Goal: Task Accomplishment & Management: Use online tool/utility

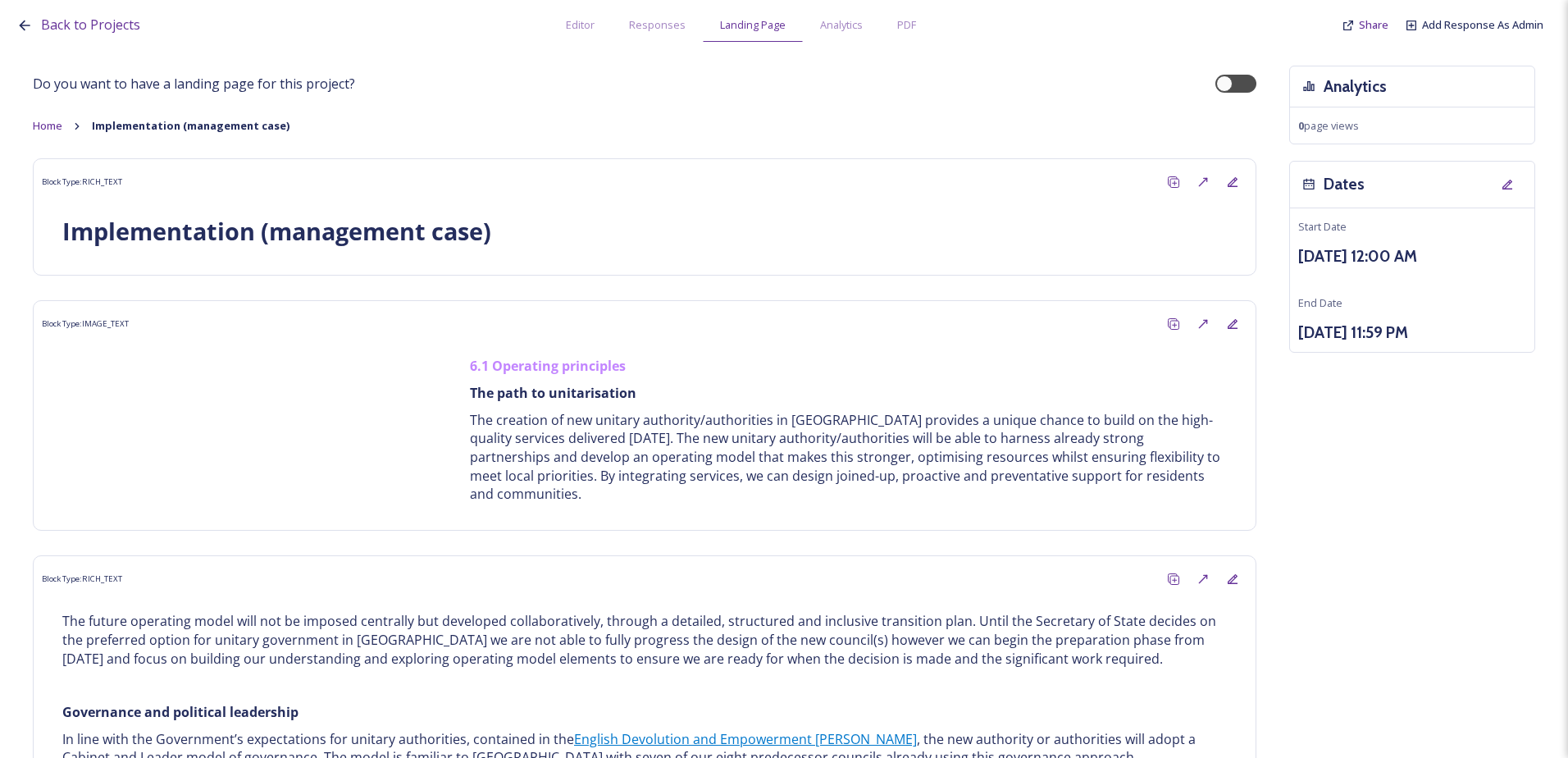
click at [153, 122] on strong "Implementation (management case)" at bounding box center [190, 125] width 197 height 15
click at [79, 125] on icon at bounding box center [77, 125] width 4 height 6
click at [61, 125] on span "Home" at bounding box center [47, 125] width 30 height 15
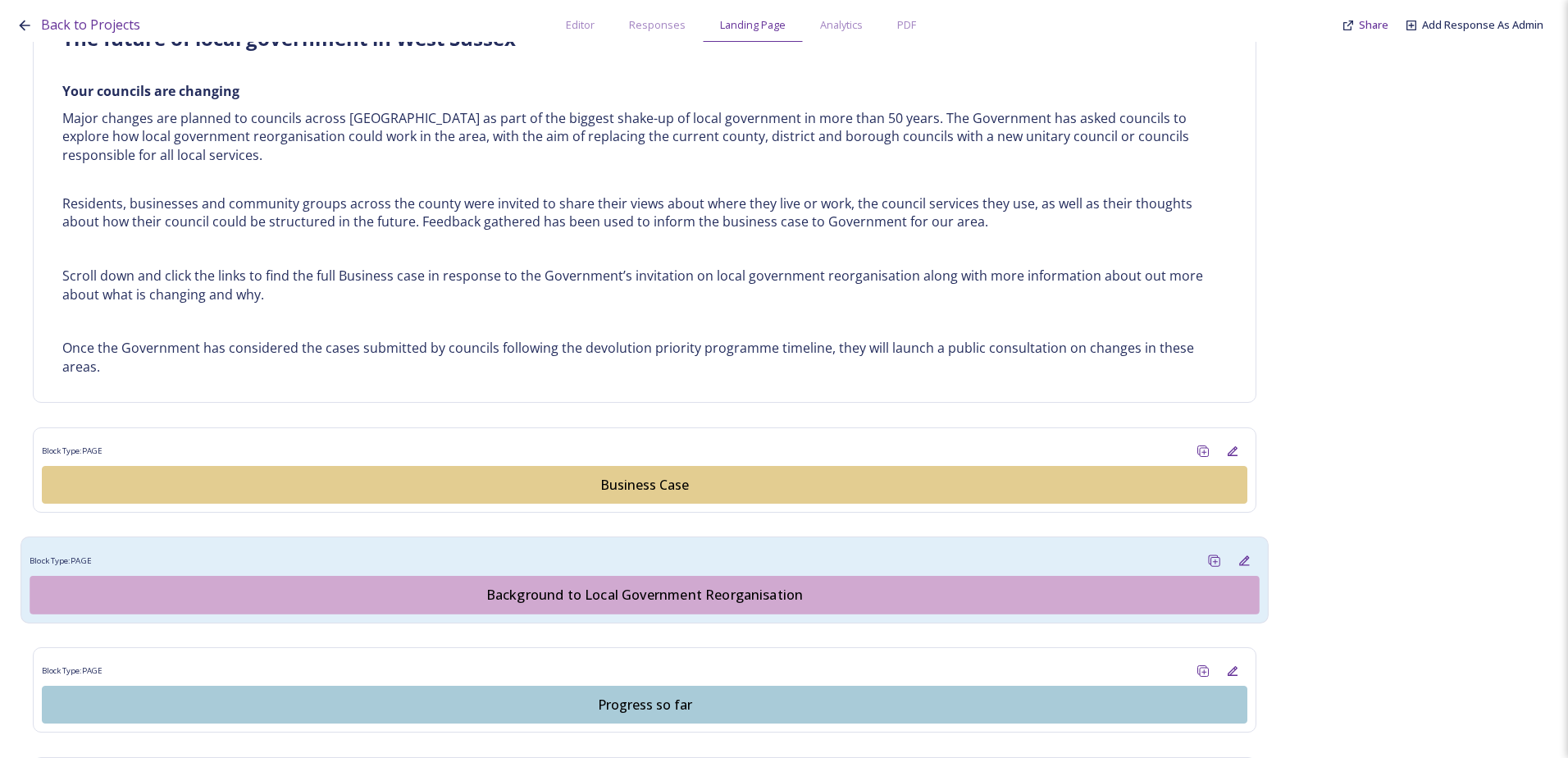
scroll to position [820, 0]
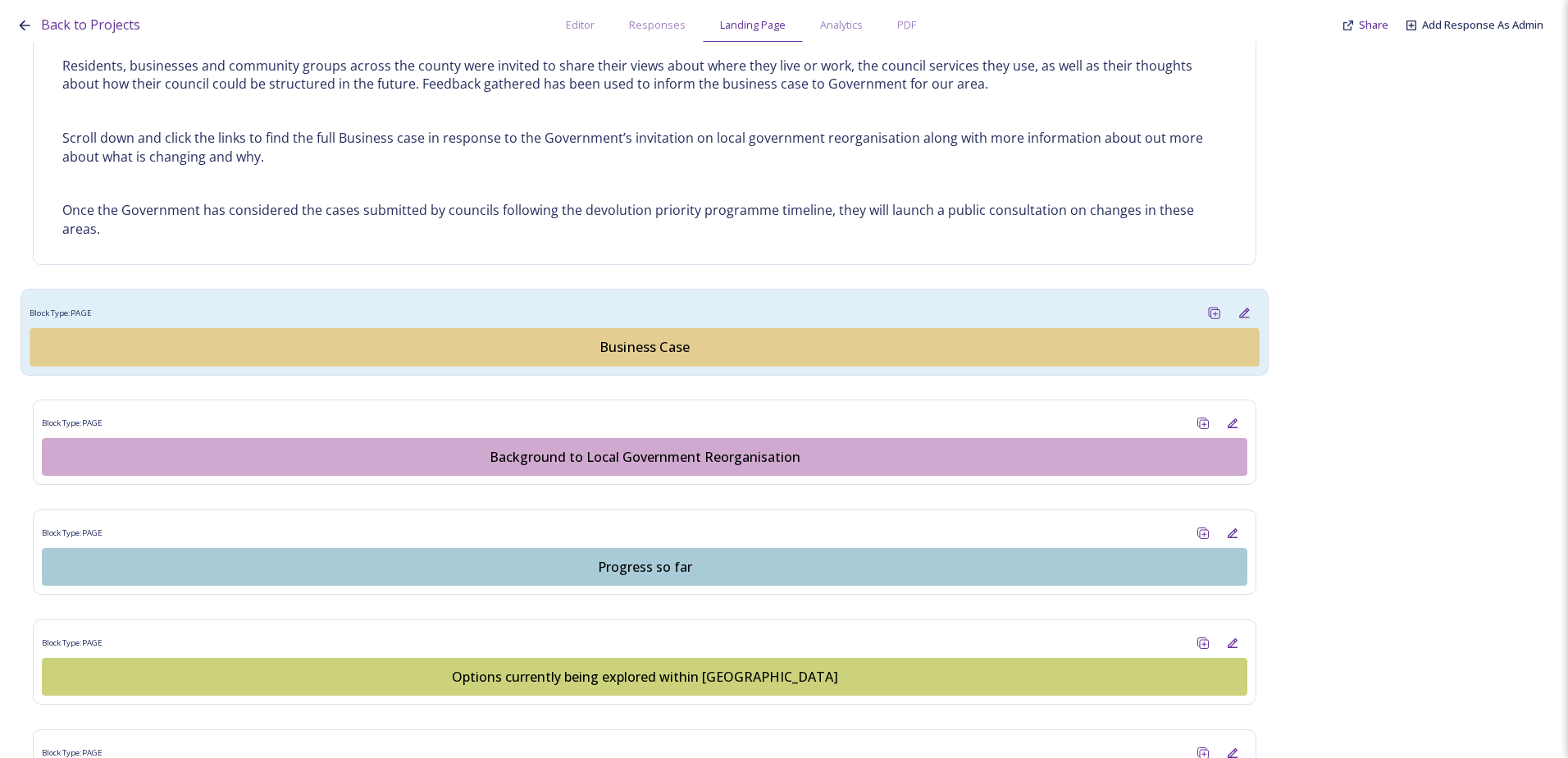
click at [515, 346] on div "Business Case" at bounding box center [644, 347] width 1210 height 19
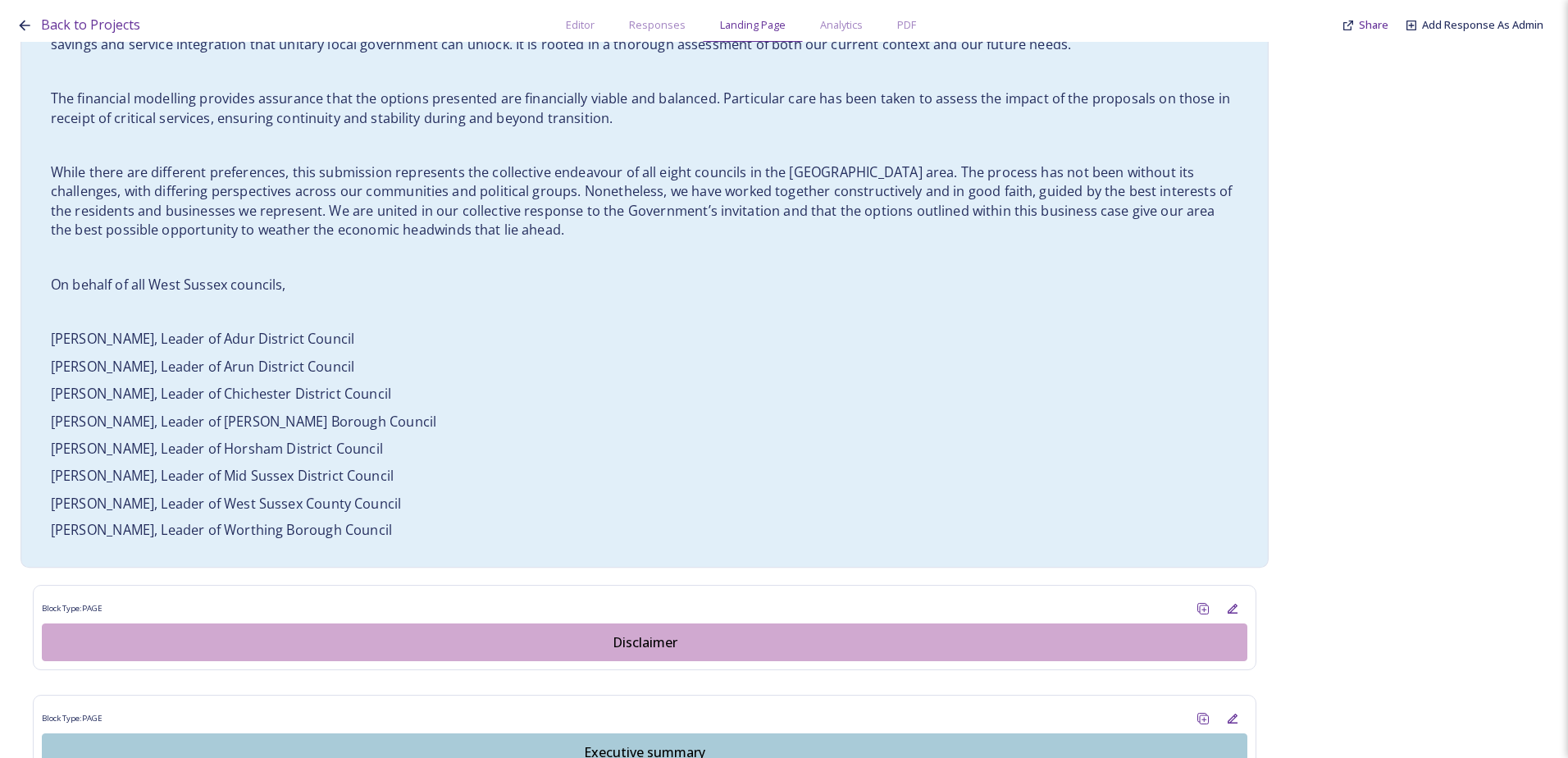
scroll to position [1395, 0]
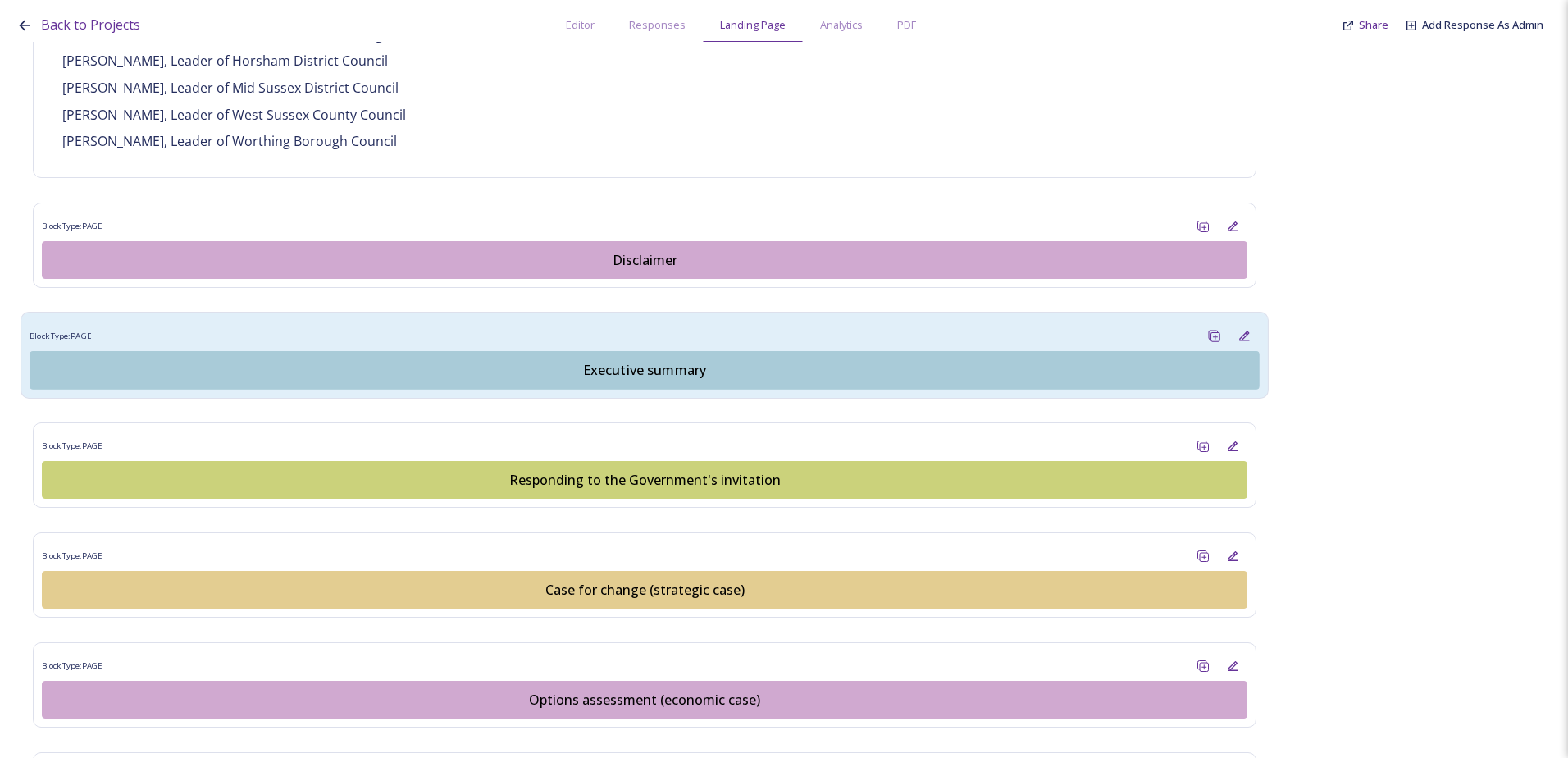
click at [603, 360] on div "Executive summary" at bounding box center [644, 370] width 1210 height 19
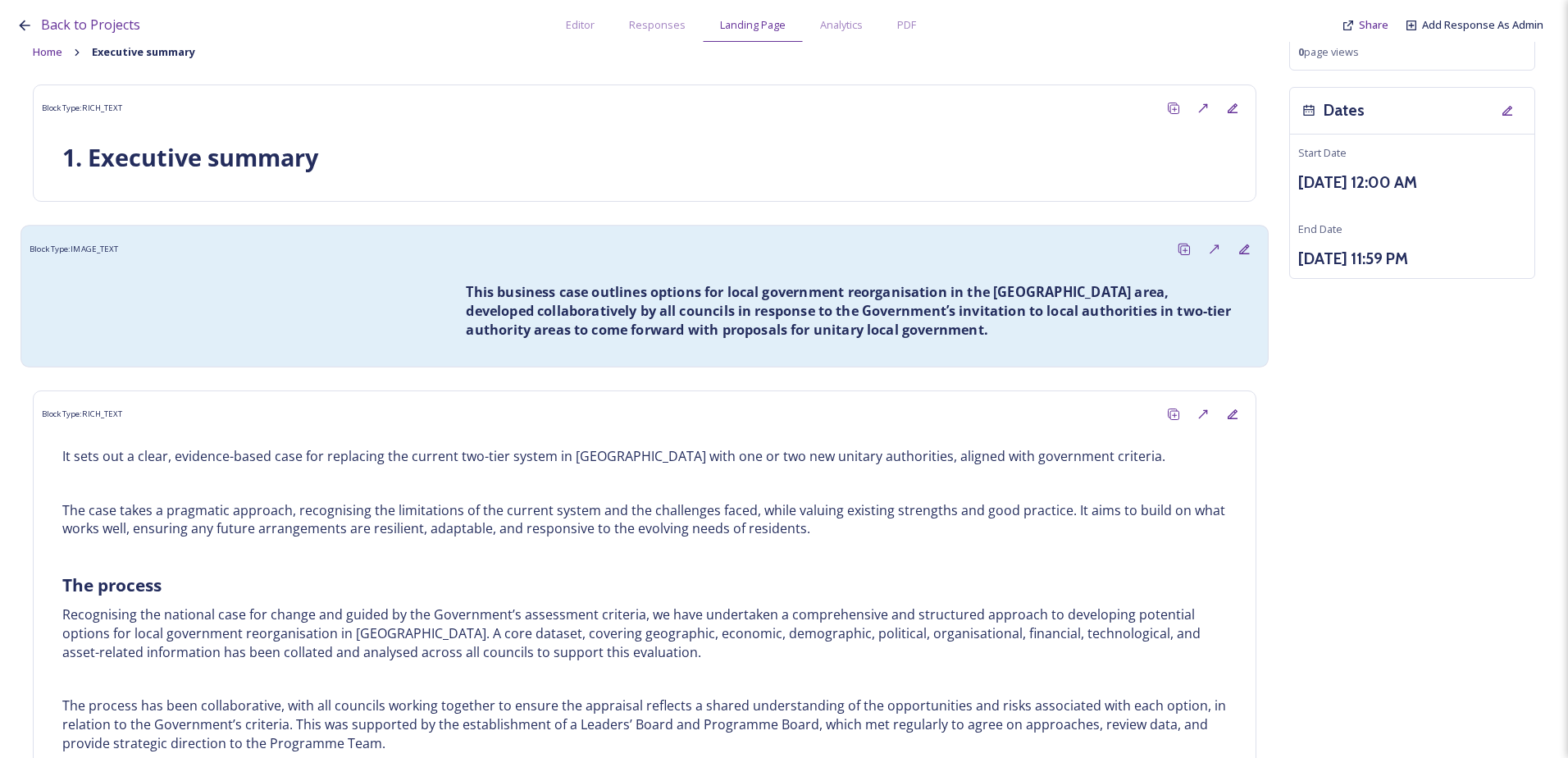
scroll to position [164, 0]
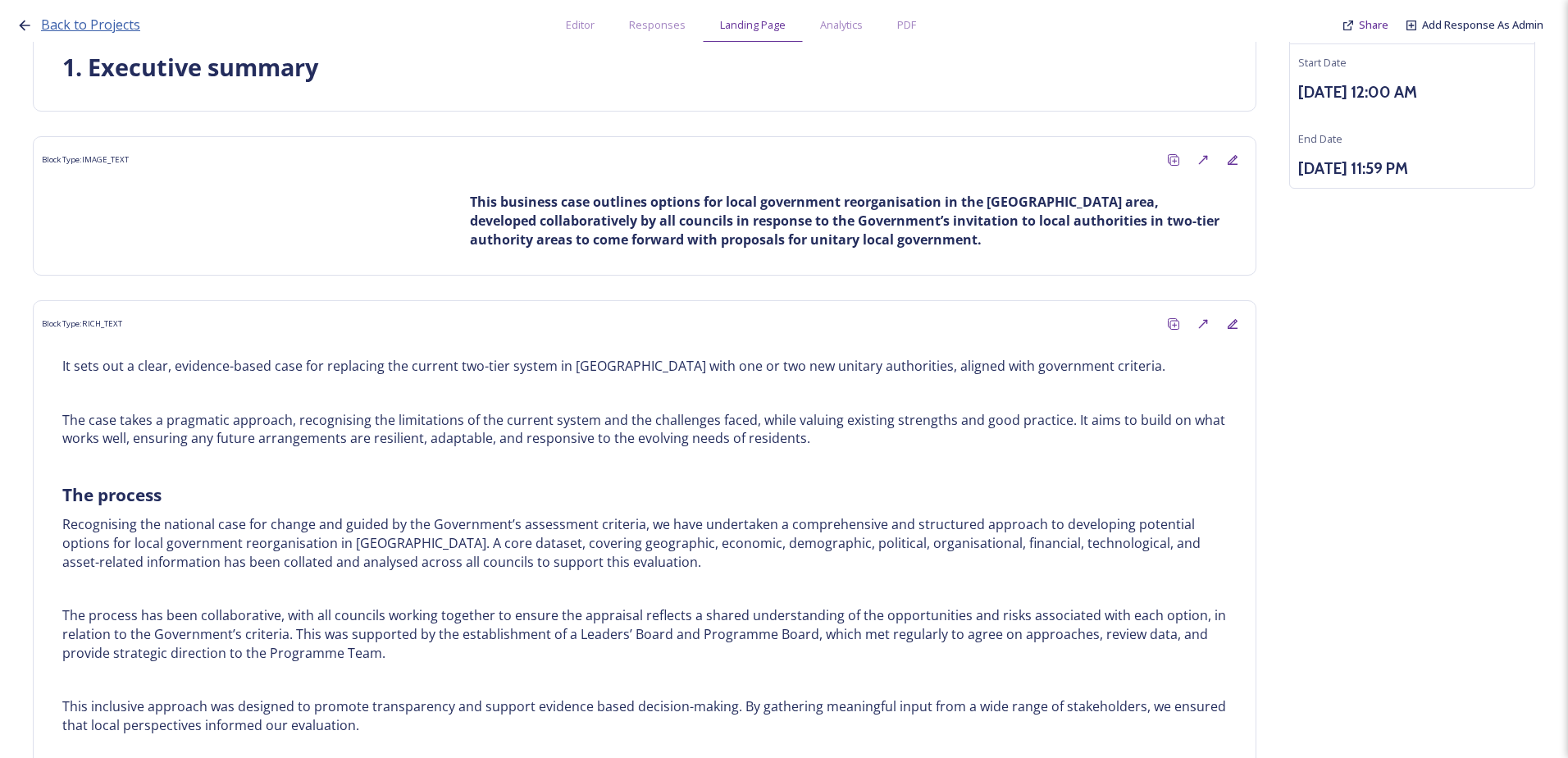
click at [122, 31] on span "Back to Projects" at bounding box center [90, 24] width 99 height 18
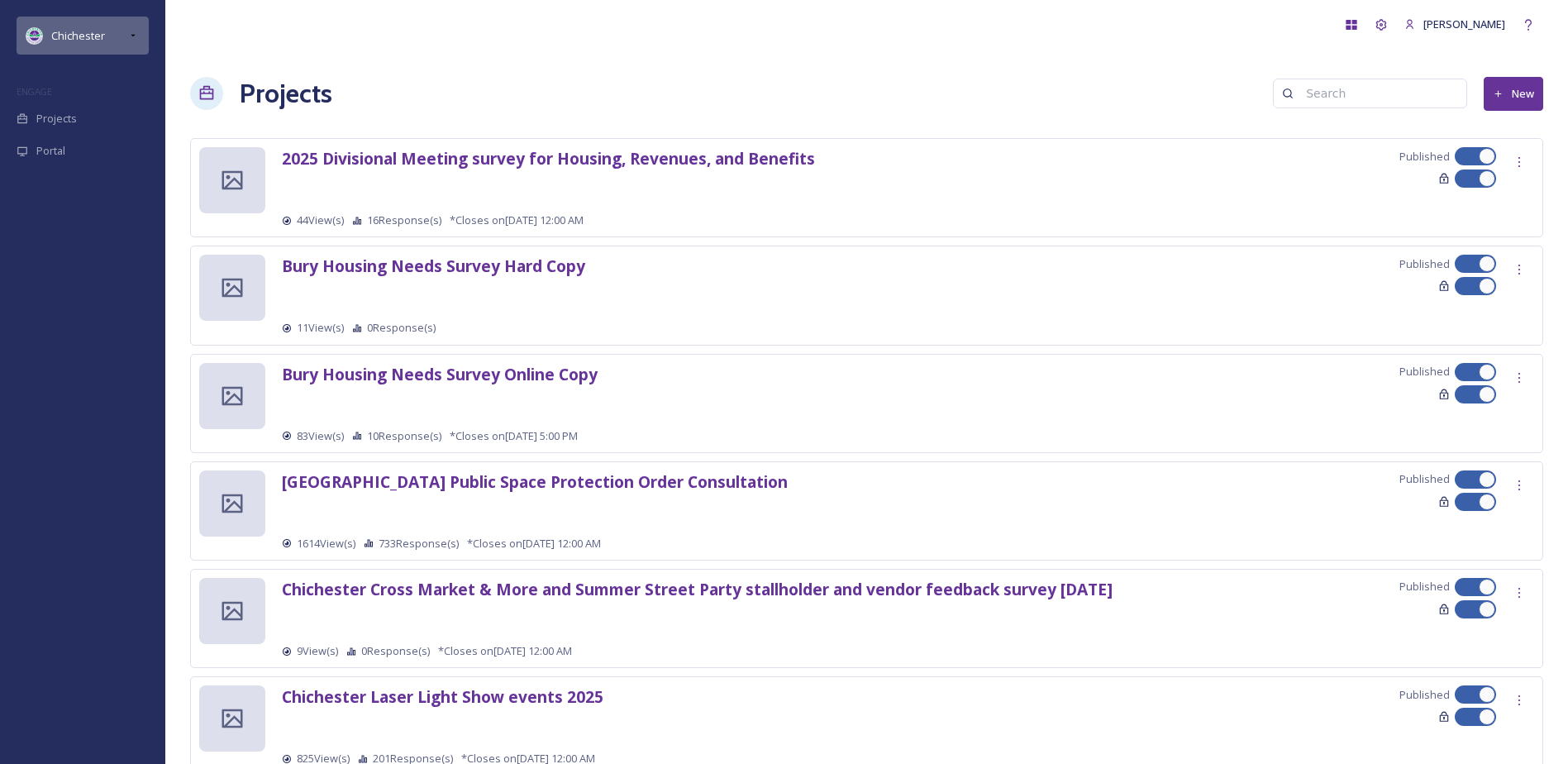
click at [91, 50] on div "Chichester" at bounding box center [83, 35] width 133 height 38
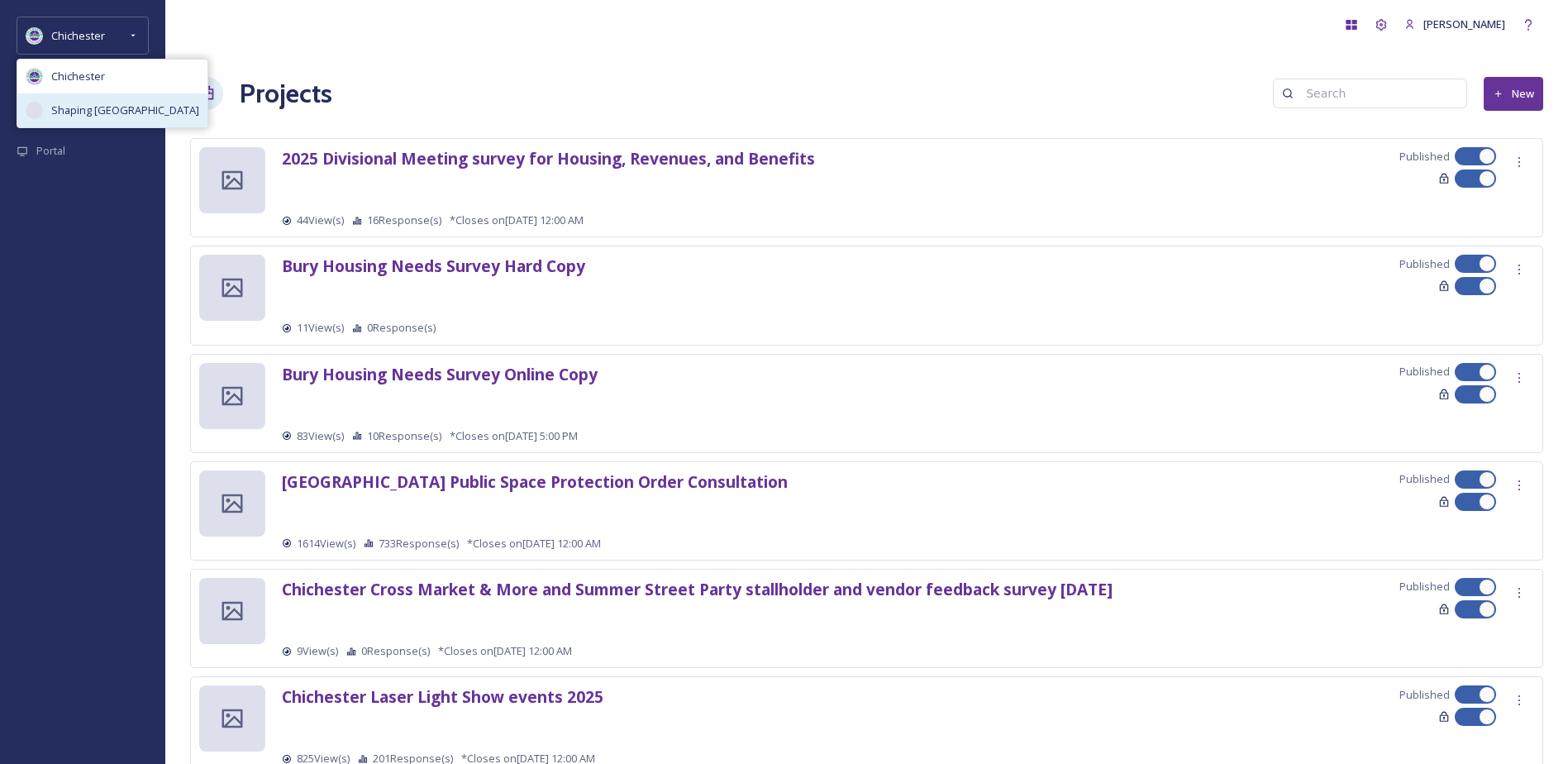
click at [98, 114] on span "Shaping [GEOGRAPHIC_DATA]" at bounding box center [125, 110] width 148 height 16
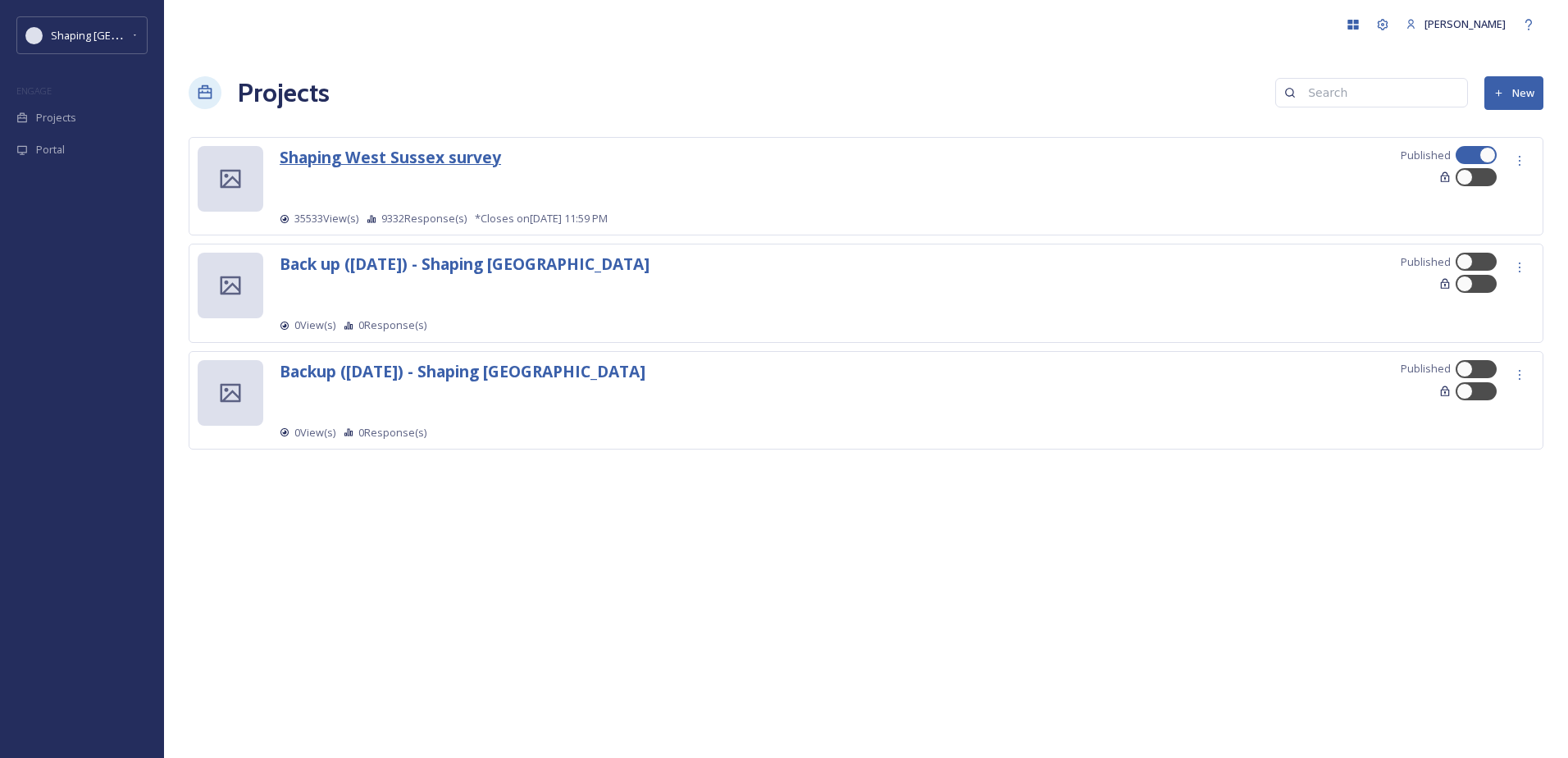
click at [471, 151] on strong "Shaping West Sussex survey" at bounding box center [390, 158] width 221 height 22
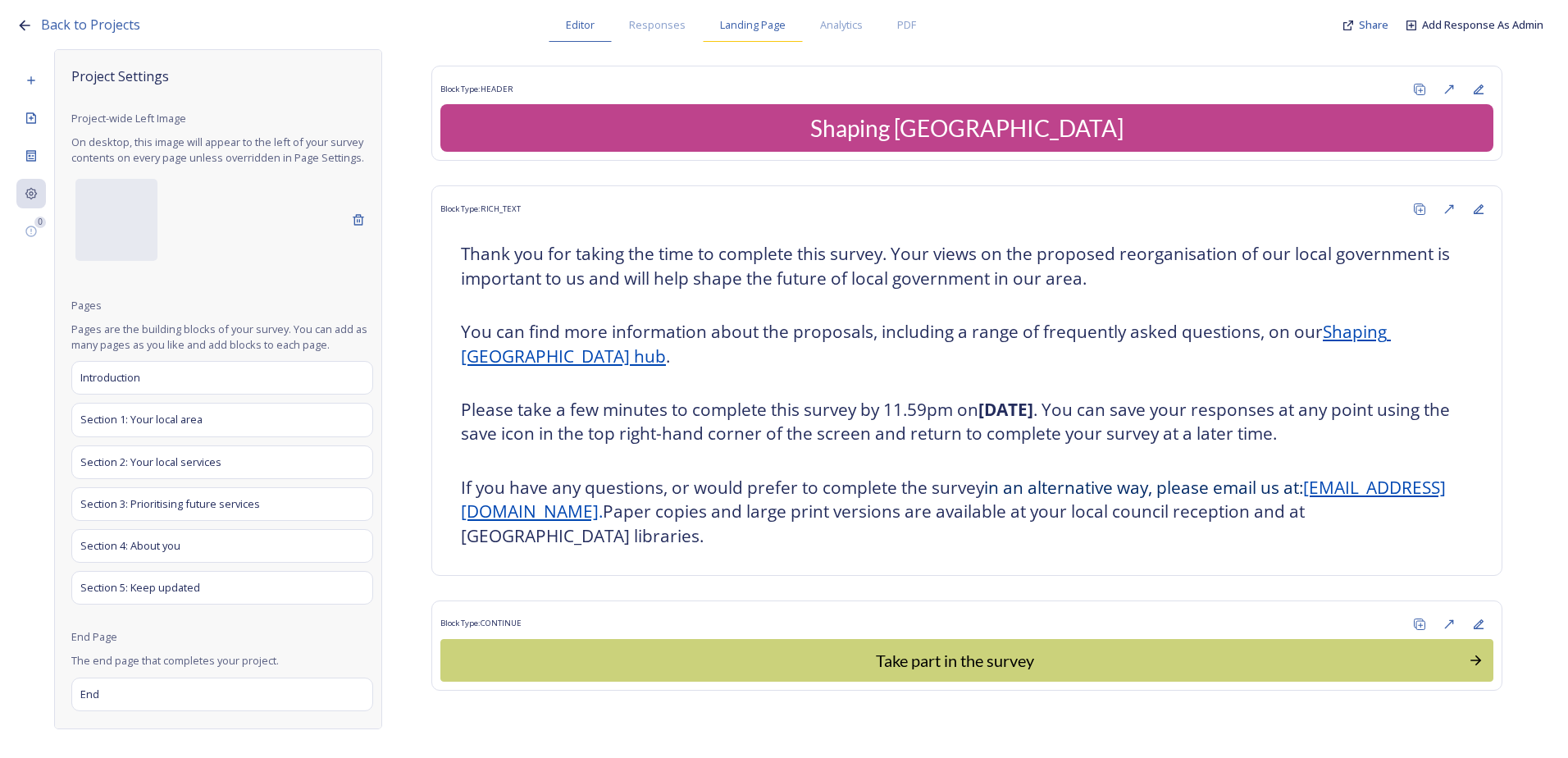
click at [760, 42] on div "Landing Page" at bounding box center [753, 25] width 100 height 33
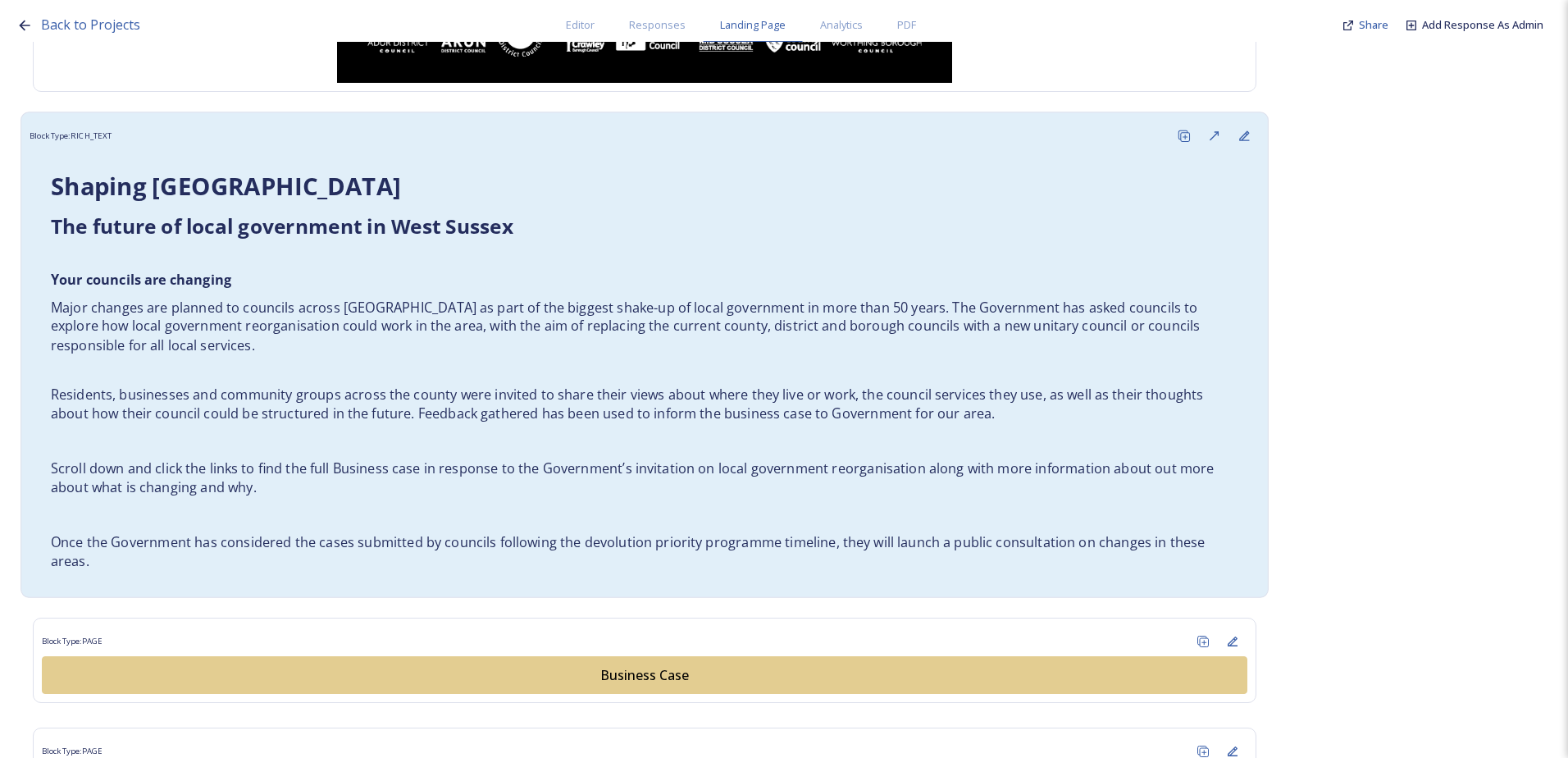
scroll to position [820, 0]
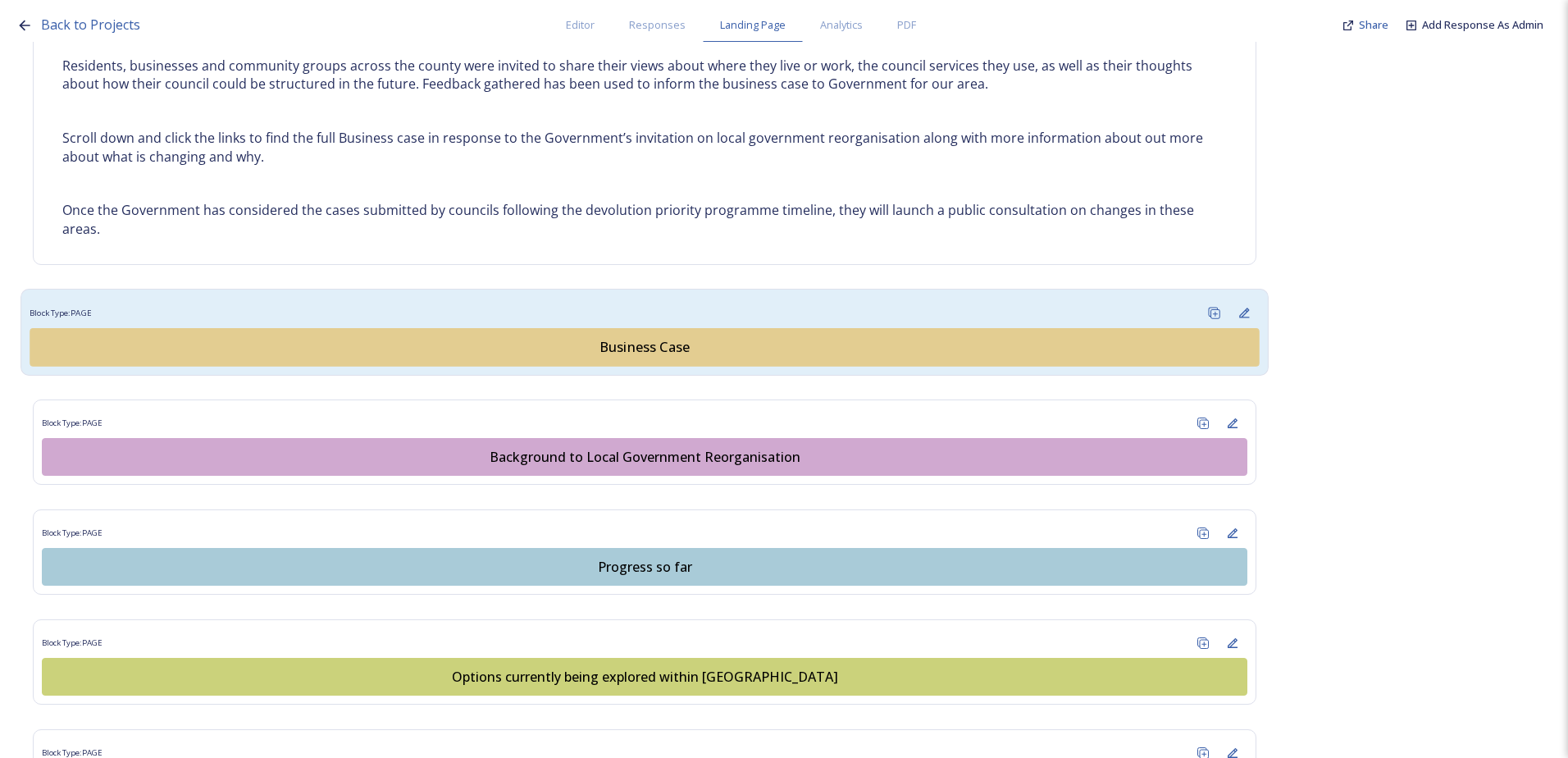
click at [627, 335] on button "Business Case" at bounding box center [644, 347] width 1229 height 39
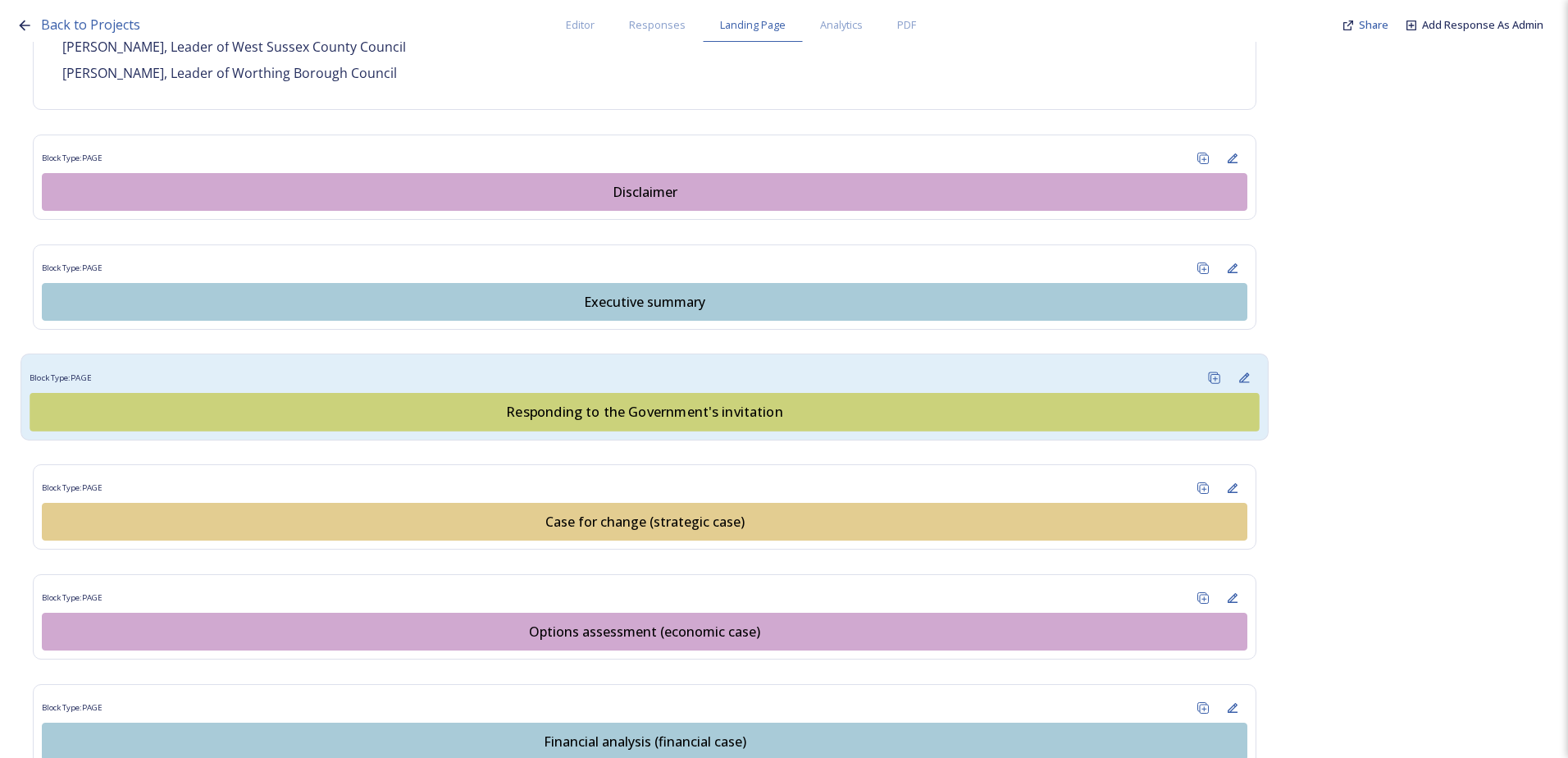
scroll to position [1559, 0]
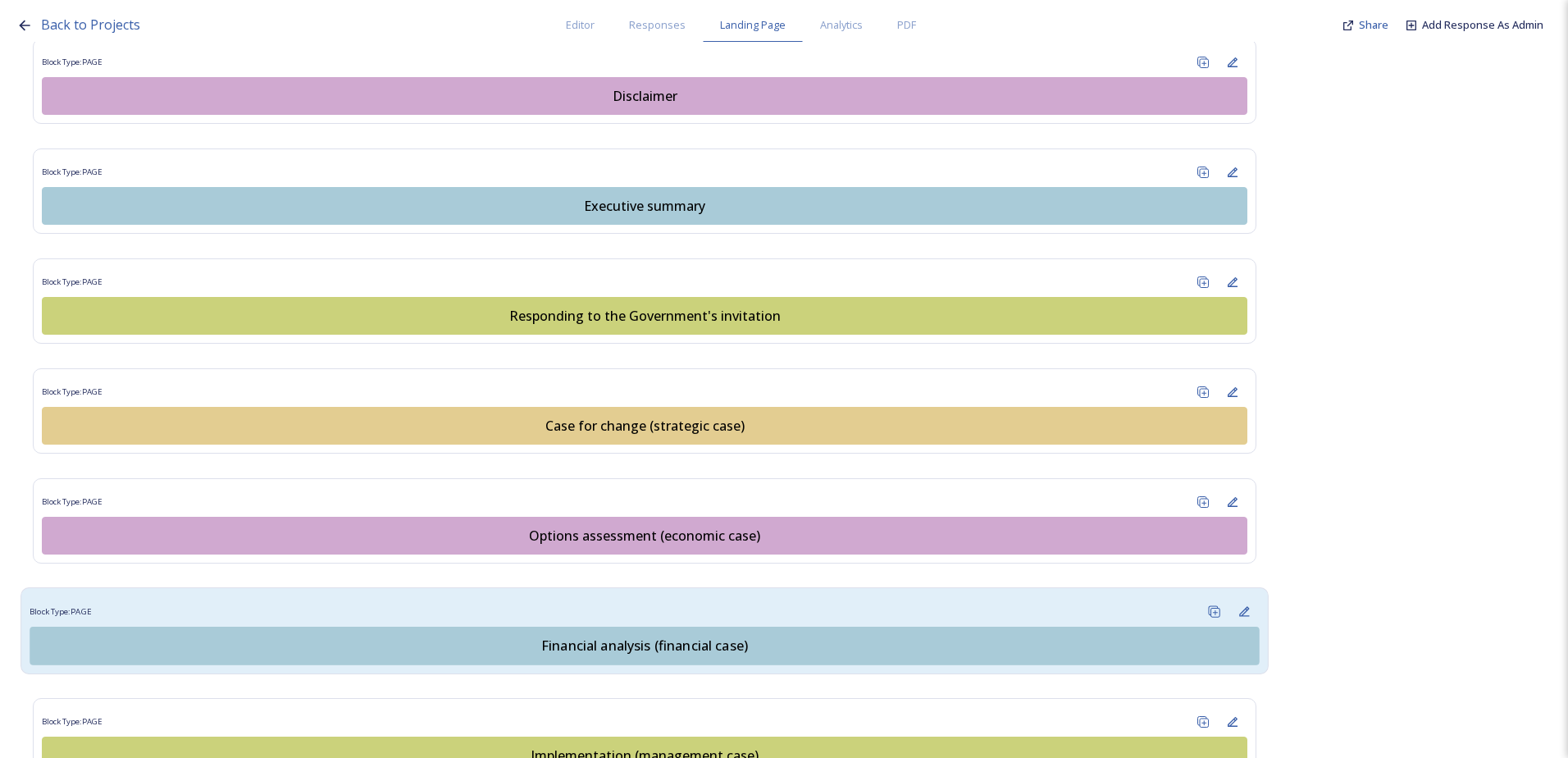
click at [581, 639] on div "Financial analysis (financial case)" at bounding box center [644, 645] width 1210 height 19
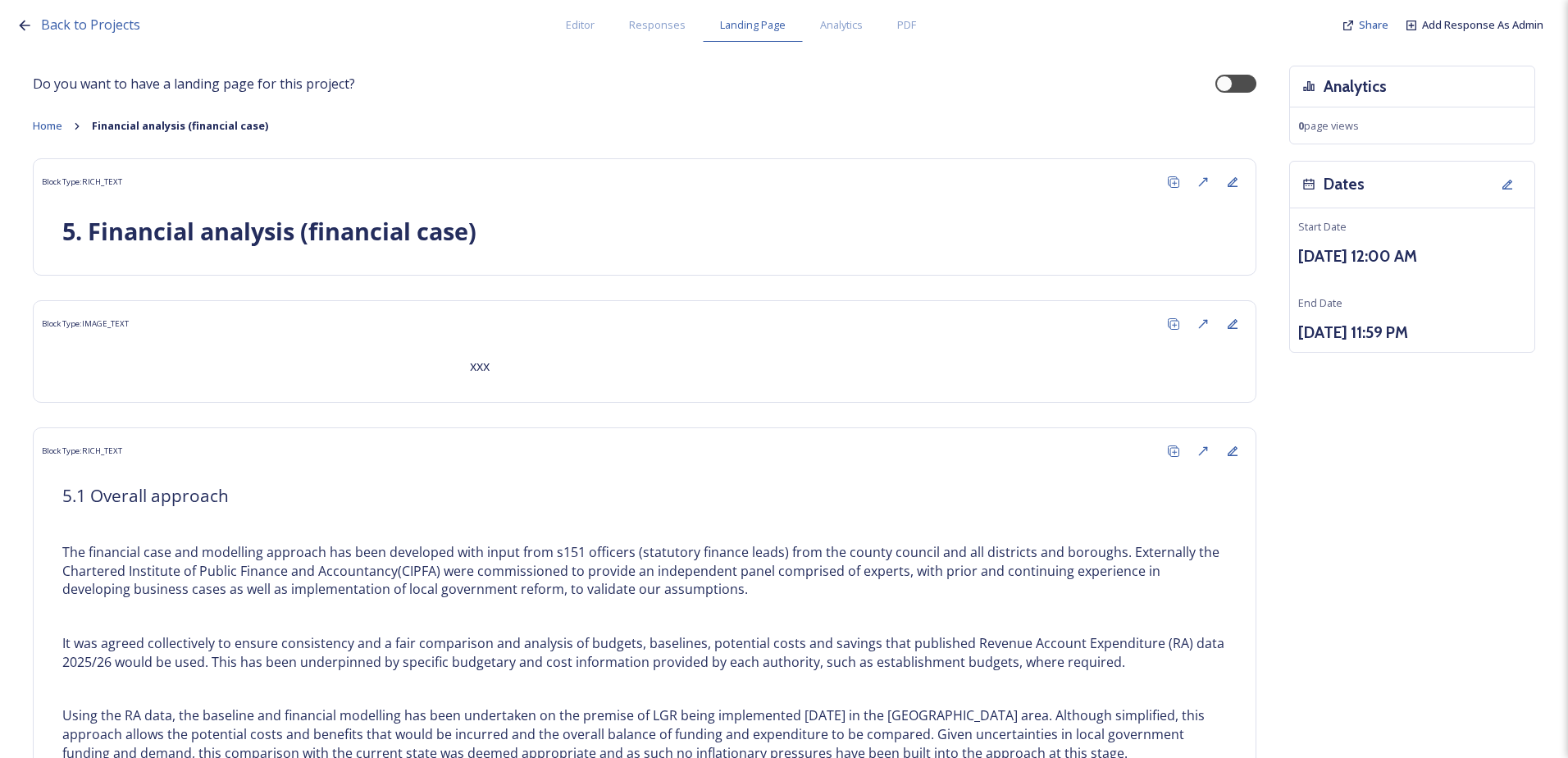
click at [32, 121] on span "Home" at bounding box center [47, 125] width 30 height 15
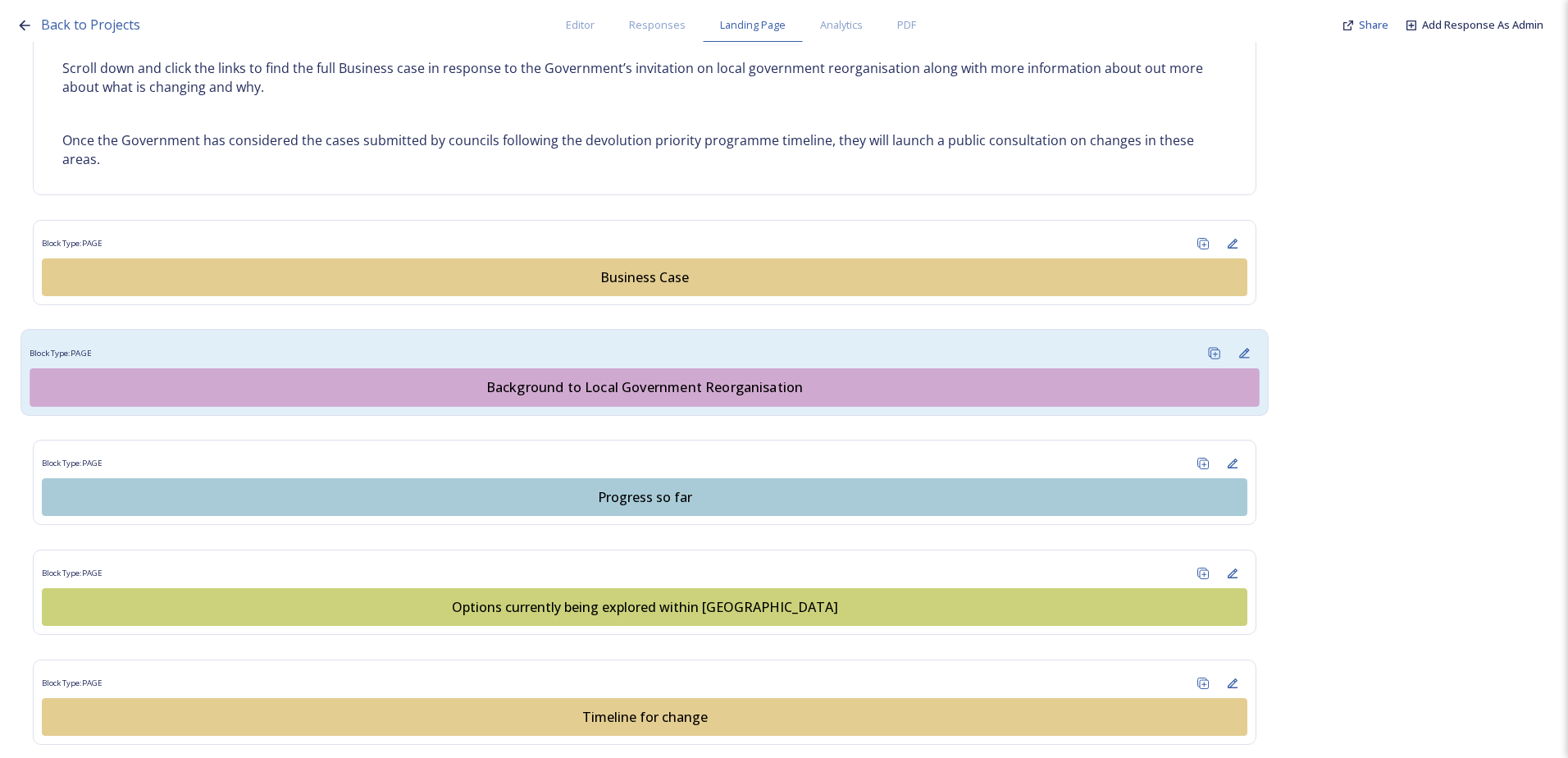
scroll to position [903, 0]
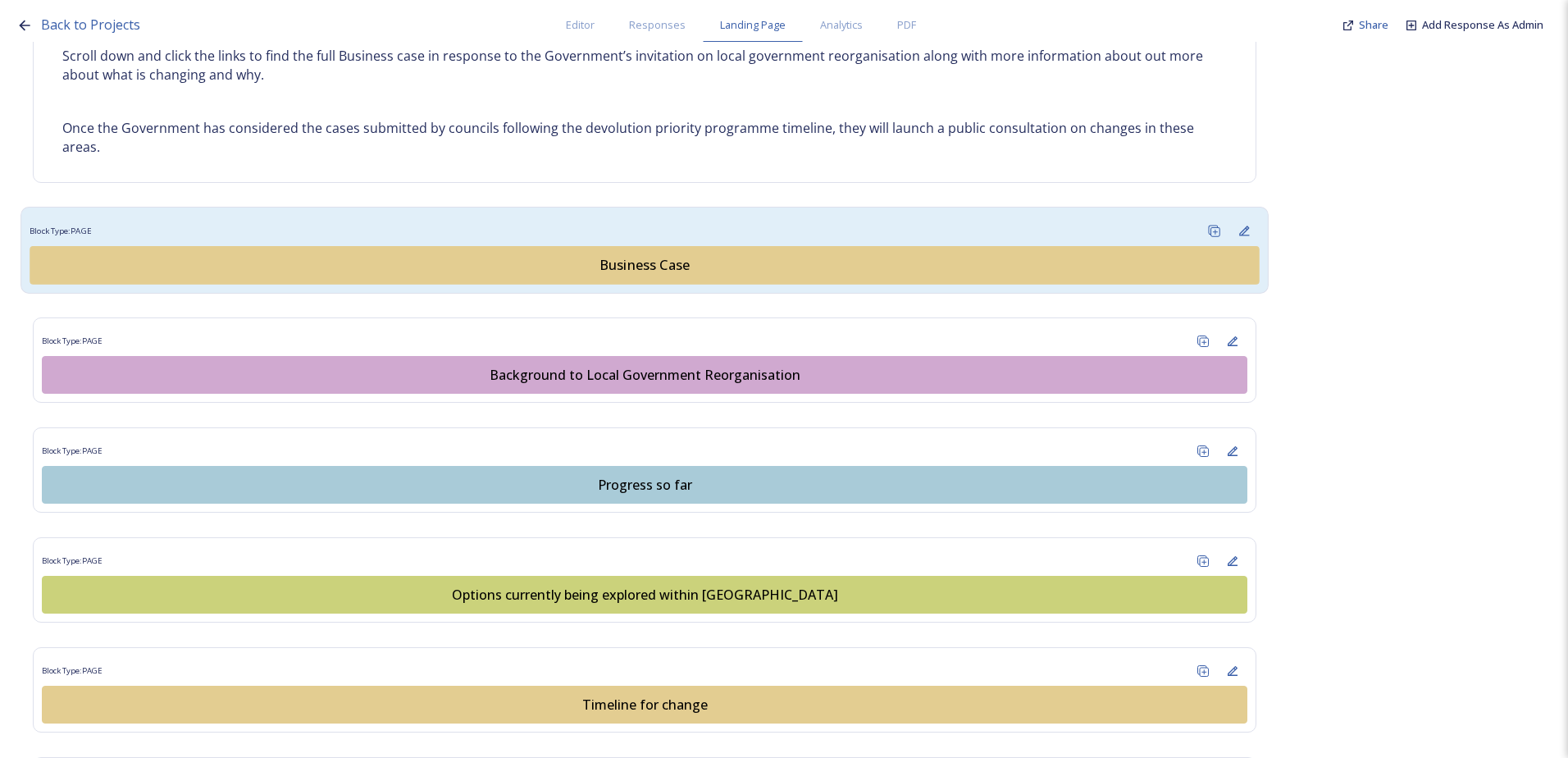
click at [606, 263] on div "Business Case" at bounding box center [644, 265] width 1210 height 19
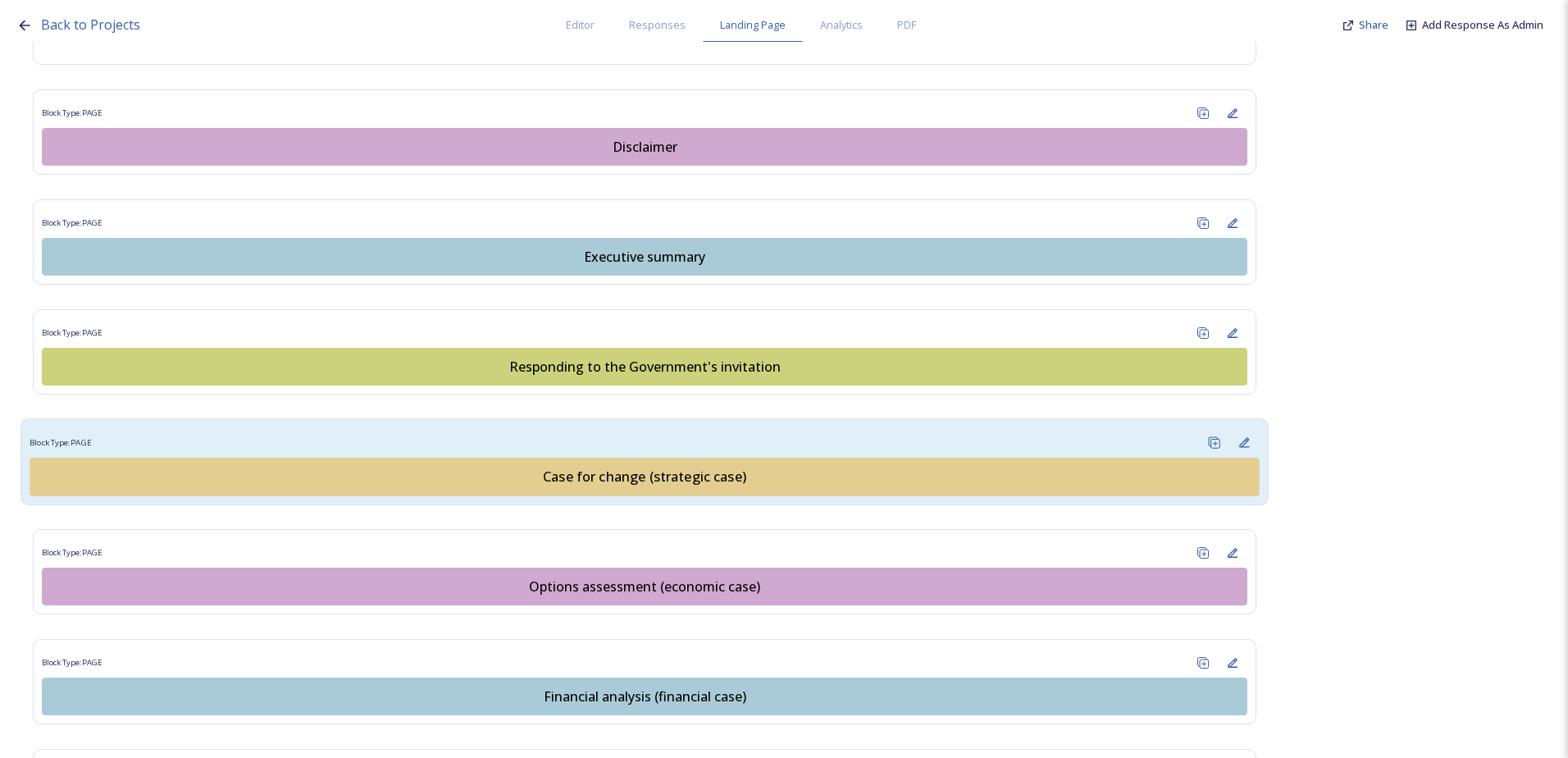
scroll to position [1559, 0]
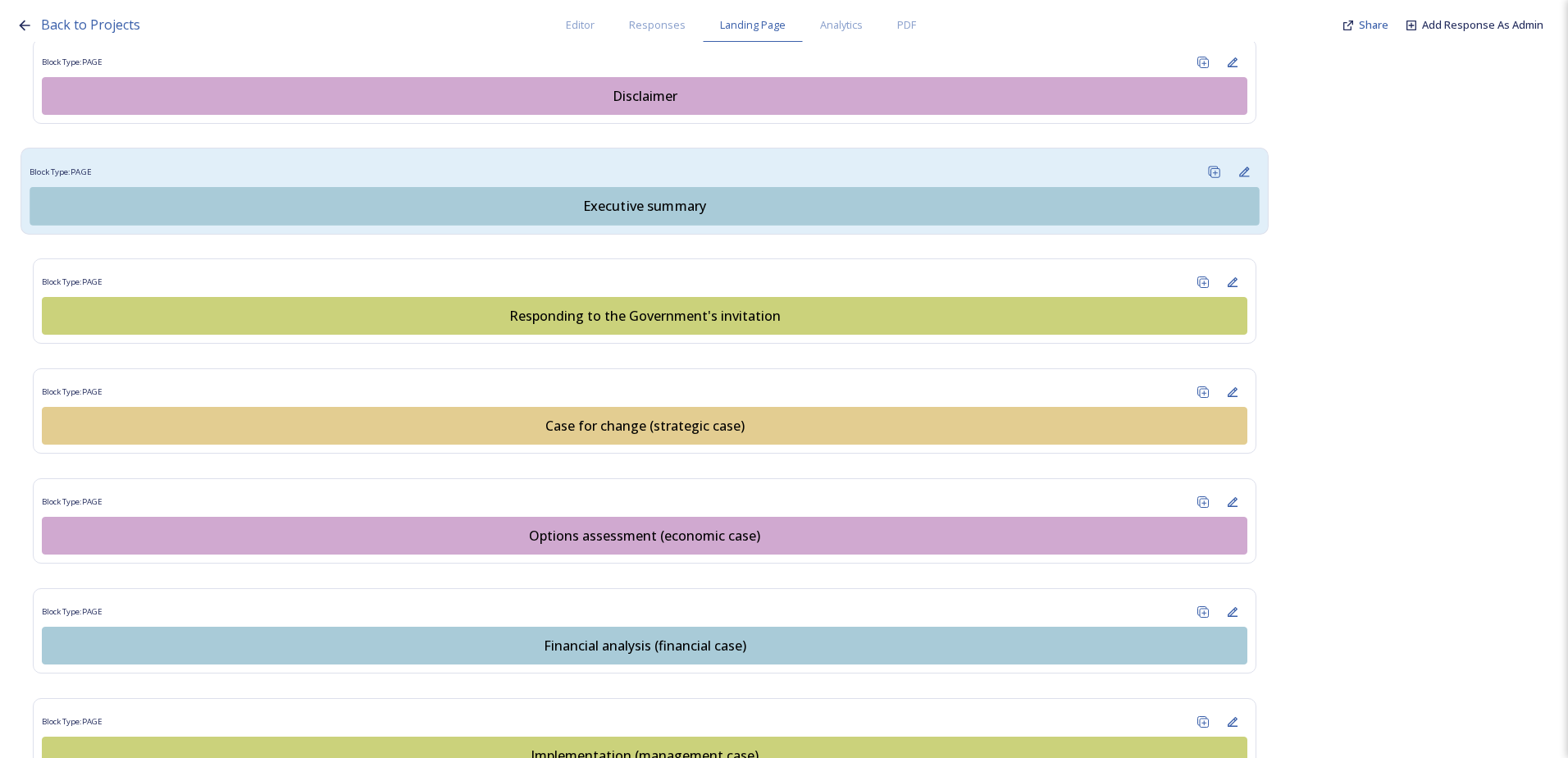
click at [579, 205] on div "Executive summary" at bounding box center [644, 206] width 1210 height 19
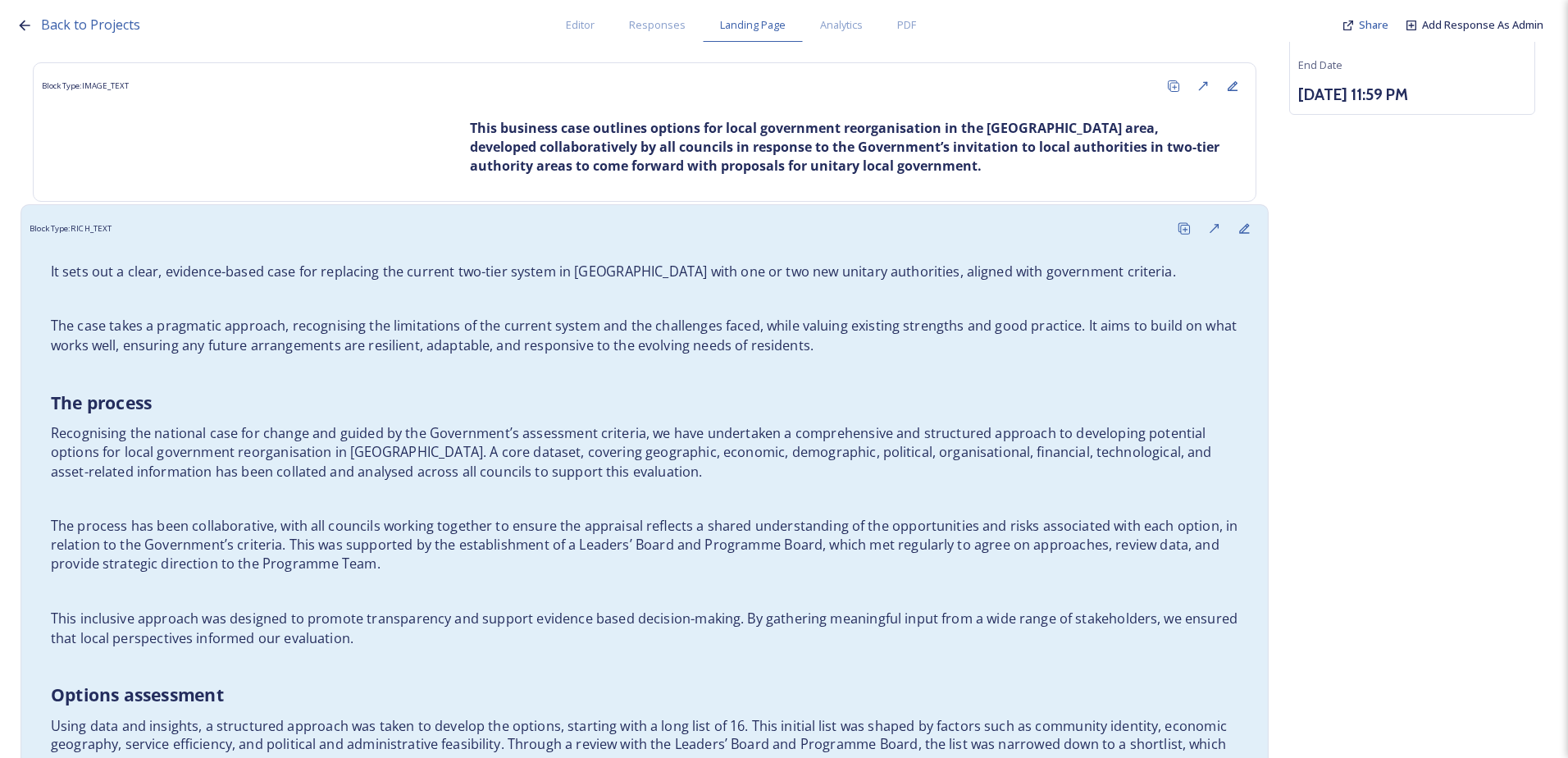
scroll to position [246, 0]
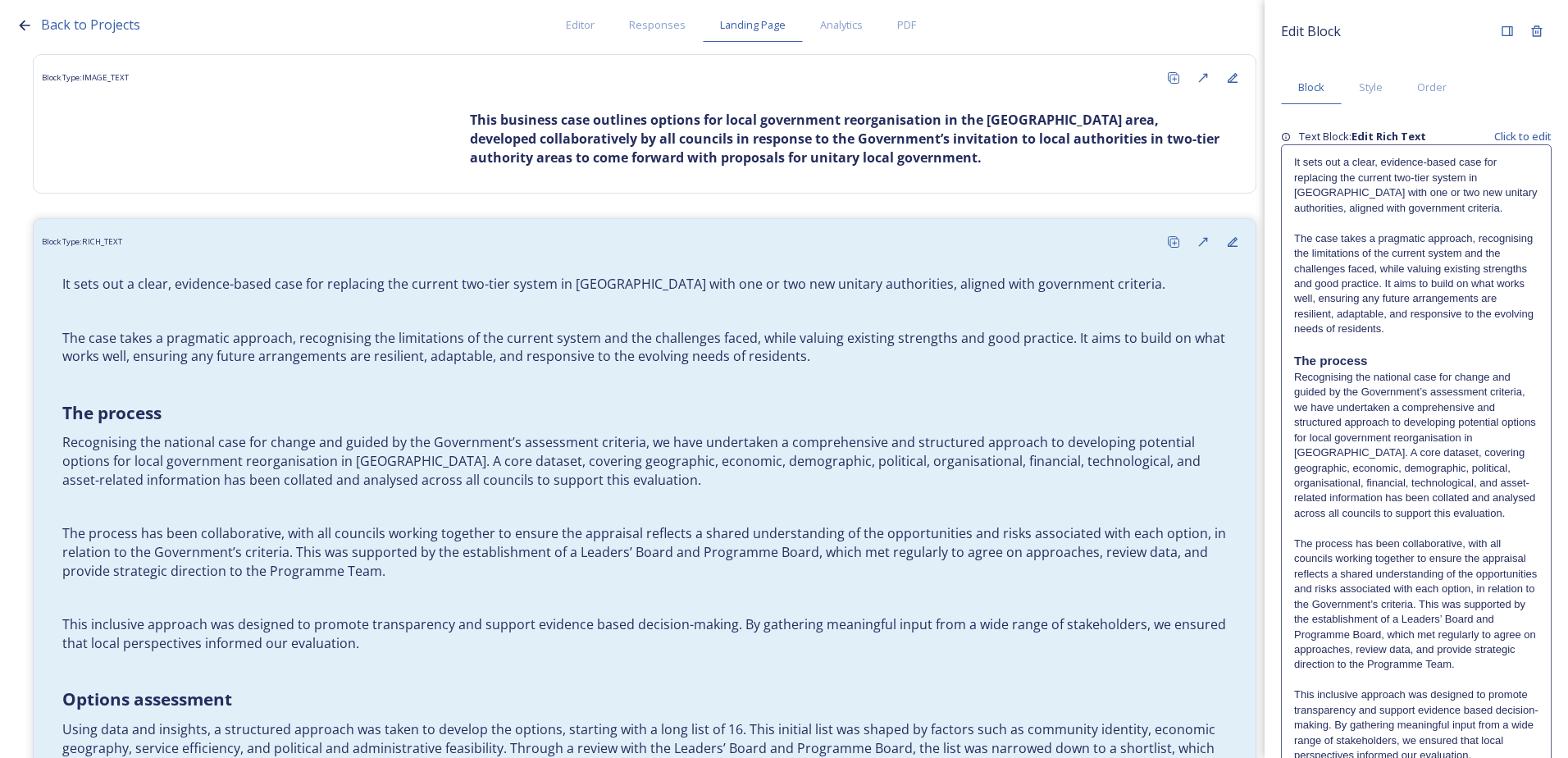
click at [1327, 332] on p "The case takes a pragmatic approach, recognising the limitations of the current…" at bounding box center [1416, 284] width 245 height 106
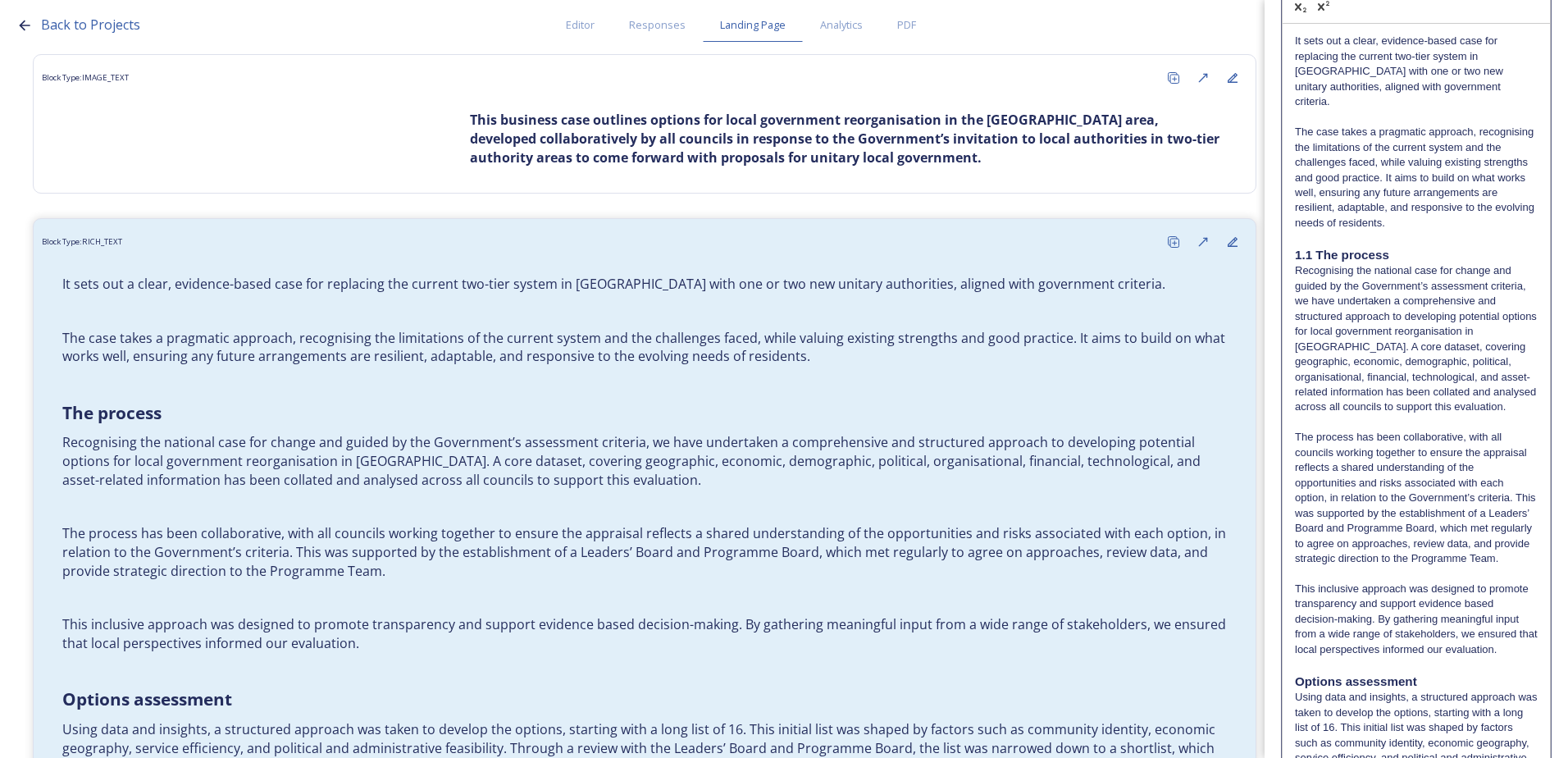
scroll to position [492, 0]
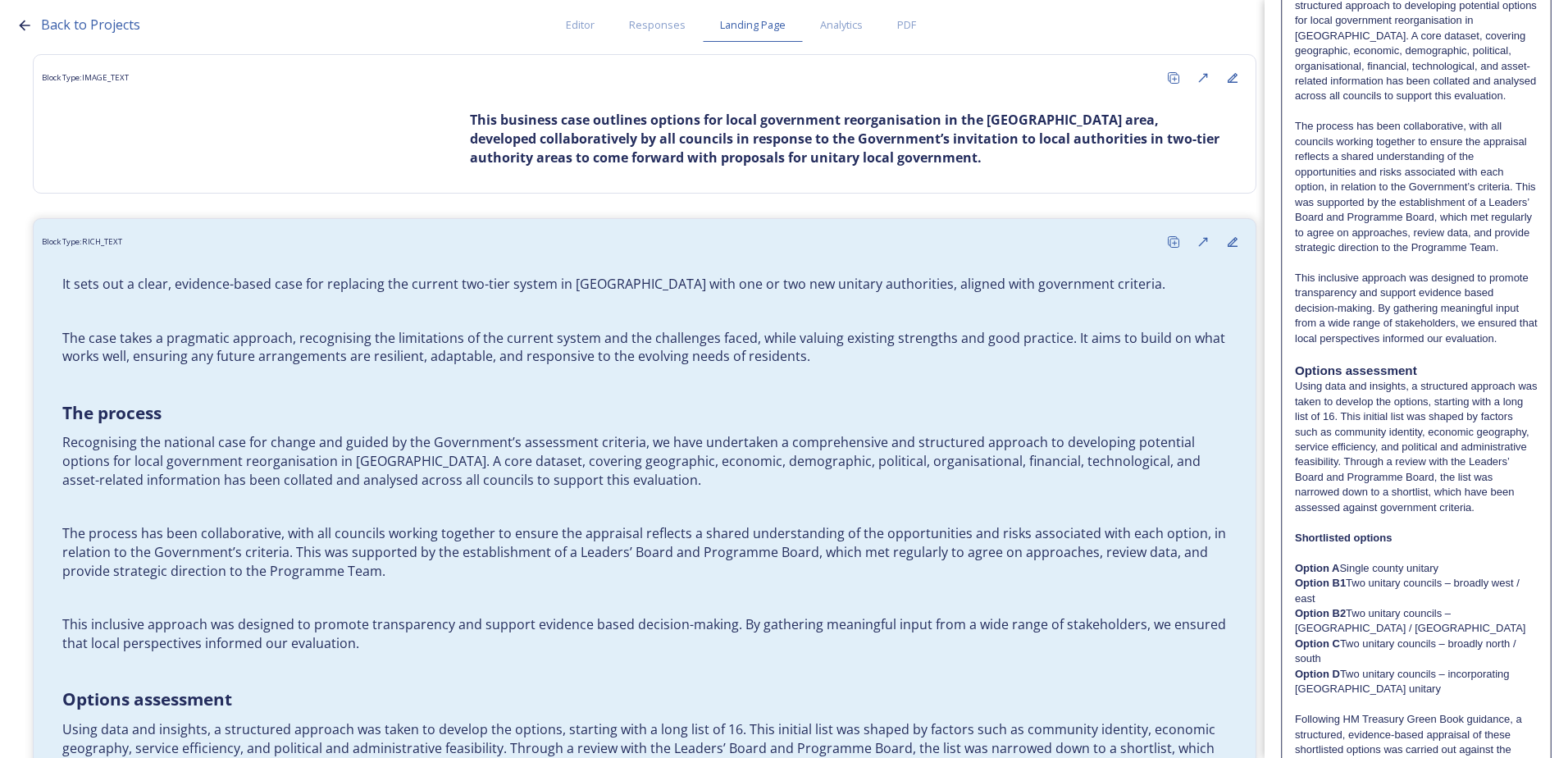
click at [1296, 377] on strong "Options assessment" at bounding box center [1356, 370] width 122 height 14
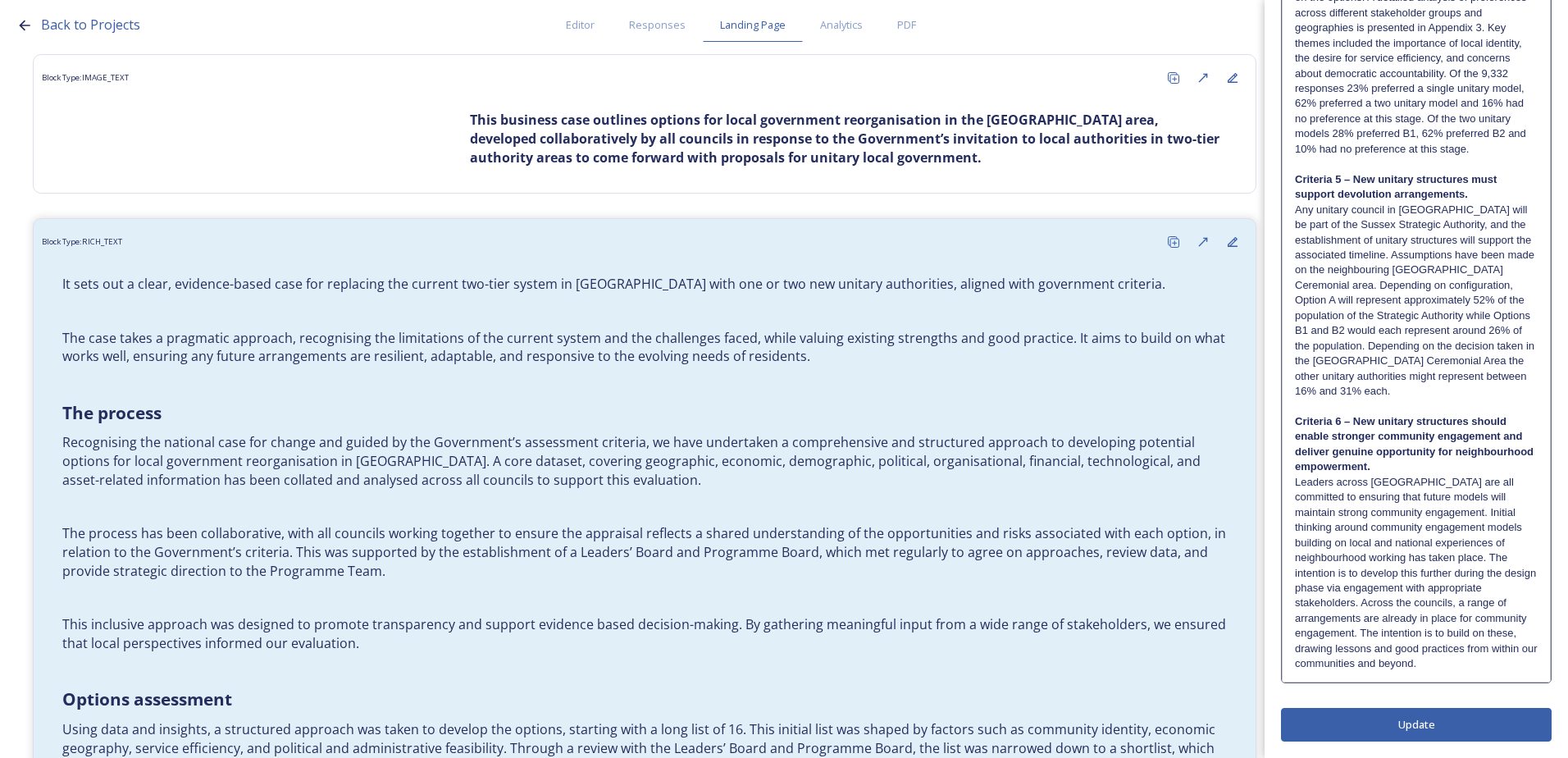
scroll to position [3061, 0]
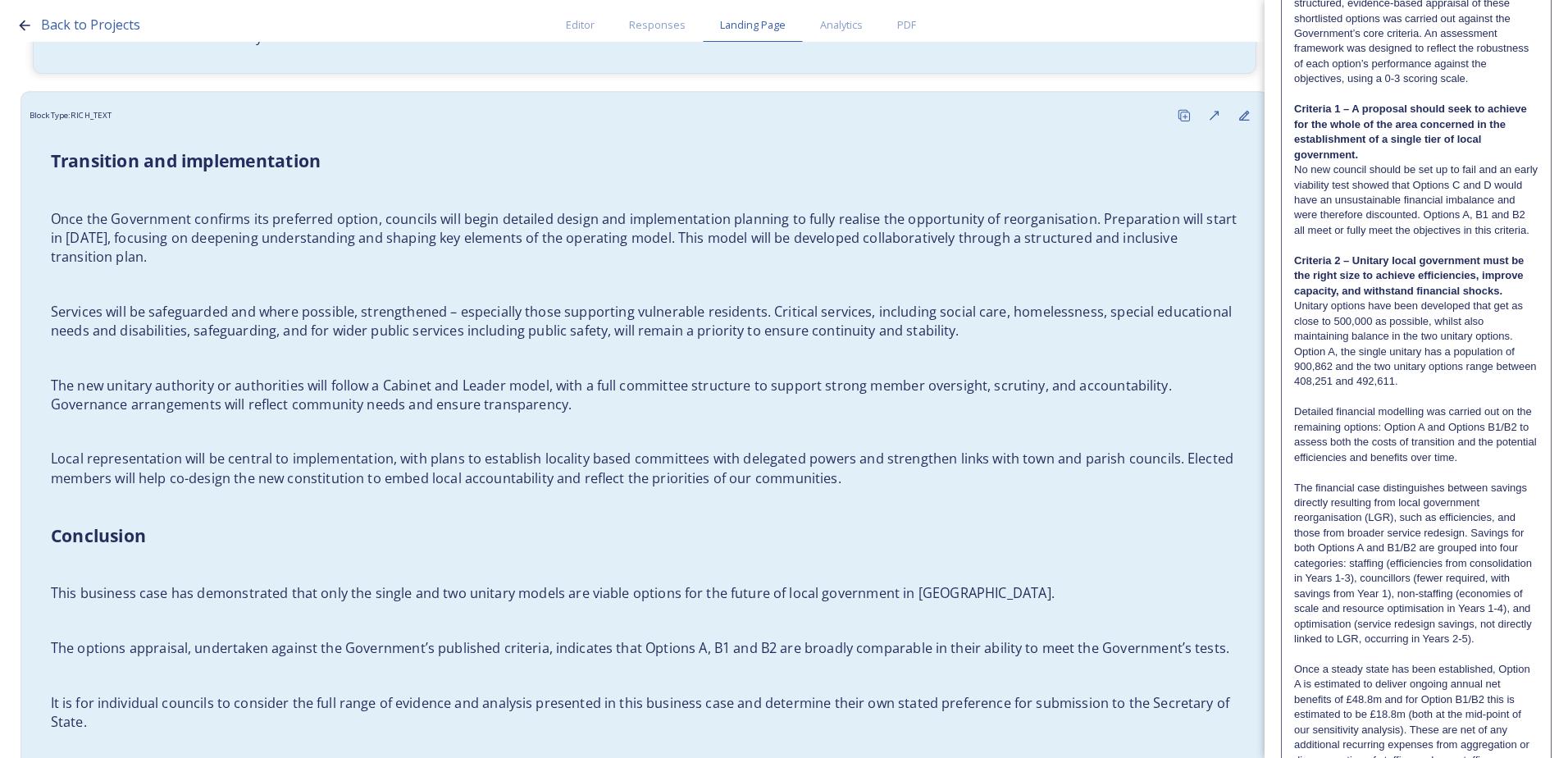
scroll to position [2497, 0]
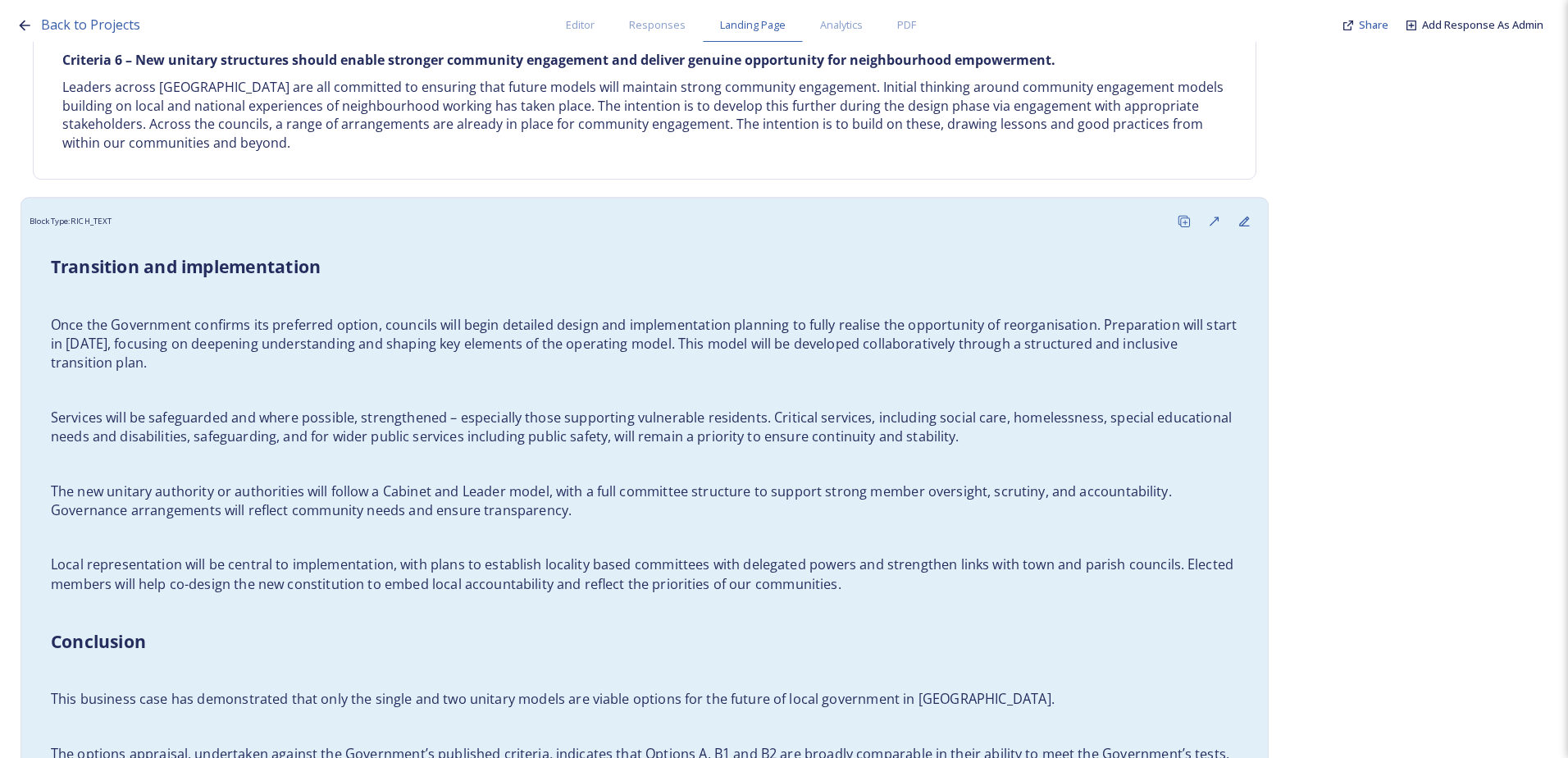
click at [161, 342] on p "Once the Government confirms its preferred option, councils will begin detailed…" at bounding box center [645, 344] width 1187 height 57
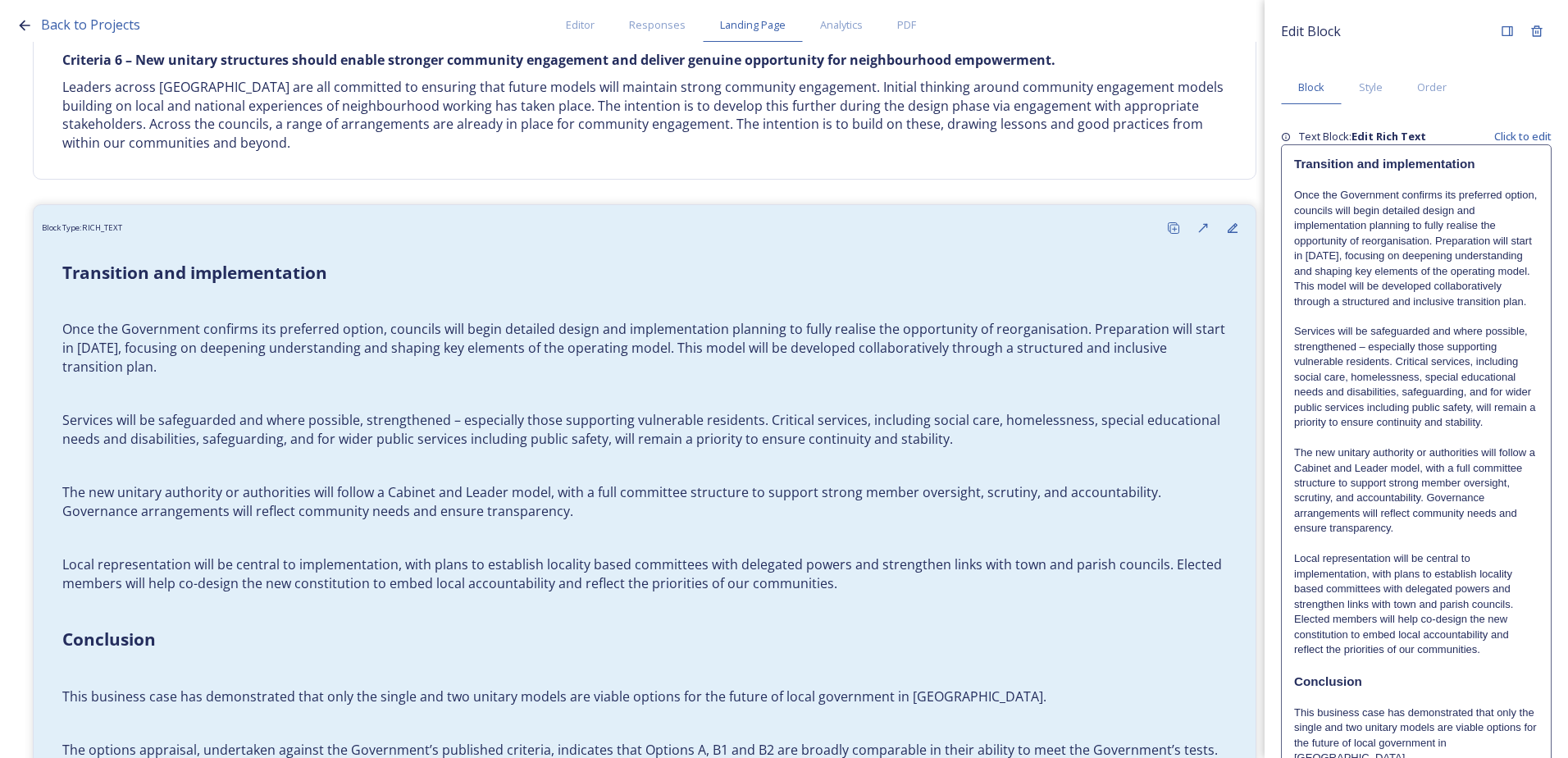
click at [1327, 174] on p at bounding box center [1416, 181] width 245 height 15
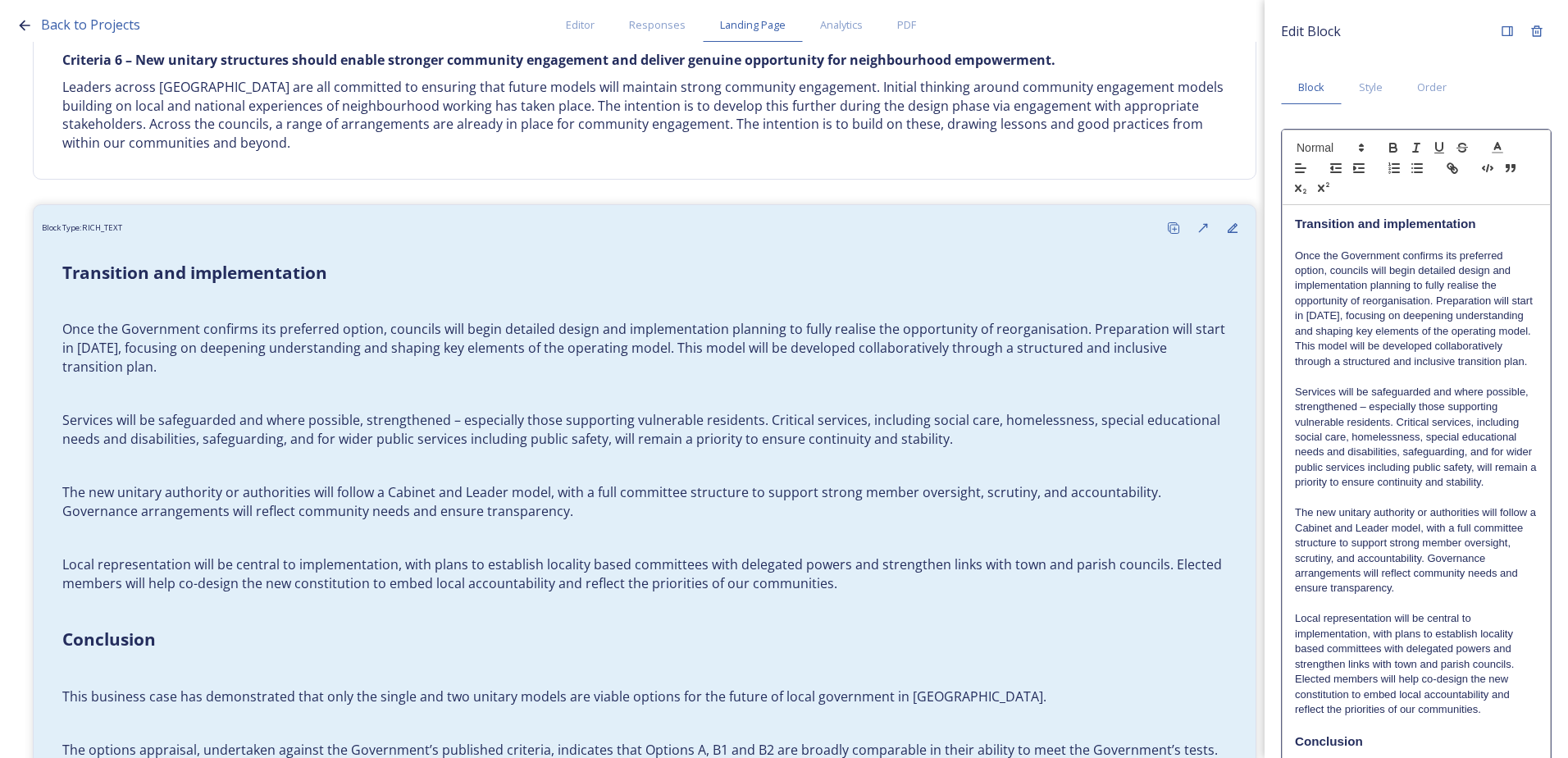
click at [1318, 214] on div "Transition and implementation Once the Government confirms its preferred option…" at bounding box center [1415, 641] width 268 height 873
click at [1297, 229] on strong "Transition and implementation" at bounding box center [1385, 223] width 181 height 14
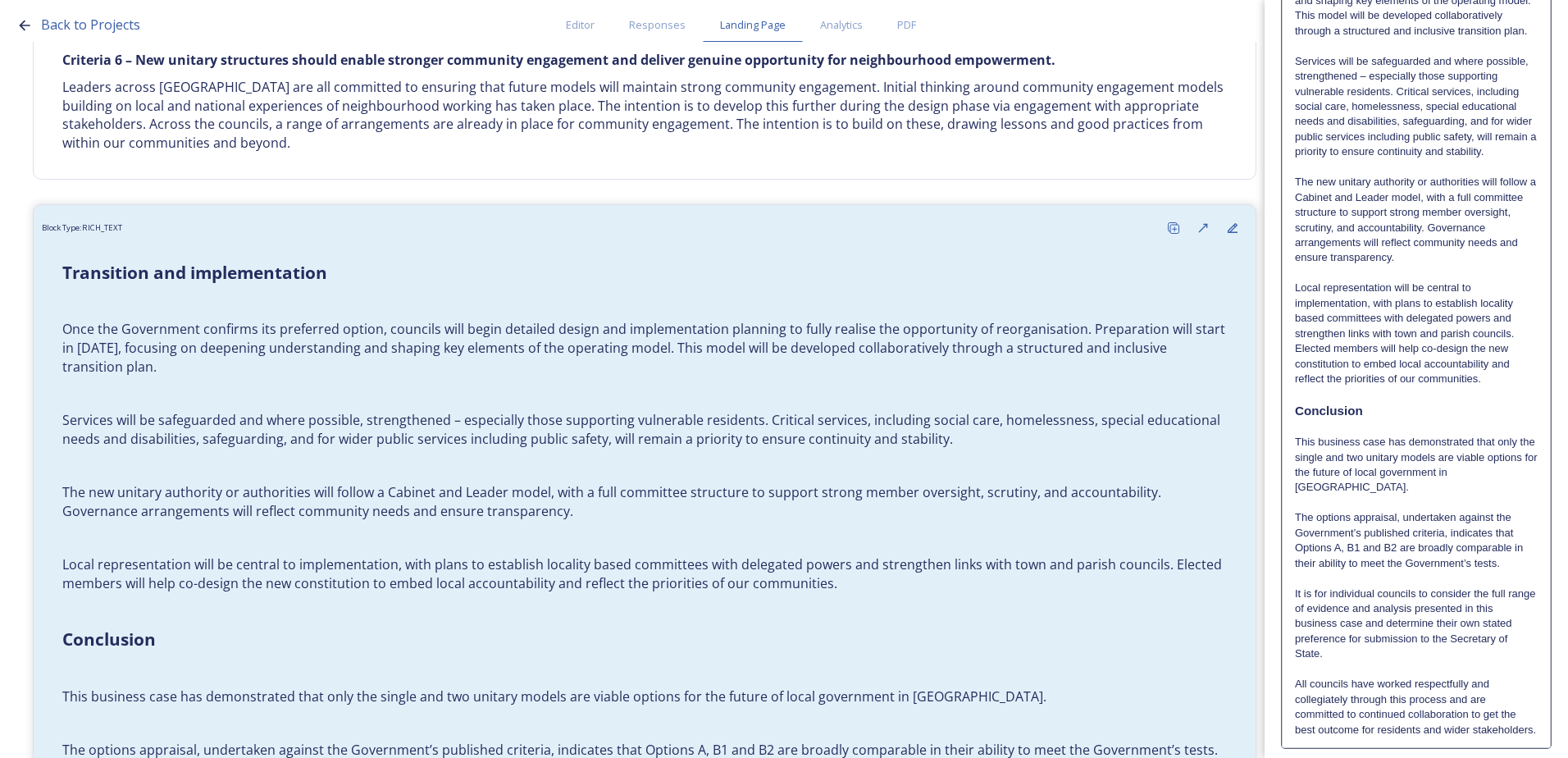
scroll to position [442, 0]
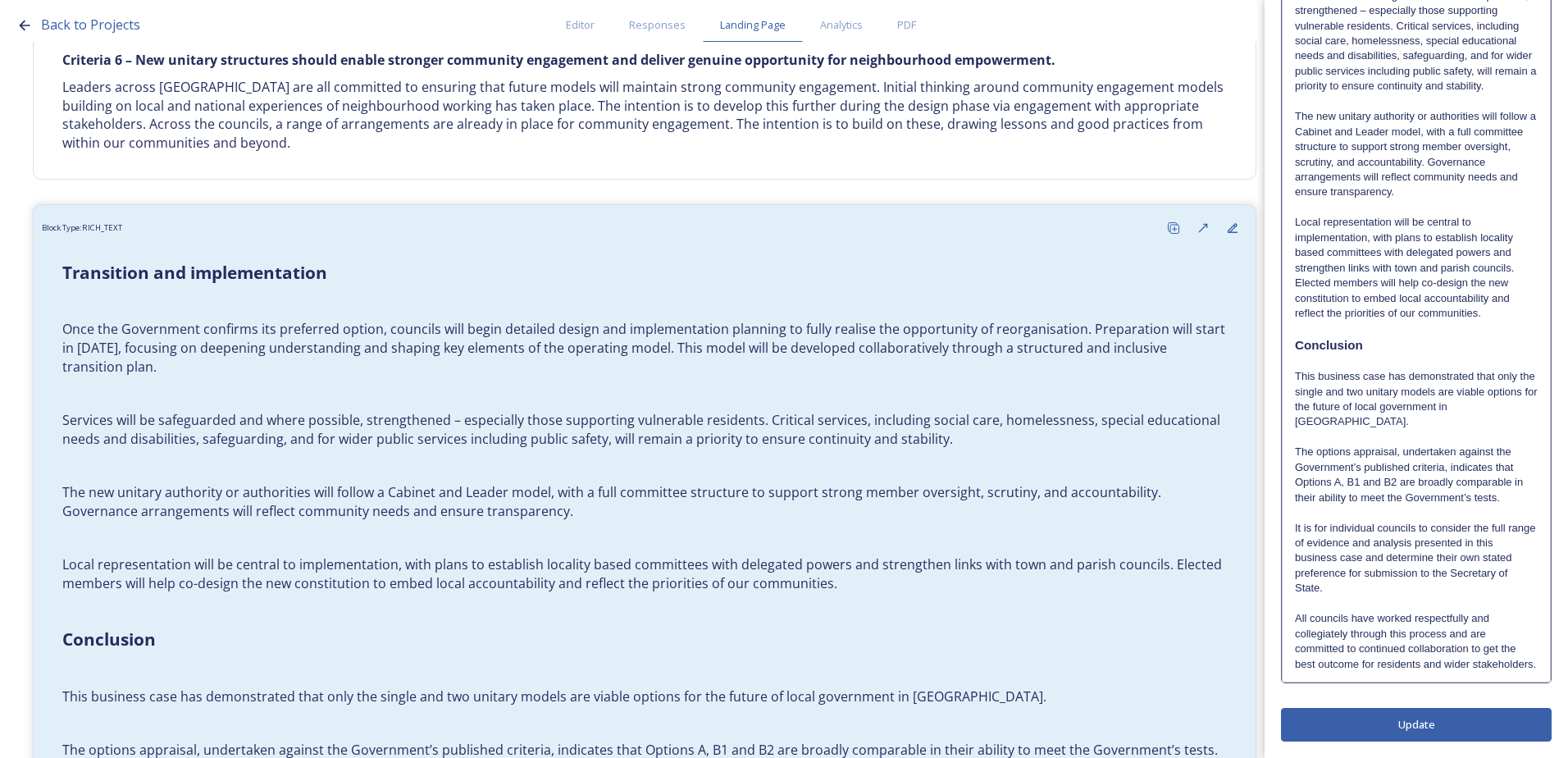
click at [1289, 329] on div "1.3 Transition and implementation Once the Government confirms its preferred op…" at bounding box center [1415, 246] width 268 height 873
click at [1449, 721] on div "Edit Block Block Style Order 1.3 Transition and implementation Once the Governm…" at bounding box center [1416, 181] width 270 height 1121
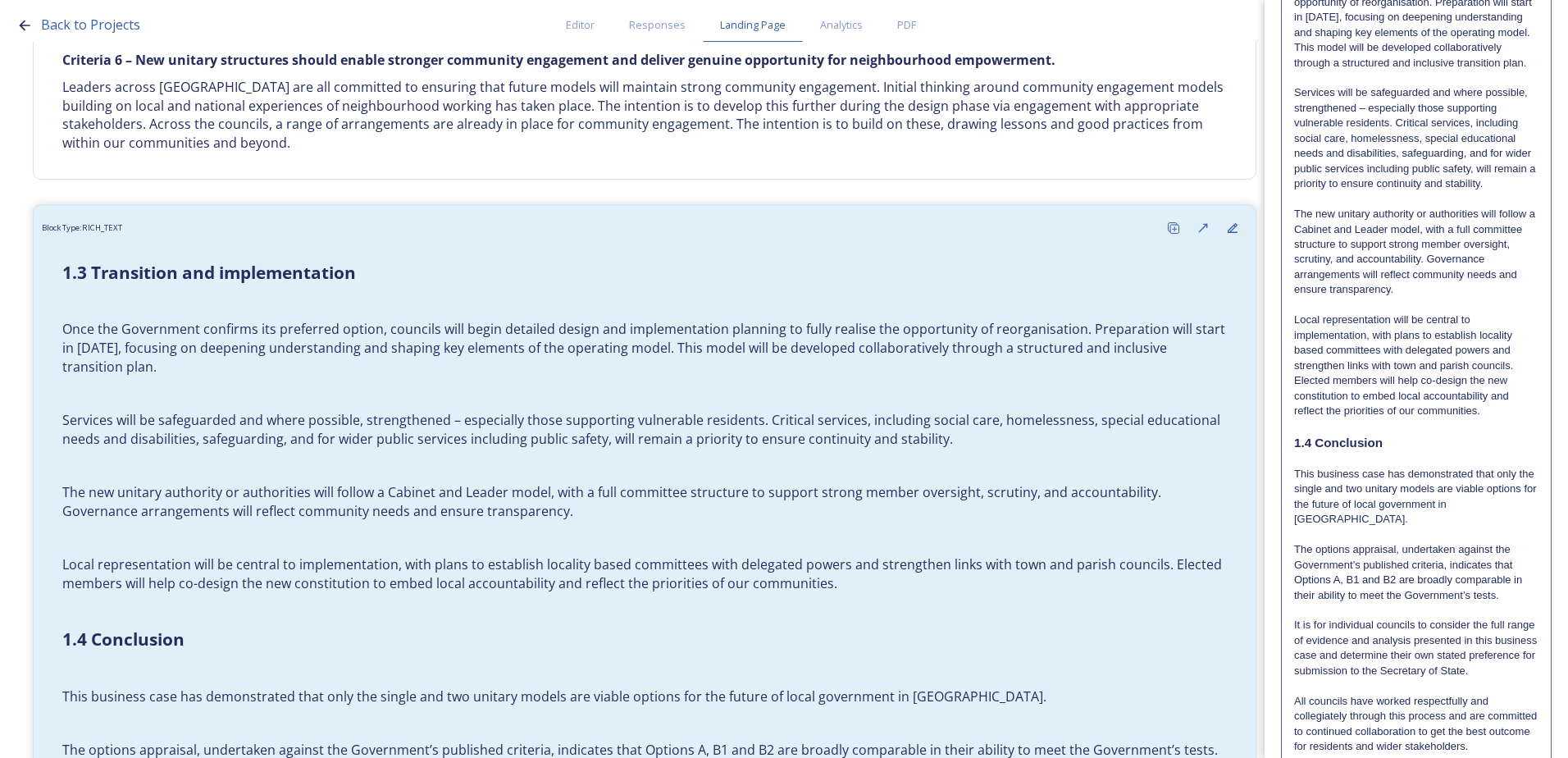
scroll to position [382, 0]
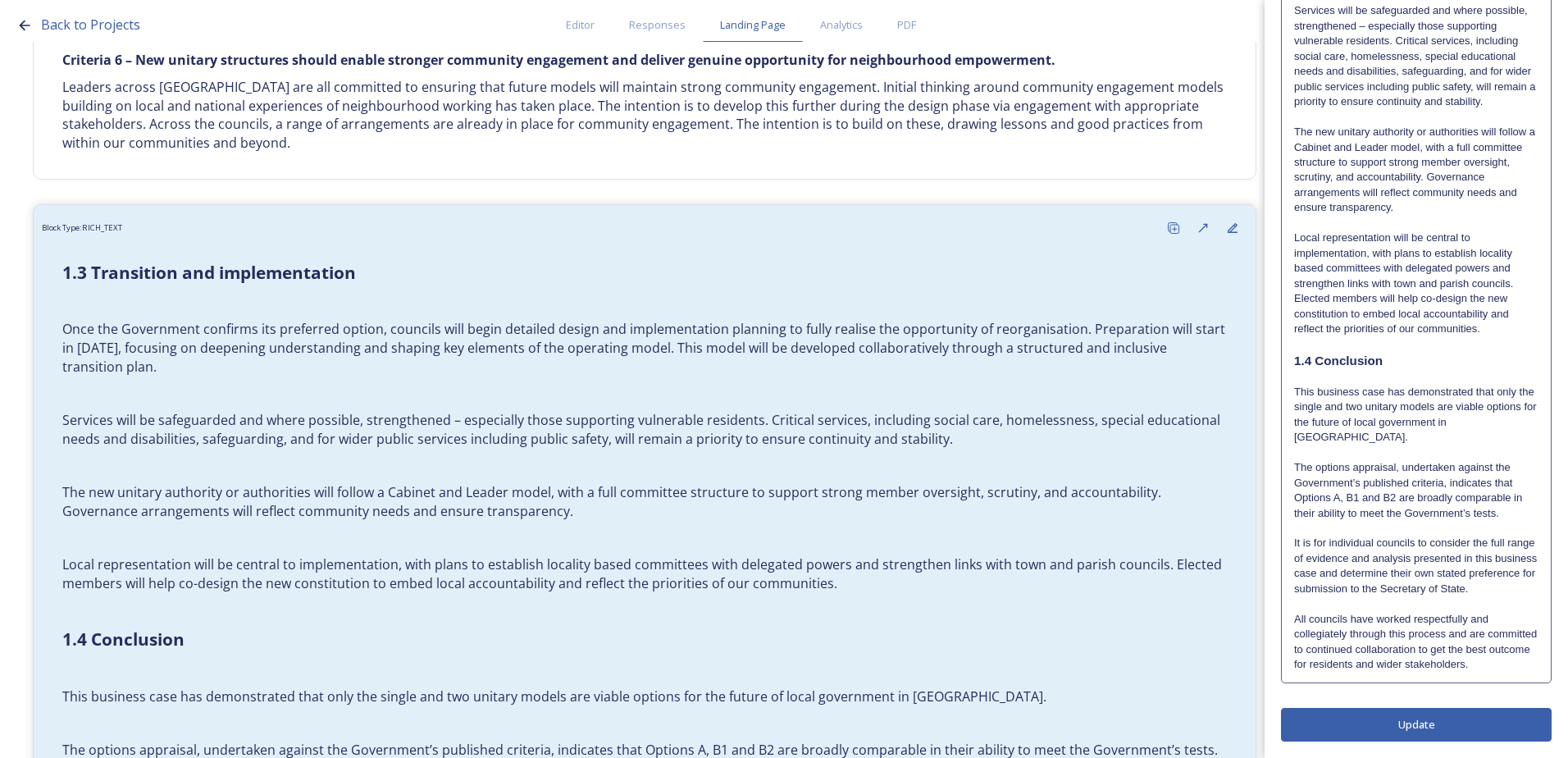
click at [1447, 729] on button "Update" at bounding box center [1416, 725] width 270 height 33
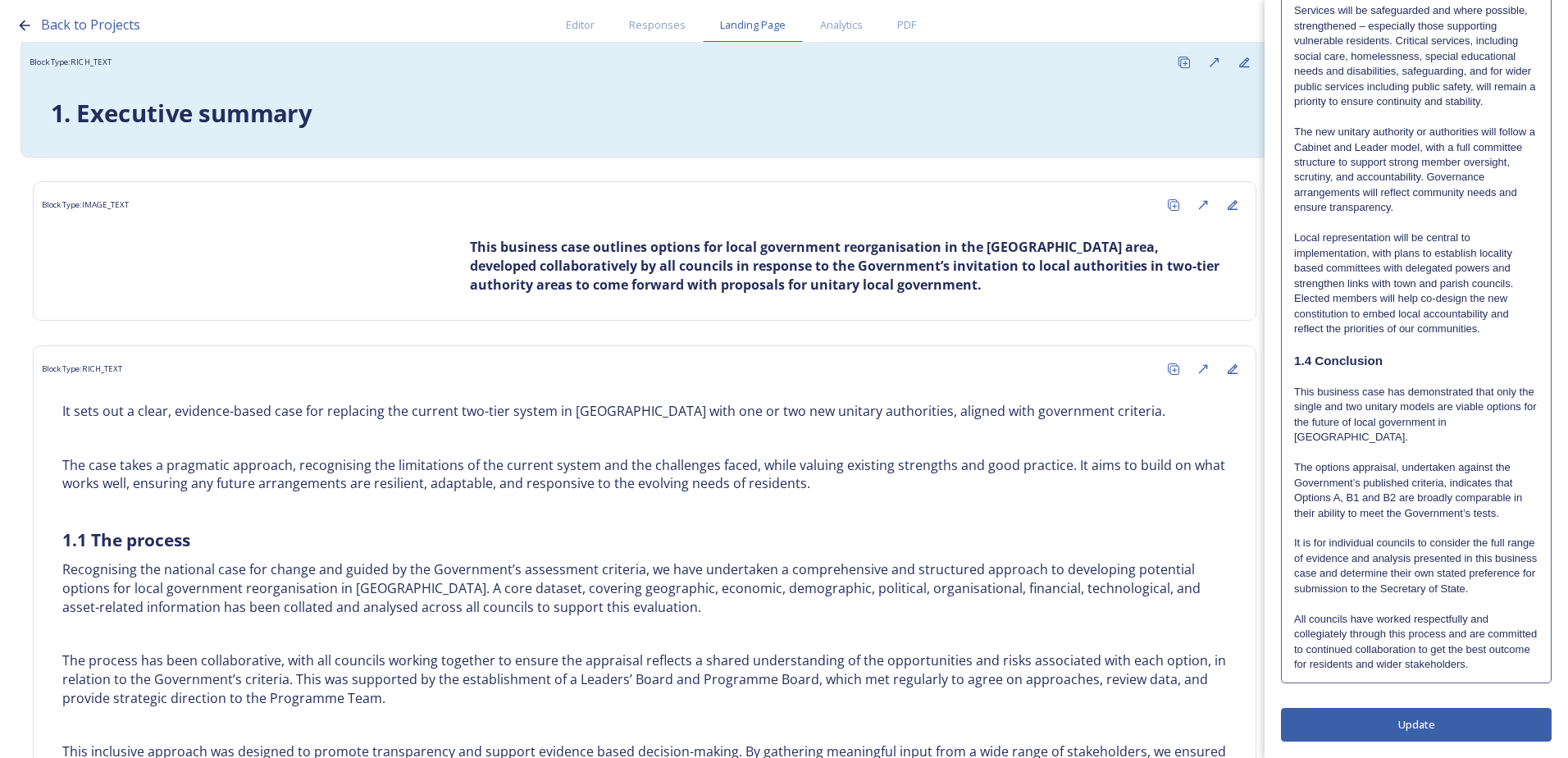
scroll to position [0, 0]
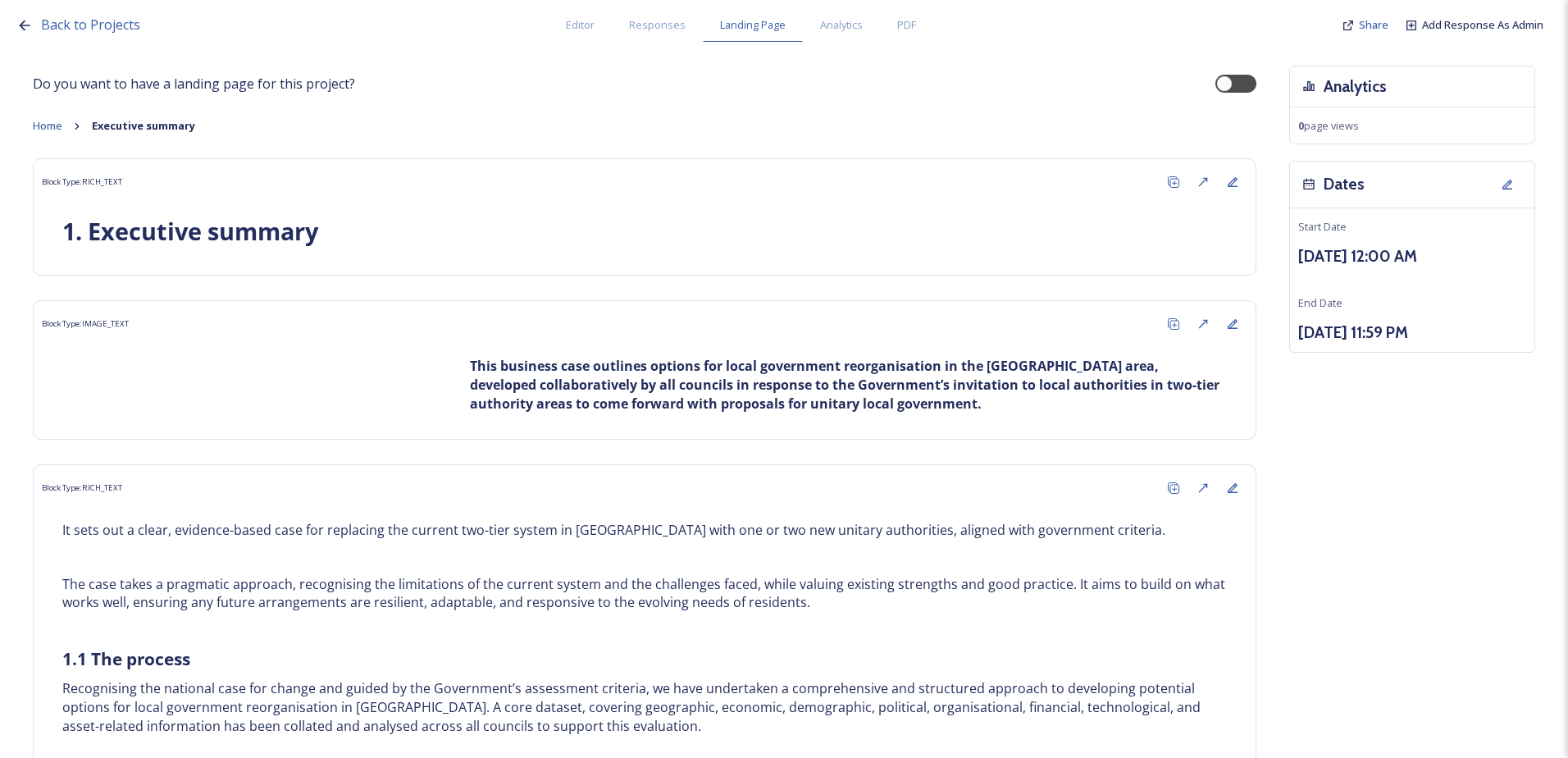
click at [68, 127] on div "Home Executive summary" at bounding box center [644, 125] width 1223 height 16
click at [54, 132] on span "Home" at bounding box center [47, 125] width 30 height 15
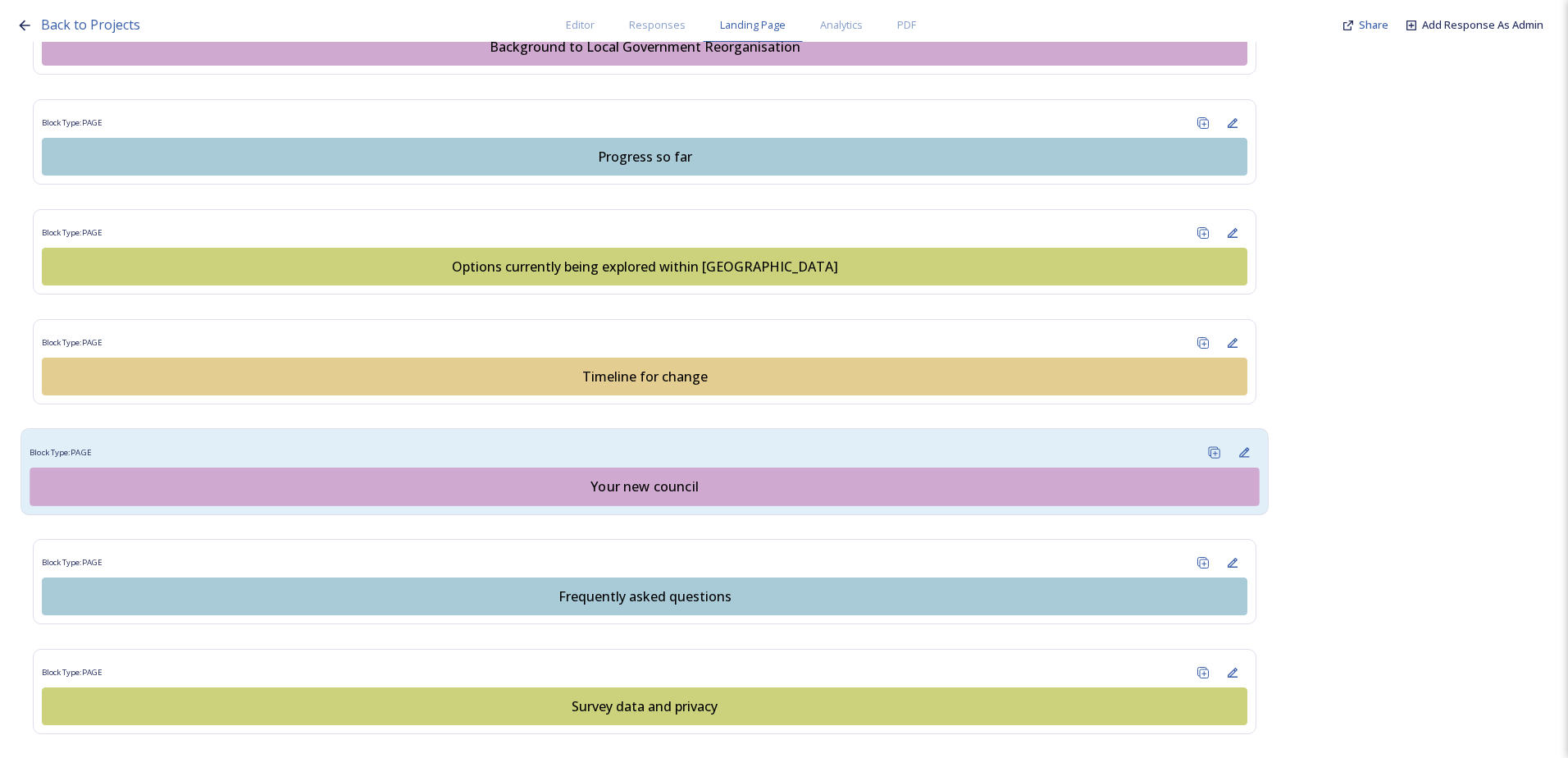
scroll to position [984, 0]
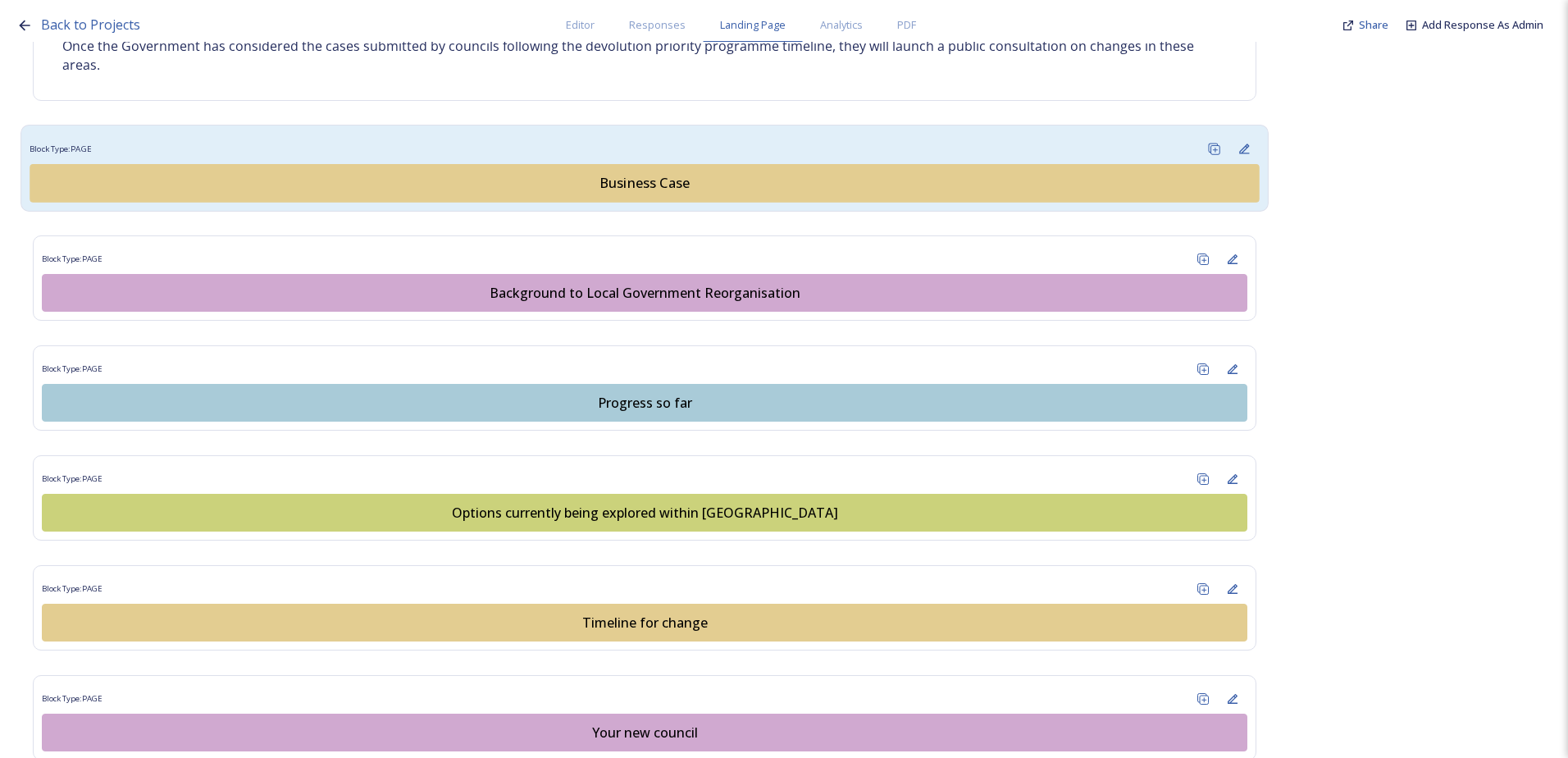
click at [597, 181] on div "Business Case" at bounding box center [644, 183] width 1210 height 19
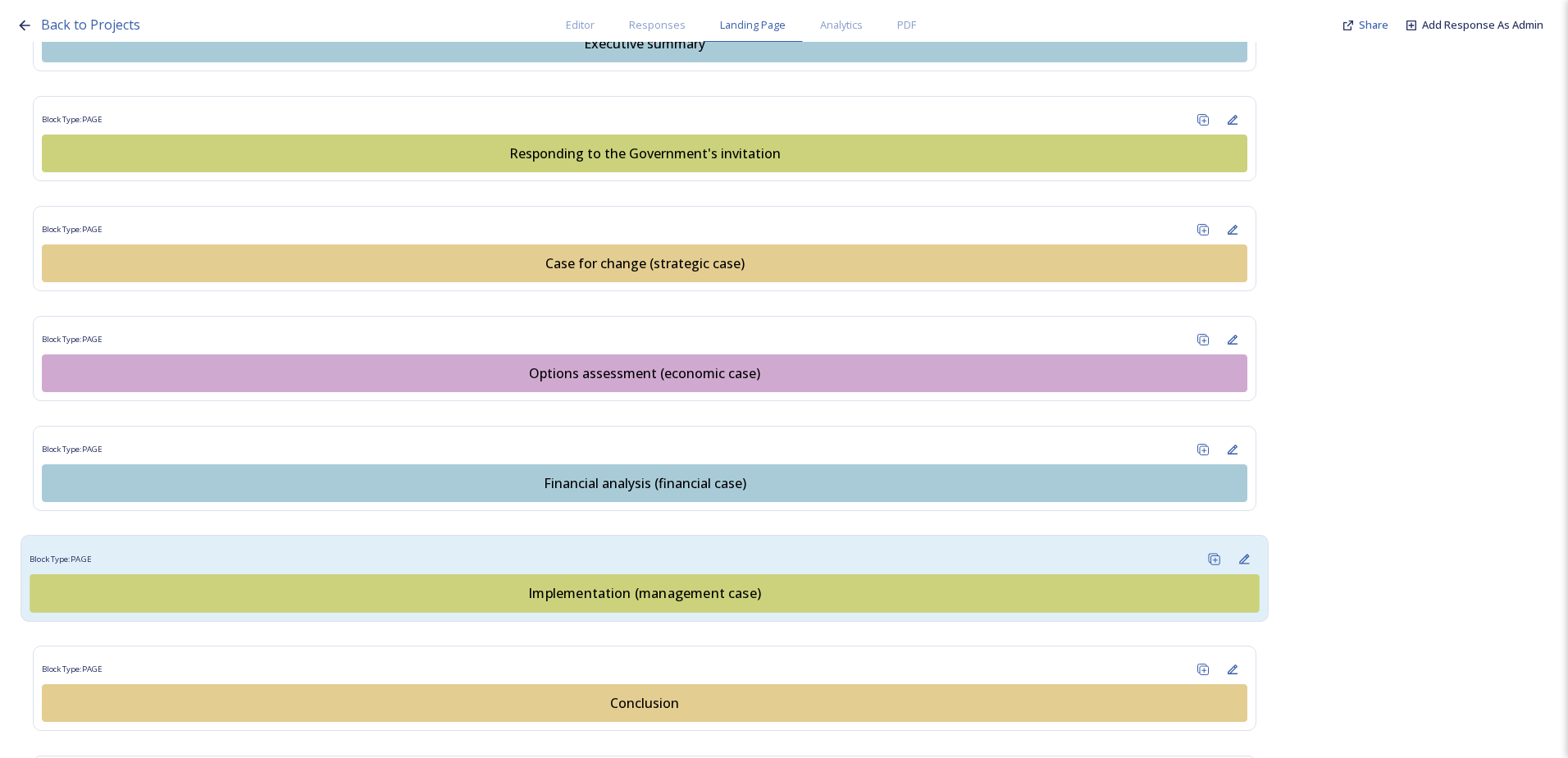
scroll to position [1723, 0]
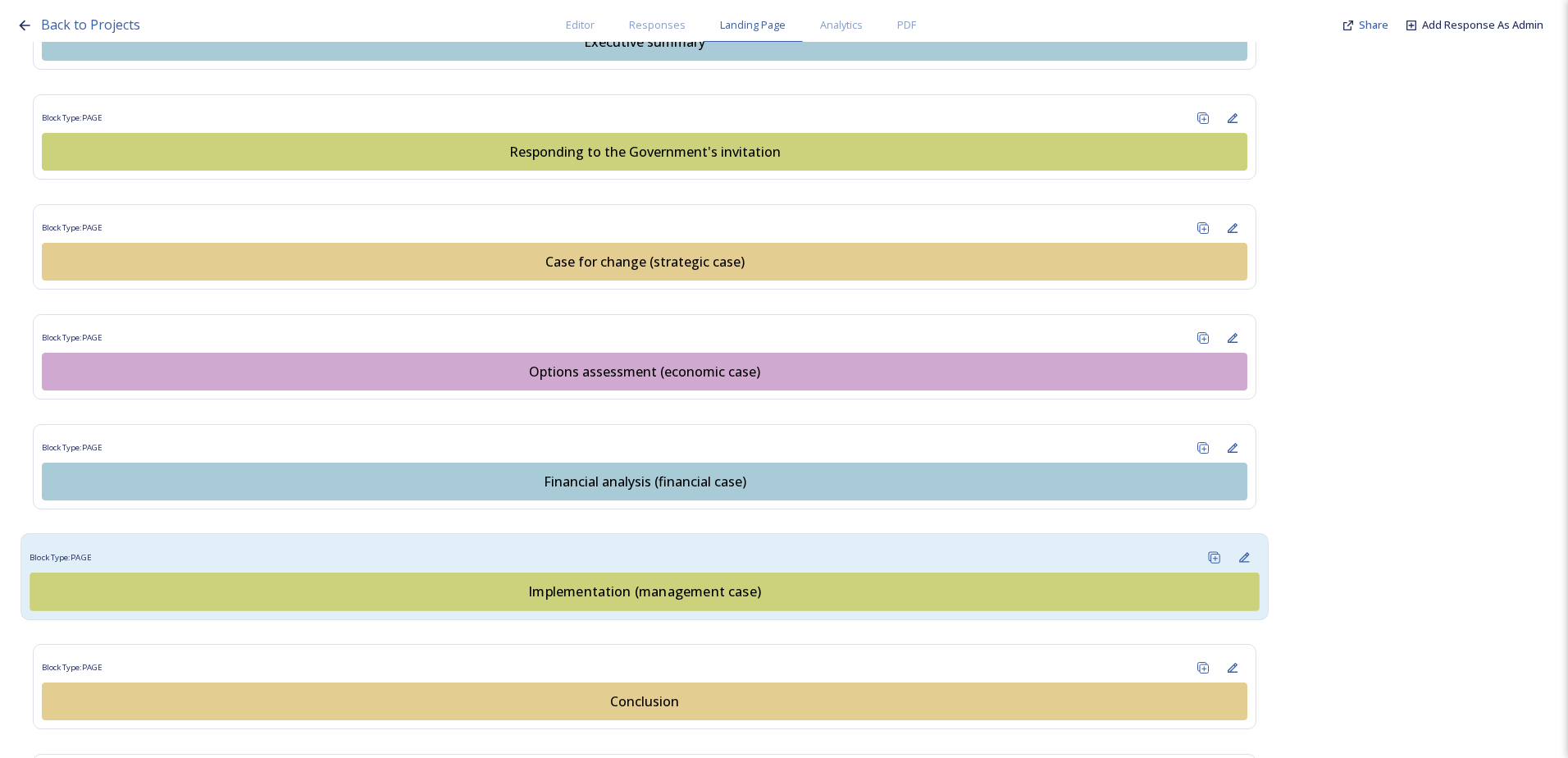
click at [569, 590] on div "Implementation (management case)" at bounding box center [644, 591] width 1210 height 19
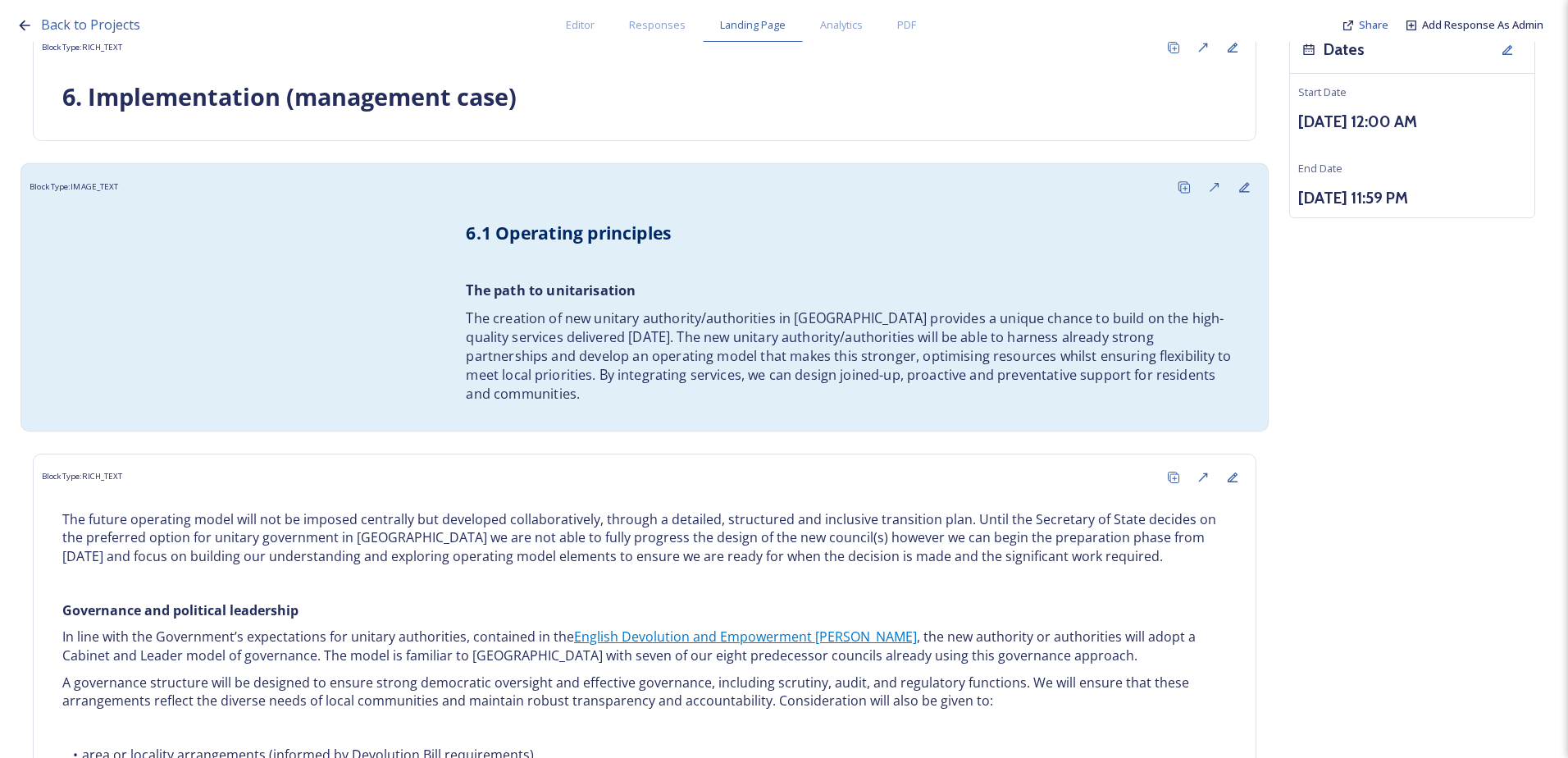
scroll to position [164, 0]
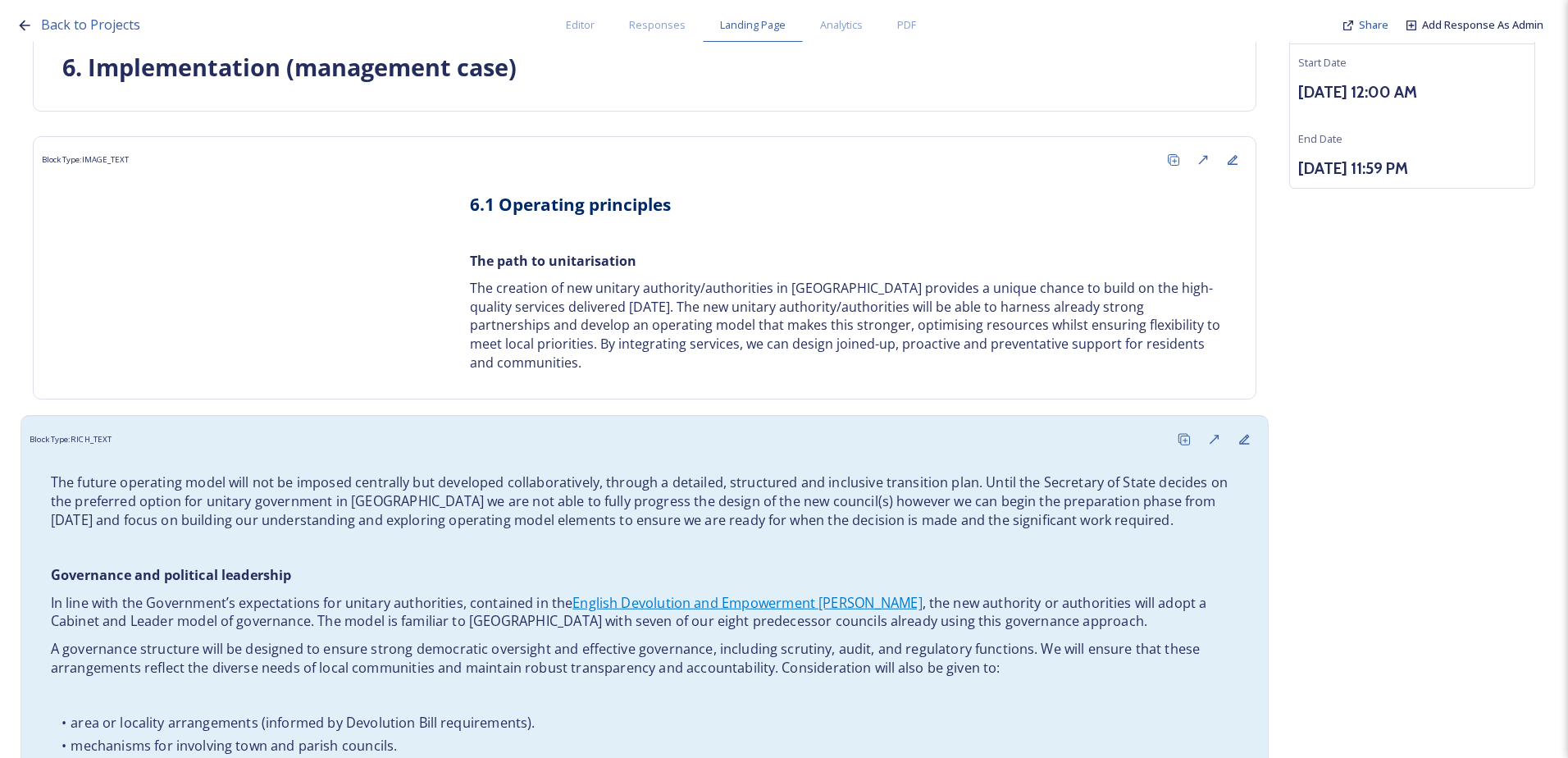
click at [470, 580] on p "Governance and political leadership" at bounding box center [645, 575] width 1187 height 19
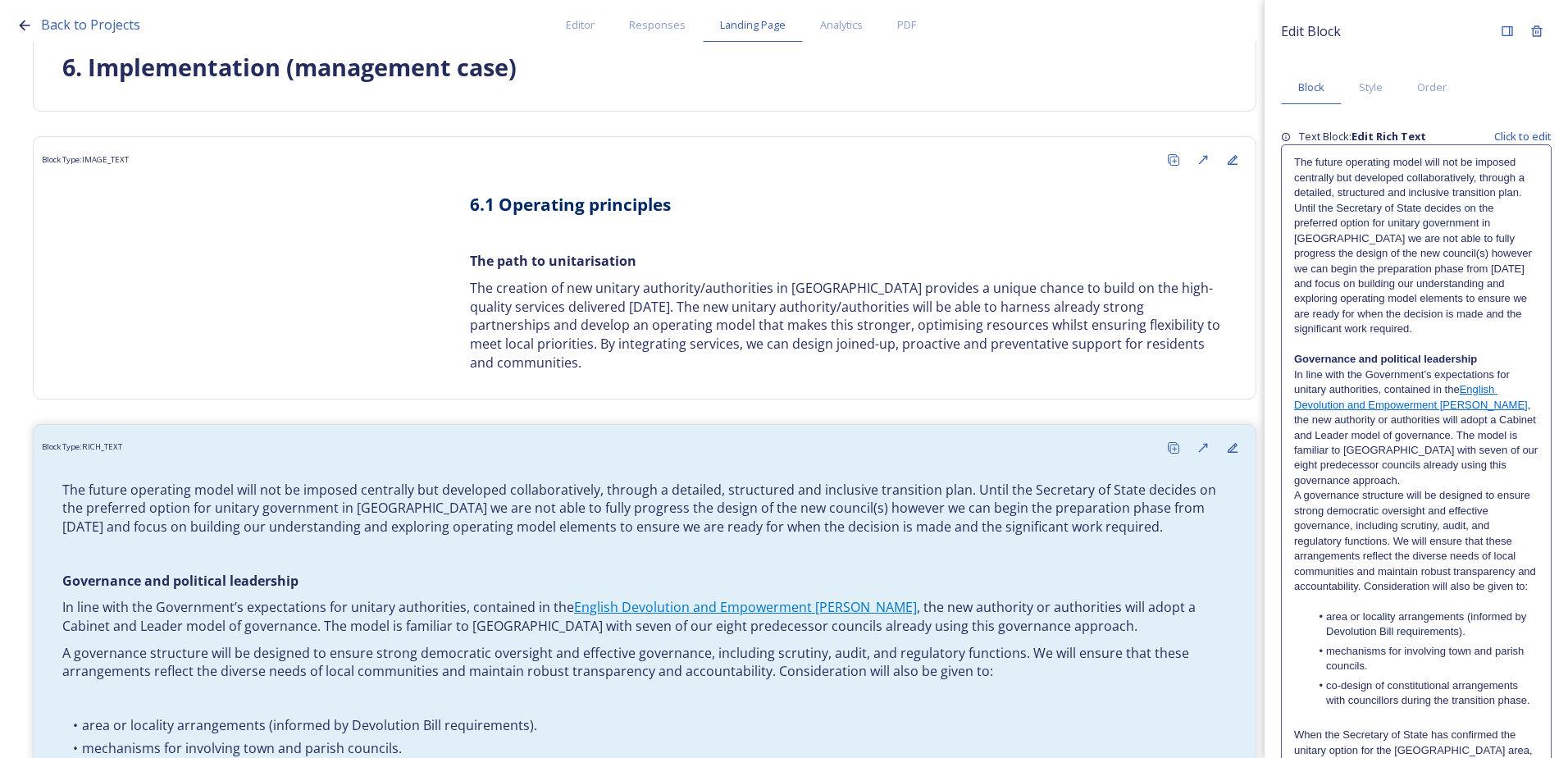
click at [1428, 480] on p "In line with the Government’s expectations for unitary authorities, contained i…" at bounding box center [1416, 428] width 245 height 121
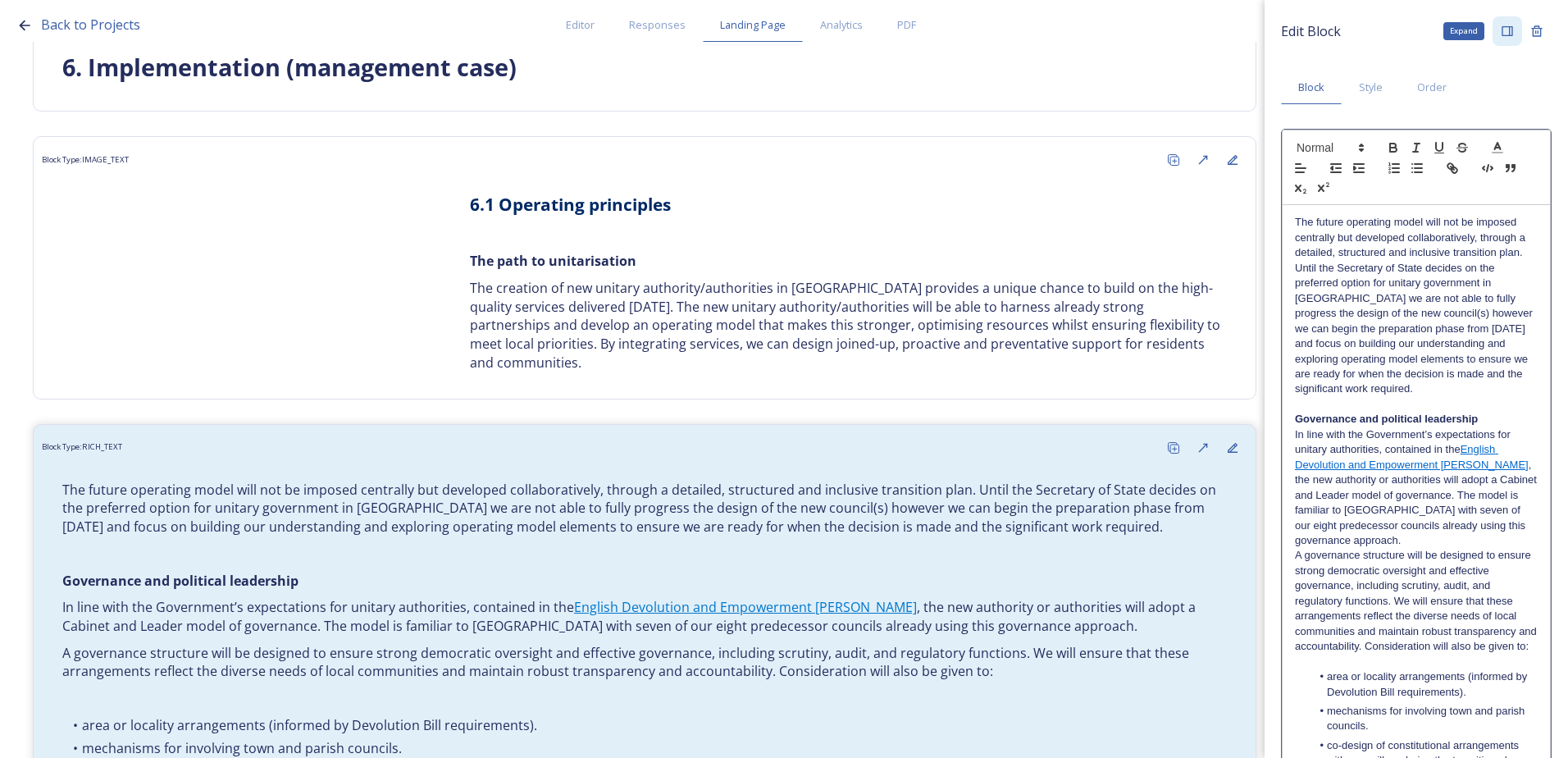
click at [1501, 32] on icon at bounding box center [1507, 31] width 11 height 10
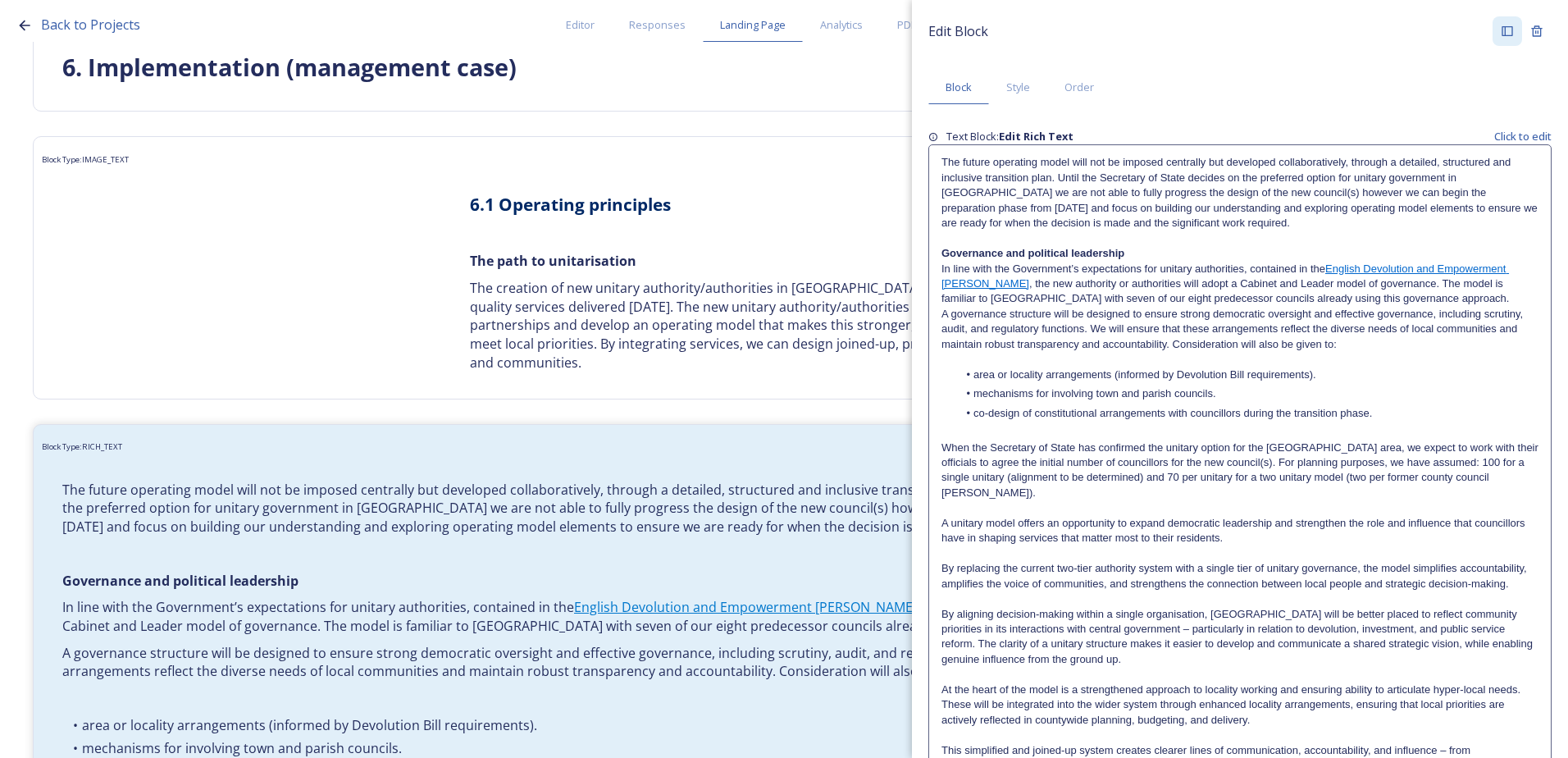
click at [1394, 300] on p "In line with the Government’s expectations for unitary authorities, contained i…" at bounding box center [1239, 284] width 596 height 45
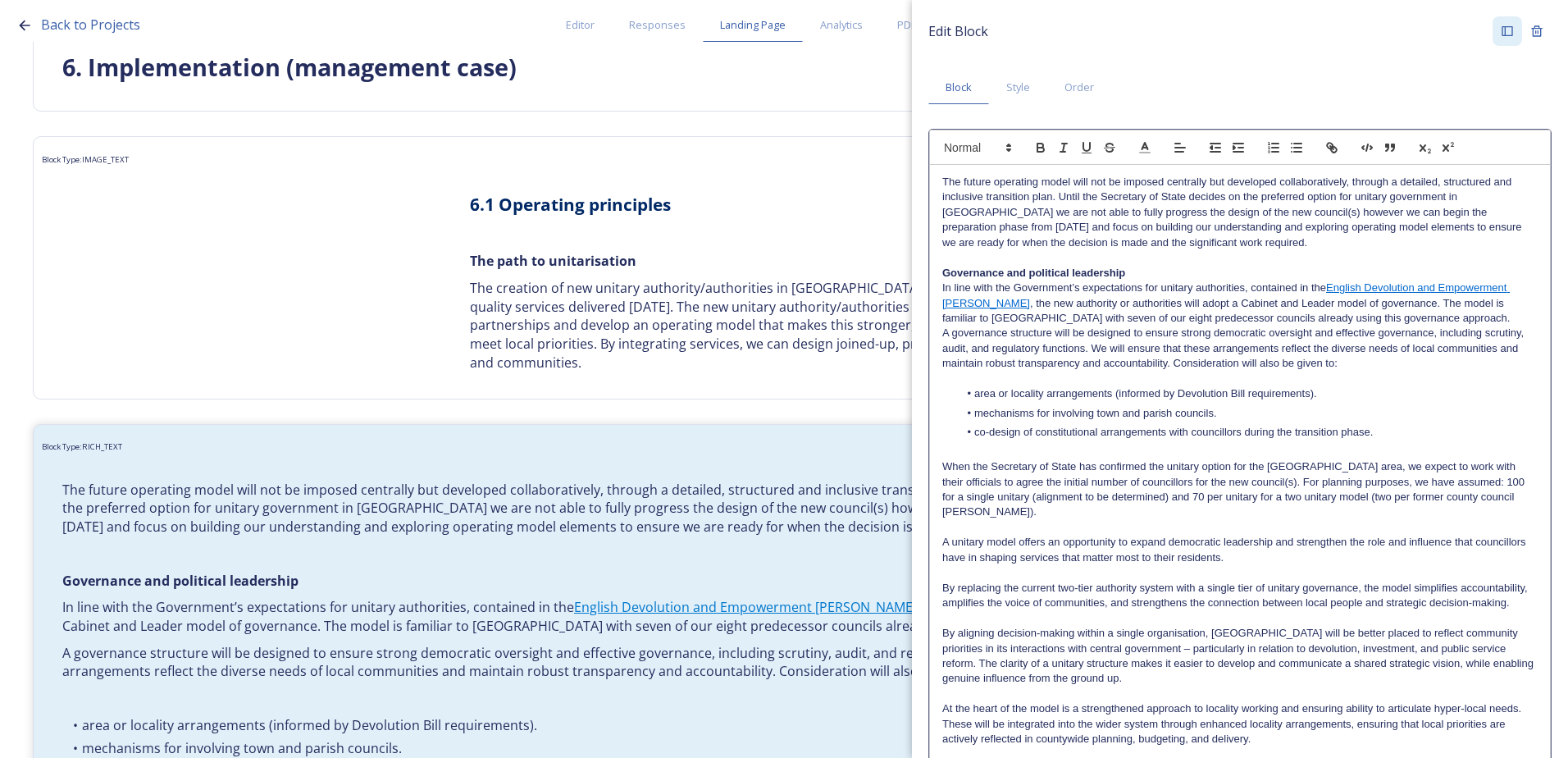
click at [1398, 314] on p "In line with the Government’s expectations for unitary authorities, contained i…" at bounding box center [1239, 303] width 596 height 45
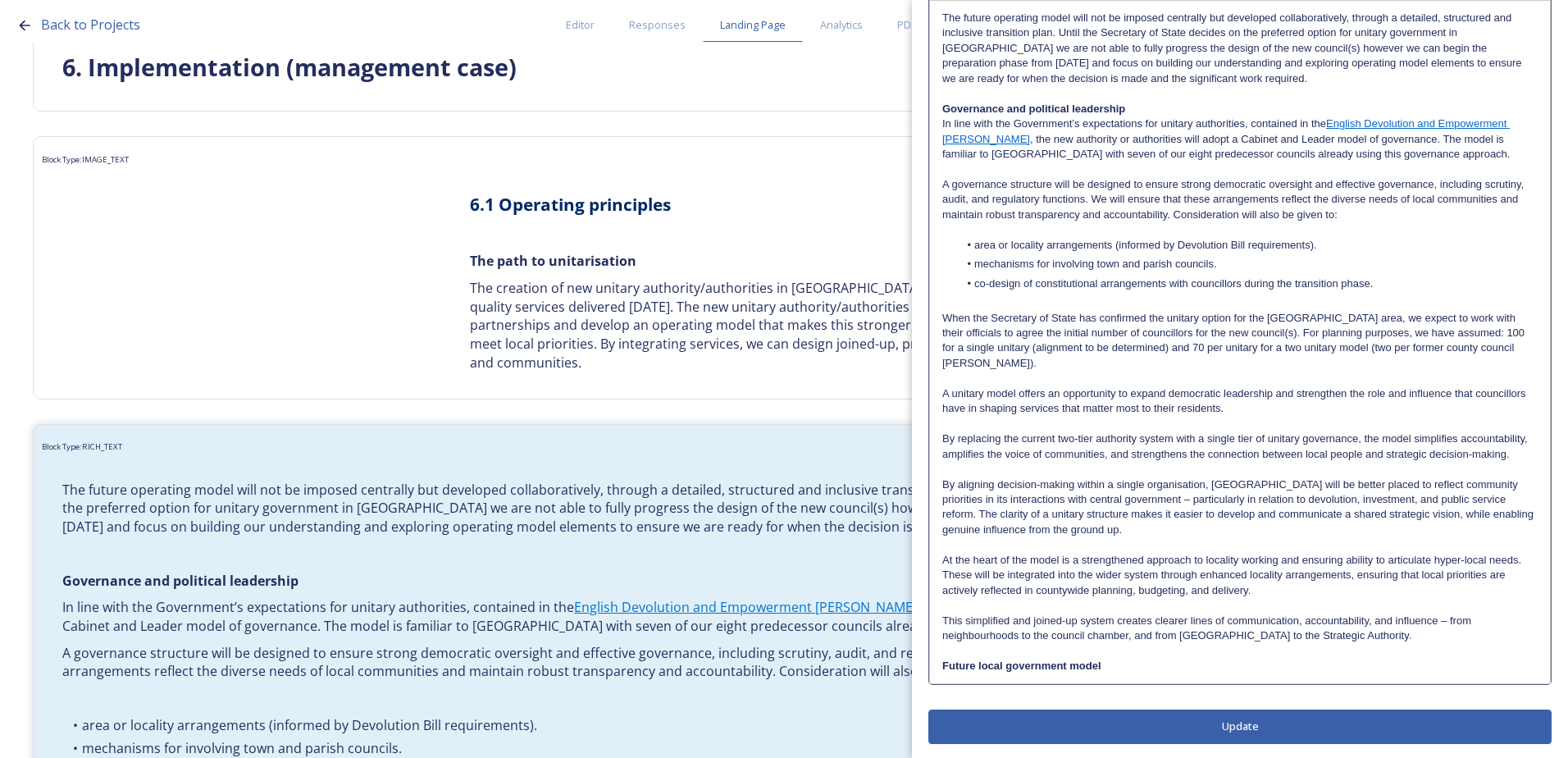
scroll to position [167, 0]
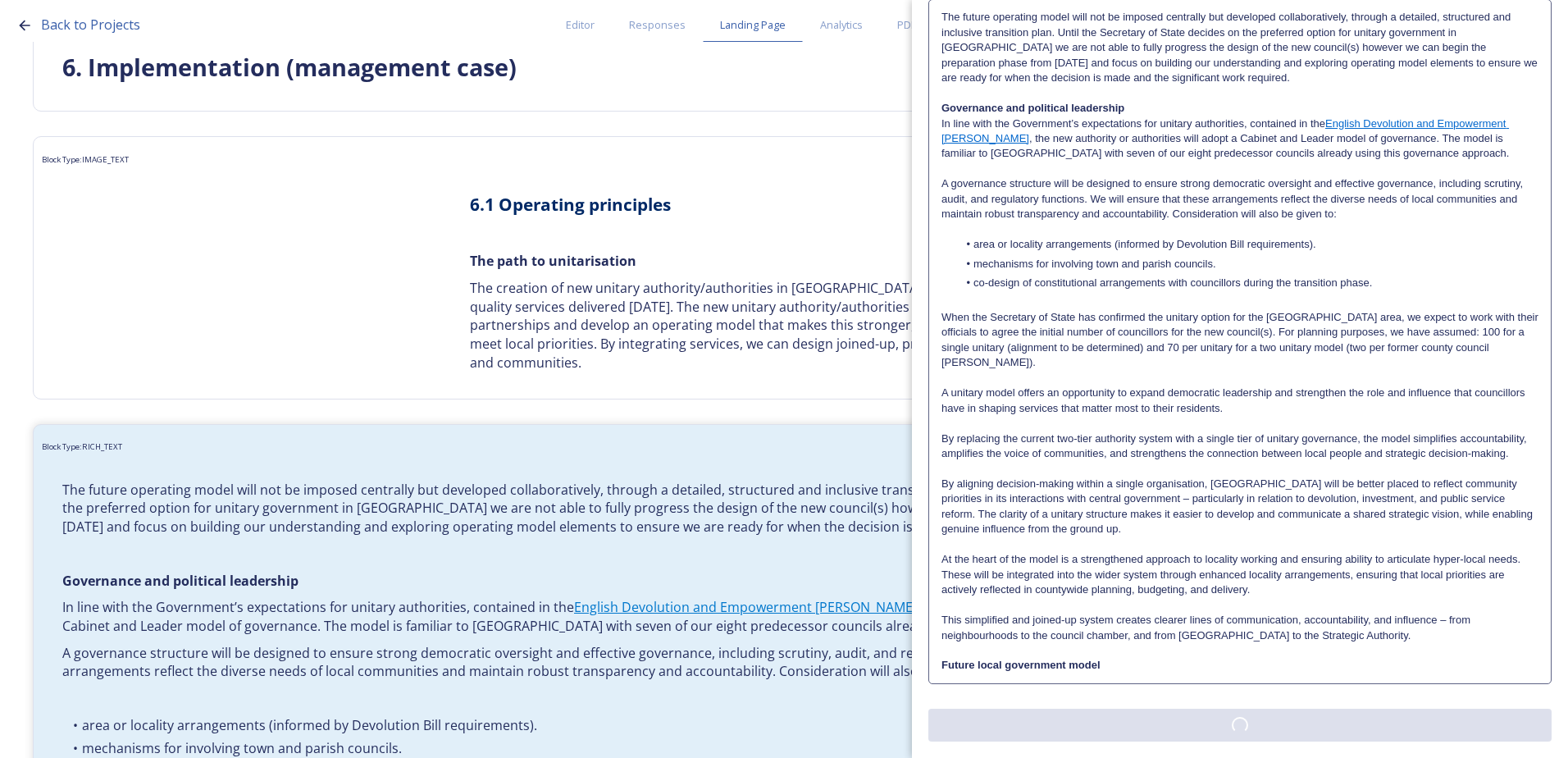
click at [1181, 724] on div "Edit Block Block Style Order Text Block: Edit Rich Text Click to edit The futur…" at bounding box center [1239, 306] width 623 height 870
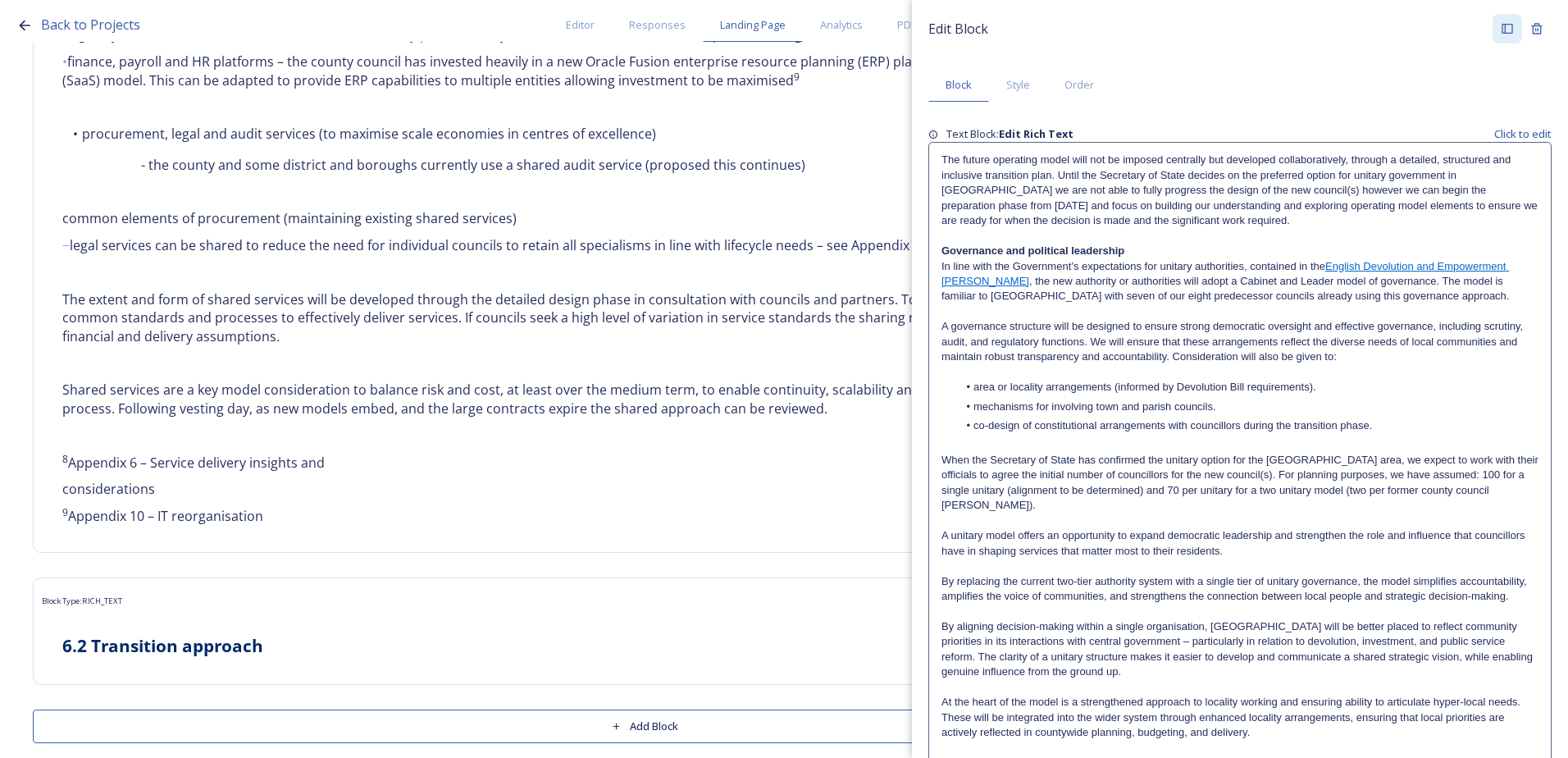
scroll to position [0, 0]
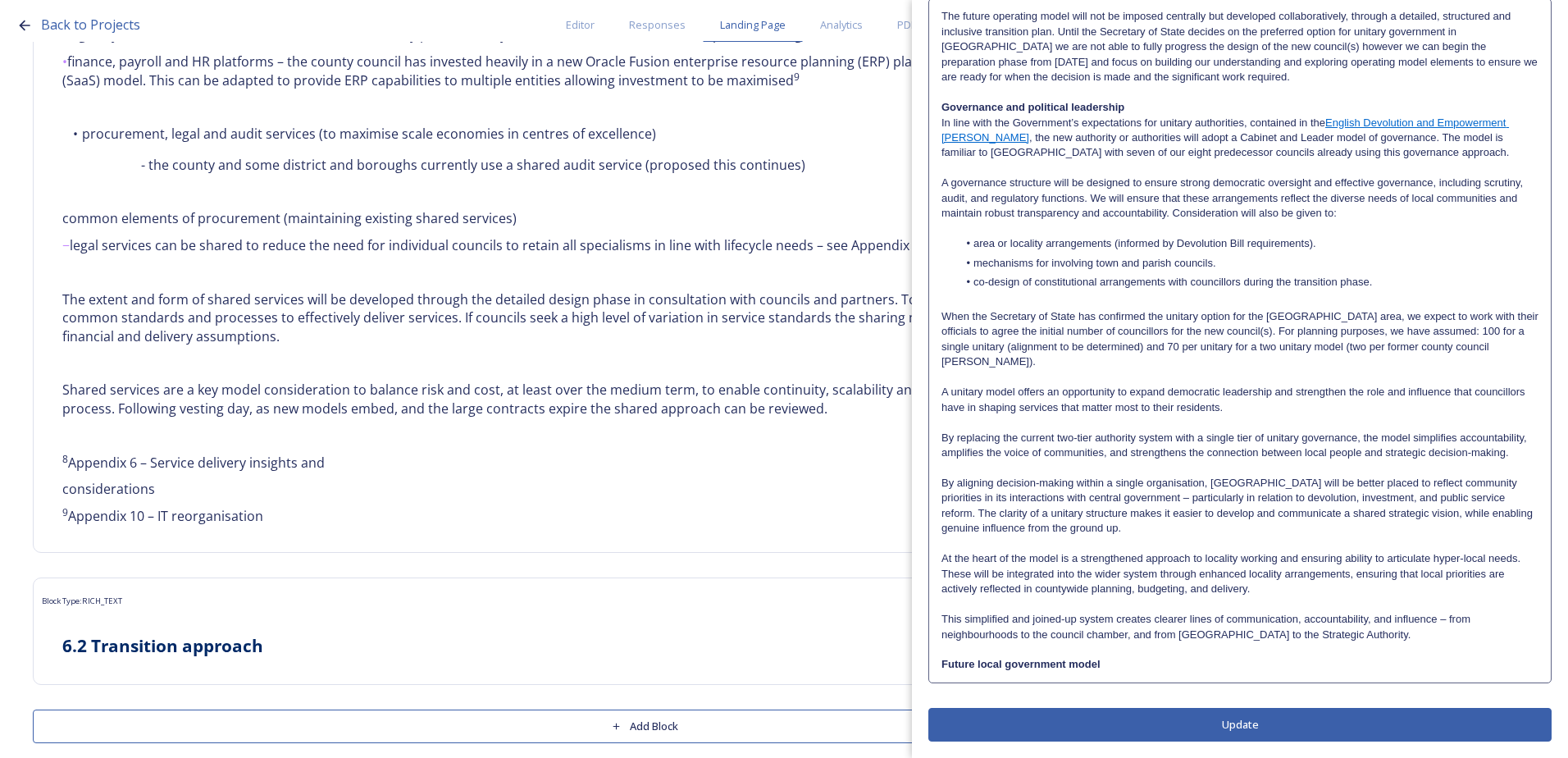
click at [1168, 547] on p at bounding box center [1239, 544] width 596 height 15
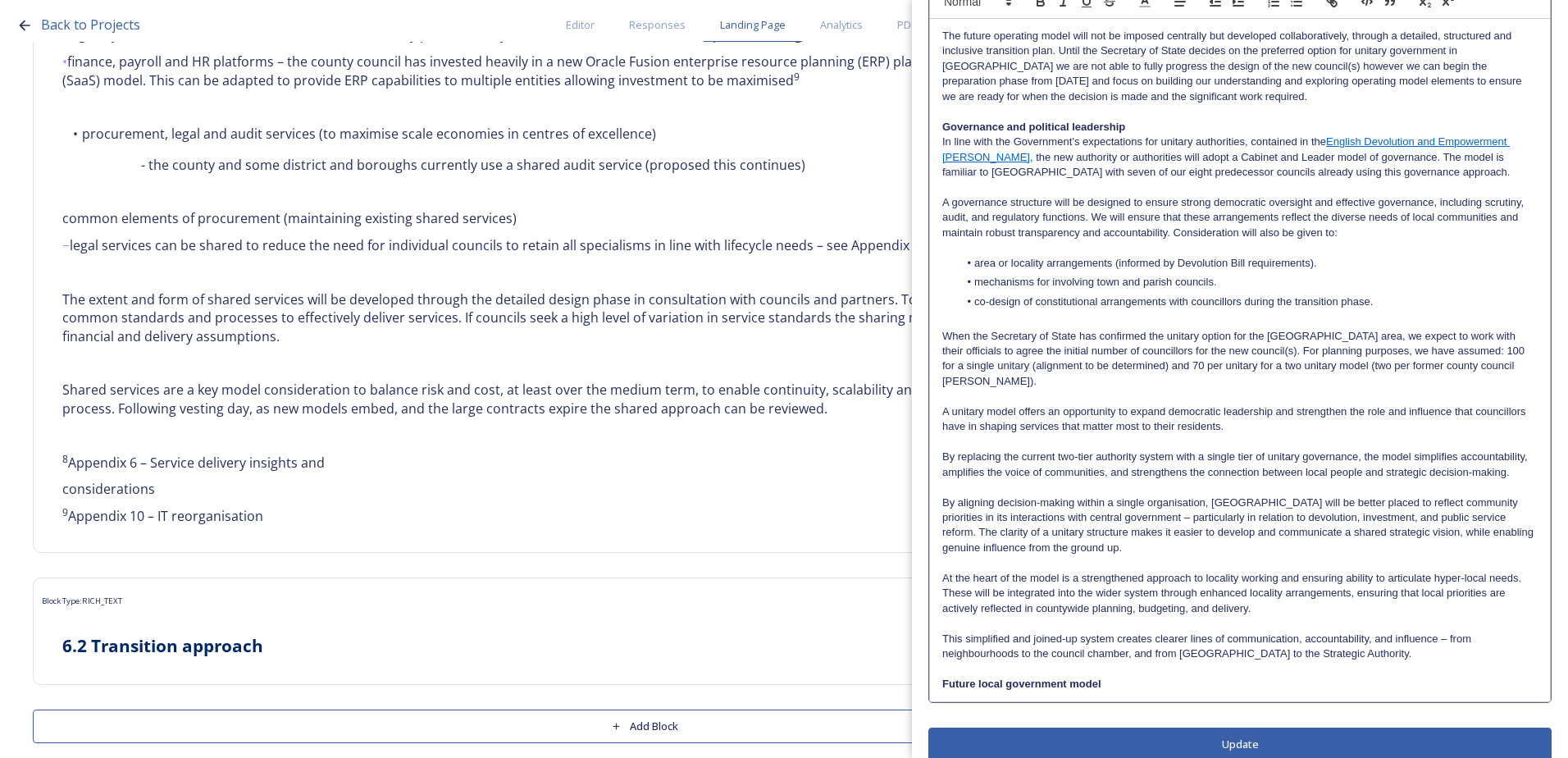
scroll to position [167, 0]
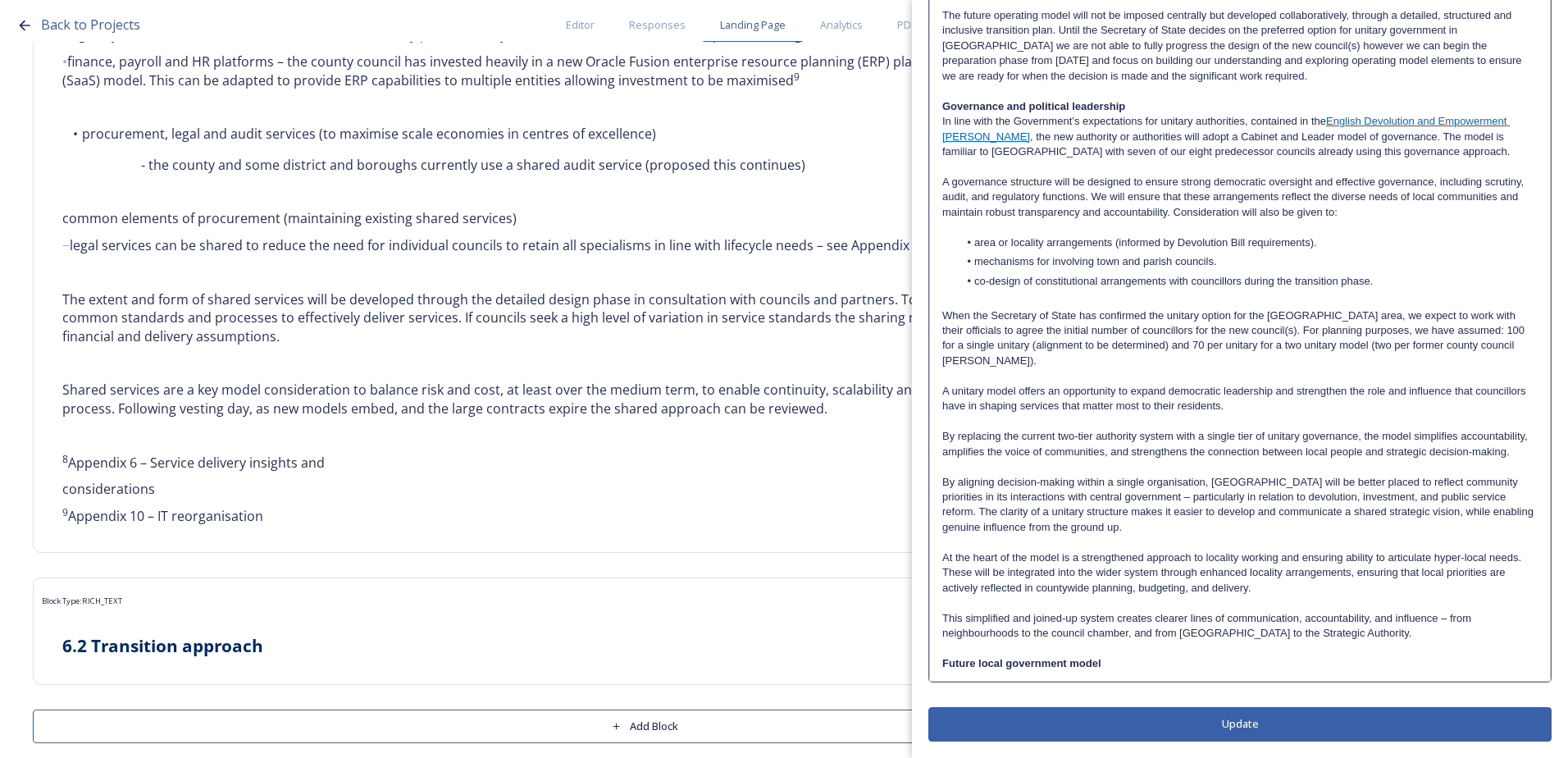
click at [1119, 665] on p "Future local government model" at bounding box center [1239, 663] width 596 height 15
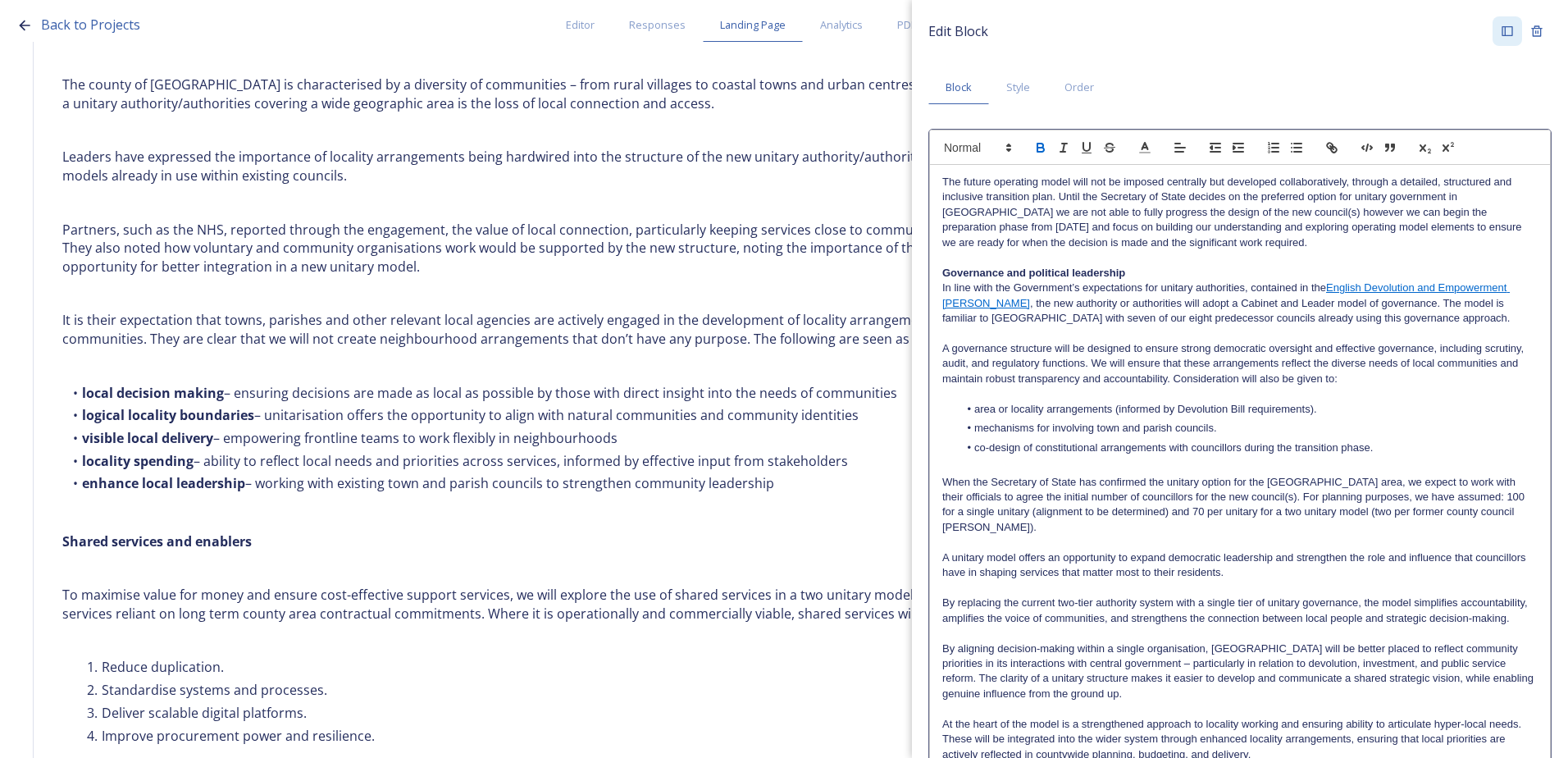
scroll to position [1640, 0]
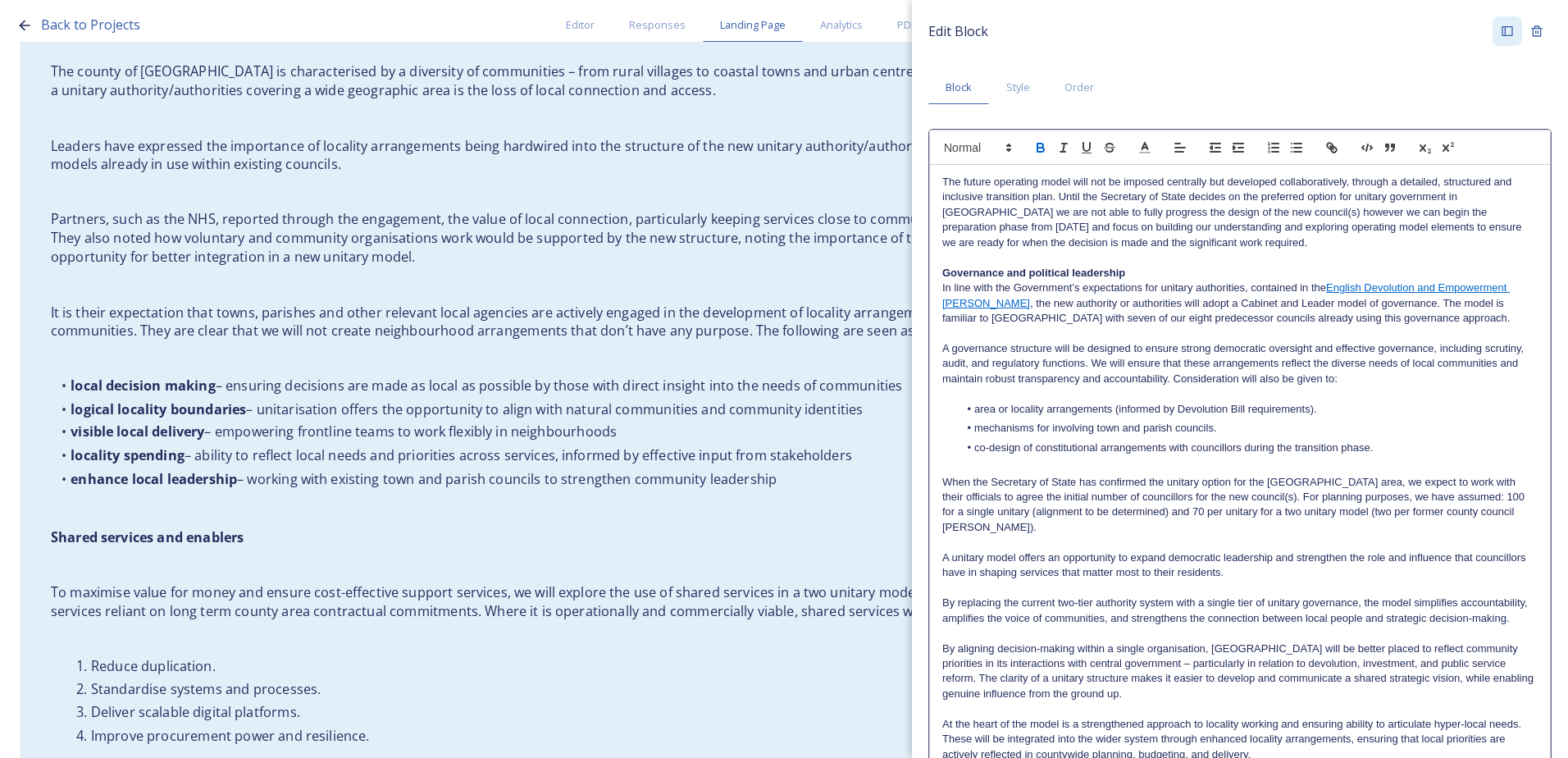
click at [389, 446] on li "locality spending – ability to reflect local needs and priorities across servic…" at bounding box center [645, 455] width 1187 height 19
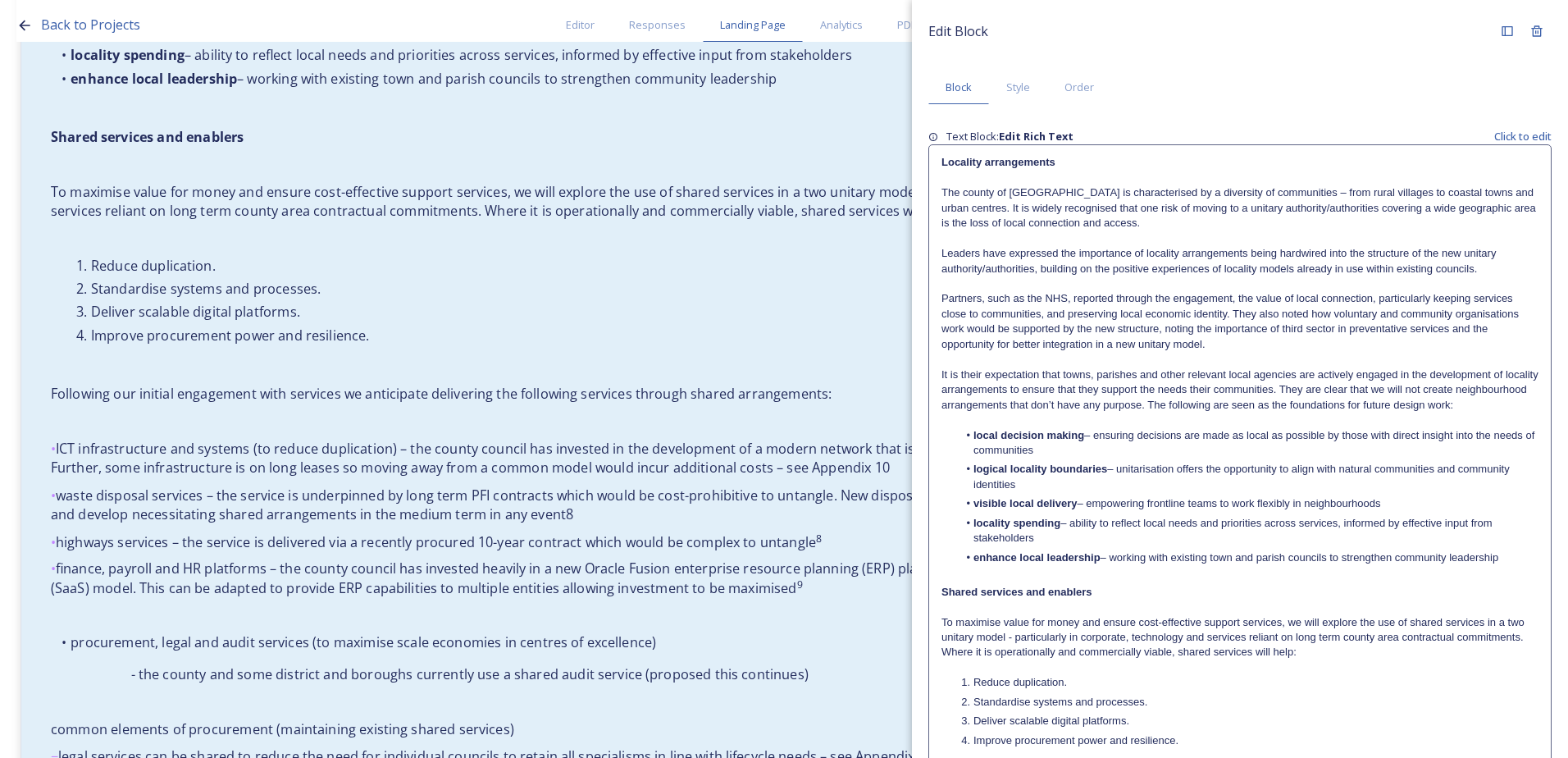
scroll to position [2051, 0]
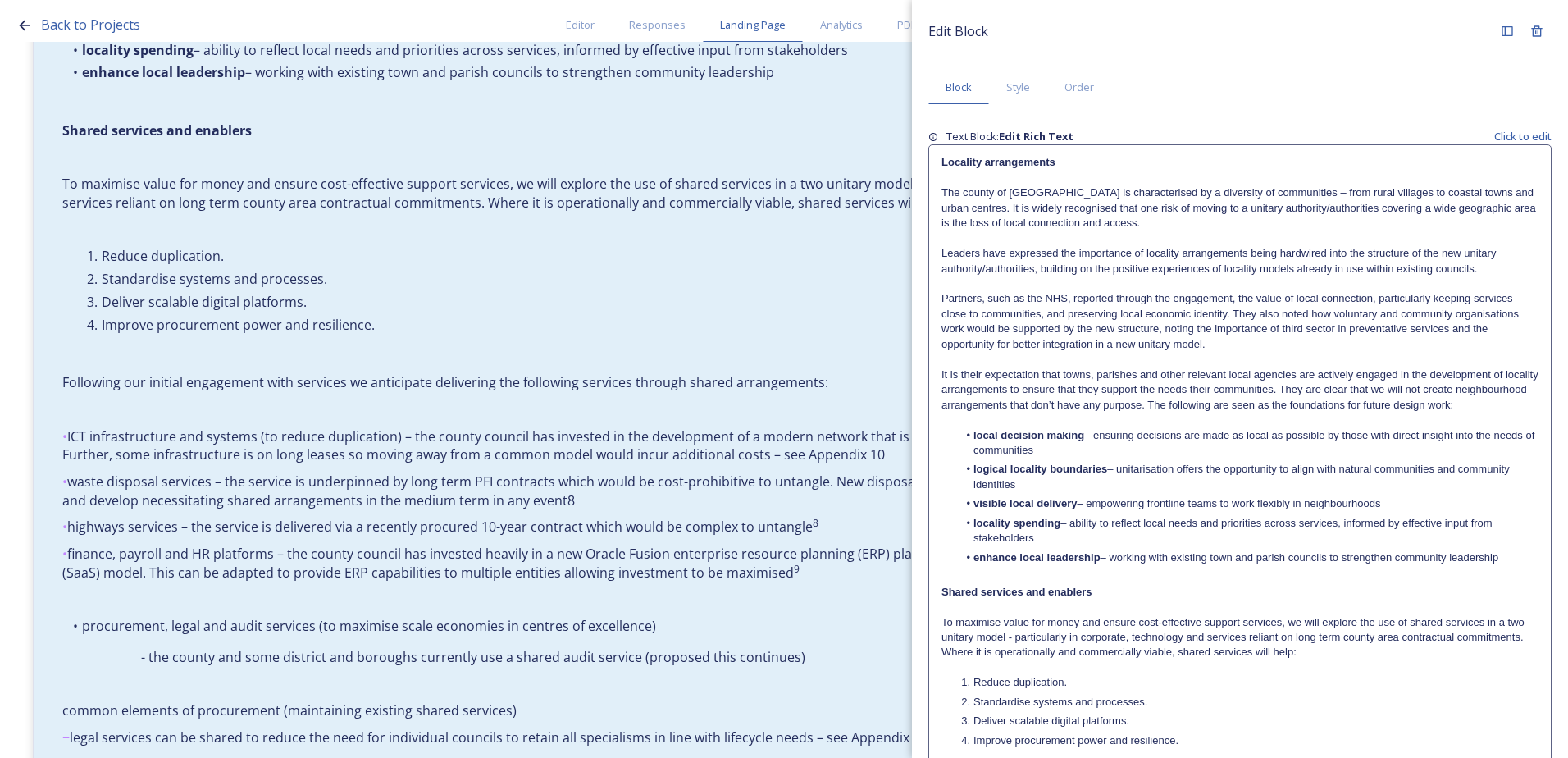
click at [1195, 511] on li "visible local delivery – empowering frontline teams to work flexibly in neighbo…" at bounding box center [1248, 504] width 582 height 15
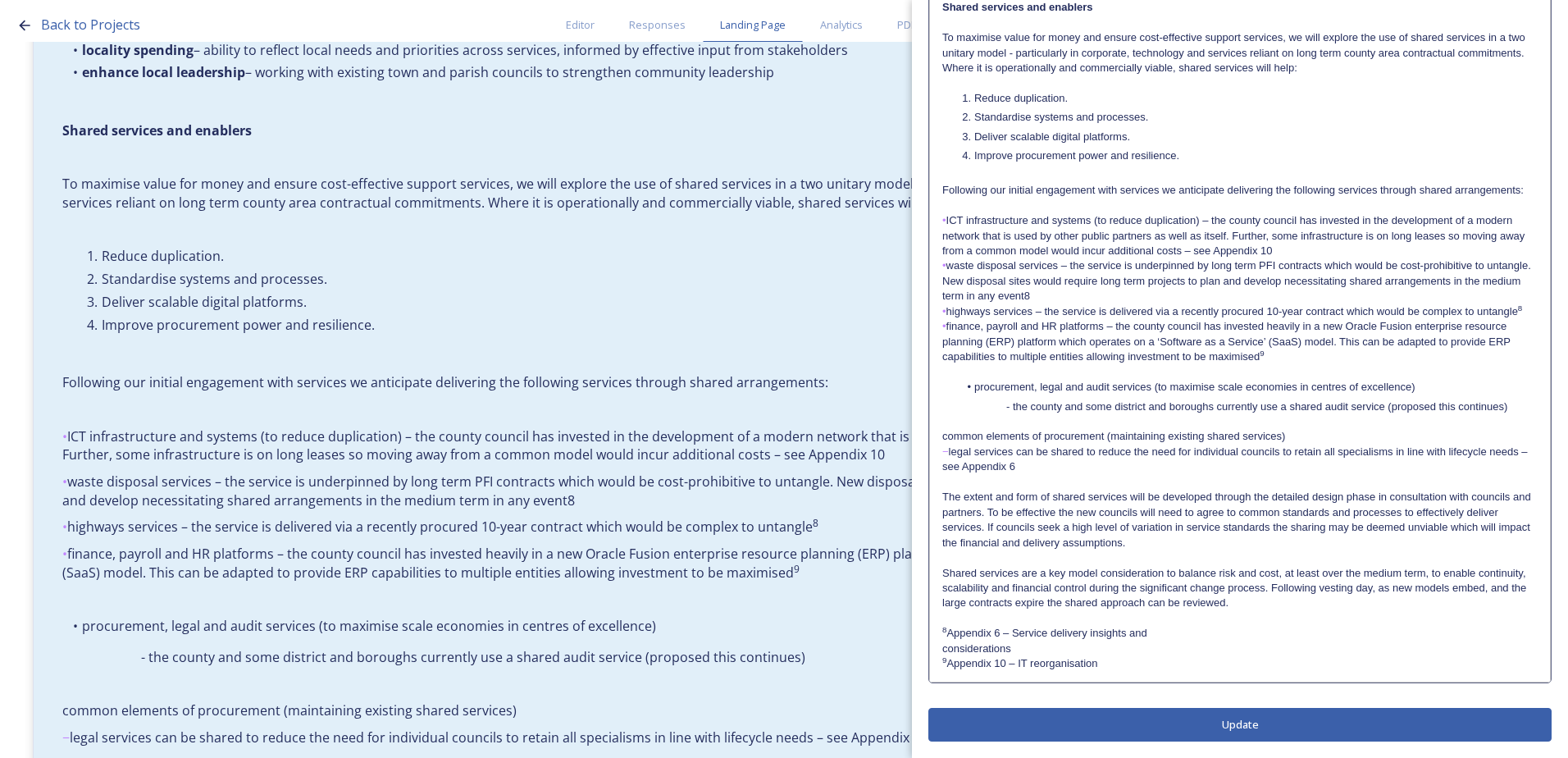
scroll to position [618, 0]
drag, startPoint x: 1005, startPoint y: 227, endPoint x: 975, endPoint y: 232, distance: 30.4
click at [1004, 227] on p "• ICT infrastructure and systems (to reduce duplication) – the county council h…" at bounding box center [1239, 235] width 596 height 45
click at [945, 222] on span "•" at bounding box center [944, 220] width 4 height 12
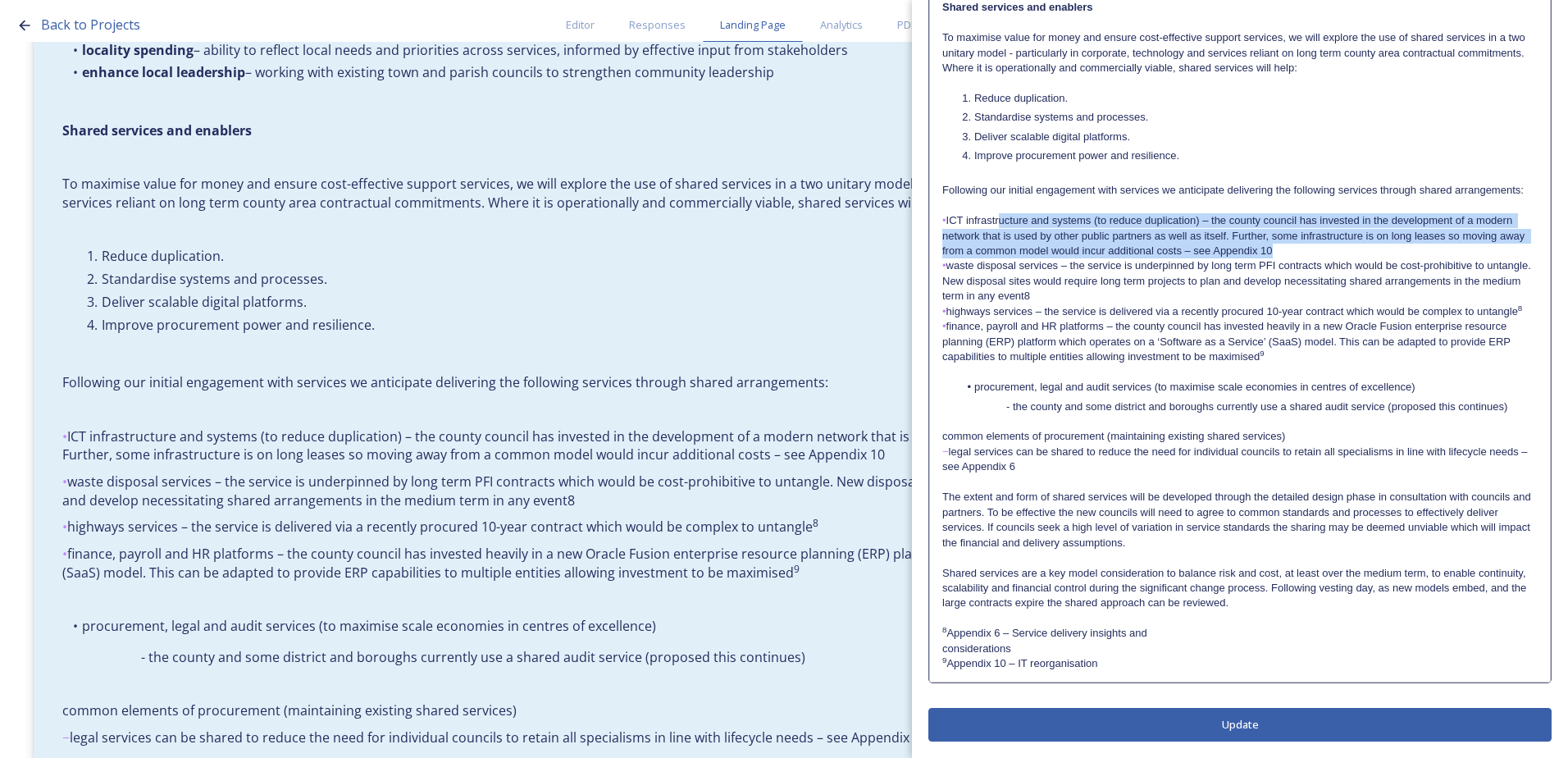
drag, startPoint x: 1284, startPoint y: 249, endPoint x: 975, endPoint y: 221, distance: 310.3
click at [989, 221] on p "• ICT infrastructure and systems (to reduce duplication) – the county council h…" at bounding box center [1239, 235] width 596 height 45
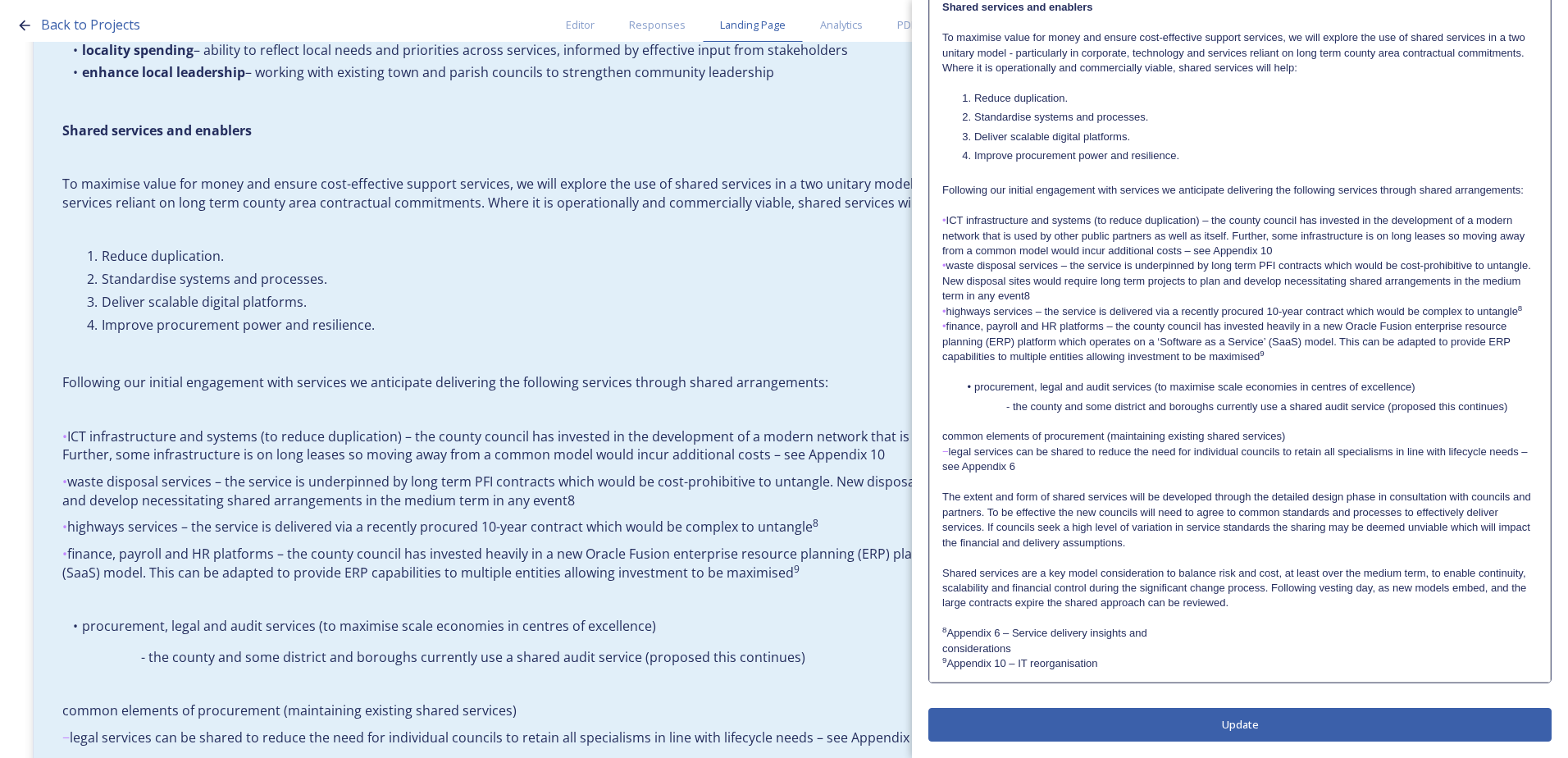
click at [960, 221] on p "• ICT infrastructure and systems (to reduce duplication) – the county council h…" at bounding box center [1239, 235] width 596 height 45
click at [947, 218] on p "• ICT infrastructure and systems (to reduce duplication) – the county council h…" at bounding box center [1239, 235] width 596 height 45
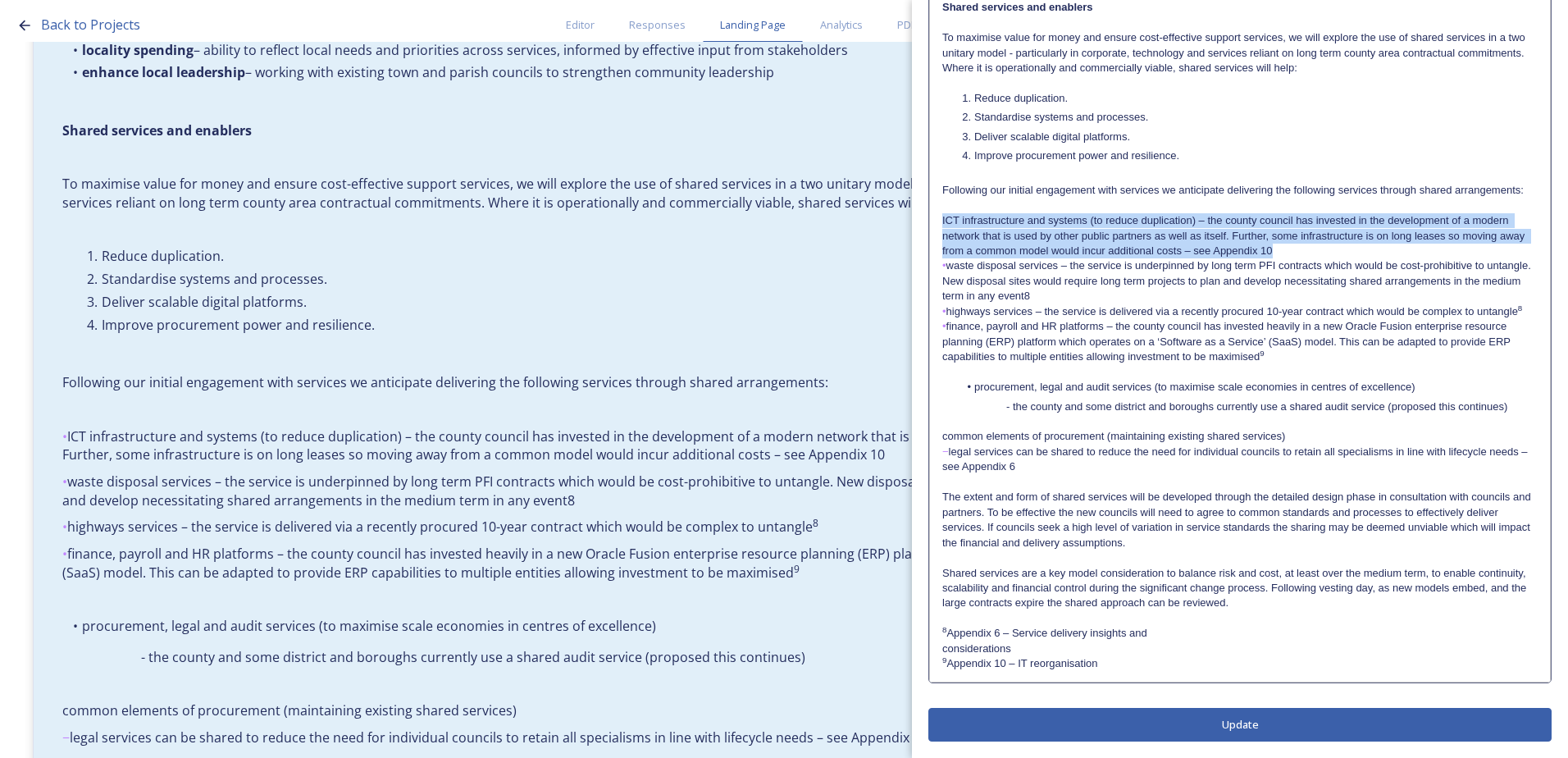
drag, startPoint x: 1321, startPoint y: 247, endPoint x: 928, endPoint y: 214, distance: 394.4
click at [928, 214] on div "Locality arrangements The county of [GEOGRAPHIC_DATA] is characterised by a div…" at bounding box center [1239, 103] width 623 height 1157
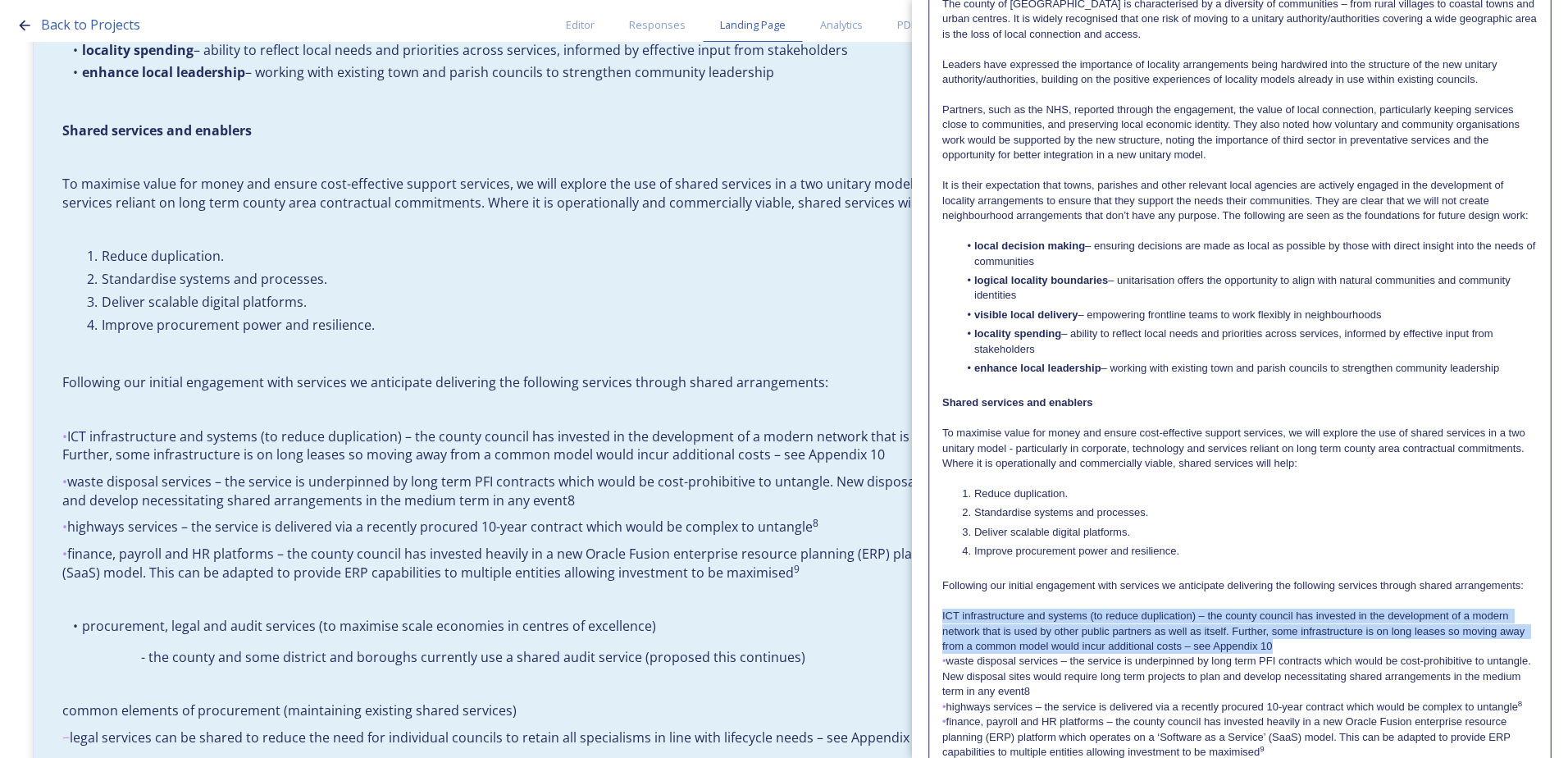
scroll to position [0, 0]
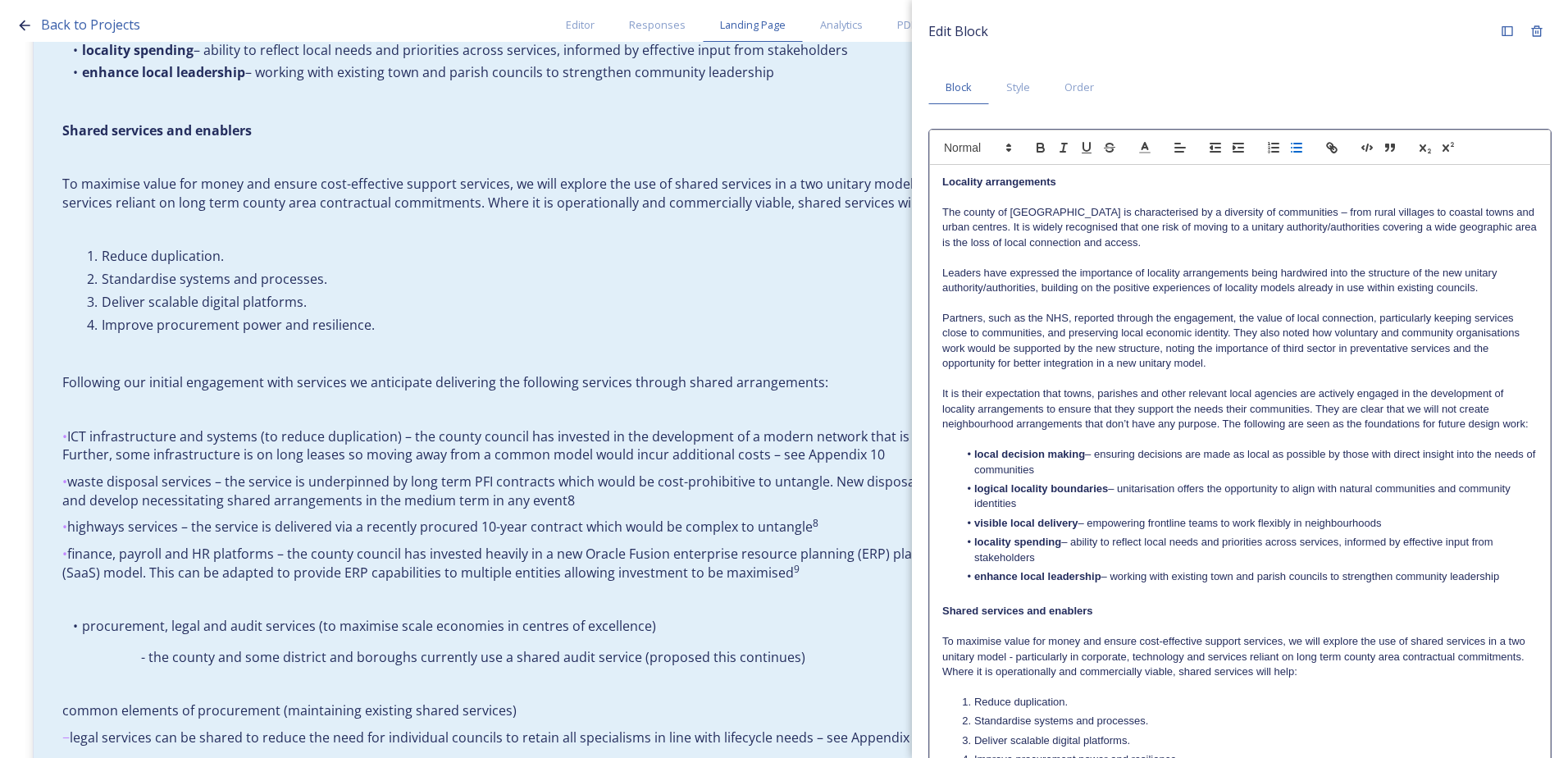
click at [1297, 154] on icon "button" at bounding box center [1297, 147] width 15 height 15
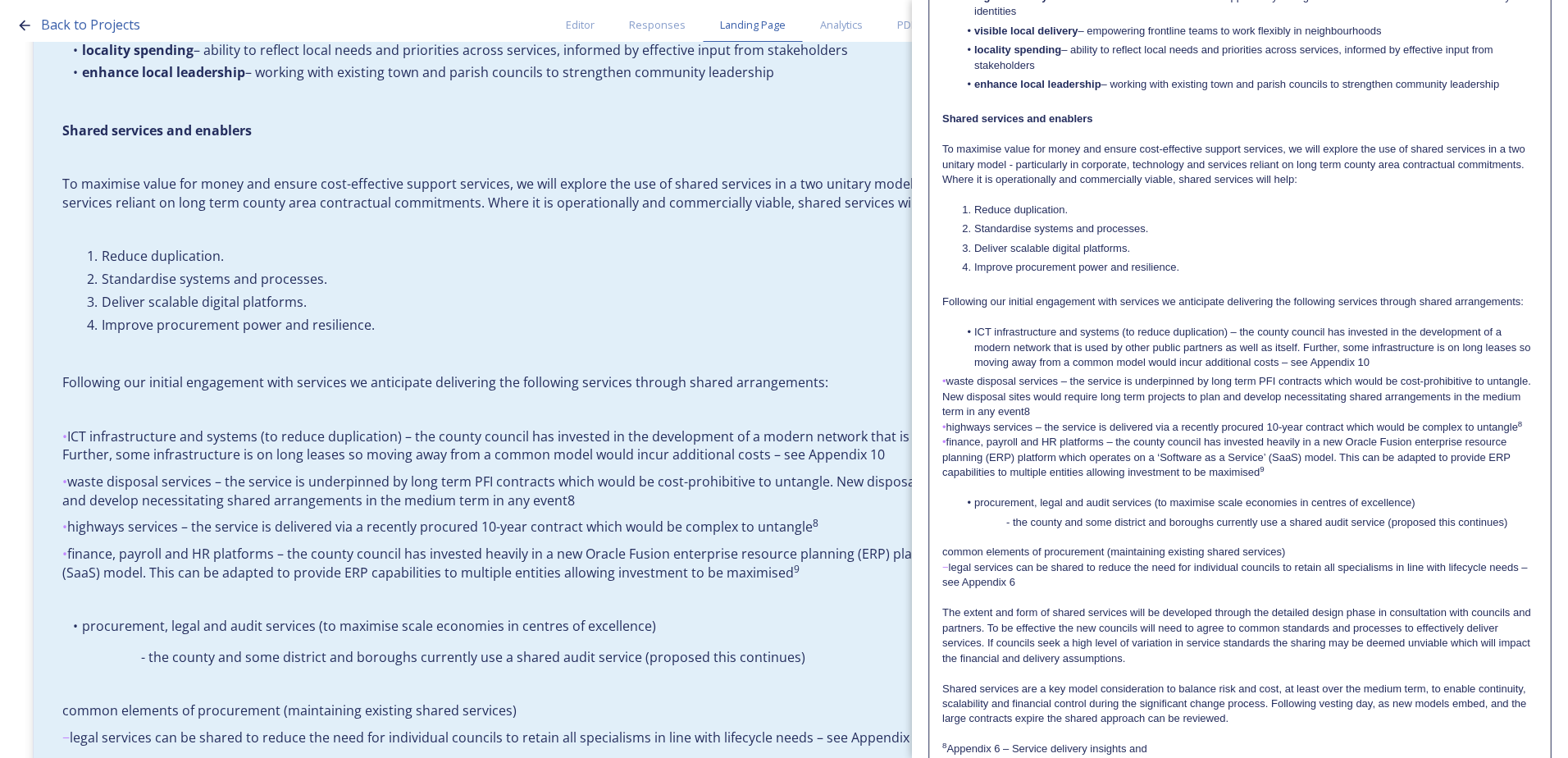
scroll to position [623, 0]
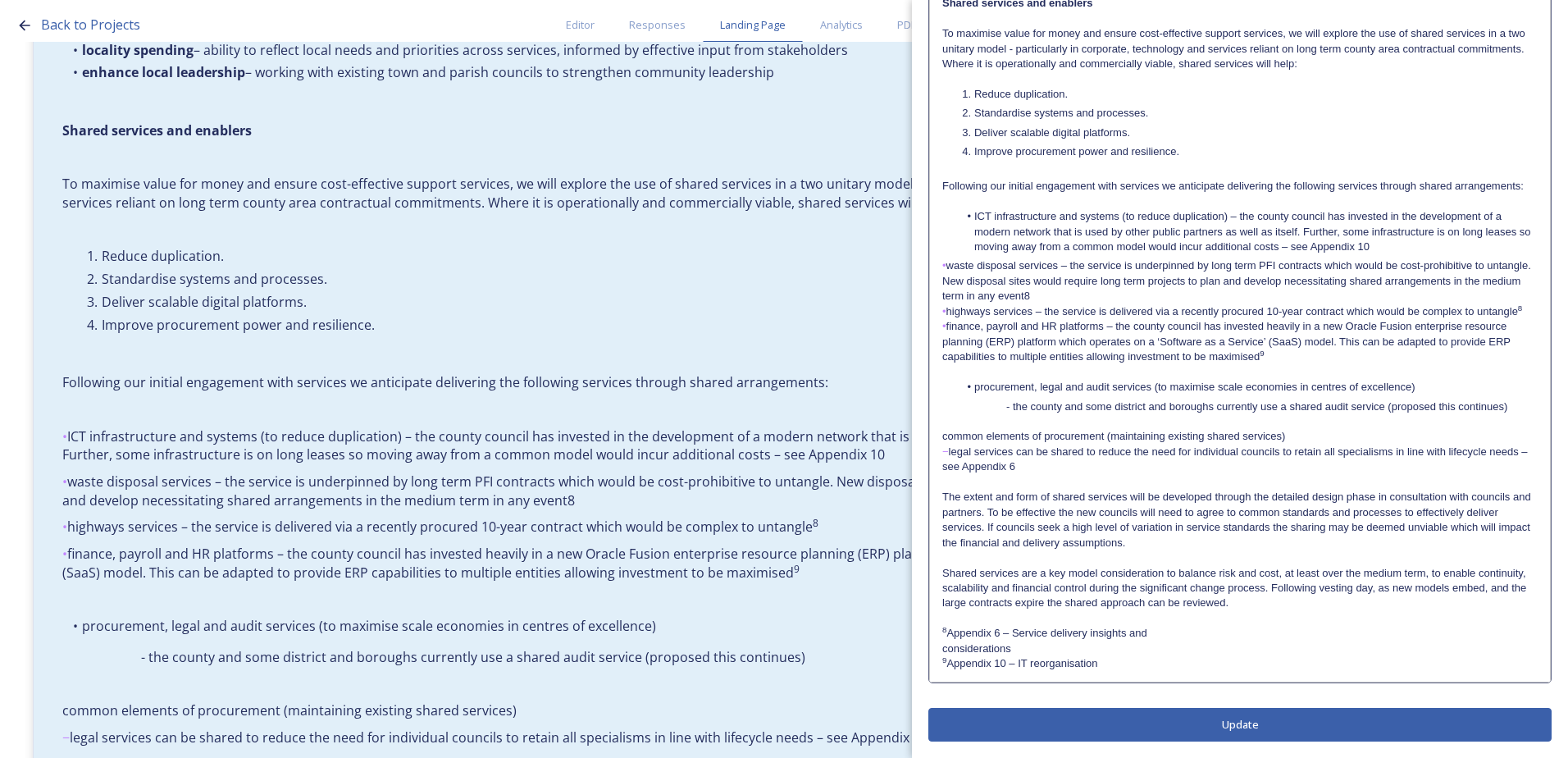
click at [1057, 309] on p "• highways services – the service is delivered via a recently procured 10-year …" at bounding box center [1239, 311] width 596 height 15
click at [951, 268] on p "• waste disposal services – the service is underpinned by long term PFI contrac…" at bounding box center [1239, 281] width 596 height 45
click at [1120, 288] on p "waste disposal services – the service is underpinned by long term PFI contracts…" at bounding box center [1239, 281] width 596 height 45
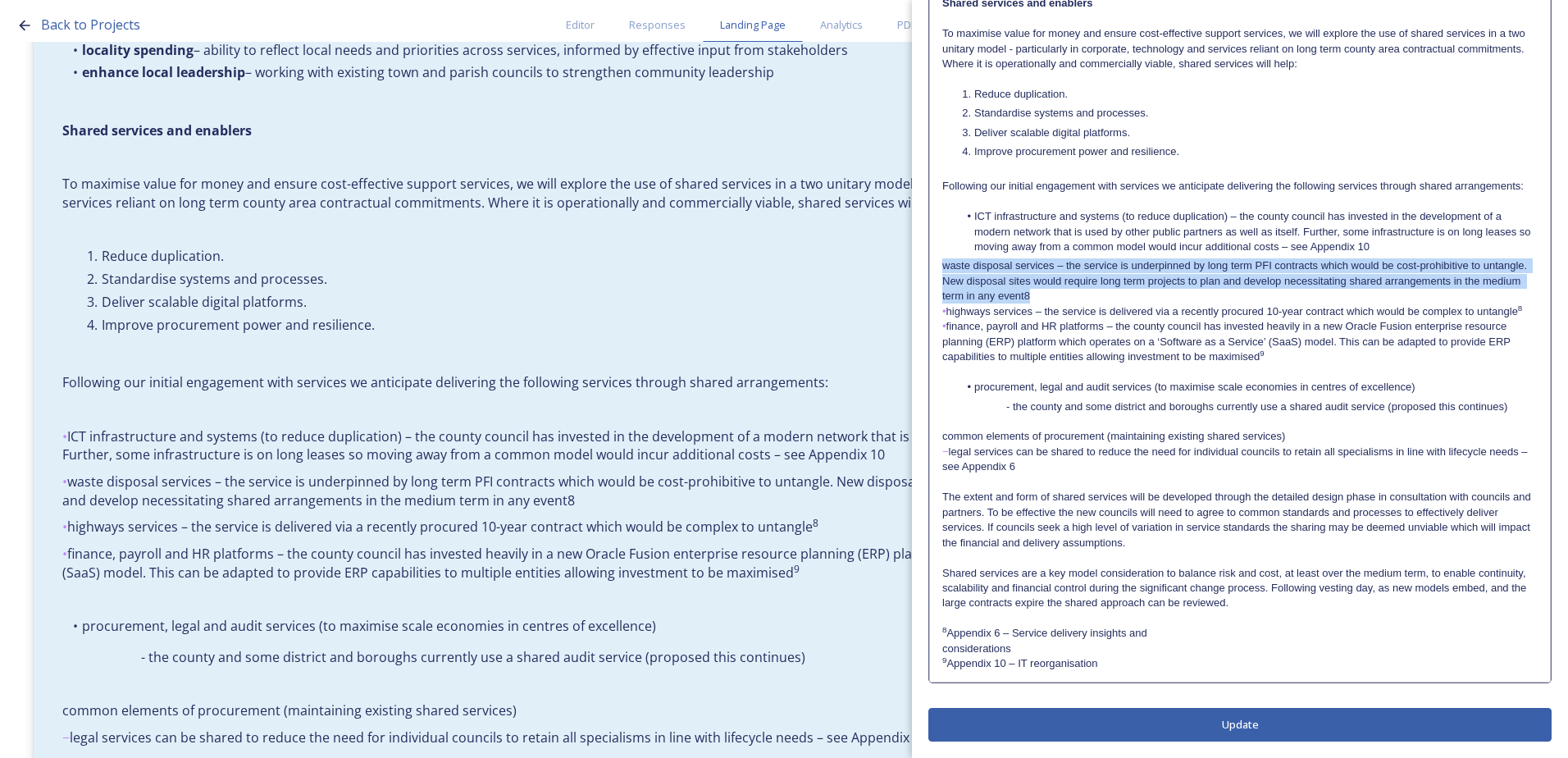
drag, startPoint x: 1102, startPoint y: 294, endPoint x: 940, endPoint y: 267, distance: 164.2
click at [940, 267] on div "Locality arrangements The county of [GEOGRAPHIC_DATA] is characterised by a div…" at bounding box center [1239, 120] width 620 height 1125
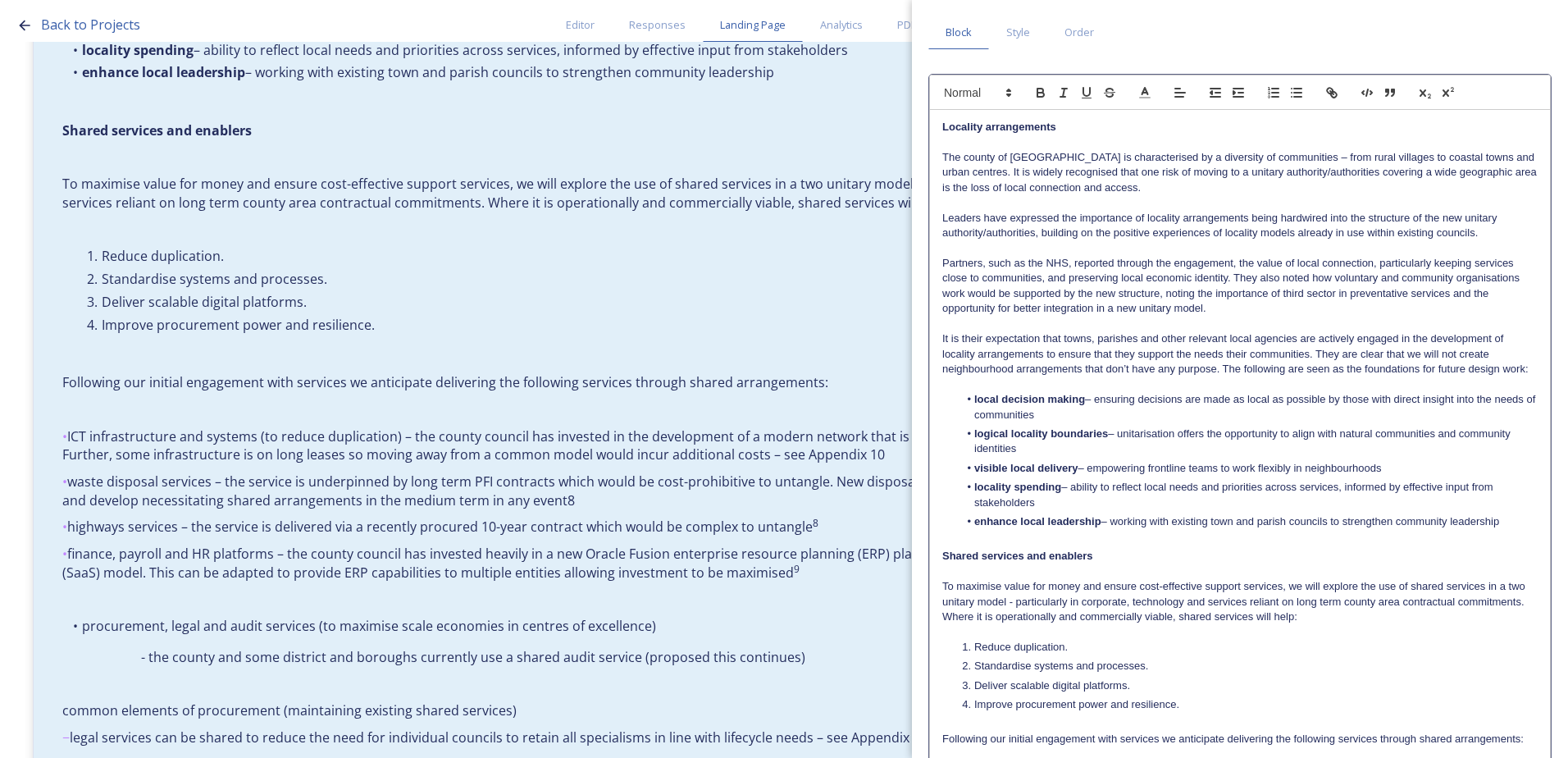
scroll to position [0, 0]
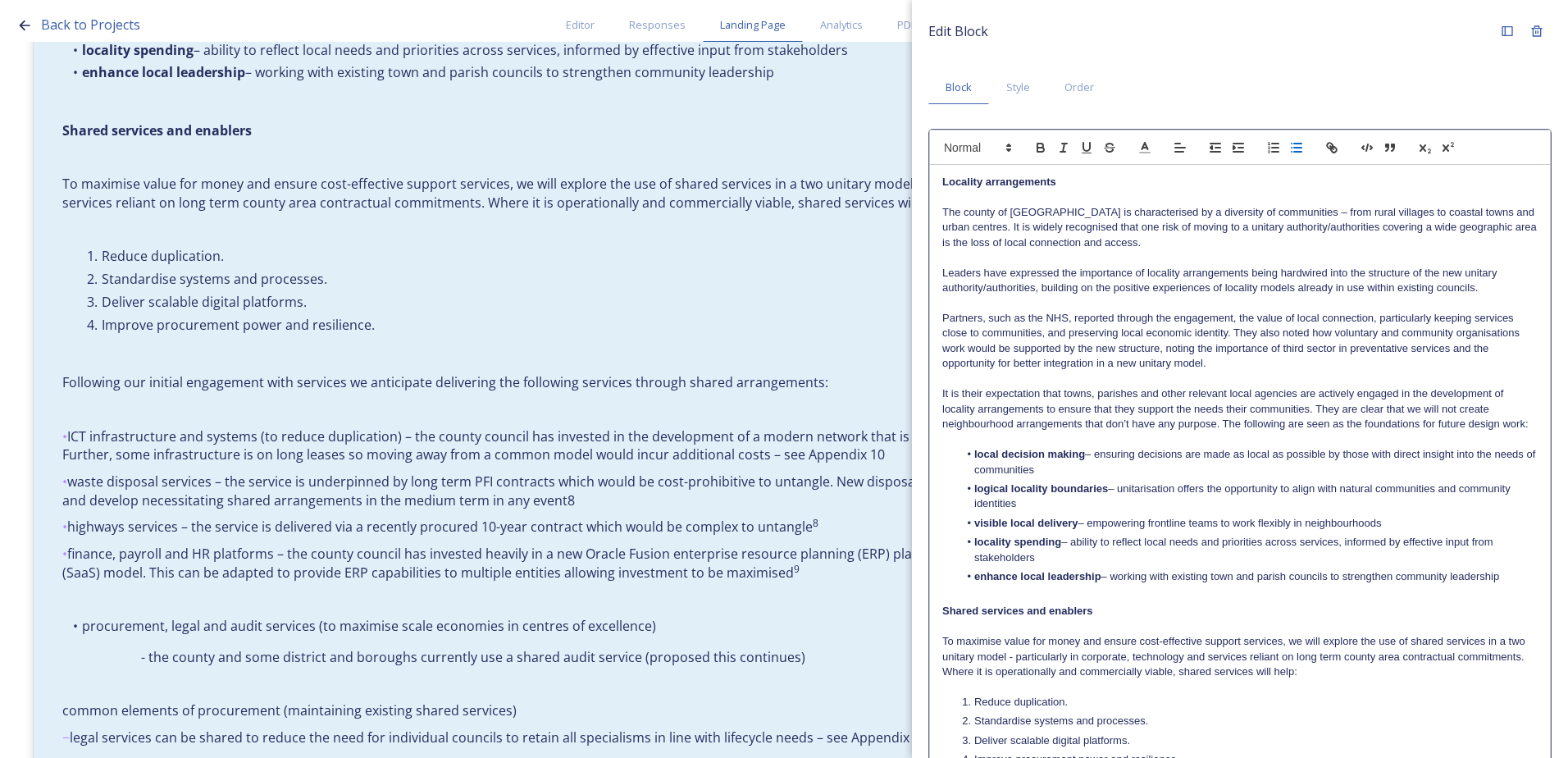
click at [1297, 144] on line "button" at bounding box center [1298, 144] width 7 height 0
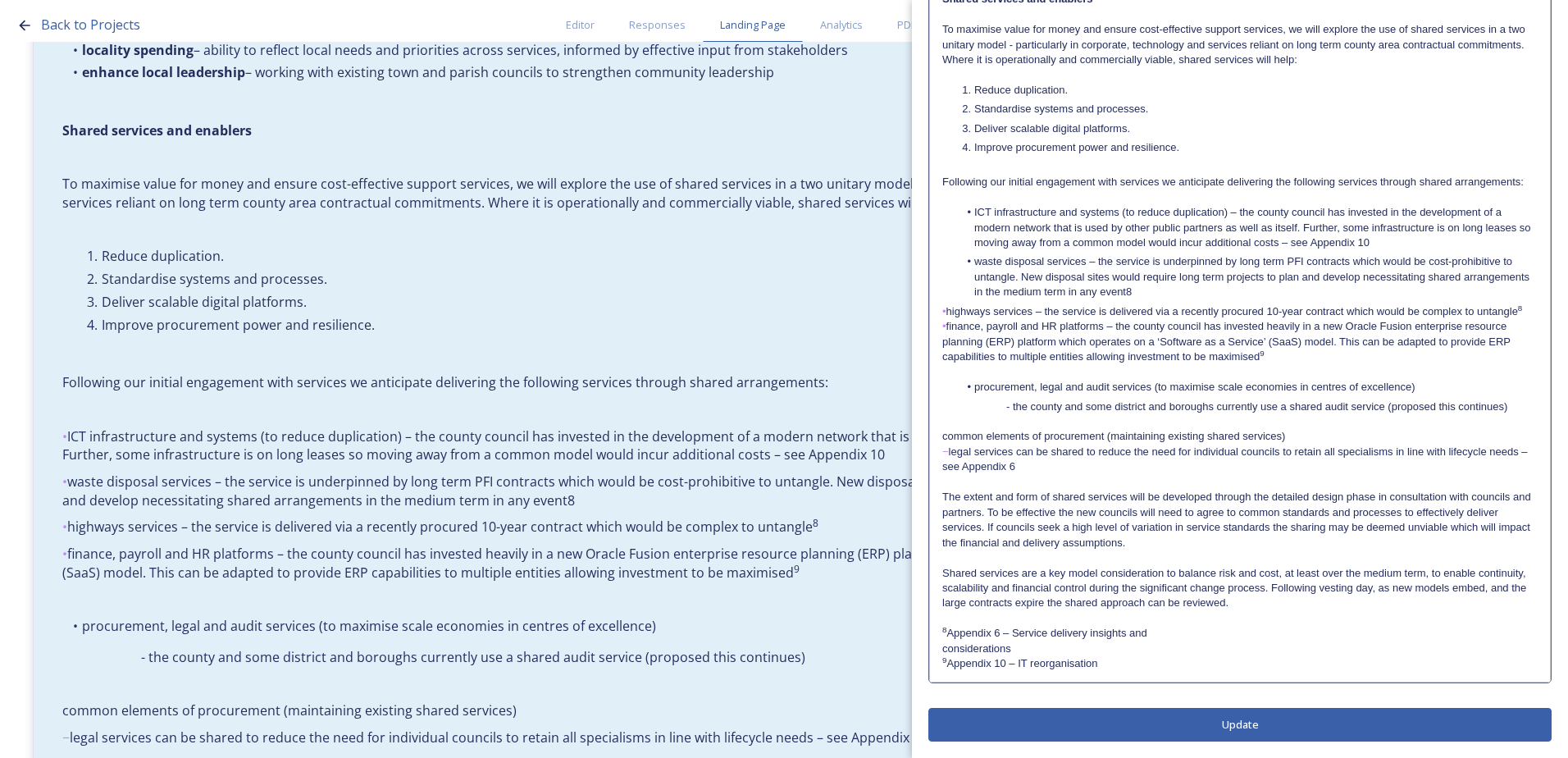
scroll to position [626, 0]
click at [1208, 323] on p "• finance, payroll and HR platforms – the county council has invested heavily i…" at bounding box center [1239, 341] width 596 height 45
click at [947, 310] on p "• highways services – the service is delivered via a recently procured 10-year …" at bounding box center [1239, 311] width 596 height 15
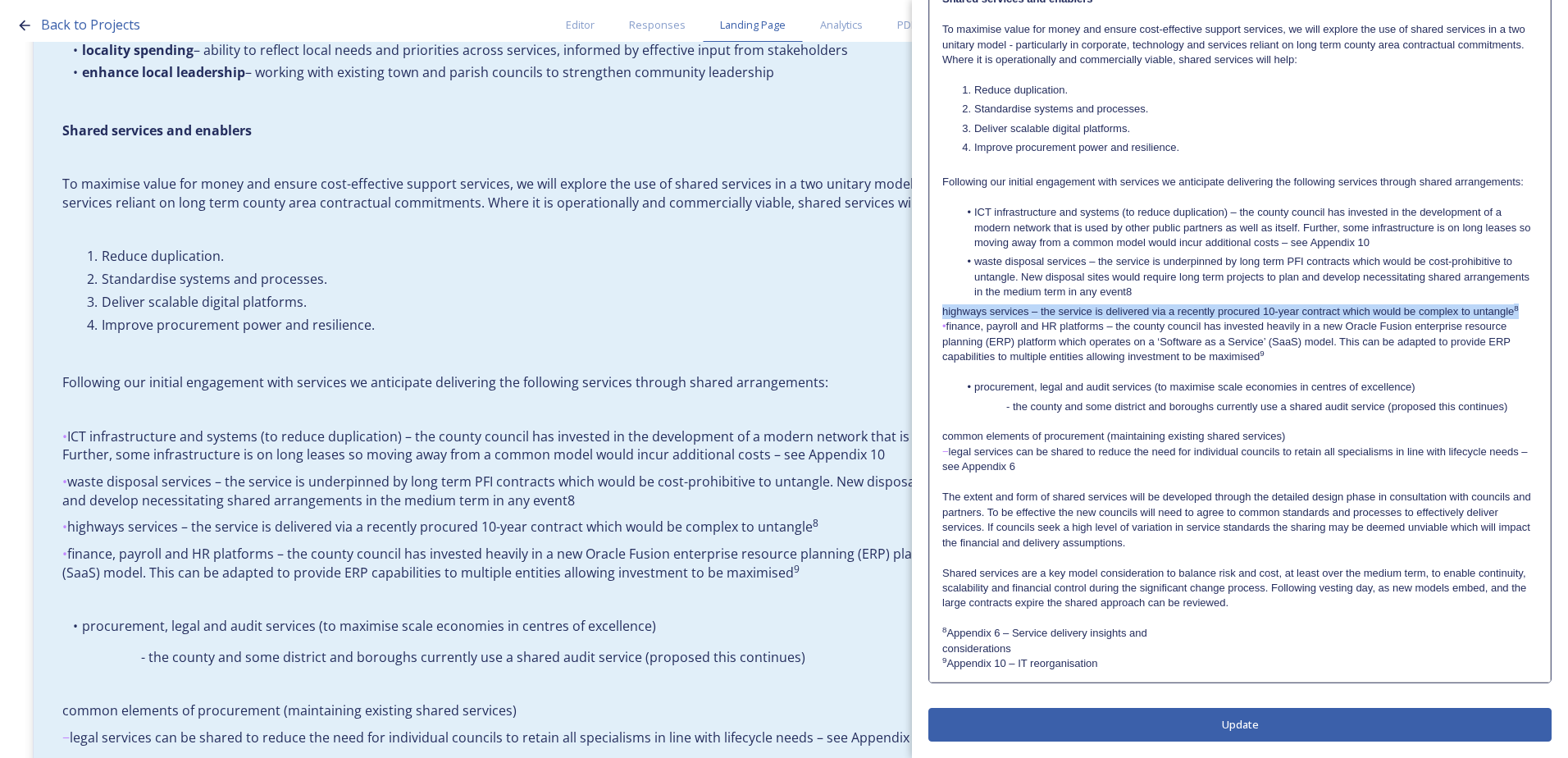
drag, startPoint x: 940, startPoint y: 311, endPoint x: 1521, endPoint y: 310, distance: 581.0
click at [1521, 310] on div "Locality arrangements The county of [GEOGRAPHIC_DATA] is characterised by a div…" at bounding box center [1239, 118] width 620 height 1129
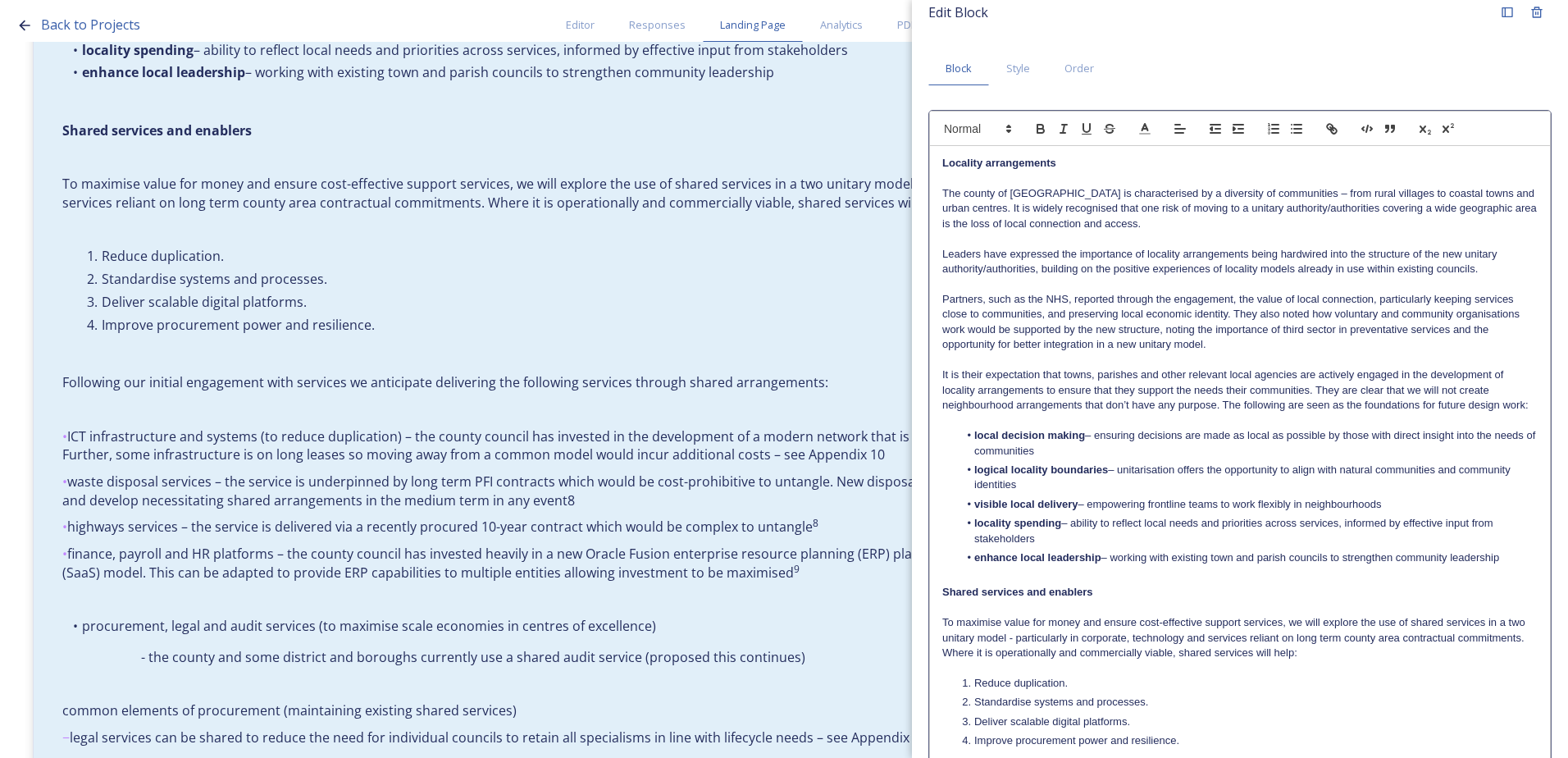
scroll to position [0, 0]
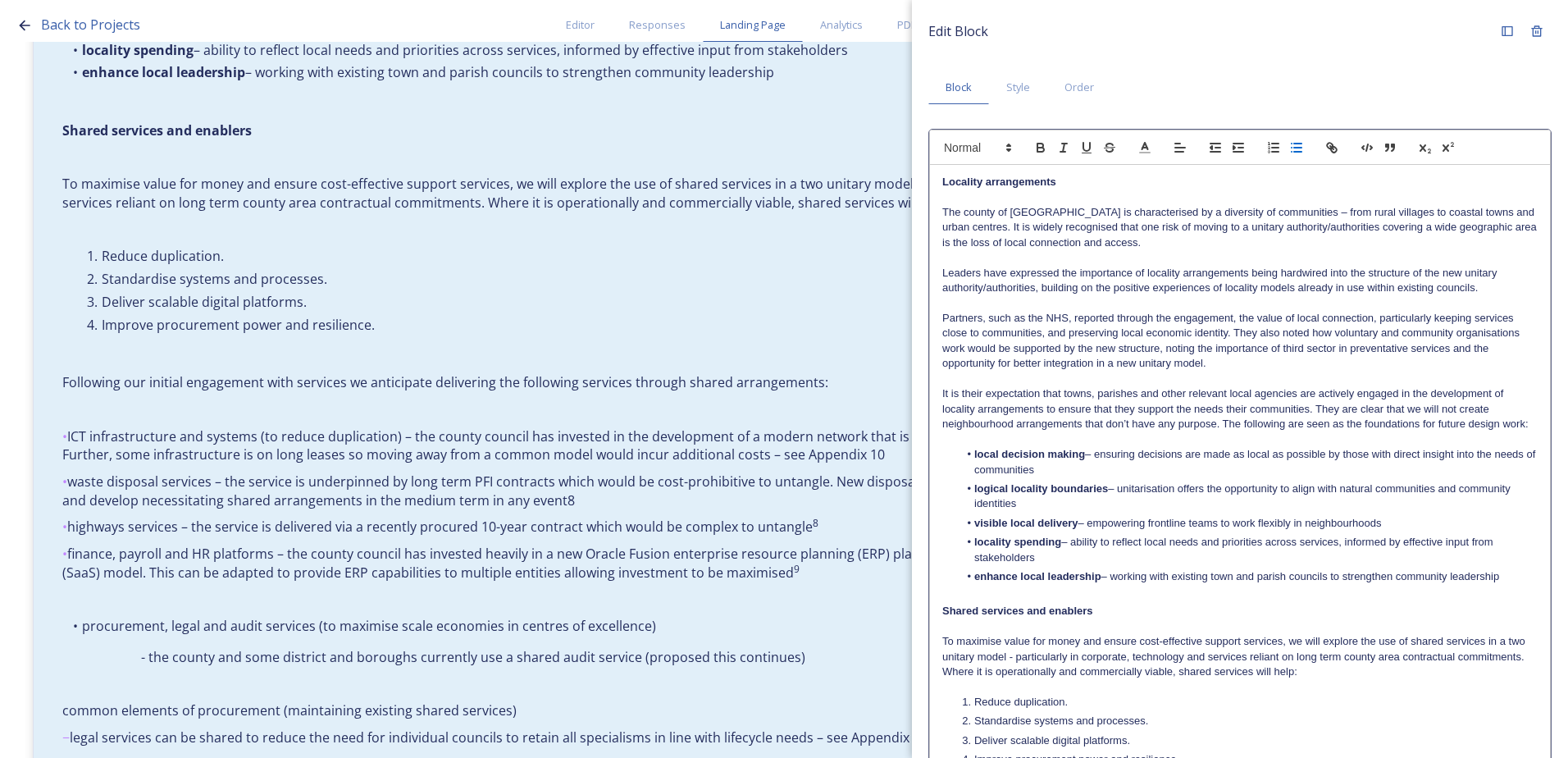
click at [1294, 151] on icon "button" at bounding box center [1297, 147] width 15 height 15
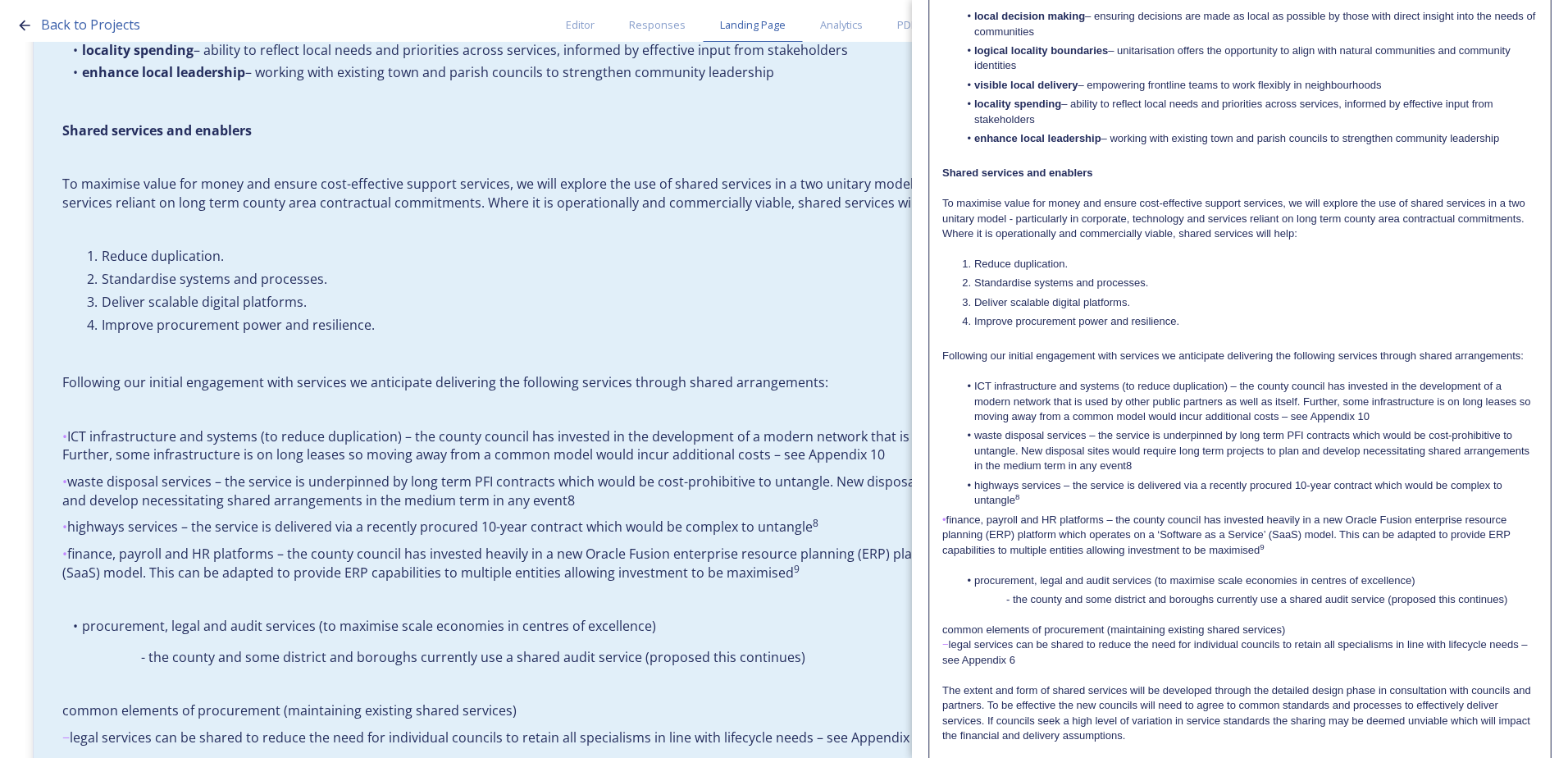
scroll to position [575, 0]
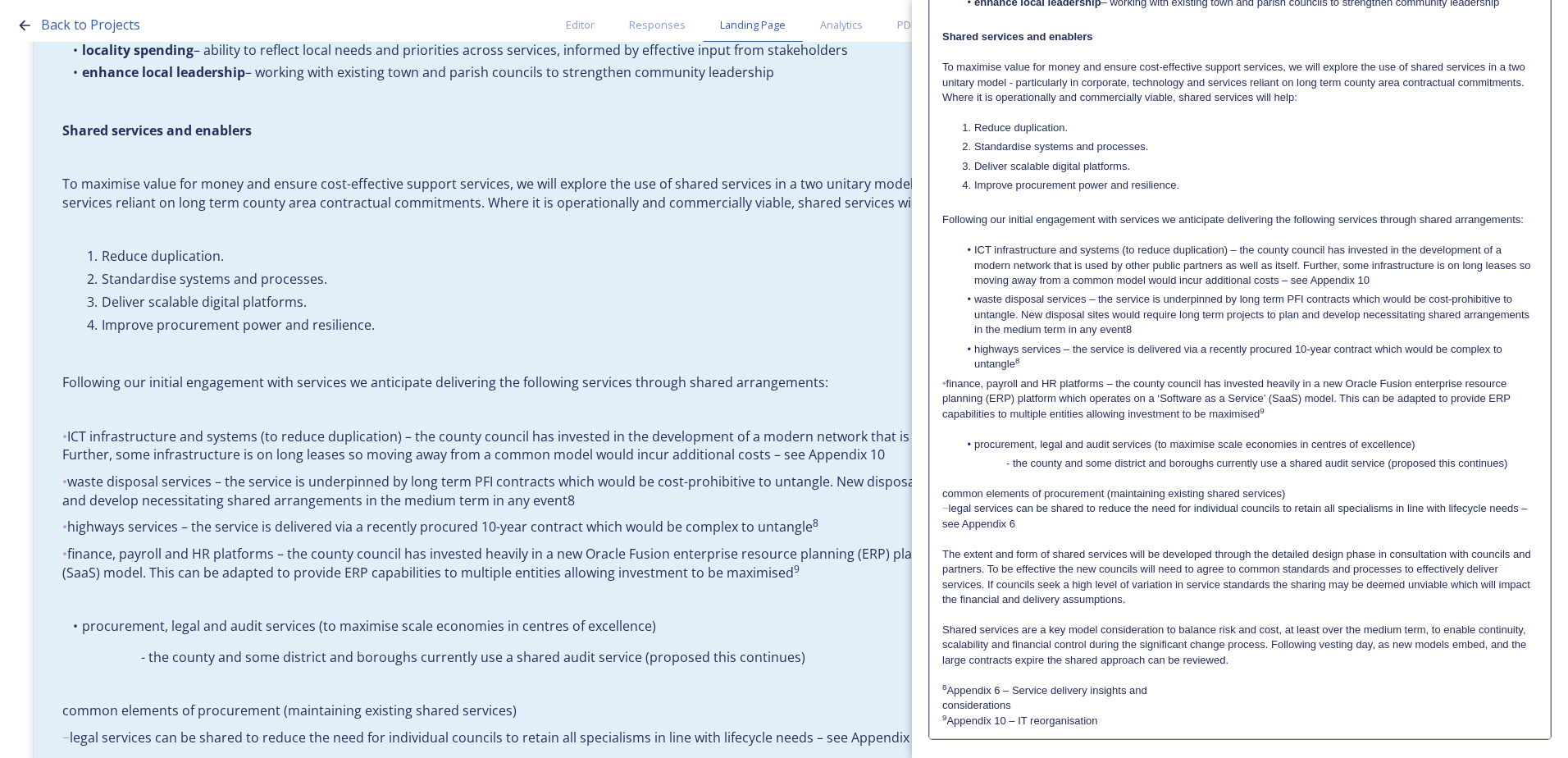
click at [1019, 398] on p "• finance, payroll and HR platforms – the county council has invested heavily i…" at bounding box center [1239, 398] width 596 height 45
click at [950, 398] on p "• finance, payroll and HR platforms – the county council has invested heavily i…" at bounding box center [1239, 398] width 596 height 45
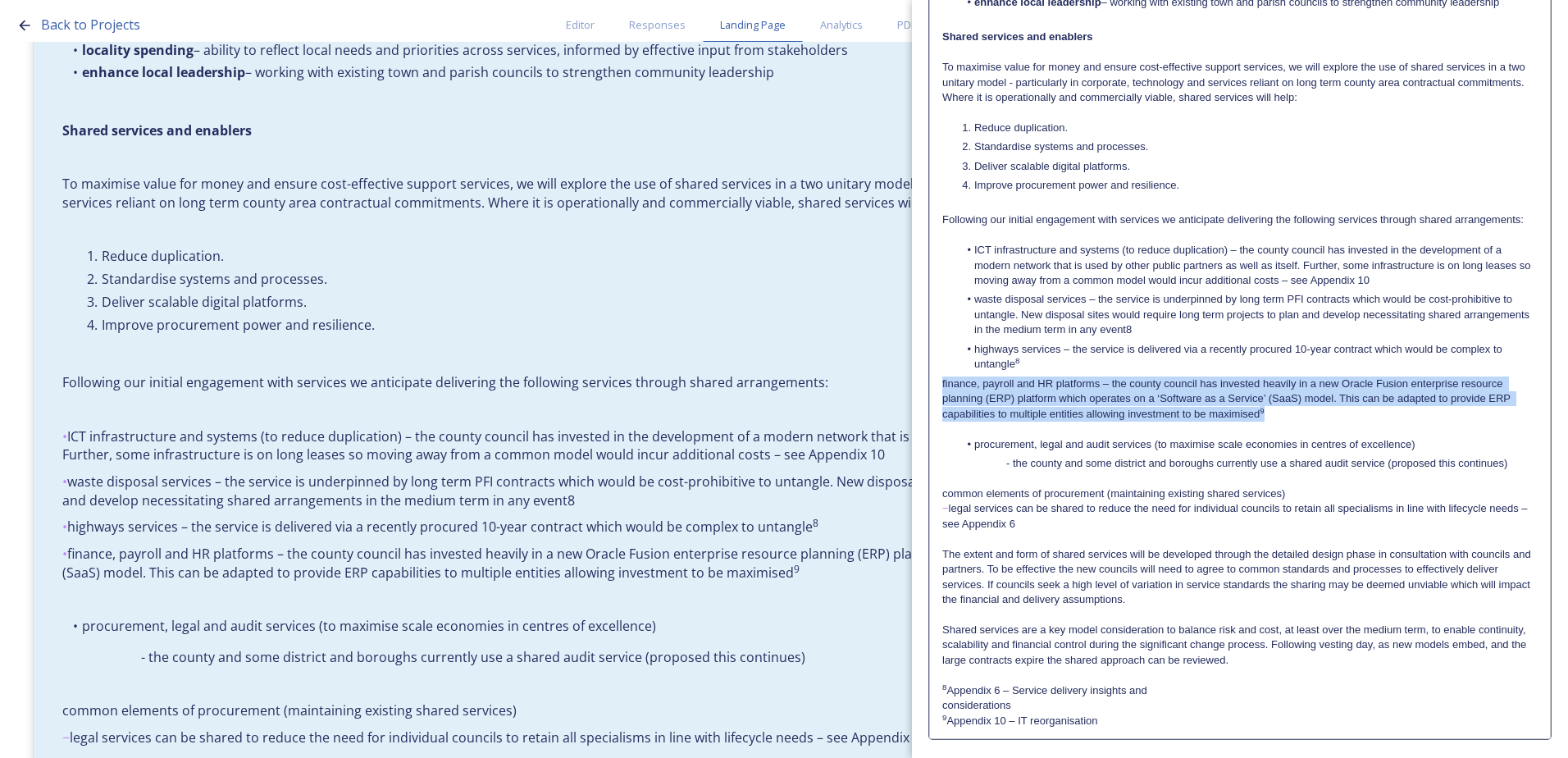
drag, startPoint x: 1288, startPoint y: 433, endPoint x: 939, endPoint y: 396, distance: 351.0
click at [939, 396] on div "Locality arrangements The county of [GEOGRAPHIC_DATA] is characterised by a div…" at bounding box center [1239, 164] width 620 height 1147
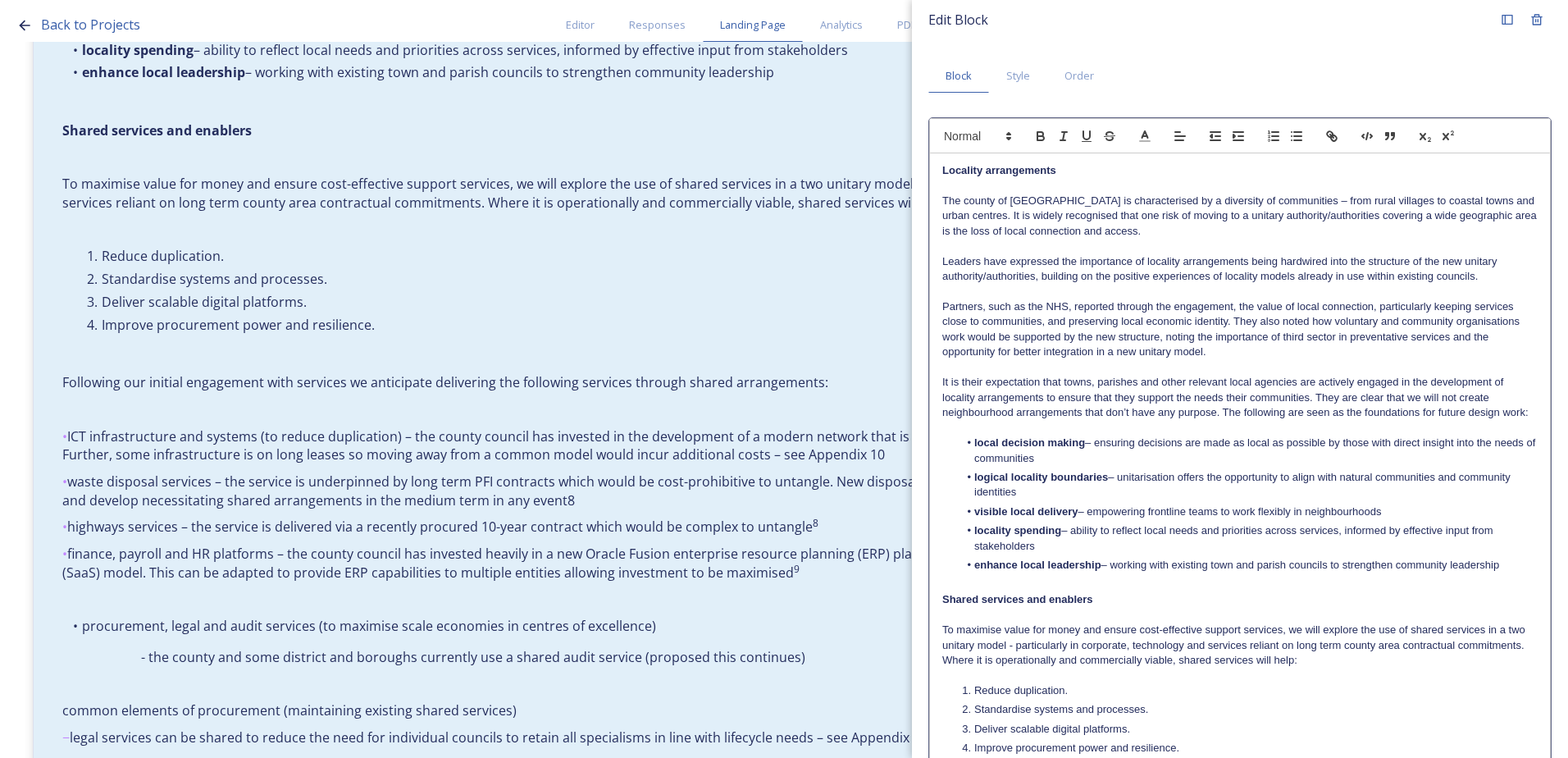
scroll to position [0, 0]
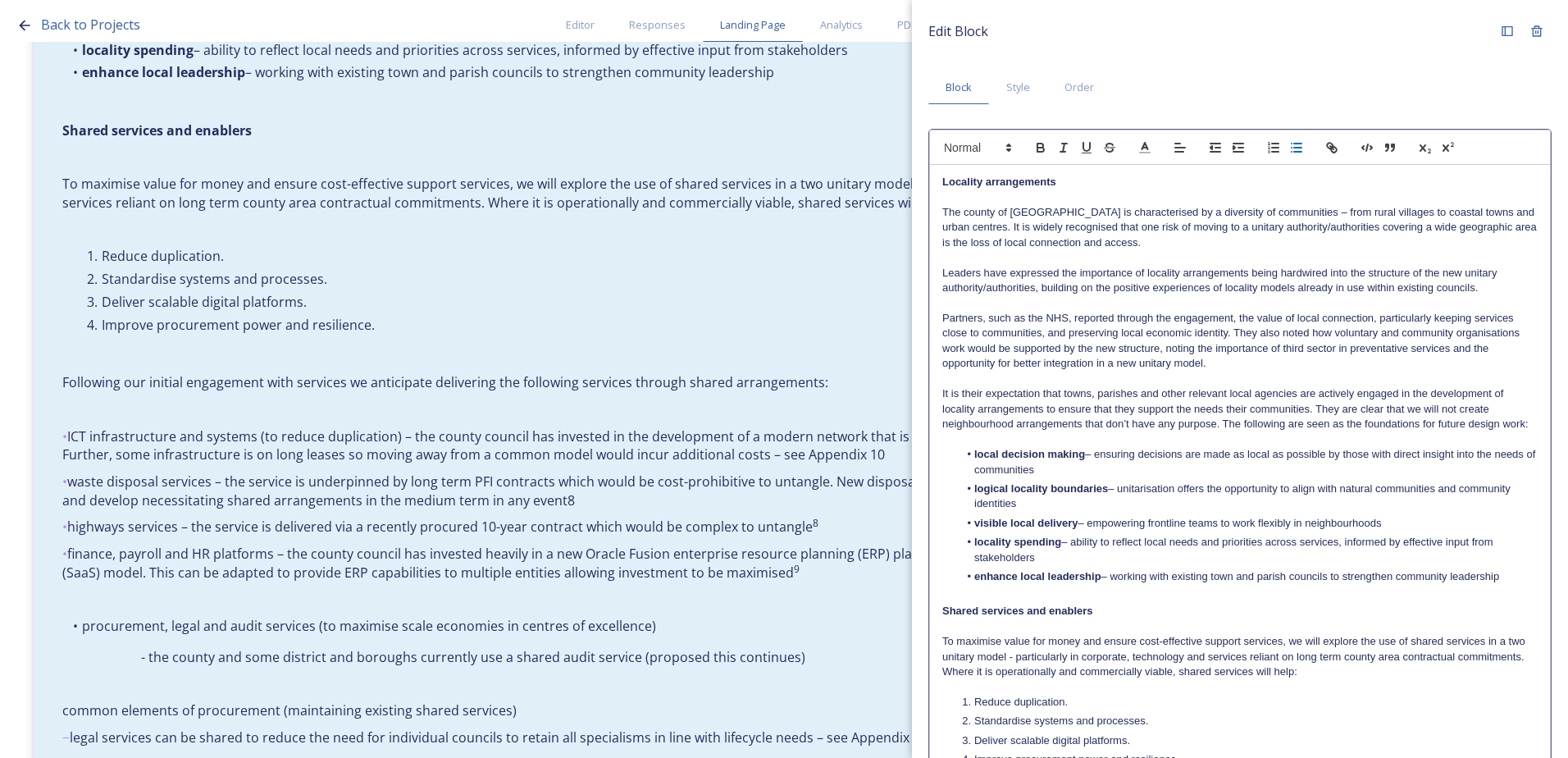
click at [1293, 146] on icon "button" at bounding box center [1297, 147] width 15 height 15
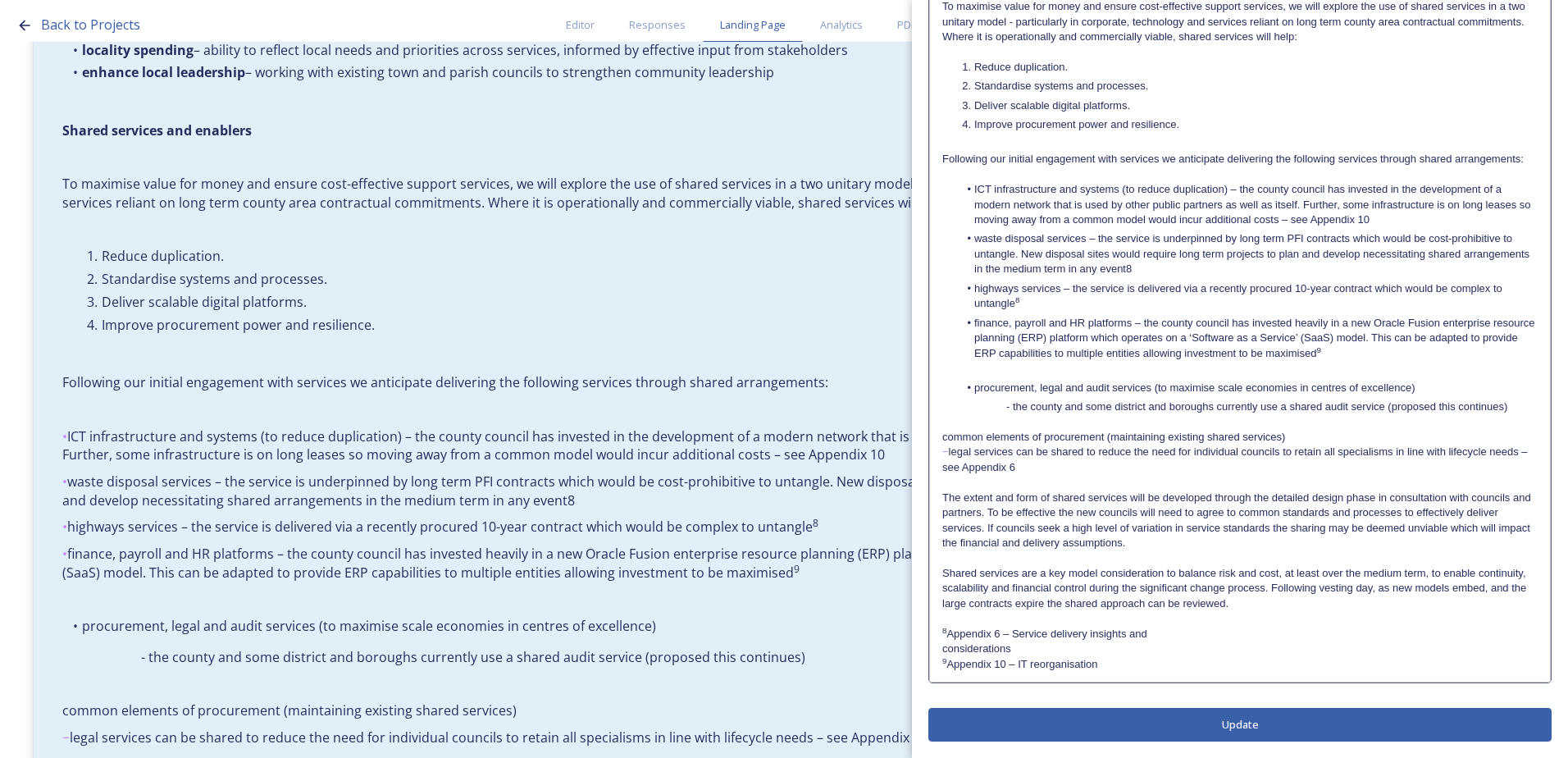
click at [993, 368] on p at bounding box center [1239, 373] width 596 height 15
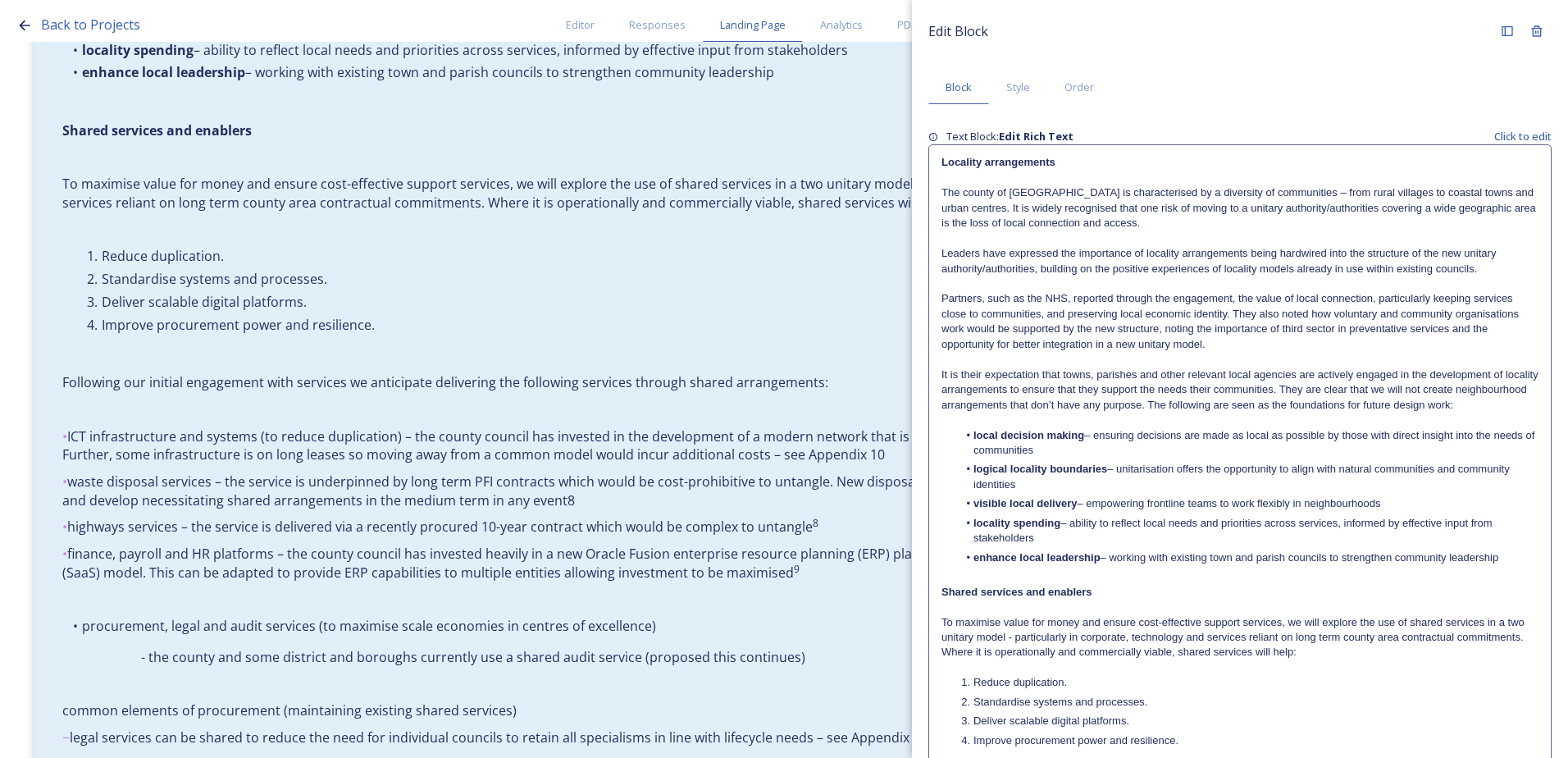
click at [1236, 733] on div "Edit Block Block Style Order Text Block: Edit Rich Text Click to edit Locality …" at bounding box center [1239, 678] width 623 height 1324
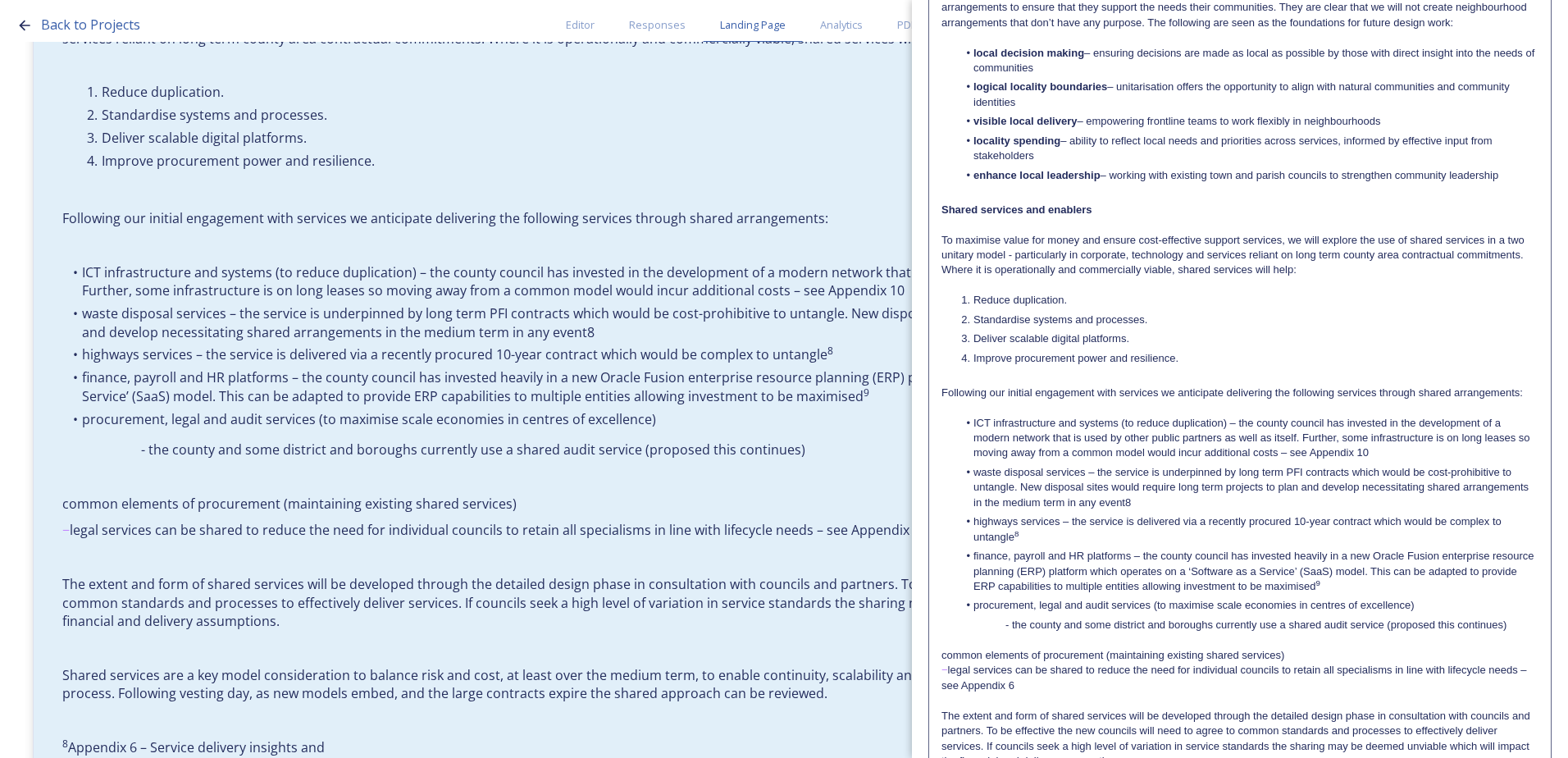
scroll to position [411, 0]
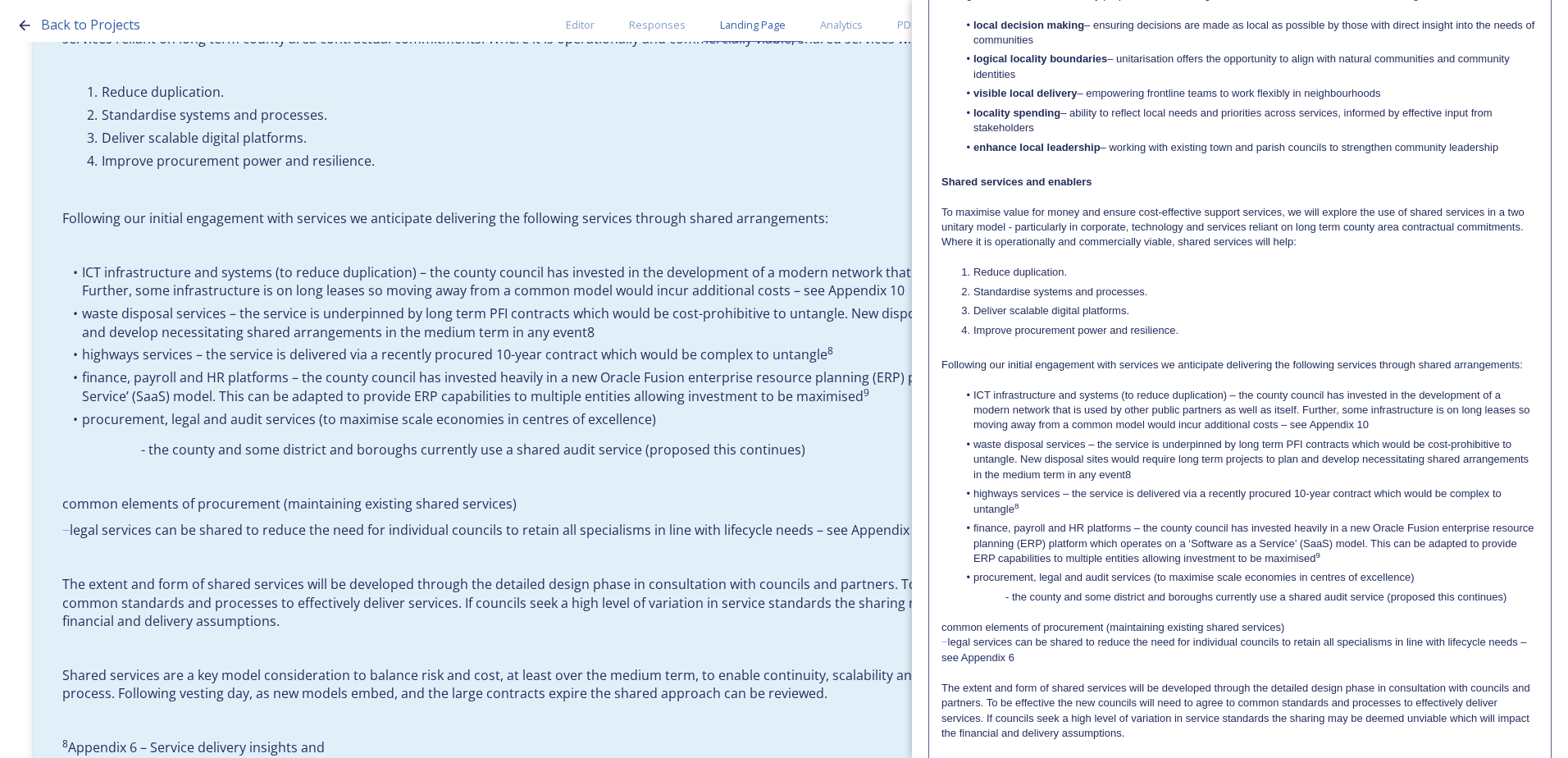
click at [1026, 663] on p "− legal services can be shared to reduce the need for individual councils to re…" at bounding box center [1239, 650] width 596 height 31
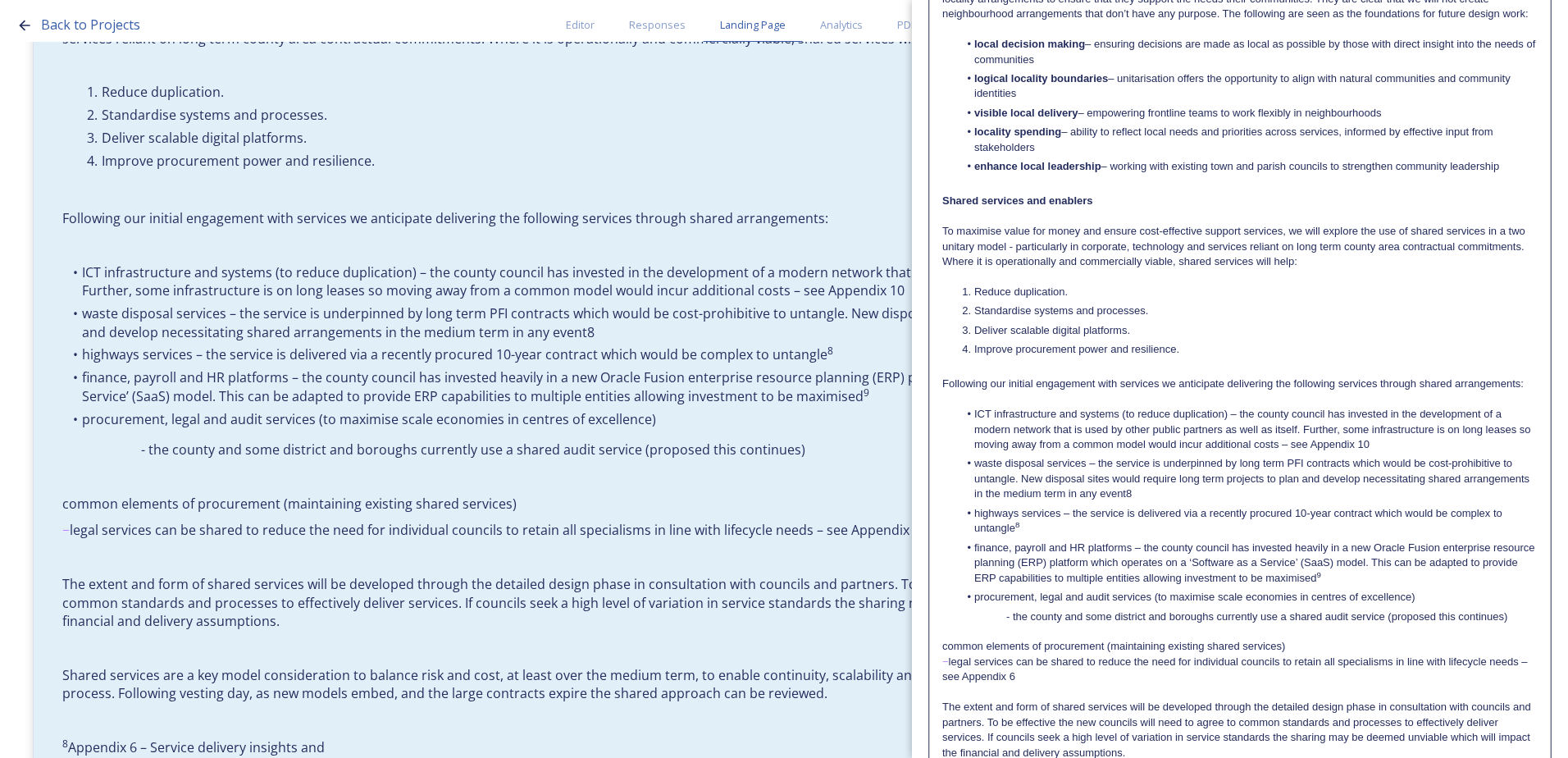
click at [995, 654] on p "common elements of procurement (maintaining existing shared services)" at bounding box center [1239, 647] width 596 height 15
click at [939, 659] on div "Locality arrangements The county of [GEOGRAPHIC_DATA] is characterised by a div…" at bounding box center [1239, 322] width 620 height 1137
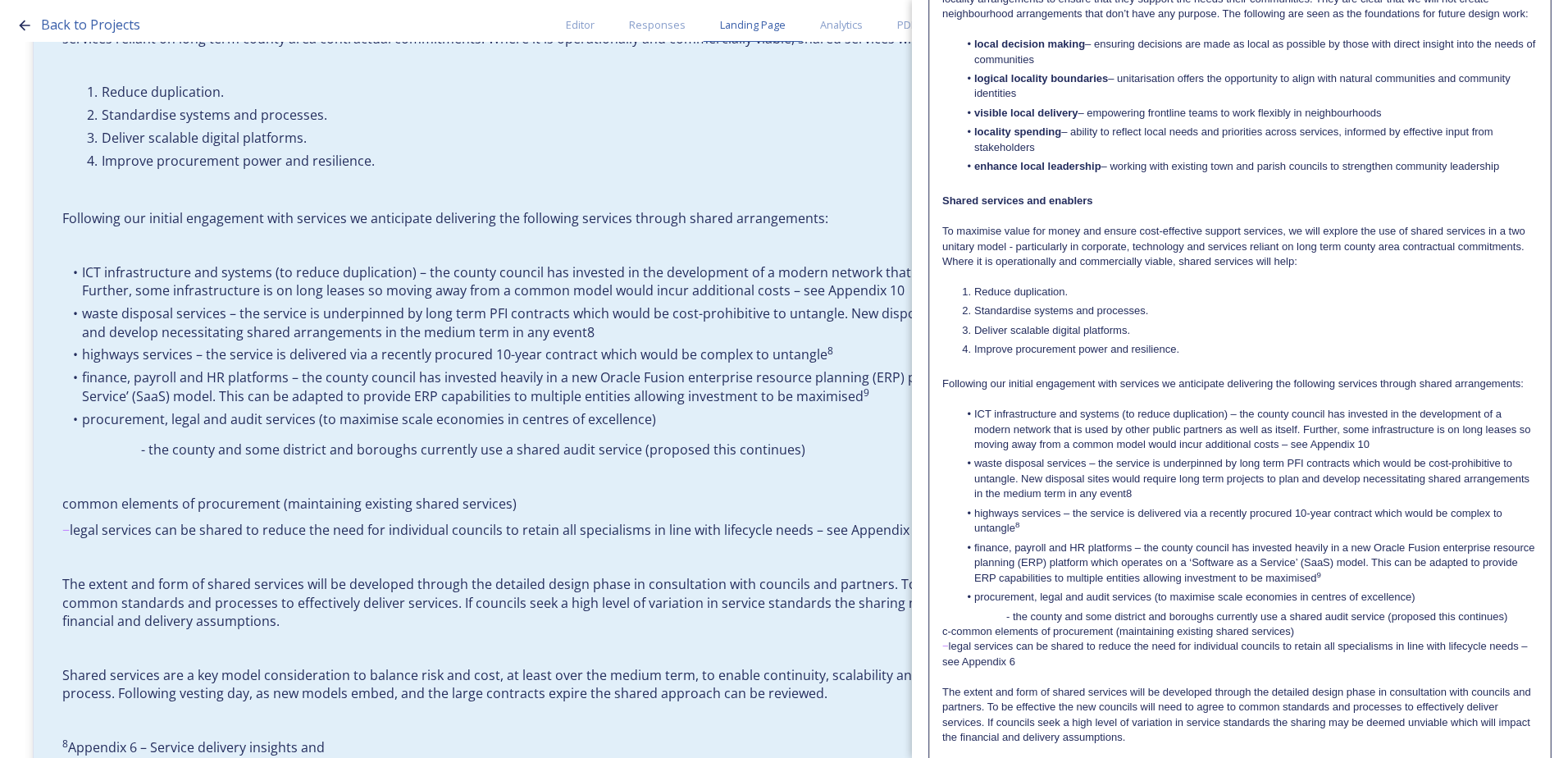
click at [950, 639] on p "c-common elements of procurement (maintaining existing shared services)" at bounding box center [1239, 632] width 596 height 15
drag, startPoint x: 1303, startPoint y: 648, endPoint x: 940, endPoint y: 651, distance: 363.0
click at [940, 651] on div "Locality arrangements The county of [GEOGRAPHIC_DATA] is characterised by a div…" at bounding box center [1239, 315] width 620 height 1121
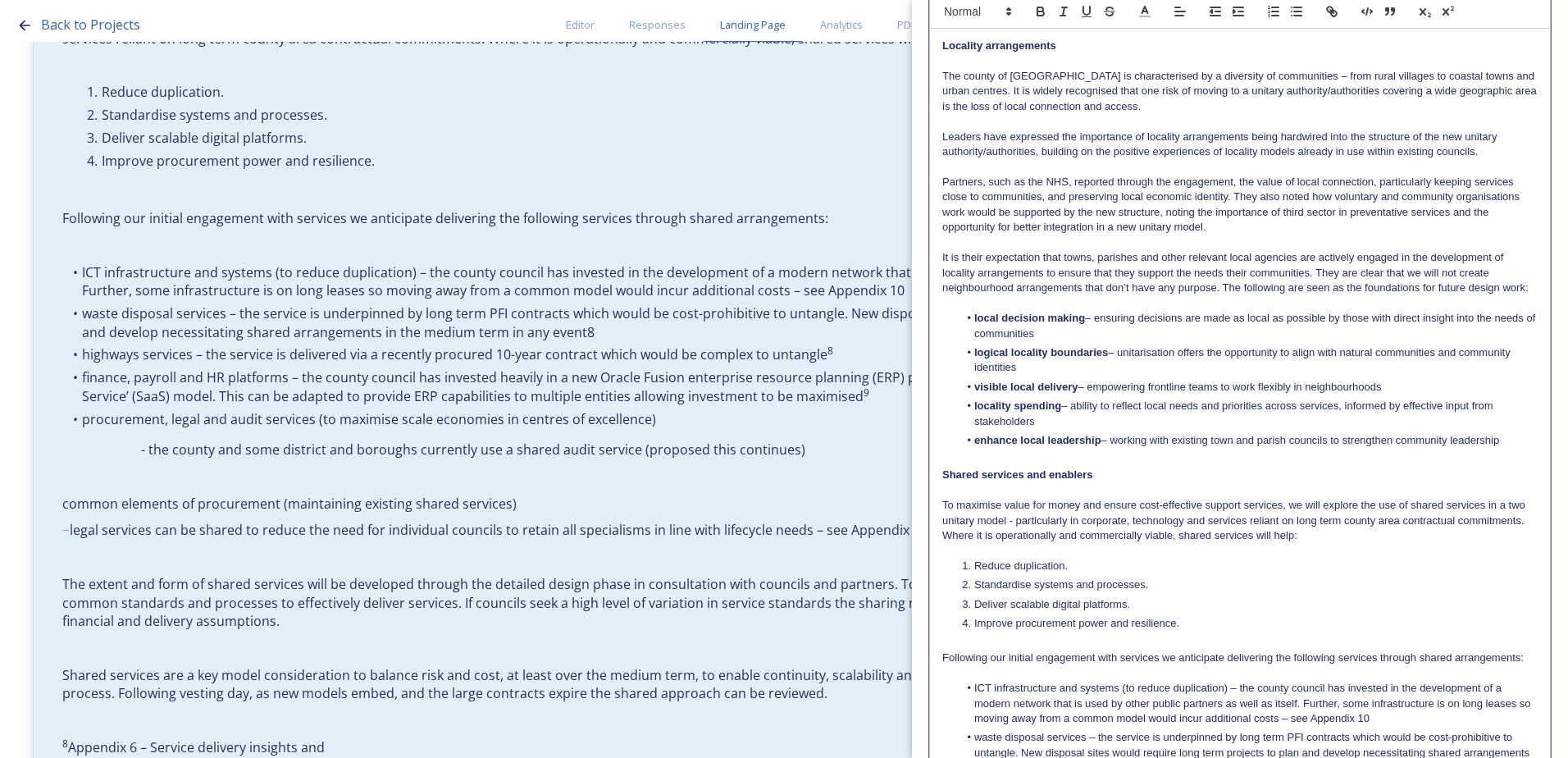
scroll to position [0, 0]
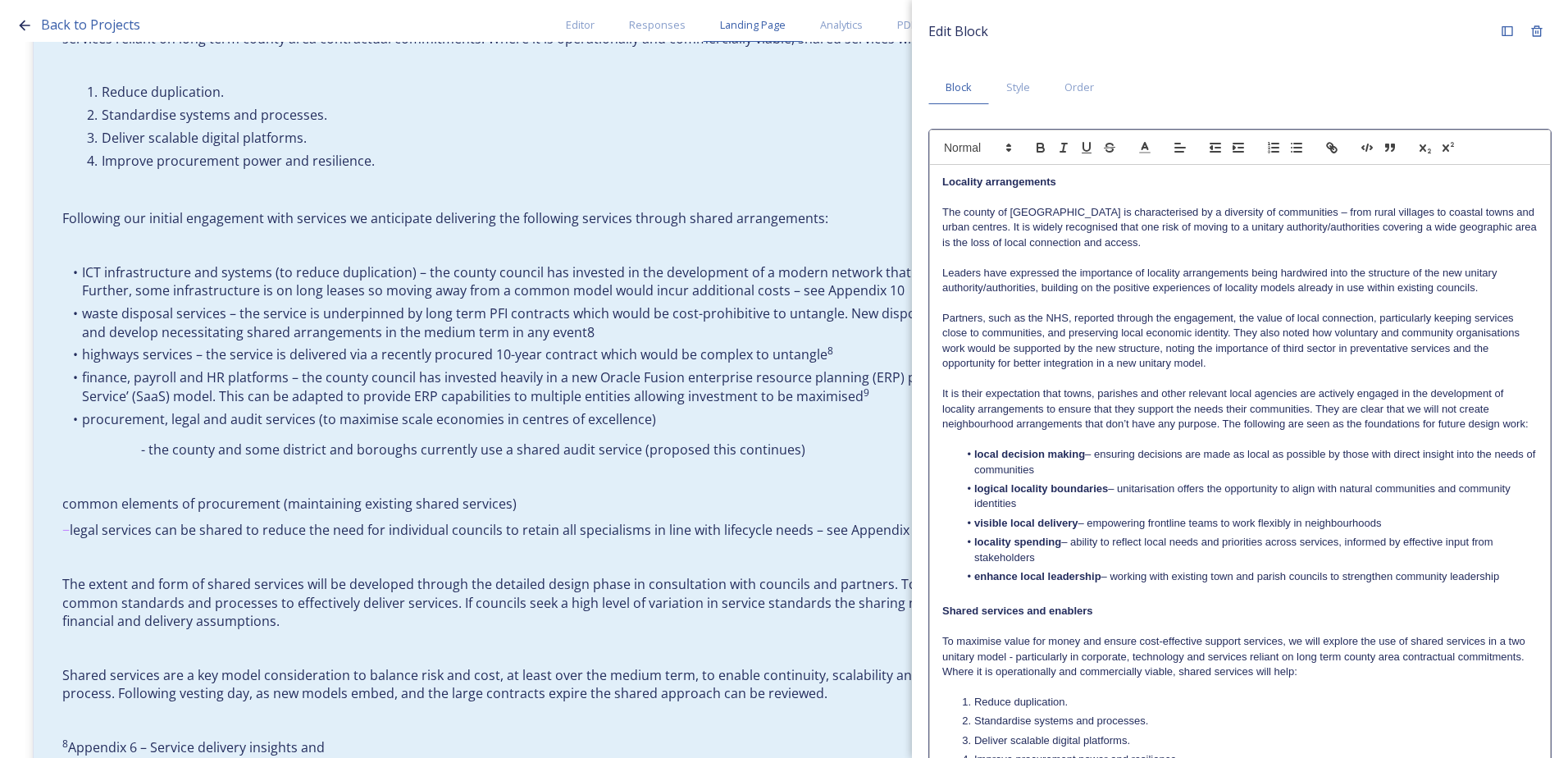
click at [1241, 161] on div at bounding box center [1239, 147] width 621 height 35
click at [1238, 151] on icon "button" at bounding box center [1238, 147] width 15 height 15
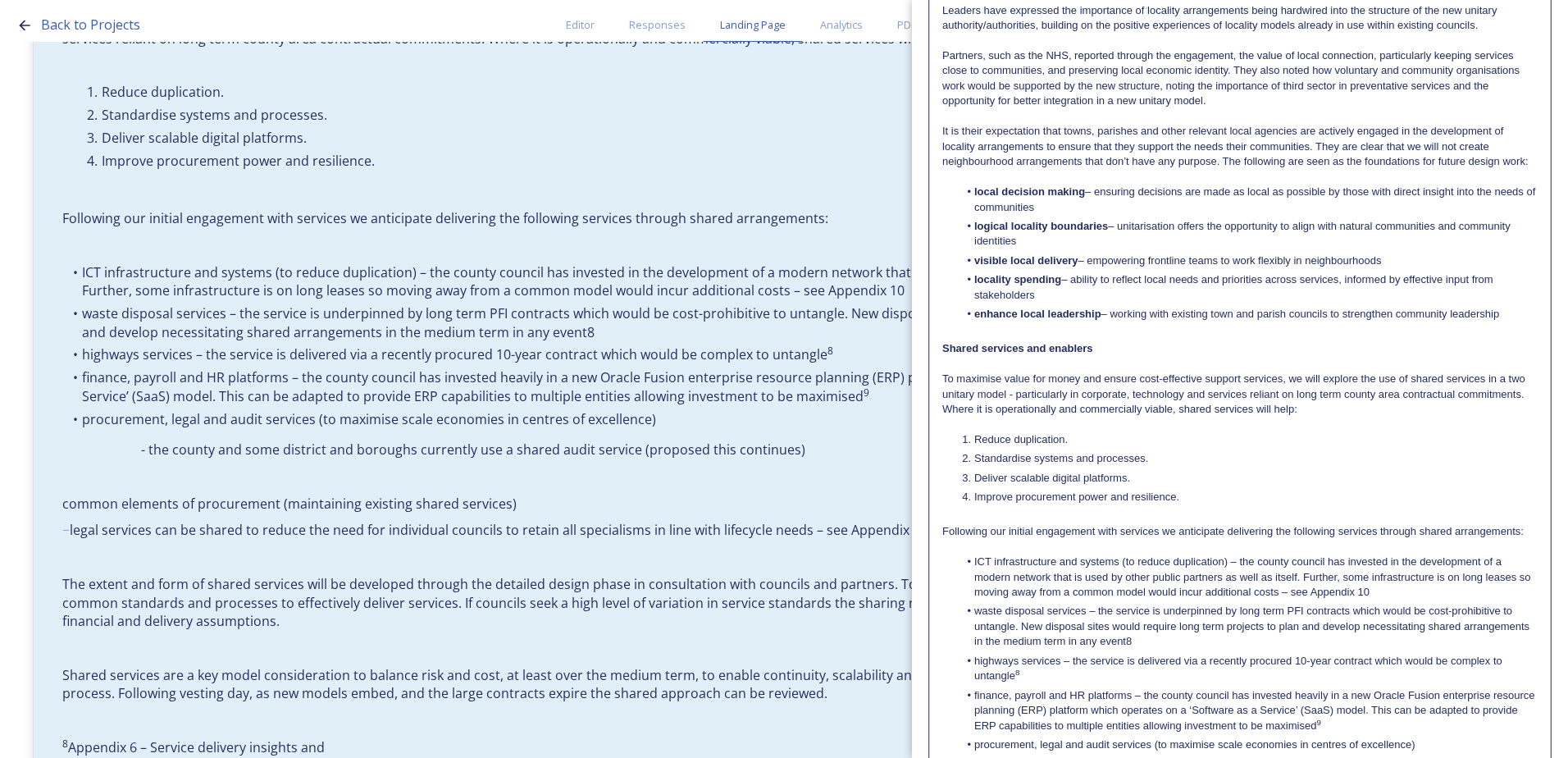
scroll to position [492, 0]
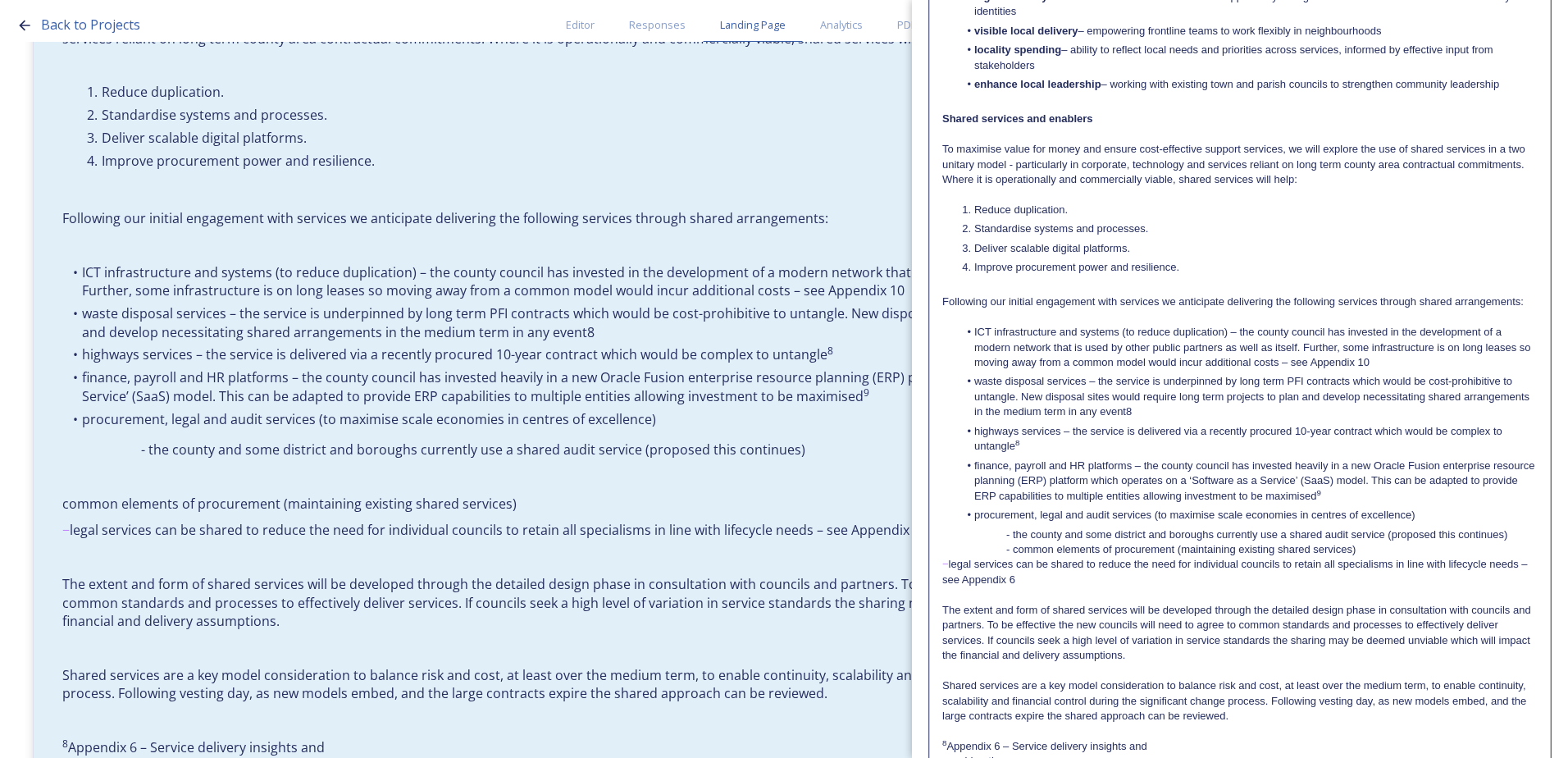
click at [1082, 638] on p "The extent and form of shared services will be developed through the detailed d…" at bounding box center [1239, 634] width 596 height 61
click at [951, 577] on p "− legal services can be shared to reduce the need for individual councils to re…" at bounding box center [1239, 572] width 596 height 31
click at [939, 577] on div "Locality arrangements The county of [GEOGRAPHIC_DATA] is characterised by a div…" at bounding box center [1239, 234] width 620 height 1121
drag, startPoint x: 947, startPoint y: 578, endPoint x: 960, endPoint y: 588, distance: 16.4
click at [948, 578] on p "l-legal services can be shared to reduce the need for individual councils to re…" at bounding box center [1239, 572] width 596 height 31
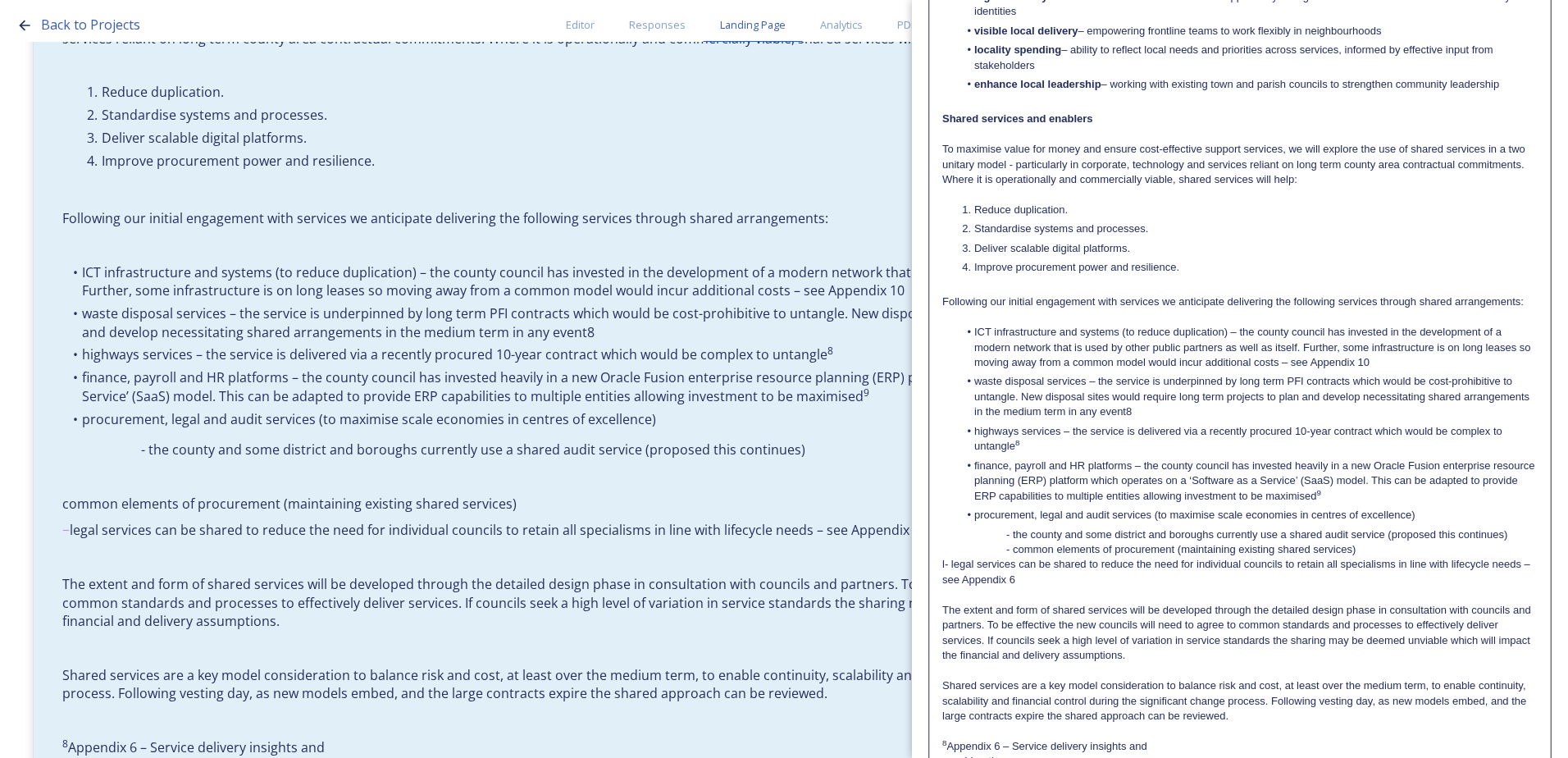
click at [944, 579] on p "l- legal services can be shared to reduce the need for individual councils to r…" at bounding box center [1239, 572] width 596 height 31
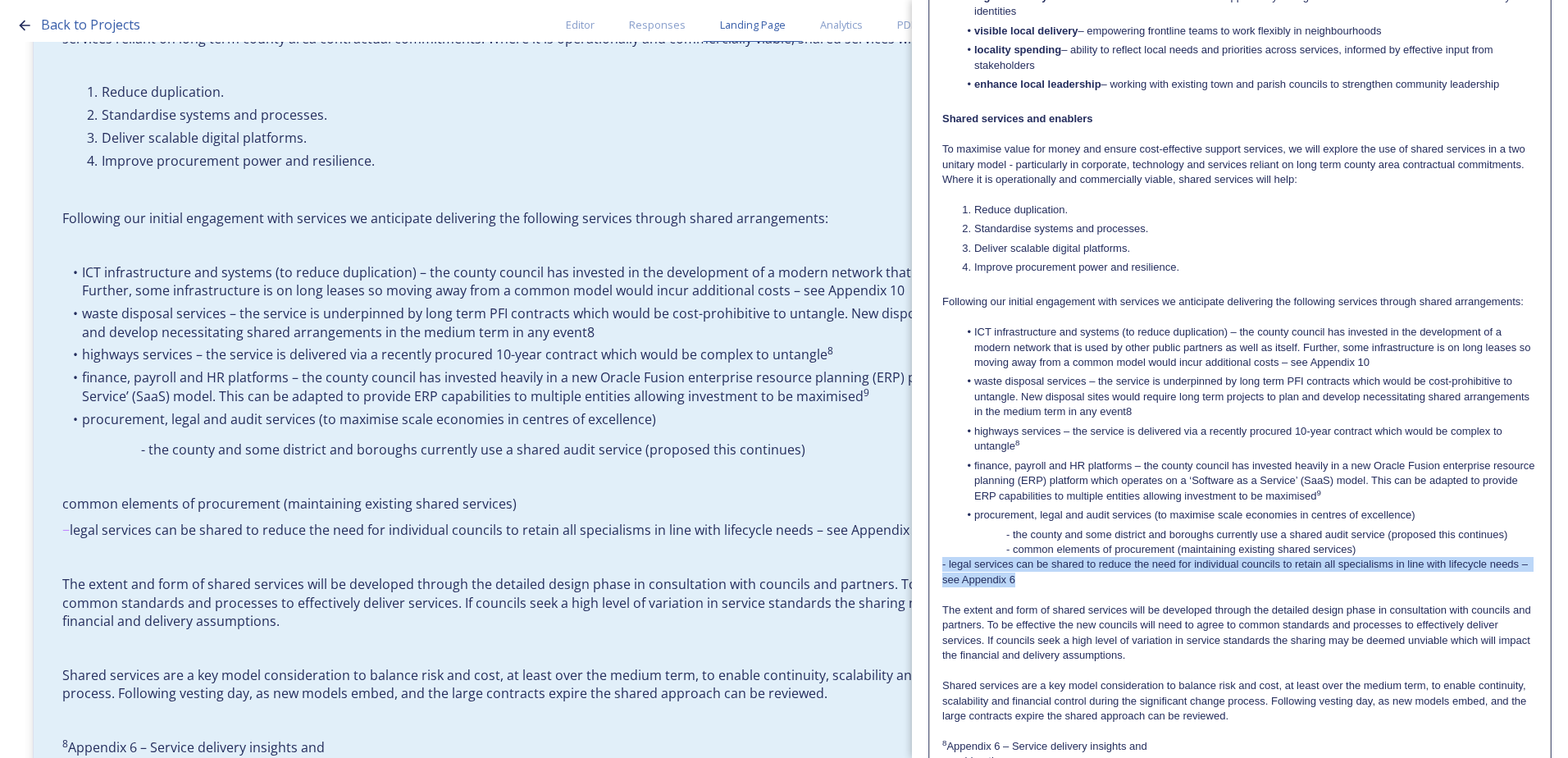
drag, startPoint x: 1036, startPoint y: 597, endPoint x: 932, endPoint y: 581, distance: 105.2
click at [932, 581] on div "Locality arrangements The county of [GEOGRAPHIC_DATA] is characterised by a div…" at bounding box center [1239, 234] width 620 height 1121
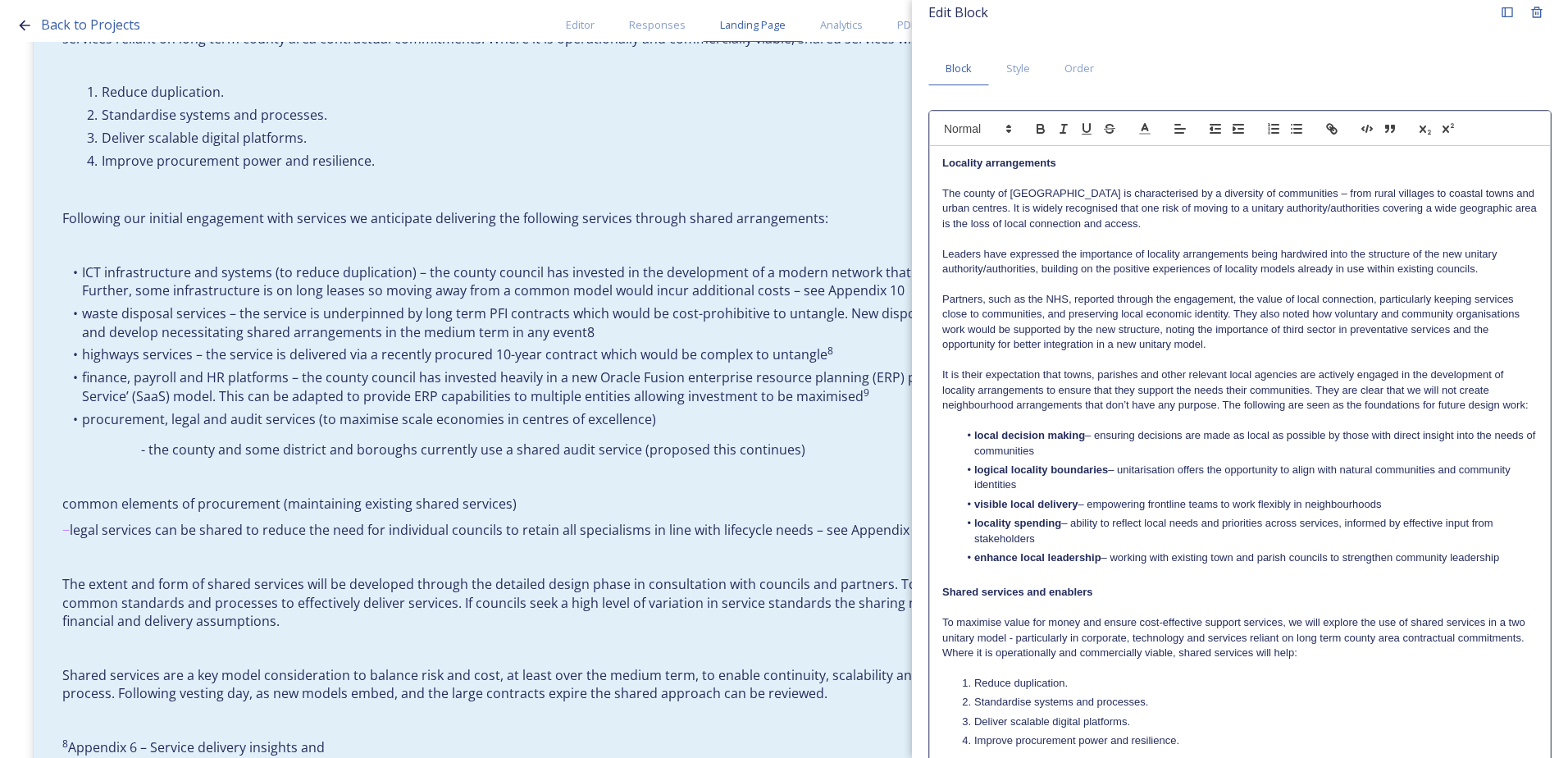
scroll to position [0, 0]
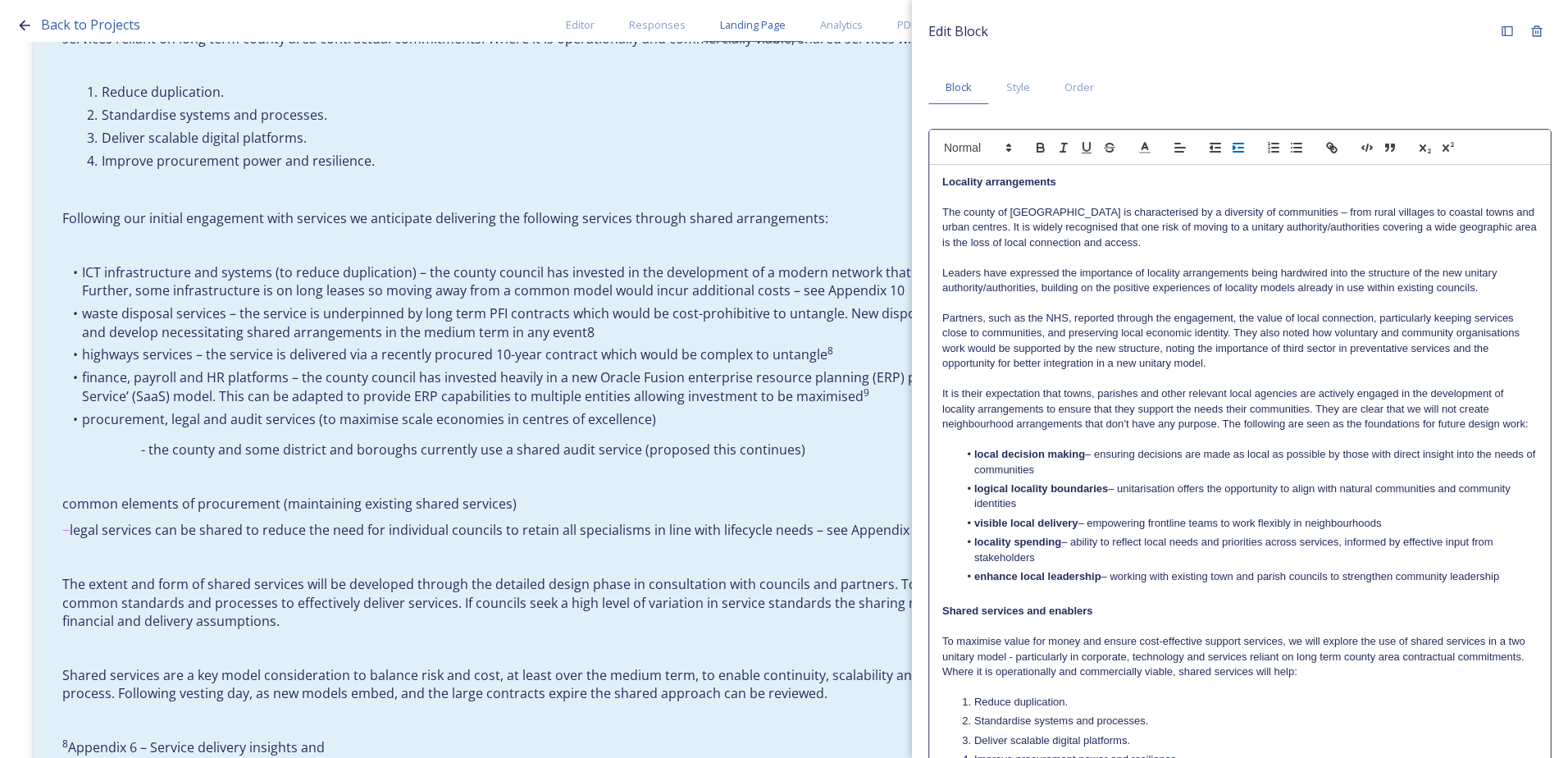
click at [1236, 149] on icon "button" at bounding box center [1238, 147] width 15 height 15
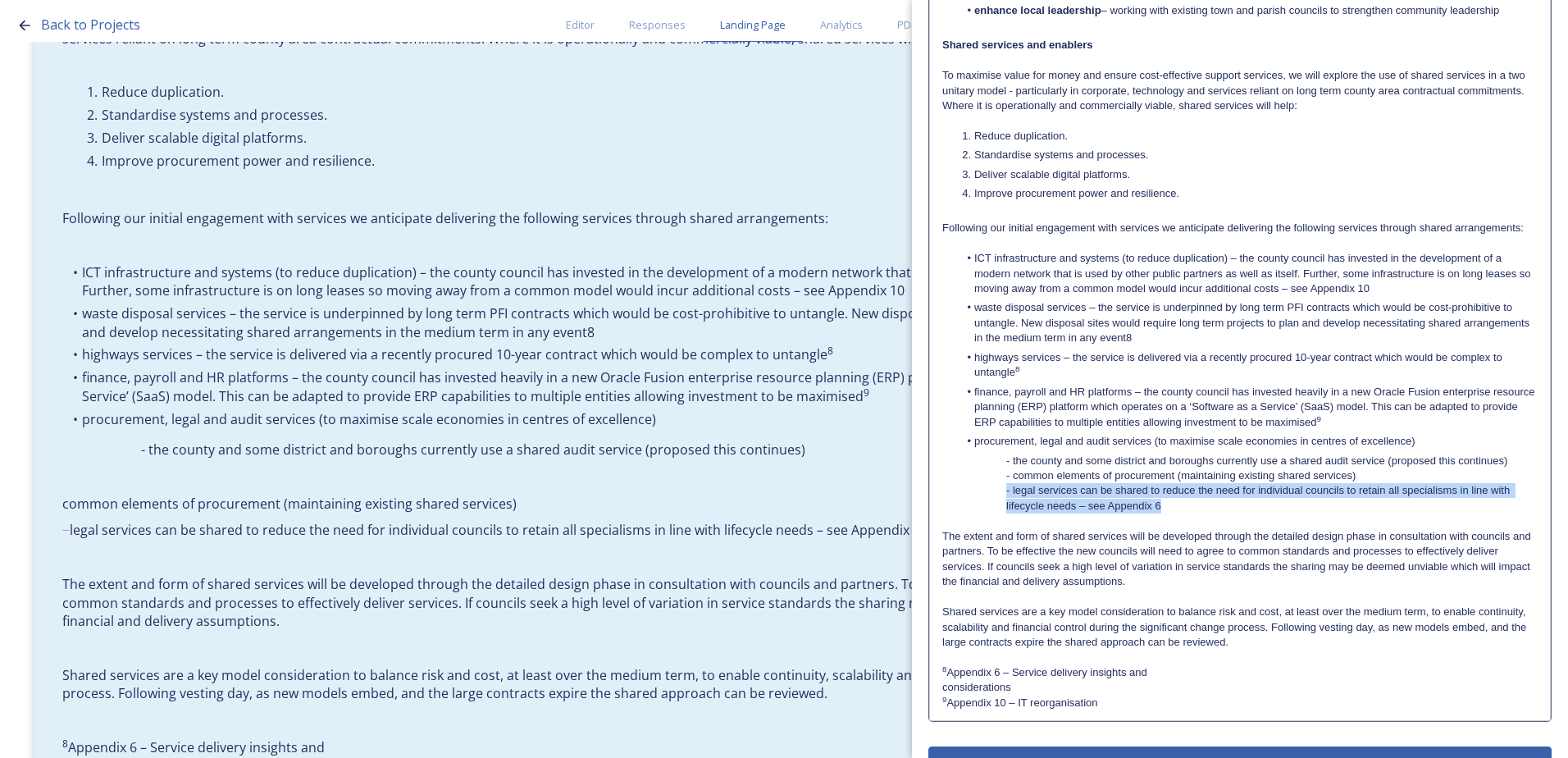
scroll to position [620, 0]
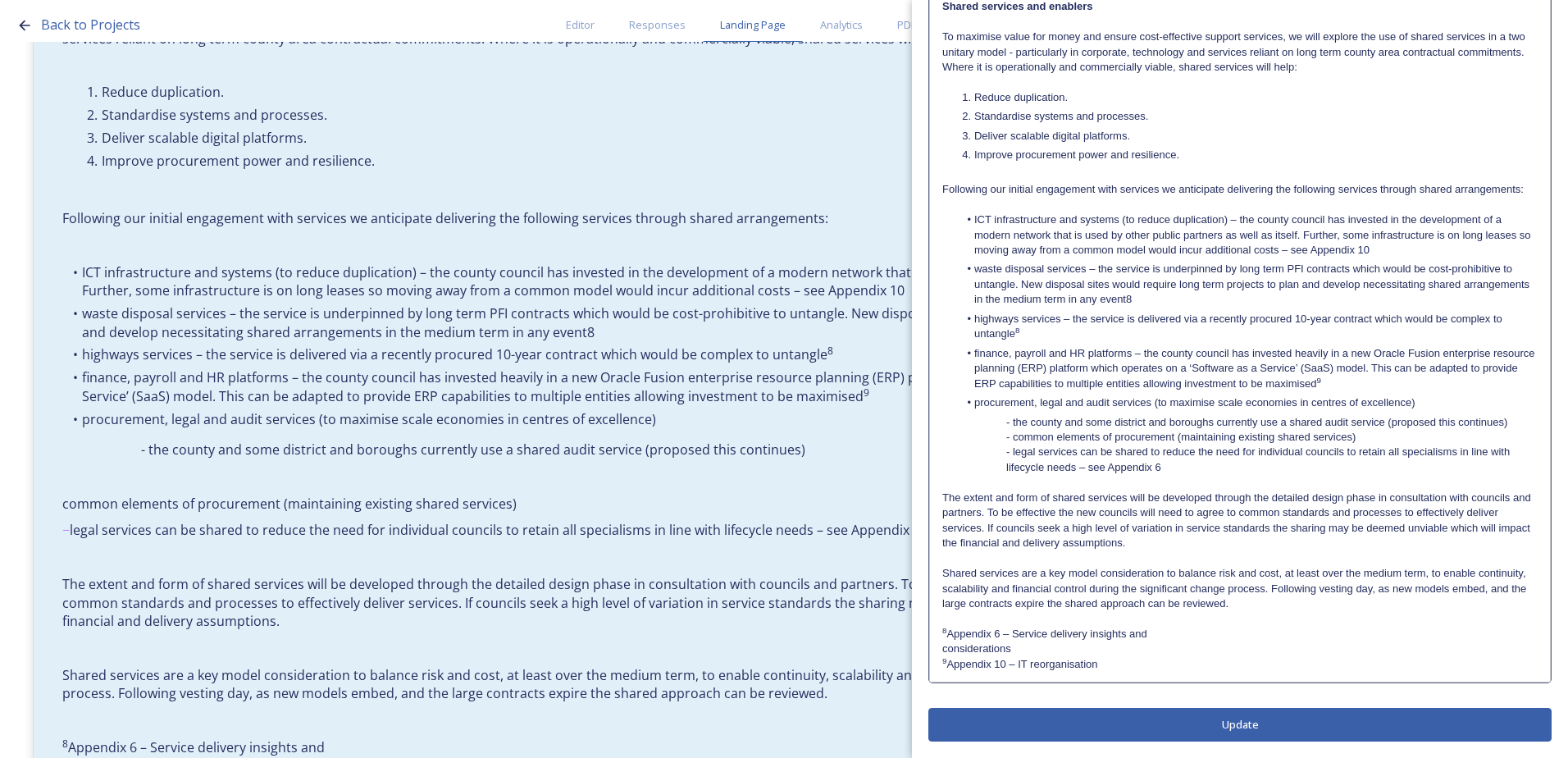
click at [1184, 486] on p at bounding box center [1239, 483] width 596 height 15
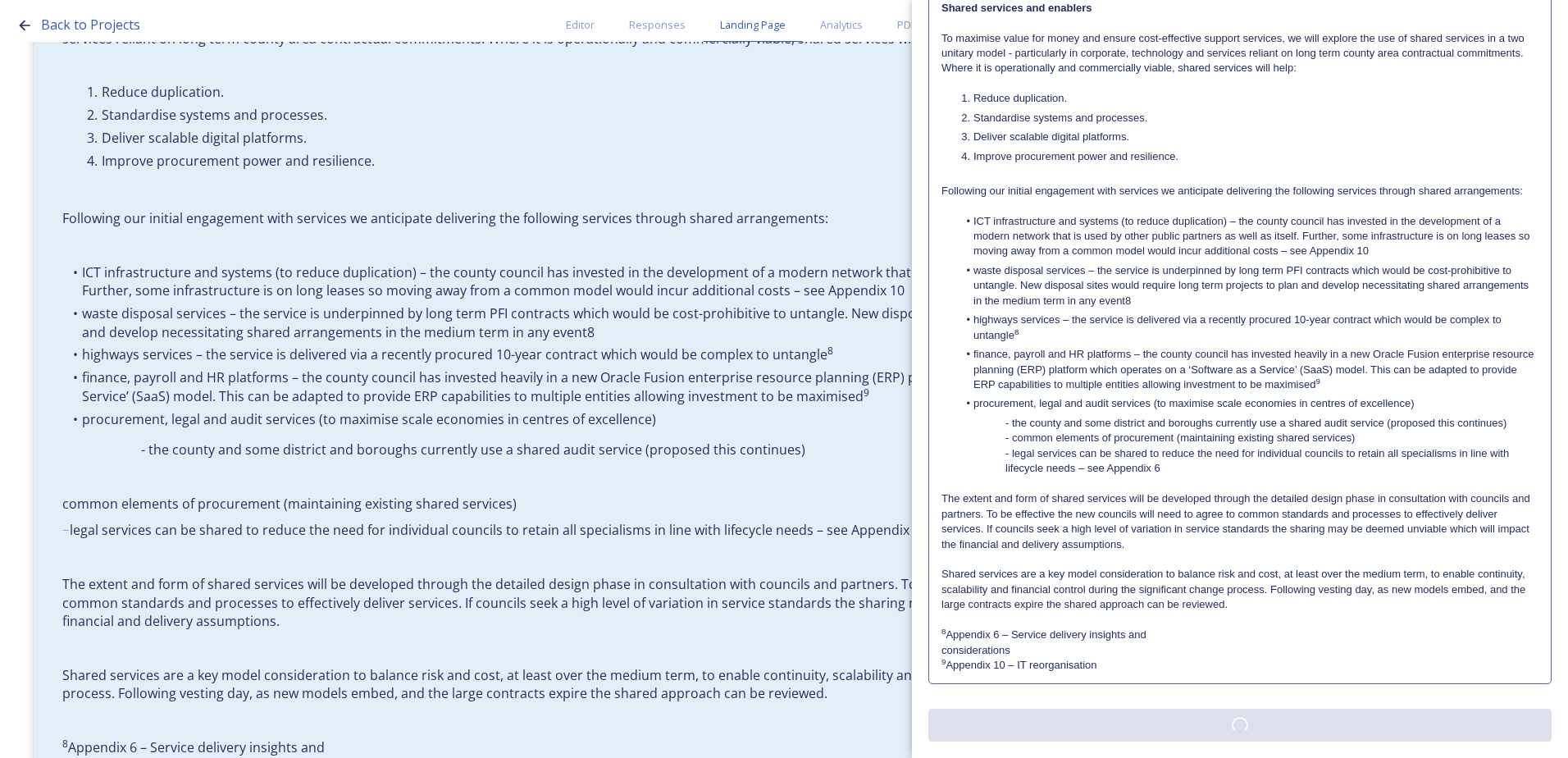
click at [1189, 726] on div "Edit Block Block Style Order Text Block: Edit Rich Text Click to edit Locality …" at bounding box center [1239, 86] width 623 height 1309
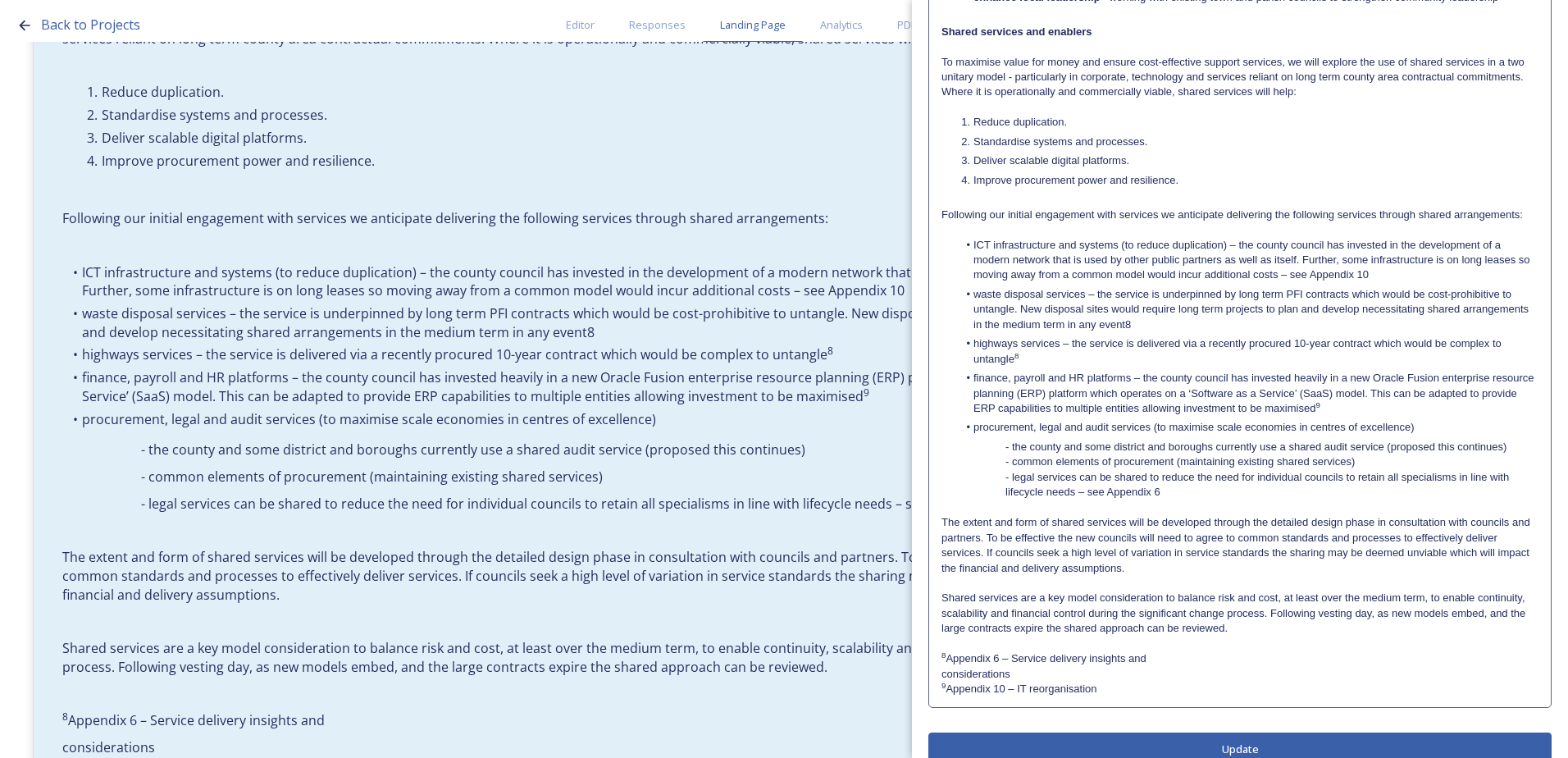
scroll to position [575, 0]
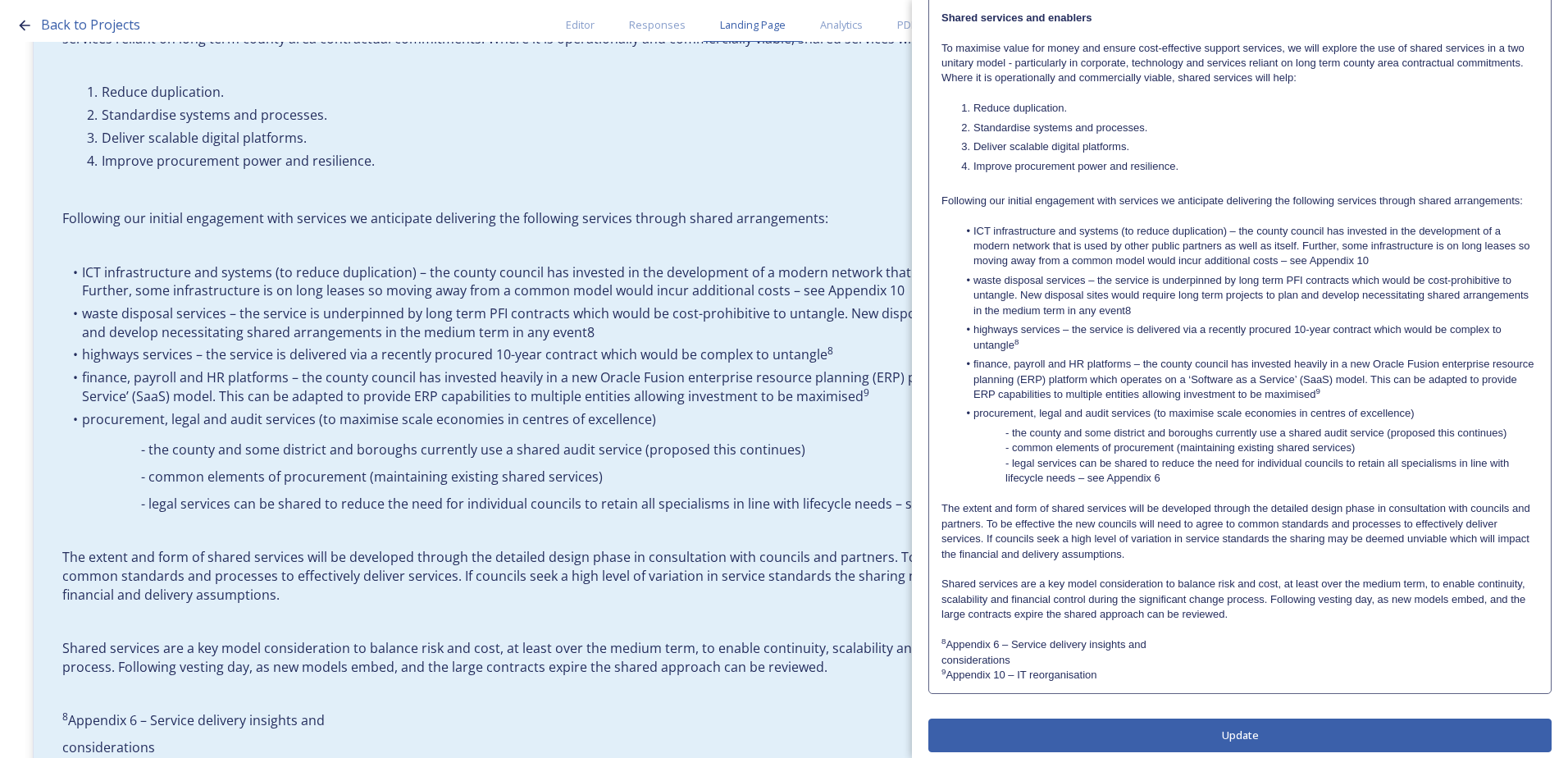
click at [939, 671] on div "Locality arrangements The county of [GEOGRAPHIC_DATA] is characterised by a div…" at bounding box center [1239, 132] width 621 height 1121
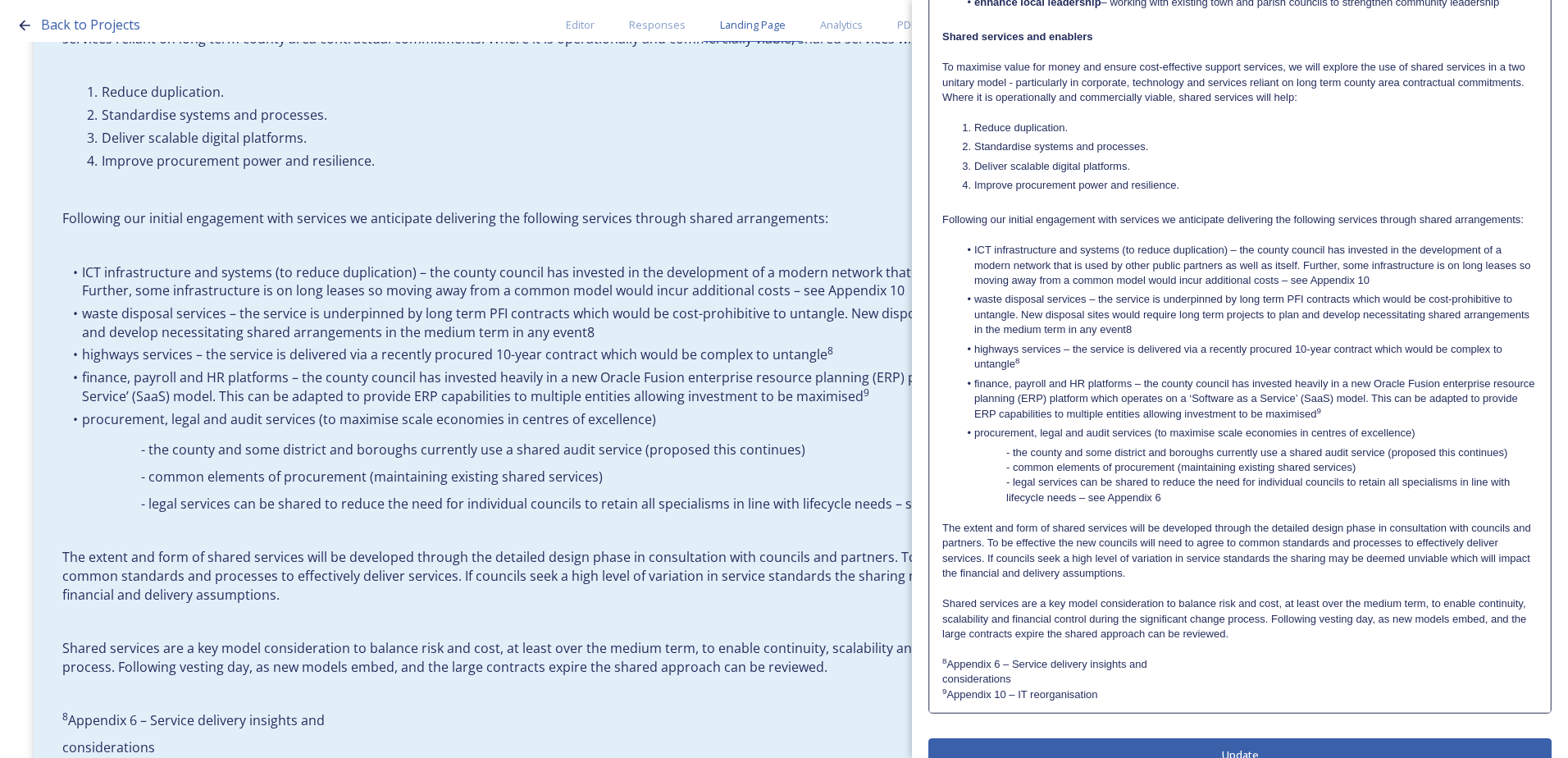
scroll to position [595, 0]
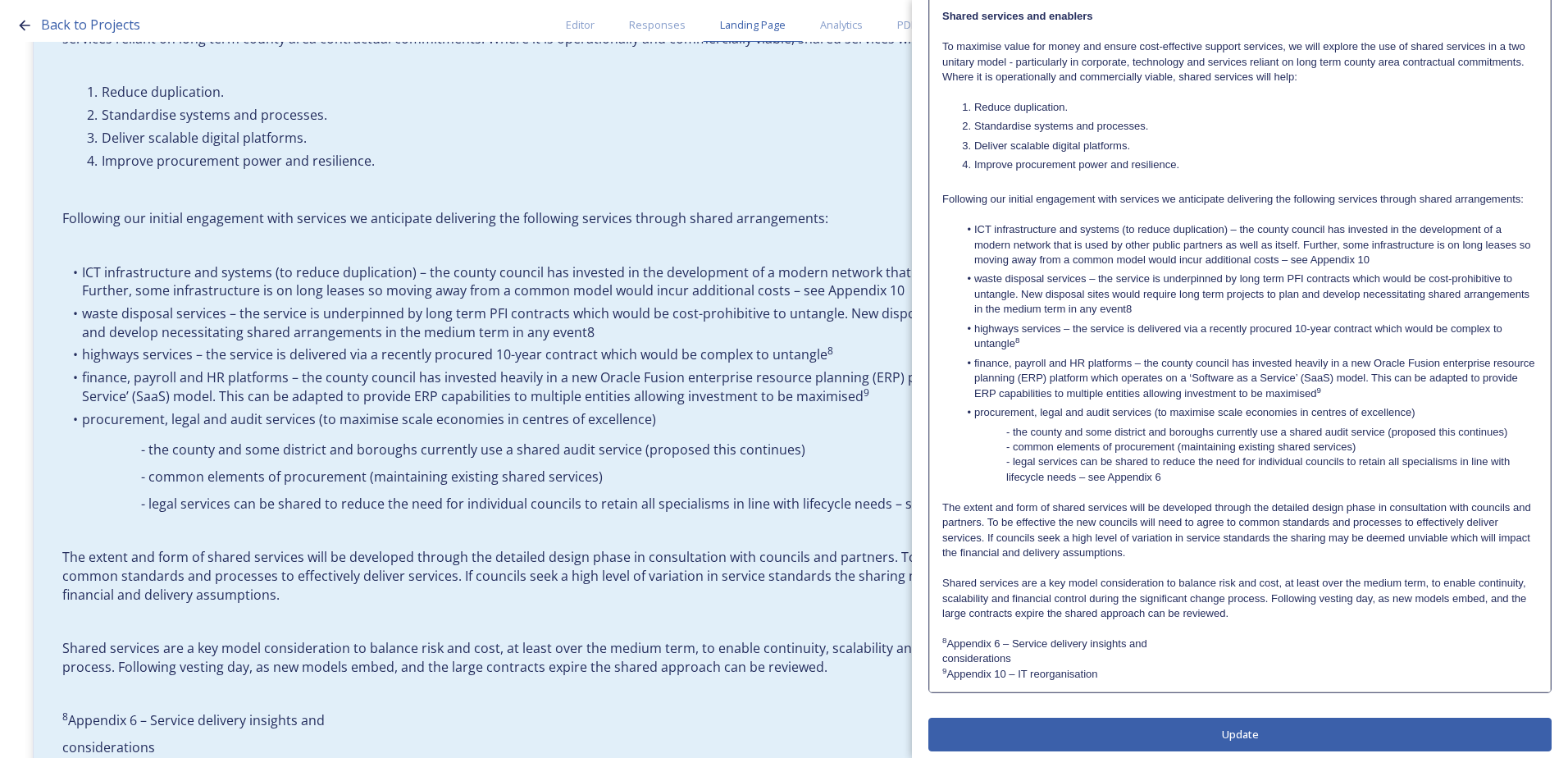
click at [943, 666] on p "considerations" at bounding box center [1239, 659] width 596 height 15
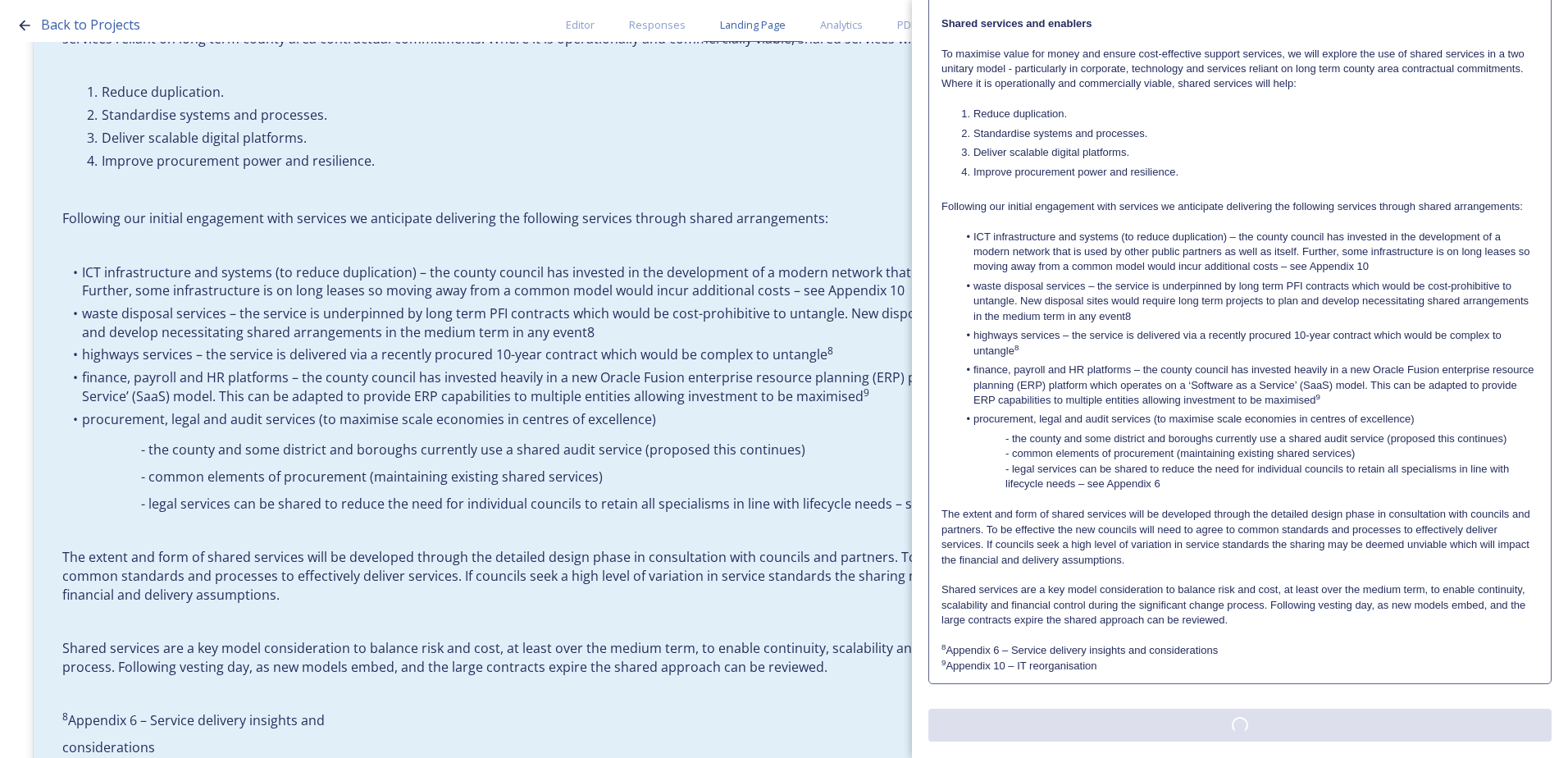
click at [1222, 735] on div "Edit Block Block Style Order Text Block: Edit Rich Text Click to edit Locality …" at bounding box center [1239, 95] width 623 height 1294
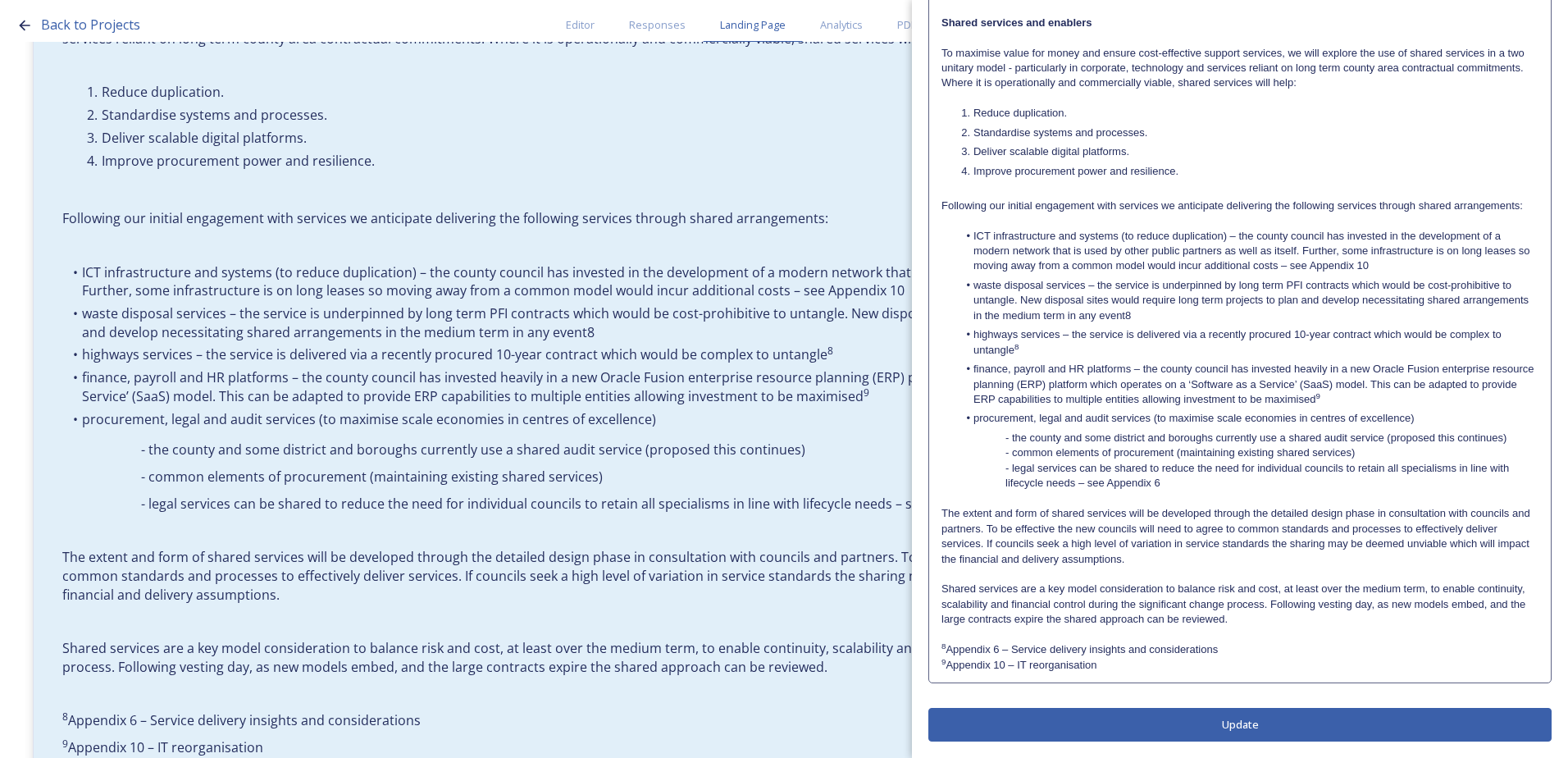
click at [1207, 722] on button "Update" at bounding box center [1239, 725] width 623 height 33
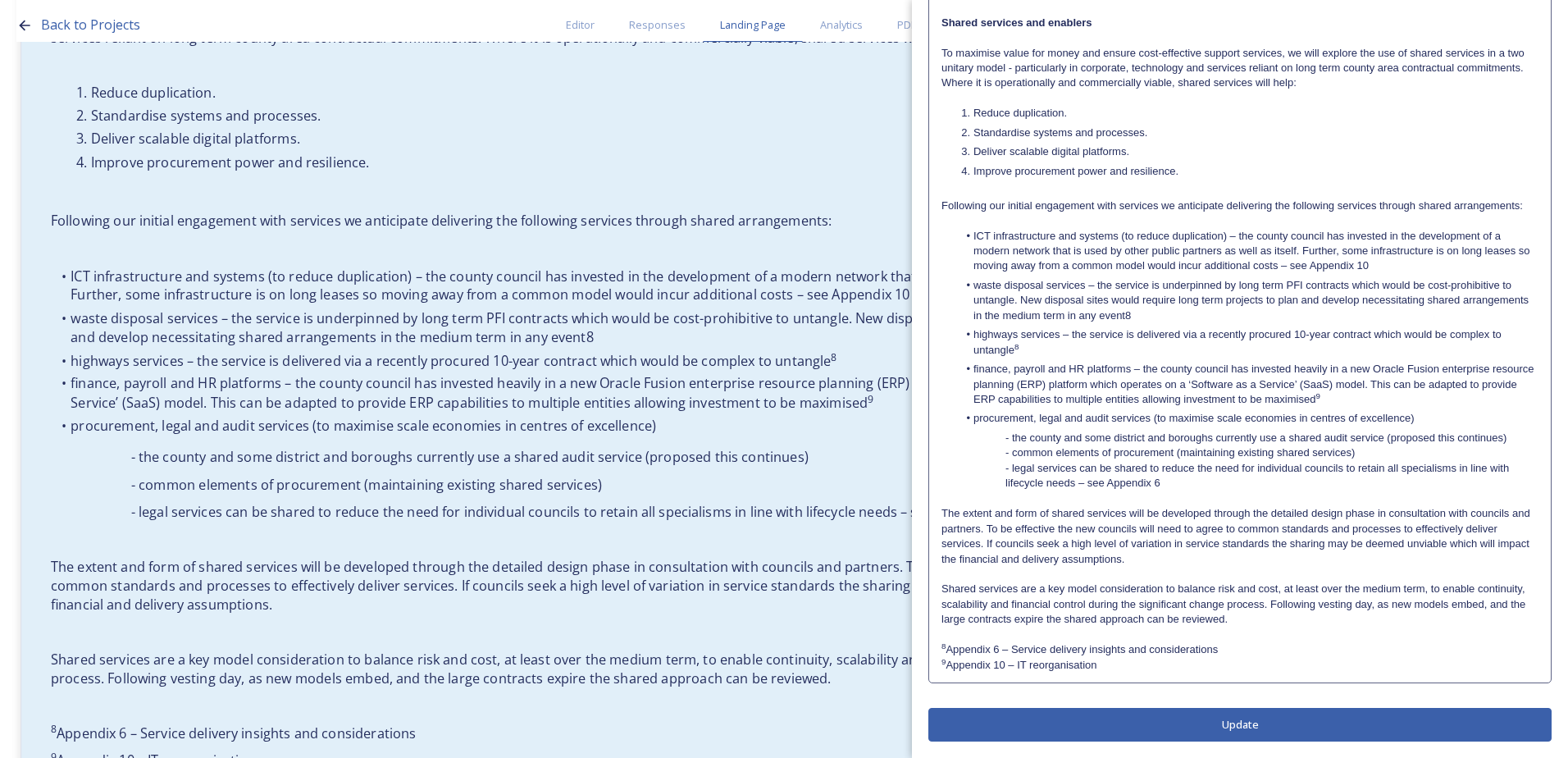
scroll to position [2446, 0]
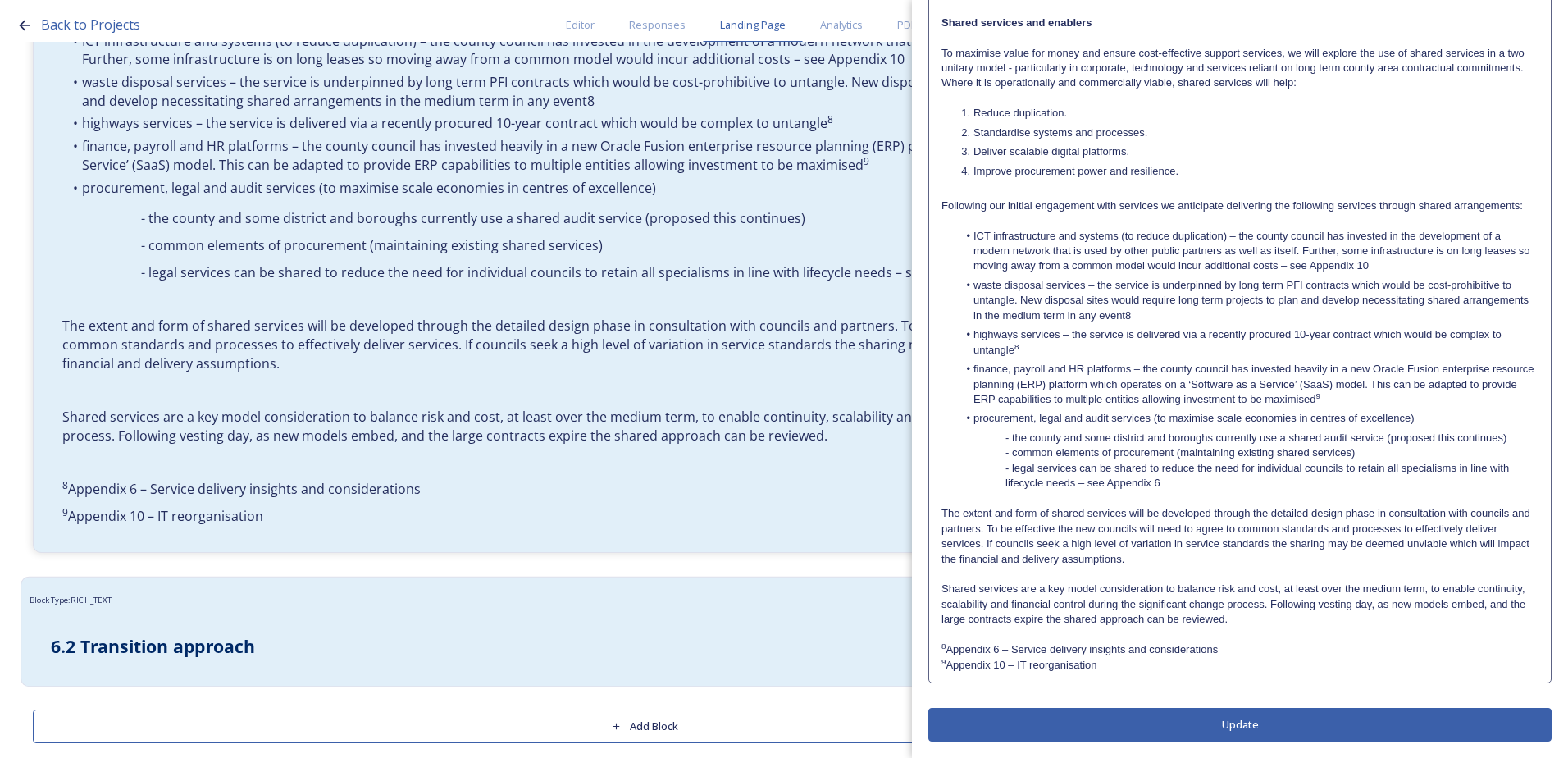
click at [310, 634] on h3 "6.2 Transition approach" at bounding box center [645, 646] width 1187 height 25
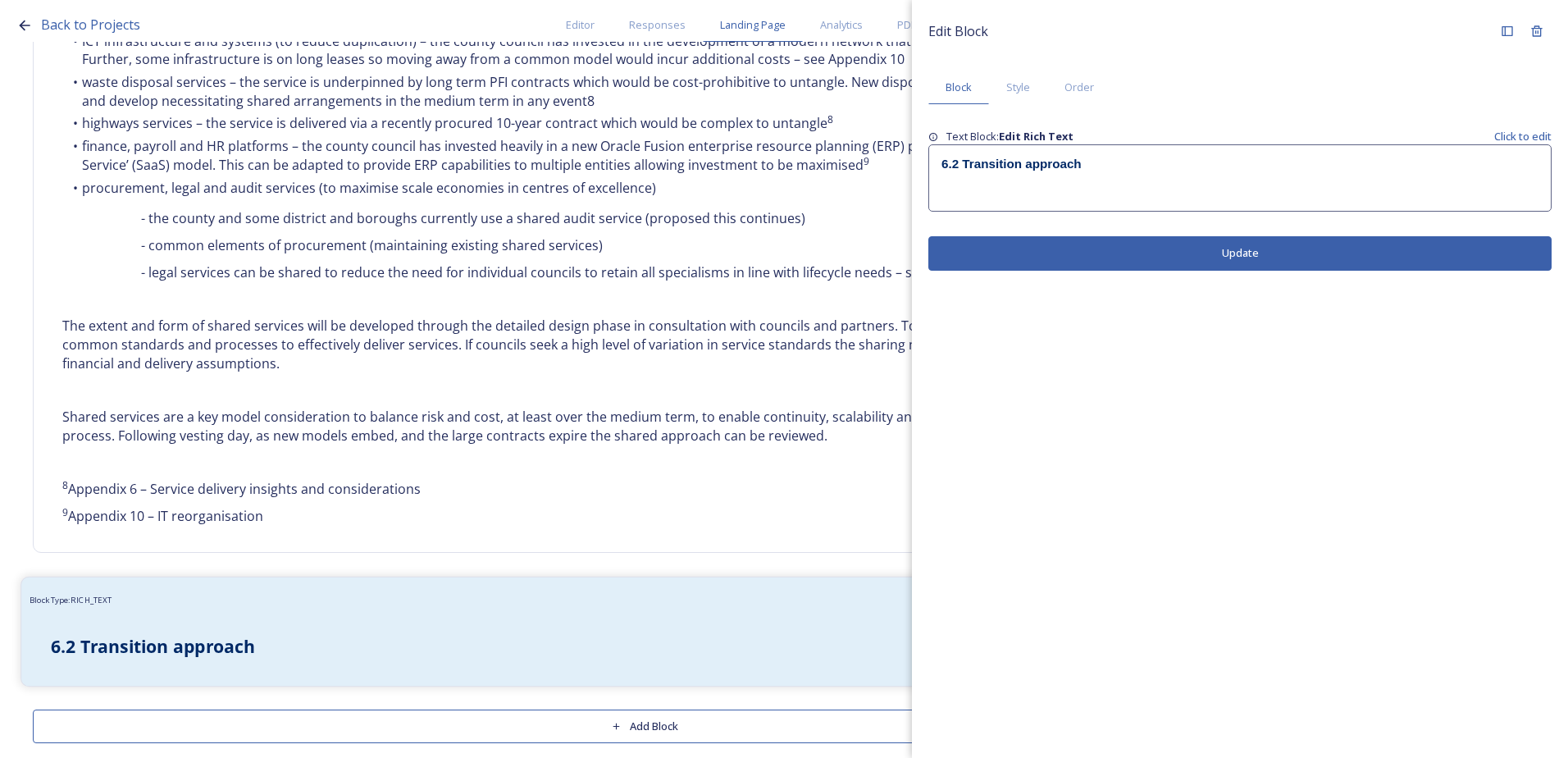
scroll to position [0, 0]
click at [1149, 201] on div "6.2 Transition approach" at bounding box center [1239, 178] width 621 height 66
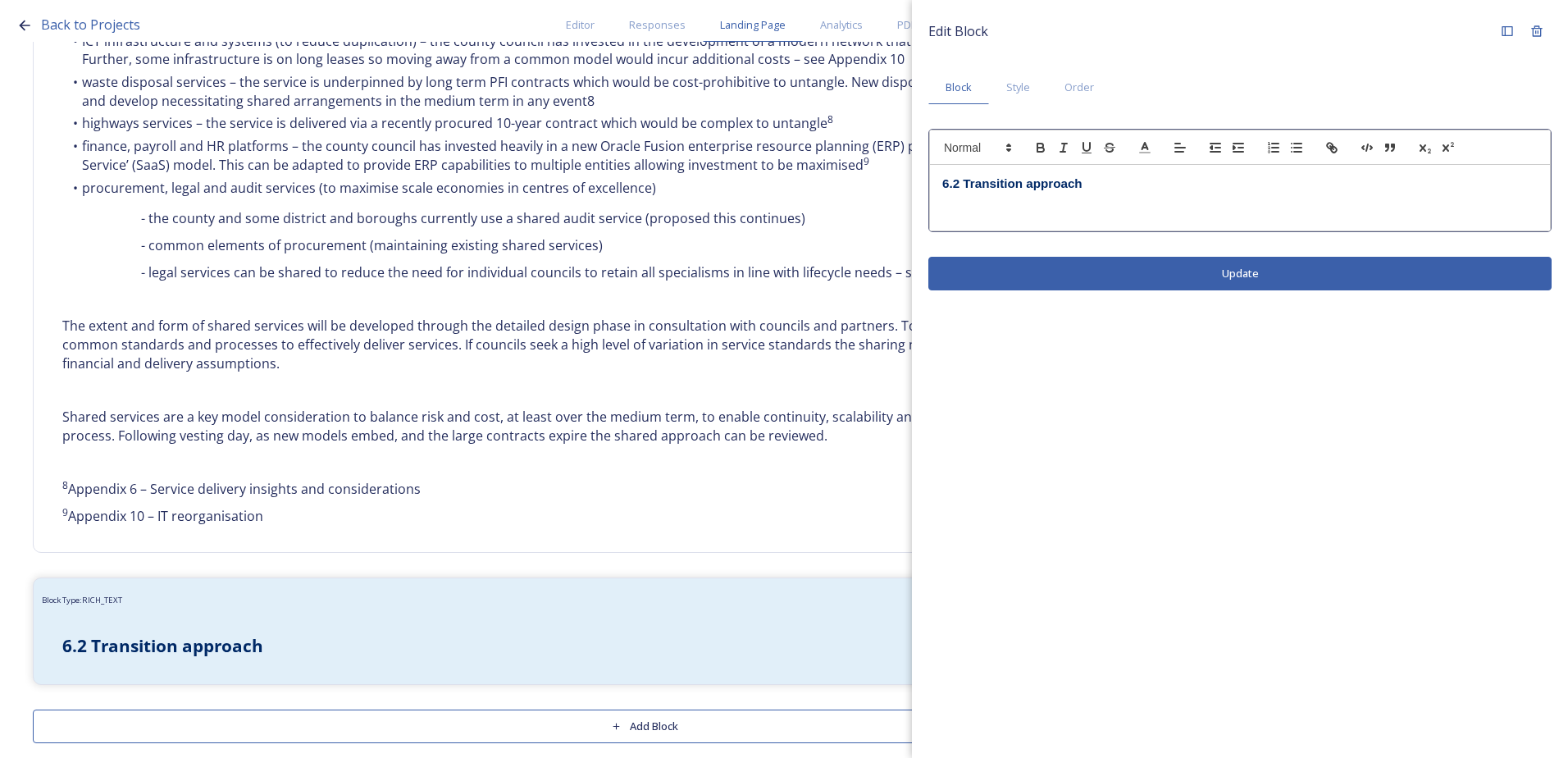
click at [984, 218] on div "6.2 Transition approach" at bounding box center [1239, 197] width 620 height 66
click at [1136, 183] on h3 "6.2 Transition approach" at bounding box center [1239, 183] width 596 height 18
click at [971, 214] on div "6.2 Transition approach" at bounding box center [1239, 197] width 620 height 66
drag, startPoint x: 1270, startPoint y: 194, endPoint x: 929, endPoint y: 204, distance: 341.1
click at [929, 204] on pre "6.2 Transition approach Continuing our ongoing collaboration and commitment to …" at bounding box center [1239, 198] width 621 height 67
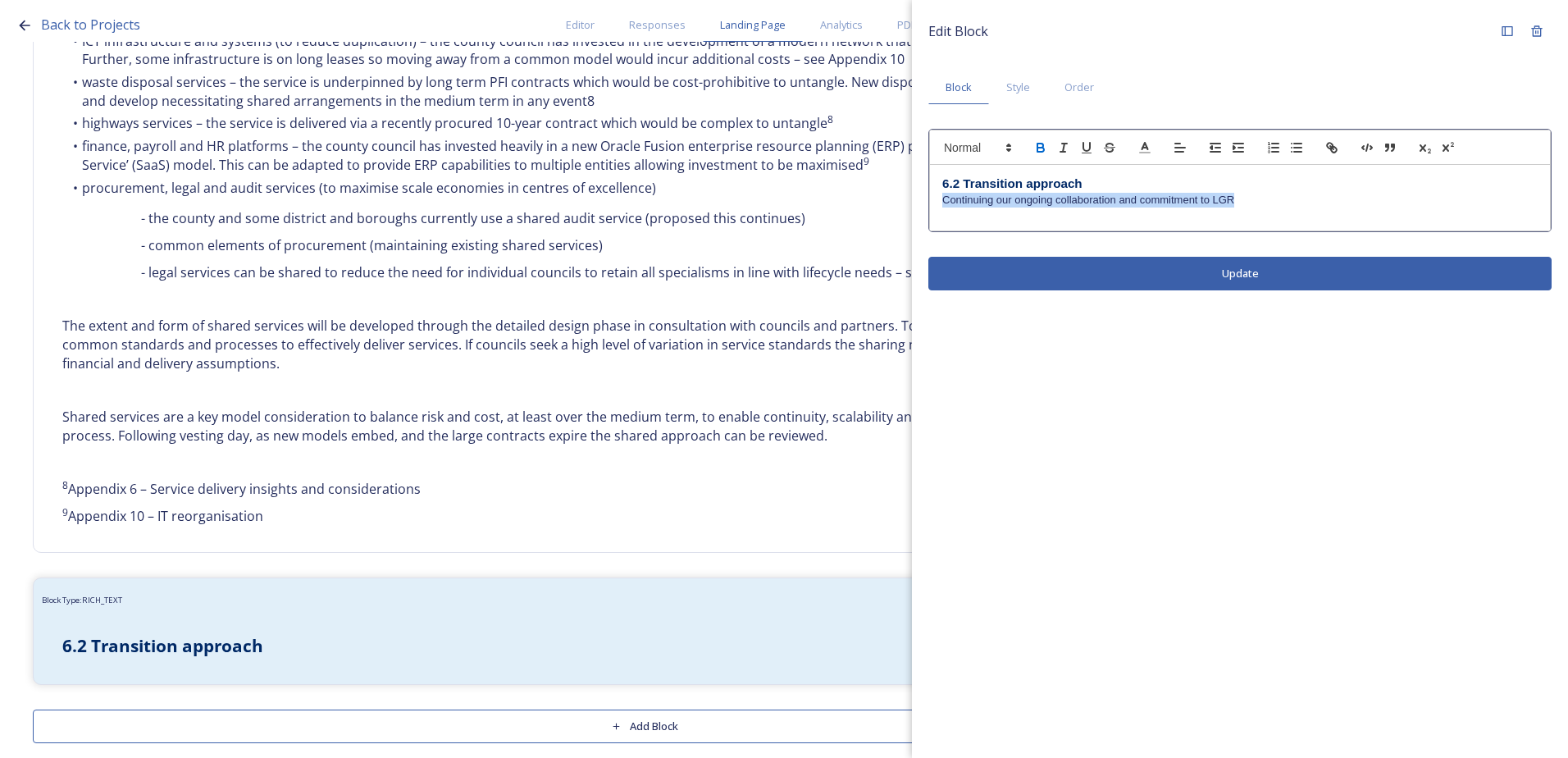
click at [1043, 148] on icon "button" at bounding box center [1040, 149] width 6 height 4
click at [1118, 281] on div "Edit Block Block Style Order 6.2 Transition approach Continuing our ongoing col…" at bounding box center [1239, 153] width 656 height 307
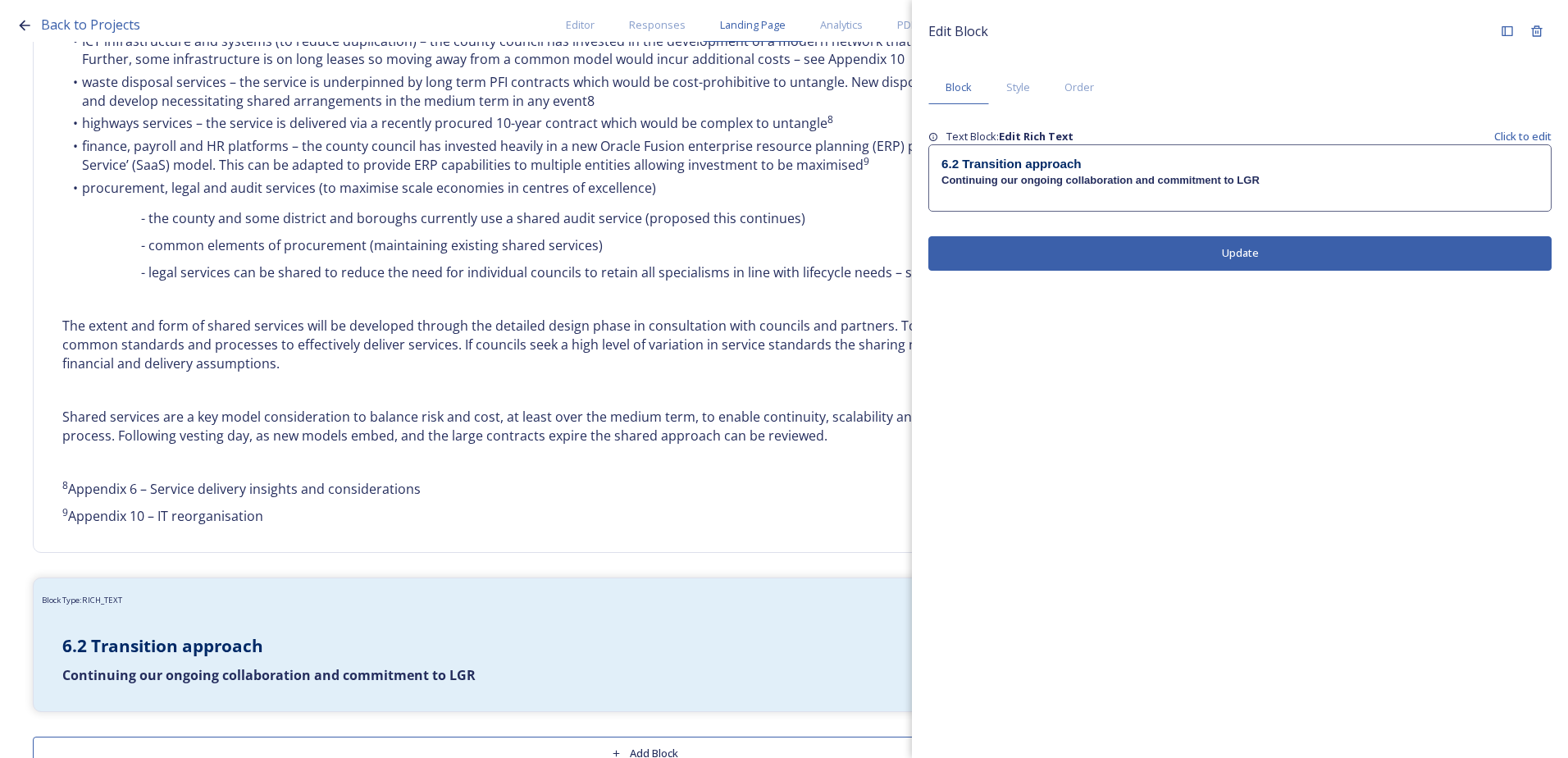
click at [982, 192] on div "6.2 Transition approach Continuing our ongoing collaboration and commitment to …" at bounding box center [1239, 178] width 621 height 66
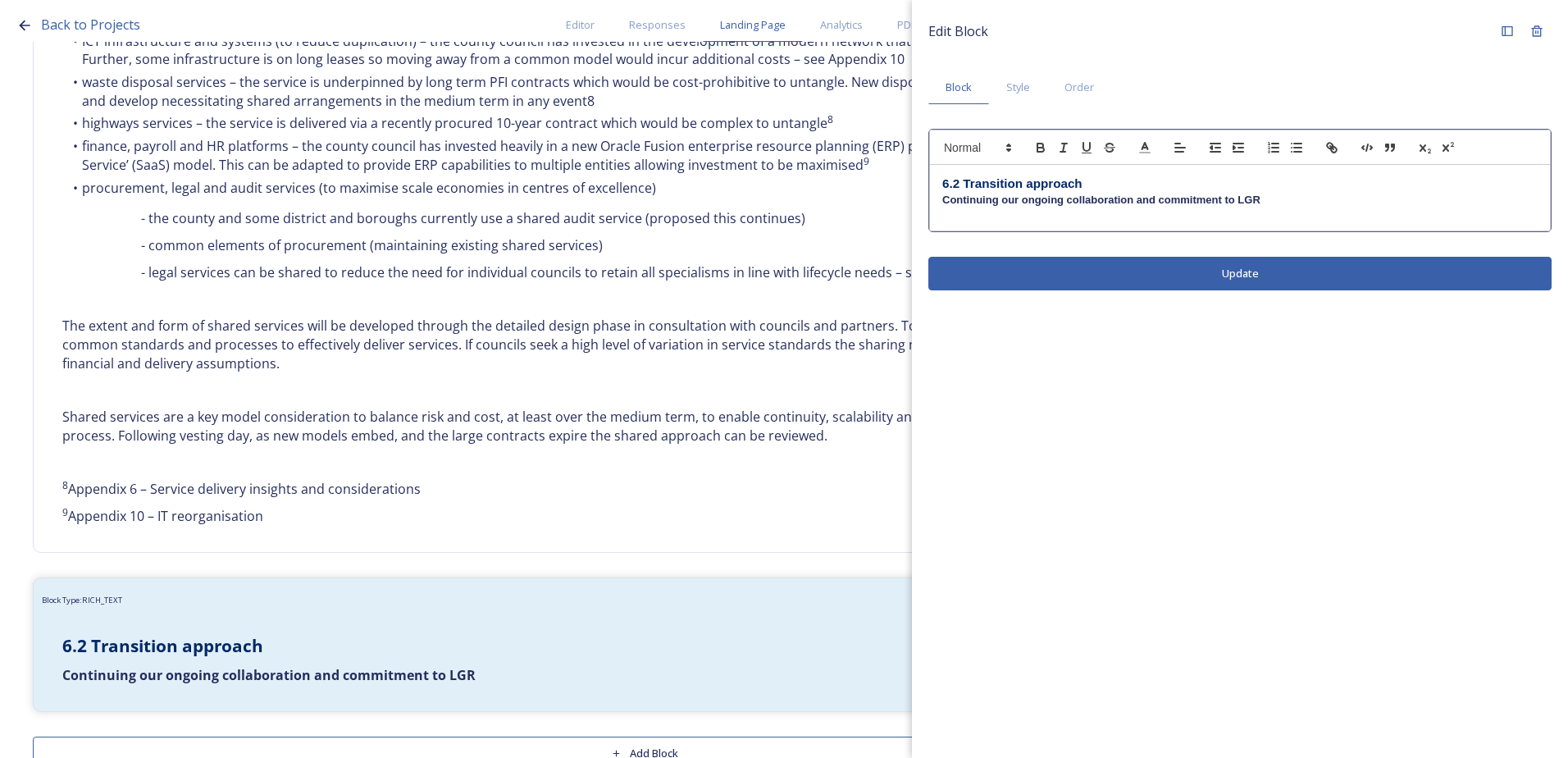
click at [958, 210] on div "6.2 Transition approach Continuing our ongoing collaboration and commitment to …" at bounding box center [1239, 197] width 620 height 66
click at [1299, 204] on p "Continuing our ongoing collaboration and commitment to LGR" at bounding box center [1239, 200] width 596 height 15
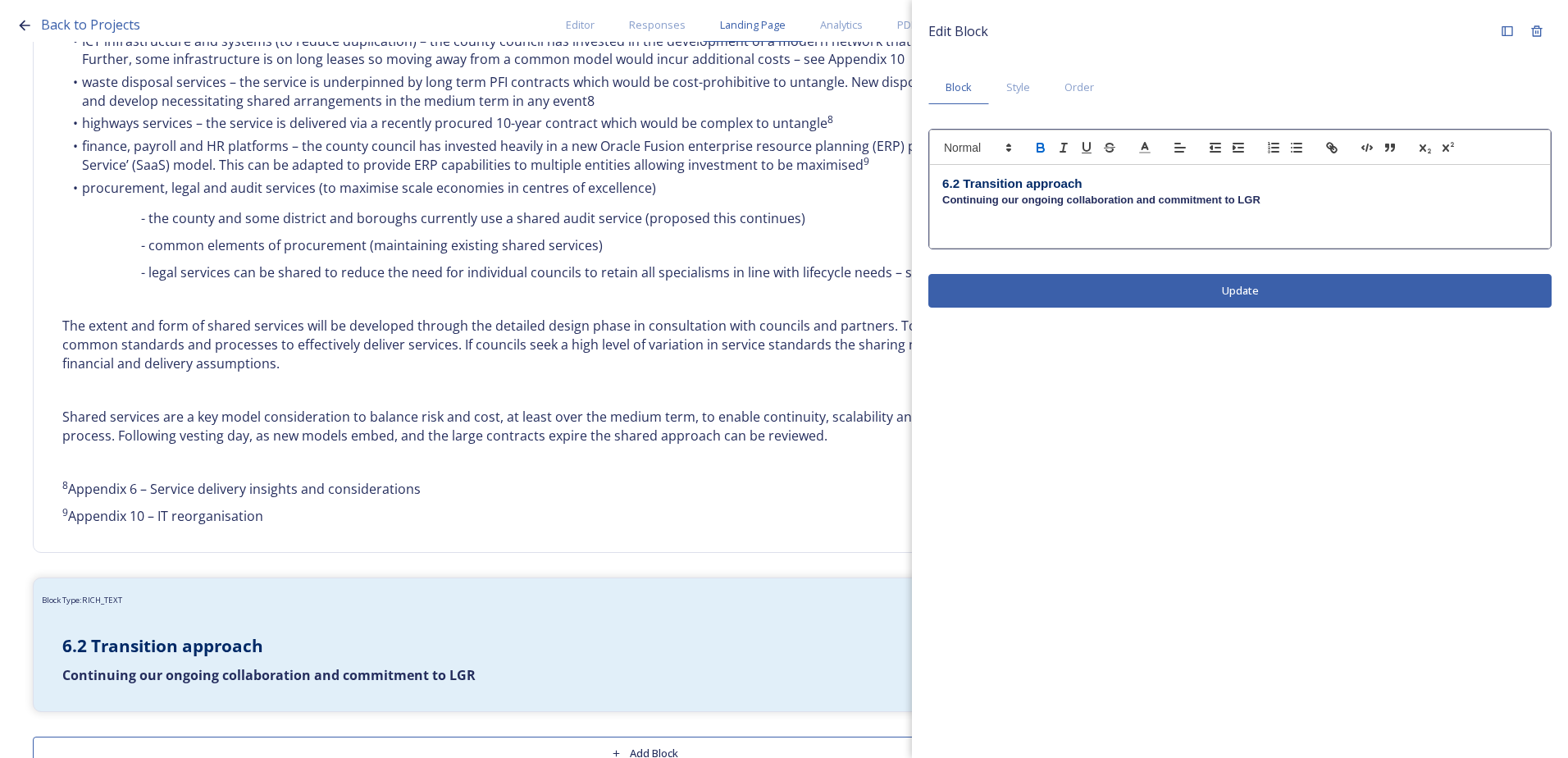
click at [966, 229] on p "﻿" at bounding box center [1239, 230] width 596 height 15
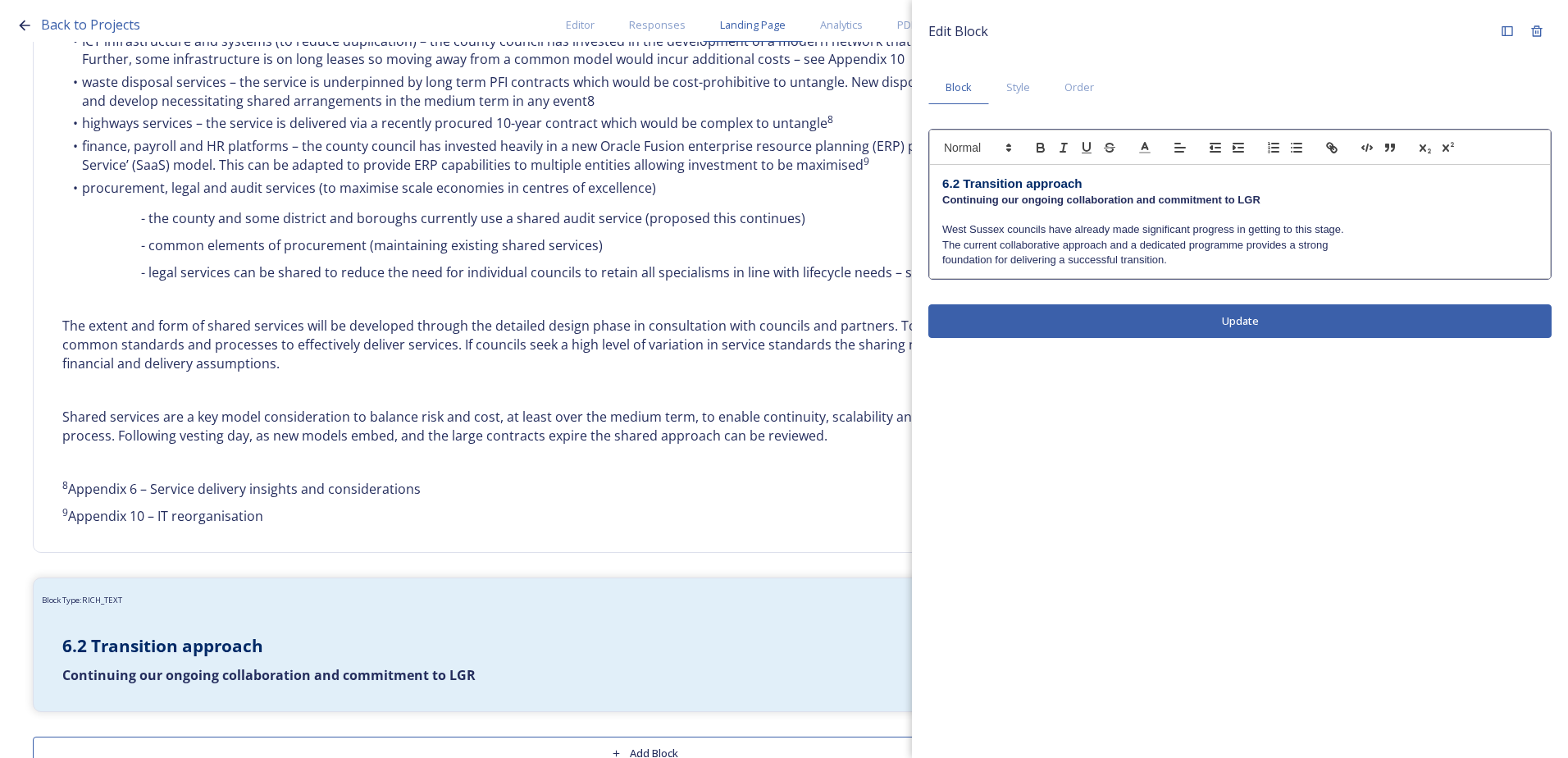
click at [938, 245] on div "6.2 Transition approach Continuing our ongoing collaboration and commitment to …" at bounding box center [1239, 221] width 620 height 113
click at [938, 254] on div "6.2 Transition approach Continuing our ongoing collaboration and commitment to …" at bounding box center [1239, 221] width 620 height 113
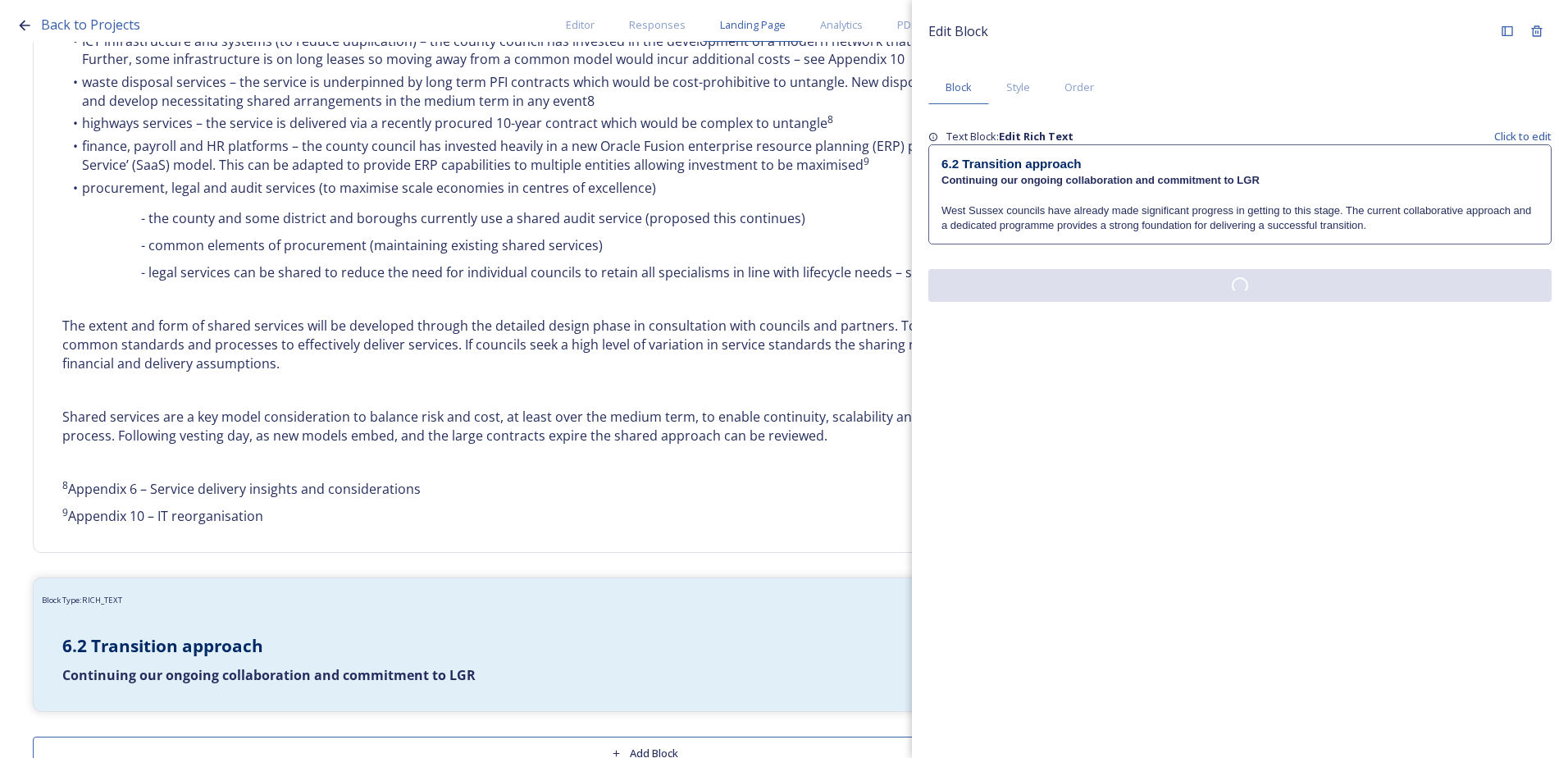
click at [1215, 304] on div "Edit Block Block Style Order Text Block: Edit Rich Text Click to edit 6.2 Trans…" at bounding box center [1239, 158] width 656 height 318
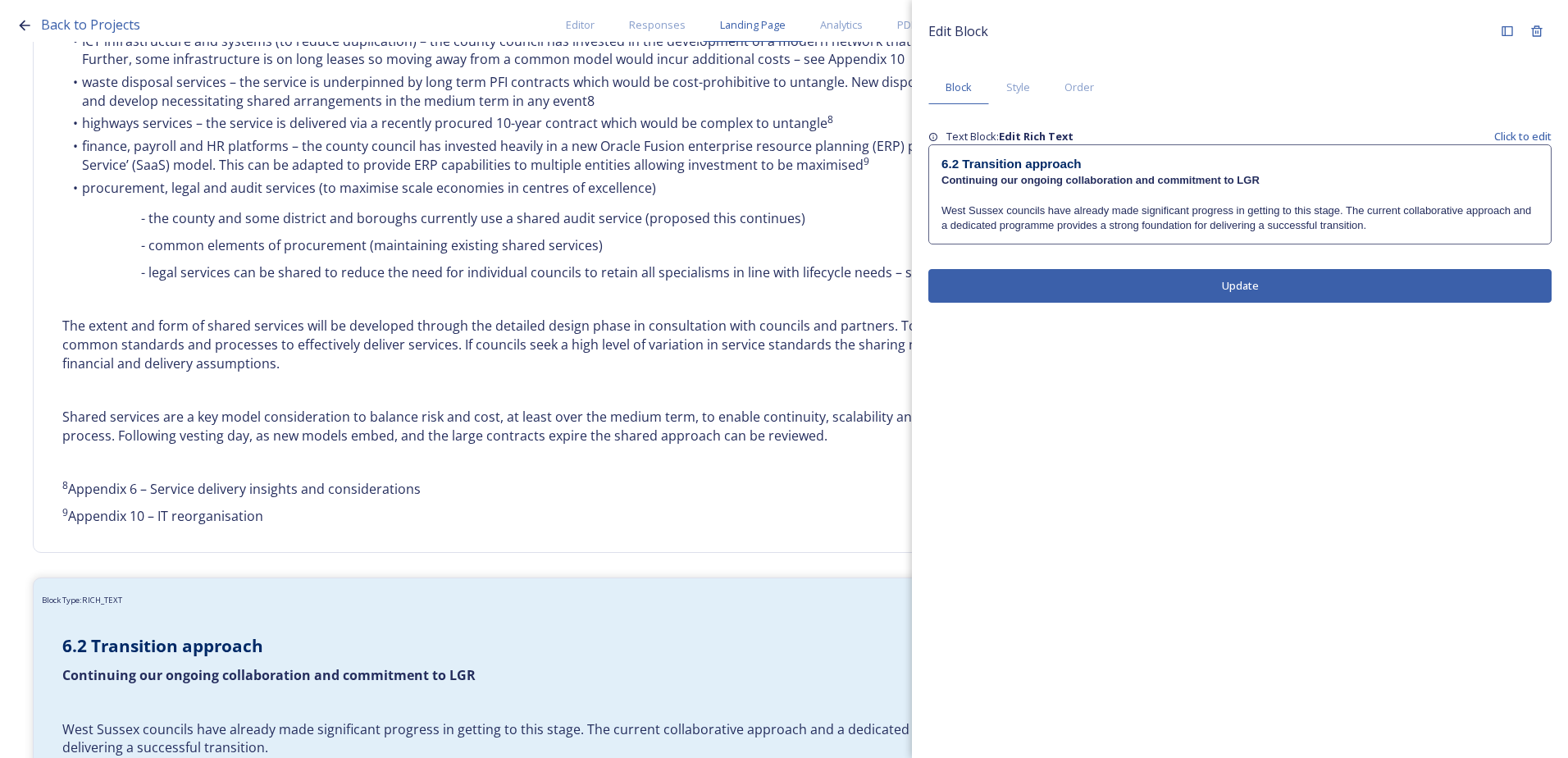
click at [1361, 283] on button "Update" at bounding box center [1239, 285] width 623 height 33
click at [1391, 218] on p "West Sussex councils have already made significant progress in getting to this …" at bounding box center [1239, 219] width 596 height 31
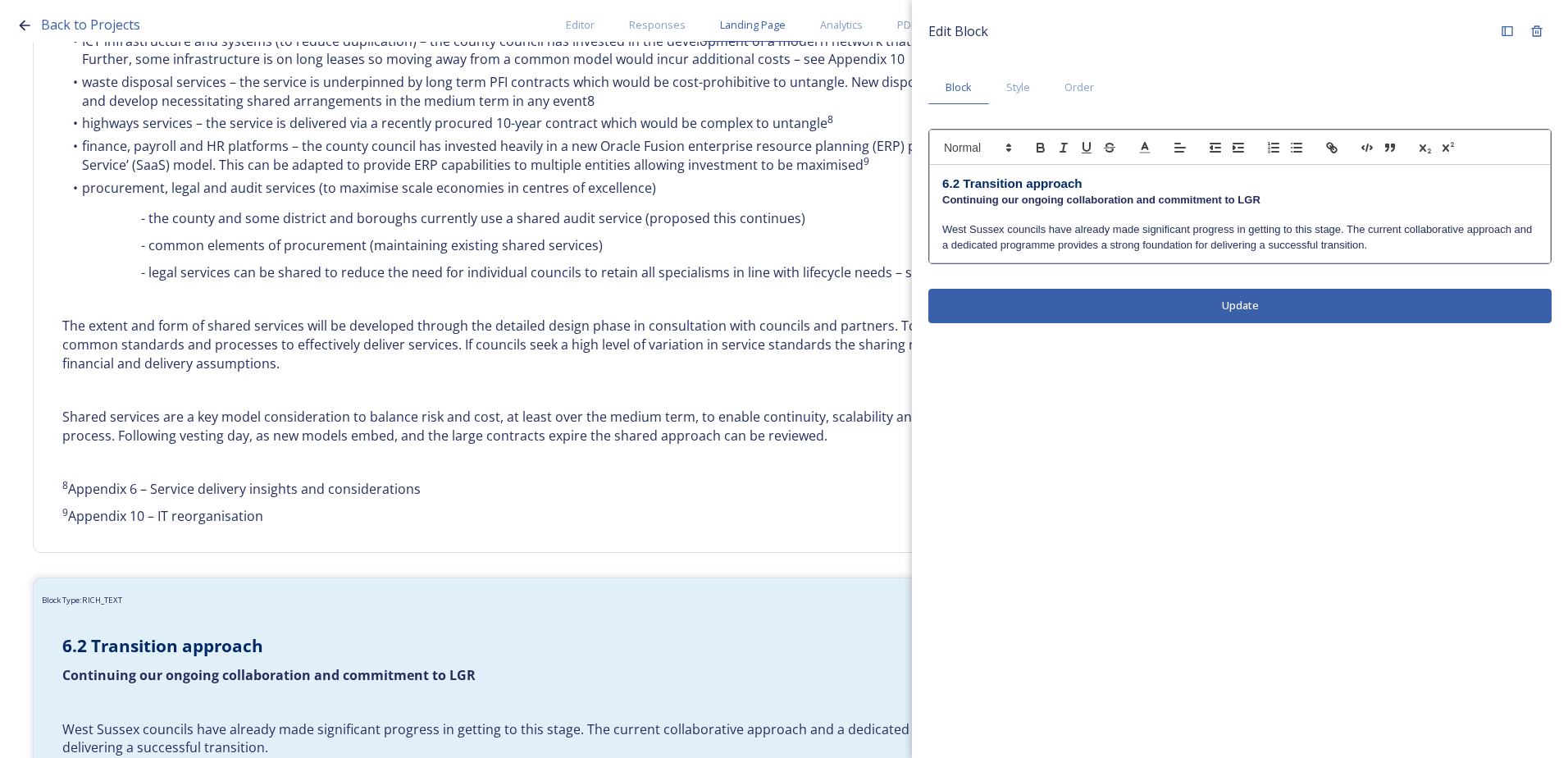
click at [1387, 244] on p "West Sussex councils have already made significant progress in getting to this …" at bounding box center [1239, 237] width 596 height 31
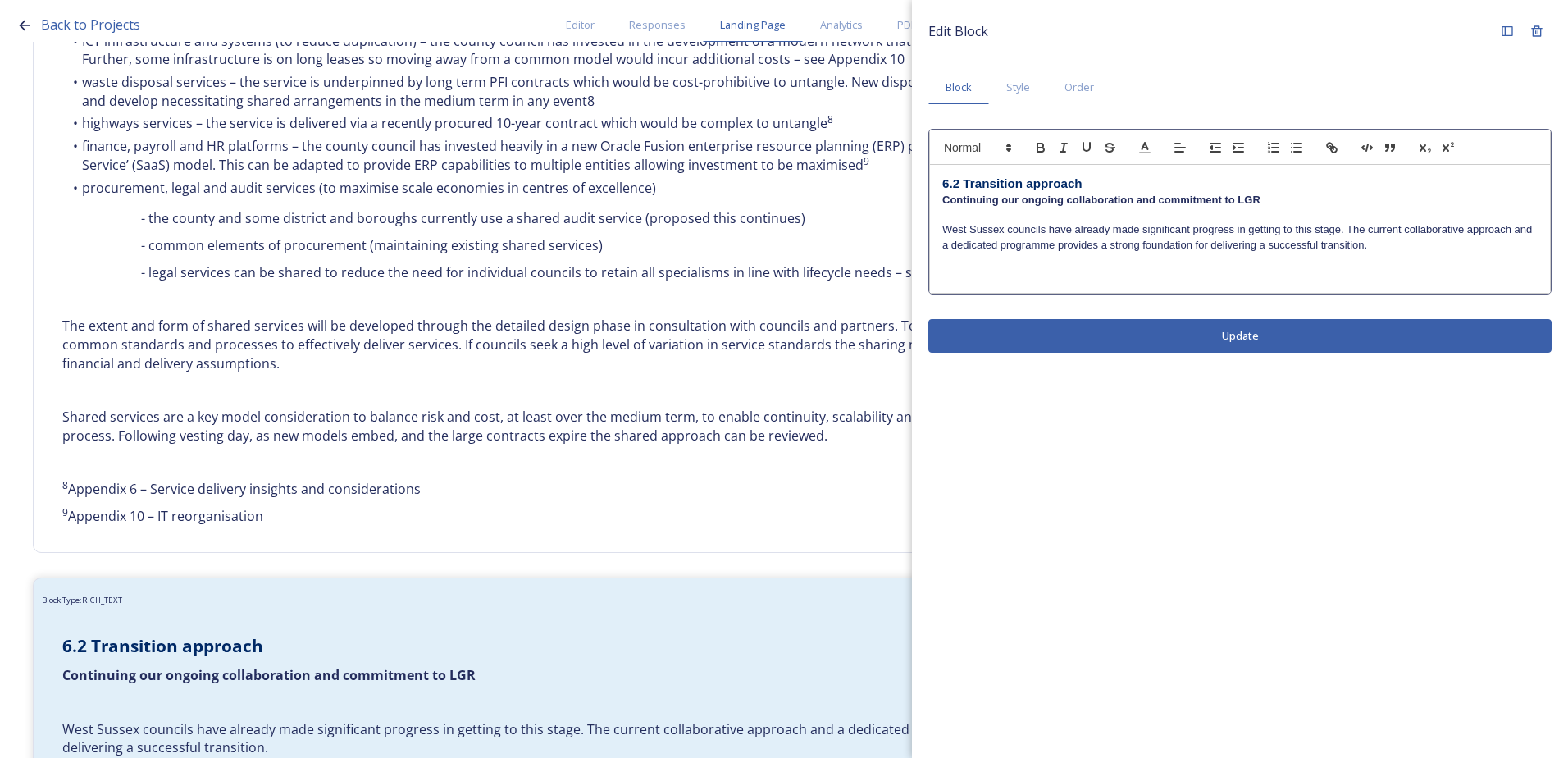
click at [979, 263] on p at bounding box center [1239, 260] width 596 height 15
click at [960, 283] on p at bounding box center [1239, 275] width 596 height 15
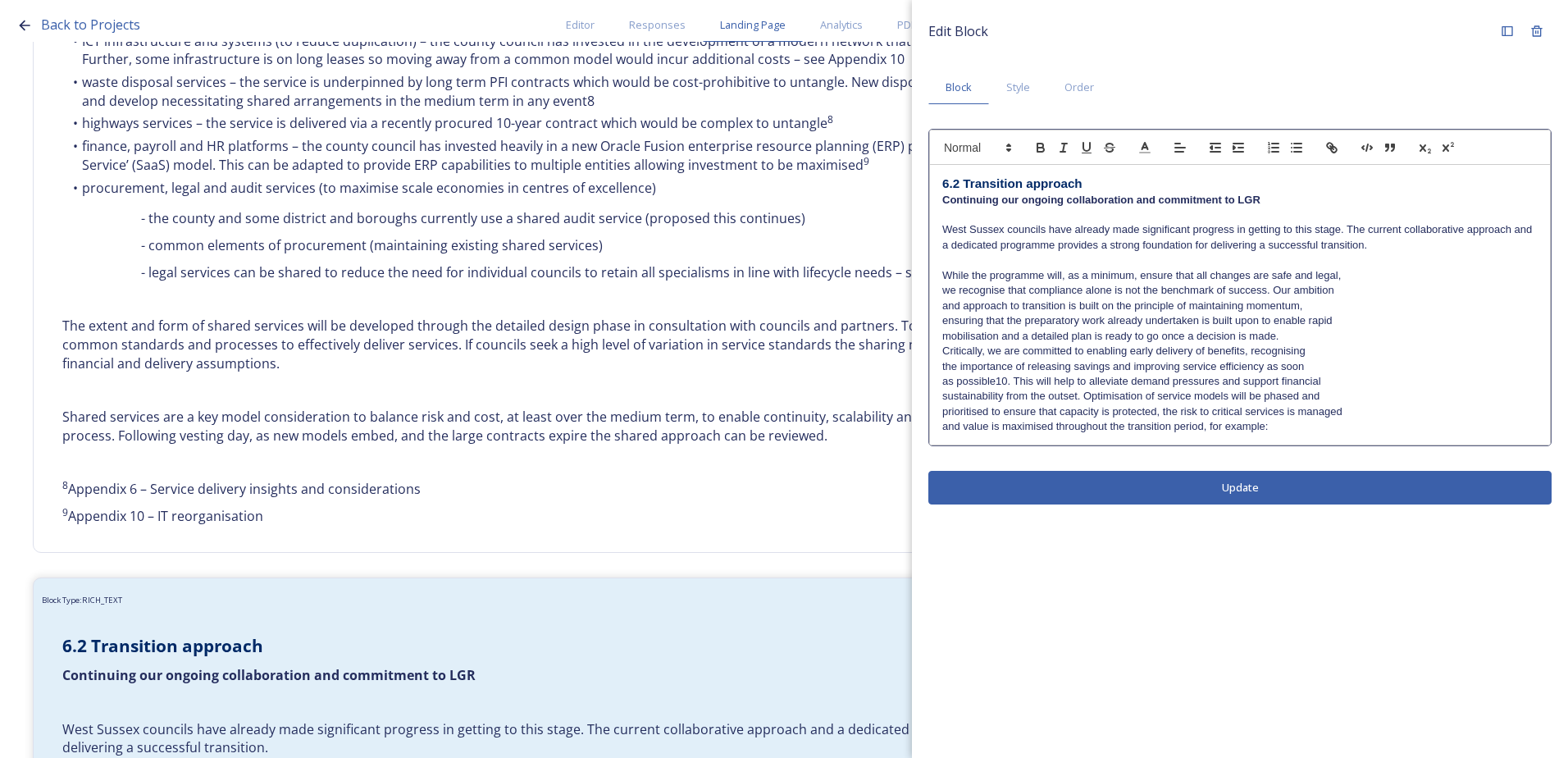
click at [937, 354] on div "6.2 Transition approach Continuing our ongoing collaboration and commitment to …" at bounding box center [1239, 305] width 620 height 280
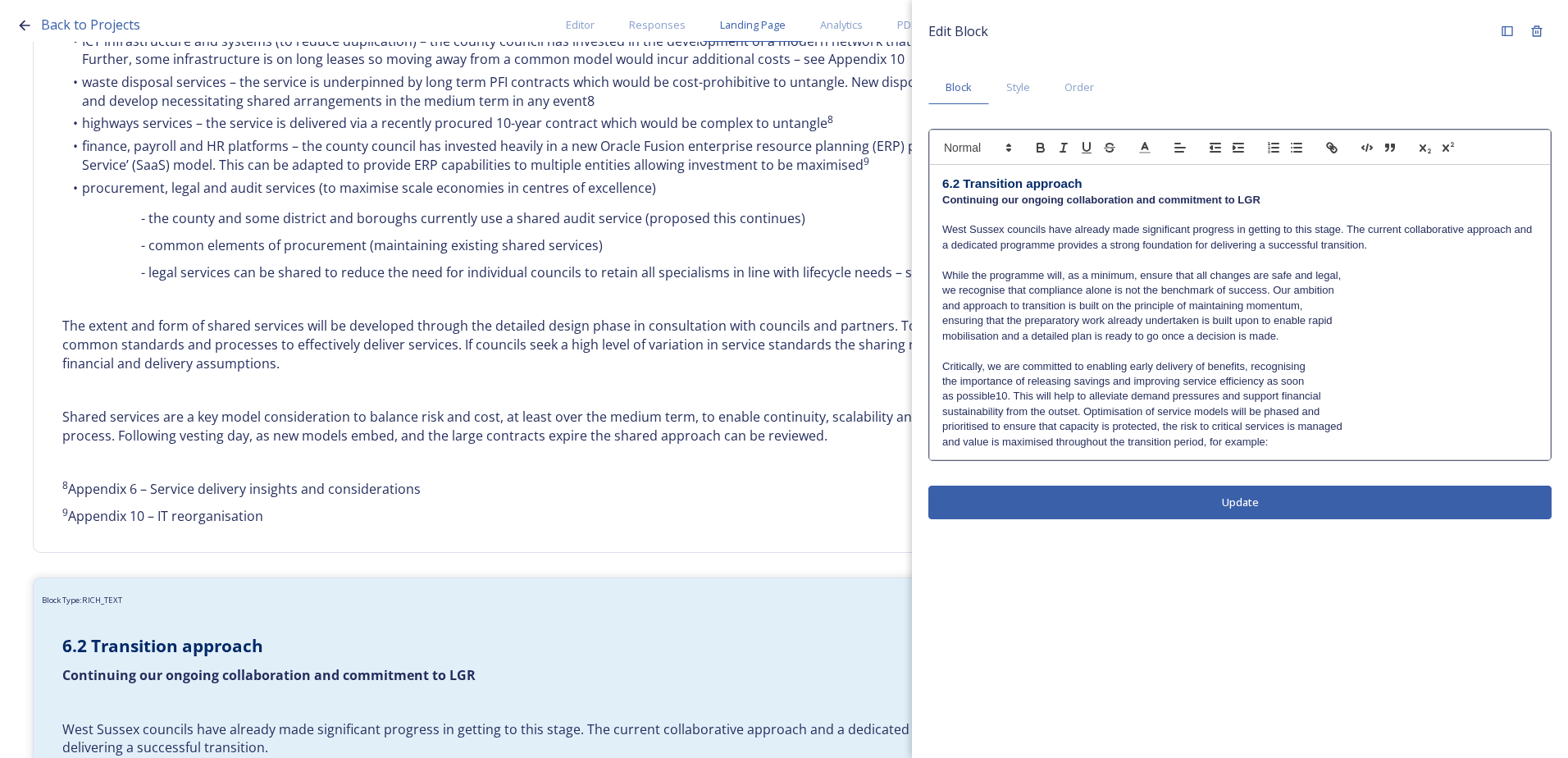
click at [936, 289] on div "6.2 Transition approach Continuing our ongoing collaboration and commitment to …" at bounding box center [1239, 312] width 620 height 295
click at [940, 305] on div "6.2 Transition approach Continuing our ongoing collaboration and commitment to …" at bounding box center [1239, 312] width 620 height 295
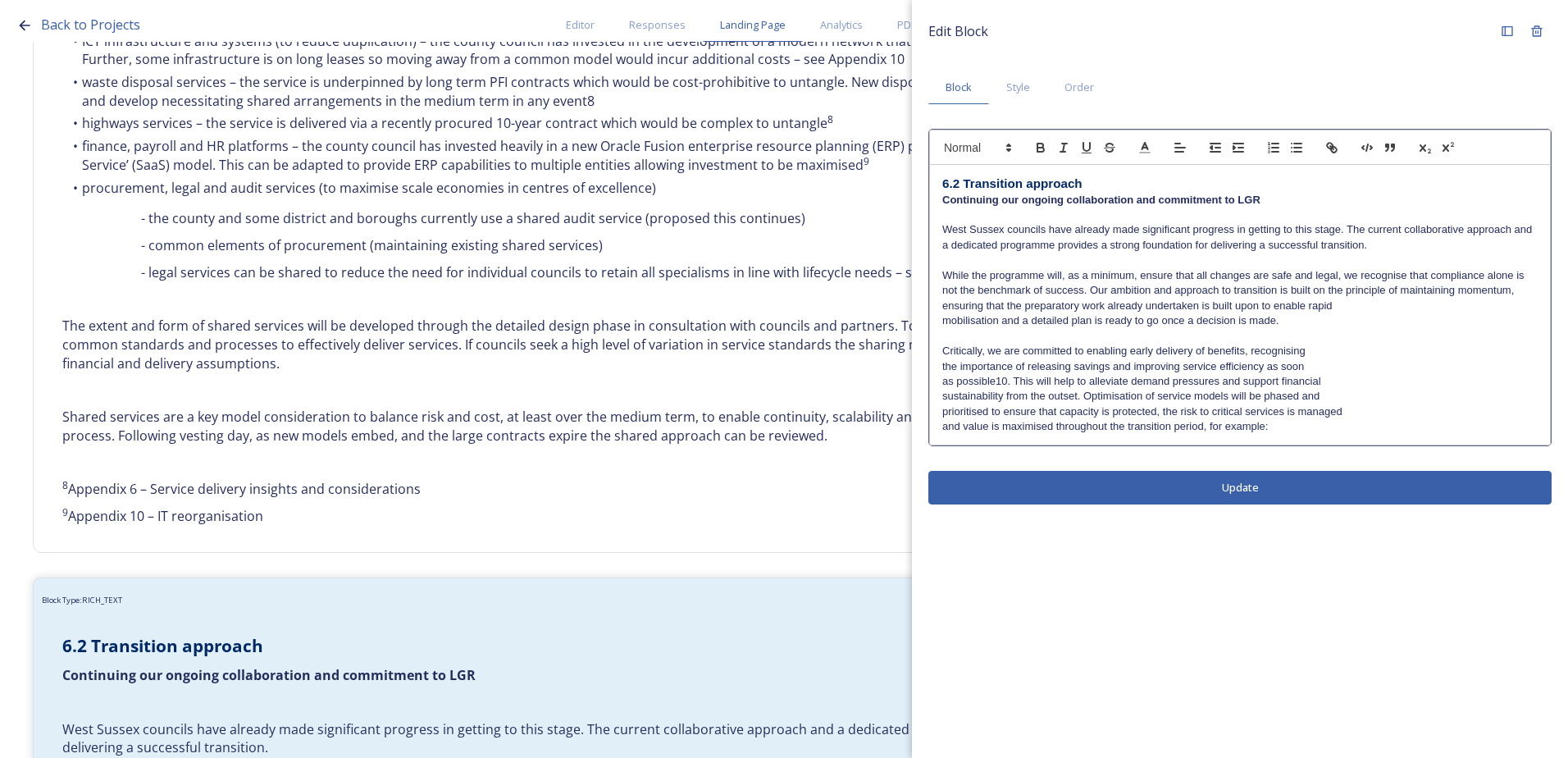
click at [938, 306] on div "6.2 Transition approach Continuing our ongoing collaboration and commitment to …" at bounding box center [1239, 305] width 620 height 280
click at [939, 319] on div "6.2 Transition approach Continuing our ongoing collaboration and commitment to …" at bounding box center [1239, 305] width 620 height 280
click at [936, 364] on div "6.2 Transition approach Continuing our ongoing collaboration and commitment to …" at bounding box center [1239, 305] width 620 height 280
click at [940, 377] on div "6.2 Transition approach Continuing our ongoing collaboration and commitment to …" at bounding box center [1239, 305] width 620 height 280
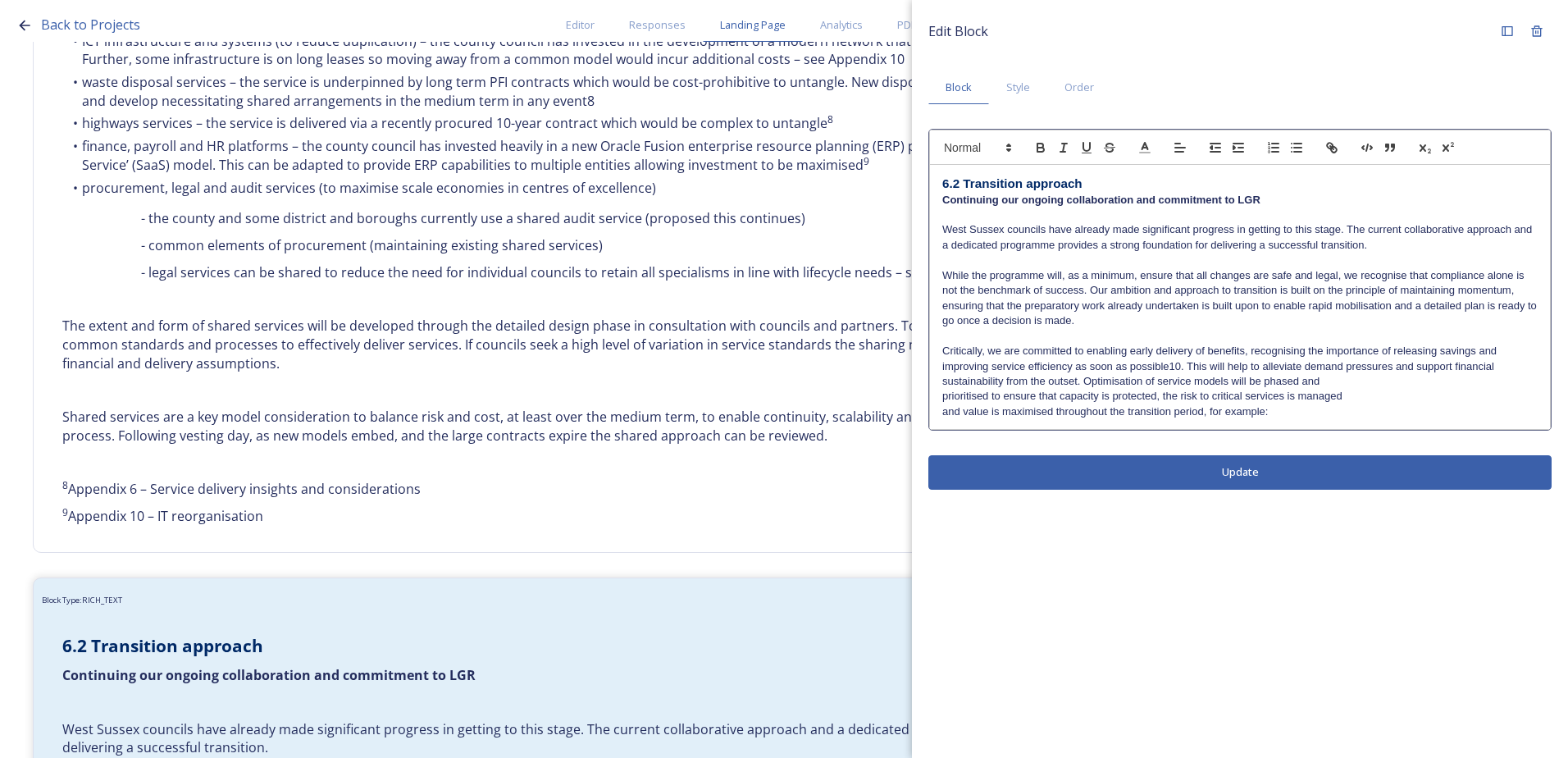
click at [935, 383] on div "6.2 Transition approach Continuing our ongoing collaboration and commitment to …" at bounding box center [1239, 297] width 620 height 264
click at [935, 397] on div "6.2 Transition approach Continuing our ongoing collaboration and commitment to …" at bounding box center [1239, 297] width 620 height 264
click at [935, 411] on div "6.2 Transition approach Continuing our ongoing collaboration and commitment to …" at bounding box center [1239, 297] width 620 height 264
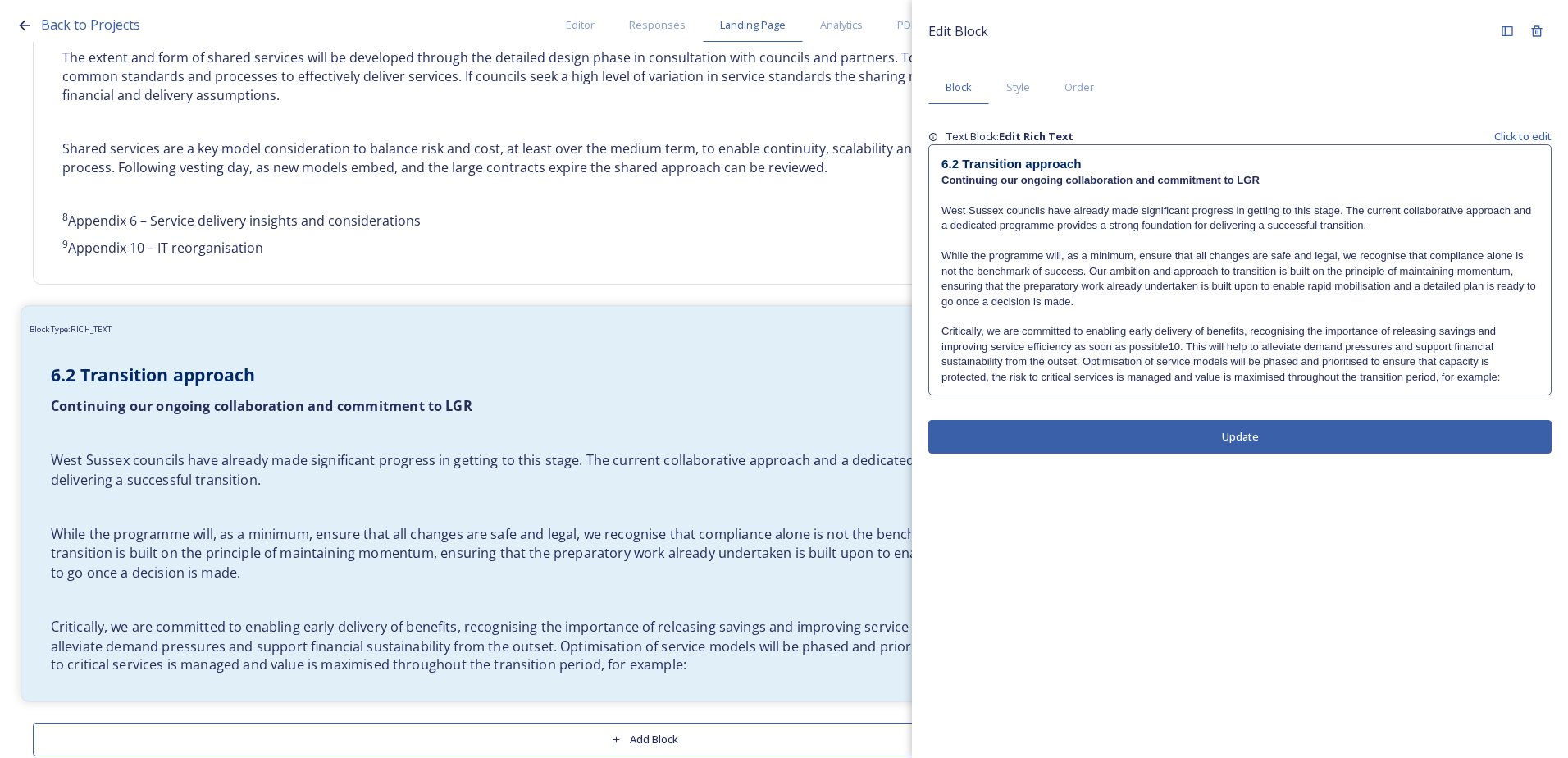
scroll to position [2726, 0]
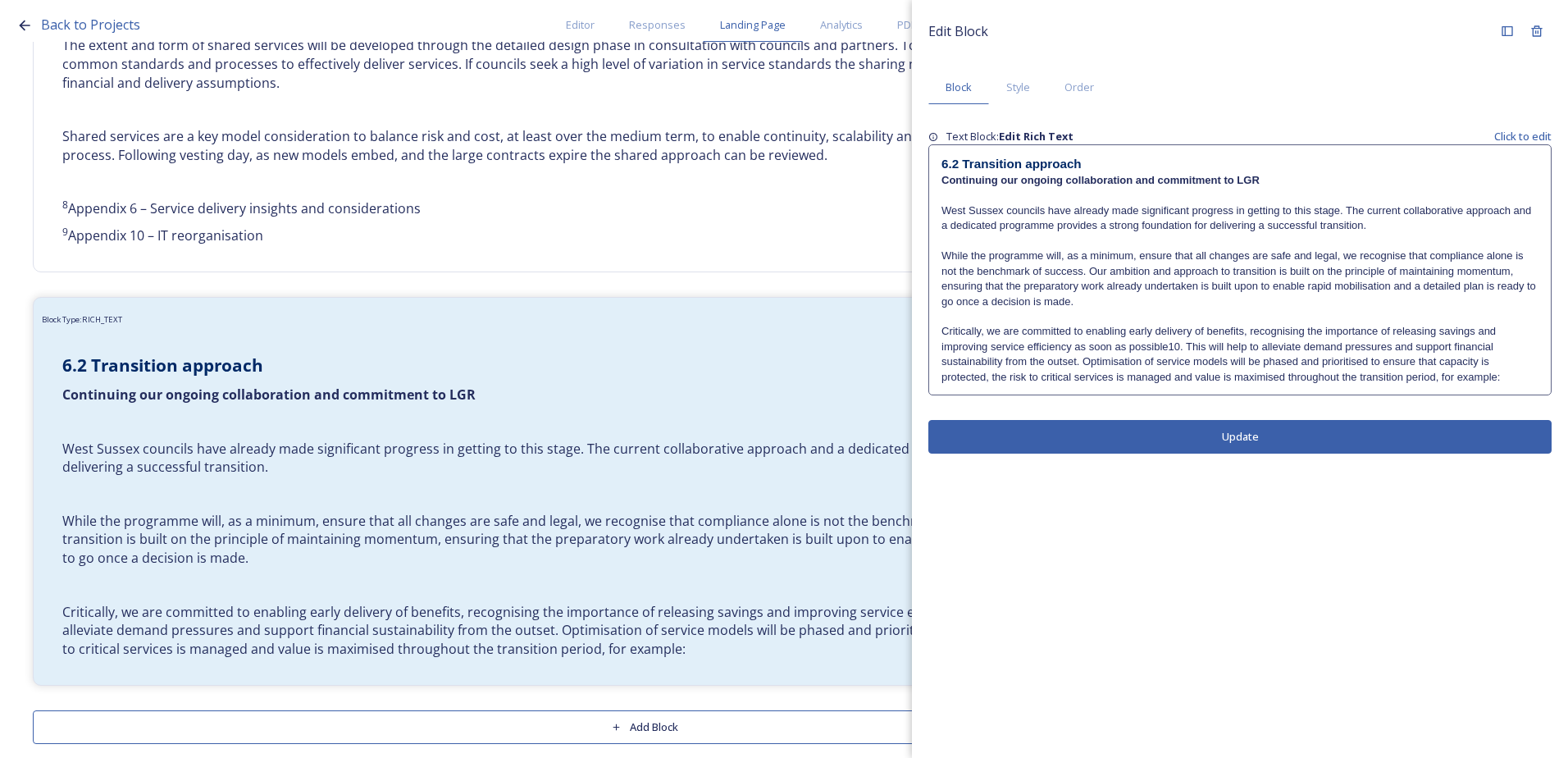
click at [1509, 377] on p "Critically, we are committed to enabling early delivery of benefits, recognisin…" at bounding box center [1239, 355] width 596 height 61
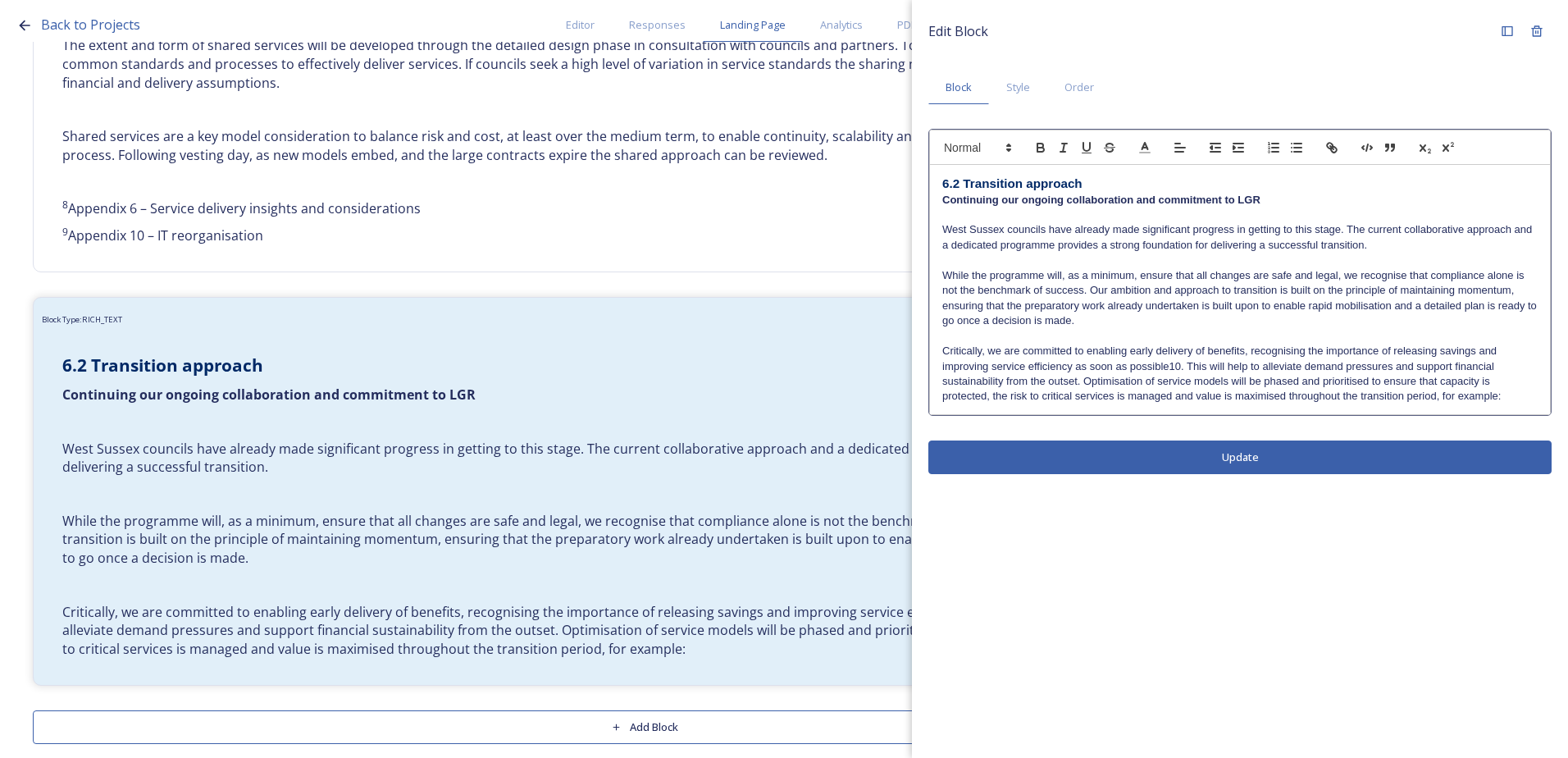
click at [1512, 397] on p "Critically, we are committed to enabling early delivery of benefits, recognisin…" at bounding box center [1239, 374] width 596 height 61
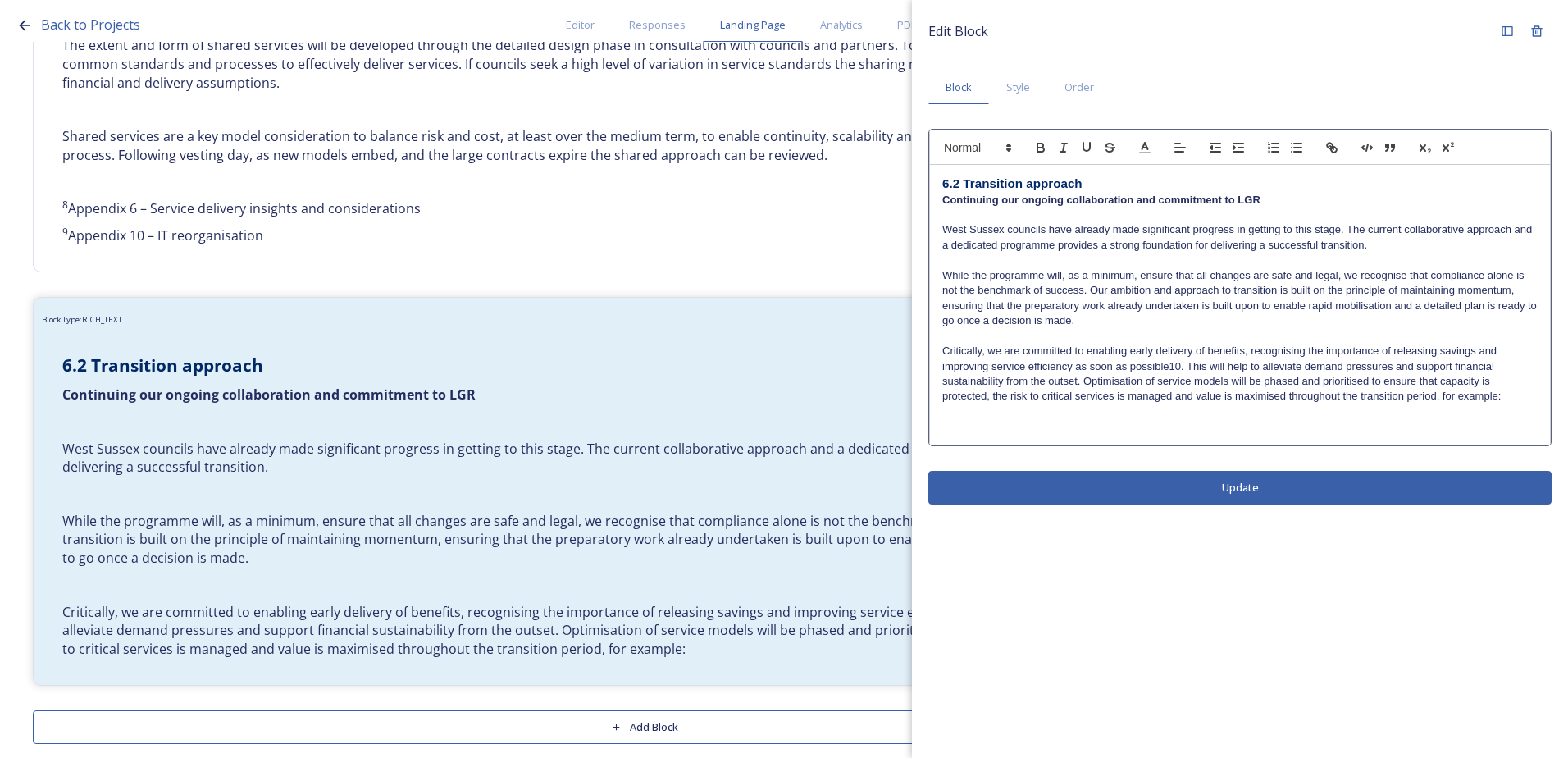
click at [952, 424] on p at bounding box center [1239, 426] width 596 height 15
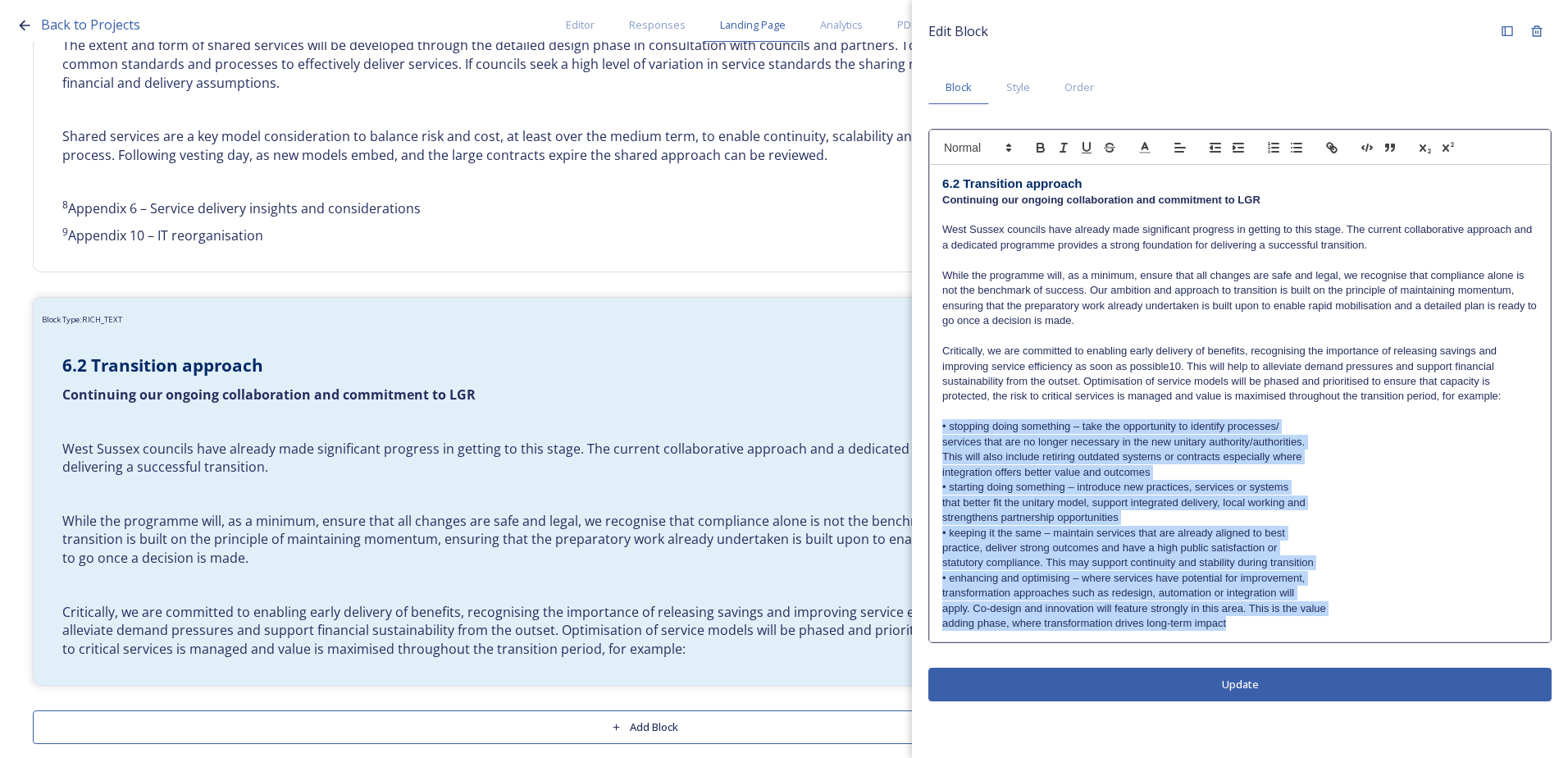
drag, startPoint x: 1239, startPoint y: 625, endPoint x: 1002, endPoint y: 475, distance: 280.5
click at [944, 433] on div "6.2 Transition approach Continuing our ongoing collaboration and commitment to …" at bounding box center [1239, 403] width 620 height 476
click at [1002, 475] on p "integration offers better value and outcomes" at bounding box center [1239, 473] width 596 height 15
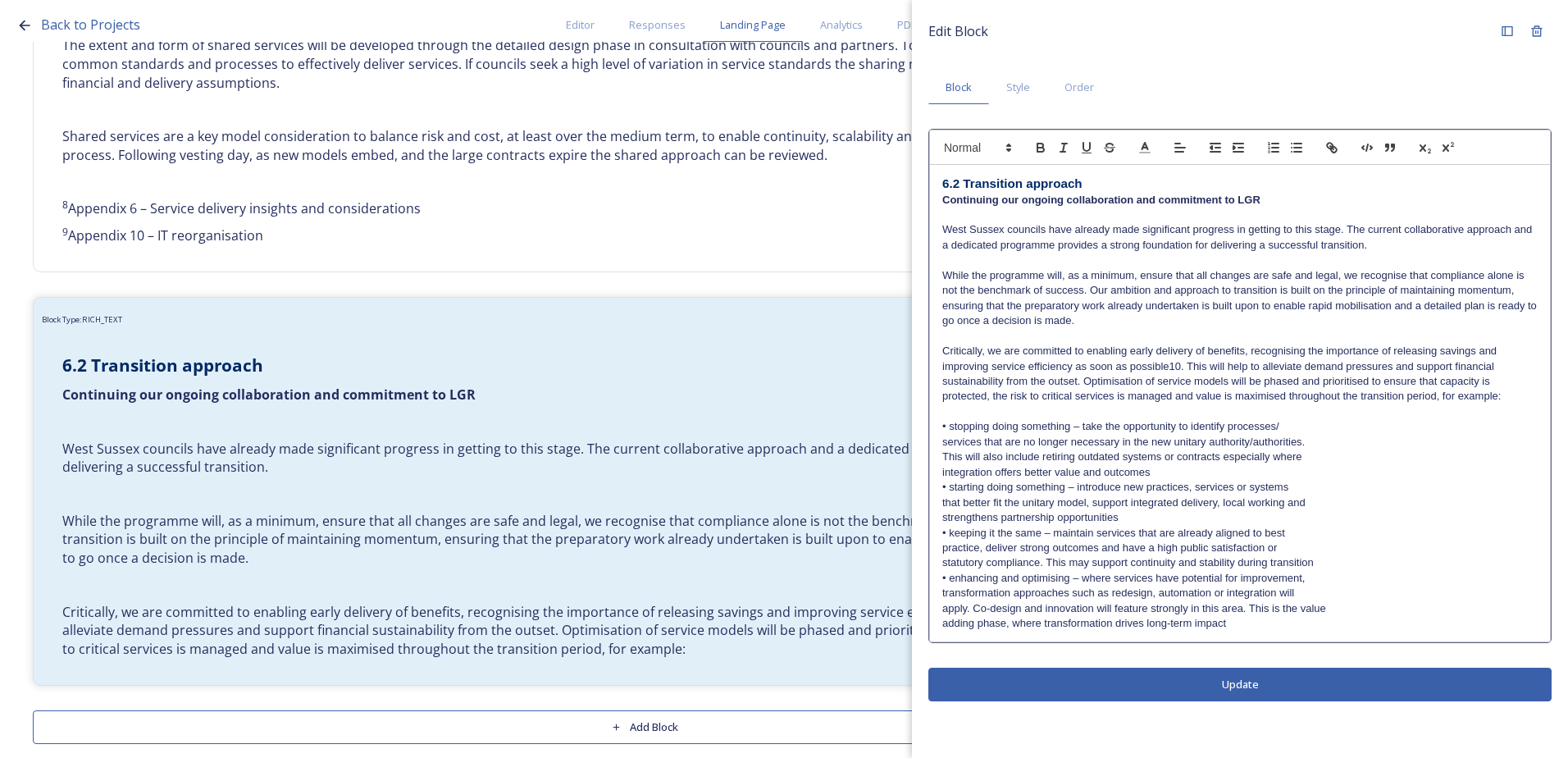
click at [940, 441] on div "6.2 Transition approach Continuing our ongoing collaboration and commitment to …" at bounding box center [1239, 403] width 620 height 476
click at [936, 456] on div "6.2 Transition approach Continuing our ongoing collaboration and commitment to …" at bounding box center [1239, 403] width 620 height 476
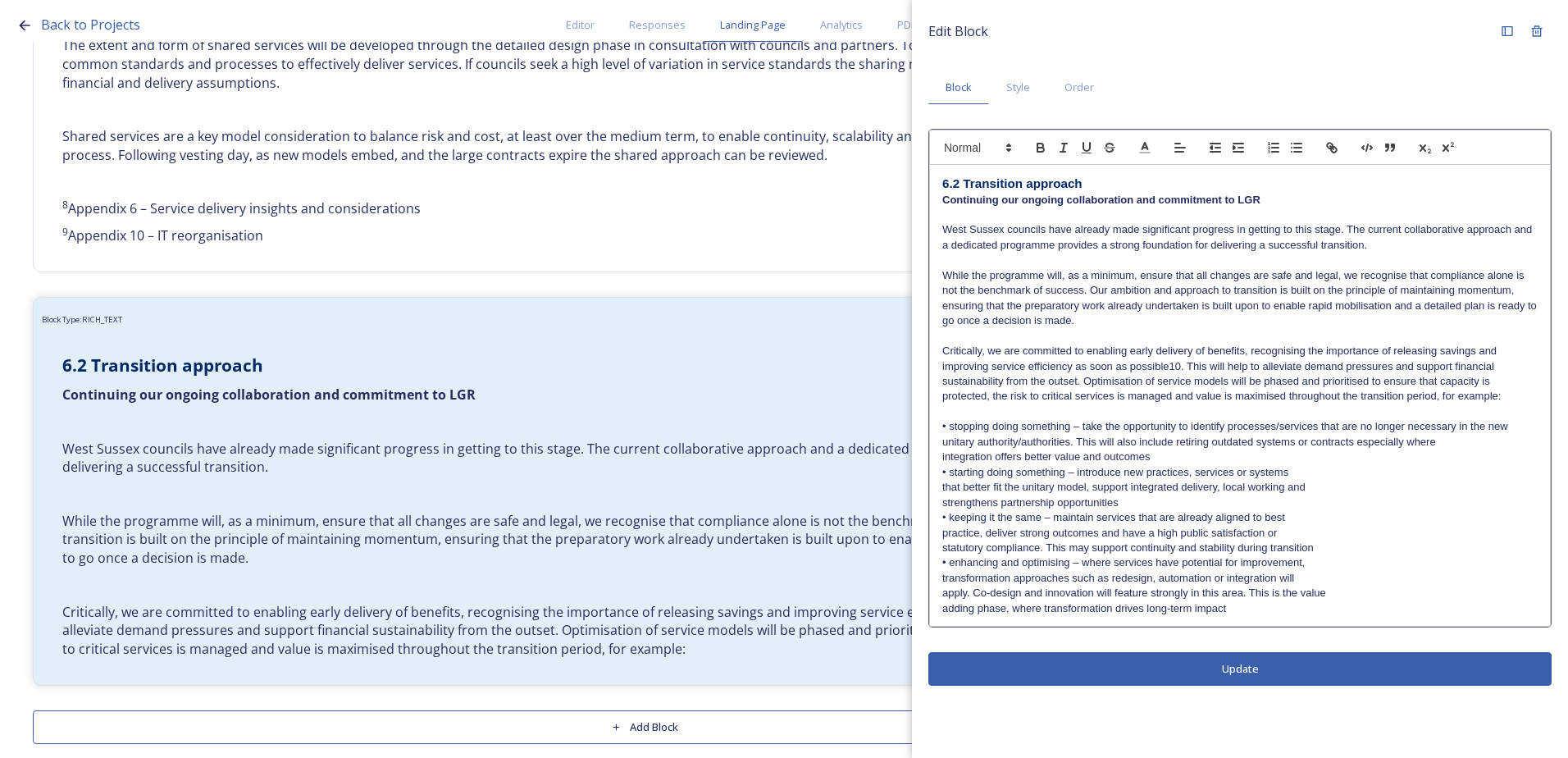
click at [944, 457] on p "integration offers better value and outcomes" at bounding box center [1239, 457] width 596 height 15
click at [1058, 497] on p "strengthens partnership opportunities" at bounding box center [1239, 503] width 596 height 15
click at [935, 489] on div "6.2 Transition approach Continuing our ongoing collaboration and commitment to …" at bounding box center [1239, 395] width 620 height 461
click at [935, 504] on div "6.2 Transition approach Continuing our ongoing collaboration and commitment to …" at bounding box center [1239, 395] width 620 height 461
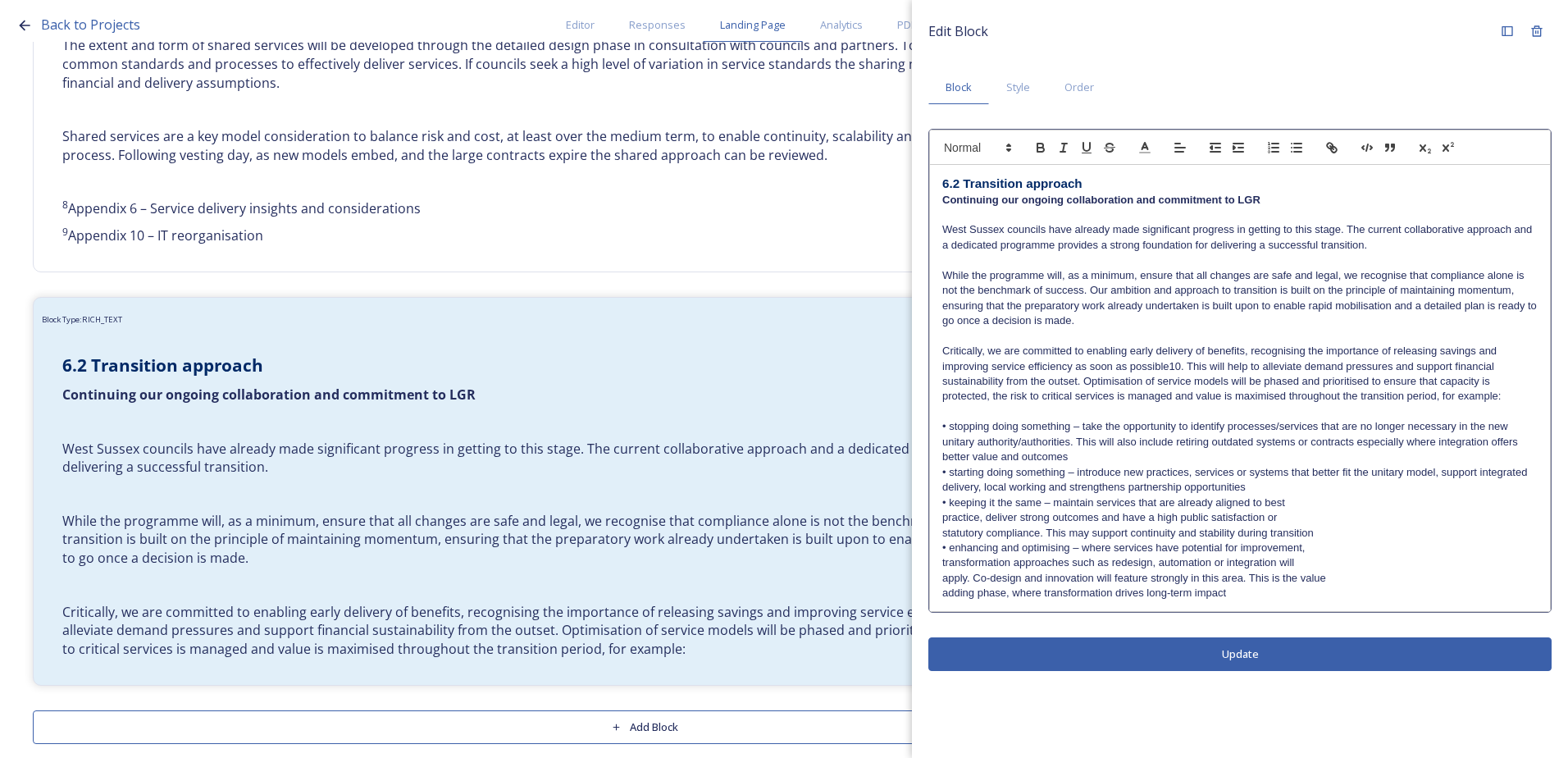
click at [940, 518] on div "6.2 Transition approach Continuing our ongoing collaboration and commitment to …" at bounding box center [1239, 388] width 620 height 447
click at [944, 529] on p "statutory compliance. This may support continuity and stability during transiti…" at bounding box center [1239, 533] width 596 height 15
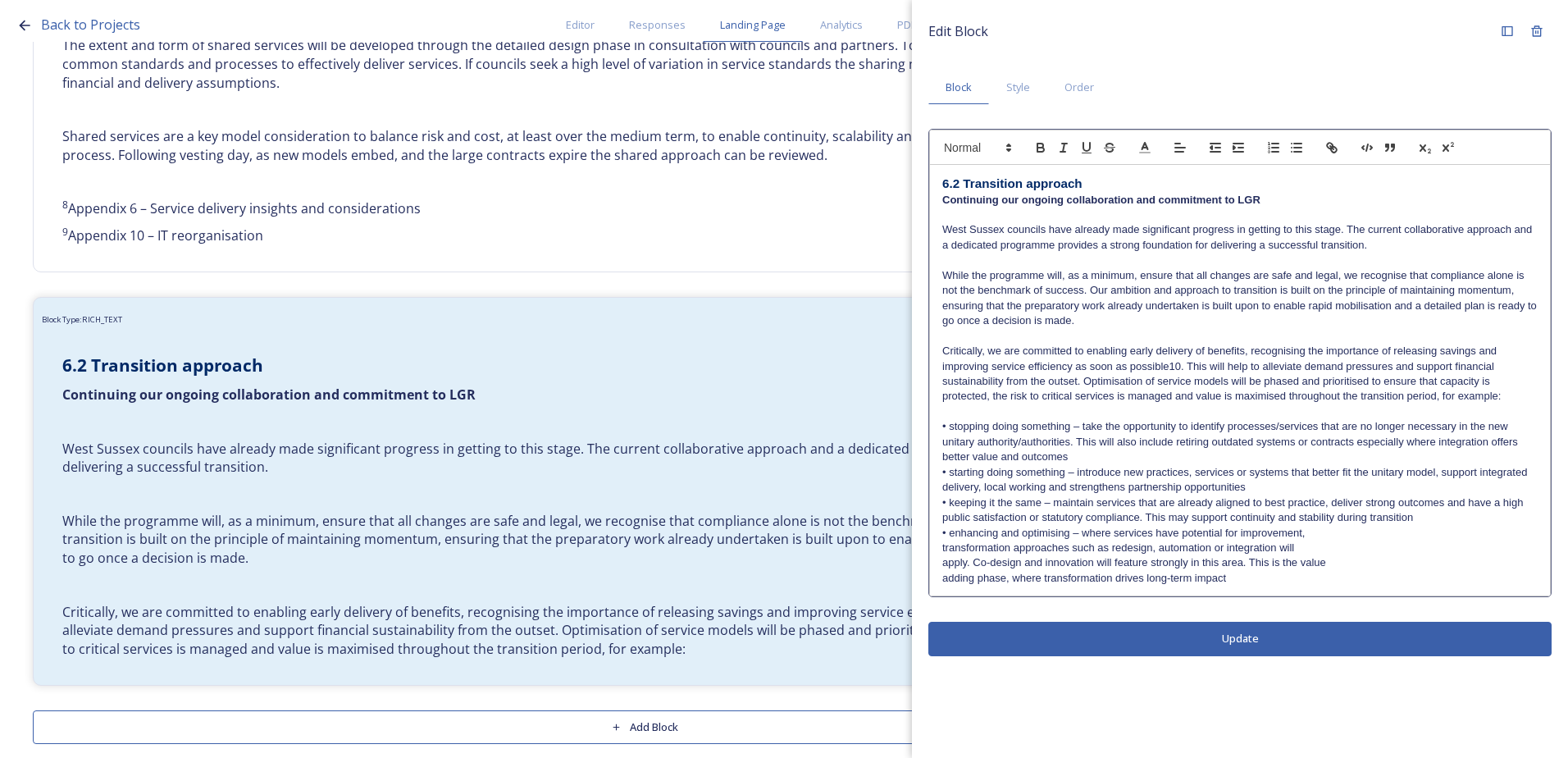
click at [942, 550] on p "transformation approaches such as redesign, automation or integration will" at bounding box center [1239, 548] width 596 height 15
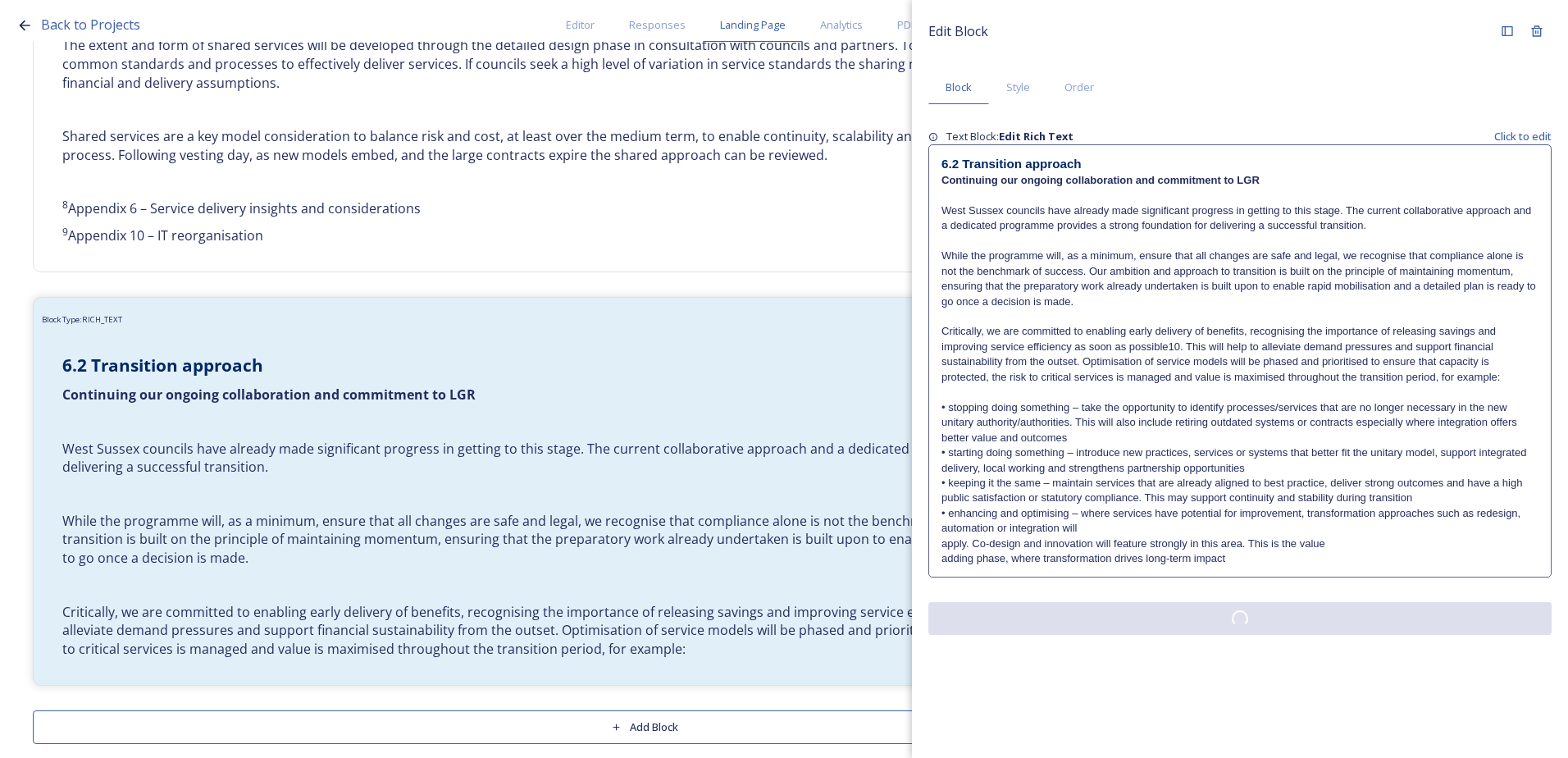
click at [925, 560] on div "Edit Block Block Style Order Text Block: Edit Rich Text Click to edit 6.2 Trans…" at bounding box center [1239, 325] width 656 height 651
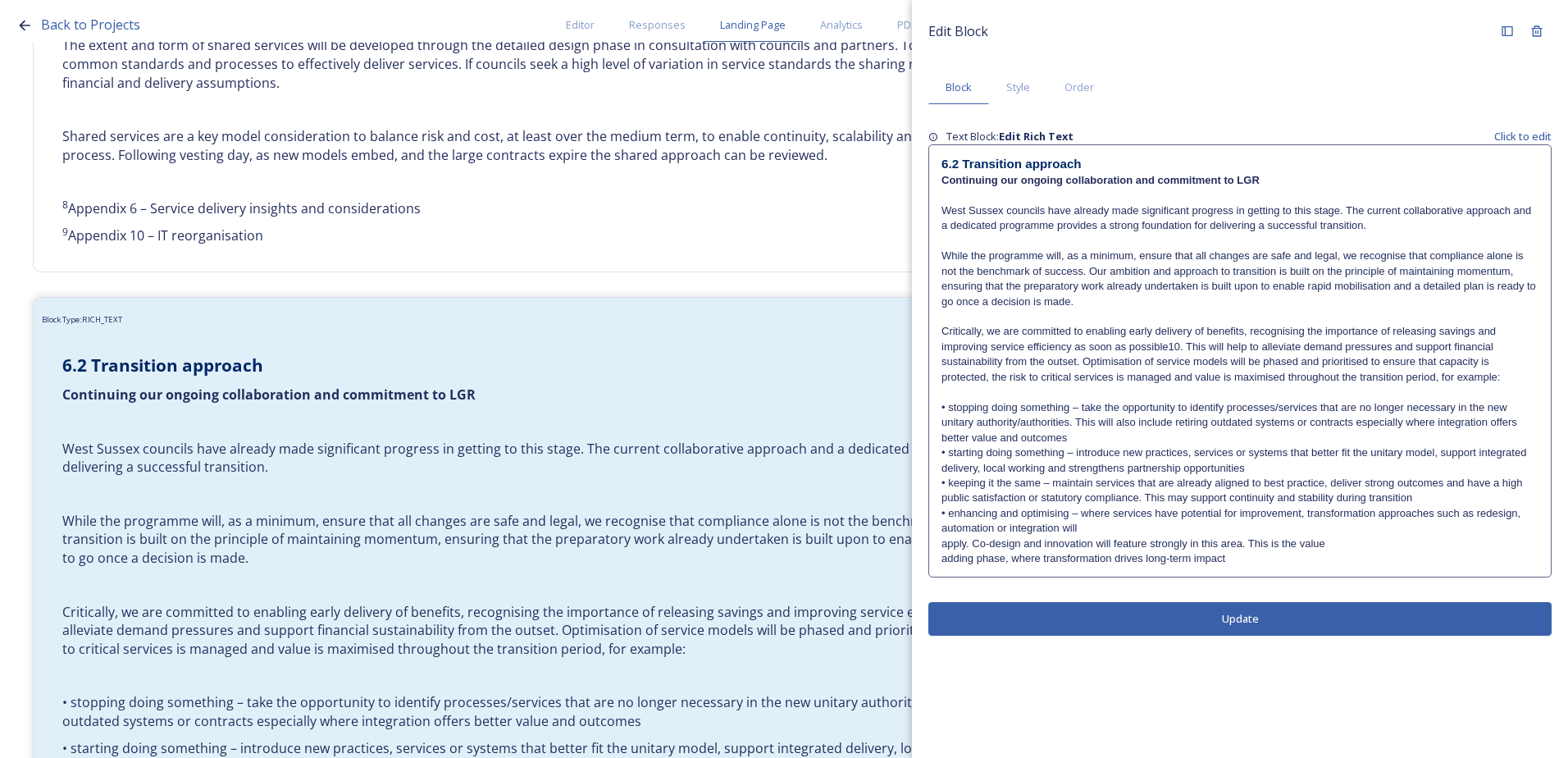
click at [938, 544] on div "6.2 Transition approach Continuing our ongoing collaboration and commitment to …" at bounding box center [1239, 360] width 621 height 431
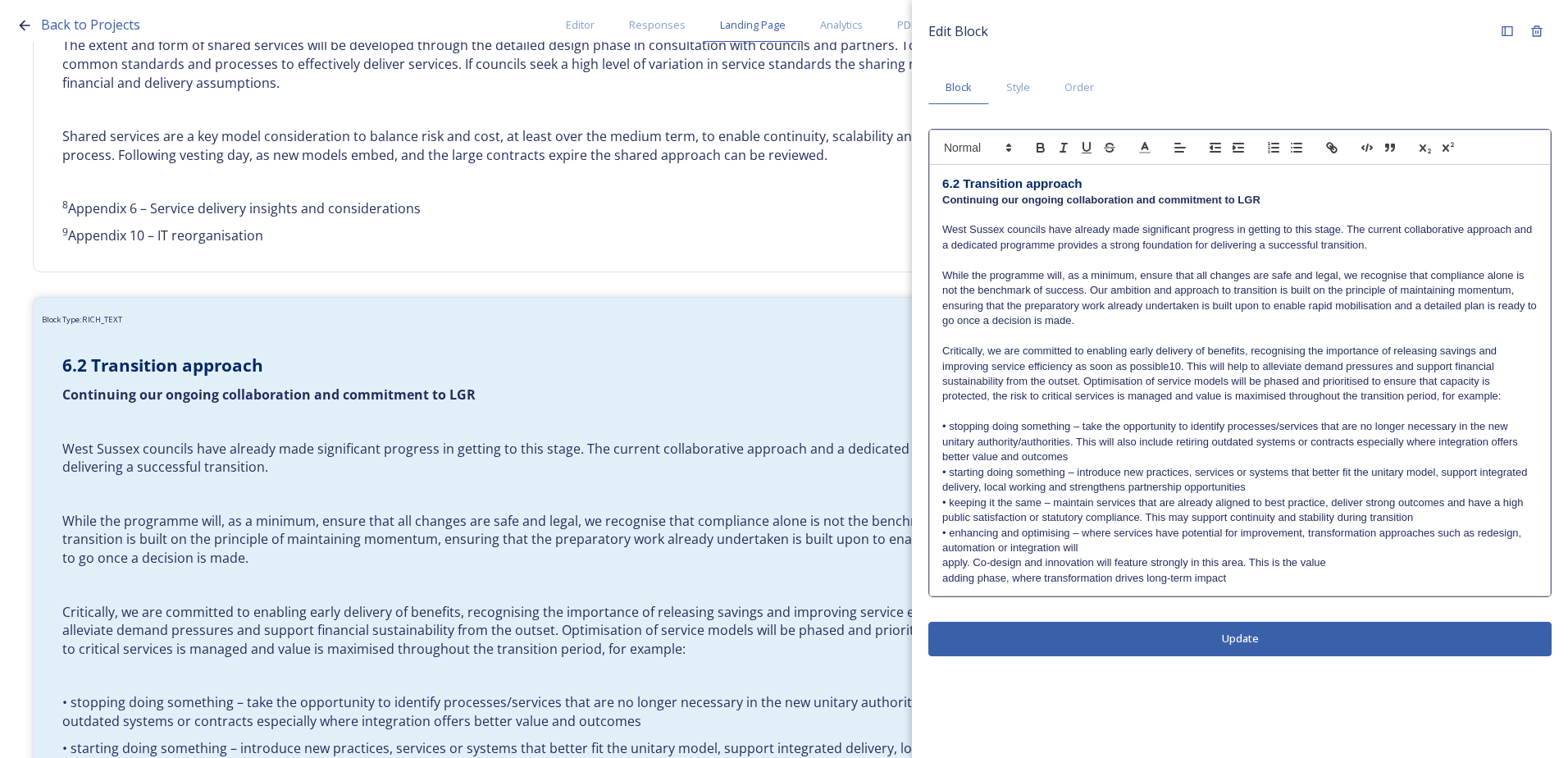
click at [942, 561] on p "apply. Co-design and innovation will feature strongly in this area. This is the…" at bounding box center [1239, 562] width 596 height 15
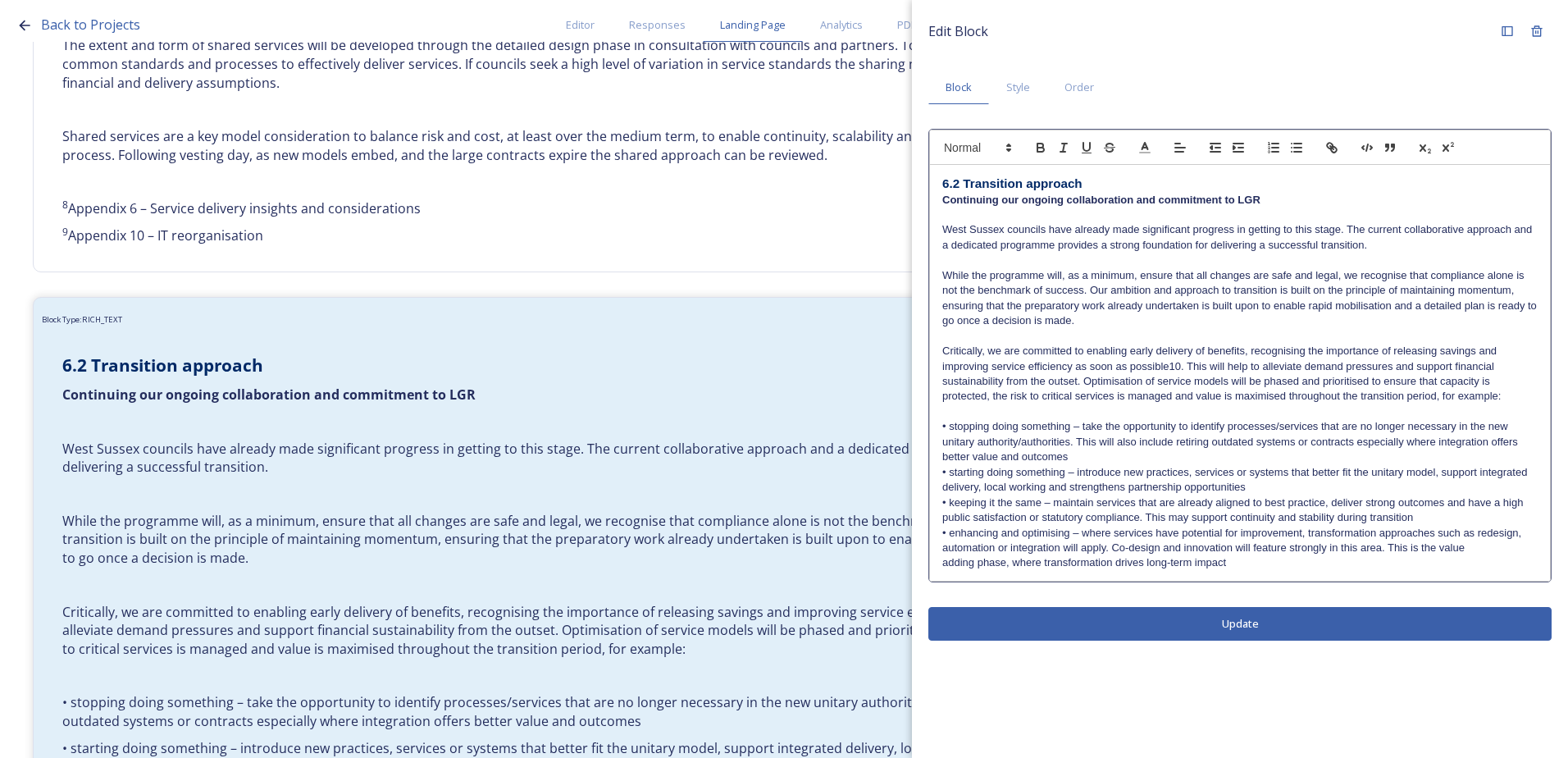
click at [932, 566] on div "6.2 Transition approach Continuing our ongoing collaboration and commitment to …" at bounding box center [1239, 373] width 620 height 416
click at [1156, 623] on div "Edit Block Block Style Order 6.2 Transition approach Continuing our ongoing col…" at bounding box center [1239, 328] width 656 height 657
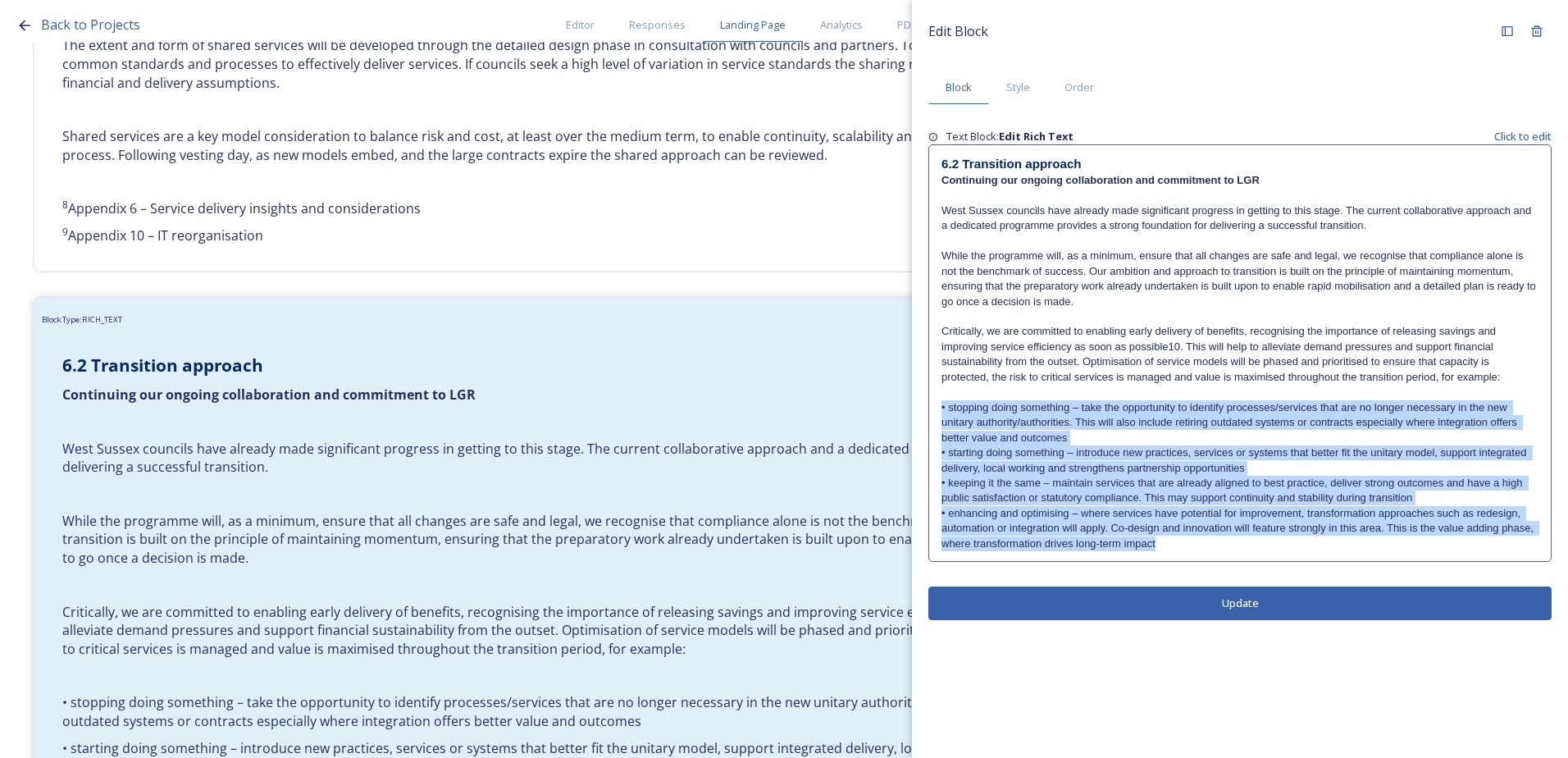
drag, startPoint x: 1164, startPoint y: 547, endPoint x: 931, endPoint y: 411, distance: 269.8
click at [931, 411] on div "6.2 Transition approach Continuing our ongoing collaboration and commitment to …" at bounding box center [1239, 353] width 621 height 416
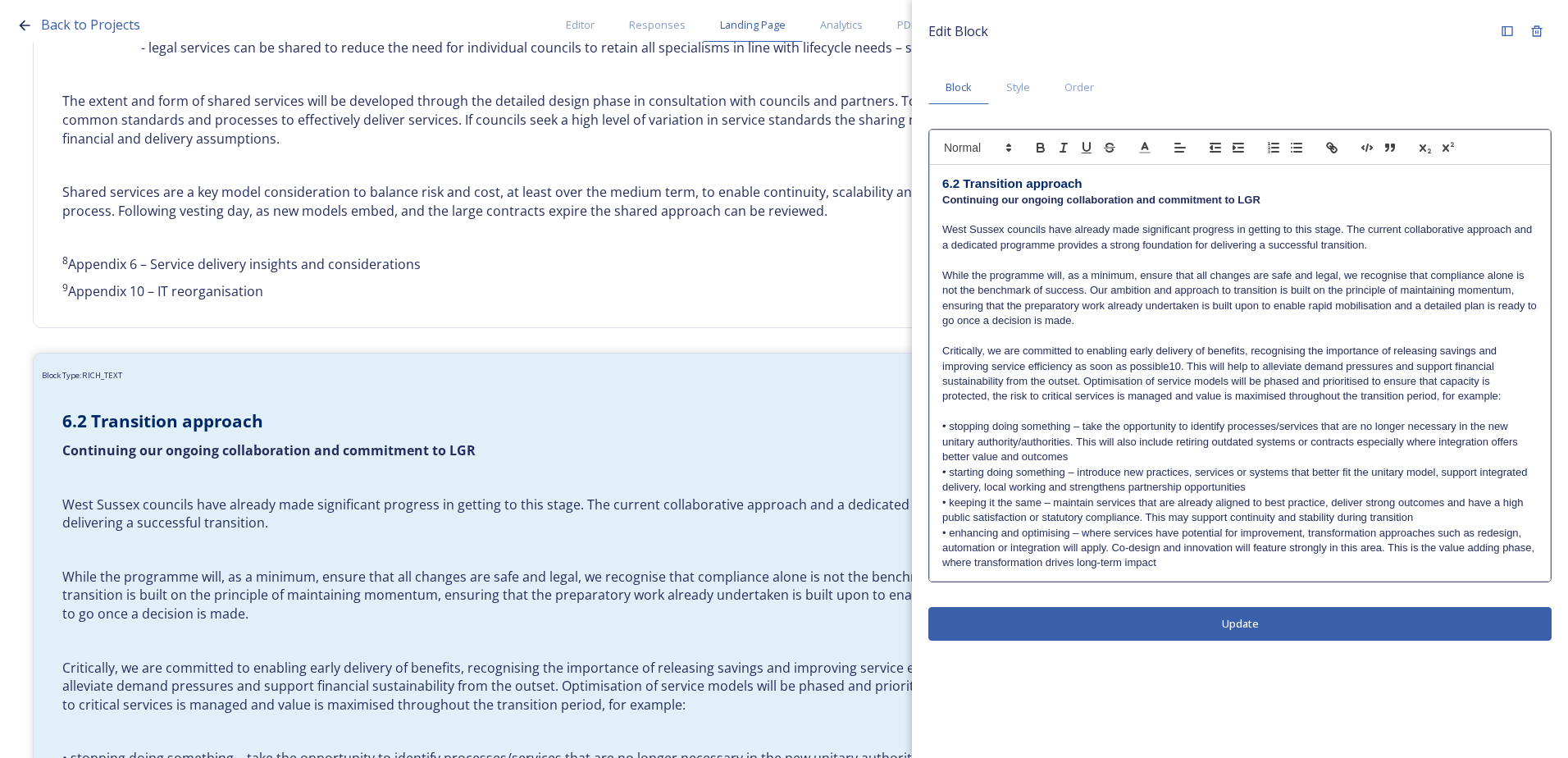
scroll to position [2645, 0]
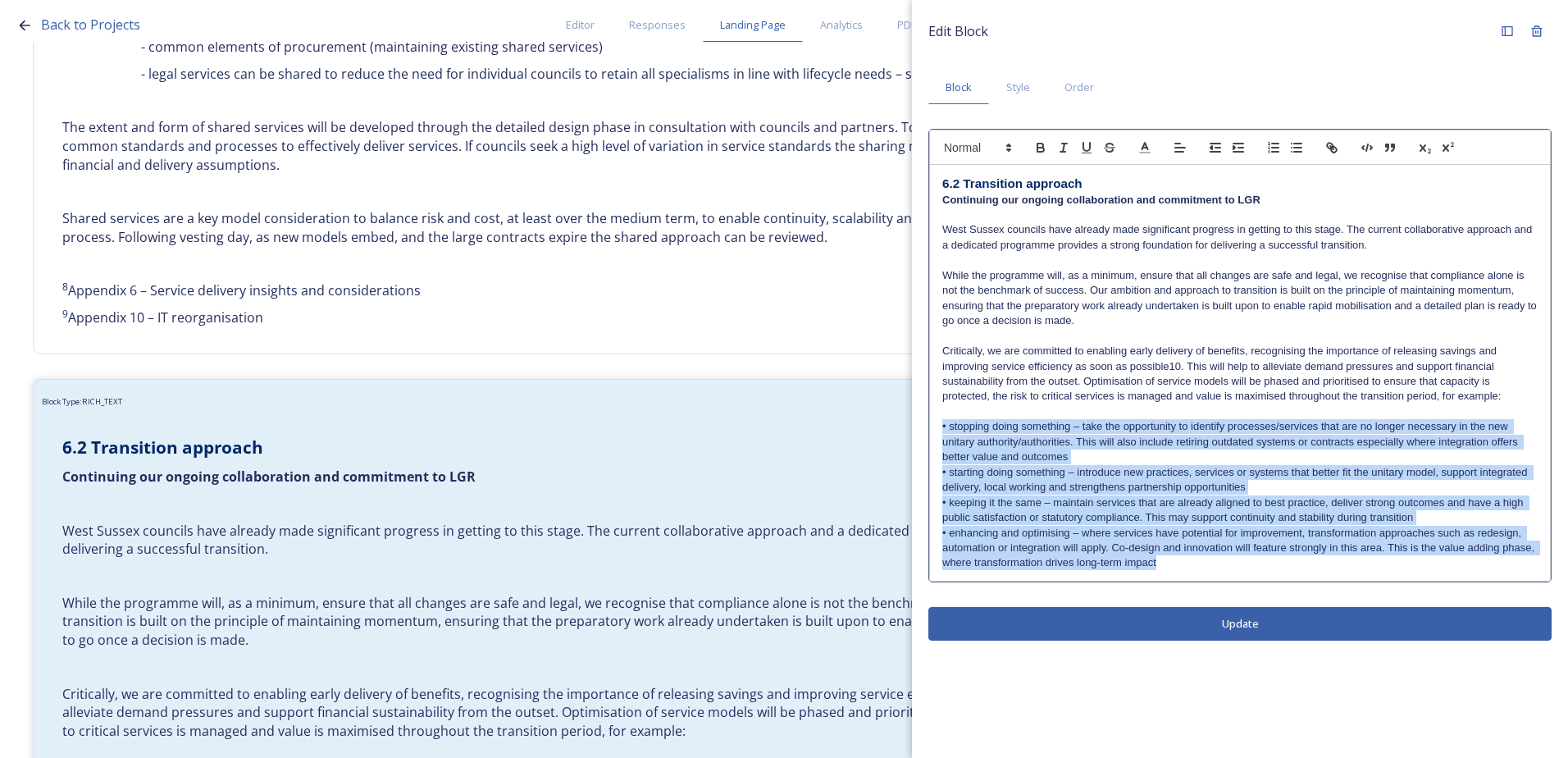
drag, startPoint x: 1077, startPoint y: 518, endPoint x: 943, endPoint y: 429, distance: 160.9
click at [943, 429] on div "6.2 Transition approach Continuing our ongoing collaboration and commitment to …" at bounding box center [1239, 373] width 620 height 416
click at [1289, 152] on button "button" at bounding box center [1296, 147] width 23 height 19
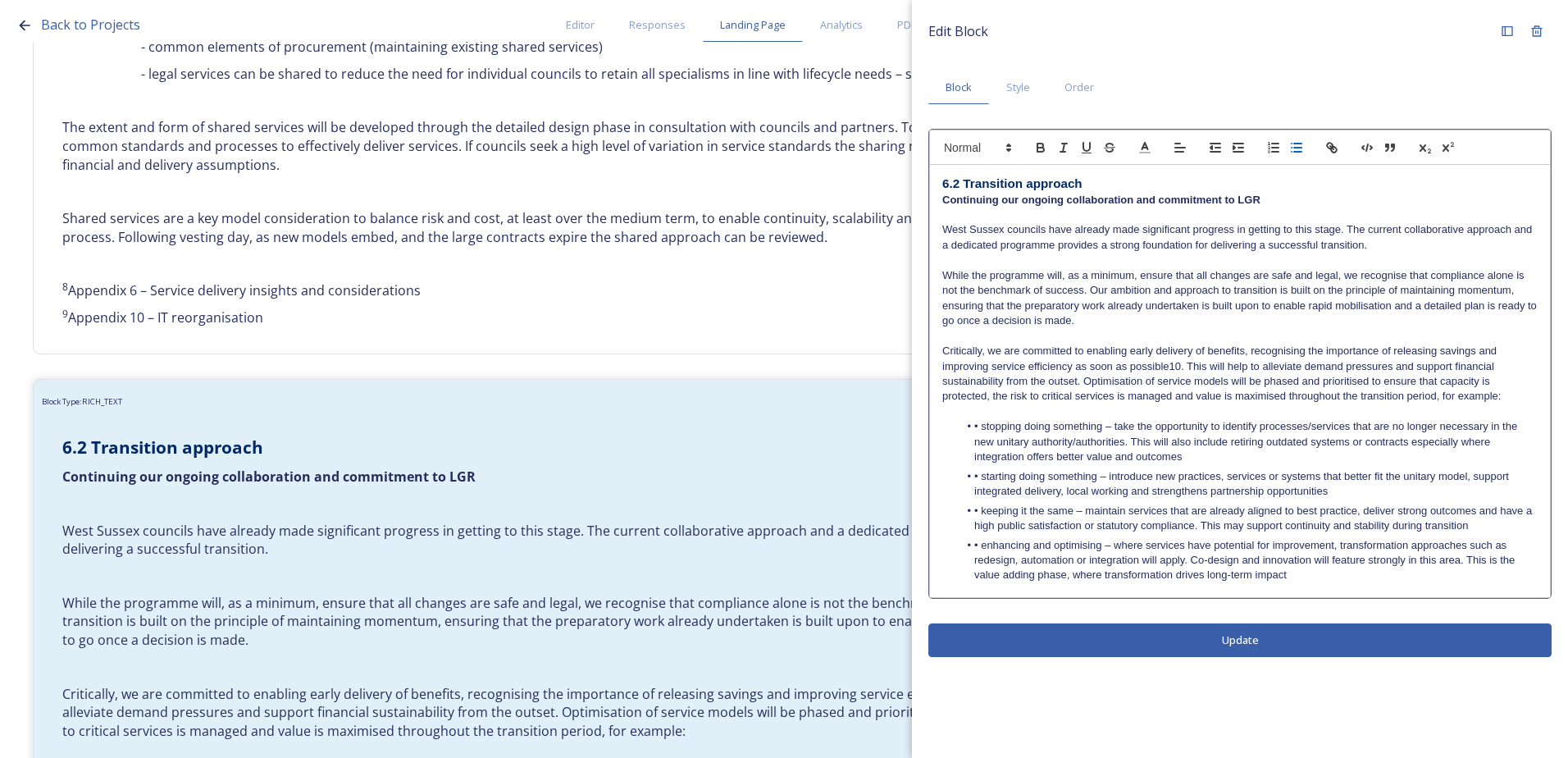
click at [1010, 438] on li "• stopping doing something – take the opportunity to identify processes/service…" at bounding box center [1248, 441] width 580 height 45
click at [985, 436] on li "• stopping doing something – take the opportunity to identify processes/service…" at bounding box center [1248, 441] width 580 height 45
click at [983, 425] on li "• stopping doing something – take the opportunity to identify processes/service…" at bounding box center [1248, 441] width 580 height 45
click at [982, 474] on li "• starting doing something – introduce new practices, services or systems that …" at bounding box center [1248, 484] width 580 height 31
click at [977, 511] on li "• keeping it the same – maintain services that are already aligned to best prac…" at bounding box center [1248, 519] width 580 height 31
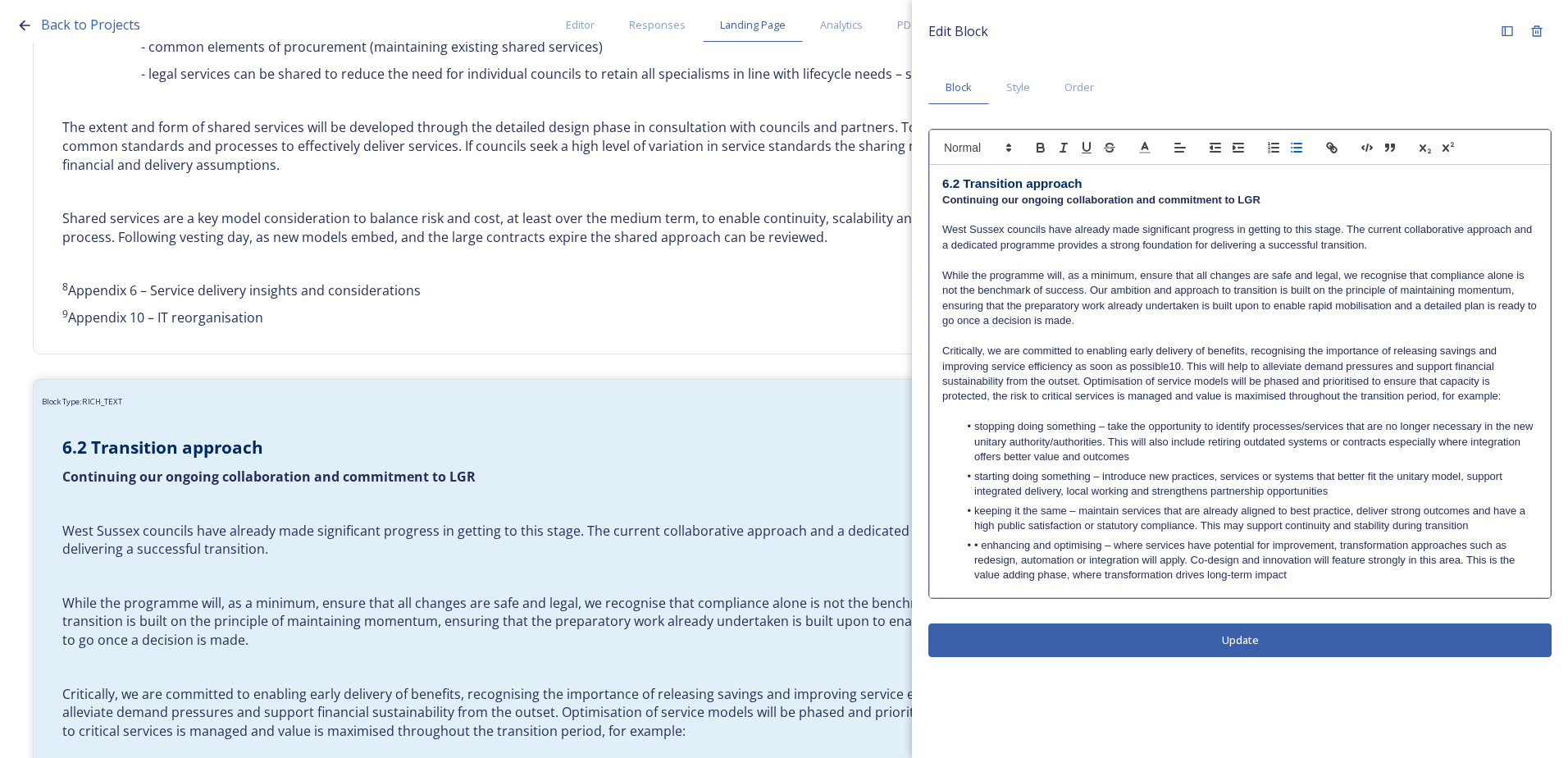
drag, startPoint x: 982, startPoint y: 547, endPoint x: 991, endPoint y: 553, distance: 10.8
click at [982, 549] on li "• enhancing and optimising – where services have potential for improvement, tra…" at bounding box center [1248, 561] width 580 height 45
click at [1110, 647] on div "Edit Block Block Style Order 6.2 Transition approach Continuing our ongoing col…" at bounding box center [1239, 336] width 656 height 674
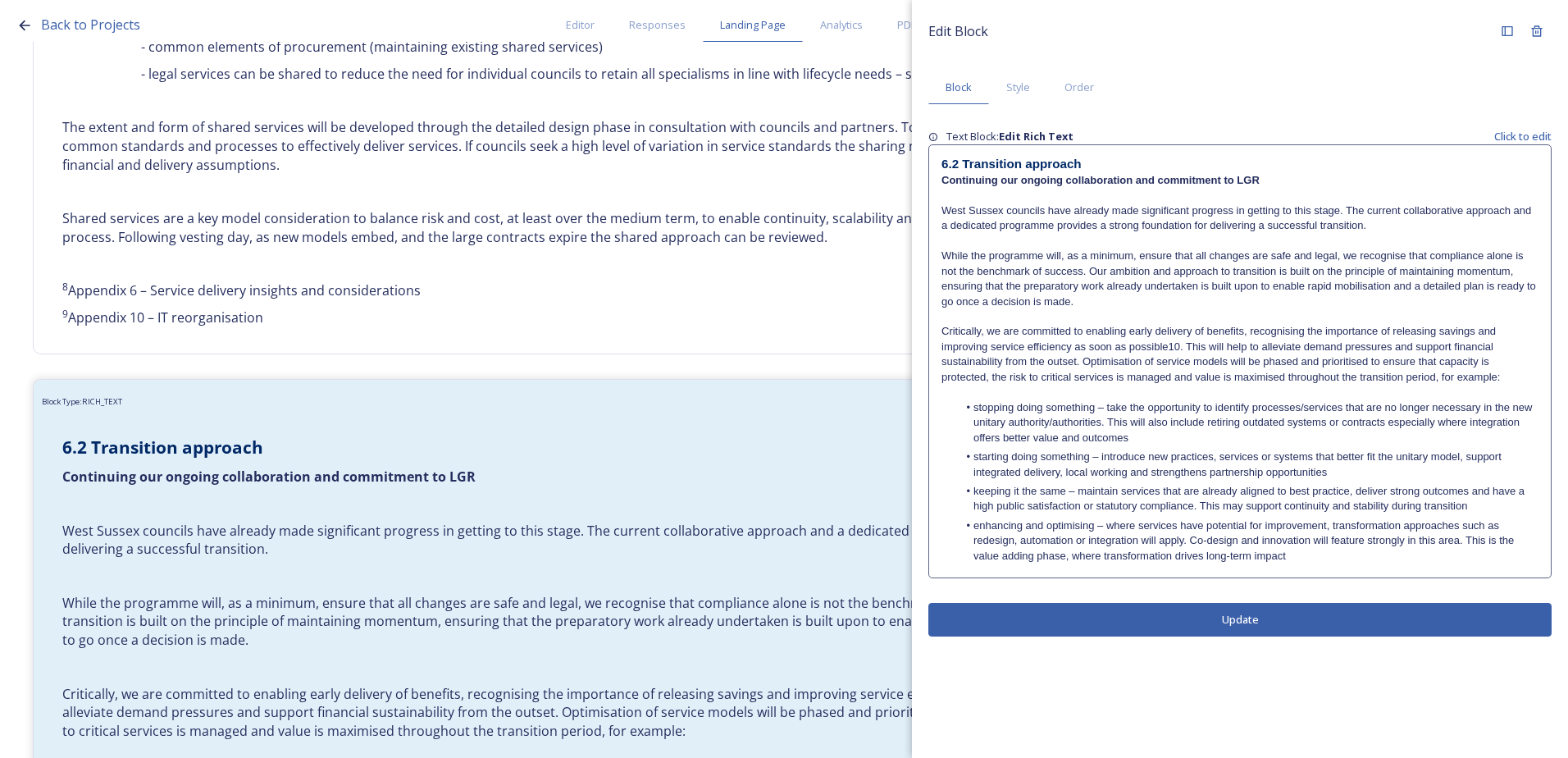
click at [1104, 635] on button "Update" at bounding box center [1239, 620] width 623 height 33
click at [1104, 618] on button "Update" at bounding box center [1239, 620] width 623 height 33
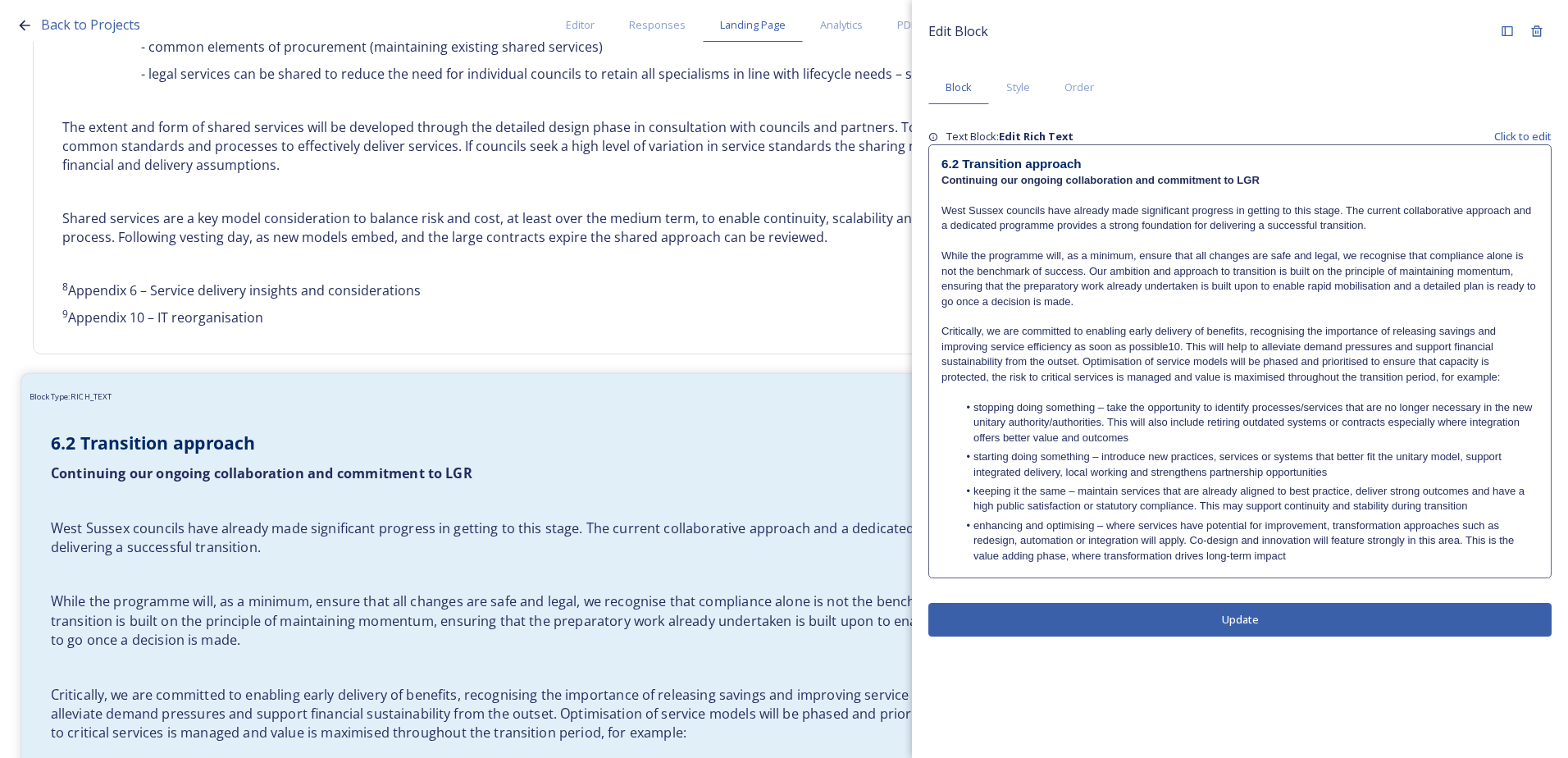
scroll to position [2927, 0]
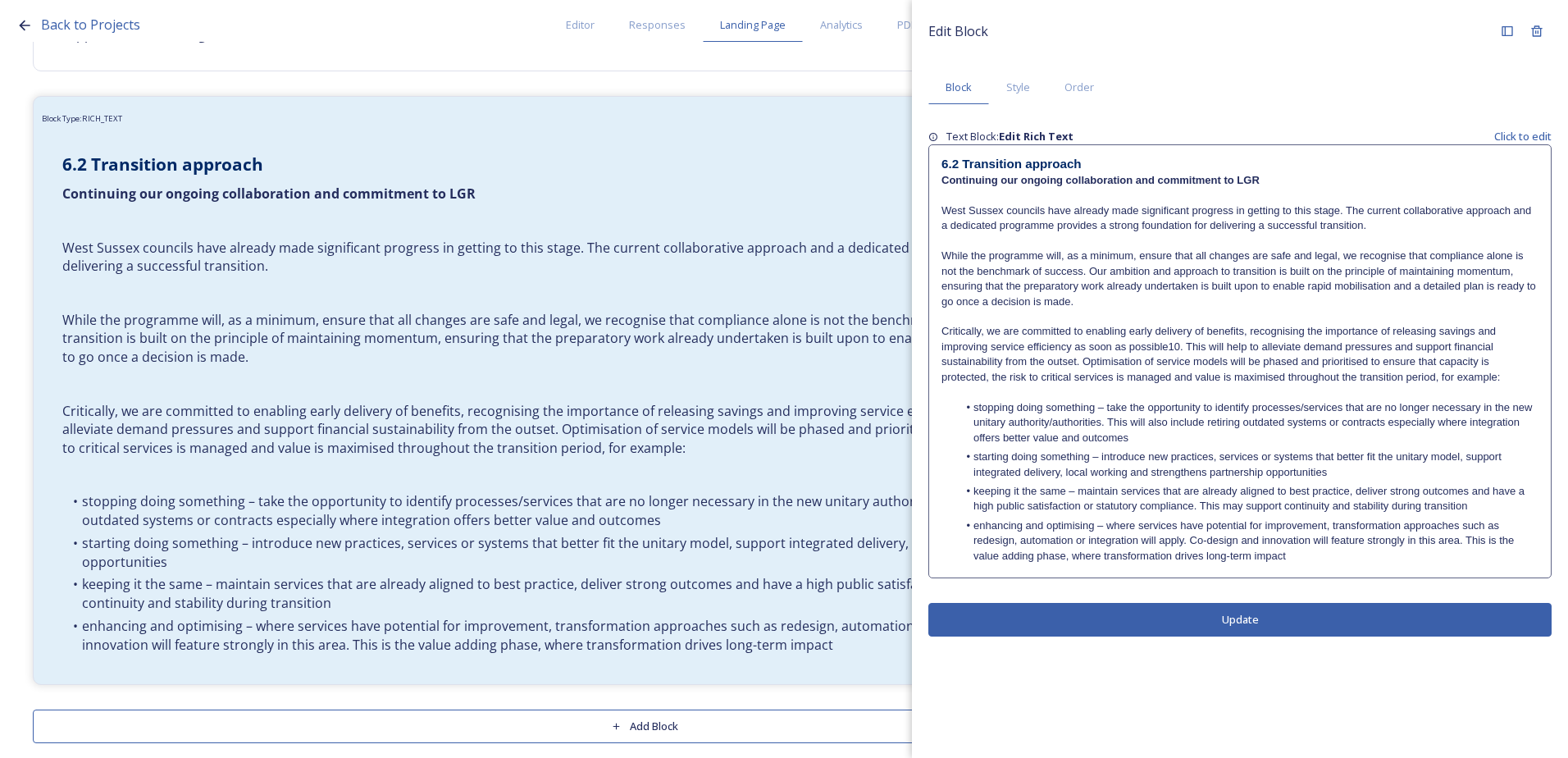
click at [1334, 568] on div "6.2 Transition approach Continuing our ongoing collaboration and commitment to …" at bounding box center [1239, 361] width 621 height 433
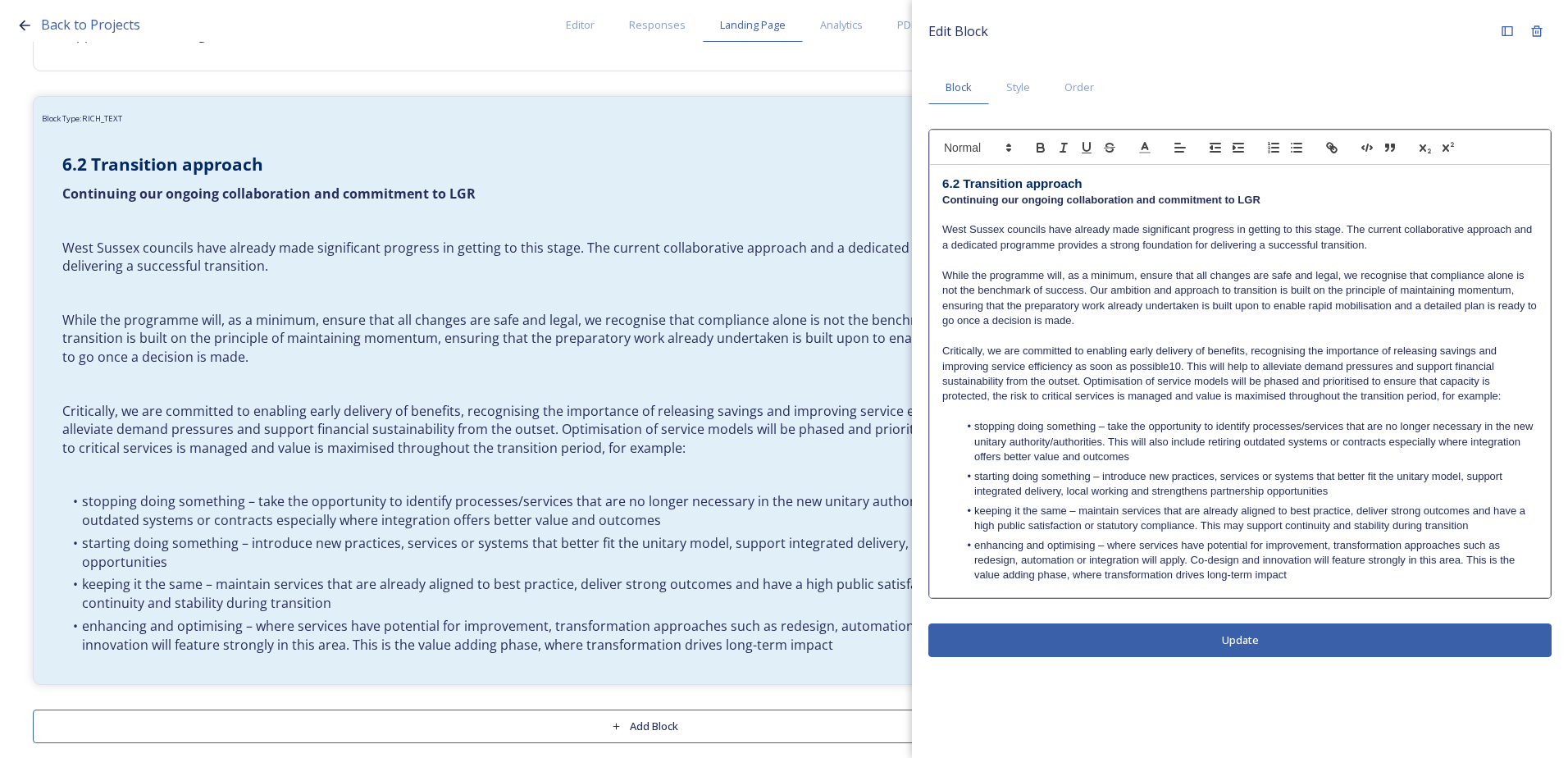
click at [1299, 580] on li "enhancing and optimising – where services have potential for improvement, trans…" at bounding box center [1248, 561] width 580 height 45
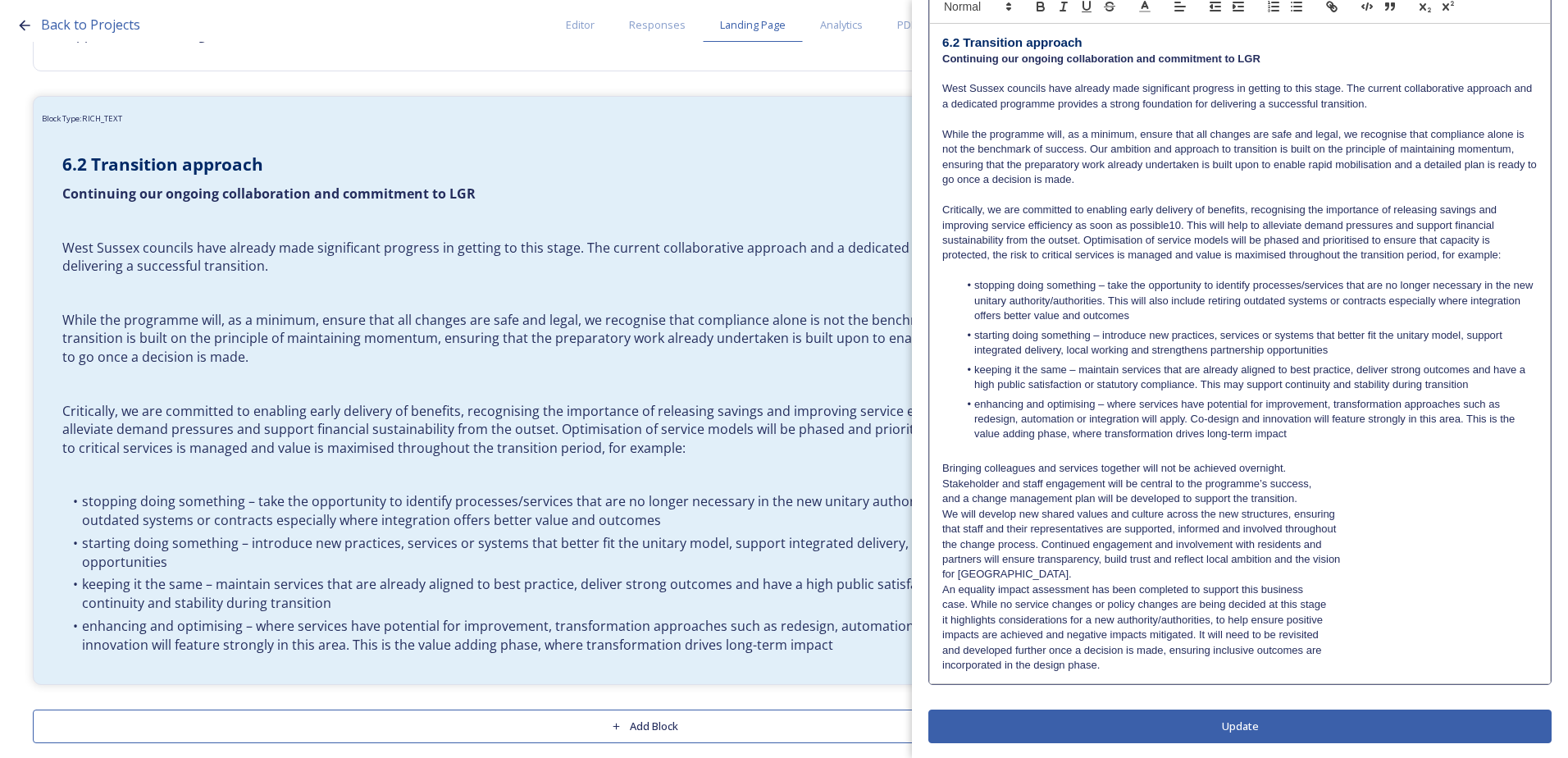
scroll to position [143, 0]
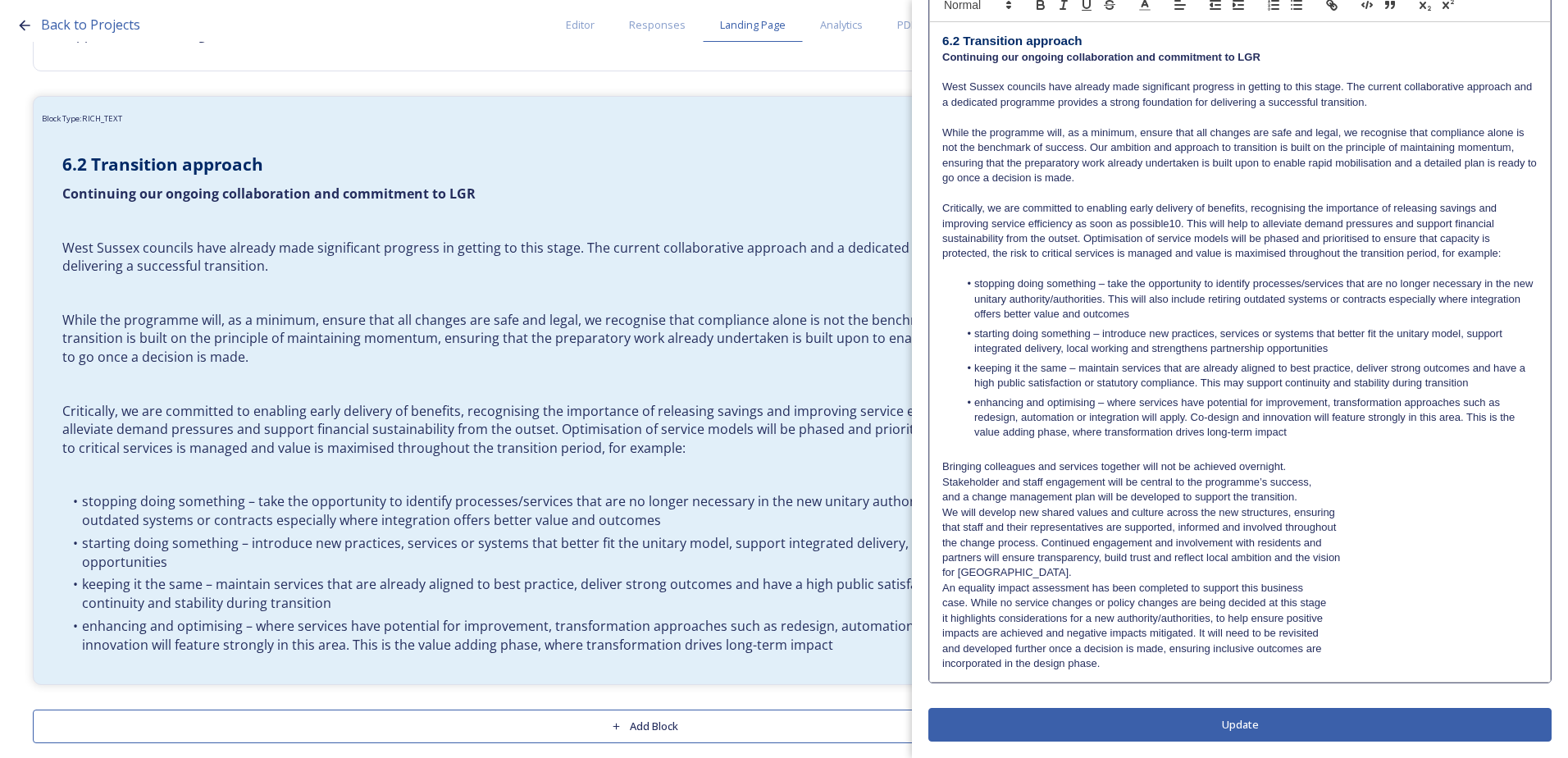
click at [1058, 573] on p "for [GEOGRAPHIC_DATA]." at bounding box center [1239, 573] width 596 height 15
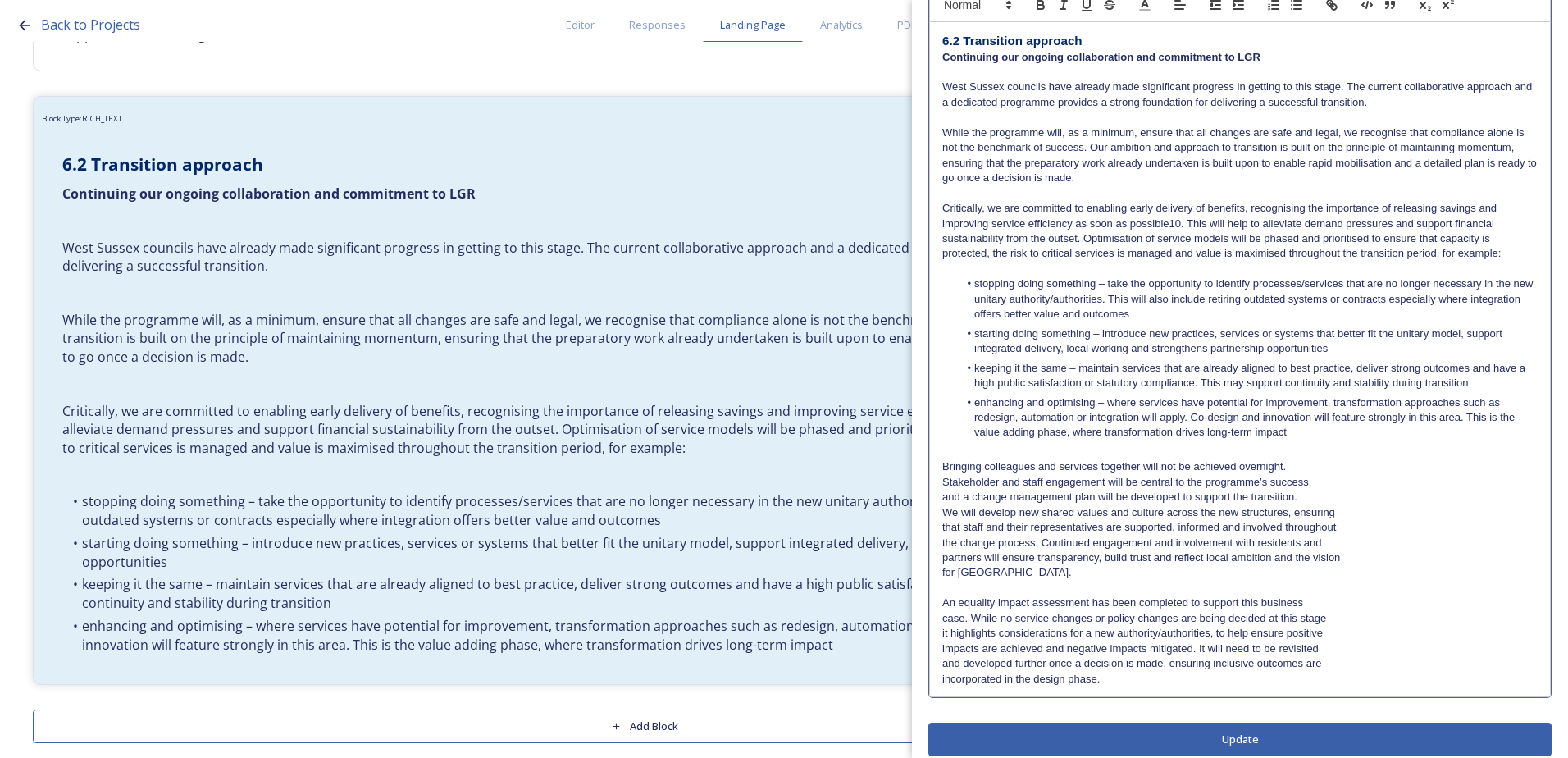
click at [943, 478] on p "Stakeholder and staff engagement will be central to the programme’s success," at bounding box center [1239, 483] width 596 height 15
click at [938, 502] on div "6.2 Transition approach Continuing our ongoing collaboration and commitment to …" at bounding box center [1239, 360] width 620 height 675
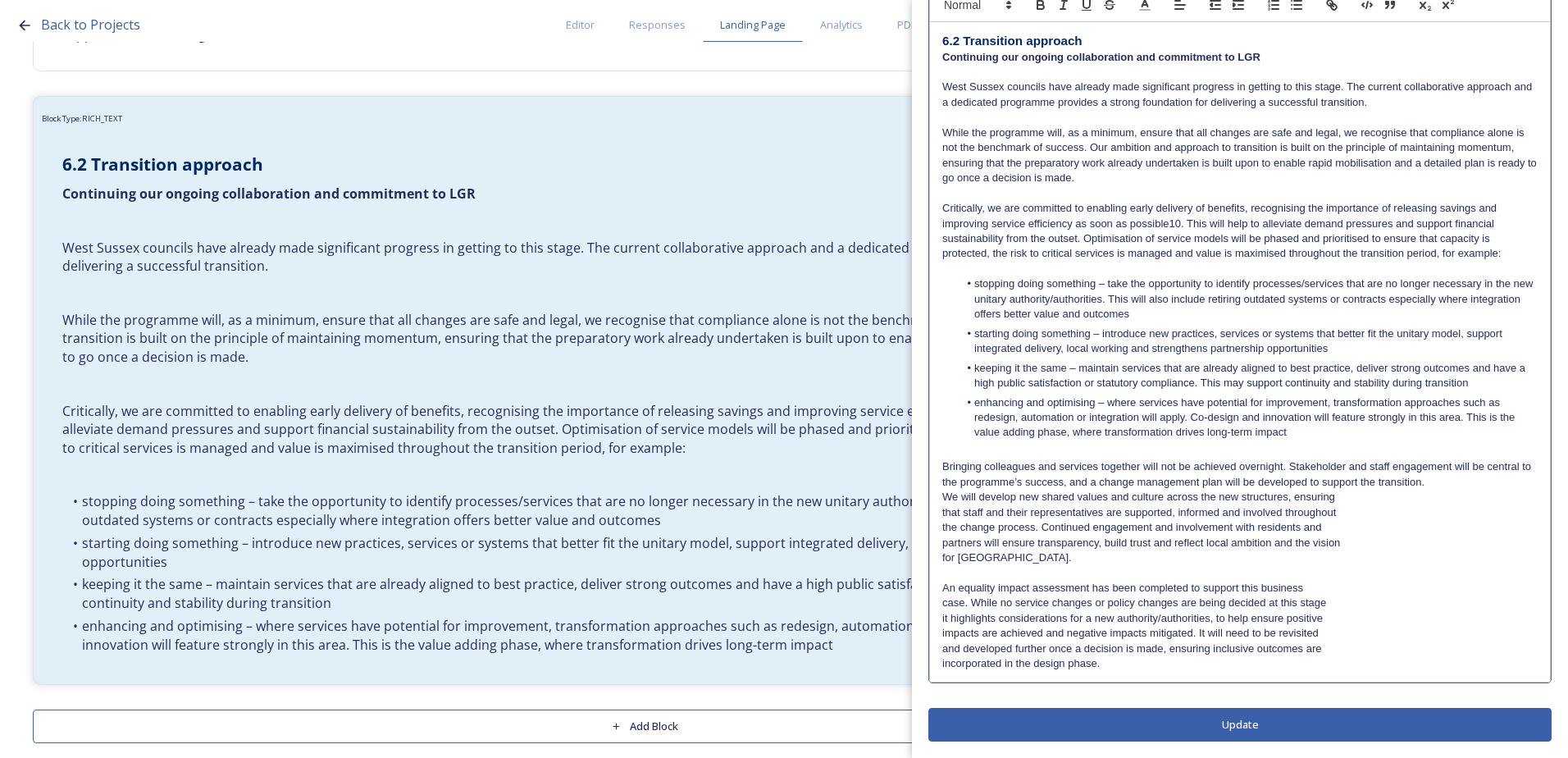
click at [940, 511] on div "6.2 Transition approach Continuing our ongoing collaboration and commitment to …" at bounding box center [1239, 352] width 620 height 660
click at [935, 524] on div "6.2 Transition approach Continuing our ongoing collaboration and commitment to …" at bounding box center [1239, 352] width 620 height 660
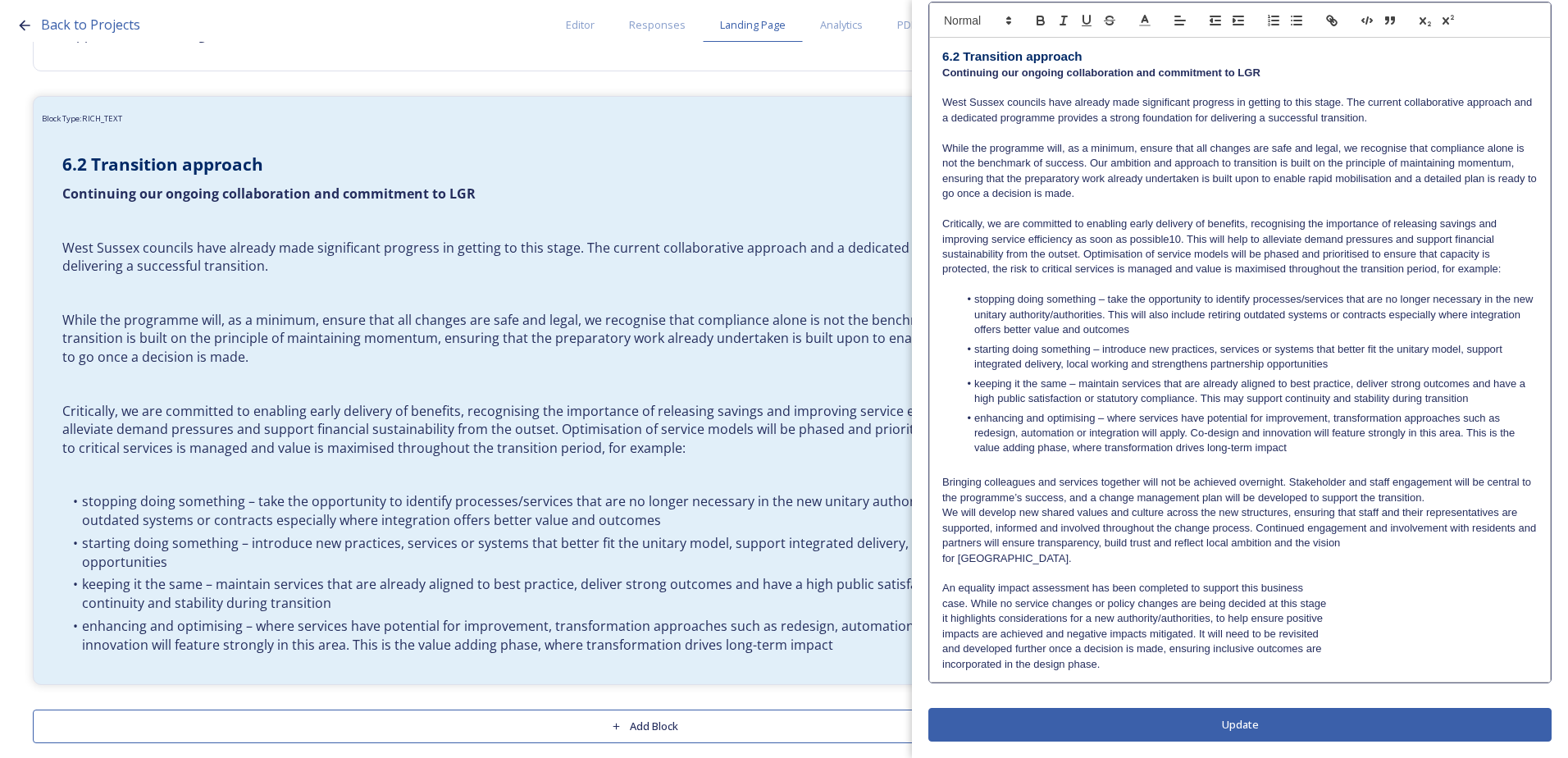
click at [943, 505] on p "We will develop new shared values and culture across the new structures, ensuri…" at bounding box center [1239, 520] width 596 height 31
click at [939, 546] on div "6.2 Transition approach Continuing our ongoing collaboration and commitment to …" at bounding box center [1239, 360] width 620 height 644
click at [939, 561] on div "6.2 Transition approach Continuing our ongoing collaboration and commitment to …" at bounding box center [1239, 360] width 620 height 644
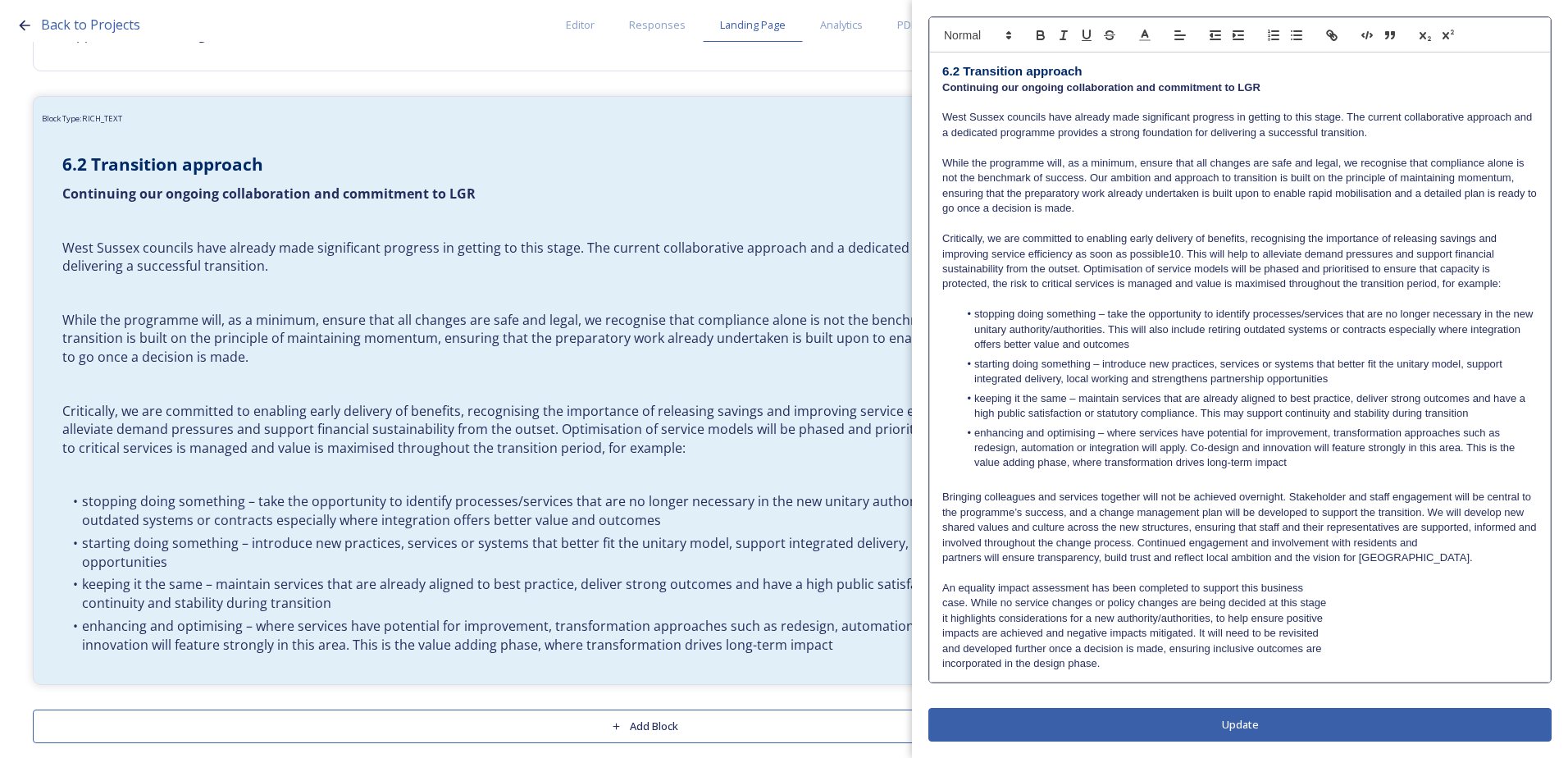
click at [938, 554] on div "6.2 Transition approach Continuing our ongoing collaboration and commitment to …" at bounding box center [1239, 367] width 620 height 629
click at [942, 602] on p "case. While no service changes or policy changes are being decided at this stage" at bounding box center [1239, 603] width 596 height 15
click at [945, 618] on p "it highlights considerations for a new authority/authorities, to help ensure po…" at bounding box center [1239, 618] width 596 height 15
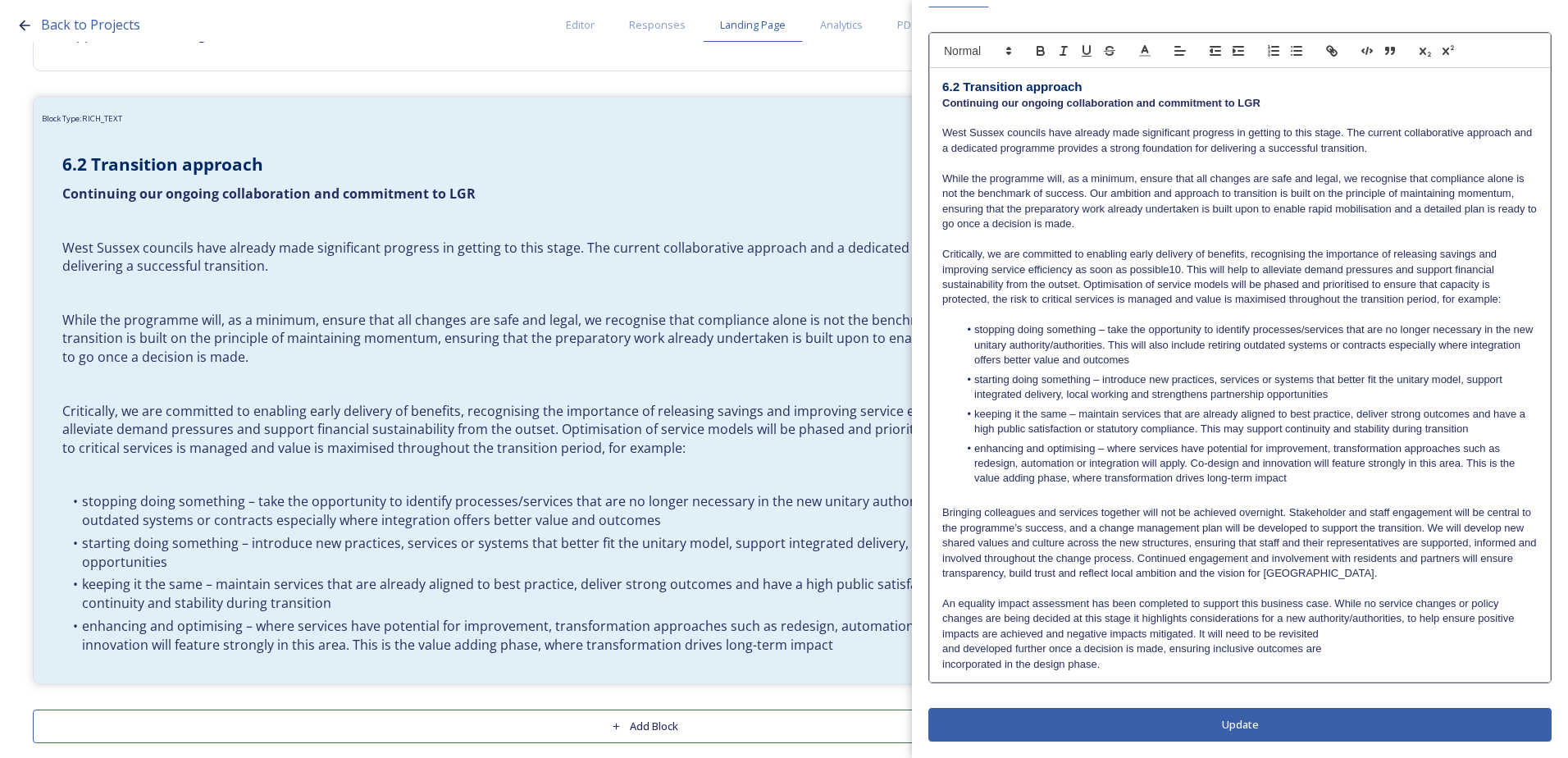
click at [938, 638] on div "6.2 Transition approach Continuing our ongoing collaboration and commitment to …" at bounding box center [1239, 374] width 620 height 613
click at [935, 647] on div "6.2 Transition approach Continuing our ongoing collaboration and commitment to …" at bounding box center [1239, 374] width 620 height 613
click at [938, 661] on div "6.2 Transition approach Continuing our ongoing collaboration and commitment to …" at bounding box center [1239, 374] width 620 height 613
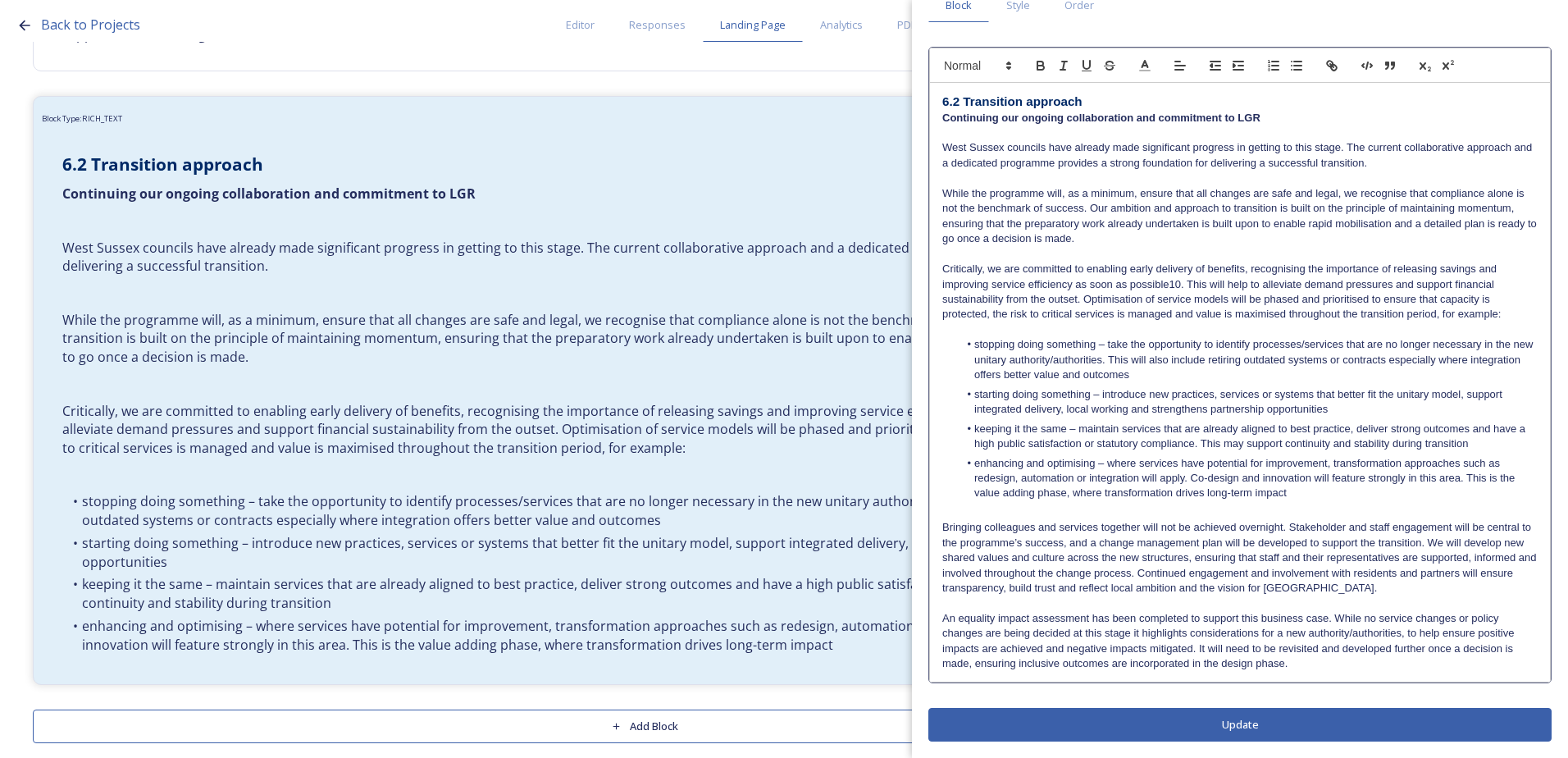
scroll to position [82, 0]
click at [1098, 718] on div "Edit Block Block Style Order 6.2 Transition approach Continuing our ongoing col…" at bounding box center [1239, 337] width 623 height 807
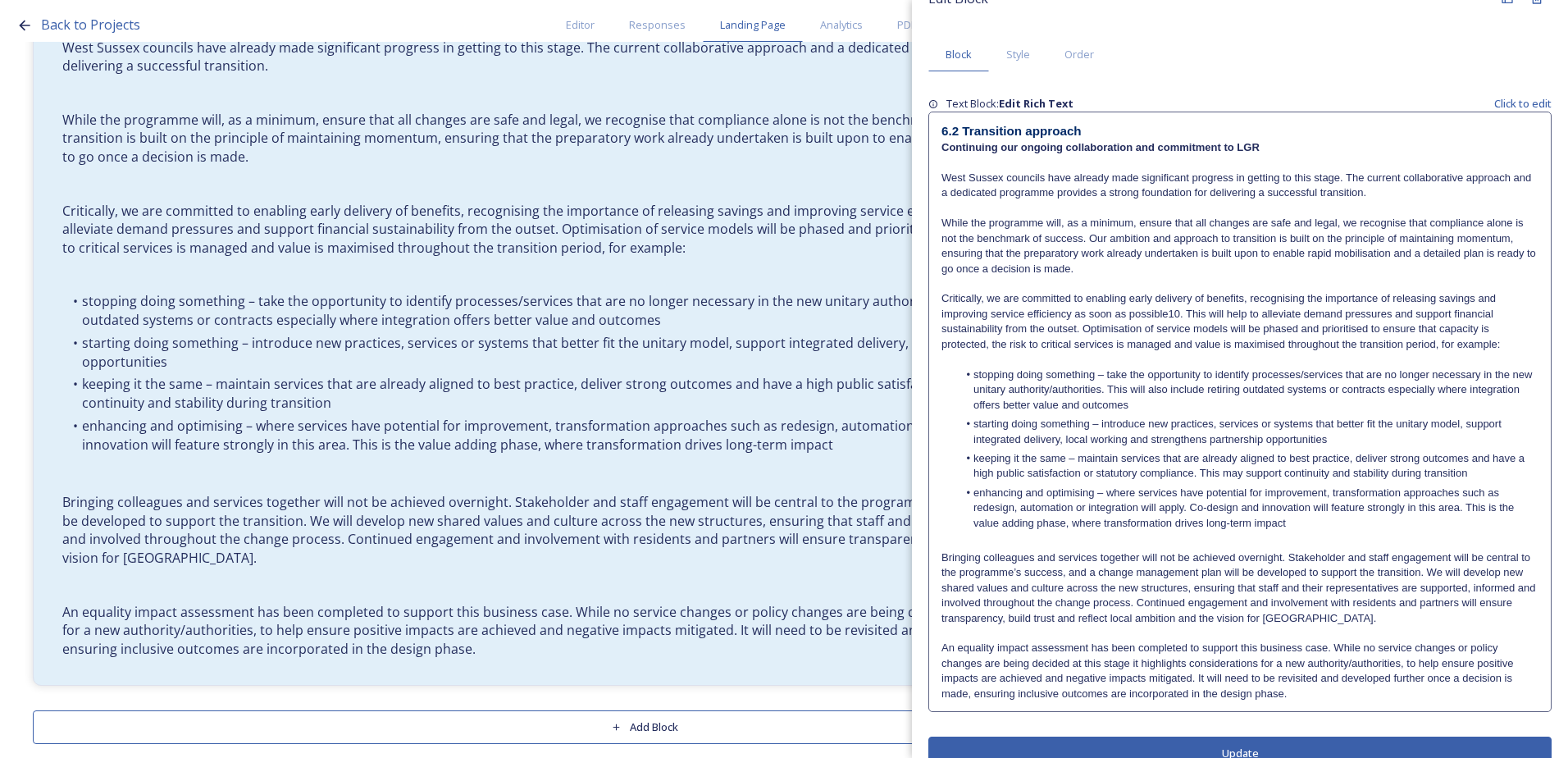
scroll to position [61, 0]
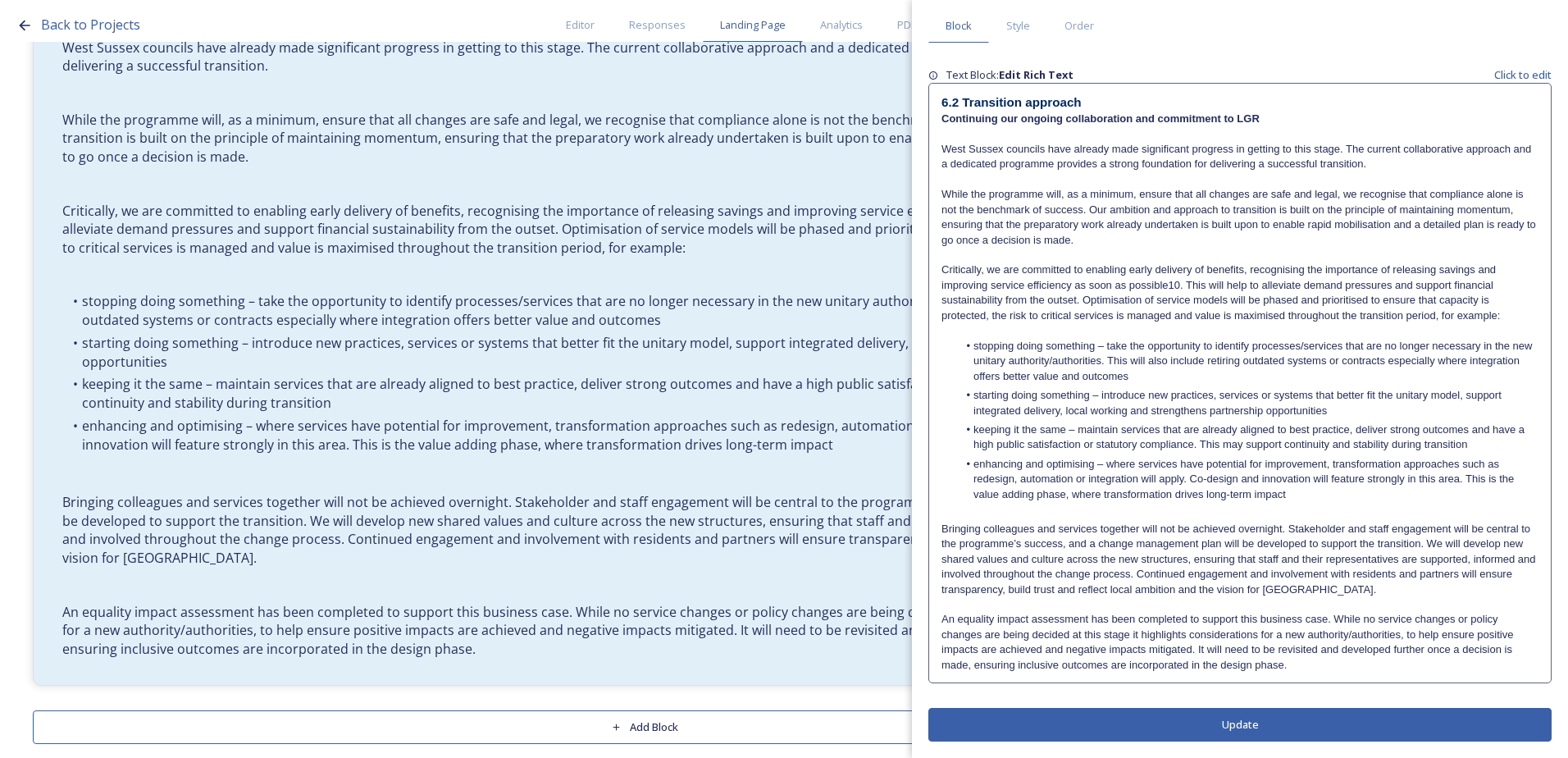
click at [1177, 284] on p "Critically, we are committed to enabling early delivery of benefits, recognisin…" at bounding box center [1239, 293] width 596 height 61
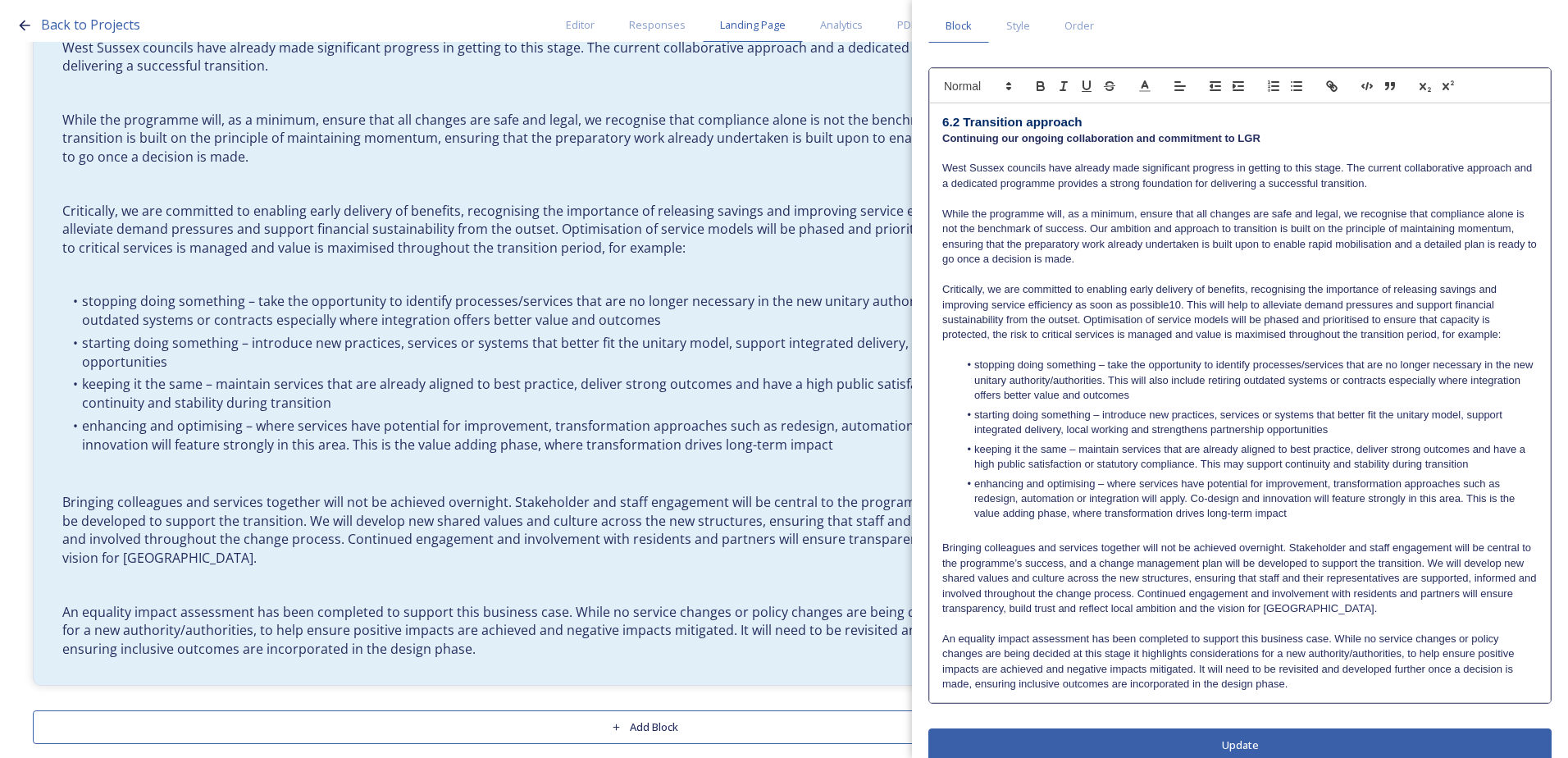
click at [1181, 307] on p "Critically, we are committed to enabling early delivery of benefits, recognisin…" at bounding box center [1239, 313] width 596 height 61
drag, startPoint x: 1171, startPoint y: 304, endPoint x: 1181, endPoint y: 306, distance: 10.2
click at [1181, 306] on p "Critically, we are committed to enabling early delivery of benefits, recognisin…" at bounding box center [1239, 313] width 596 height 61
click at [1449, 81] on icon "button" at bounding box center [1448, 86] width 15 height 15
click at [1317, 353] on p at bounding box center [1239, 350] width 596 height 15
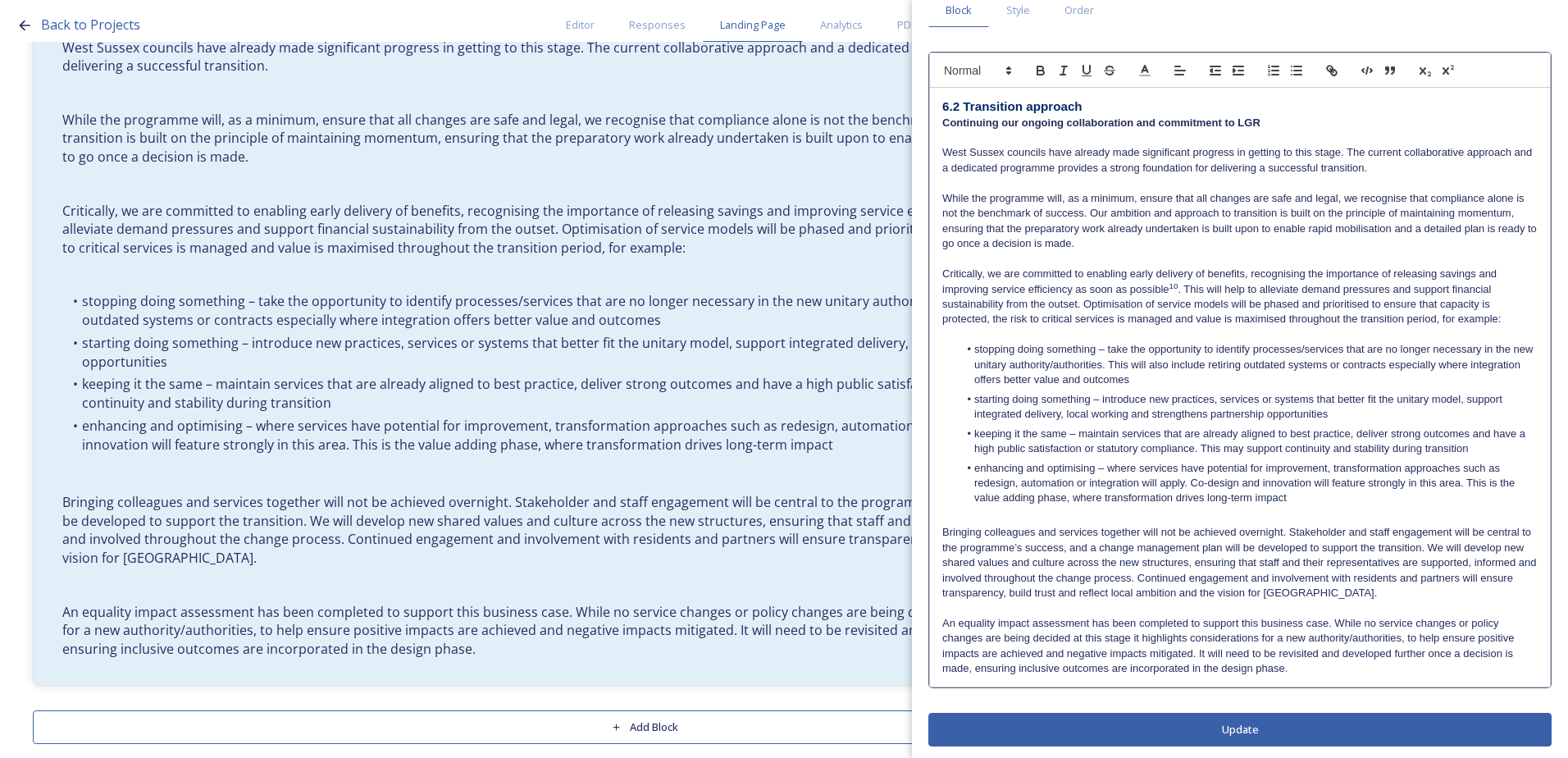
scroll to position [82, 0]
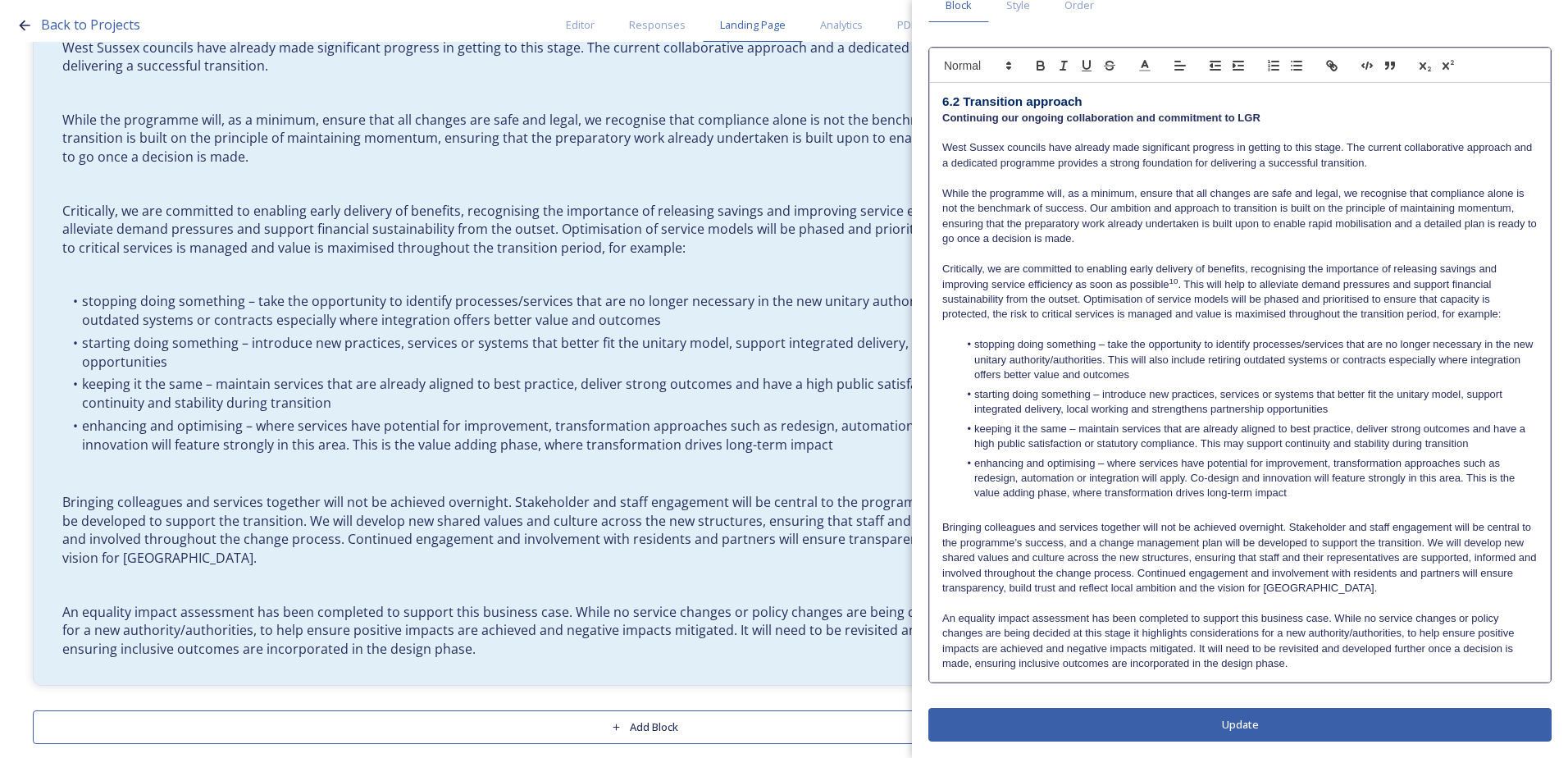
click at [1225, 729] on div "Edit Block Block Style Order 6.2 Transition approach Continuing our ongoing col…" at bounding box center [1239, 337] width 623 height 807
click at [1236, 727] on button "Update" at bounding box center [1239, 725] width 623 height 33
click at [1322, 670] on p "An equality impact assessment has been completed to support this business case.…" at bounding box center [1239, 642] width 596 height 61
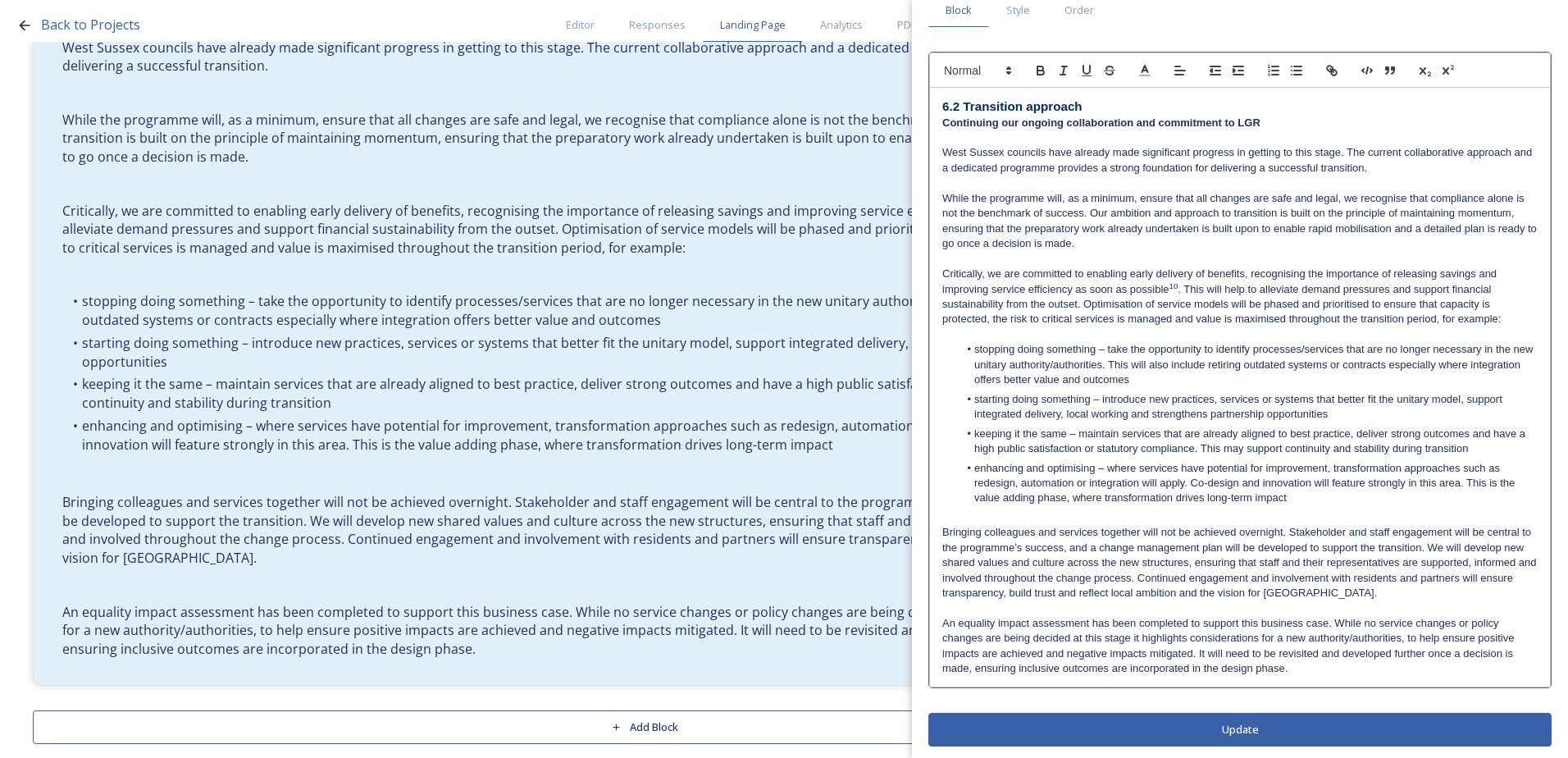
scroll to position [82, 0]
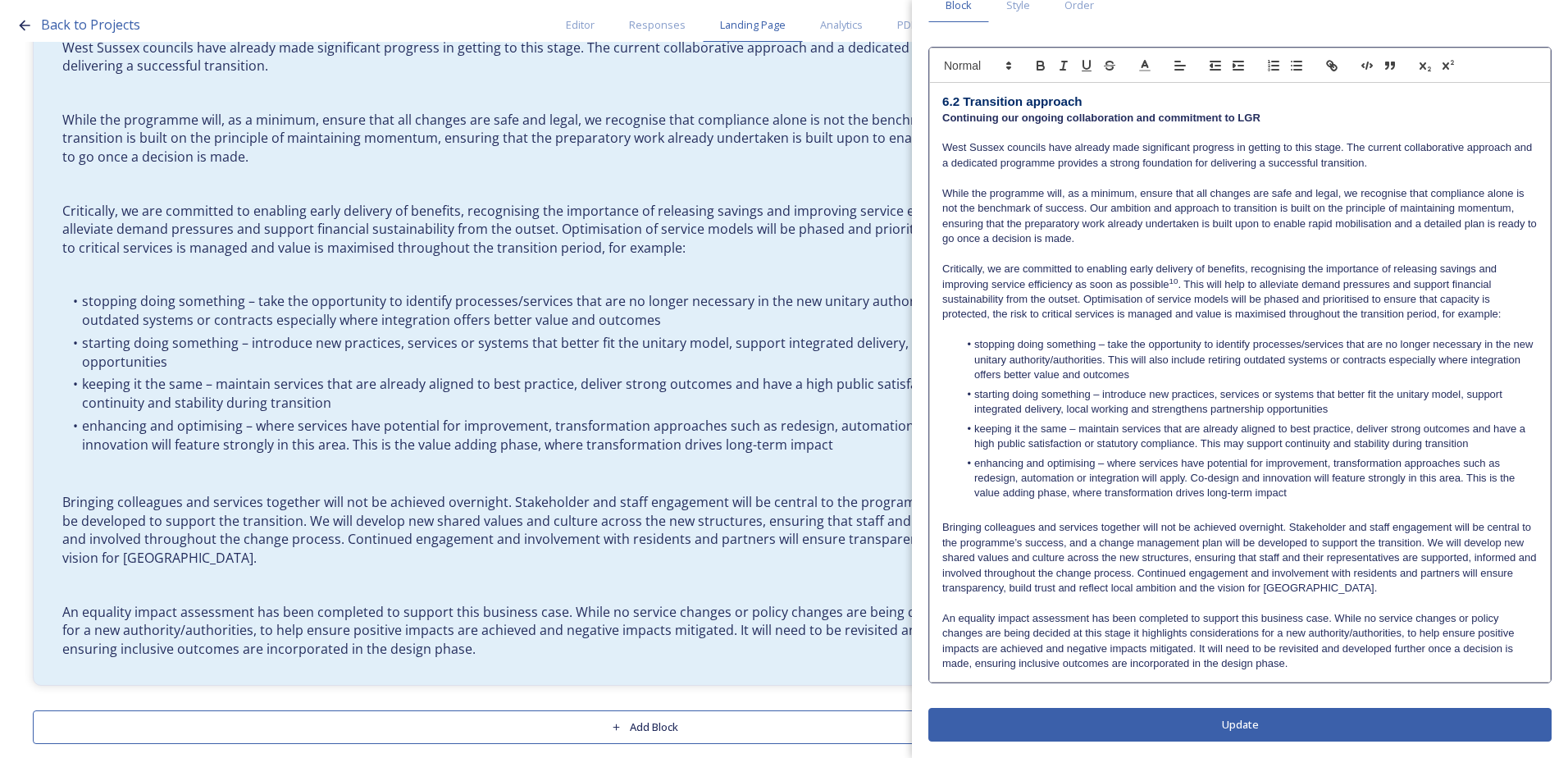
click at [1299, 663] on p "An equality impact assessment has been completed to support this business case.…" at bounding box center [1239, 641] width 596 height 61
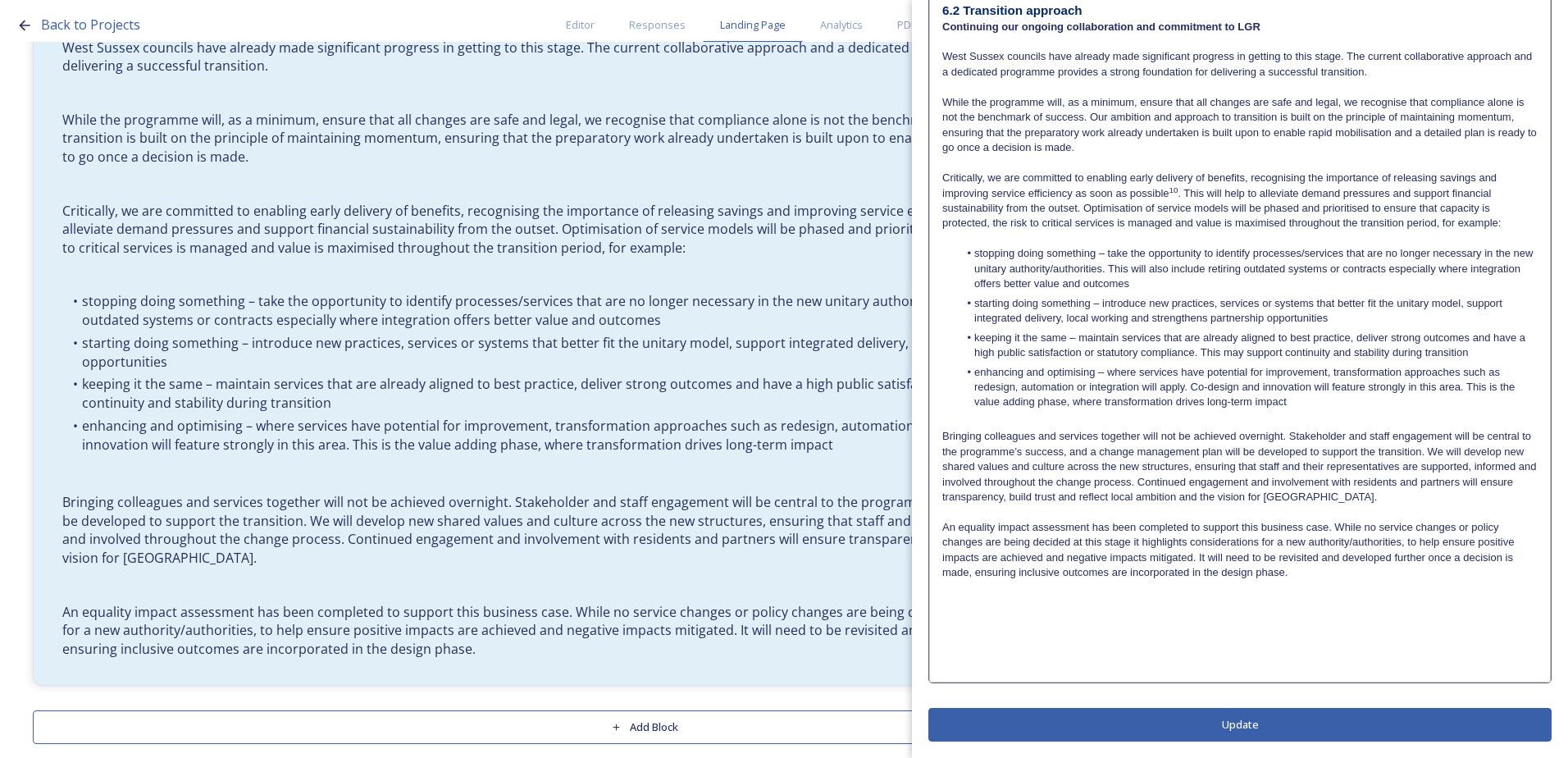
scroll to position [0, 0]
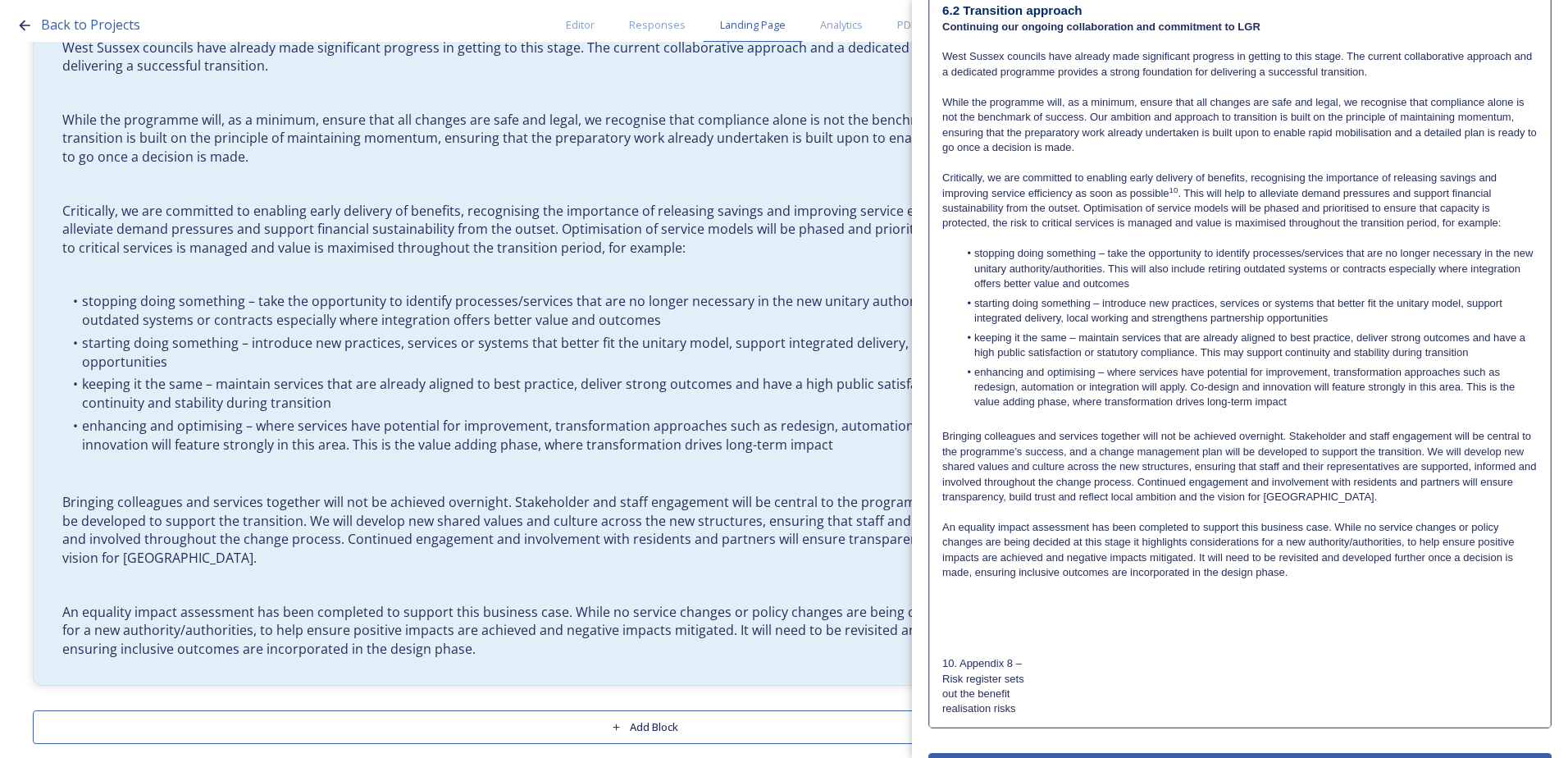
click at [939, 684] on div "6.2 Transition approach Continuing our ongoing collaboration and commitment to …" at bounding box center [1239, 359] width 620 height 735
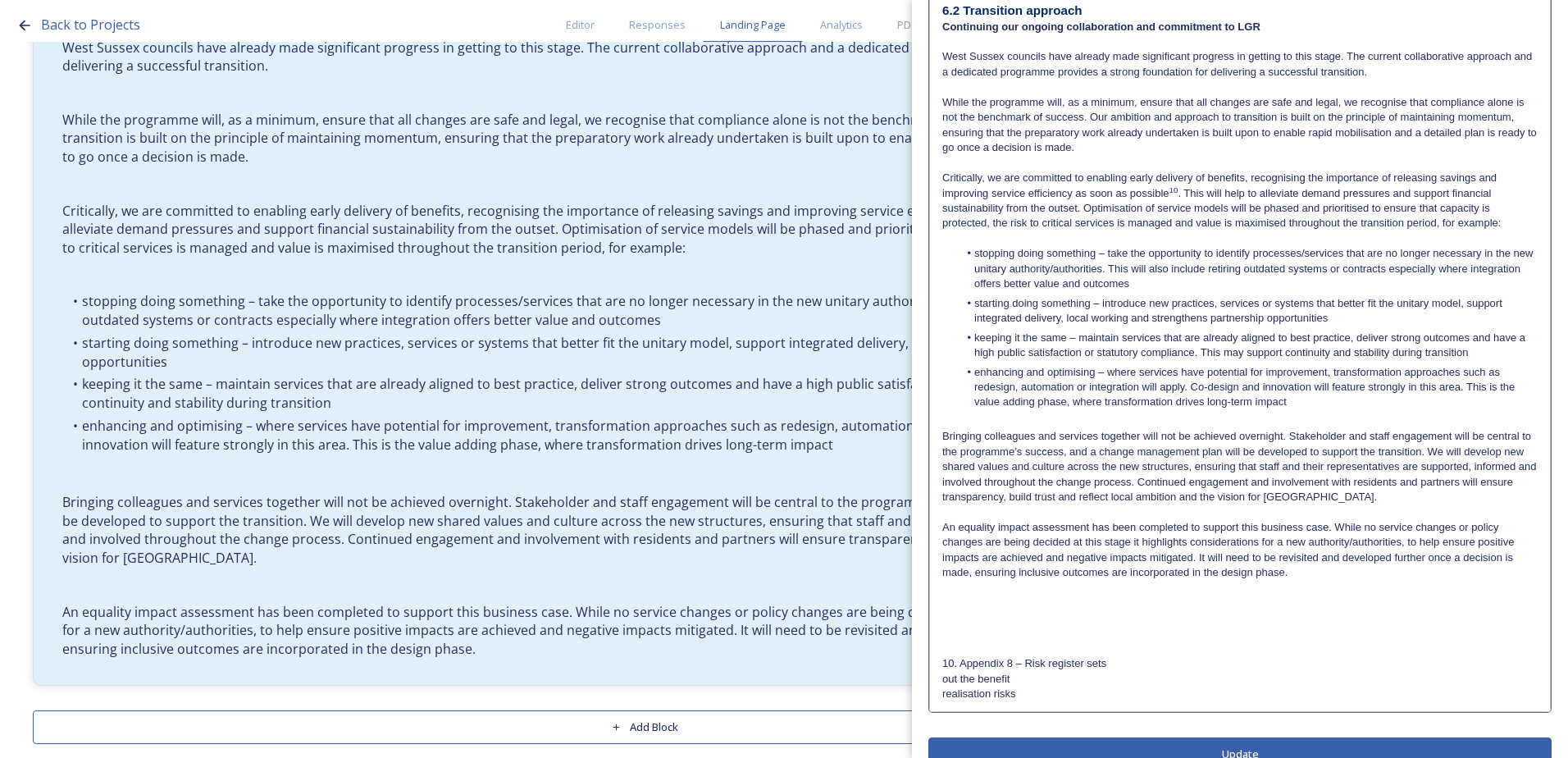
click at [939, 676] on div "6.2 Transition approach Continuing our ongoing collaboration and commitment to …" at bounding box center [1239, 351] width 620 height 720
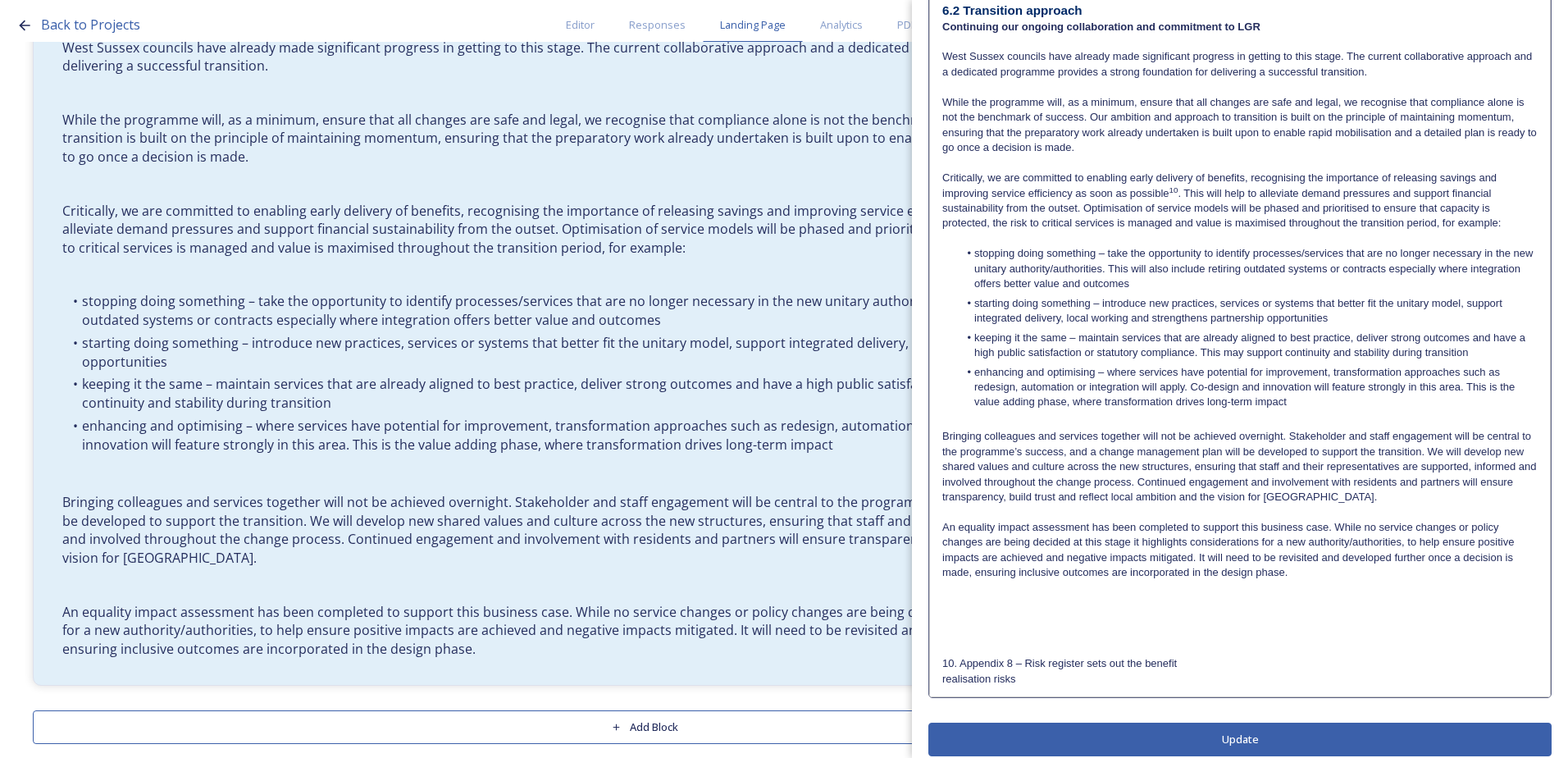
click at [940, 678] on div "6.2 Transition approach Continuing our ongoing collaboration and commitment to …" at bounding box center [1239, 344] width 620 height 704
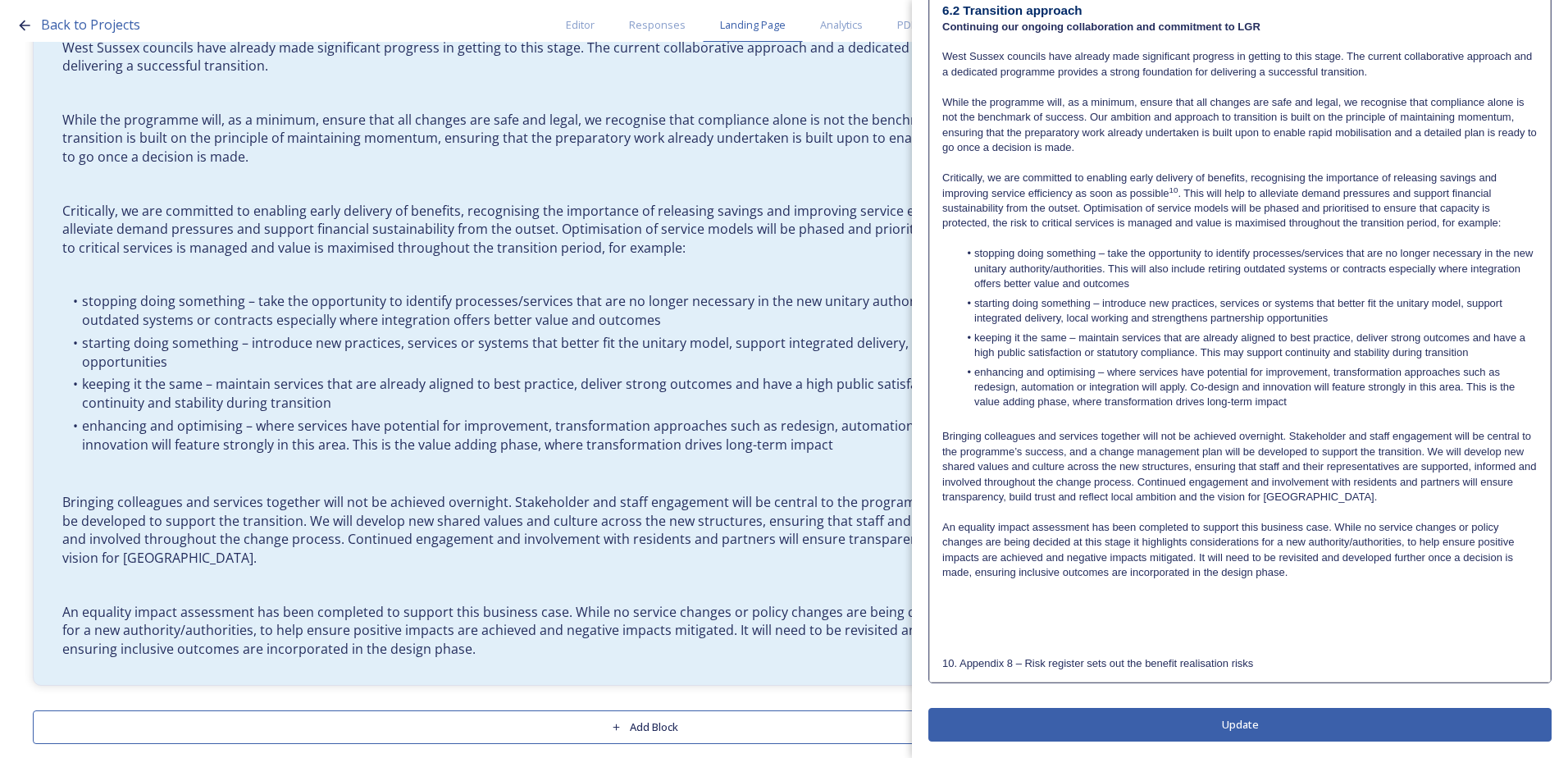
click at [1189, 716] on div "Edit Block Block Style Order 6.2 Transition approach Continuing our ongoing col…" at bounding box center [1239, 292] width 623 height 898
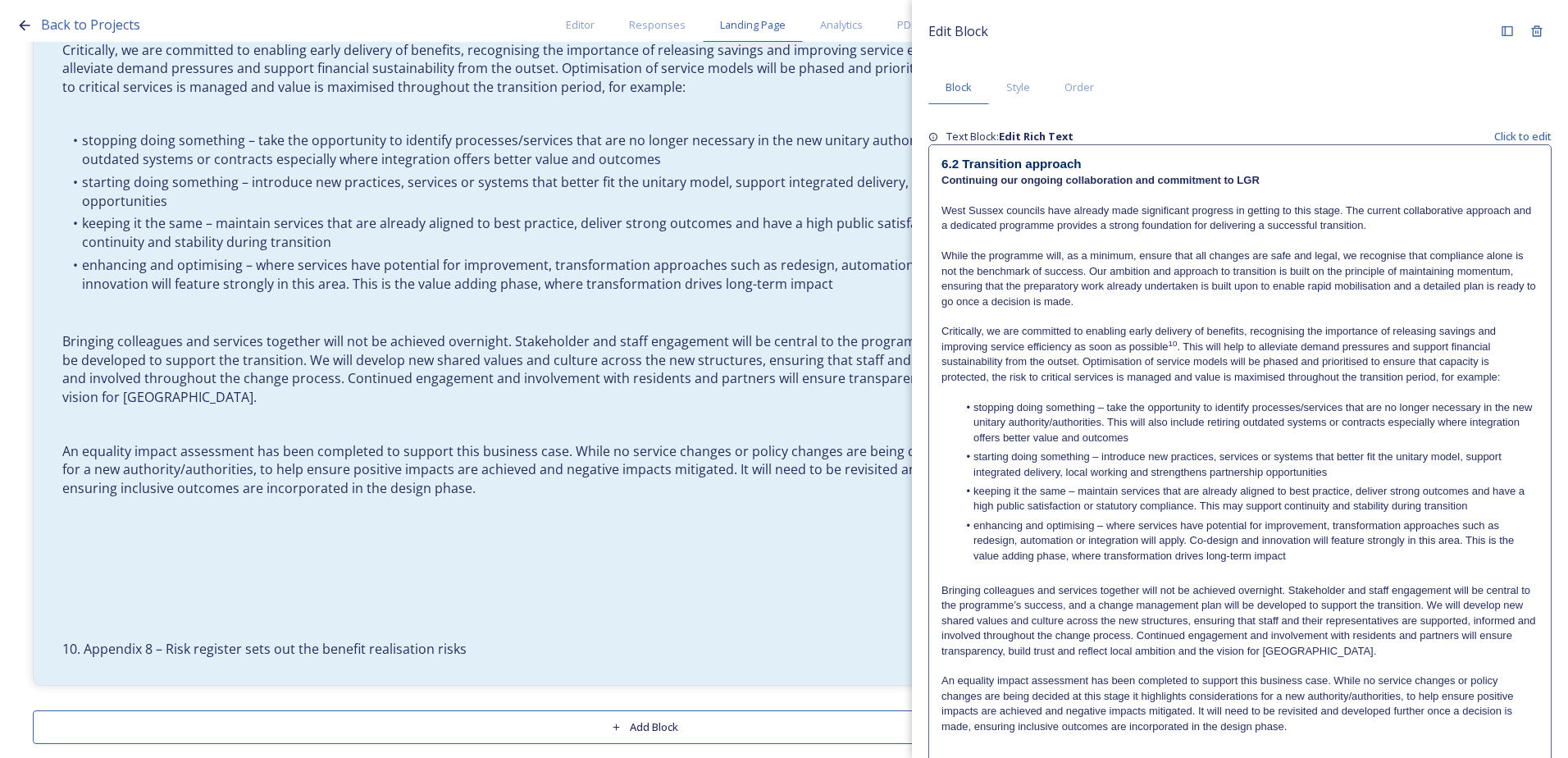
scroll to position [153, 0]
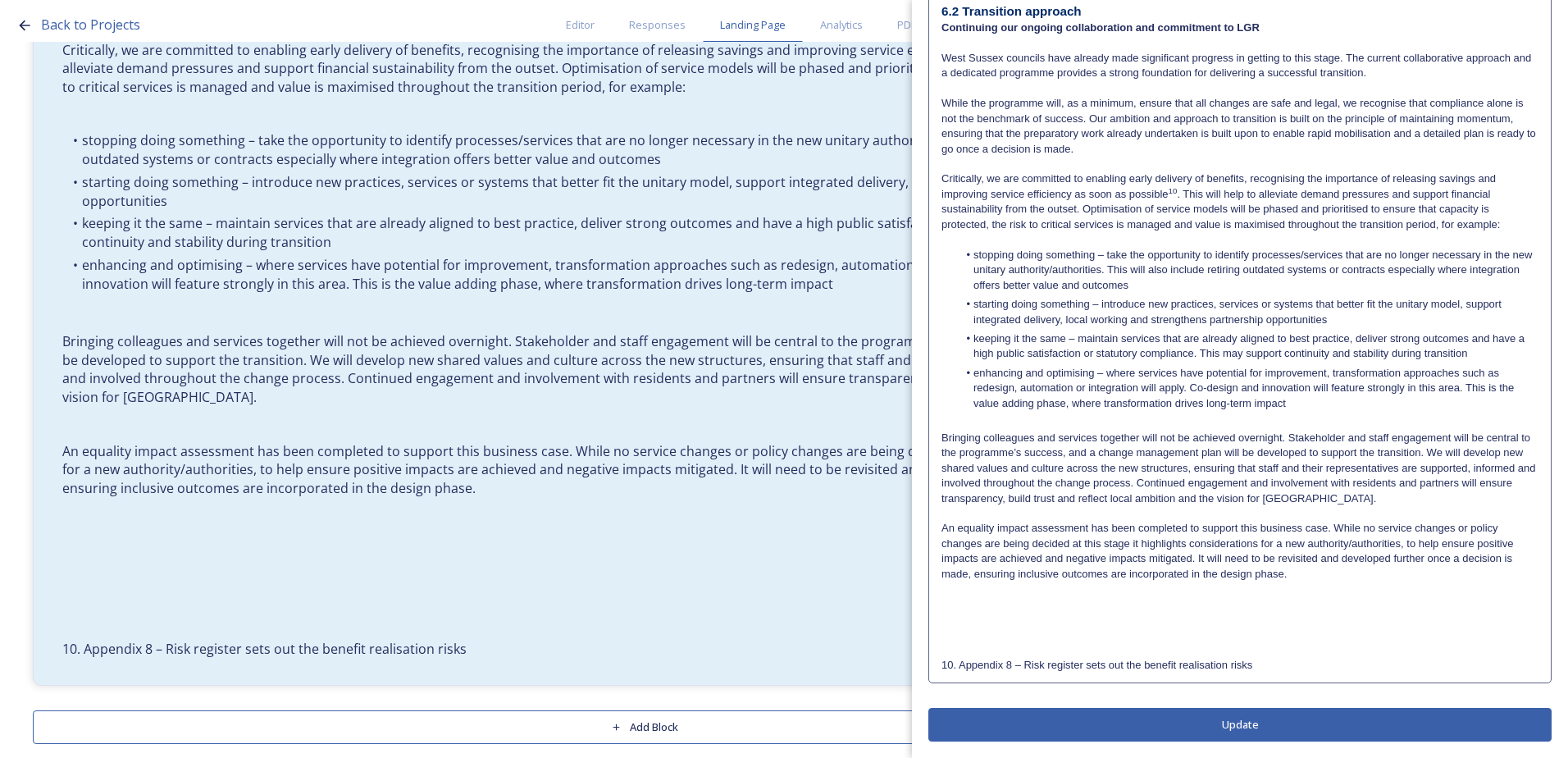
drag, startPoint x: 1000, startPoint y: 619, endPoint x: 989, endPoint y: 613, distance: 12.5
click at [989, 613] on p at bounding box center [1239, 619] width 596 height 15
click at [974, 611] on p at bounding box center [1239, 618] width 596 height 15
click at [961, 604] on p at bounding box center [1239, 603] width 596 height 15
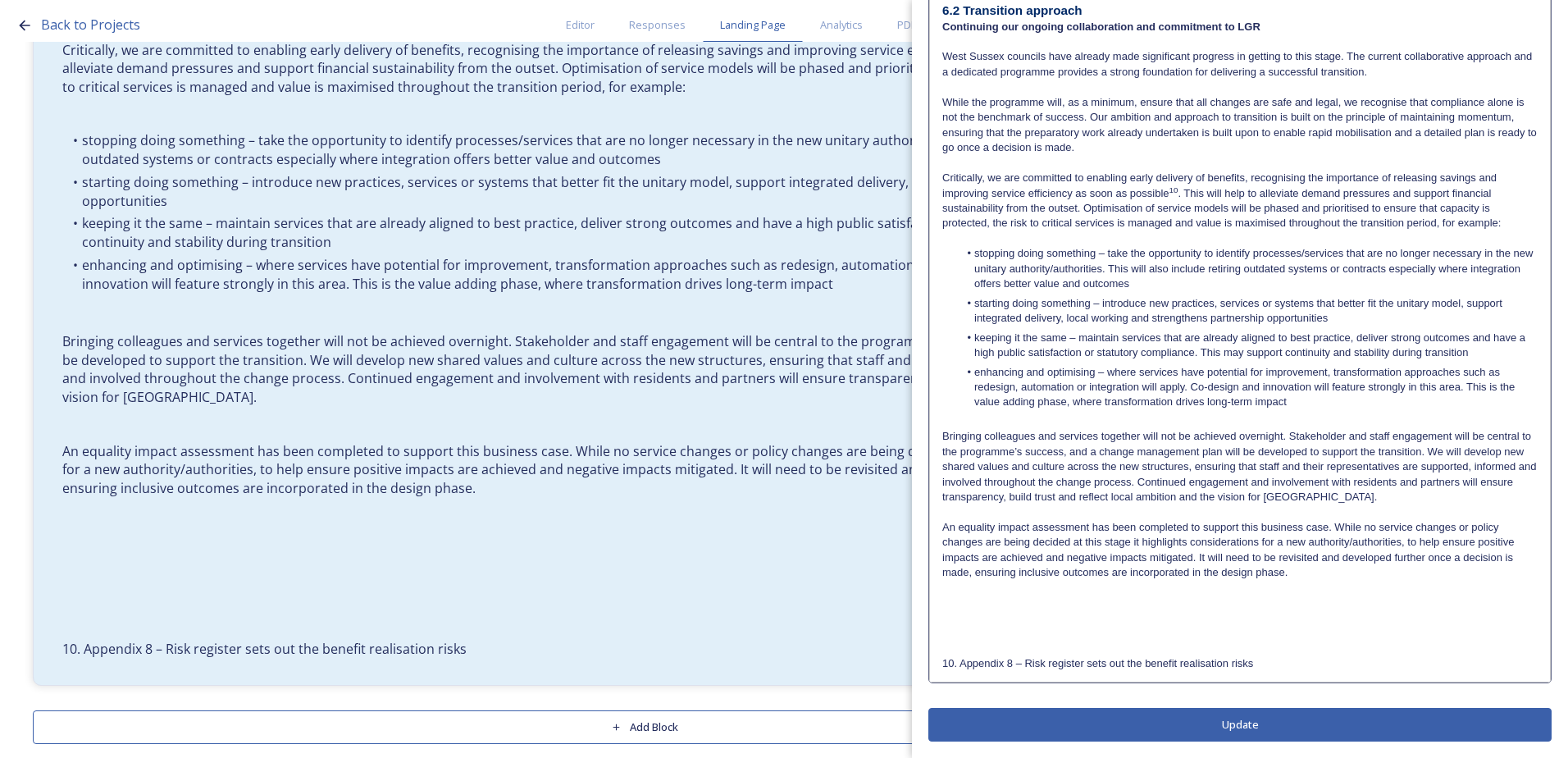
scroll to position [0, 0]
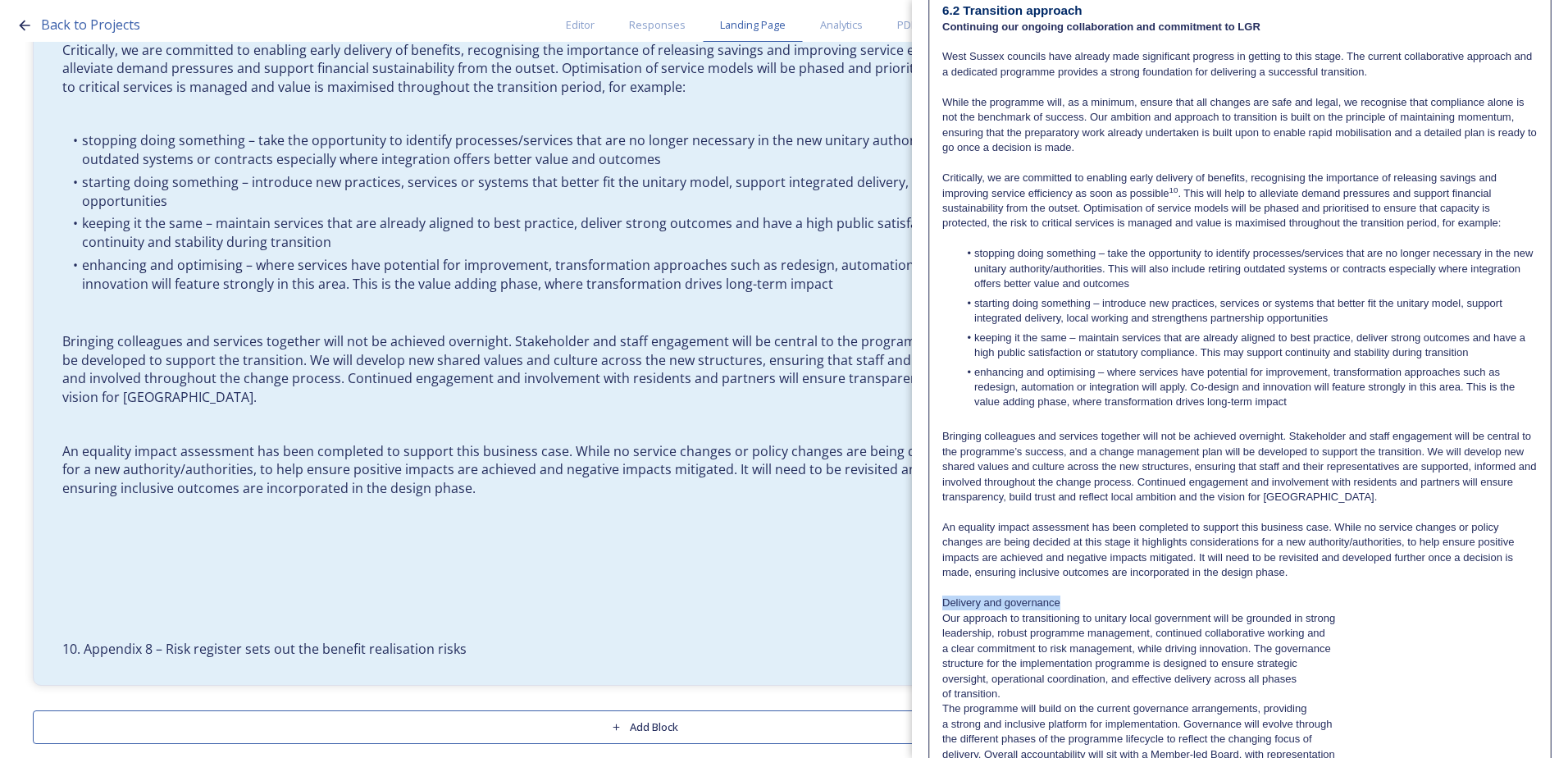
drag, startPoint x: 1077, startPoint y: 597, endPoint x: 945, endPoint y: 605, distance: 132.2
click at [945, 605] on p "Delivery and governance" at bounding box center [1239, 603] width 596 height 15
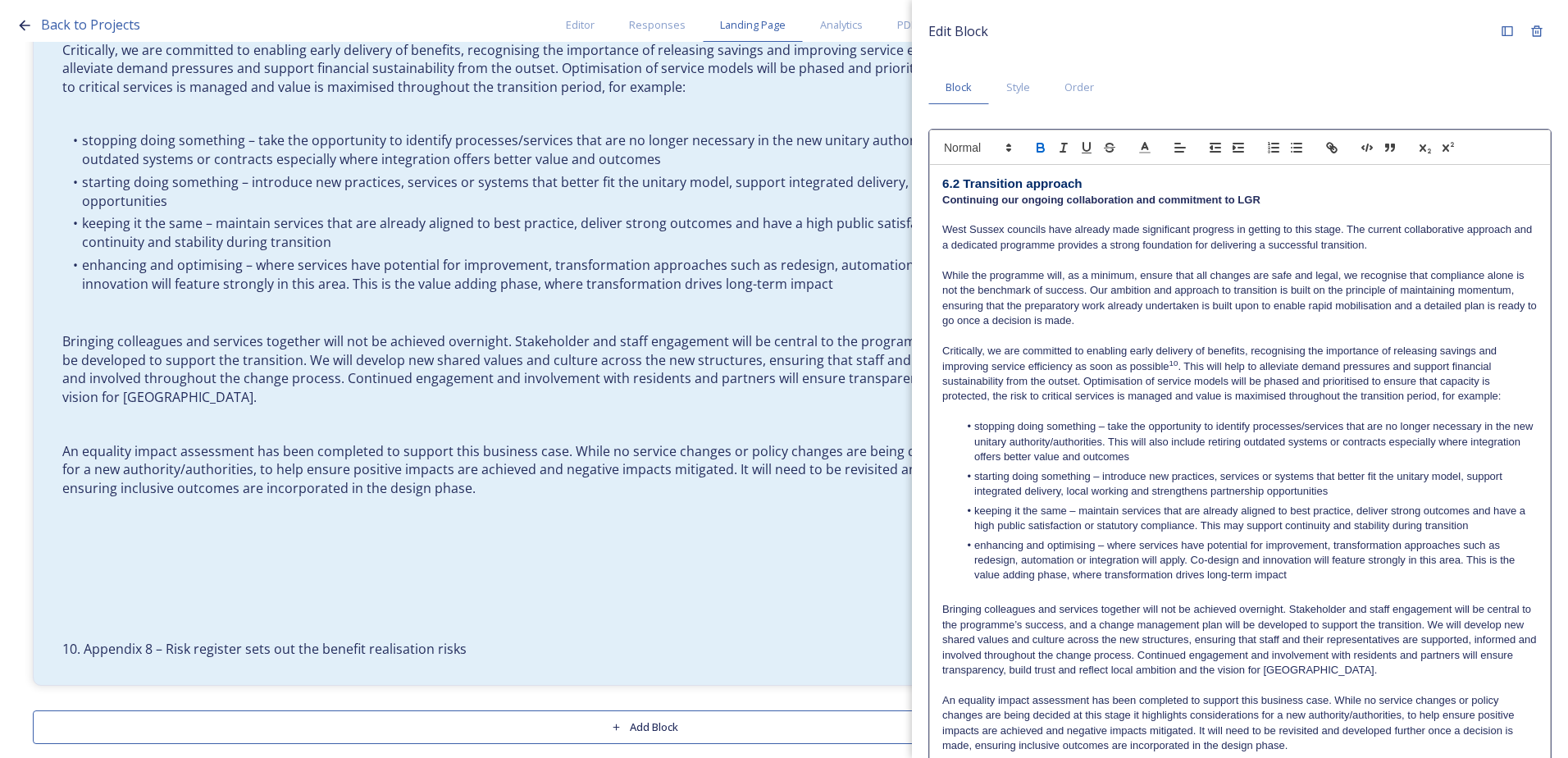
click at [1044, 157] on button "button" at bounding box center [1040, 147] width 23 height 19
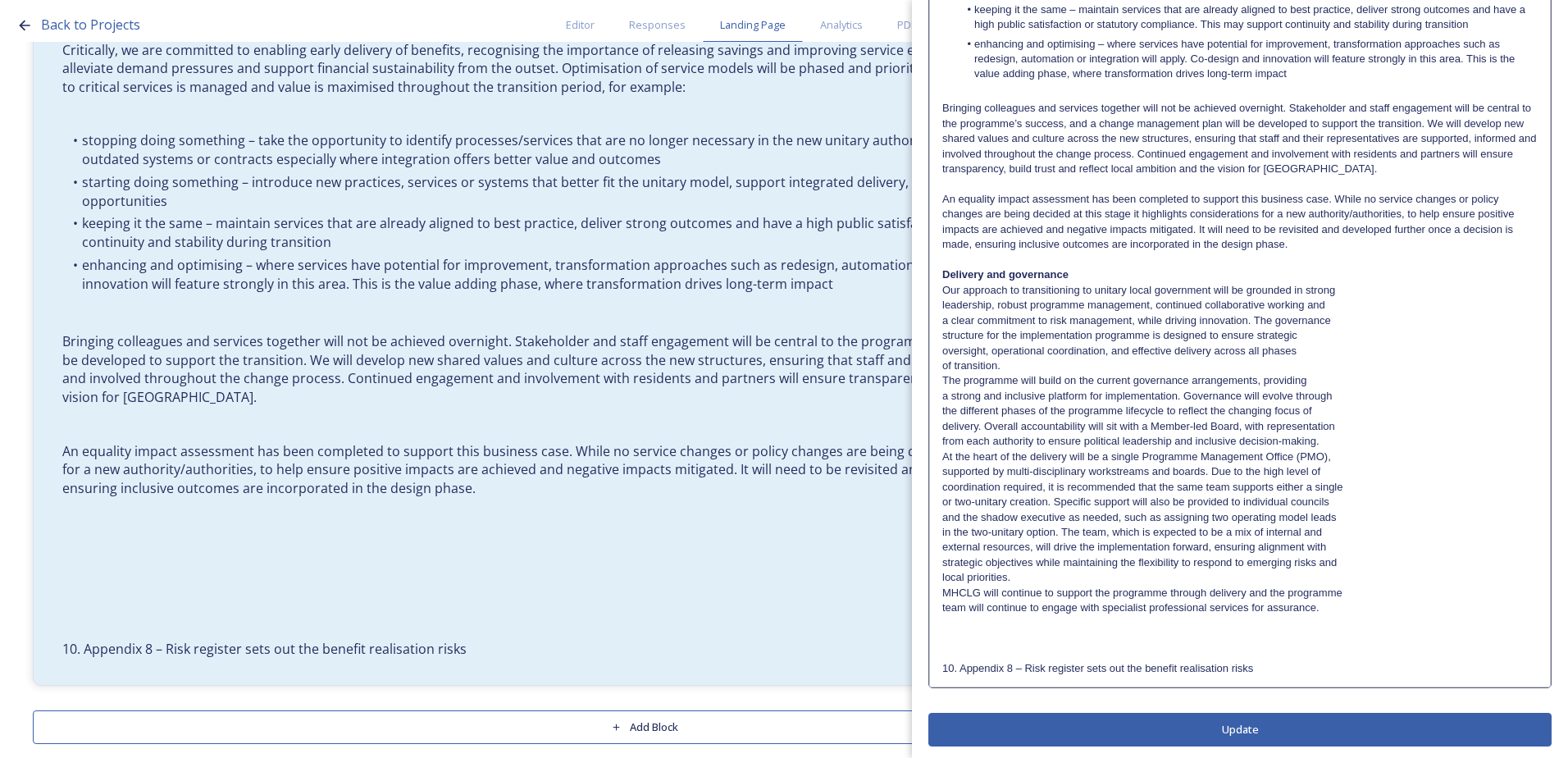
scroll to position [506, 0]
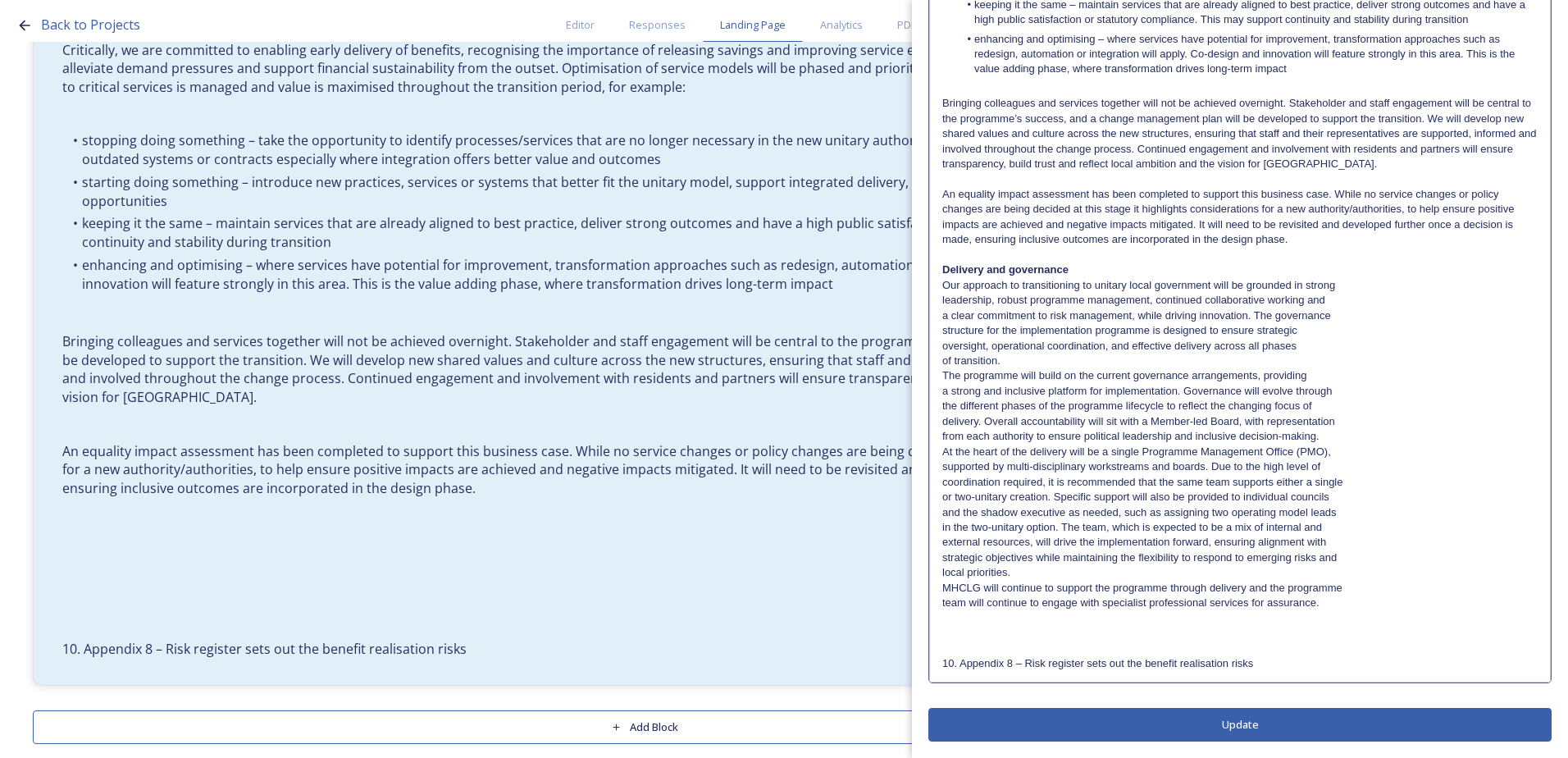
click at [986, 310] on p "a clear commitment to risk management, while driving innovation. The governance" at bounding box center [1239, 316] width 596 height 15
click at [934, 303] on div "6.2 Transition approach Continuing our ongoing collaboration and commitment to …" at bounding box center [1239, 171] width 620 height 1023
click at [937, 314] on div "6.2 Transition approach Continuing our ongoing collaboration and commitment to …" at bounding box center [1239, 171] width 620 height 1023
click at [939, 333] on div "6.2 Transition approach Continuing our ongoing collaboration and commitment to …" at bounding box center [1239, 171] width 620 height 1023
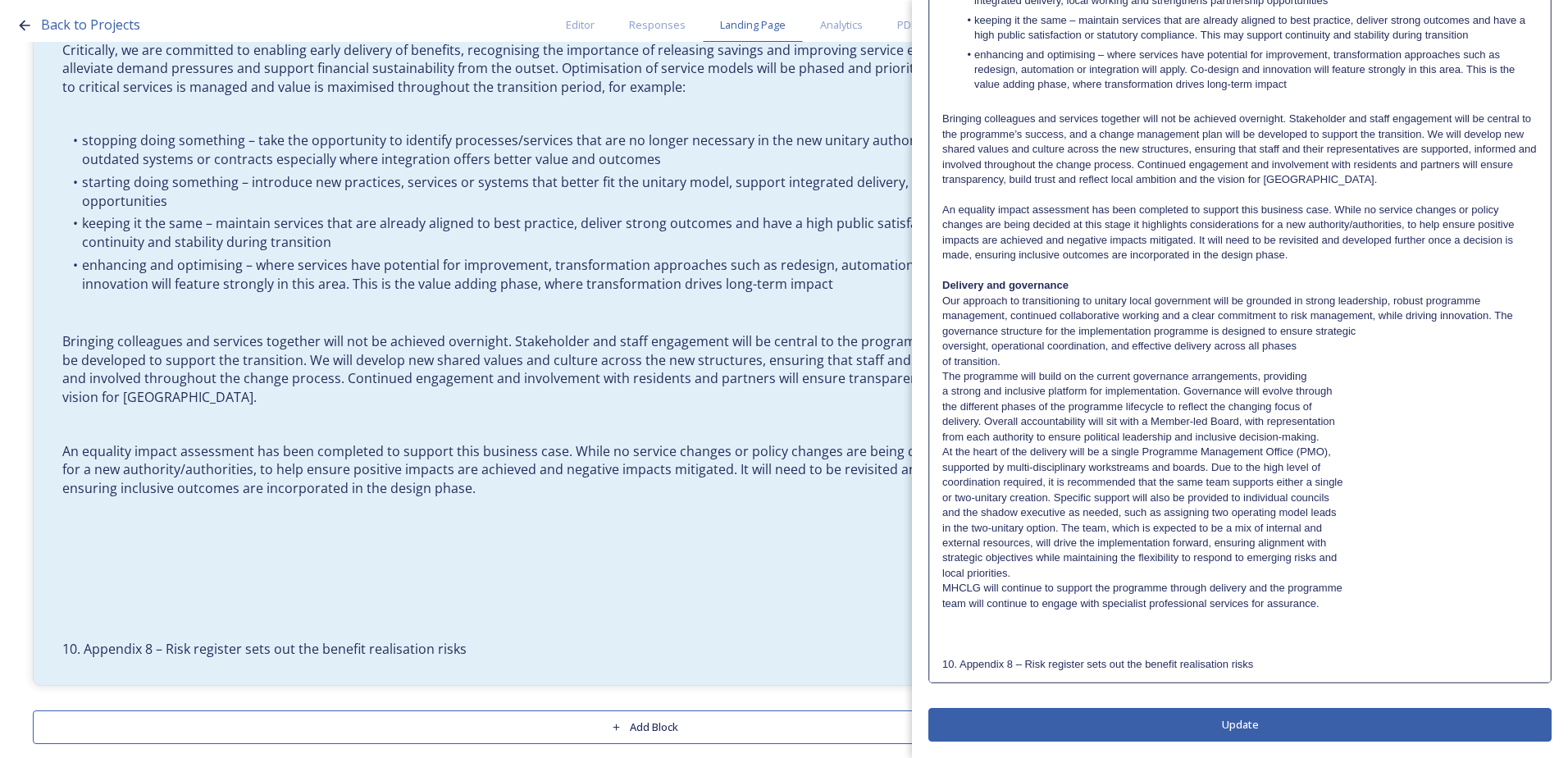
click at [938, 345] on div "6.2 Transition approach Continuing our ongoing collaboration and commitment to …" at bounding box center [1239, 178] width 620 height 1007
click at [937, 359] on div "6.2 Transition approach Continuing our ongoing collaboration and commitment to …" at bounding box center [1239, 178] width 620 height 1007
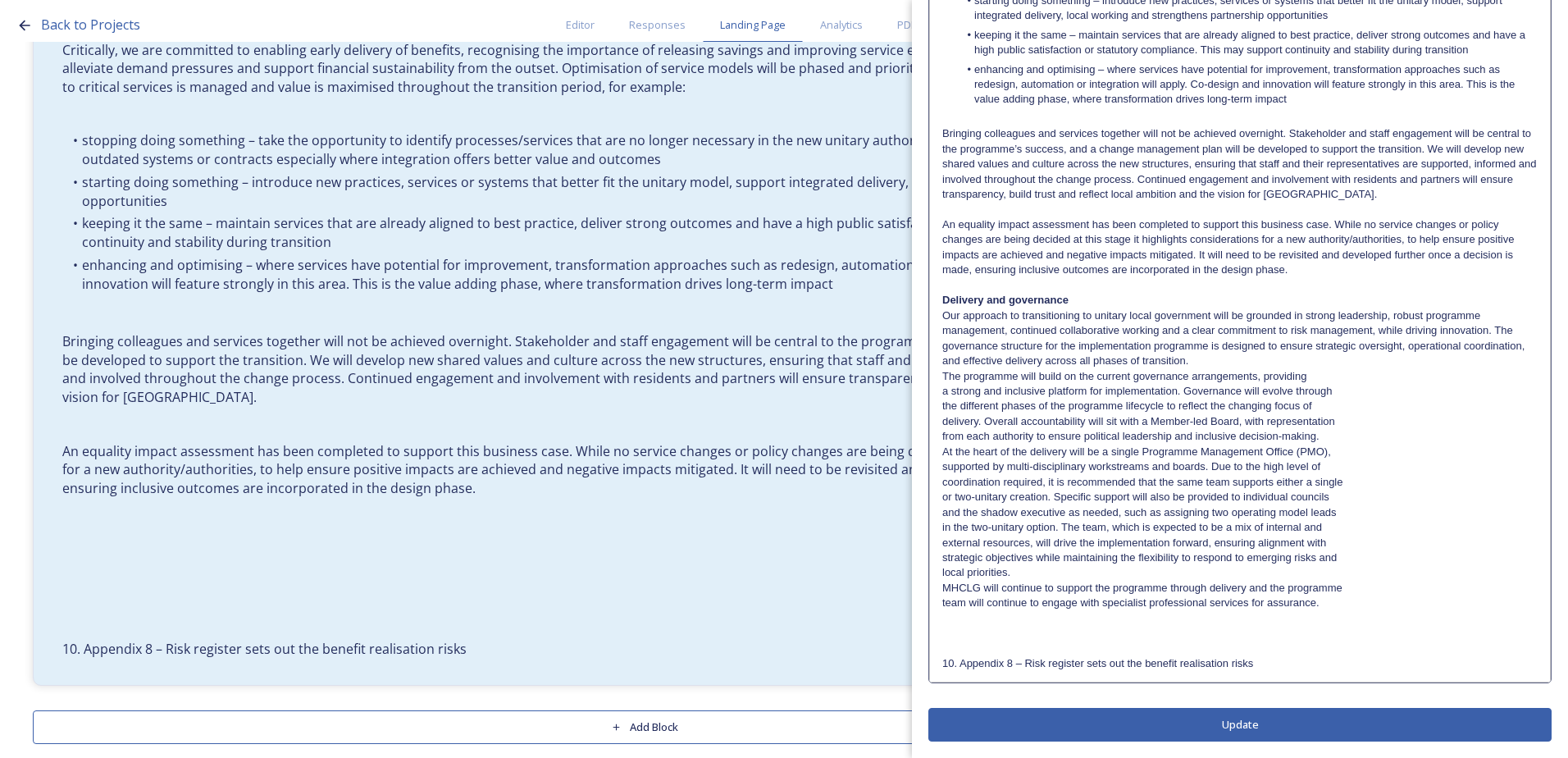
drag, startPoint x: 1215, startPoint y: 350, endPoint x: 1215, endPoint y: 360, distance: 10.0
click at [1216, 350] on p "Our approach to transitioning to unitary local government will be grounded in s…" at bounding box center [1239, 339] width 596 height 61
click at [1212, 360] on p "Our approach to transitioning to unitary local government will be grounded in s…" at bounding box center [1239, 339] width 596 height 61
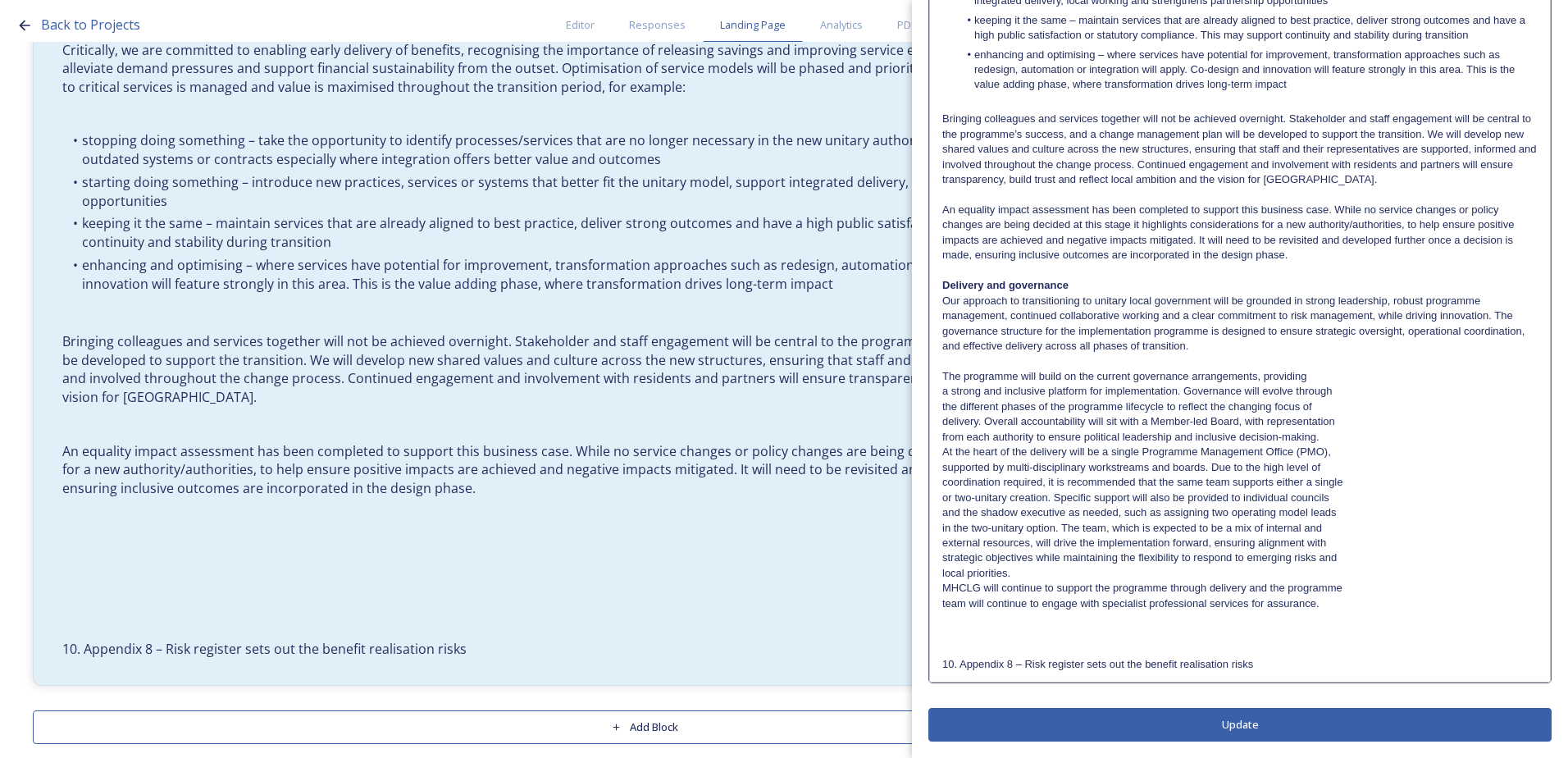
click at [935, 388] on div "6.2 Transition approach Continuing our ongoing collaboration and commitment to …" at bounding box center [1239, 178] width 620 height 1007
click at [933, 410] on div "6.2 Transition approach Continuing our ongoing collaboration and commitment to …" at bounding box center [1239, 178] width 620 height 1007
click at [935, 420] on div "6.2 Transition approach Continuing our ongoing collaboration and commitment to …" at bounding box center [1239, 178] width 620 height 1007
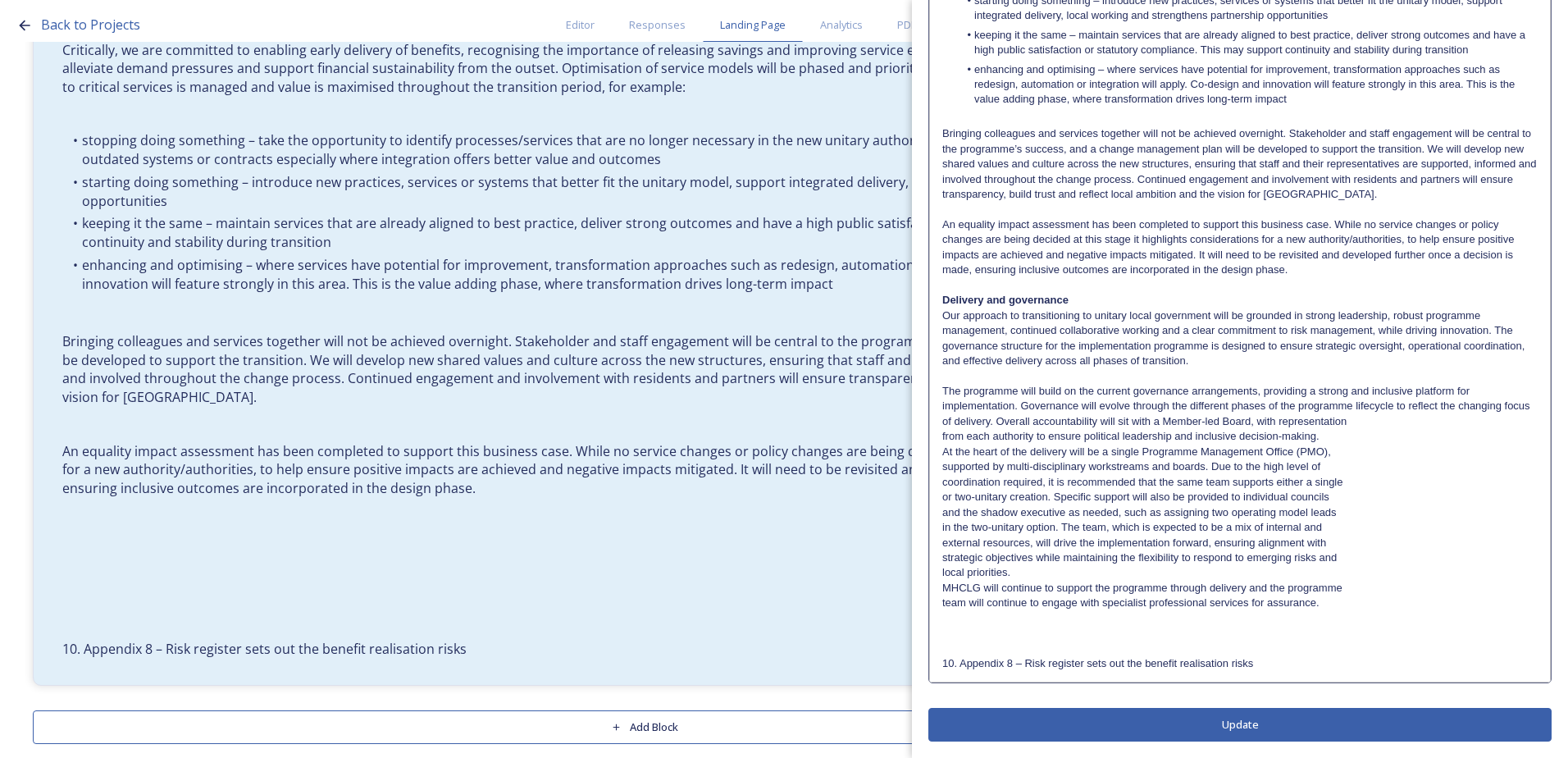
scroll to position [475, 0]
click at [939, 448] on div "6.2 Transition approach Continuing our ongoing collaboration and commitment to …" at bounding box center [1239, 185] width 620 height 992
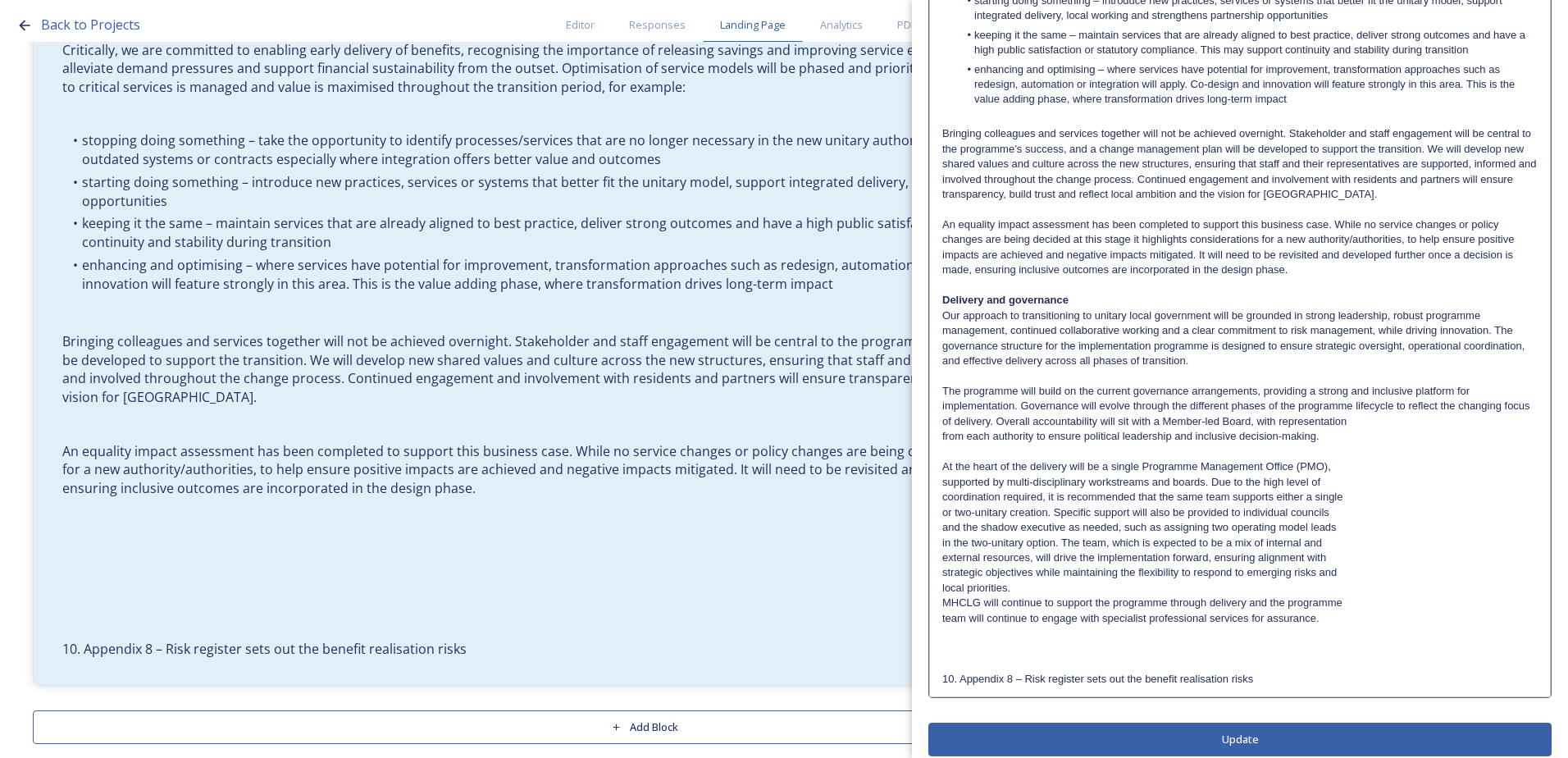
scroll to position [490, 0]
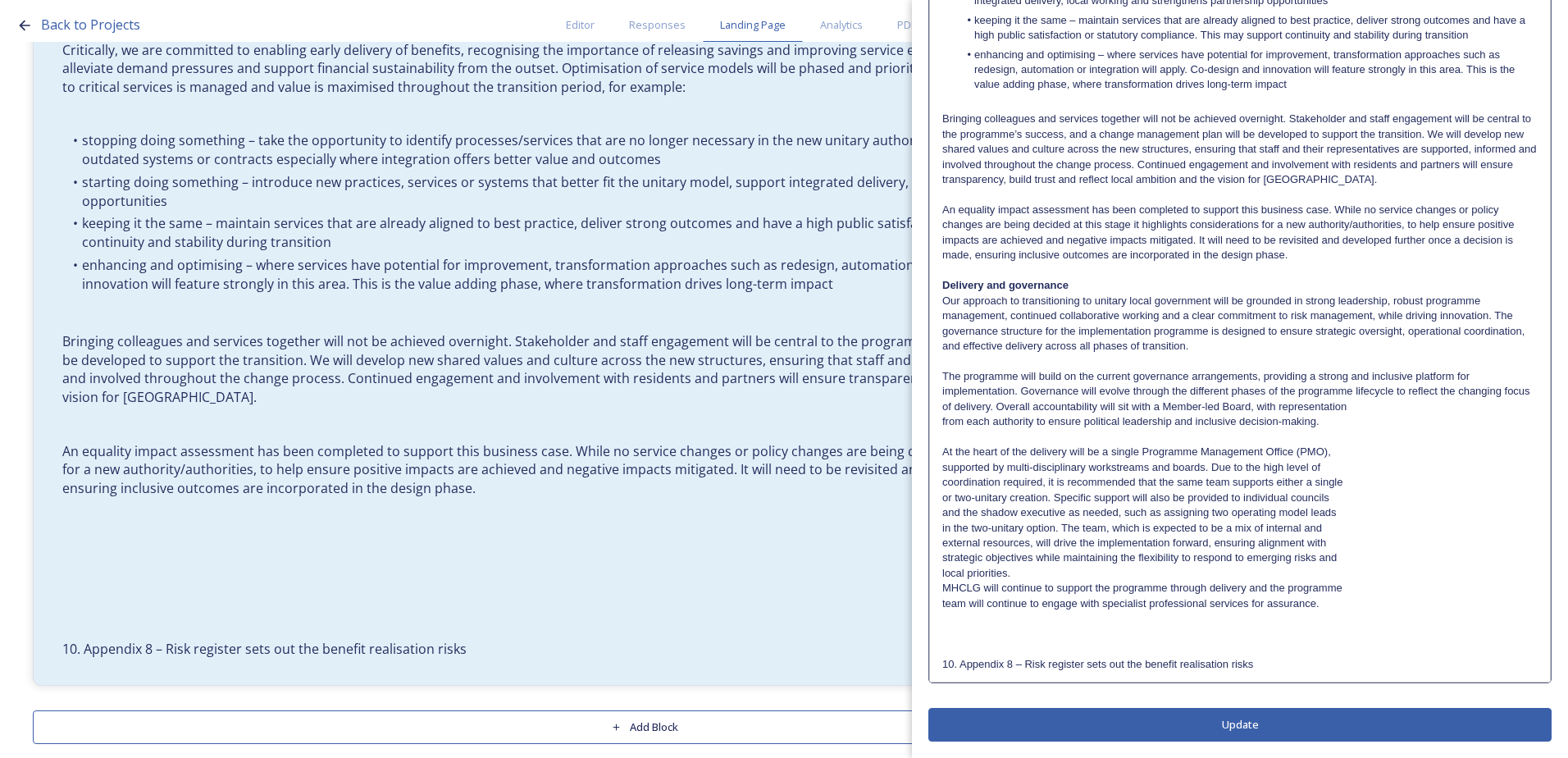
click at [939, 423] on div "6.2 Transition approach Continuing our ongoing collaboration and commitment to …" at bounding box center [1239, 178] width 620 height 1007
click at [939, 470] on div "6.2 Transition approach Continuing our ongoing collaboration and commitment to …" at bounding box center [1239, 178] width 620 height 1007
click at [936, 483] on div "6.2 Transition approach Continuing our ongoing collaboration and commitment to …" at bounding box center [1239, 178] width 620 height 1007
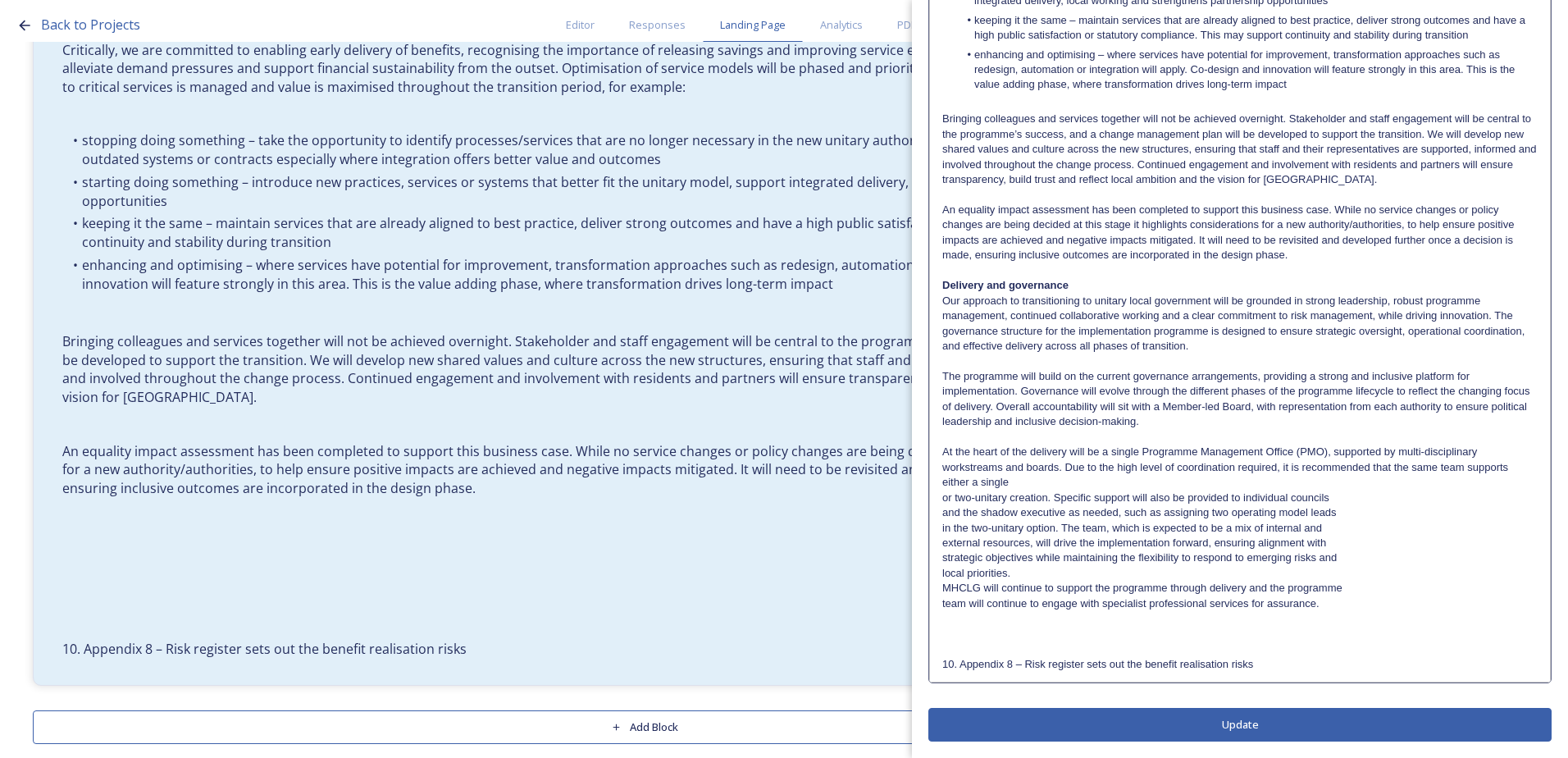
click at [935, 497] on div "6.2 Transition approach Continuing our ongoing collaboration and commitment to …" at bounding box center [1239, 178] width 620 height 1007
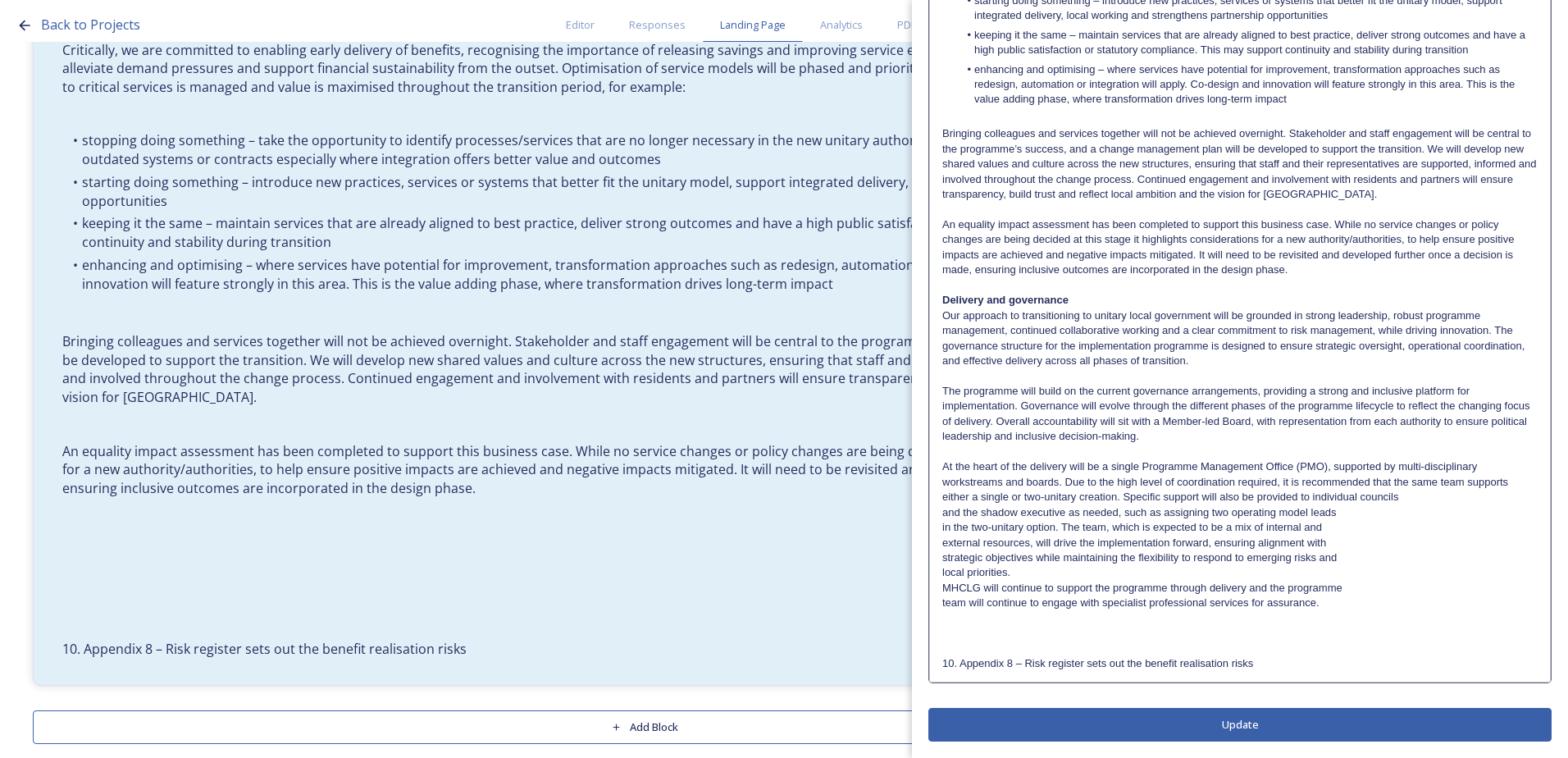
click at [935, 512] on div "6.2 Transition approach Continuing our ongoing collaboration and commitment to …" at bounding box center [1239, 185] width 620 height 992
click at [939, 525] on div "6.2 Transition approach Continuing our ongoing collaboration and commitment to …" at bounding box center [1239, 185] width 620 height 992
click at [932, 541] on div "6.2 Transition approach Continuing our ongoing collaboration and commitment to …" at bounding box center [1239, 185] width 620 height 992
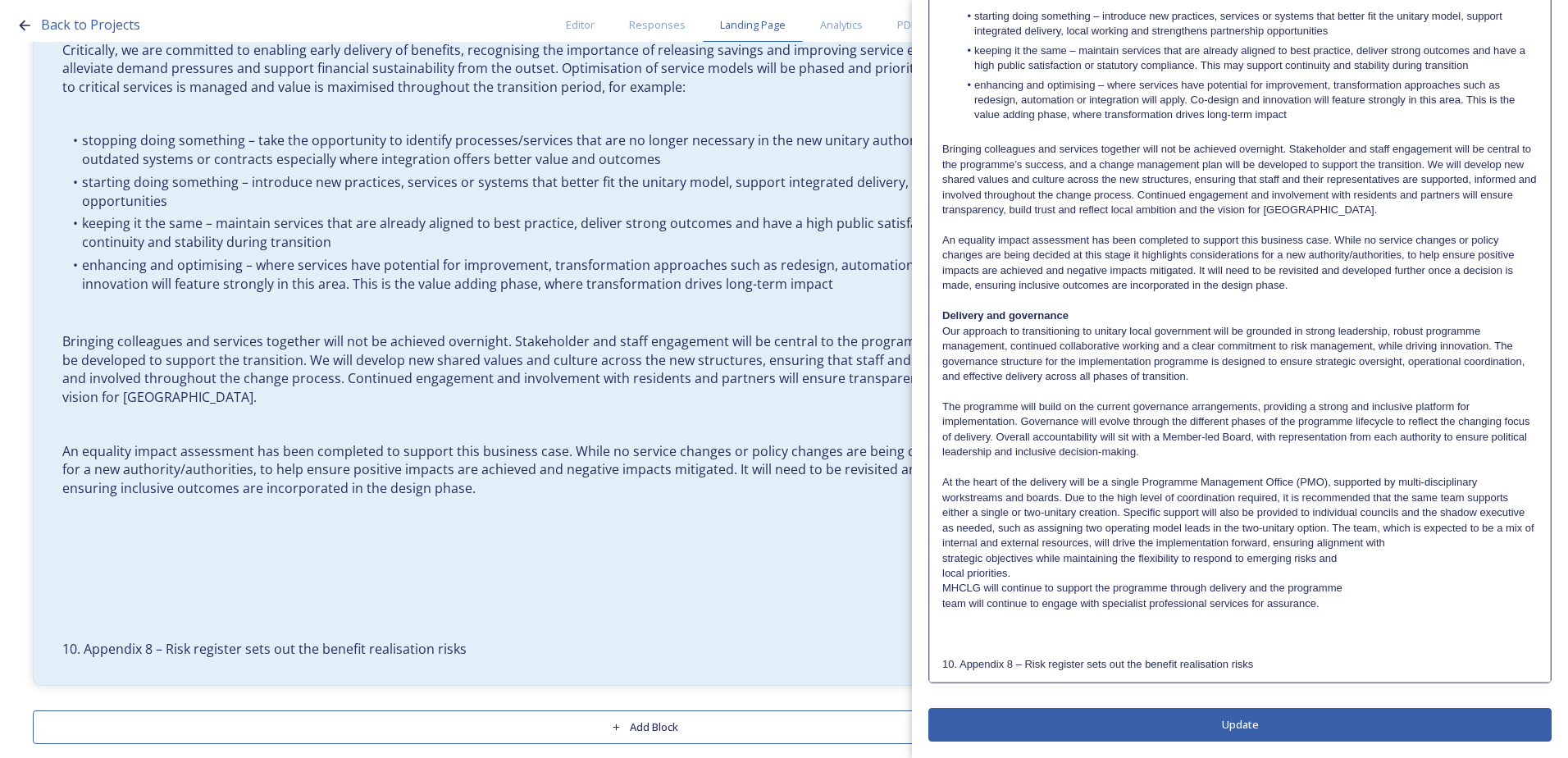
click at [934, 561] on div "6.2 Transition approach Continuing our ongoing collaboration and commitment to …" at bounding box center [1239, 193] width 620 height 977
click at [936, 574] on div "6.2 Transition approach Continuing our ongoing collaboration and commitment to …" at bounding box center [1239, 193] width 620 height 977
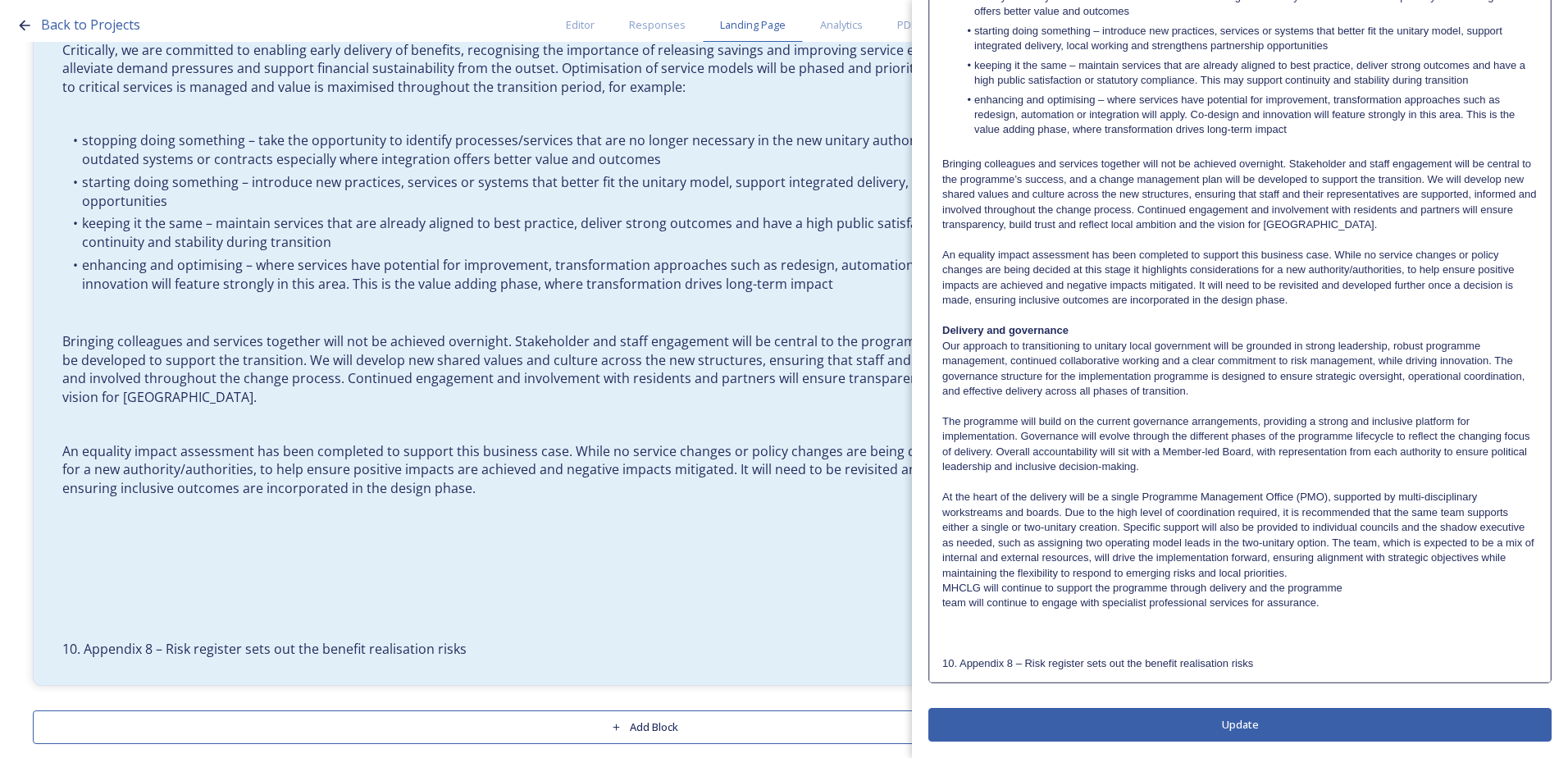
scroll to position [446, 0]
click at [1298, 575] on p "At the heart of the delivery will be a single Programme Management Office (PMO)…" at bounding box center [1239, 535] width 596 height 91
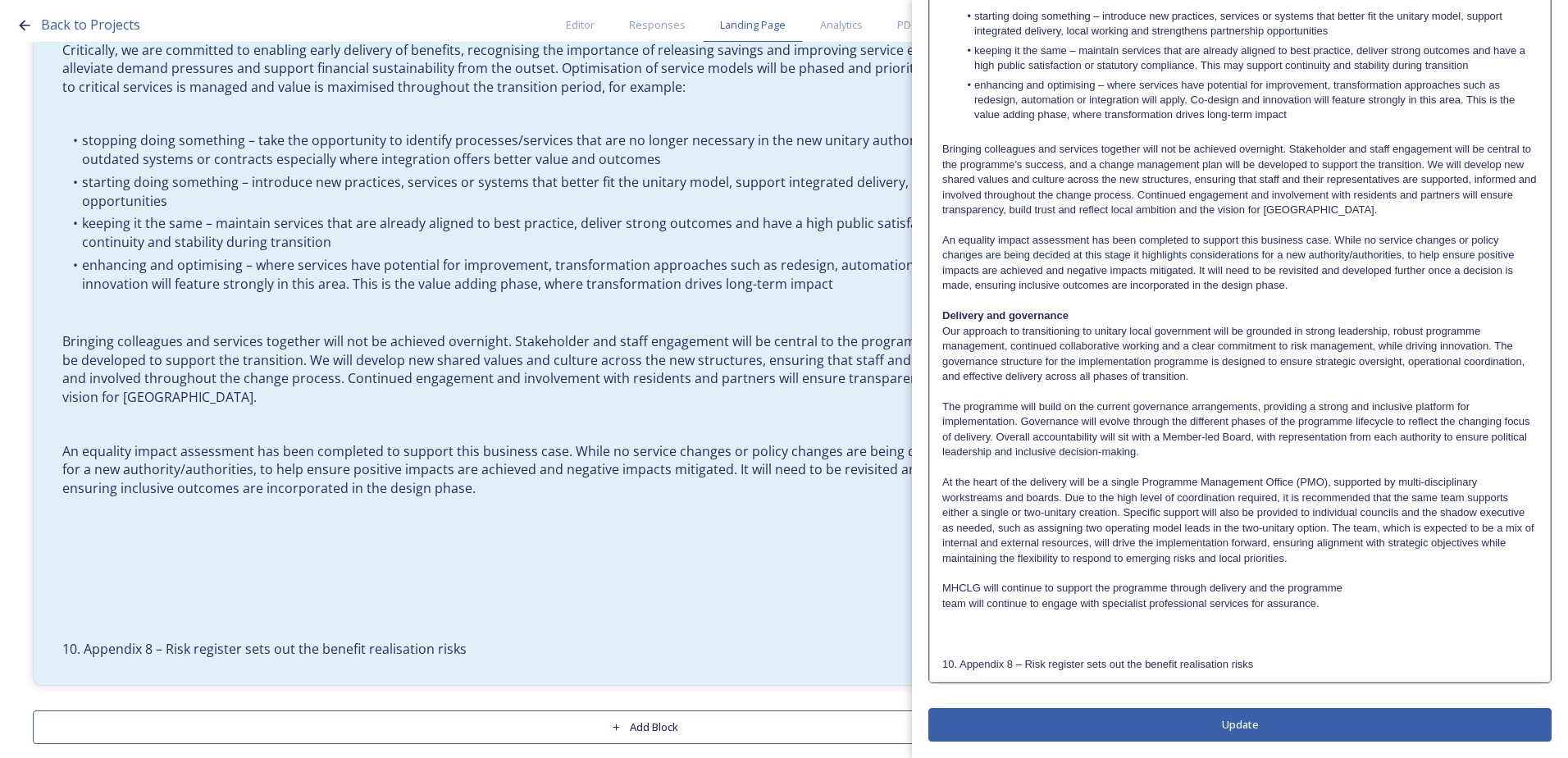
click at [932, 603] on div "6.2 Transition approach Continuing our ongoing collaboration and commitment to …" at bounding box center [1239, 193] width 620 height 977
click at [1186, 728] on div "Edit Block Block Style Order 6.2 Transition approach Continuing our ongoing col…" at bounding box center [1239, 148] width 623 height 1185
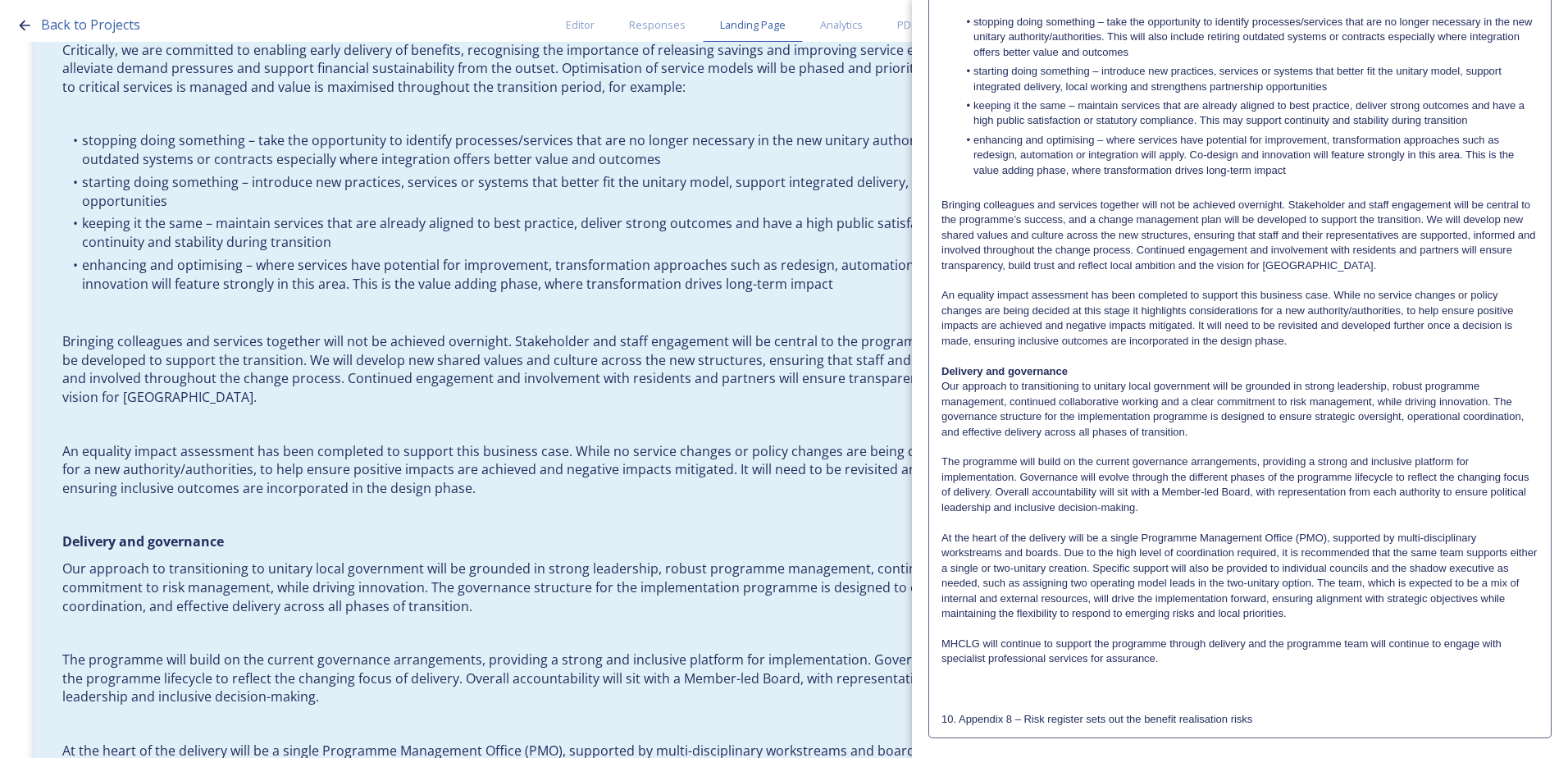
scroll to position [440, 0]
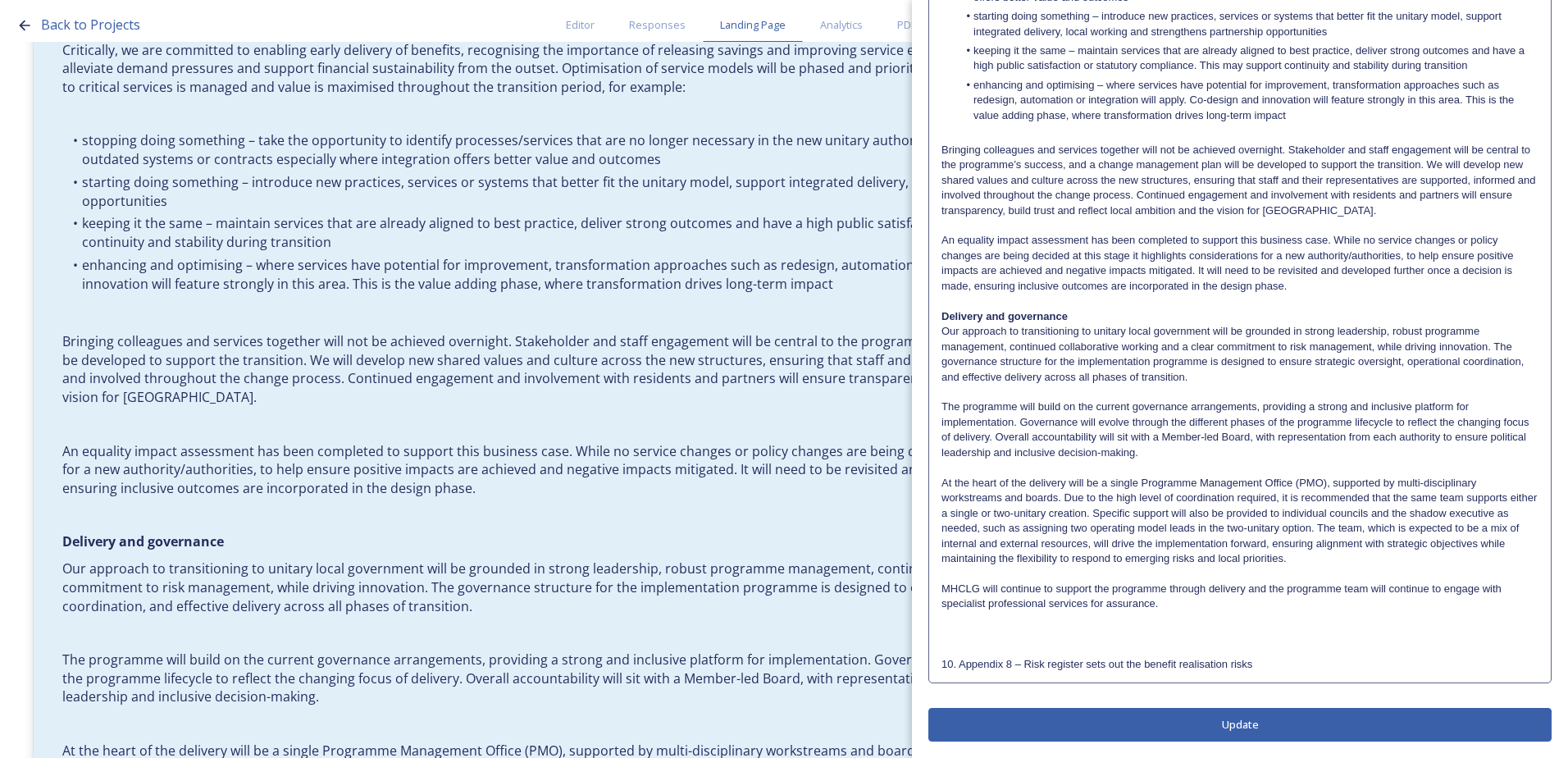
click at [1004, 647] on p at bounding box center [1239, 650] width 596 height 15
click at [957, 648] on p at bounding box center [1239, 649] width 596 height 15
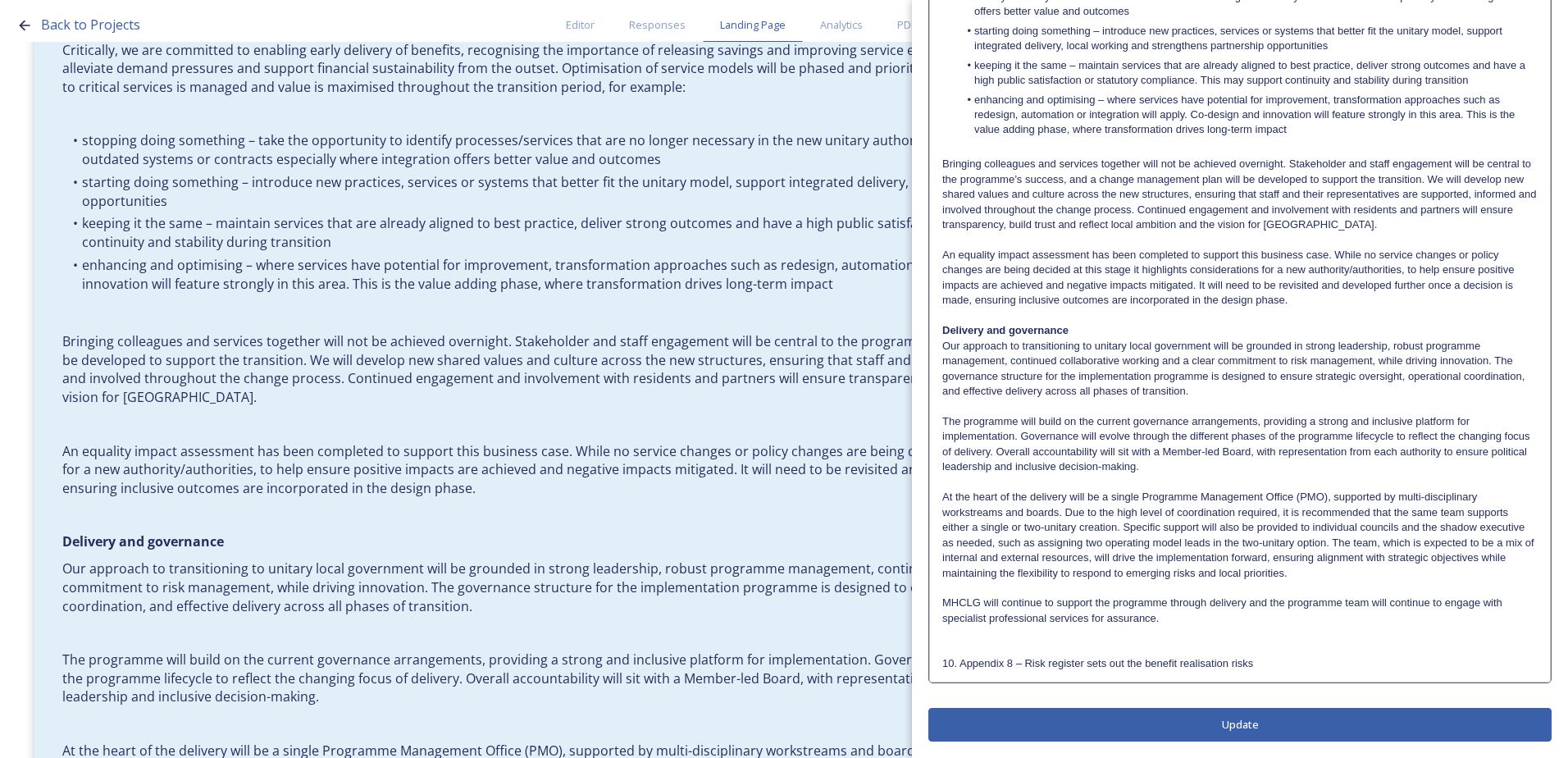
scroll to position [446, 0]
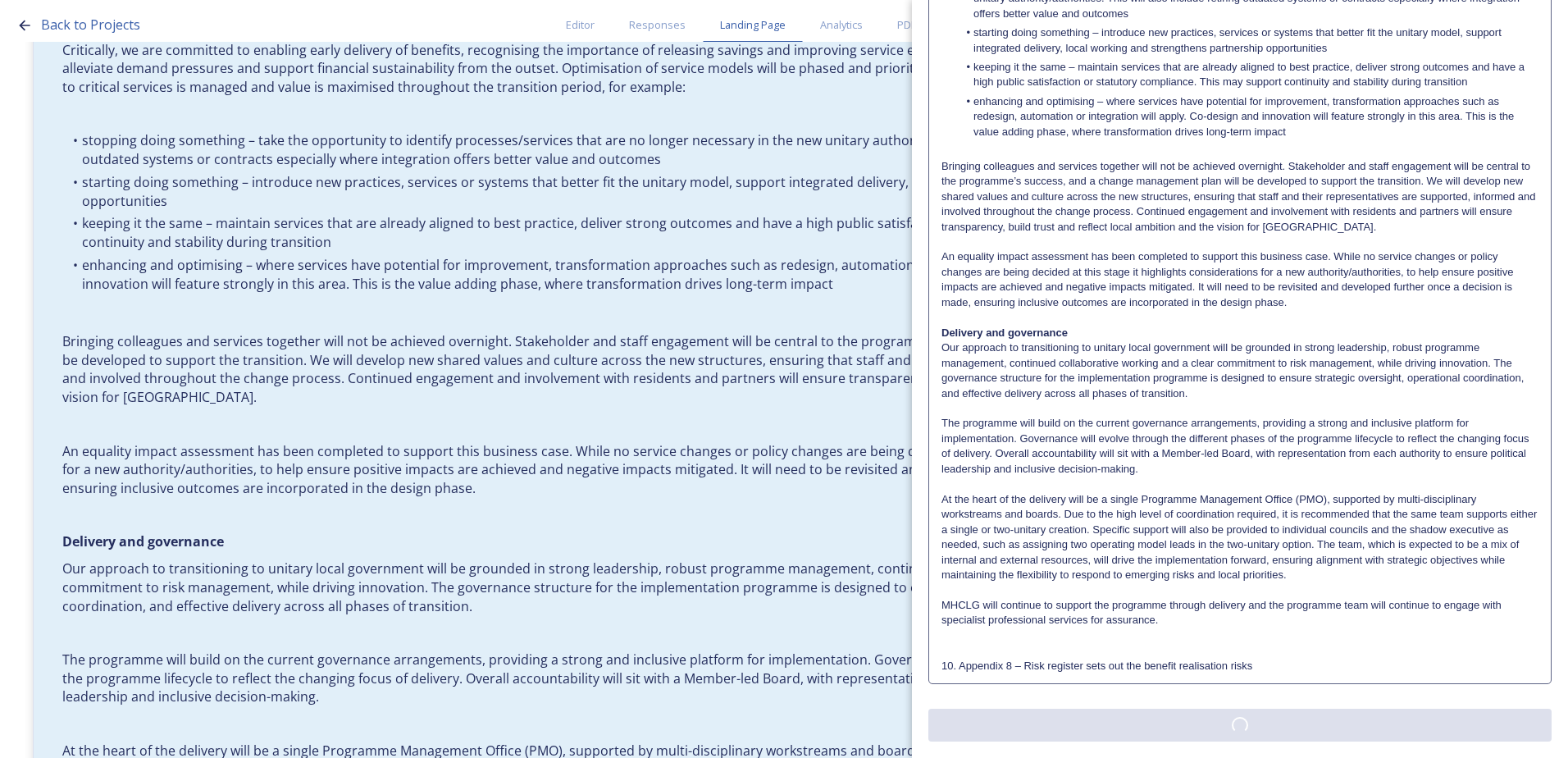
click at [1146, 730] on div "Edit Block Block Style Order Text Block: Edit Rich Text Click to edit 6.2 Trans…" at bounding box center [1239, 167] width 623 height 1149
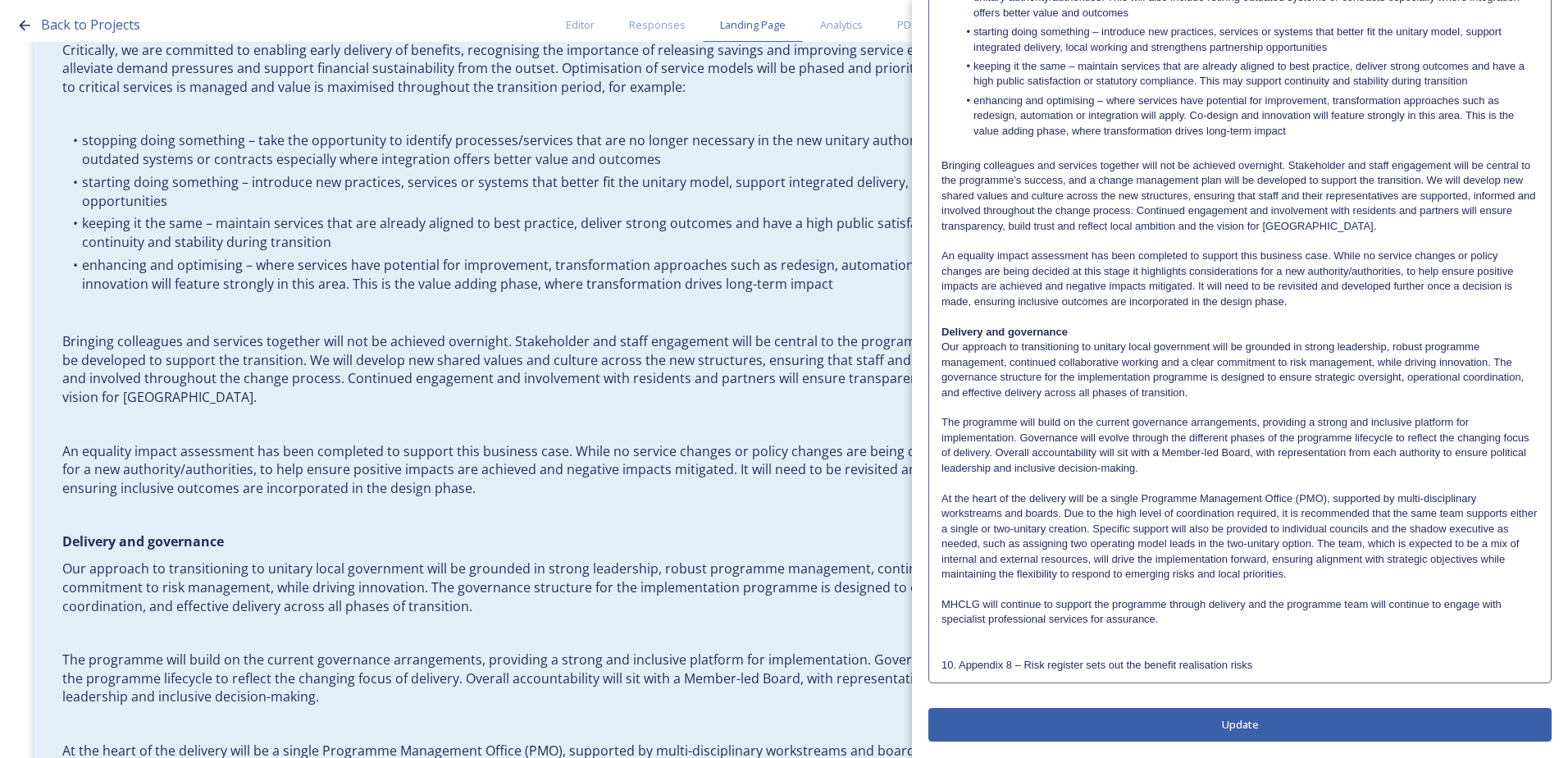
click at [1187, 729] on button "Update" at bounding box center [1239, 725] width 623 height 33
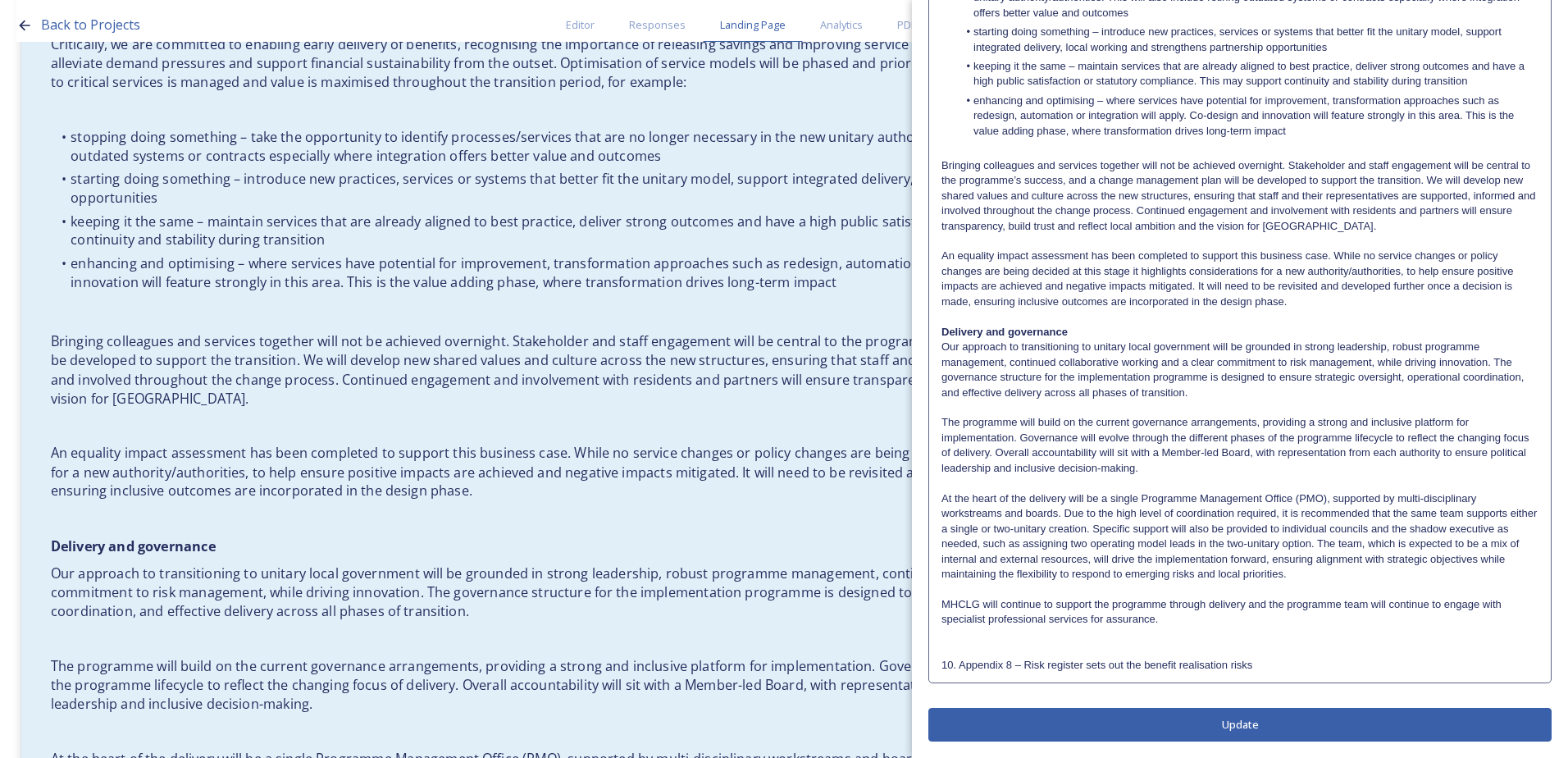
scroll to position [3581, 0]
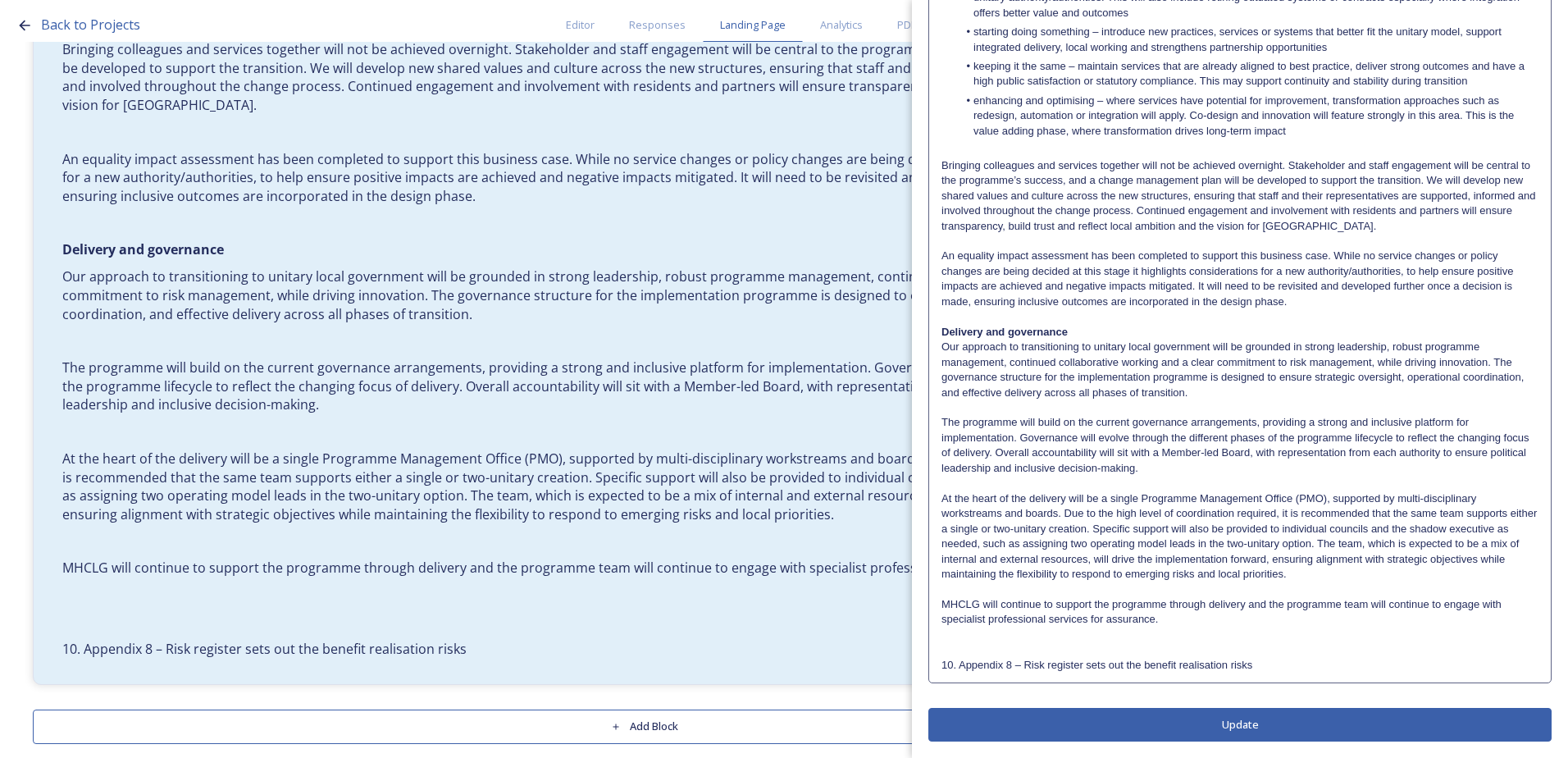
click at [628, 718] on button "Add Block" at bounding box center [644, 726] width 1223 height 33
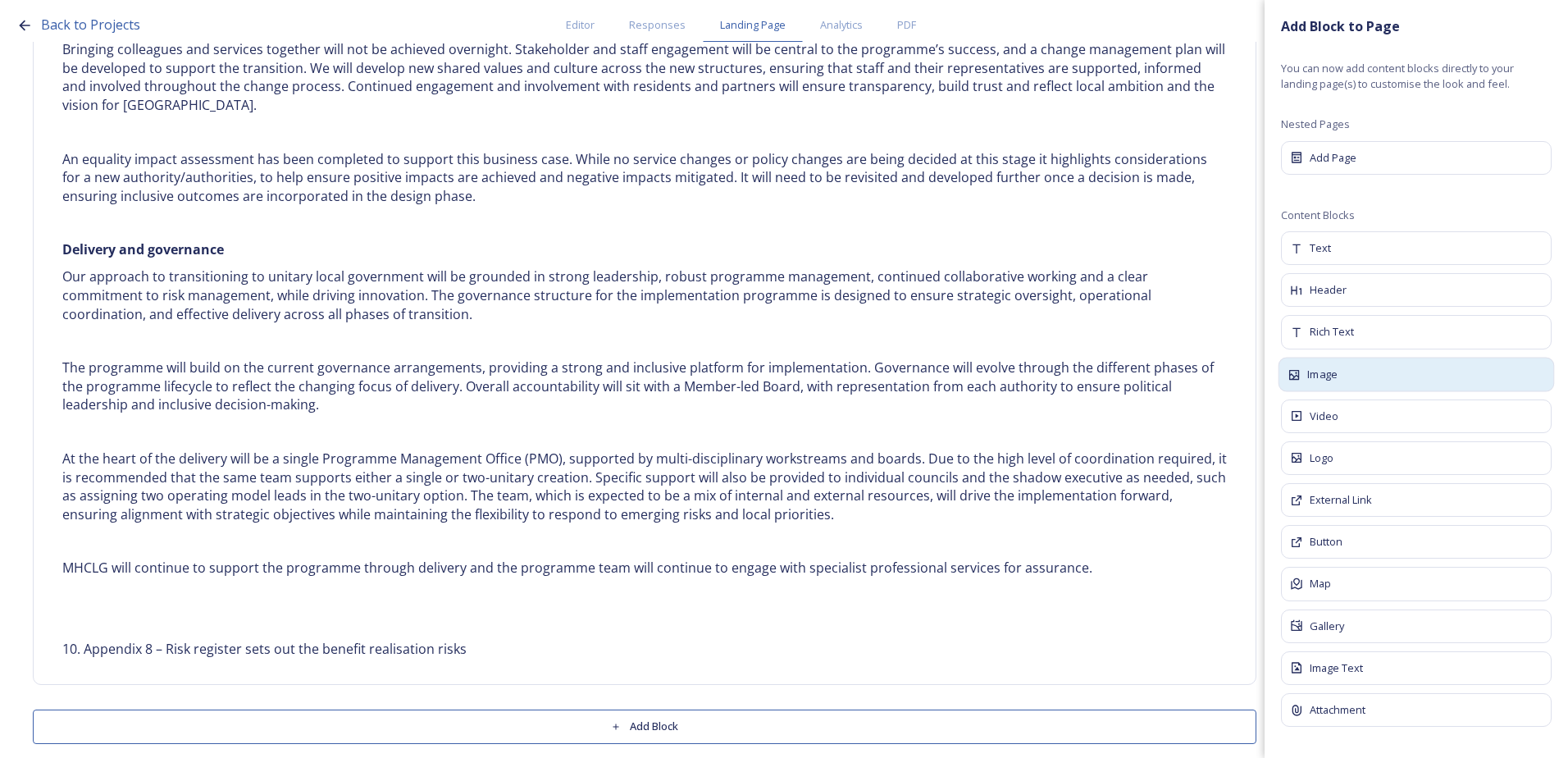
click at [1344, 383] on div "Image" at bounding box center [1416, 373] width 276 height 34
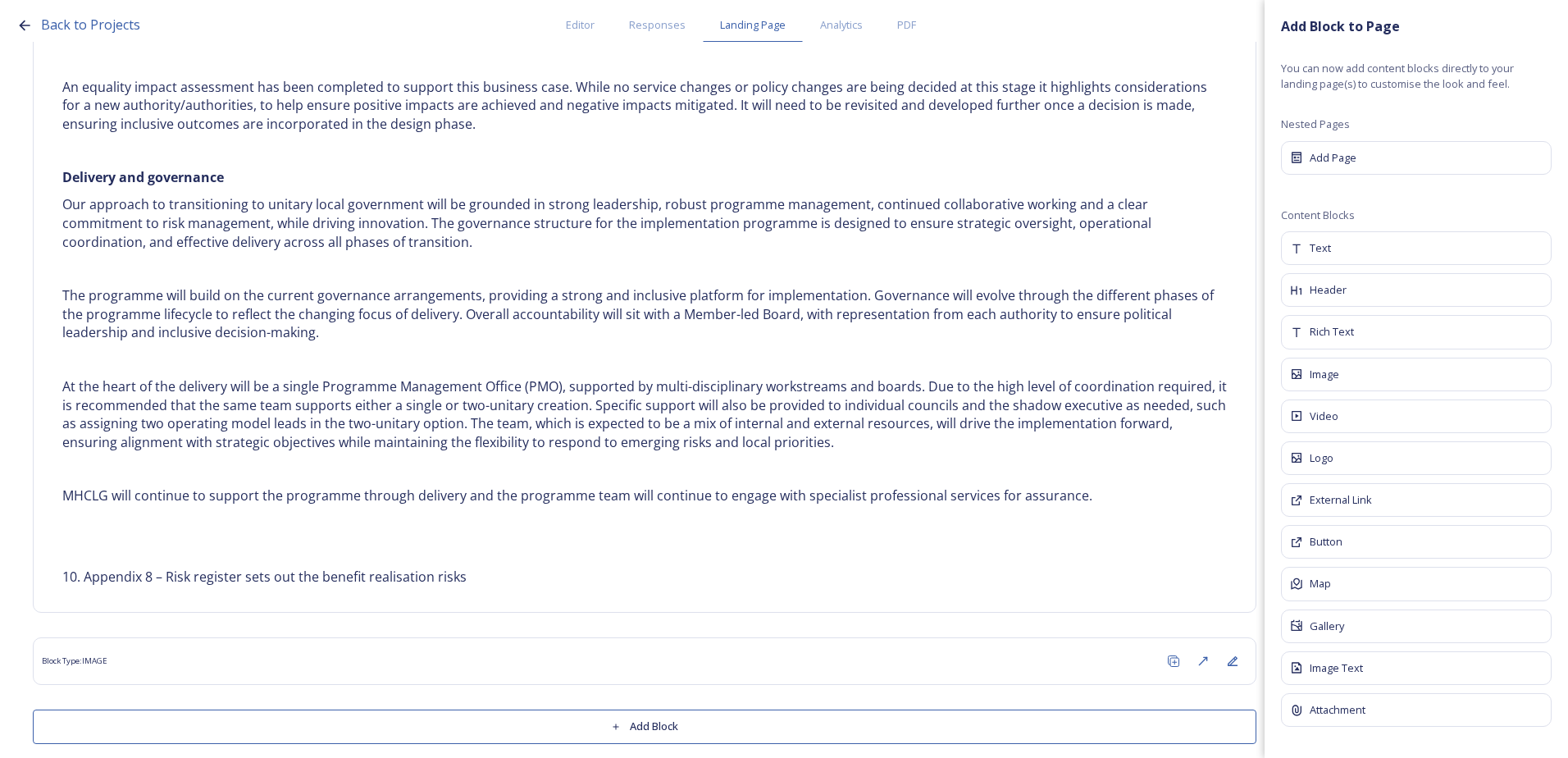
click at [697, 713] on button "Add Block" at bounding box center [644, 726] width 1223 height 33
click at [1385, 322] on div "Rich Text" at bounding box center [1416, 332] width 276 height 34
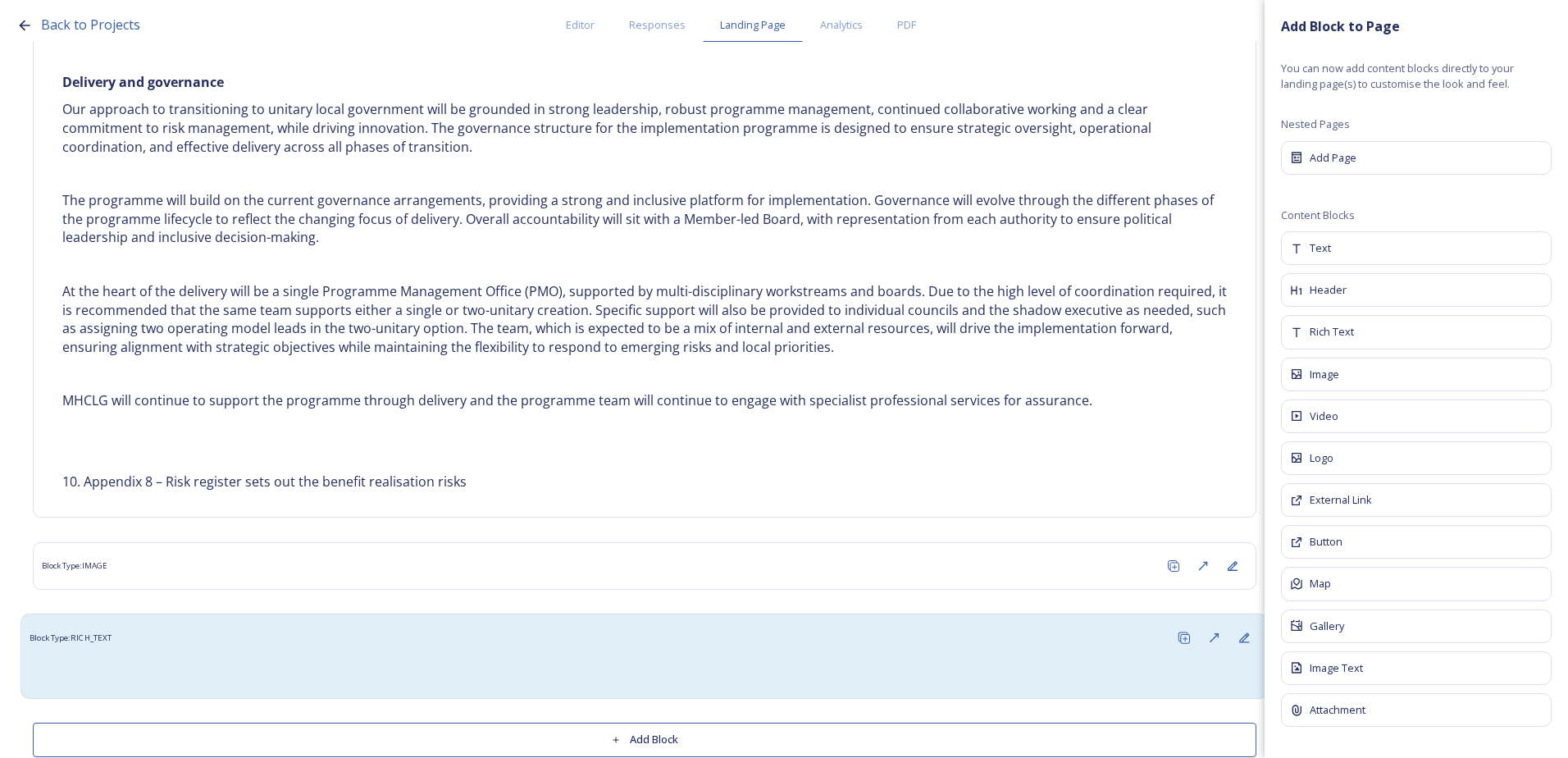
scroll to position [3761, 0]
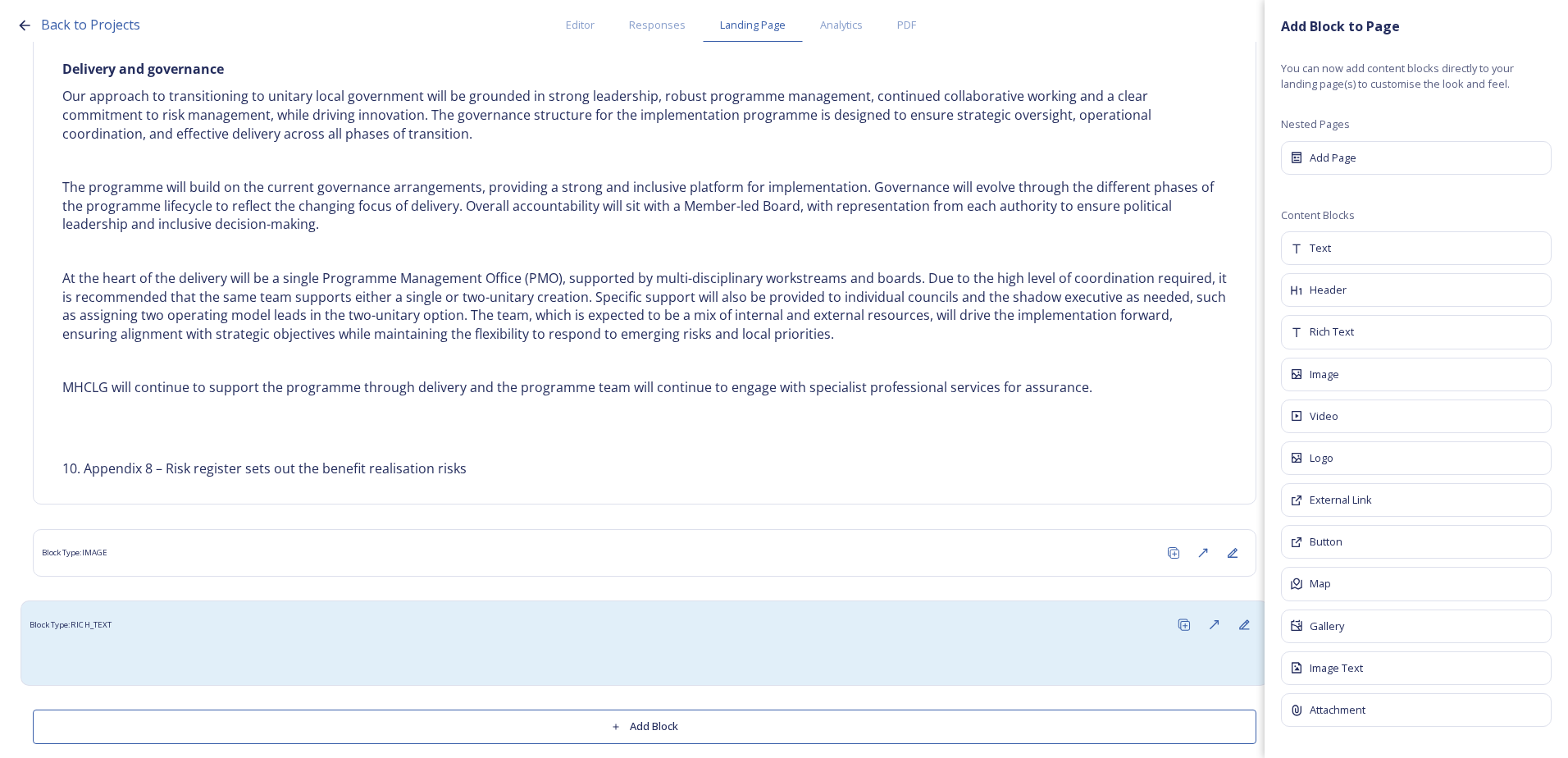
click at [647, 639] on div at bounding box center [644, 658] width 1229 height 37
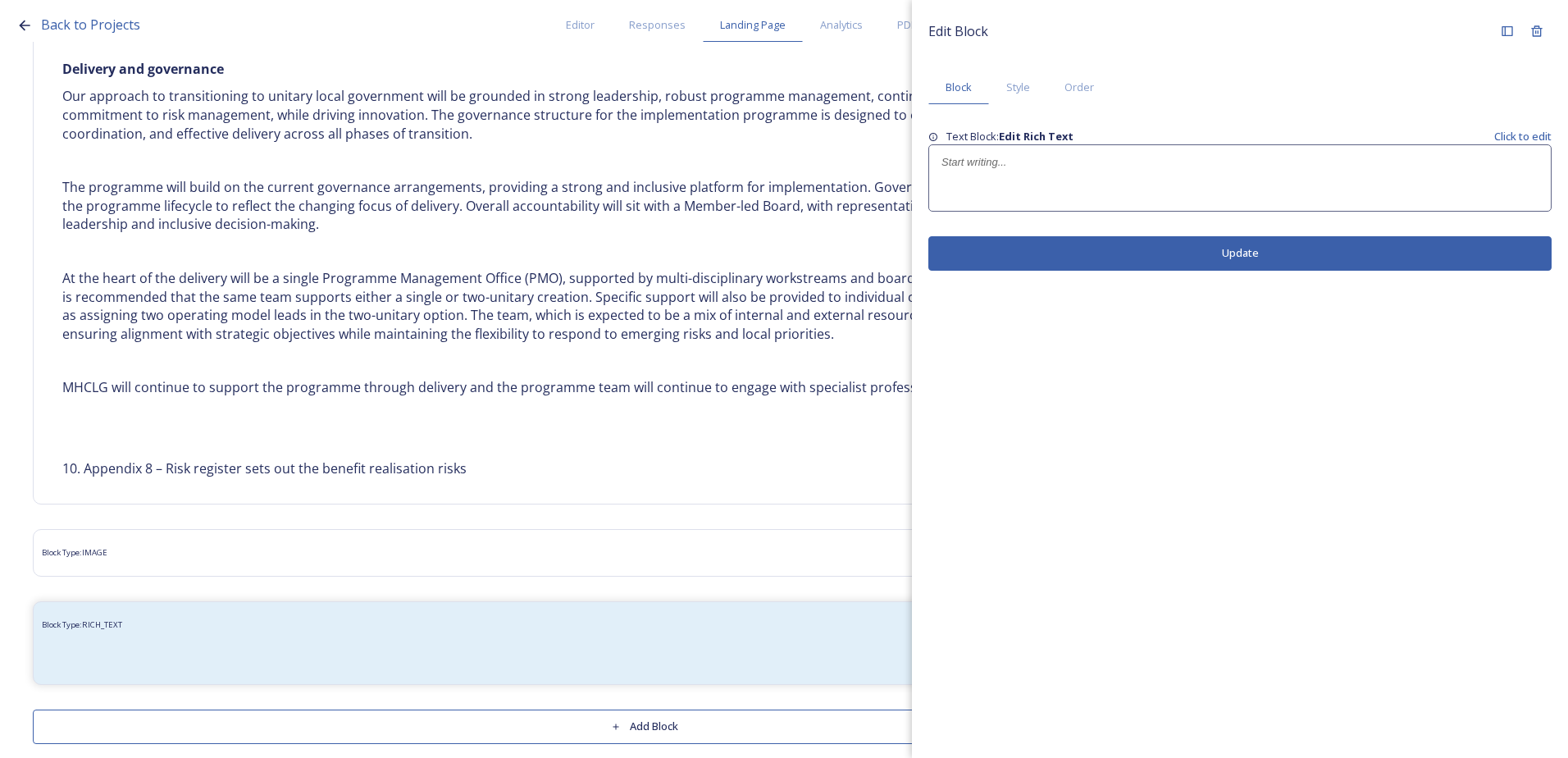
drag, startPoint x: 1068, startPoint y: 187, endPoint x: 1052, endPoint y: 187, distance: 16.0
click at [1052, 187] on div at bounding box center [1239, 178] width 621 height 66
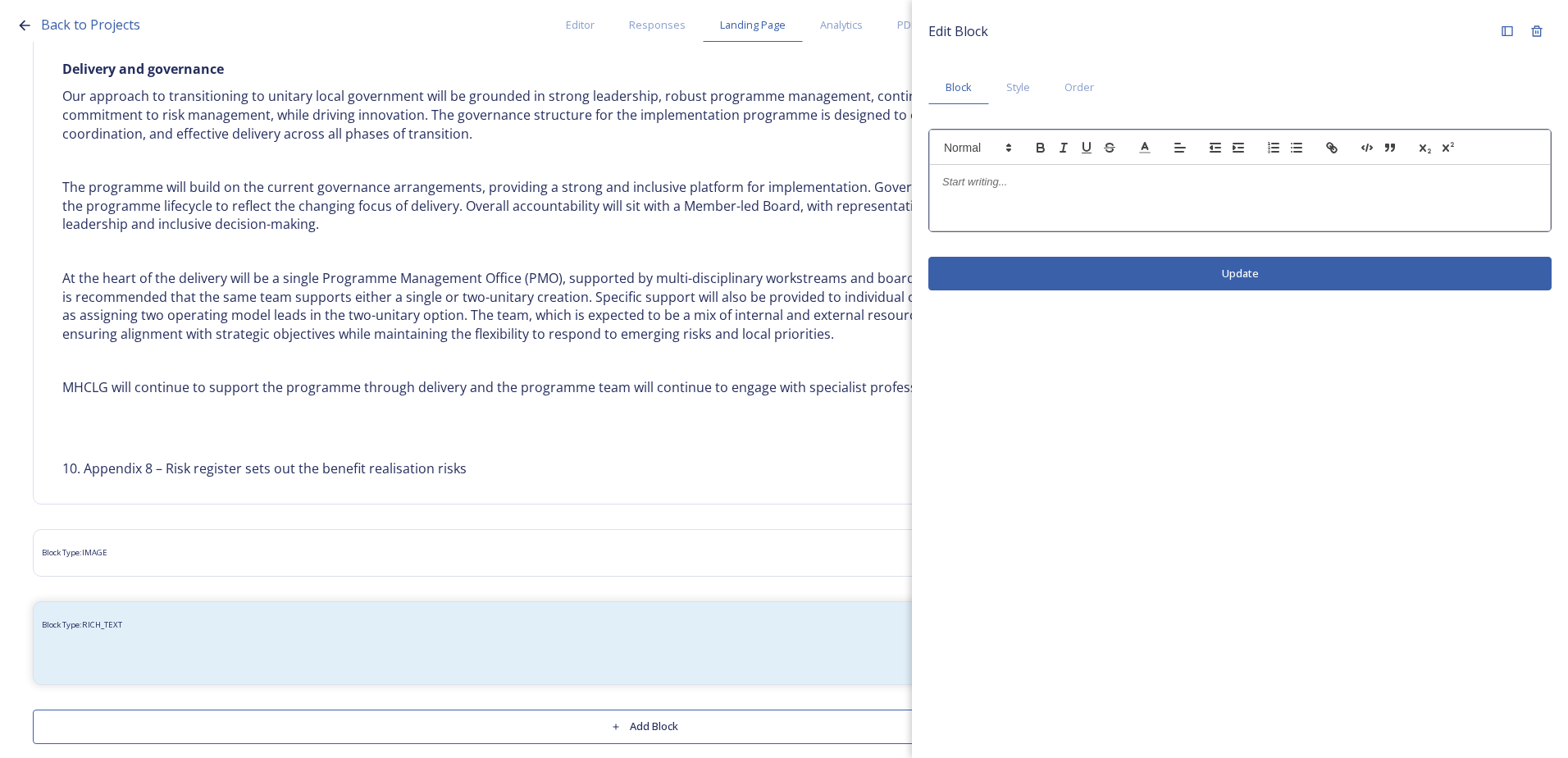
click at [966, 183] on p at bounding box center [1239, 183] width 596 height 15
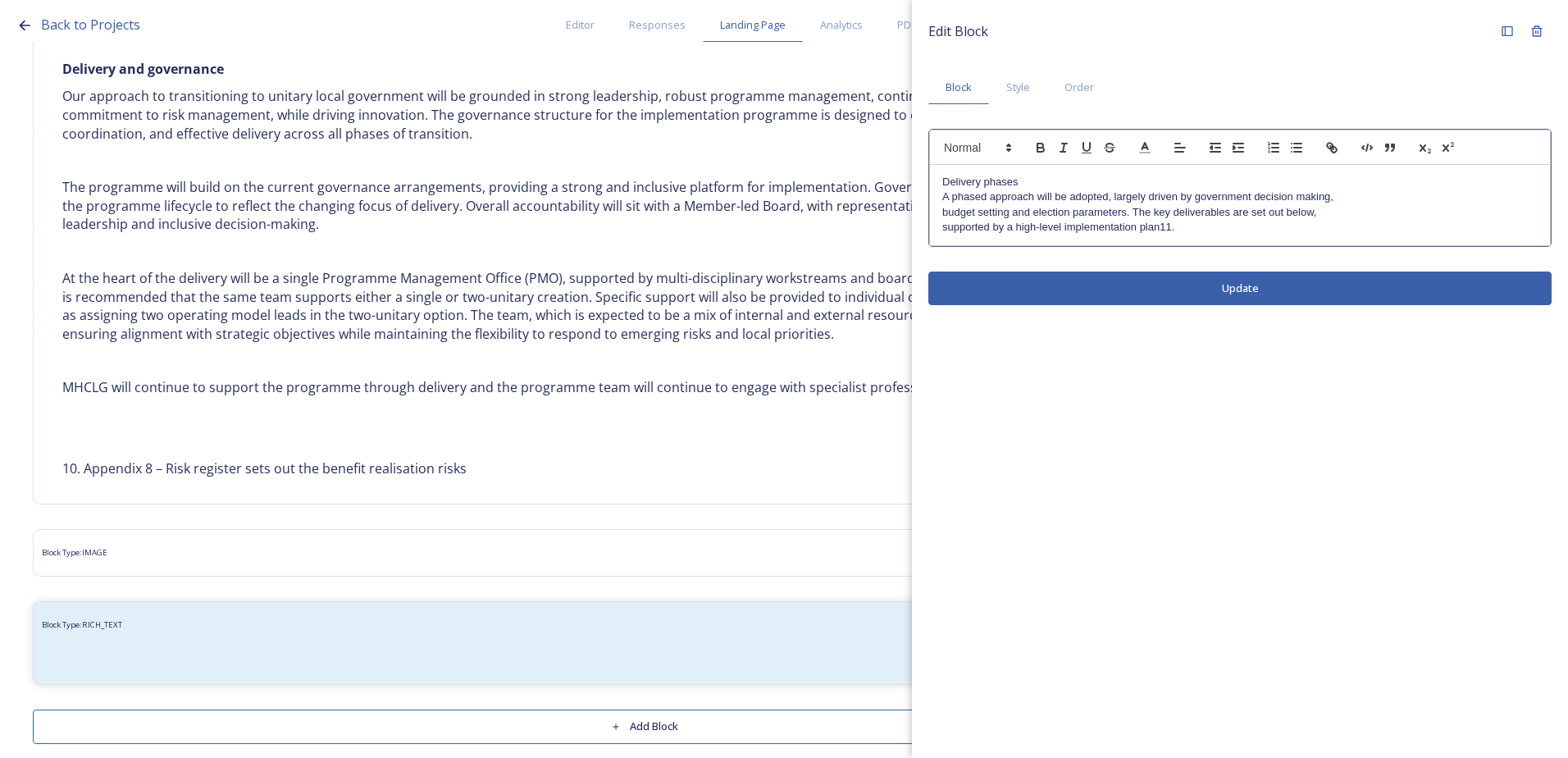
scroll to position [0, 0]
drag, startPoint x: 1031, startPoint y: 183, endPoint x: 935, endPoint y: 178, distance: 96.1
click at [935, 178] on div "Delivery phases A phased approach will be adopted, largely driven by government…" at bounding box center [1239, 205] width 620 height 81
click at [1043, 149] on icon "button" at bounding box center [1040, 149] width 6 height 4
click at [936, 214] on div "Delivery phases A phased approach will be adopted, largely driven by government…" at bounding box center [1239, 205] width 620 height 81
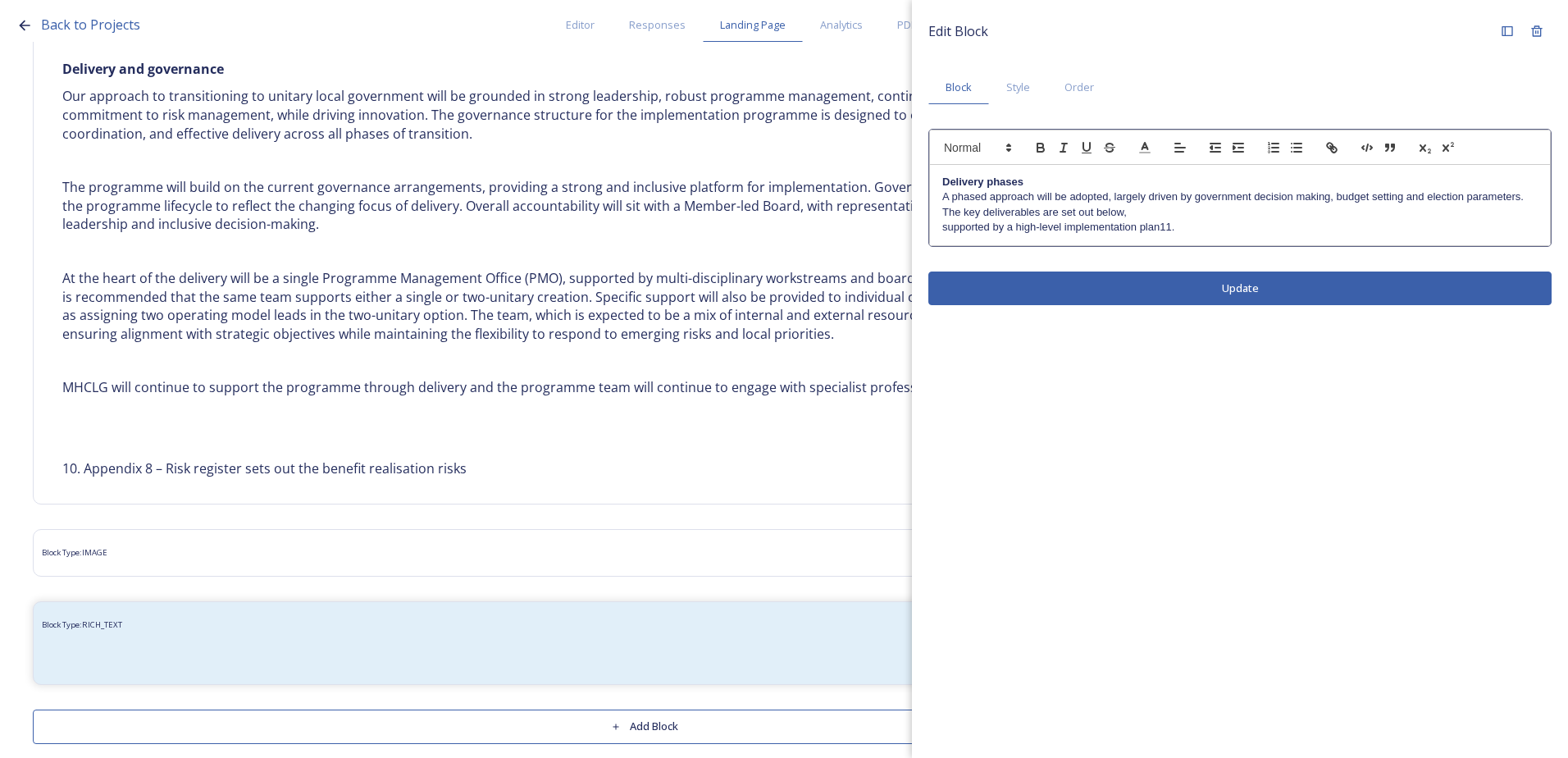
click at [935, 211] on div "Delivery phases A phased approach will be adopted, largely driven by government…" at bounding box center [1239, 205] width 620 height 81
click at [943, 227] on p "supported by a high-level implementation plan11." at bounding box center [1239, 227] width 596 height 15
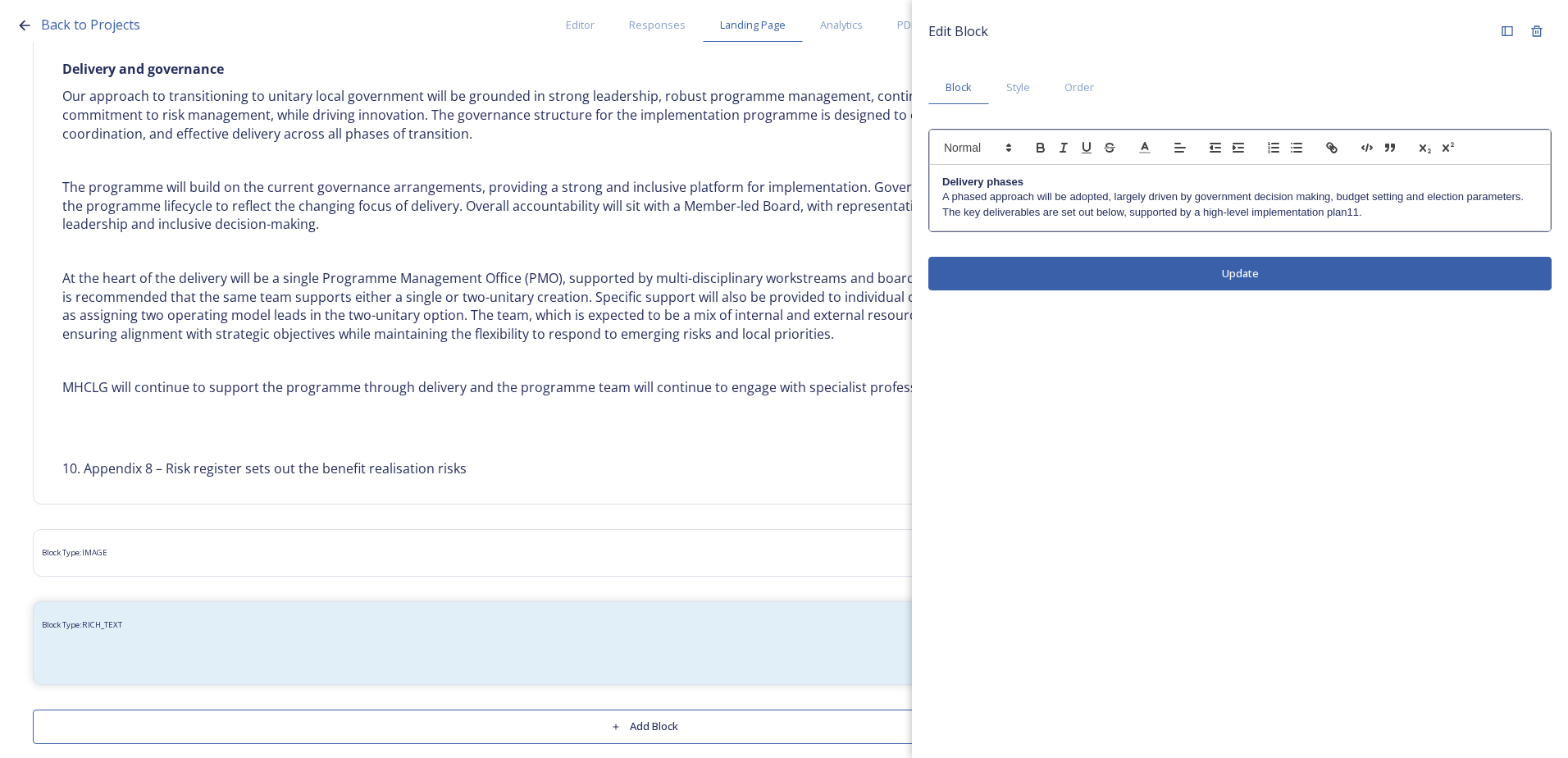
click at [1429, 216] on p "A phased approach will be adopted, largely driven by government decision making…" at bounding box center [1239, 204] width 596 height 31
click at [1356, 207] on p "A phased approach will be adopted, largely driven by government decision making…" at bounding box center [1239, 204] width 596 height 31
drag, startPoint x: 1348, startPoint y: 209, endPoint x: 1361, endPoint y: 214, distance: 13.9
click at [1361, 214] on p "A phased approach will be adopted, largely driven by government decision making…" at bounding box center [1239, 204] width 596 height 31
click at [1344, 214] on p "A phased approach will be adopted, largely driven by government decision making…" at bounding box center [1239, 204] width 596 height 31
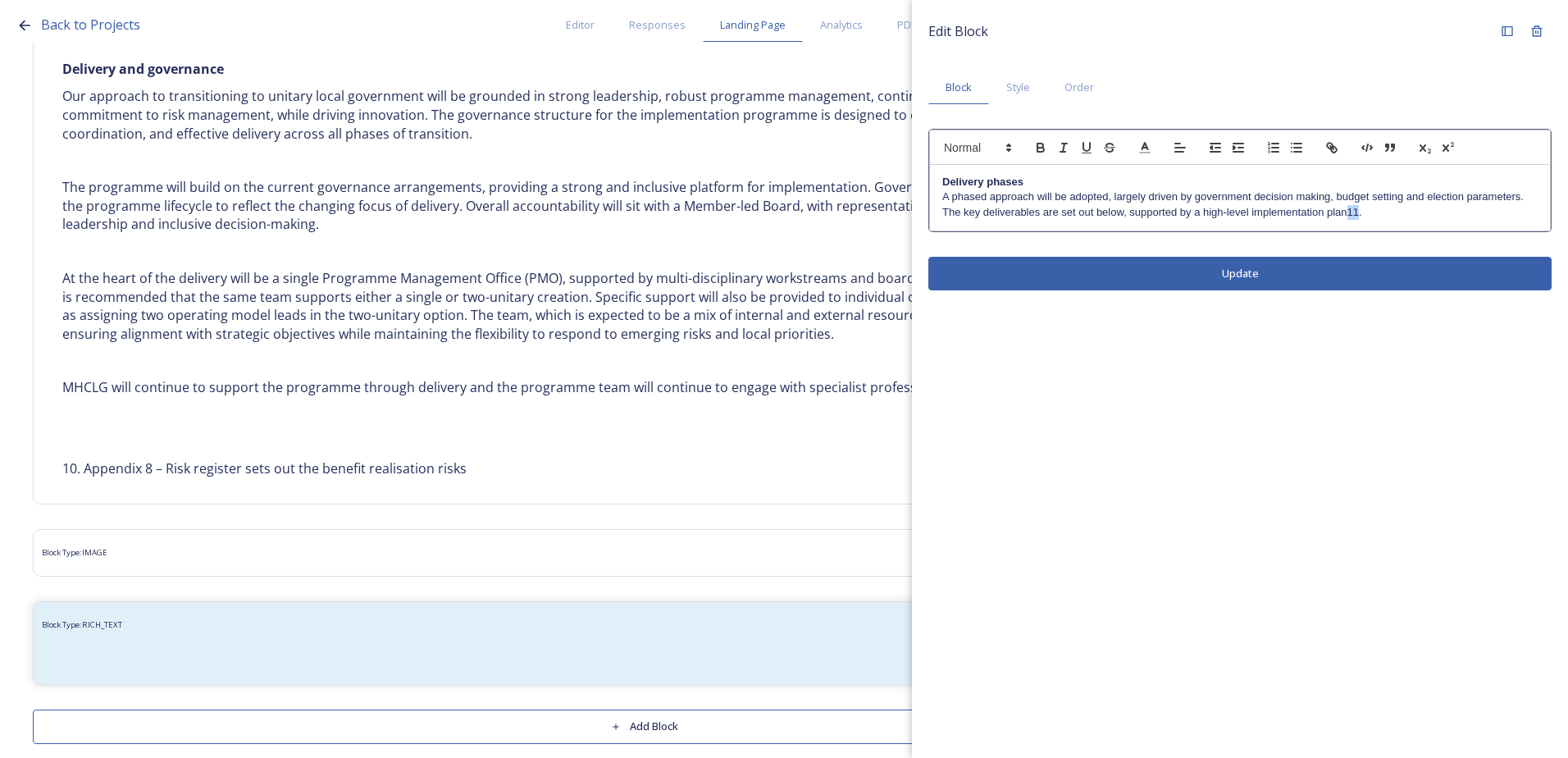
click at [1357, 213] on p "A phased approach will be adopted, largely driven by government decision making…" at bounding box center [1239, 204] width 596 height 31
click at [1449, 154] on icon "button" at bounding box center [1448, 147] width 15 height 15
click at [1393, 213] on p "A phased approach will be adopted, largely driven by government decision making…" at bounding box center [1239, 204] width 596 height 31
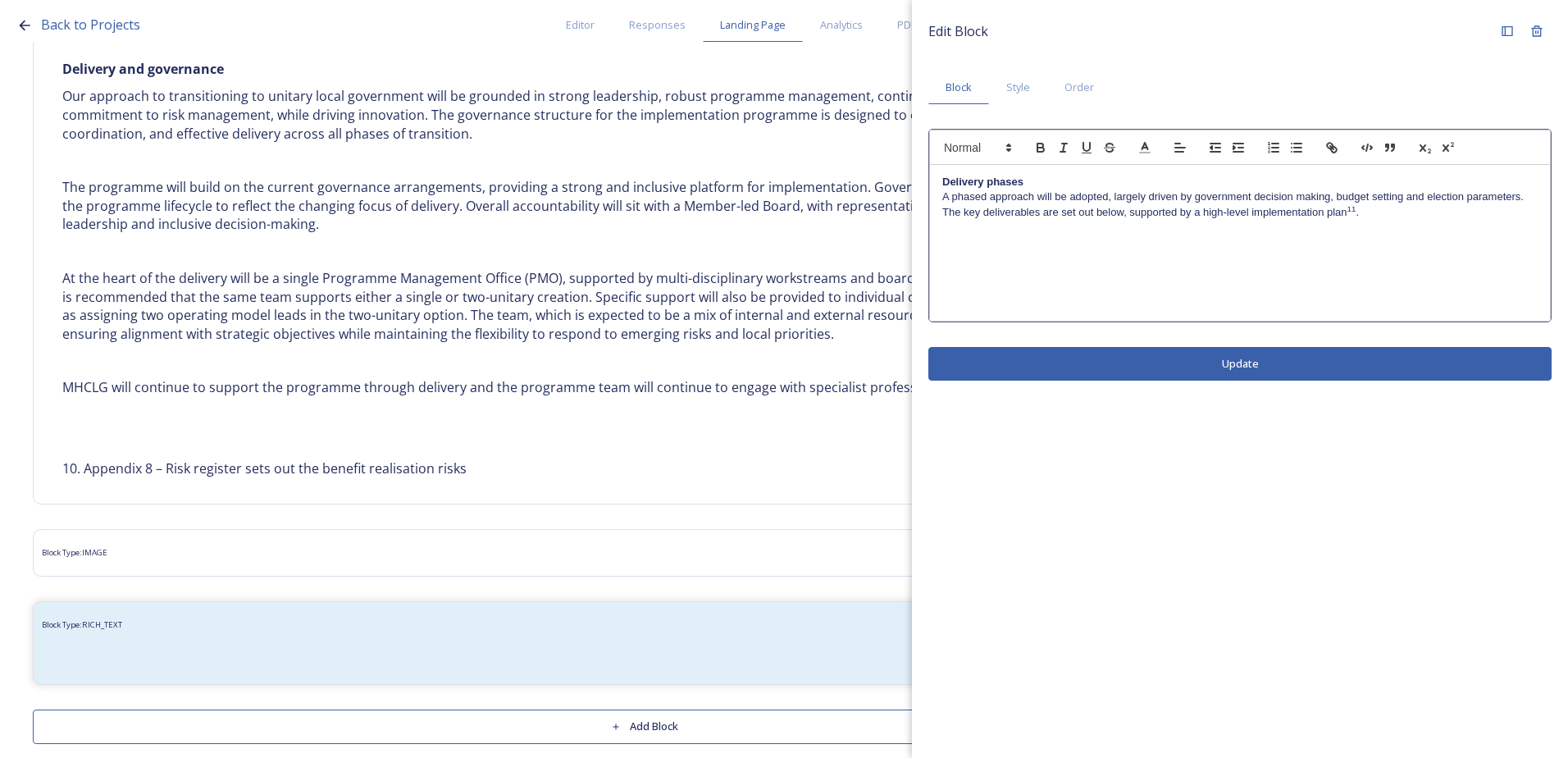
click at [961, 254] on p at bounding box center [1239, 258] width 596 height 15
click at [960, 239] on p at bounding box center [1239, 243] width 596 height 15
drag, startPoint x: 954, startPoint y: 303, endPoint x: 961, endPoint y: 253, distance: 50.5
click at [961, 253] on div "Delivery phases A phased approach will be adopted, largely driven by government…" at bounding box center [1239, 243] width 620 height 156
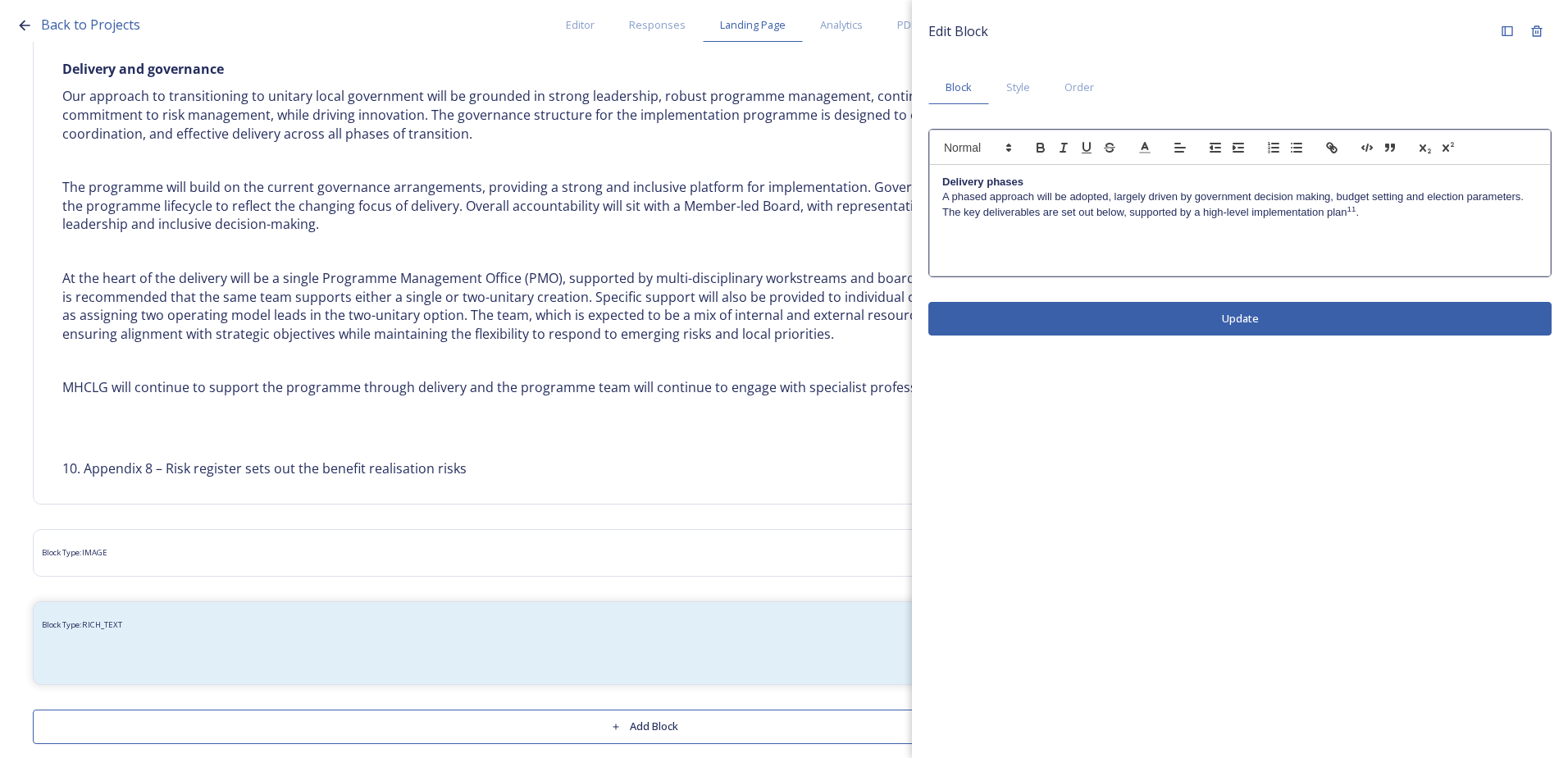
click at [961, 235] on p at bounding box center [1239, 243] width 596 height 15
click at [958, 261] on p at bounding box center [1239, 258] width 596 height 15
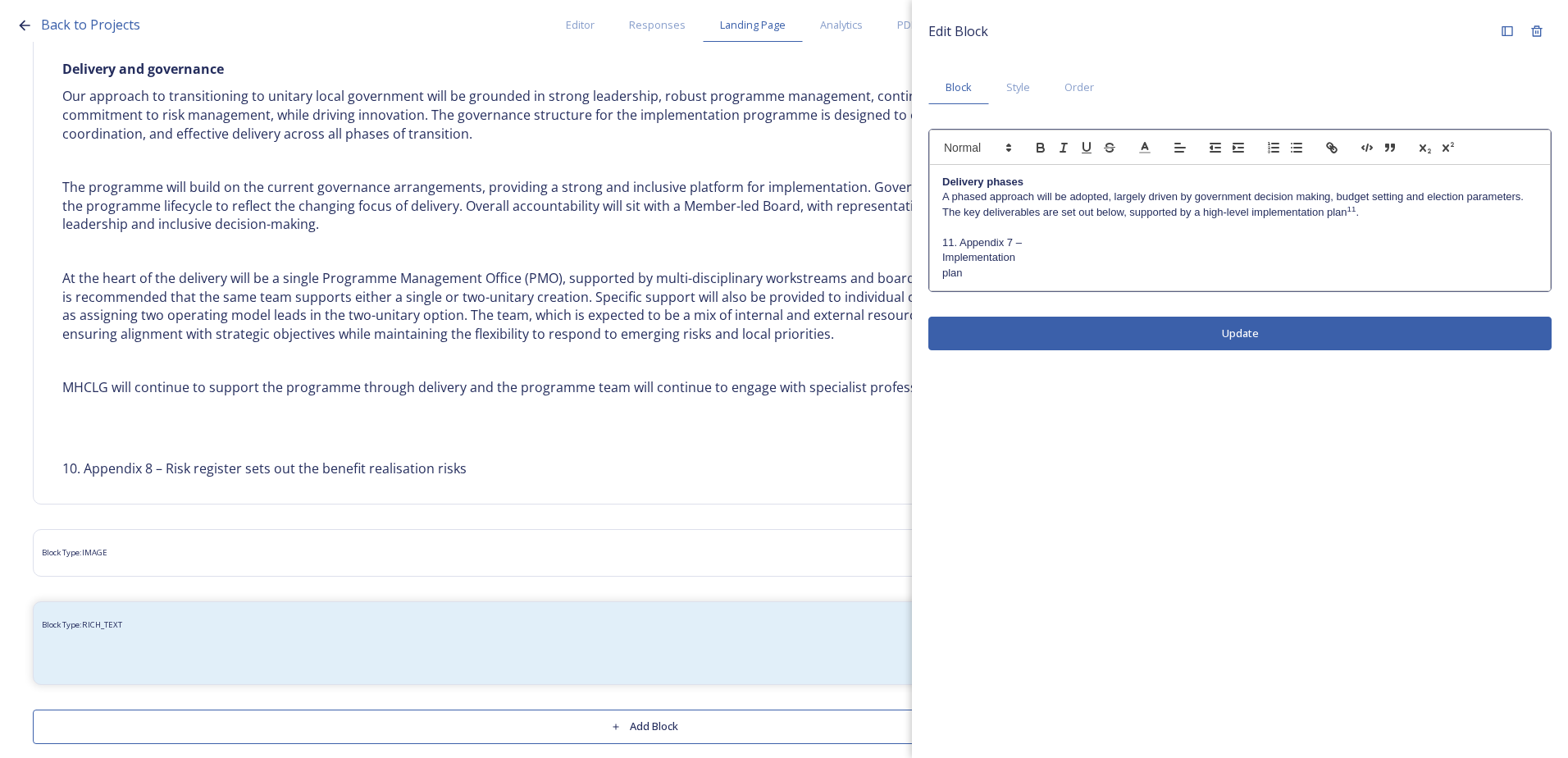
click at [937, 254] on div "Delivery phases A phased approach will be adopted, largely driven by government…" at bounding box center [1239, 227] width 620 height 125
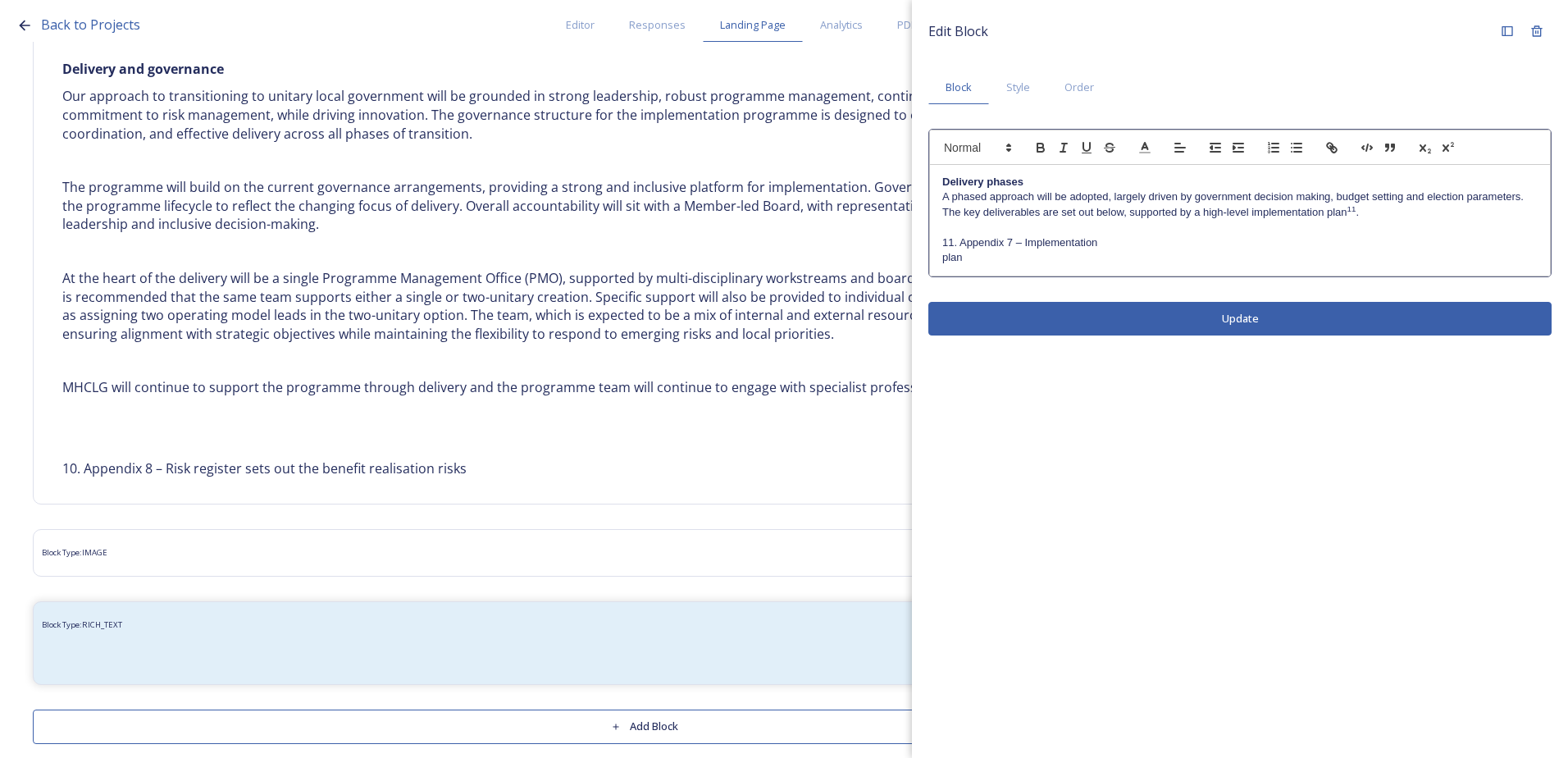
click at [939, 260] on div "Delivery phases A phased approach will be adopted, largely driven by government…" at bounding box center [1239, 221] width 620 height 111
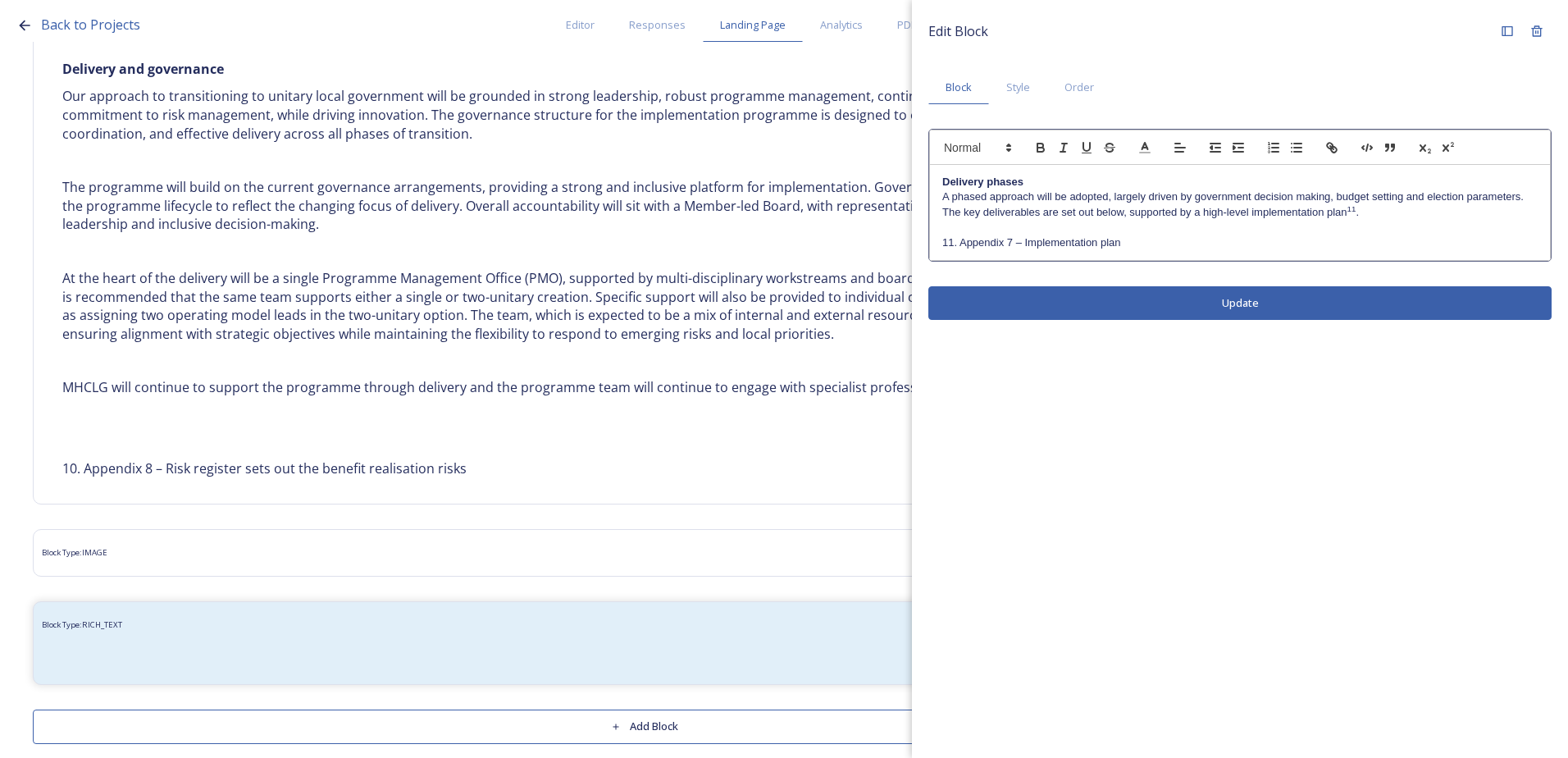
click at [1190, 307] on div "Edit Block Block Style Order Delivery phases A phased approach will be adopted,…" at bounding box center [1239, 168] width 656 height 336
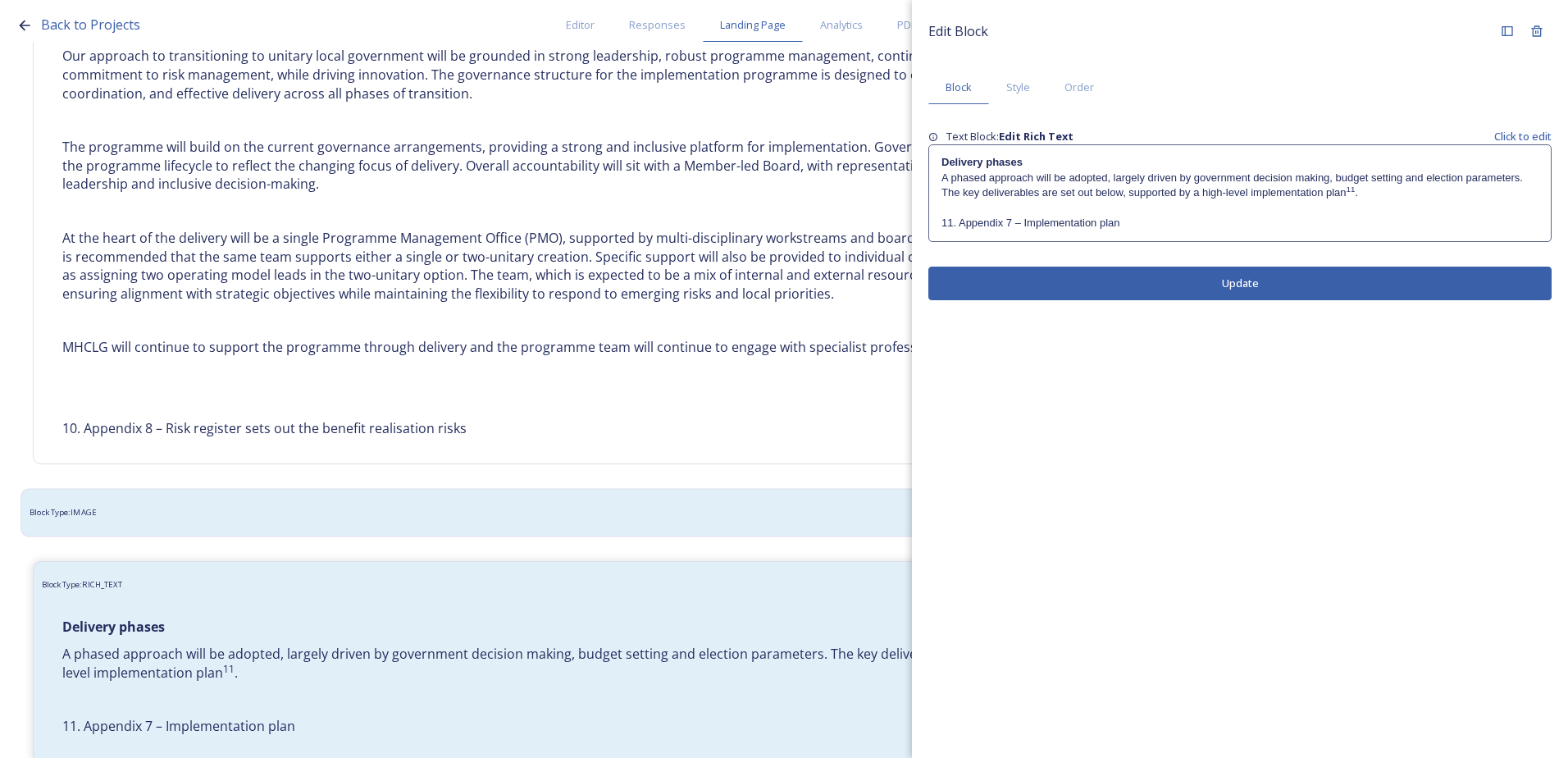
scroll to position [3878, 0]
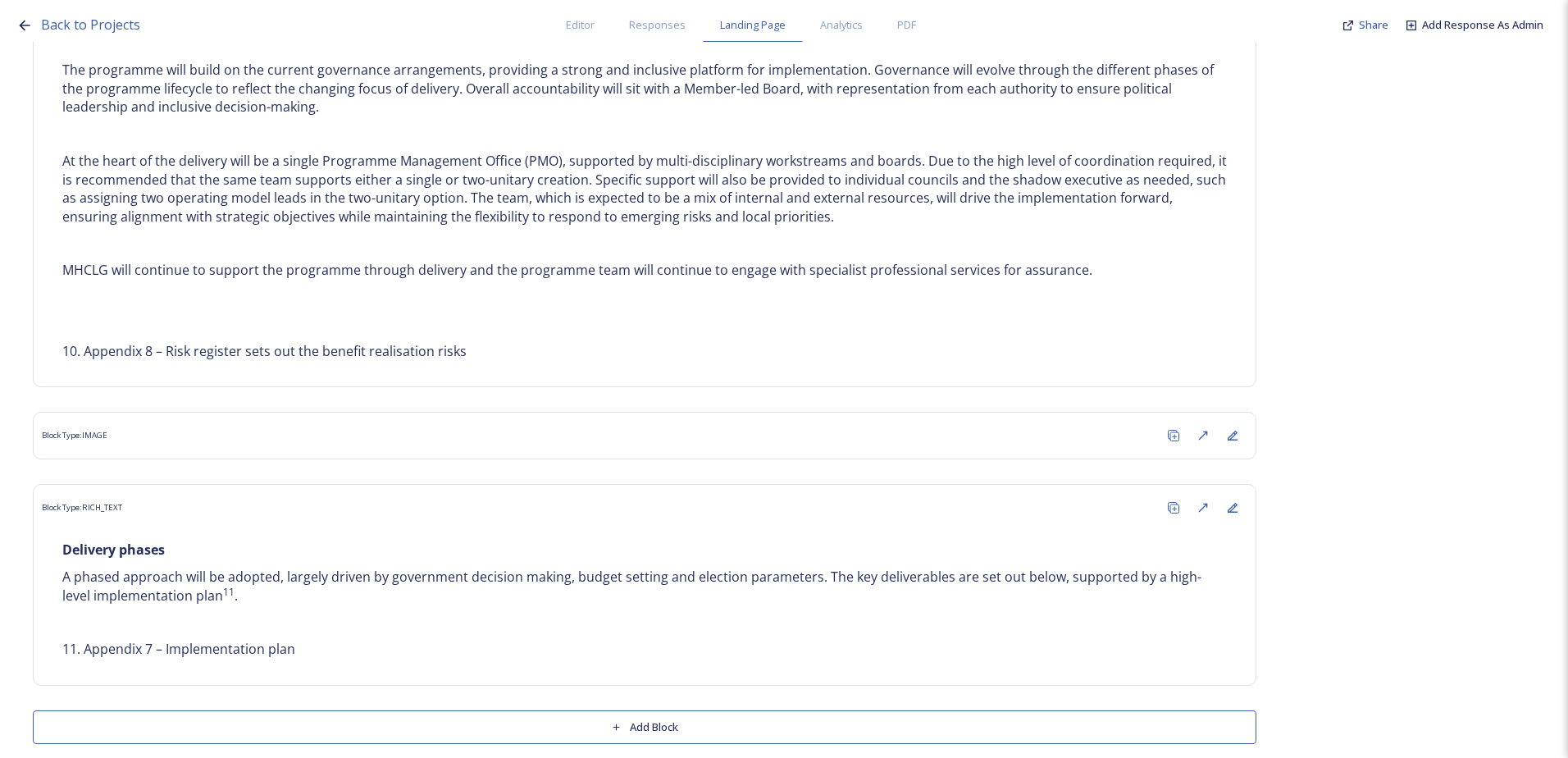
click at [10, 543] on div "Back to Projects Editor Responses Landing Page Analytics PDF Share Add Response…" at bounding box center [784, 379] width 1568 height 758
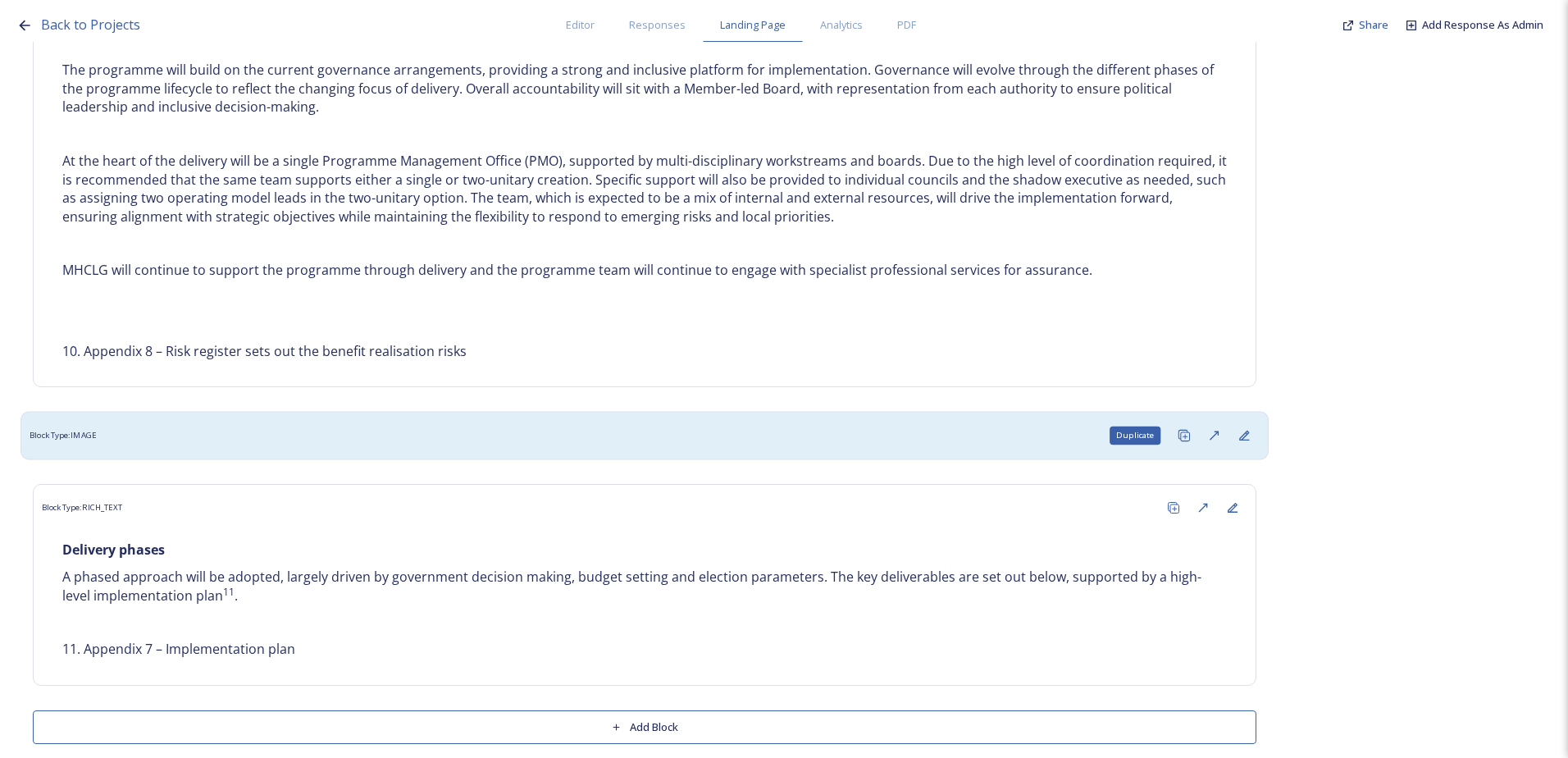
click at [1178, 431] on icon at bounding box center [1183, 436] width 9 height 9
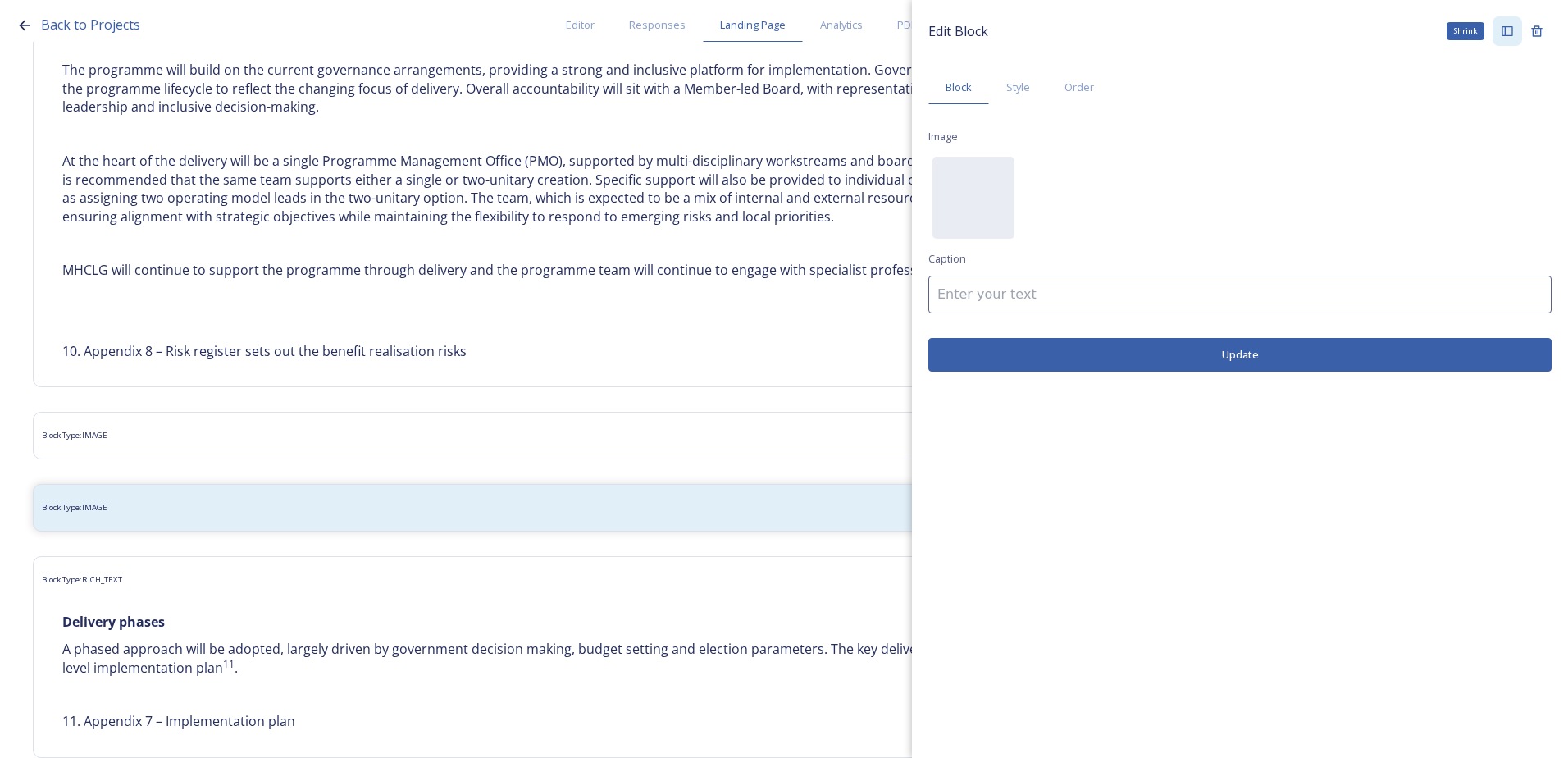
click at [1501, 34] on icon at bounding box center [1507, 32] width 13 height 13
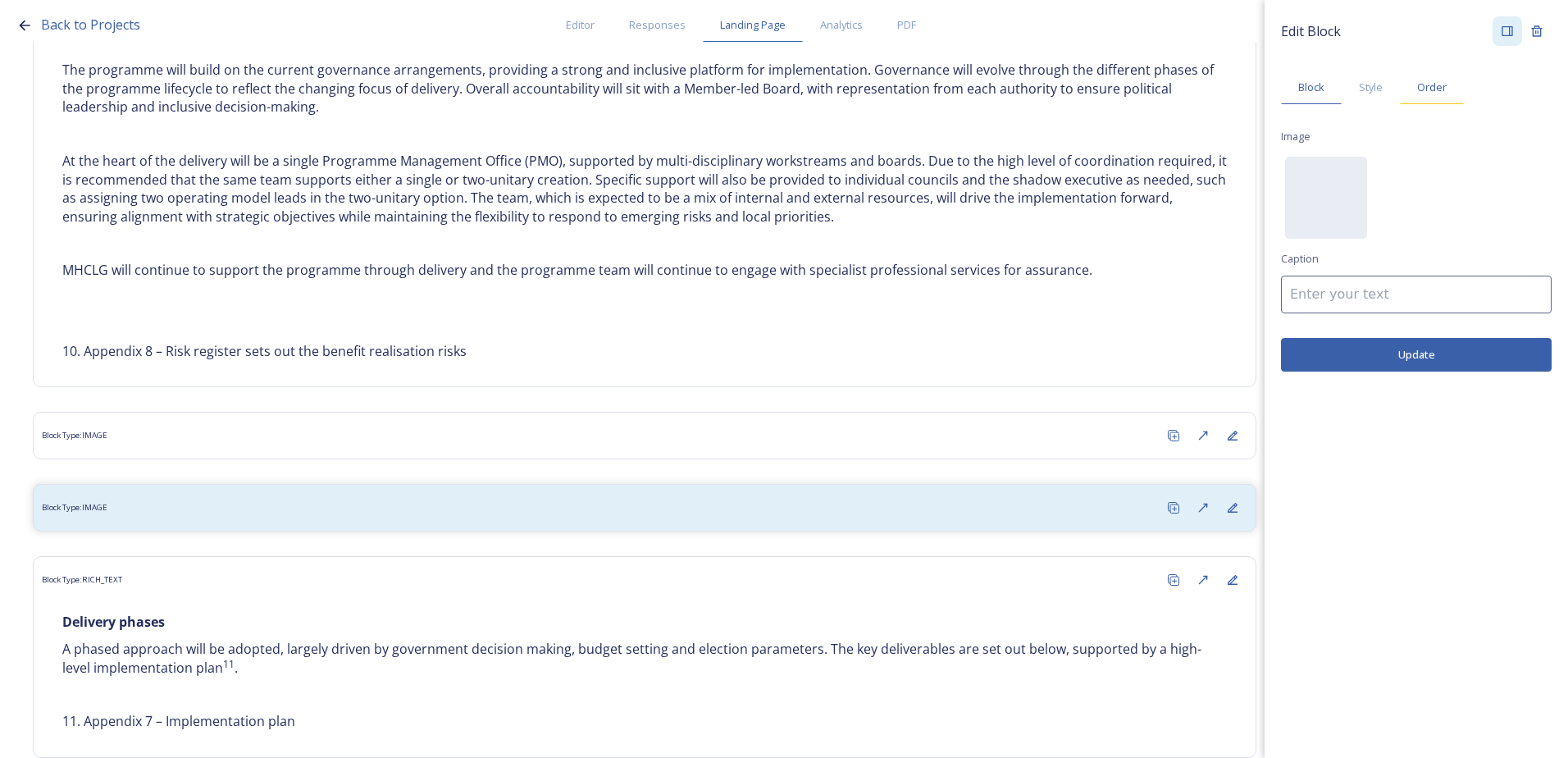
click at [1425, 95] on div "Order" at bounding box center [1431, 87] width 64 height 33
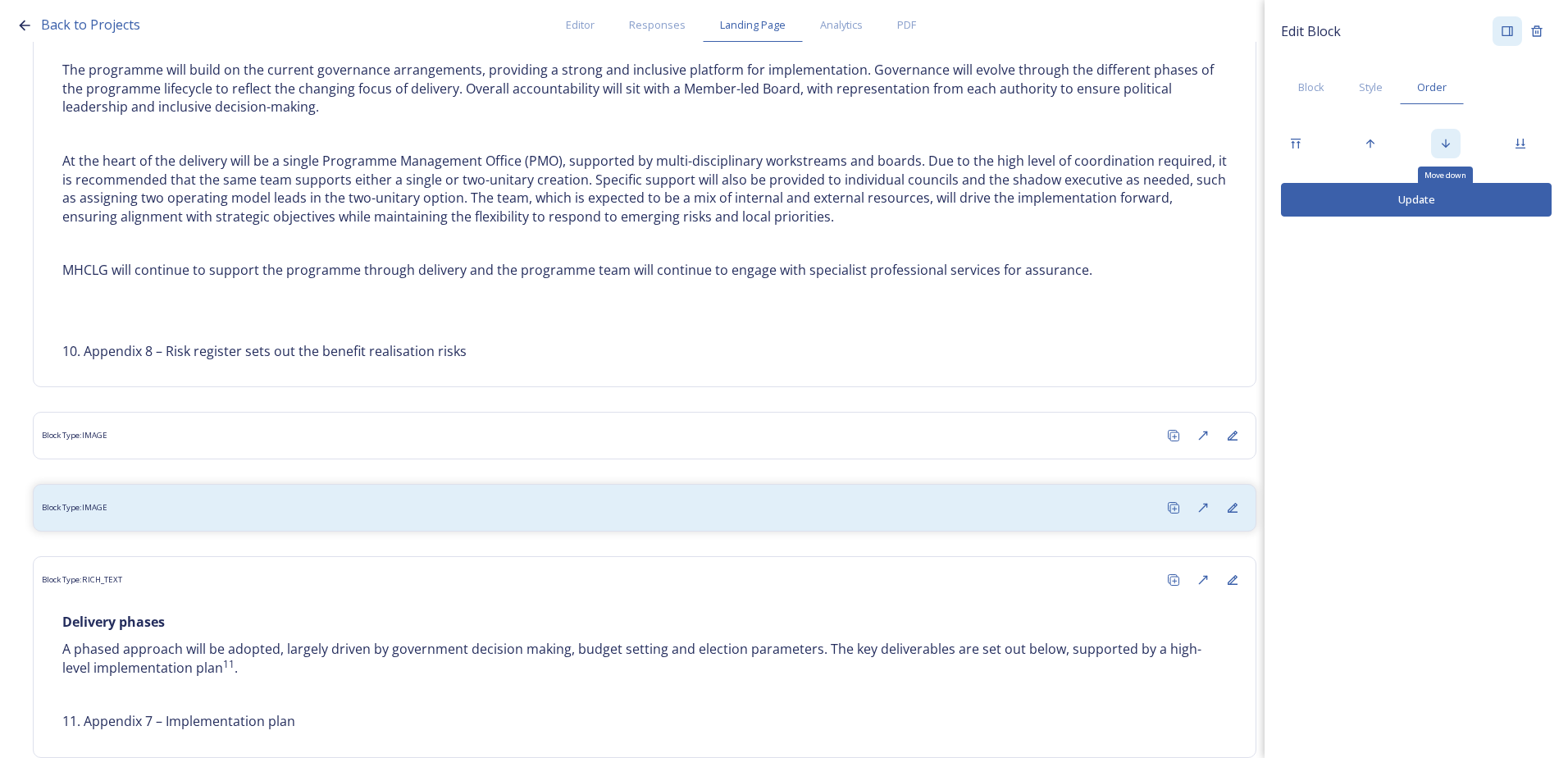
click at [1452, 139] on div "Move down" at bounding box center [1446, 144] width 30 height 30
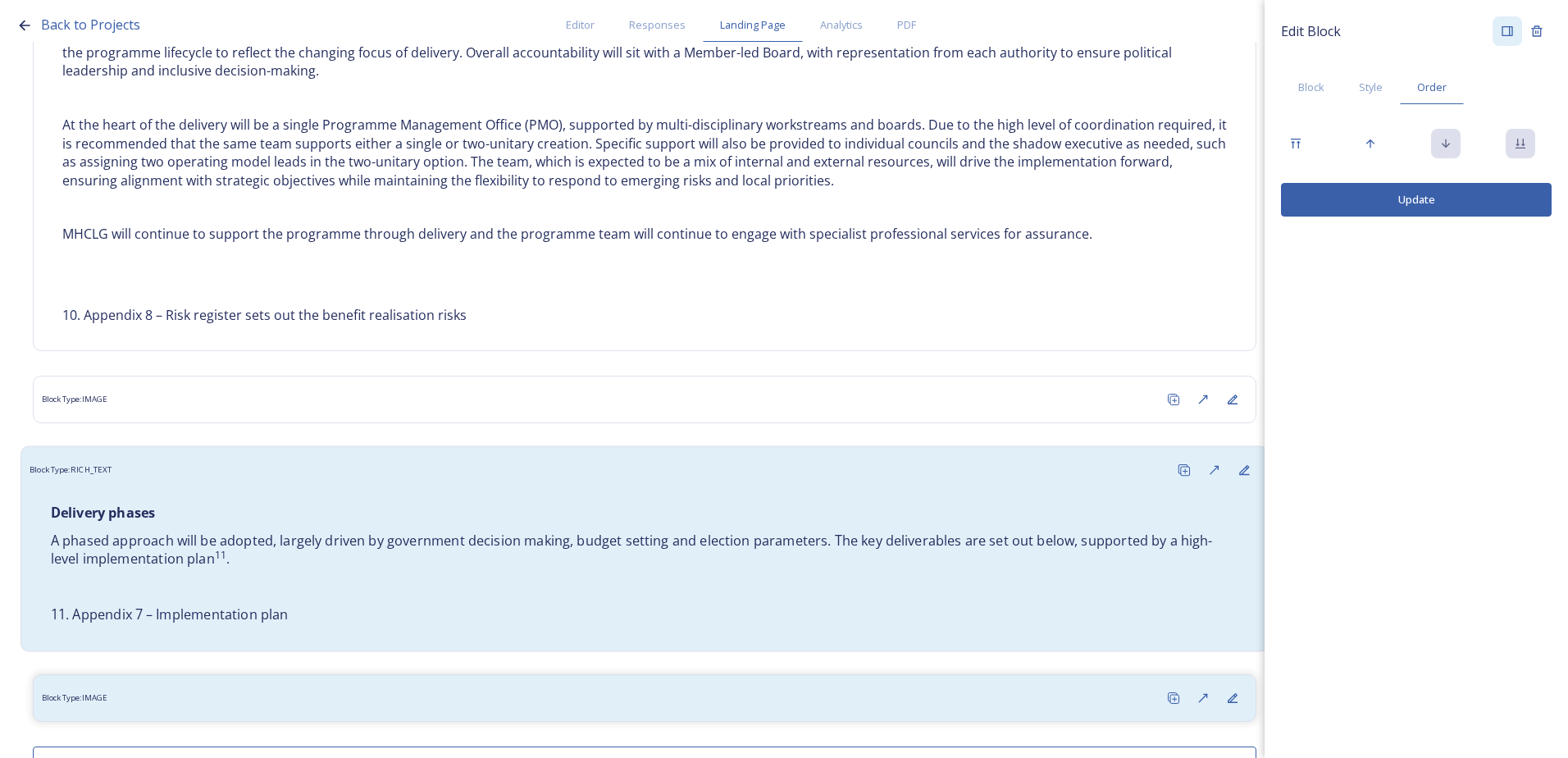
scroll to position [3950, 0]
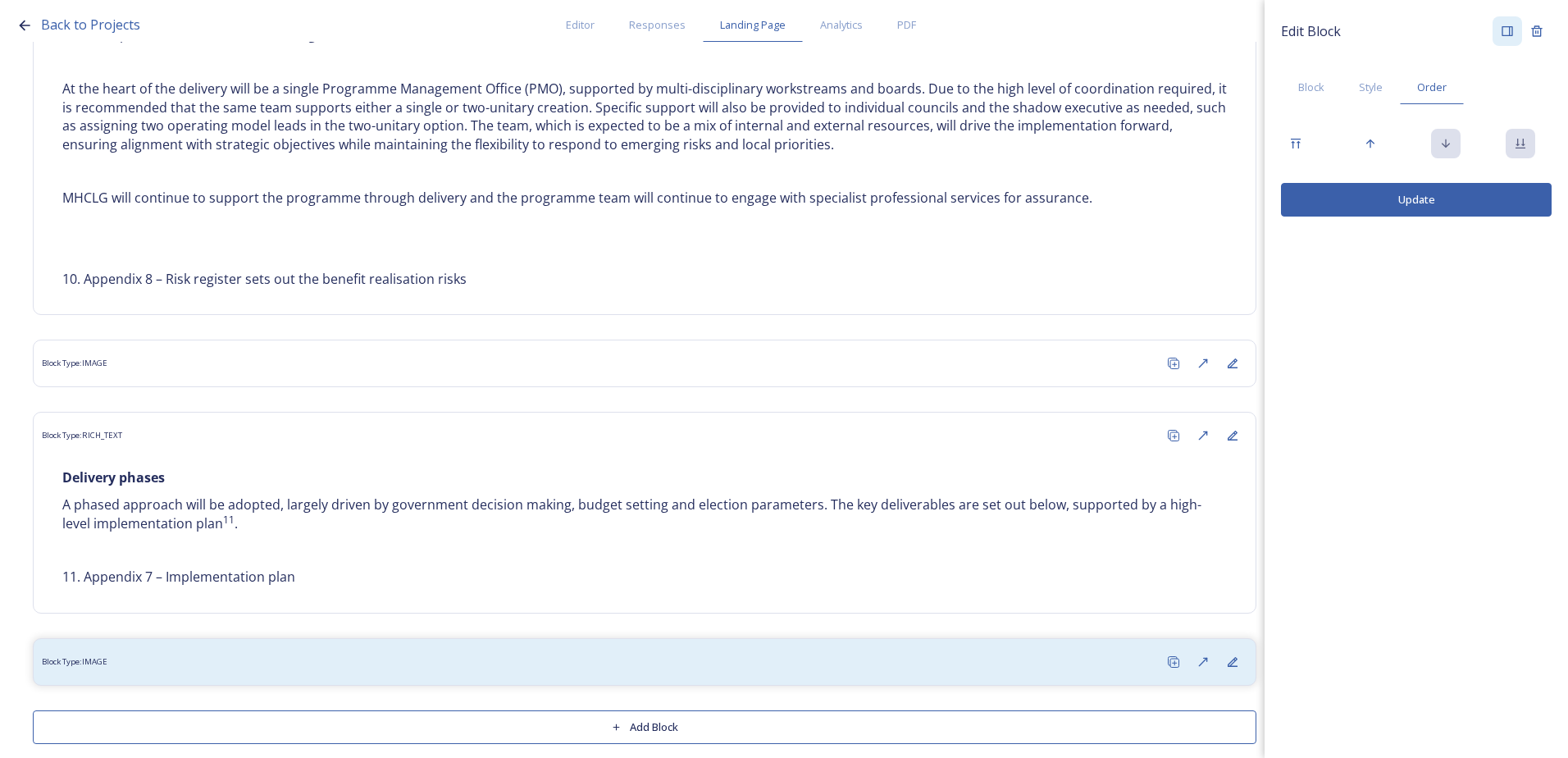
click at [1384, 199] on button "Update" at bounding box center [1416, 199] width 270 height 33
click at [552, 726] on button "Add Block" at bounding box center [644, 727] width 1223 height 33
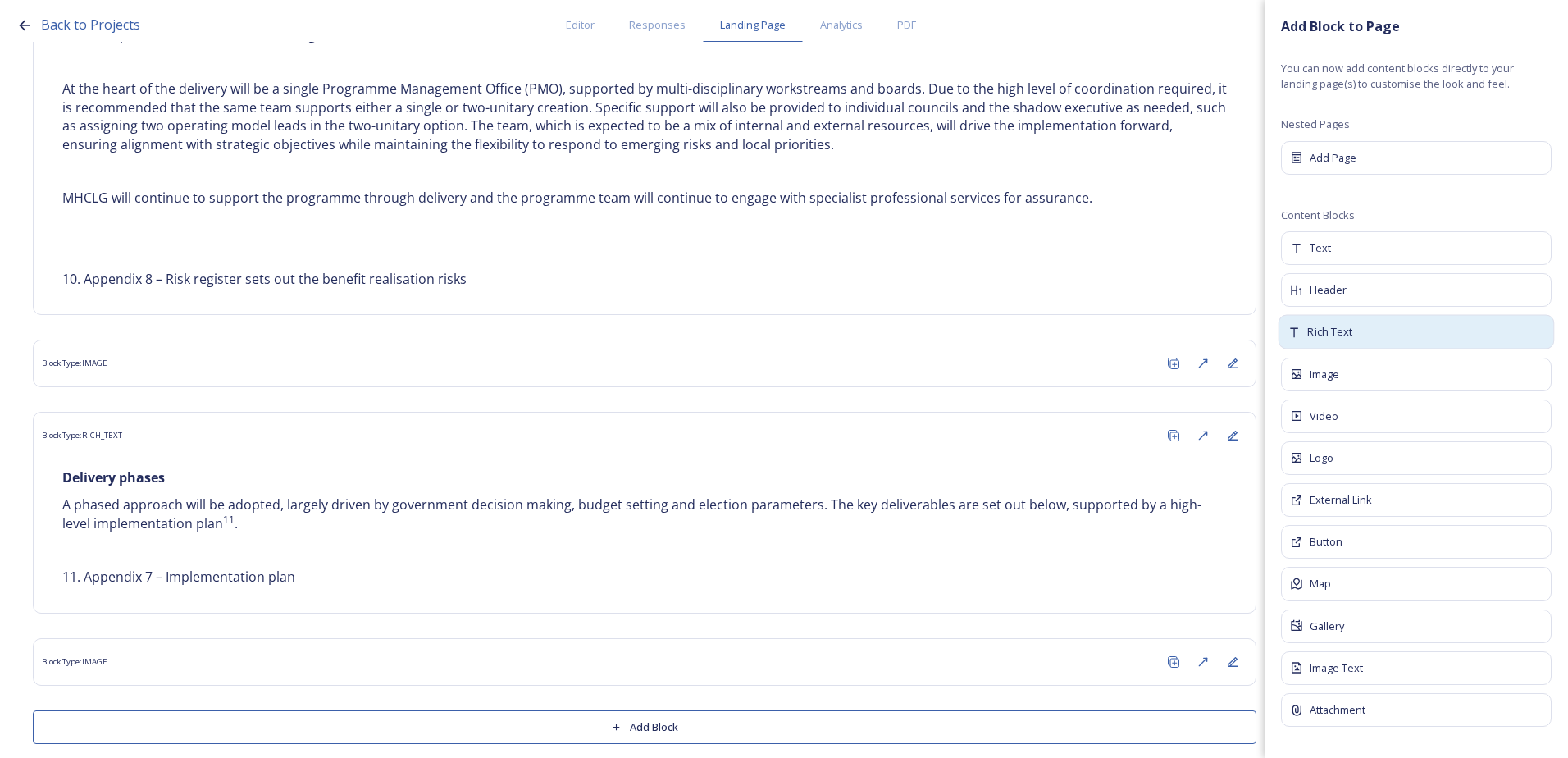
click at [1346, 337] on span "Rich Text" at bounding box center [1329, 333] width 45 height 17
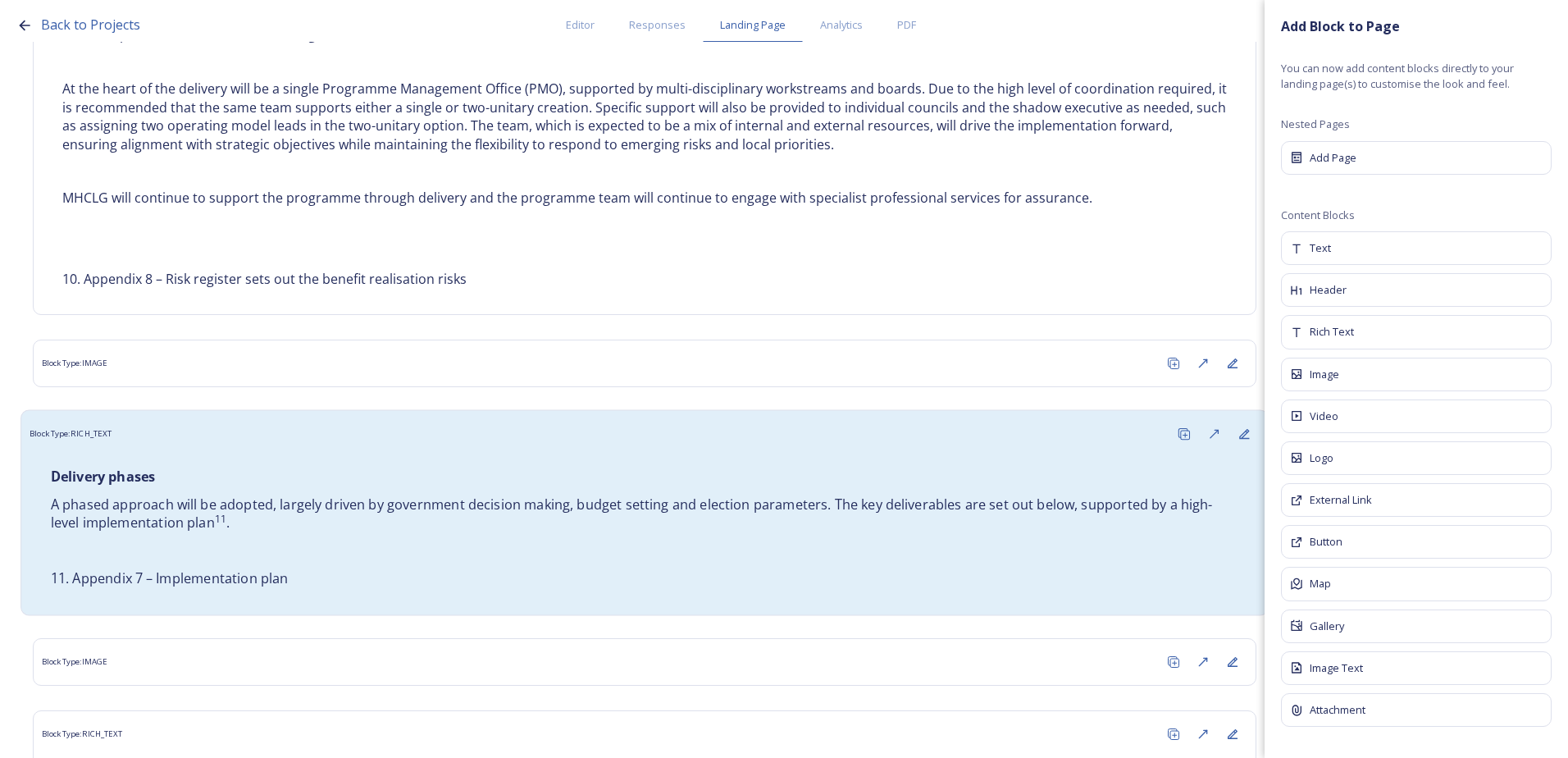
scroll to position [4059, 0]
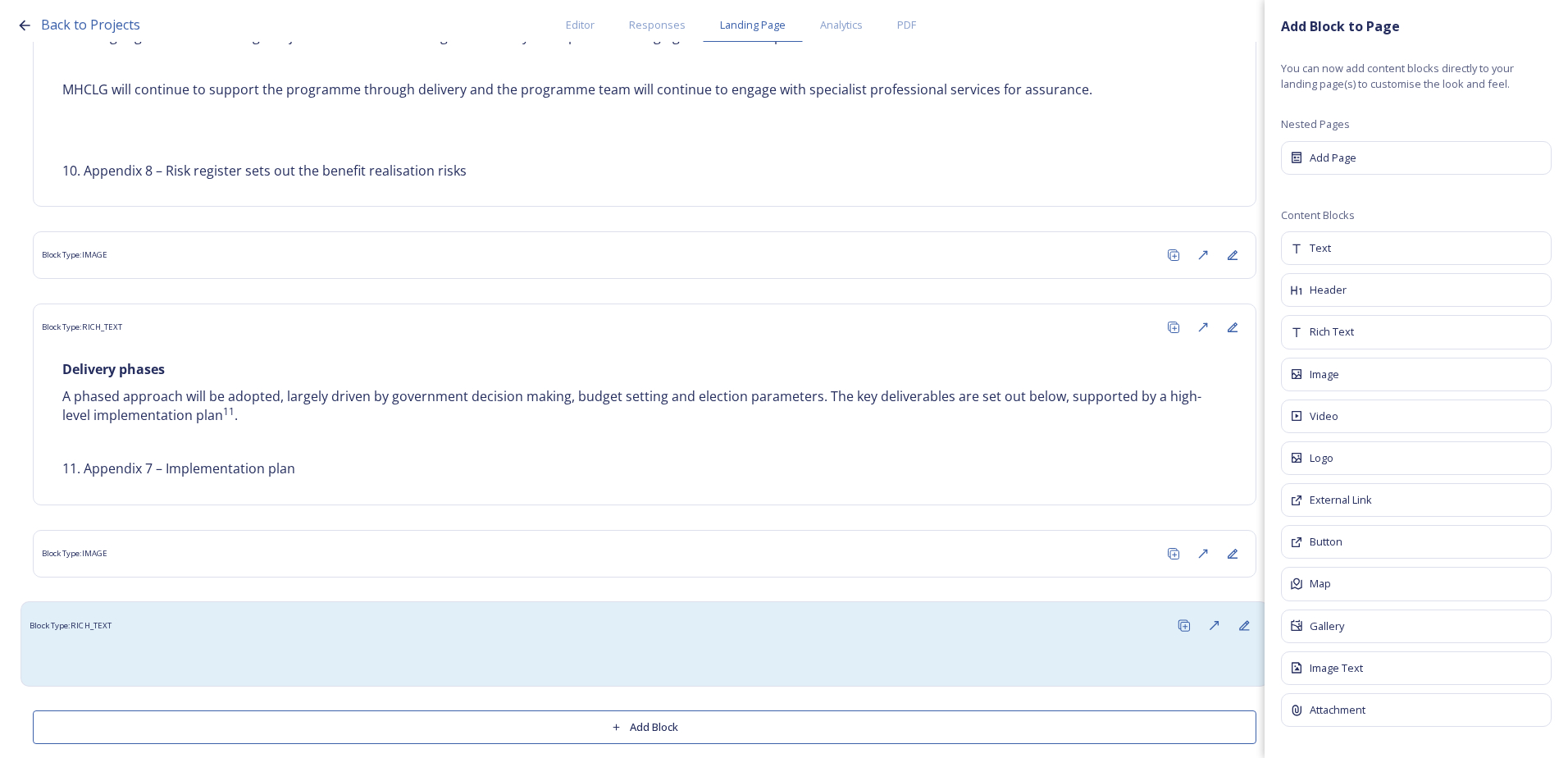
click at [169, 640] on div at bounding box center [644, 659] width 1229 height 37
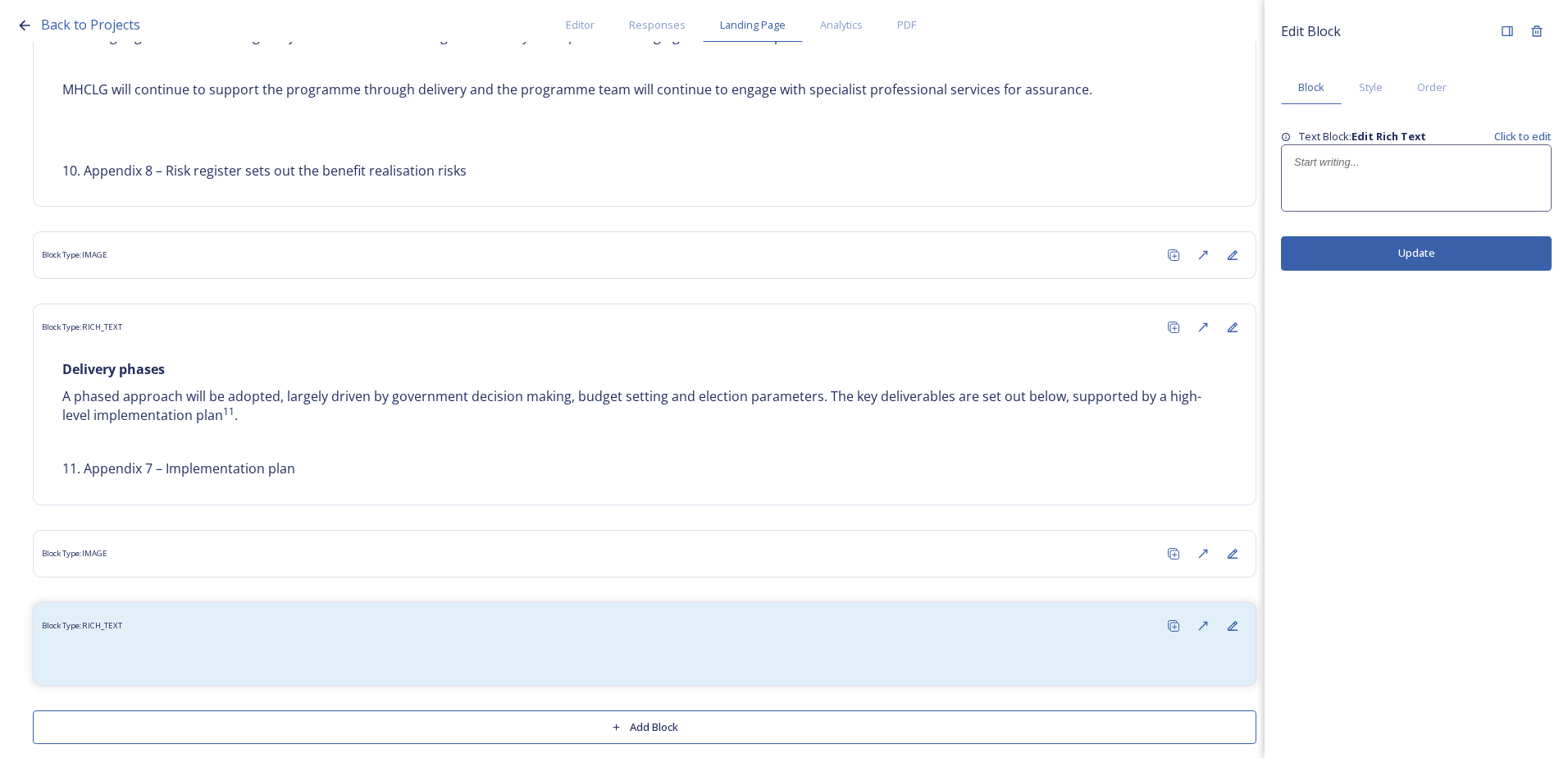
click at [1375, 168] on p at bounding box center [1416, 162] width 245 height 15
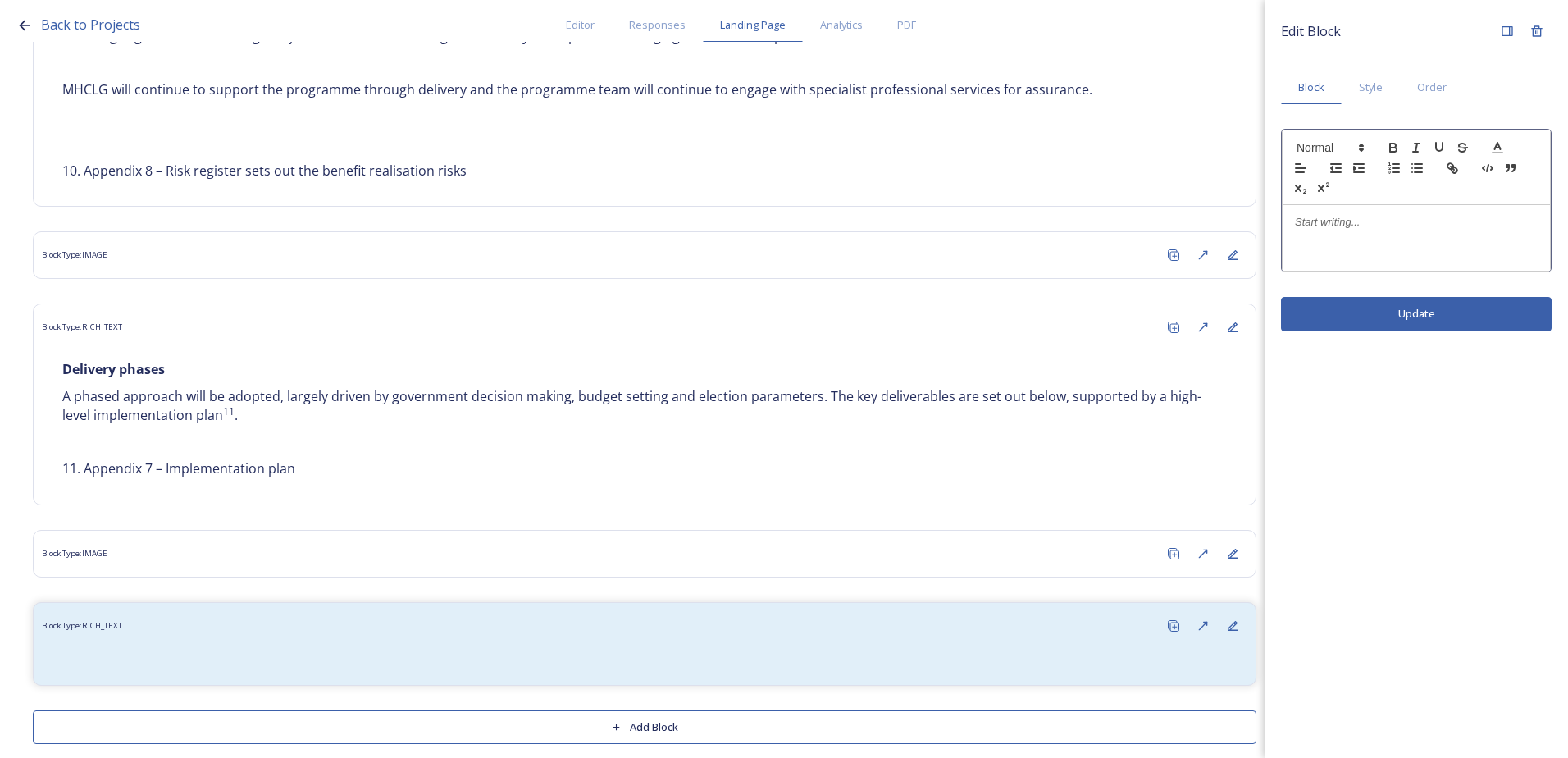
click at [1328, 218] on p at bounding box center [1416, 222] width 243 height 15
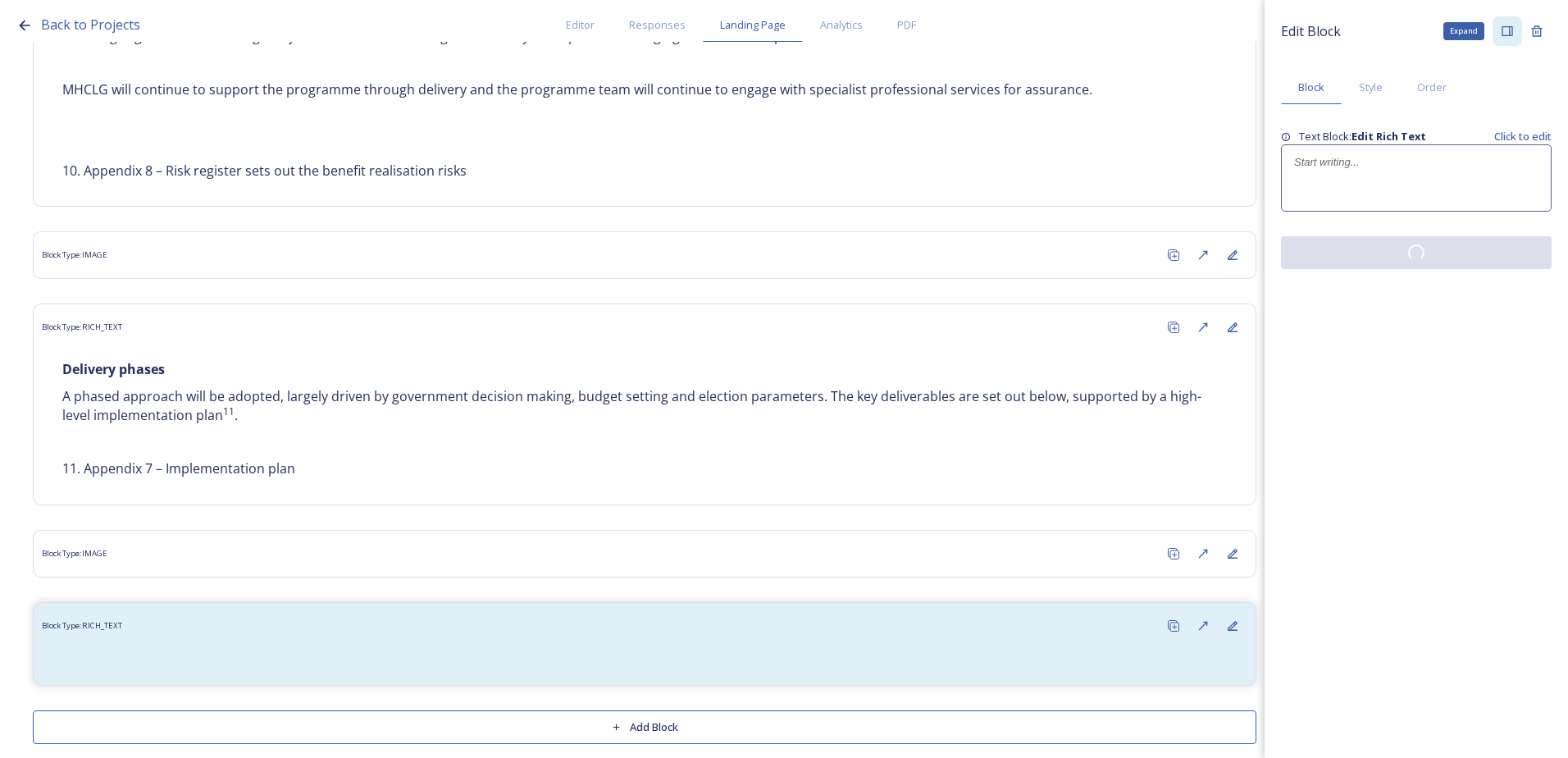
drag, startPoint x: 1511, startPoint y: 32, endPoint x: 1499, endPoint y: 34, distance: 12.2
click at [1506, 32] on icon at bounding box center [1507, 32] width 13 height 13
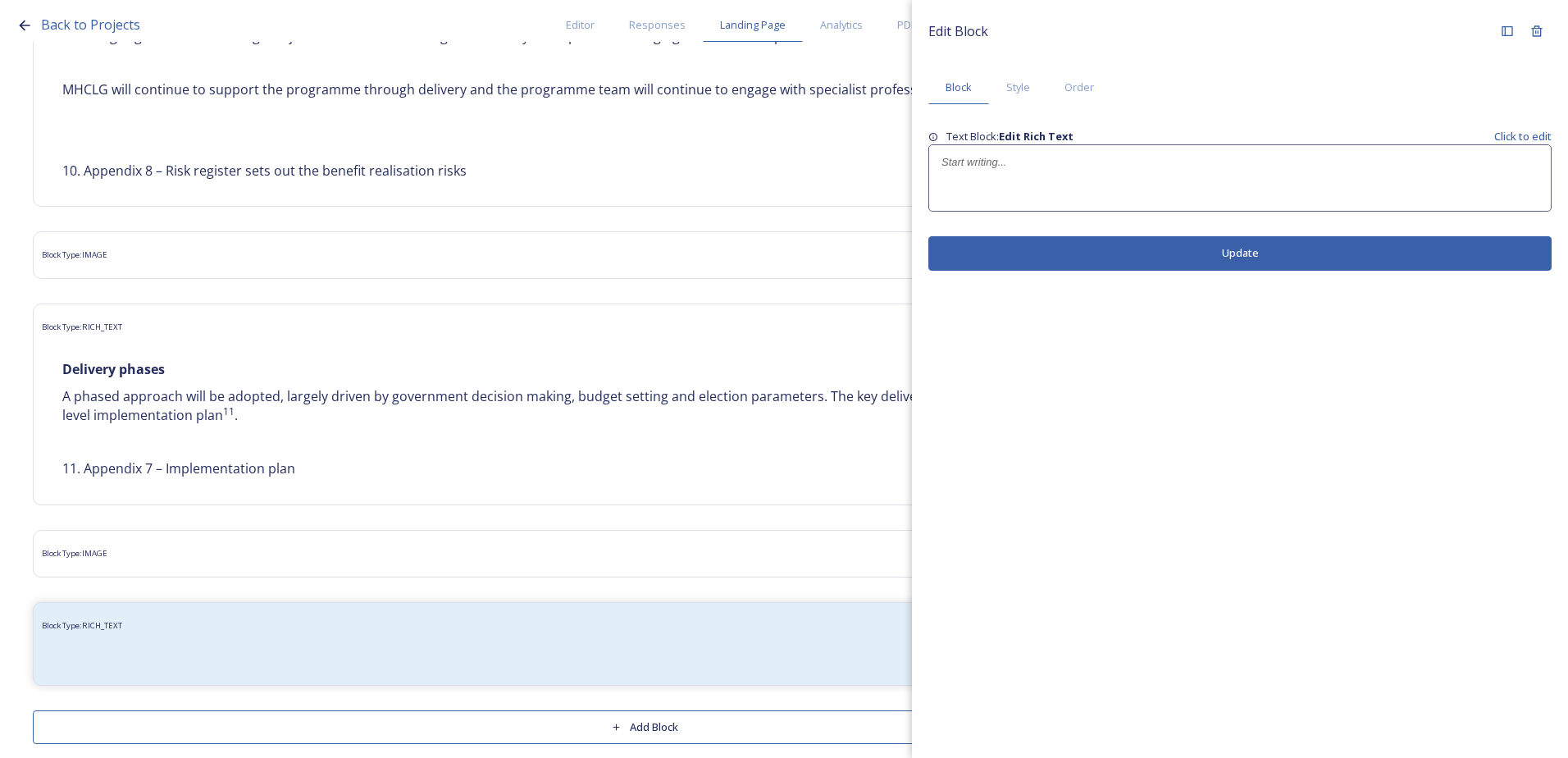
click at [1031, 175] on div at bounding box center [1239, 178] width 621 height 66
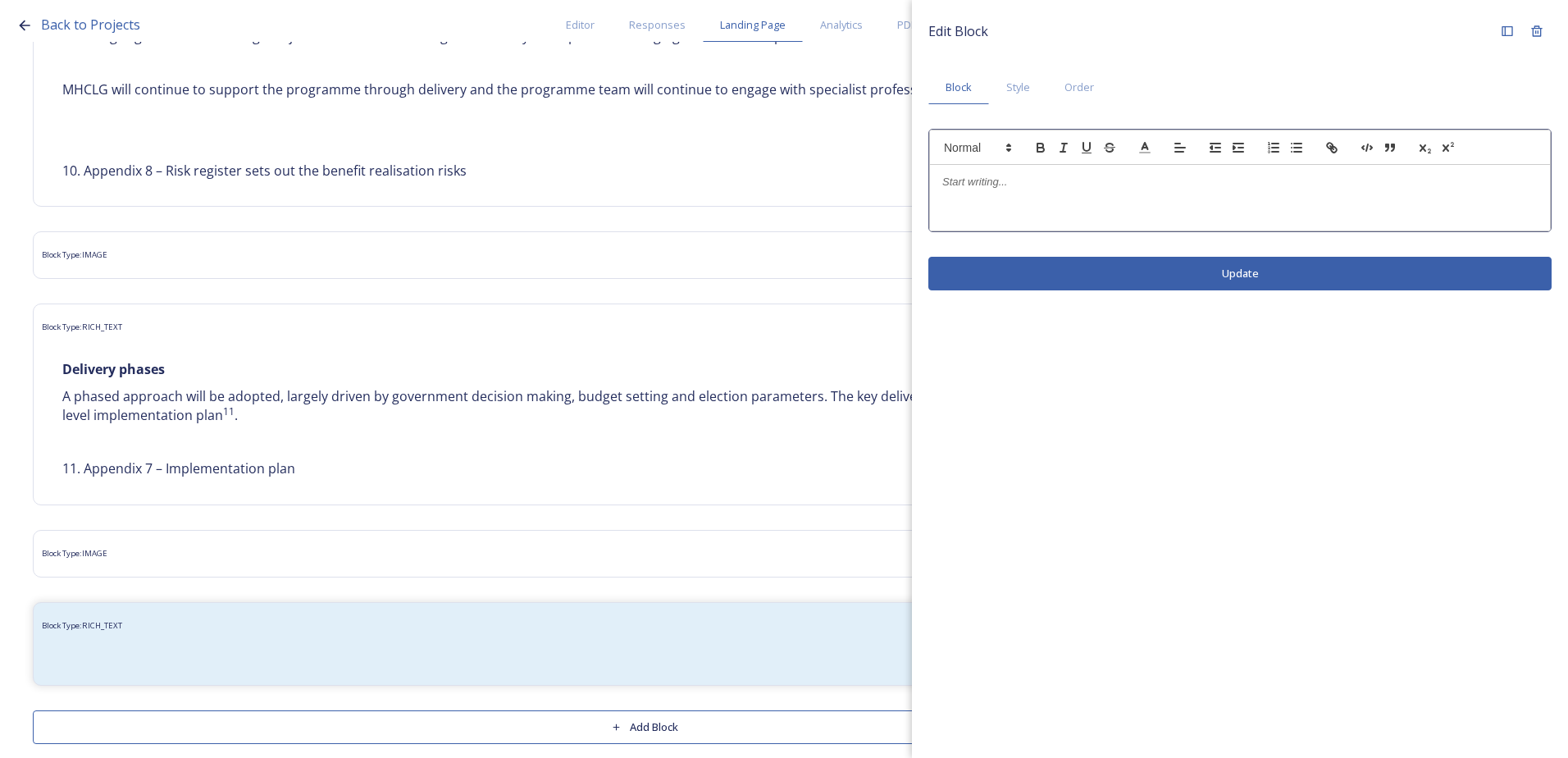
drag, startPoint x: 1018, startPoint y: 178, endPoint x: 1007, endPoint y: 178, distance: 11.0
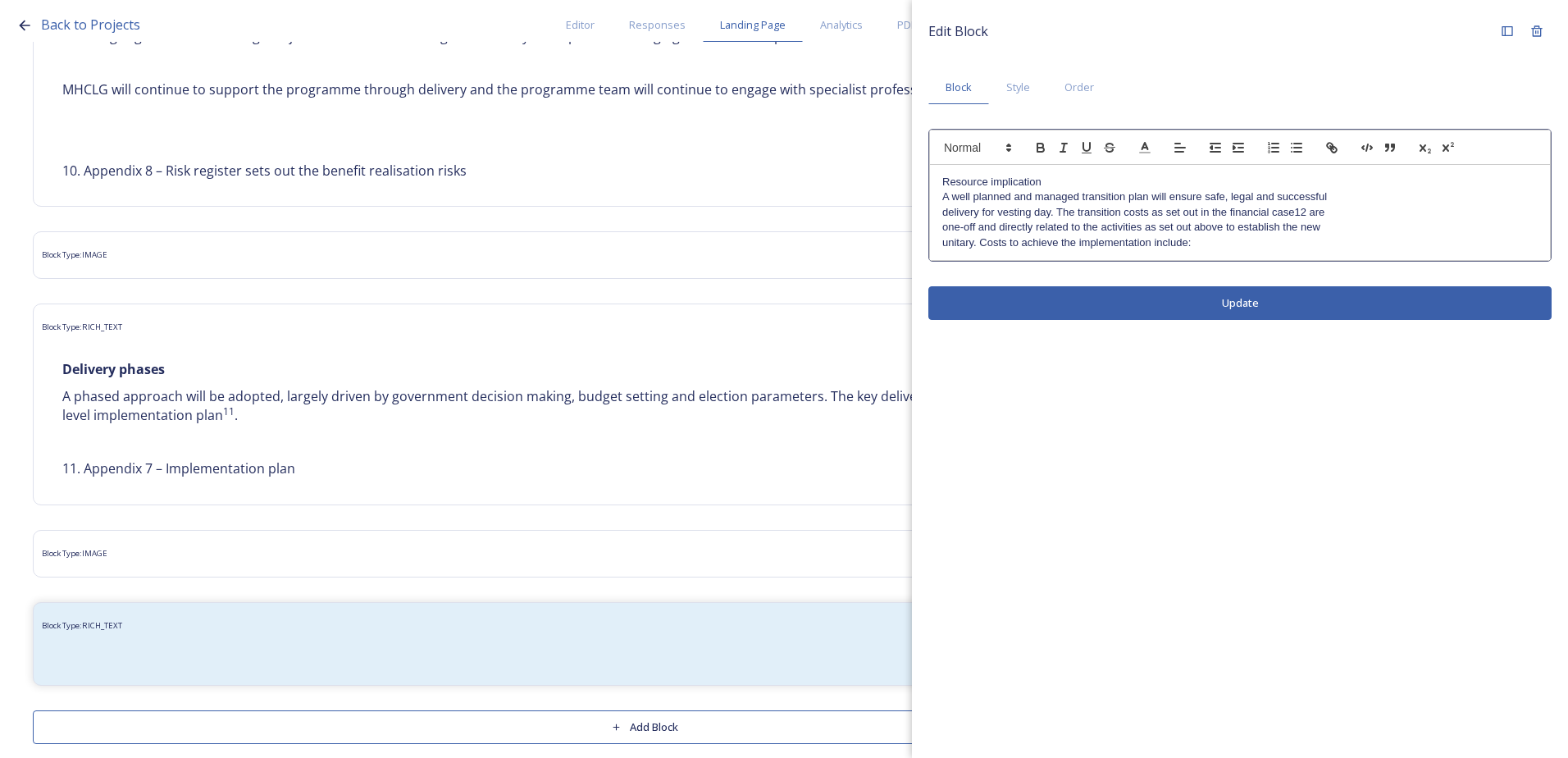
scroll to position [0, 0]
drag, startPoint x: 1055, startPoint y: 174, endPoint x: 942, endPoint y: 177, distance: 113.0
click at [942, 177] on div "Resource implication A well planned and managed transition plan will ensure saf…" at bounding box center [1239, 212] width 620 height 95
click at [1046, 149] on icon "button" at bounding box center [1040, 147] width 15 height 15
click at [1031, 196] on p "A well planned and managed transition plan will ensure safe, legal and successf…" at bounding box center [1239, 196] width 596 height 15
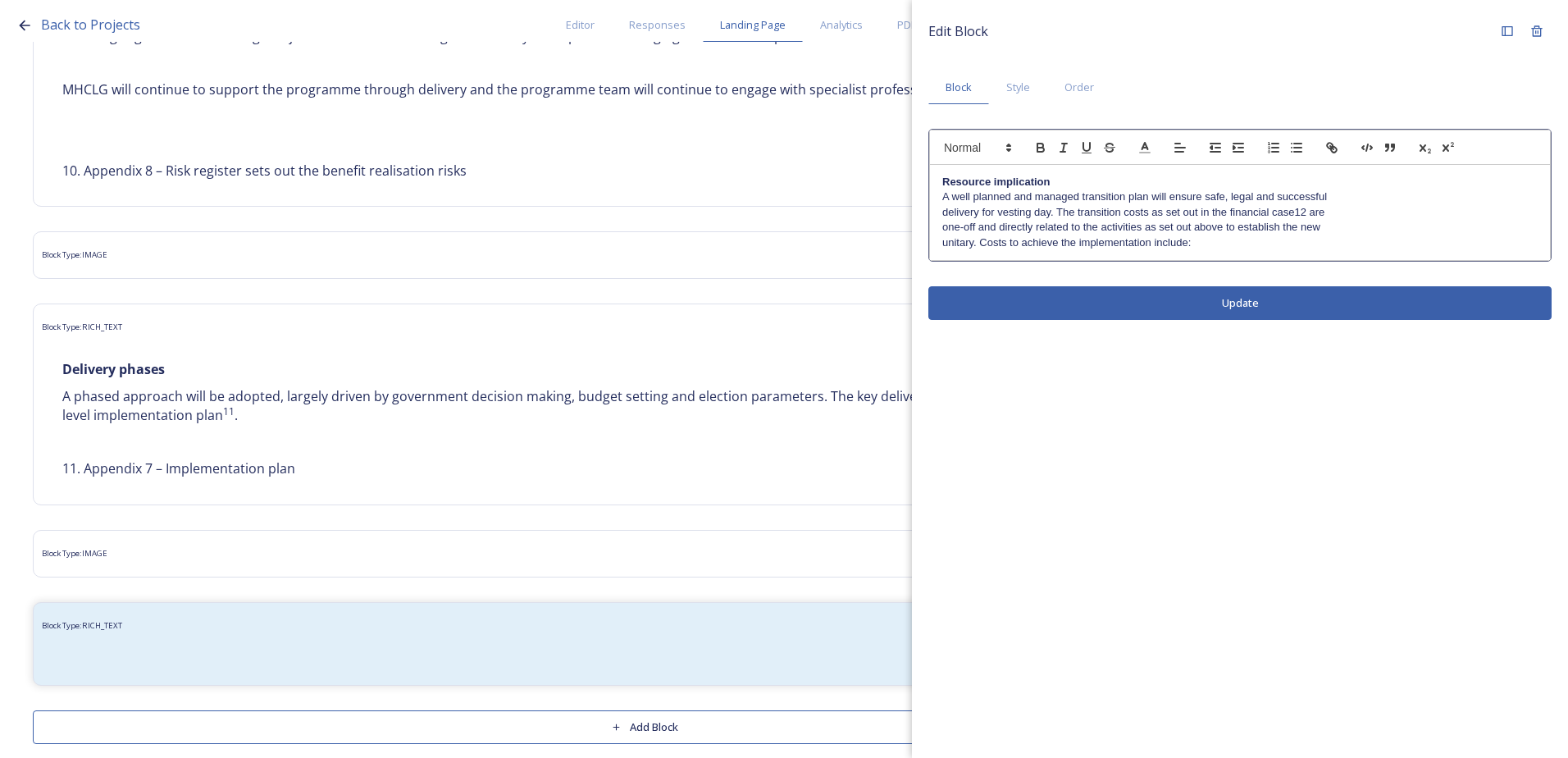
click at [939, 208] on div "Resource implication A well planned and managed transition plan will ensure saf…" at bounding box center [1239, 212] width 620 height 95
click at [940, 231] on div "Resource implication A well planned and managed transition plan will ensure saf…" at bounding box center [1239, 212] width 620 height 95
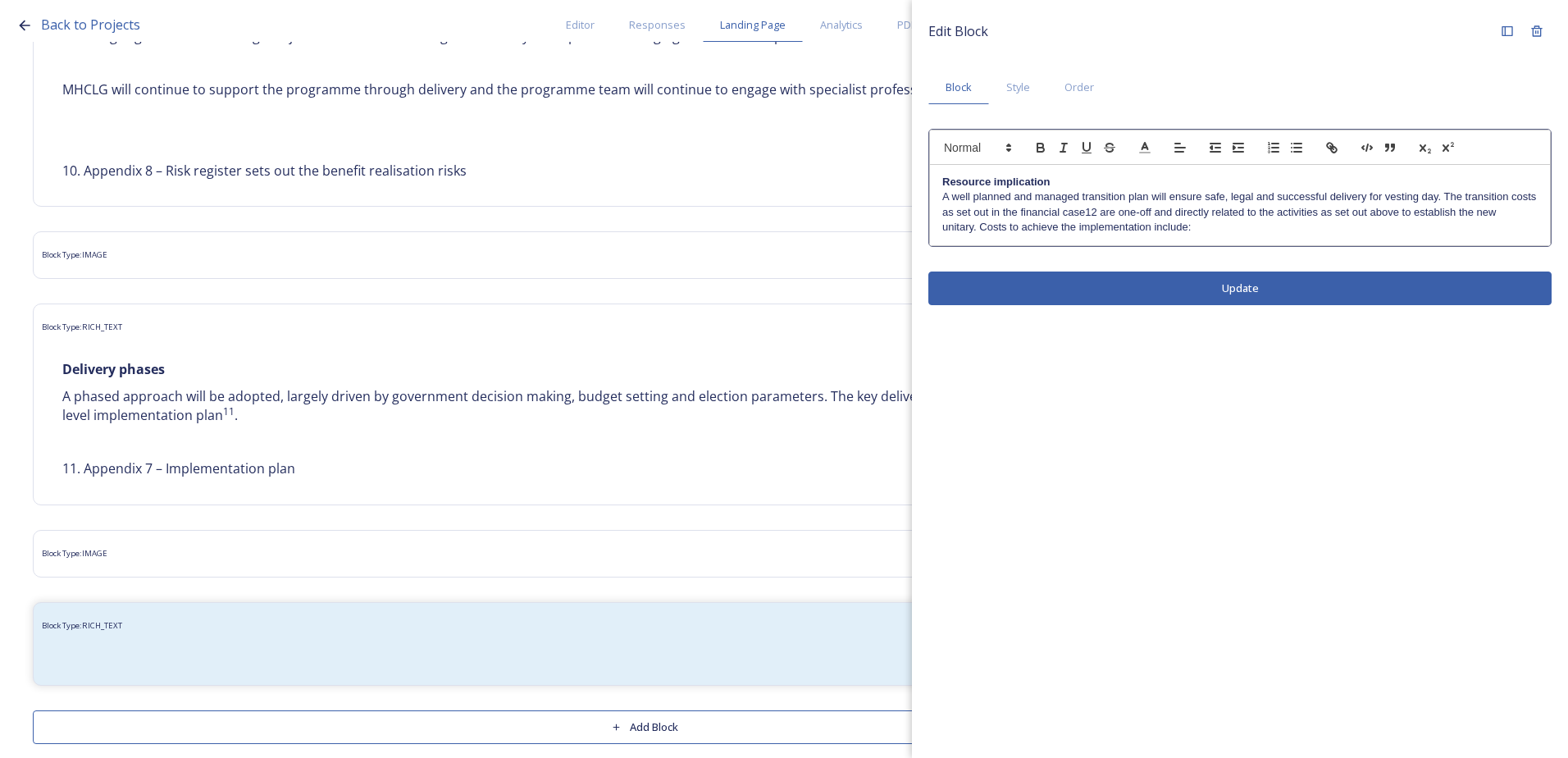
click at [942, 224] on p "unitary. Costs to achieve the implementation include:" at bounding box center [1239, 227] width 596 height 15
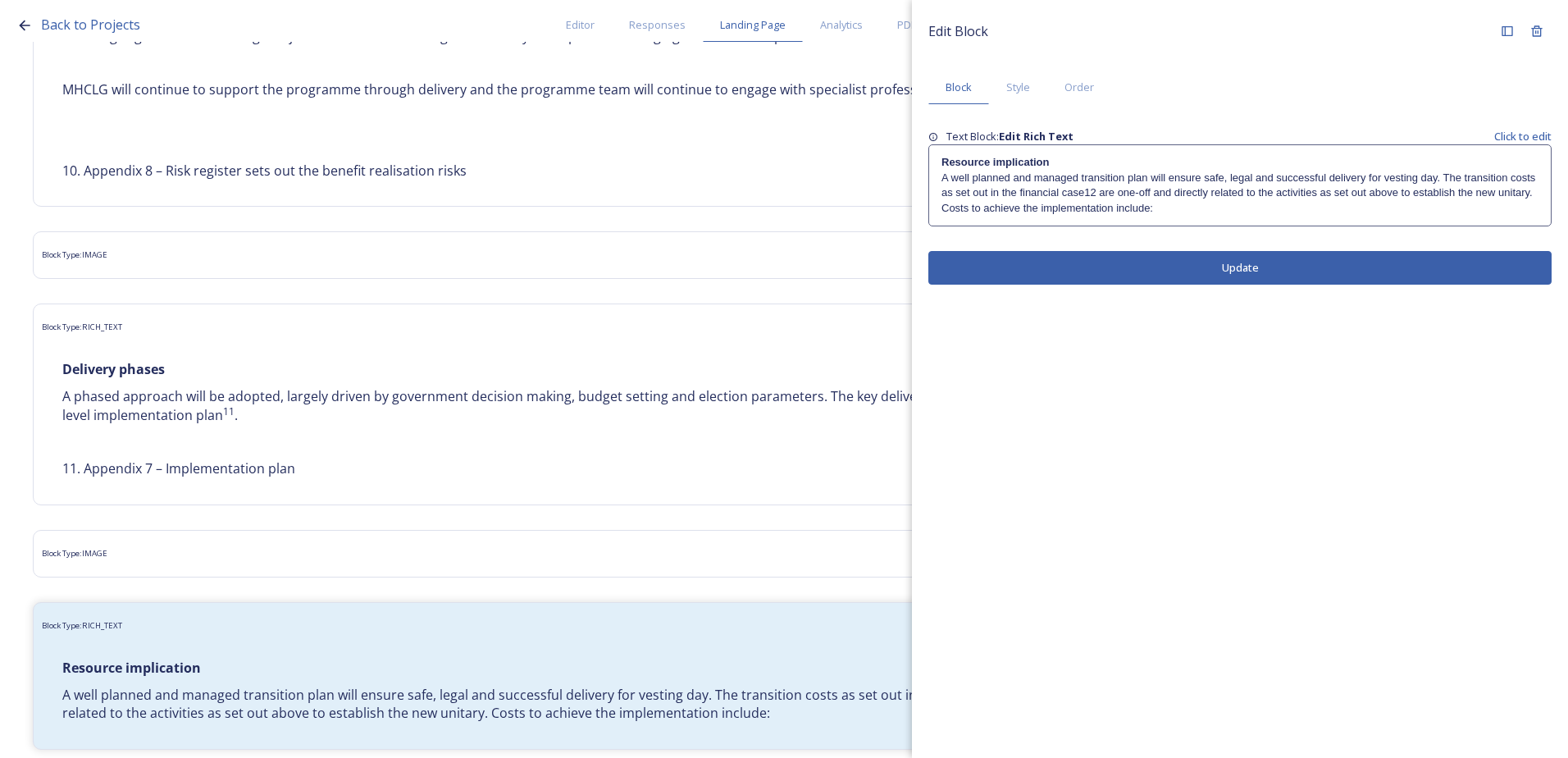
click at [1167, 195] on p "A well planned and managed transition plan will ensure safe, legal and successf…" at bounding box center [1239, 193] width 596 height 45
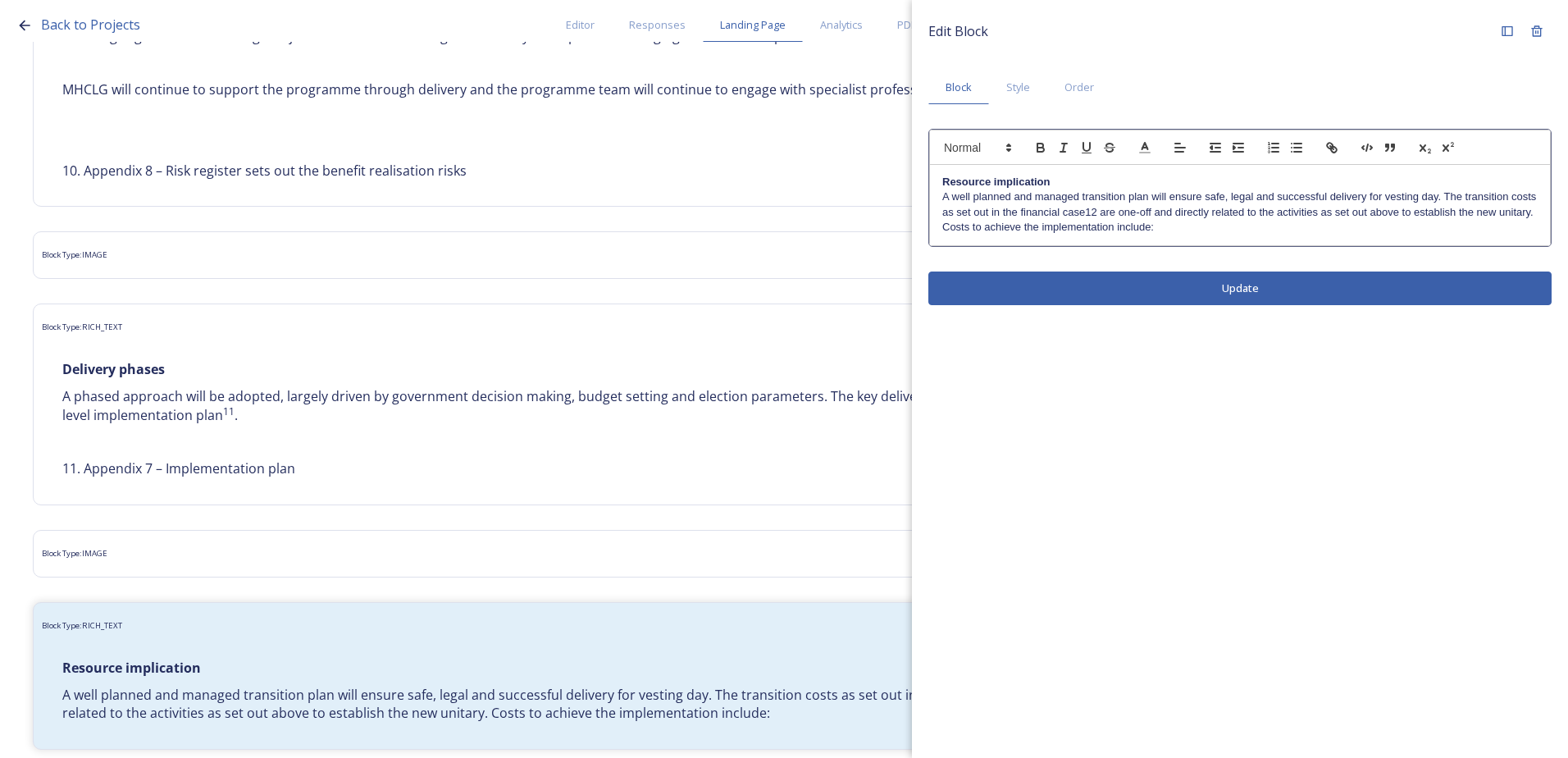
click at [1169, 208] on p "A well planned and managed transition plan will ensure safe, legal and successf…" at bounding box center [1239, 211] width 596 height 45
drag, startPoint x: 1170, startPoint y: 243, endPoint x: 1168, endPoint y: 233, distance: 10.2
click at [1168, 237] on div "Resource implication A well planned and managed transition plan will ensure saf…" at bounding box center [1239, 205] width 620 height 81
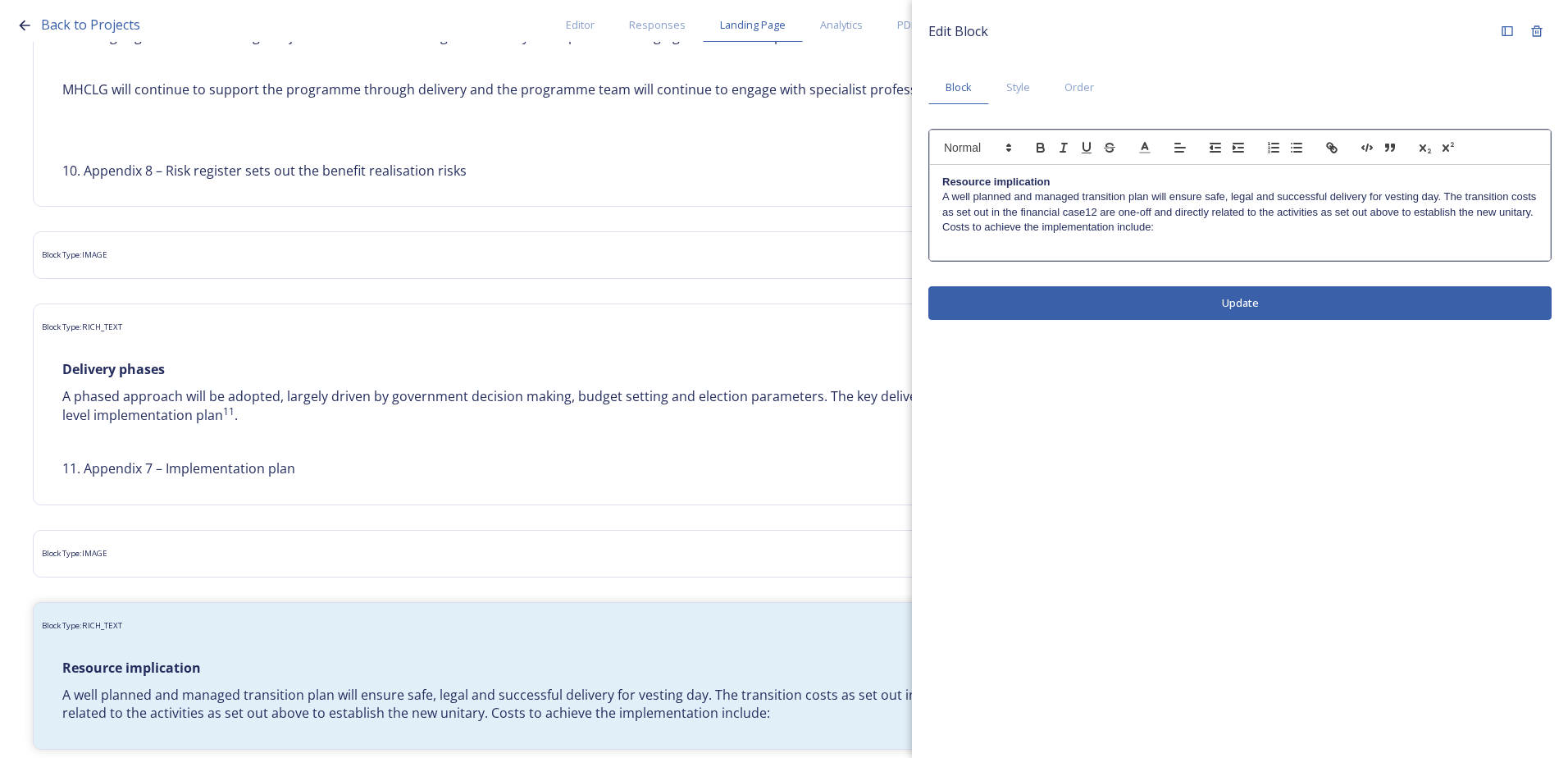
click at [985, 240] on p at bounding box center [1239, 243] width 596 height 15
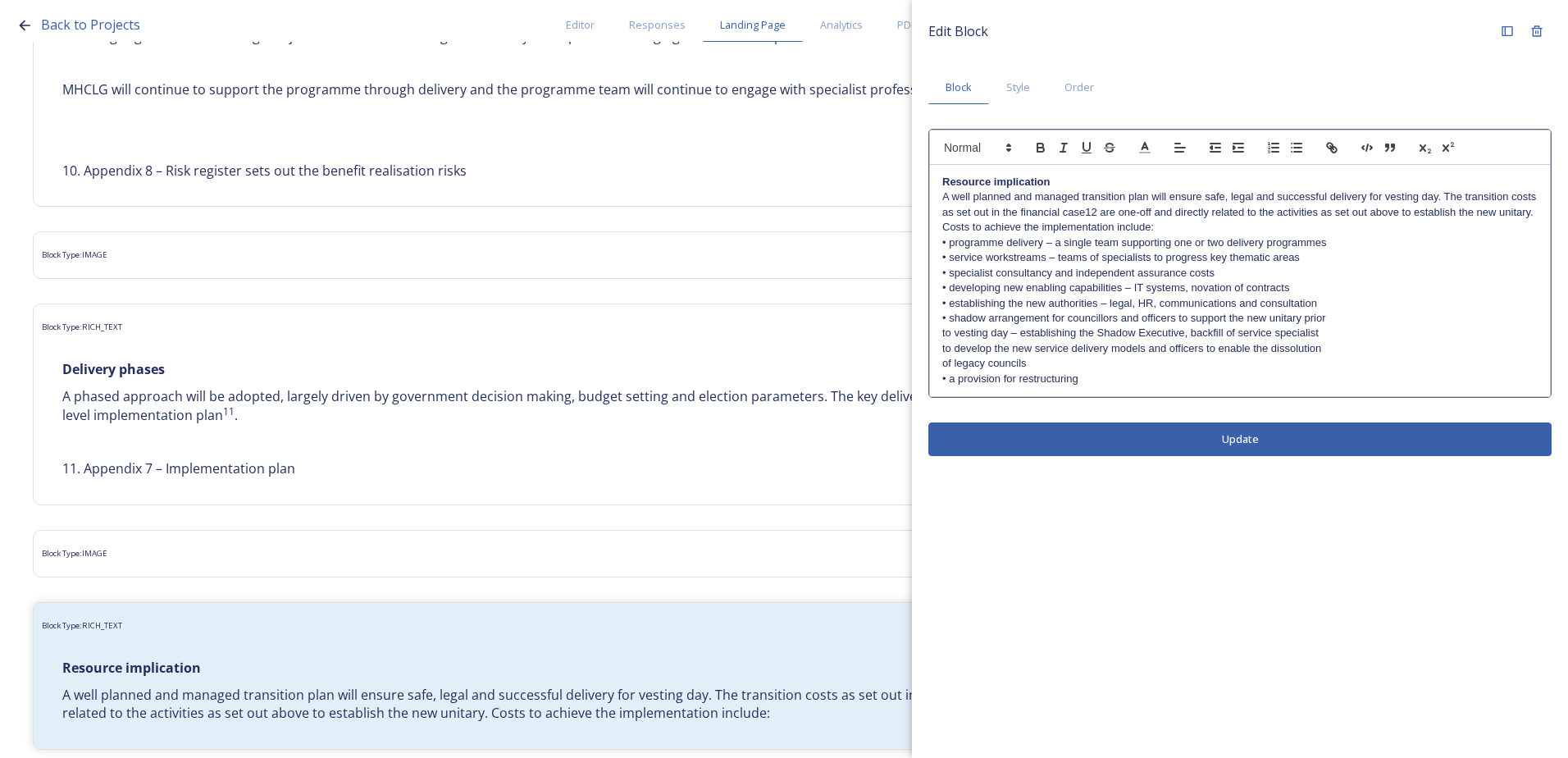
click at [940, 331] on div "Resource implication A well planned and managed transition plan will ensure saf…" at bounding box center [1239, 281] width 620 height 232
click at [938, 347] on div "Resource implication A well planned and managed transition plan will ensure saf…" at bounding box center [1239, 281] width 620 height 232
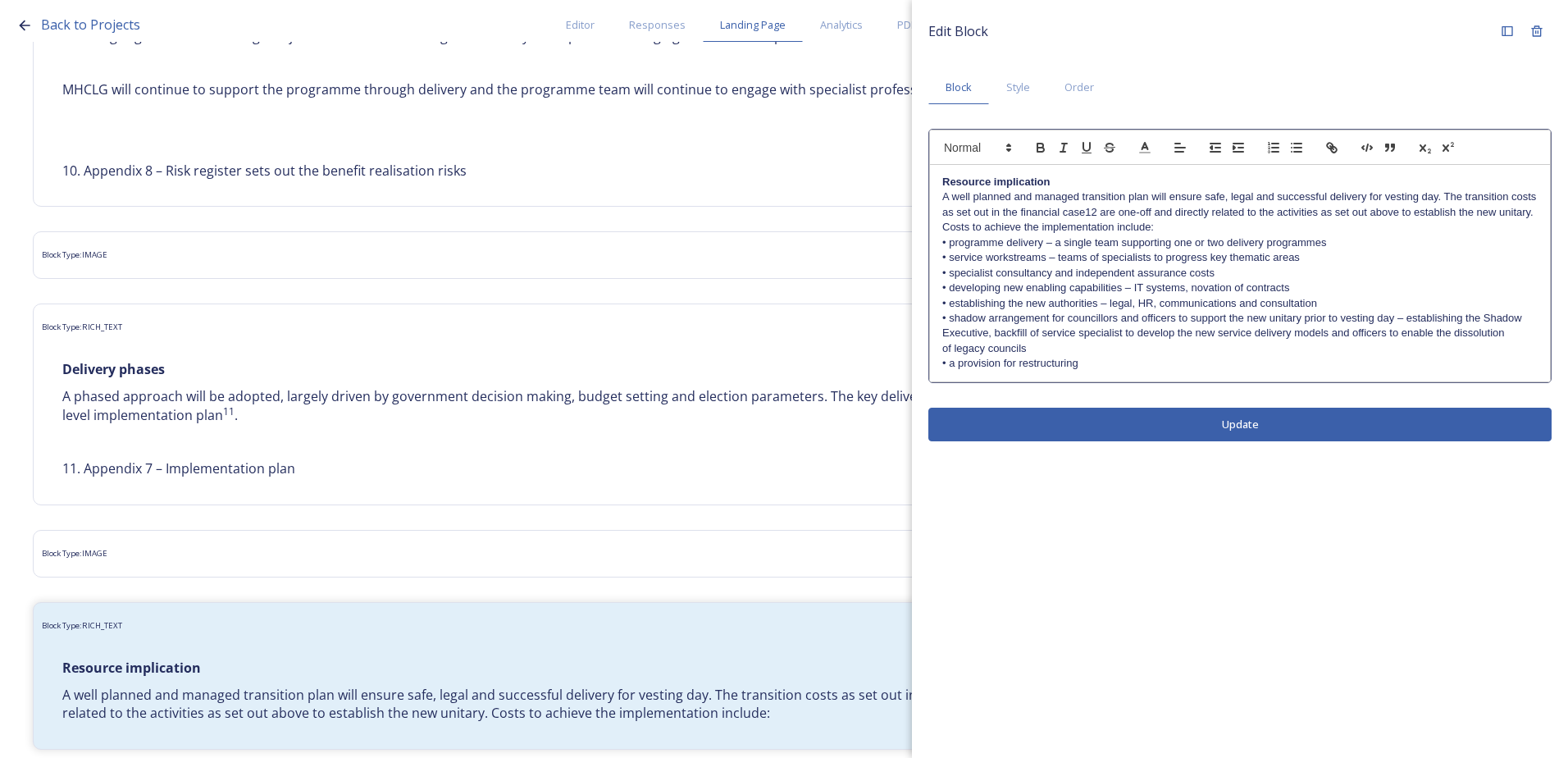
click at [935, 349] on div "Resource implication A well planned and managed transition plan will ensure saf…" at bounding box center [1239, 273] width 620 height 217
click at [946, 331] on p "• shadow arrangement for councillors and officers to support the new unitary pr…" at bounding box center [1239, 333] width 596 height 45
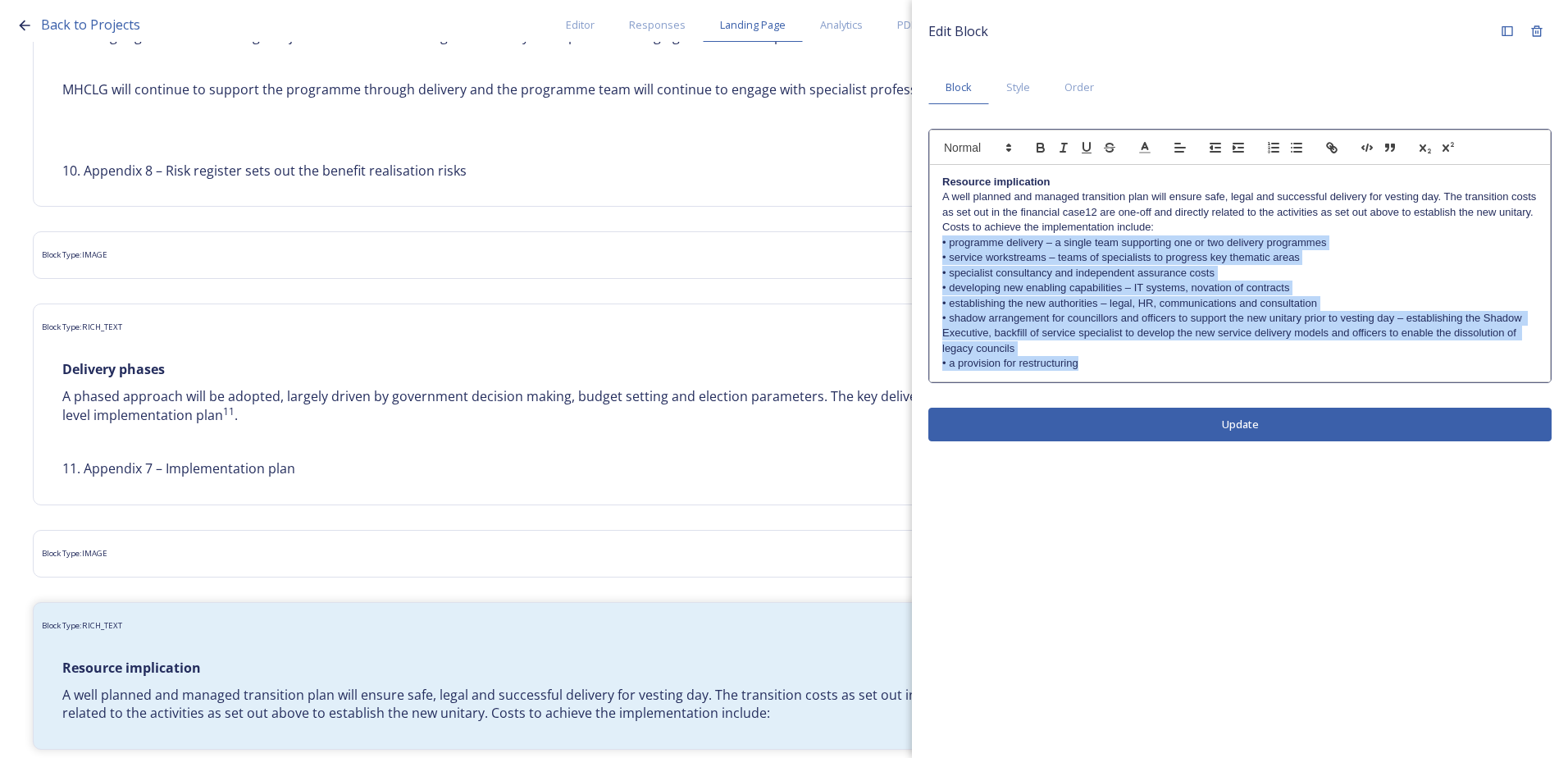
drag, startPoint x: 1088, startPoint y: 367, endPoint x: 936, endPoint y: 246, distance: 194.3
click at [936, 246] on div "Resource implication A well planned and managed transition plan will ensure saf…" at bounding box center [1239, 273] width 620 height 217
click at [1289, 144] on icon "button" at bounding box center [1297, 147] width 15 height 15
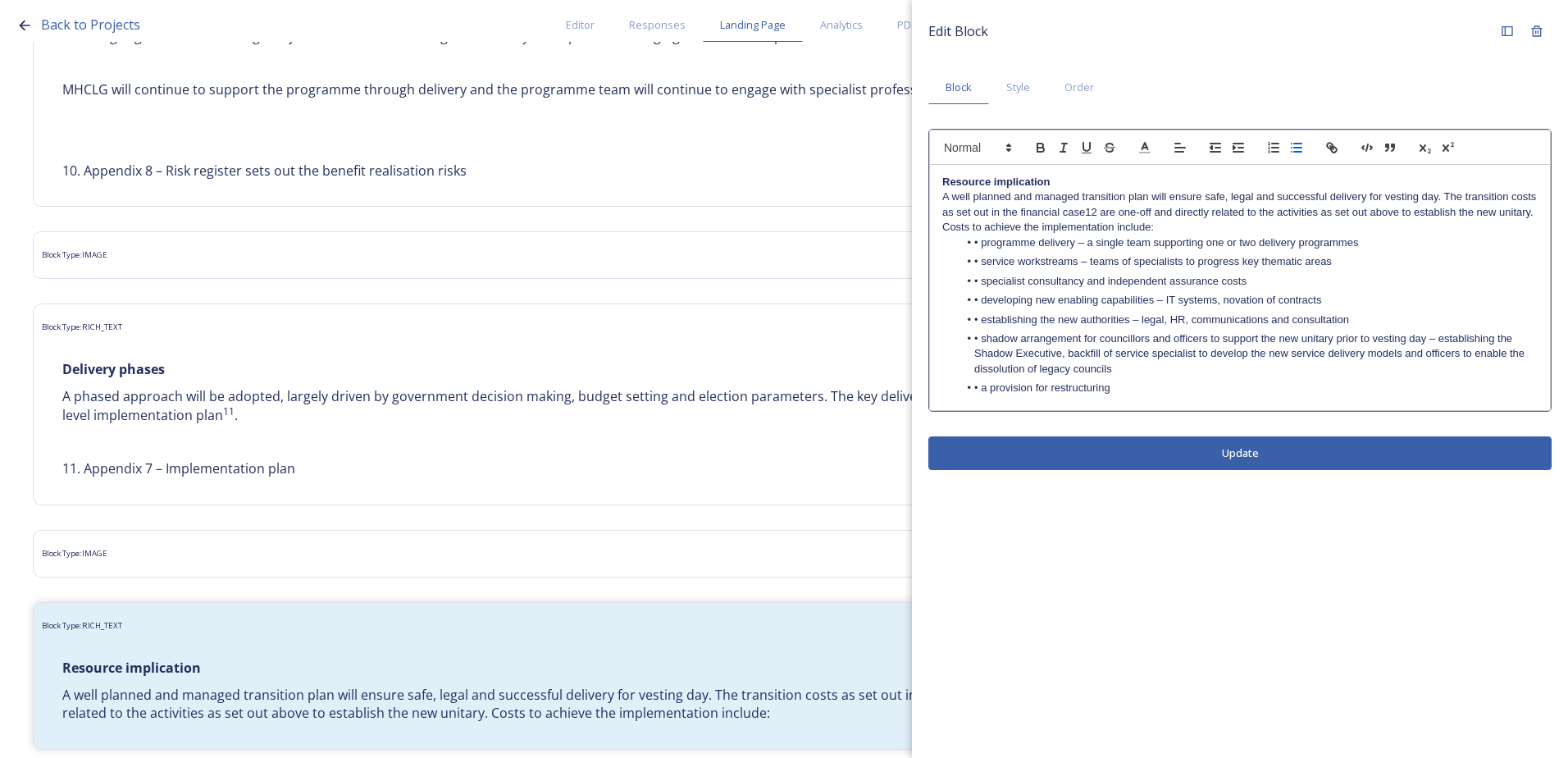
click at [1050, 300] on li "• developing new enabling capabilities – IT systems, novation of contracts" at bounding box center [1248, 300] width 580 height 15
click at [981, 250] on li "• programme delivery – a single team supporting one or two delivery programmes" at bounding box center [1248, 243] width 580 height 15
click at [979, 261] on li "• service workstreams – teams of specialists to progress key thematic areas" at bounding box center [1248, 261] width 580 height 15
click at [982, 283] on li "• specialist consultancy and independent assurance costs" at bounding box center [1248, 282] width 580 height 15
click at [980, 297] on li "• developing new enabling capabilities – IT systems, novation of contracts" at bounding box center [1248, 300] width 580 height 15
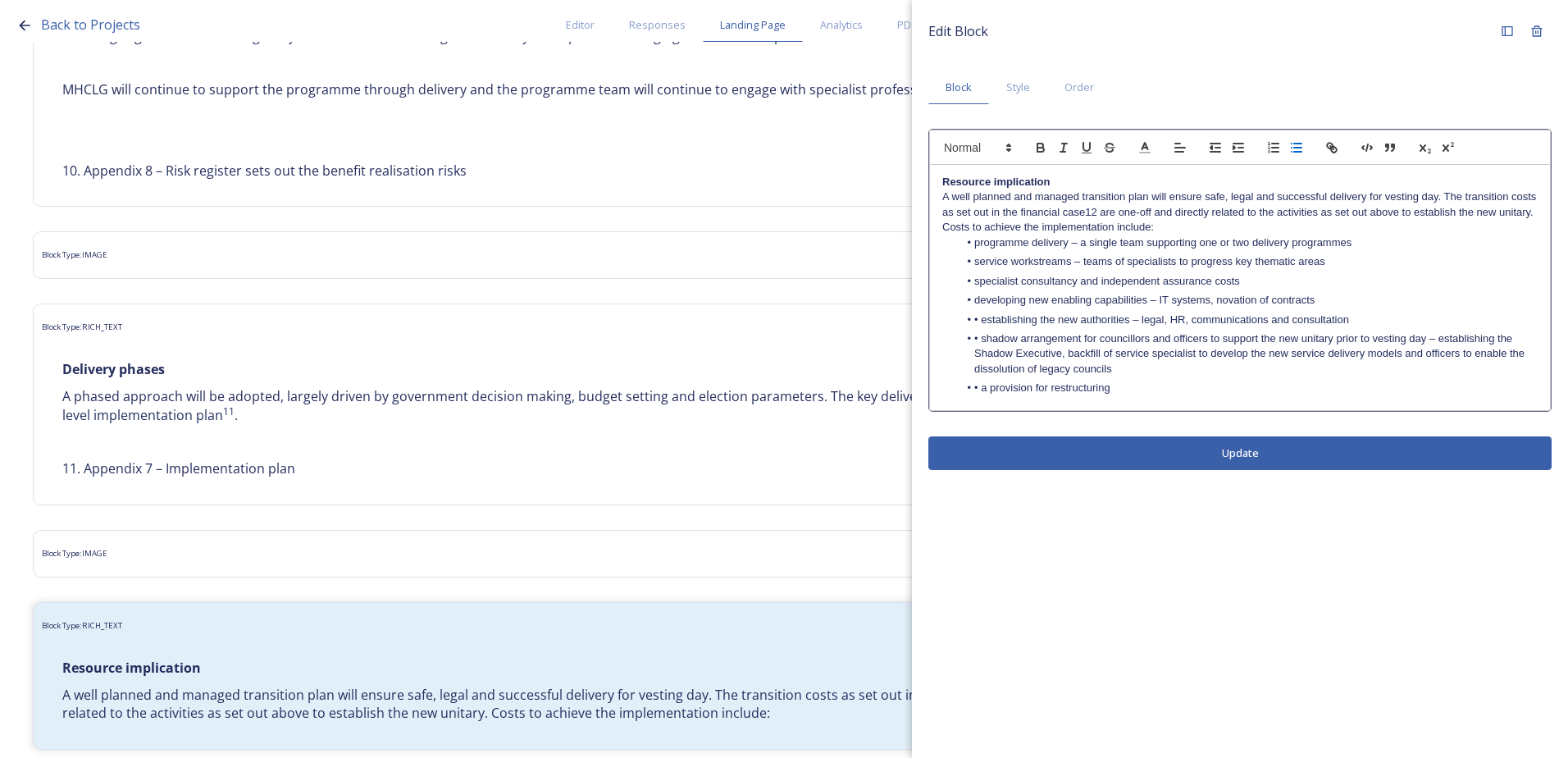
click at [982, 317] on li "• establishing the new authorities – legal, HR, communications and consultation" at bounding box center [1248, 320] width 580 height 15
drag, startPoint x: 980, startPoint y: 338, endPoint x: 989, endPoint y: 343, distance: 10.3
click at [982, 340] on li "• shadow arrangement for councillors and officers to support the new unitary pr…" at bounding box center [1248, 354] width 580 height 45
click at [982, 388] on li "• a provision for restructuring" at bounding box center [1248, 388] width 580 height 15
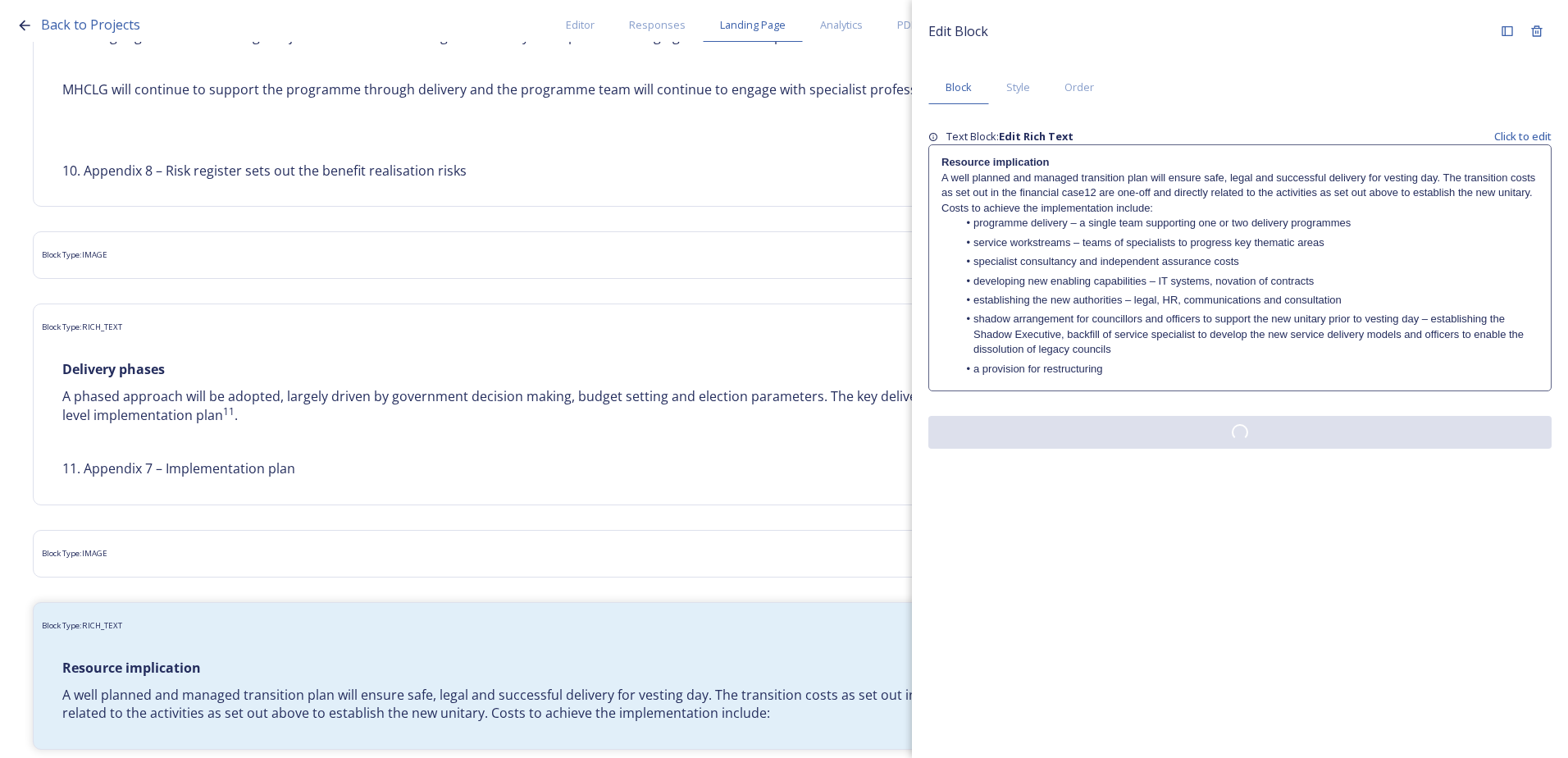
click at [1107, 460] on div "Edit Block Block Style Order Text Block: Edit Rich Text Click to edit Resource …" at bounding box center [1239, 233] width 656 height 465
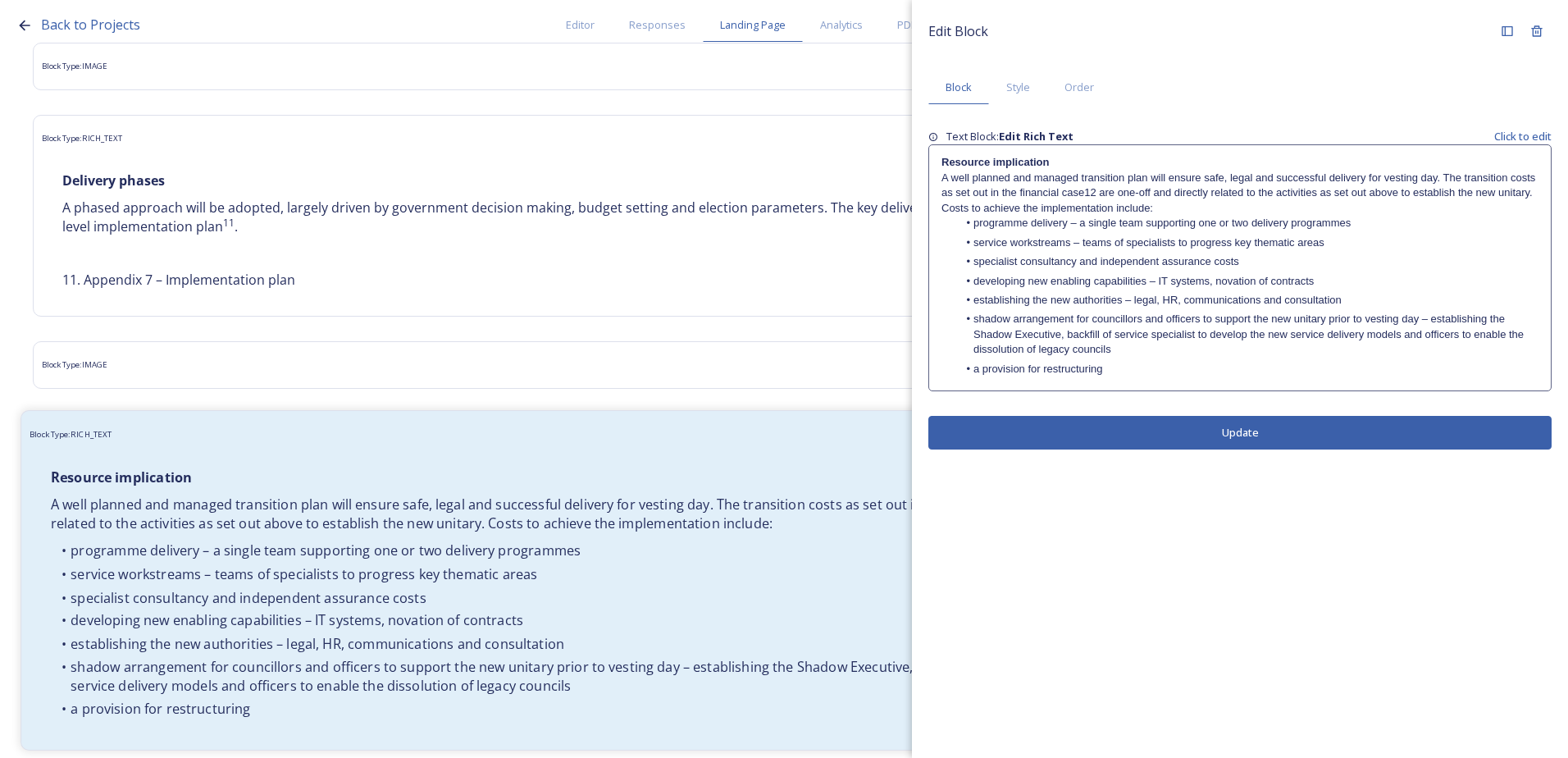
scroll to position [4309, 0]
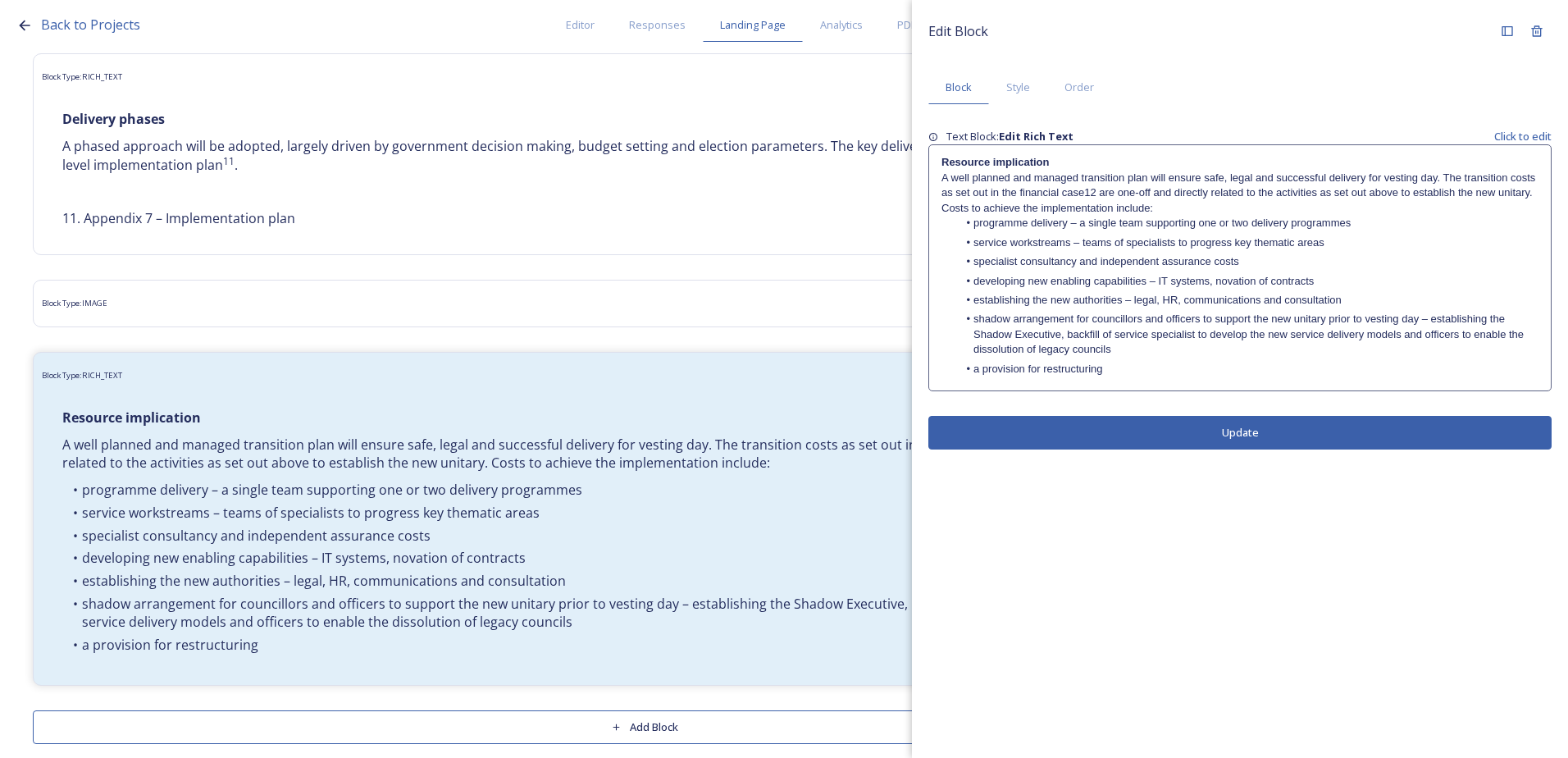
click at [1162, 384] on div "Resource implication A well planned and managed transition plan will ensure saf…" at bounding box center [1239, 268] width 621 height 246
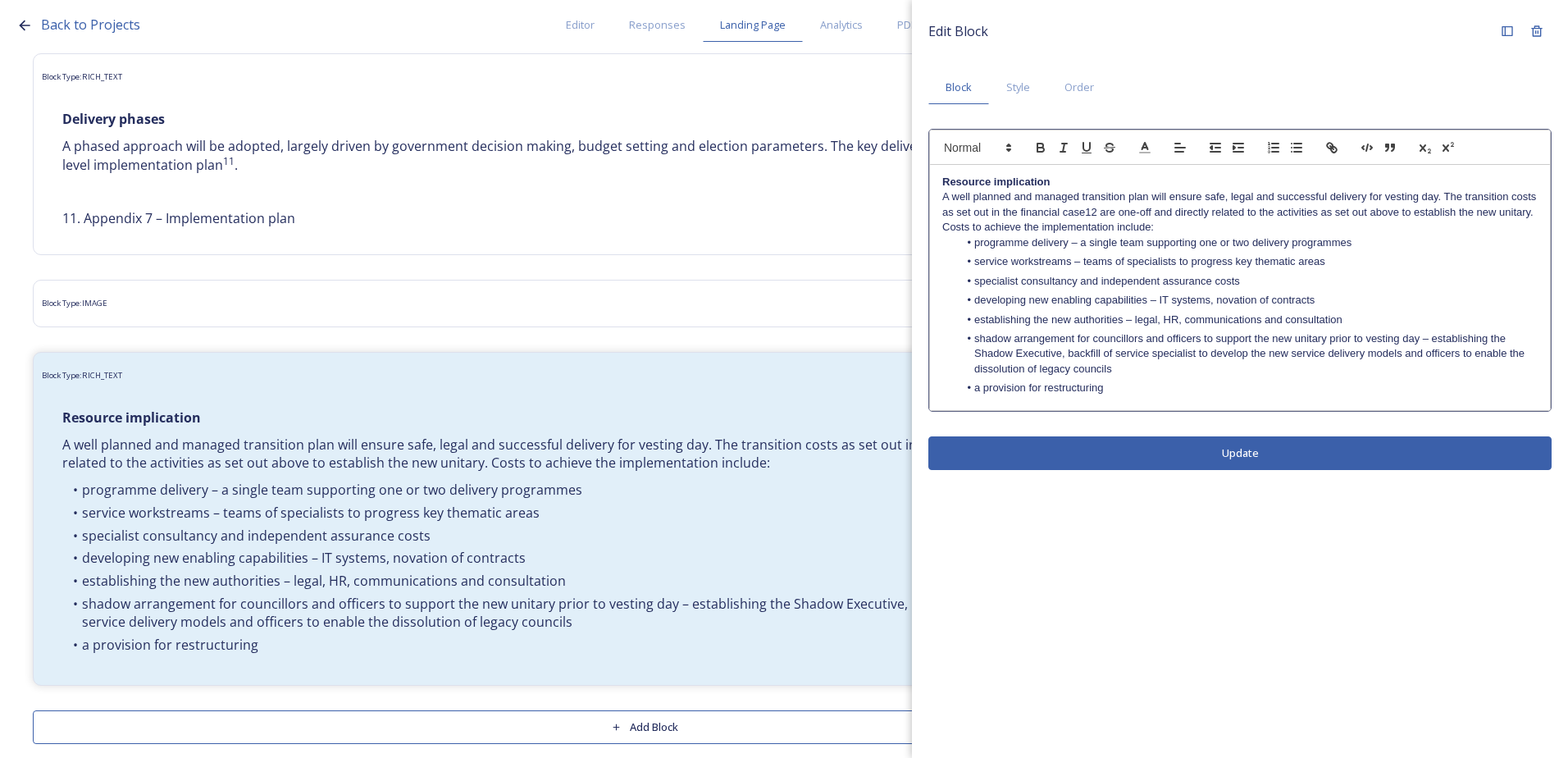
click at [1132, 394] on li "a provision for restructuring" at bounding box center [1248, 388] width 580 height 15
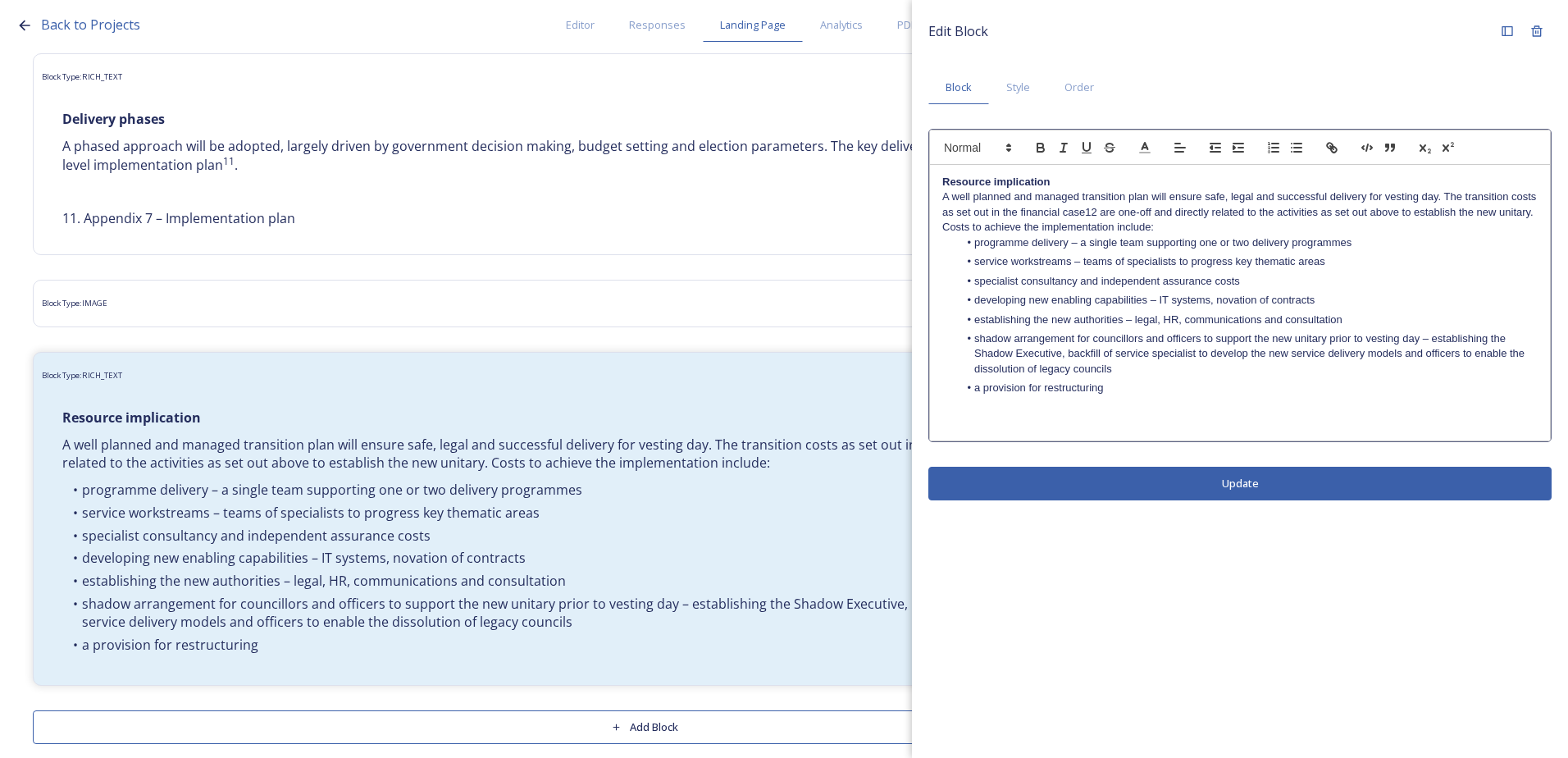
scroll to position [0, 0]
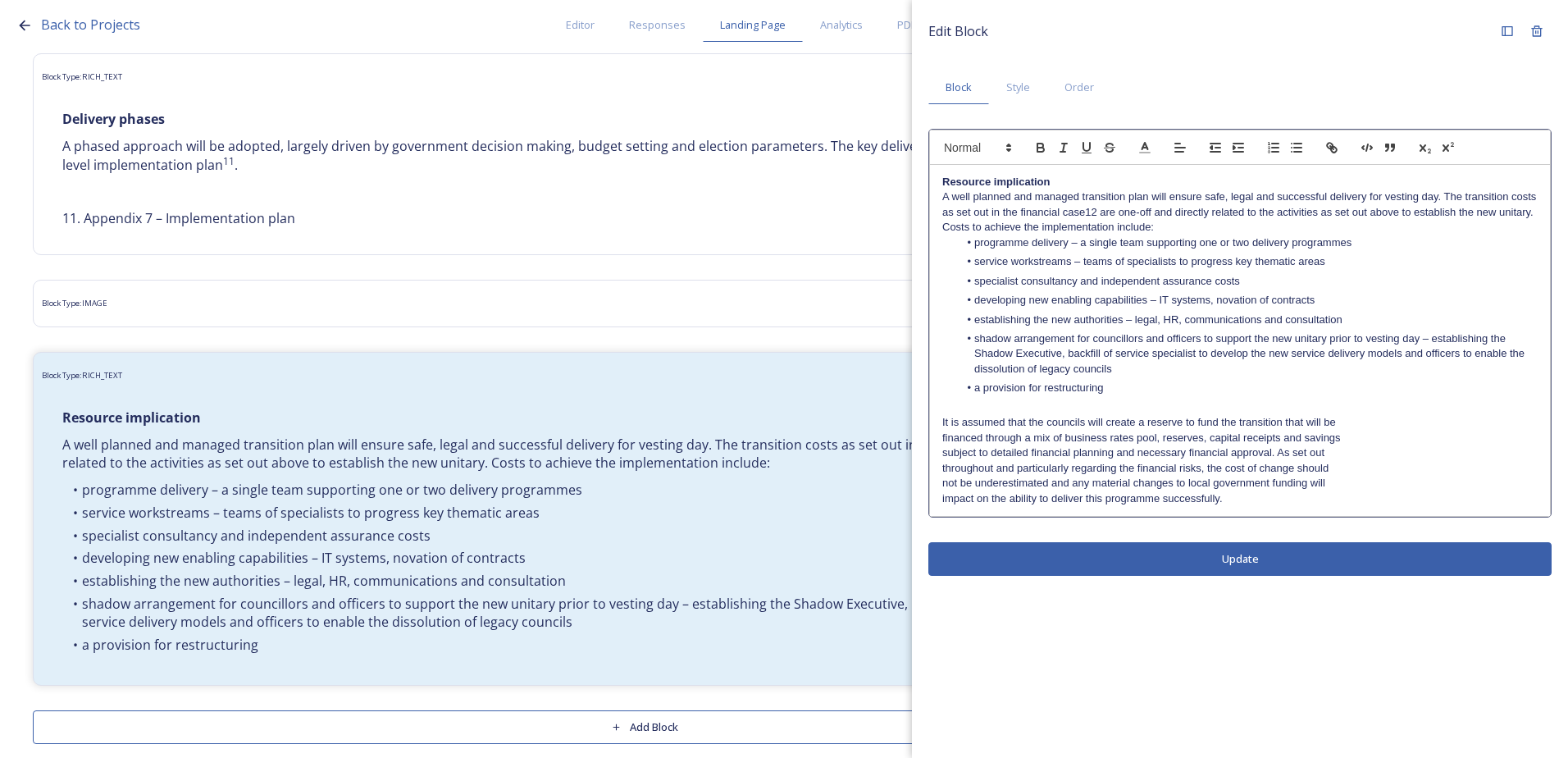
click at [938, 439] on div "Resource implication A well planned and managed transition plan will ensure saf…" at bounding box center [1239, 340] width 620 height 351
click at [939, 457] on div "Resource implication A well planned and managed transition plan will ensure saf…" at bounding box center [1239, 340] width 620 height 351
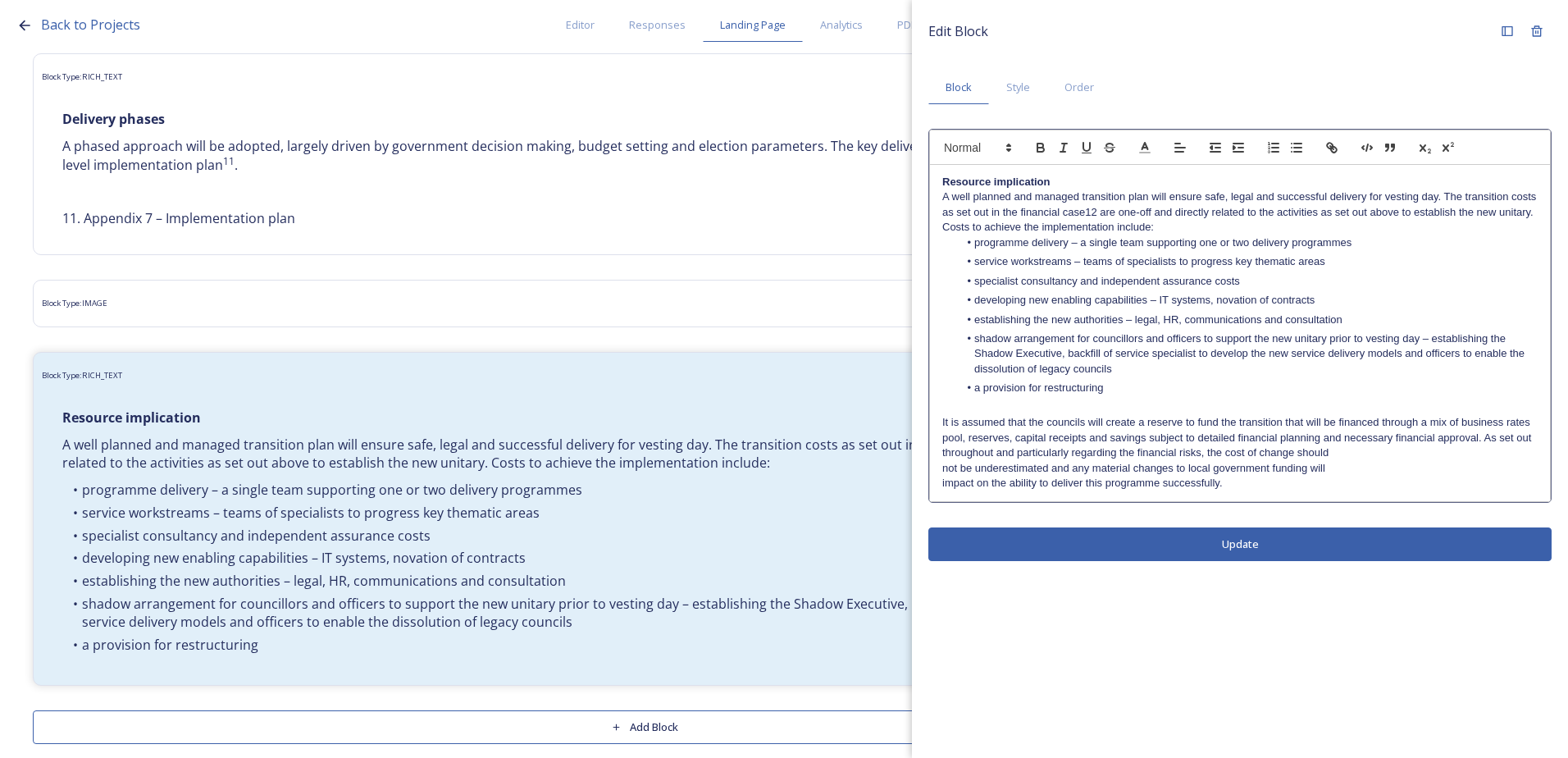
click at [936, 455] on div "Resource implication A well planned and managed transition plan will ensure saf…" at bounding box center [1239, 333] width 620 height 336
click at [937, 468] on div "Resource implication A well planned and managed transition plan will ensure saf…" at bounding box center [1239, 333] width 620 height 336
click at [941, 483] on div "Resource implication A well planned and managed transition plan will ensure saf…" at bounding box center [1239, 333] width 620 height 336
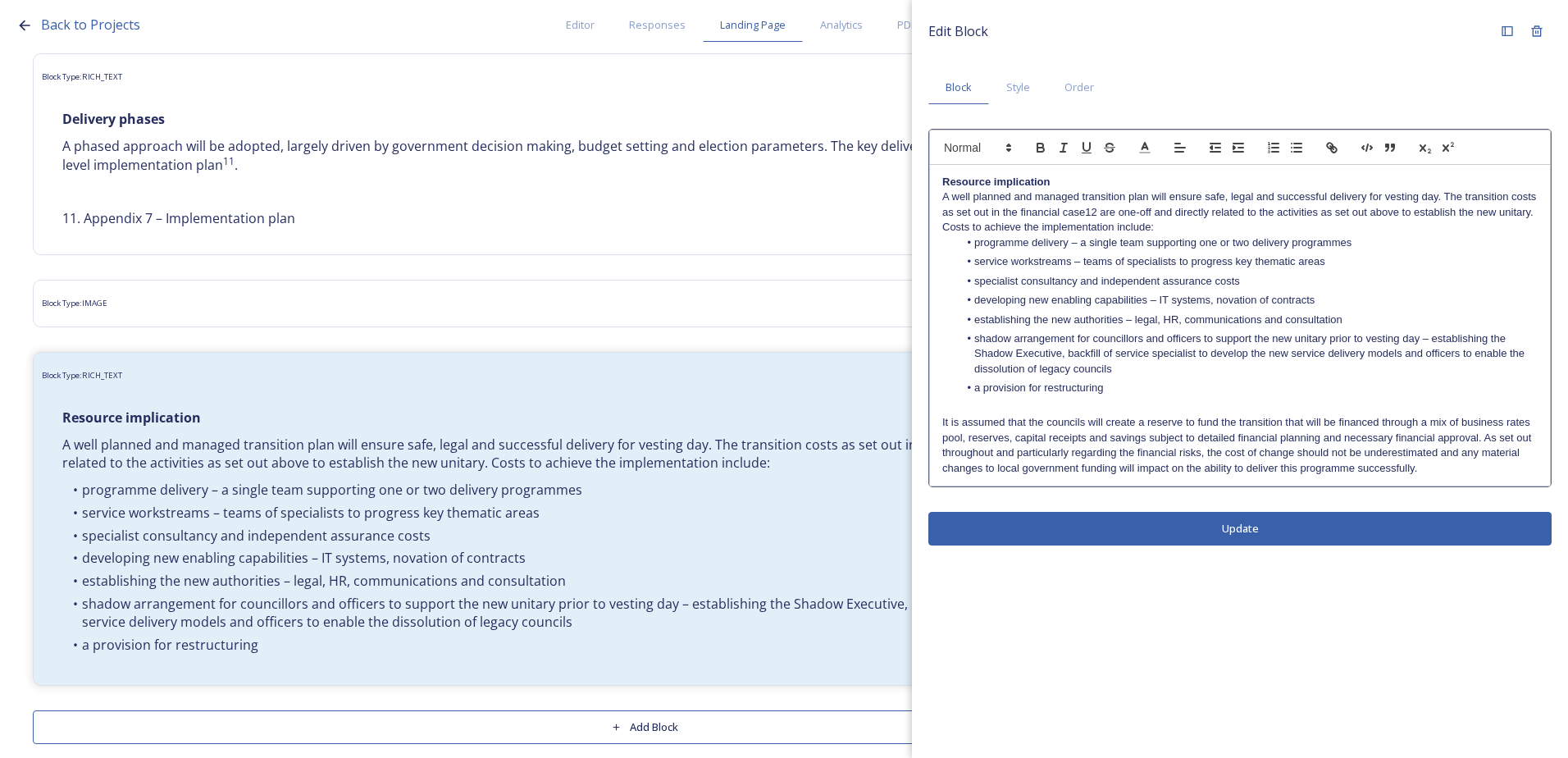
click at [1107, 519] on button "Update" at bounding box center [1239, 528] width 623 height 33
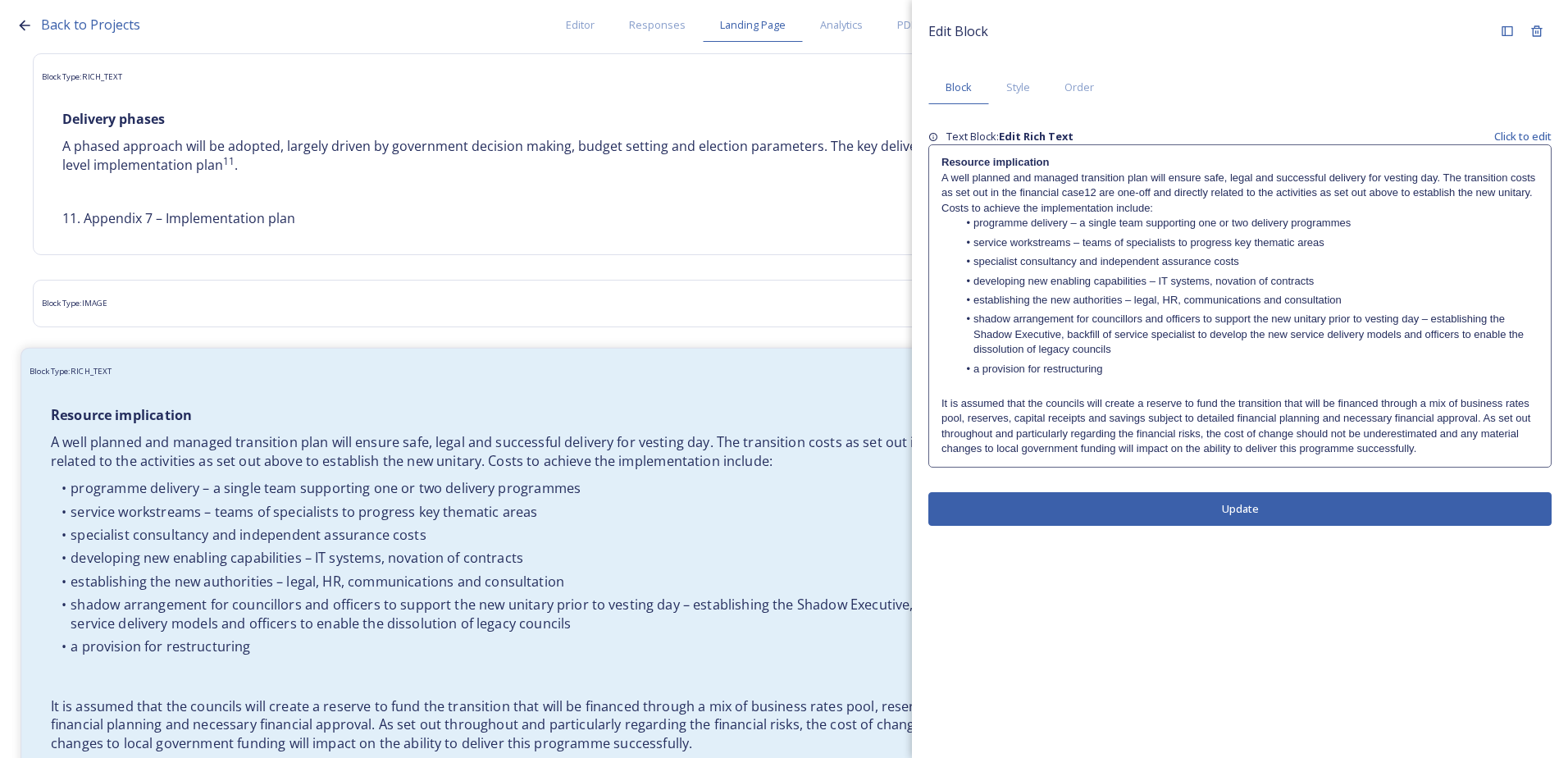
scroll to position [4400, 0]
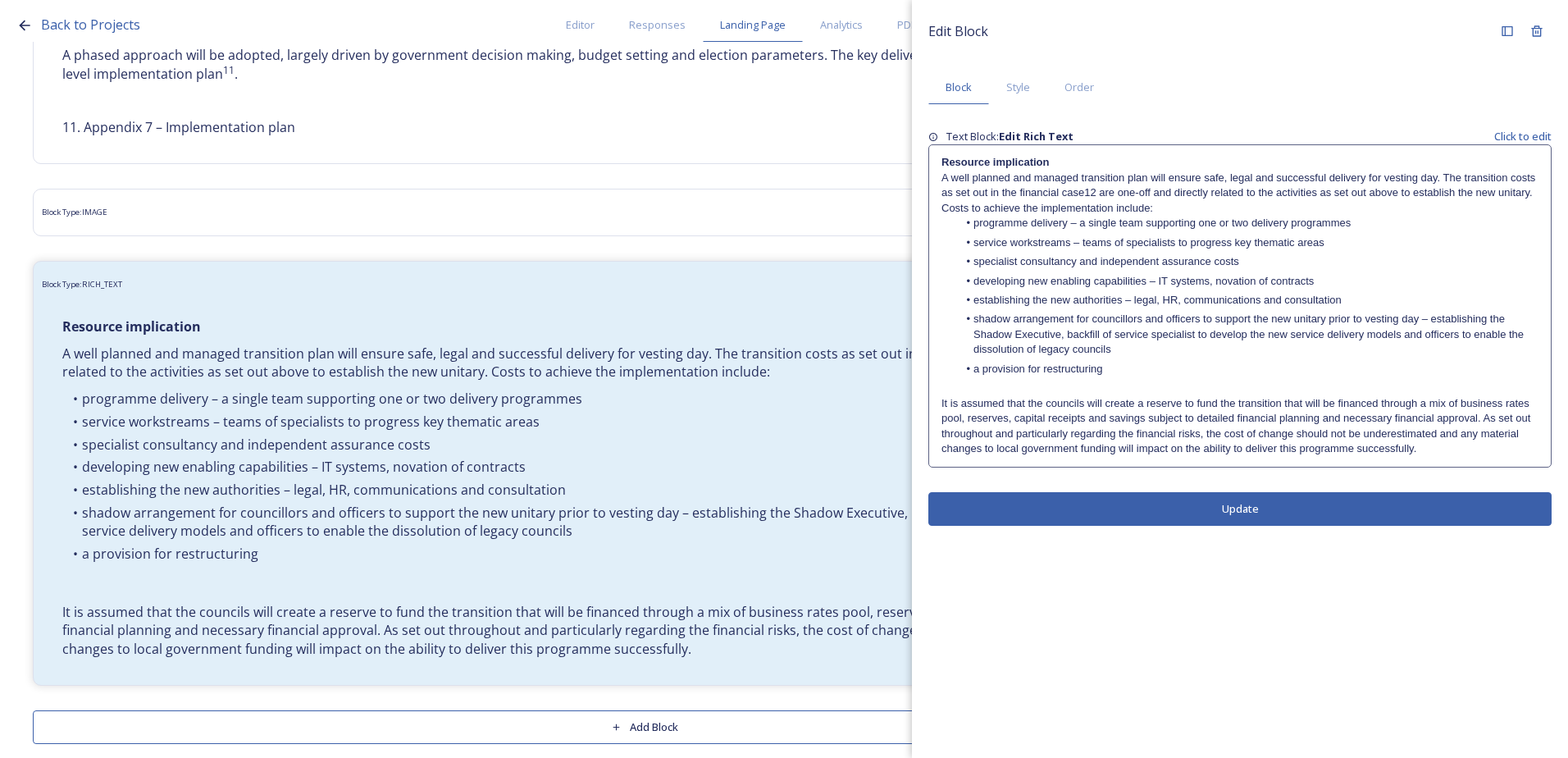
click at [1442, 453] on p "It is assumed that the councils will create a reserve to fund the transition th…" at bounding box center [1239, 427] width 596 height 61
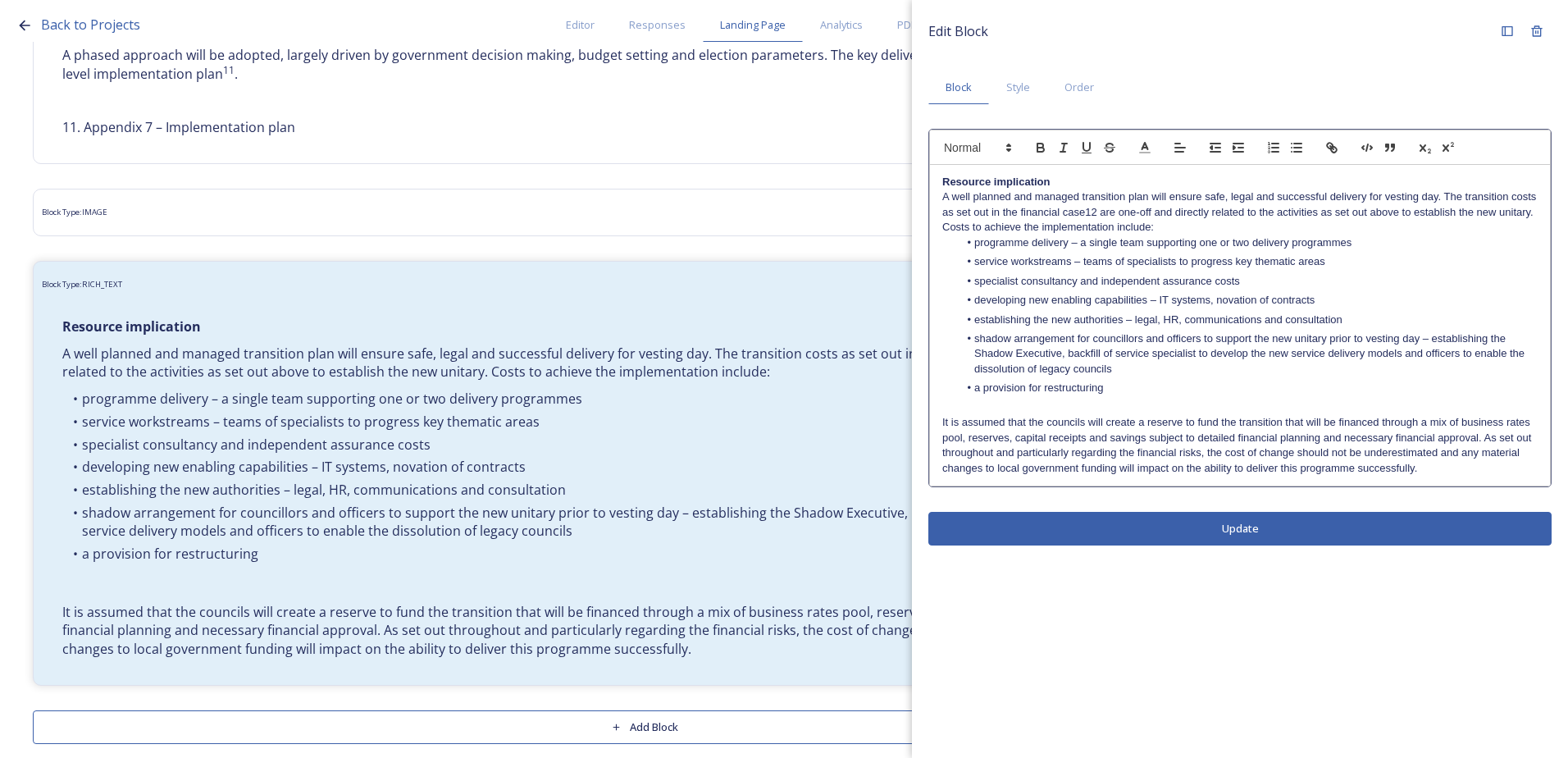
click at [1432, 473] on p "It is assumed that the councils will create a reserve to fund the transition th…" at bounding box center [1239, 446] width 596 height 61
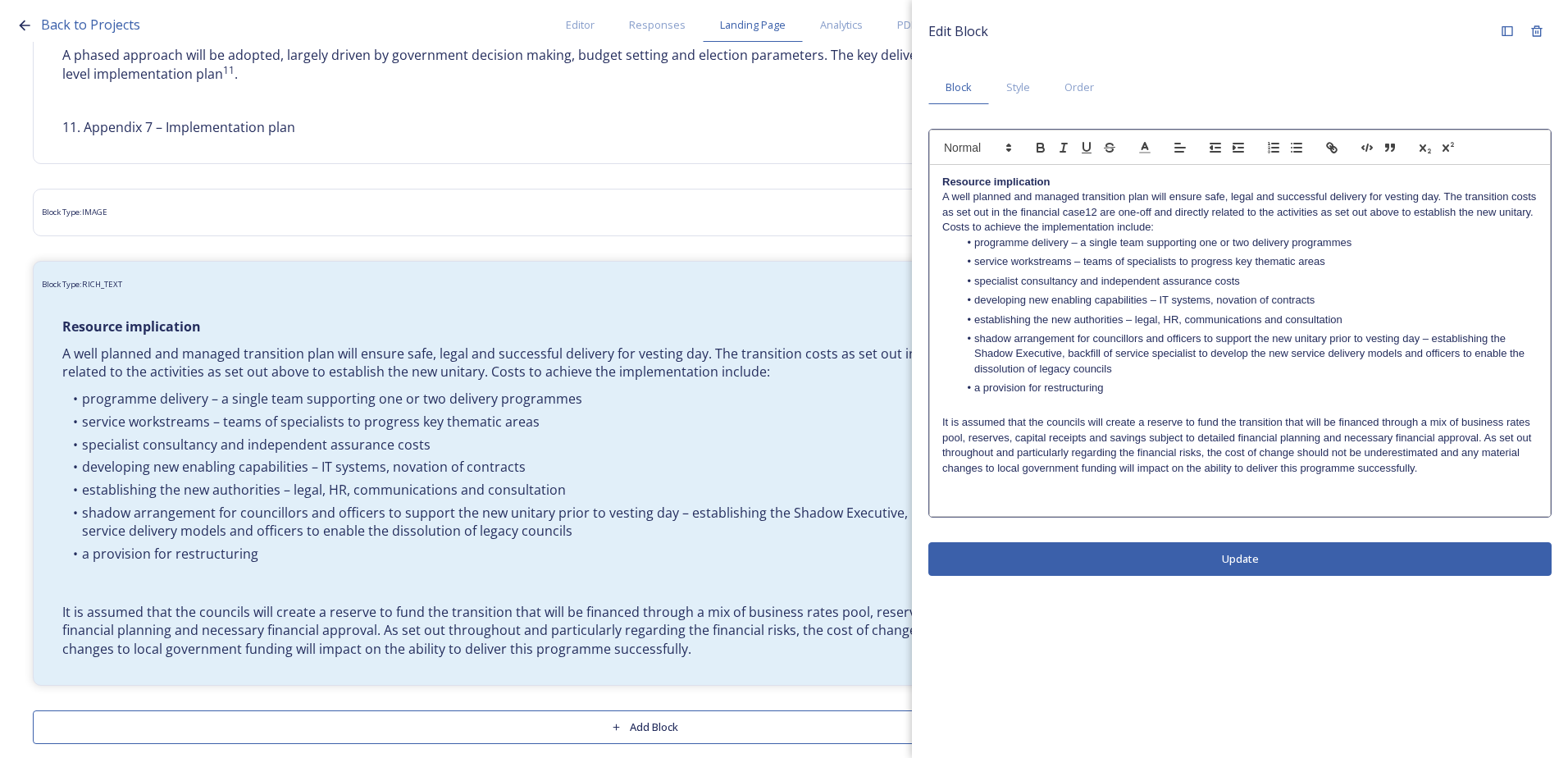
click at [1020, 507] on div "Resource implication A well planned and managed transition plan will ensure saf…" at bounding box center [1239, 340] width 620 height 351
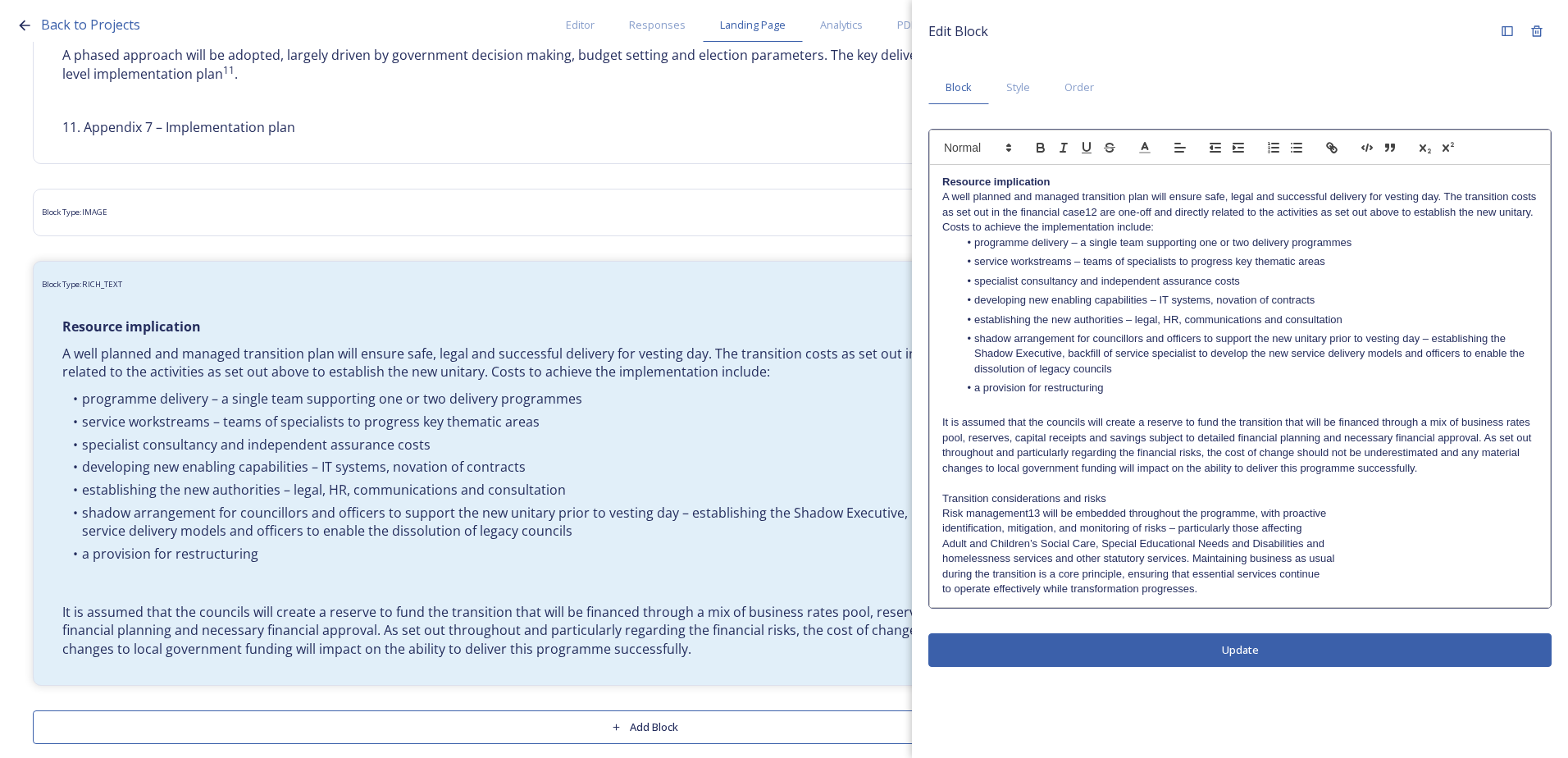
scroll to position [0, 0]
drag, startPoint x: 1095, startPoint y: 499, endPoint x: 945, endPoint y: 494, distance: 150.1
click at [945, 494] on p "Transition considerations and risks" at bounding box center [1239, 499] width 596 height 15
click at [1048, 150] on button "button" at bounding box center [1040, 147] width 23 height 19
click at [939, 512] on div "Resource implication A well planned and managed transition plan will ensure saf…" at bounding box center [1239, 385] width 620 height 442
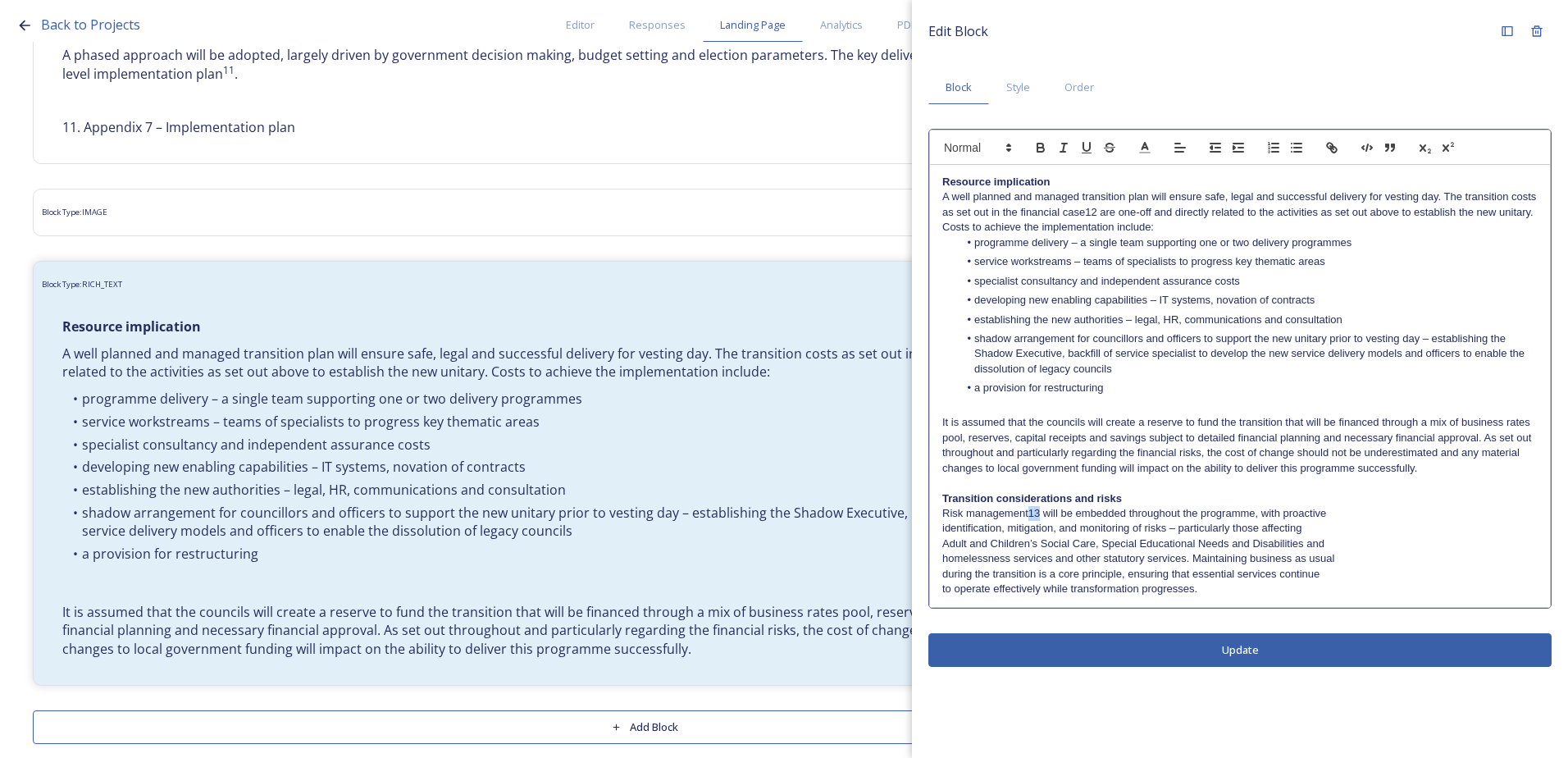
drag, startPoint x: 1040, startPoint y: 512, endPoint x: 1029, endPoint y: 511, distance: 11.0
click at [1029, 511] on p "Risk management13 will be embedded throughout the programme, with proactive" at bounding box center [1239, 513] width 596 height 15
click at [1449, 145] on icon "button" at bounding box center [1448, 147] width 15 height 15
click at [1075, 522] on p "identification, mitigation, and monitoring of risks – particularly those affect…" at bounding box center [1239, 528] width 596 height 15
click at [939, 531] on div "Resource implication A well planned and managed transition plan will ensure saf…" at bounding box center [1239, 385] width 620 height 442
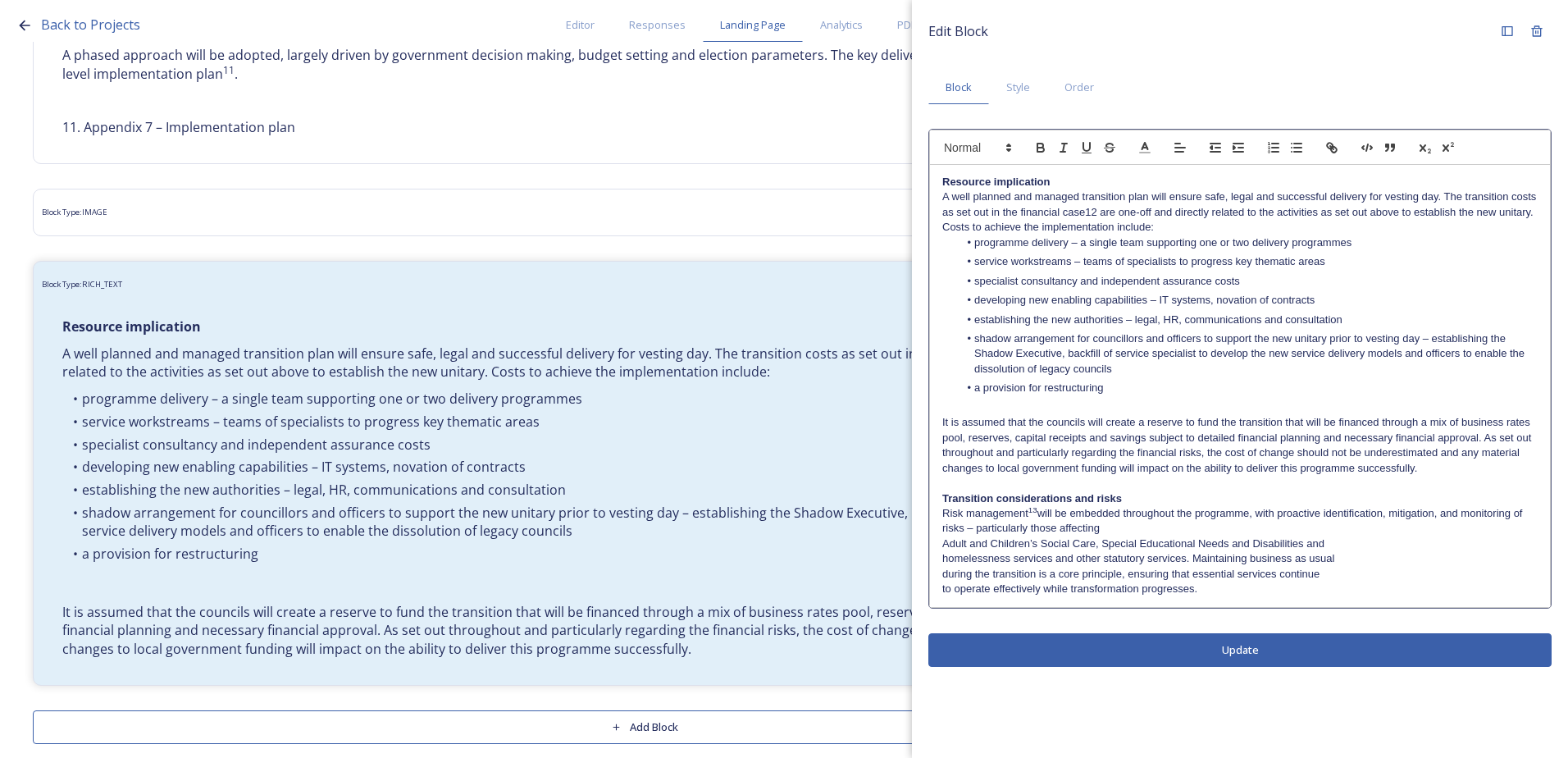
click at [937, 544] on div "Resource implication A well planned and managed transition plan will ensure saf…" at bounding box center [1239, 385] width 620 height 442
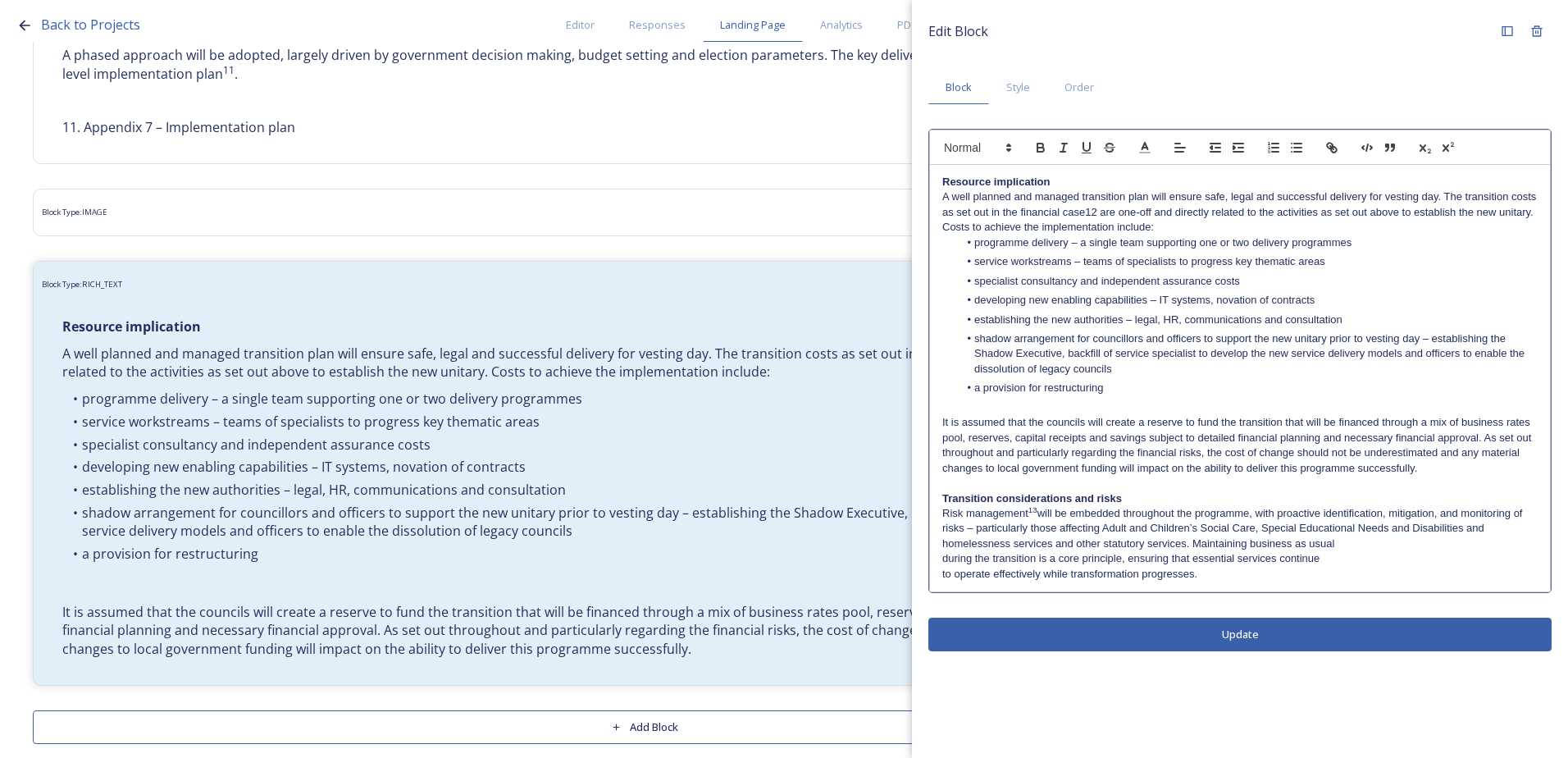
click at [946, 541] on p "homelessness services and other statutory services. Maintaining business as usu…" at bounding box center [1239, 544] width 596 height 15
click at [937, 561] on div "Resource implication A well planned and managed transition plan will ensure saf…" at bounding box center [1239, 378] width 620 height 426
click at [941, 572] on div "Resource implication A well planned and managed transition plan will ensure saf…" at bounding box center [1239, 378] width 620 height 426
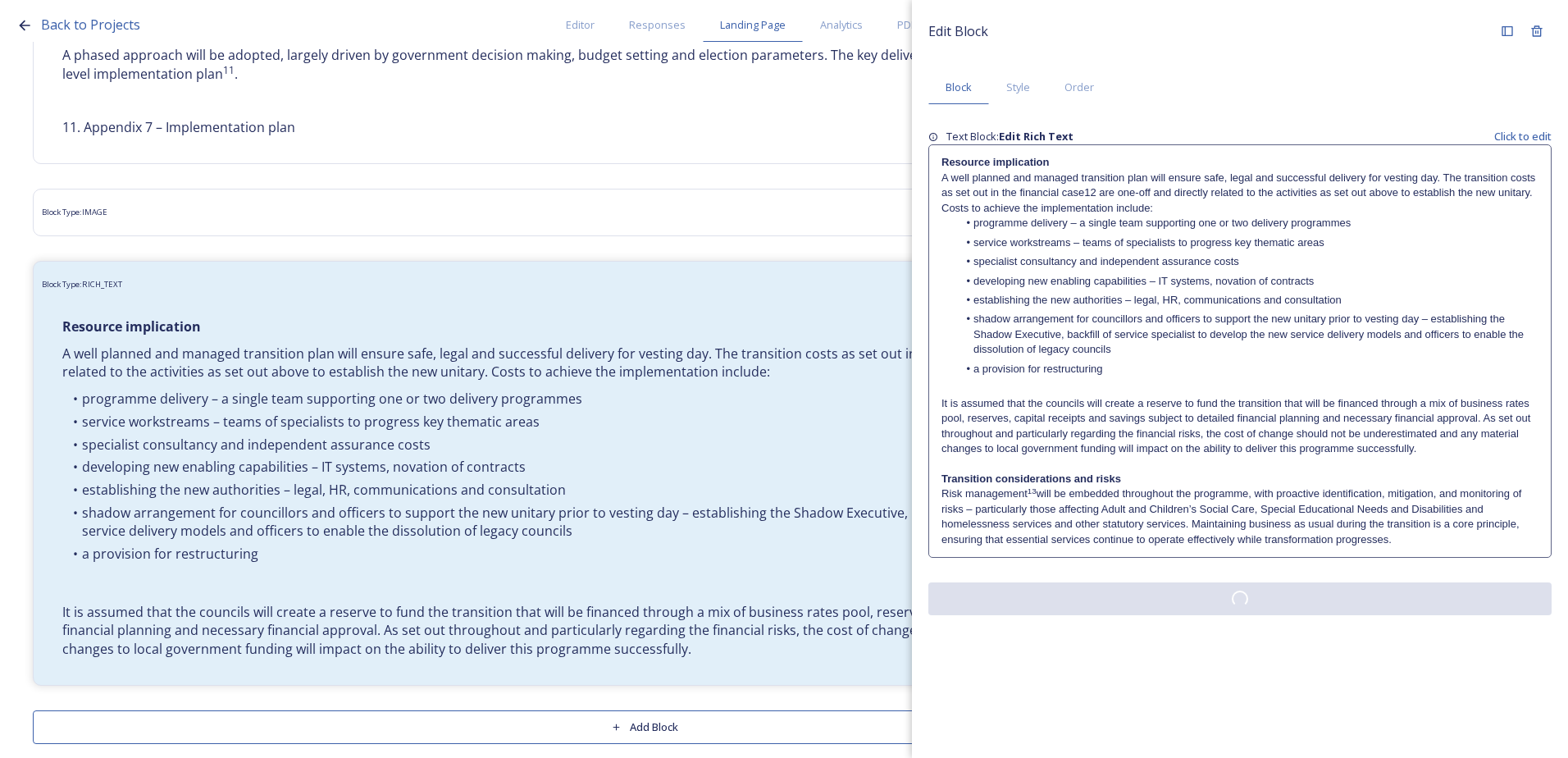
click at [1148, 625] on div "Edit Block Block Style Order Text Block: Edit Rich Text Click to edit Resource …" at bounding box center [1239, 316] width 656 height 632
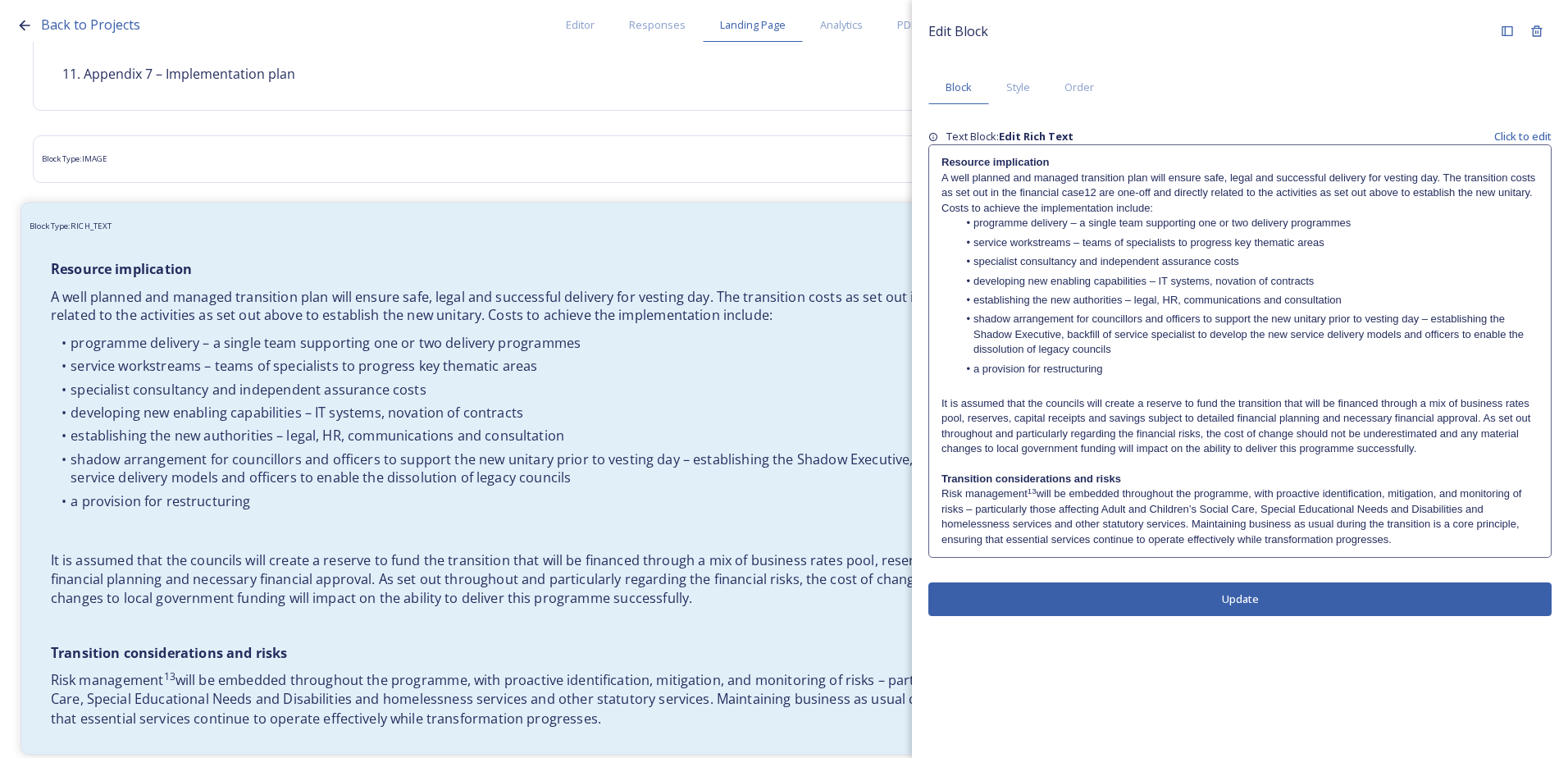
scroll to position [4518, 0]
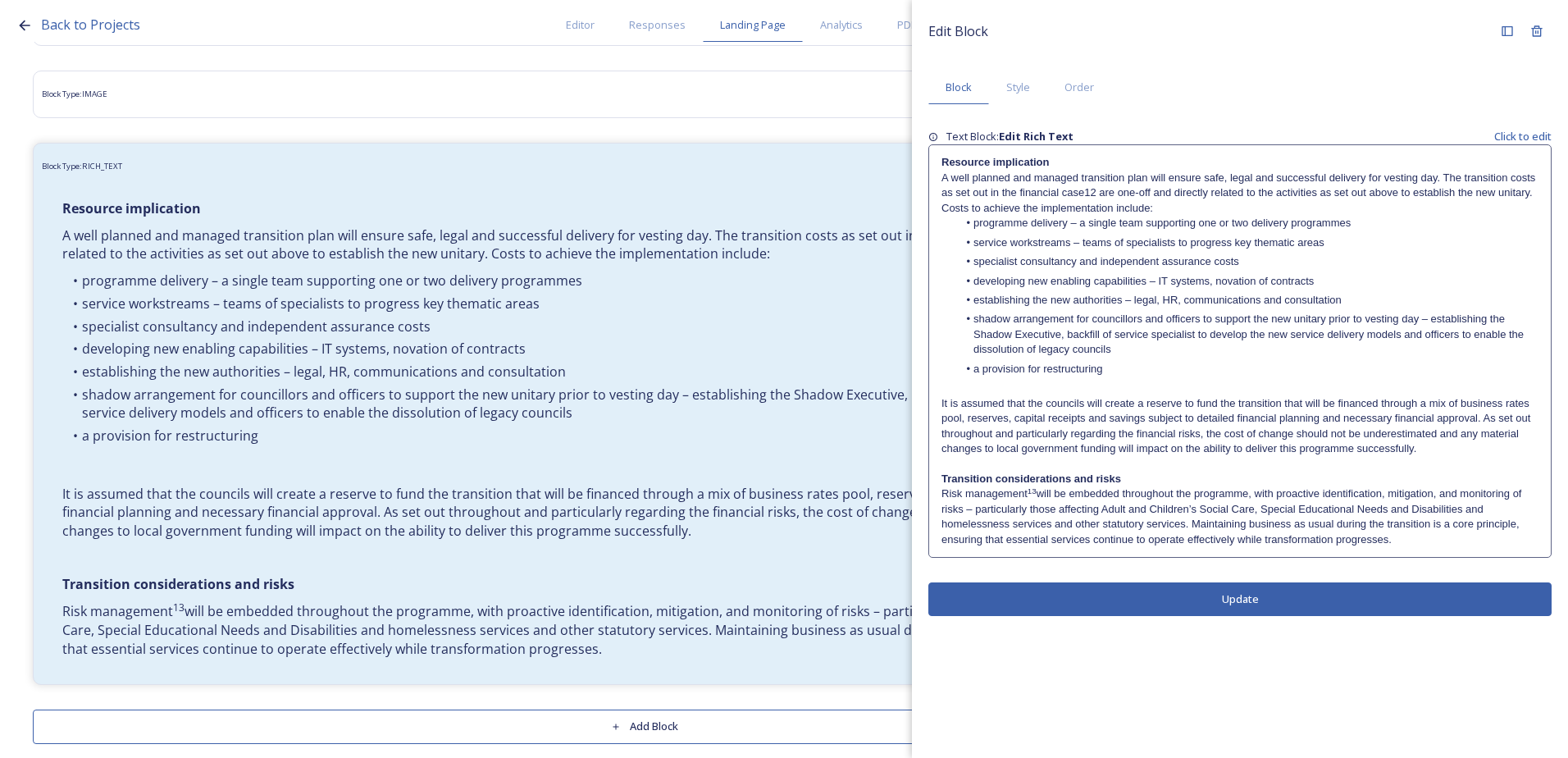
click at [1425, 544] on p "Risk management 13 will be embedded throughout the programme, with proactive id…" at bounding box center [1239, 517] width 596 height 61
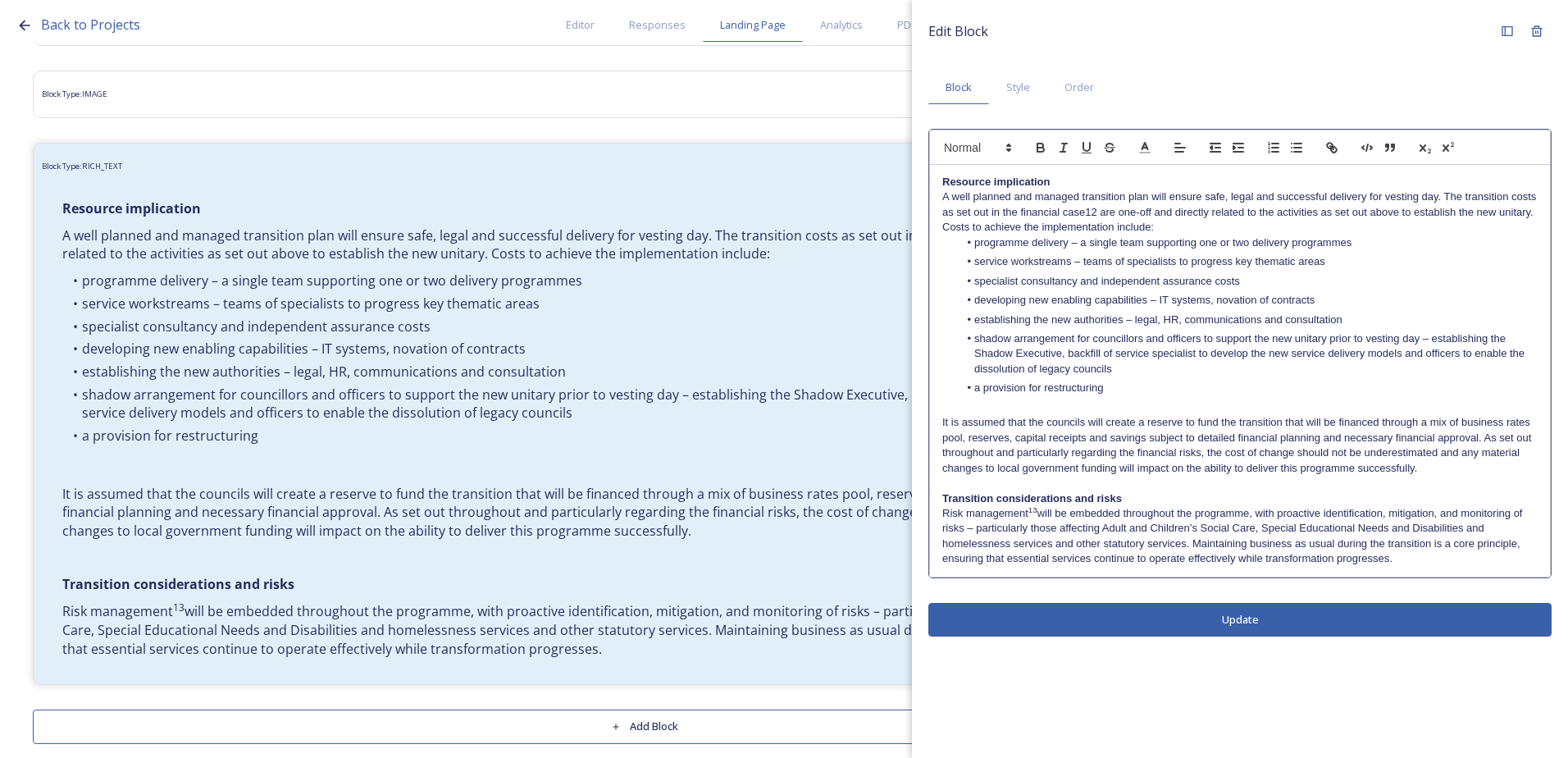
click at [1419, 560] on p "Risk management 13 will be embedded throughout the programme, with proactive id…" at bounding box center [1239, 537] width 596 height 61
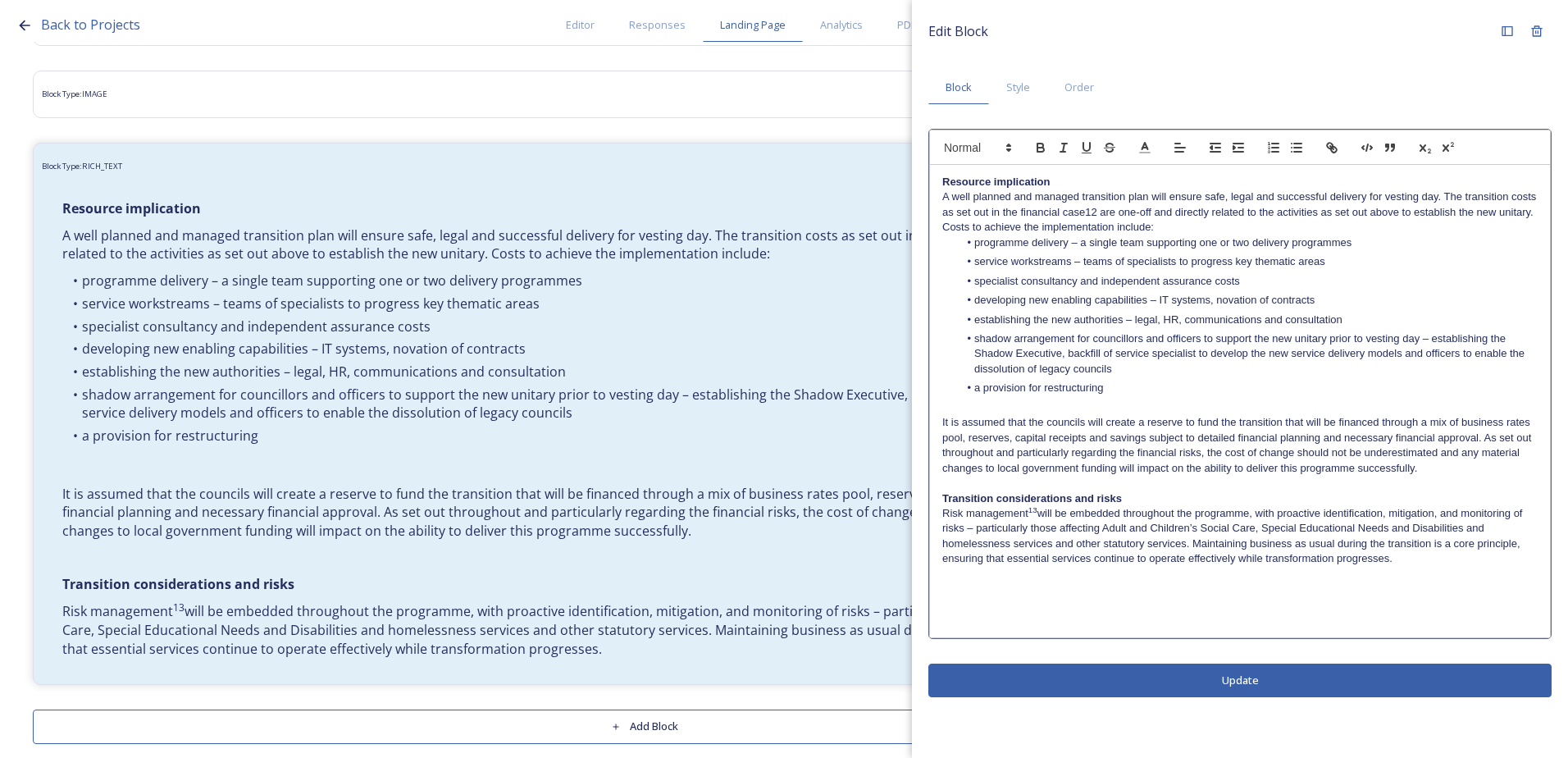
scroll to position [0, 0]
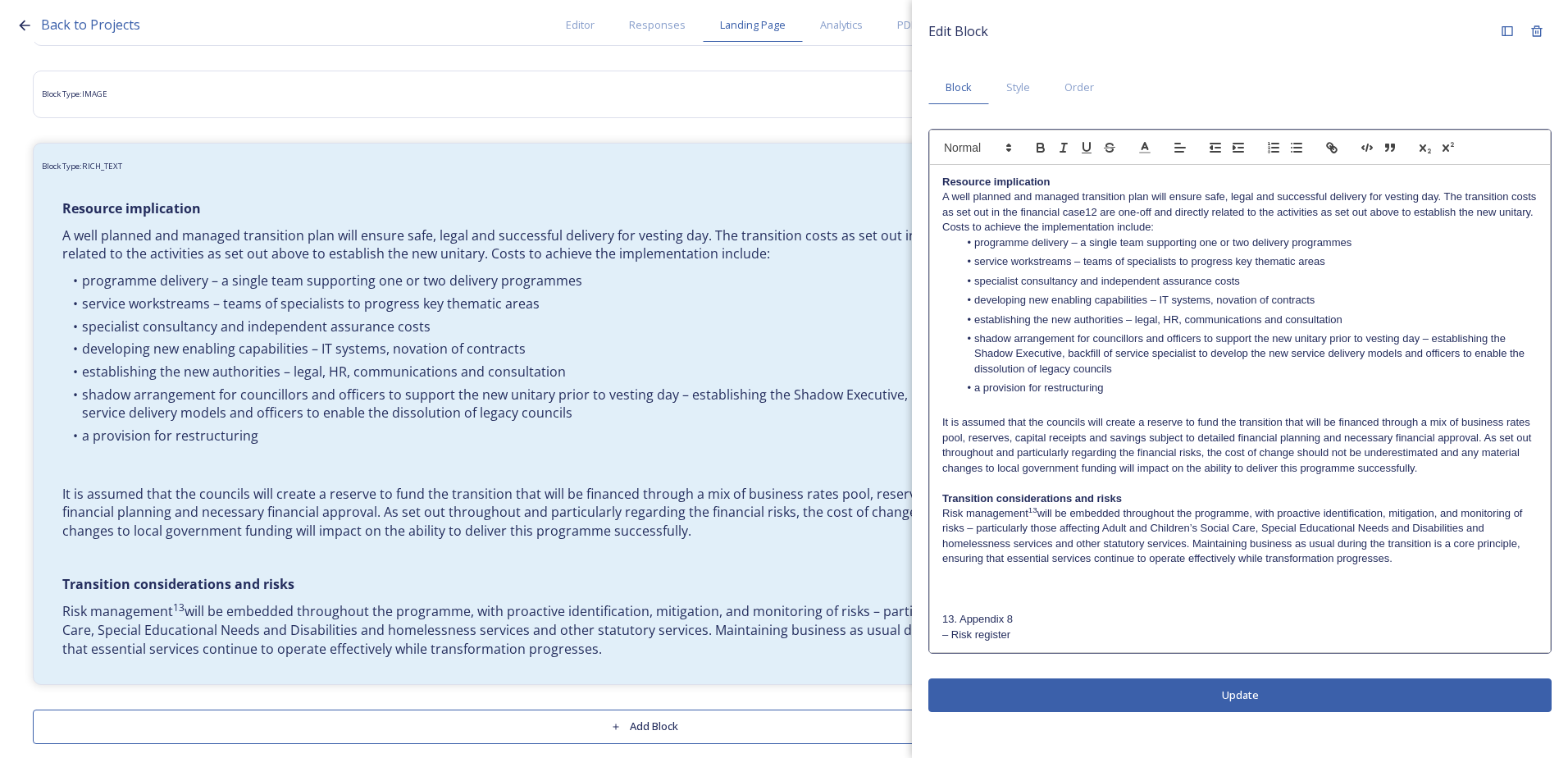
click at [934, 631] on div "Resource implication A well planned and managed transition plan will ensure saf…" at bounding box center [1239, 409] width 620 height 487
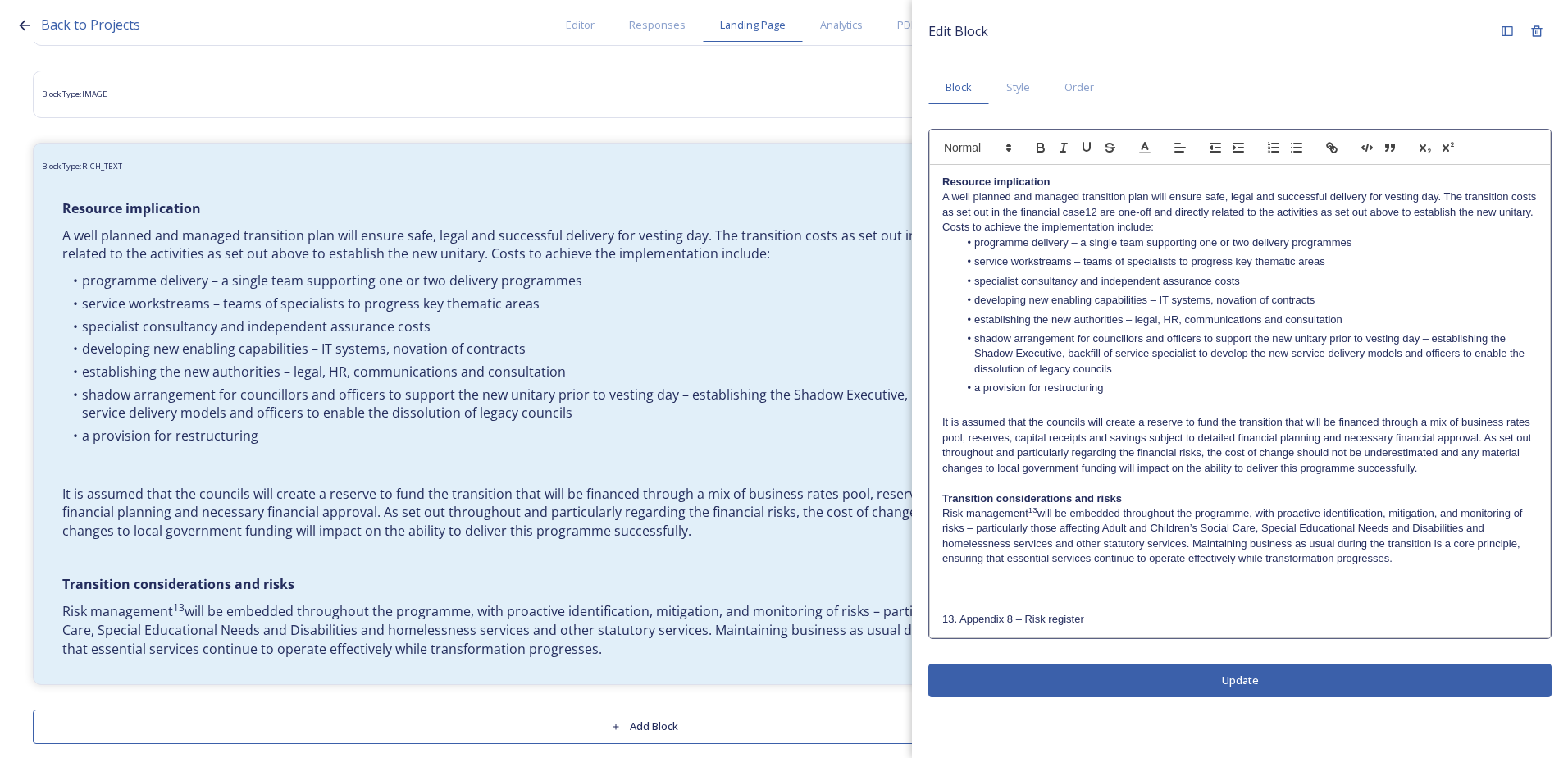
click at [951, 603] on p at bounding box center [1239, 604] width 596 height 15
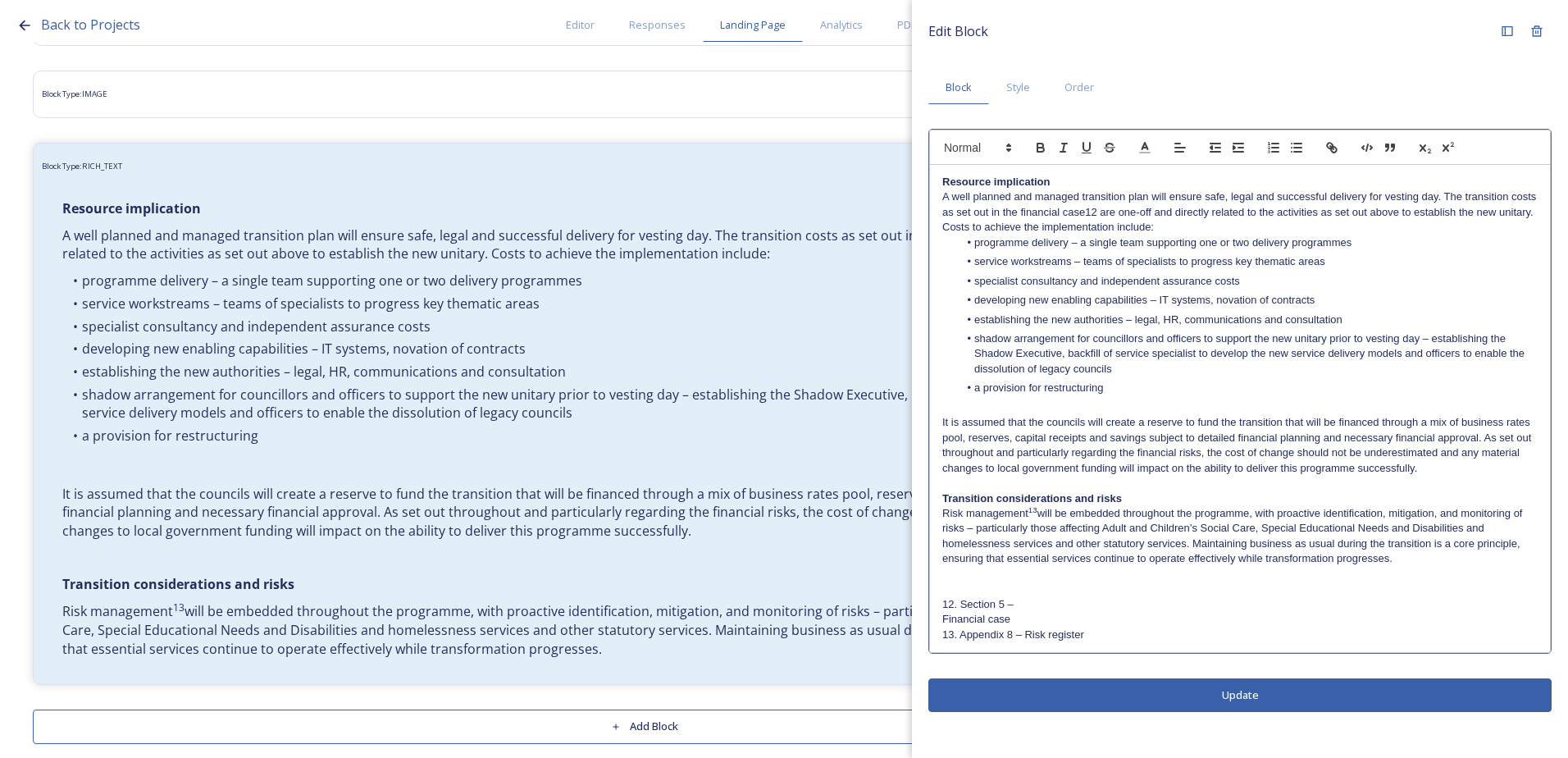
click at [941, 620] on div "Resource implication A well planned and managed transition plan will ensure saf…" at bounding box center [1239, 409] width 620 height 487
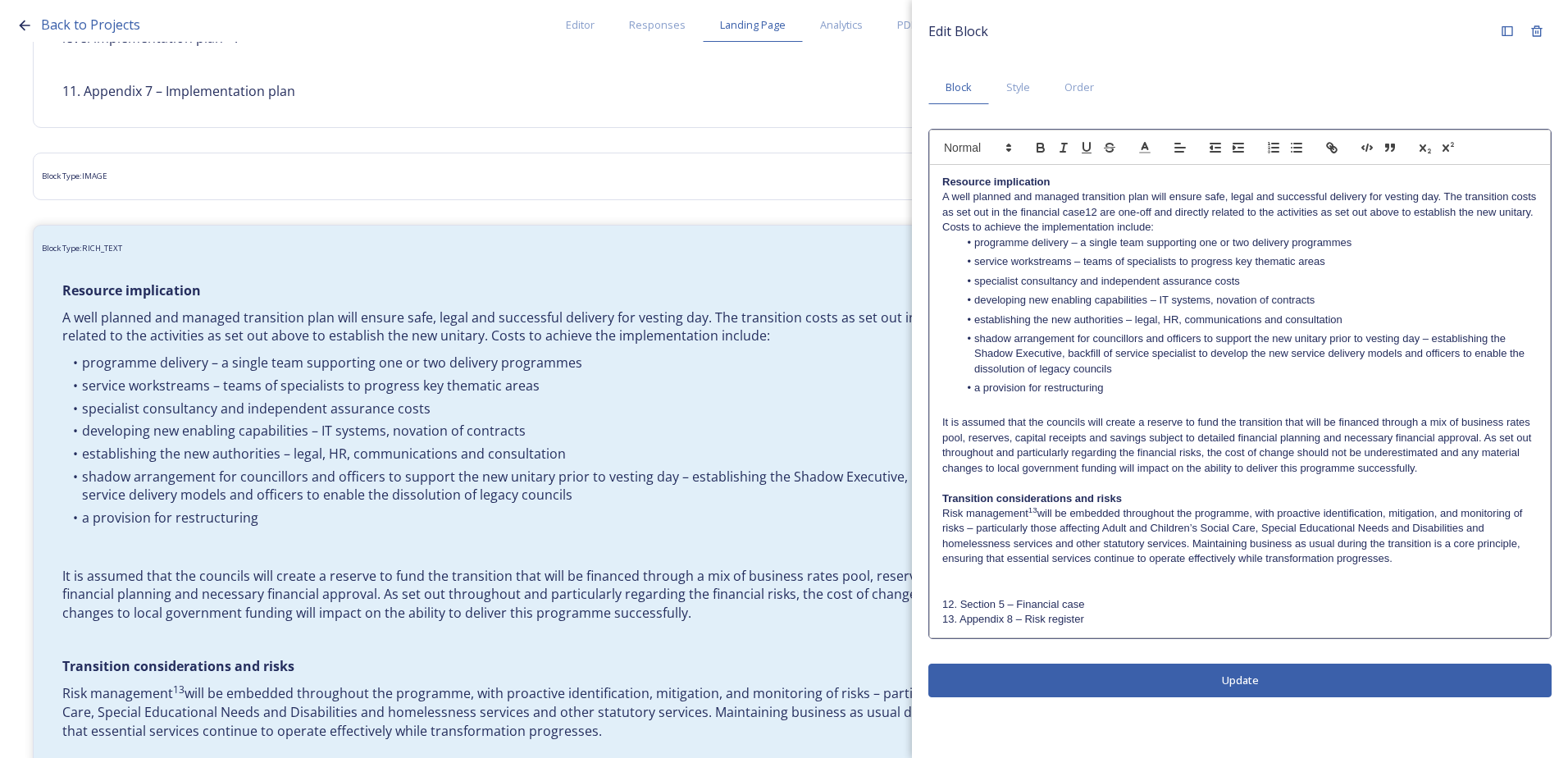
scroll to position [4518, 0]
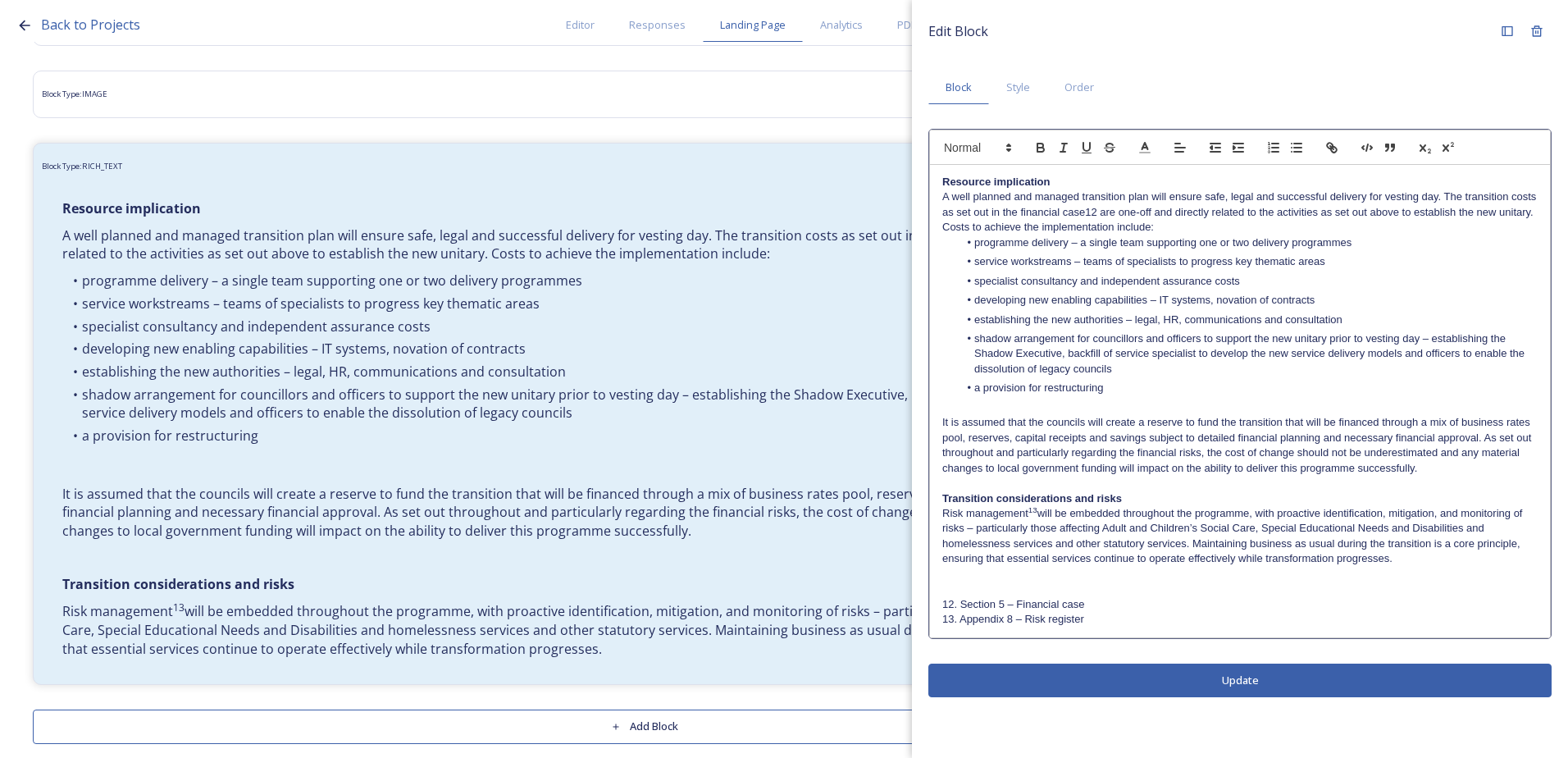
click at [1149, 369] on li "shadow arrangement for councillors and officers to support the new unitary prio…" at bounding box center [1248, 354] width 580 height 45
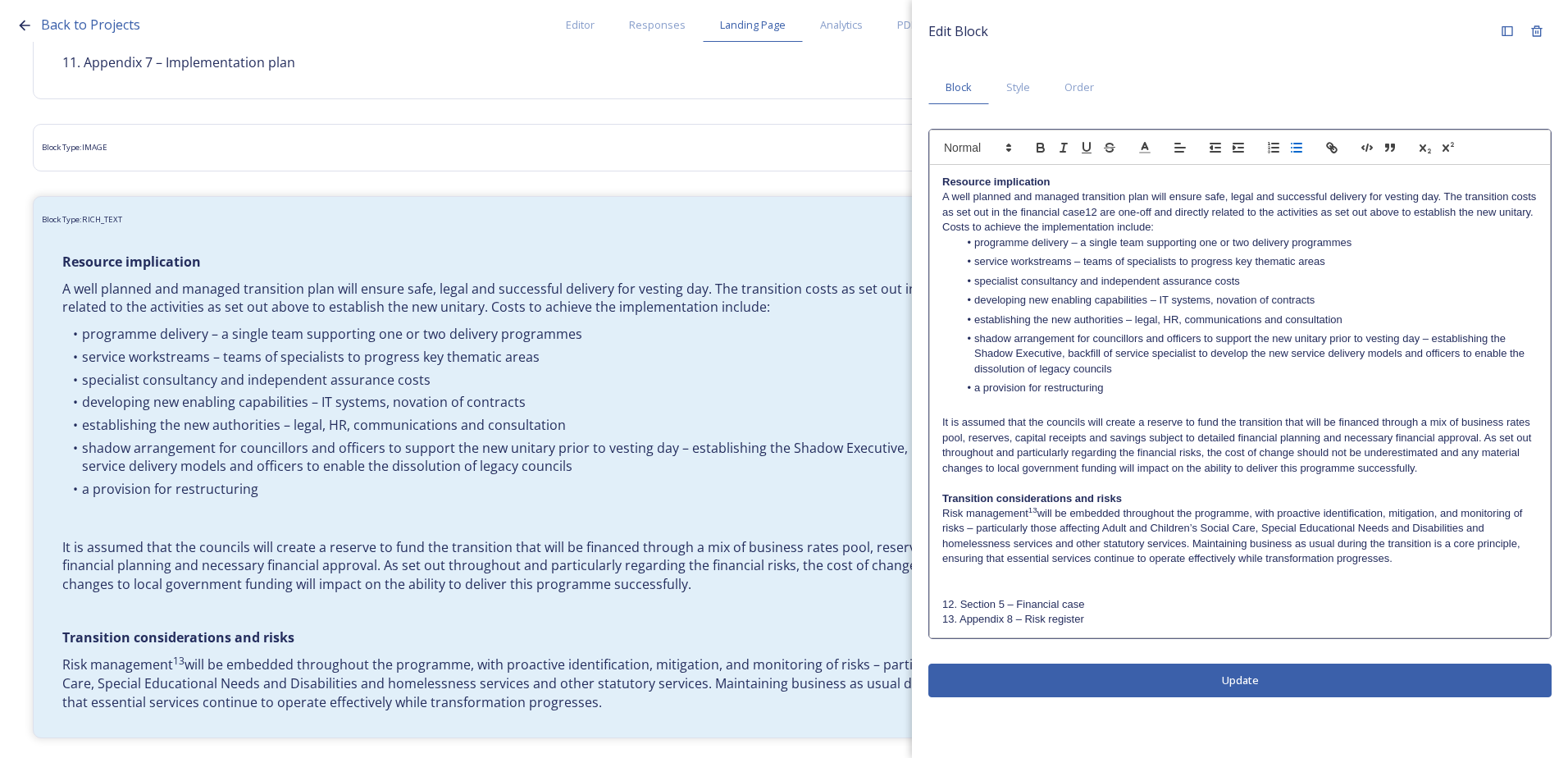
scroll to position [4436, 0]
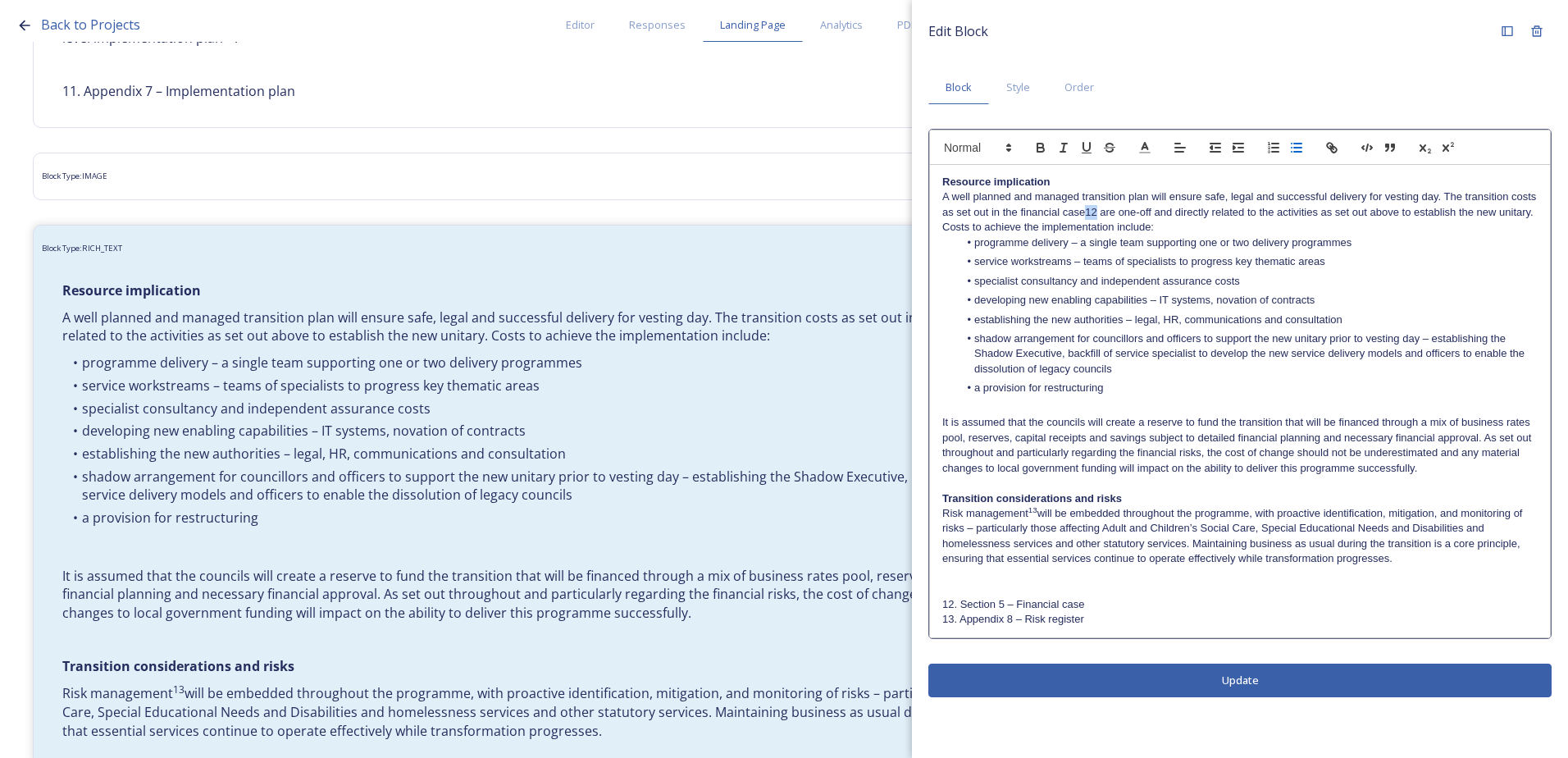
drag, startPoint x: 1097, startPoint y: 210, endPoint x: 1087, endPoint y: 209, distance: 10.0
click at [1087, 209] on p "A well planned and managed transition plan will ensure safe, legal and successf…" at bounding box center [1239, 211] width 596 height 45
click at [1448, 146] on icon "button" at bounding box center [1445, 148] width 6 height 7
click at [1247, 682] on div "Edit Block Block Style Order Resource implication A well planned and managed tr…" at bounding box center [1239, 357] width 656 height 714
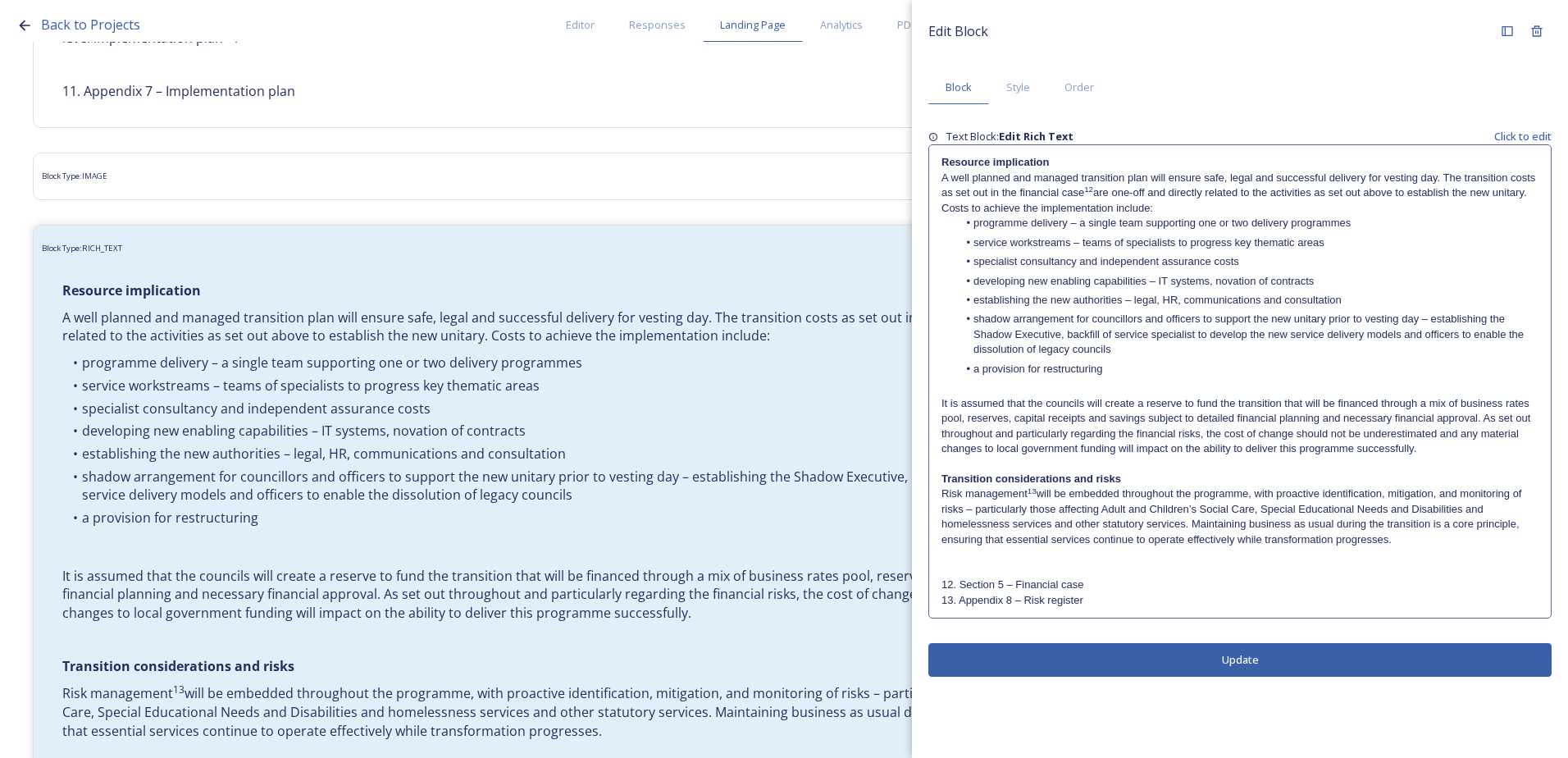
drag, startPoint x: 1353, startPoint y: 561, endPoint x: 1337, endPoint y: 561, distance: 16.0
click at [1337, 561] on p at bounding box center [1239, 554] width 596 height 15
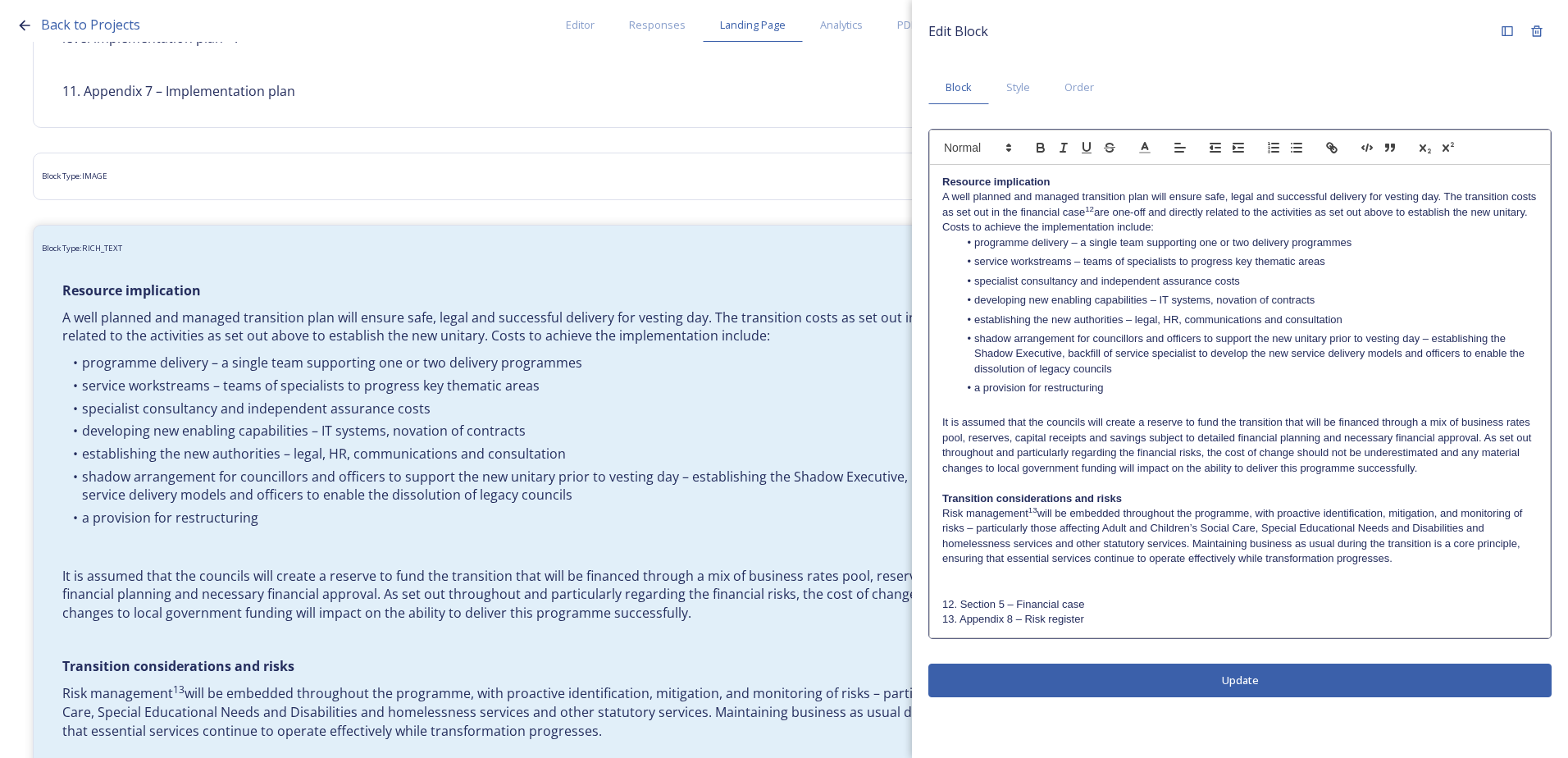
drag, startPoint x: 1018, startPoint y: 591, endPoint x: 1009, endPoint y: 580, distance: 14.2
click at [1012, 588] on p at bounding box center [1239, 589] width 596 height 15
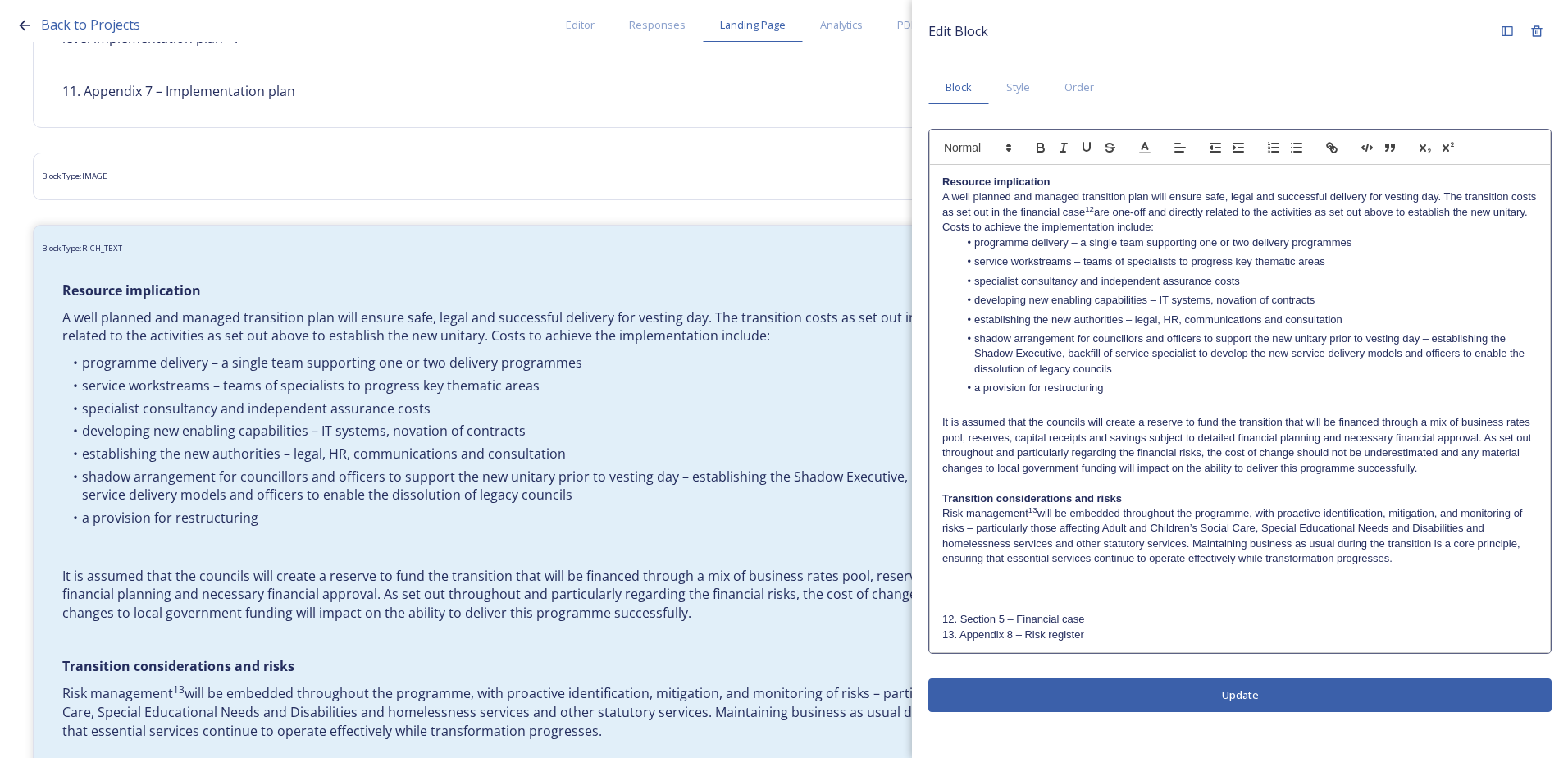
click at [960, 585] on p at bounding box center [1239, 589] width 596 height 15
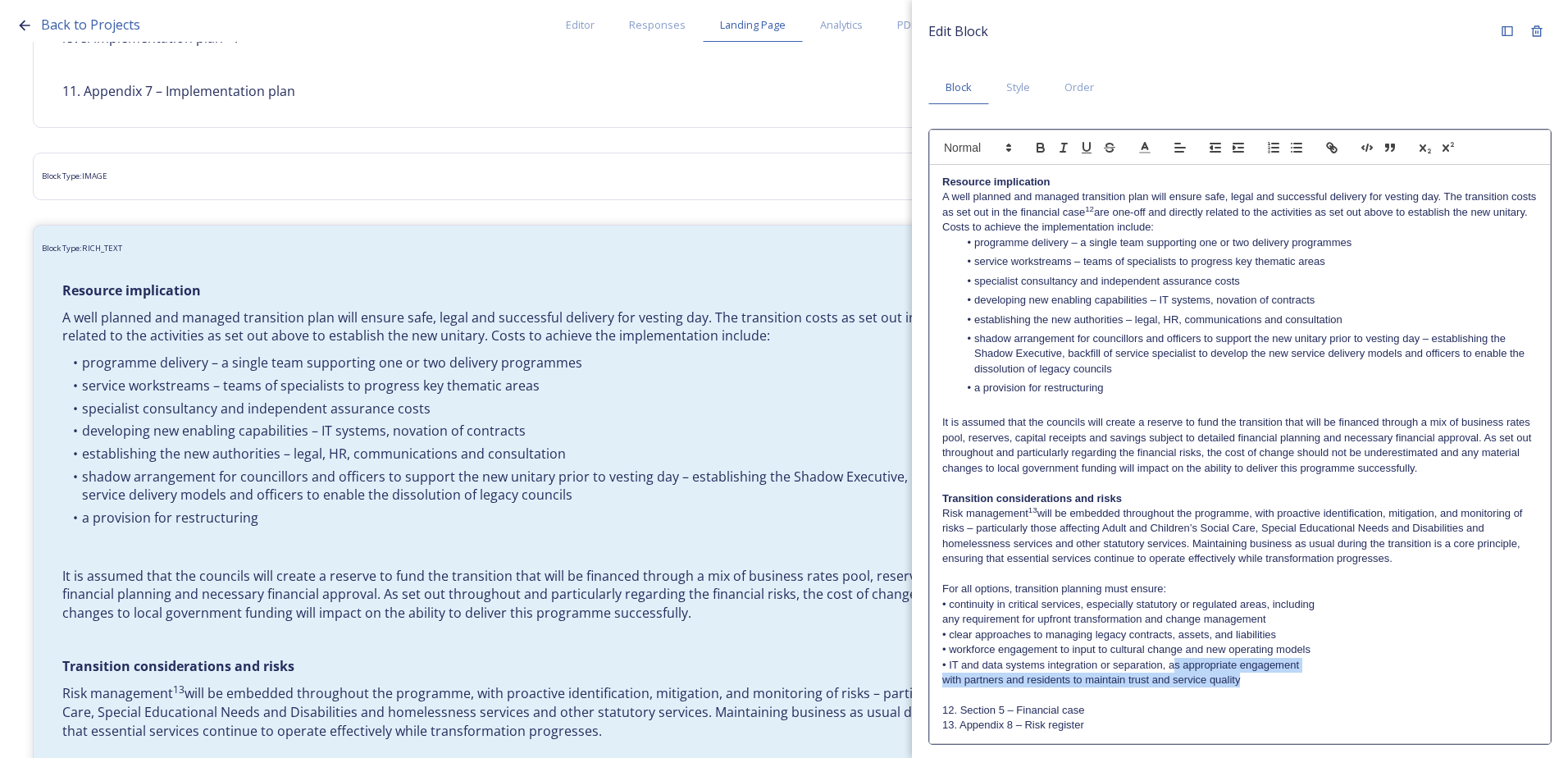
drag, startPoint x: 1257, startPoint y: 679, endPoint x: 1172, endPoint y: 668, distance: 85.7
click at [1172, 668] on div "Resource implication A well planned and managed transition plan will ensure saf…" at bounding box center [1239, 454] width 620 height 578
drag, startPoint x: 1010, startPoint y: 653, endPoint x: 942, endPoint y: 633, distance: 70.9
click at [976, 642] on p "• workforce engagement to input to cultural change and new operating models" at bounding box center [1239, 650] width 596 height 15
click at [943, 618] on p "any requirement for upfront transformation and change management" at bounding box center [1239, 619] width 596 height 15
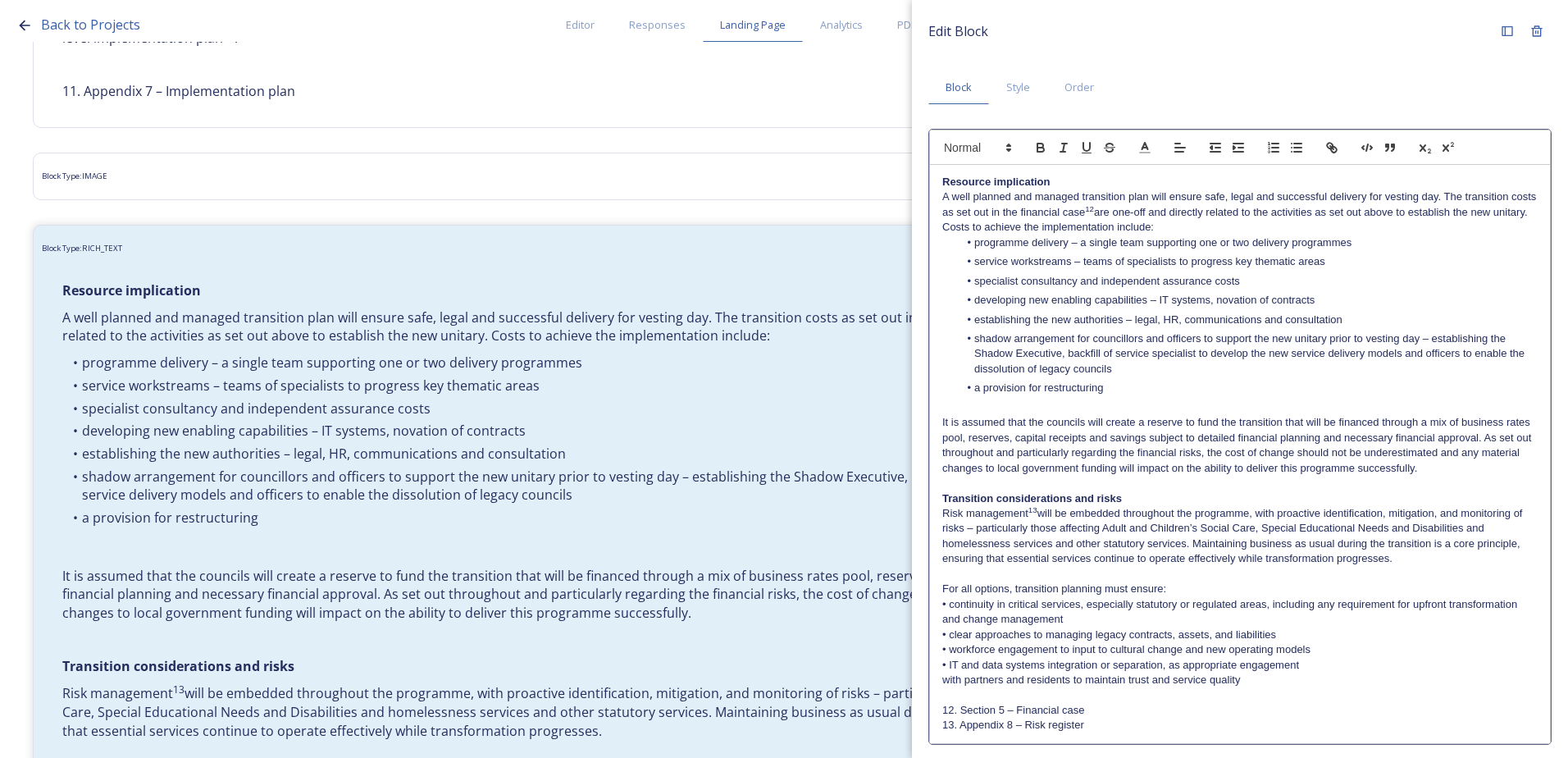
click at [942, 677] on p "with partners and residents to maintain trust and service quality" at bounding box center [1239, 680] width 596 height 15
click at [1206, 674] on p "• IT and data systems integration or separation, as appropriate engagement with…" at bounding box center [1239, 673] width 596 height 31
click at [1191, 683] on p "• IT and data systems integration or separation, as appropriate engagement with…" at bounding box center [1239, 673] width 596 height 31
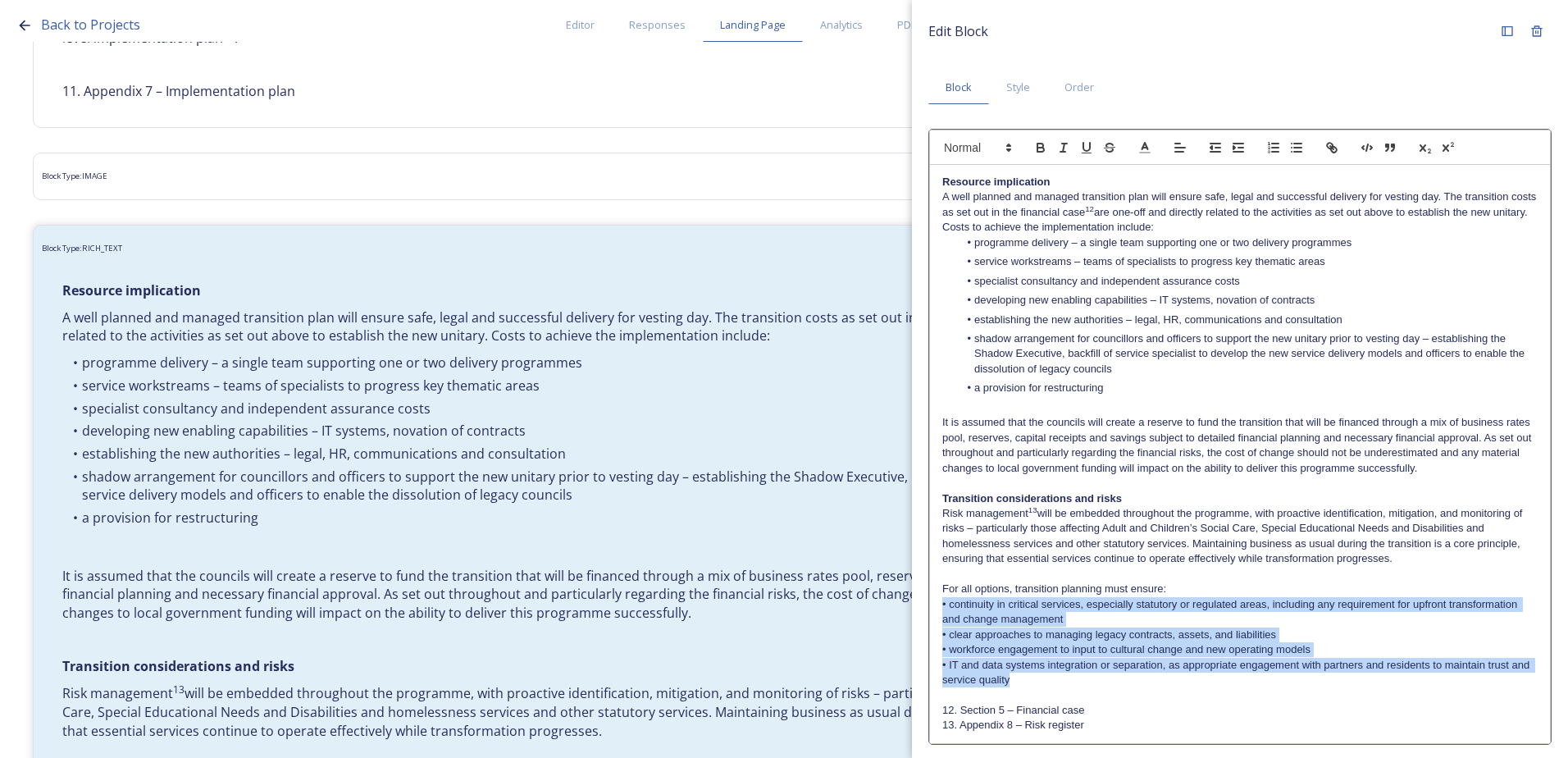
drag, startPoint x: 1119, startPoint y: 684, endPoint x: 941, endPoint y: 605, distance: 194.7
click at [941, 605] on div "Resource implication A well planned and managed transition plan will ensure saf…" at bounding box center [1239, 454] width 620 height 578
click at [1292, 146] on icon "button" at bounding box center [1297, 147] width 15 height 15
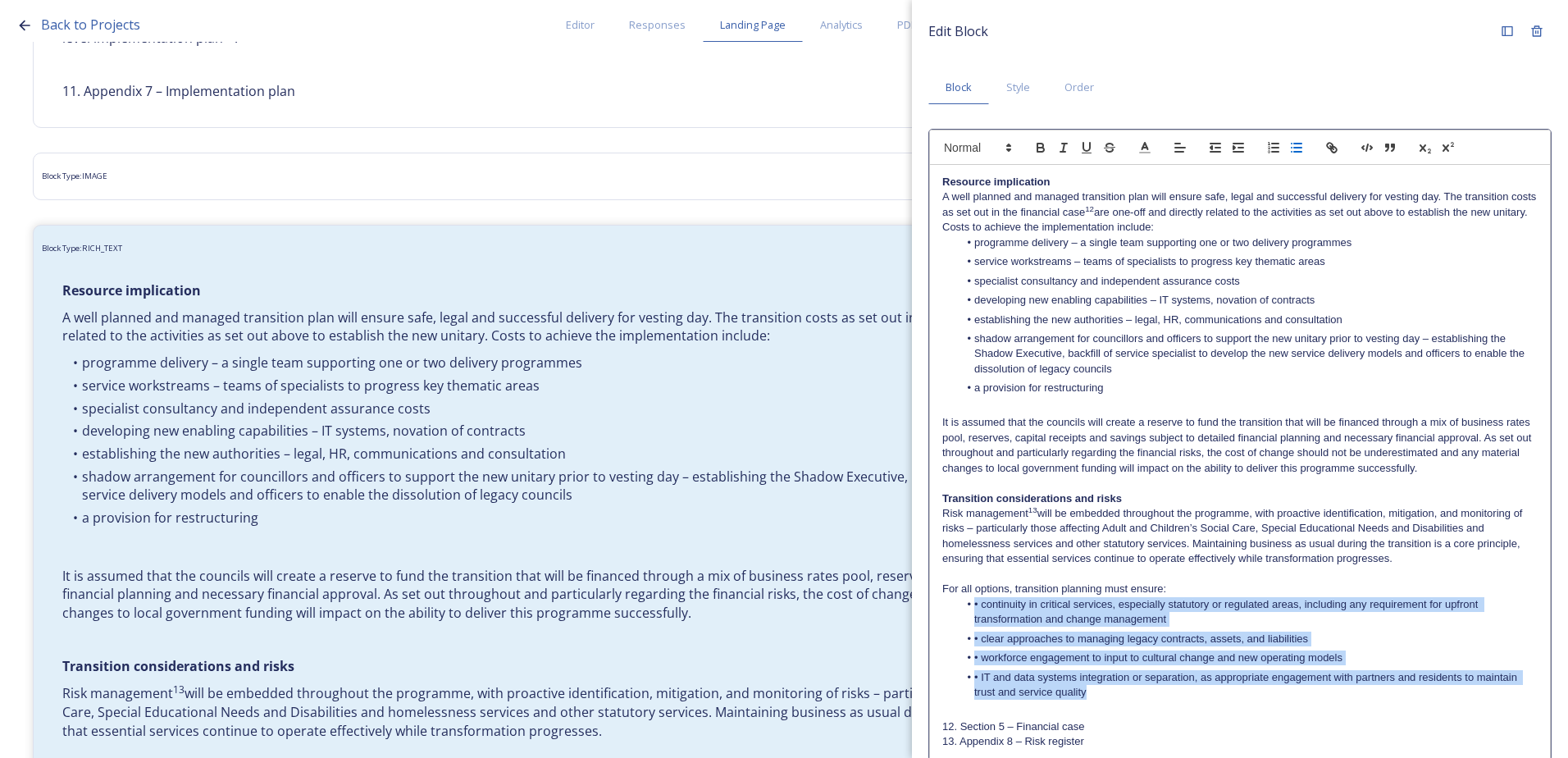
click at [983, 604] on li "• continuity in critical services, especially statutory or regulated areas, inc…" at bounding box center [1248, 612] width 580 height 31
click at [989, 603] on li "• continuity in critical services, especially statutory or regulated areas, inc…" at bounding box center [1248, 612] width 580 height 31
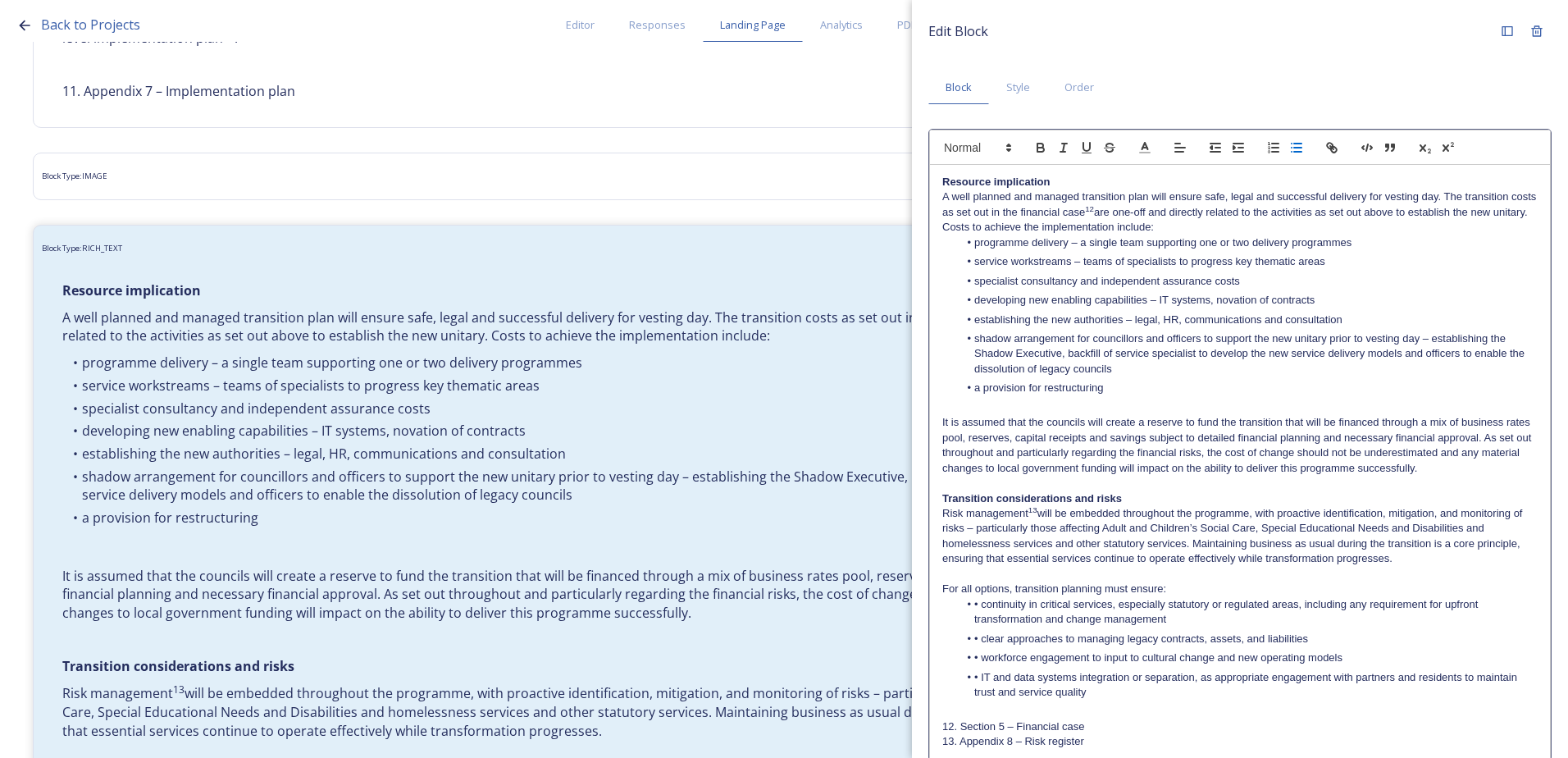
click at [985, 604] on li "• continuity in critical services, especially statutory or regulated areas, inc…" at bounding box center [1248, 612] width 580 height 31
click at [983, 635] on li "• clear approaches to managing legacy contracts, assets, and liabilities" at bounding box center [1248, 639] width 580 height 15
click at [982, 654] on li "• workforce engagement to input to cultural change and new operating models" at bounding box center [1248, 658] width 580 height 15
click at [980, 676] on li "• IT and data systems integration or separation, as appropriate engagement with…" at bounding box center [1248, 685] width 580 height 31
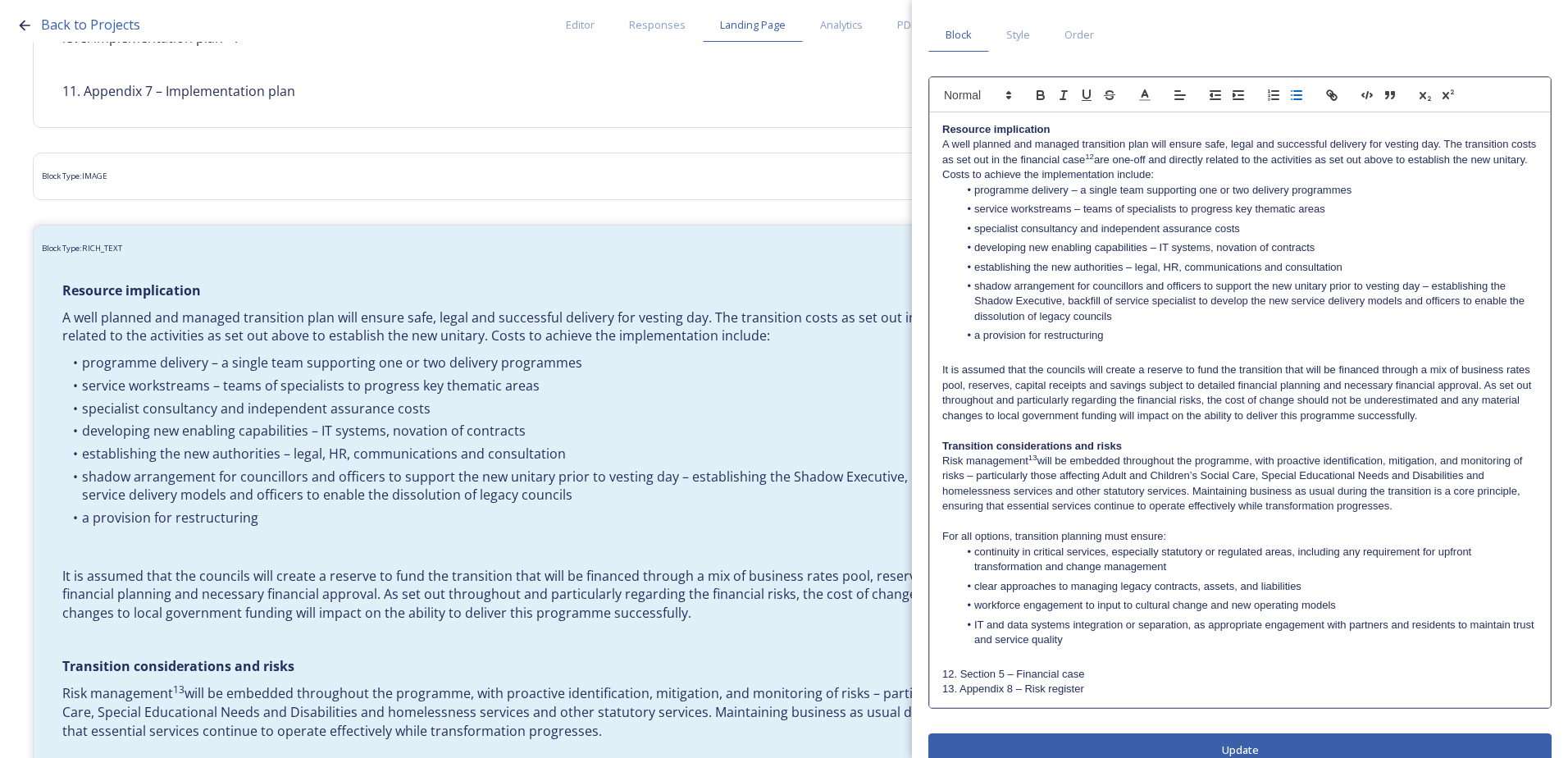
scroll to position [78, 0]
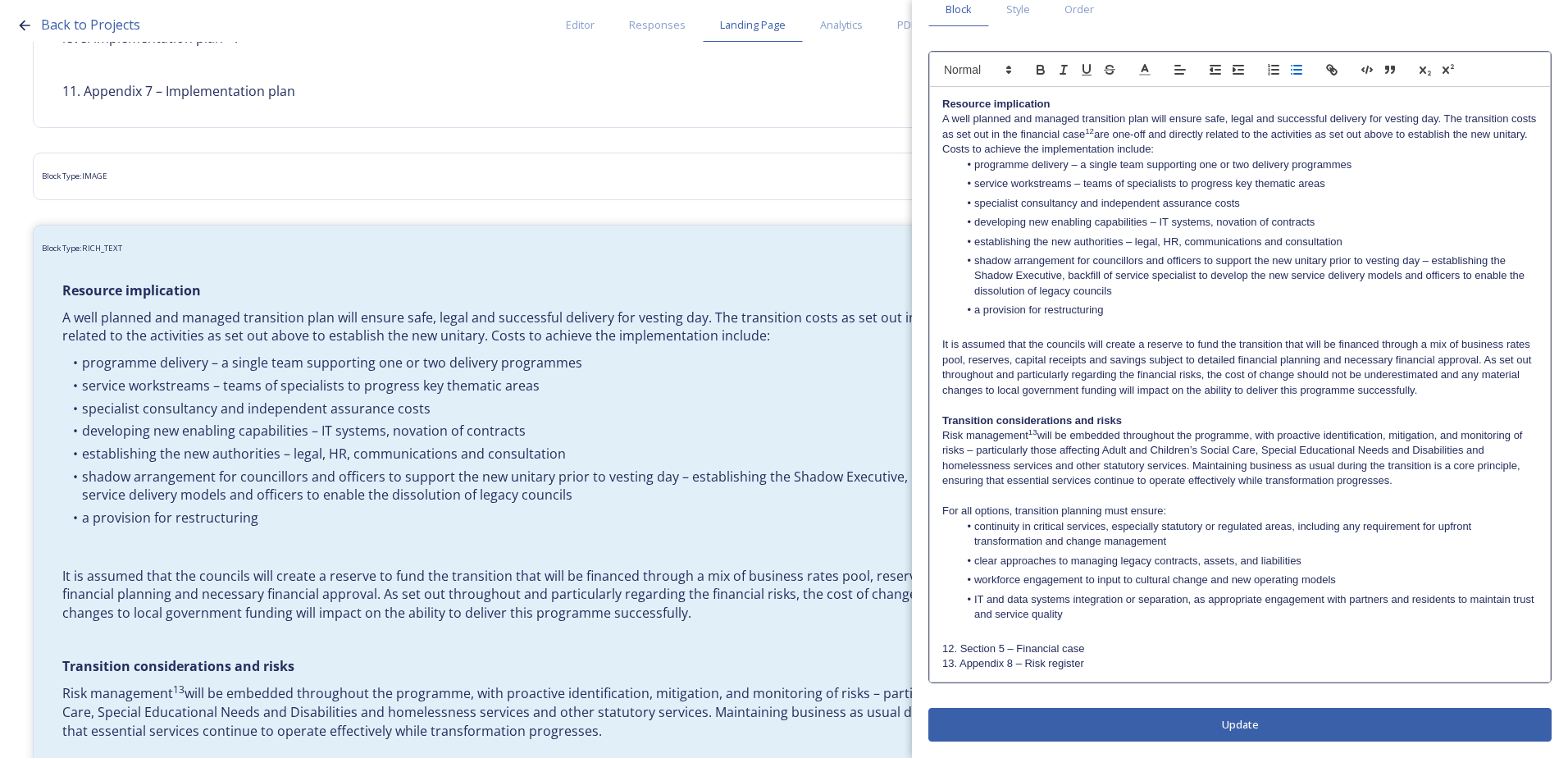
click at [1174, 726] on div "Edit Block Block Style Order Resource implication A well planned and managed tr…" at bounding box center [1239, 340] width 623 height 803
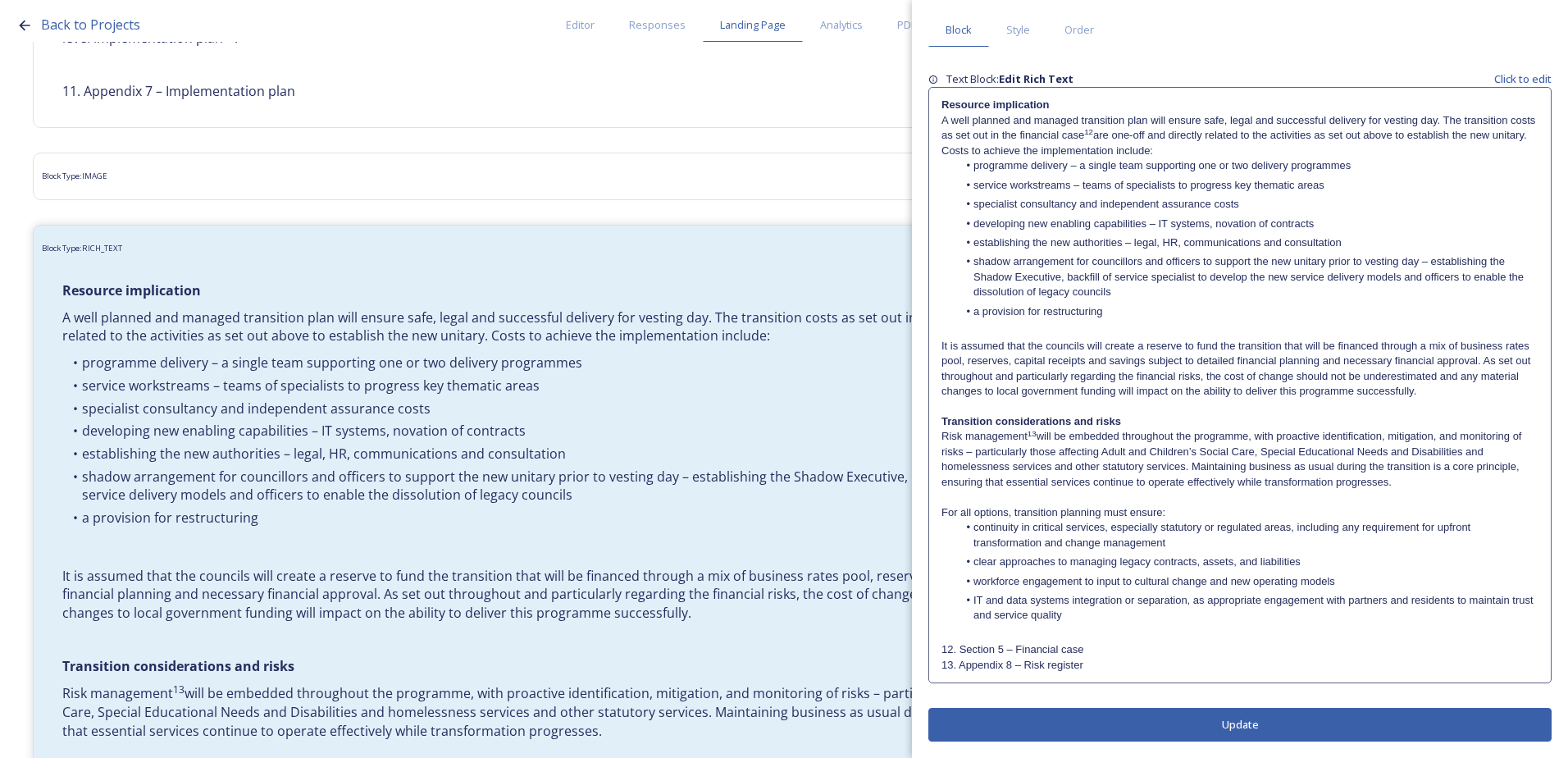
click at [1198, 740] on button "Update" at bounding box center [1239, 725] width 623 height 33
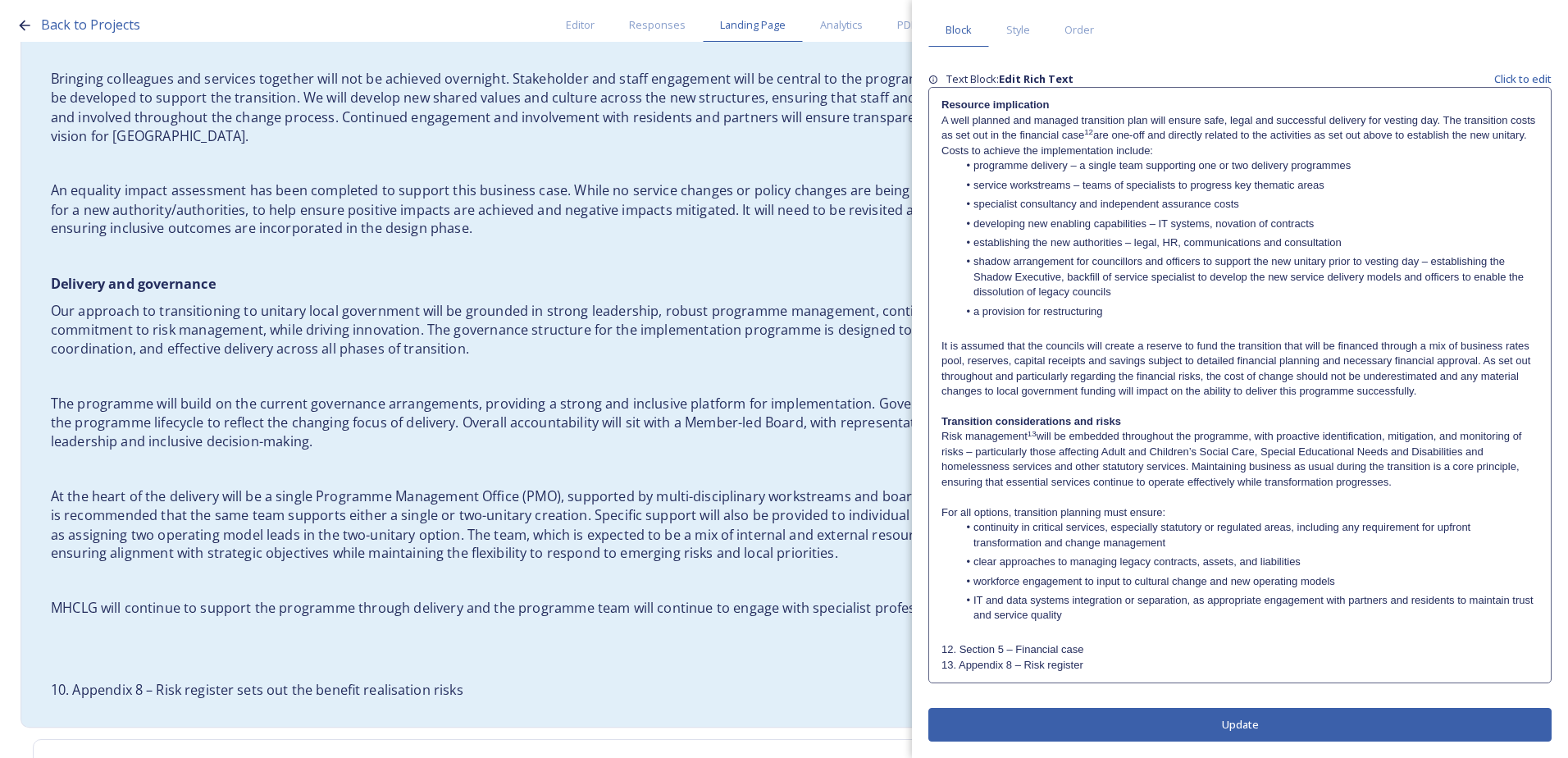
scroll to position [3520, 0]
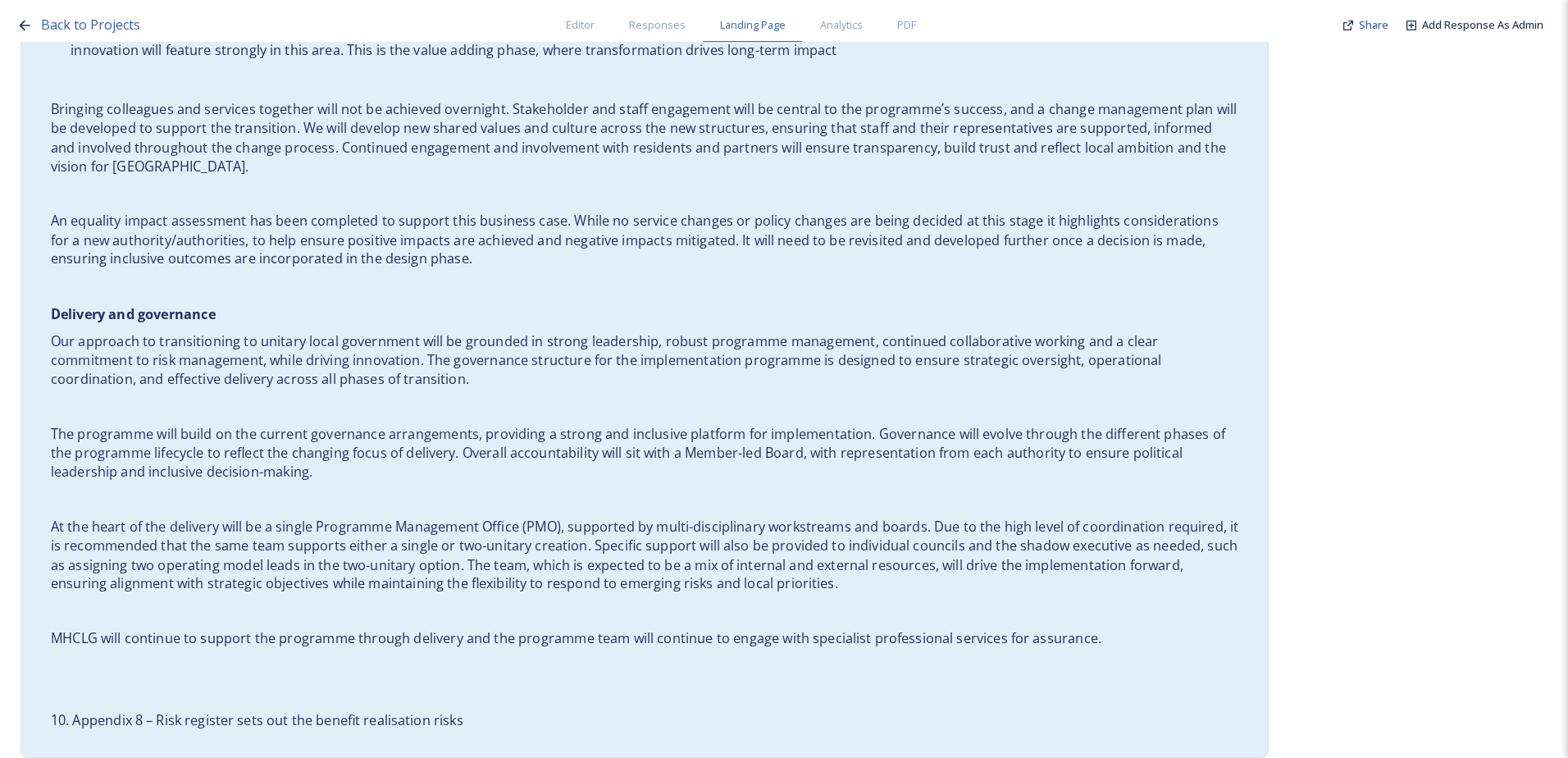
click at [387, 246] on p "An equality impact assessment has been completed to support this business case.…" at bounding box center [645, 240] width 1187 height 57
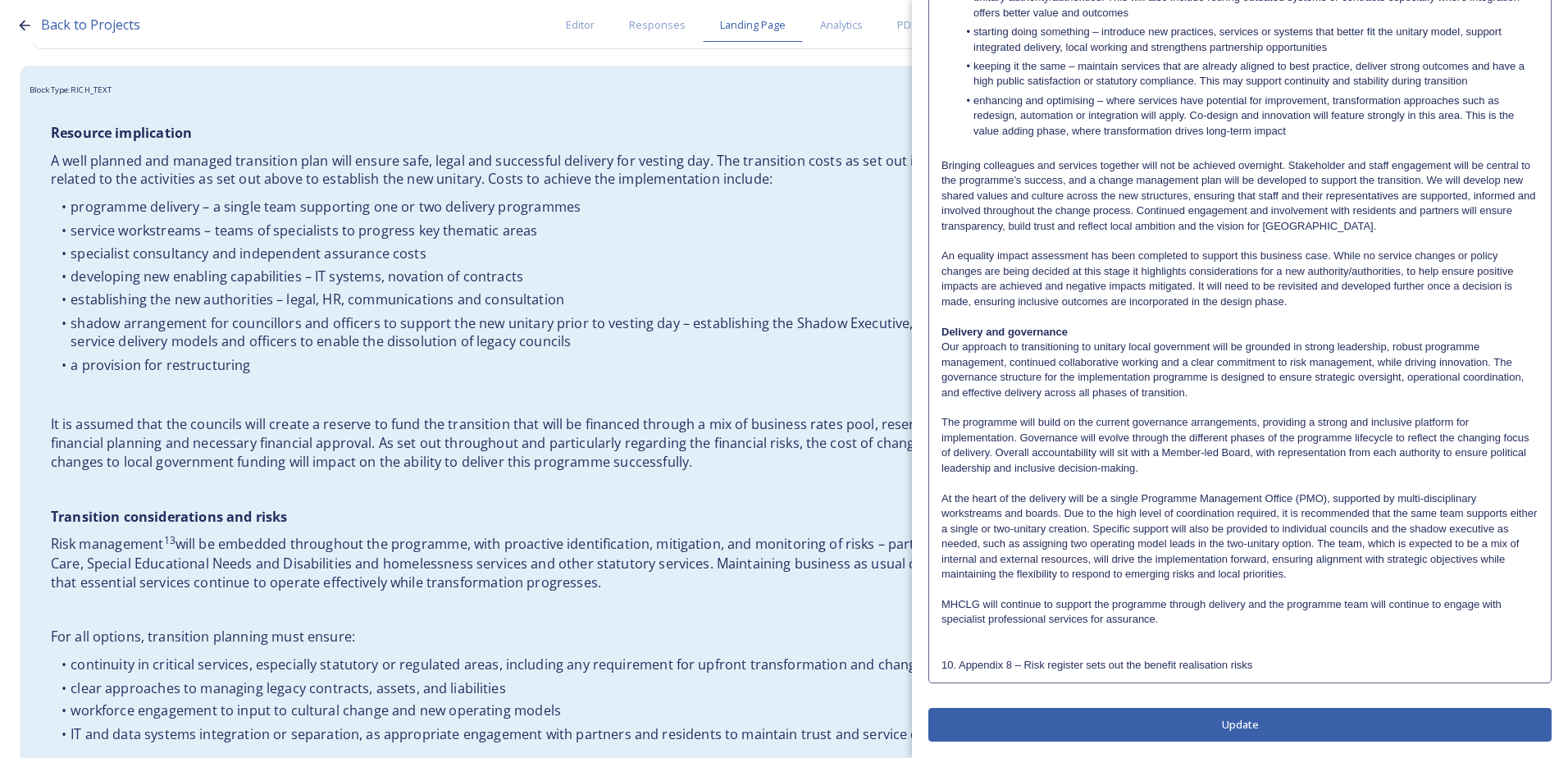
scroll to position [4751, 0]
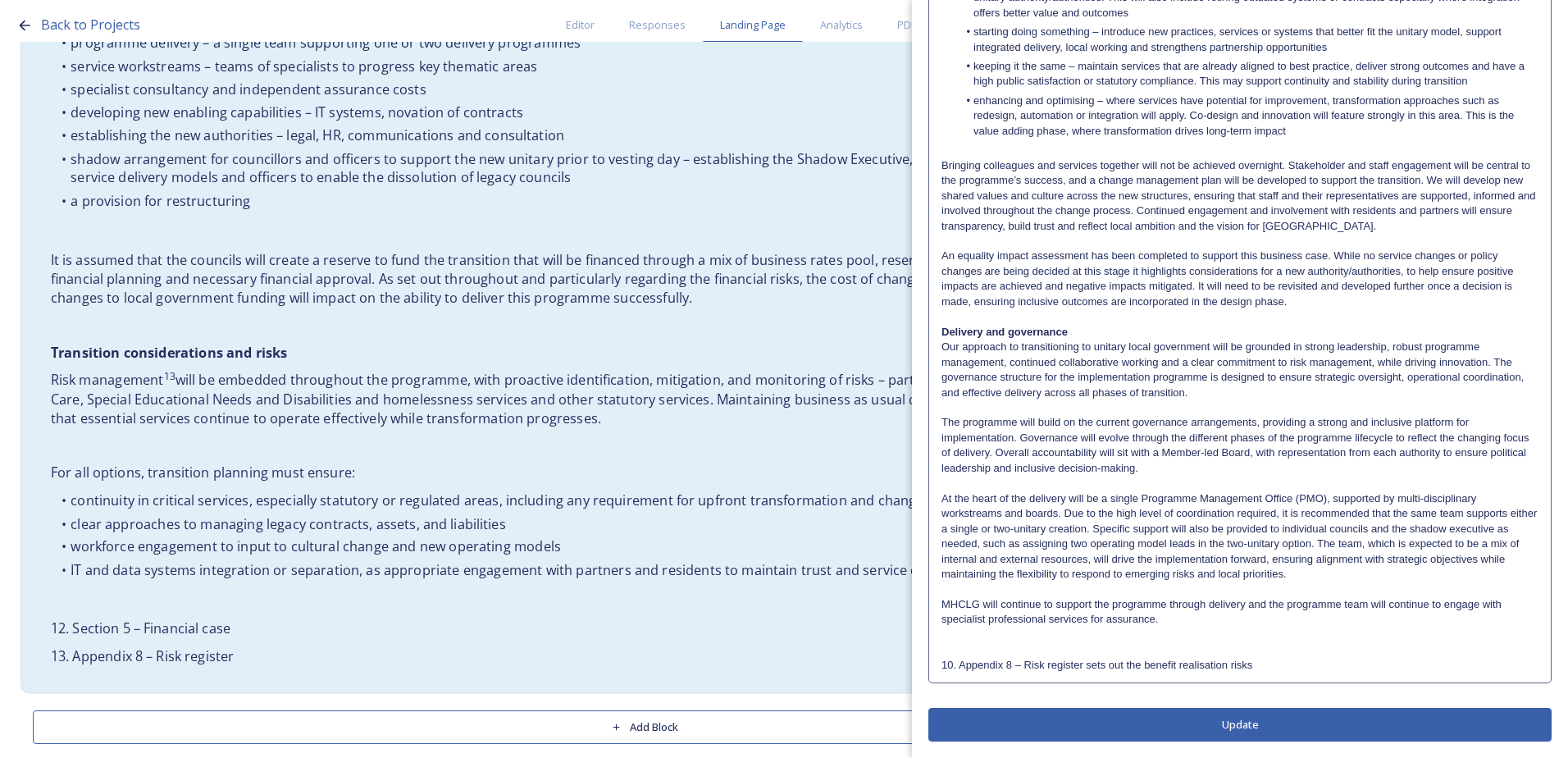
click at [453, 468] on div "Resource implication A well planned and managed transition plan will ensure saf…" at bounding box center [645, 312] width 1212 height 726
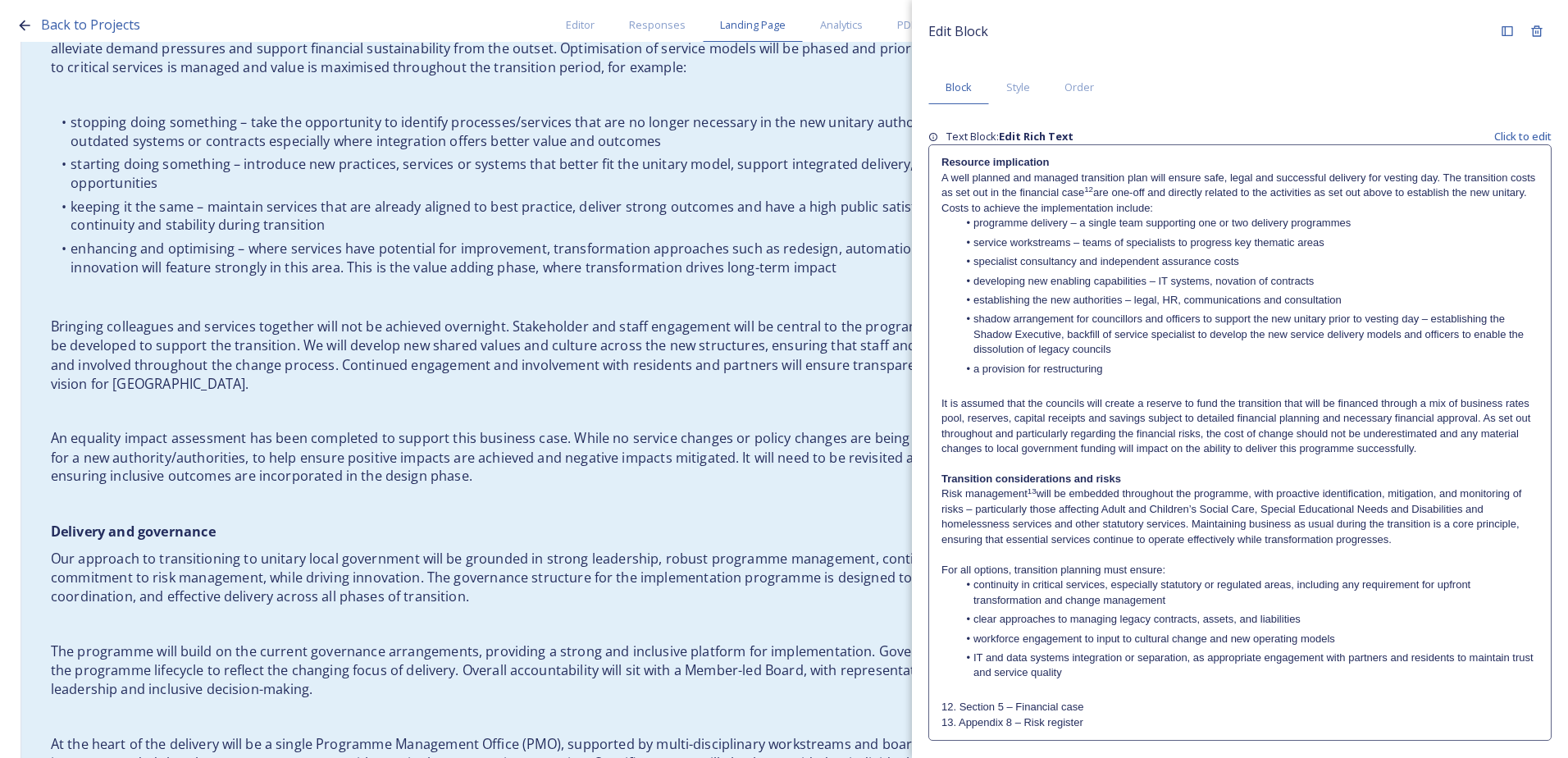
scroll to position [3684, 0]
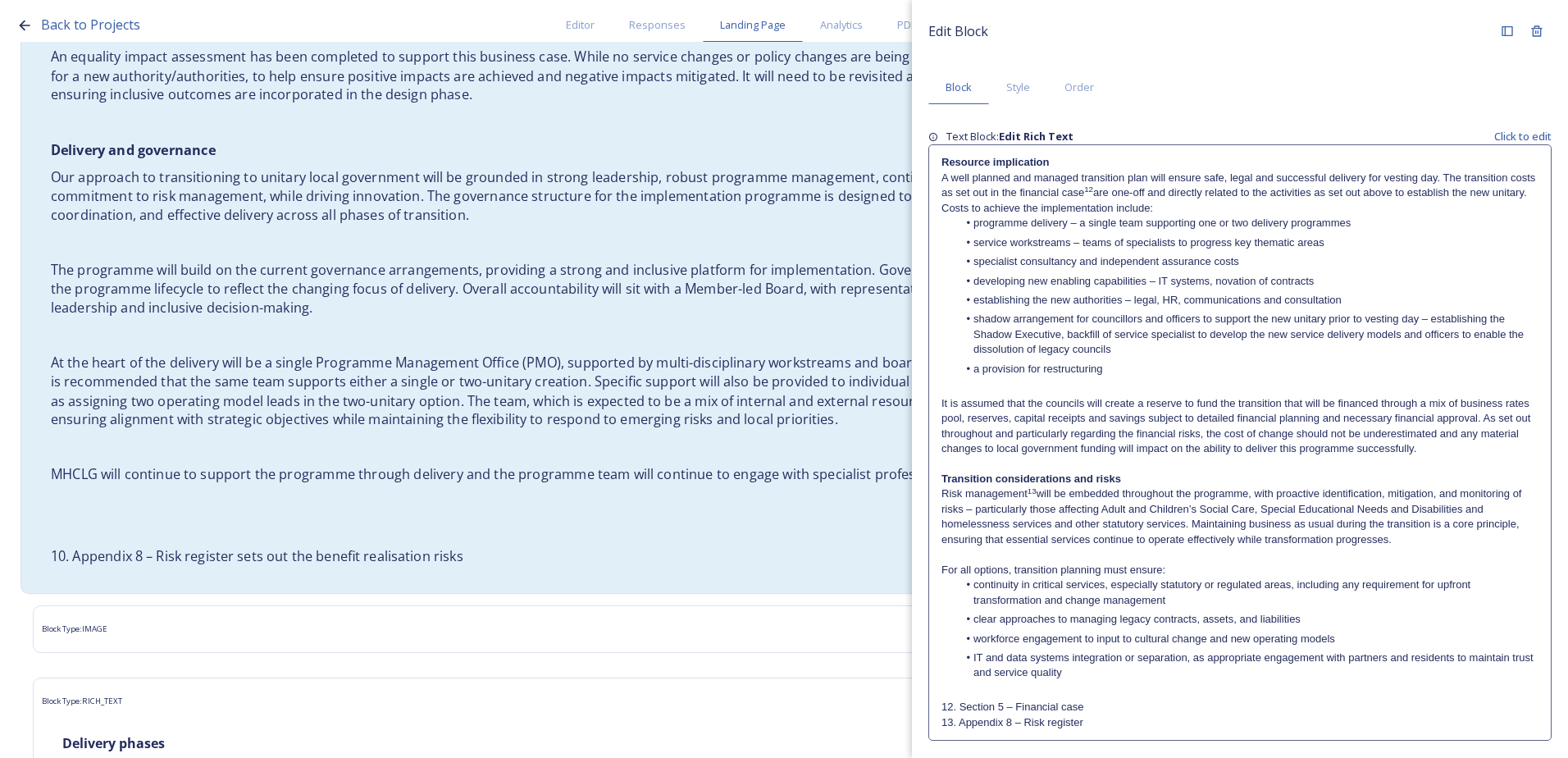
click at [220, 547] on p "10. Appendix 8 – Risk register sets out the benefit realisation risks" at bounding box center [645, 556] width 1187 height 19
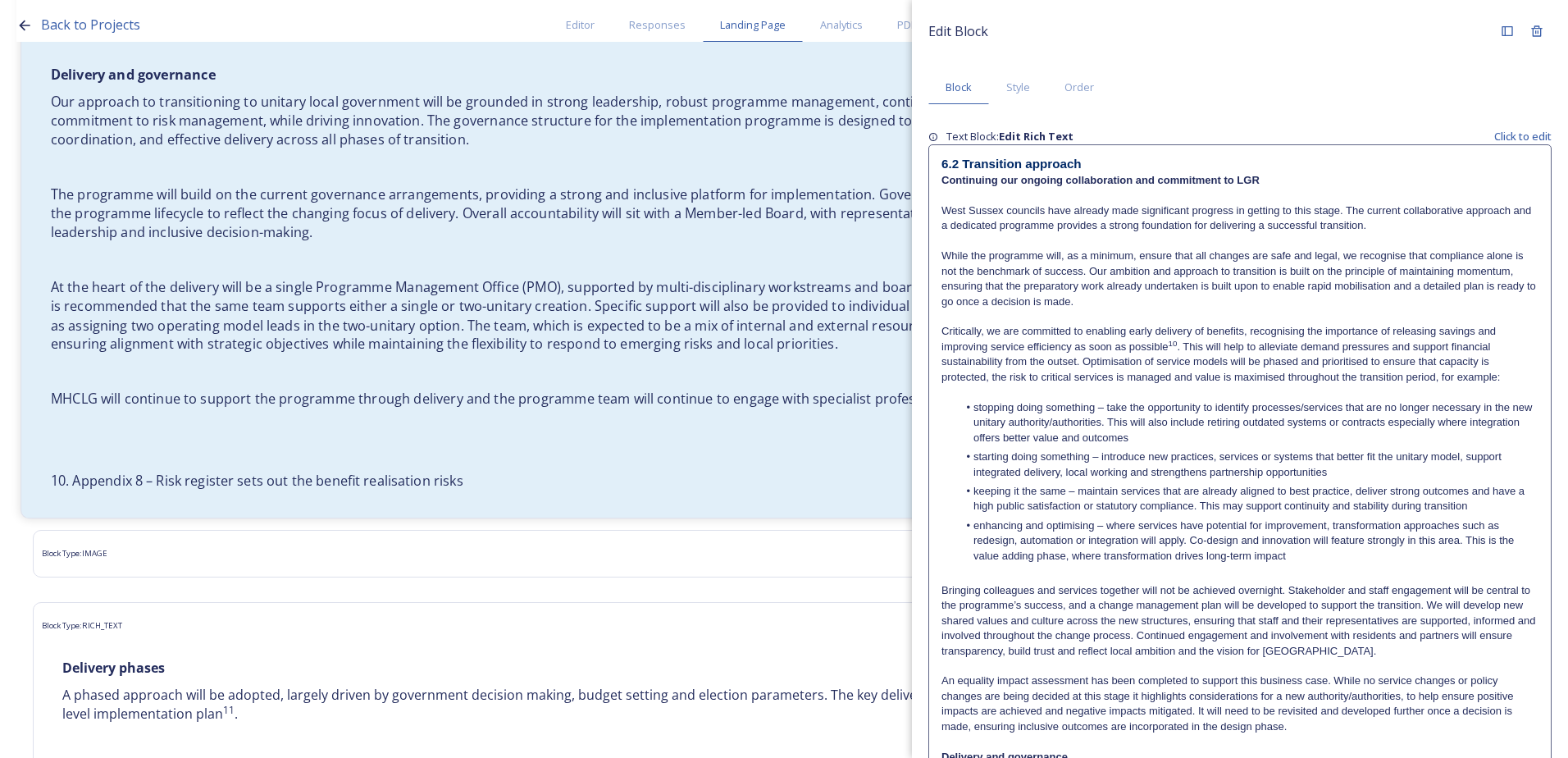
scroll to position [3767, 0]
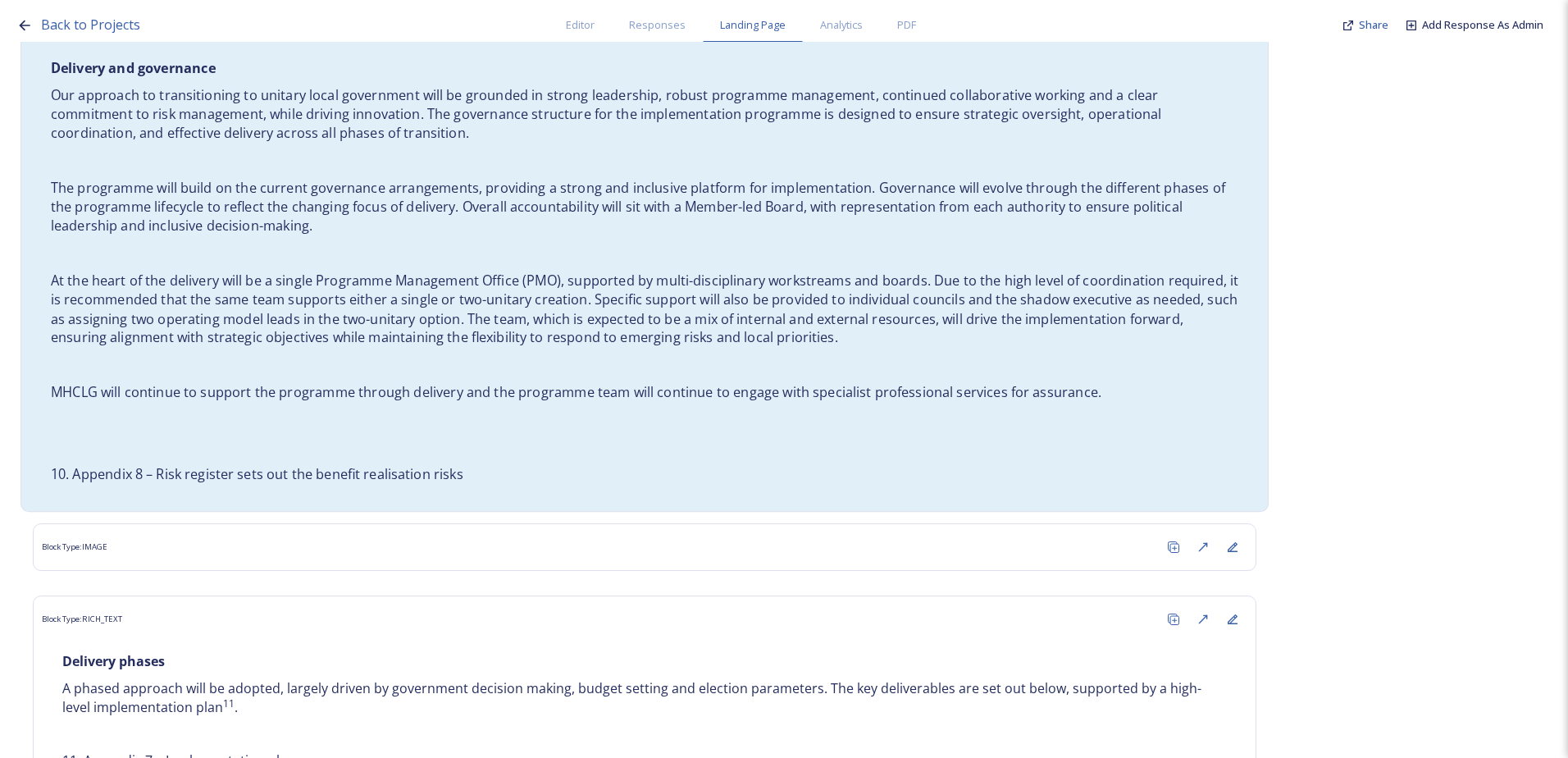
click at [114, 465] on p "10. Appendix 8 – Risk register sets out the benefit realisation risks" at bounding box center [645, 474] width 1187 height 19
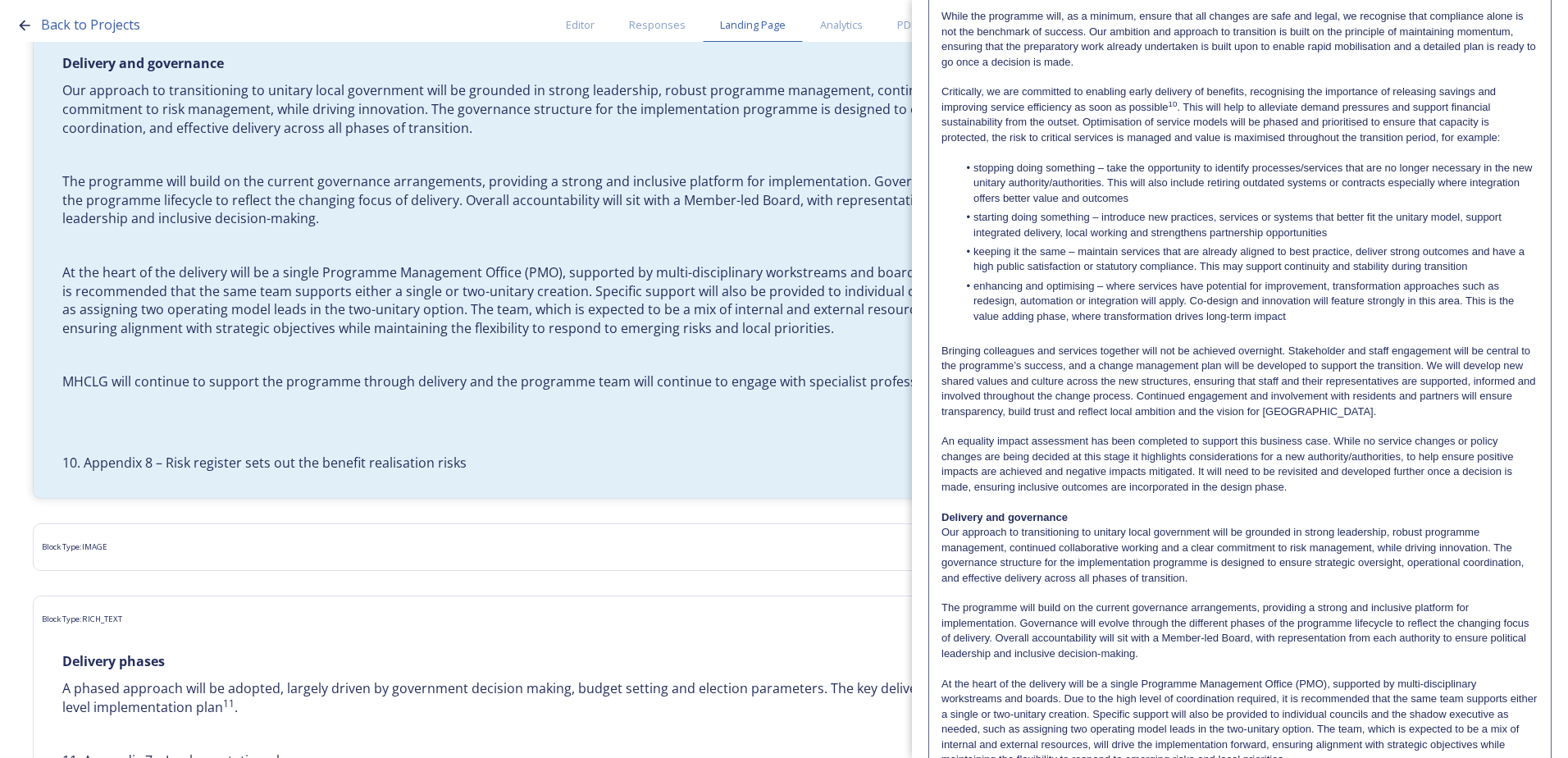
scroll to position [425, 0]
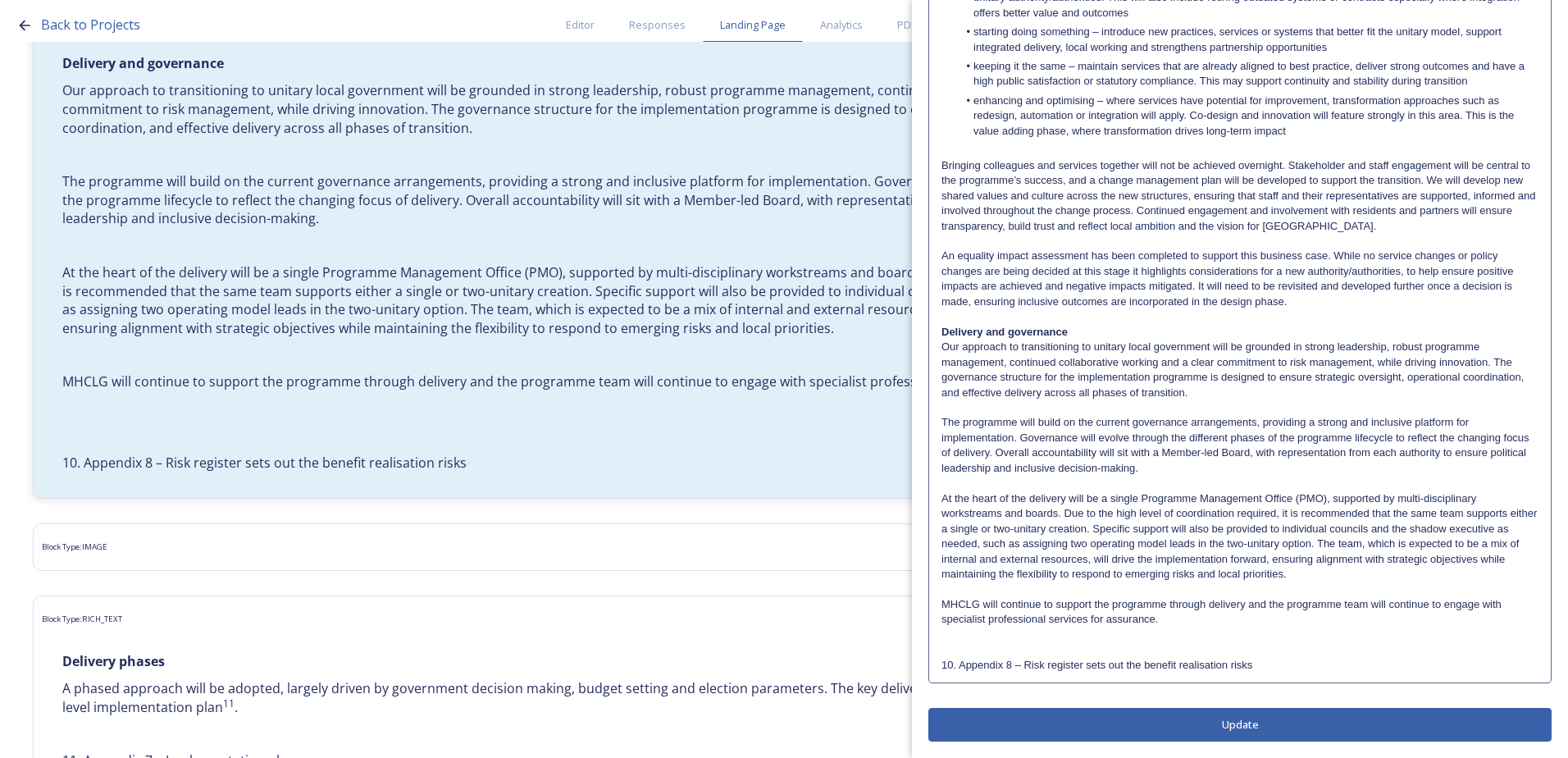
click at [1040, 608] on p "MHCLG will continue to support the programme through delivery and the programme…" at bounding box center [1239, 612] width 596 height 31
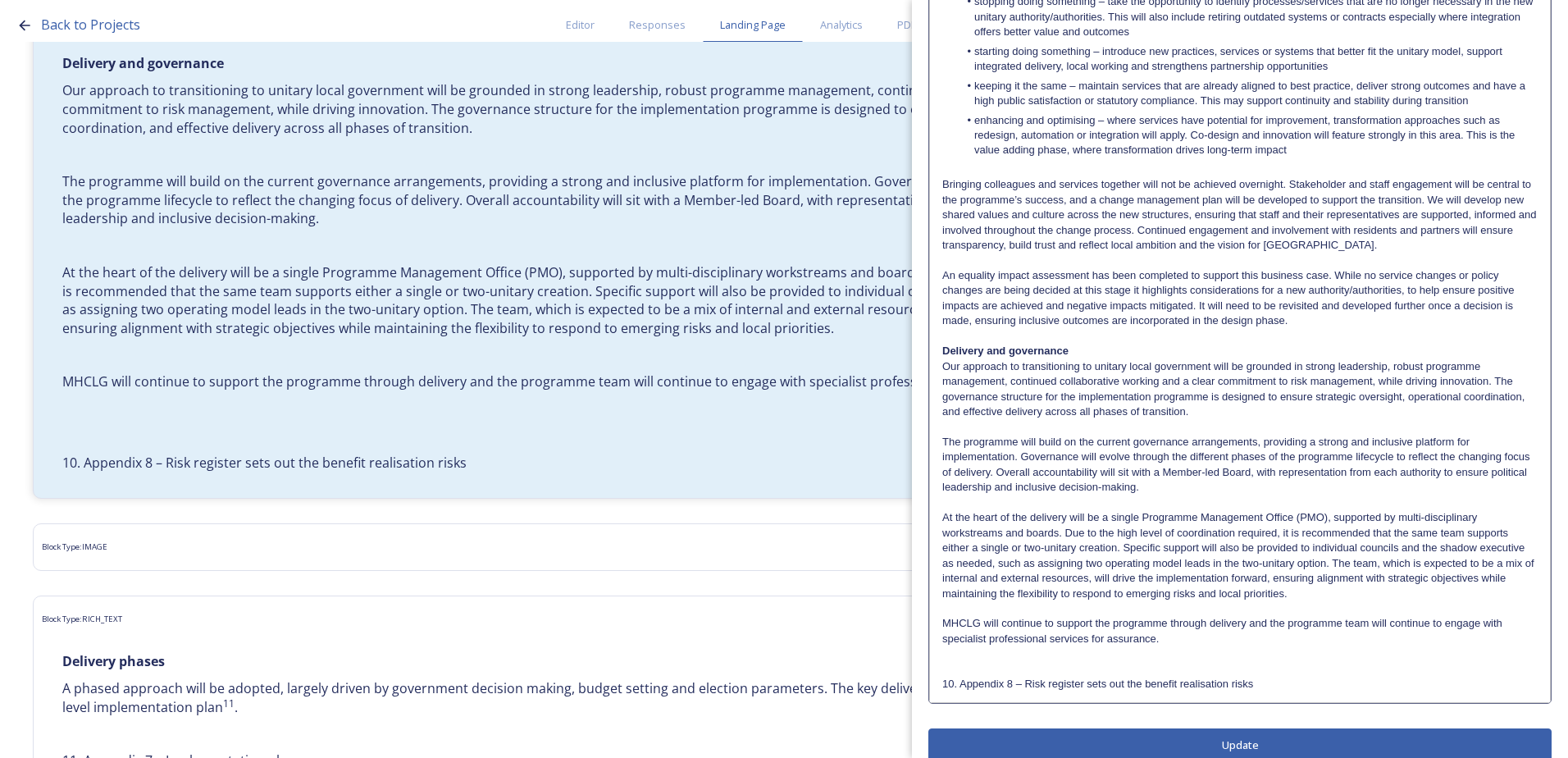
click at [958, 687] on p "10. Appendix 8 – Risk register sets out the benefit realisation risks" at bounding box center [1239, 684] width 596 height 15
drag, startPoint x: 953, startPoint y: 680, endPoint x: 940, endPoint y: 678, distance: 13.2
click at [940, 678] on div "6.2 Transition approach Continuing our ongoing collaboration and commitment to …" at bounding box center [1239, 221] width 620 height 962
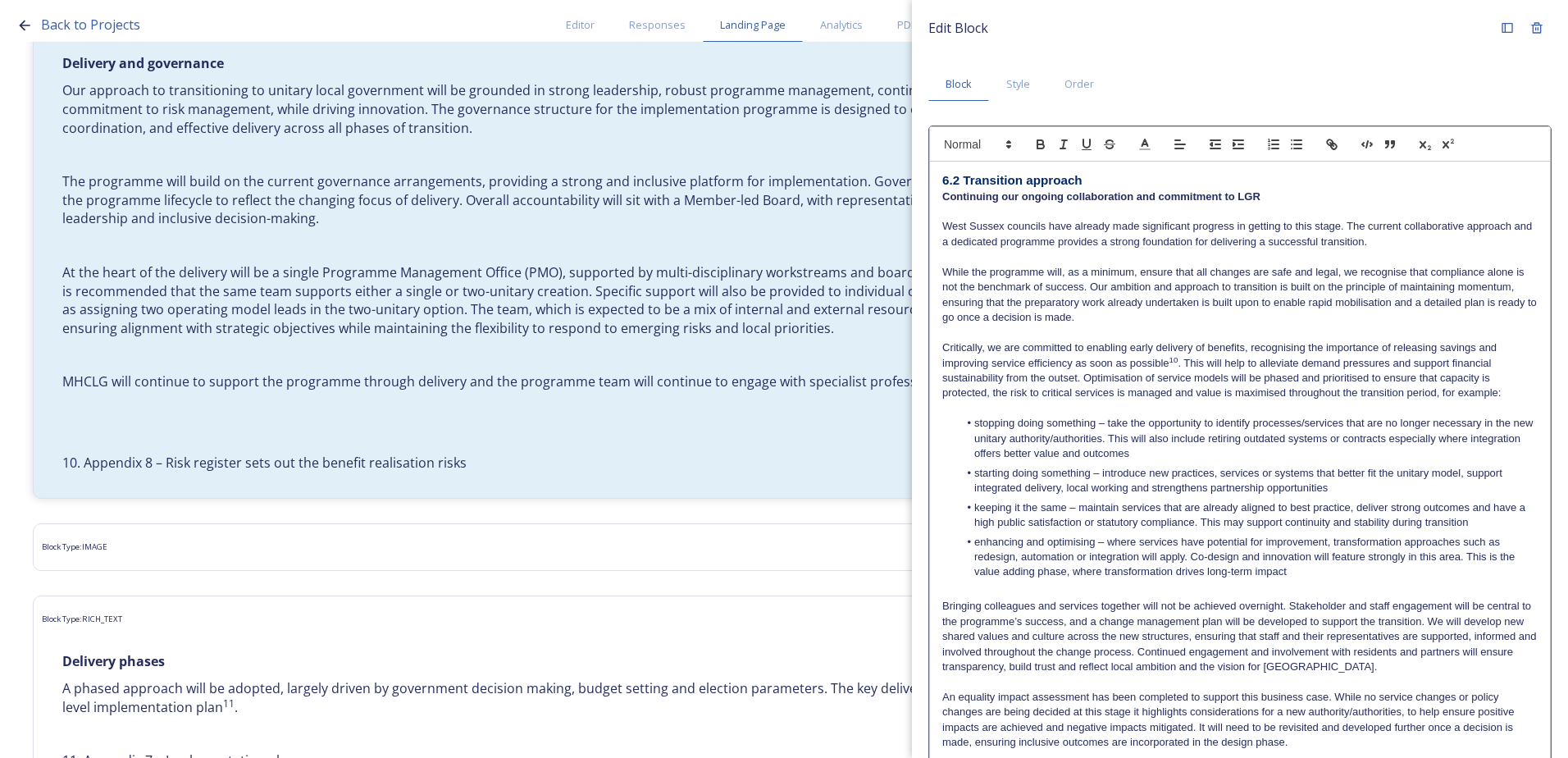
scroll to position [0, 0]
click at [1443, 146] on icon "button" at bounding box center [1448, 147] width 15 height 15
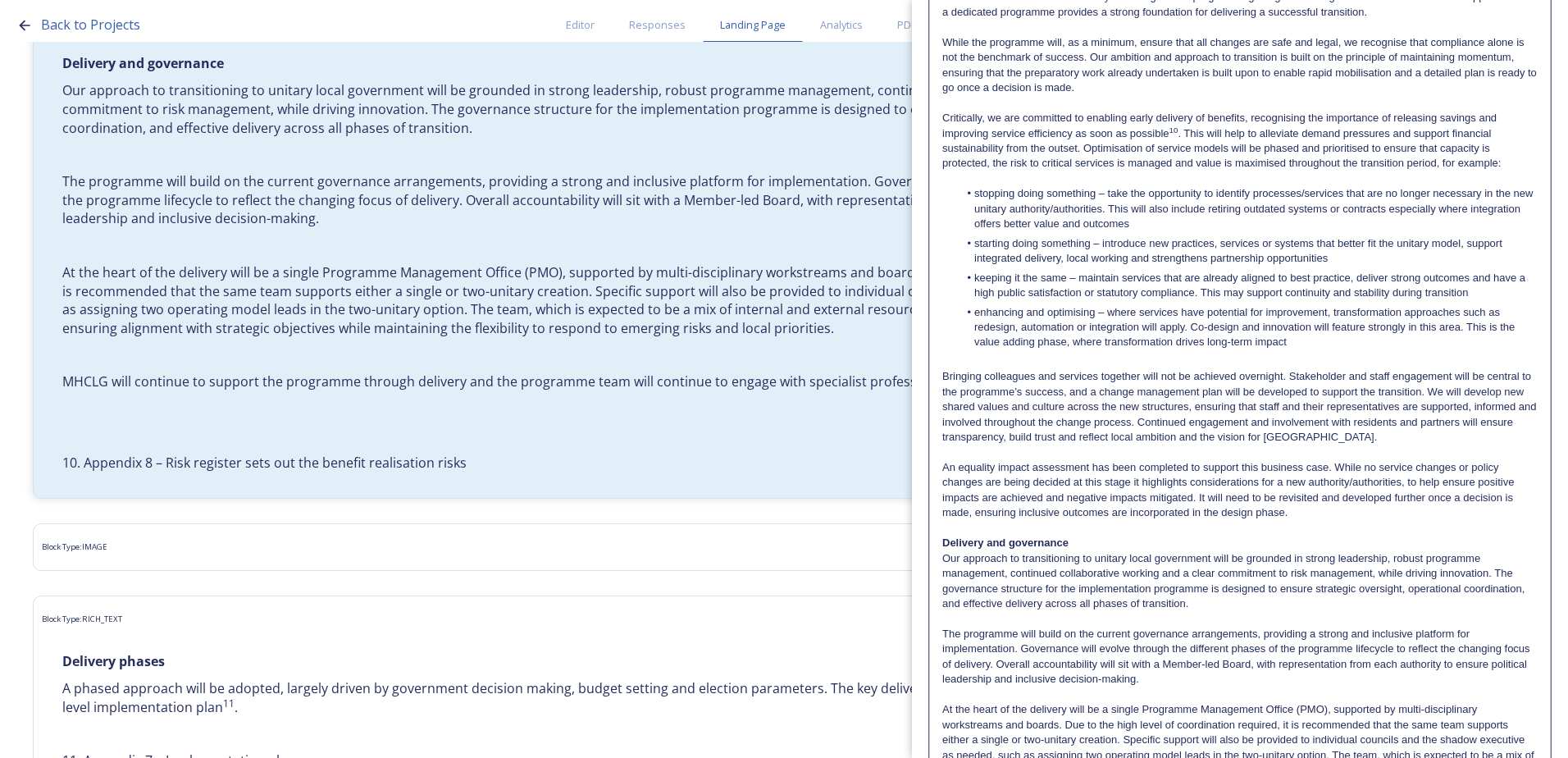
scroll to position [446, 0]
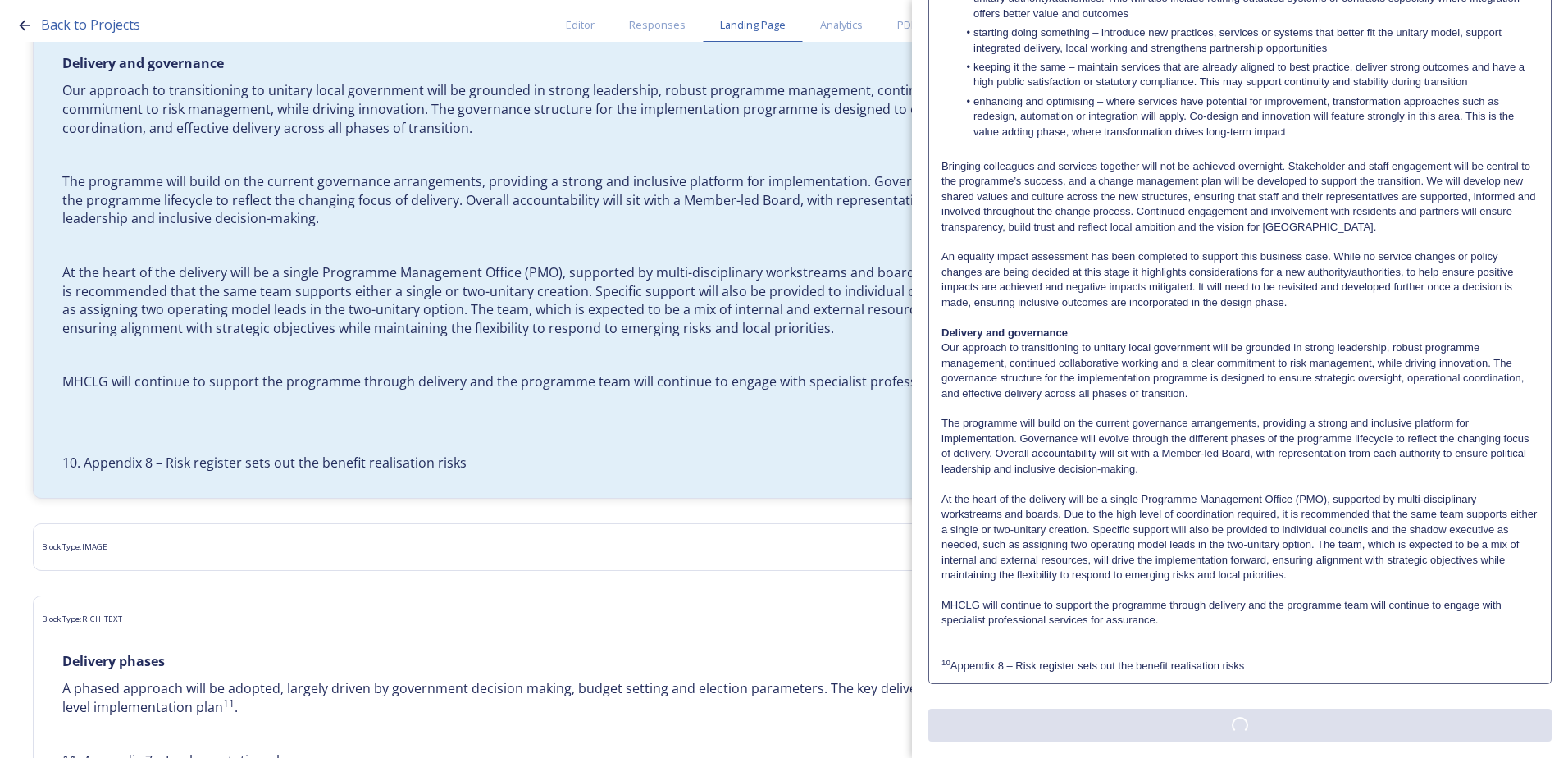
click at [1197, 733] on div "Edit Block Block Style Order Text Block: Edit Rich Text Click to edit 6.2 Trans…" at bounding box center [1239, 167] width 623 height 1149
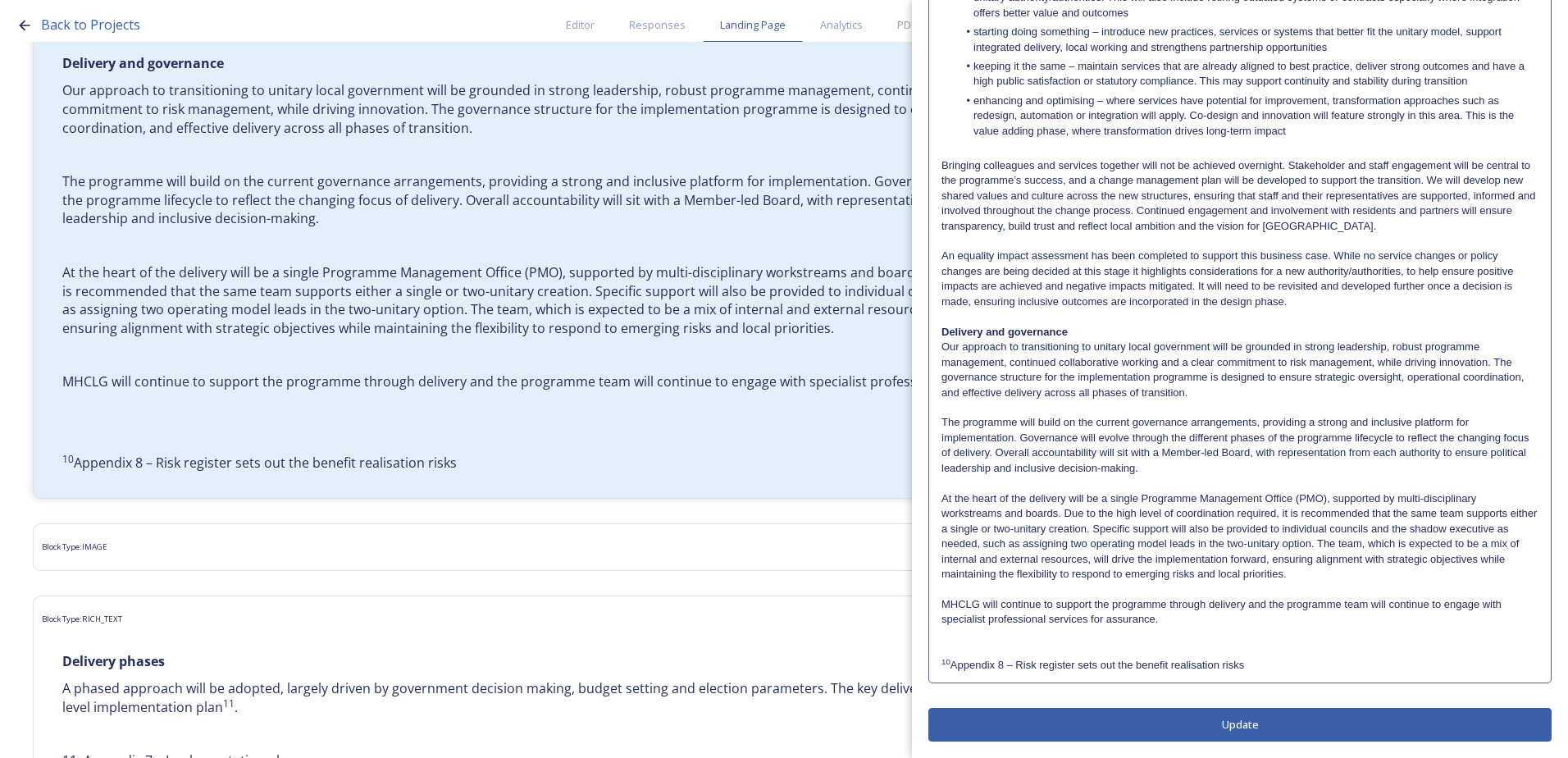
click at [1185, 717] on button "Update" at bounding box center [1239, 725] width 623 height 33
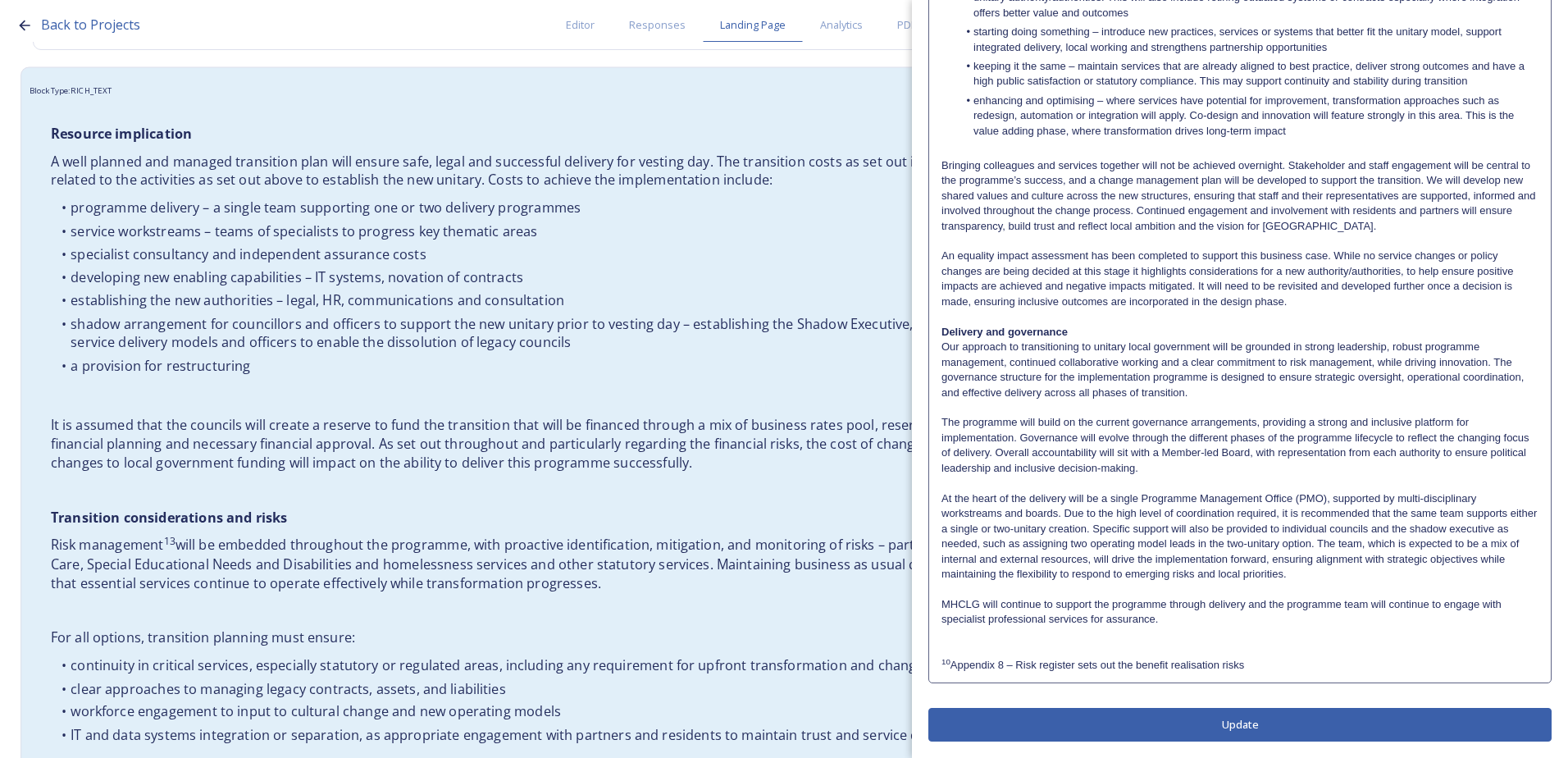
scroll to position [4423, 0]
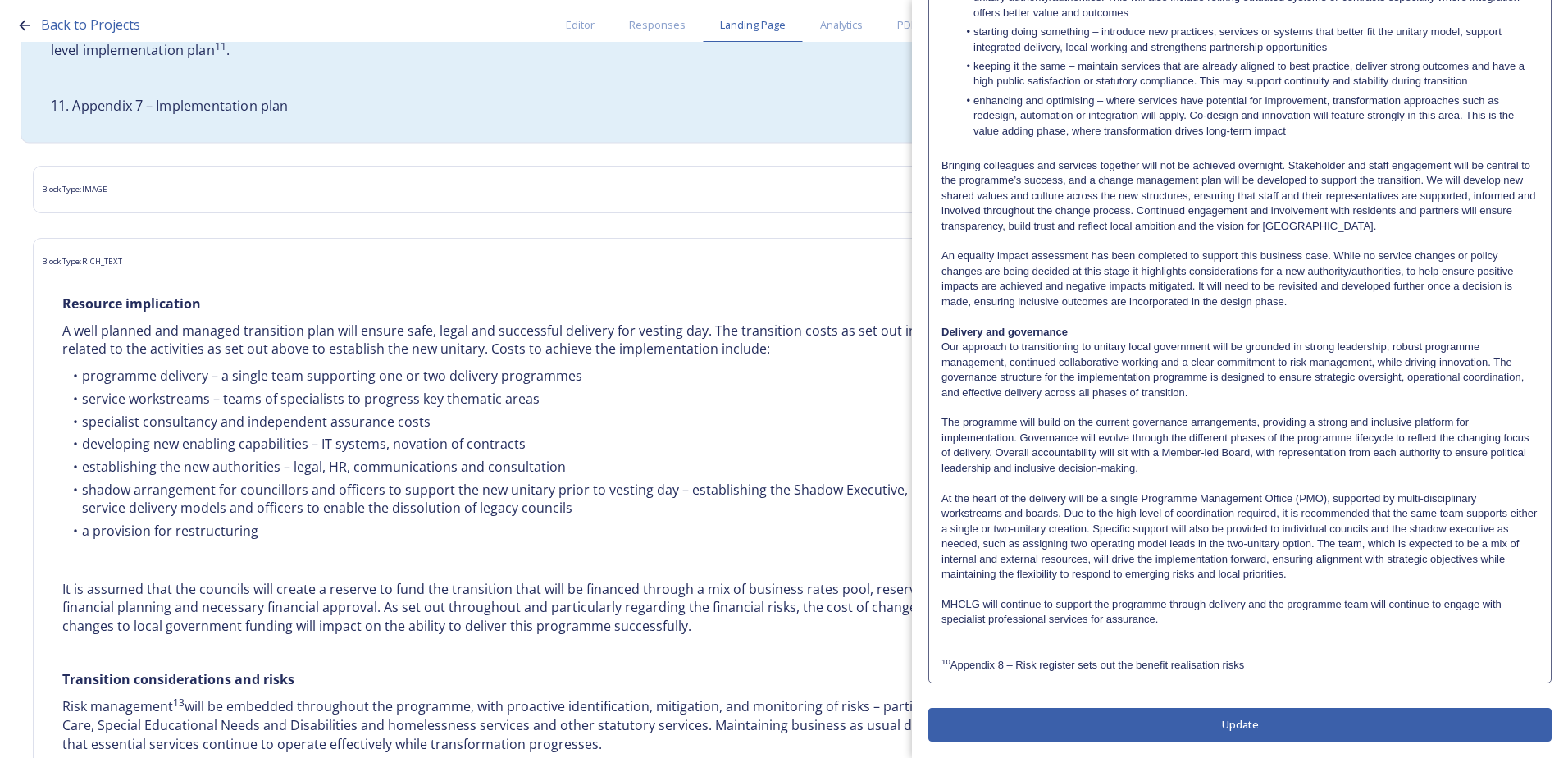
click at [240, 107] on div "Delivery phases A phased approach will be adopted, largely driven by government…" at bounding box center [644, 55] width 1229 height 157
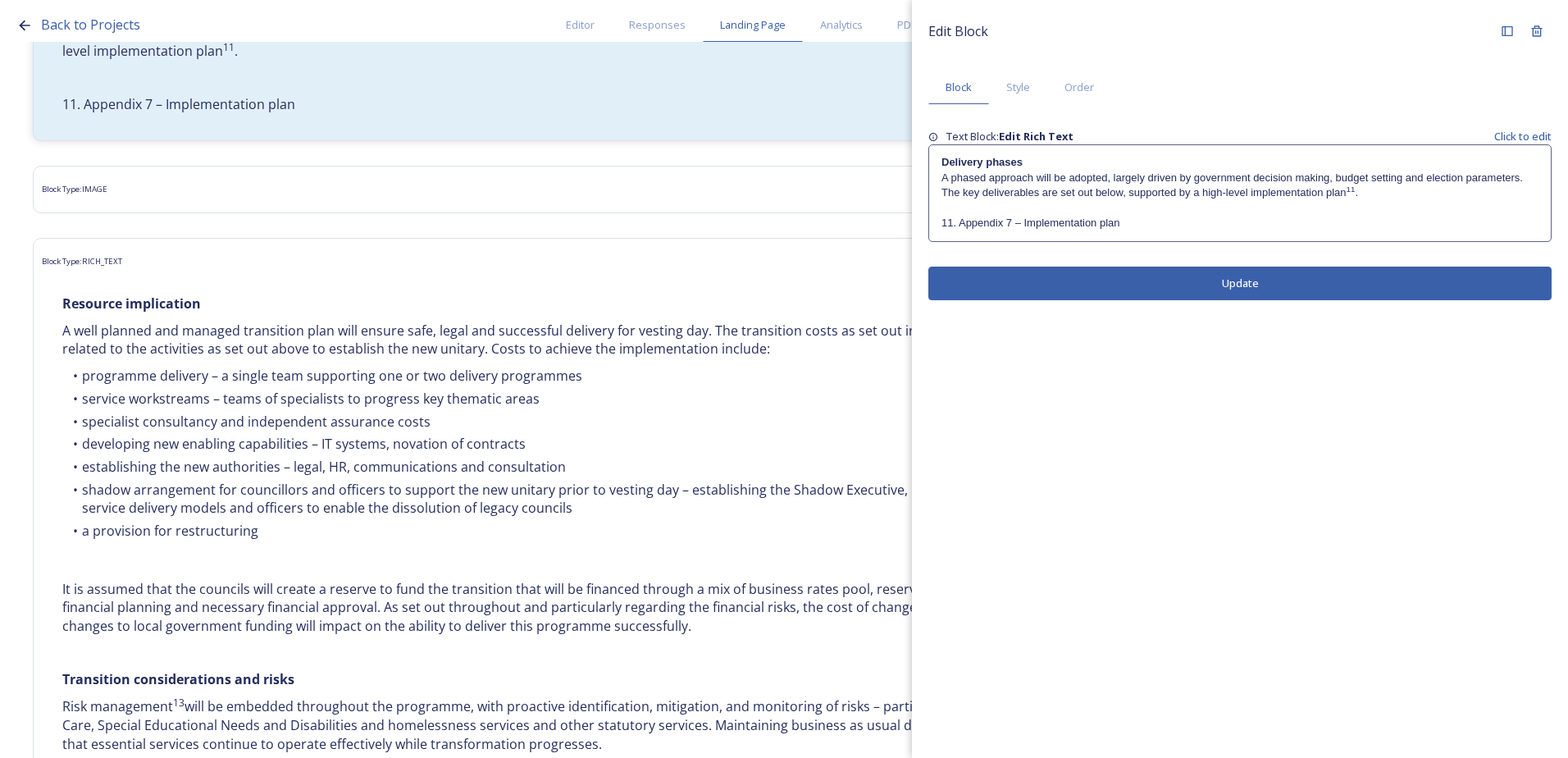
click at [956, 224] on p "11. Appendix 7 – Implementation plan" at bounding box center [1239, 223] width 596 height 15
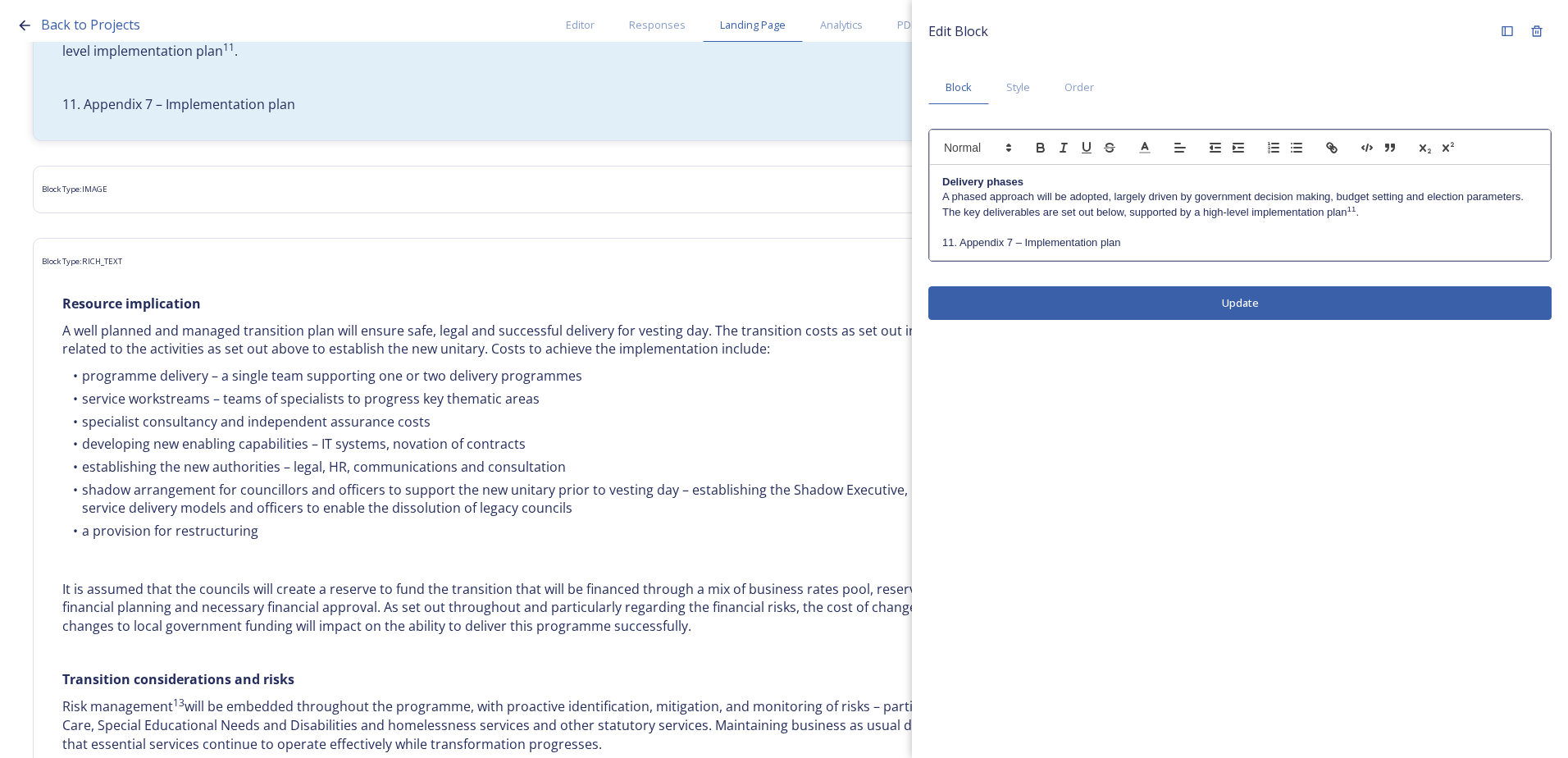
click at [957, 241] on p "11. Appendix 7 – Implementation plan" at bounding box center [1239, 243] width 596 height 15
drag, startPoint x: 954, startPoint y: 241, endPoint x: 934, endPoint y: 240, distance: 20.0
click at [934, 240] on div "Delivery phases A phased approach will be adopted, largely driven by government…" at bounding box center [1239, 212] width 620 height 95
click at [1449, 156] on button "button" at bounding box center [1448, 147] width 23 height 19
click at [1330, 310] on div "Edit Block Block Style Order Delivery phases A phased approach will be adopted,…" at bounding box center [1239, 168] width 656 height 336
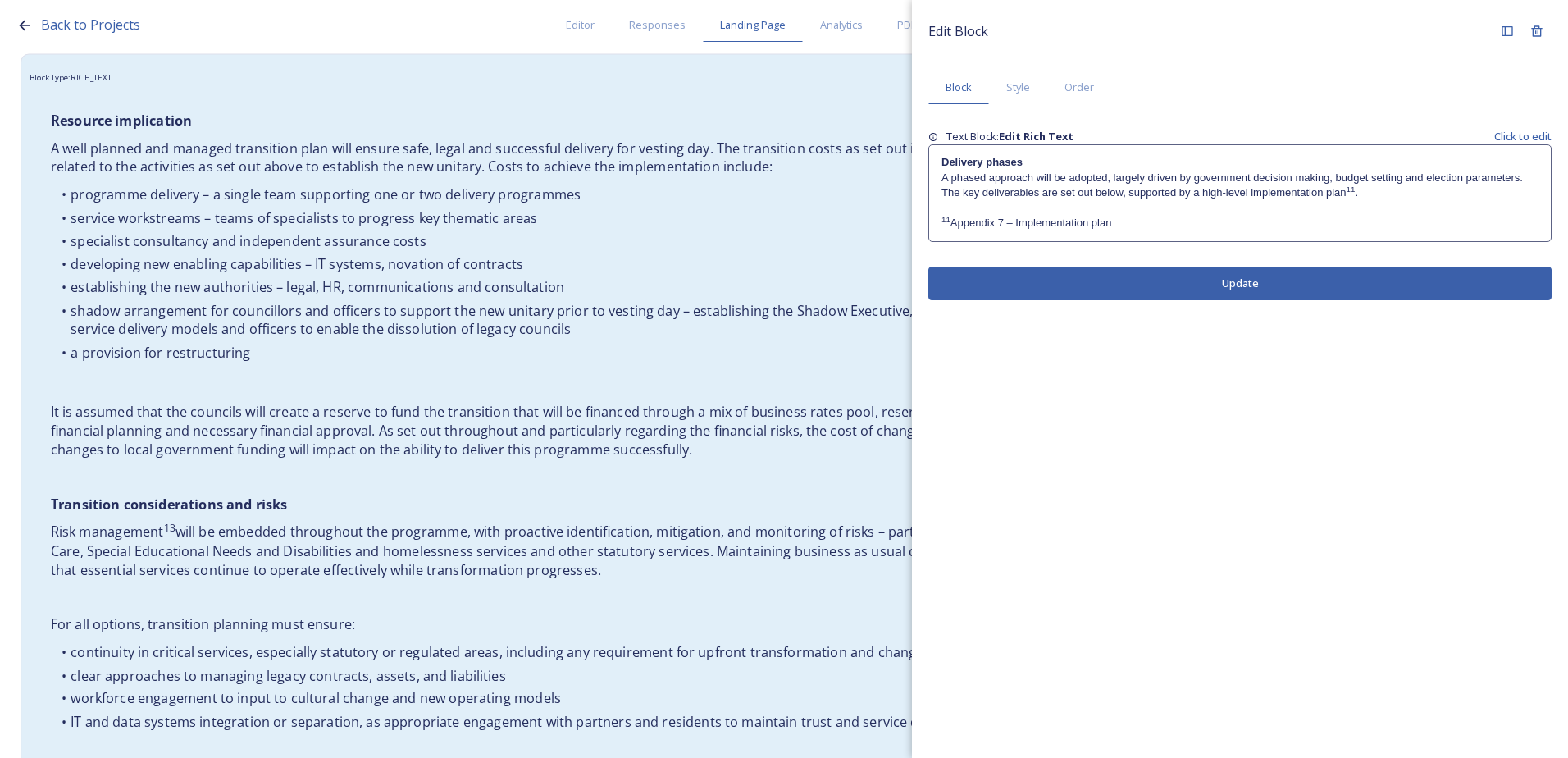
scroll to position [4751, 0]
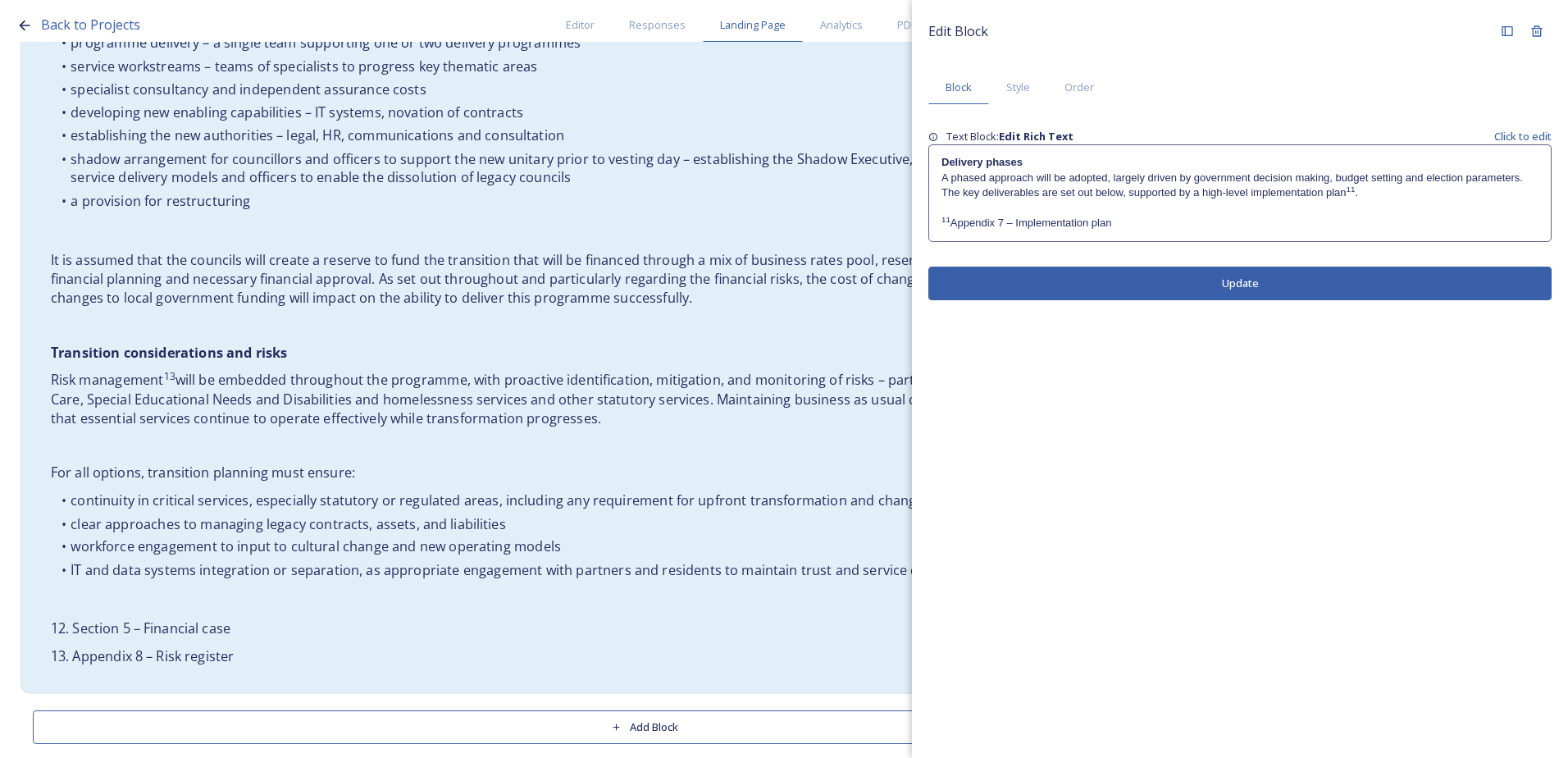
click at [325, 537] on li "workforce engagement to input to cultural change and new operating models" at bounding box center [645, 547] width 1187 height 19
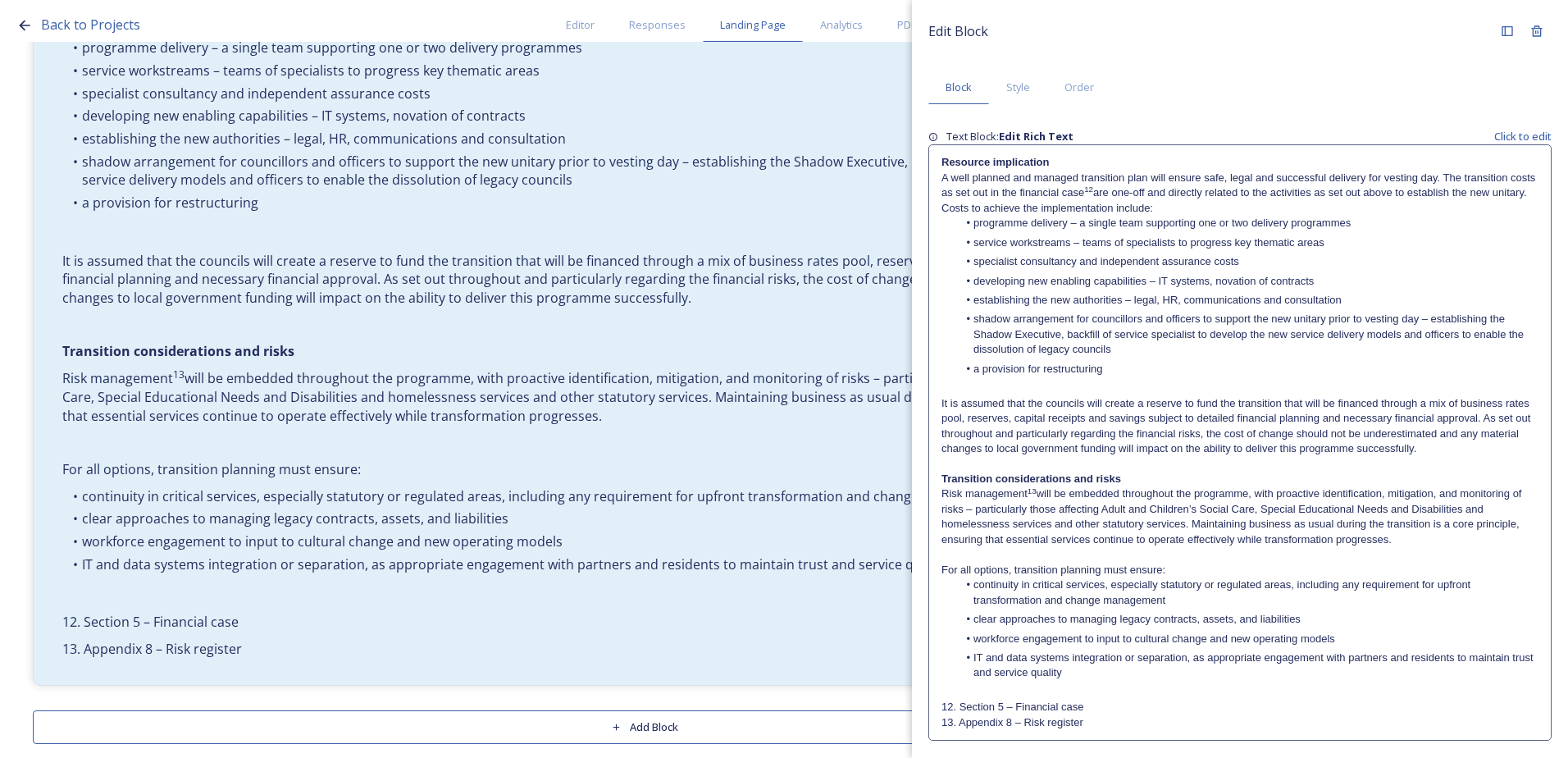
click at [1167, 607] on li "continuity in critical services, especially statutory or regulated areas, inclu…" at bounding box center [1248, 592] width 582 height 31
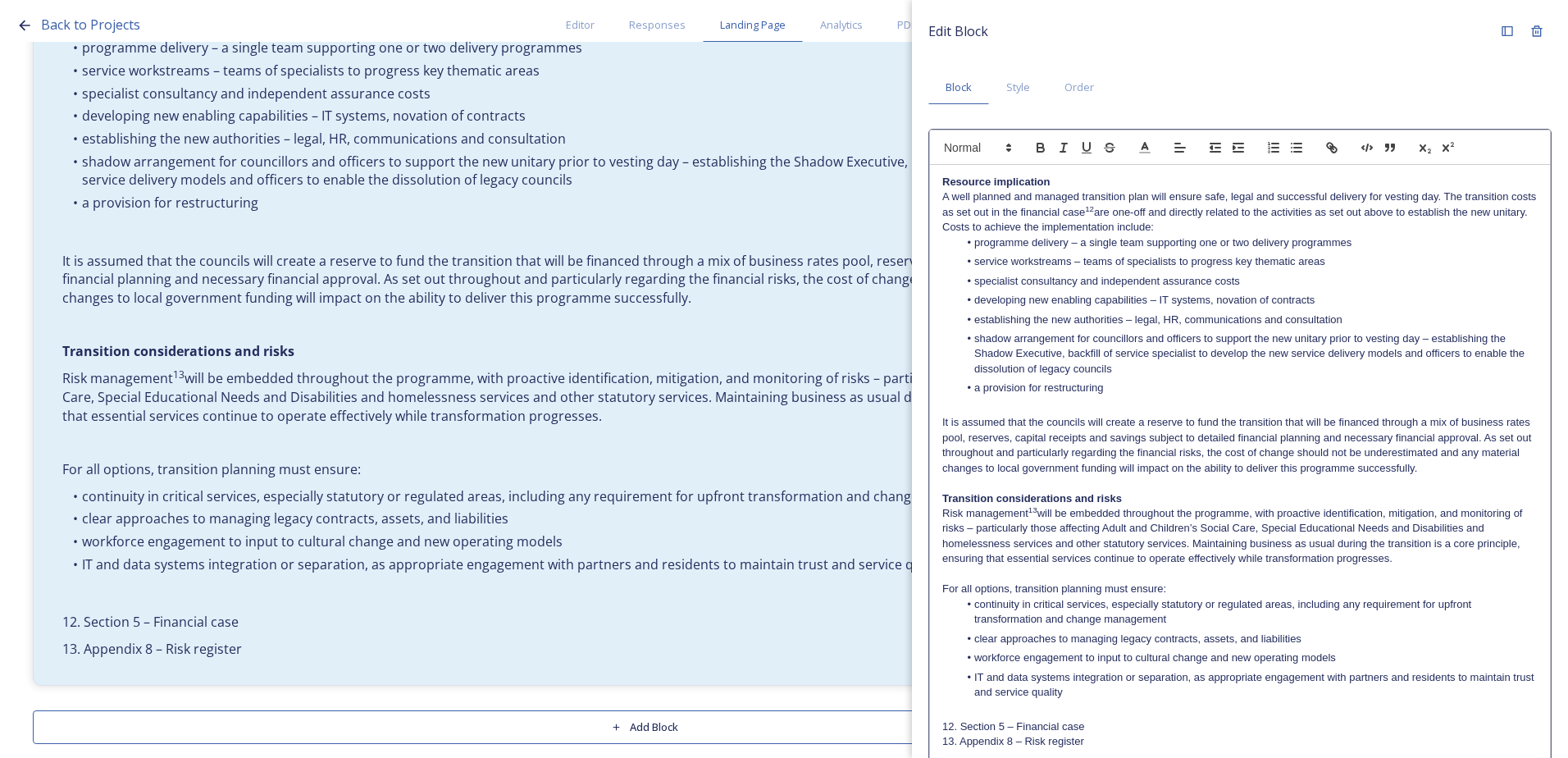
click at [956, 725] on p "12. Section 5 – Financial case" at bounding box center [1239, 726] width 596 height 15
drag, startPoint x: 954, startPoint y: 726, endPoint x: 945, endPoint y: 726, distance: 9.0
click at [945, 726] on p "12 Section 5 – Financial case" at bounding box center [1239, 726] width 596 height 15
click at [1449, 149] on icon "button" at bounding box center [1448, 147] width 15 height 15
click at [1018, 700] on li "IT and data systems integration or separation, as appropriate engagement with p…" at bounding box center [1248, 685] width 580 height 31
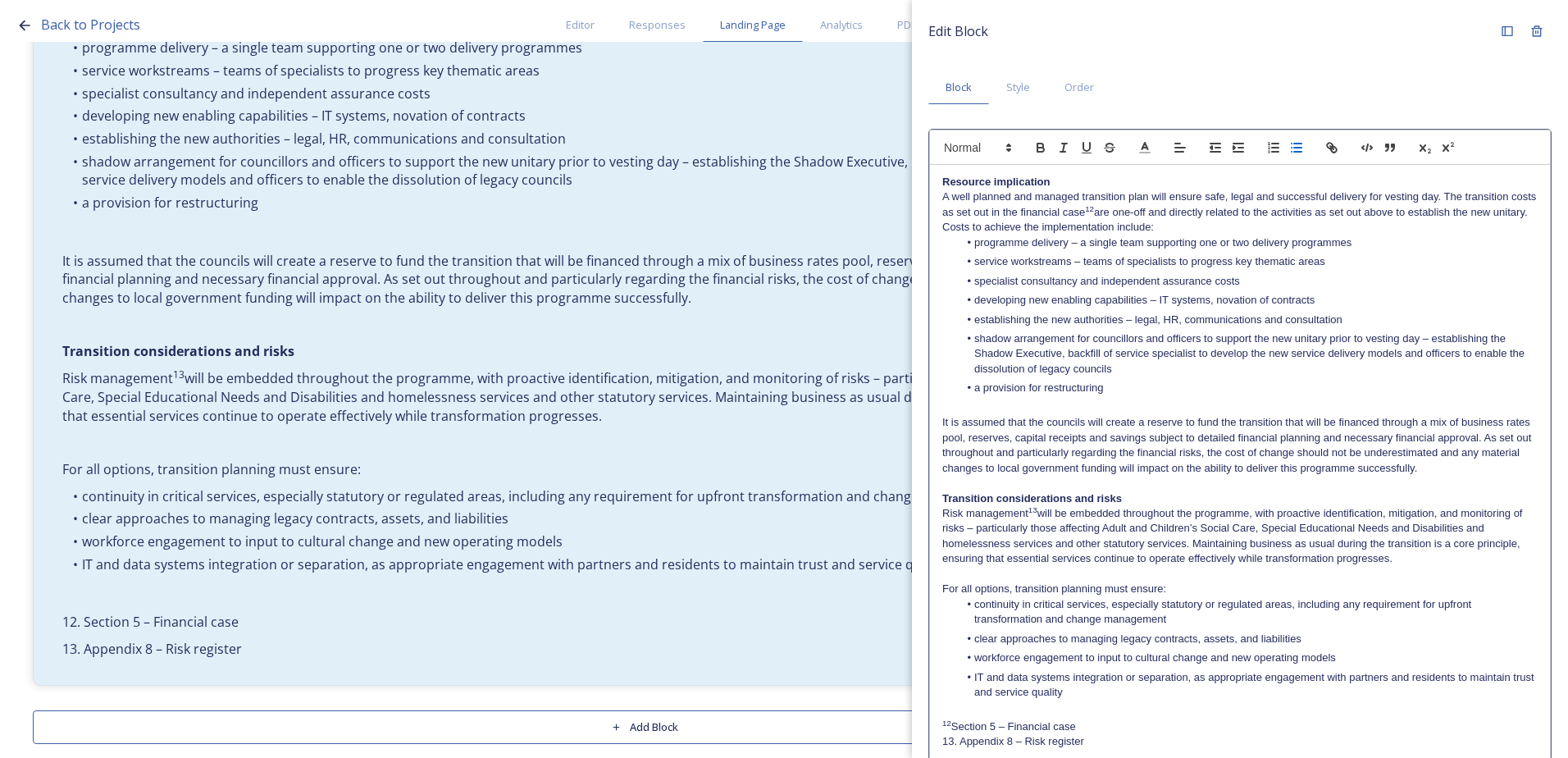
click at [960, 738] on p "13. Appendix 8 – Risk register" at bounding box center [1239, 741] width 596 height 15
drag, startPoint x: 954, startPoint y: 739, endPoint x: 941, endPoint y: 736, distance: 13.3
click at [941, 736] on div "Resource implication A well planned and managed transition plan will ensure saf…" at bounding box center [1239, 462] width 620 height 595
click at [1449, 146] on icon "button" at bounding box center [1448, 147] width 15 height 15
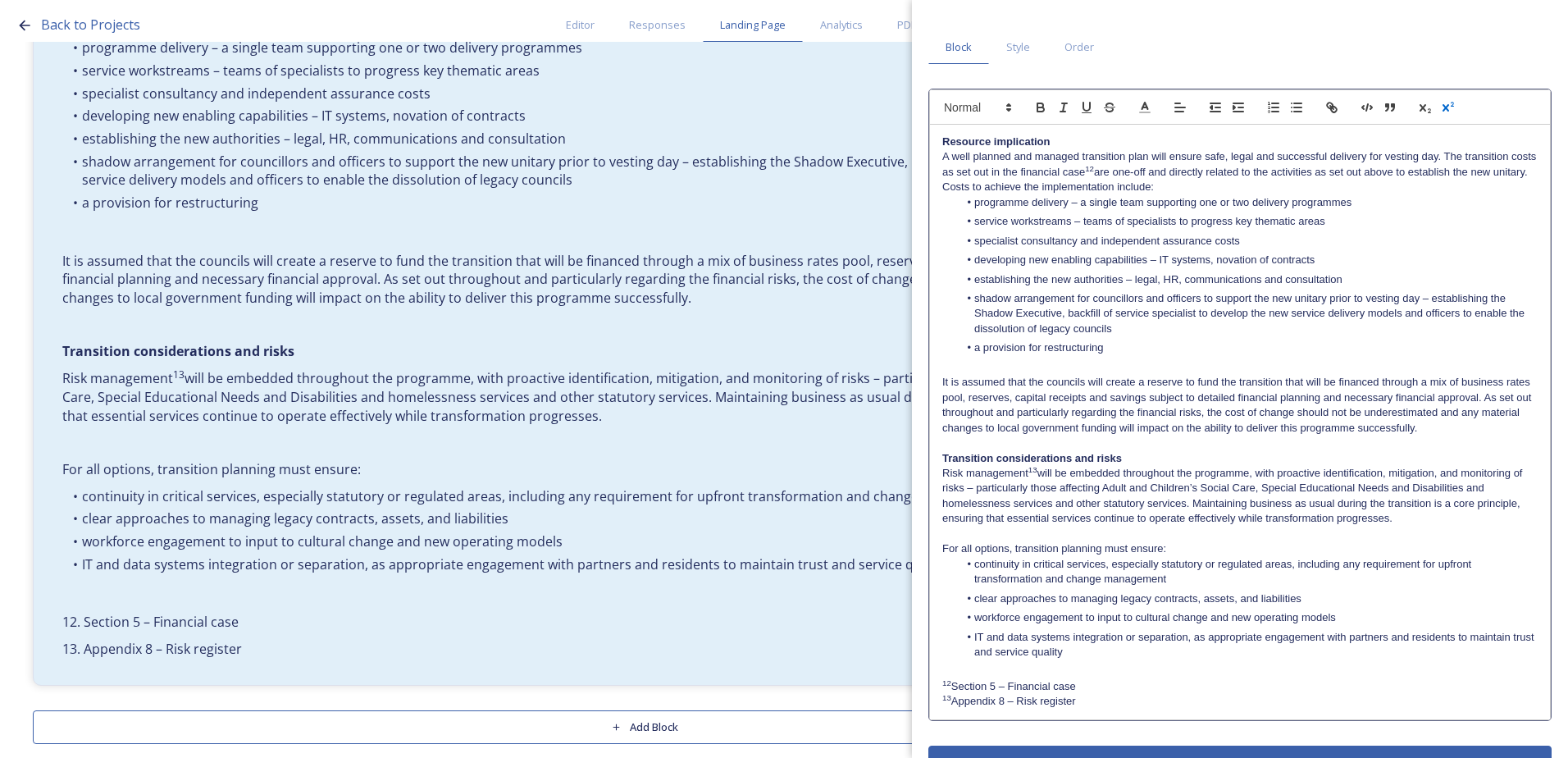
scroll to position [78, 0]
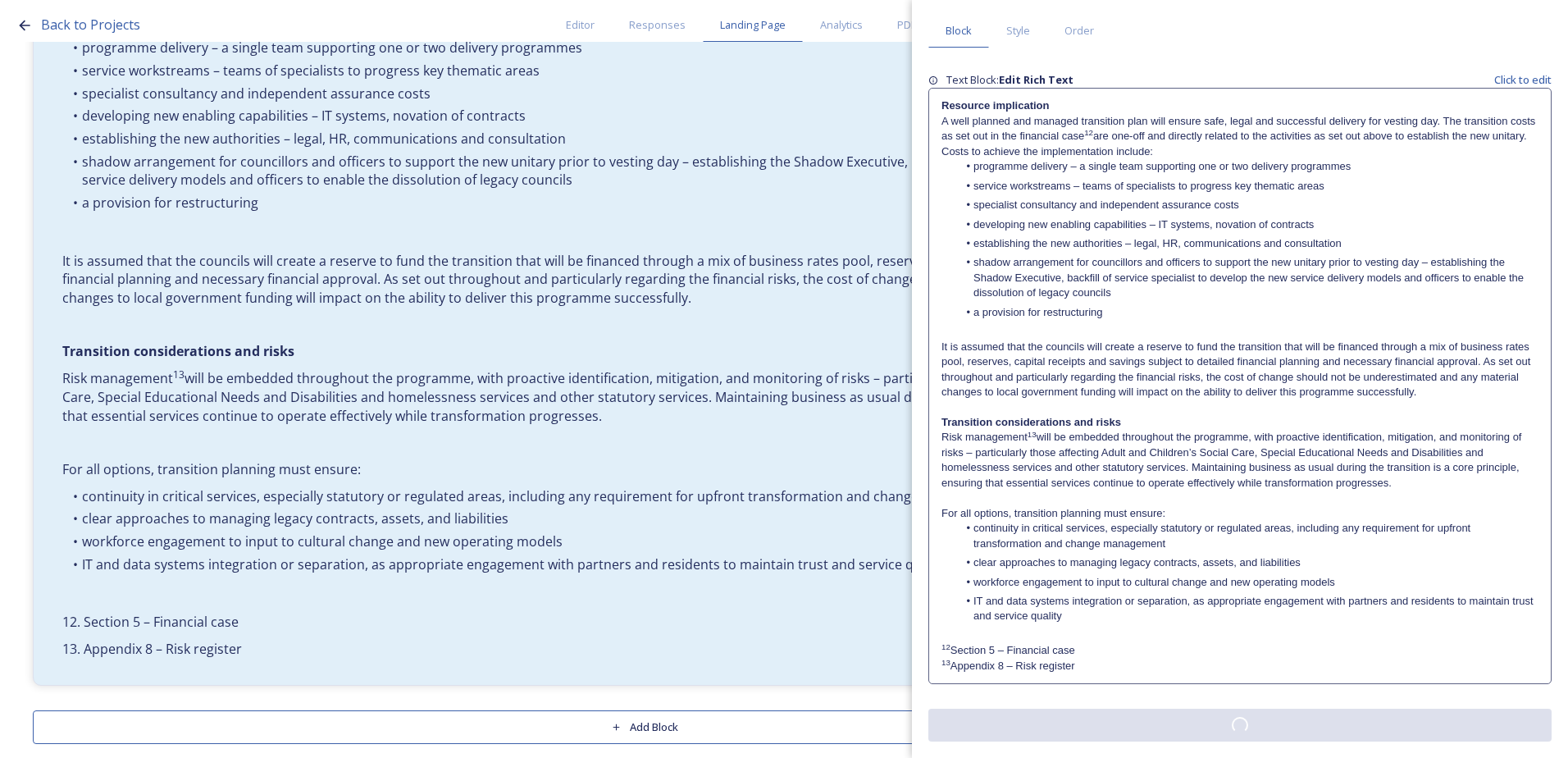
click at [1215, 721] on div "Edit Block Block Style Order Text Block: Edit Rich Text Click to edit Resource …" at bounding box center [1239, 351] width 623 height 782
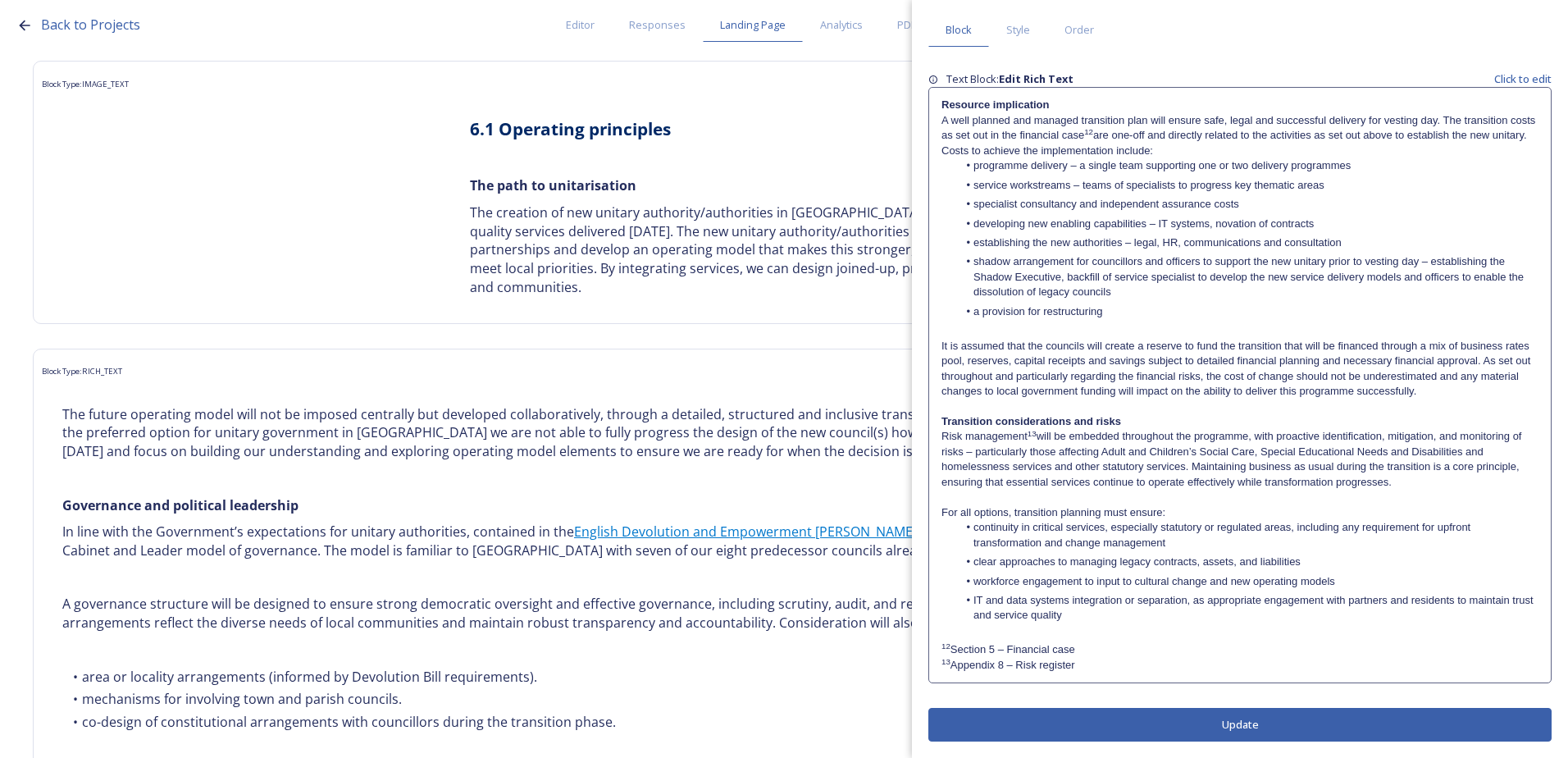
scroll to position [0, 0]
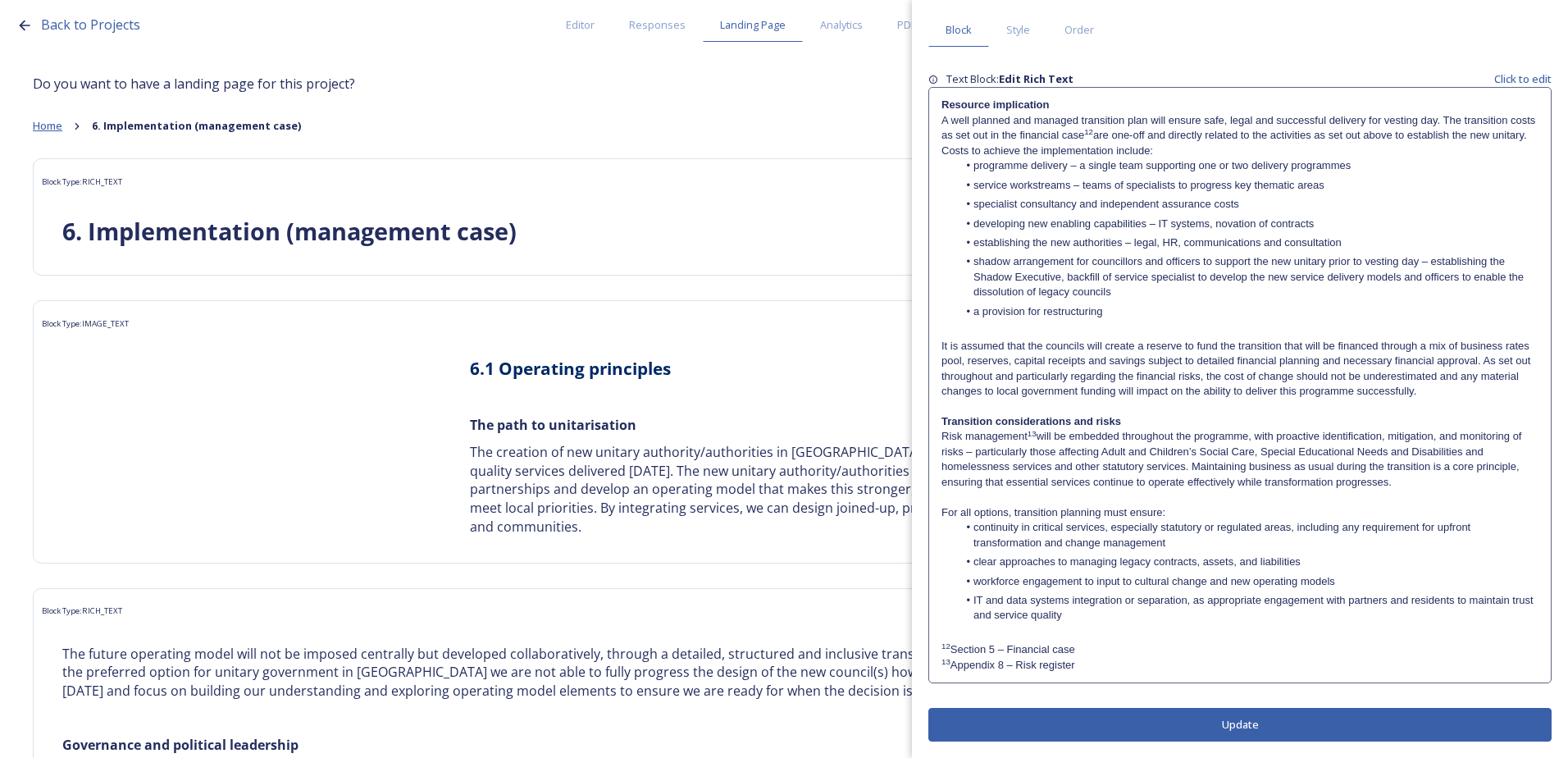
click at [44, 127] on span "Home" at bounding box center [47, 125] width 30 height 15
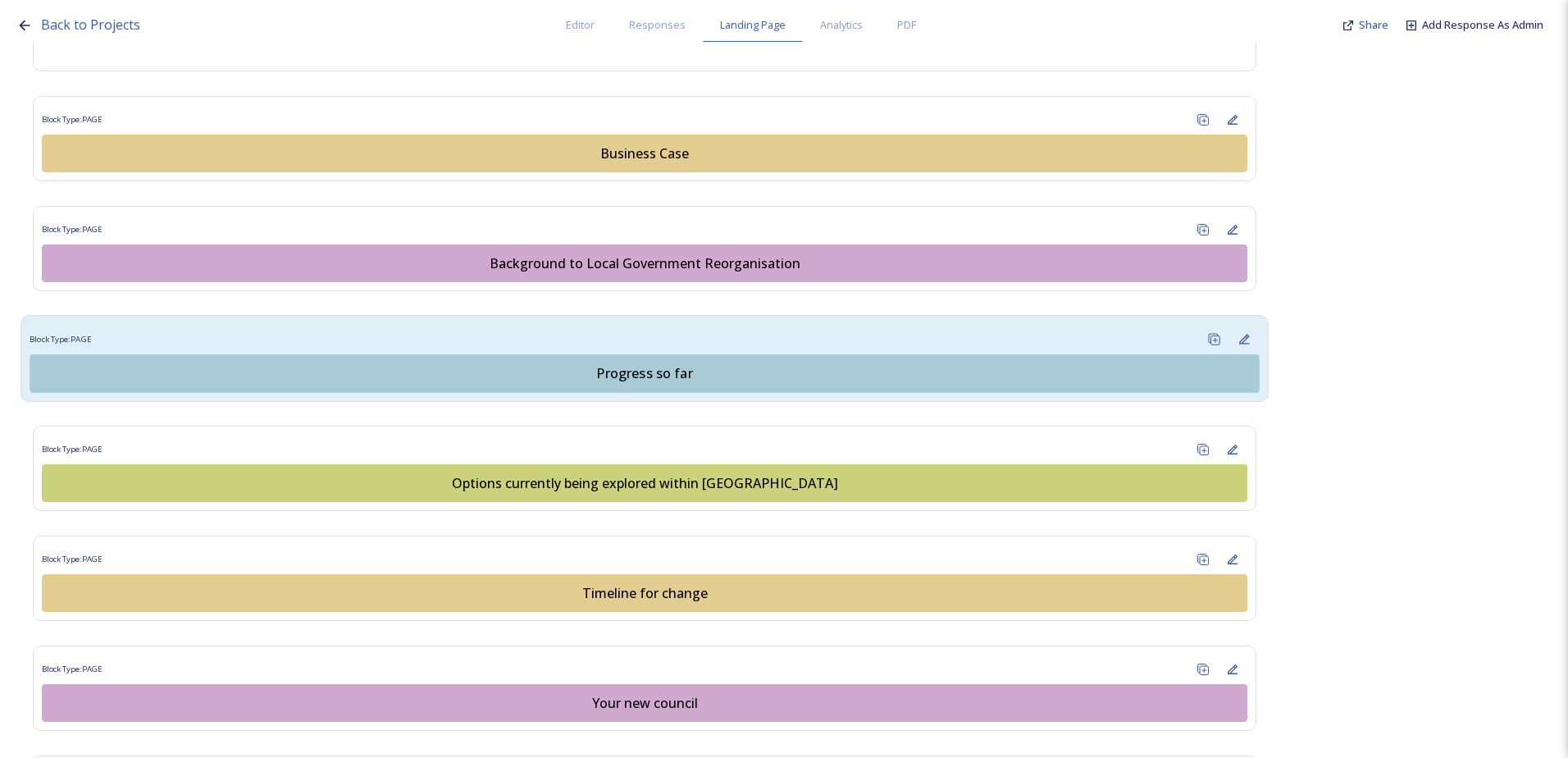
scroll to position [970, 0]
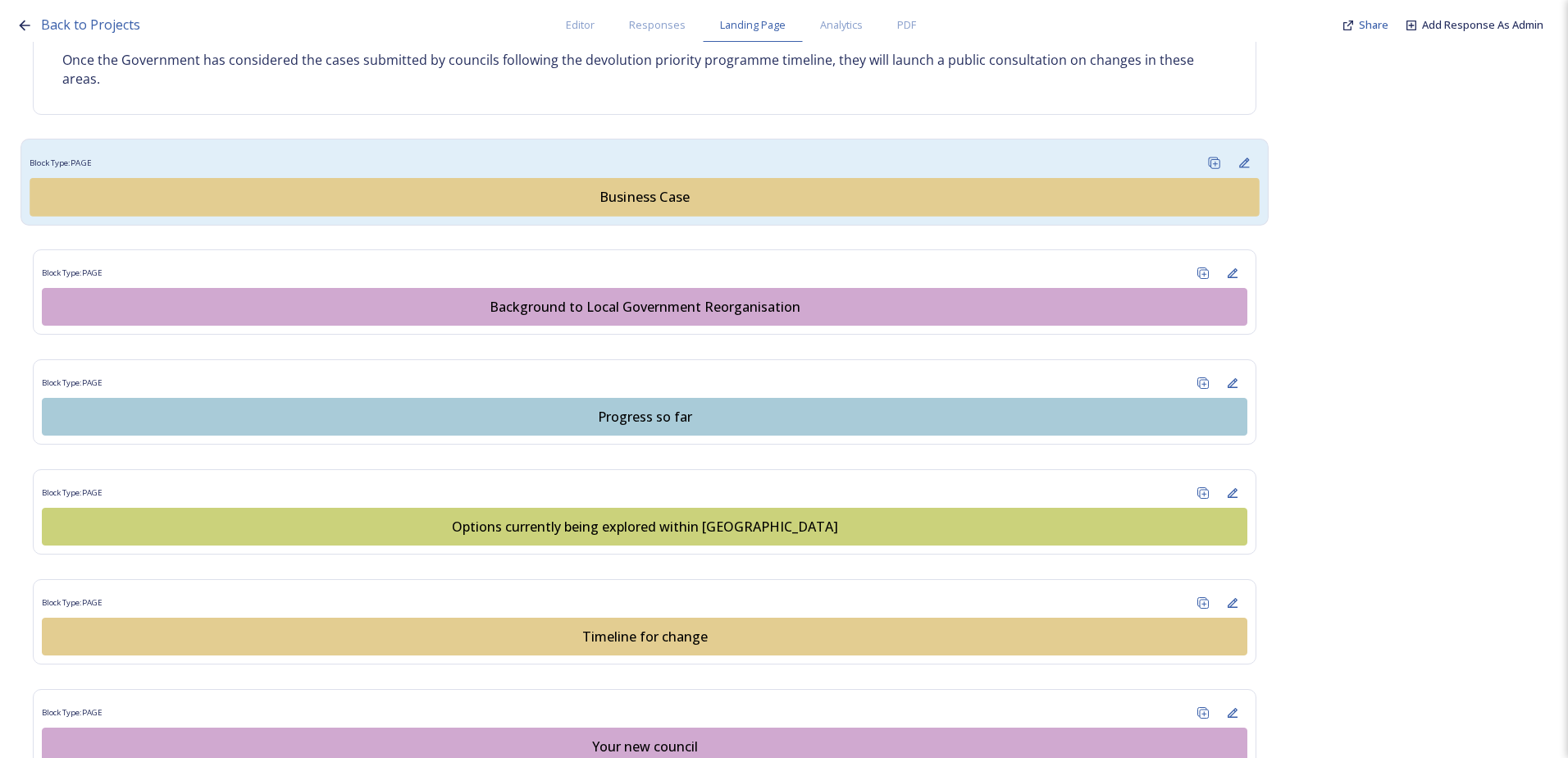
click at [604, 201] on div "Business Case" at bounding box center [644, 197] width 1210 height 19
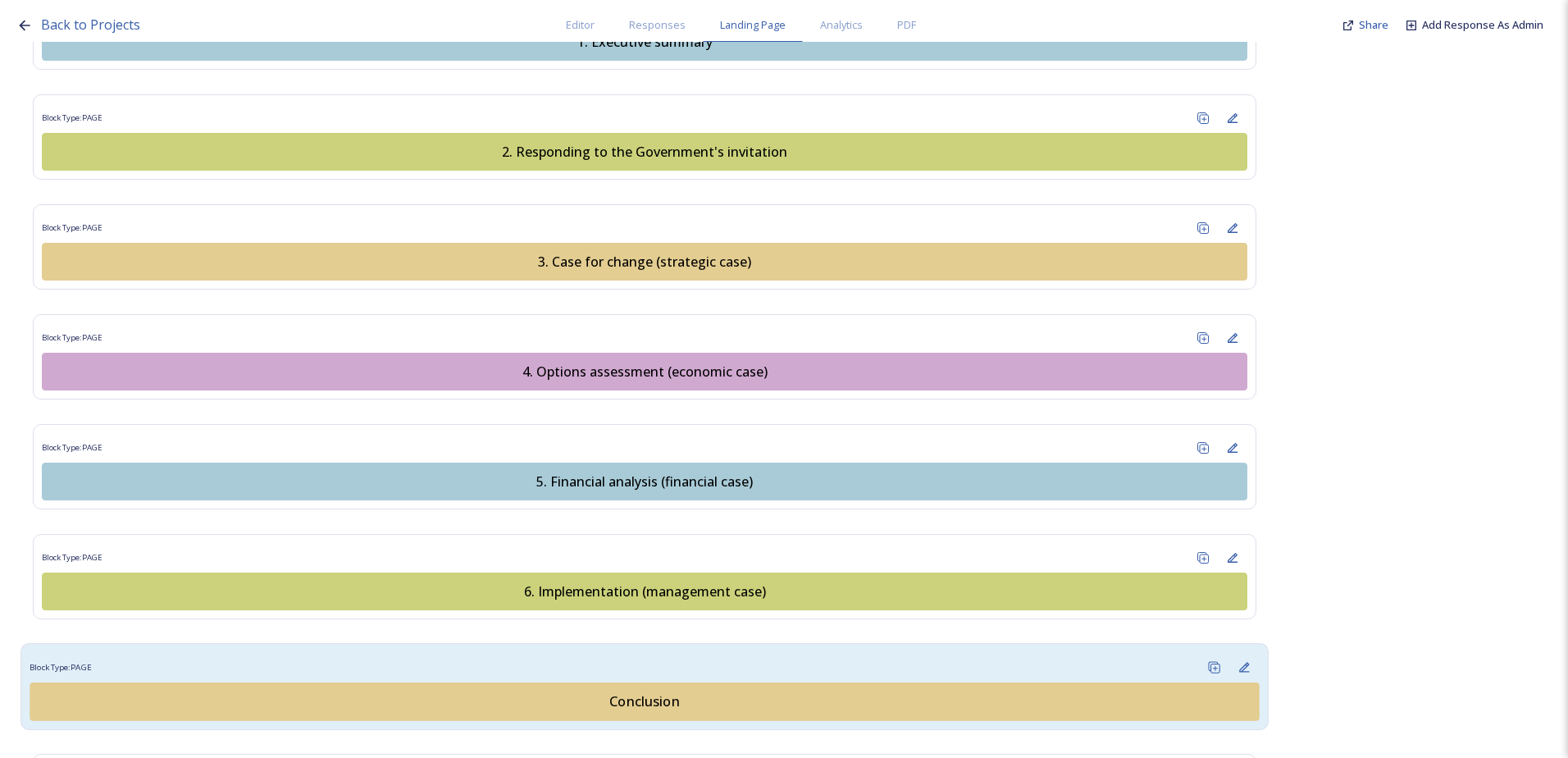
scroll to position [1969, 0]
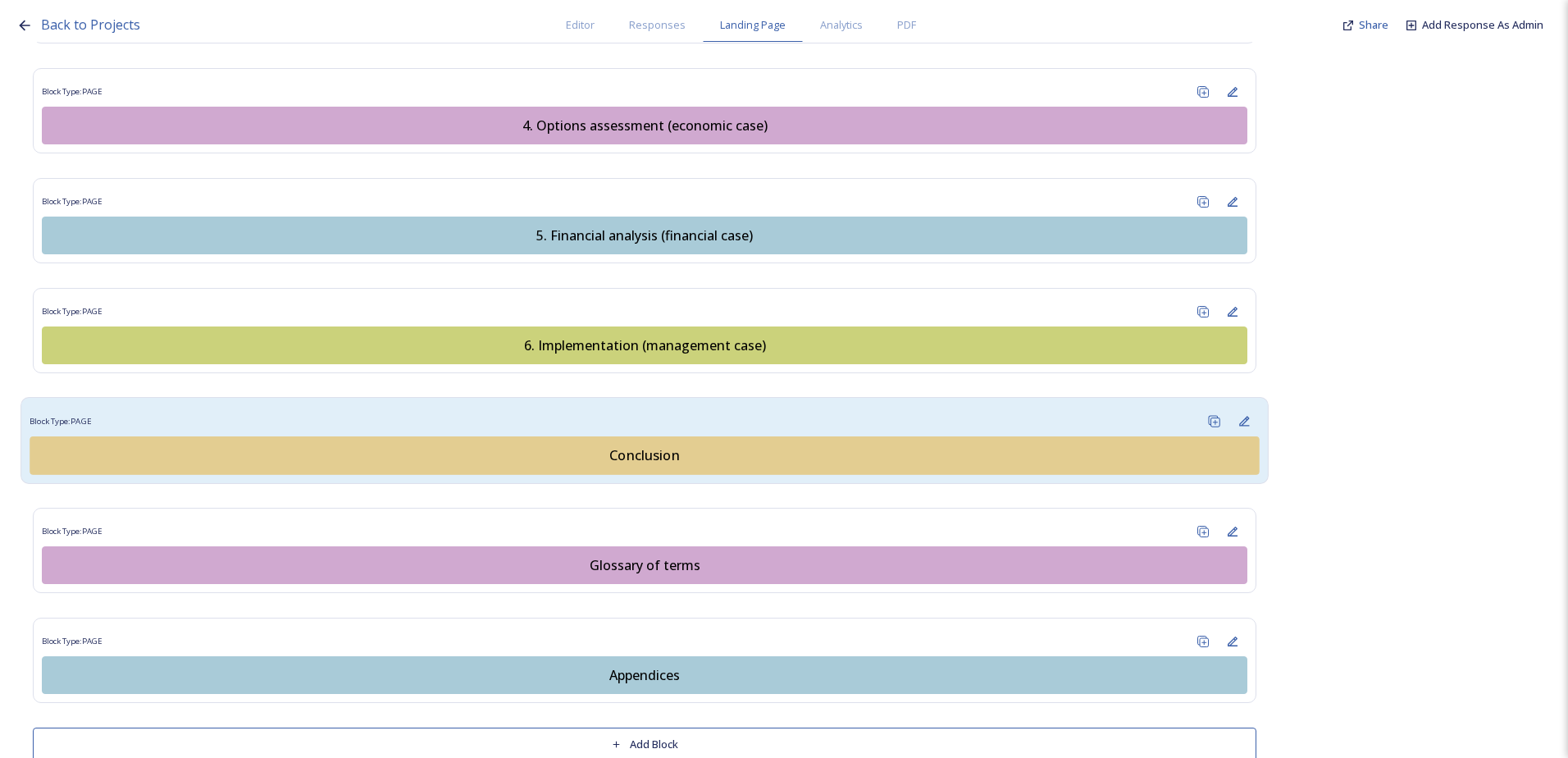
click at [607, 452] on div "Conclusion" at bounding box center [644, 455] width 1210 height 19
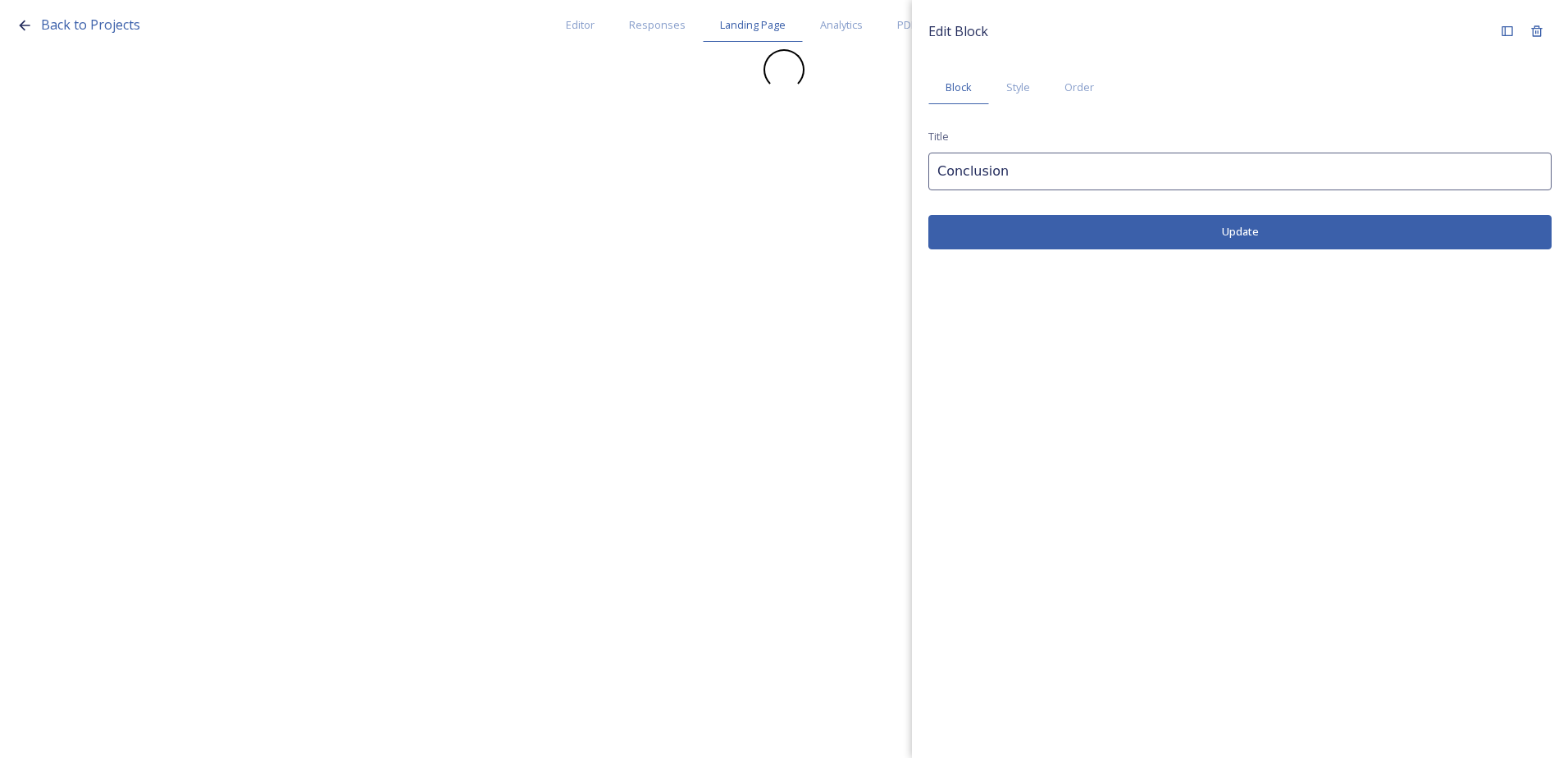
scroll to position [0, 0]
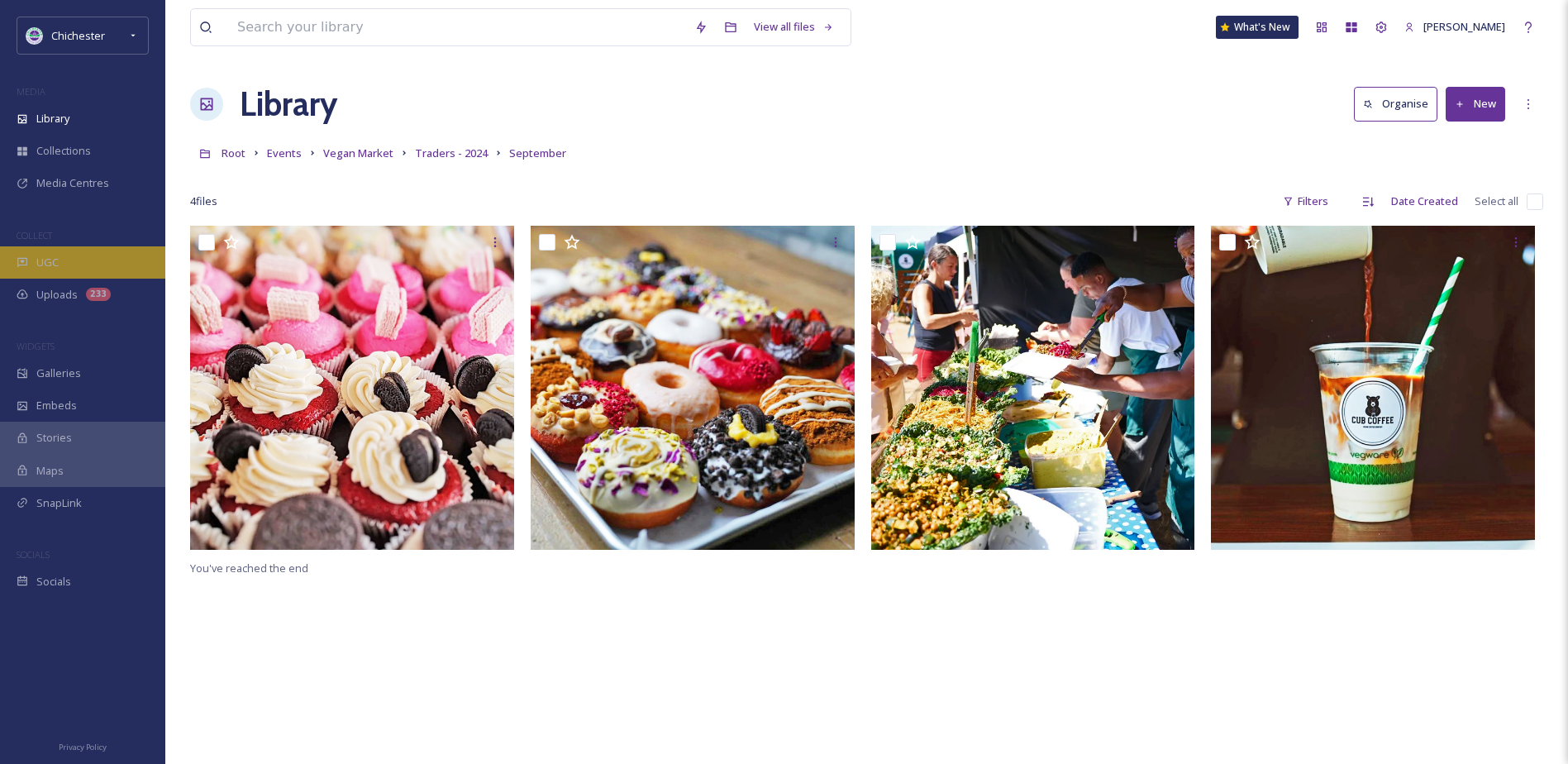
click at [67, 263] on div "UGC" at bounding box center [82, 262] width 165 height 33
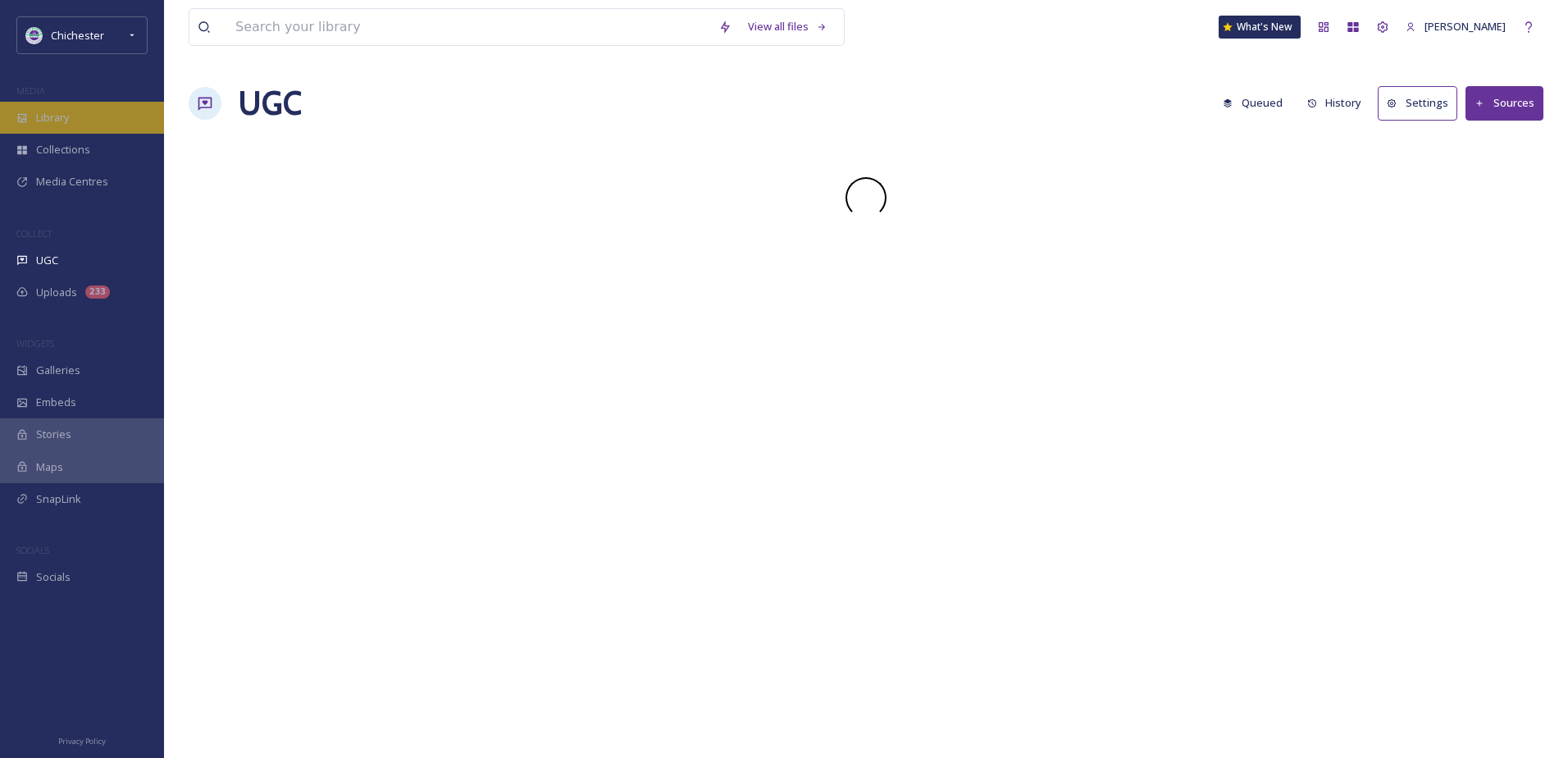
click at [107, 132] on div "Library" at bounding box center [82, 118] width 164 height 32
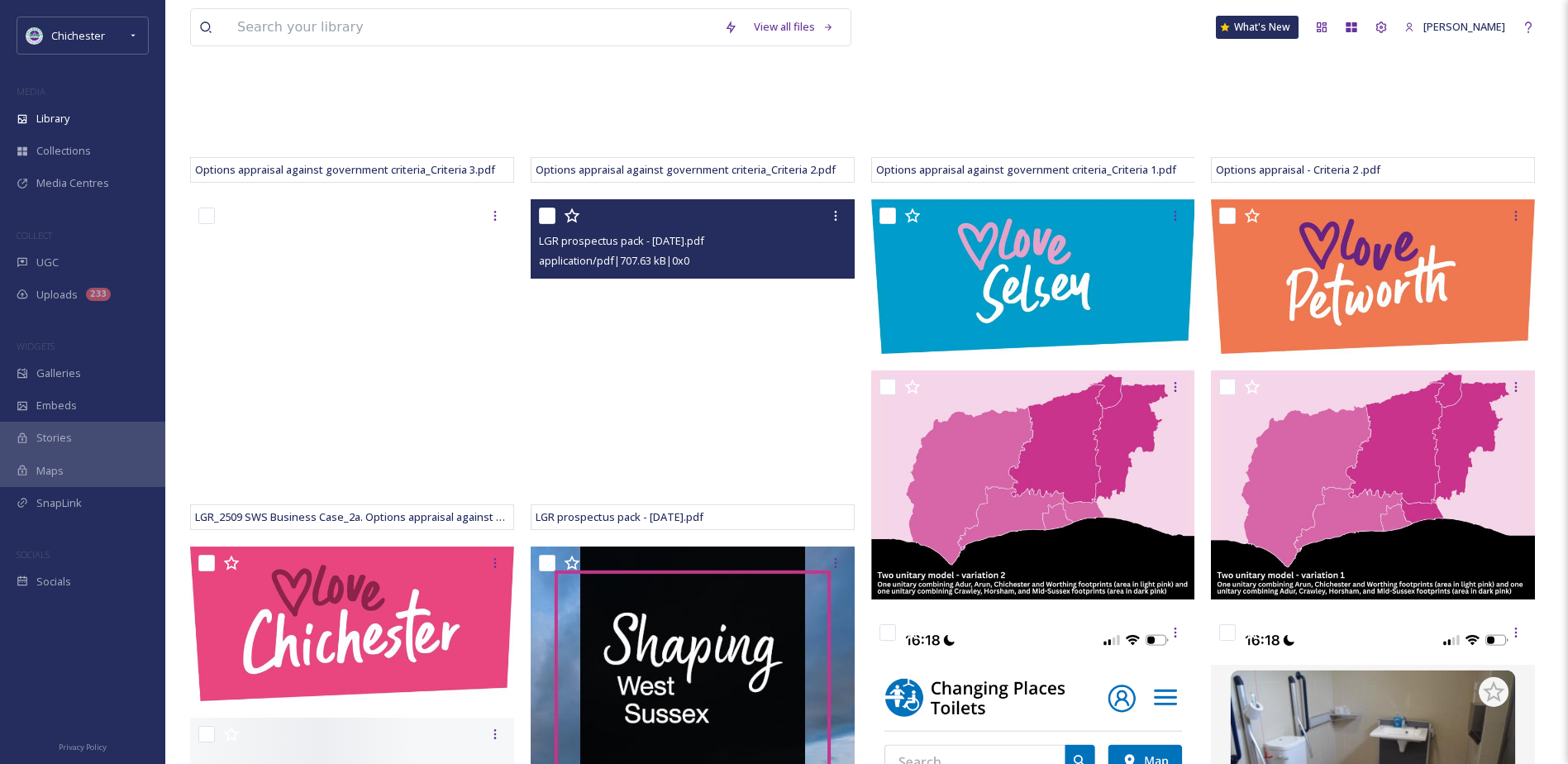
scroll to position [910, 0]
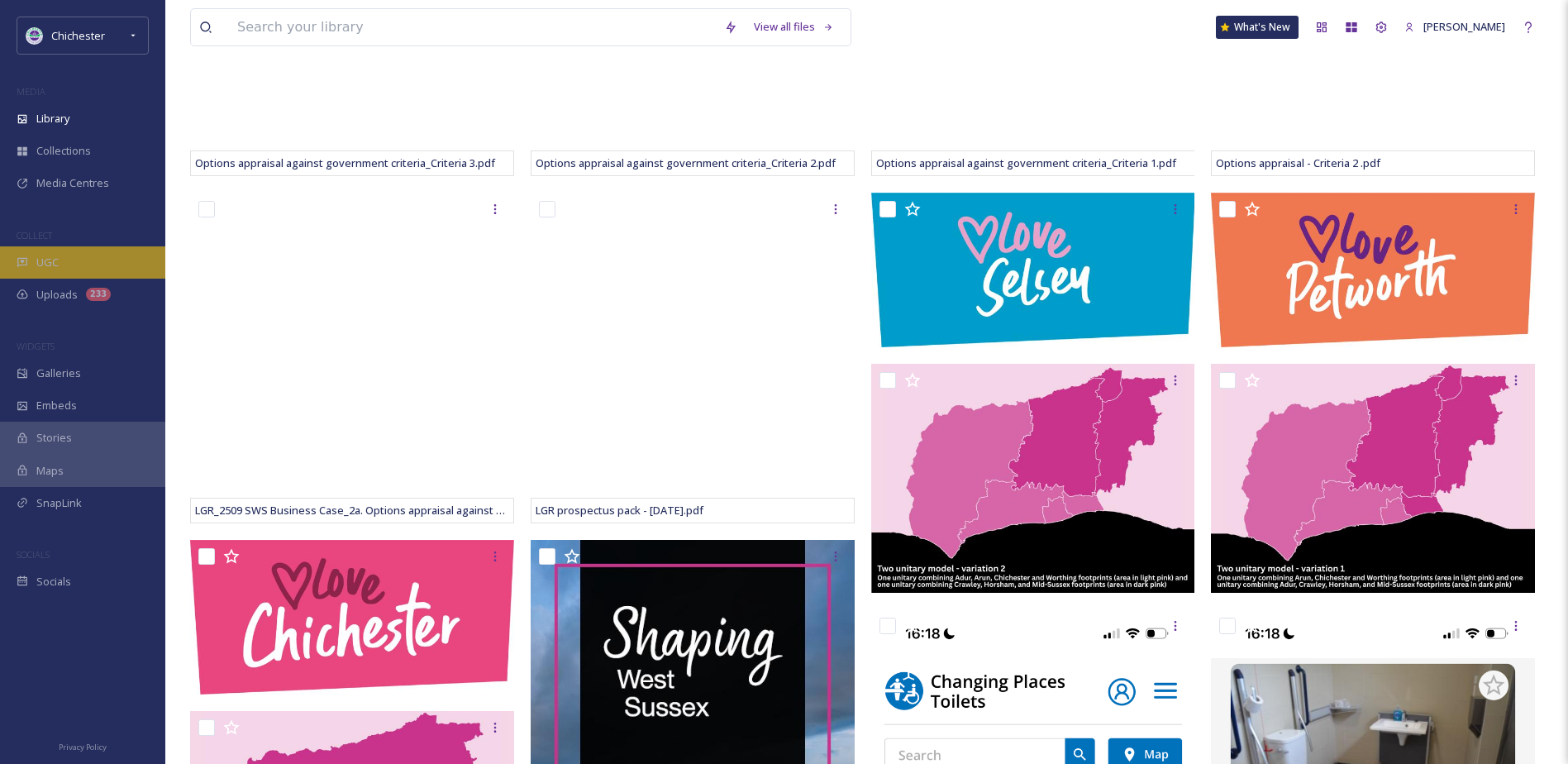
click at [79, 256] on div "UGC" at bounding box center [82, 262] width 165 height 33
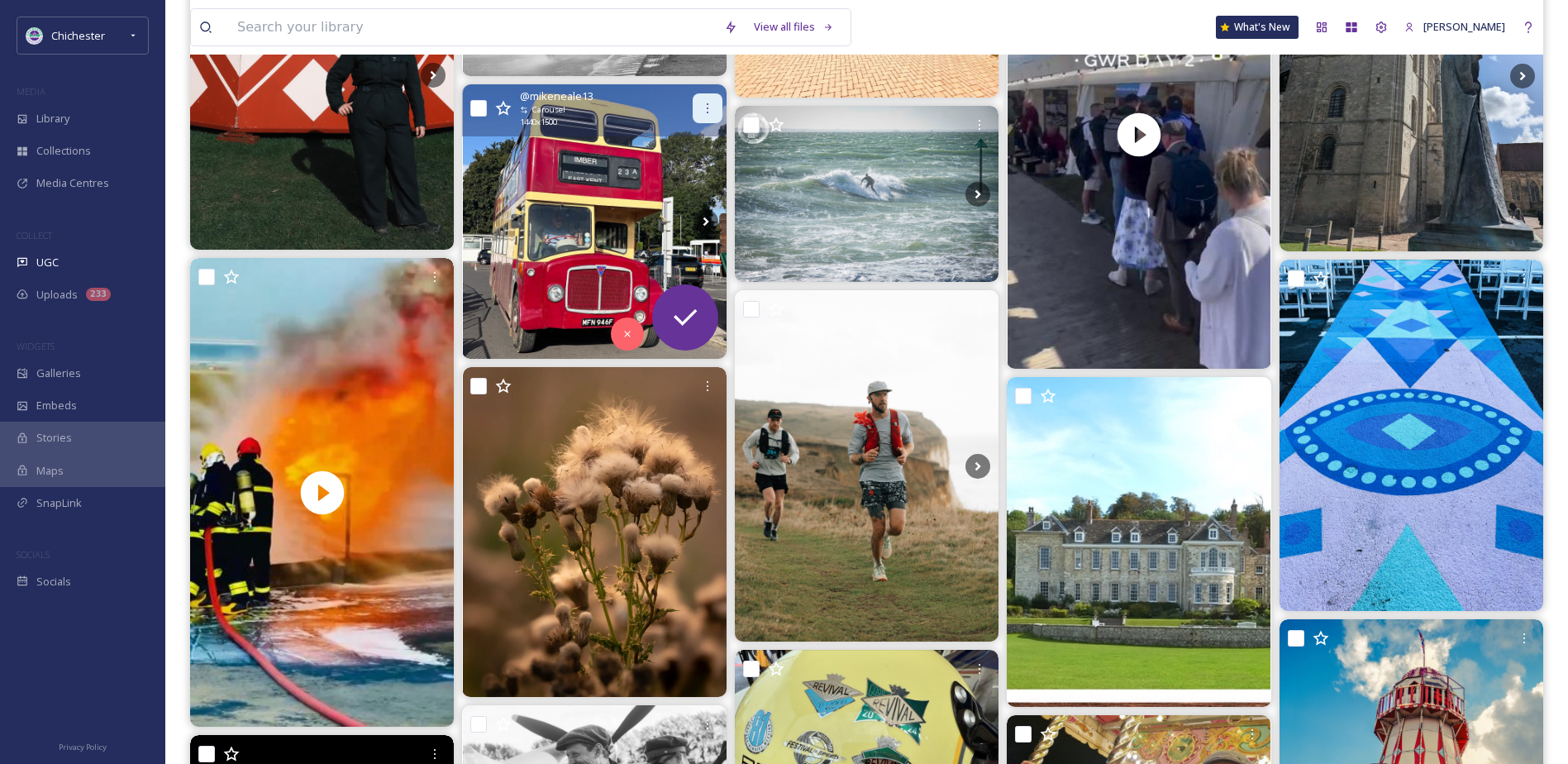
scroll to position [165, 0]
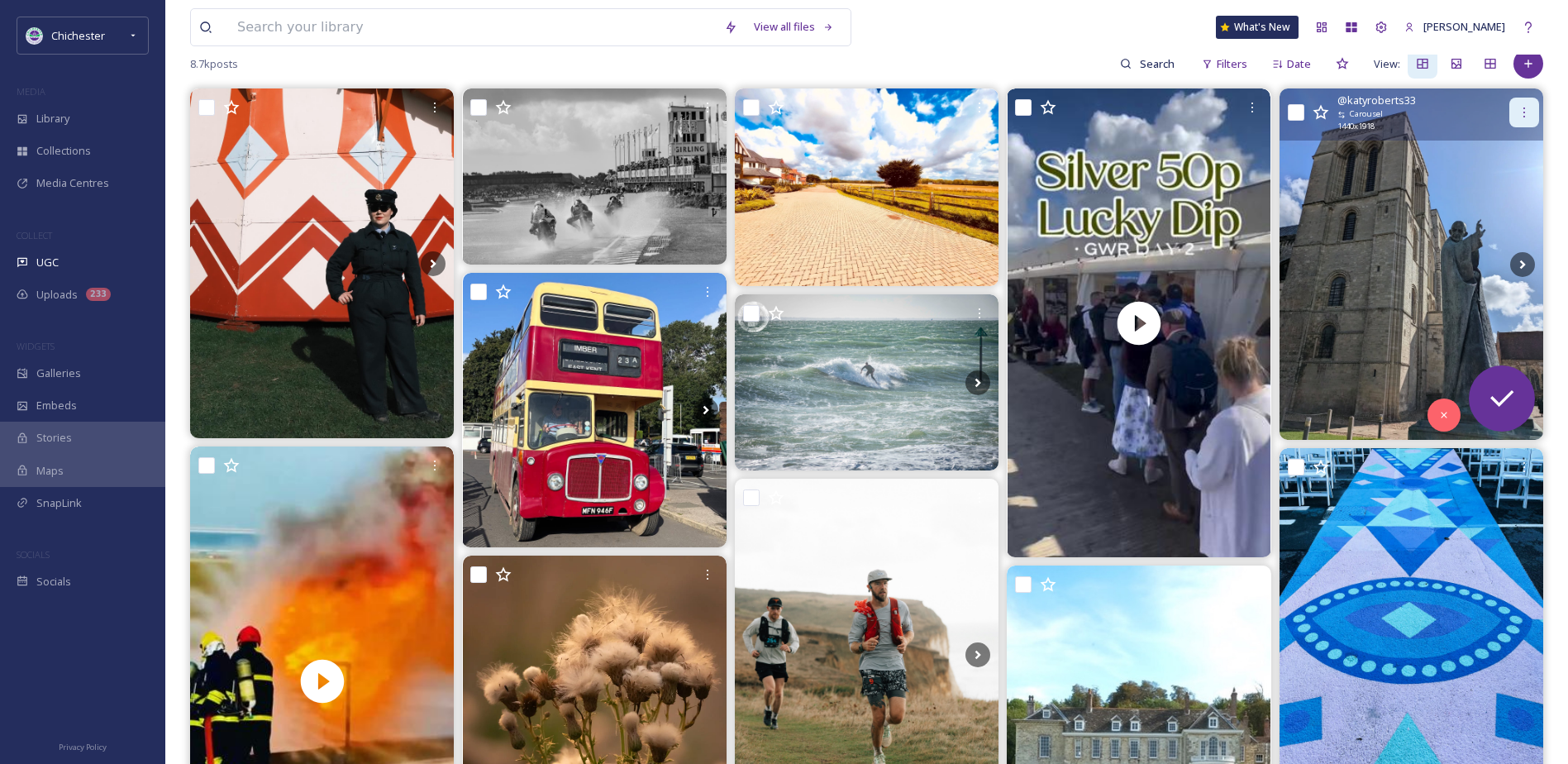
click at [1533, 112] on div at bounding box center [1524, 112] width 30 height 30
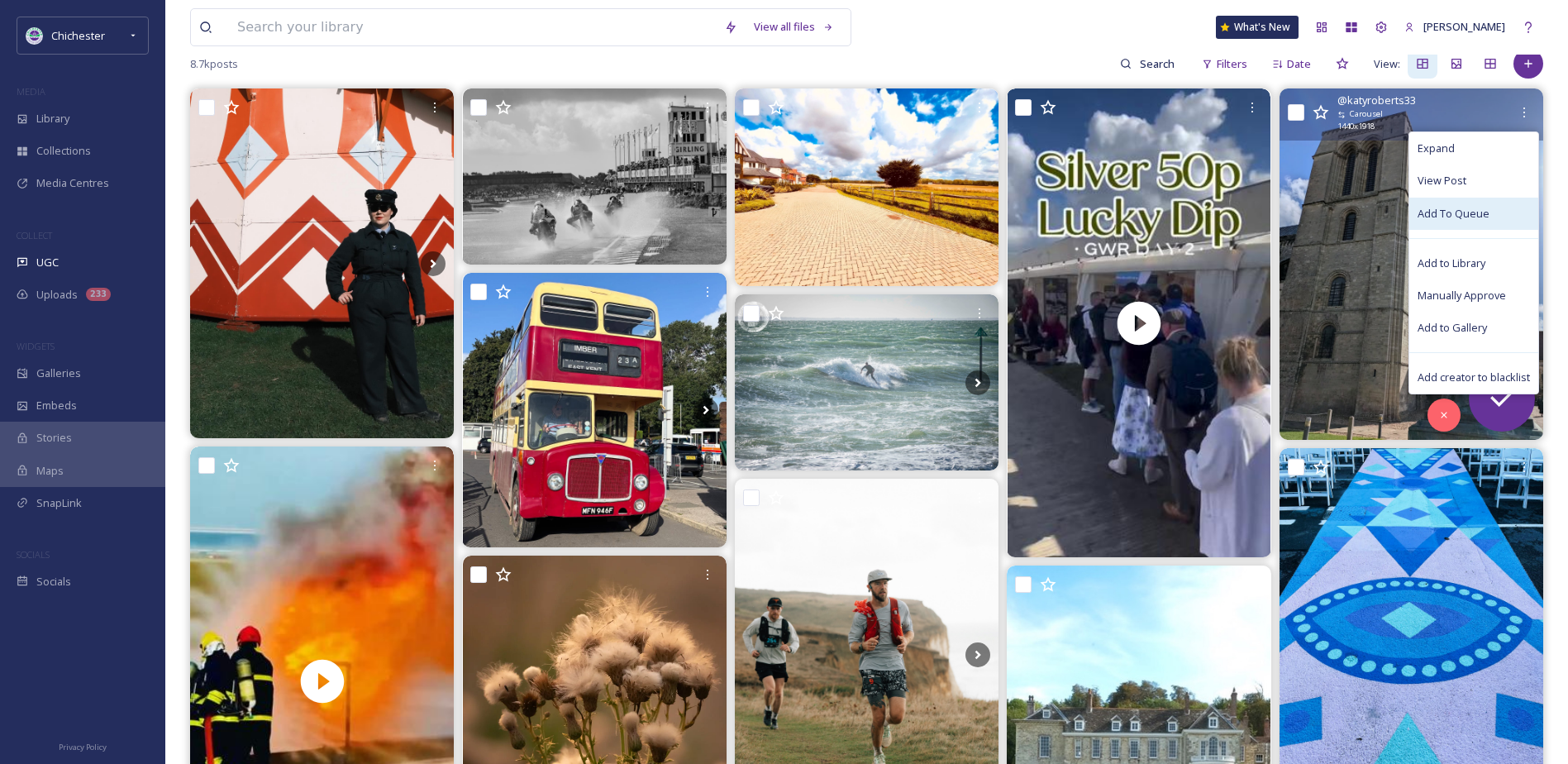
click at [1446, 220] on span "Add To Queue" at bounding box center [1453, 213] width 72 height 16
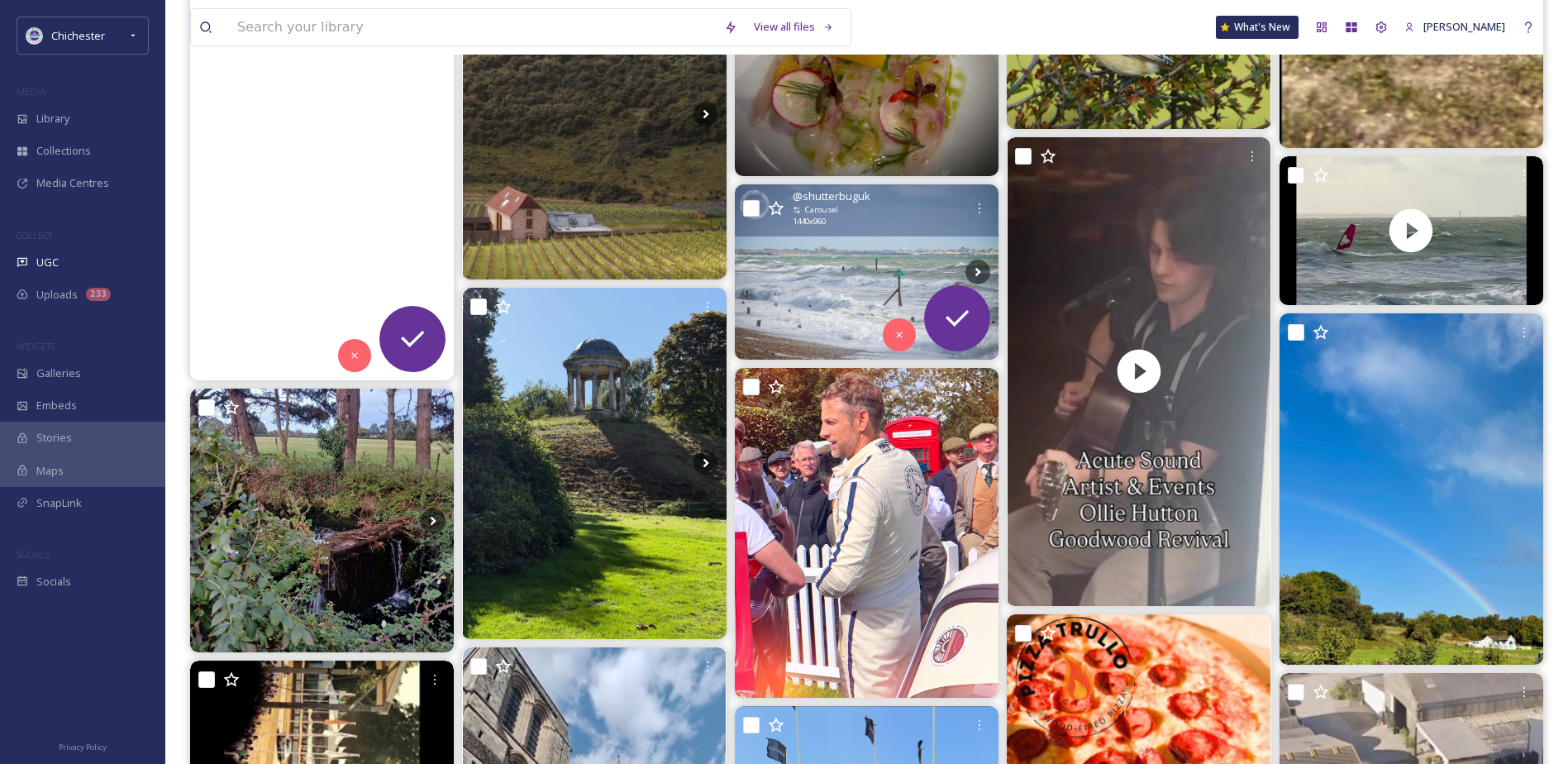
scroll to position [1653, 0]
drag, startPoint x: 798, startPoint y: 231, endPoint x: 796, endPoint y: 256, distance: 25.1
click at [798, 234] on div "@ shutterbuguk Carousel 1440 x 960" at bounding box center [867, 211] width 263 height 52
click at [809, 291] on img at bounding box center [867, 273] width 263 height 177
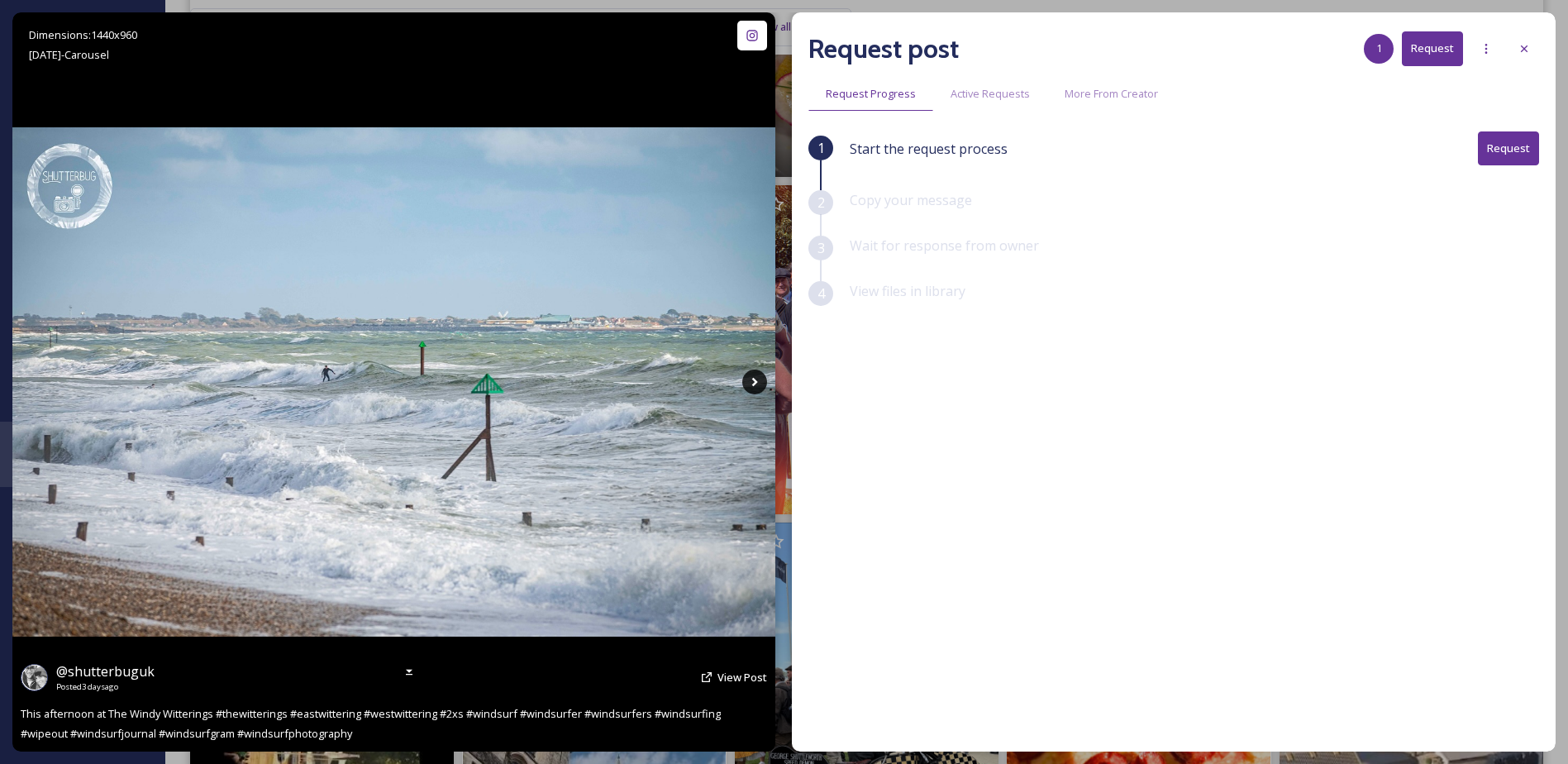
click at [761, 382] on icon at bounding box center [755, 382] width 25 height 25
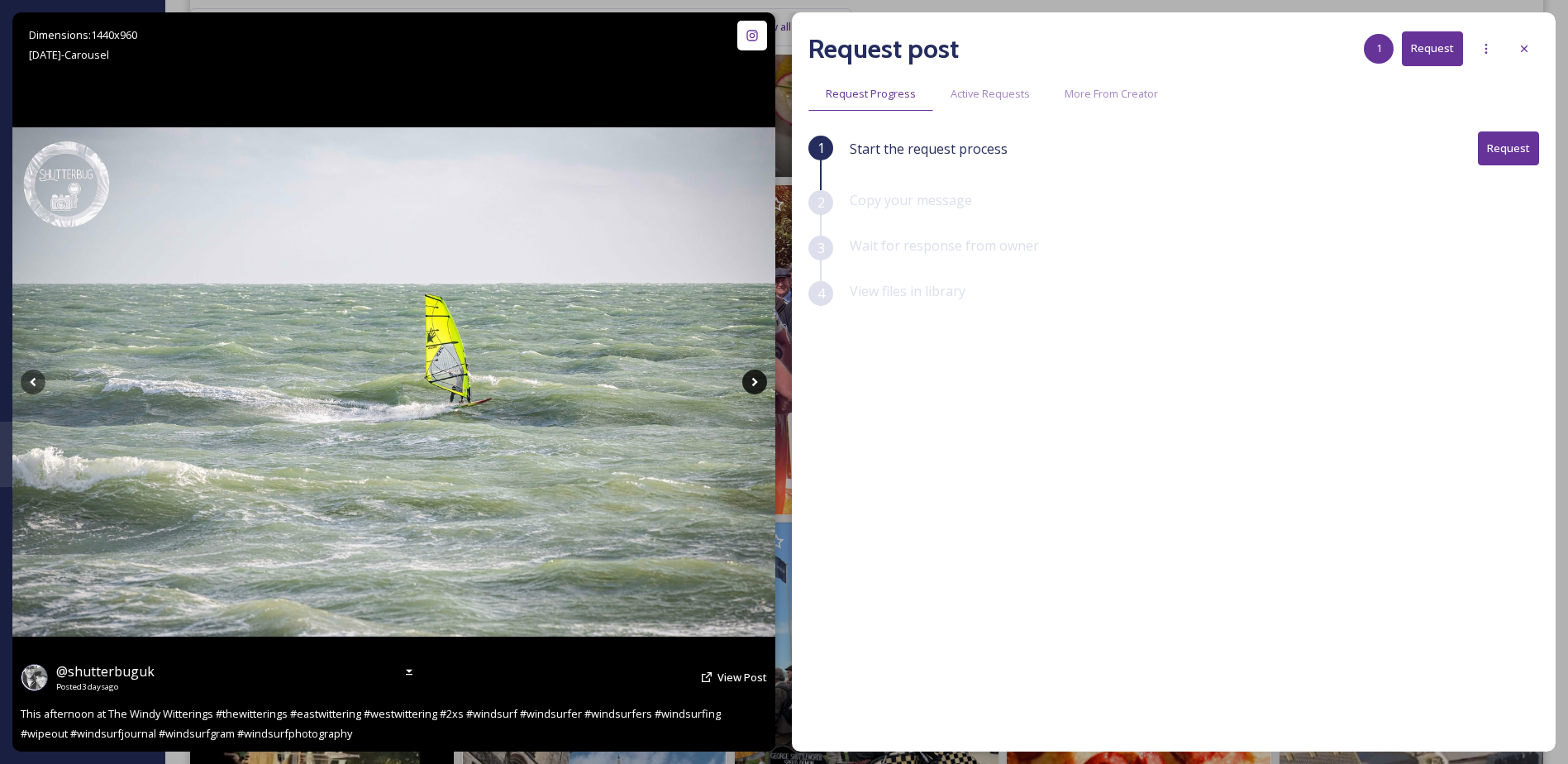
click at [761, 382] on icon at bounding box center [755, 382] width 25 height 25
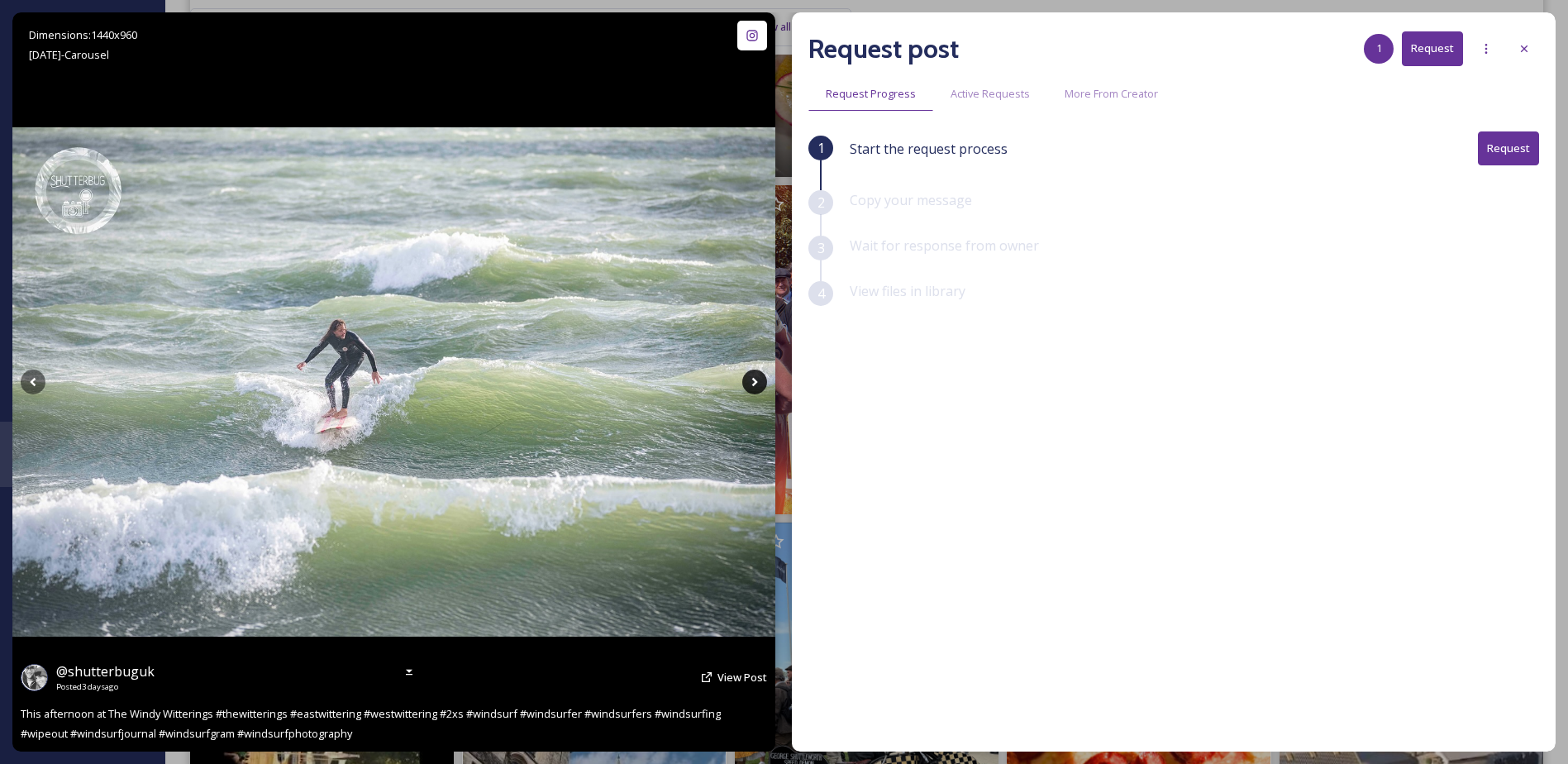
click at [760, 382] on icon at bounding box center [755, 382] width 25 height 25
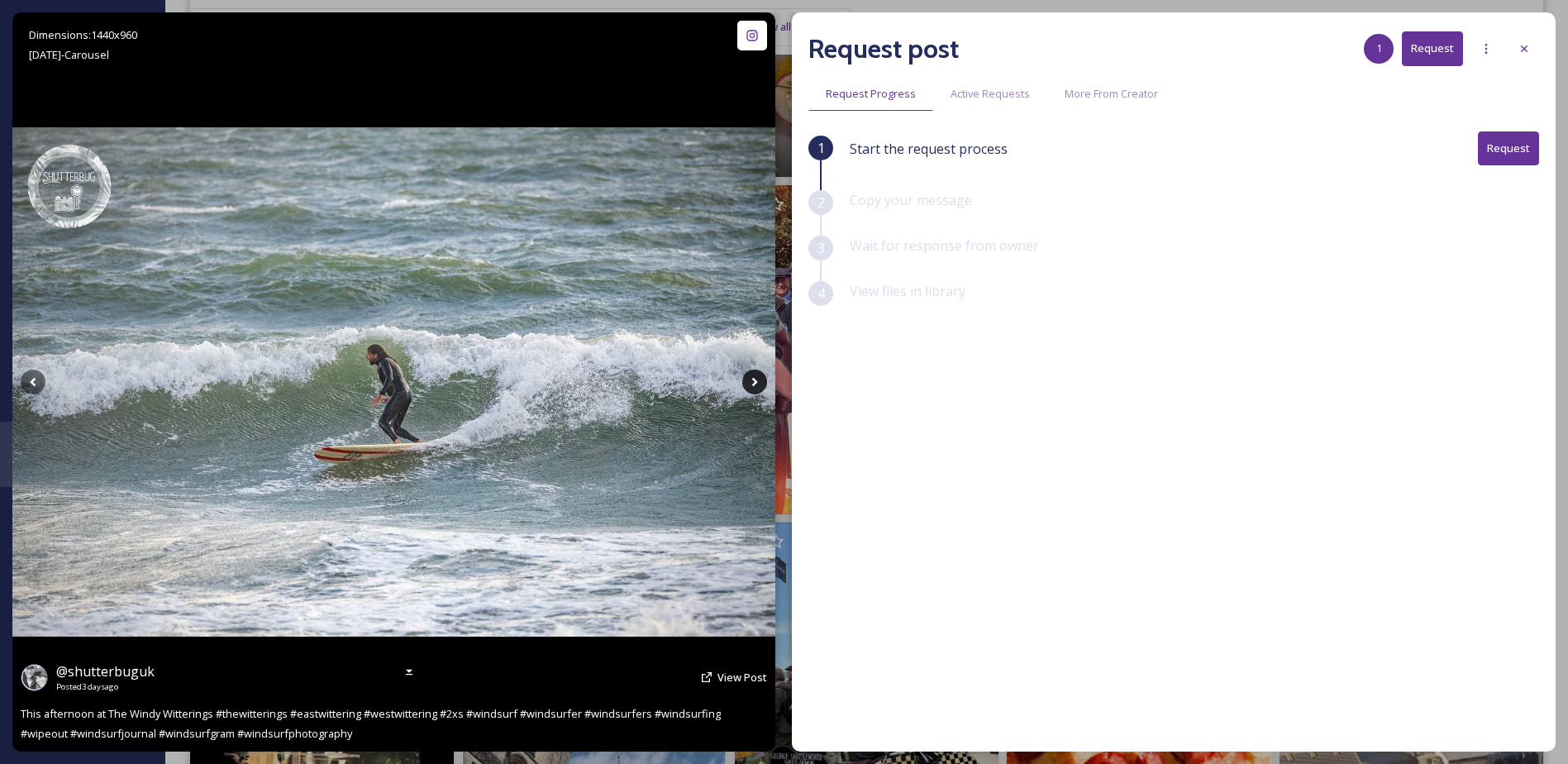
click at [760, 382] on icon at bounding box center [755, 382] width 25 height 25
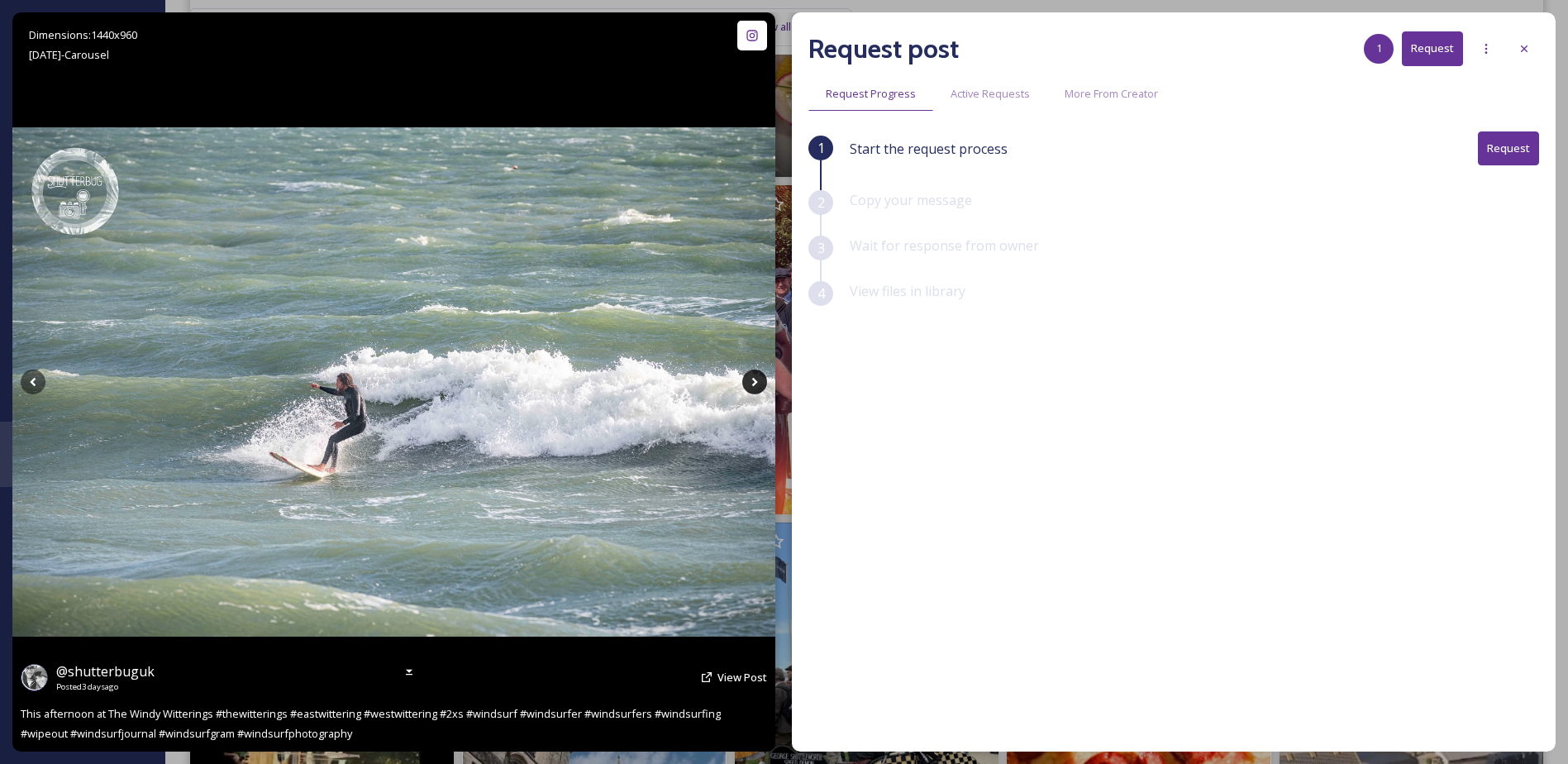
click at [760, 382] on icon at bounding box center [755, 382] width 25 height 25
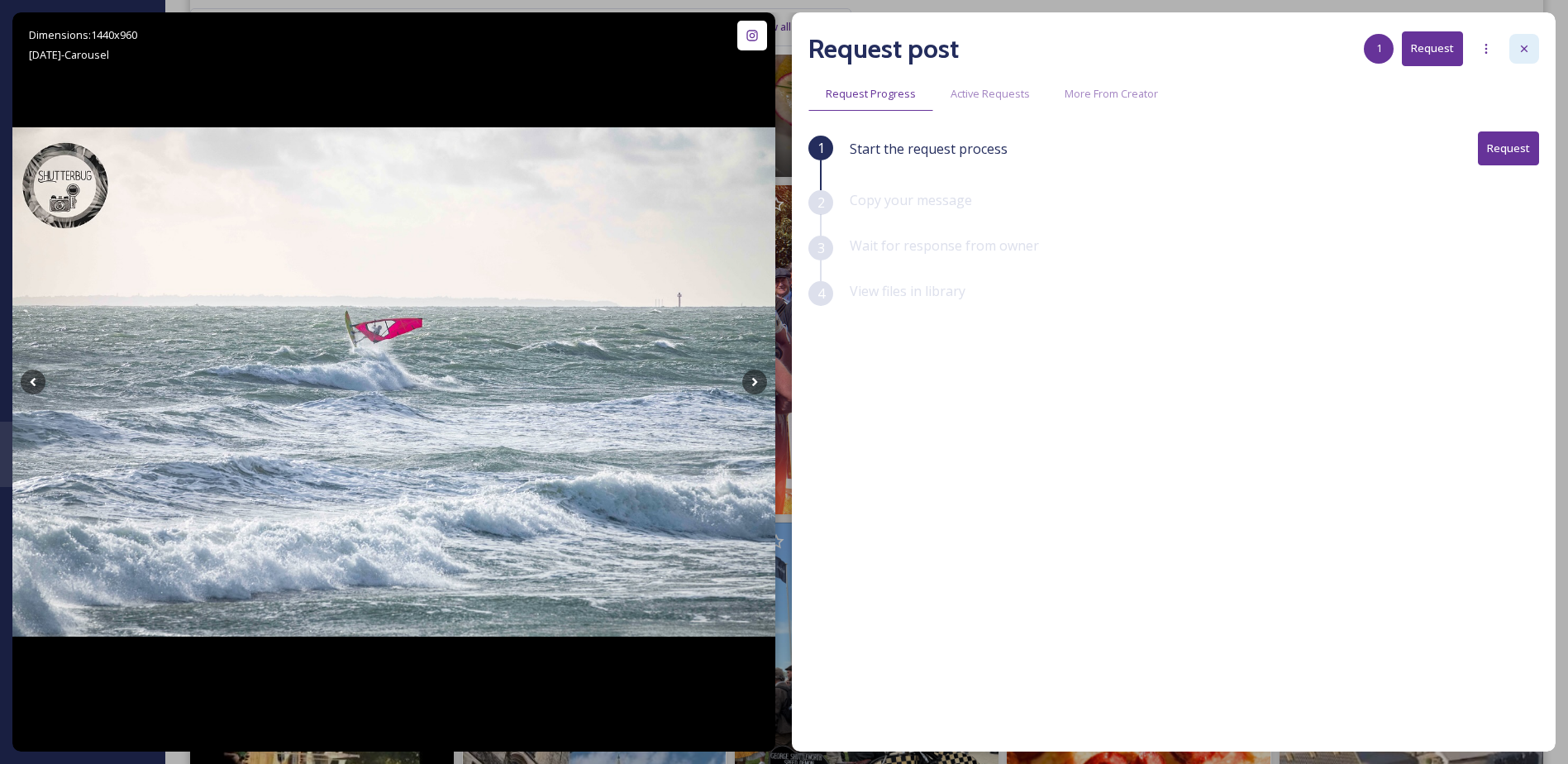
click at [1533, 47] on div at bounding box center [1524, 49] width 30 height 30
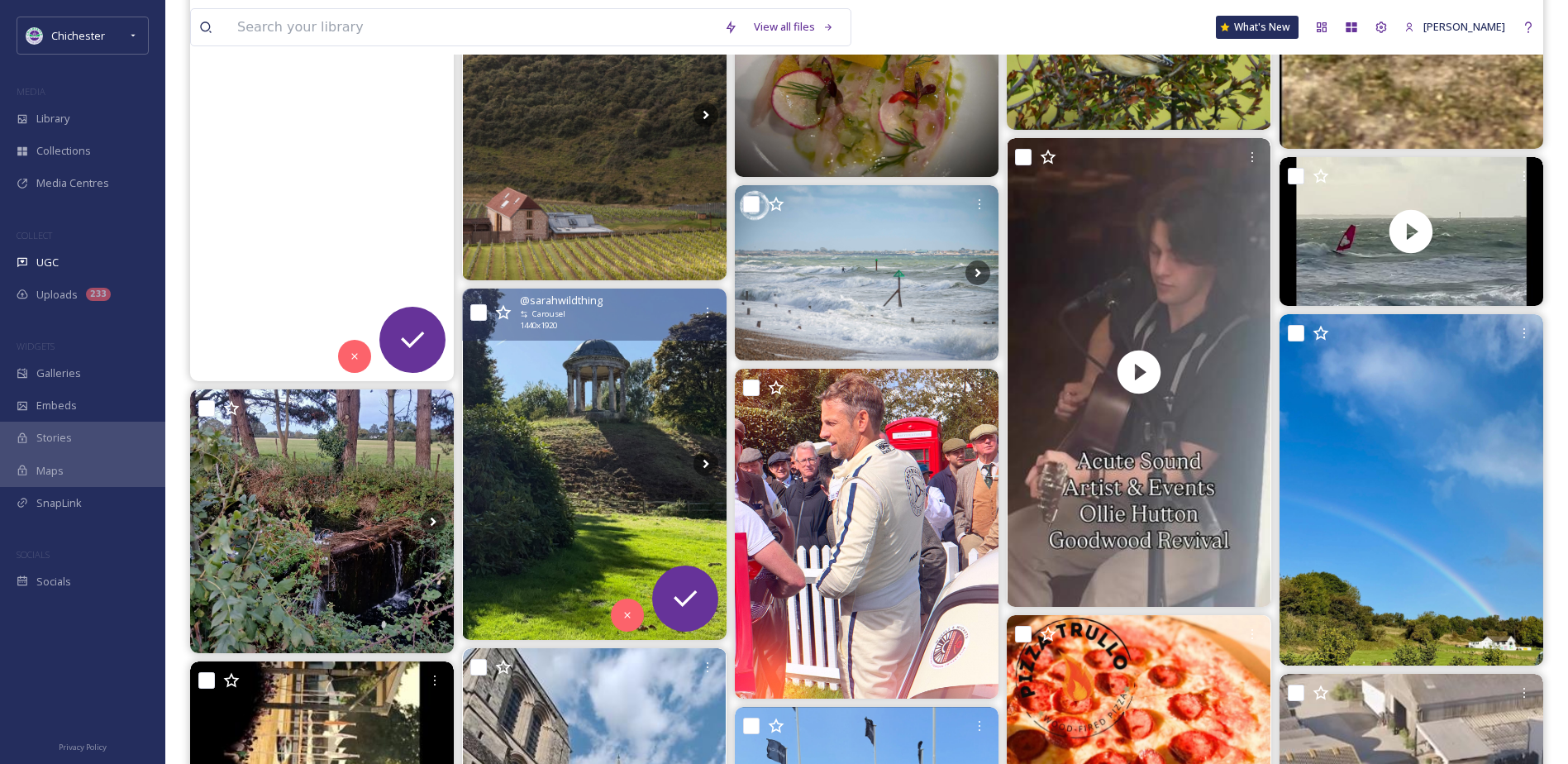
click at [593, 403] on img at bounding box center [595, 464] width 263 height 351
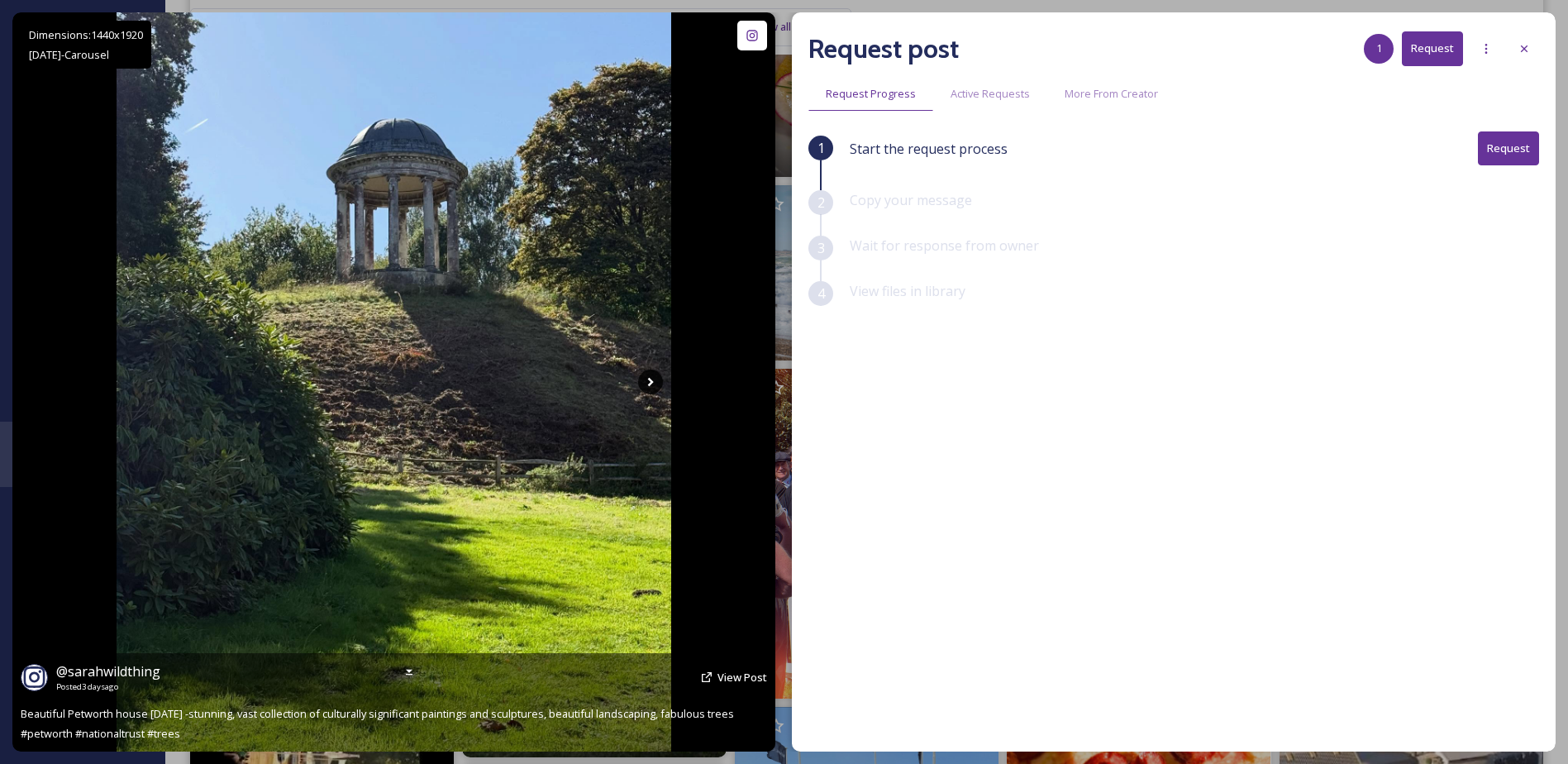
click at [643, 382] on icon at bounding box center [650, 382] width 25 height 25
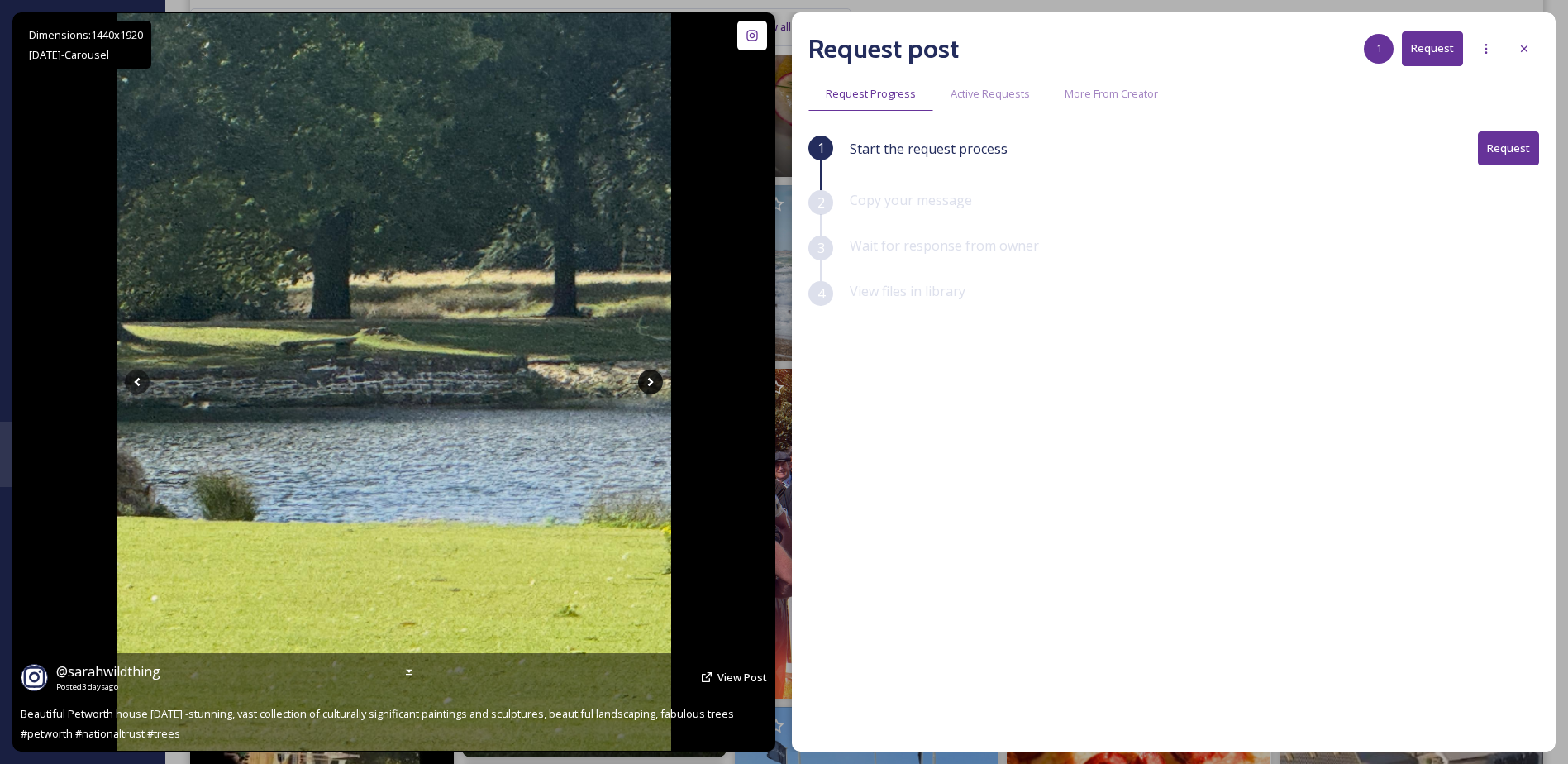
click at [644, 382] on icon at bounding box center [650, 382] width 25 height 25
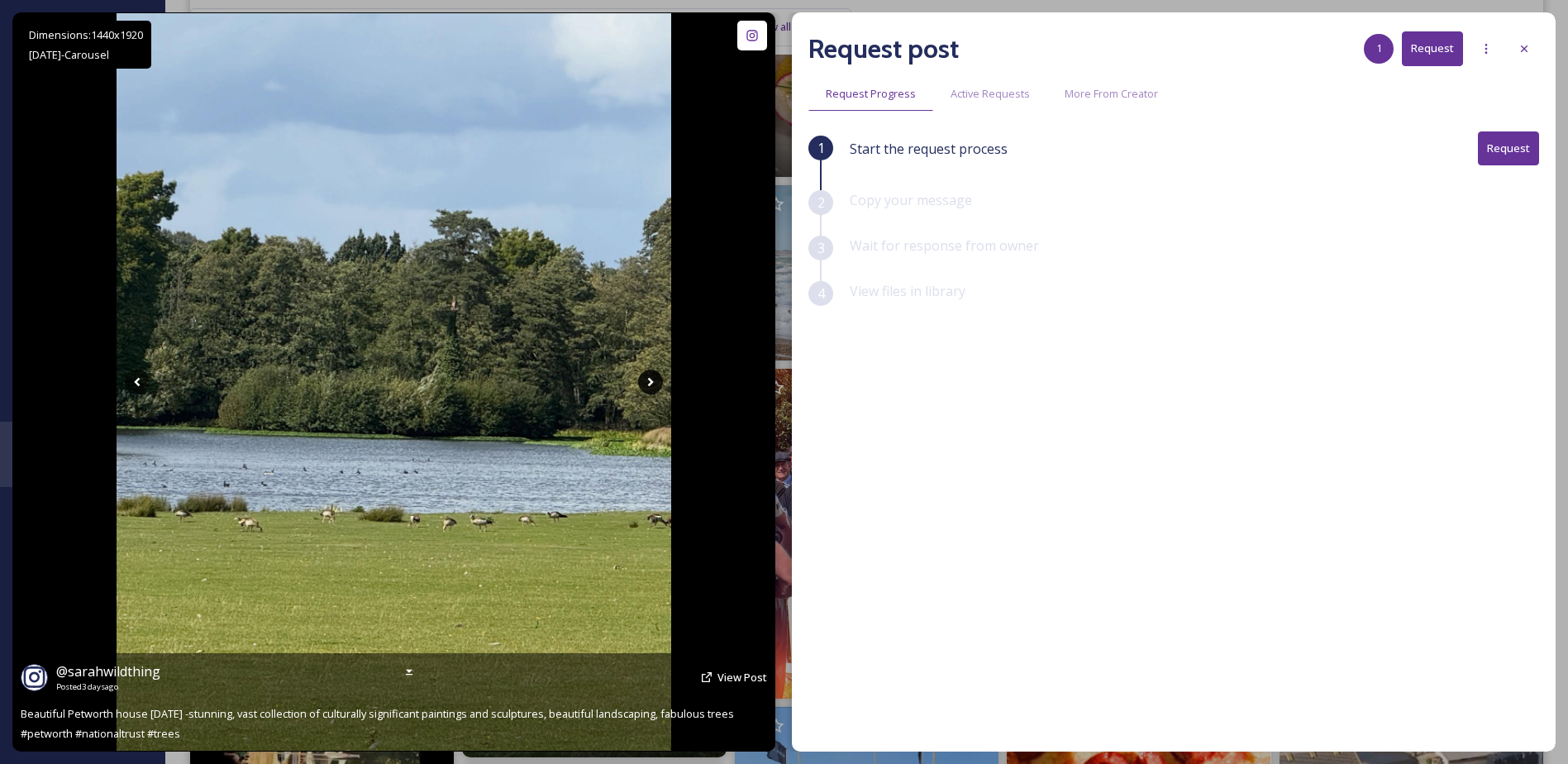
click at [644, 383] on icon at bounding box center [650, 382] width 25 height 25
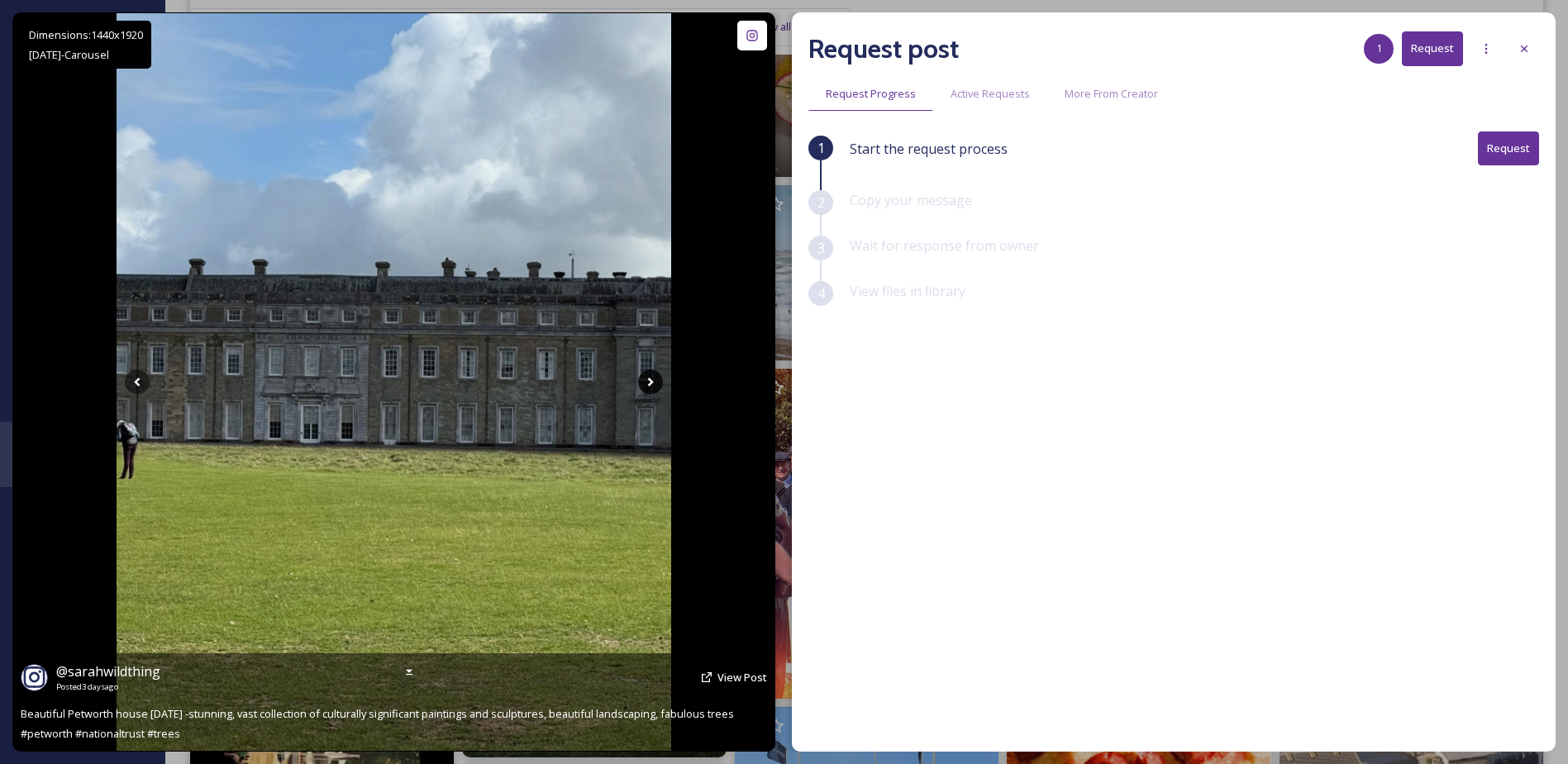
click at [644, 383] on icon at bounding box center [650, 382] width 25 height 25
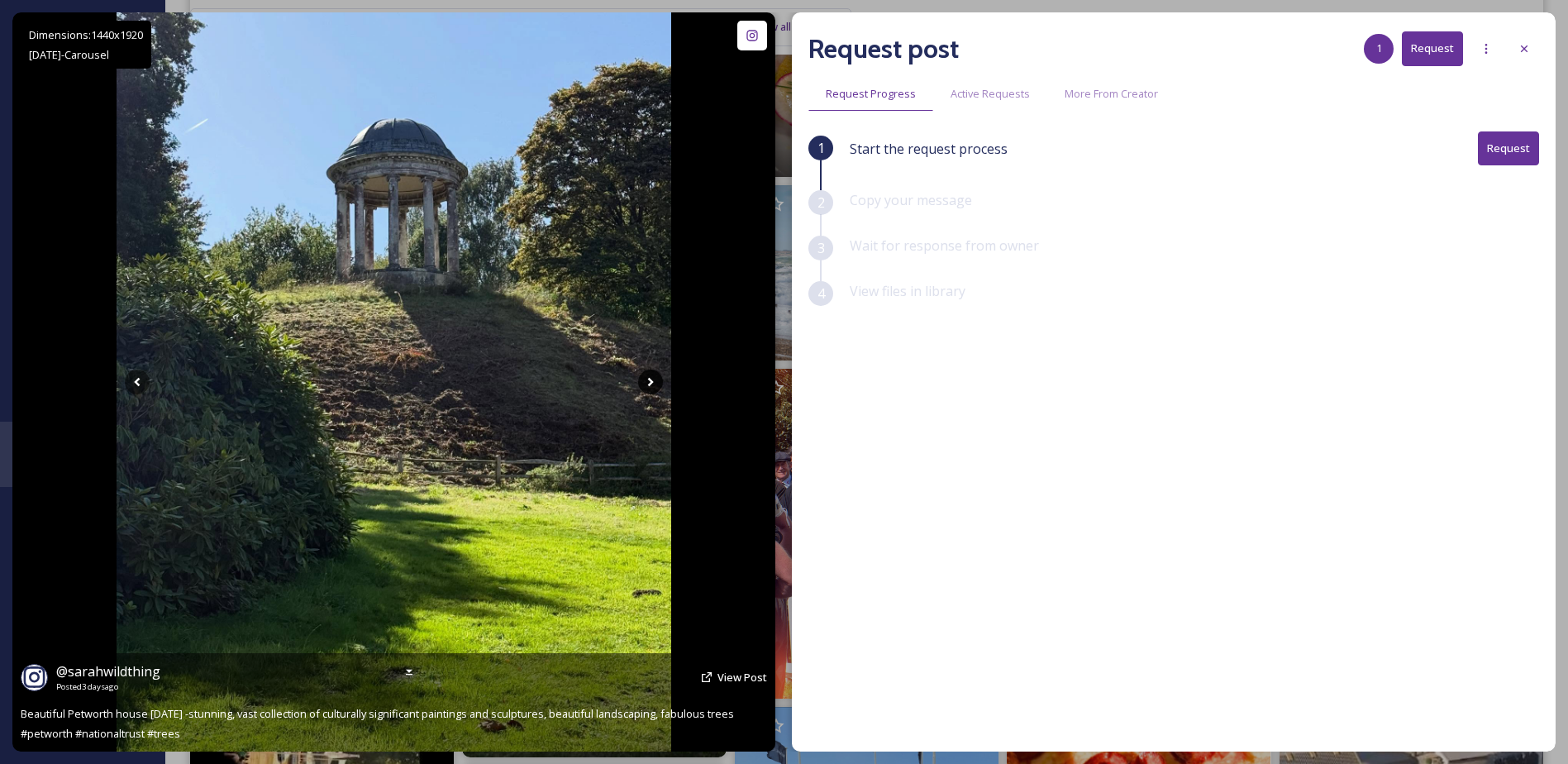
click at [644, 383] on icon at bounding box center [650, 382] width 25 height 25
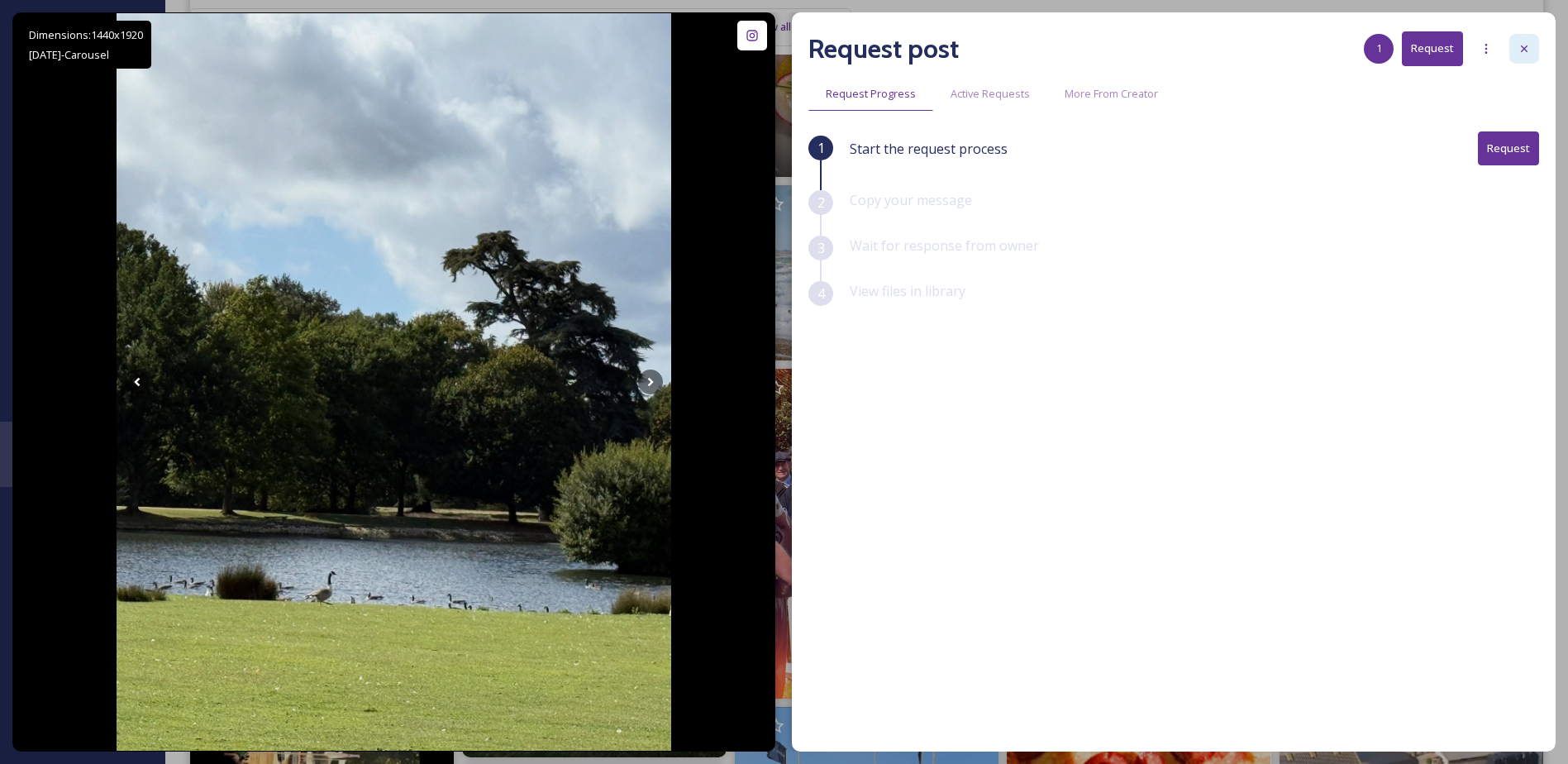
click at [1515, 57] on div at bounding box center [1524, 49] width 30 height 30
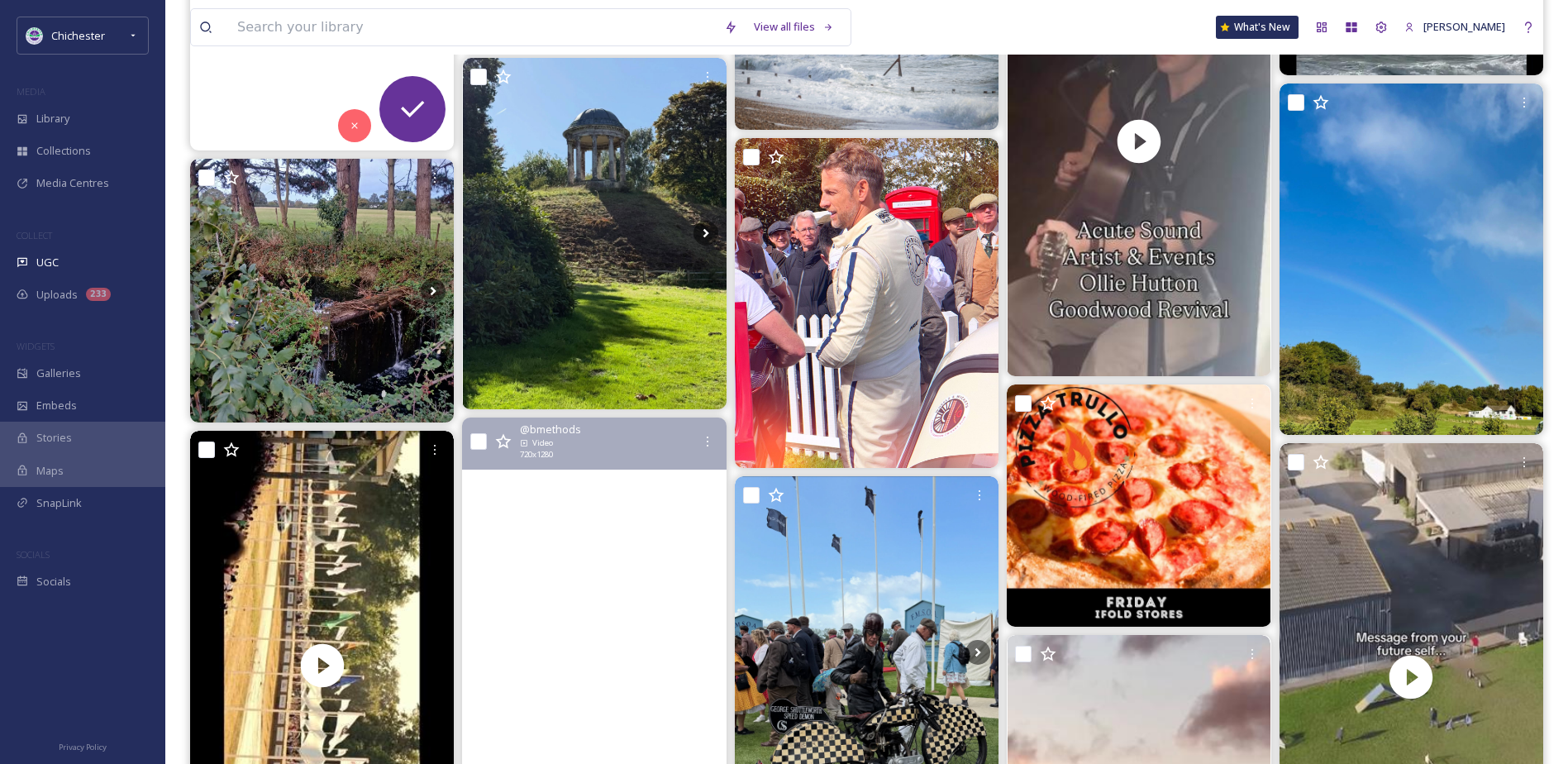
scroll to position [1985, 0]
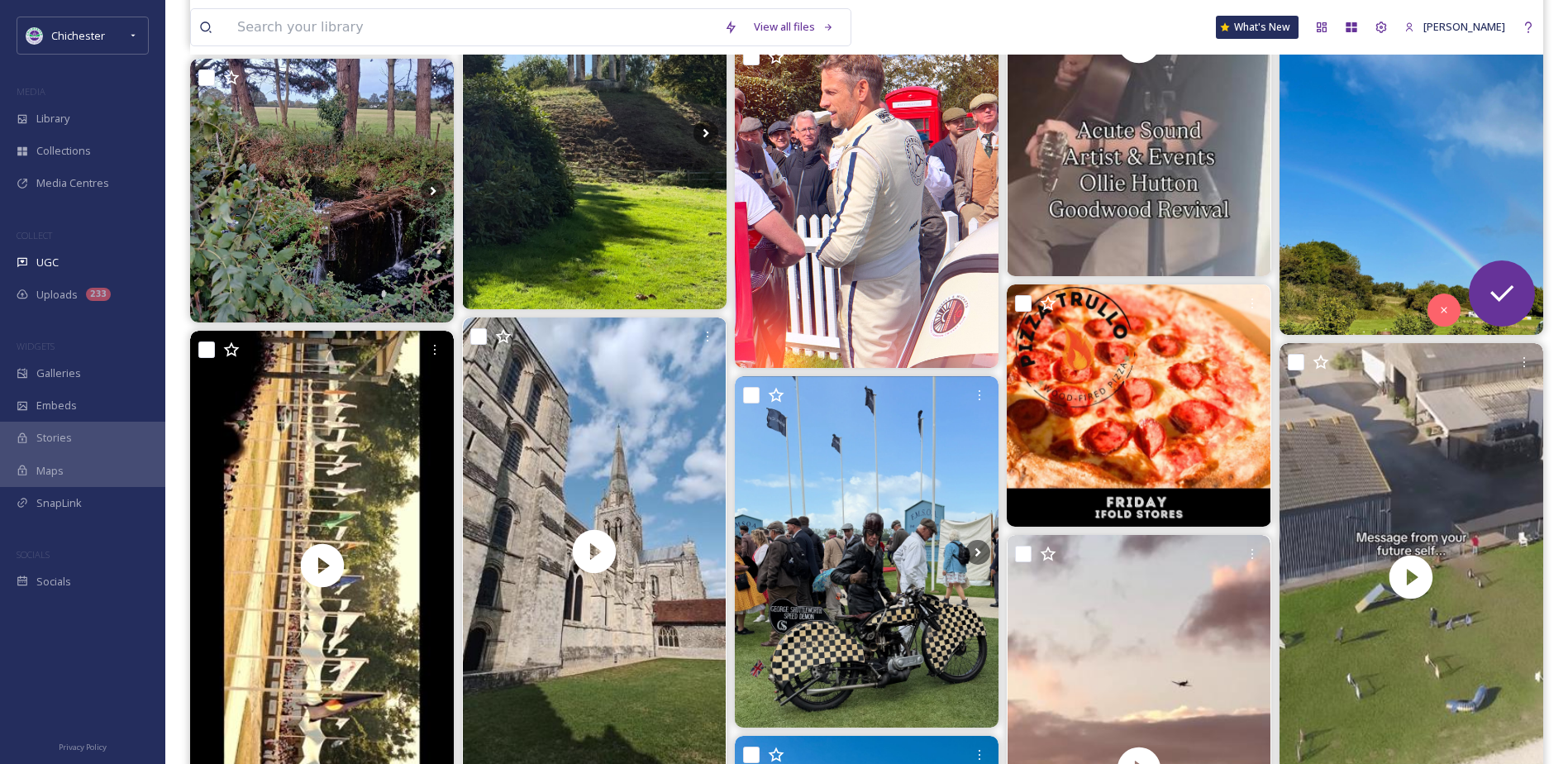
click at [1438, 182] on img at bounding box center [1411, 159] width 263 height 351
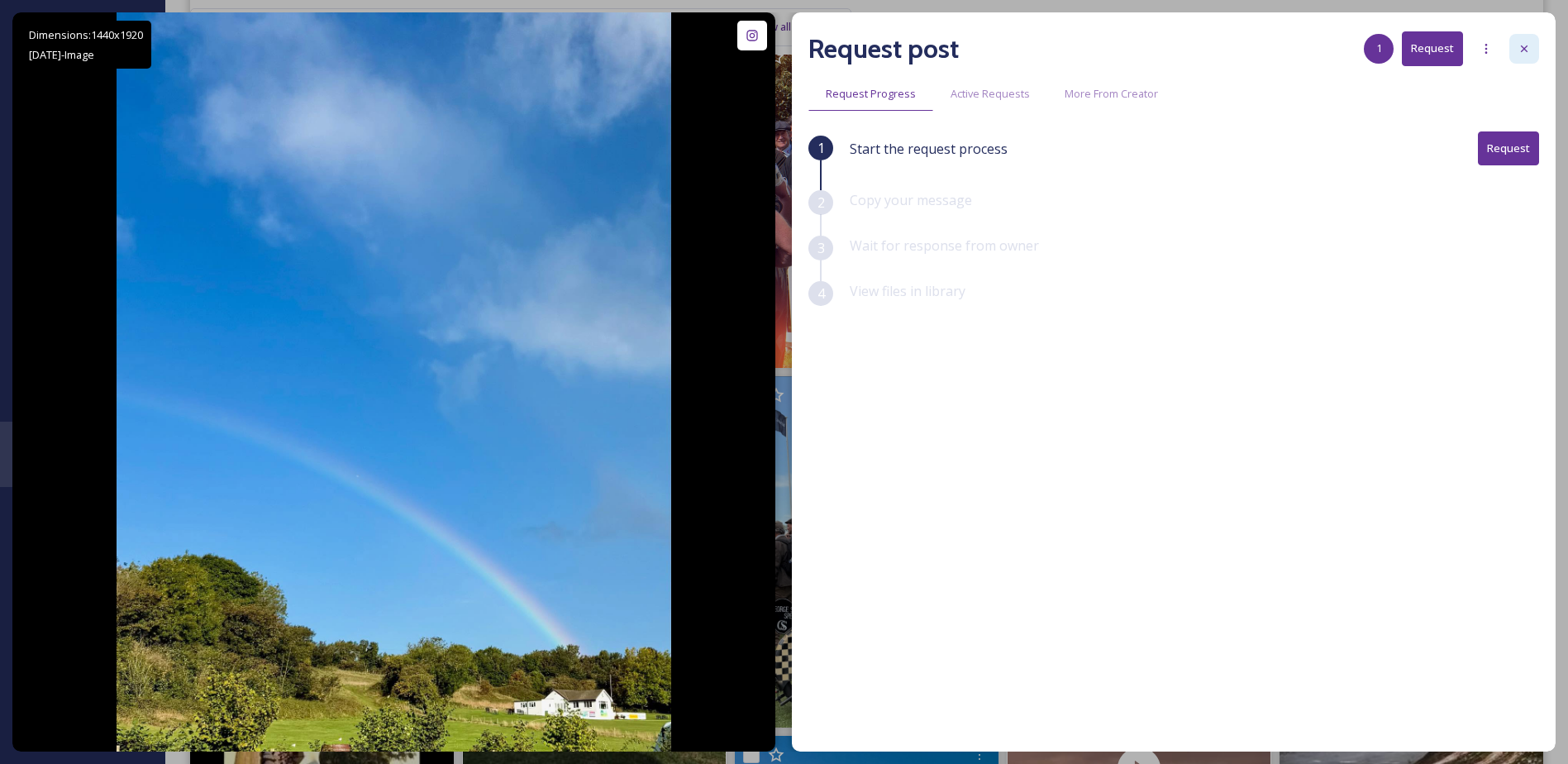
click at [1512, 47] on div at bounding box center [1524, 49] width 30 height 30
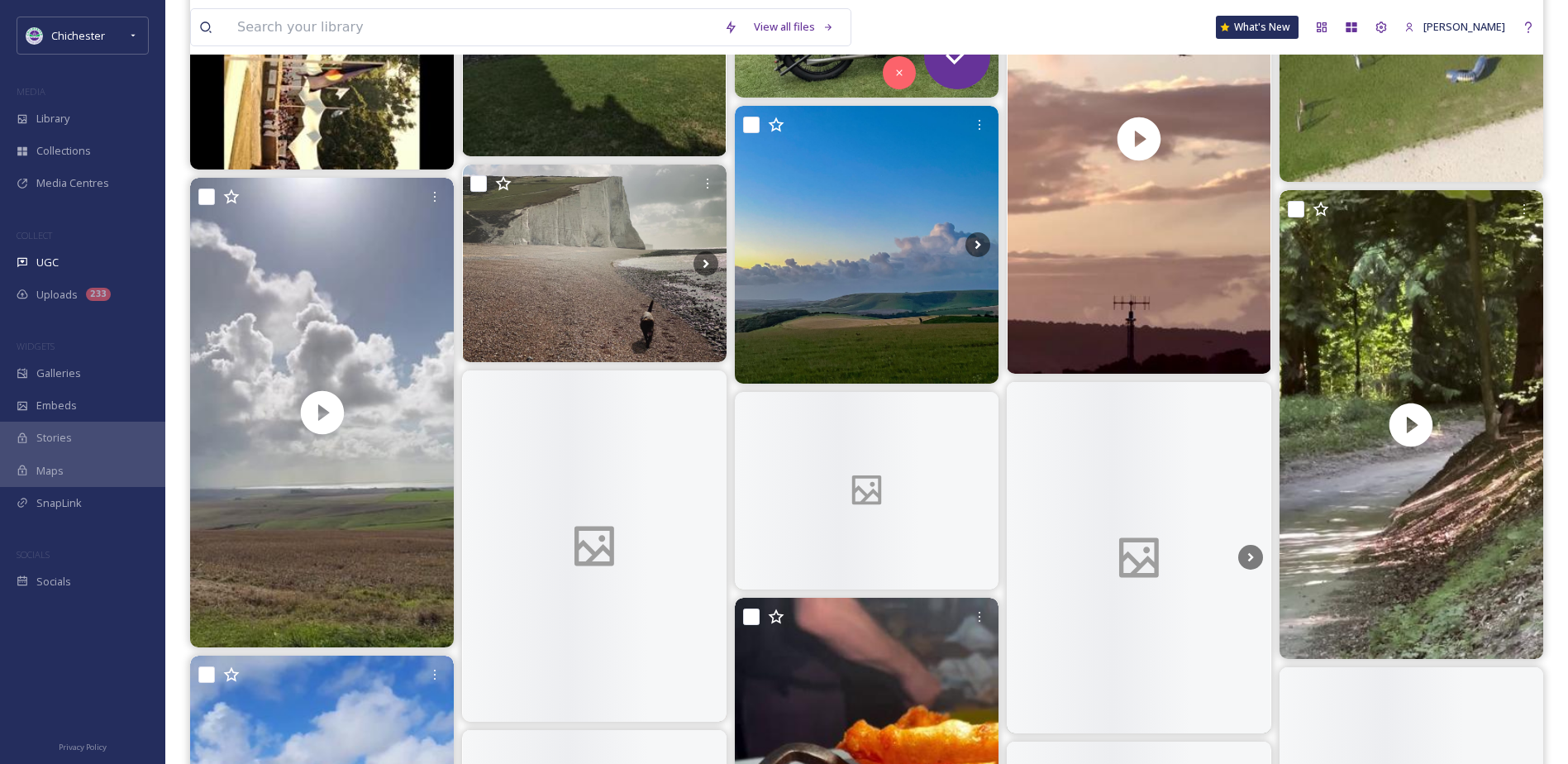
scroll to position [2646, 0]
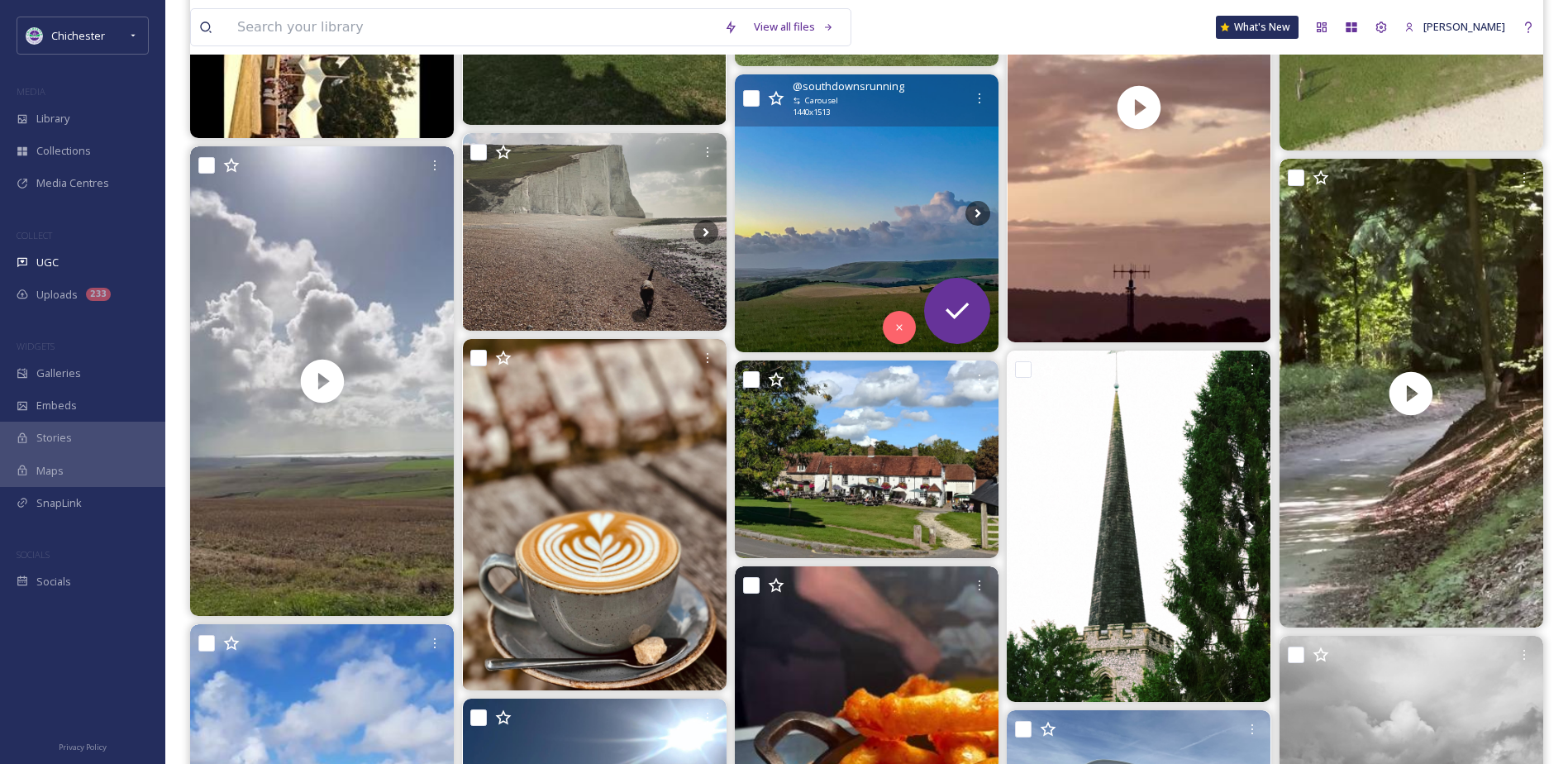
click at [840, 229] on img at bounding box center [867, 213] width 263 height 277
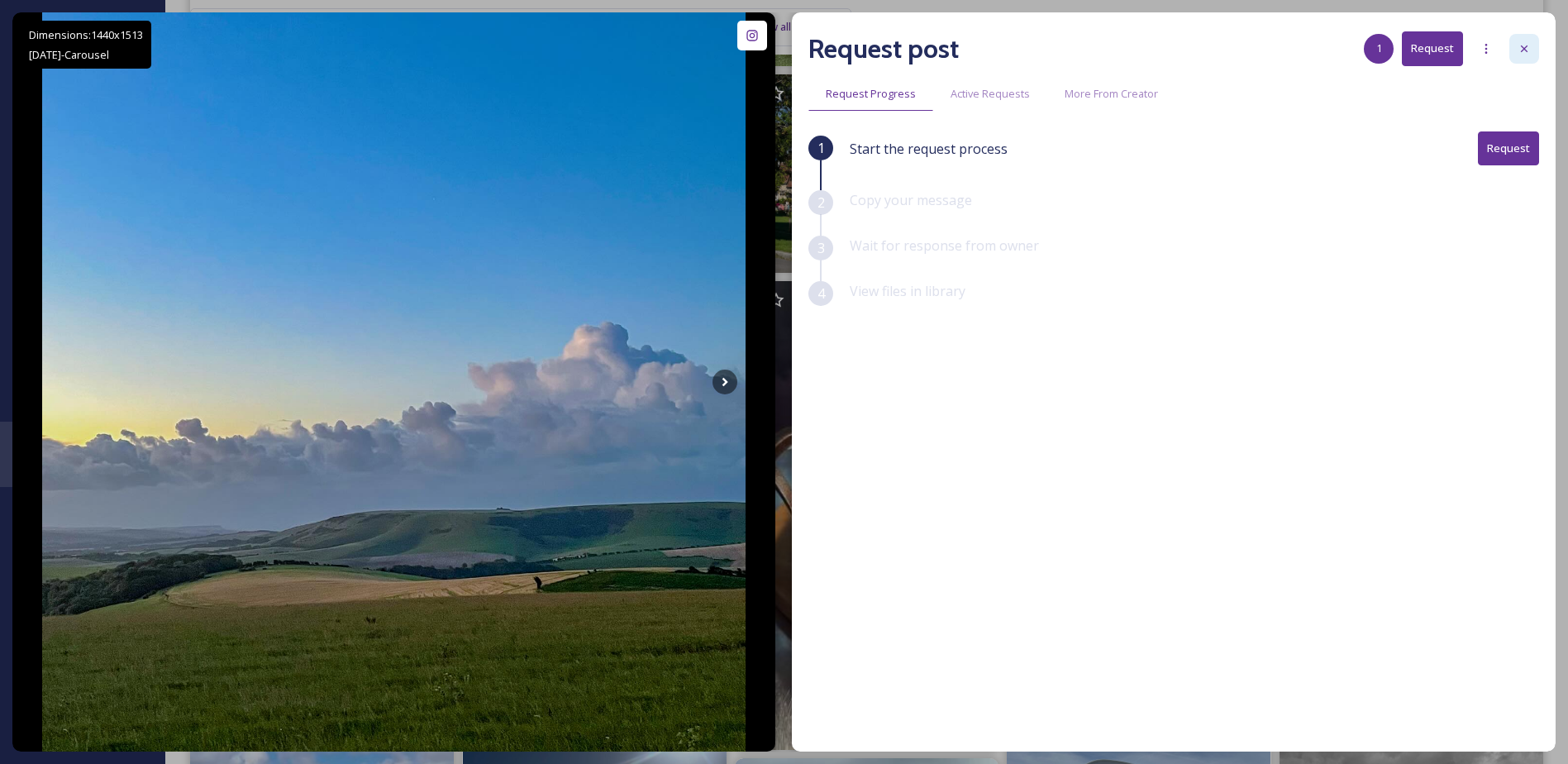
click at [1526, 39] on div at bounding box center [1524, 49] width 30 height 30
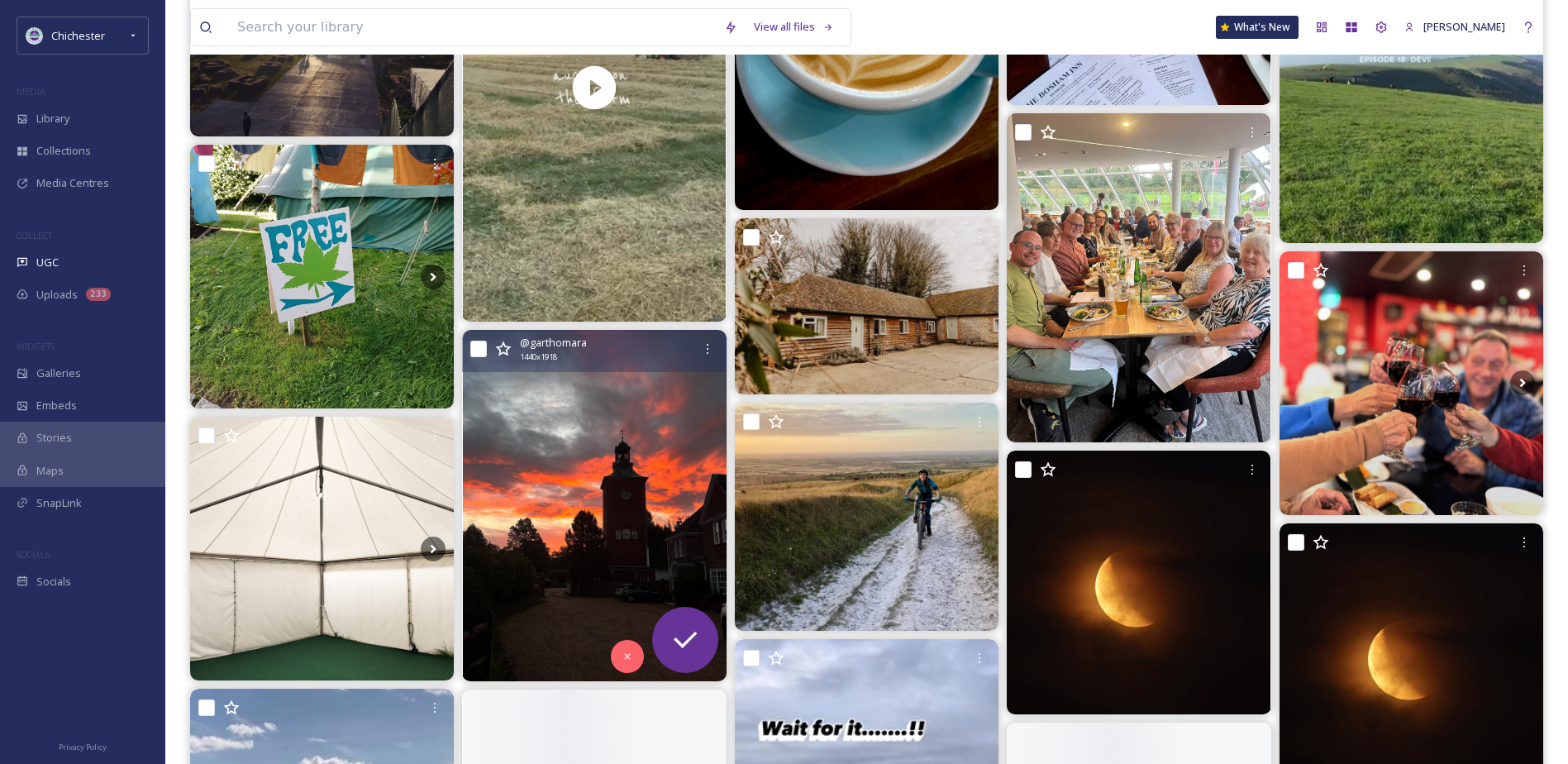
scroll to position [4377, 0]
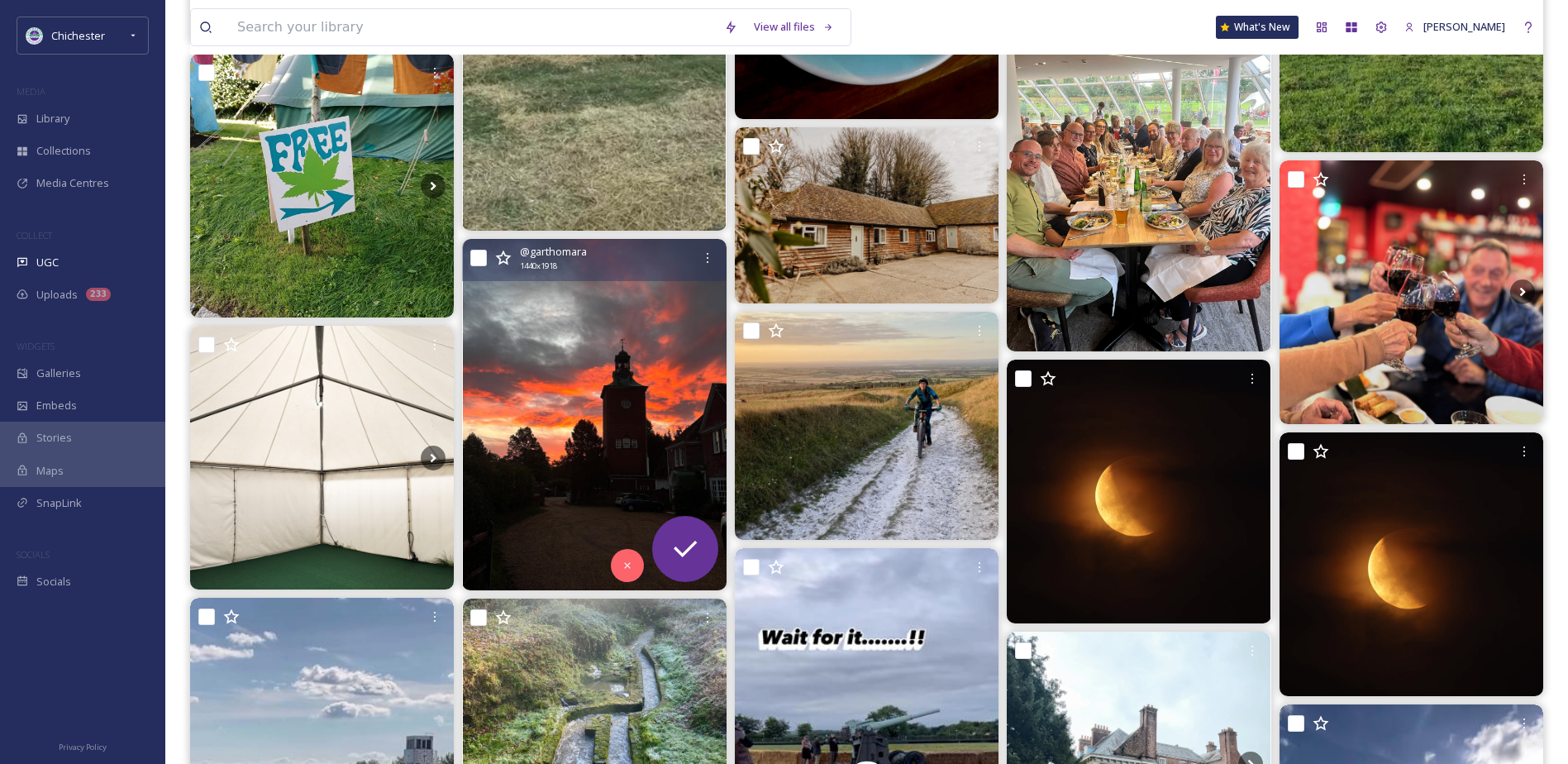
click at [660, 403] on img at bounding box center [595, 415] width 263 height 351
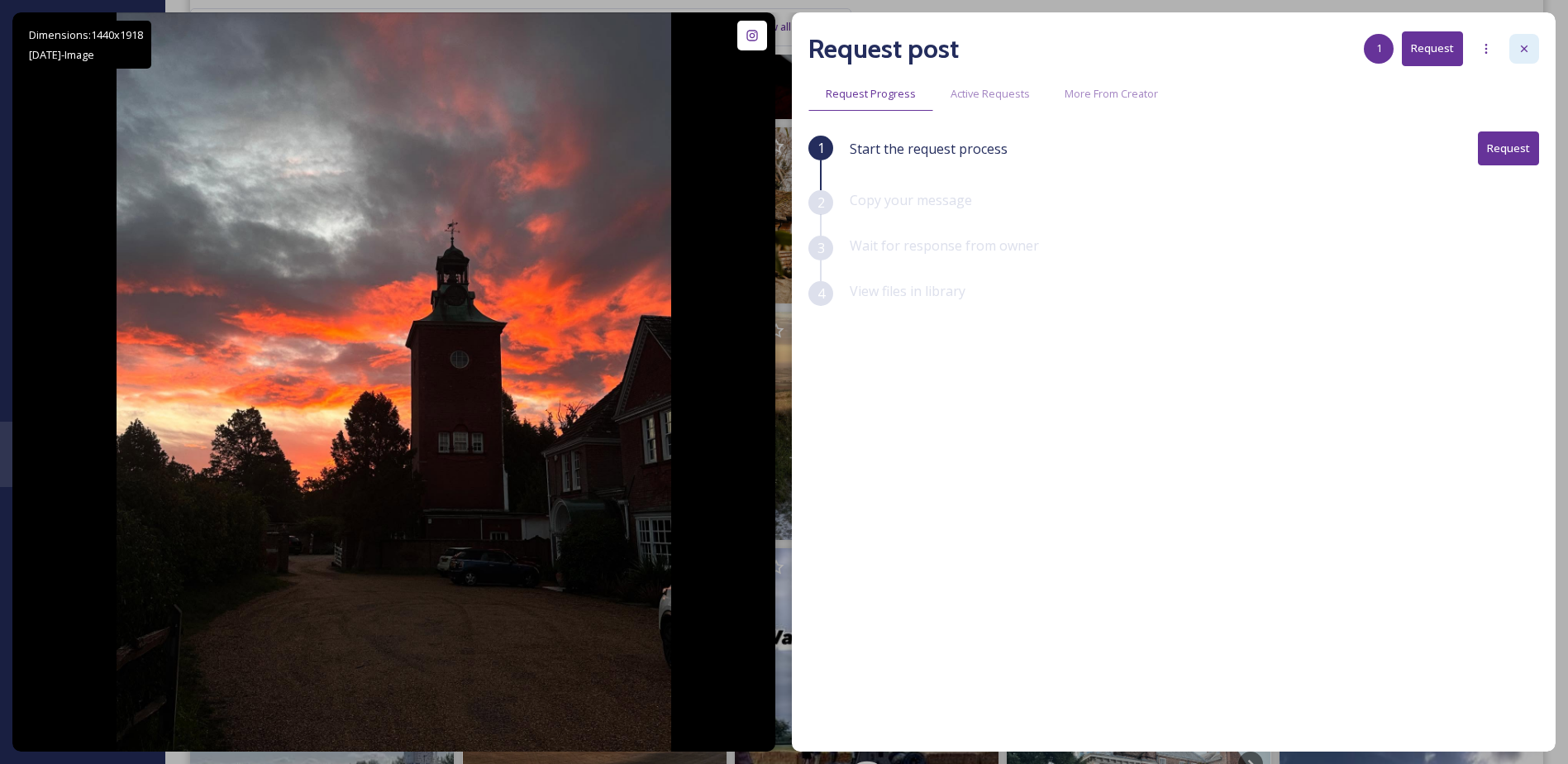
click at [1519, 44] on icon at bounding box center [1524, 49] width 13 height 13
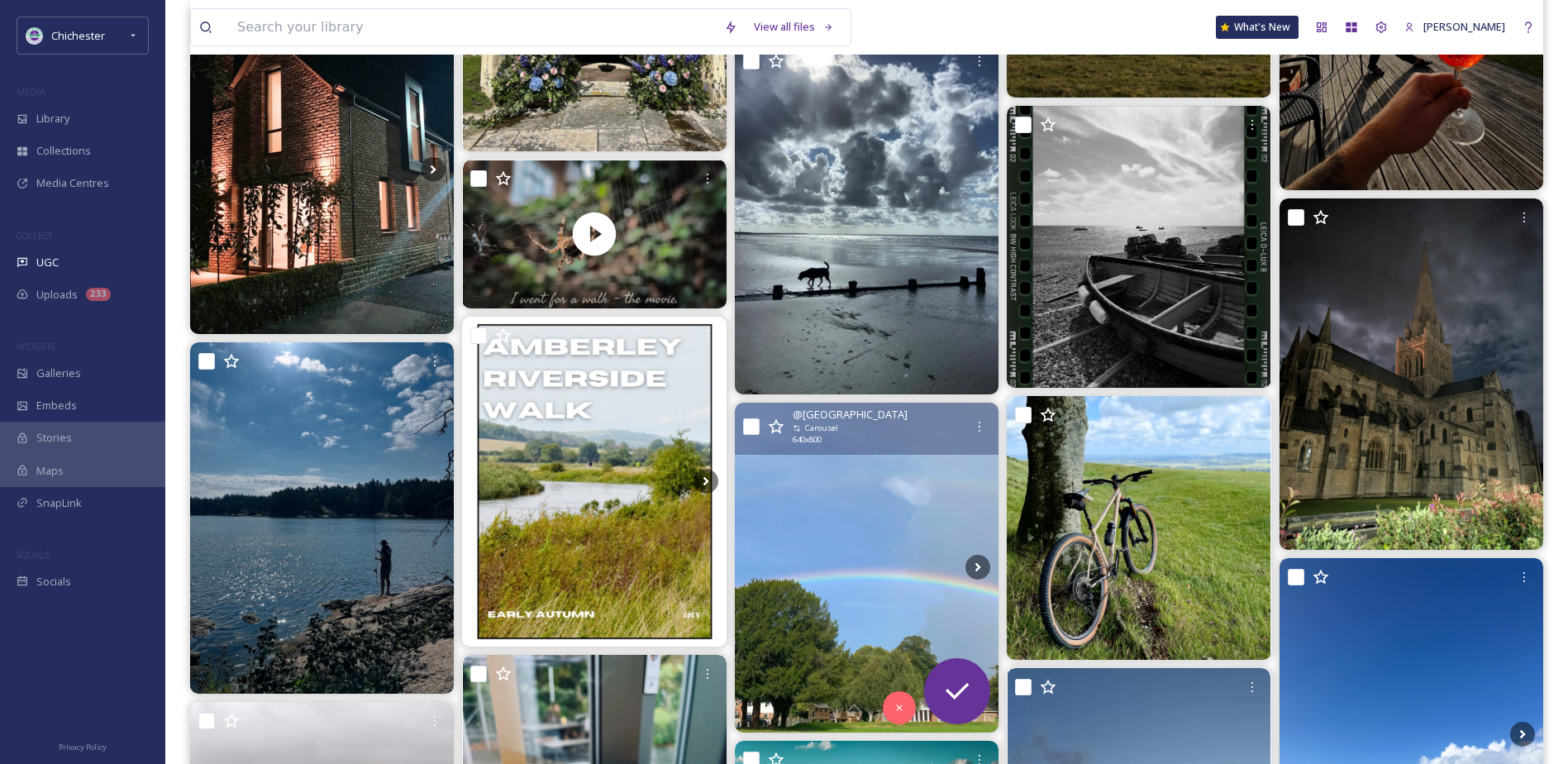
scroll to position [6031, 0]
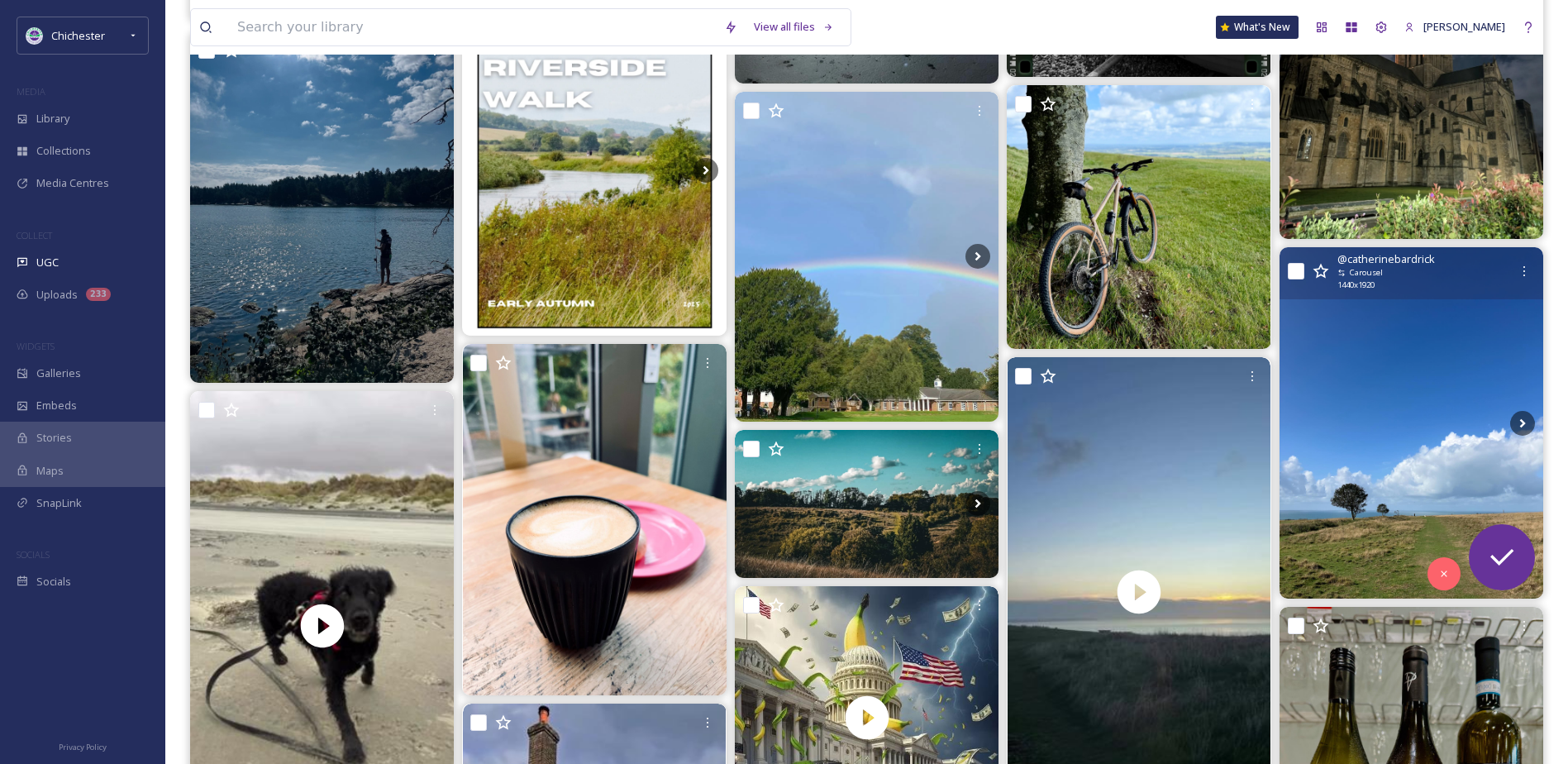
click at [1451, 414] on img at bounding box center [1411, 423] width 263 height 351
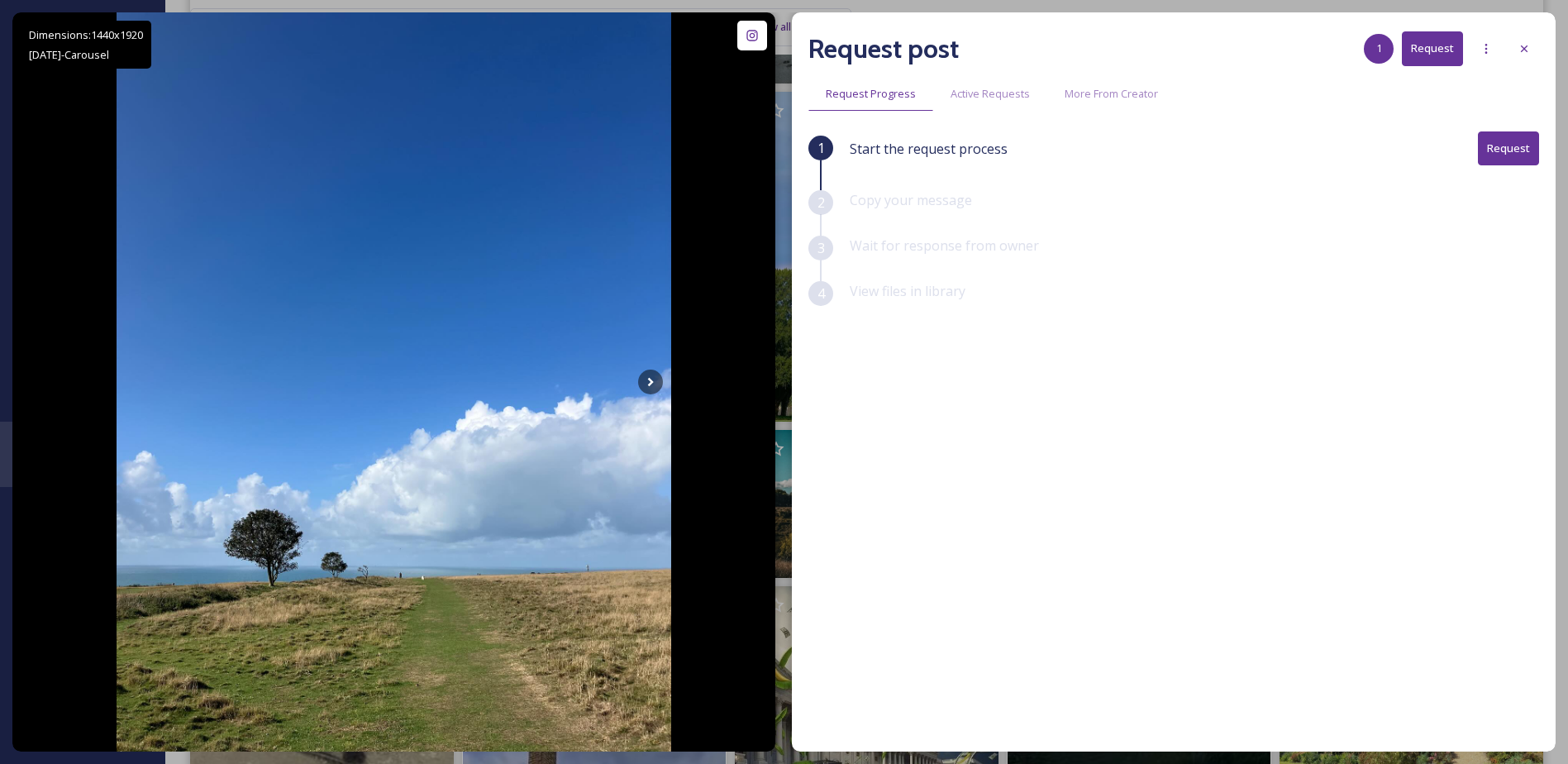
click at [1540, 40] on div "Request post 1 Request Request Progress Active Requests More From Creator 1 Sta…" at bounding box center [1174, 381] width 764 height 739
click at [1526, 40] on div at bounding box center [1524, 49] width 30 height 30
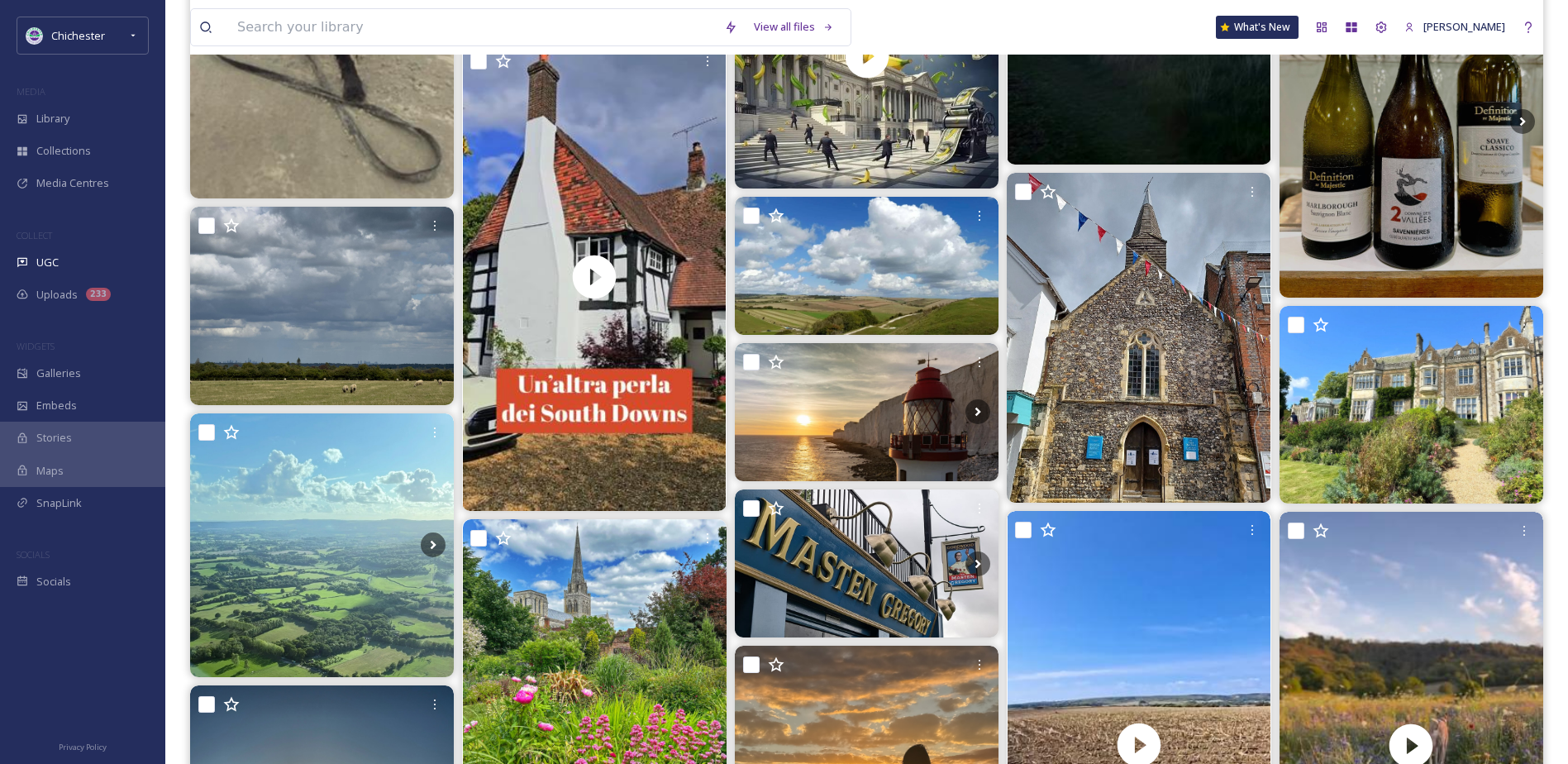
scroll to position [7106, 0]
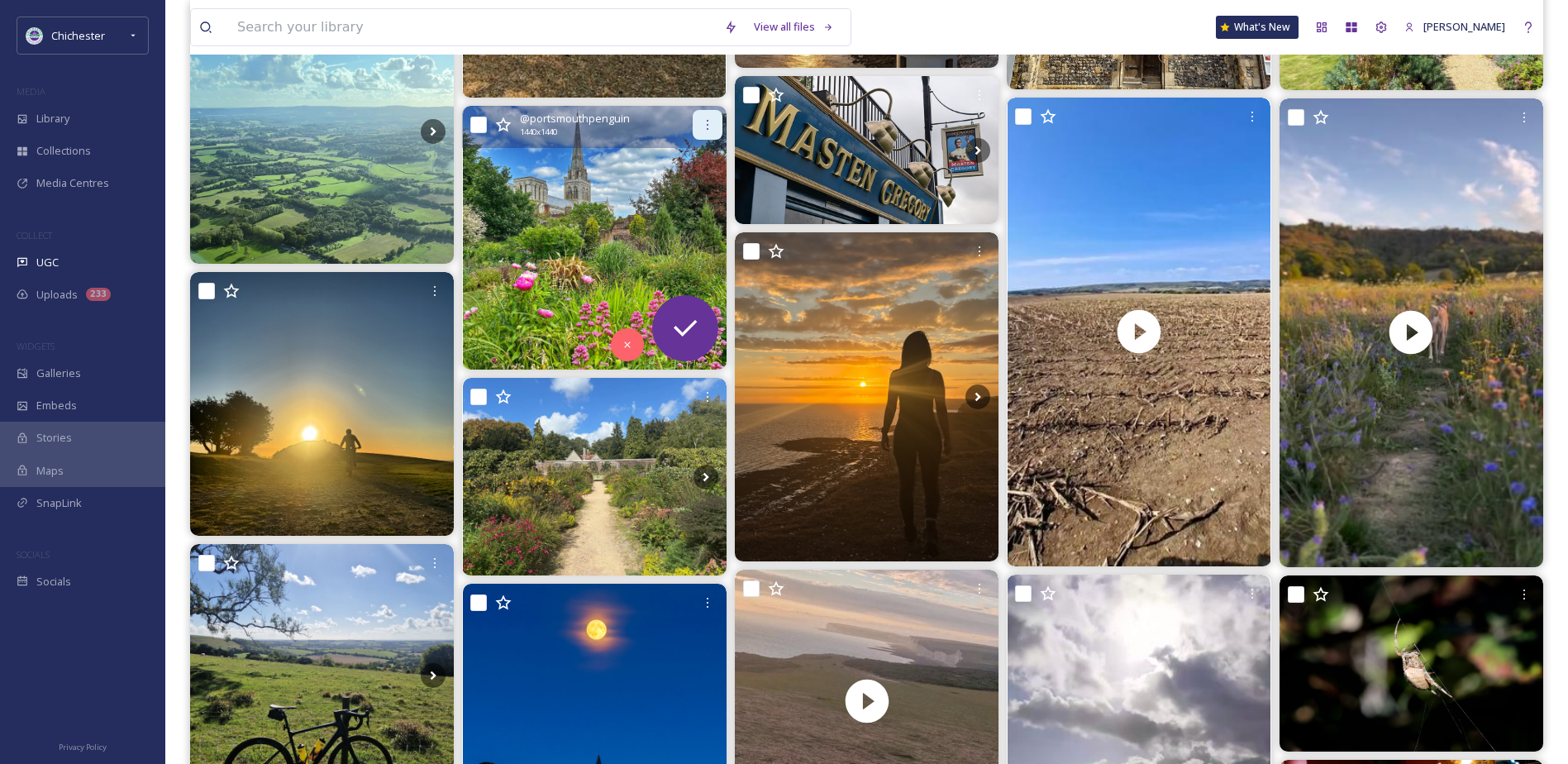
click at [699, 123] on div at bounding box center [708, 125] width 30 height 30
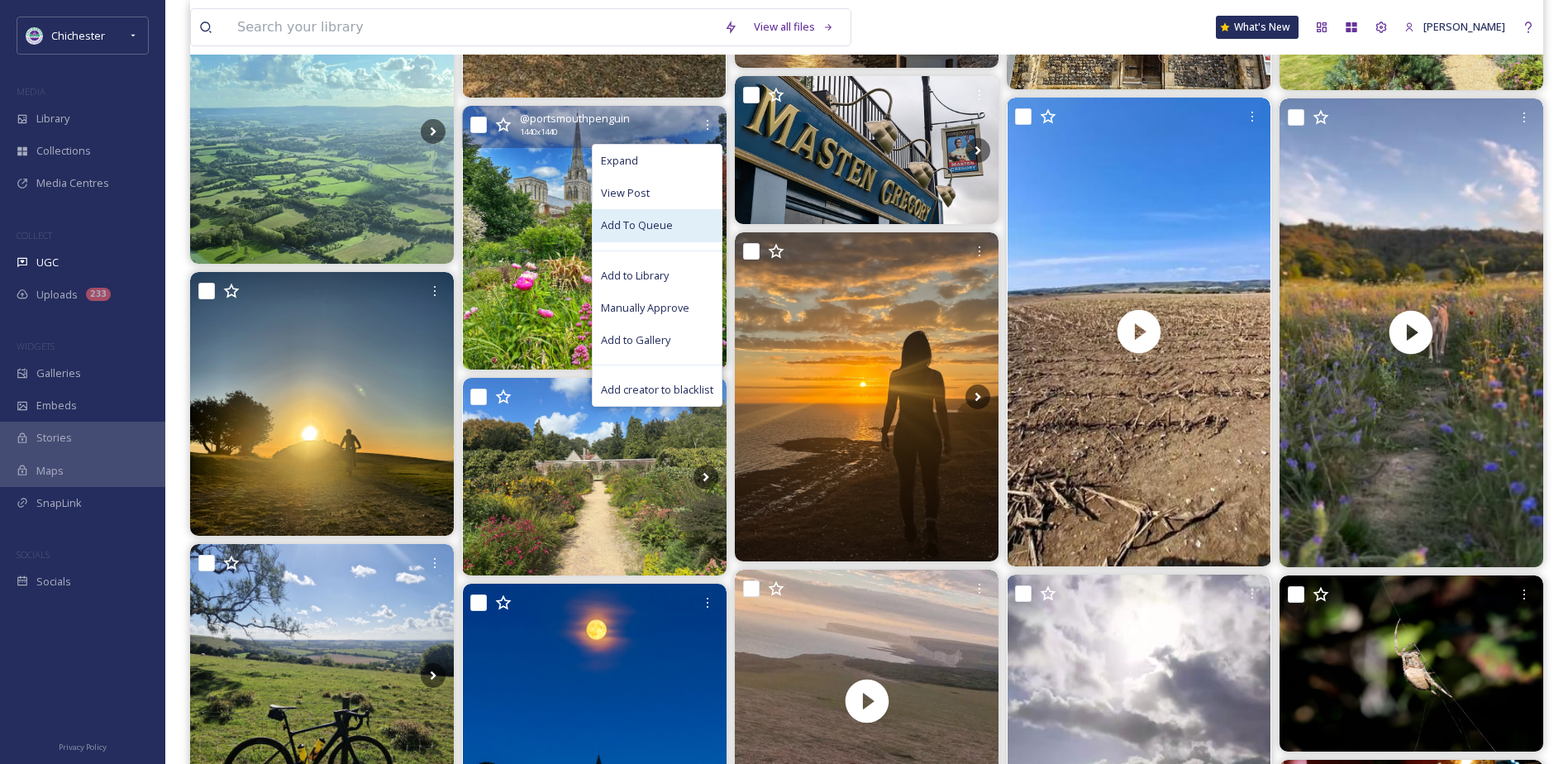
click at [674, 219] on div "Add To Queue" at bounding box center [657, 225] width 129 height 33
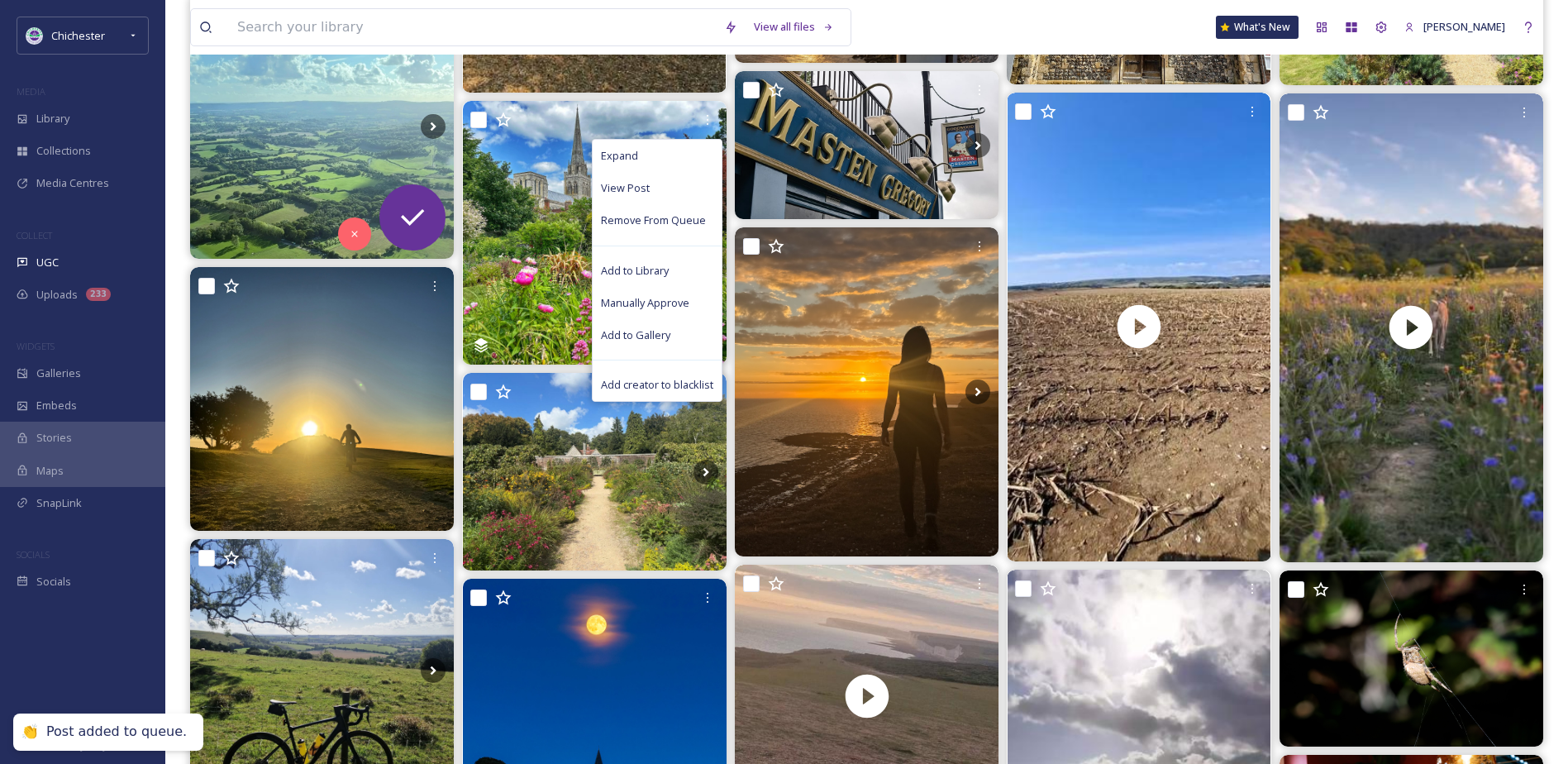
click at [295, 166] on img at bounding box center [322, 127] width 263 height 263
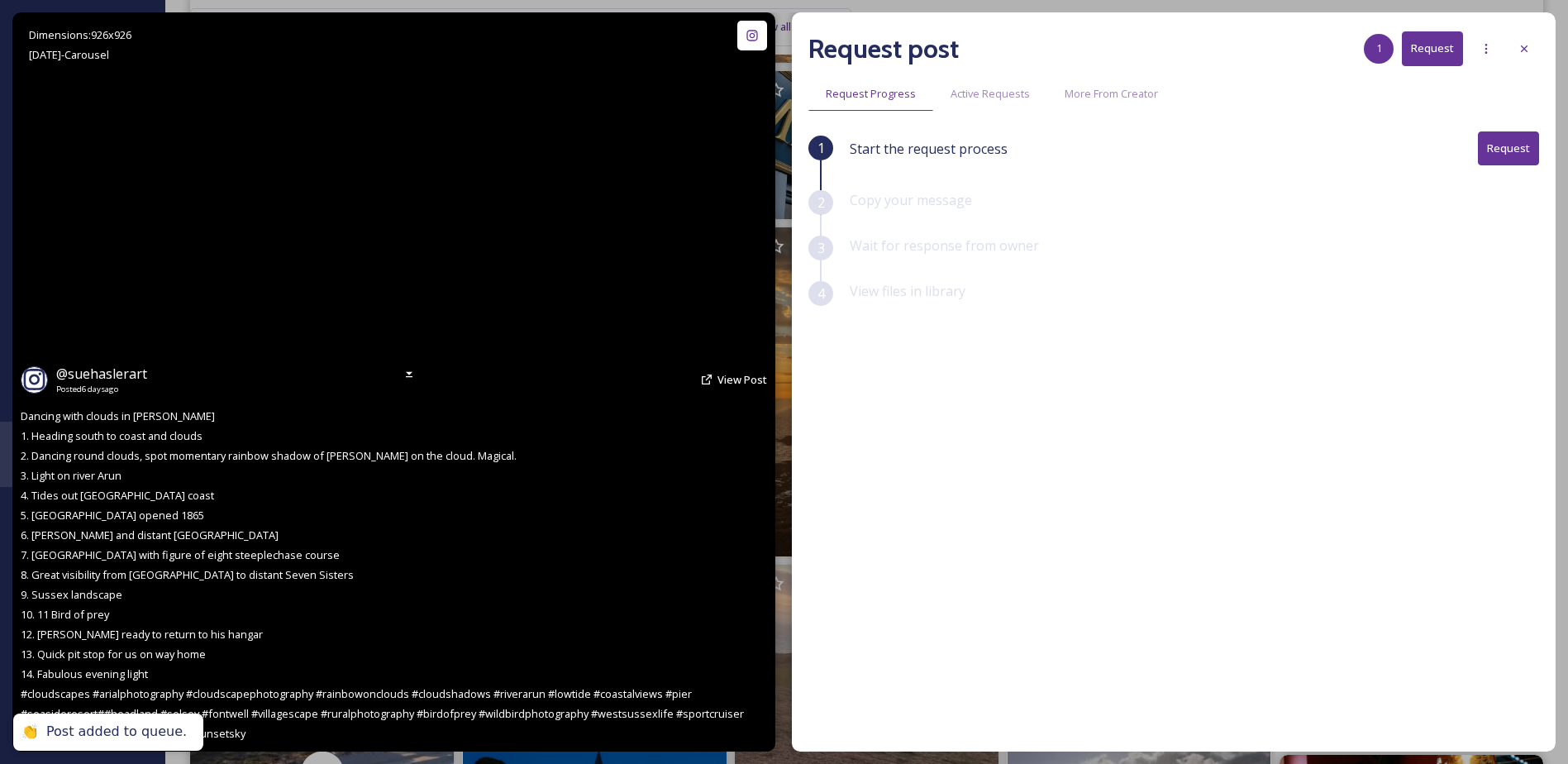
scroll to position [6839, 0]
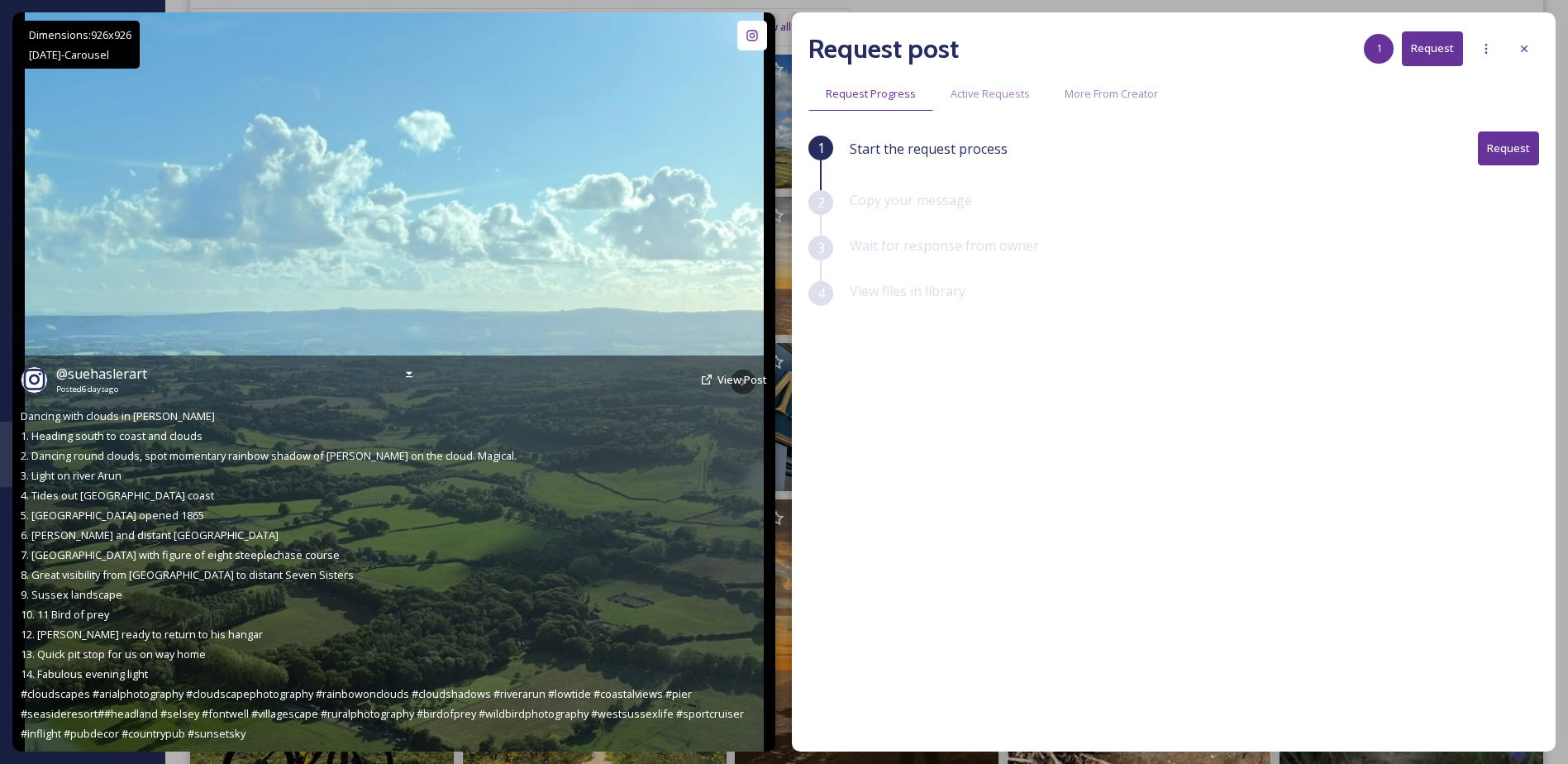
click at [746, 389] on div "@ suehaslerart Posted 6 days ago View Post" at bounding box center [393, 379] width 746 height 32
click at [735, 381] on span "View Post" at bounding box center [742, 379] width 49 height 15
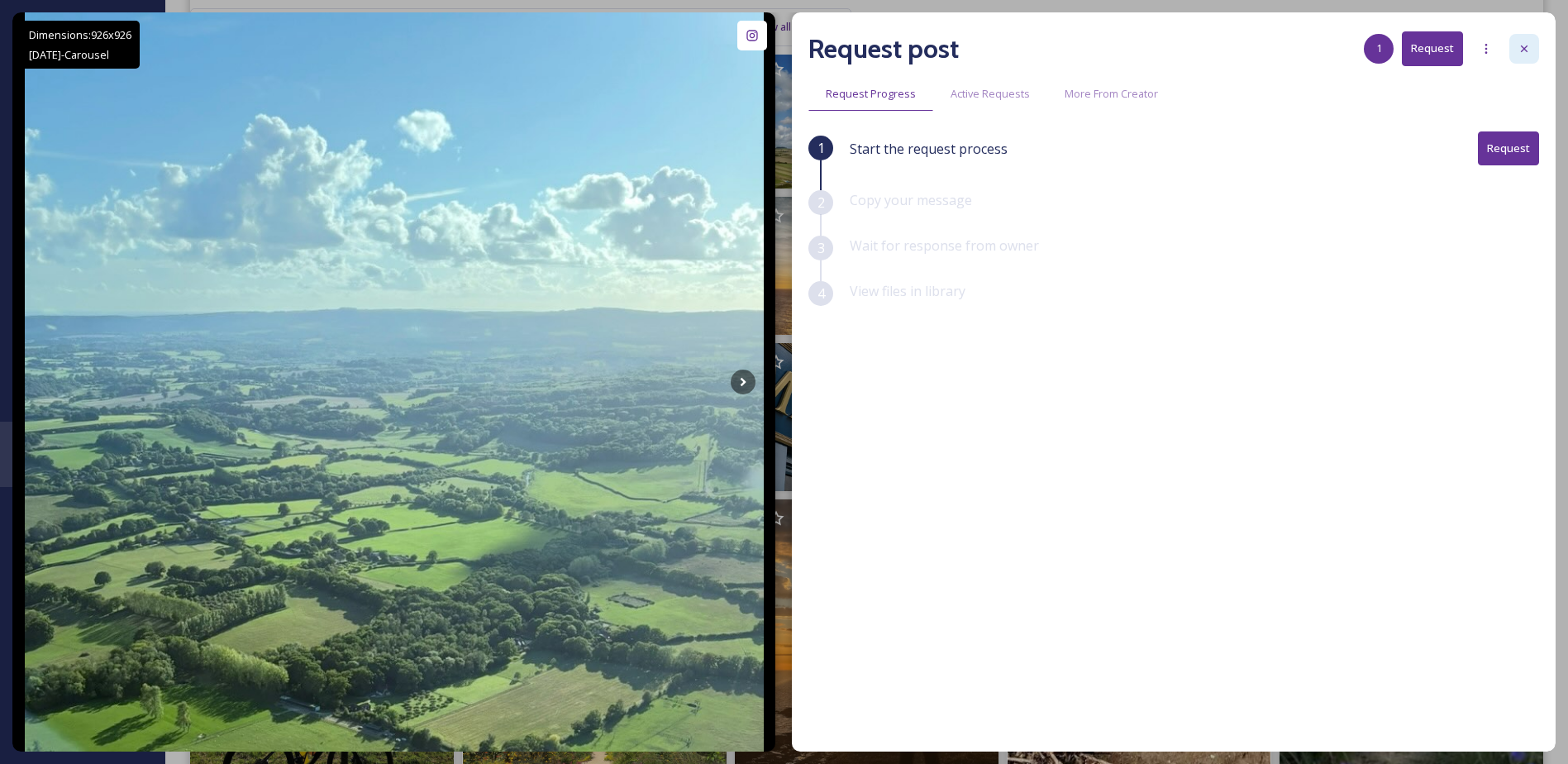
click at [1521, 41] on div at bounding box center [1524, 49] width 30 height 30
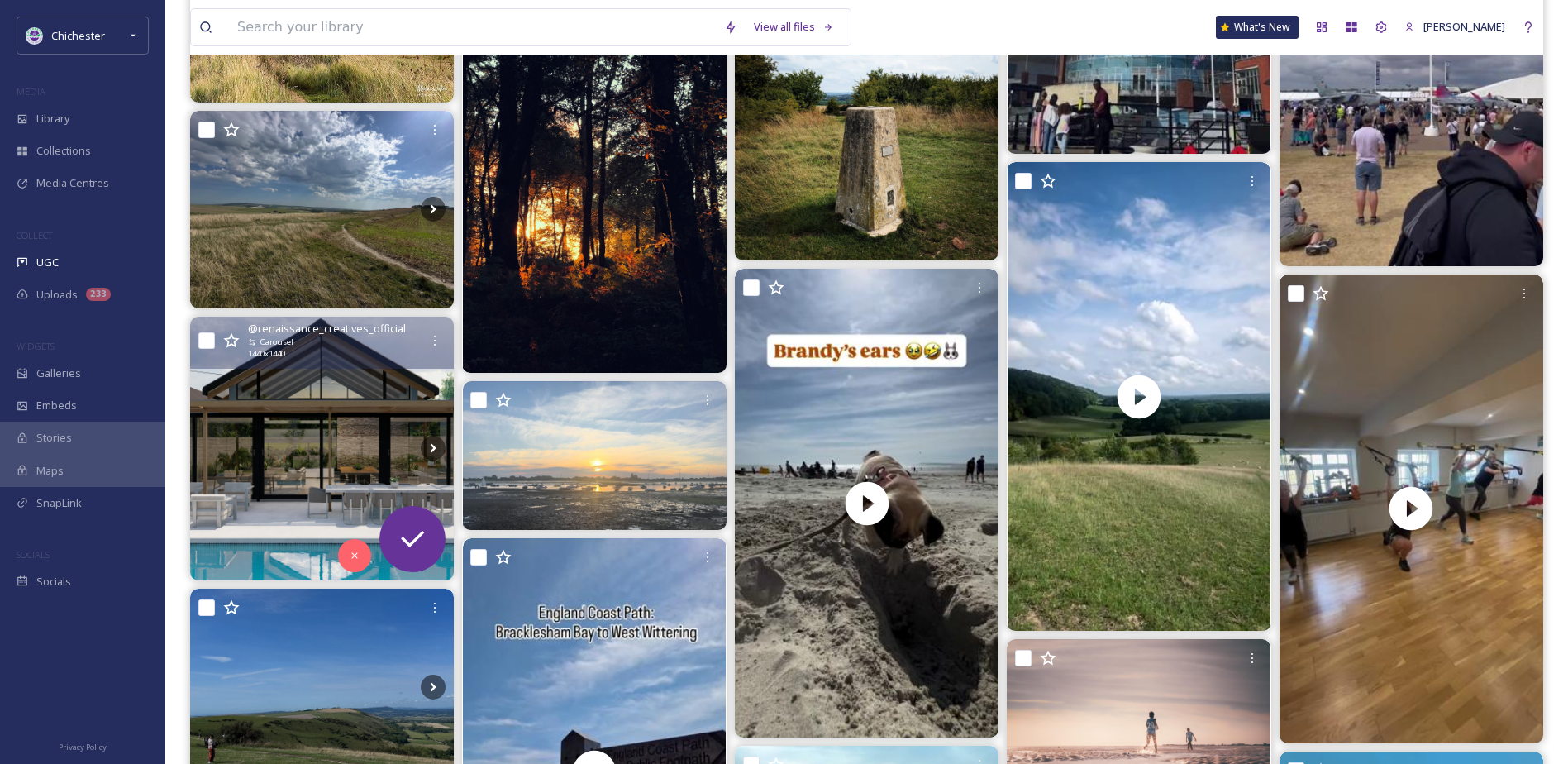
scroll to position [8225, 0]
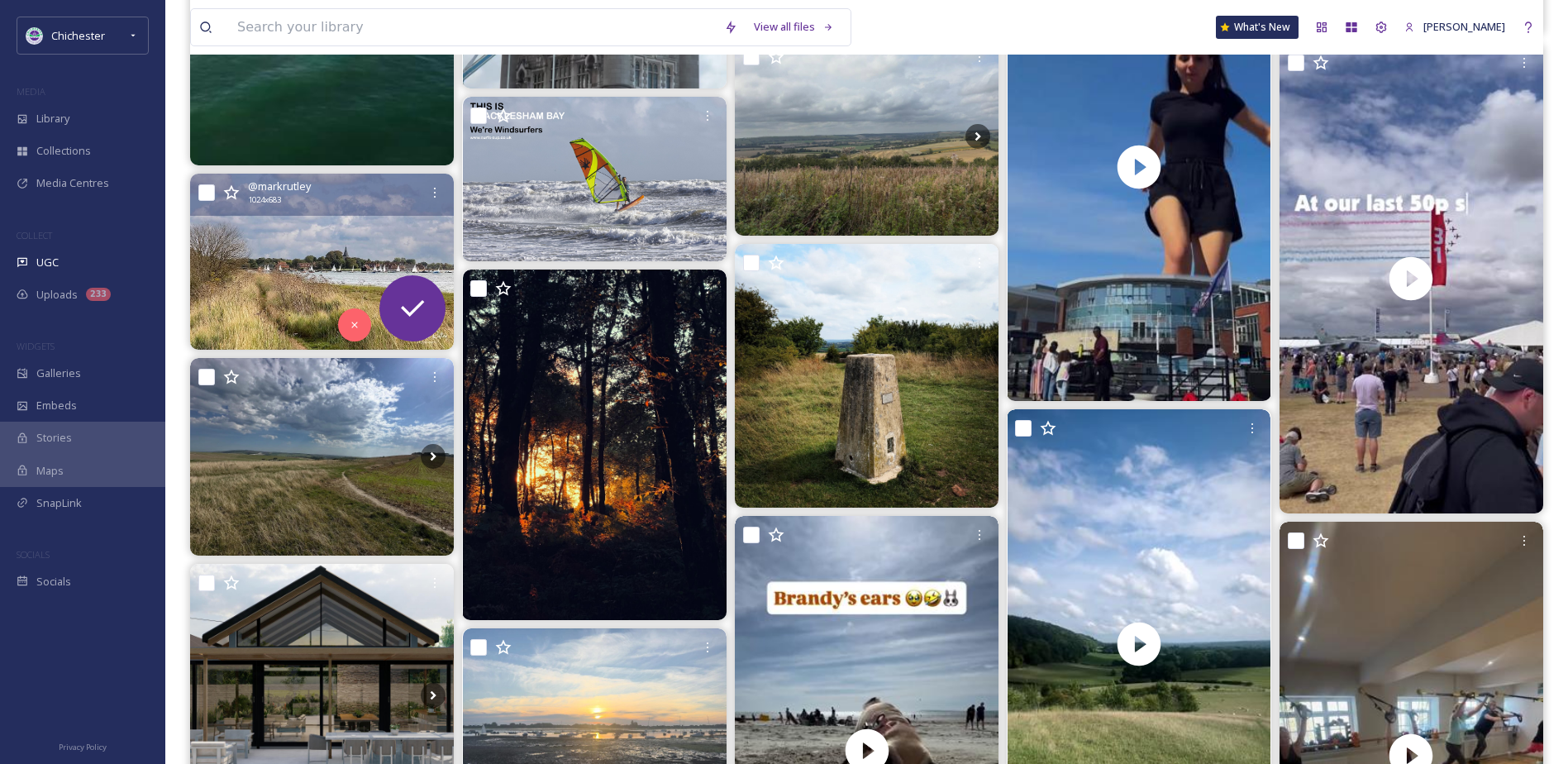
click at [249, 291] on img at bounding box center [322, 262] width 263 height 177
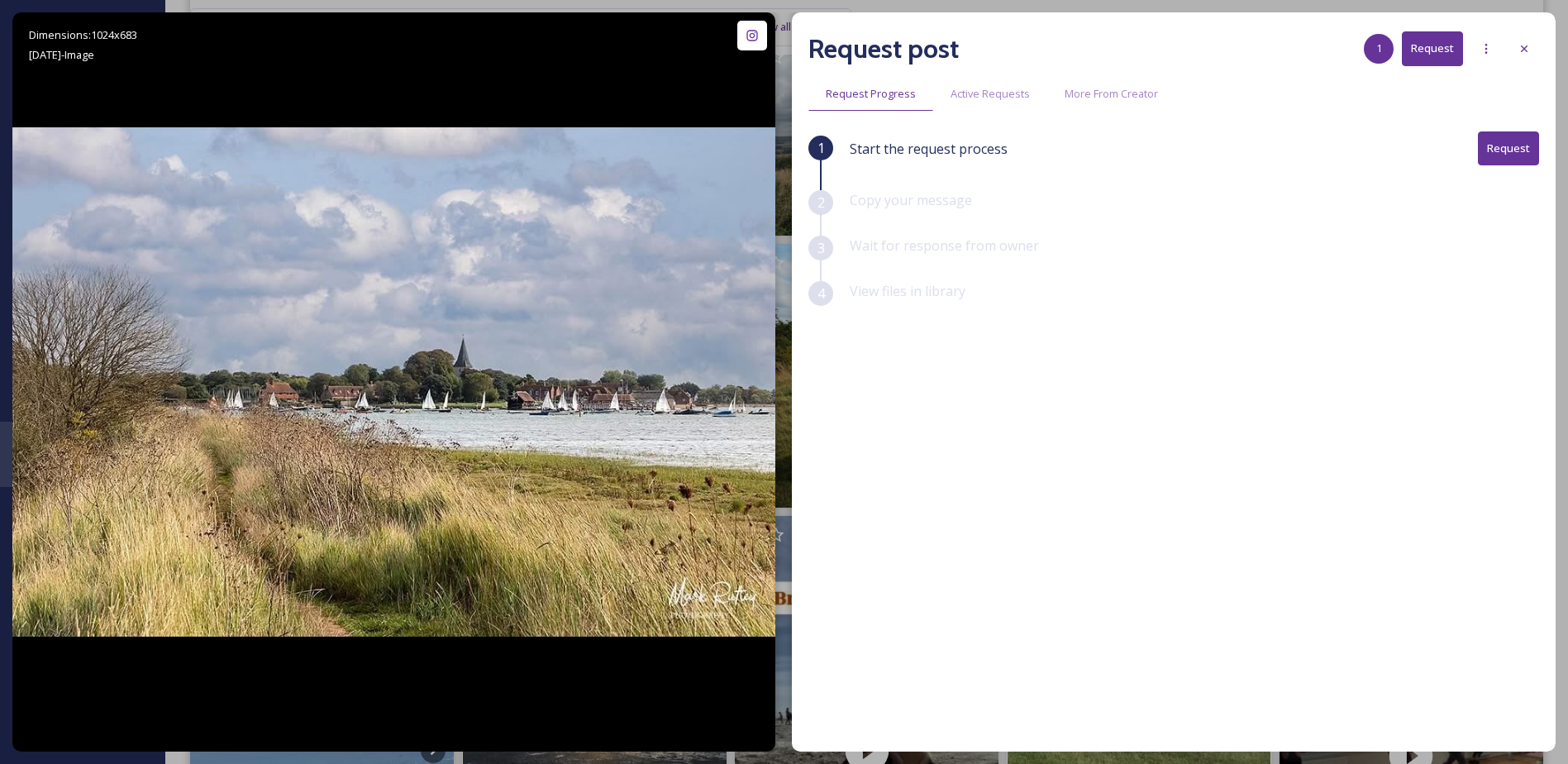
drag, startPoint x: 1523, startPoint y: 46, endPoint x: 1251, endPoint y: 147, distance: 290.1
click at [1523, 44] on icon at bounding box center [1524, 49] width 13 height 13
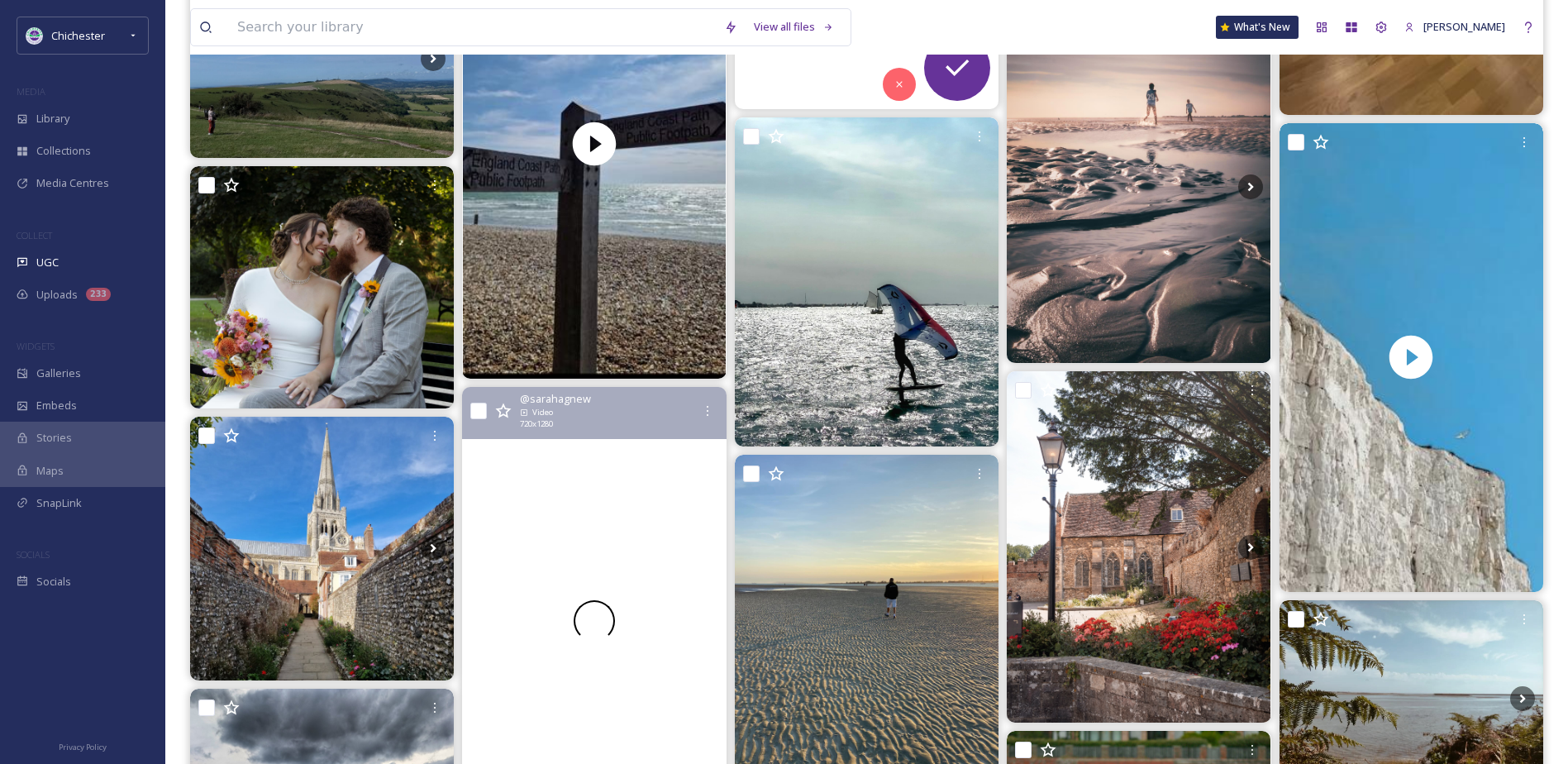
scroll to position [9300, 0]
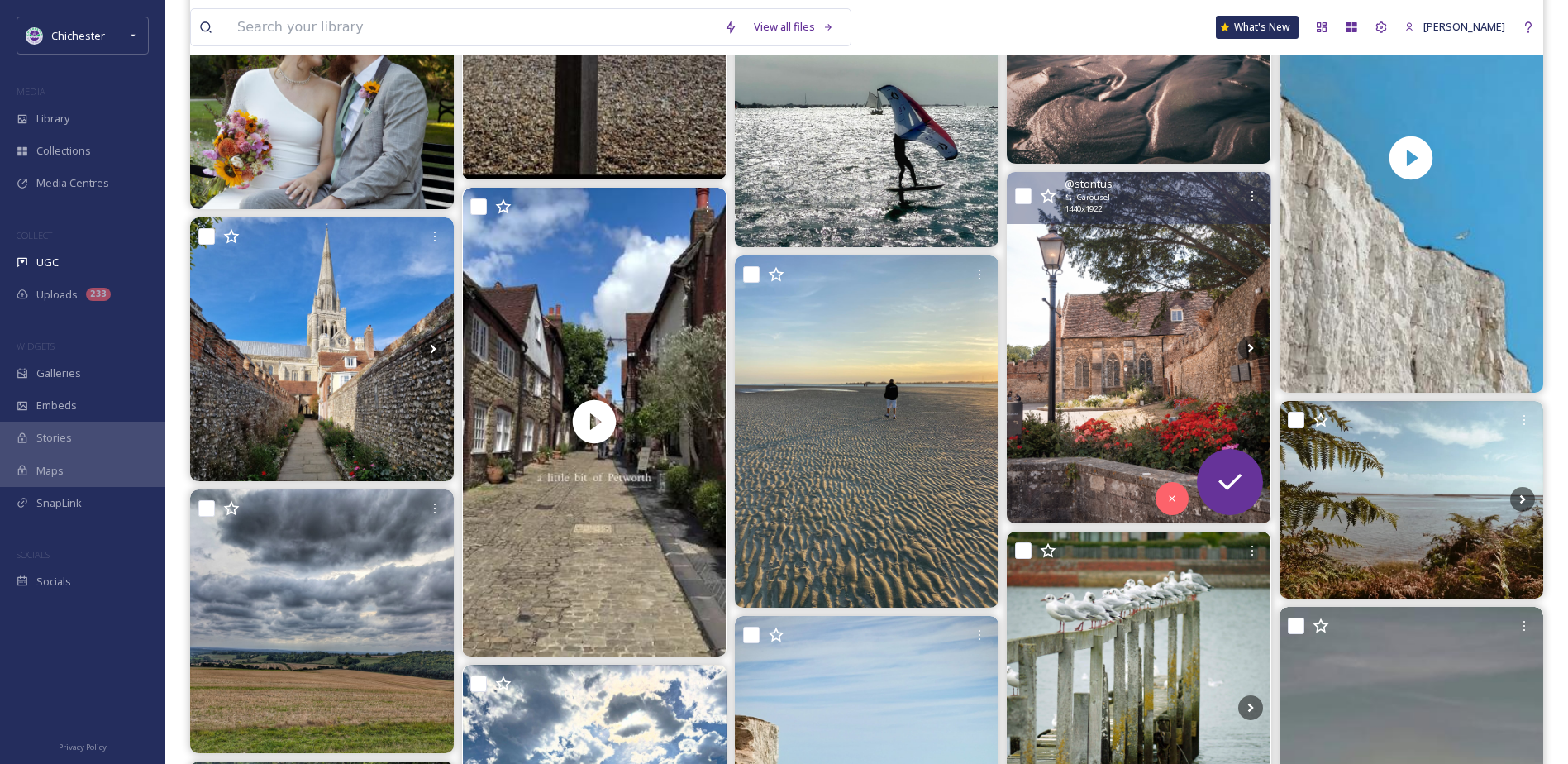
click at [1137, 348] on img at bounding box center [1138, 347] width 263 height 352
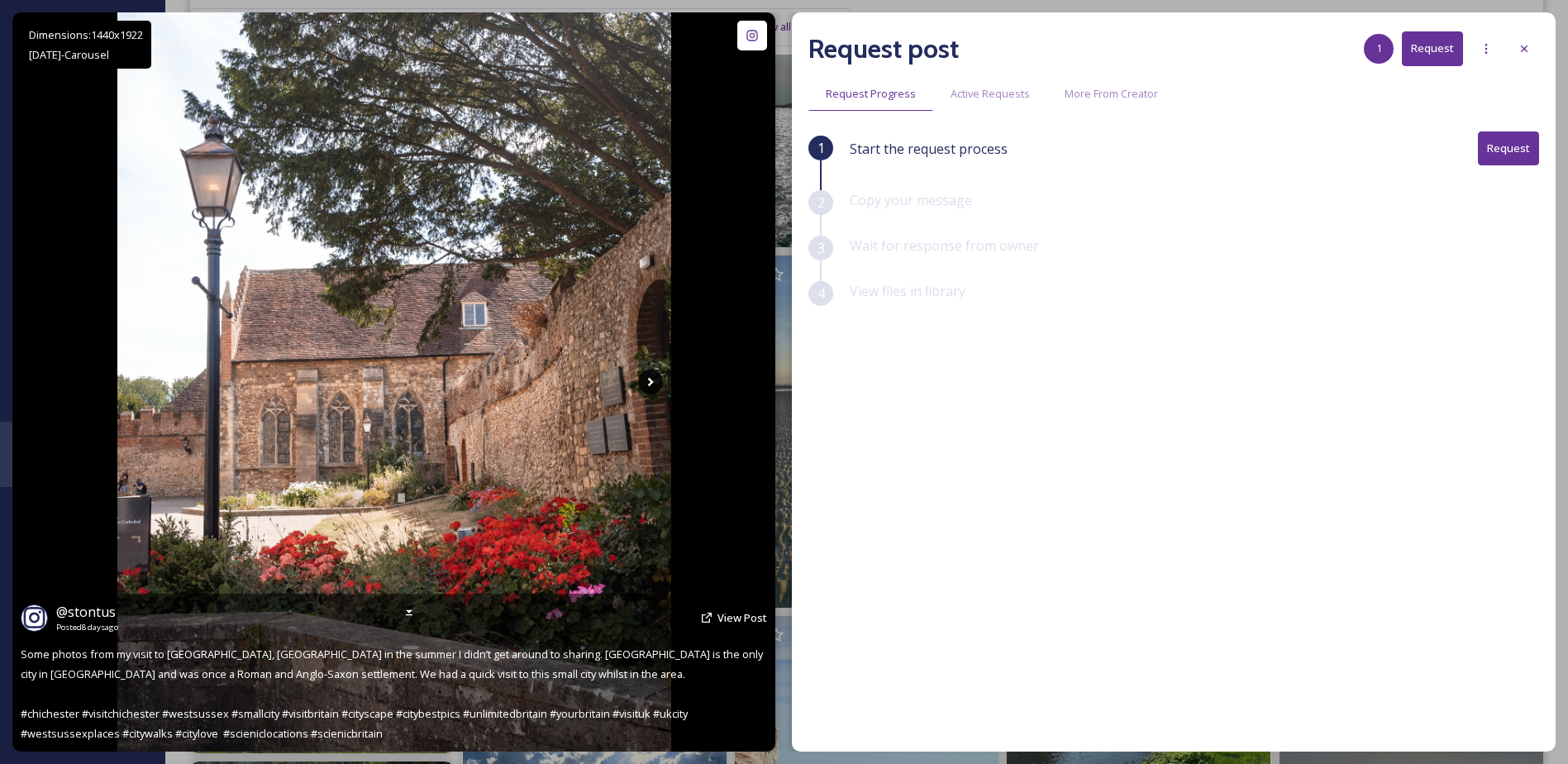
click at [648, 382] on icon at bounding box center [650, 382] width 25 height 25
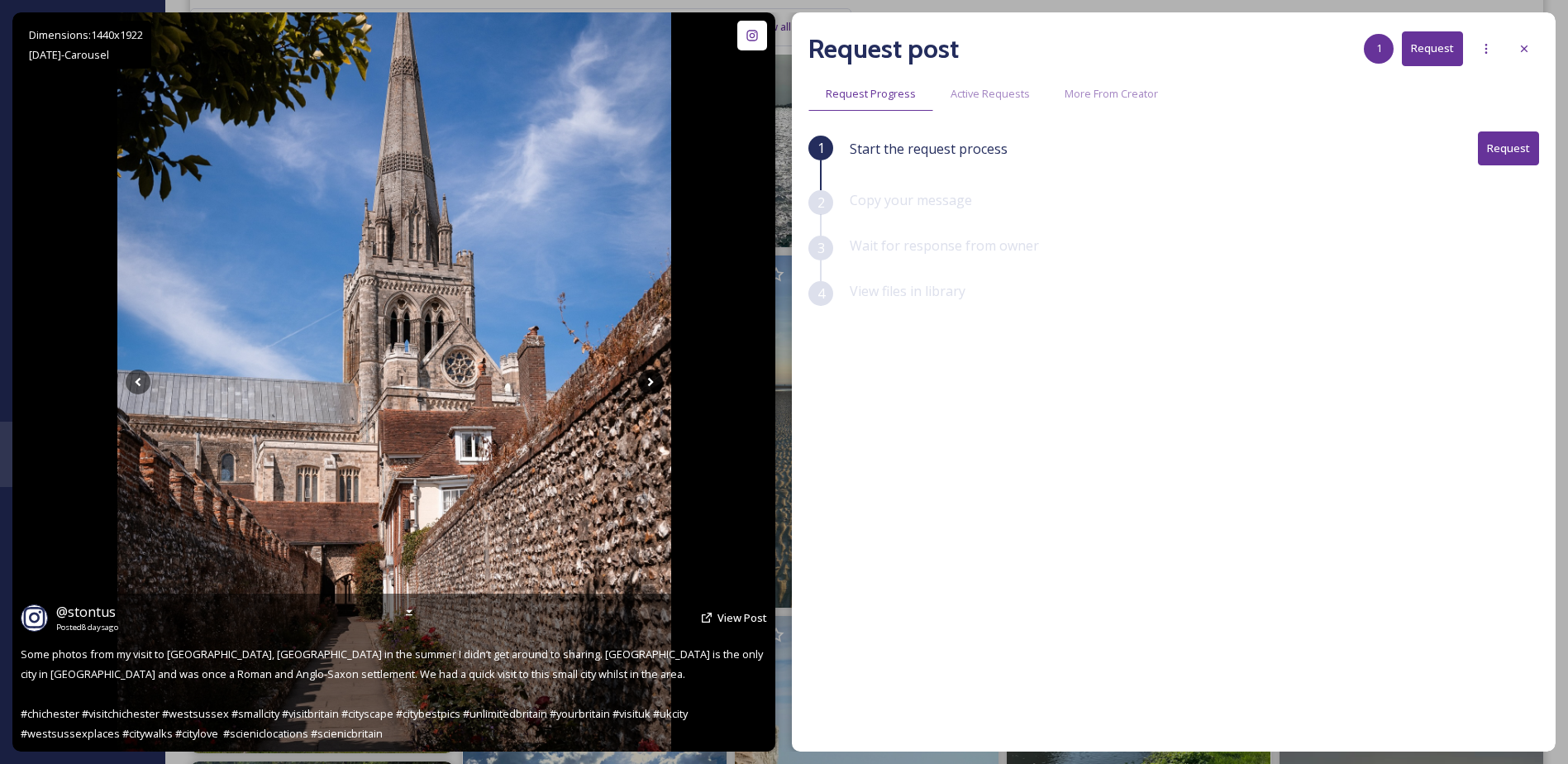
click at [648, 382] on icon at bounding box center [650, 382] width 25 height 25
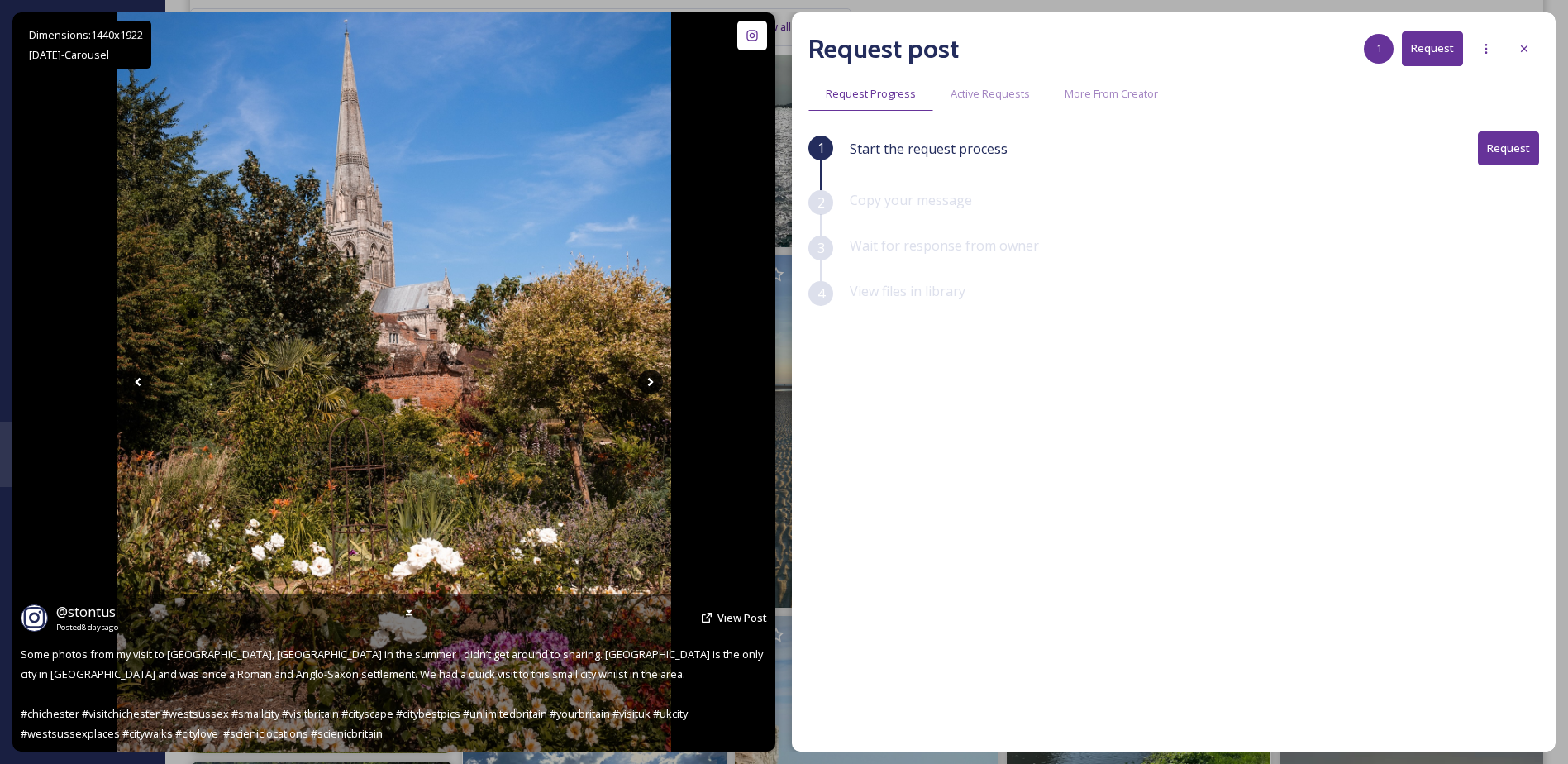
click at [648, 382] on icon at bounding box center [650, 382] width 25 height 25
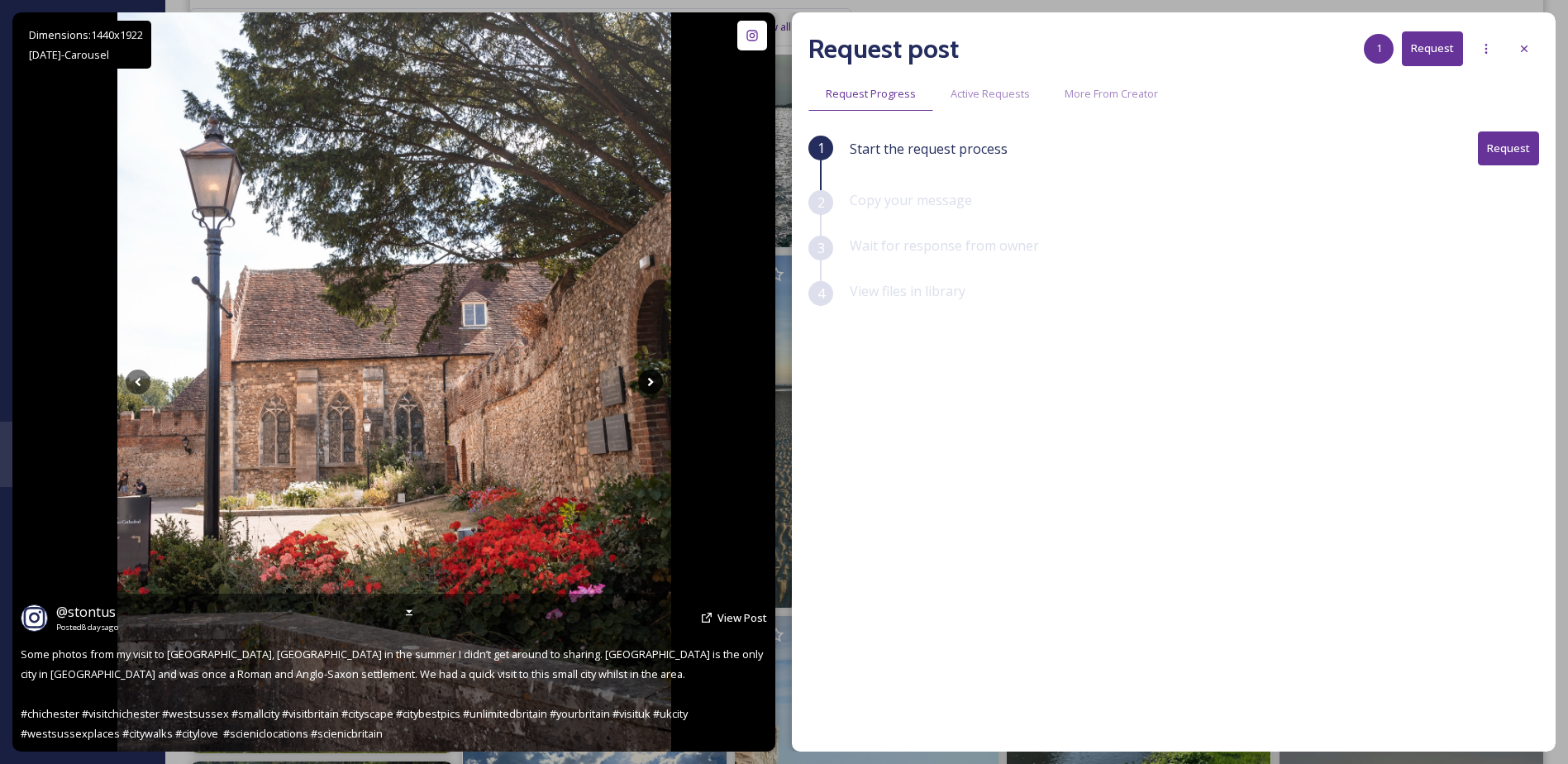
click at [648, 382] on icon at bounding box center [650, 382] width 25 height 25
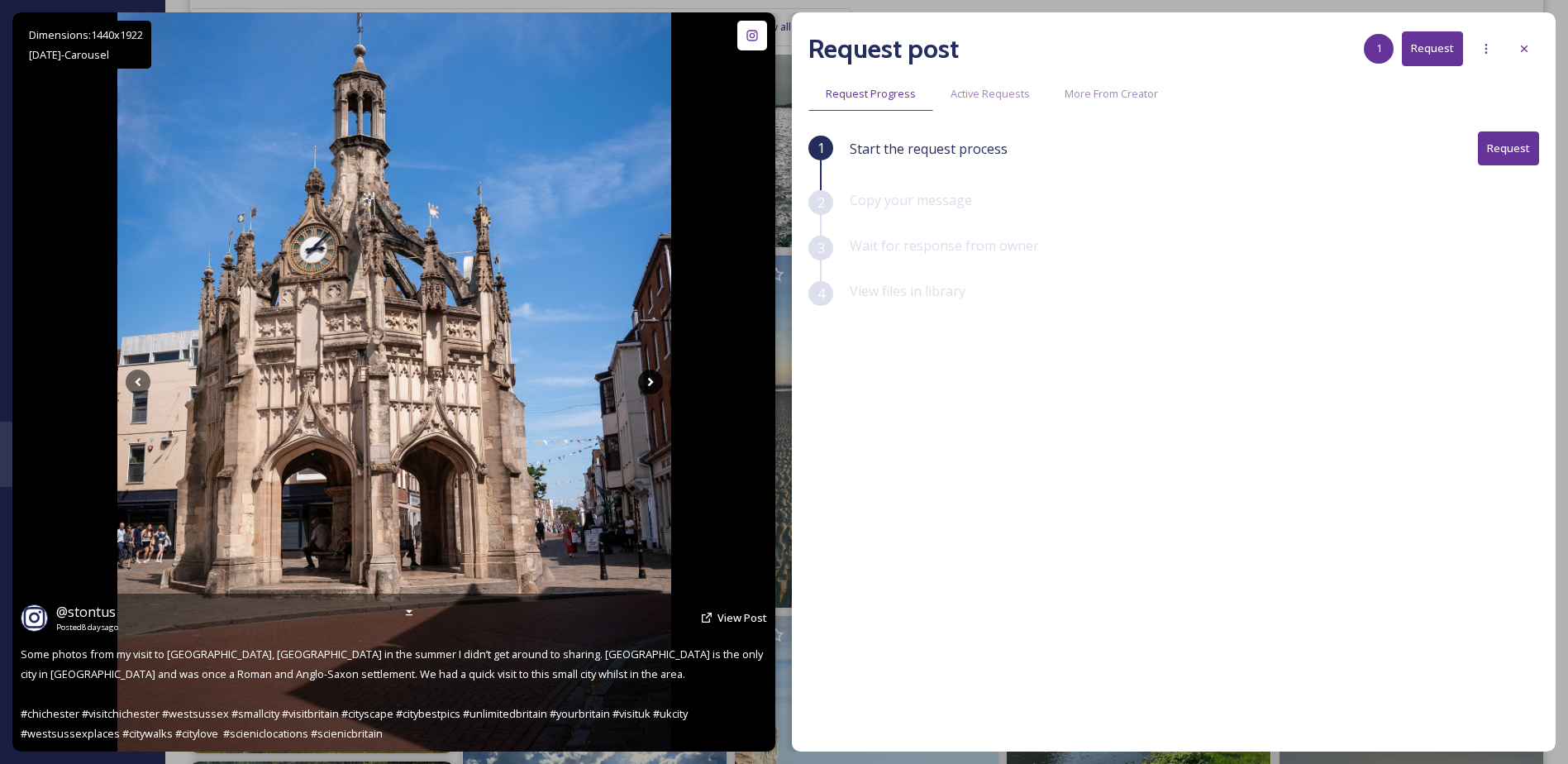
click at [648, 382] on icon at bounding box center [650, 382] width 25 height 25
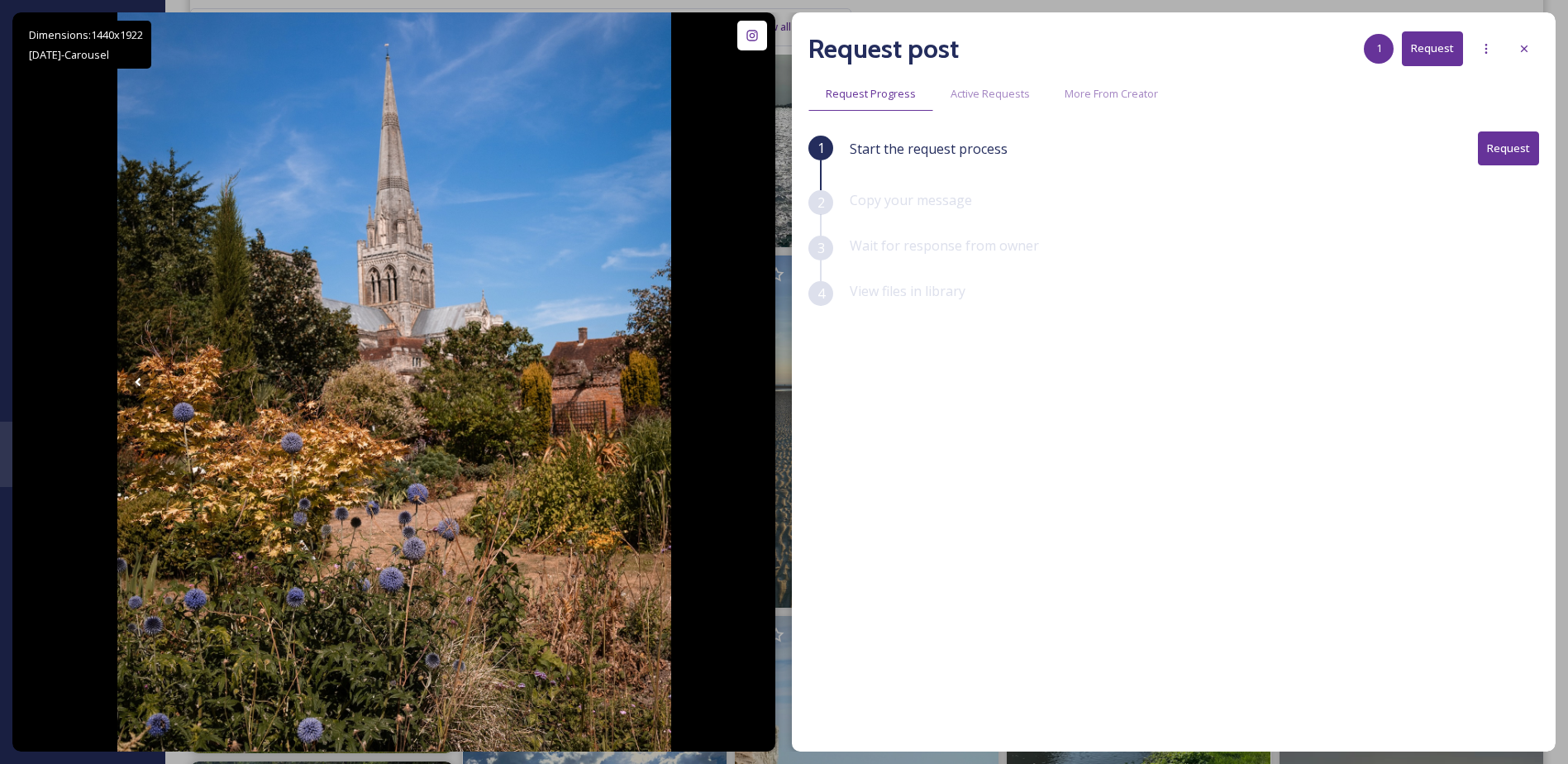
click at [1540, 40] on div "Request post 1 Request Request Progress Active Requests More From Creator 1 Sta…" at bounding box center [1174, 381] width 764 height 739
click at [1531, 43] on div at bounding box center [1524, 49] width 30 height 30
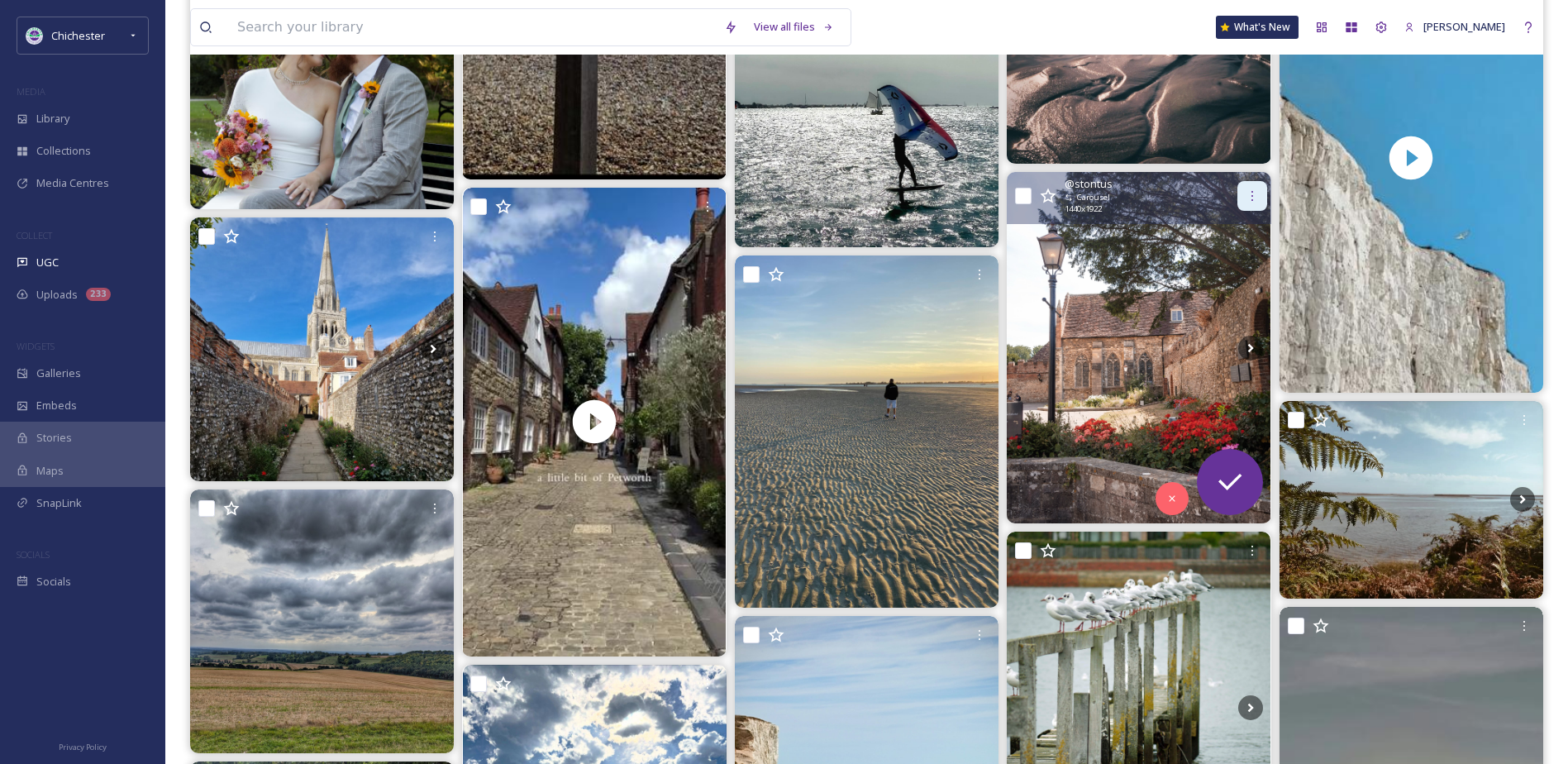
click at [1254, 191] on icon at bounding box center [1252, 196] width 13 height 13
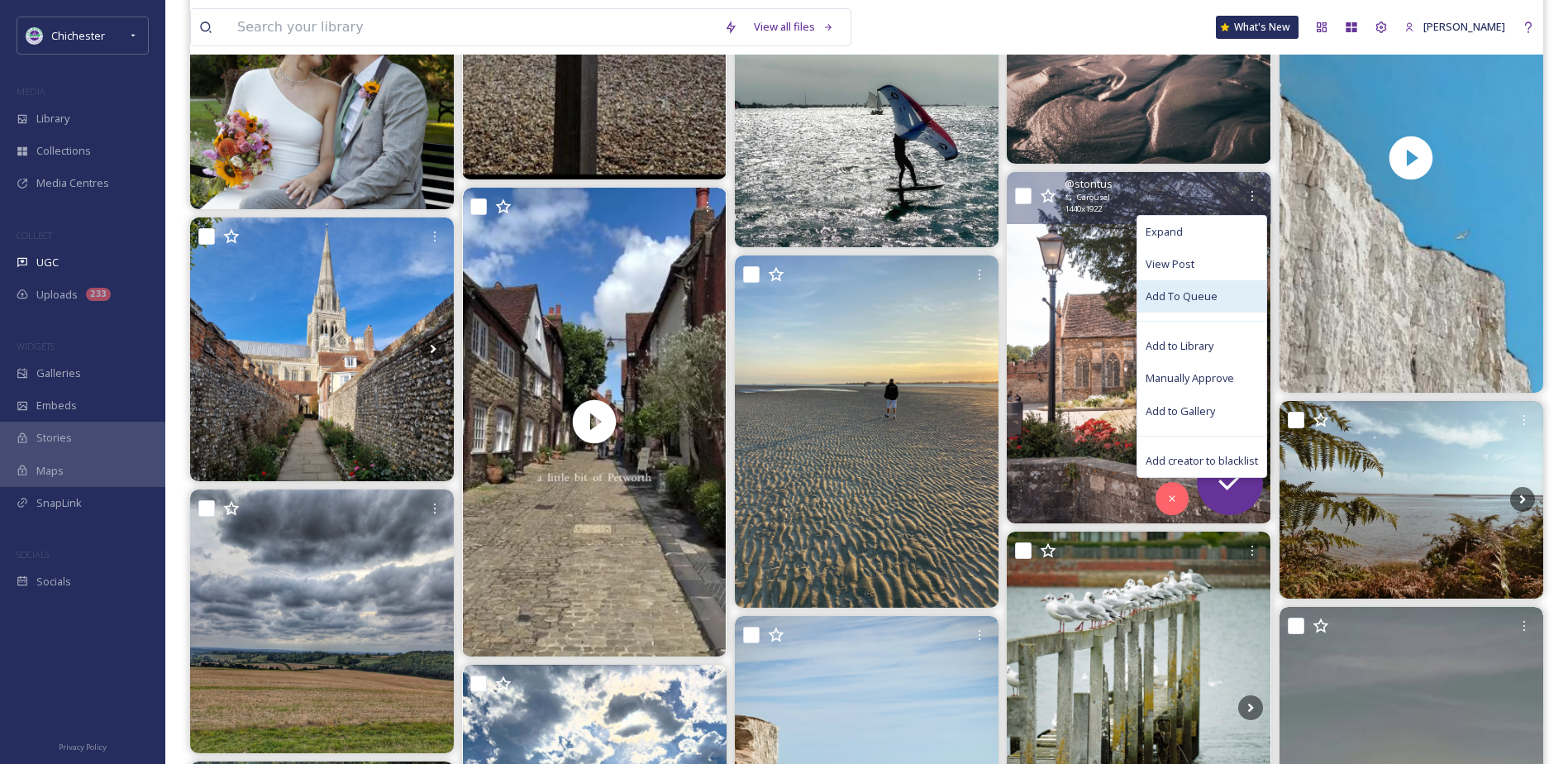
click at [1181, 292] on span "Add To Queue" at bounding box center [1181, 296] width 72 height 16
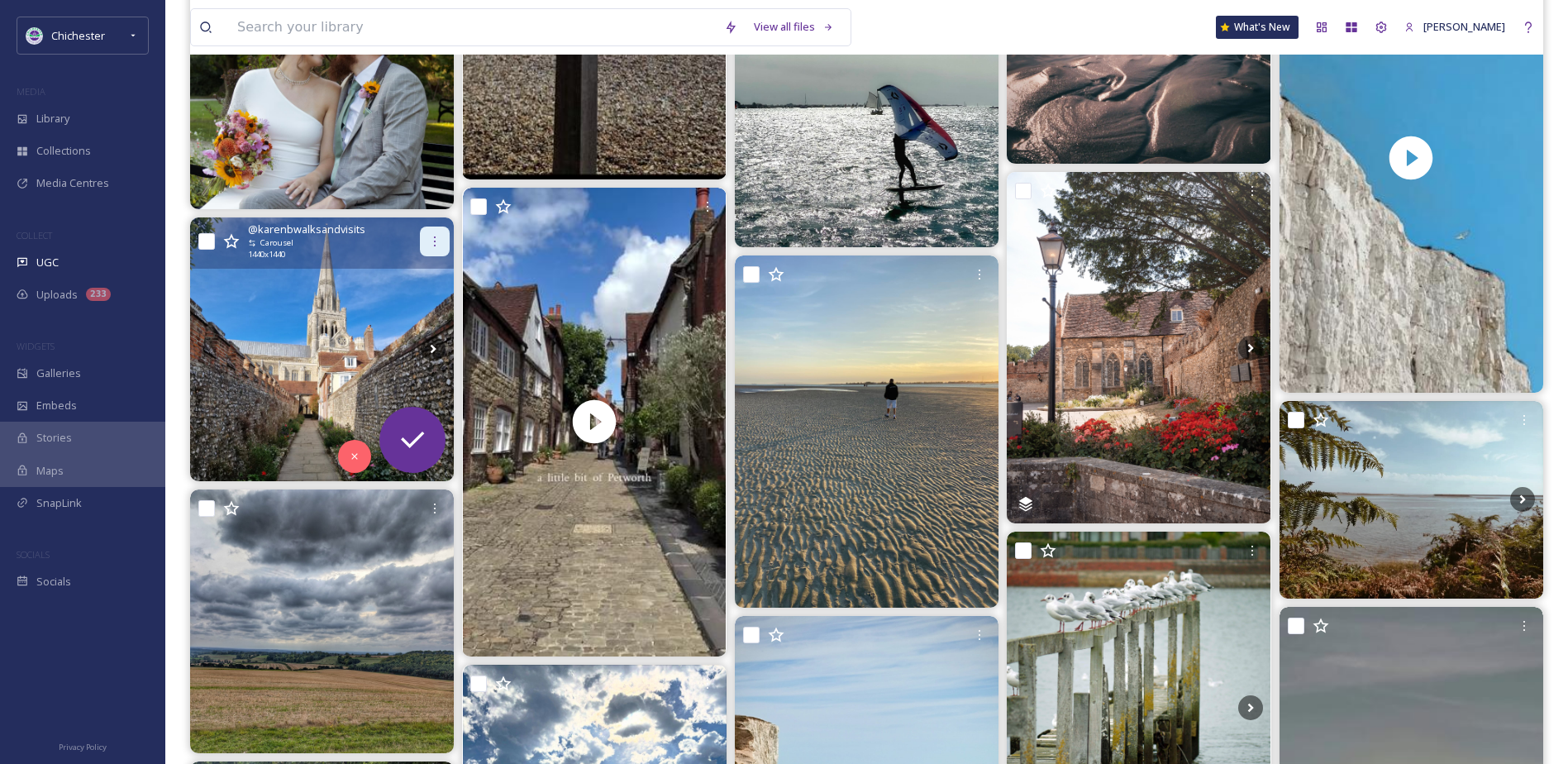
click at [440, 241] on icon at bounding box center [435, 241] width 13 height 13
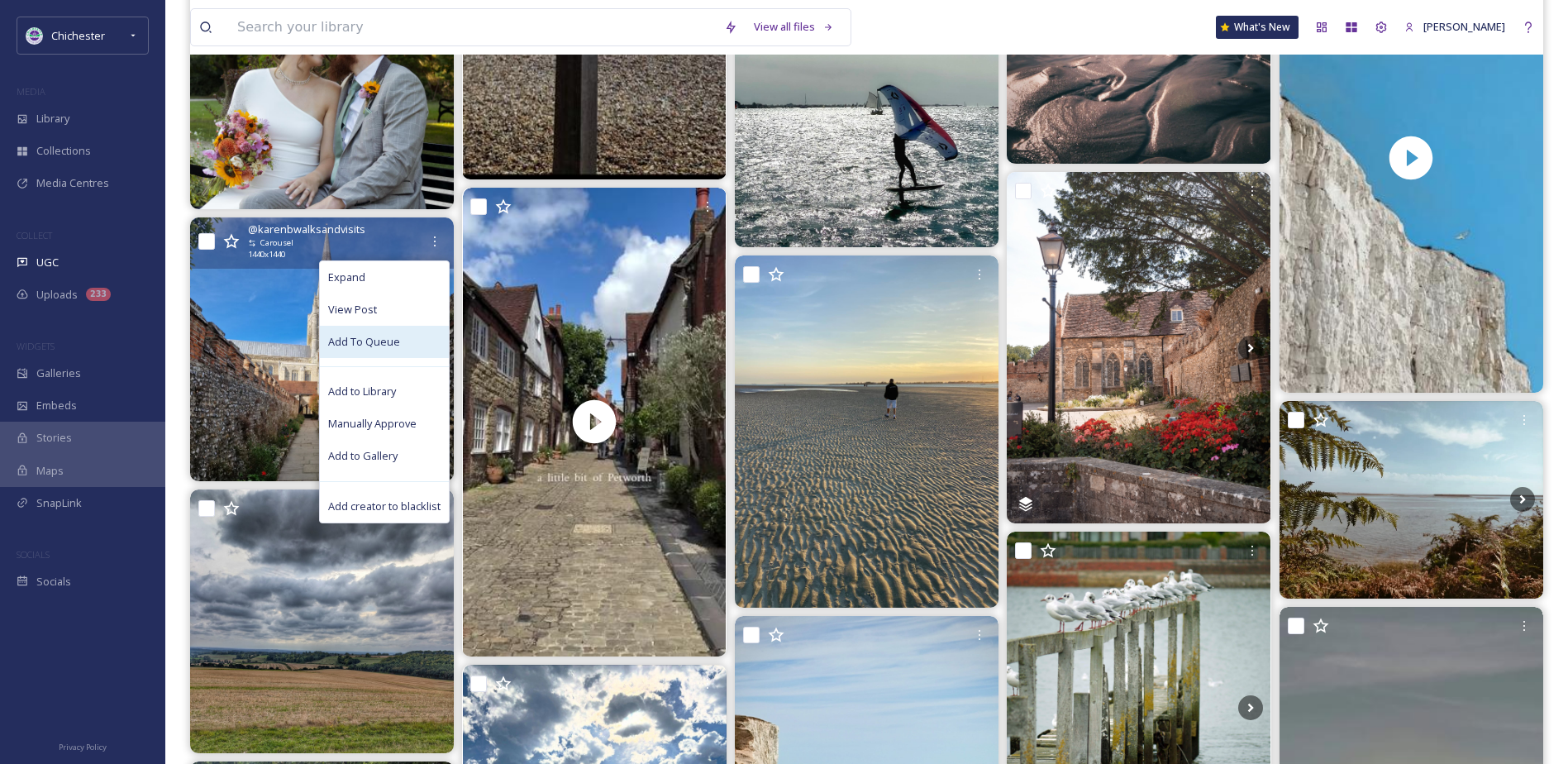
click at [405, 335] on div "Add To Queue" at bounding box center [385, 342] width 129 height 33
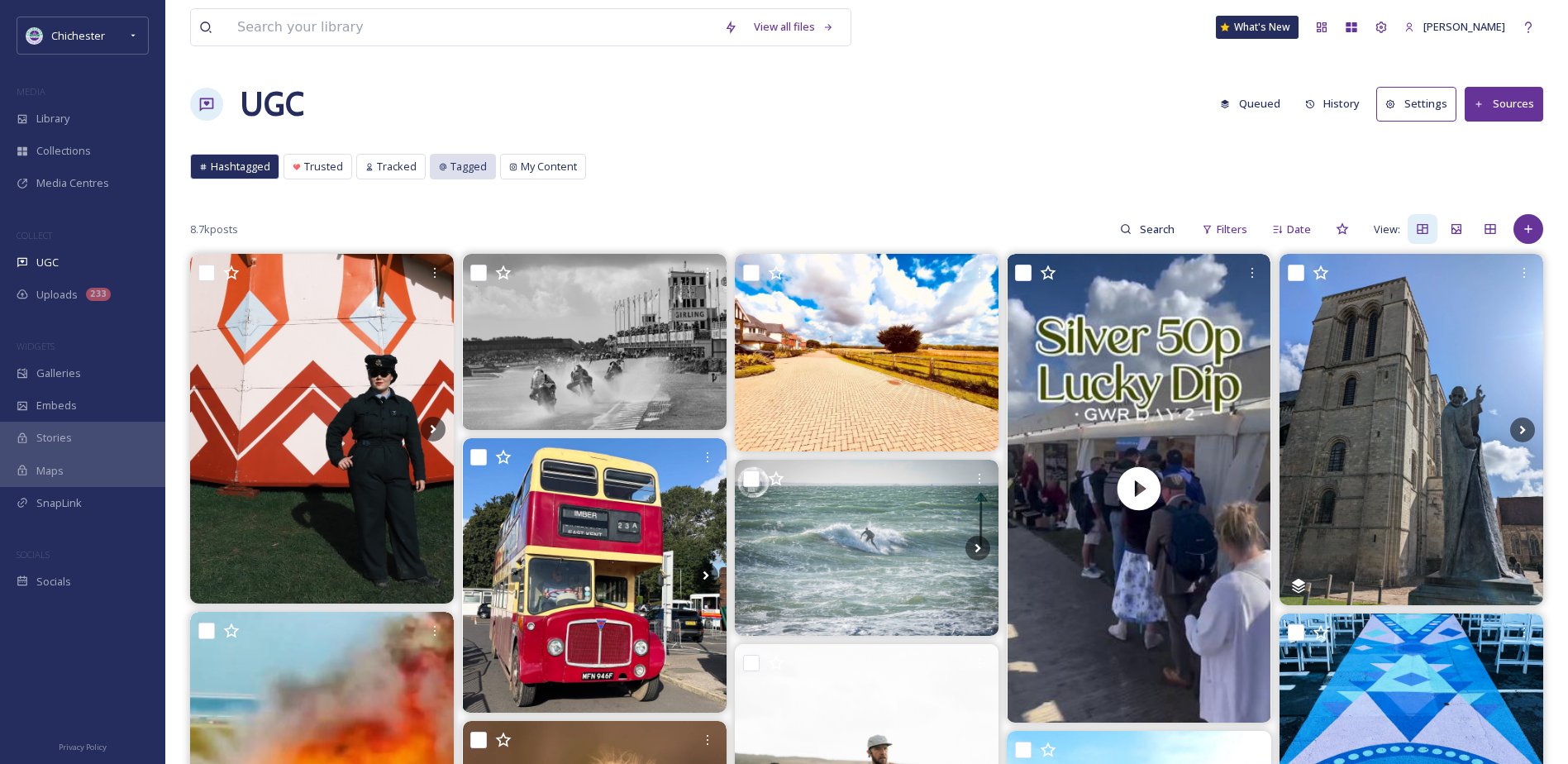
click at [446, 172] on div "Tagged" at bounding box center [462, 167] width 64 height 24
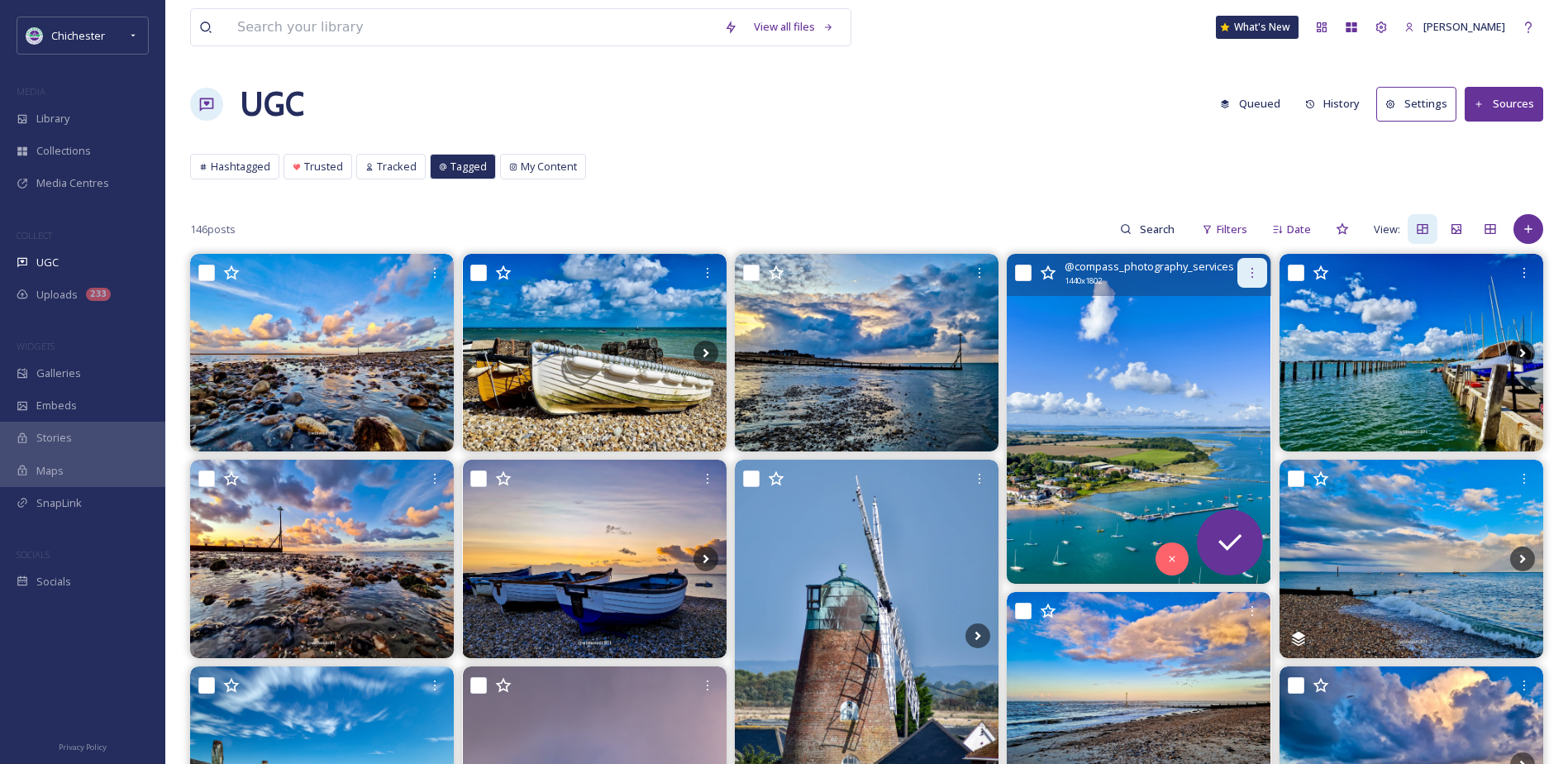
click at [1253, 276] on icon at bounding box center [1252, 273] width 13 height 13
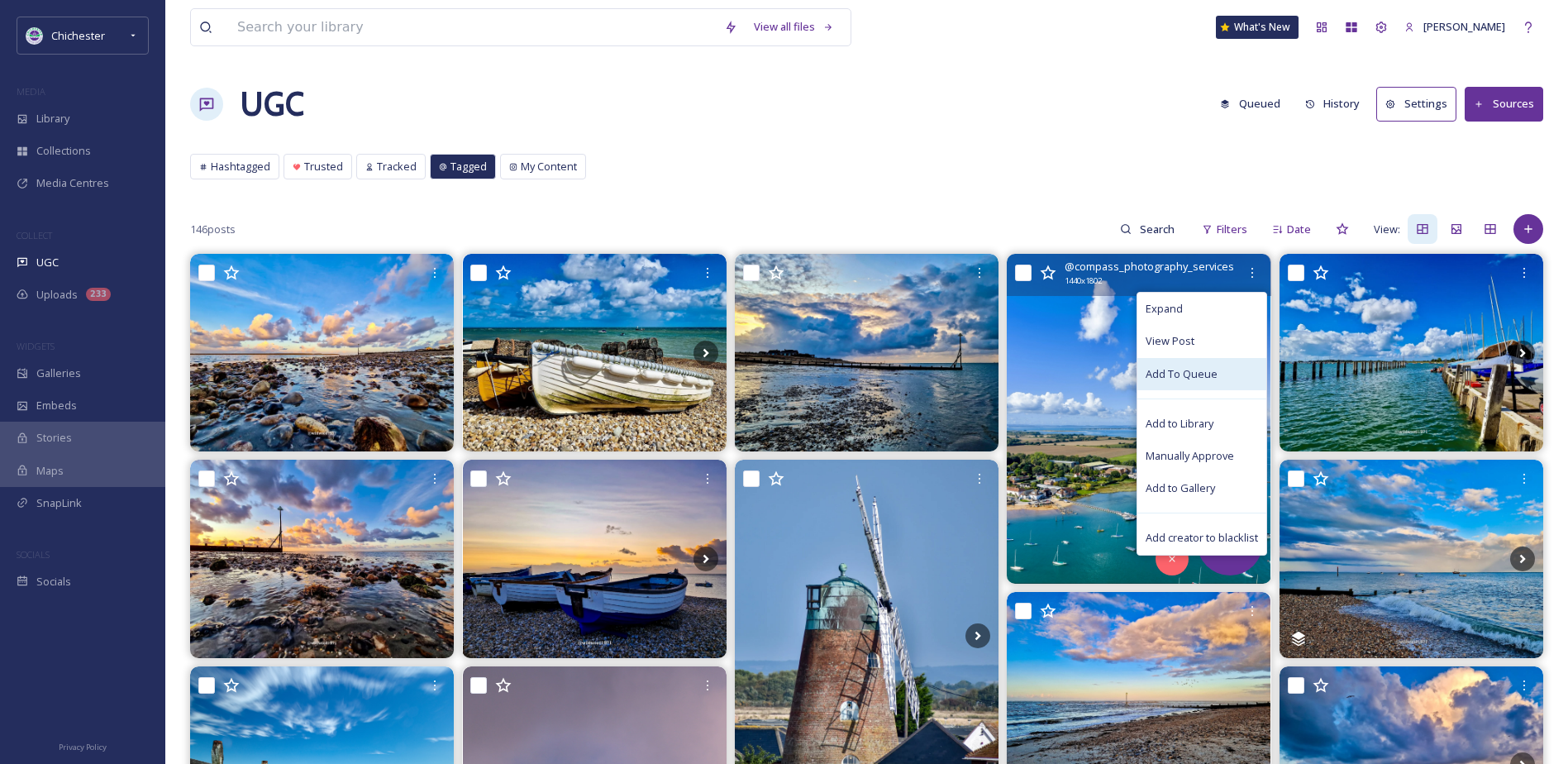
click at [1191, 380] on span "Add To Queue" at bounding box center [1181, 374] width 72 height 16
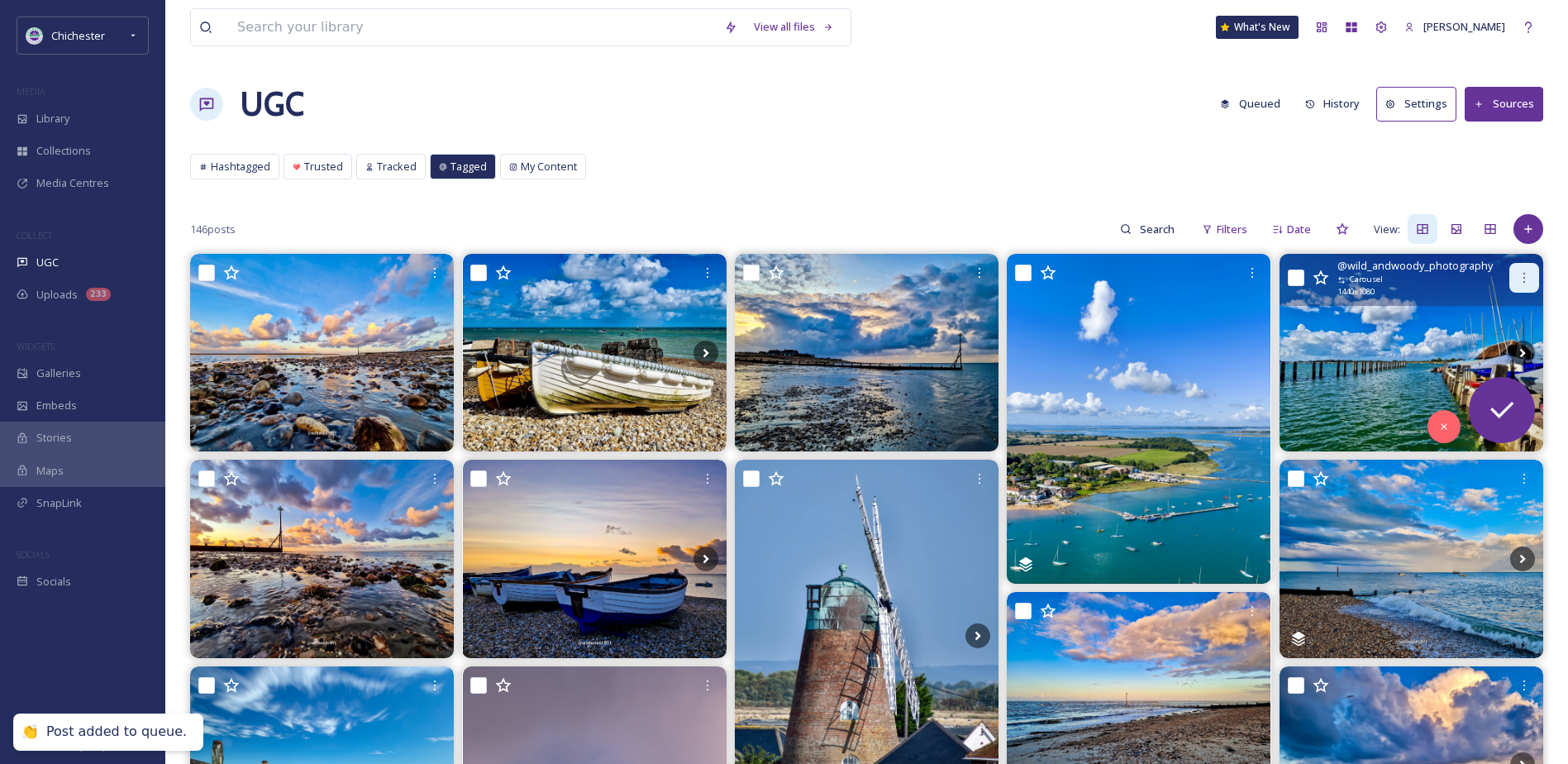
click at [1519, 283] on icon at bounding box center [1524, 277] width 13 height 13
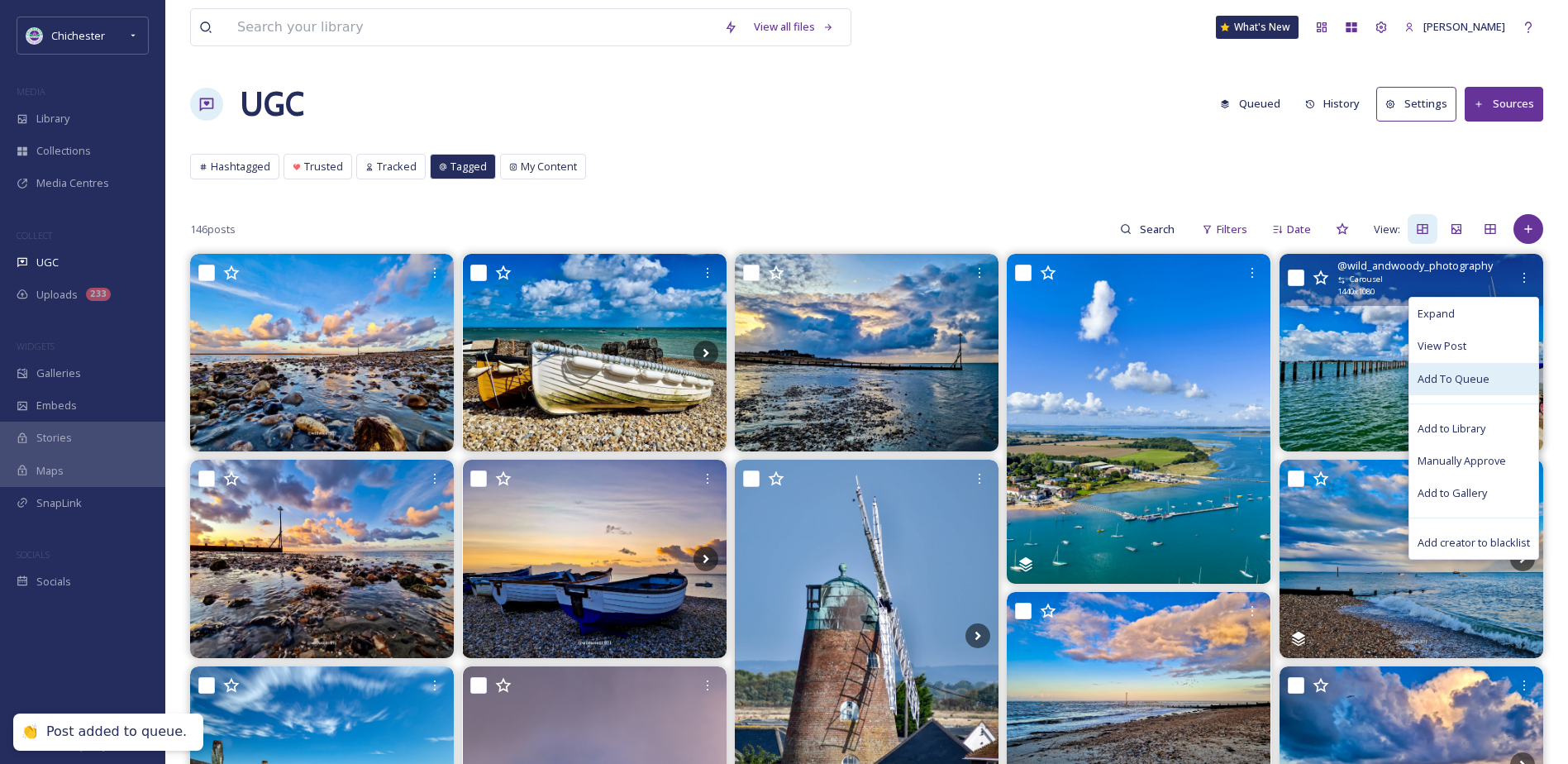
click at [1436, 378] on span "Add To Queue" at bounding box center [1453, 378] width 72 height 16
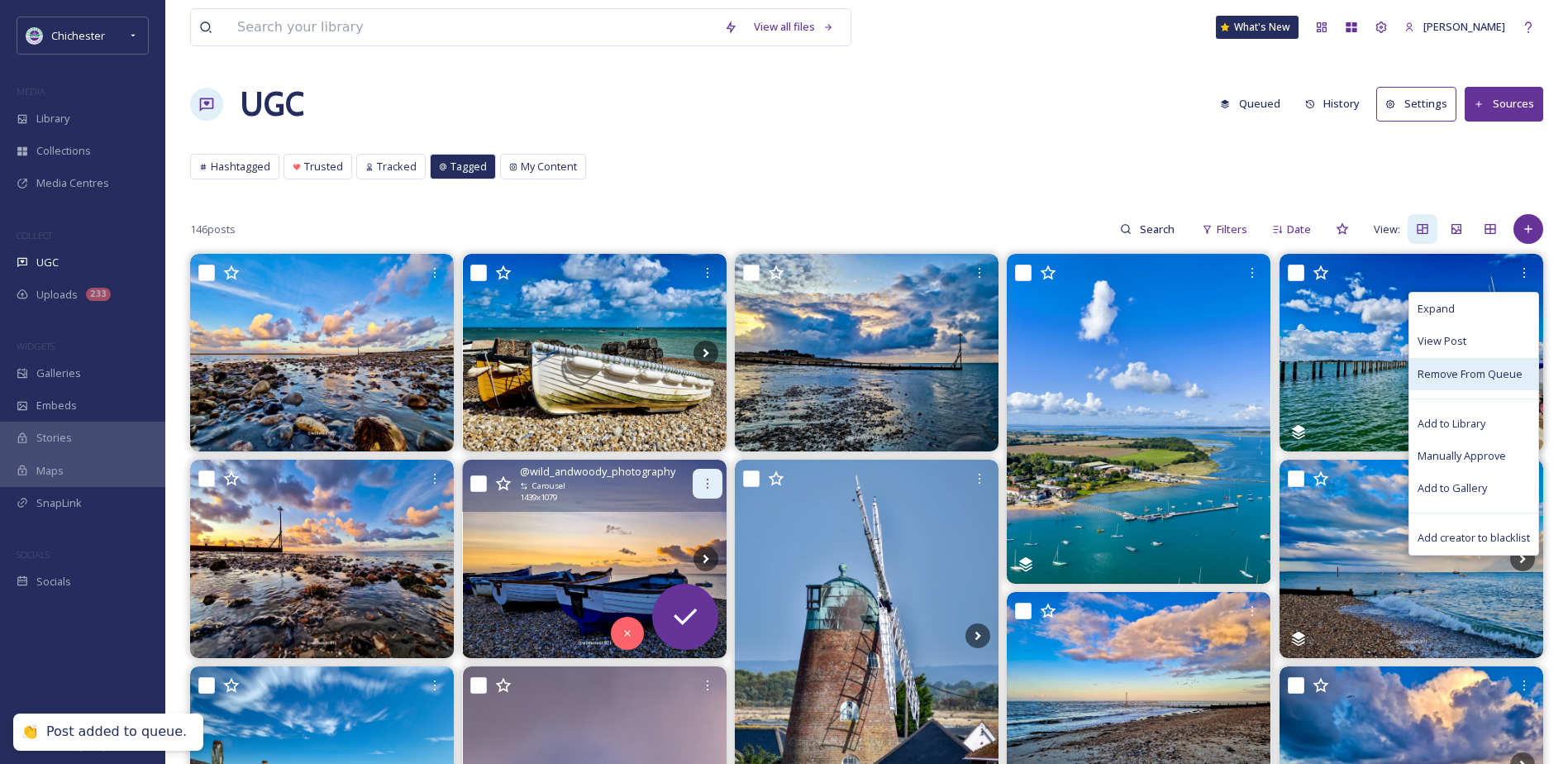
click at [702, 479] on icon at bounding box center [708, 484] width 13 height 13
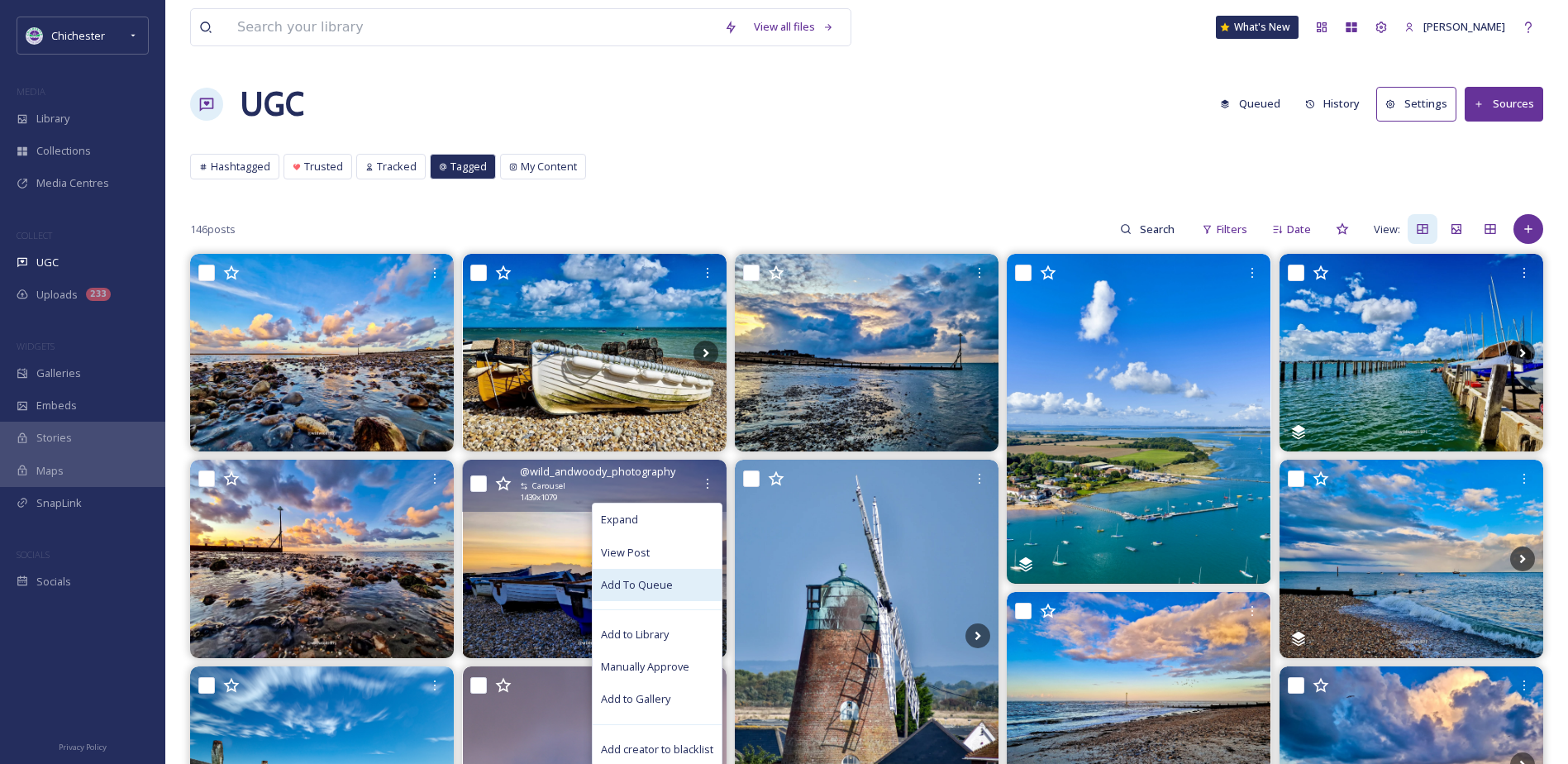
click at [624, 588] on span "Add To Queue" at bounding box center [637, 585] width 72 height 16
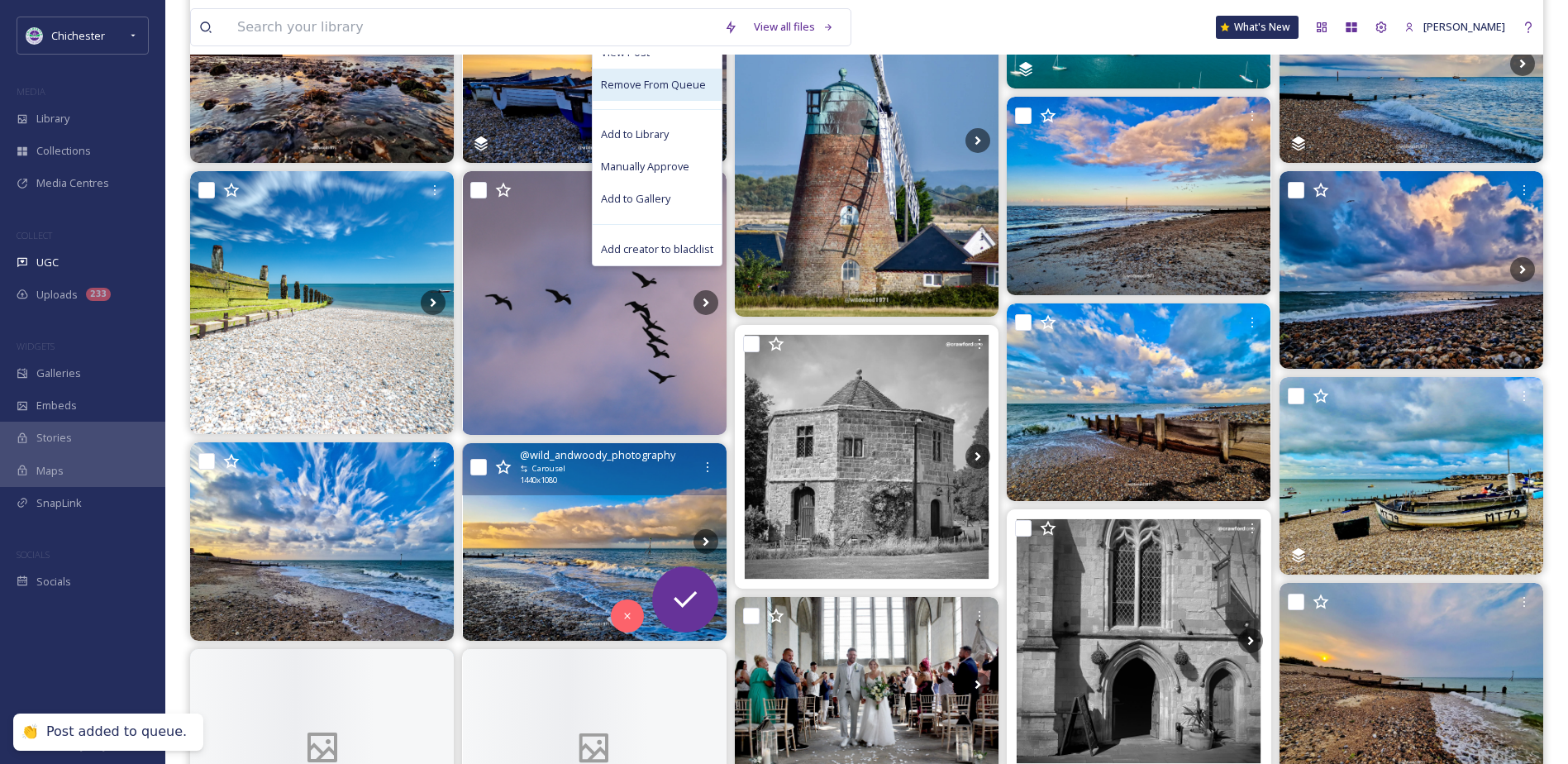
scroll to position [496, 0]
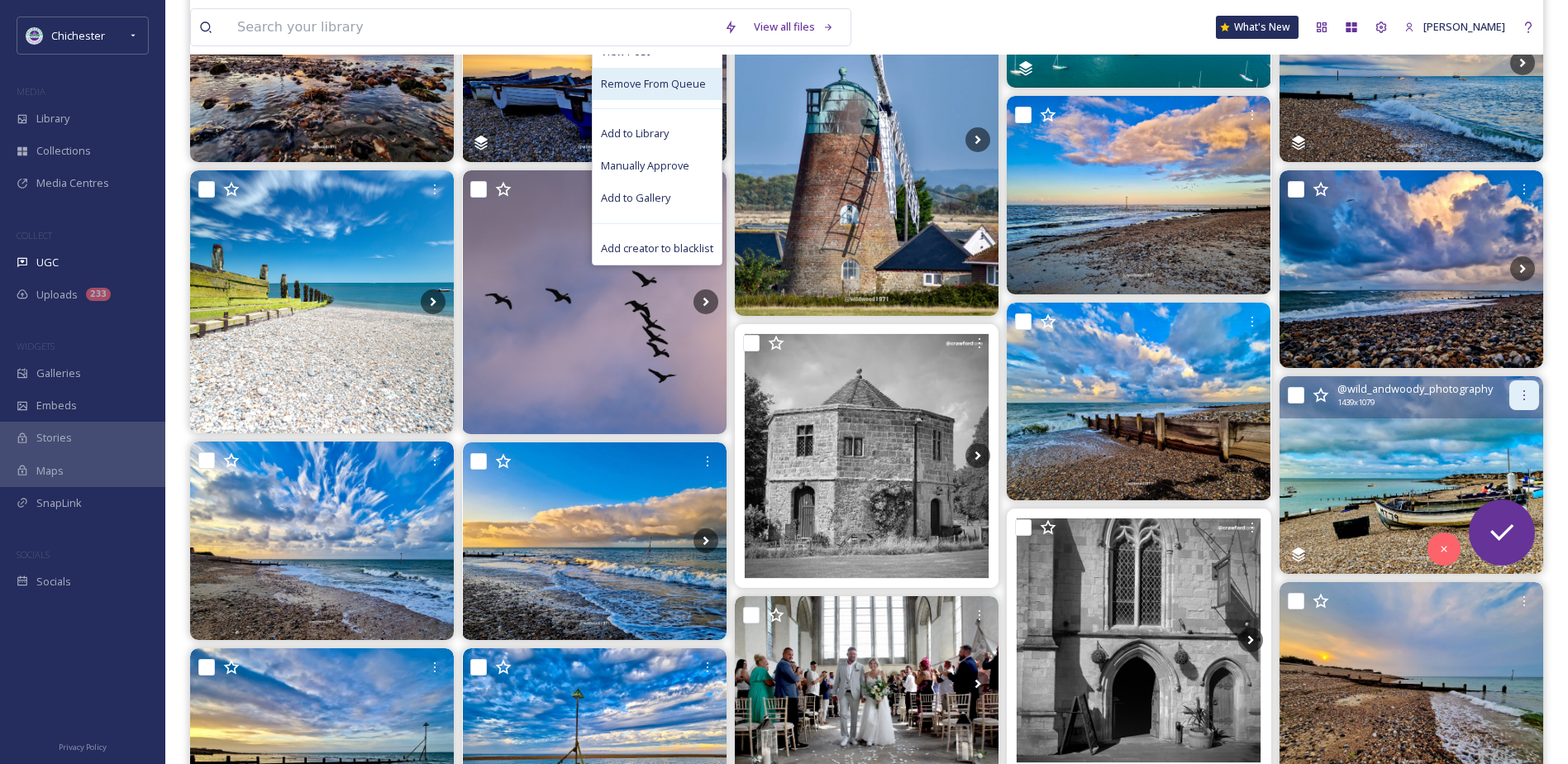
click at [1526, 394] on icon at bounding box center [1524, 395] width 13 height 13
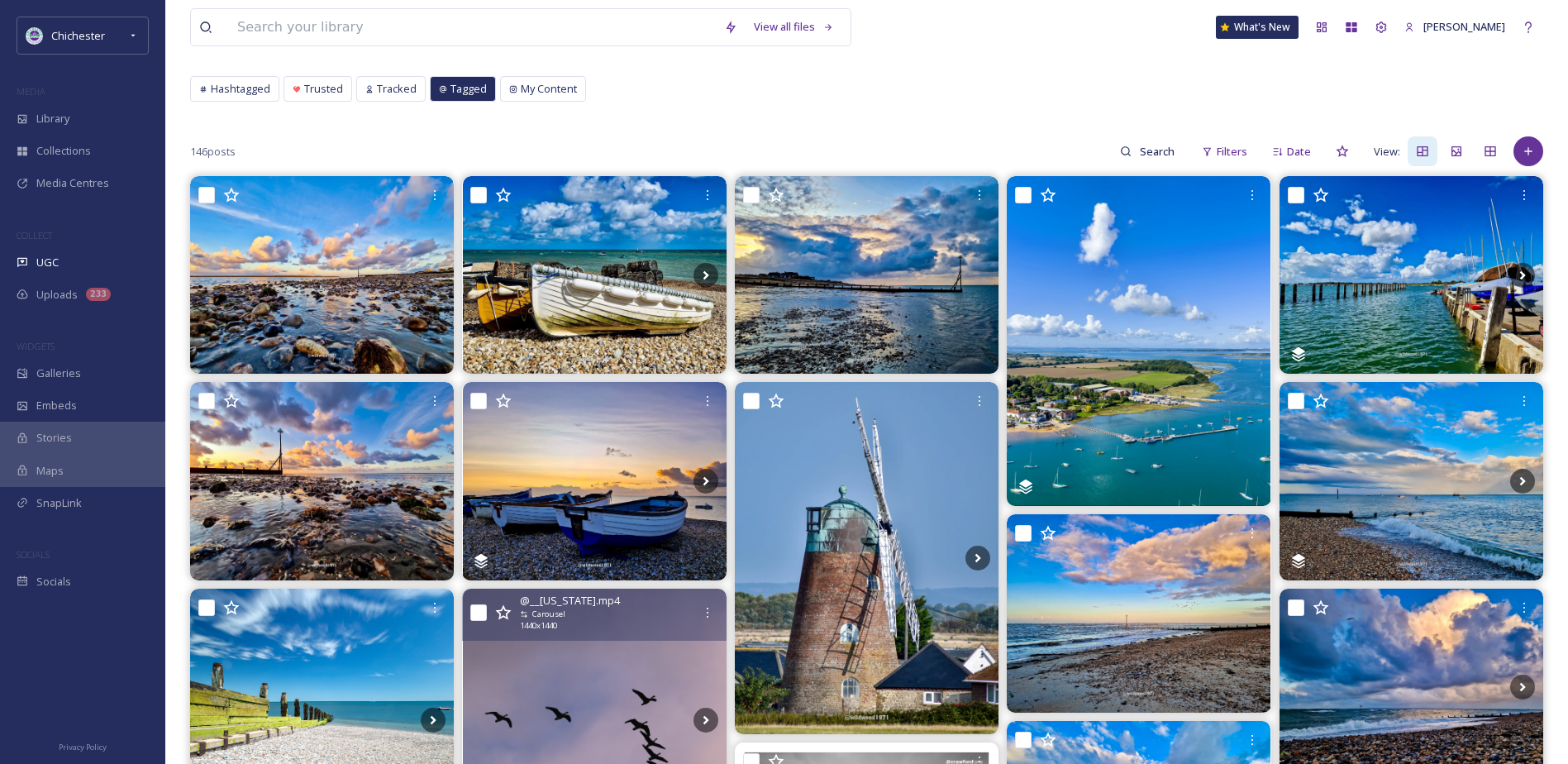
scroll to position [0, 0]
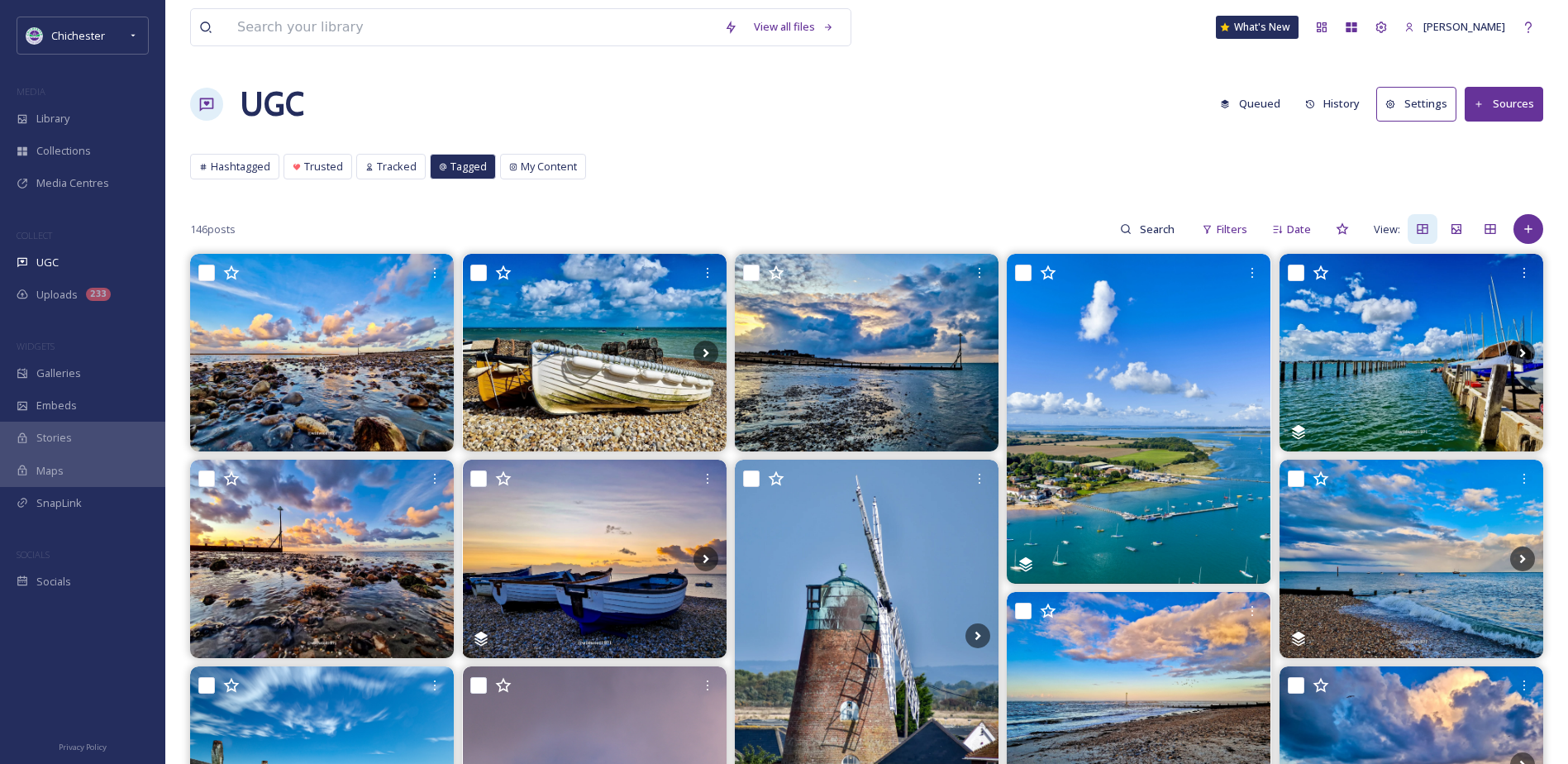
click at [1264, 105] on button "Queued" at bounding box center [1250, 104] width 77 height 33
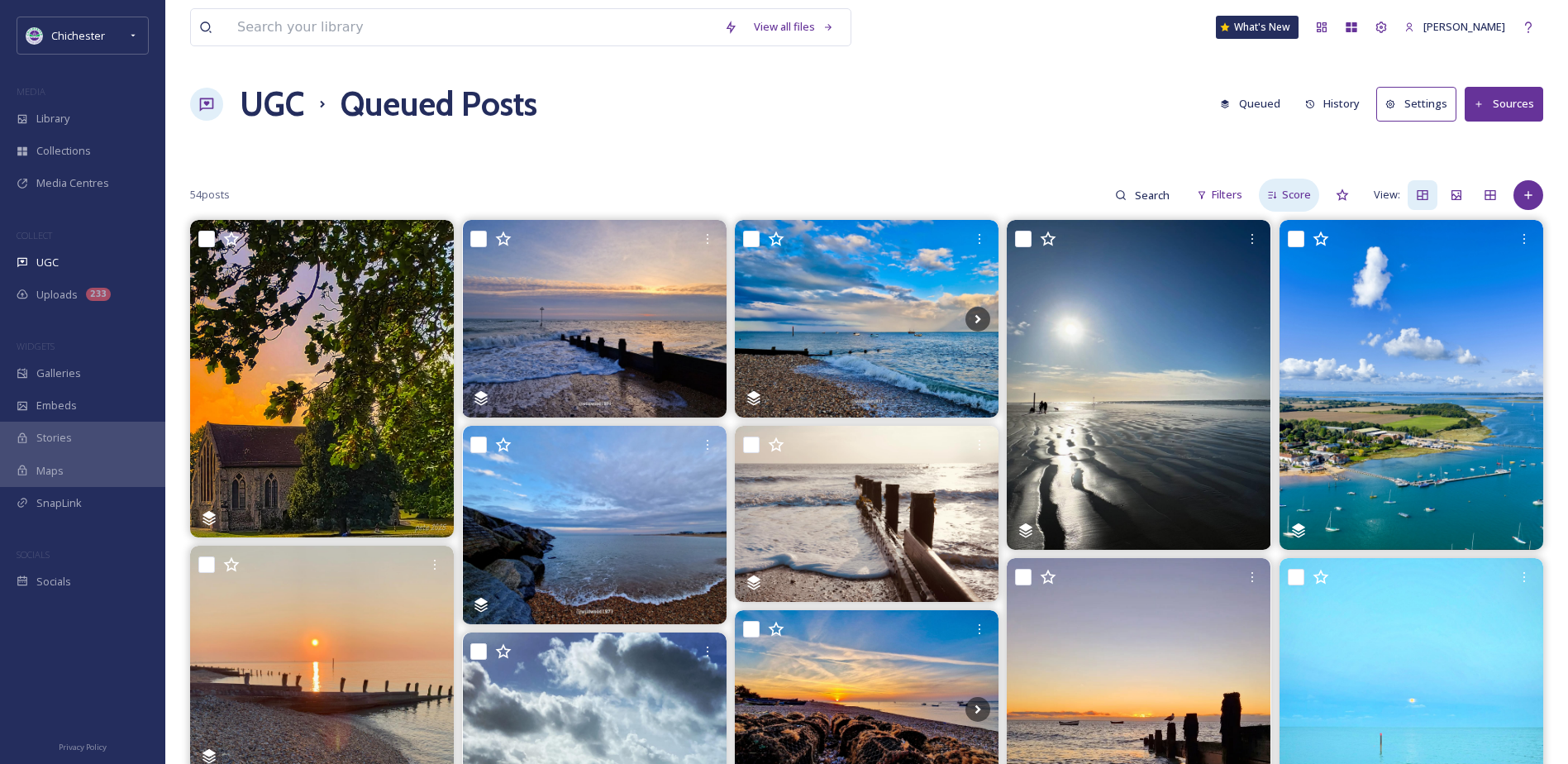
click at [1298, 205] on div "Score" at bounding box center [1289, 194] width 61 height 33
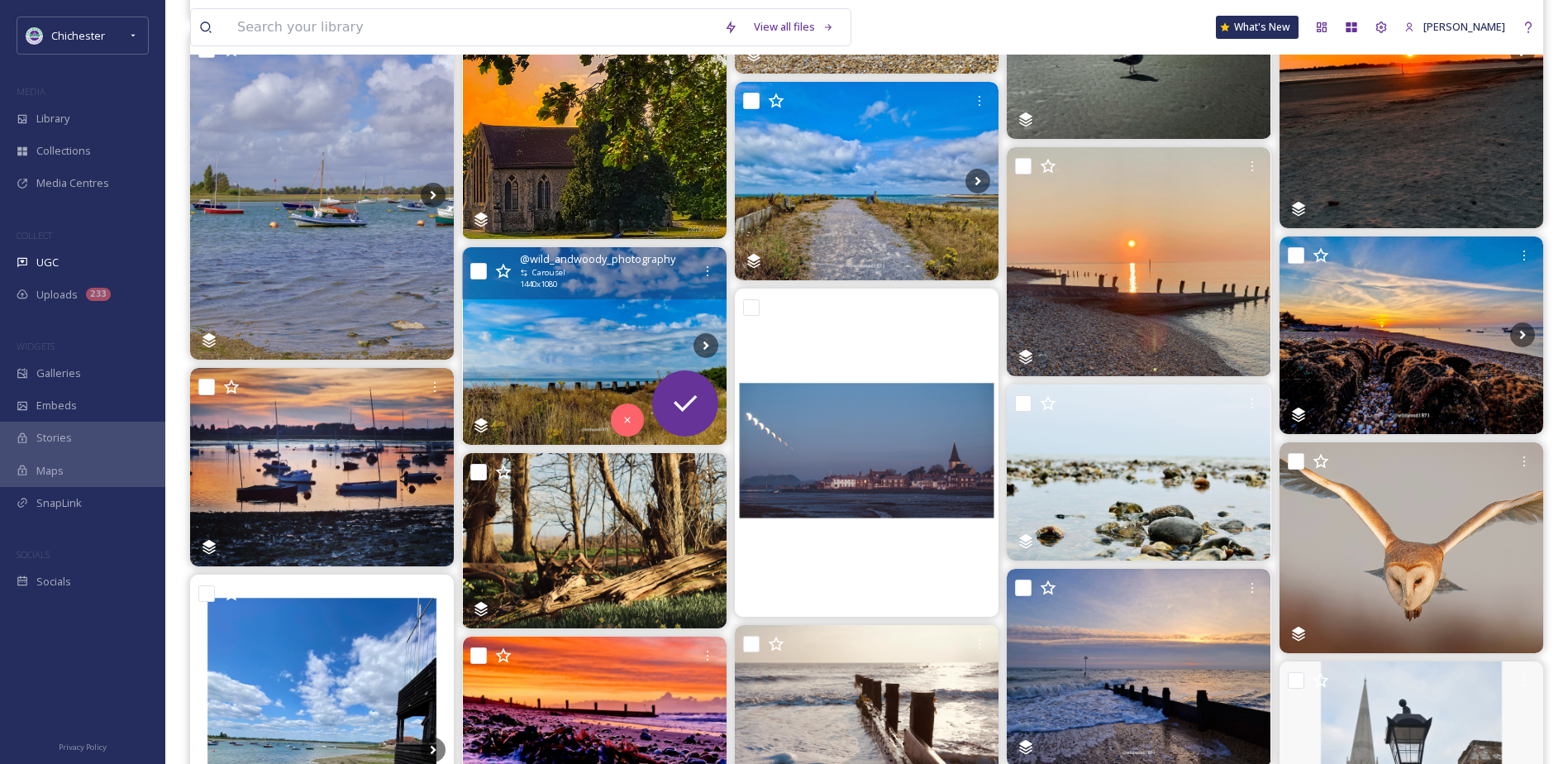
scroll to position [744, 0]
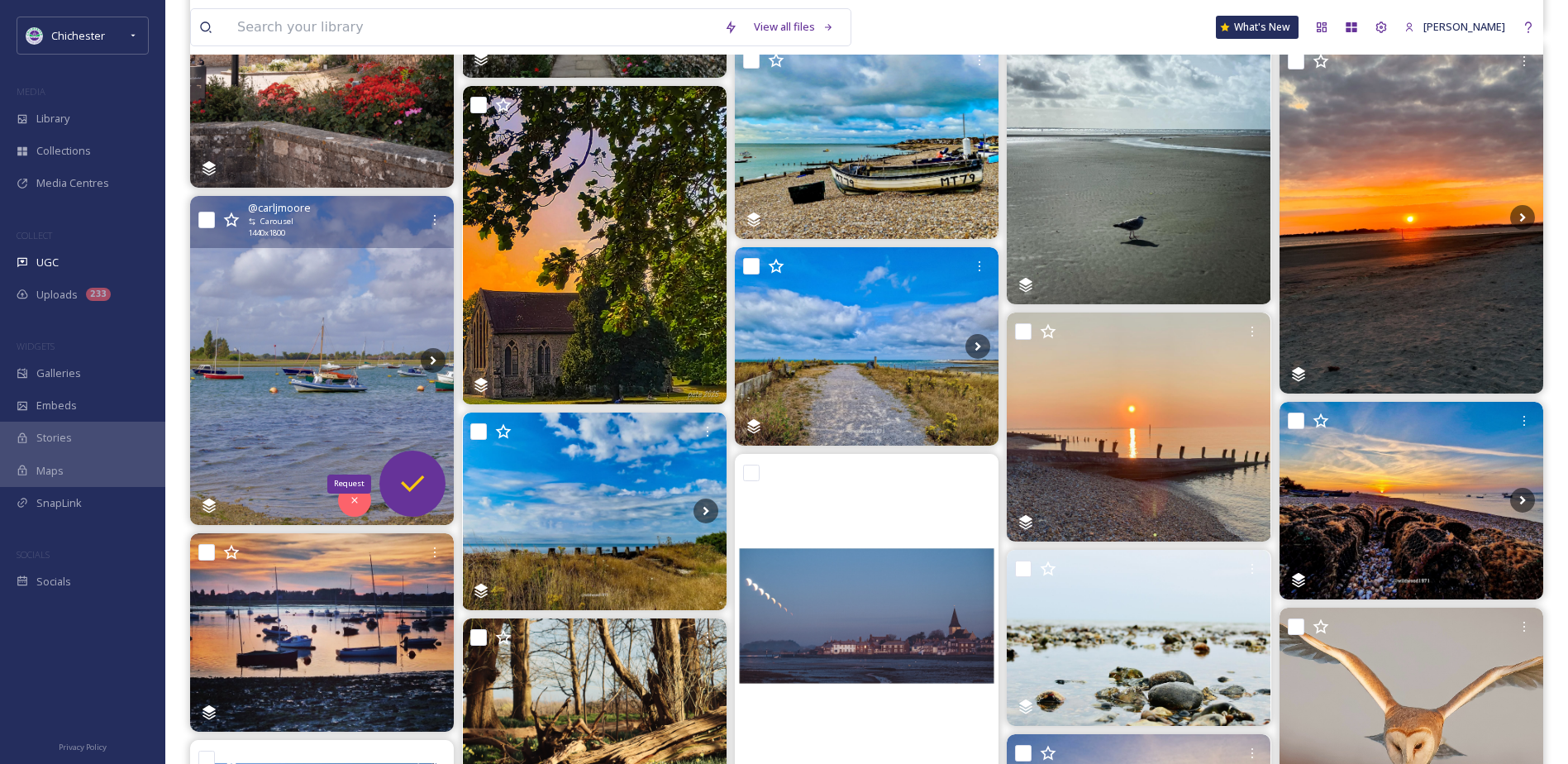
click at [402, 479] on icon at bounding box center [412, 483] width 33 height 33
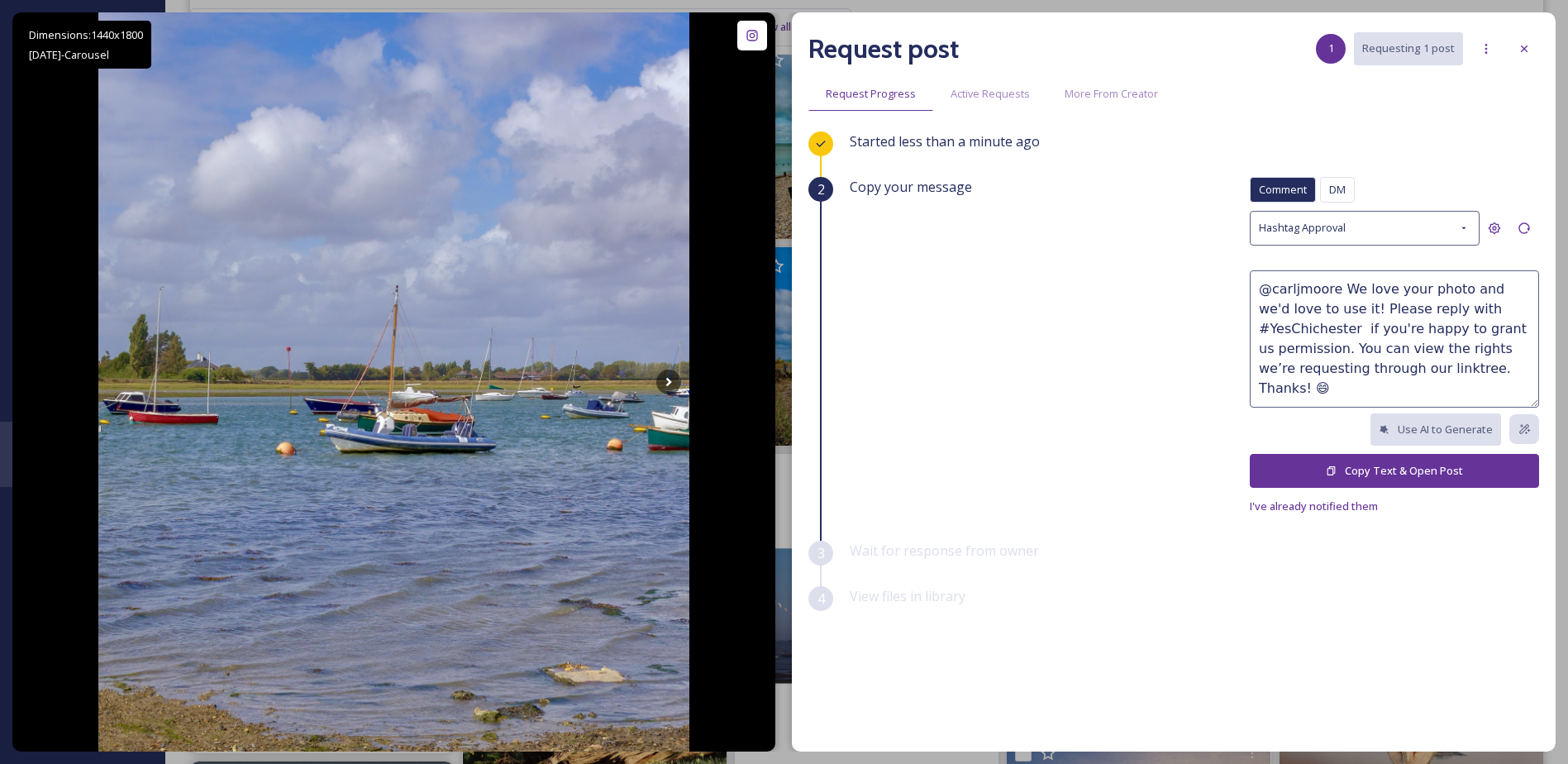
click at [1372, 471] on button "Copy Text & Open Post" at bounding box center [1394, 471] width 290 height 34
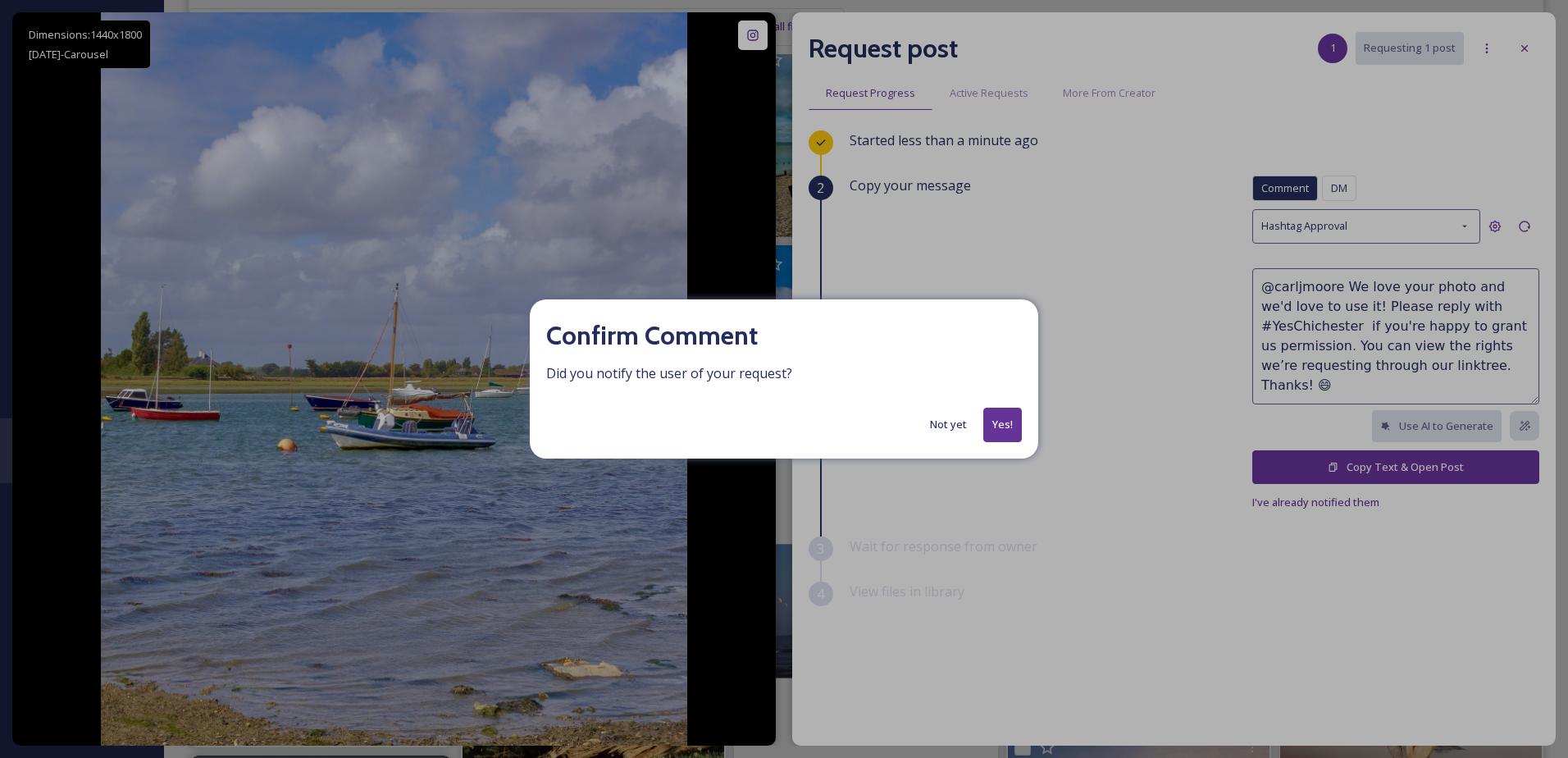
click at [992, 407] on div "Confirm Comment Did you notify the user of your request? Not yet Yes!" at bounding box center [784, 378] width 508 height 158
click at [998, 418] on button "Yes!" at bounding box center [1002, 424] width 39 height 33
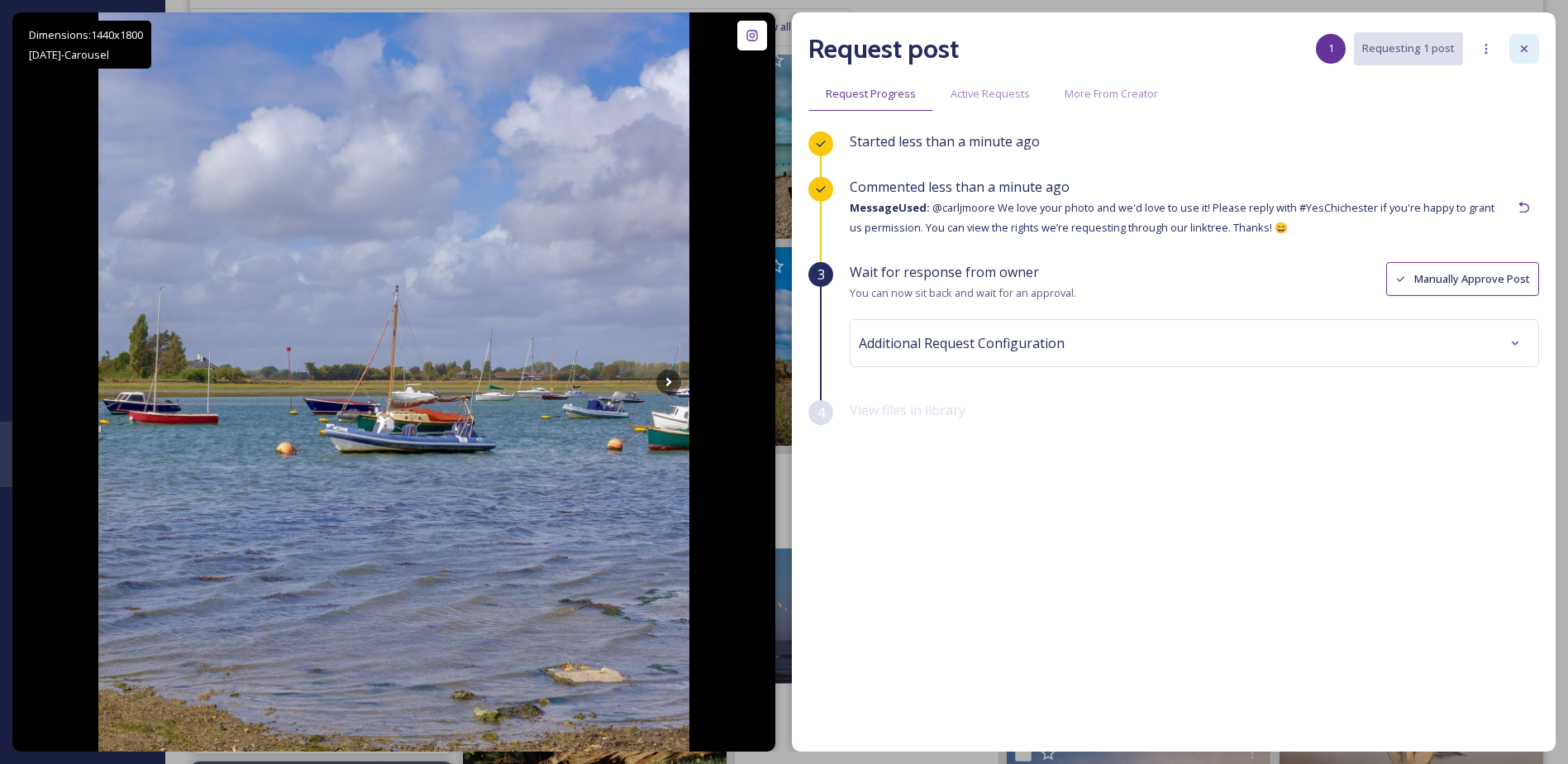
click at [1532, 56] on div at bounding box center [1524, 49] width 30 height 30
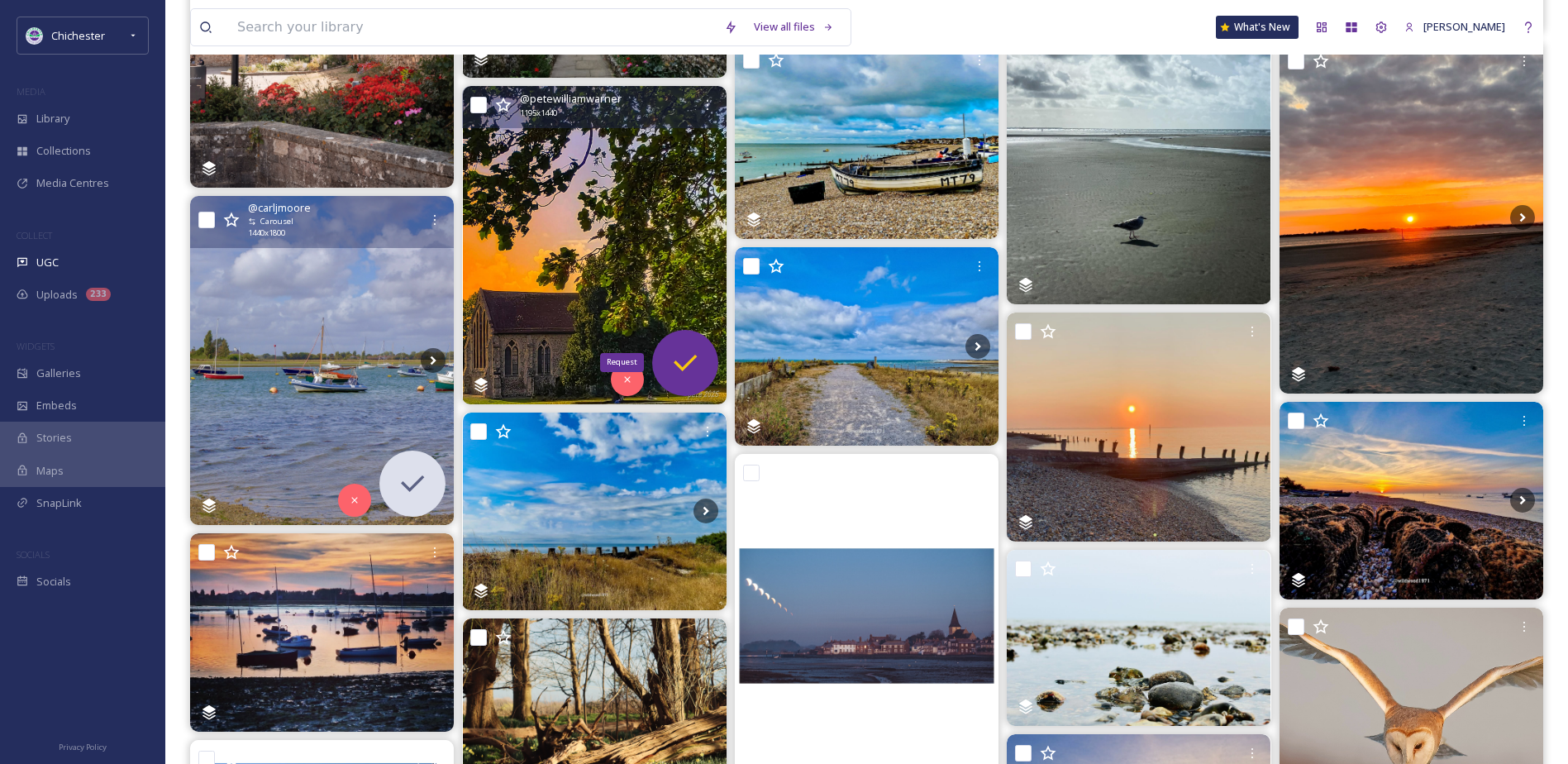
click at [681, 354] on icon at bounding box center [685, 362] width 33 height 33
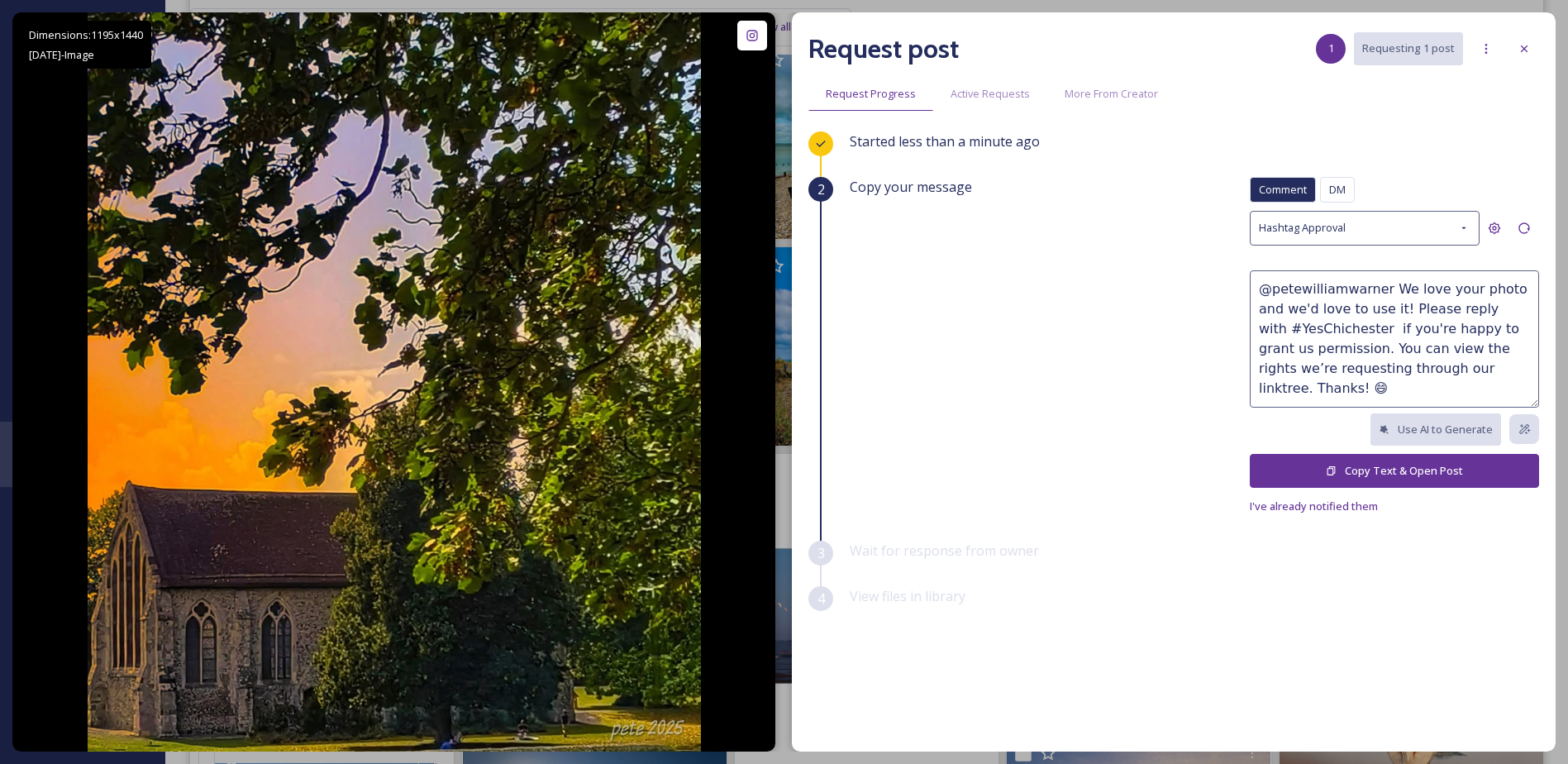
click at [1425, 468] on button "Copy Text & Open Post" at bounding box center [1394, 471] width 290 height 34
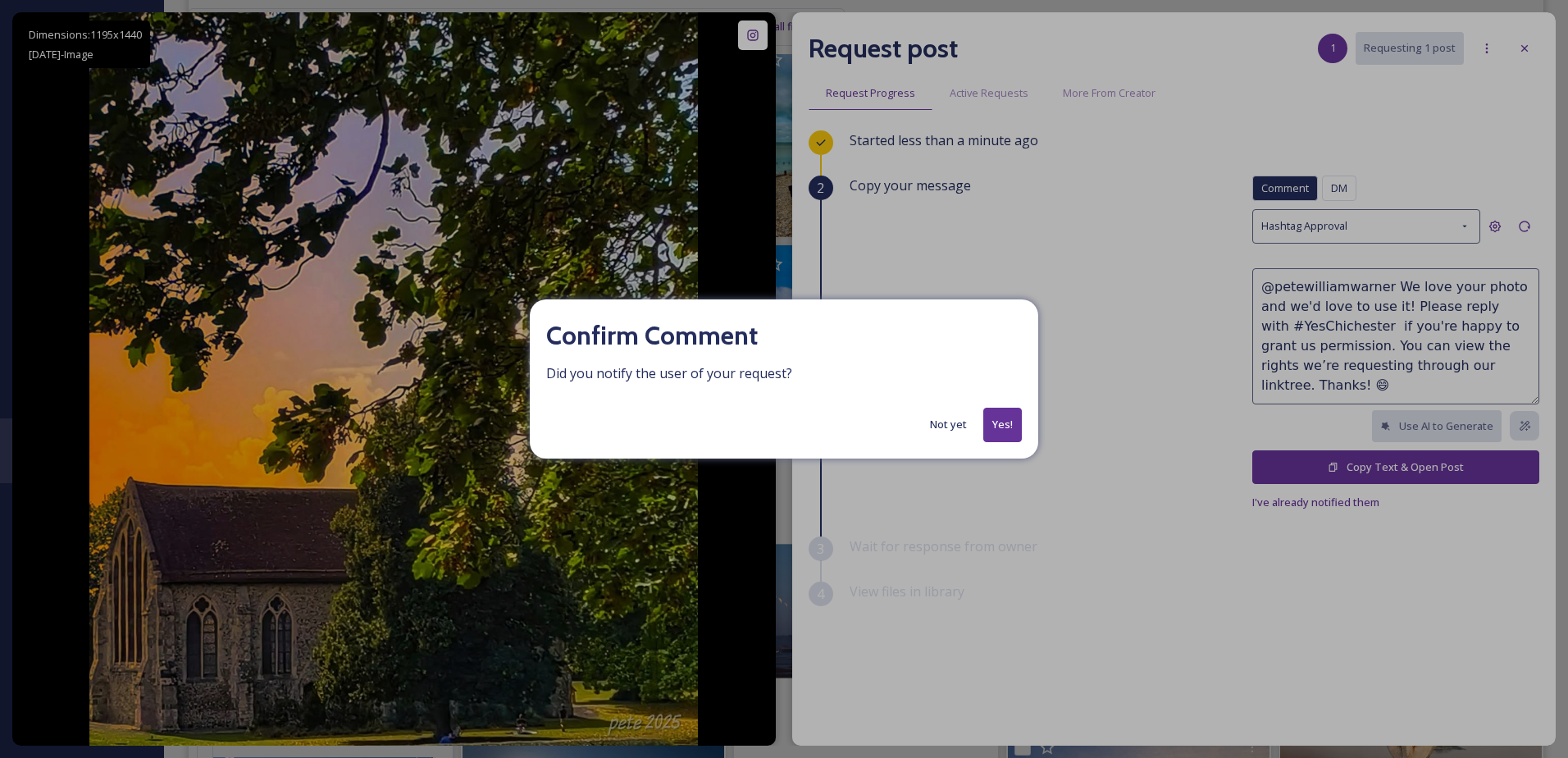
click at [1011, 410] on button "Yes!" at bounding box center [1002, 424] width 39 height 33
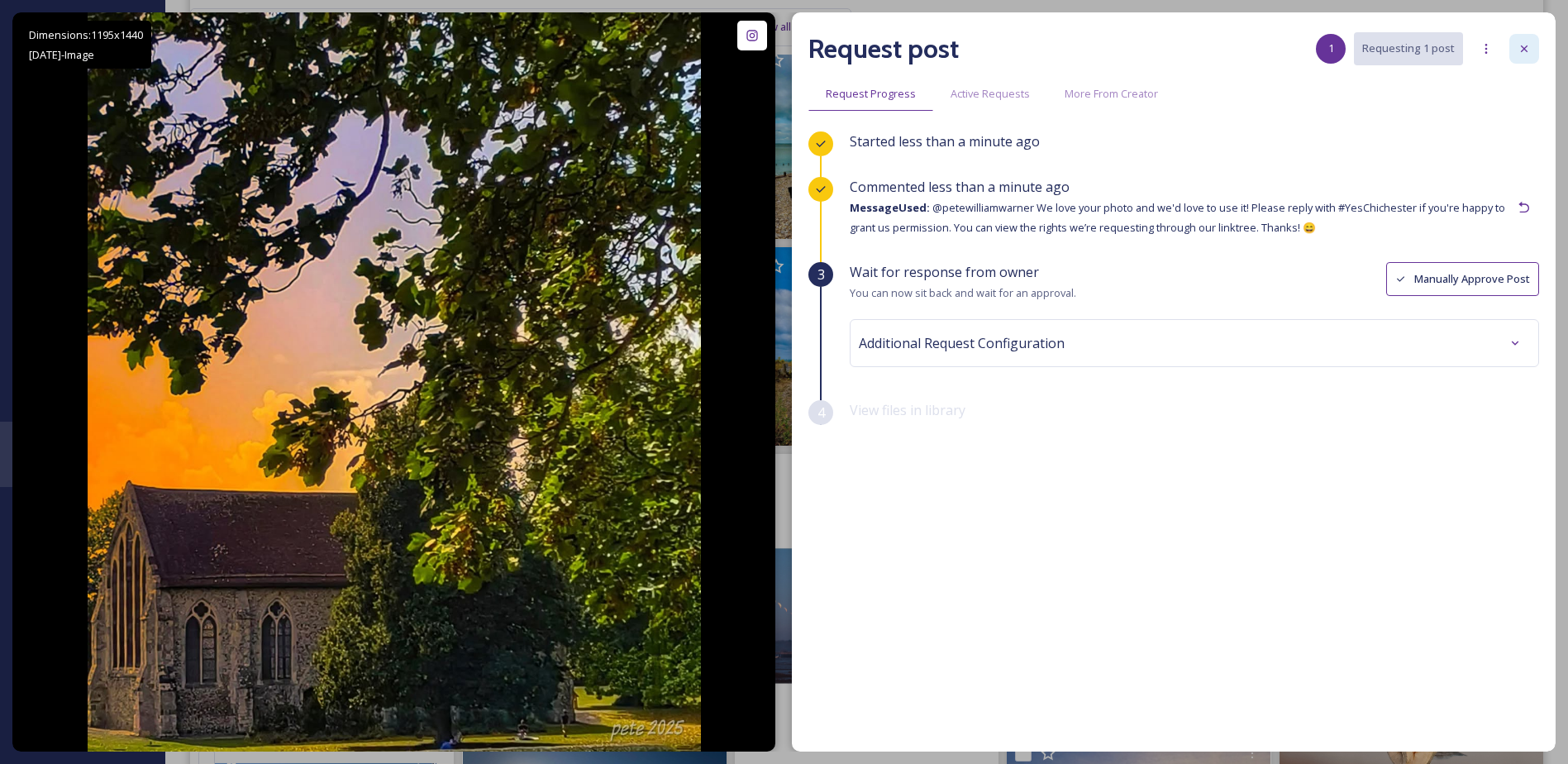
click at [1537, 39] on div at bounding box center [1524, 49] width 30 height 30
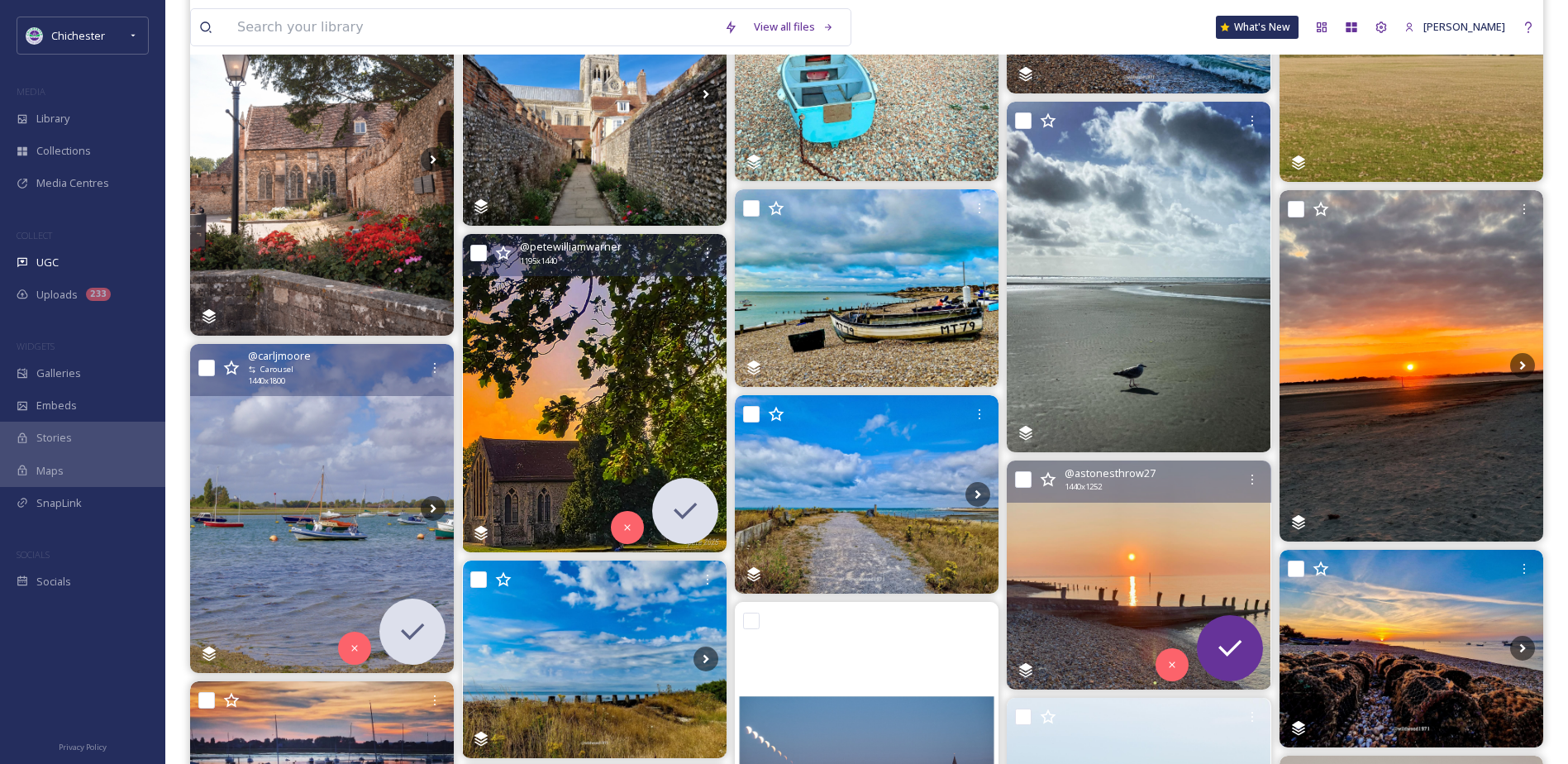
scroll to position [496, 0]
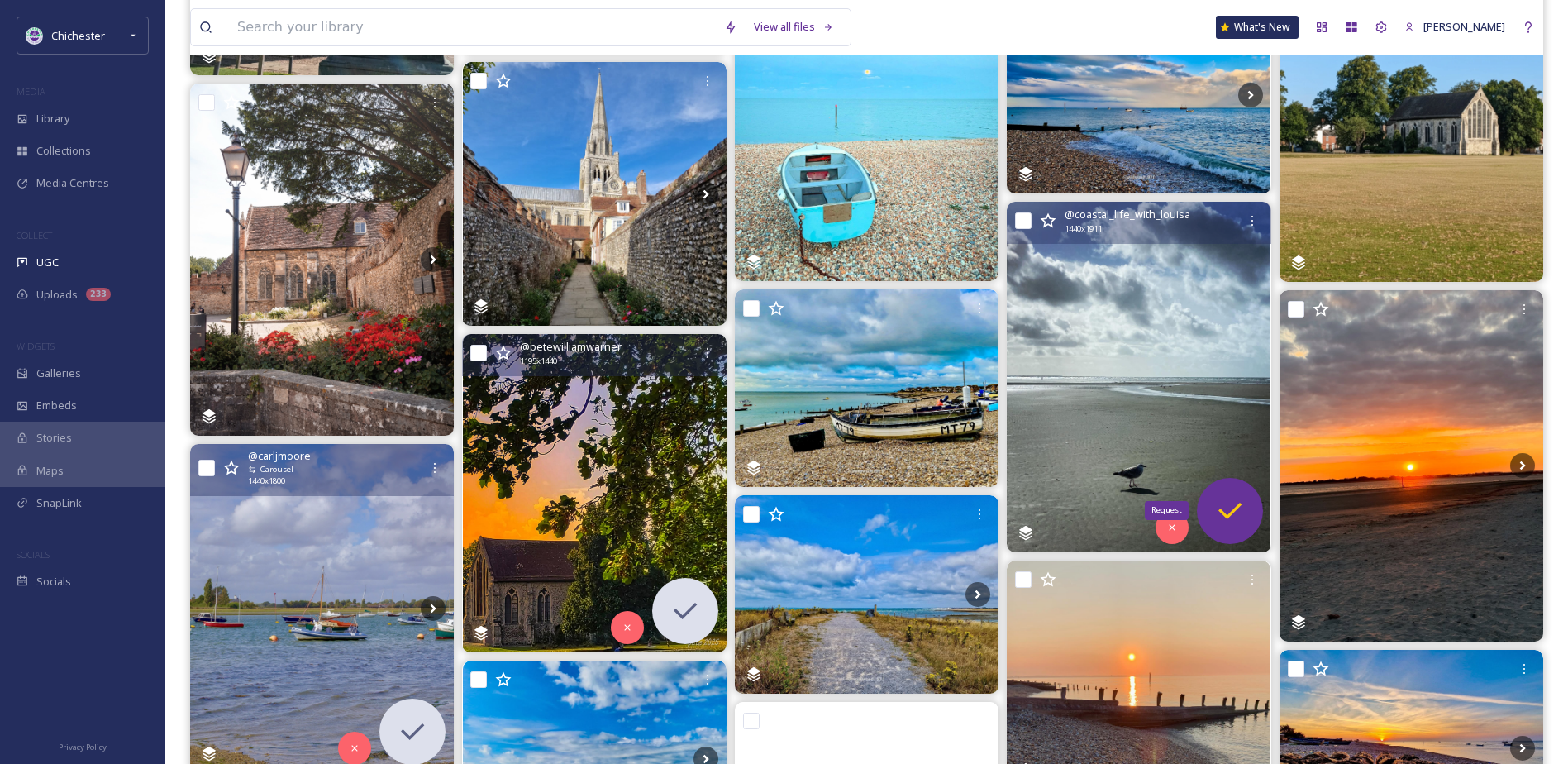
click at [1235, 508] on icon at bounding box center [1230, 510] width 33 height 33
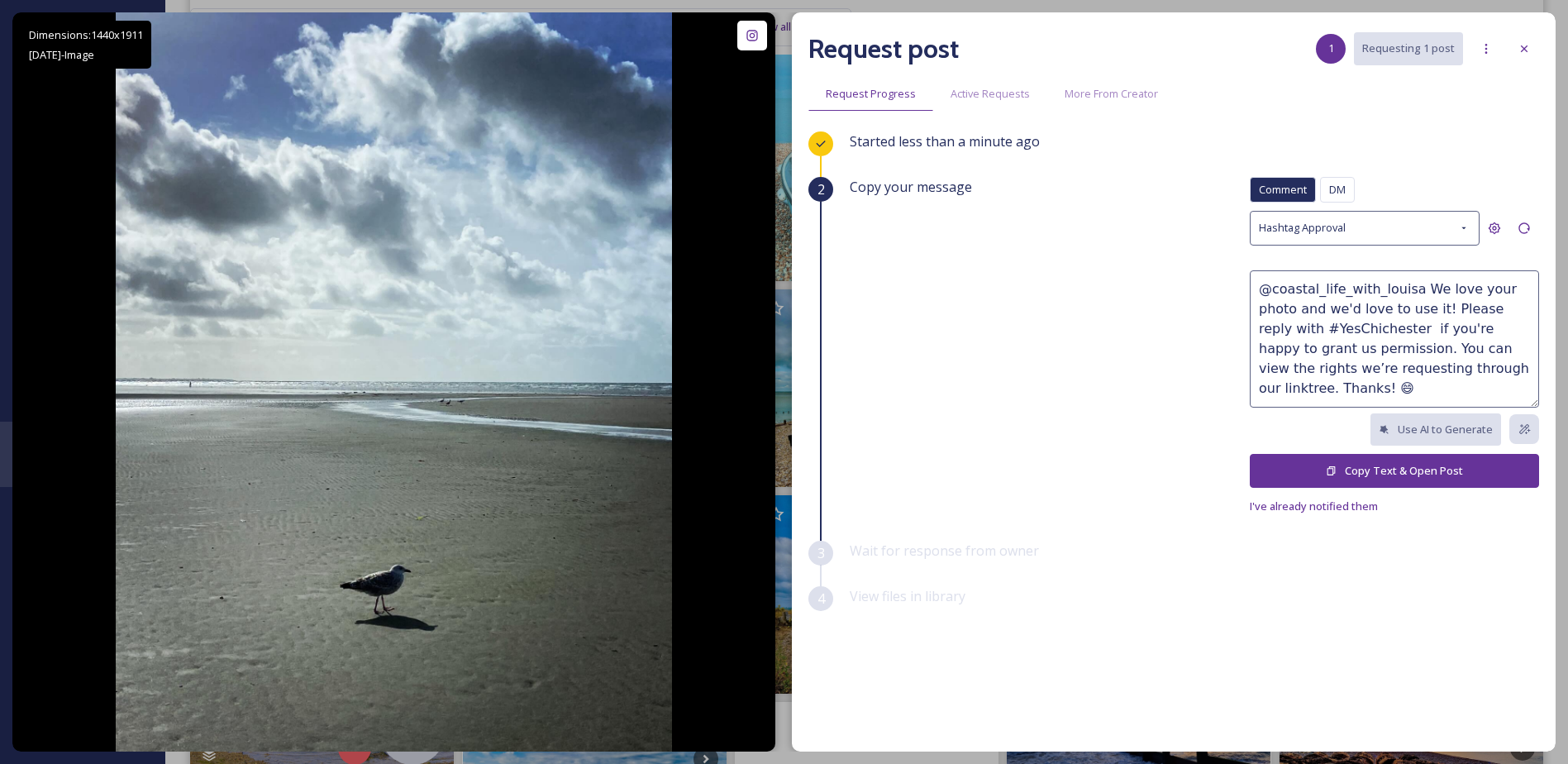
click at [1322, 443] on div "Use AI to Generate" at bounding box center [1394, 430] width 290 height 33
click at [1309, 474] on button "Copy Text & Open Post" at bounding box center [1394, 471] width 290 height 34
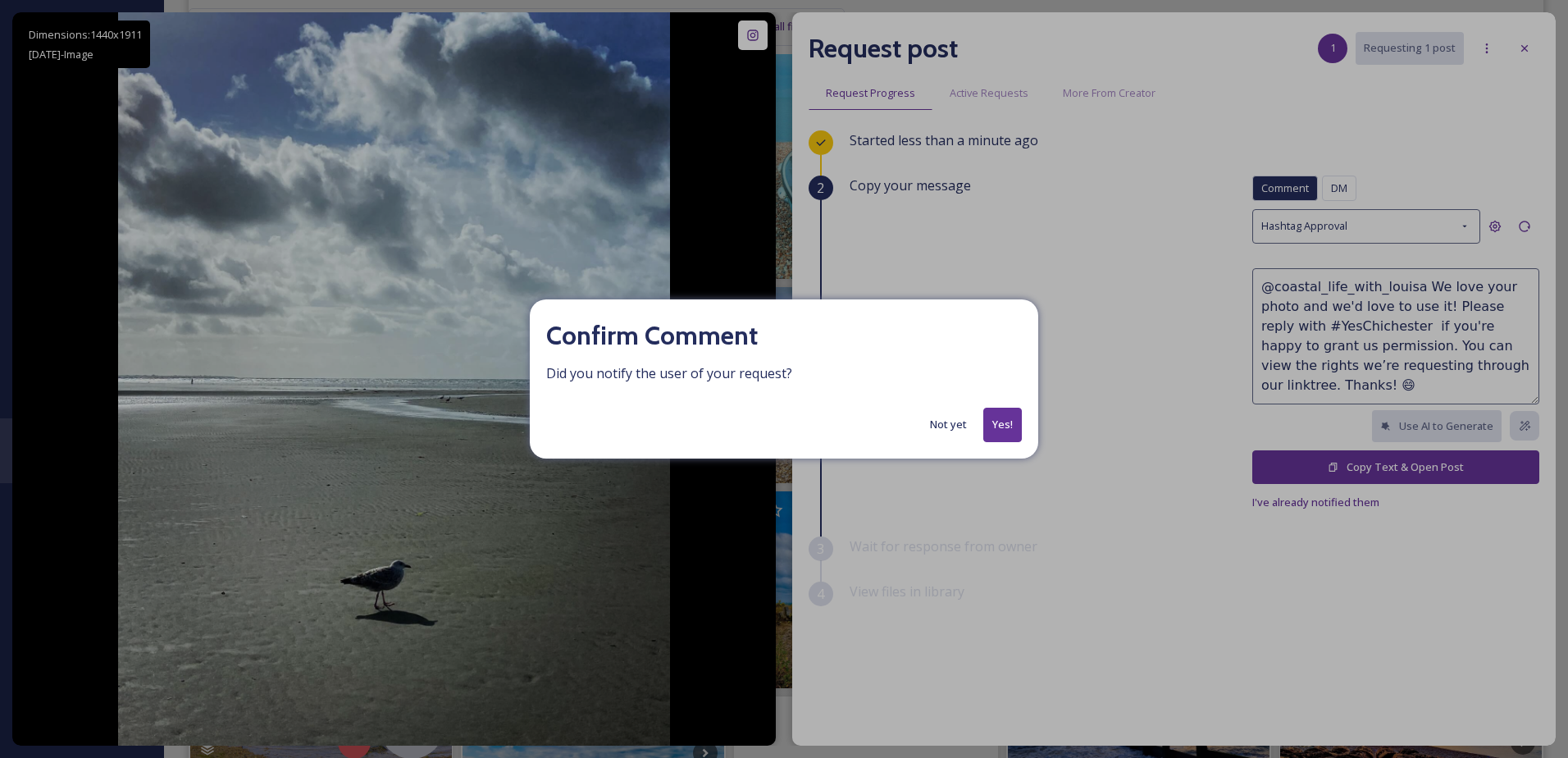
click at [1016, 433] on button "Yes!" at bounding box center [1002, 424] width 39 height 33
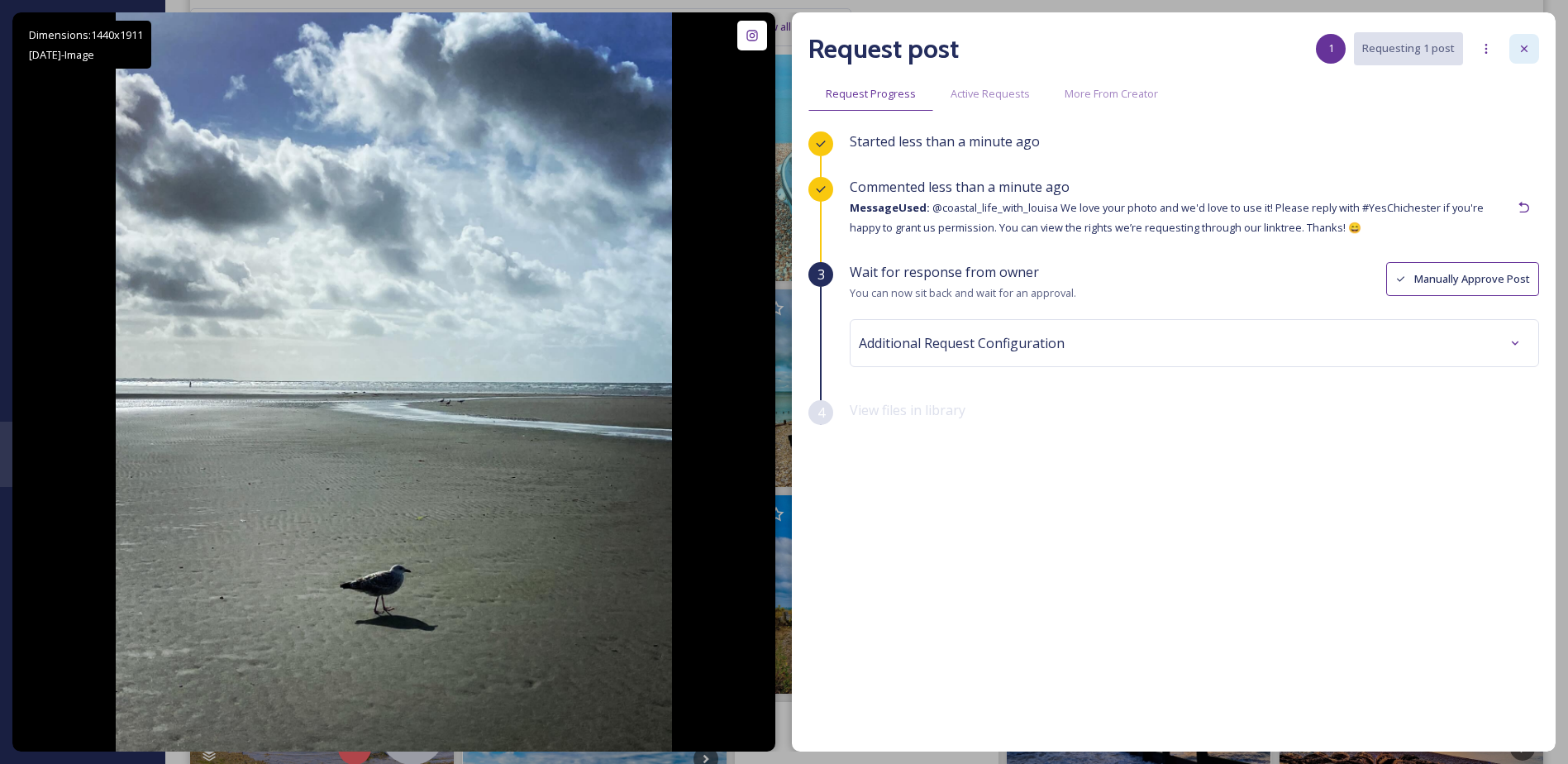
click at [1531, 41] on div at bounding box center [1524, 49] width 30 height 30
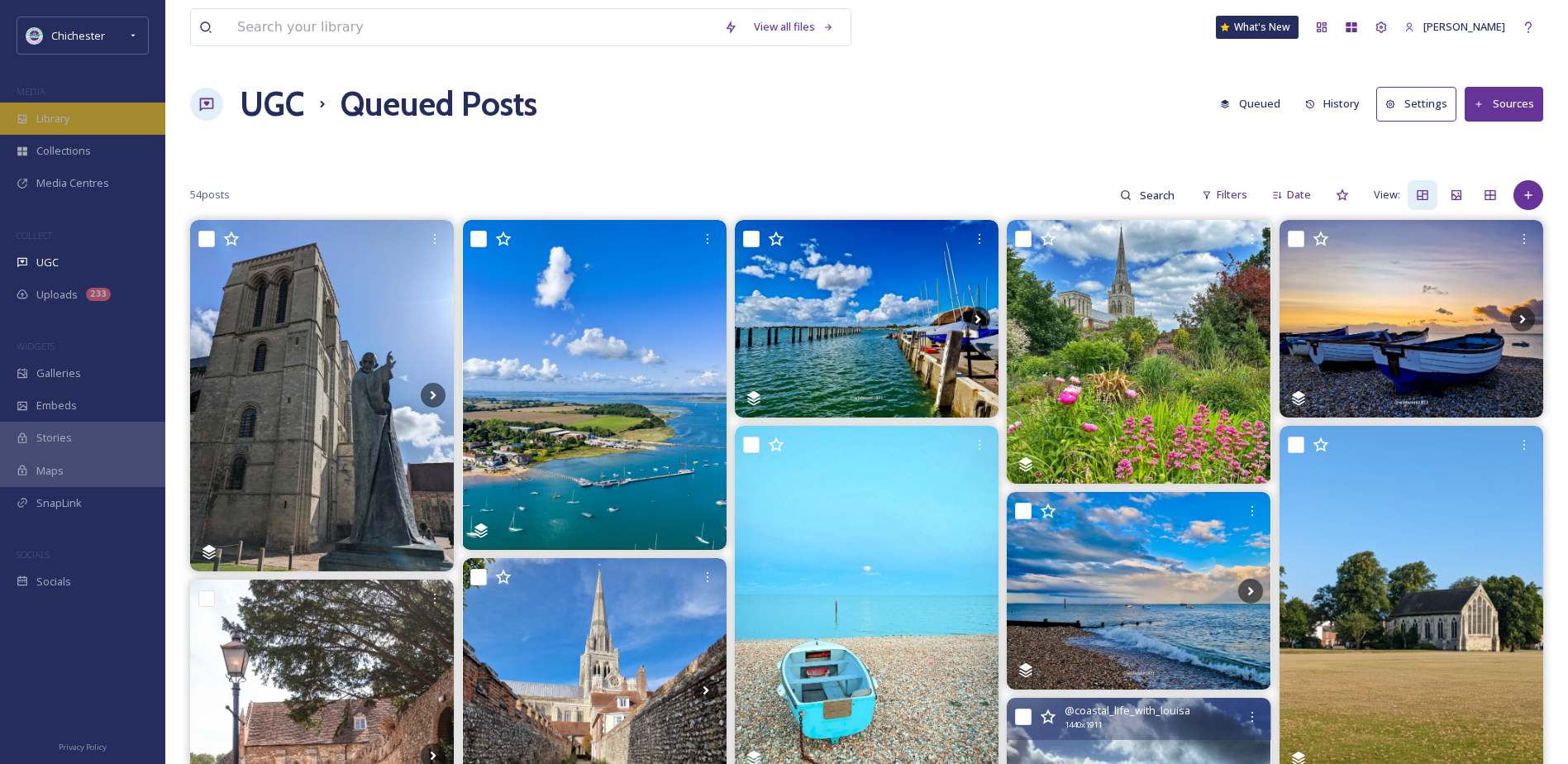
click at [53, 128] on div "Library" at bounding box center [82, 119] width 165 height 33
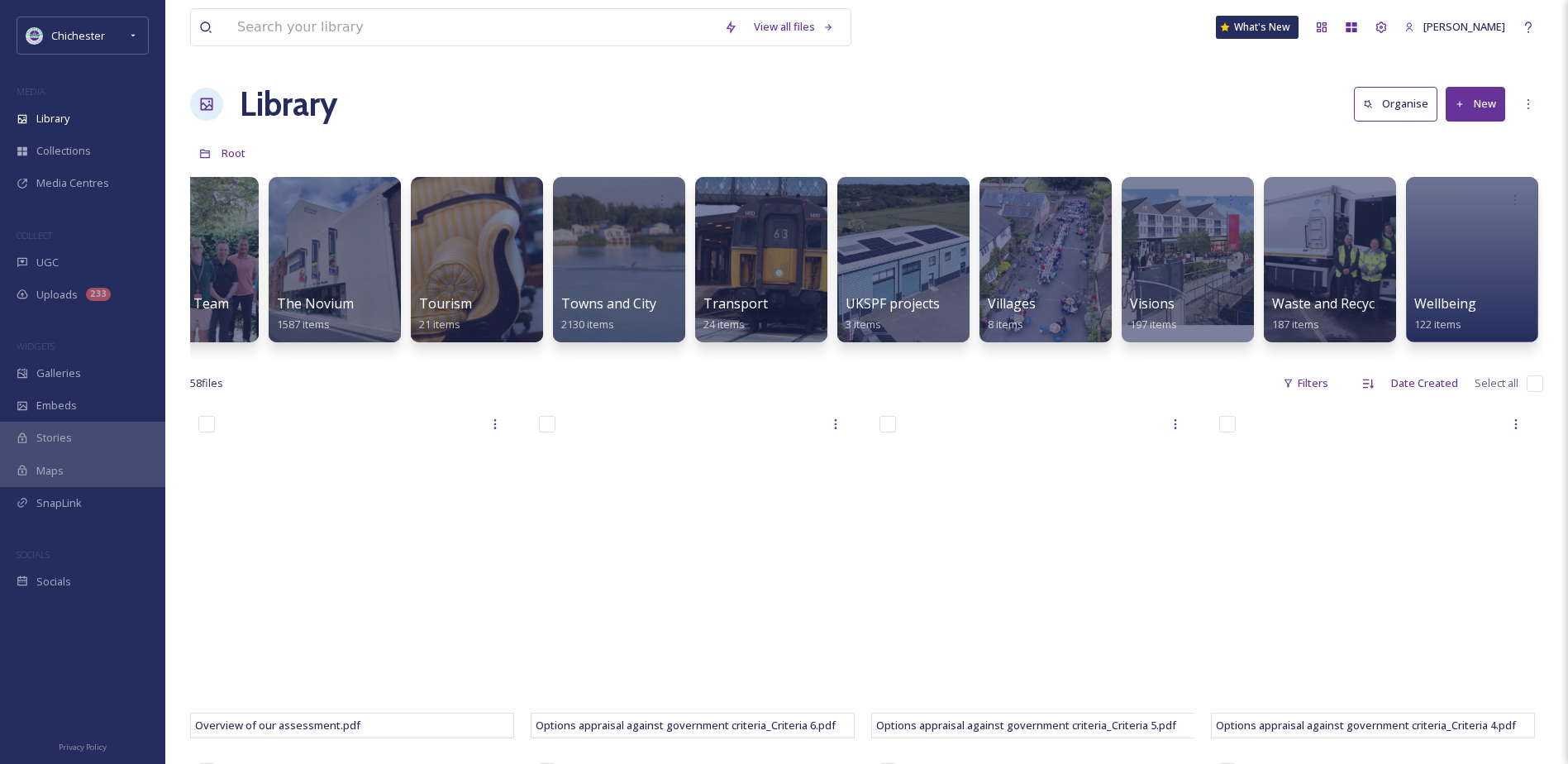
scroll to position [0, 6189]
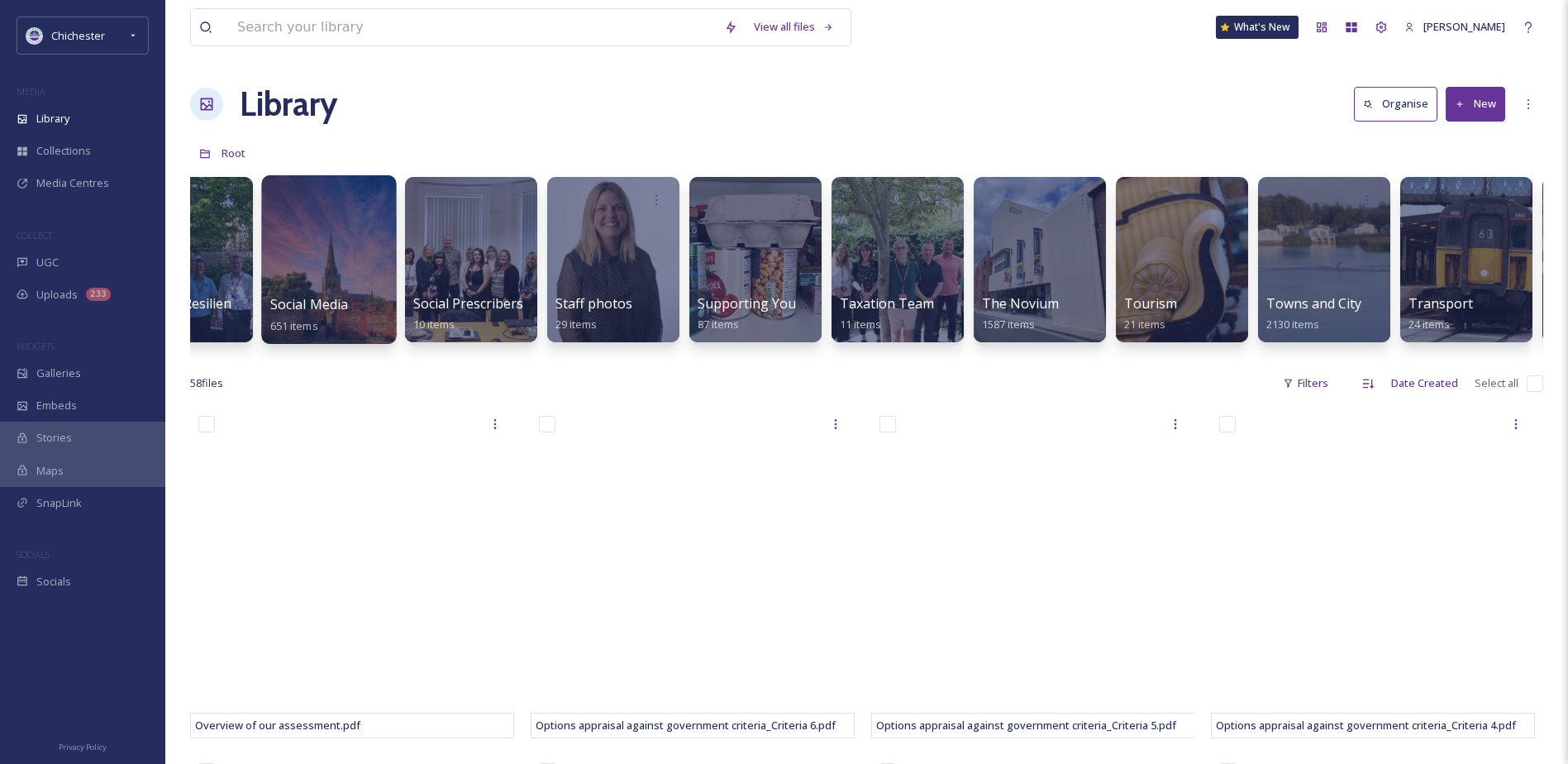
click at [313, 251] on div at bounding box center [329, 260] width 134 height 169
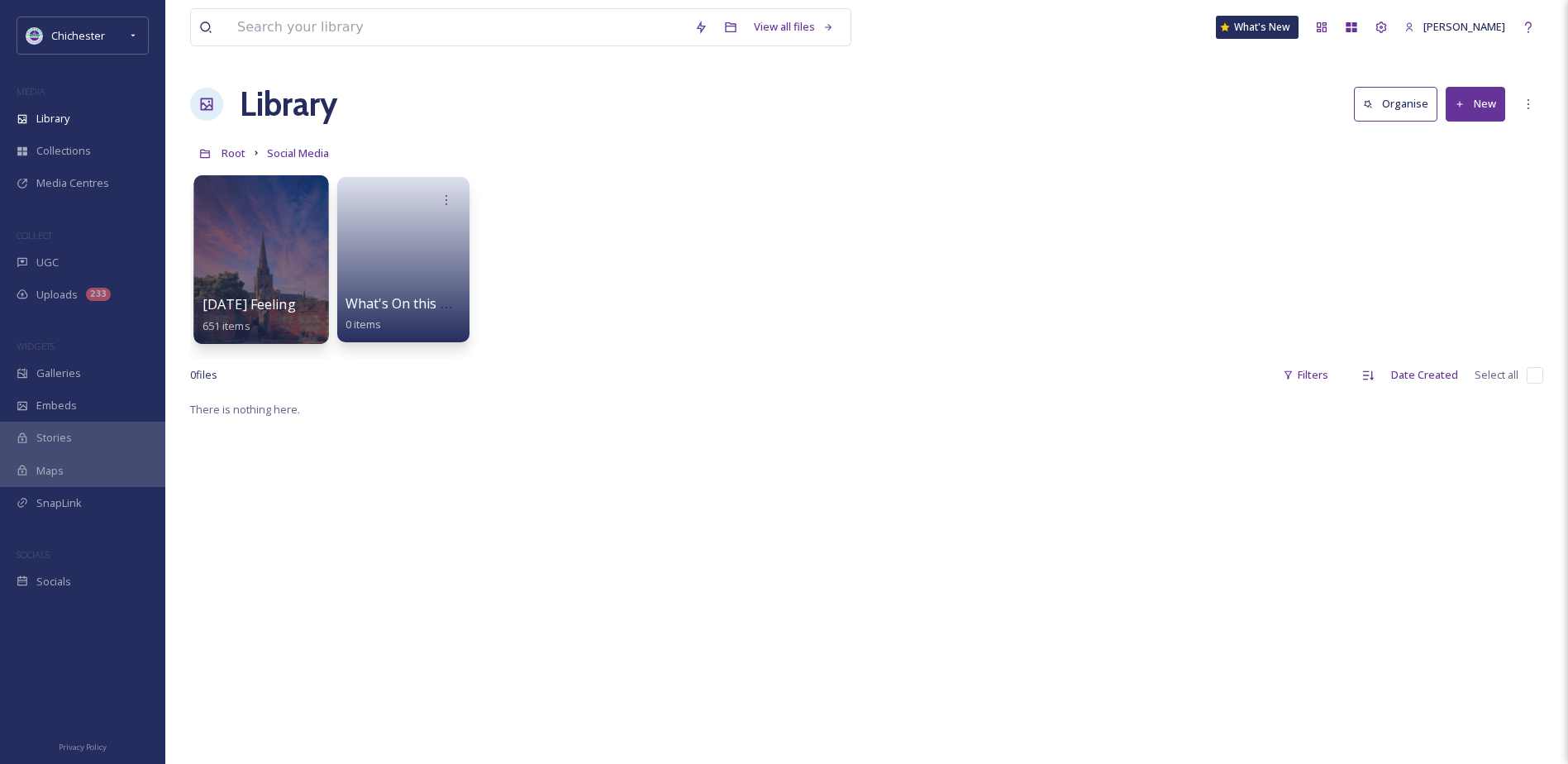
click at [266, 280] on div at bounding box center [261, 260] width 134 height 169
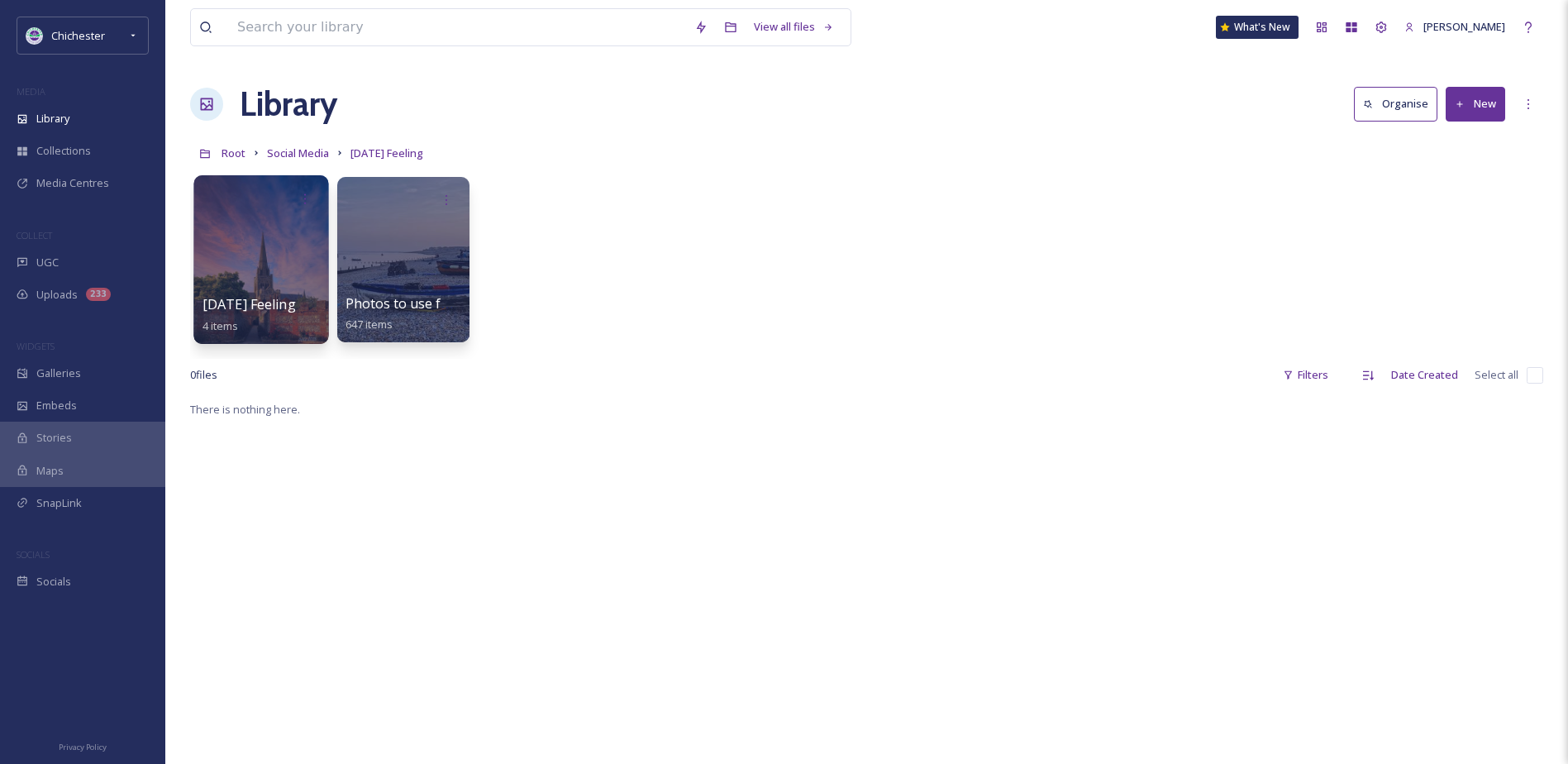
click at [270, 268] on div at bounding box center [261, 260] width 134 height 169
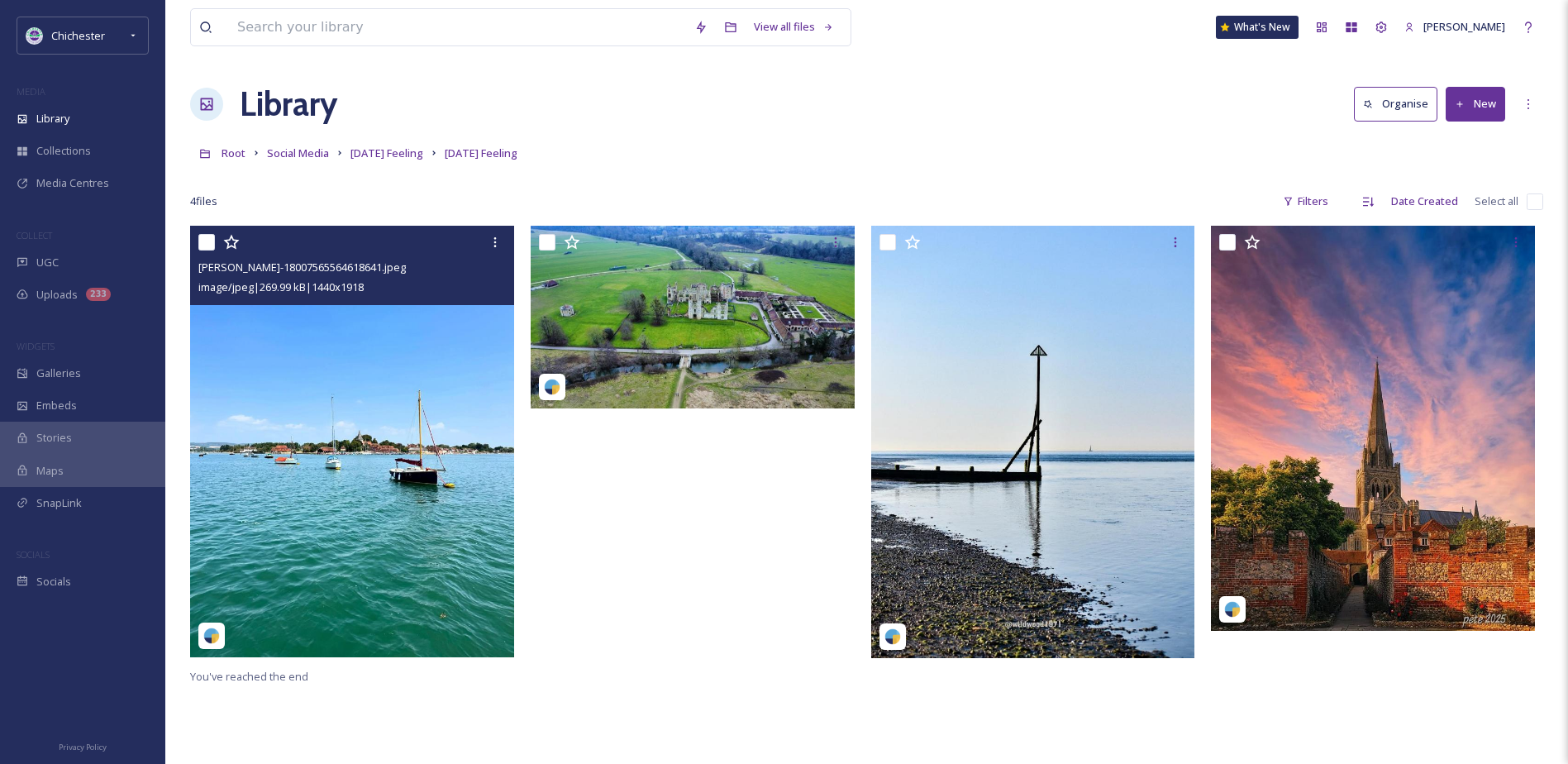
click at [411, 405] on img at bounding box center [352, 442] width 324 height 432
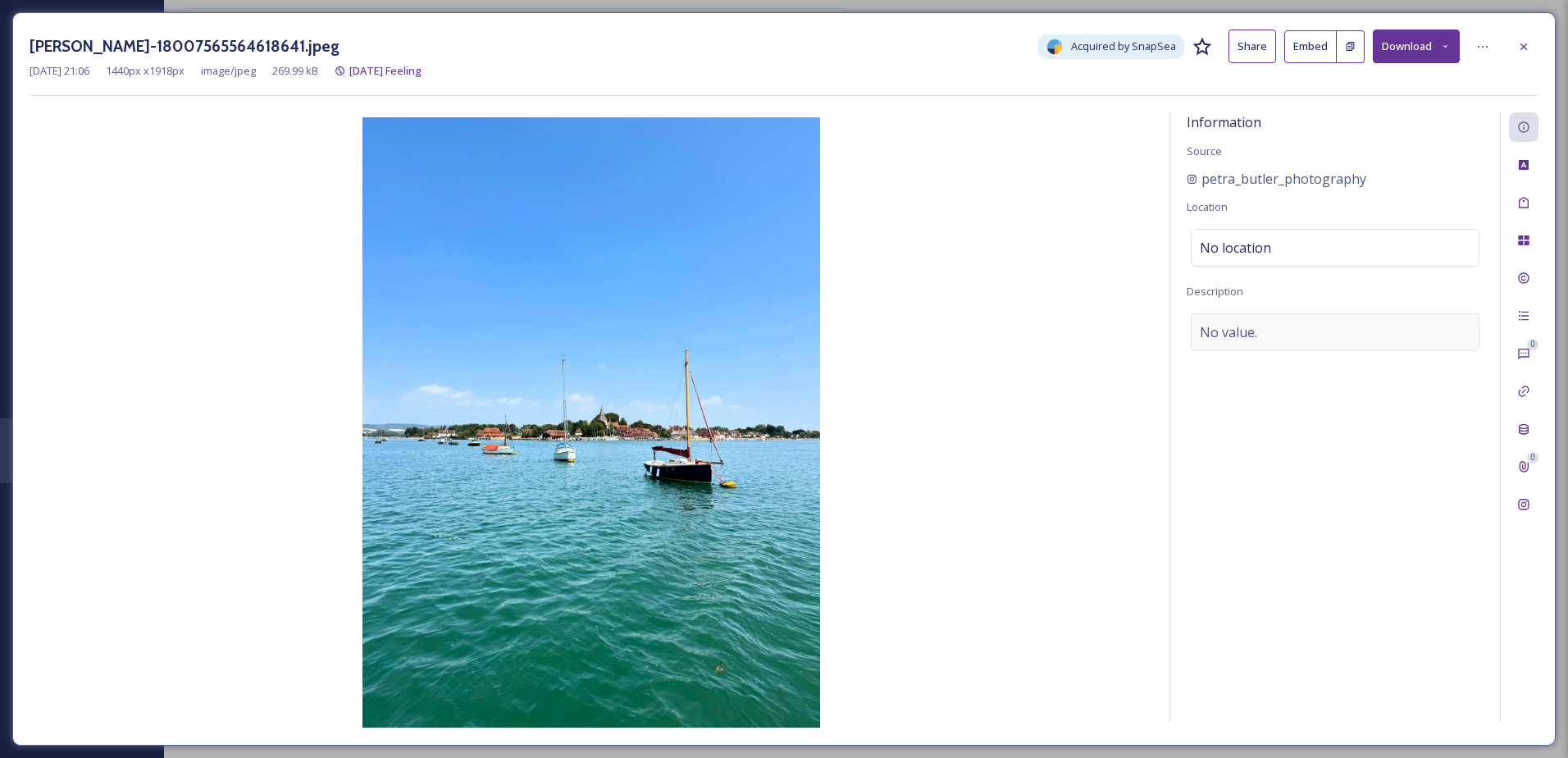
click at [1273, 327] on div "No value." at bounding box center [1335, 332] width 289 height 38
click at [1273, 384] on textarea at bounding box center [1335, 381] width 296 height 136
type textarea "Bosham Quay"
click at [1526, 210] on div "Tags" at bounding box center [1524, 203] width 30 height 30
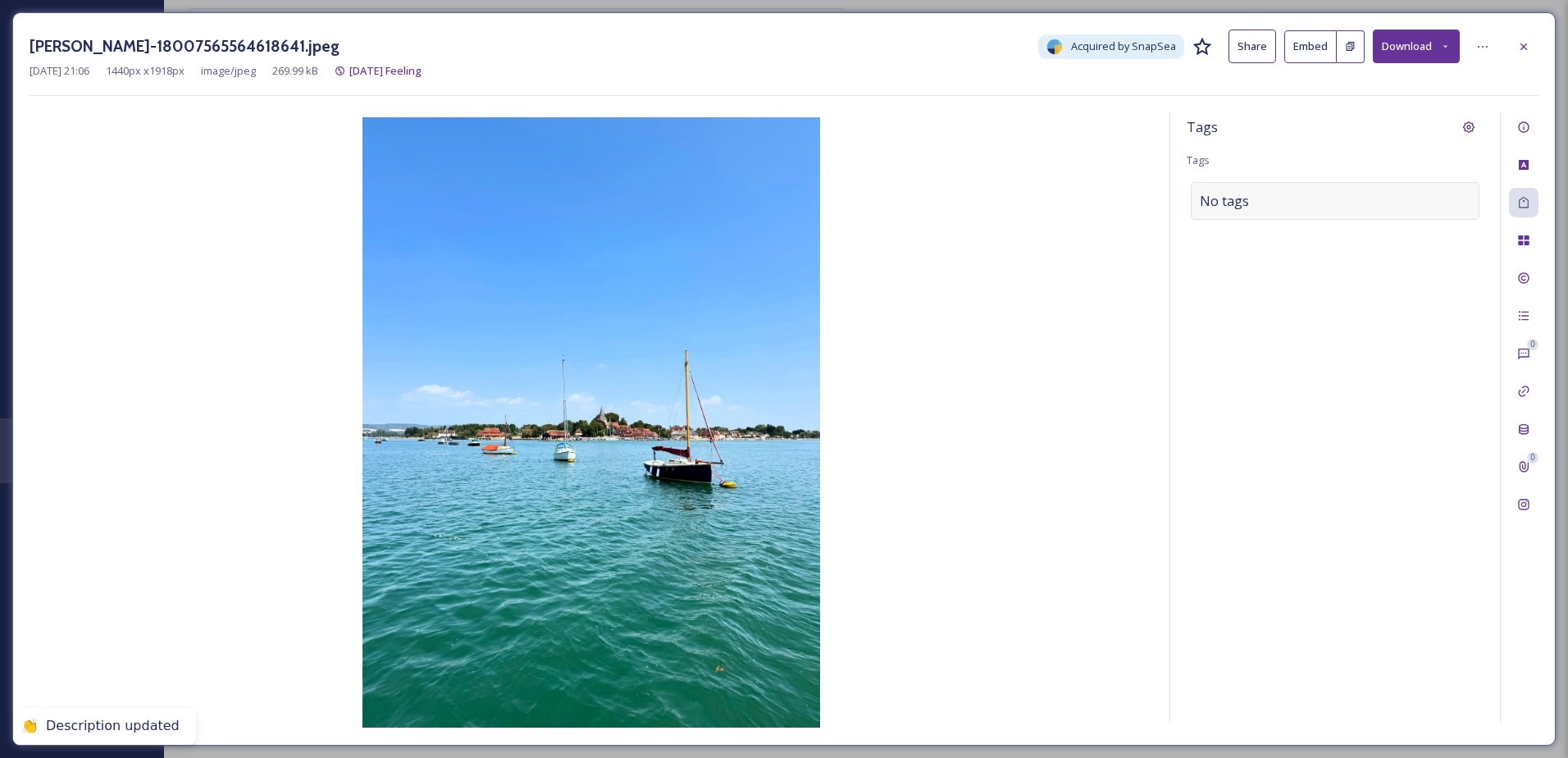
click at [1323, 206] on div "No tags" at bounding box center [1335, 201] width 289 height 38
click at [1289, 208] on input at bounding box center [1281, 200] width 164 height 19
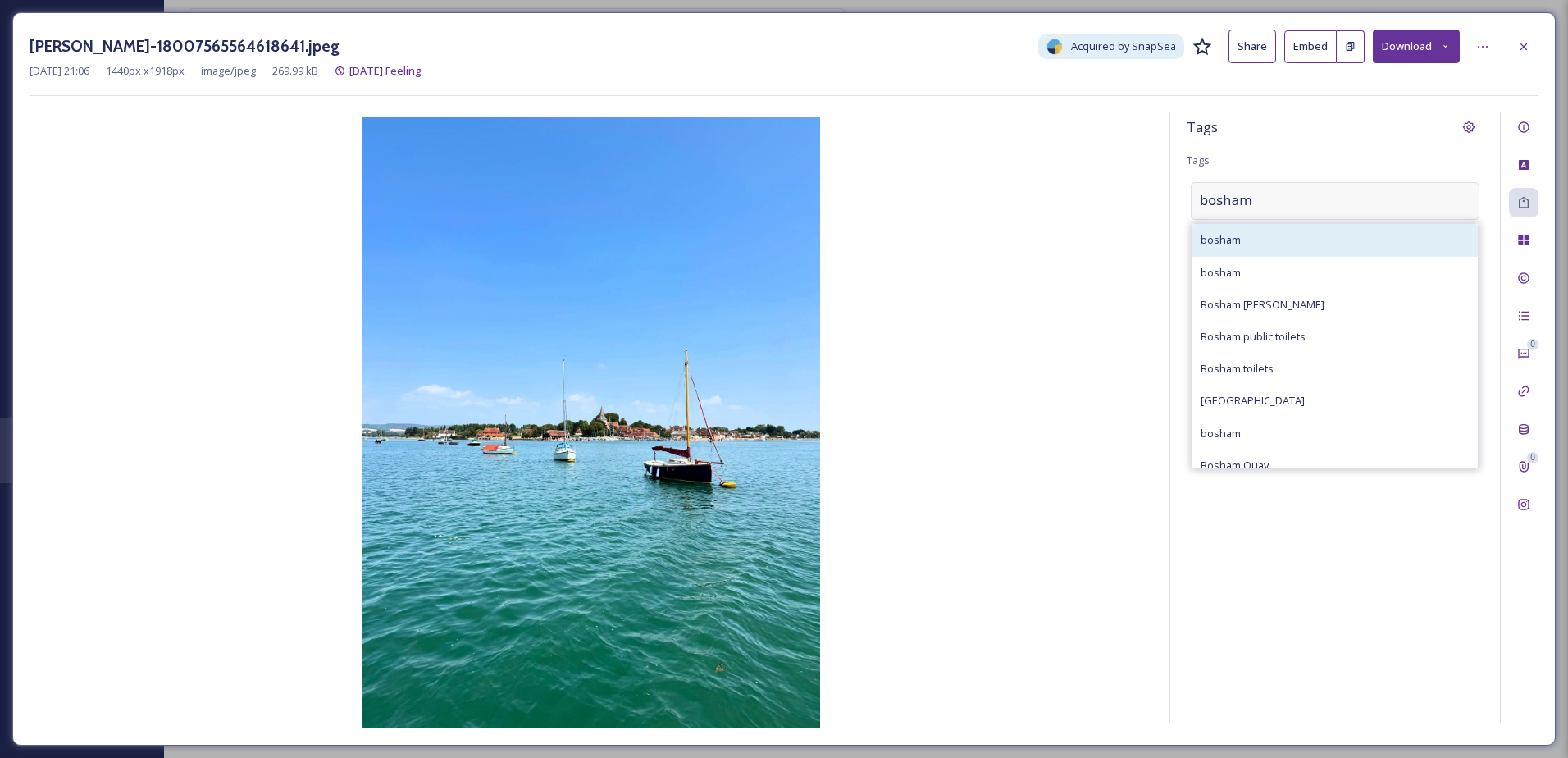
type input "bosham"
click at [1290, 245] on div "bosham" at bounding box center [1335, 240] width 285 height 32
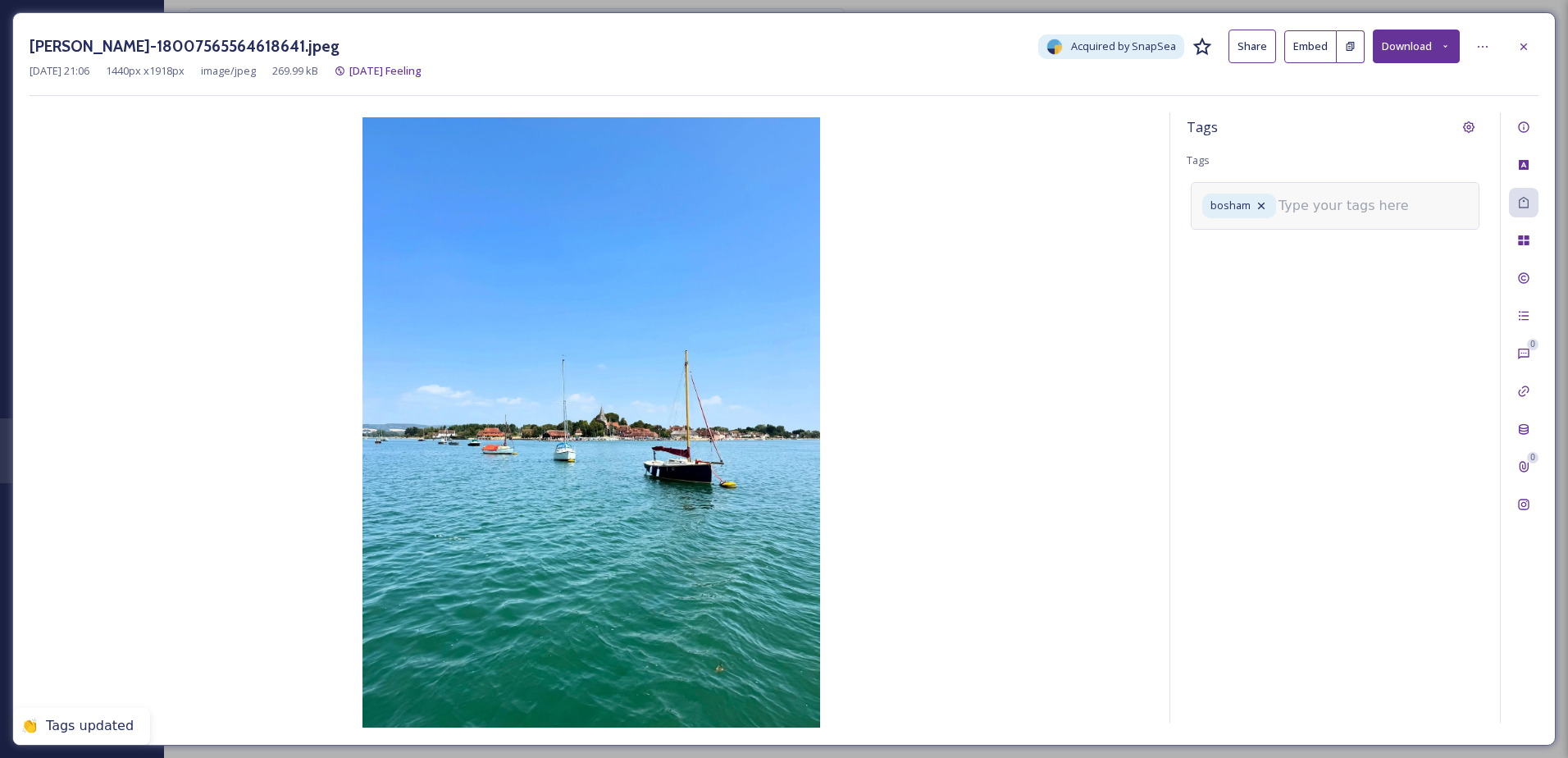
click at [1323, 208] on input at bounding box center [1360, 206] width 164 height 19
drag, startPoint x: 1297, startPoint y: 204, endPoint x: 1303, endPoint y: 211, distance: 9.2
click at [1297, 204] on input "Bosam Quay" at bounding box center [1360, 206] width 164 height 19
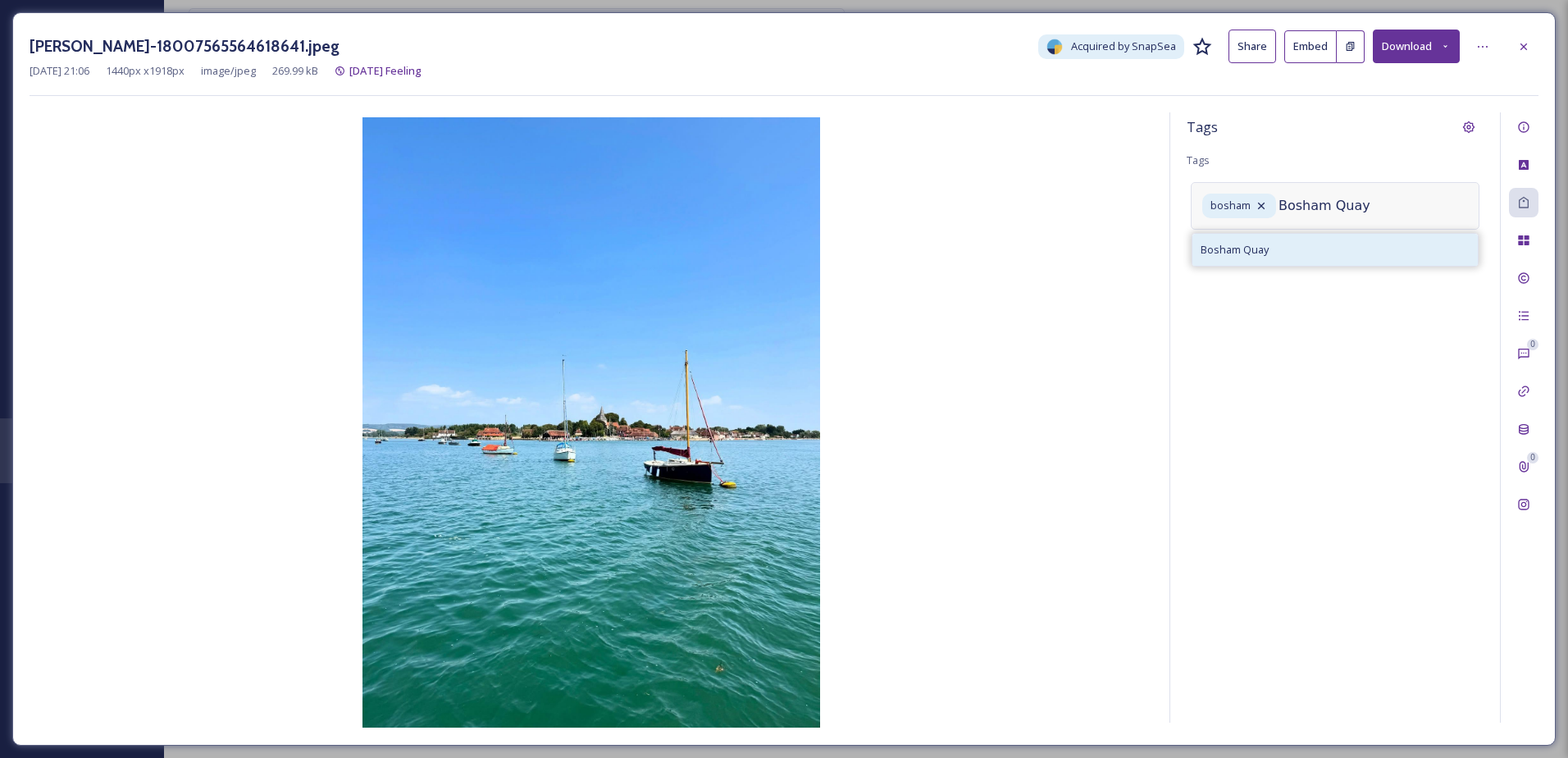
type input "Bosham Quay"
click at [1365, 248] on div "Bosham Quay" at bounding box center [1335, 249] width 285 height 32
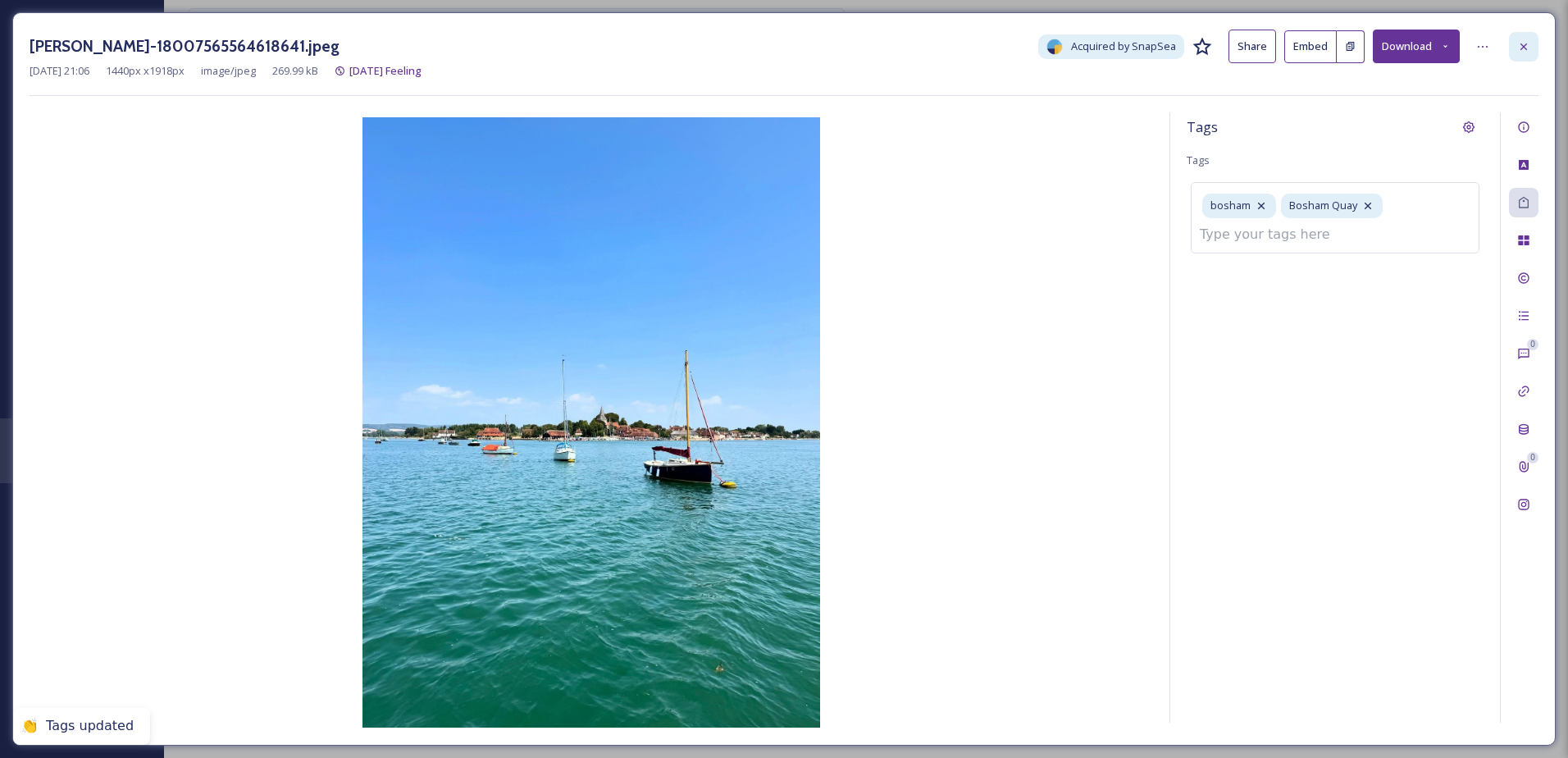
click at [1512, 44] on div at bounding box center [1524, 47] width 30 height 30
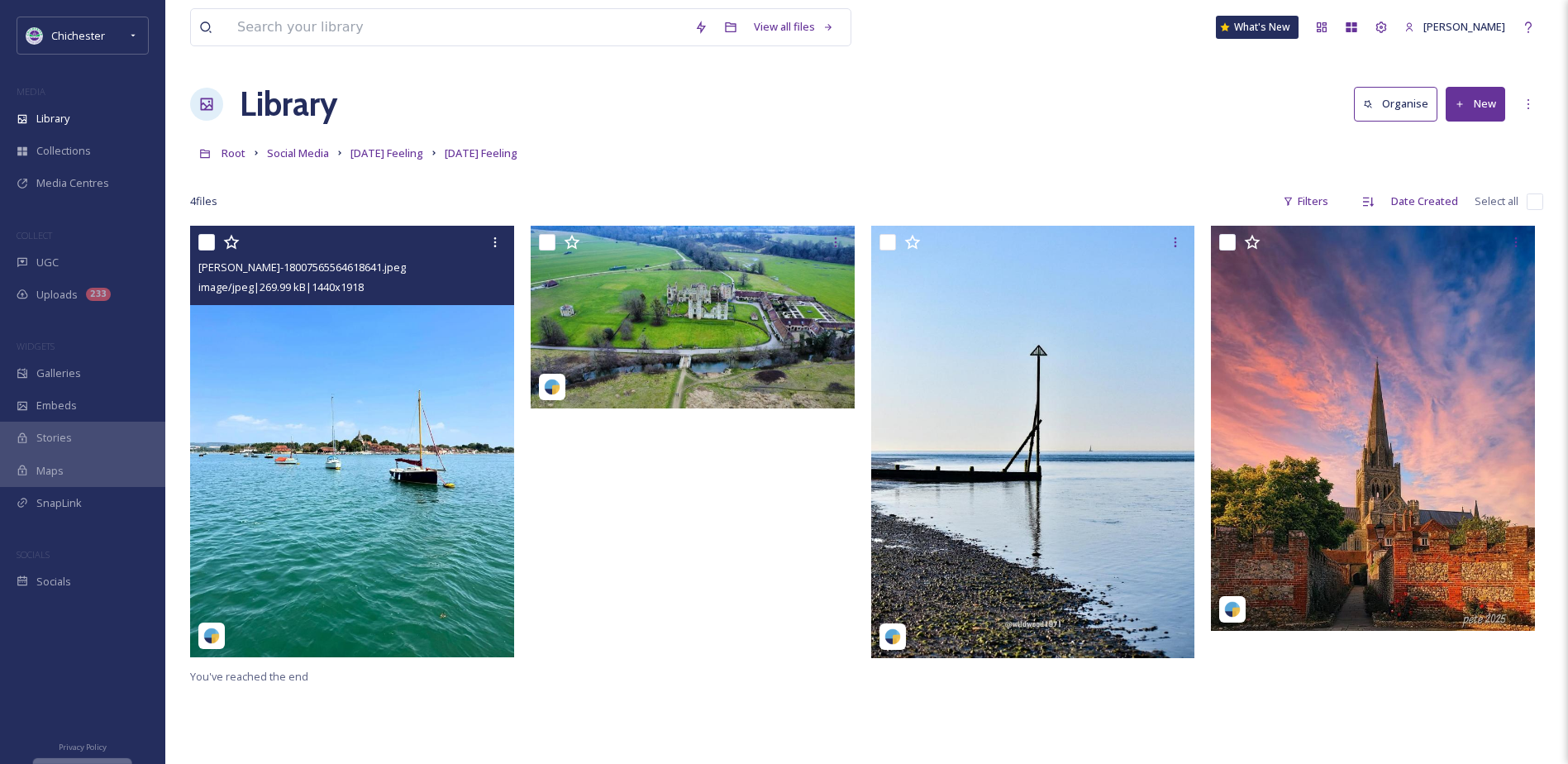
click at [514, 237] on div "petra_butler_photography-18007565564618641.jpeg image/jpeg | 269.99 kB | 1440 x…" at bounding box center [352, 265] width 324 height 79
click at [493, 237] on icon at bounding box center [495, 242] width 13 height 13
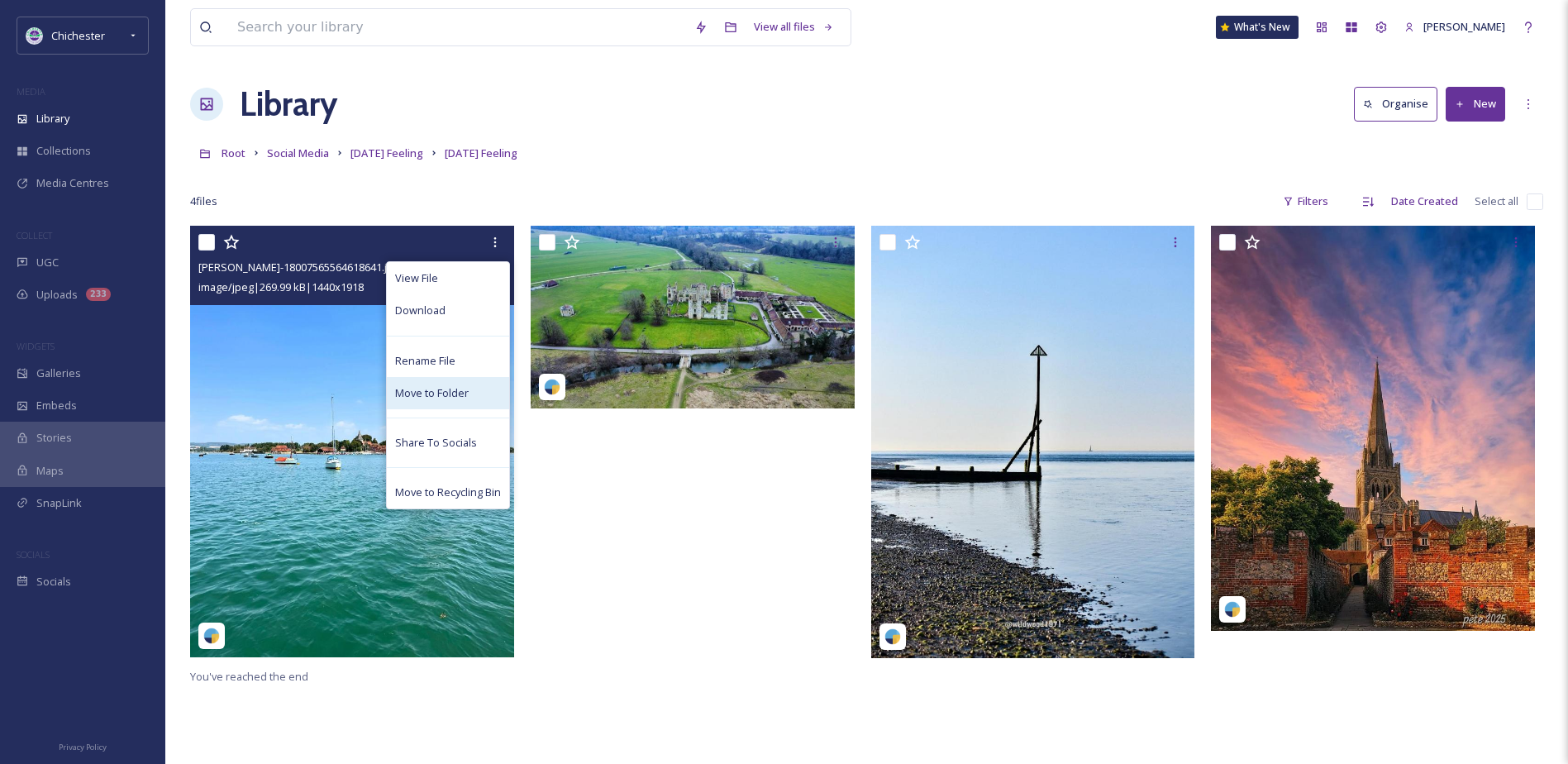
click at [443, 383] on div "Move to Folder" at bounding box center [447, 393] width 122 height 33
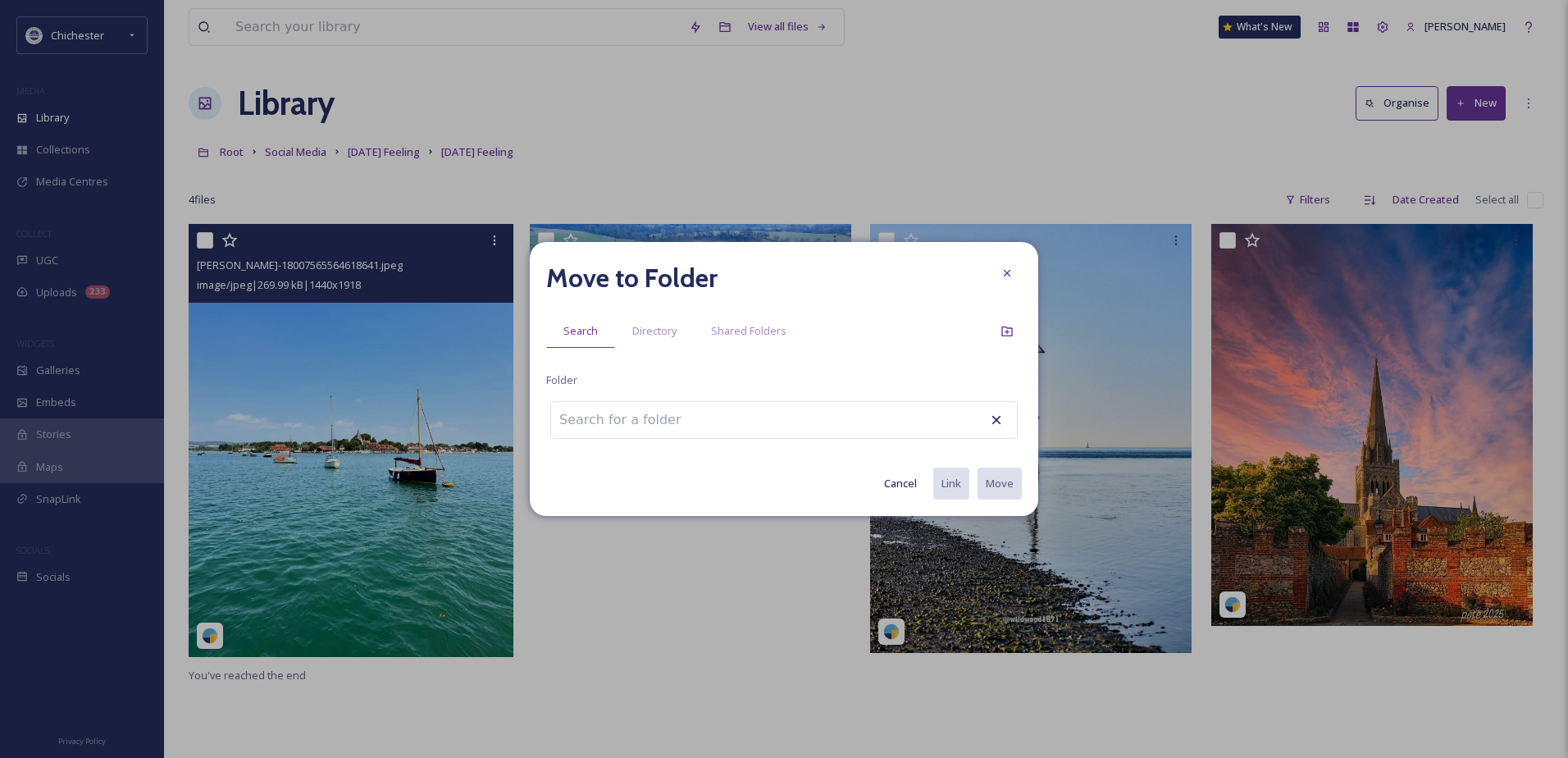
click at [624, 421] on input at bounding box center [641, 420] width 181 height 36
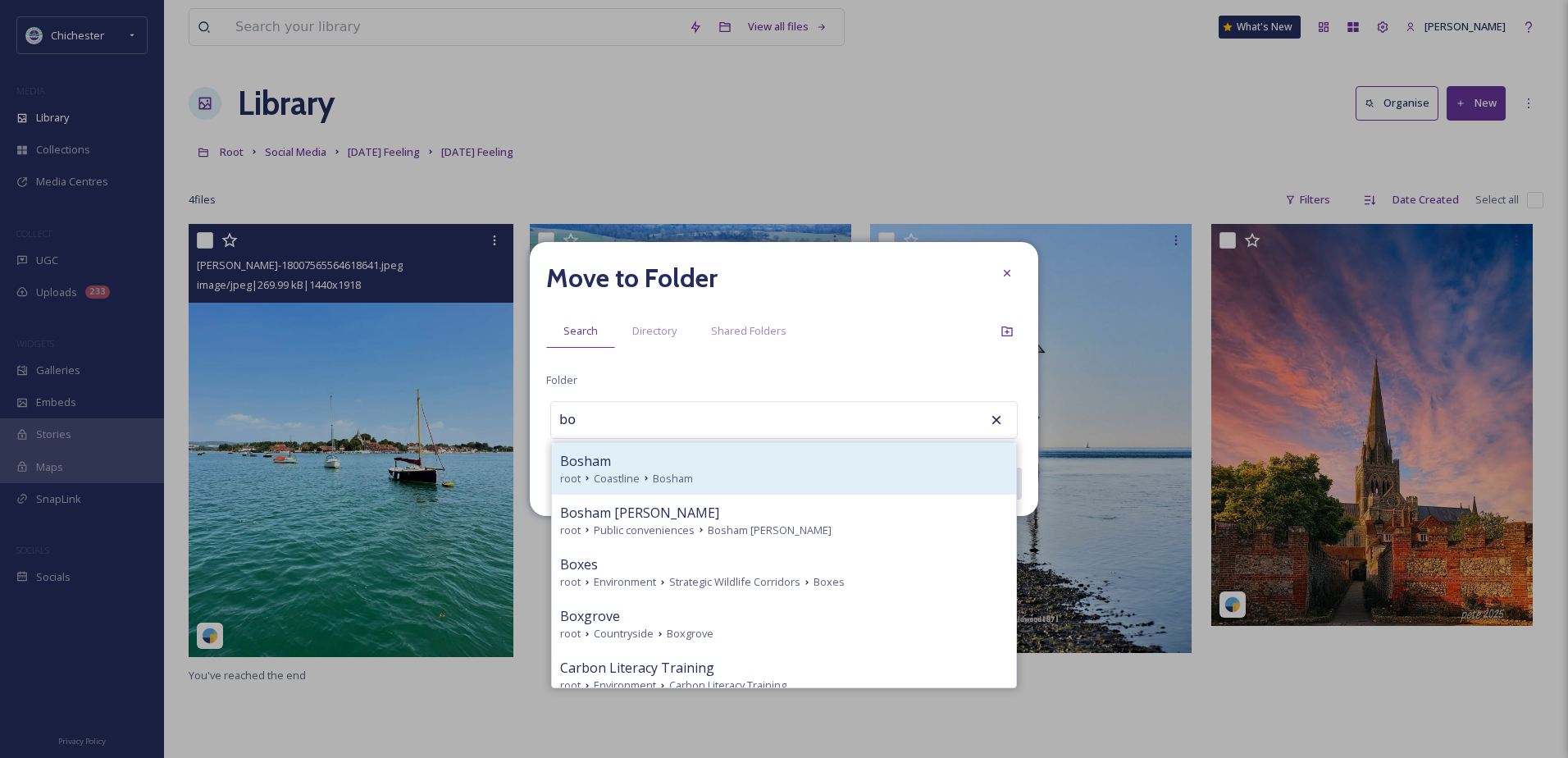
click at [626, 456] on div "Bosham" at bounding box center [784, 461] width 447 height 19
type input "Bosham"
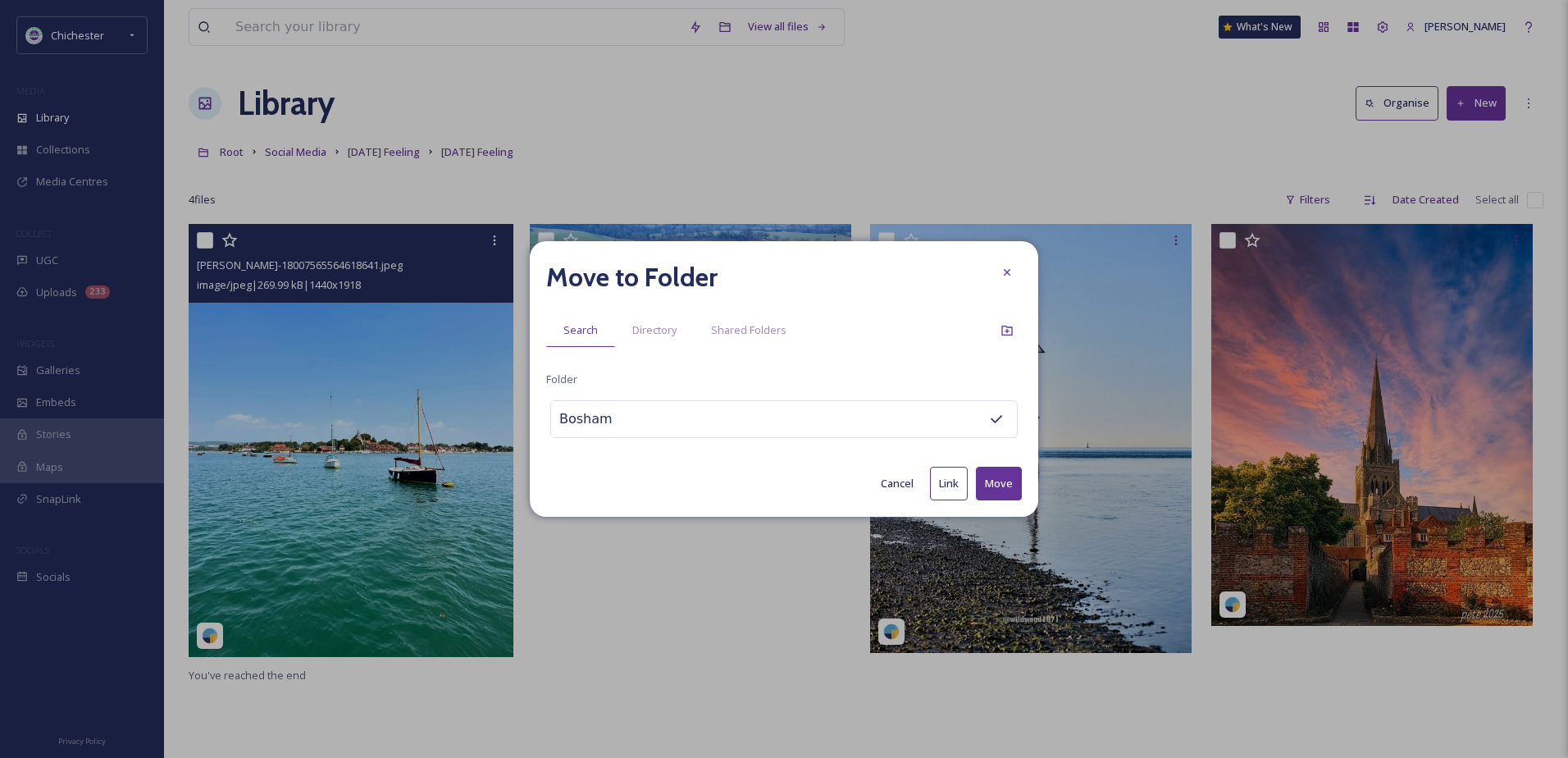
click at [1000, 481] on button "Move" at bounding box center [998, 484] width 46 height 33
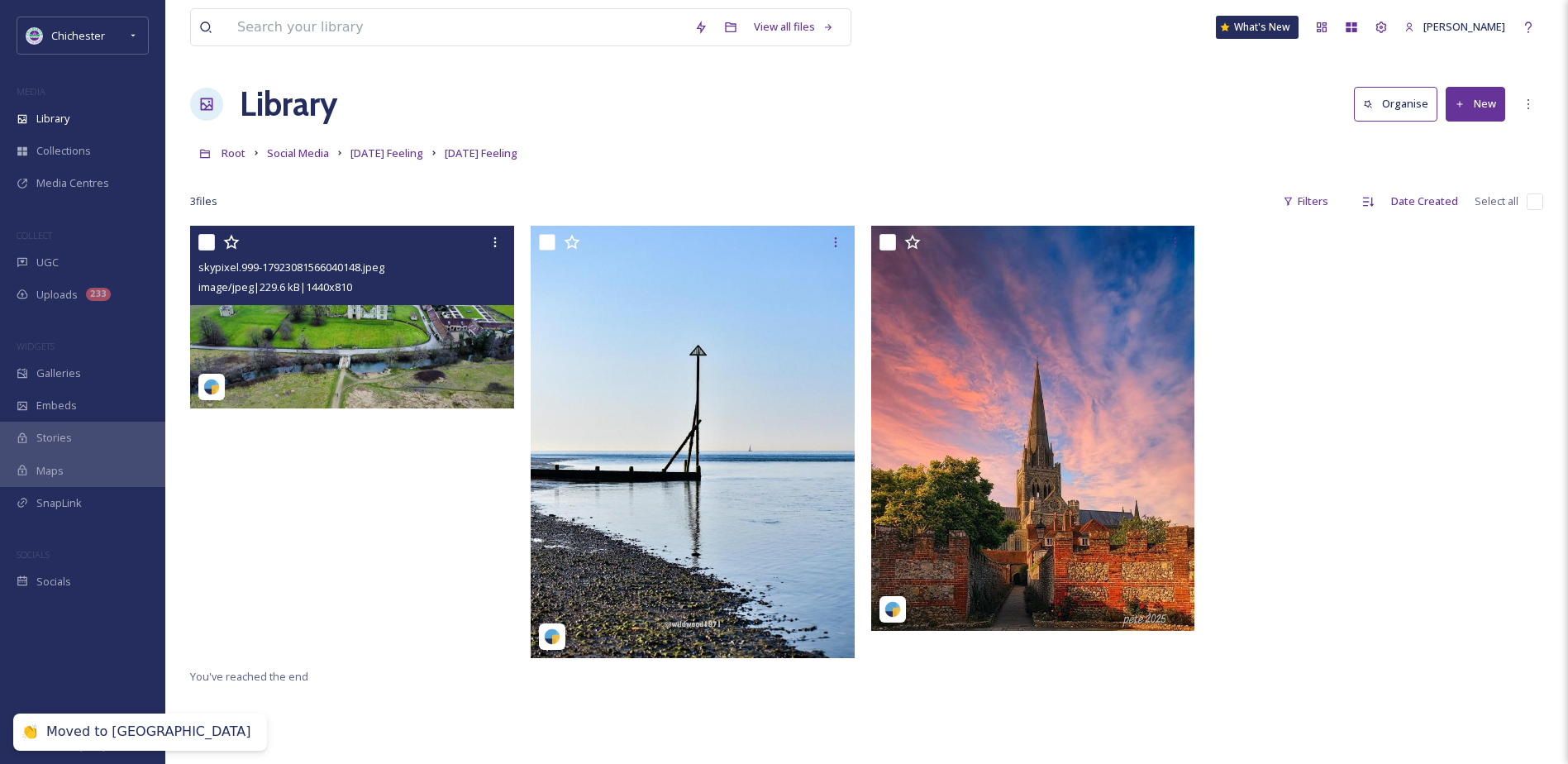
click at [447, 363] on img at bounding box center [352, 318] width 324 height 183
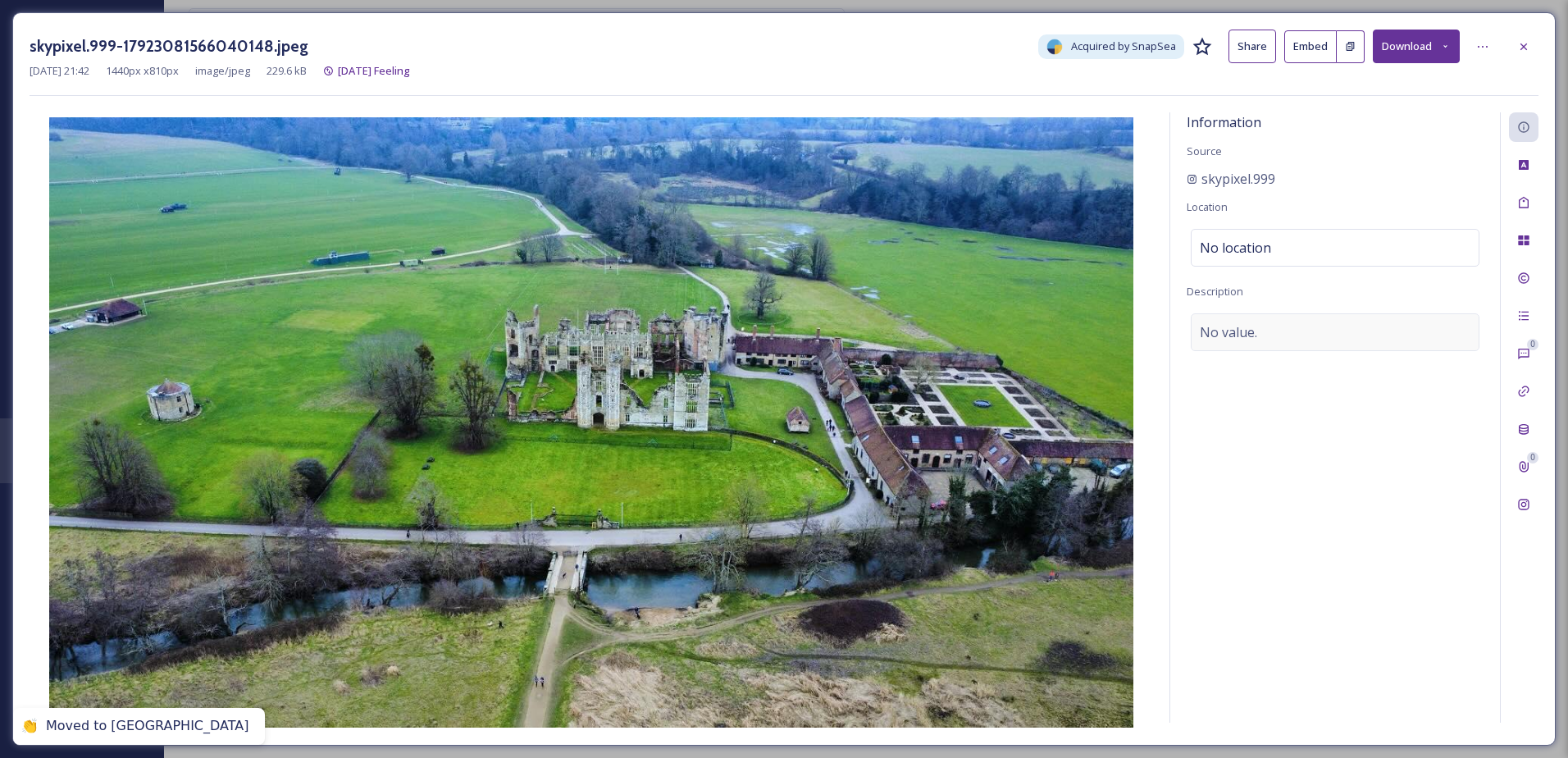
click at [1323, 323] on div "No value." at bounding box center [1335, 332] width 289 height 38
click at [1254, 347] on textarea at bounding box center [1335, 381] width 296 height 136
type textarea "Aerial view of Cowdray Ruins"
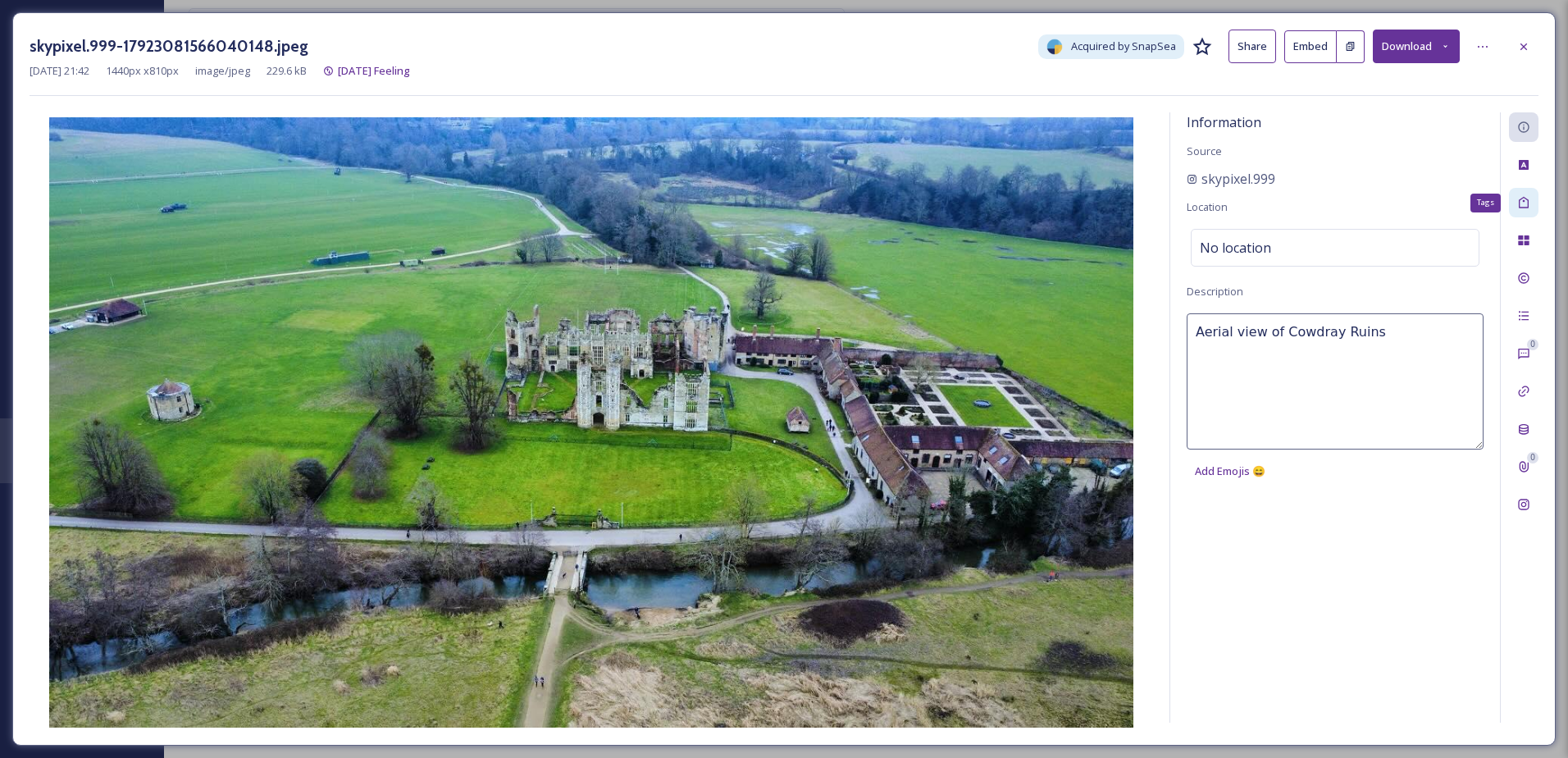
click at [1519, 196] on icon at bounding box center [1524, 203] width 13 height 13
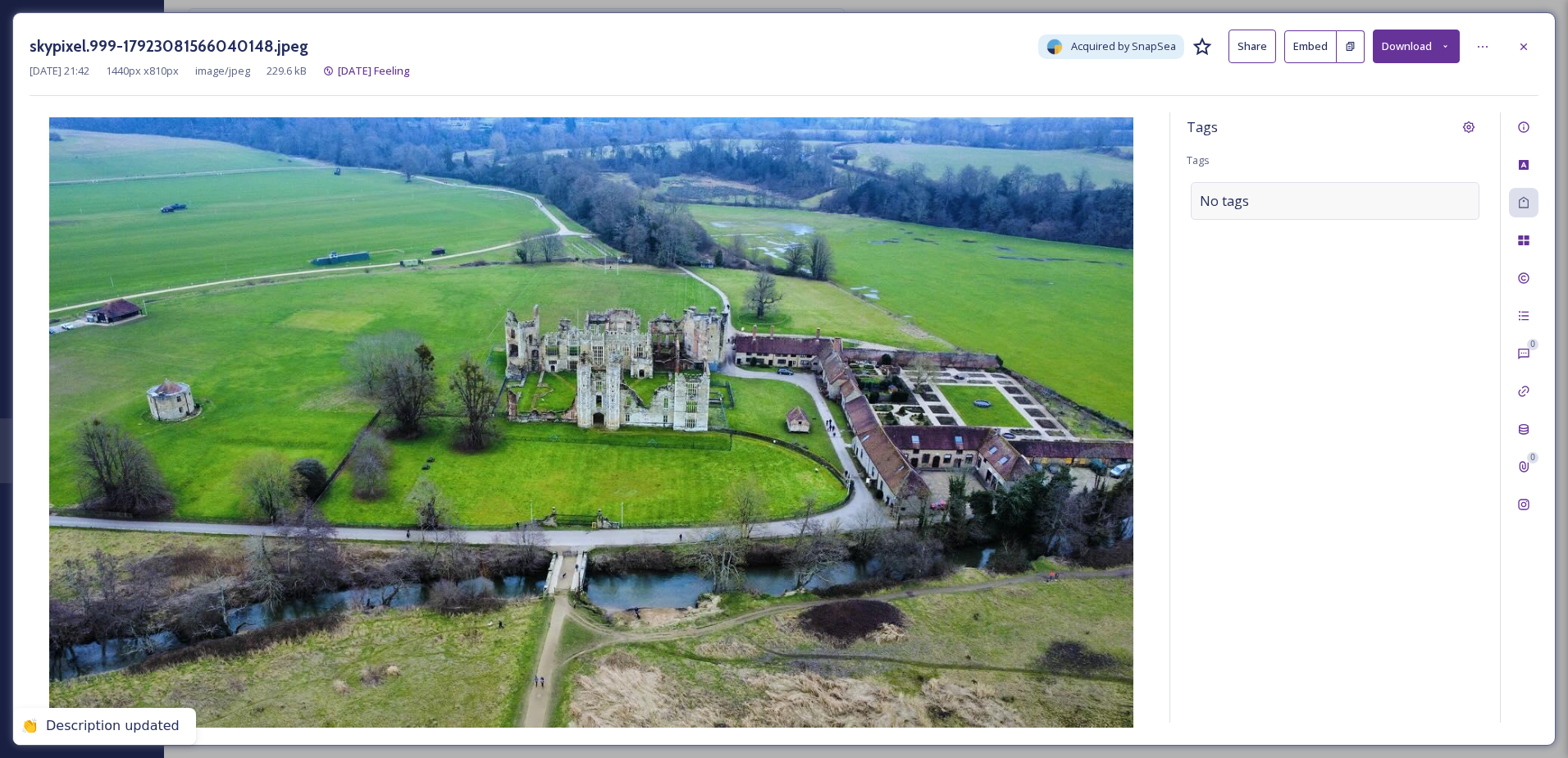
drag, startPoint x: 1376, startPoint y: 213, endPoint x: 1315, endPoint y: 219, distance: 61.3
click at [1375, 213] on div "No tags" at bounding box center [1335, 201] width 289 height 38
click at [1301, 217] on div at bounding box center [1335, 201] width 289 height 38
click at [1269, 203] on input at bounding box center [1281, 200] width 164 height 19
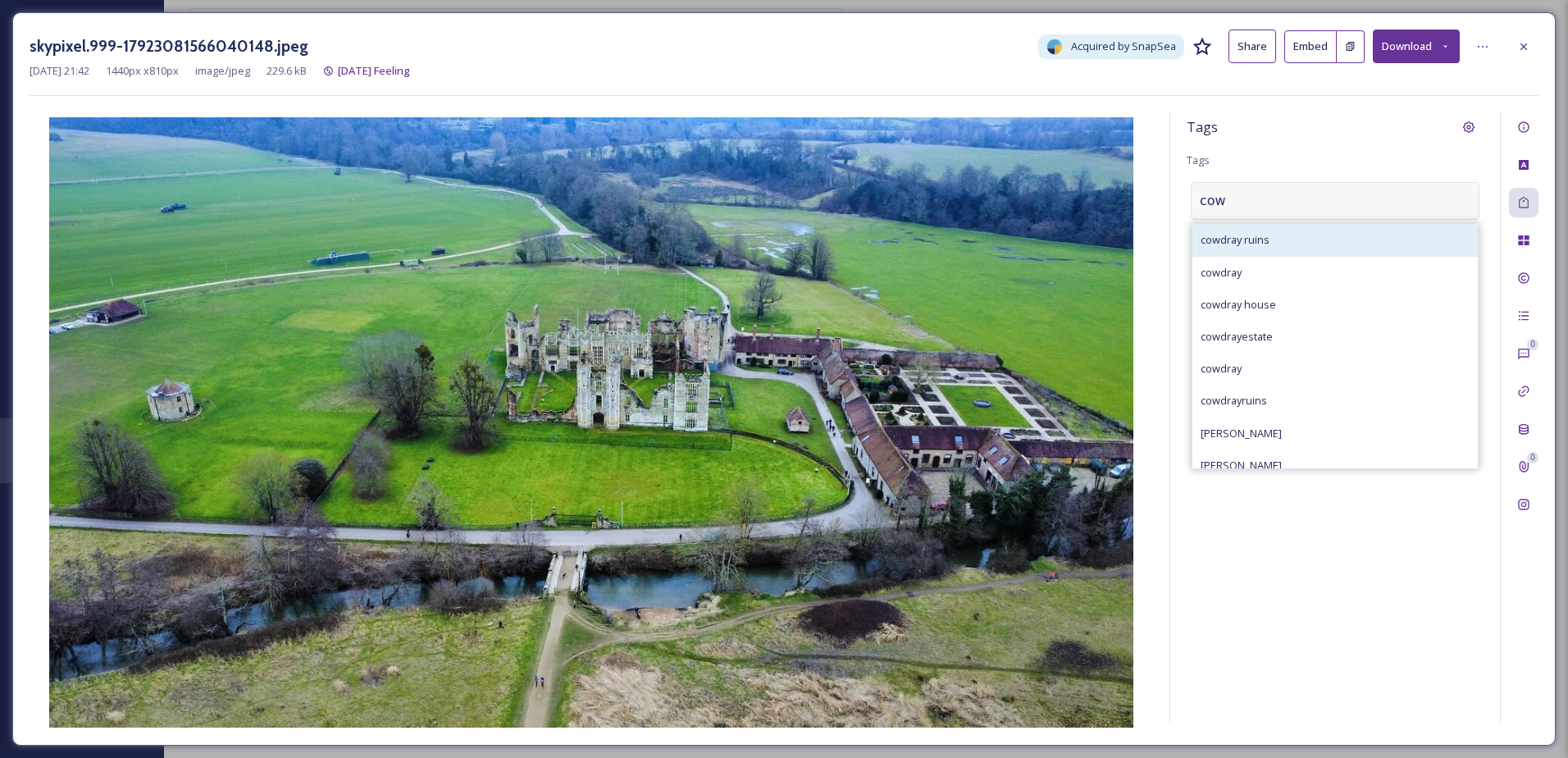
type input "cow"
click at [1268, 229] on div "cowdray ruins" at bounding box center [1335, 240] width 285 height 32
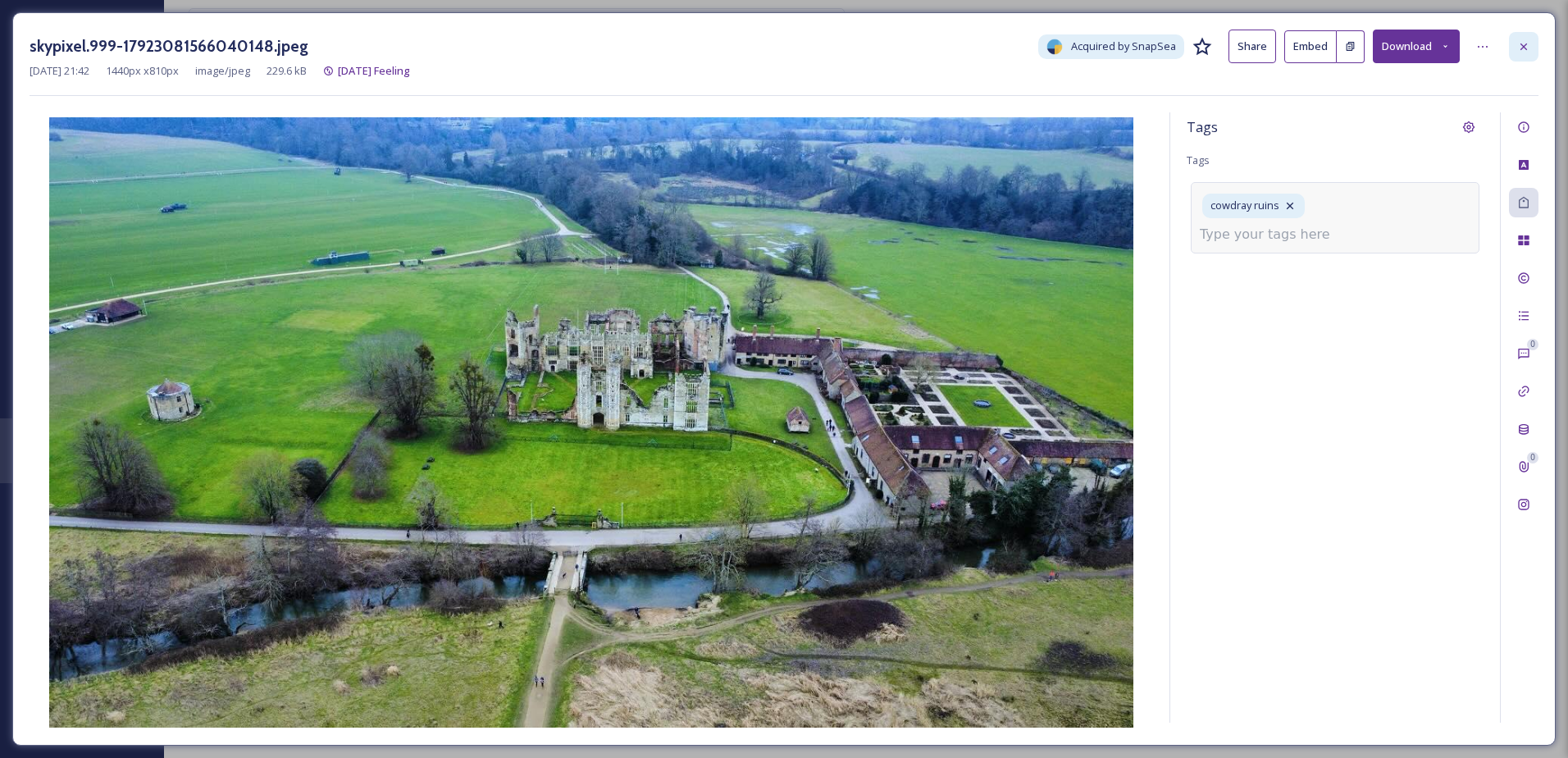
click at [1510, 48] on div at bounding box center [1524, 47] width 30 height 30
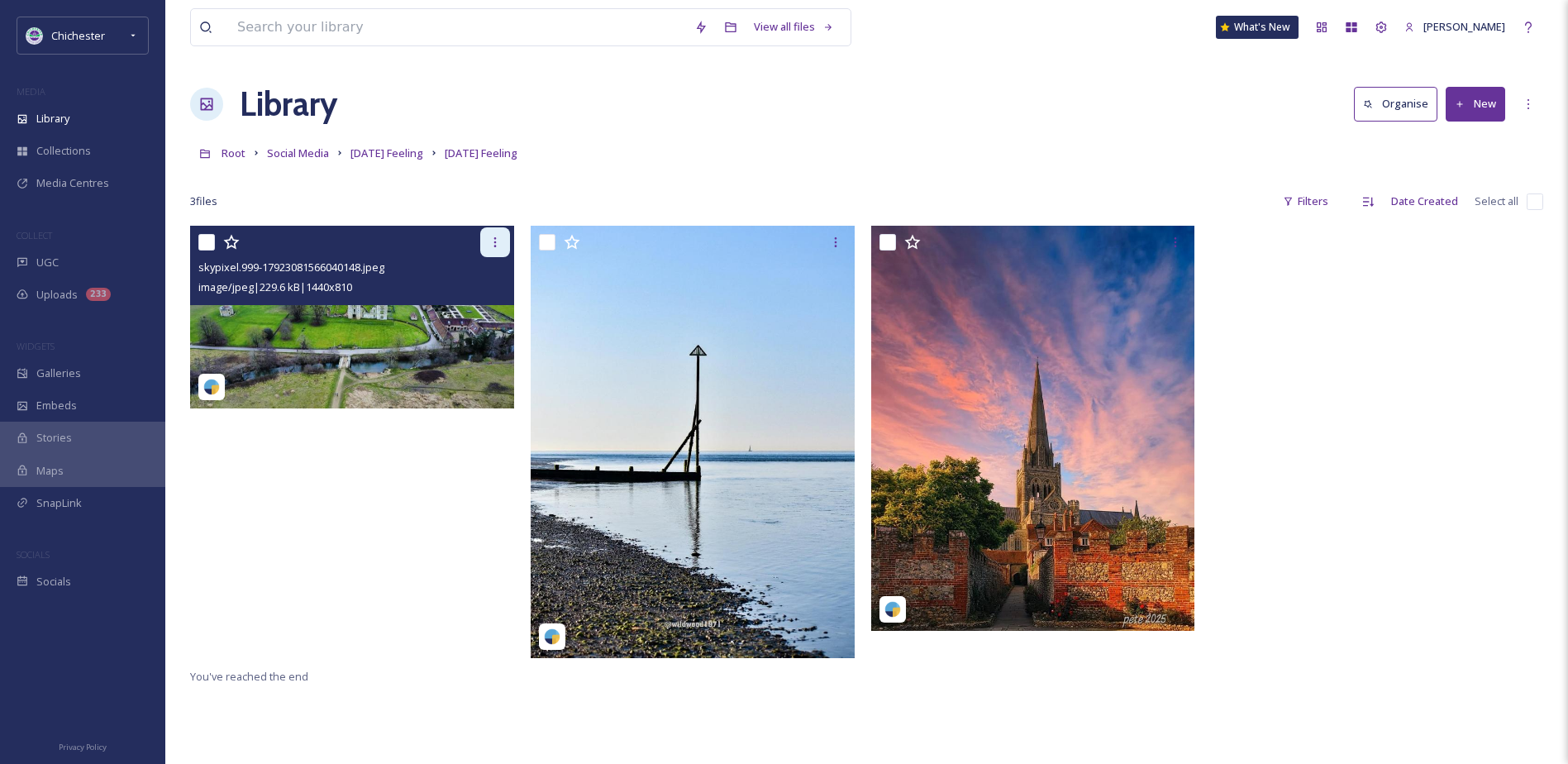
click at [504, 236] on div at bounding box center [495, 242] width 30 height 30
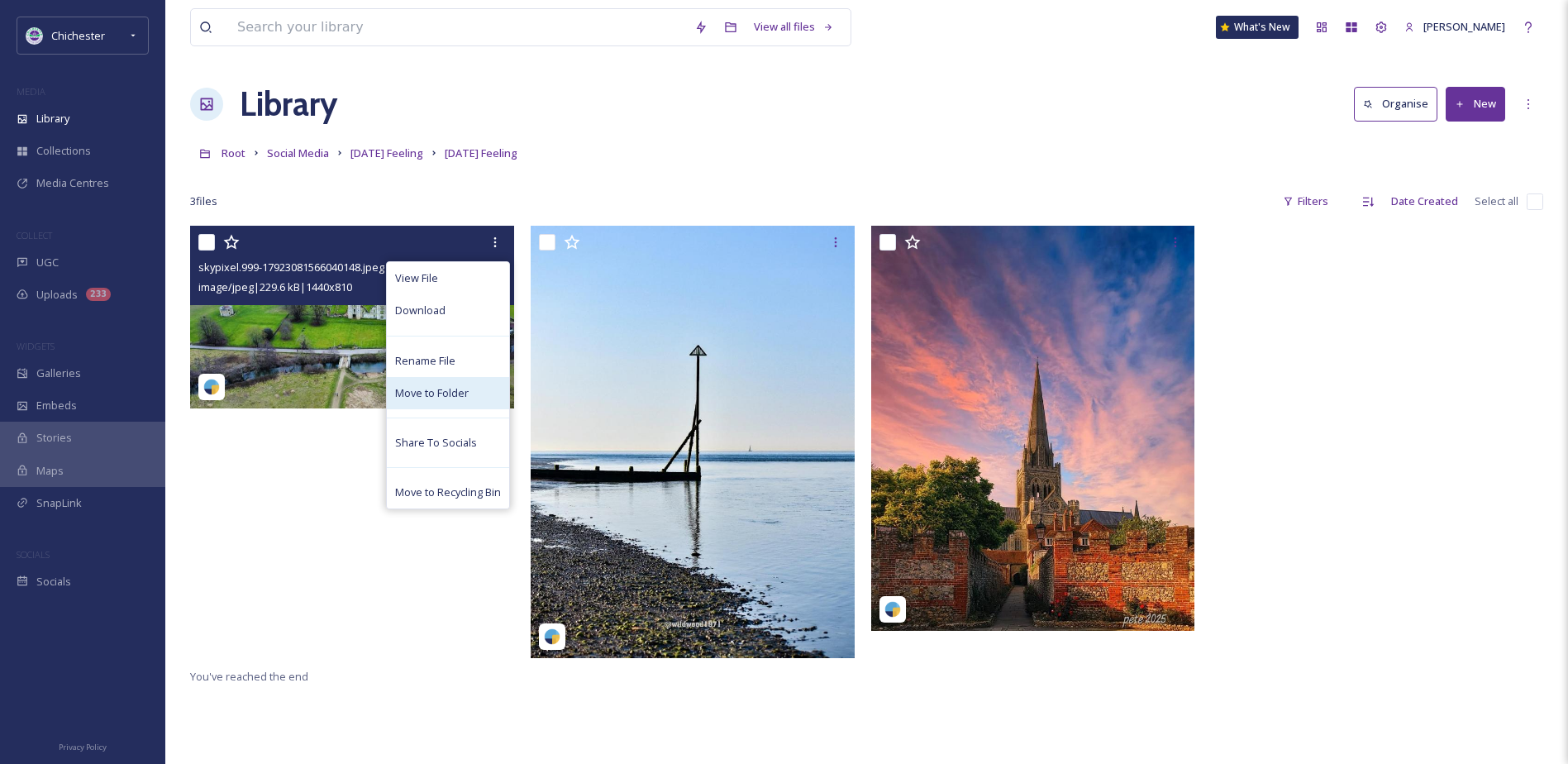
click at [423, 381] on div "Move to Folder" at bounding box center [447, 393] width 122 height 33
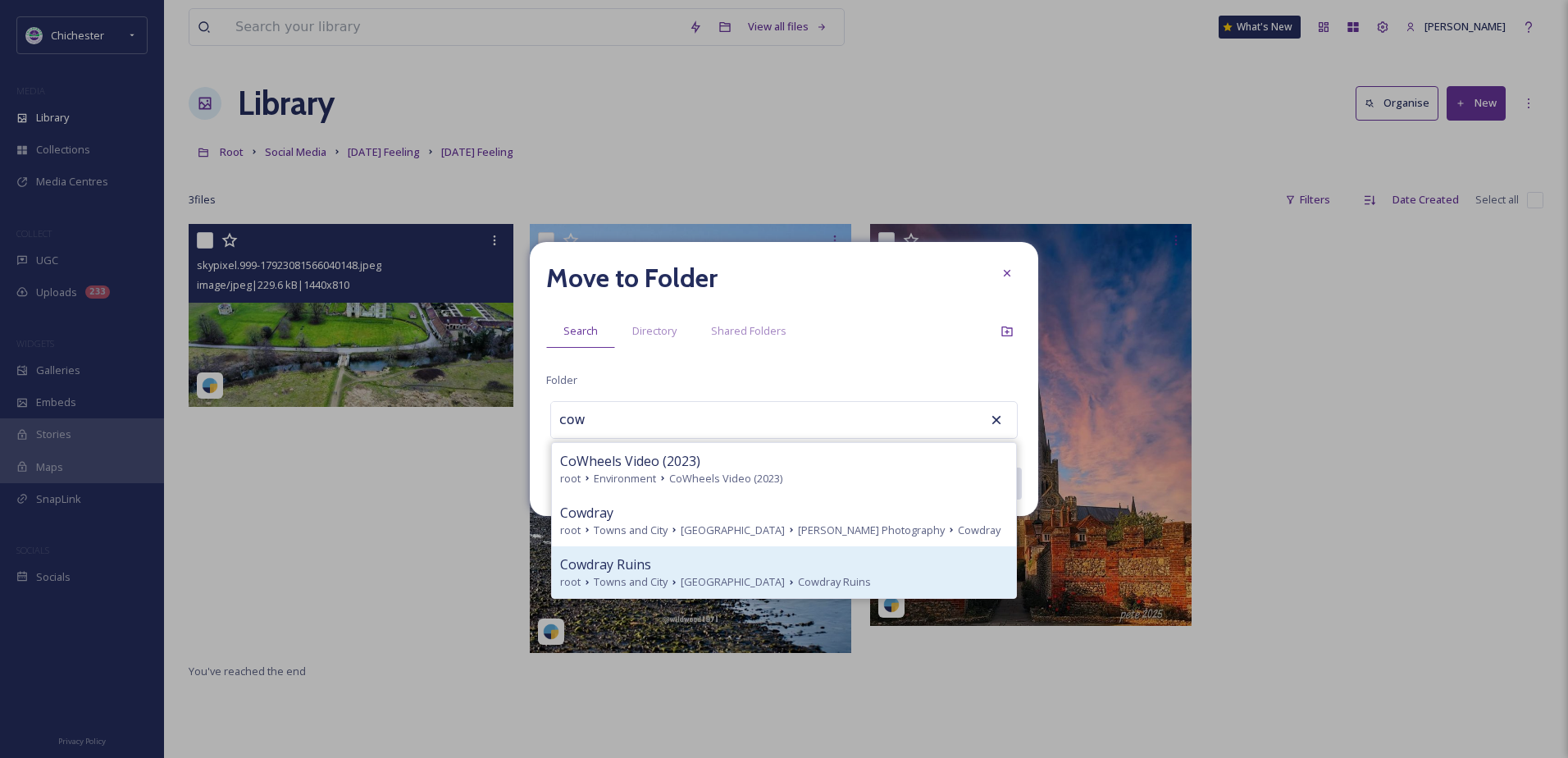
click at [670, 562] on div "Cowdray Ruins" at bounding box center [784, 563] width 447 height 19
type input "Cowdray Ruins"
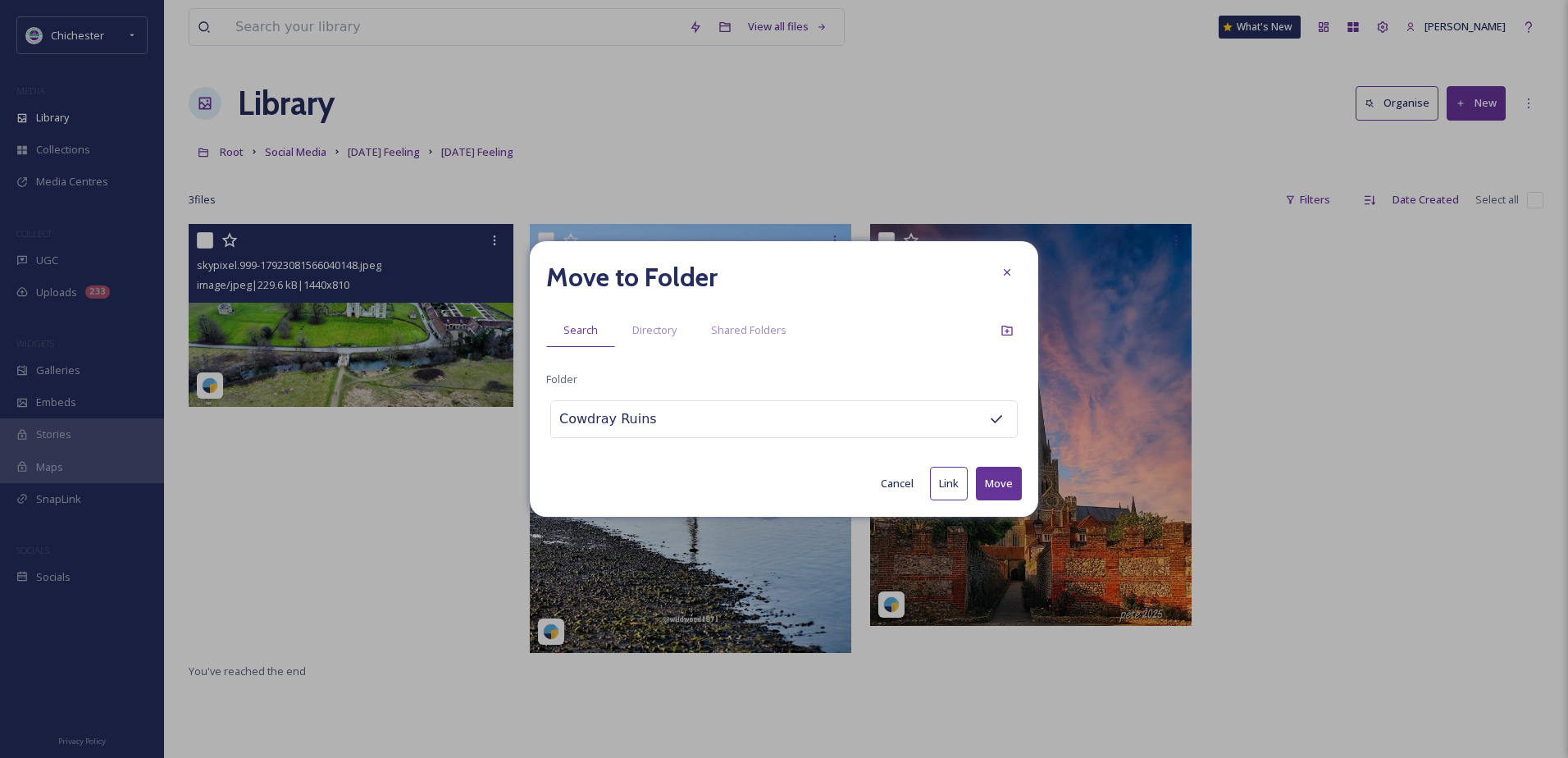
click at [996, 470] on button "Move" at bounding box center [998, 484] width 46 height 33
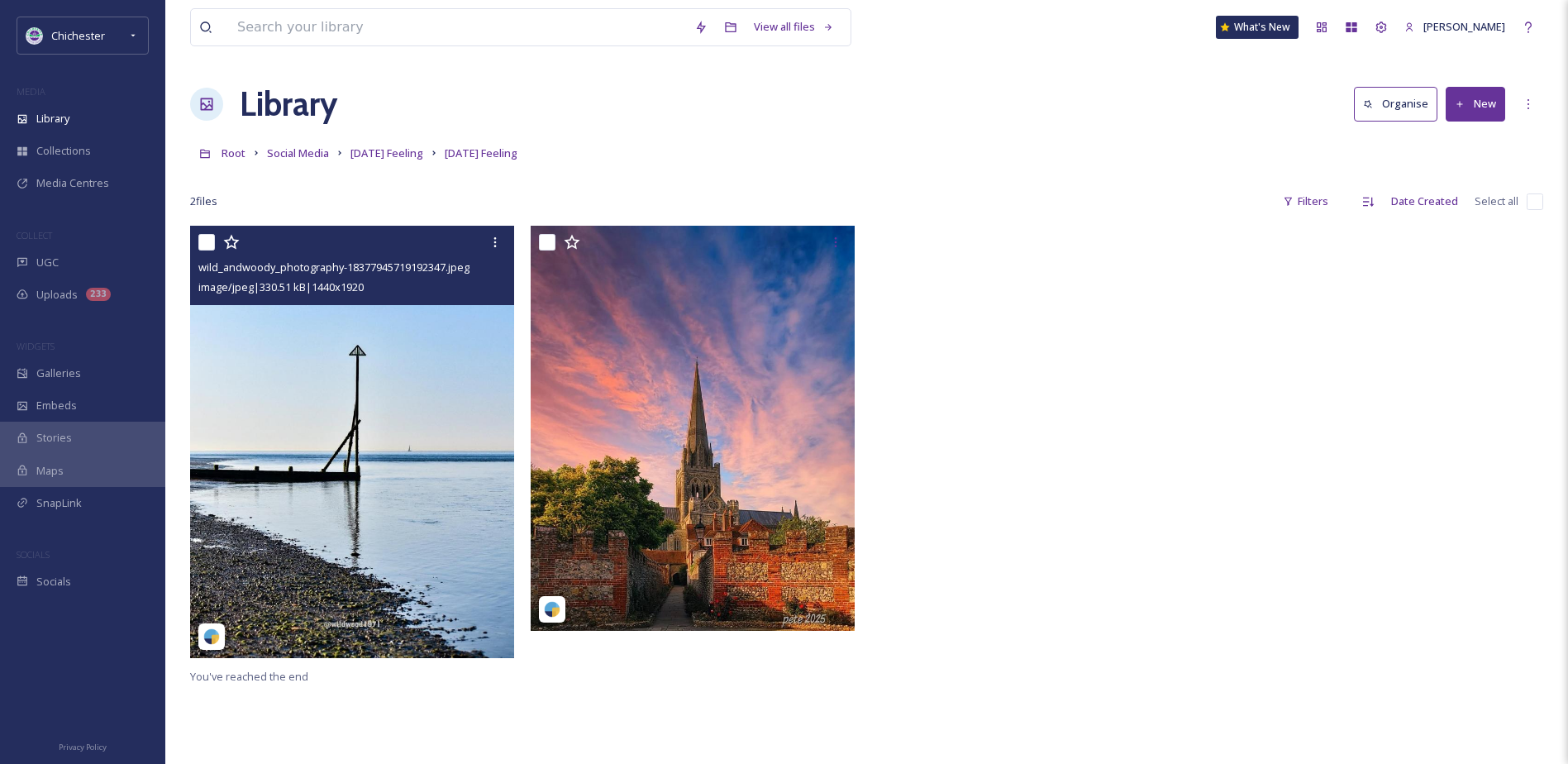
click at [431, 403] on img at bounding box center [352, 442] width 324 height 432
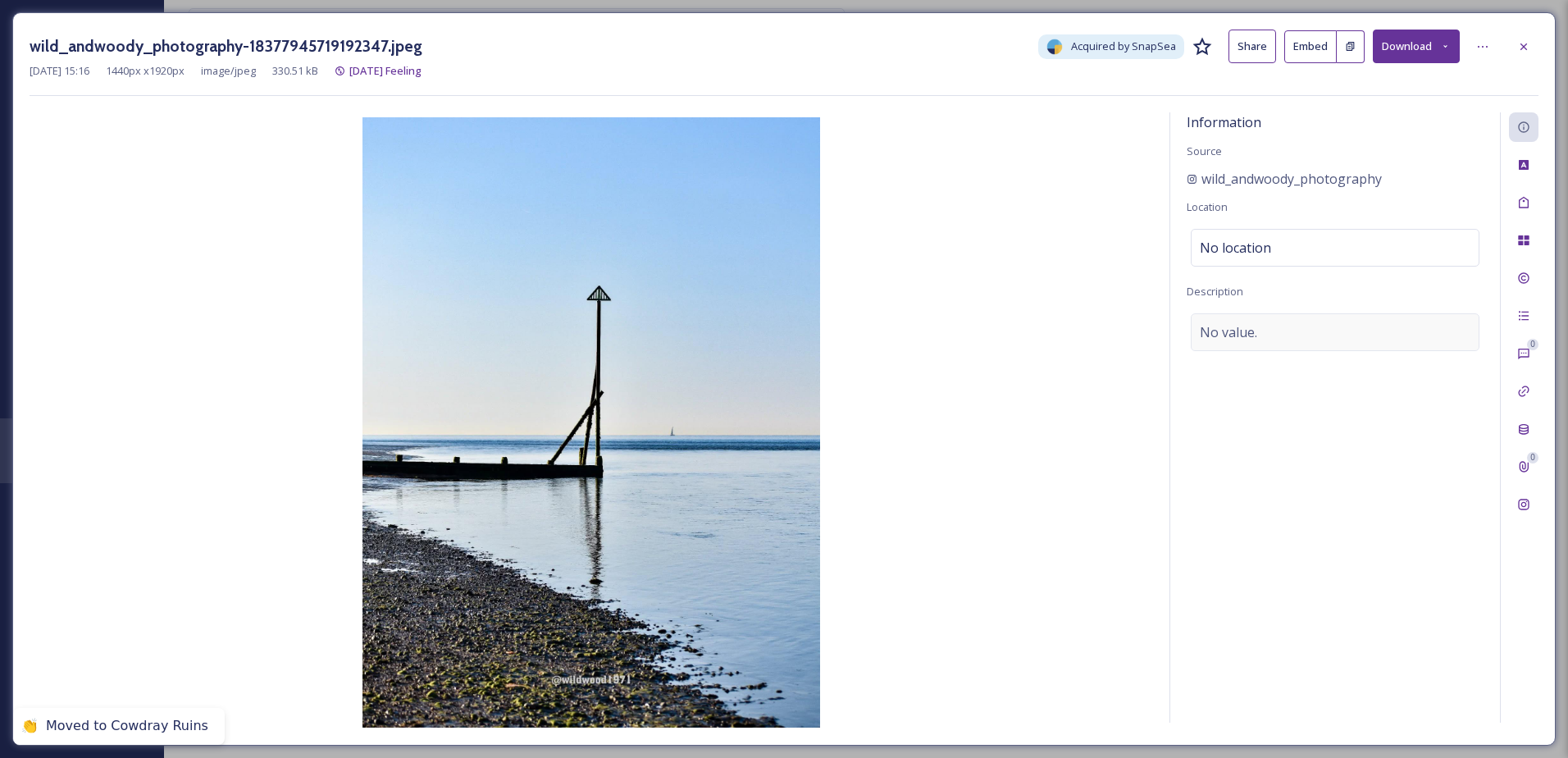
click at [1226, 335] on span "No value." at bounding box center [1228, 332] width 57 height 19
click at [1226, 335] on textarea at bounding box center [1335, 381] width 296 height 136
type textarea "Mast on Selsey beach"
click at [1503, 214] on div "0 0" at bounding box center [1519, 417] width 39 height 611
click at [1524, 204] on icon at bounding box center [1524, 203] width 13 height 13
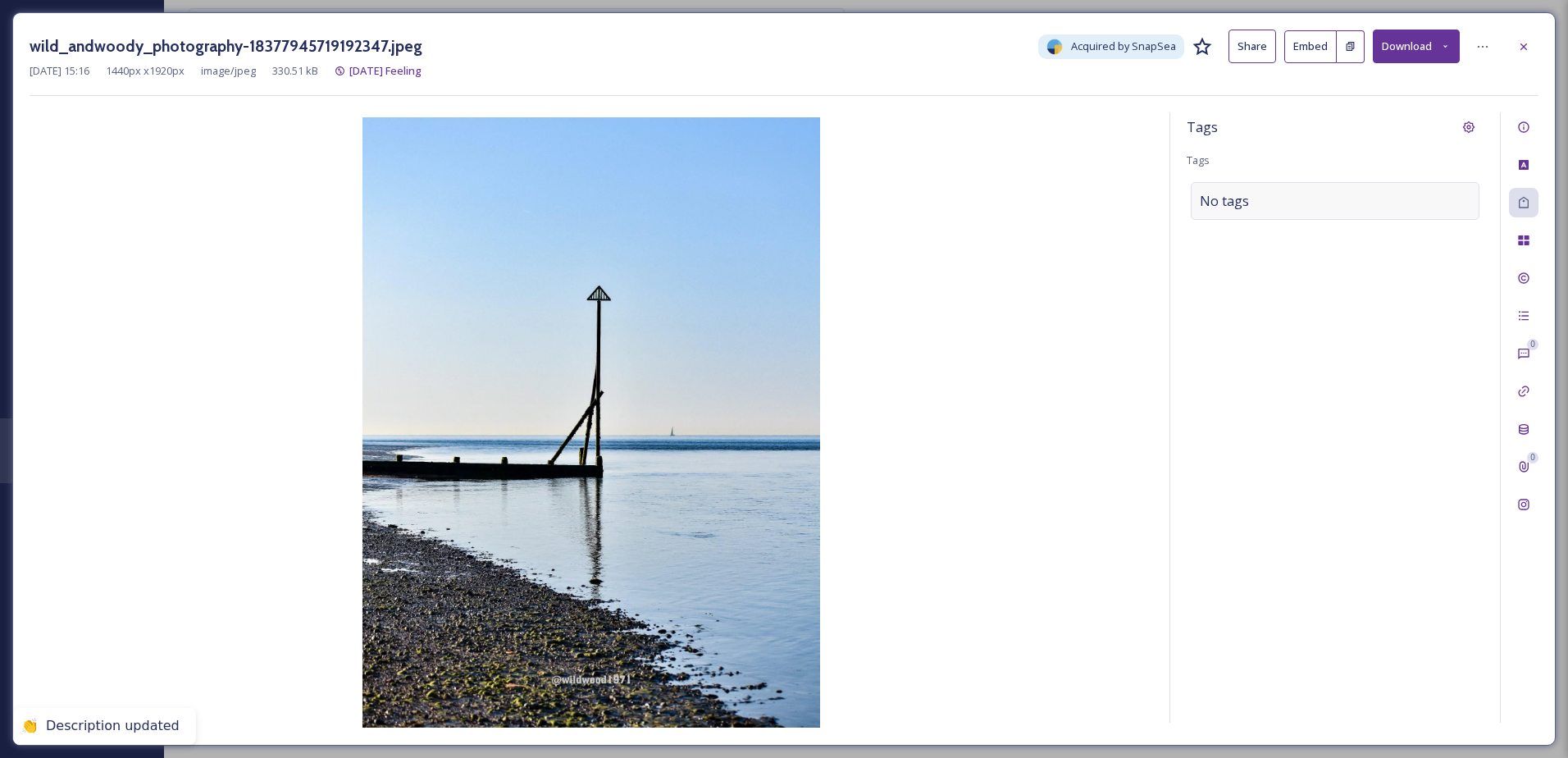
click at [1258, 208] on div "No tags" at bounding box center [1335, 201] width 289 height 38
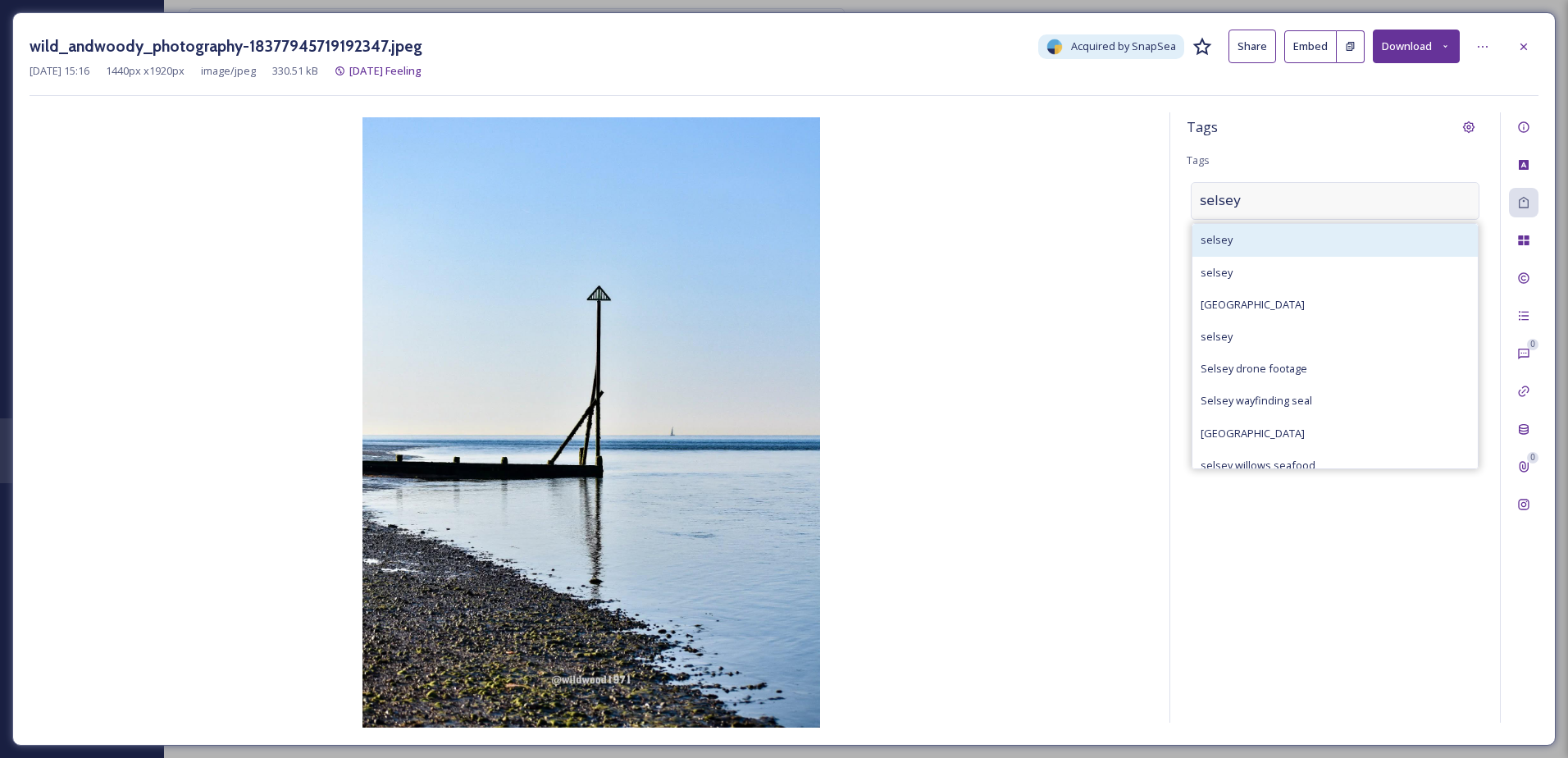
type input "selsey"
click at [1273, 248] on div "selsey" at bounding box center [1335, 240] width 285 height 32
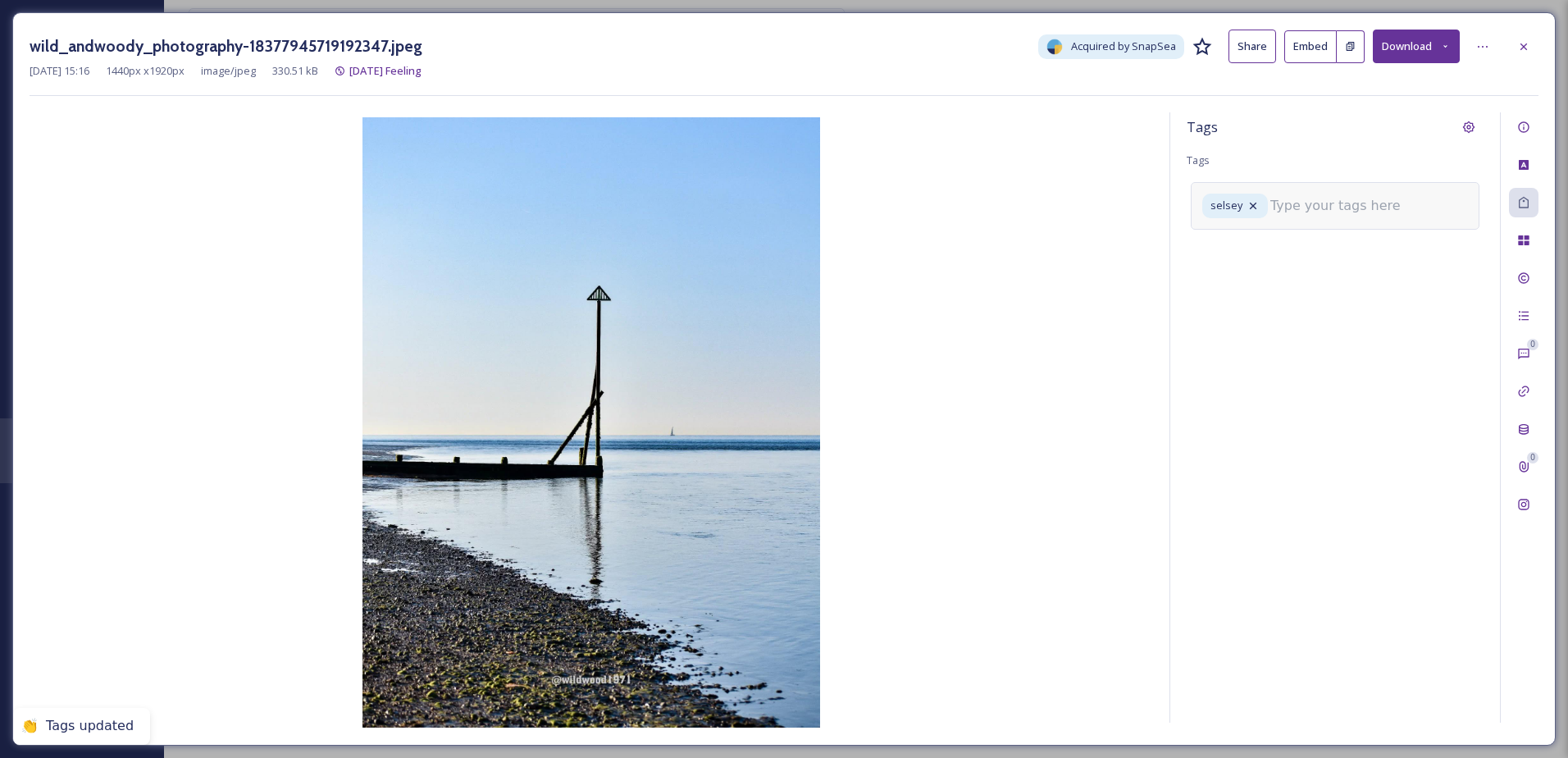
click at [1323, 209] on input at bounding box center [1351, 206] width 164 height 19
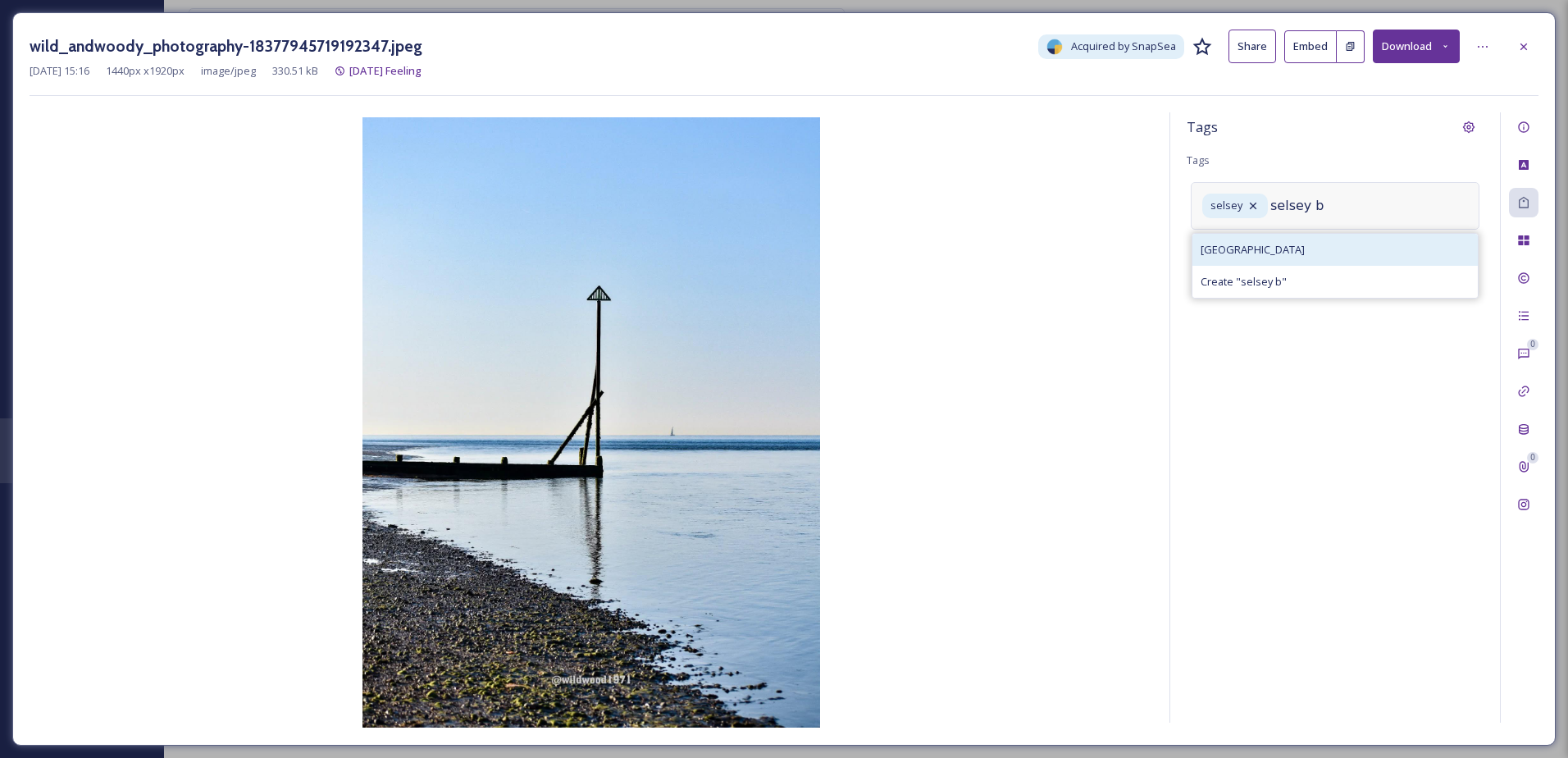
type input "selsey b"
click at [1296, 239] on div "selsey beach" at bounding box center [1335, 249] width 285 height 32
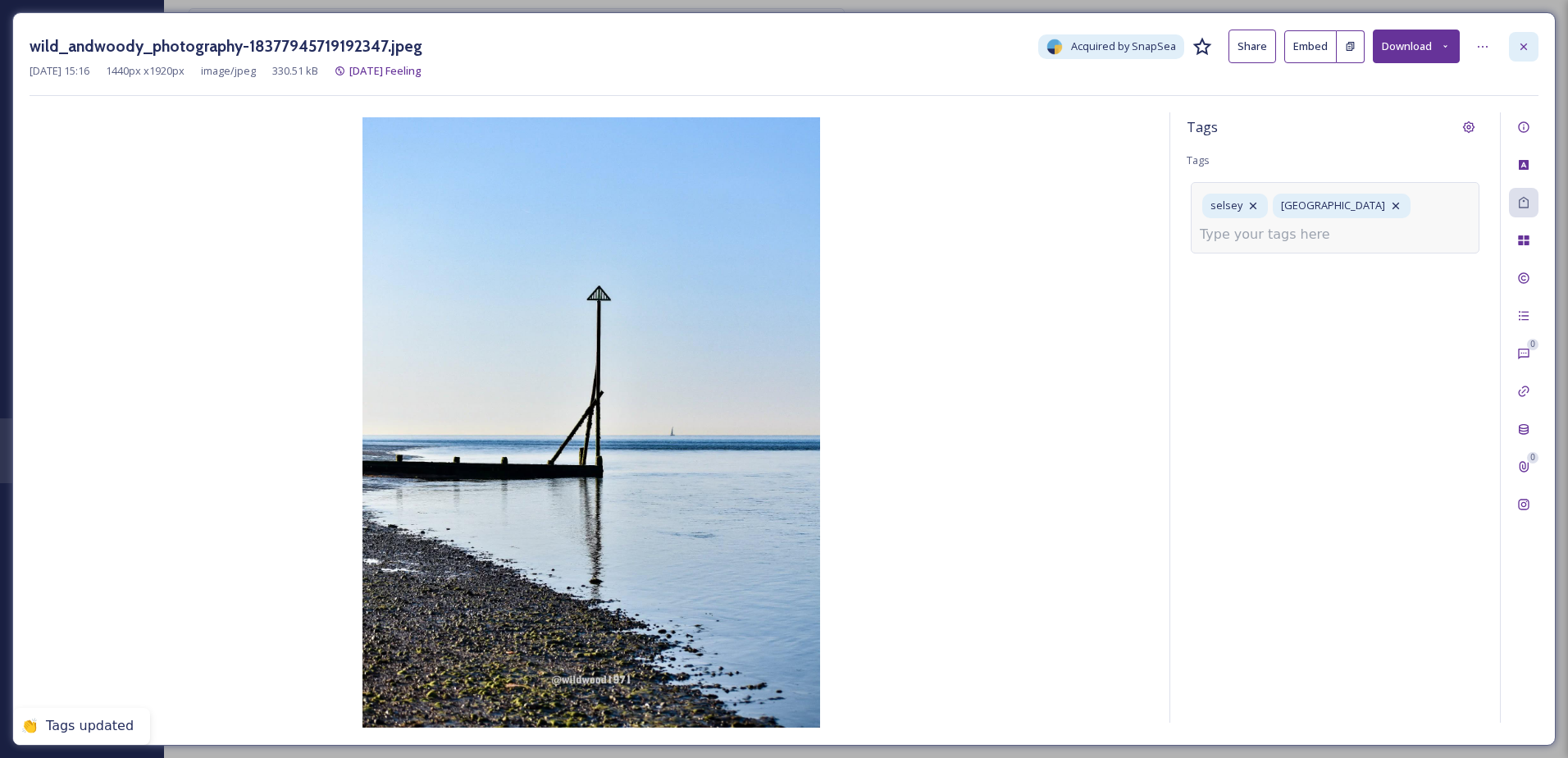
click at [1521, 46] on icon at bounding box center [1524, 46] width 13 height 13
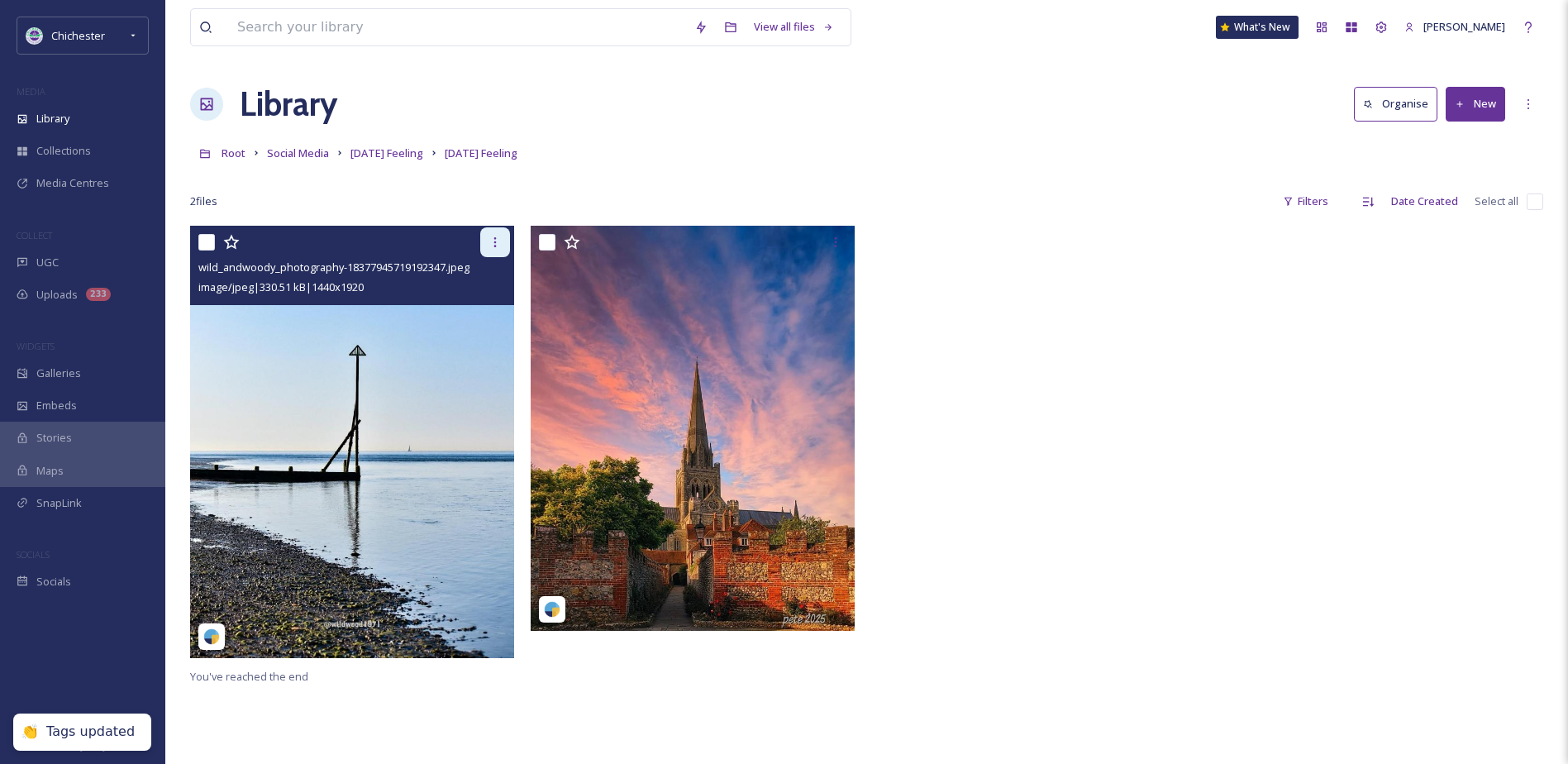
click at [495, 239] on icon at bounding box center [494, 242] width 3 height 10
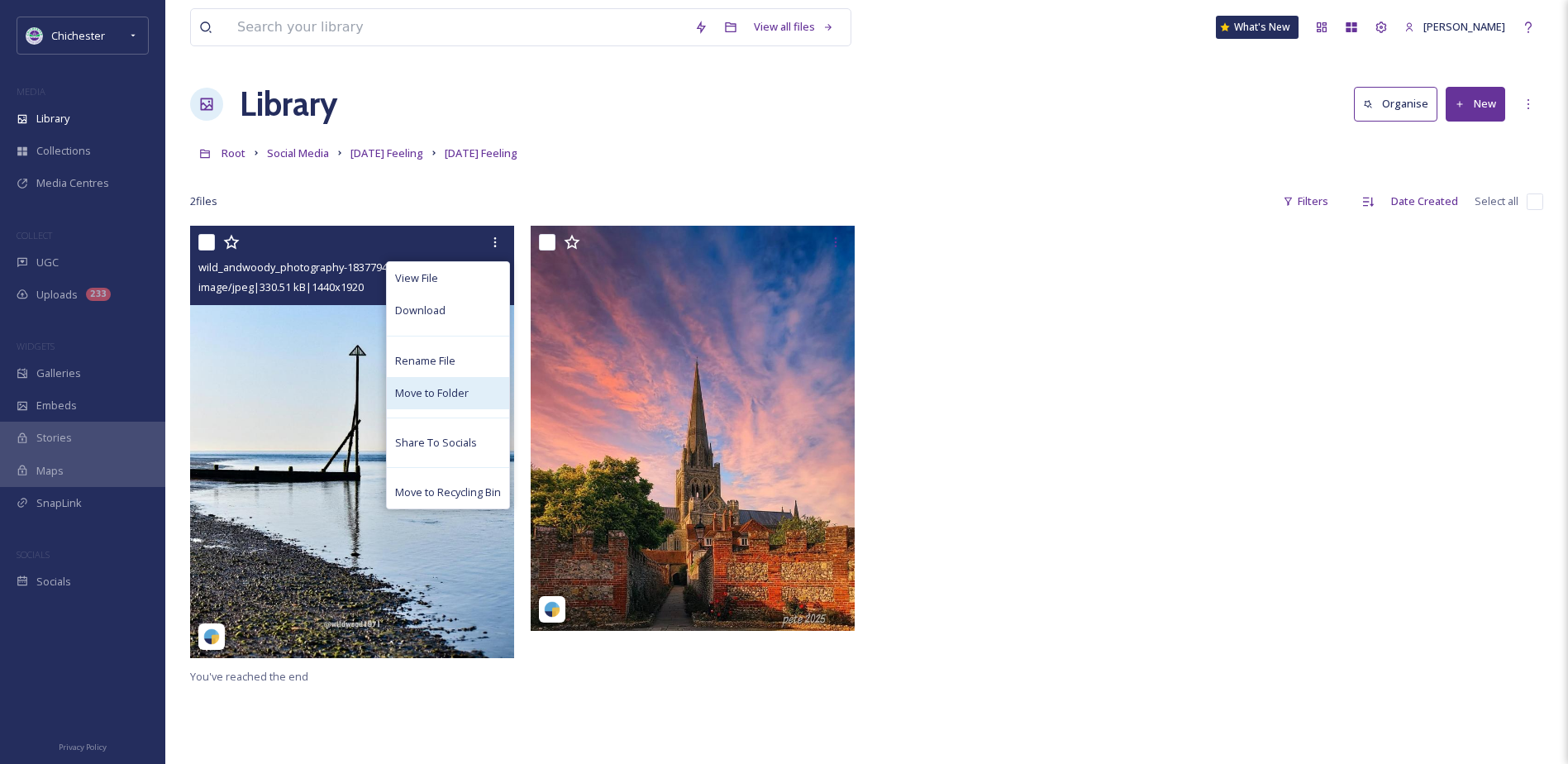
click at [409, 398] on span "Move to Folder" at bounding box center [431, 393] width 74 height 16
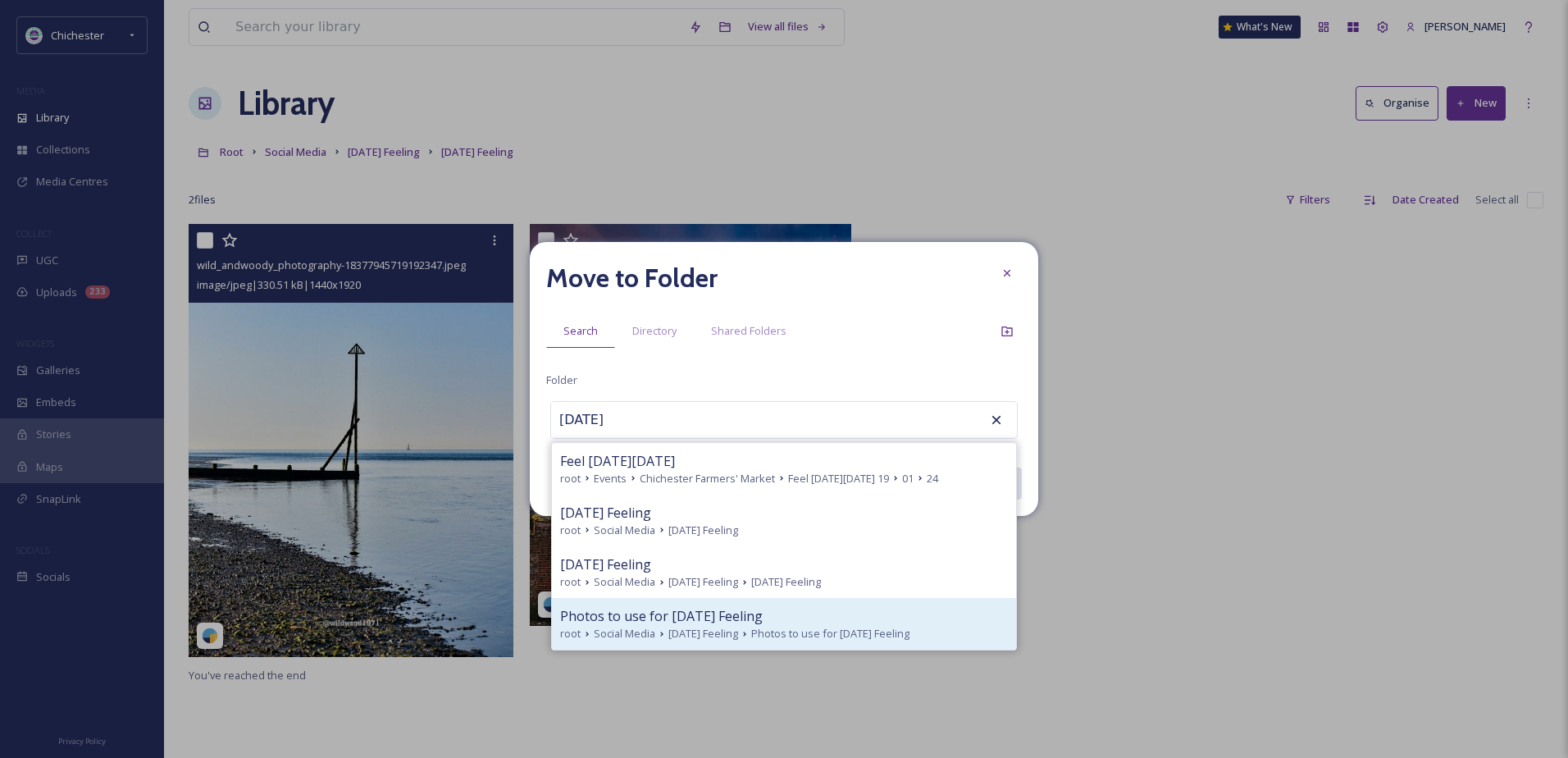
click at [723, 613] on span "Photos to use for Friday Feeling" at bounding box center [661, 615] width 203 height 19
type input "Photos to use for Friday Feeling"
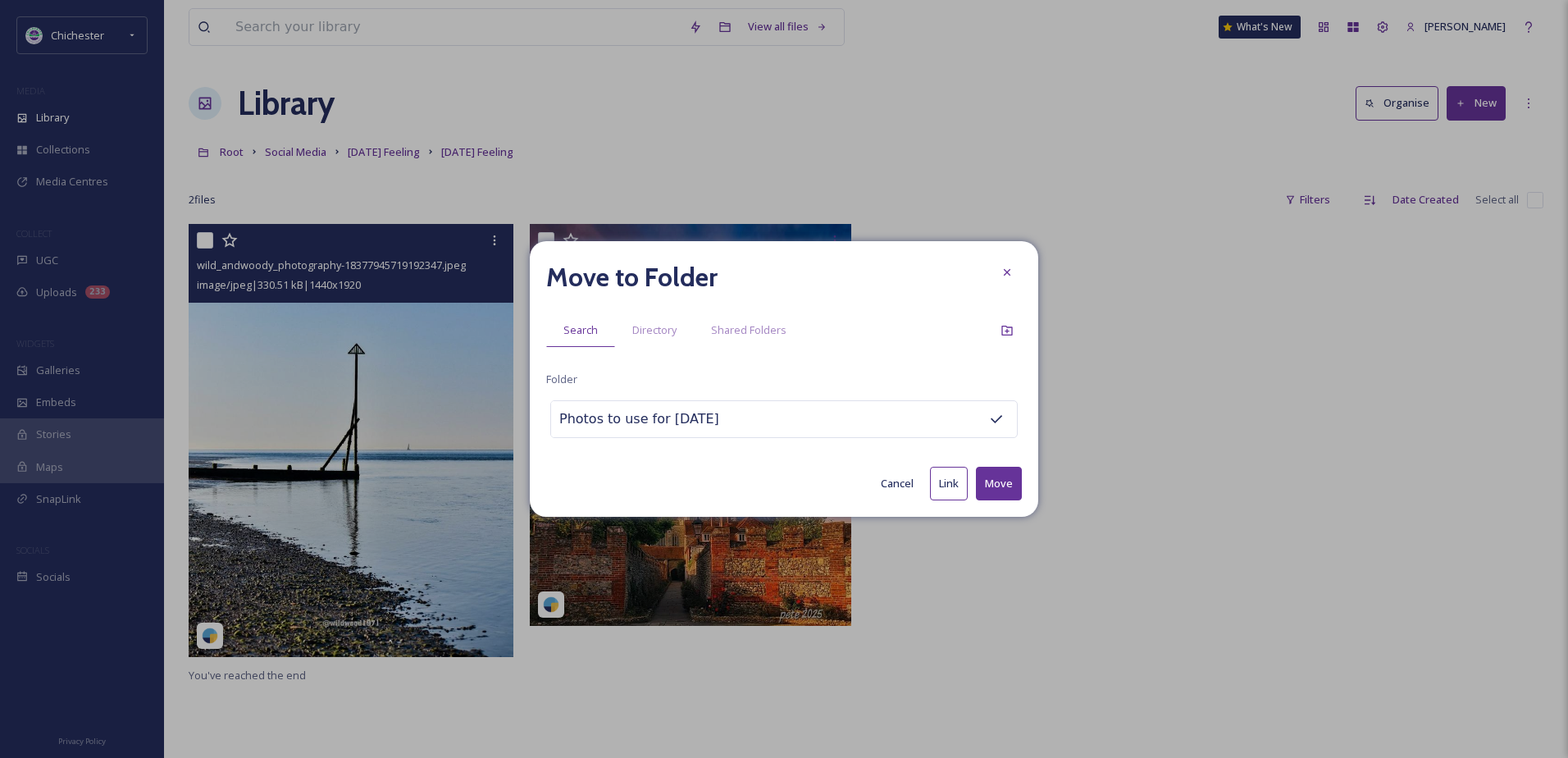
click at [882, 483] on button "Cancel" at bounding box center [897, 484] width 49 height 32
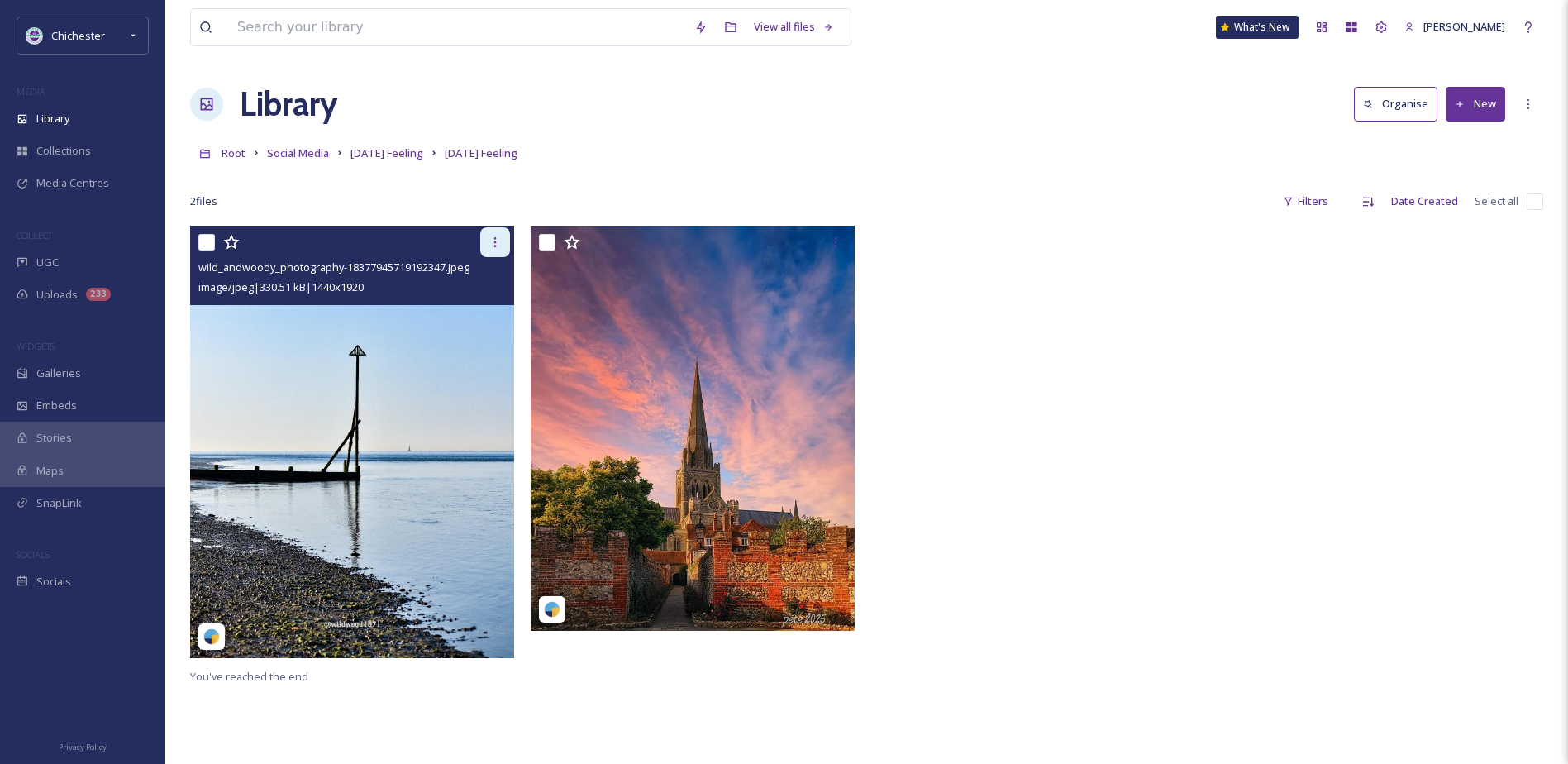
click at [496, 243] on icon at bounding box center [495, 242] width 13 height 13
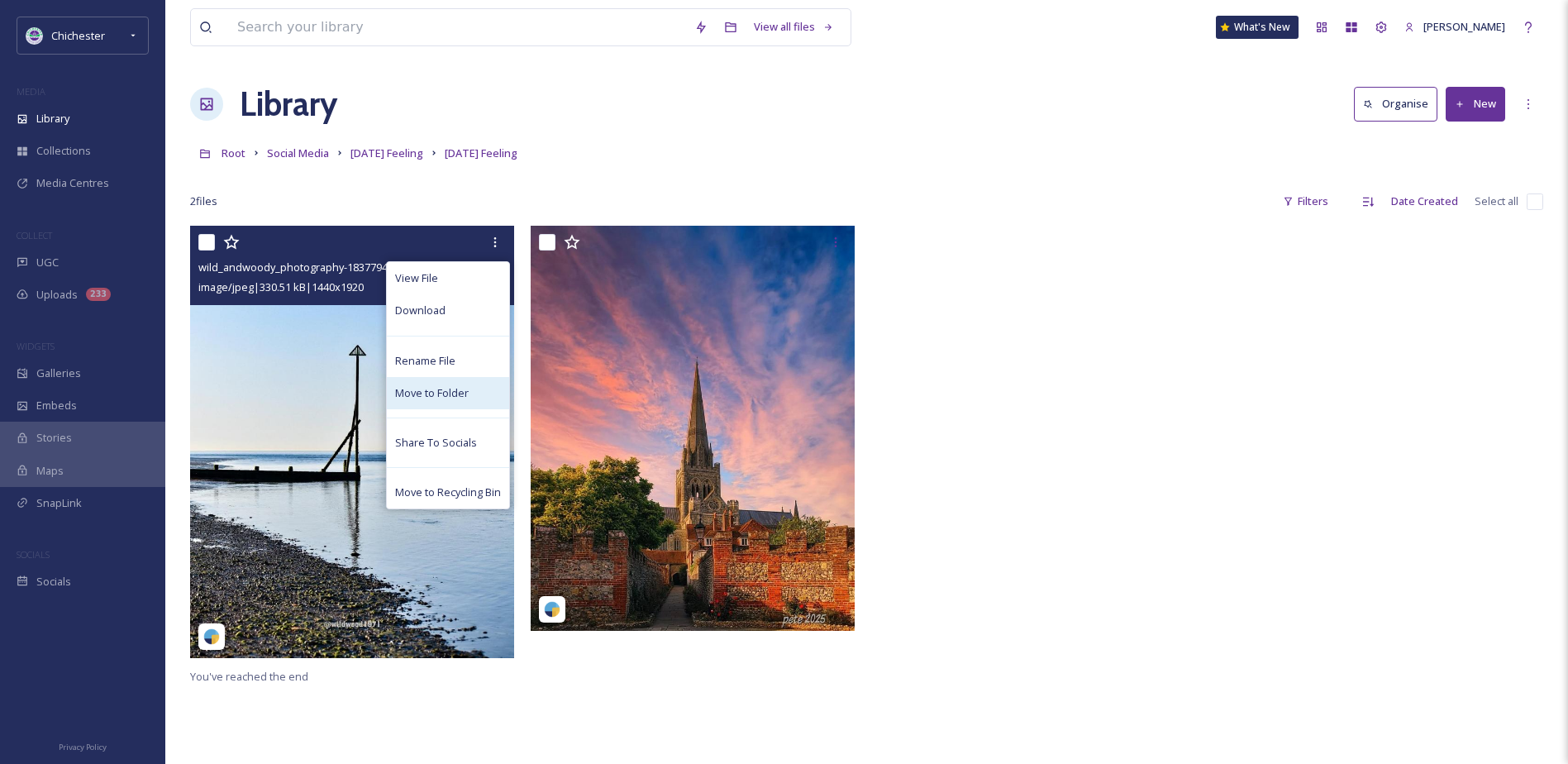
click at [423, 387] on span "Move to Folder" at bounding box center [431, 393] width 74 height 16
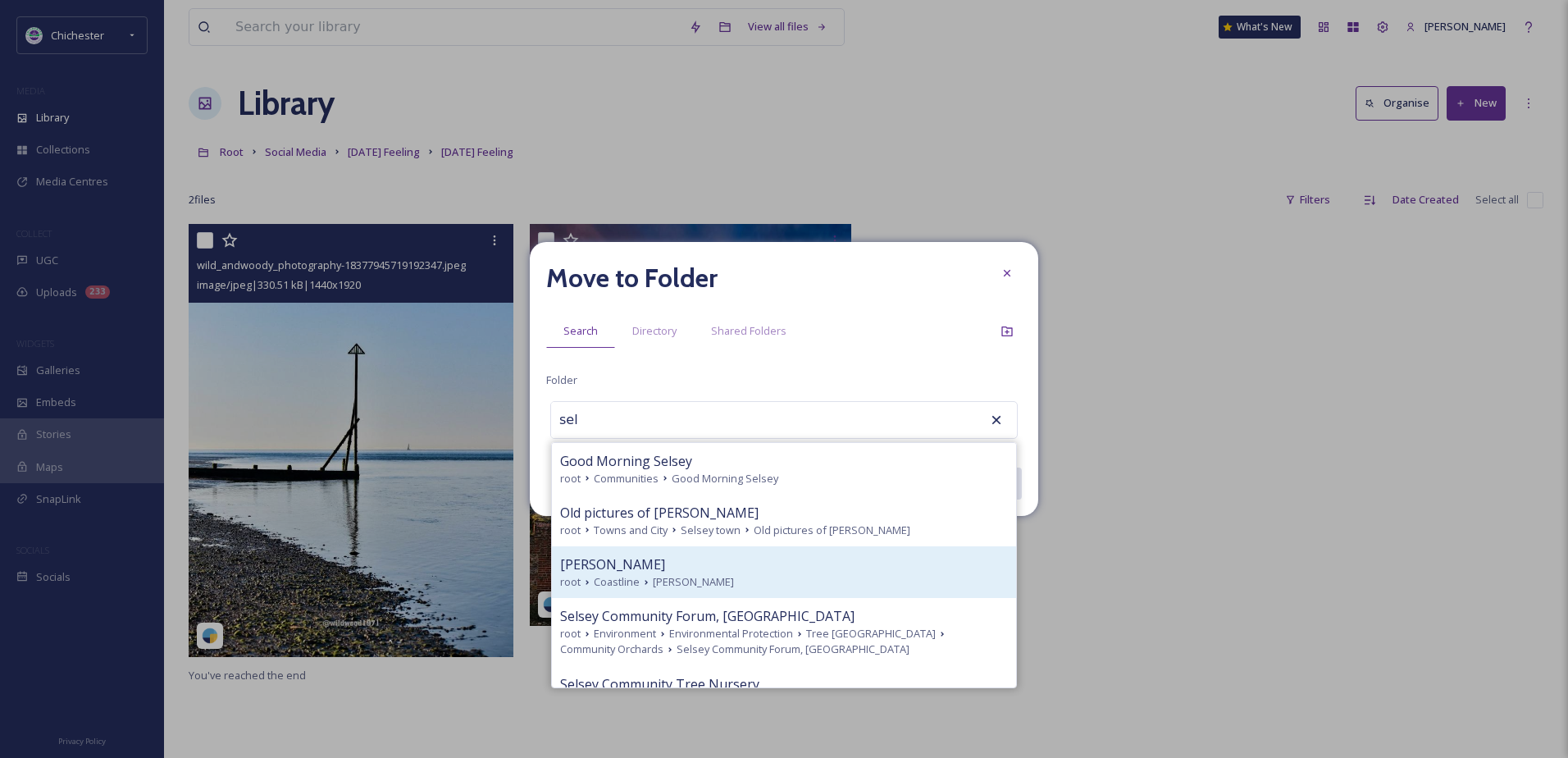
click at [646, 568] on div "Selsey" at bounding box center [784, 563] width 447 height 19
type input "Selsey"
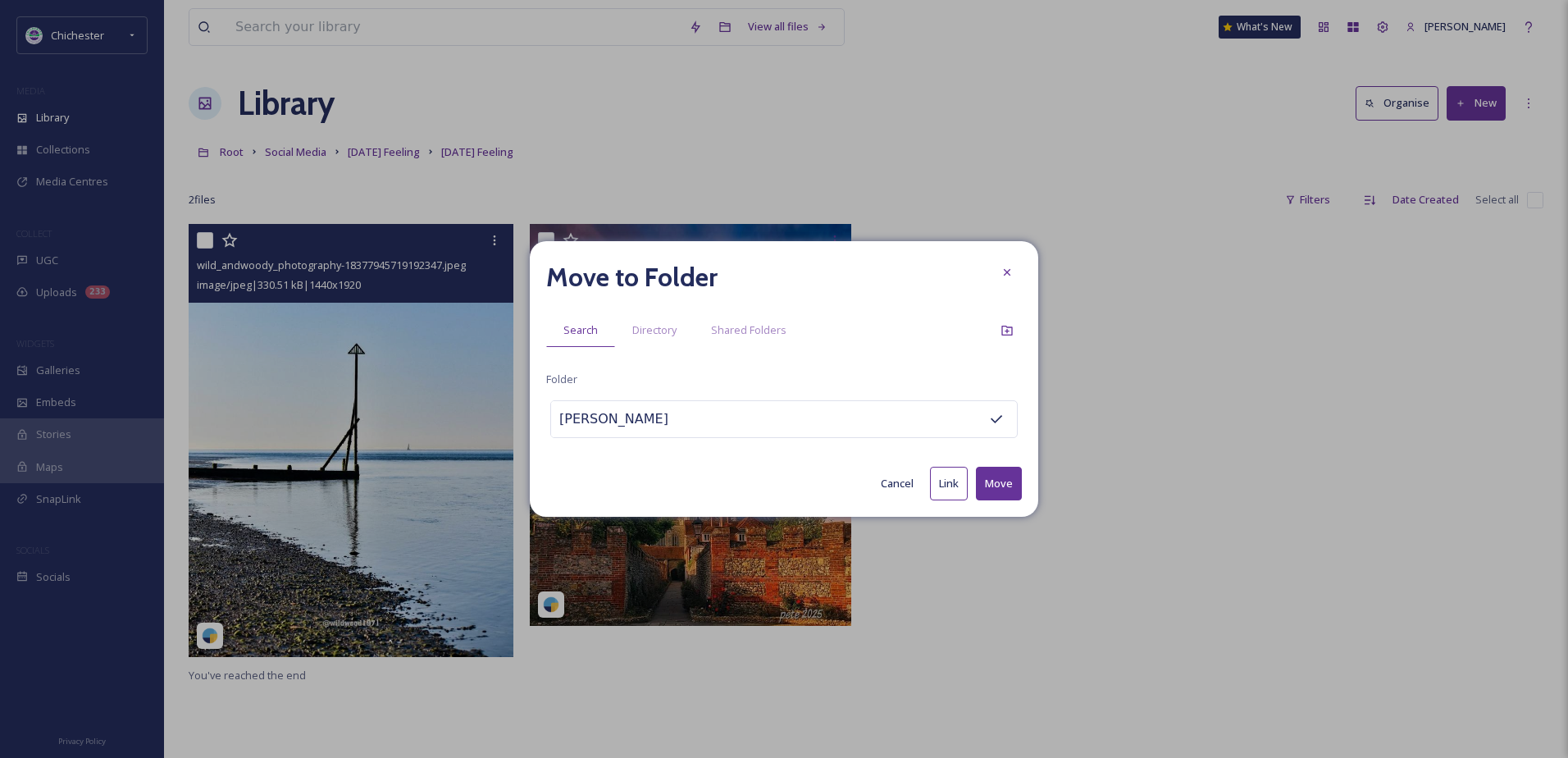
click at [1010, 468] on button "Move" at bounding box center [998, 484] width 46 height 33
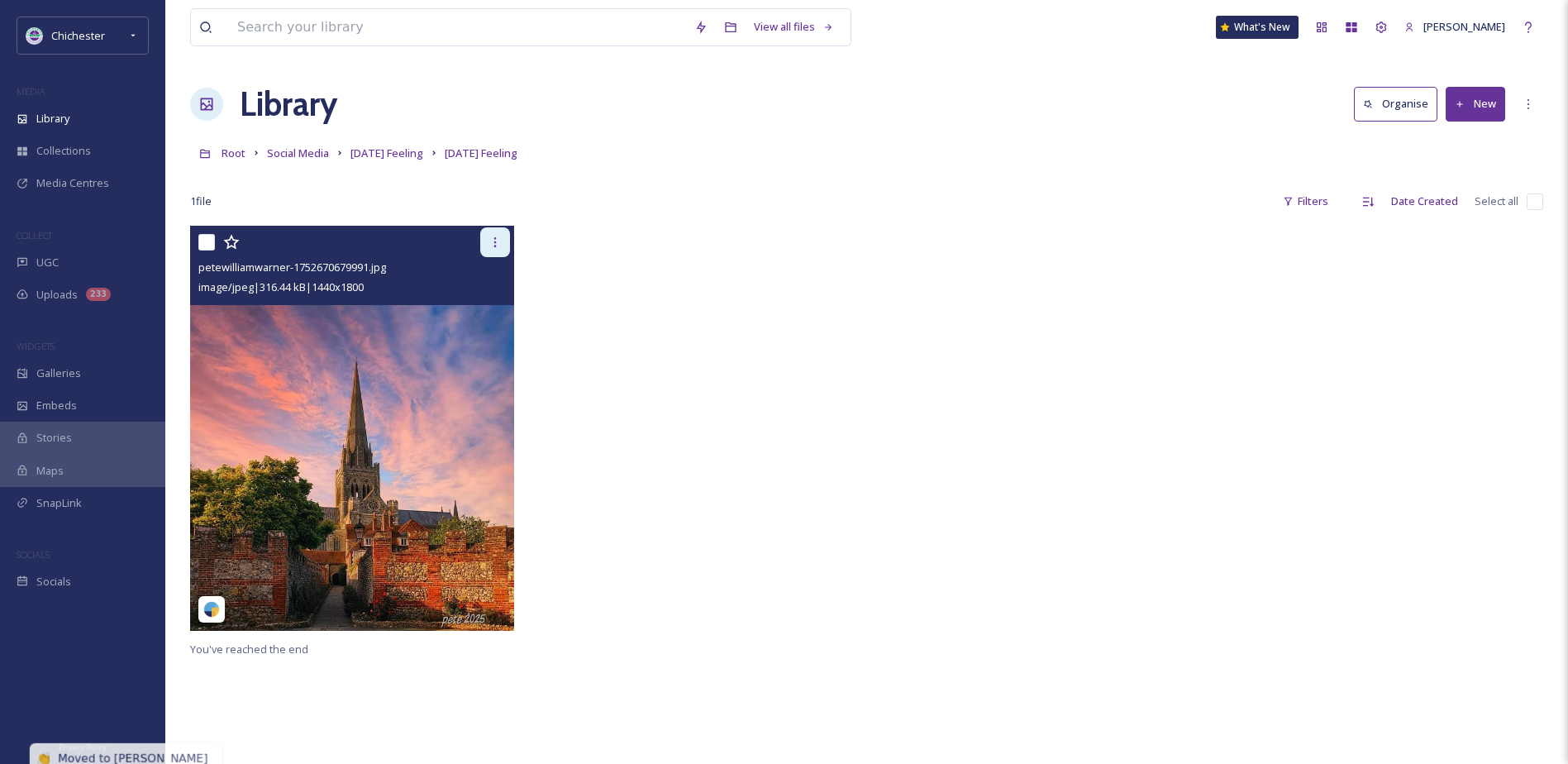
click at [501, 249] on div at bounding box center [495, 242] width 30 height 30
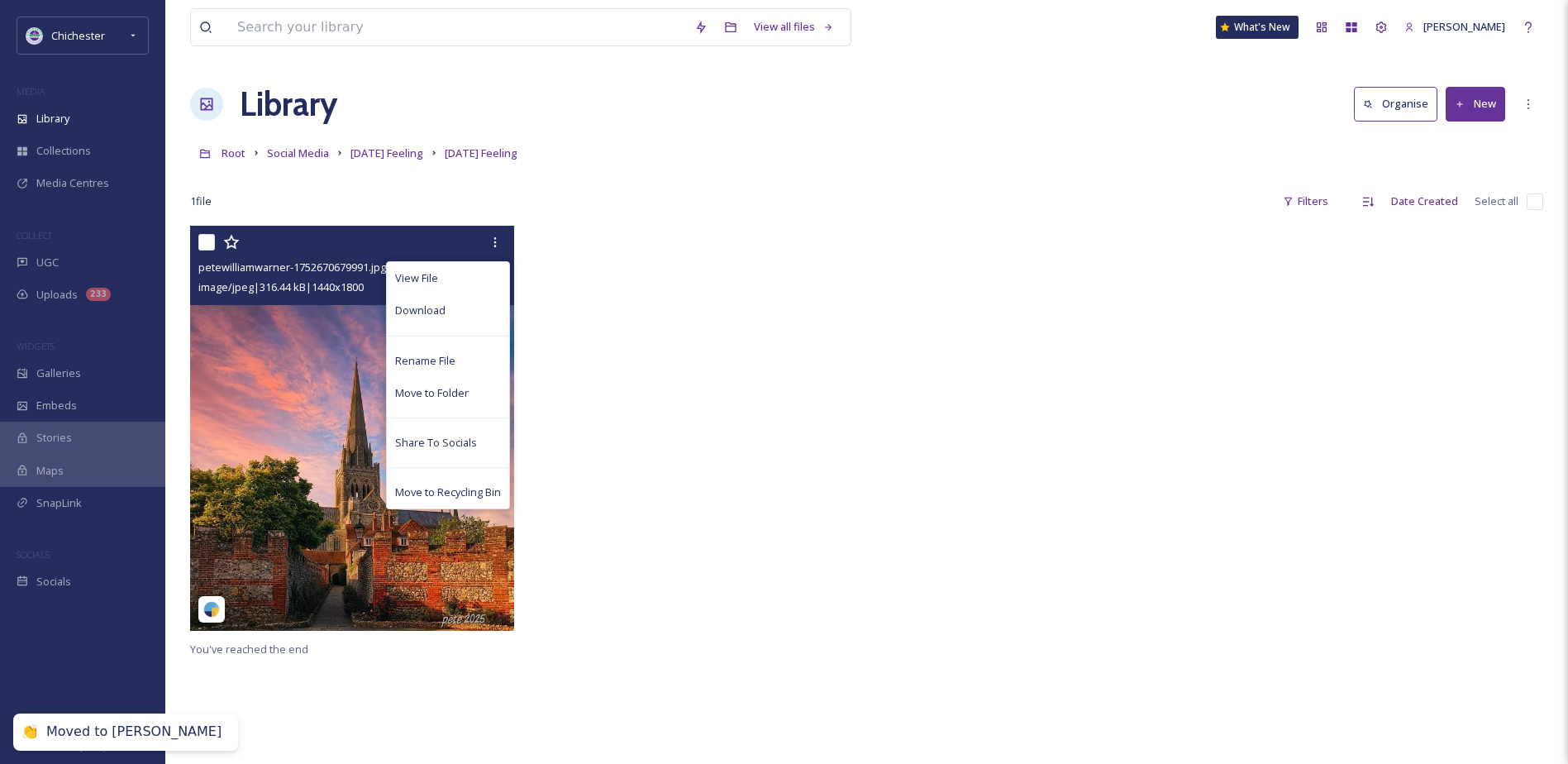
click at [270, 482] on img at bounding box center [352, 429] width 324 height 405
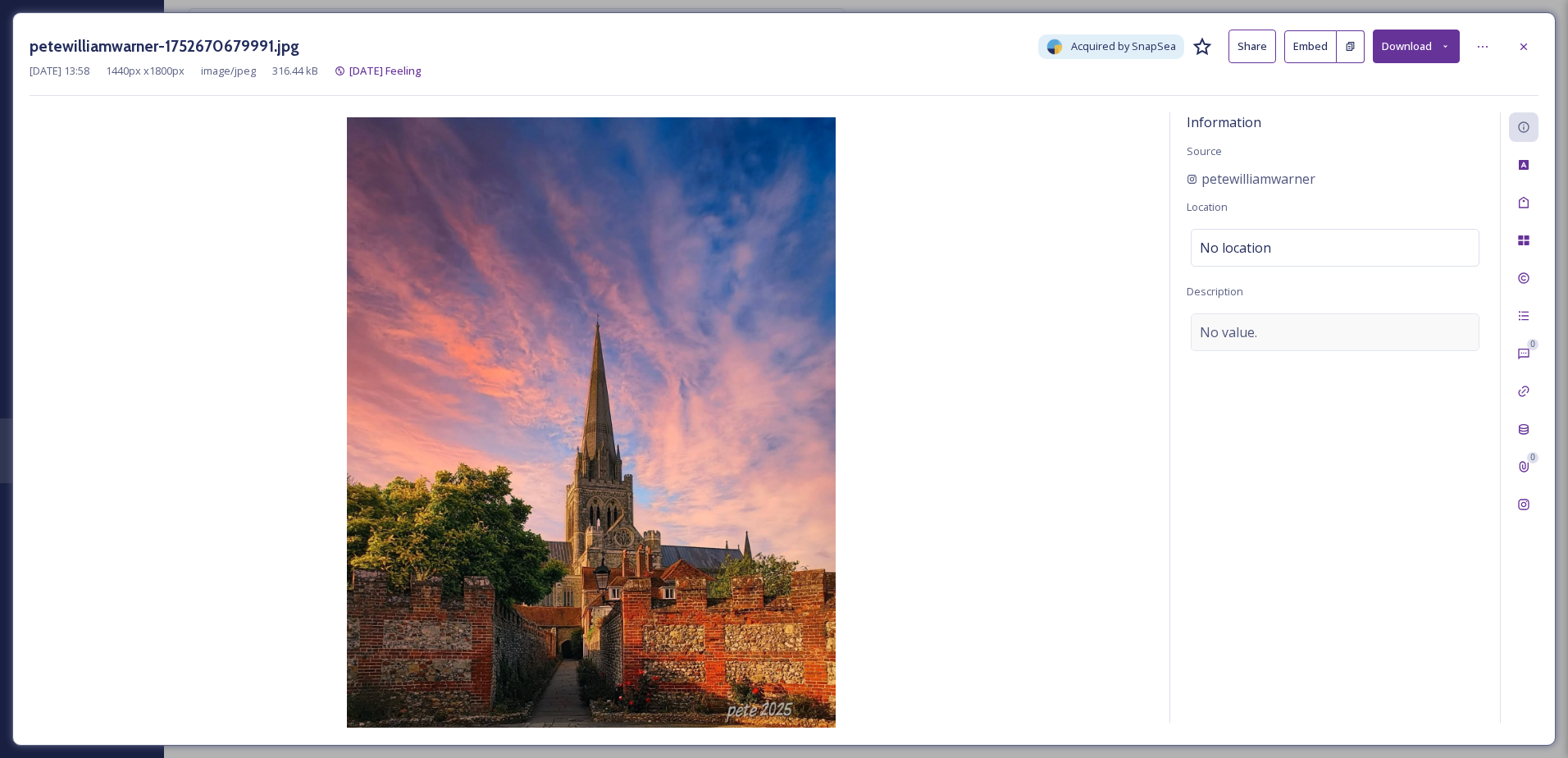
click at [1248, 333] on span "No value." at bounding box center [1228, 332] width 57 height 19
click at [1244, 369] on textarea at bounding box center [1335, 381] width 296 height 136
type textarea "Chichester Cathedral"
click at [1532, 196] on div "Tags" at bounding box center [1524, 203] width 30 height 30
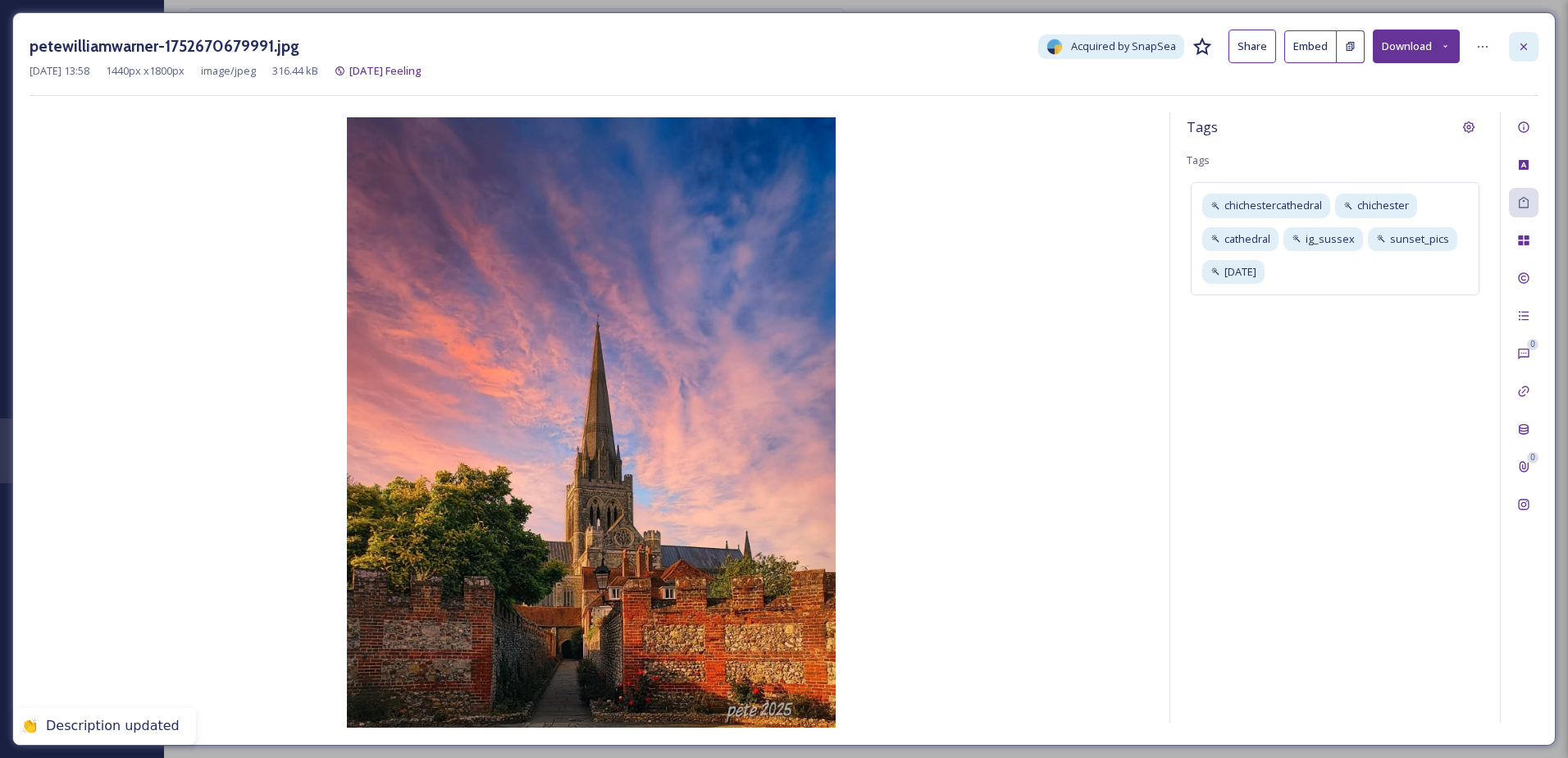
click at [1524, 43] on icon at bounding box center [1524, 46] width 13 height 13
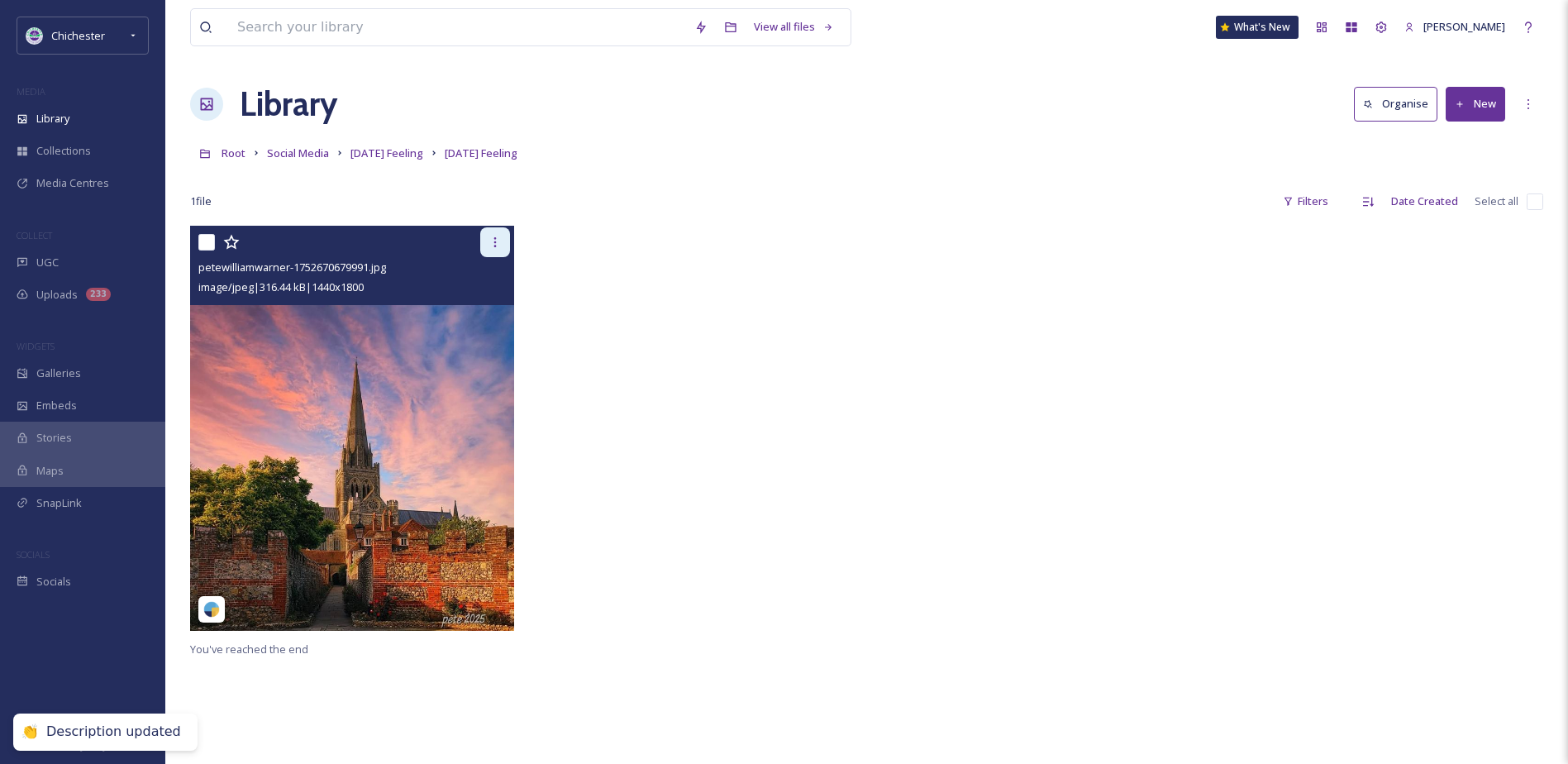
click at [493, 248] on icon at bounding box center [495, 242] width 13 height 13
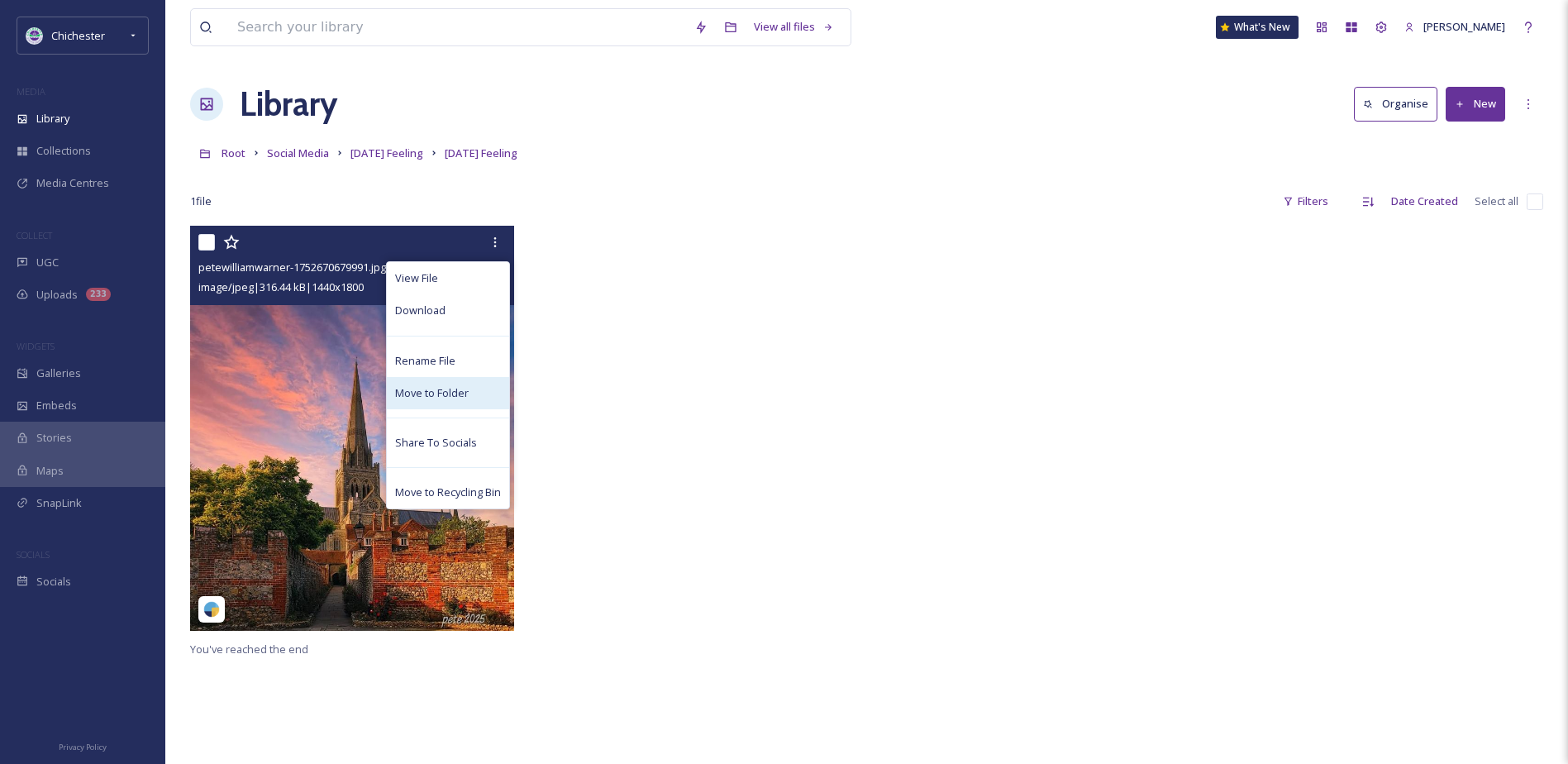
click at [418, 398] on span "Move to Folder" at bounding box center [431, 393] width 74 height 16
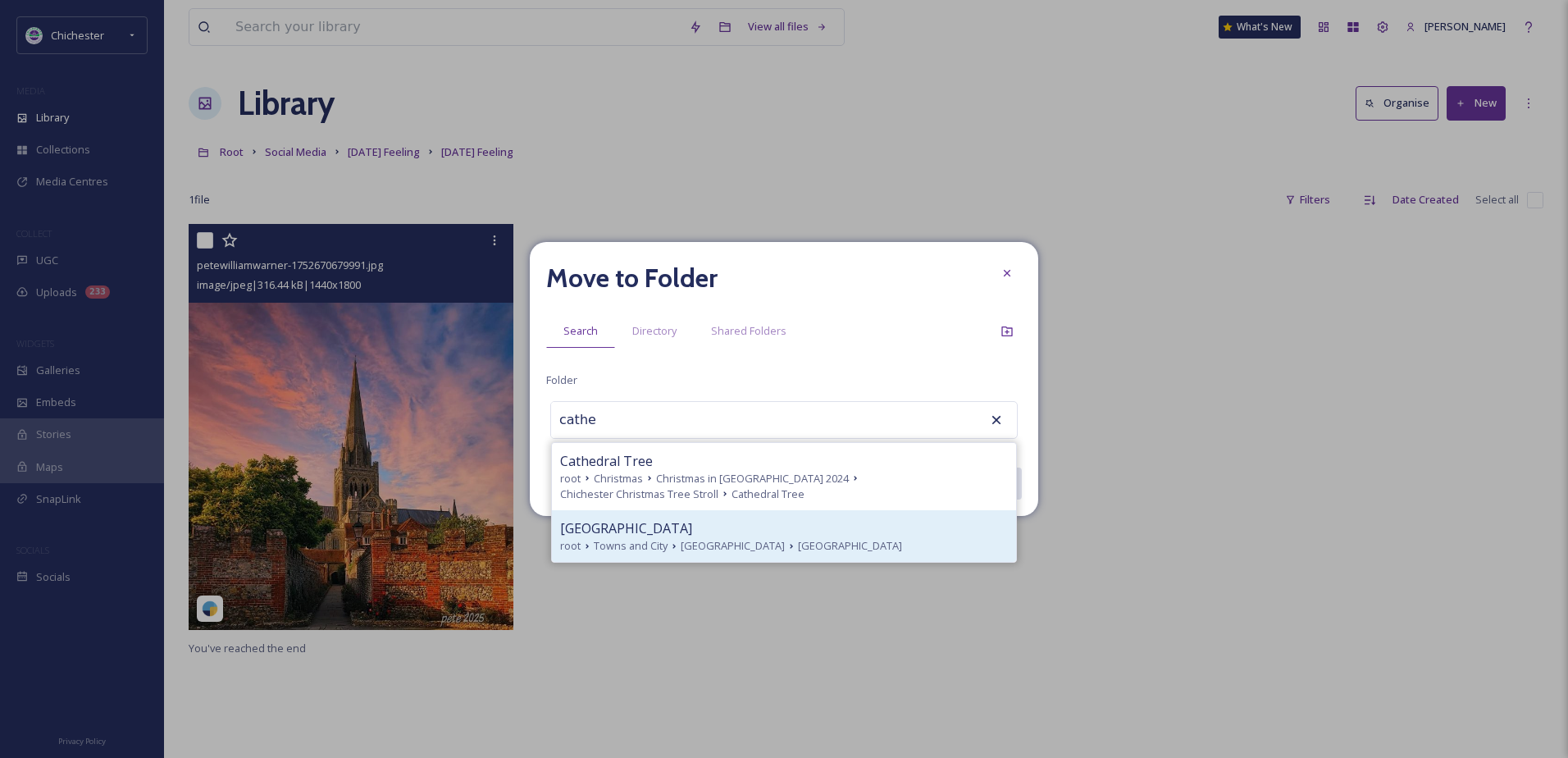
click at [666, 535] on span "Chichester Cathedral" at bounding box center [626, 527] width 132 height 19
type input "Chichester Cathedral"
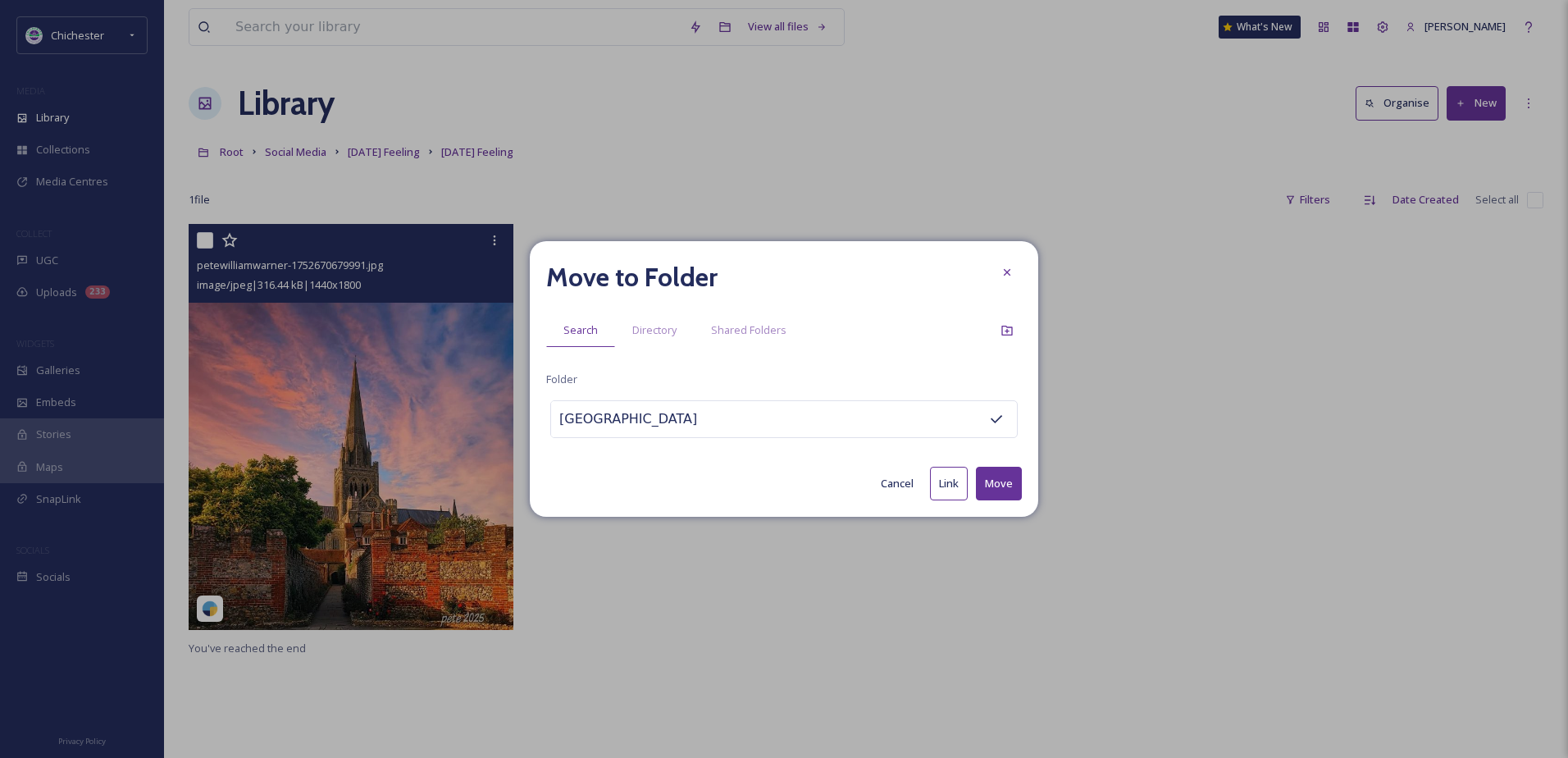
click at [985, 479] on button "Move" at bounding box center [998, 484] width 46 height 33
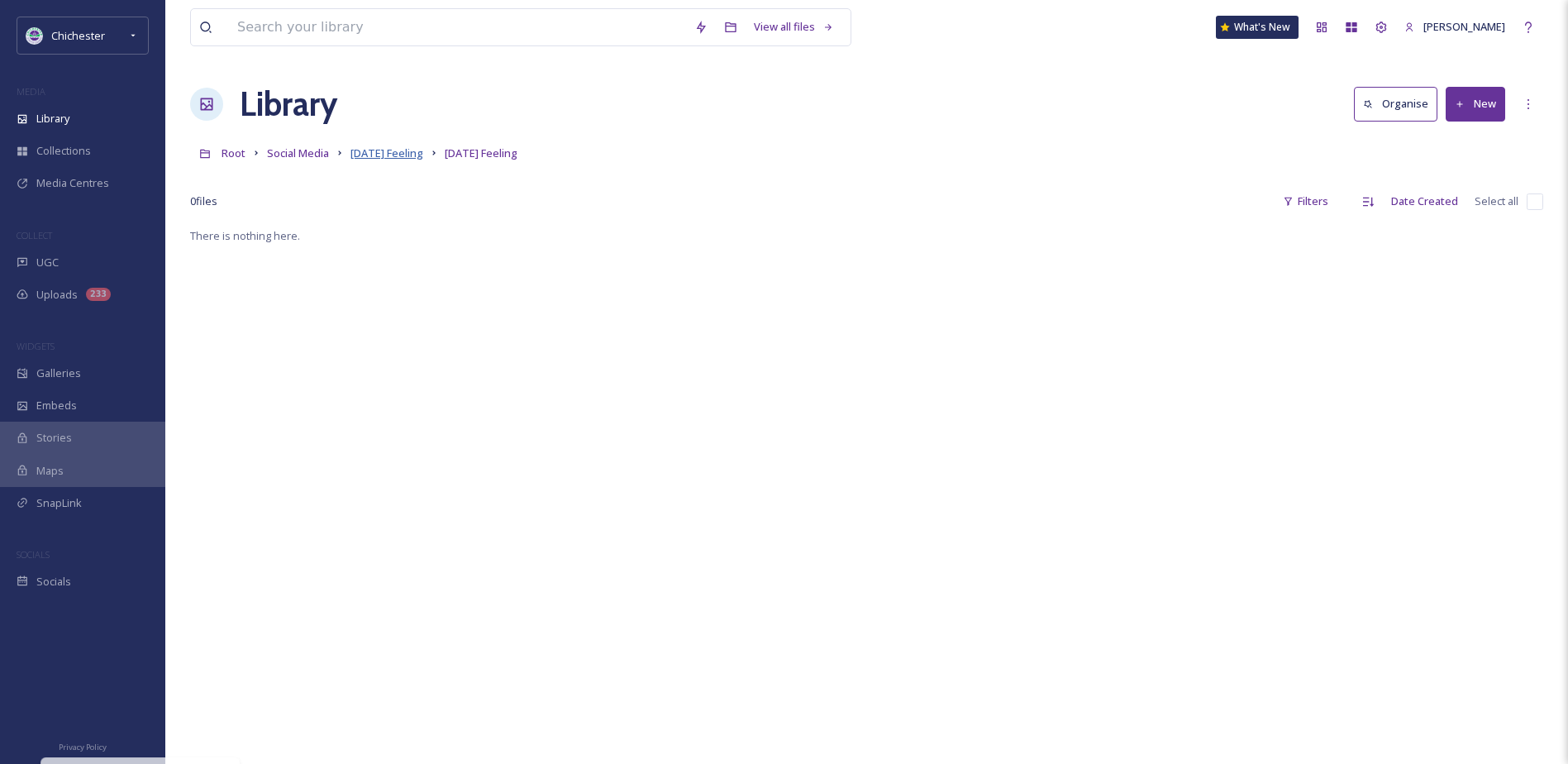
click at [389, 153] on span "Friday Feeling" at bounding box center [387, 153] width 73 height 15
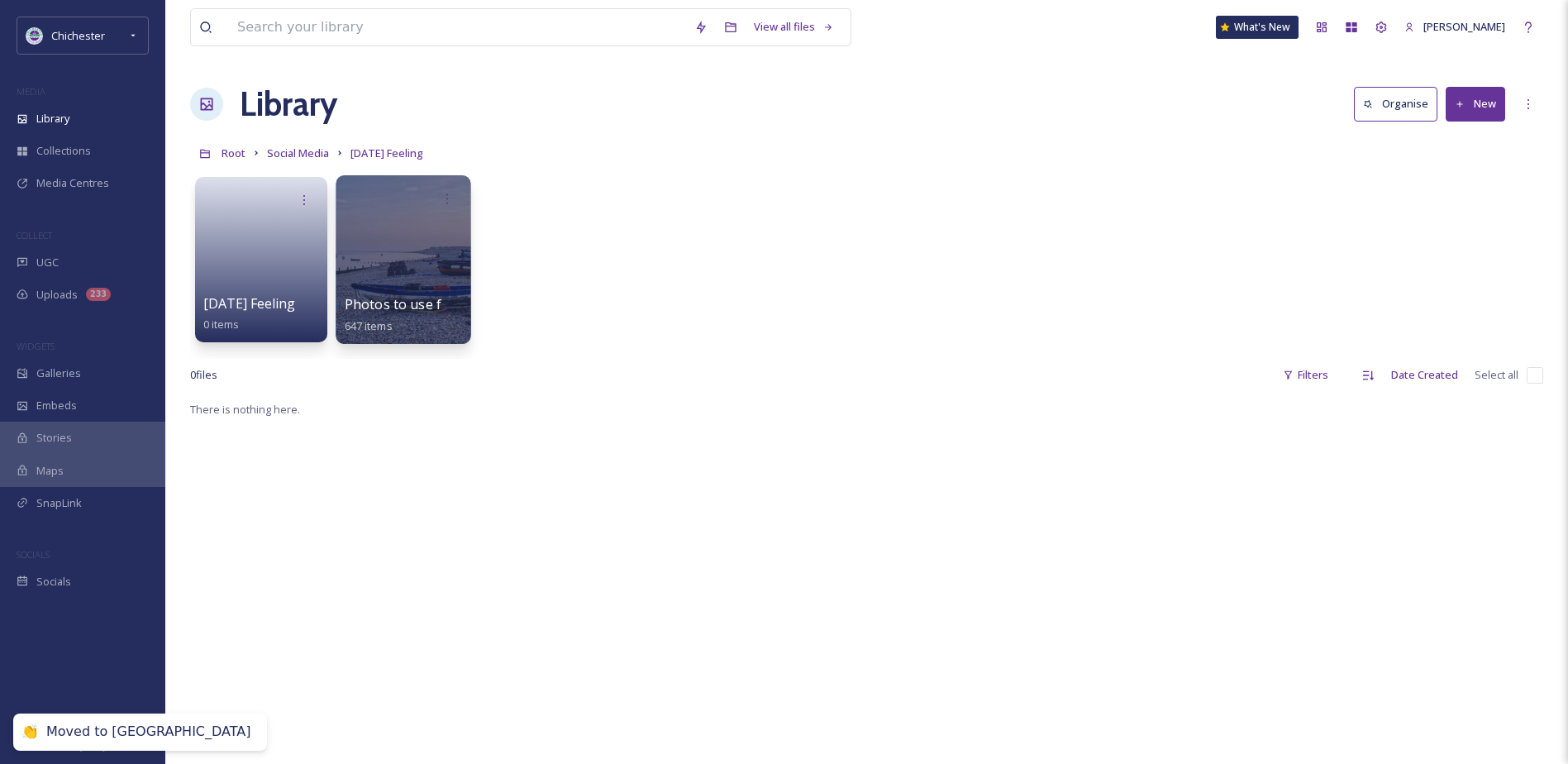
click at [417, 256] on div at bounding box center [403, 260] width 134 height 169
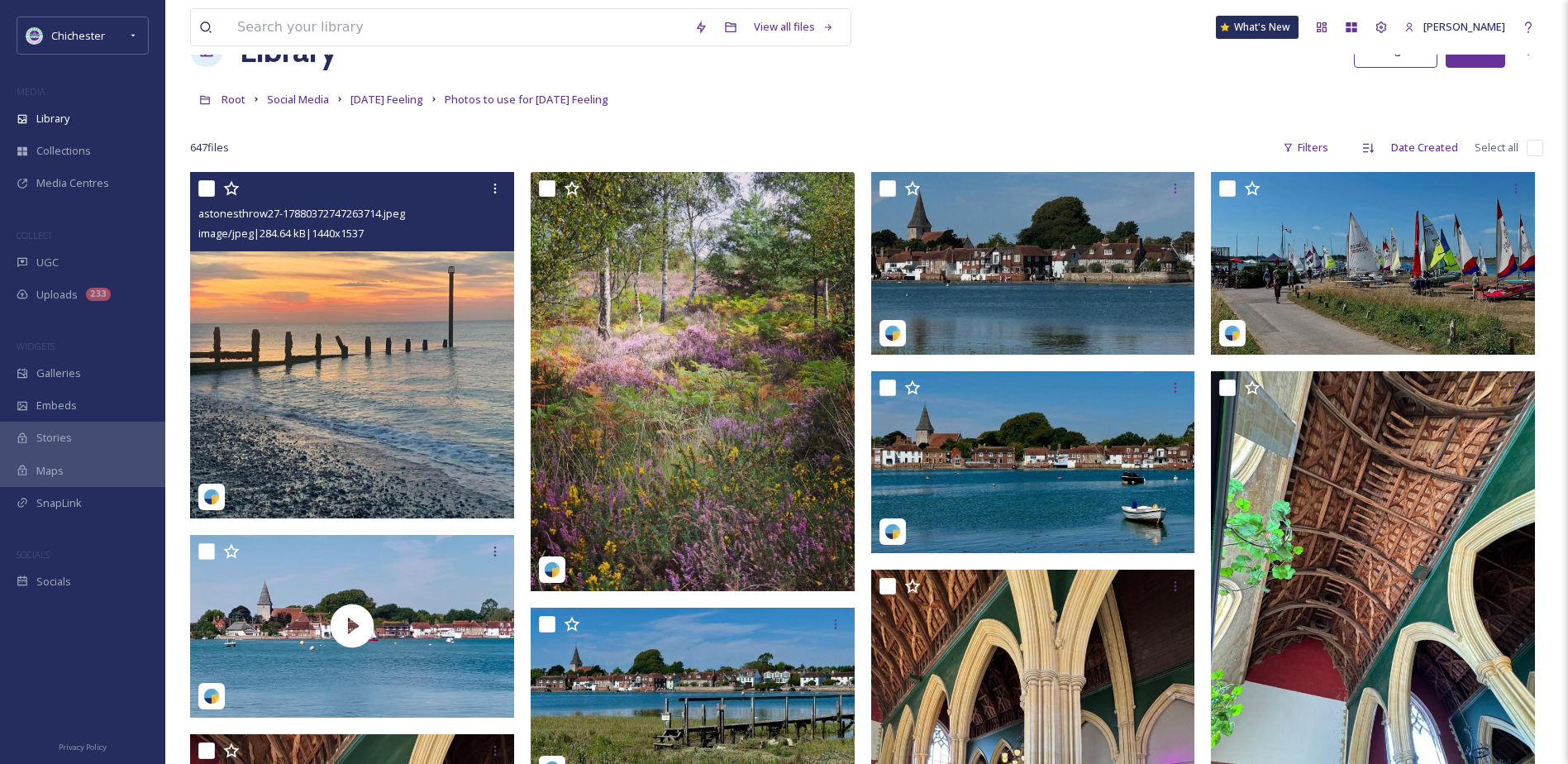
scroll to position [83, 0]
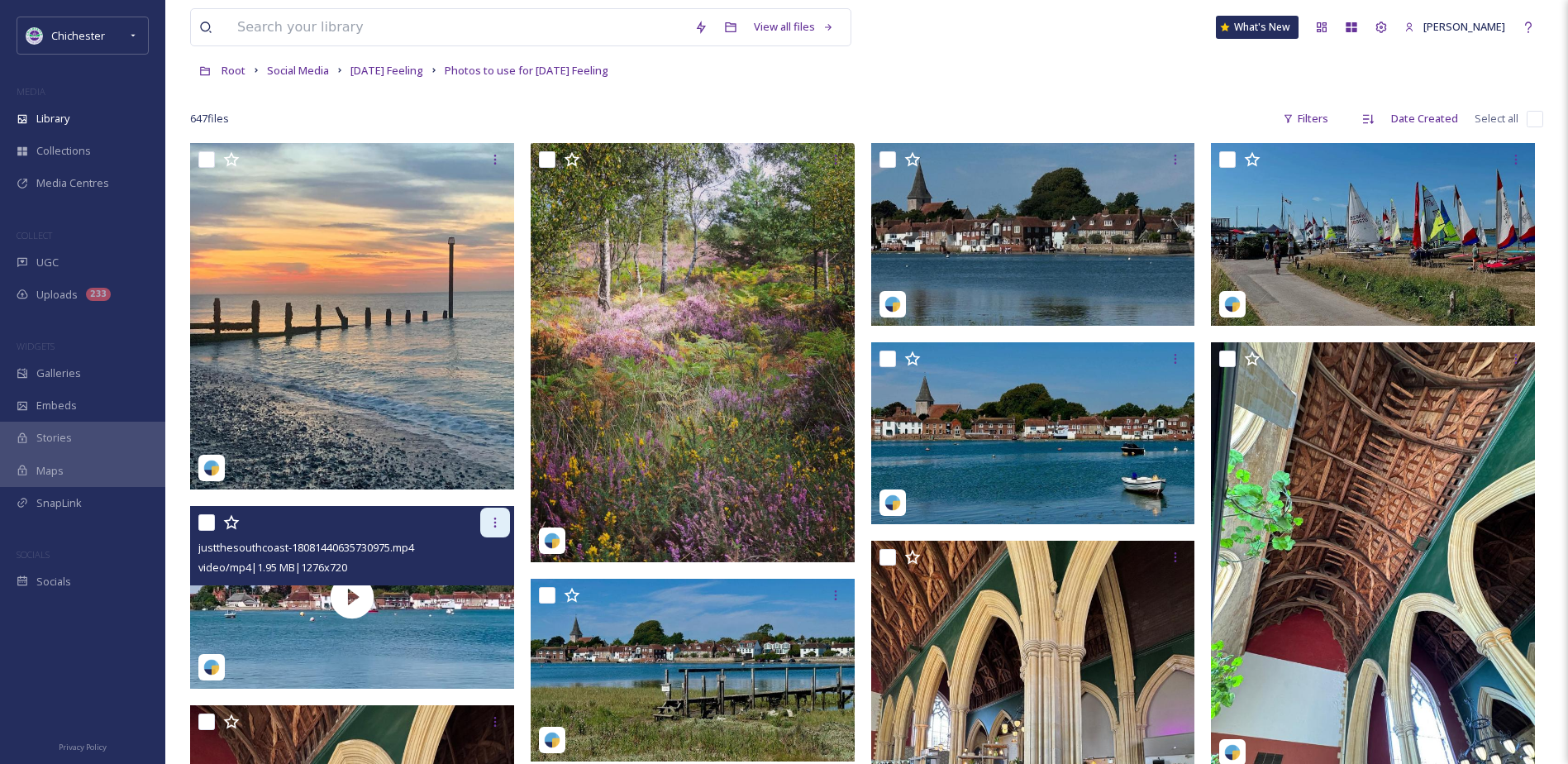
click at [490, 531] on div at bounding box center [495, 523] width 30 height 30
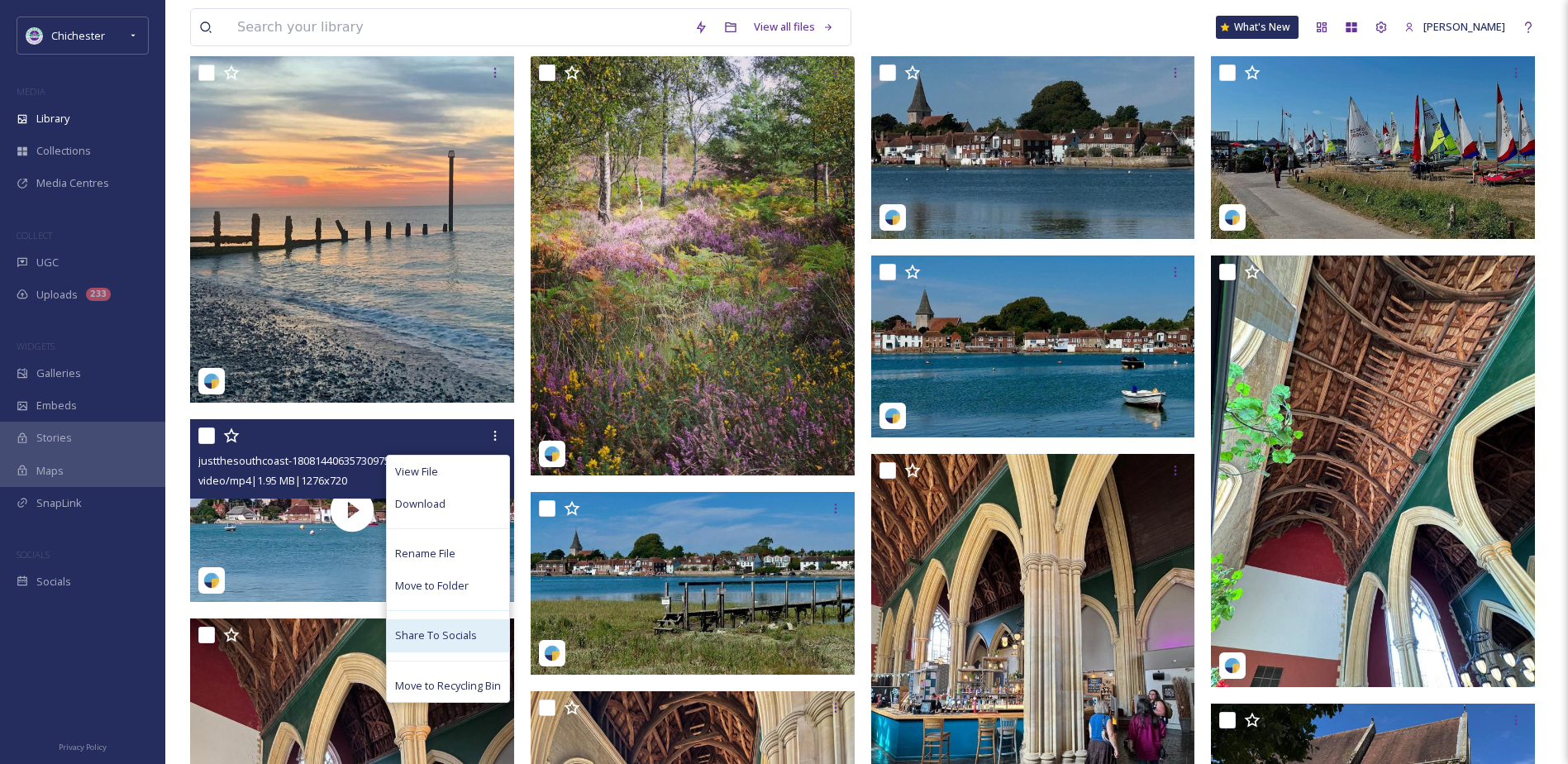
scroll to position [414, 0]
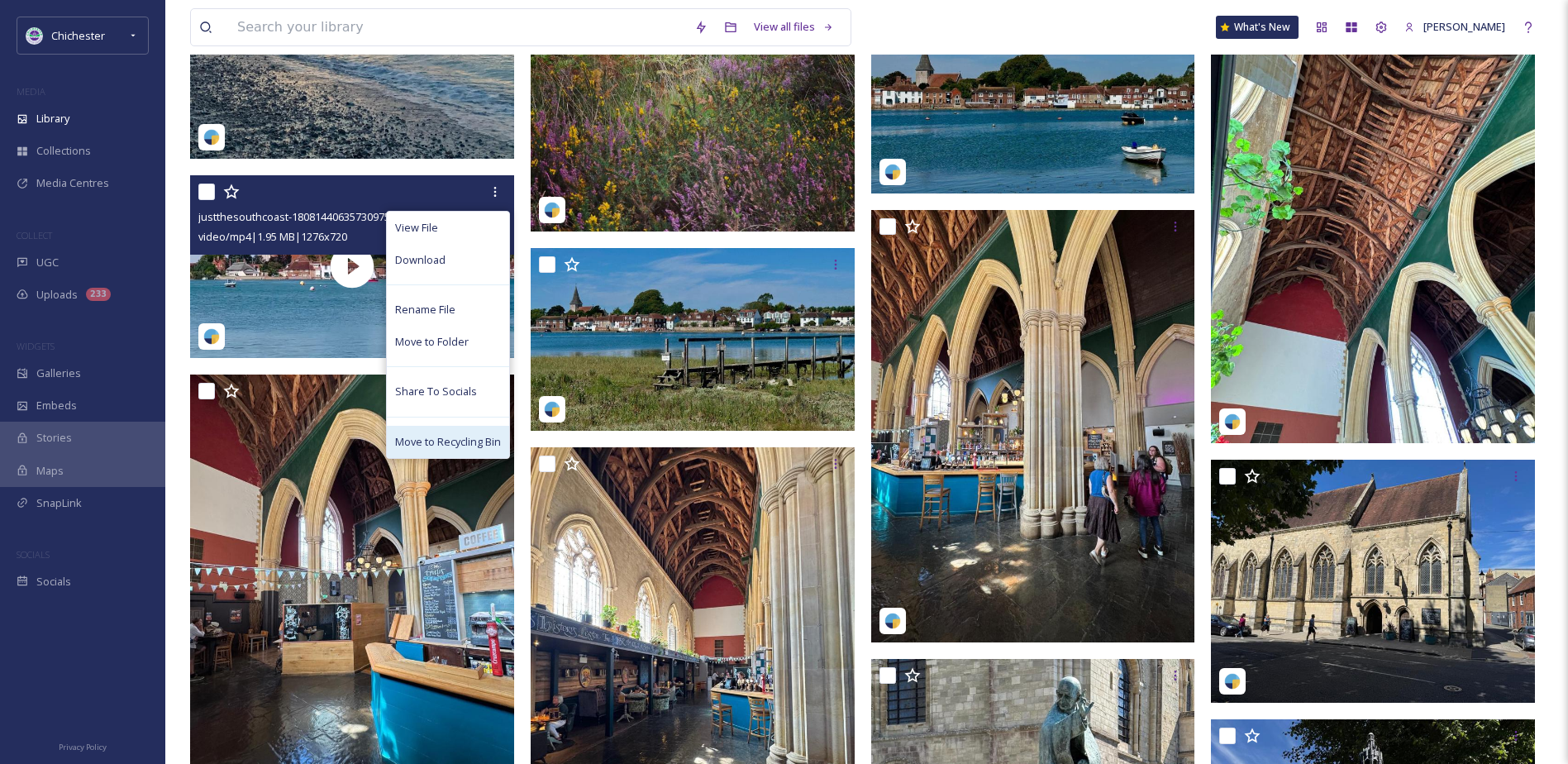
click at [457, 443] on span "Move to Recycling Bin" at bounding box center [447, 442] width 106 height 16
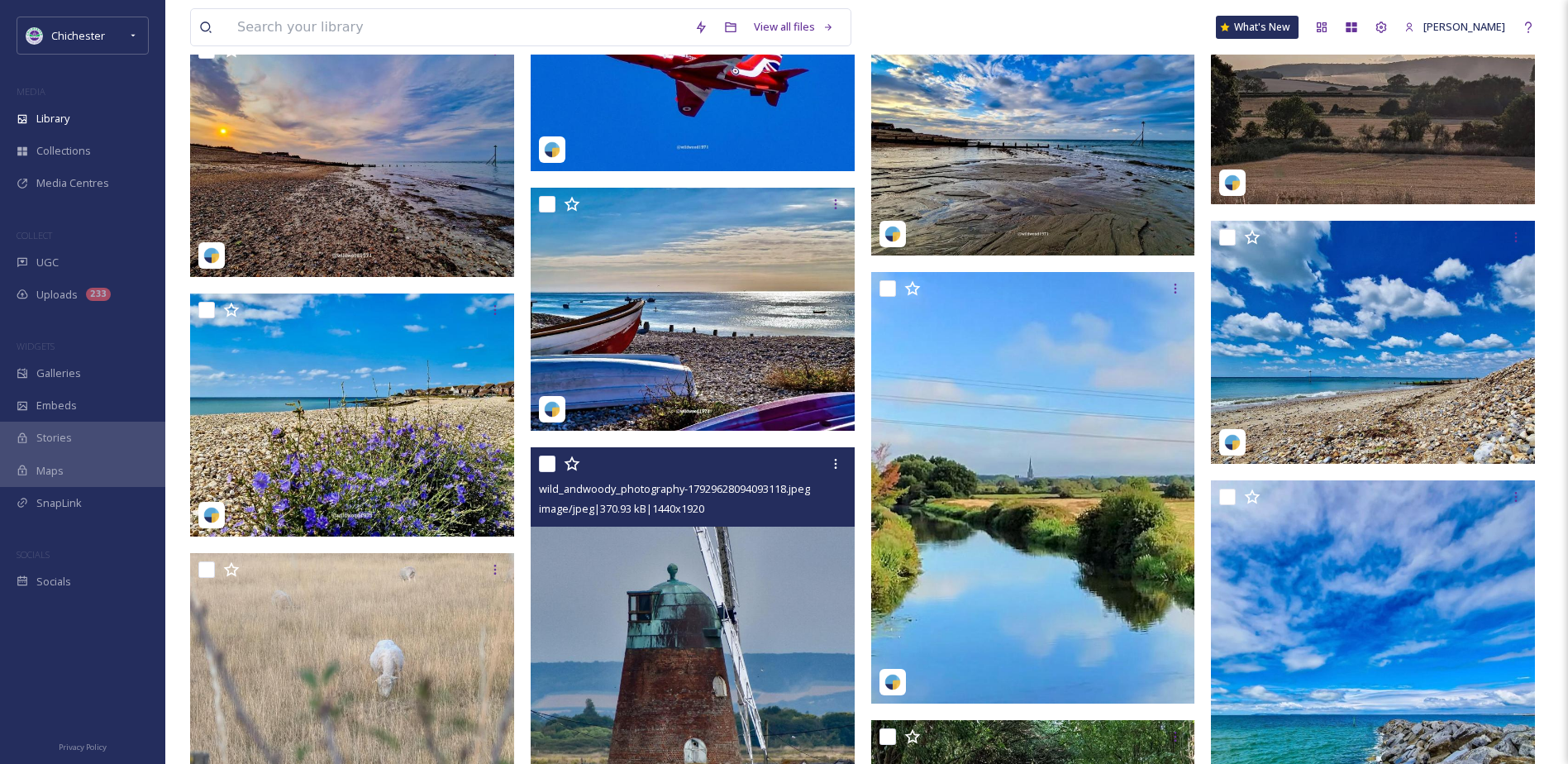
scroll to position [5539, 0]
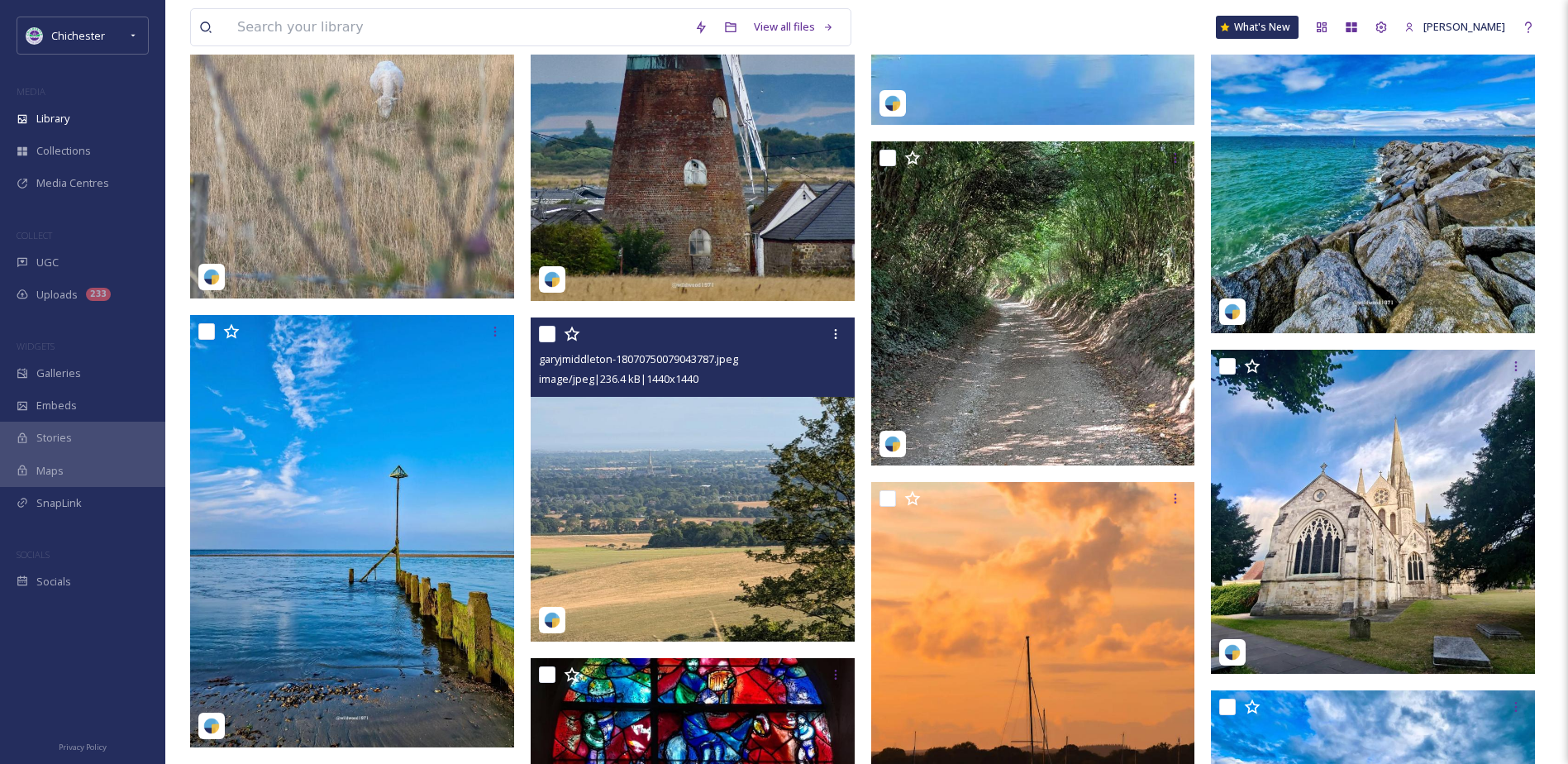
click at [750, 577] on img at bounding box center [692, 479] width 324 height 324
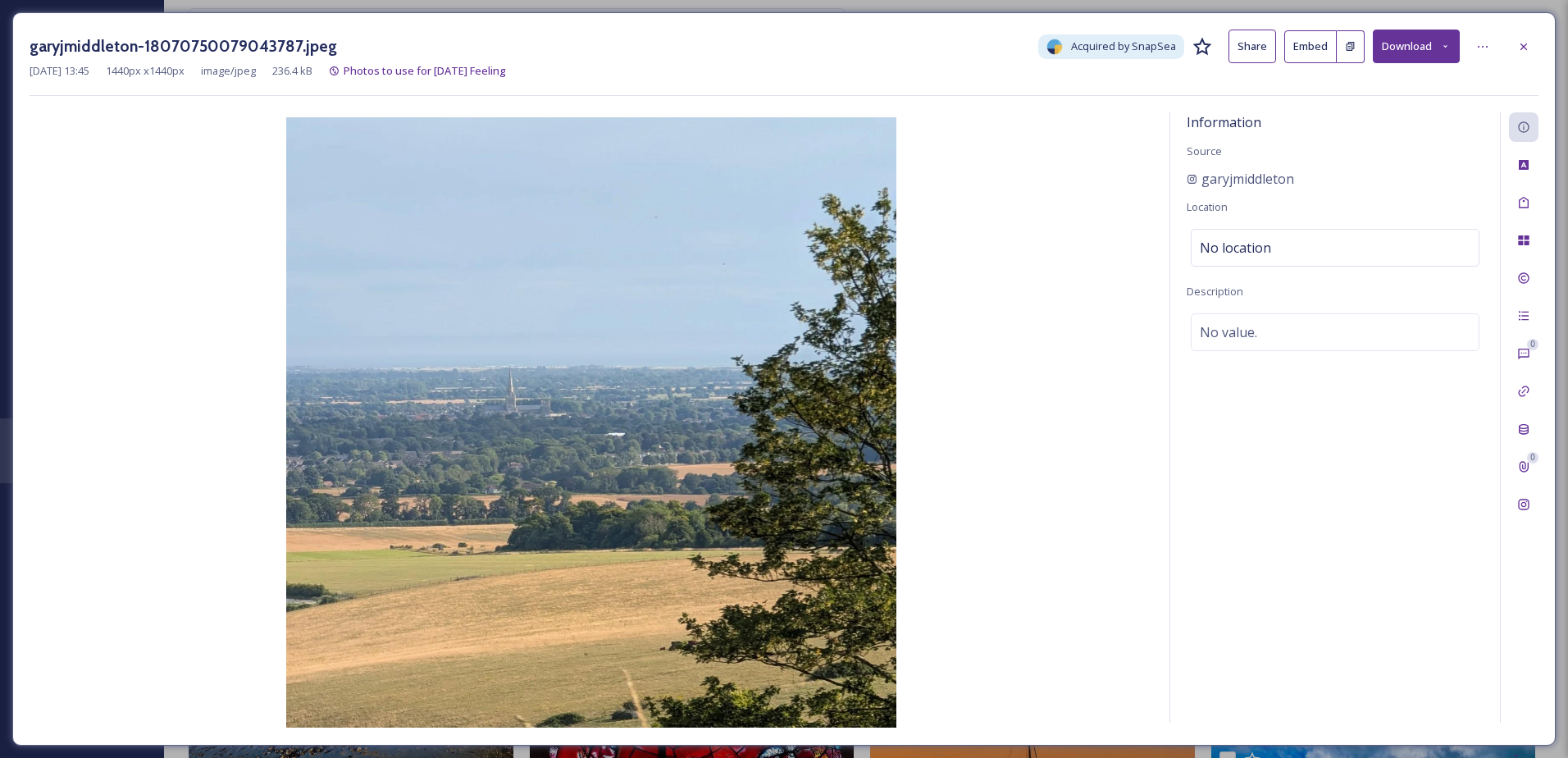
click at [1541, 42] on div "garyjmiddleton-18070750079043787.jpeg Acquired by SnapSea Share Embed Download …" at bounding box center [784, 378] width 1543 height 733
click at [1525, 41] on icon at bounding box center [1524, 46] width 13 height 13
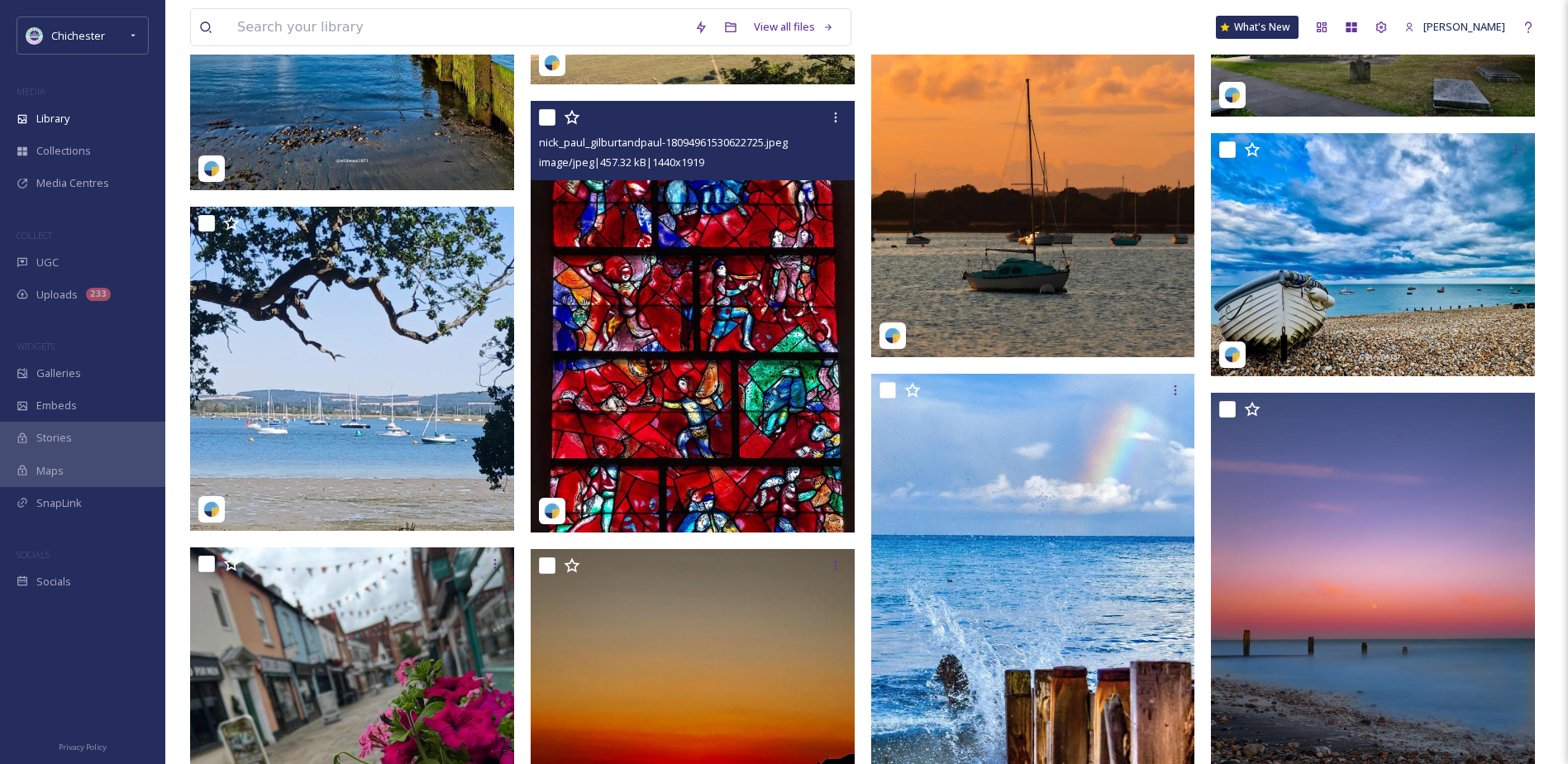
scroll to position [6366, 0]
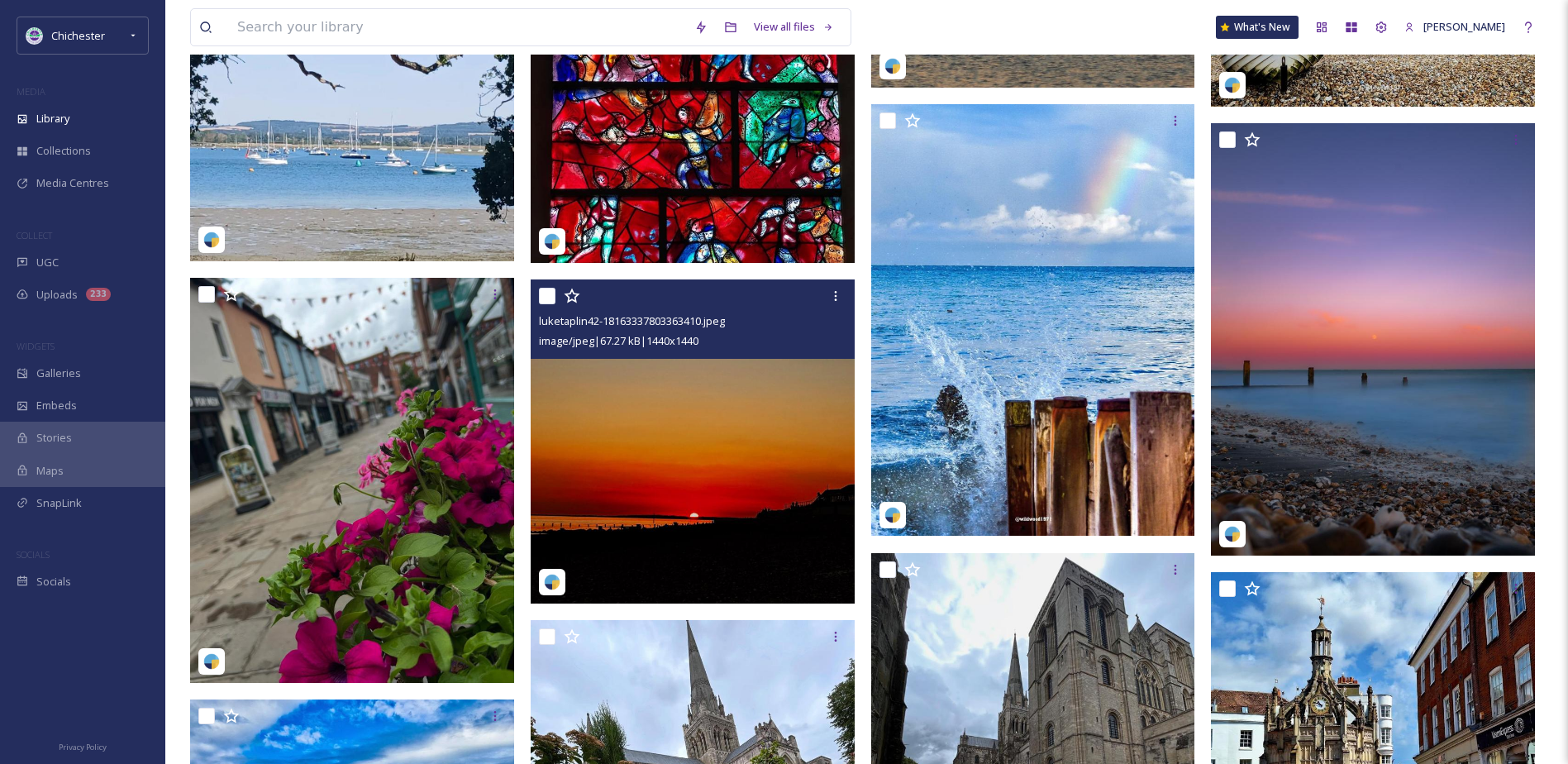
click at [711, 452] on img at bounding box center [692, 441] width 324 height 324
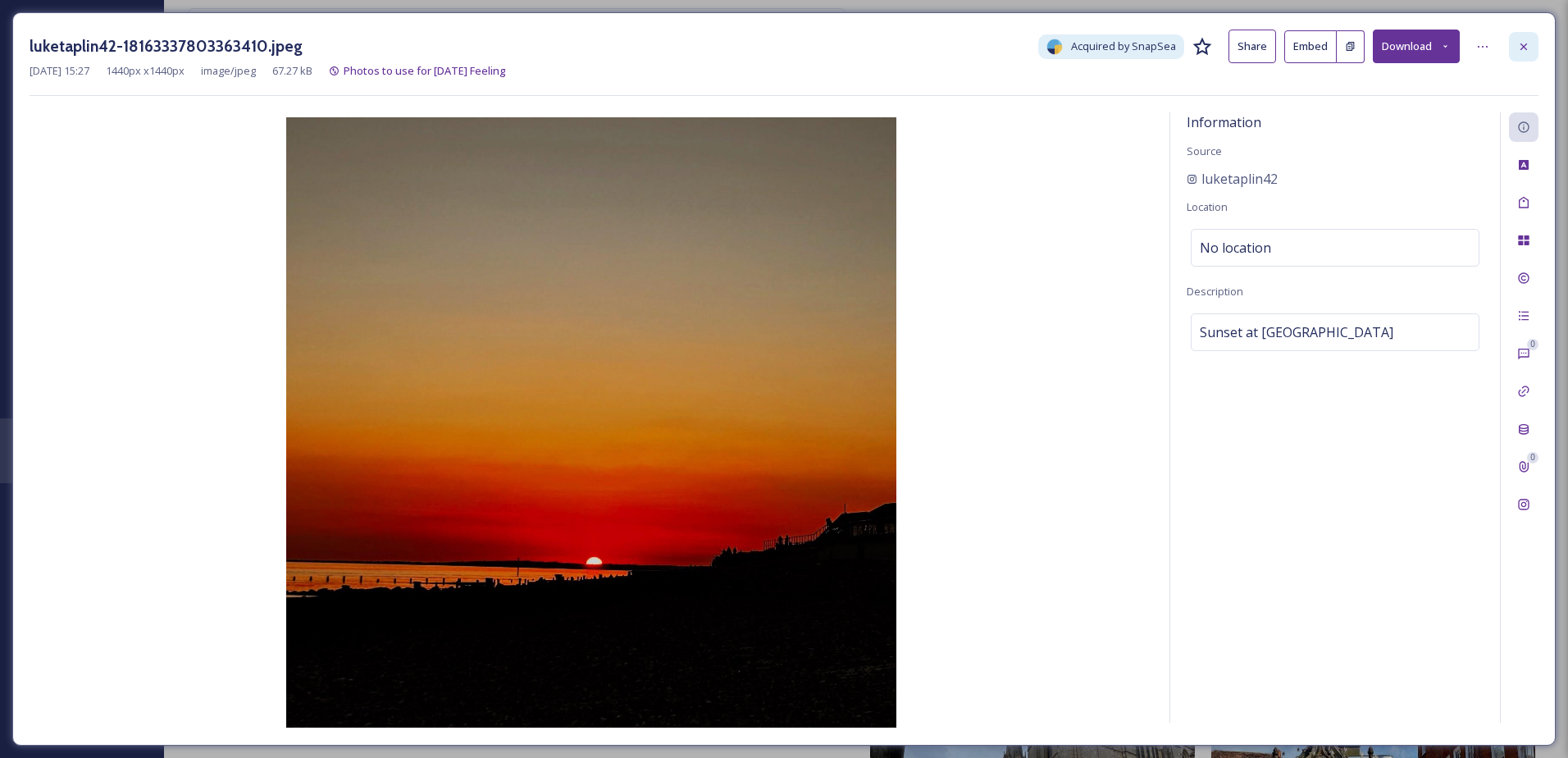
click at [1526, 54] on div at bounding box center [1524, 47] width 30 height 30
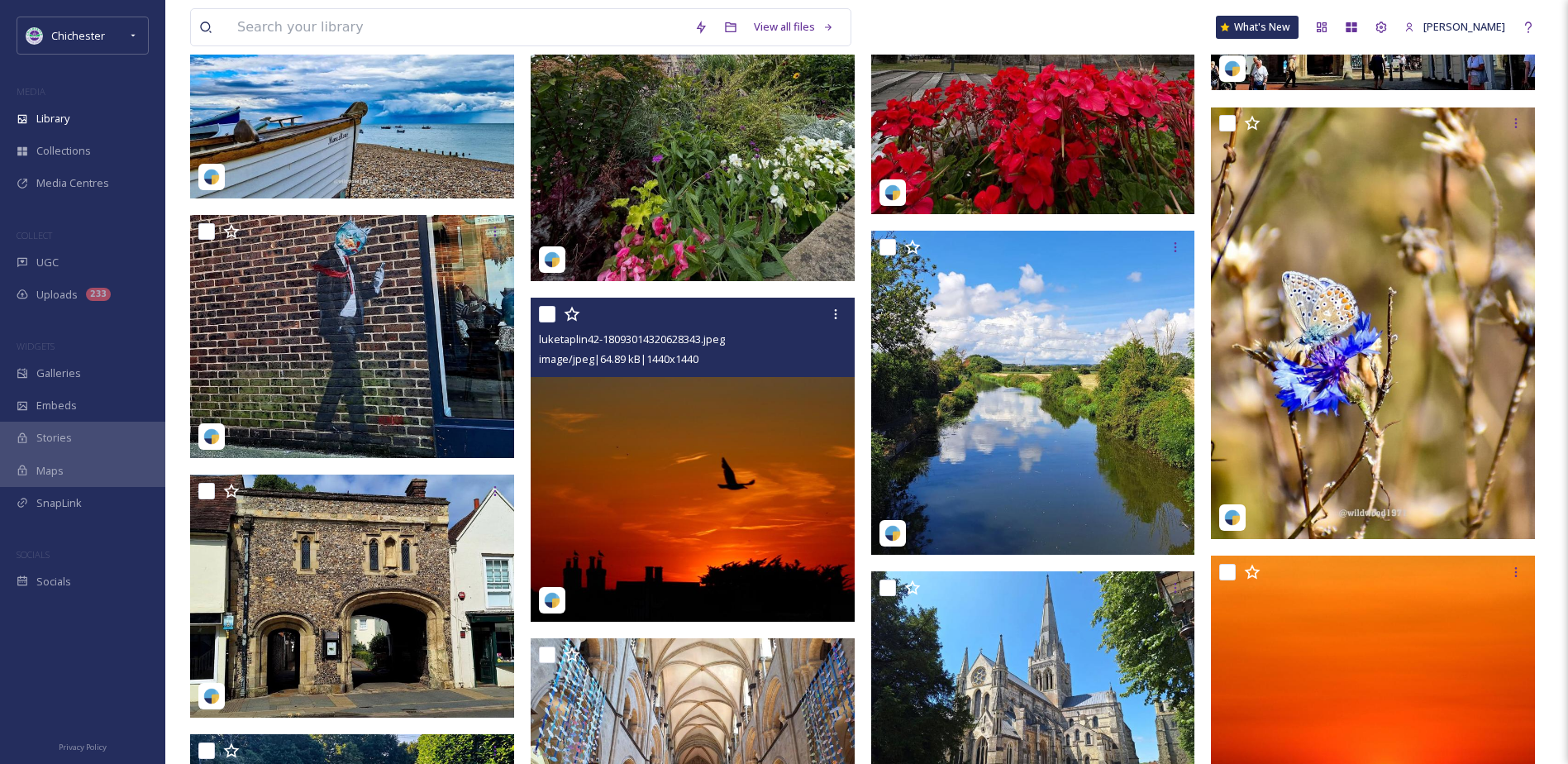
scroll to position [7441, 0]
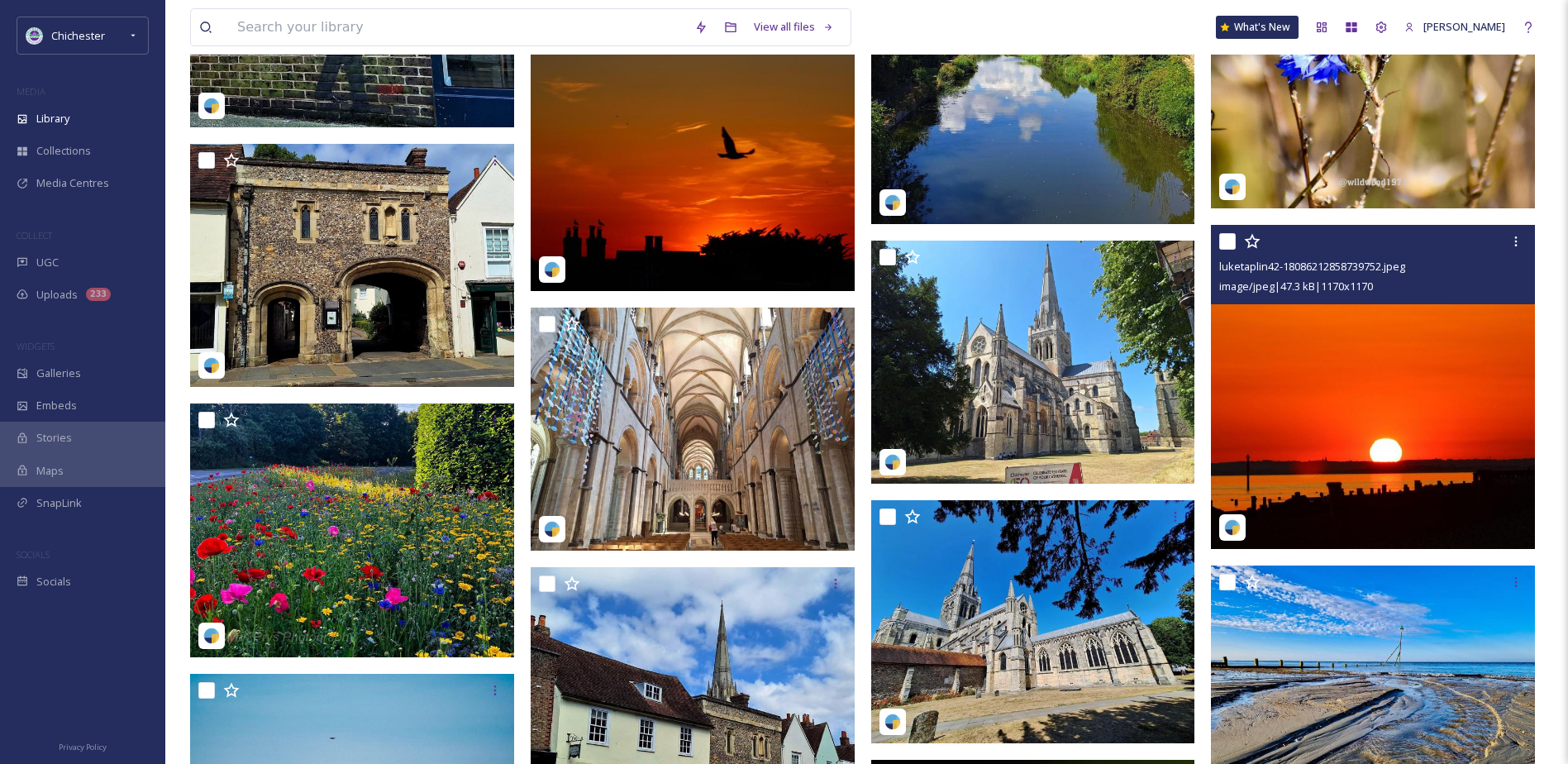
click at [1321, 400] on img at bounding box center [1373, 387] width 324 height 324
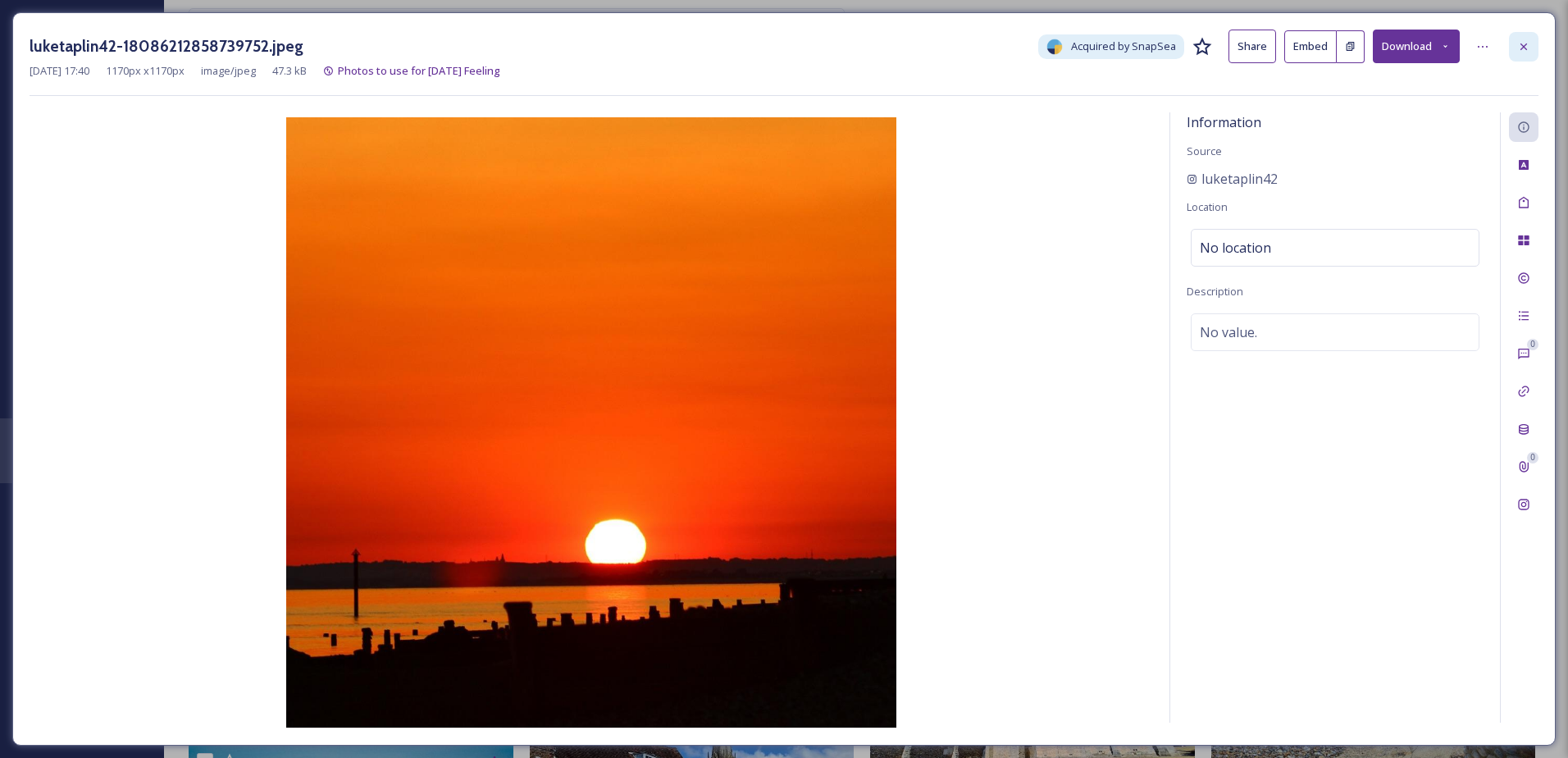
click at [1531, 45] on div at bounding box center [1524, 47] width 30 height 30
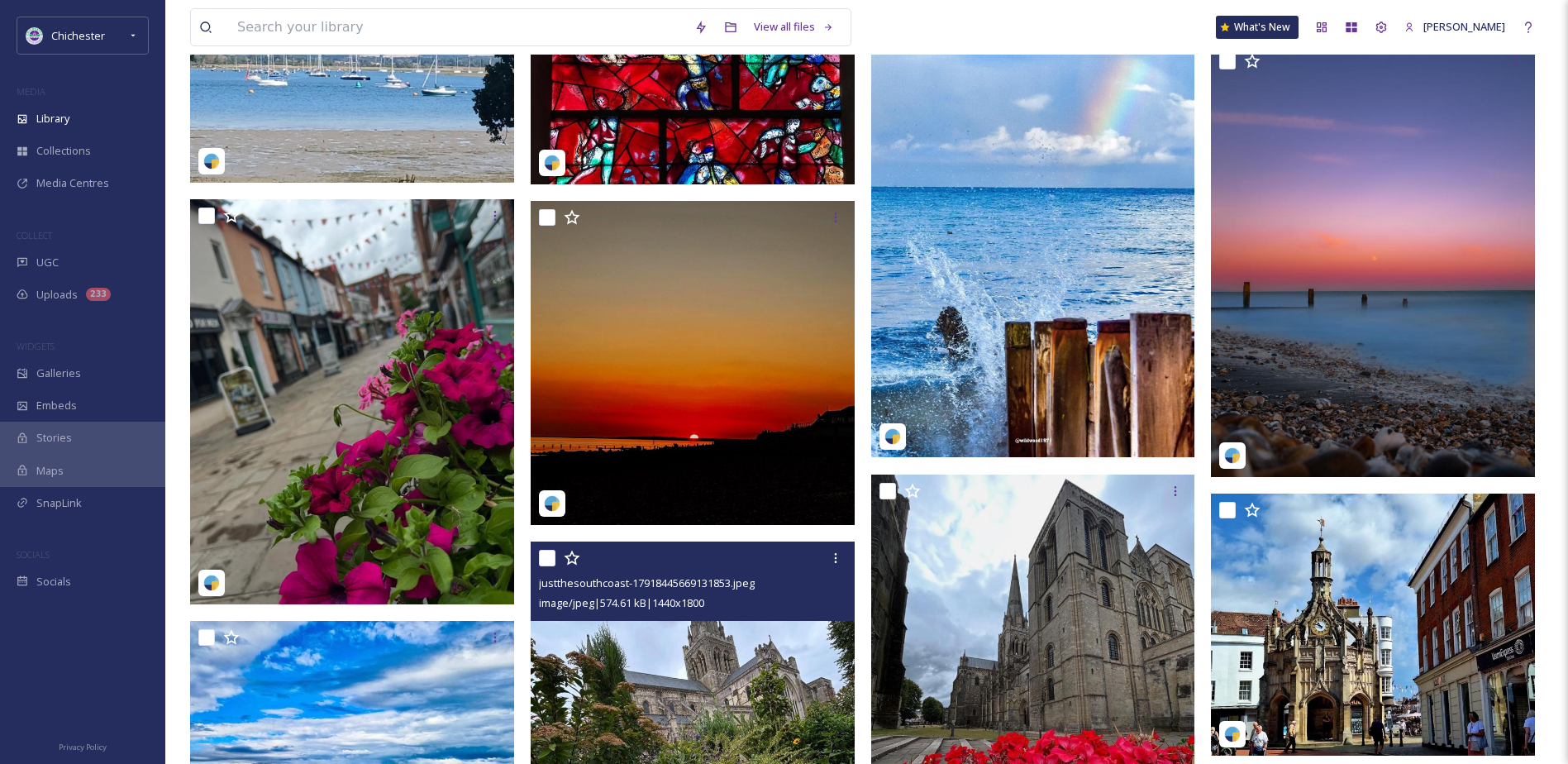
scroll to position [6284, 0]
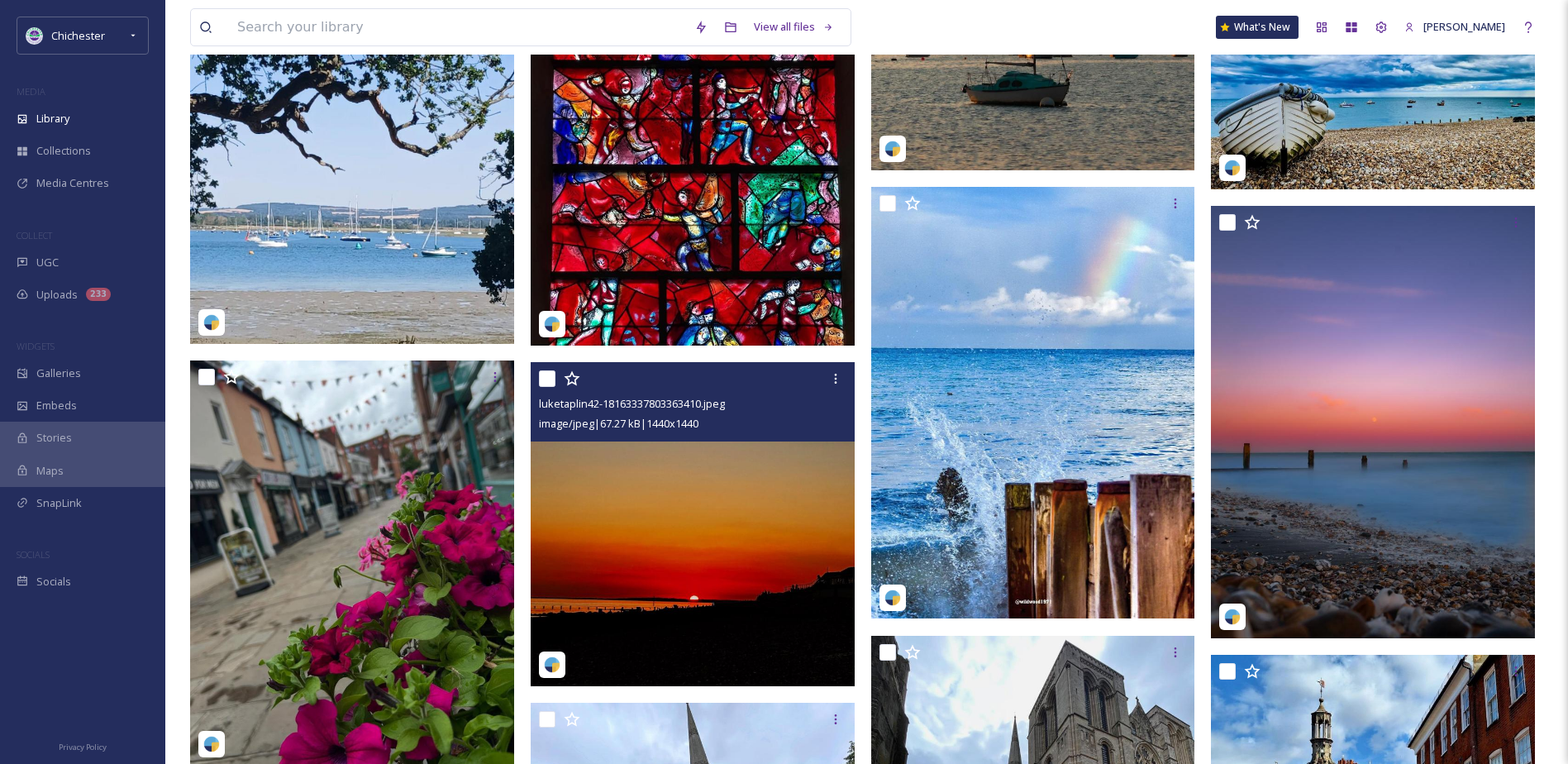
click at [543, 377] on input "checkbox" at bounding box center [547, 379] width 17 height 17
checkbox input "true"
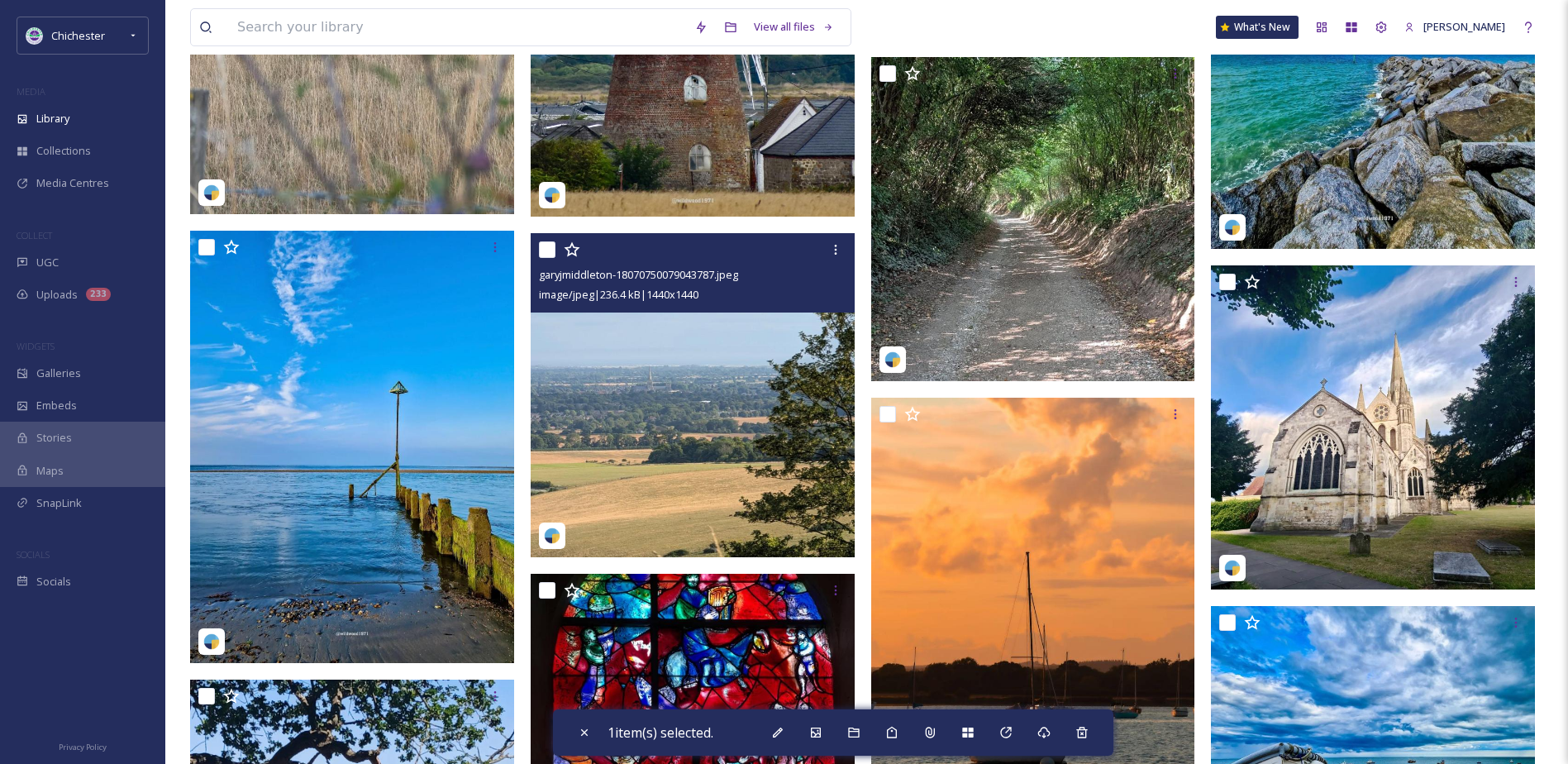
scroll to position [5622, 0]
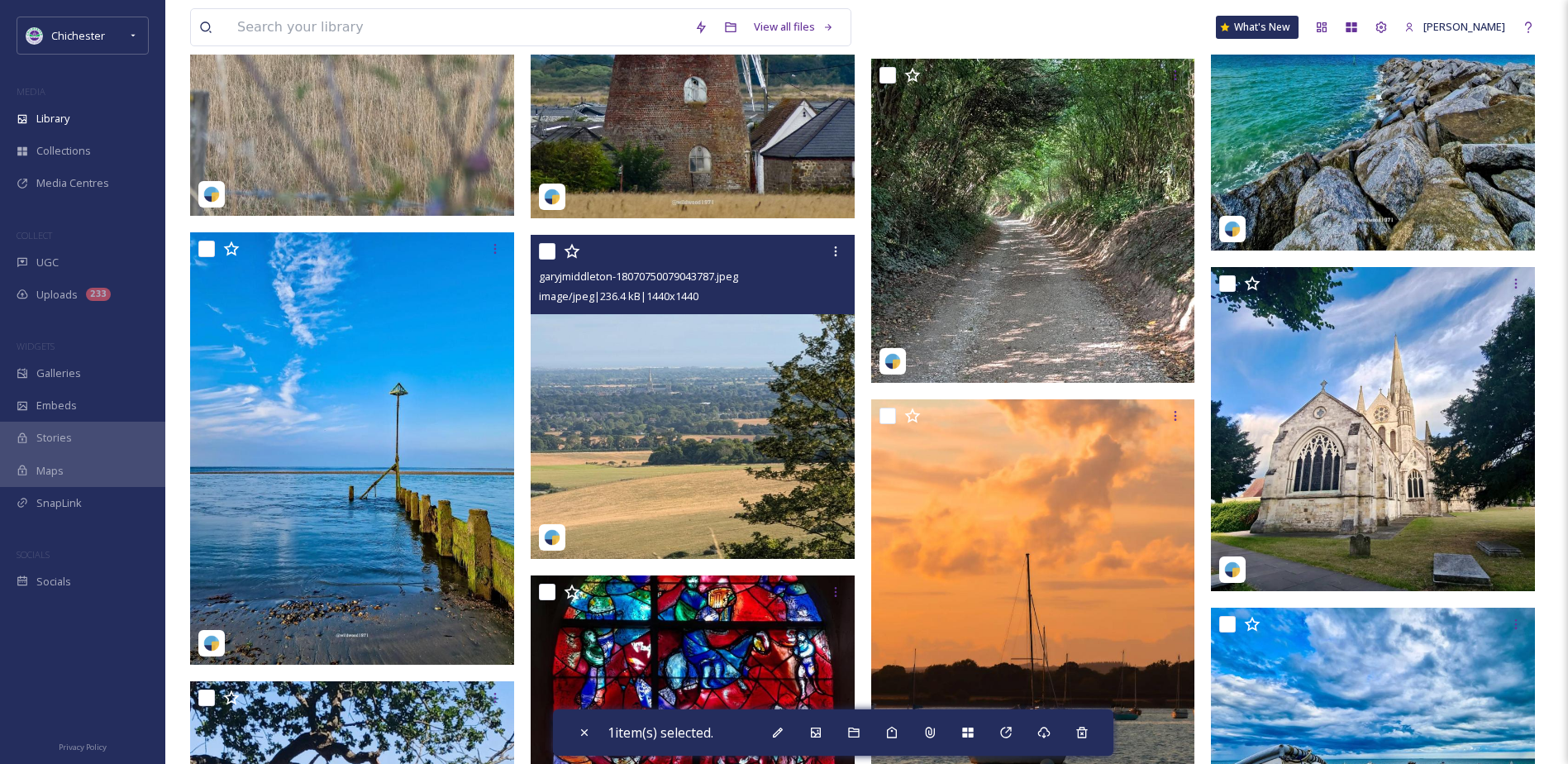
click at [544, 249] on input "checkbox" at bounding box center [547, 251] width 17 height 17
checkbox input "true"
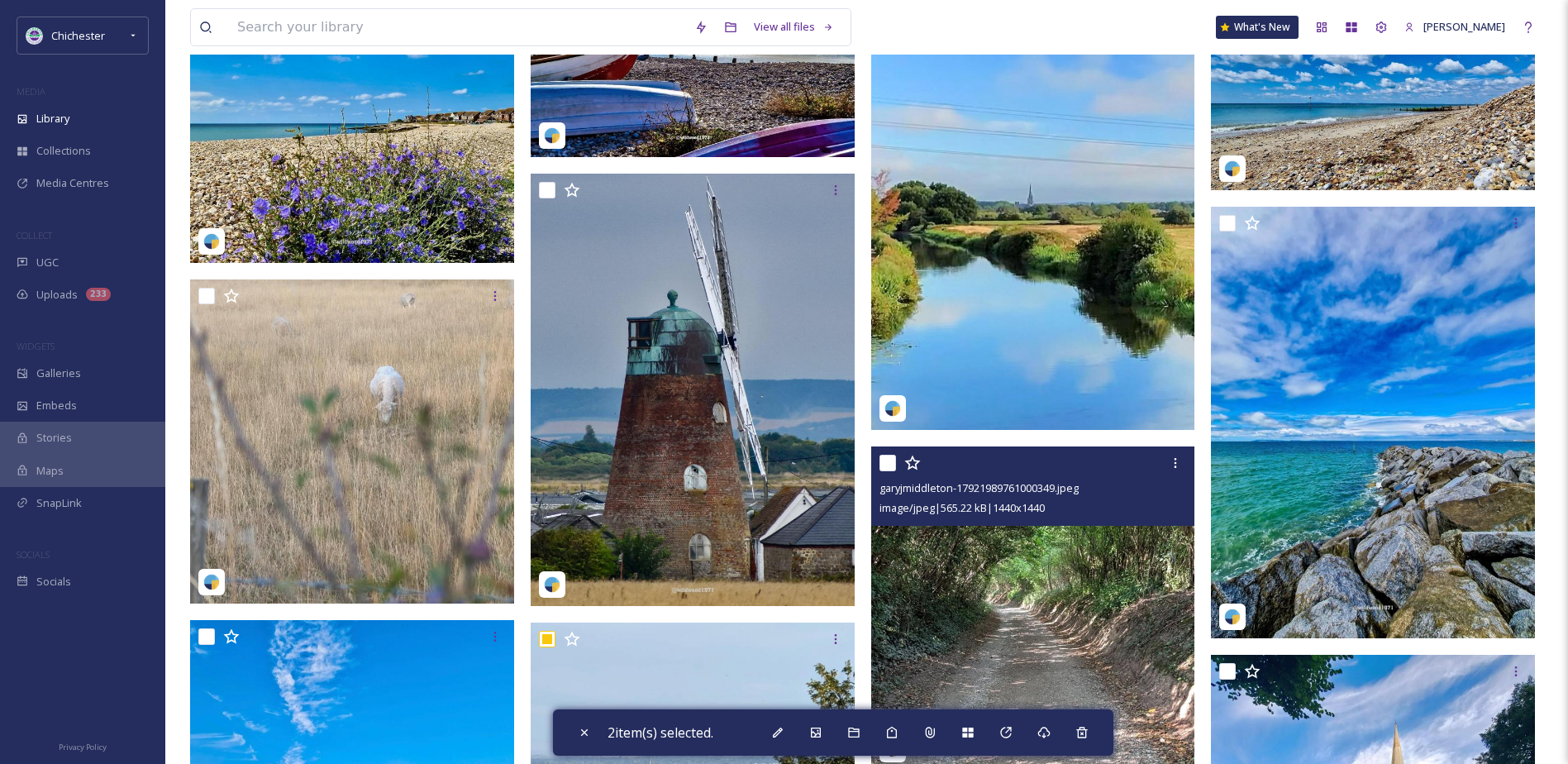
scroll to position [5126, 0]
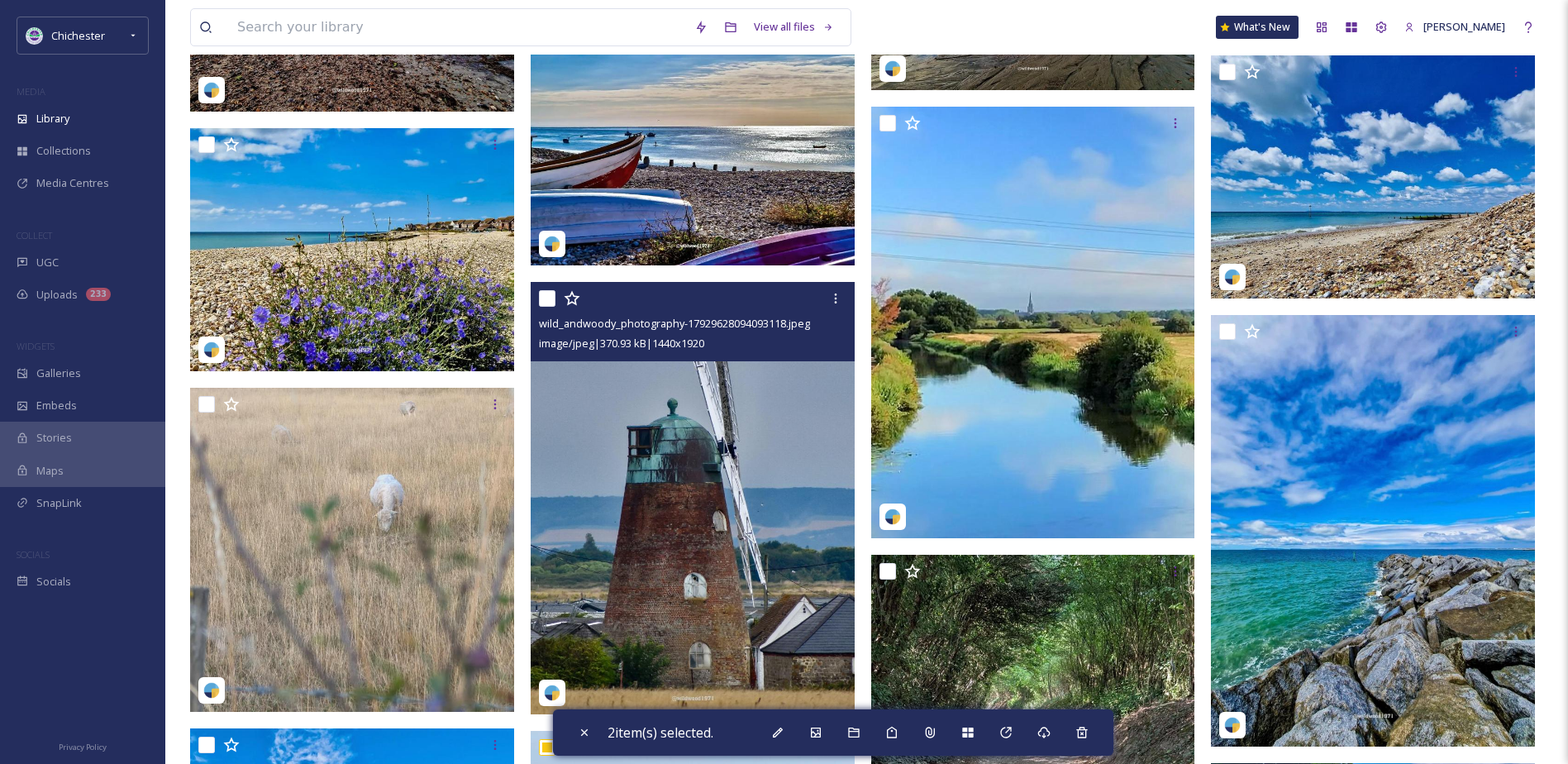
click at [544, 301] on input "checkbox" at bounding box center [547, 299] width 17 height 17
checkbox input "true"
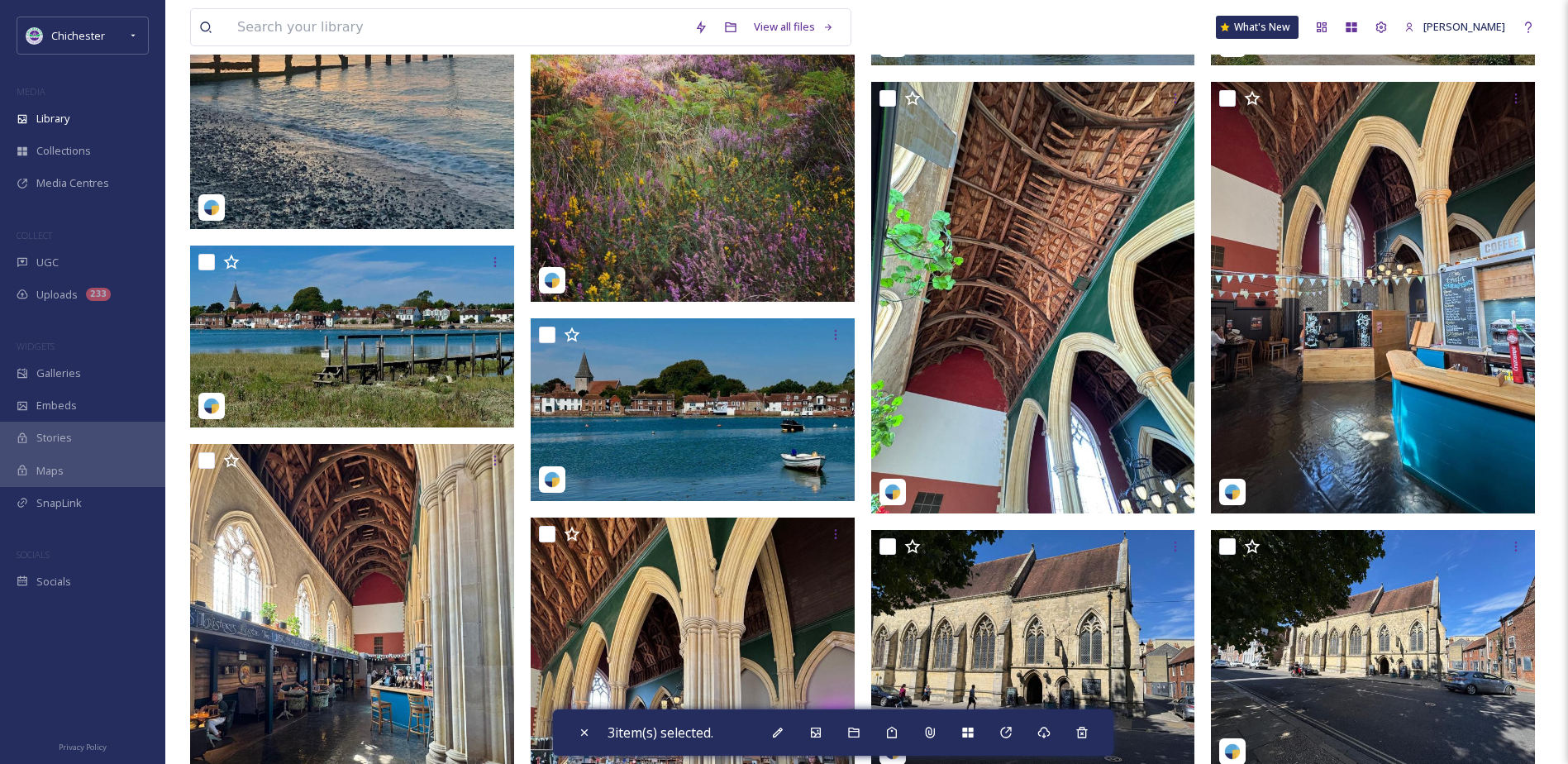
scroll to position [496, 0]
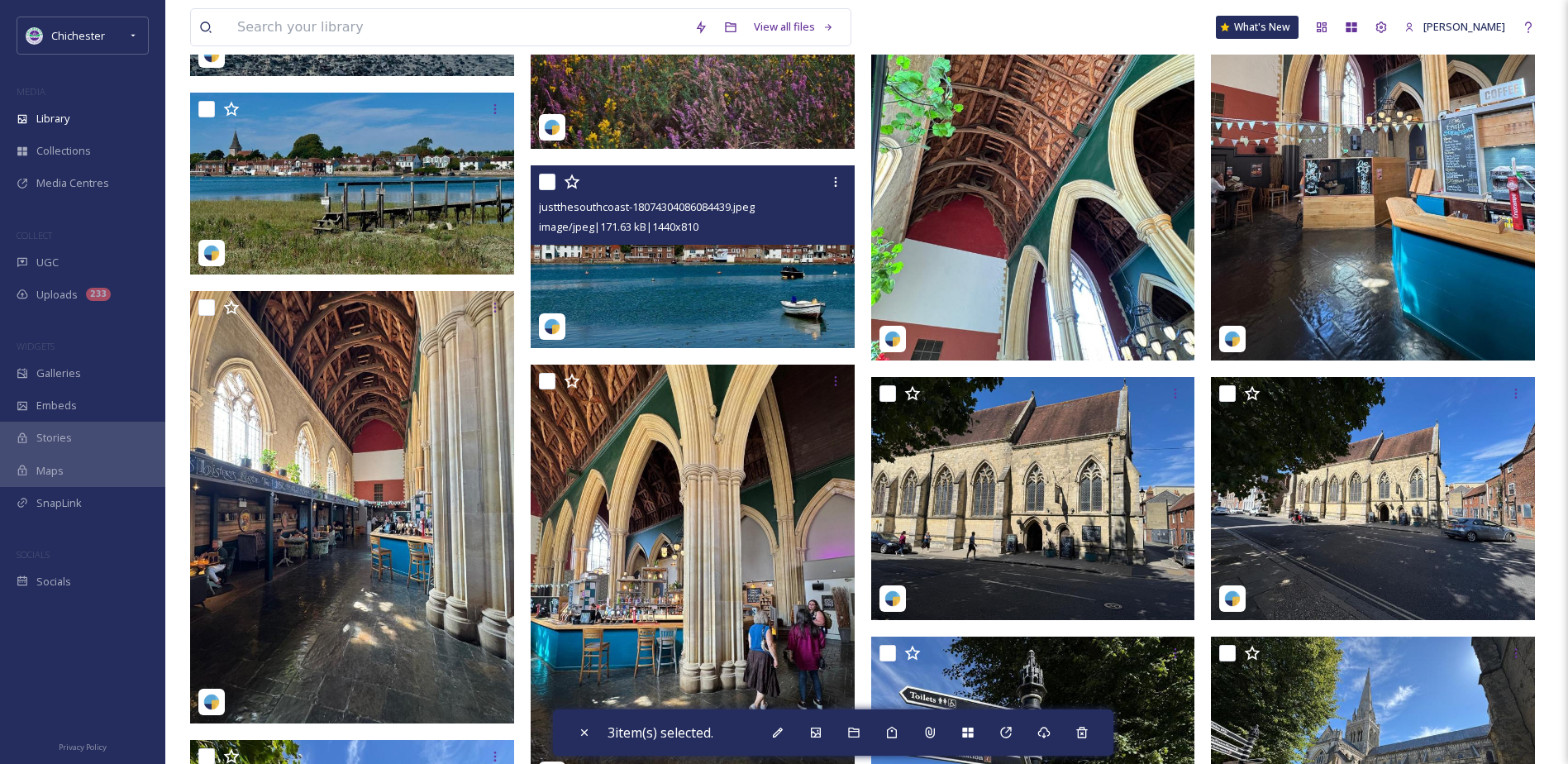
click at [552, 175] on input "checkbox" at bounding box center [547, 182] width 17 height 17
checkbox input "true"
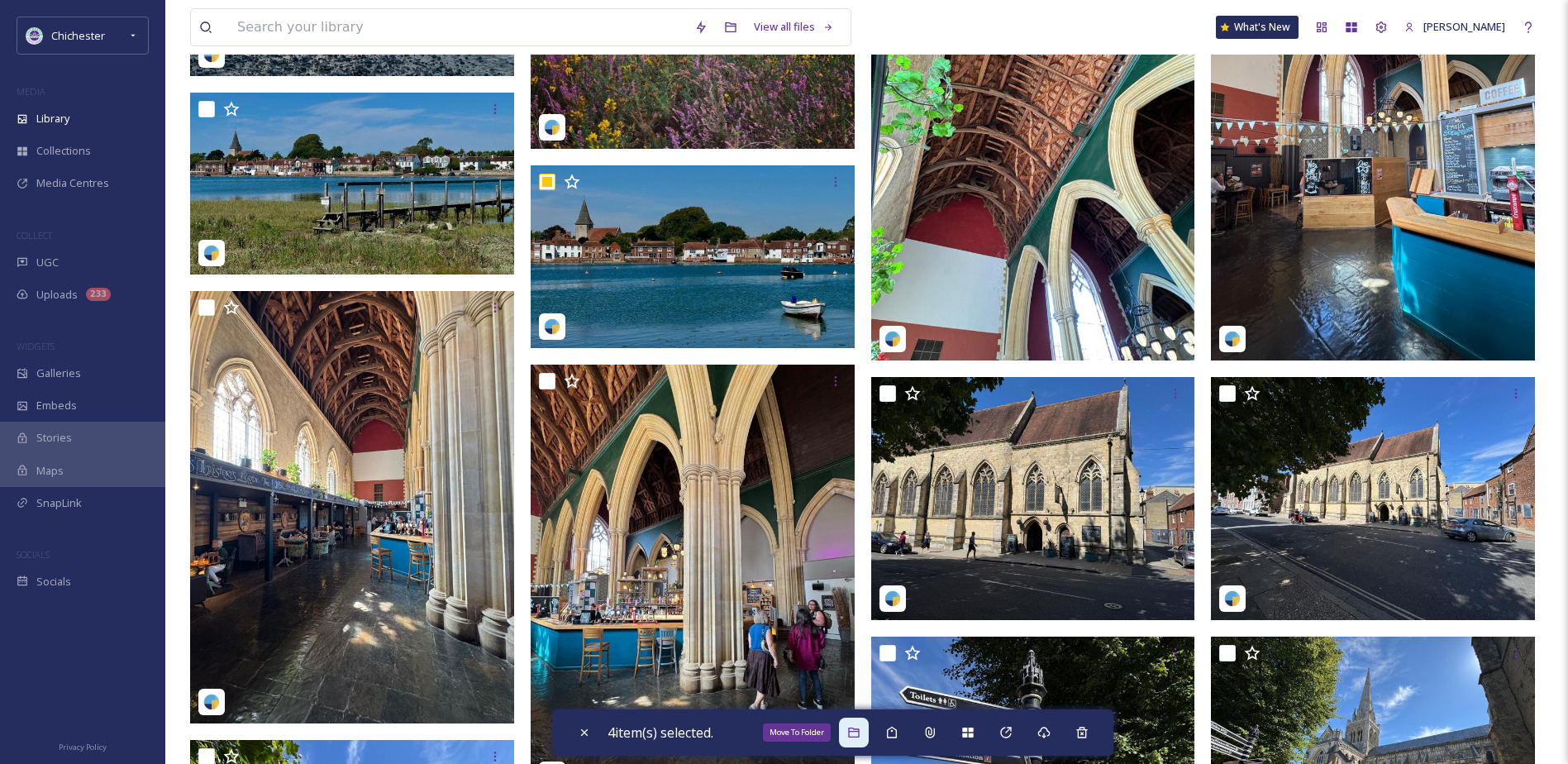
click at [854, 728] on icon at bounding box center [854, 732] width 13 height 13
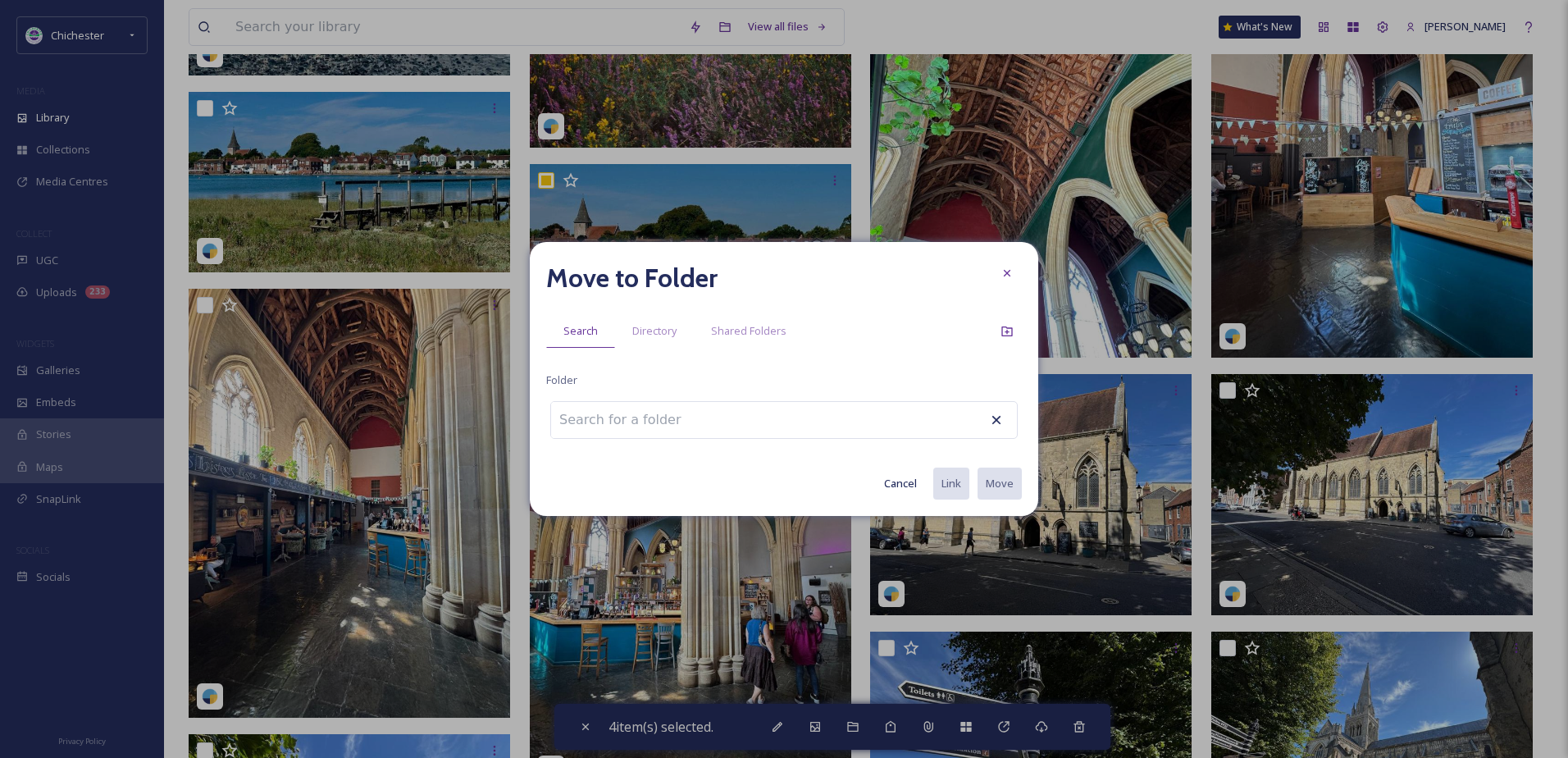
click at [589, 418] on input at bounding box center [641, 420] width 181 height 36
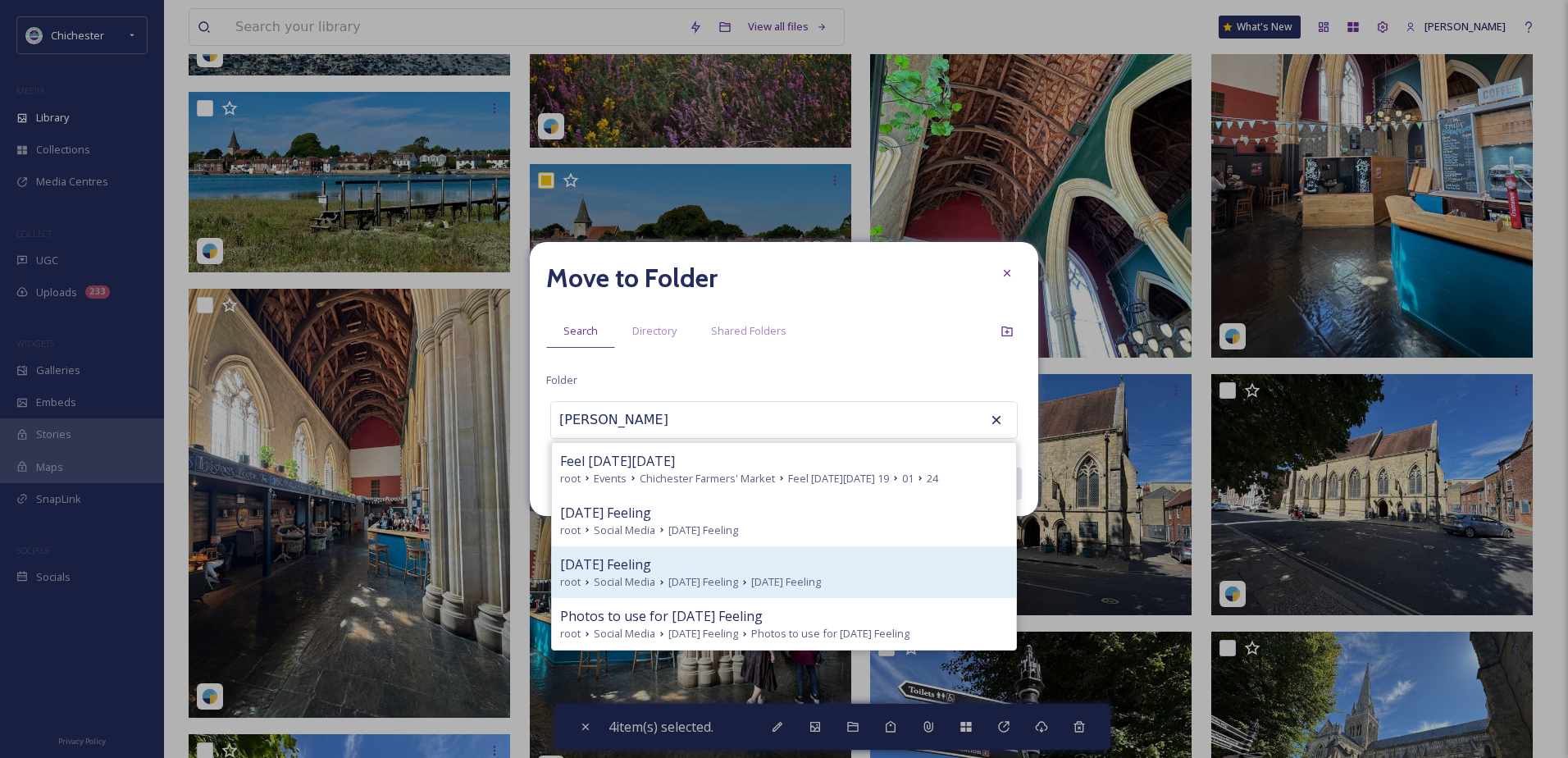
click at [661, 575] on icon at bounding box center [661, 582] width 13 height 13
type input "Next Friday Feeling"
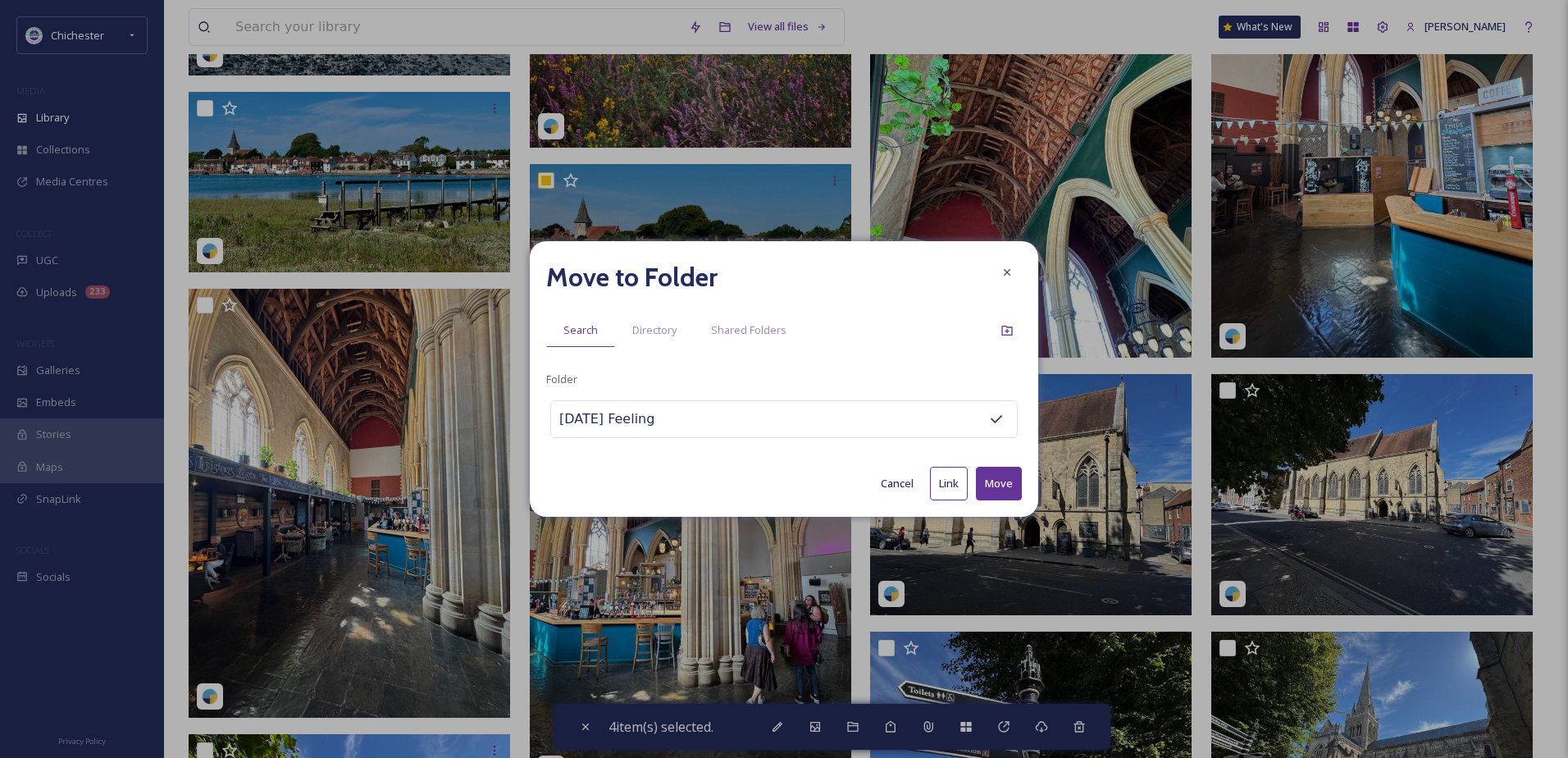
click at [1002, 473] on button "Move" at bounding box center [998, 484] width 46 height 33
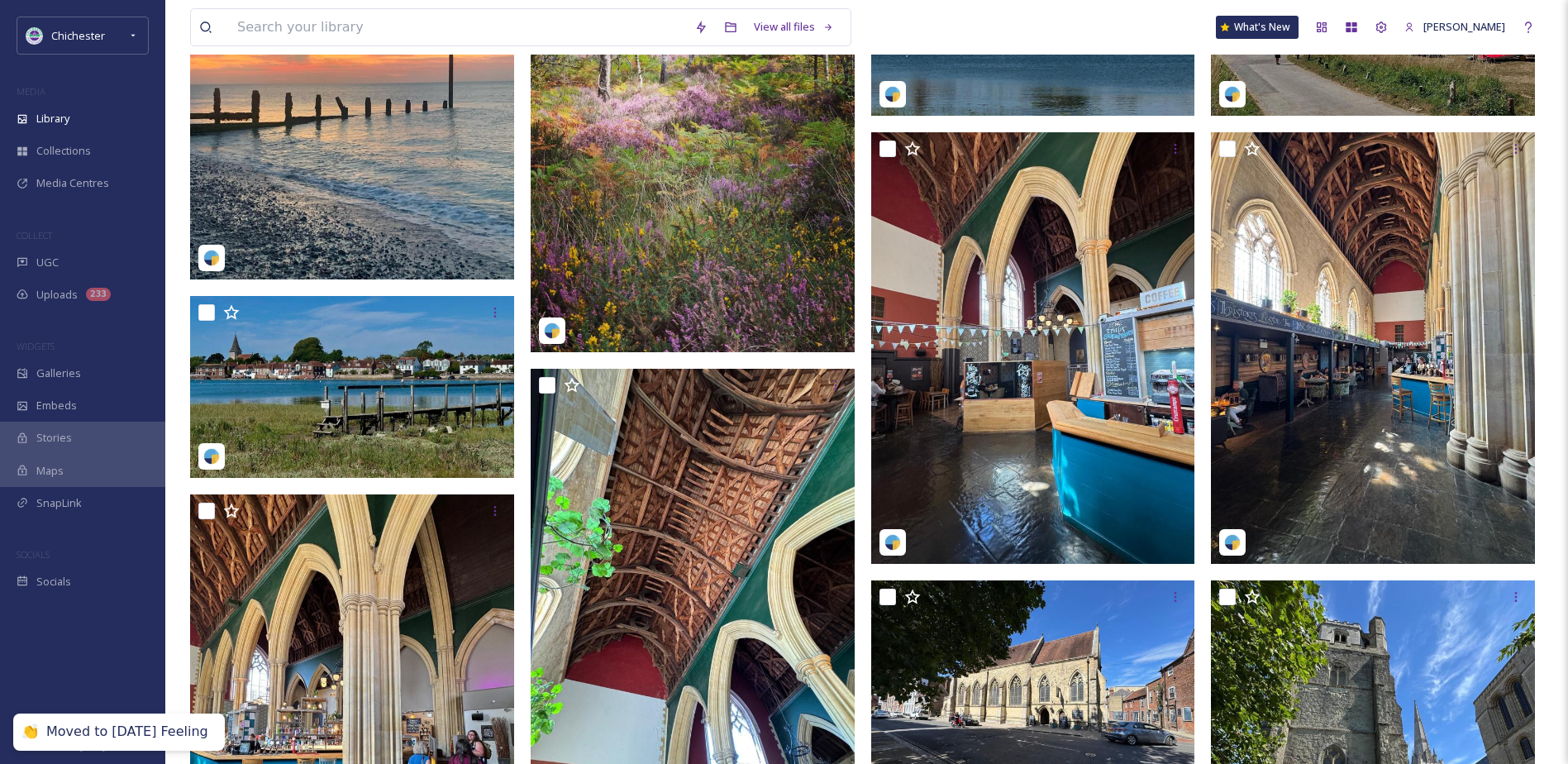
scroll to position [0, 0]
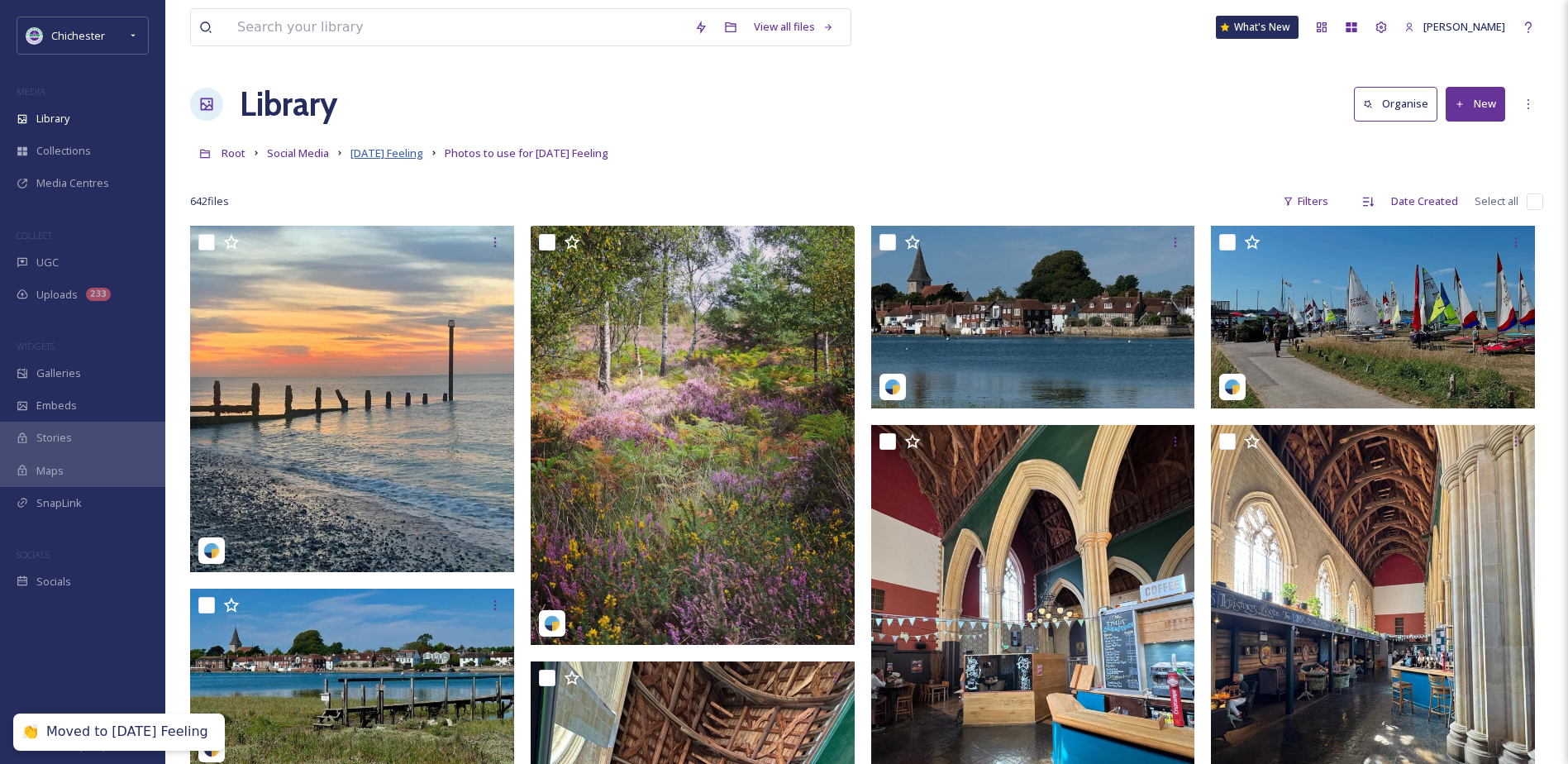
click at [385, 158] on span "Friday Feeling" at bounding box center [387, 153] width 73 height 15
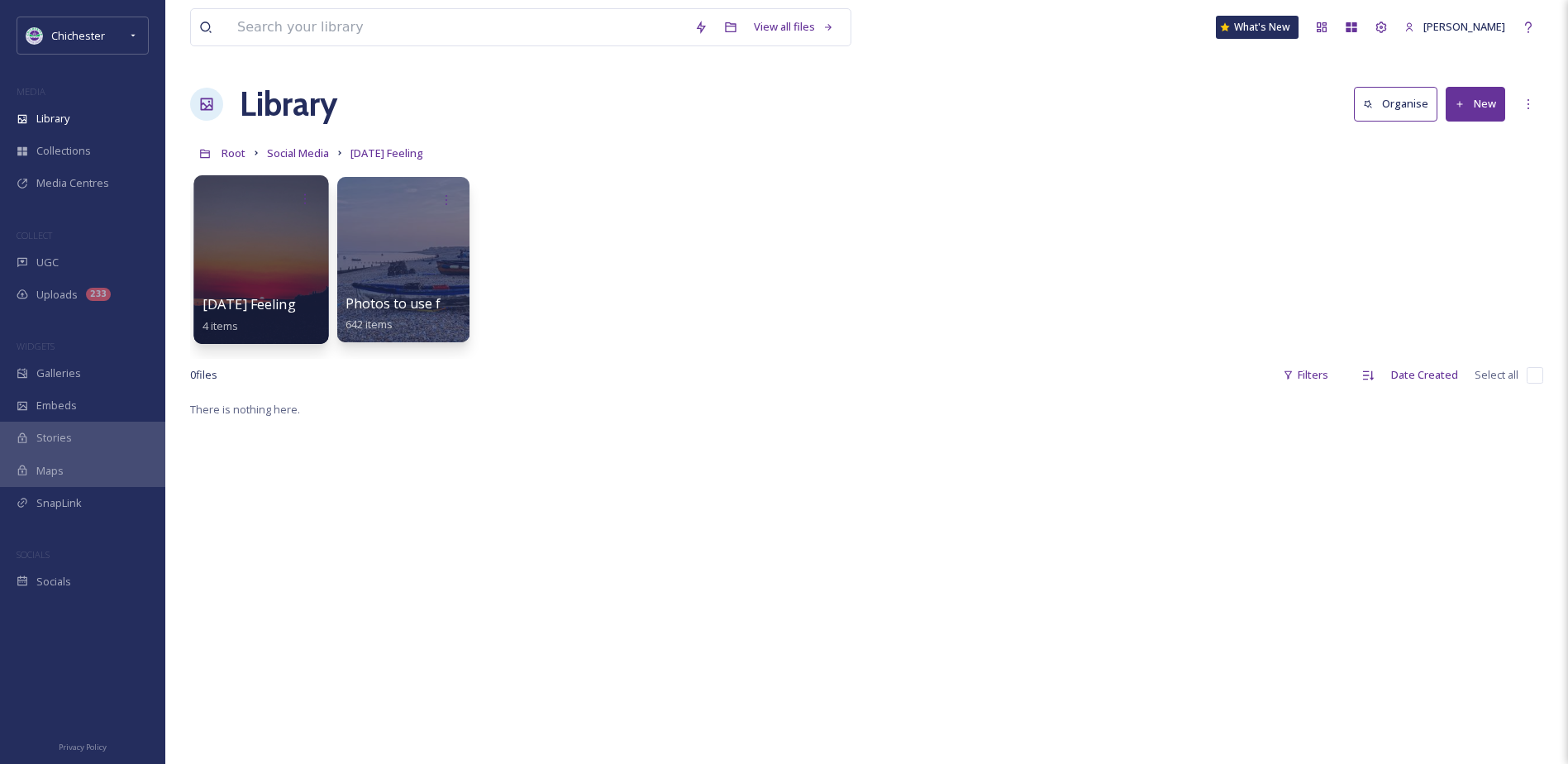
click at [309, 291] on div at bounding box center [261, 260] width 134 height 169
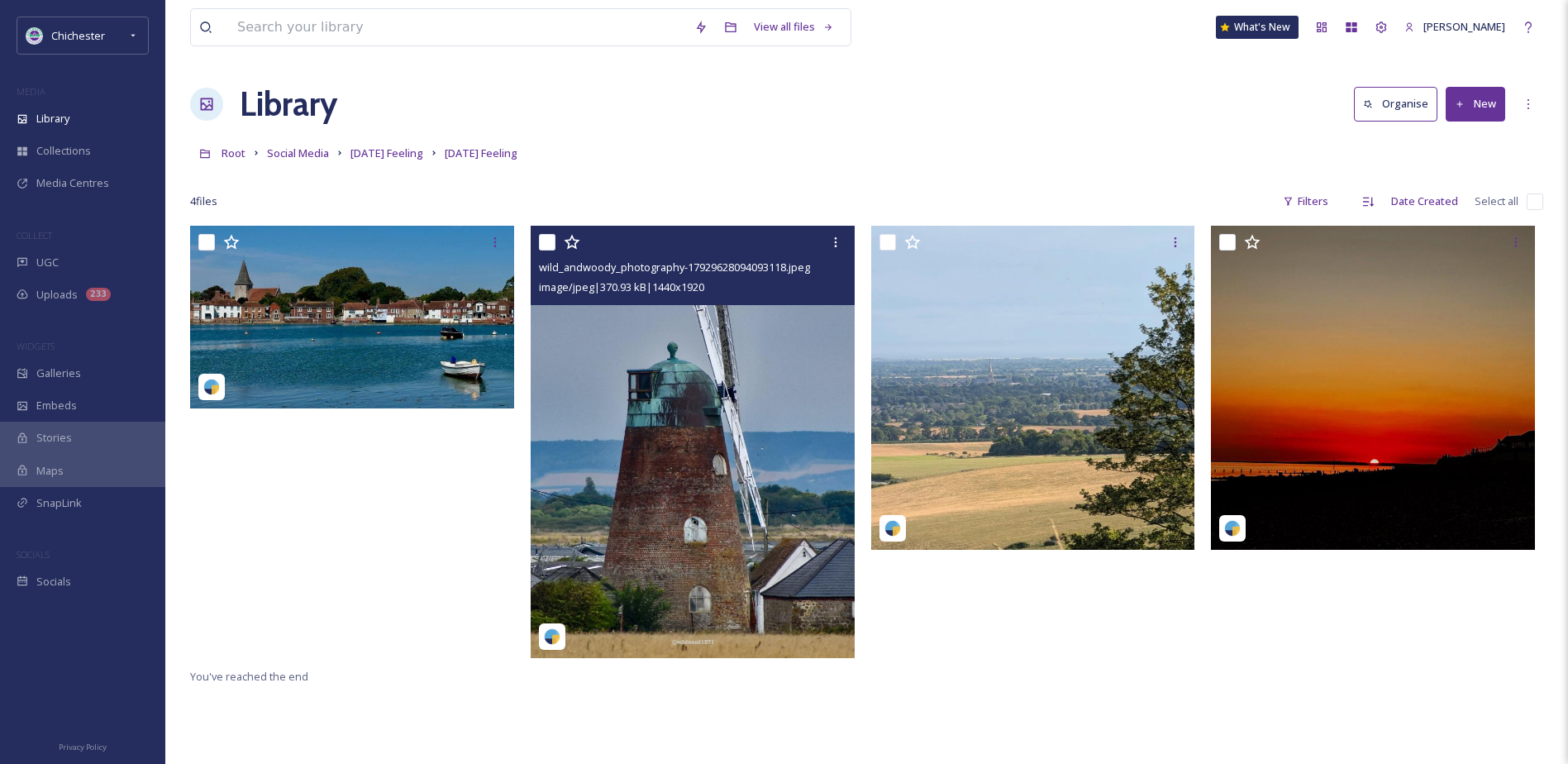
click at [615, 544] on img at bounding box center [692, 442] width 324 height 432
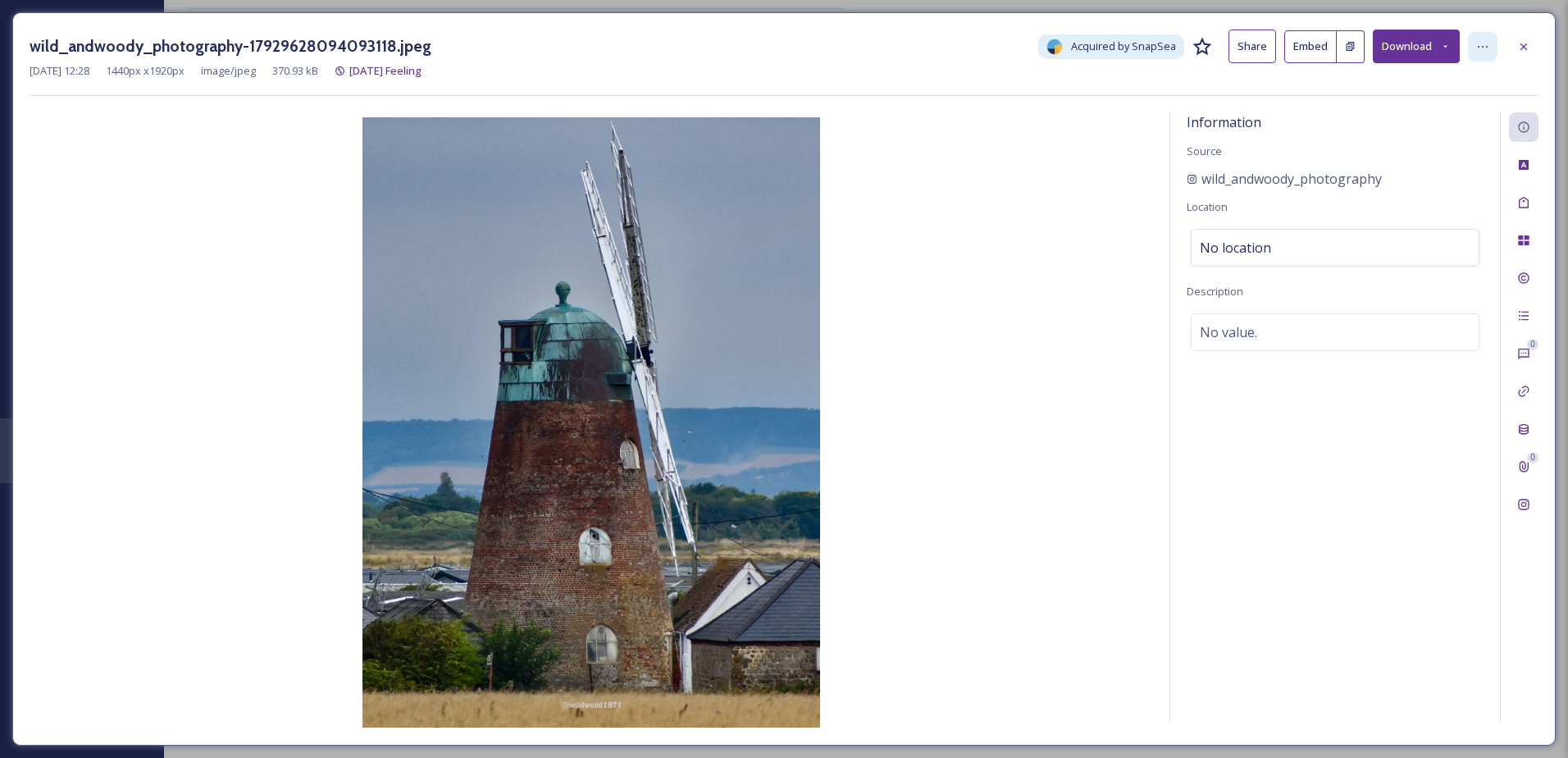
click at [1490, 44] on div at bounding box center [1483, 47] width 30 height 30
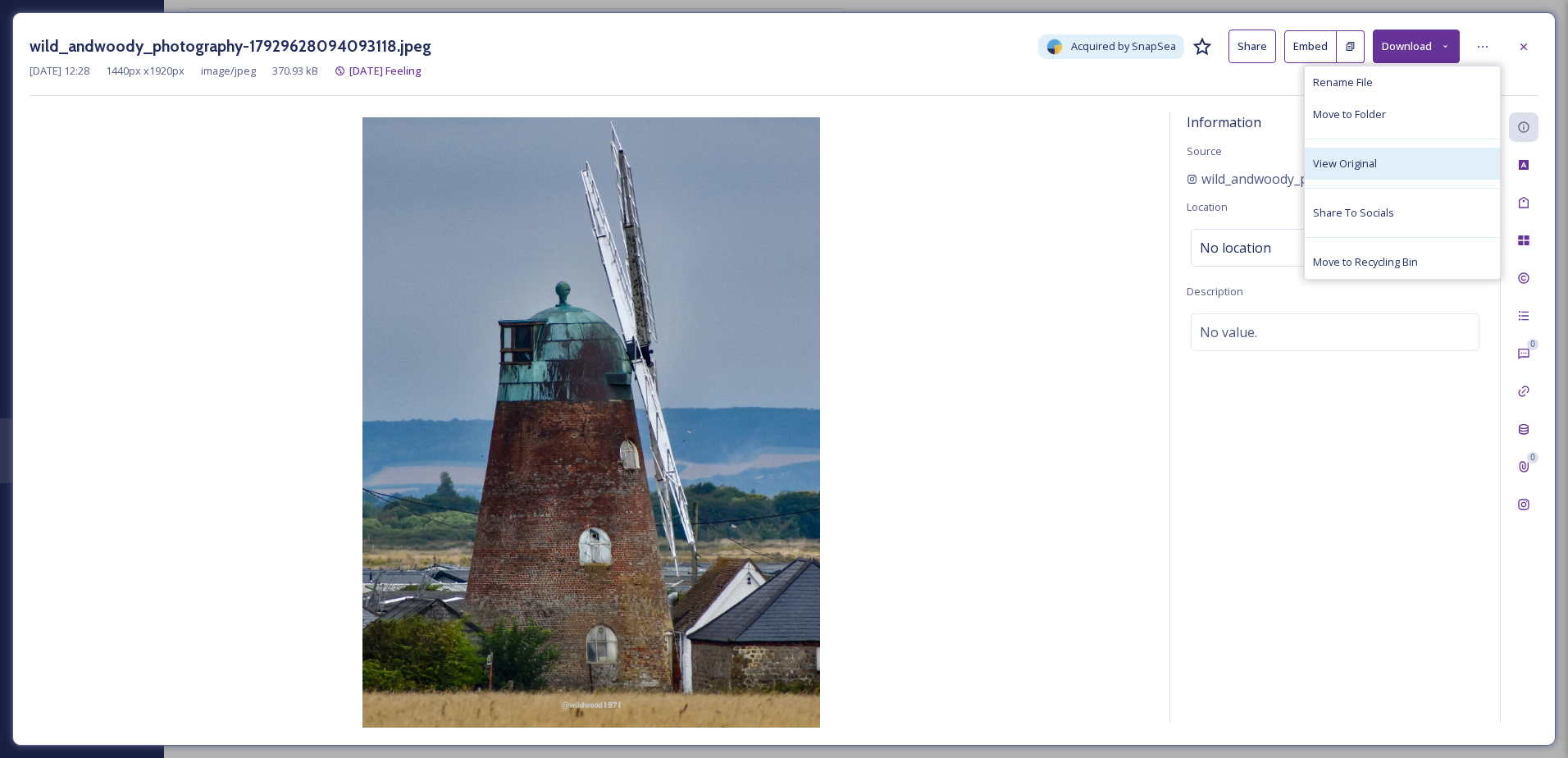
click at [1411, 169] on div "View Original" at bounding box center [1401, 163] width 195 height 32
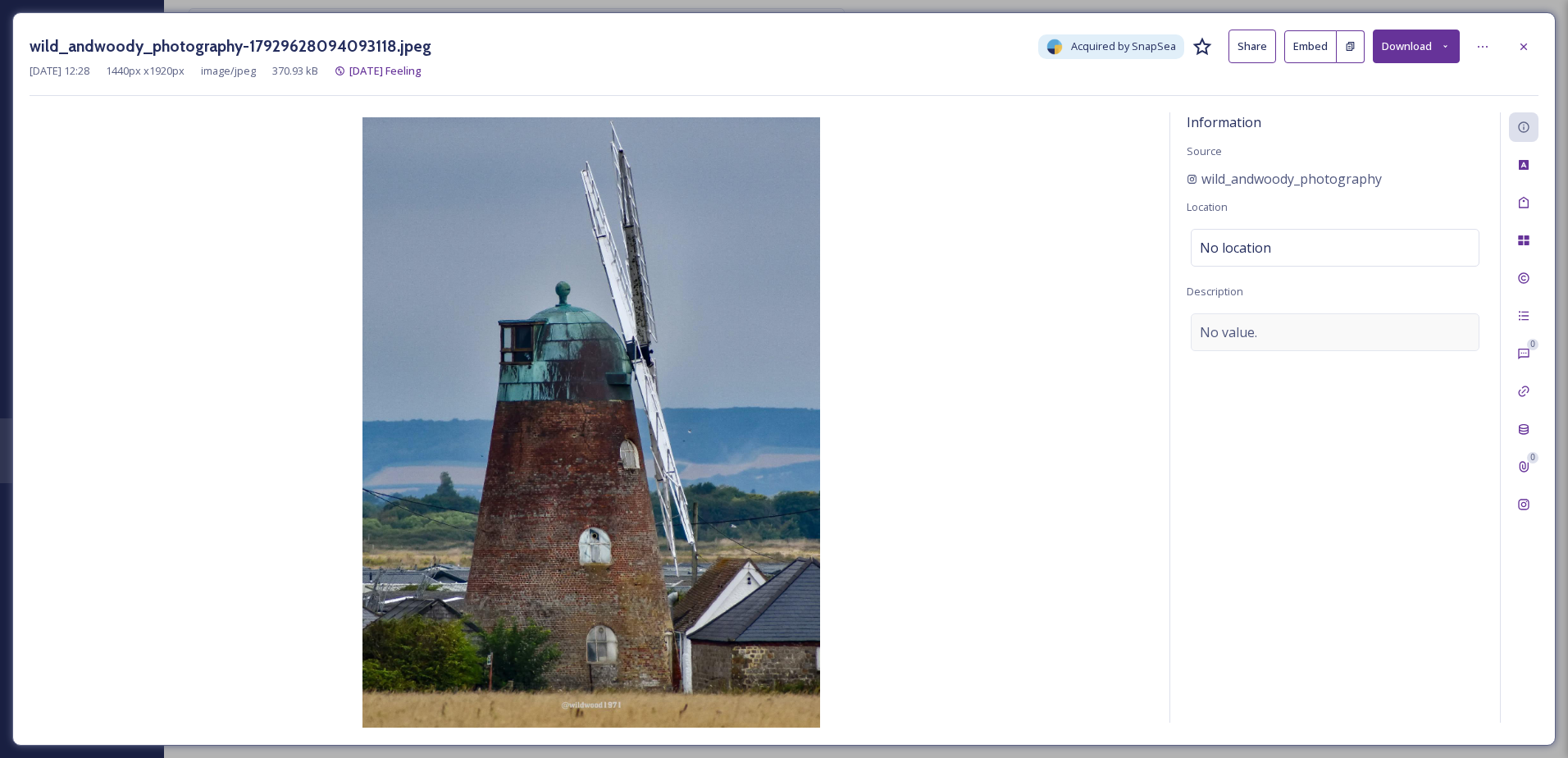
click at [1262, 333] on div "No value." at bounding box center [1335, 332] width 289 height 38
paste textarea "Medmerry Mill"
type textarea "Medmerry Mill, Selsey"
click at [1518, 203] on icon at bounding box center [1524, 203] width 13 height 13
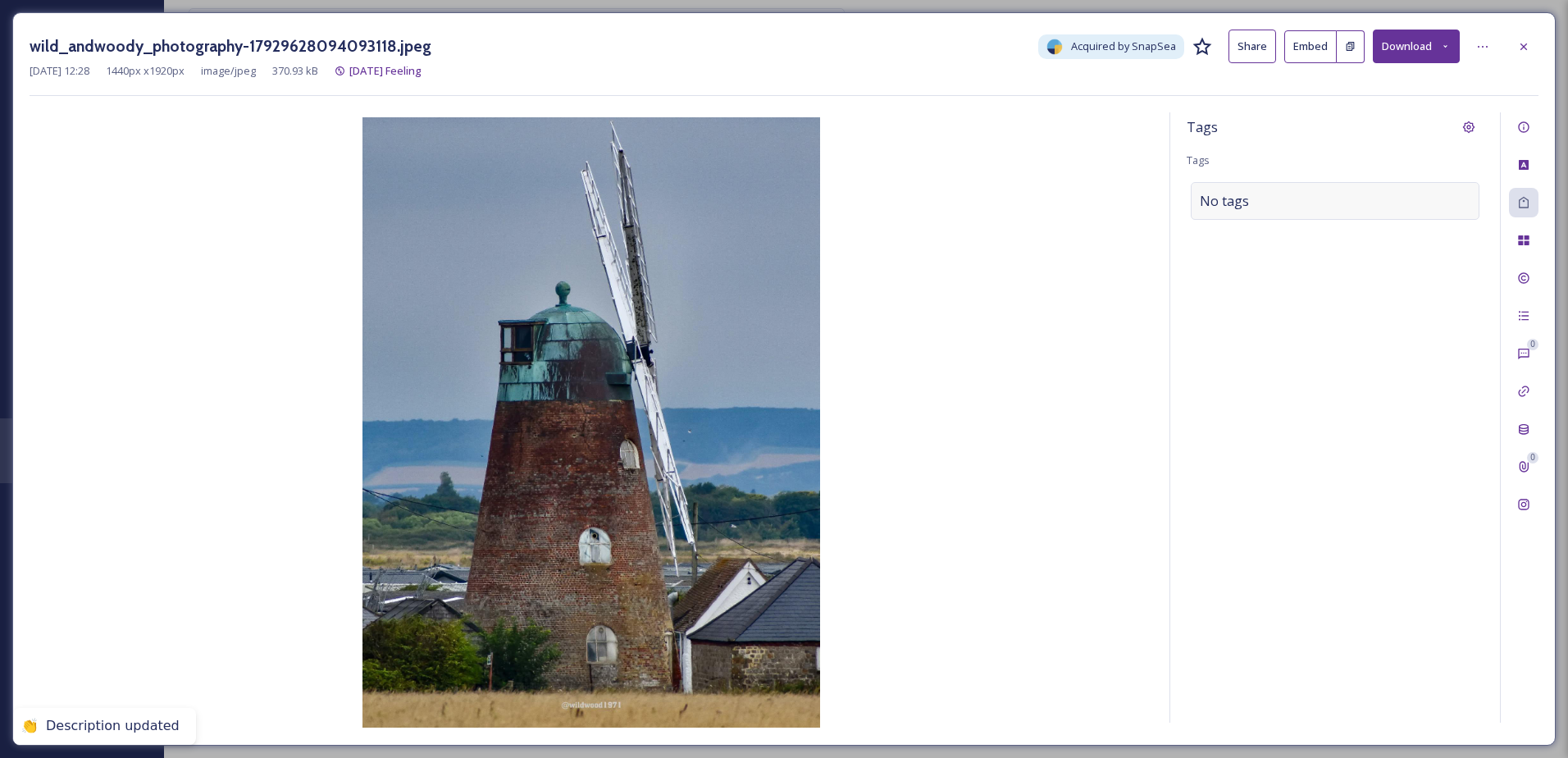
click at [1362, 204] on div "No tags" at bounding box center [1335, 201] width 289 height 38
click at [1315, 208] on input at bounding box center [1281, 200] width 164 height 19
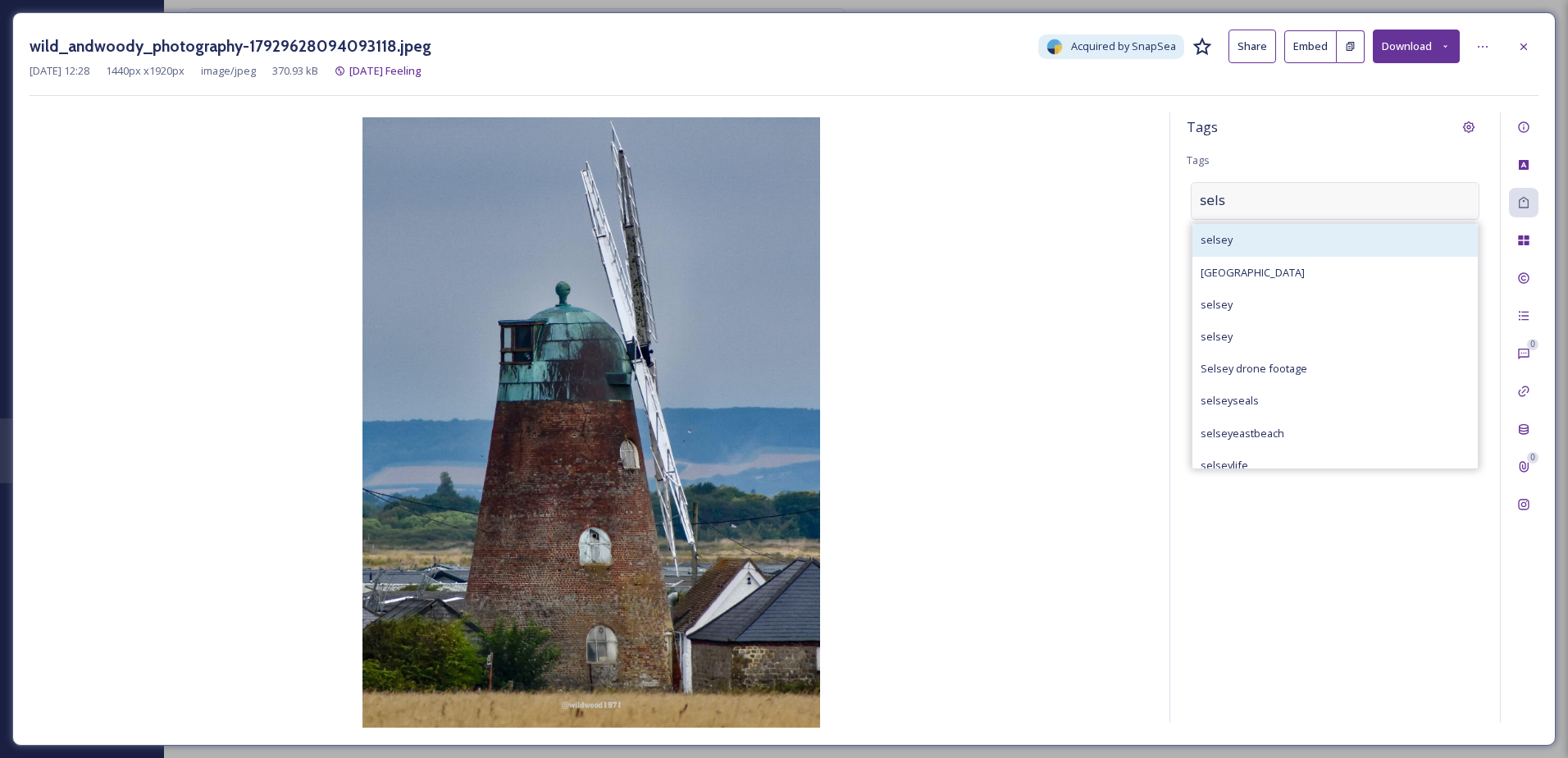
type input "sels"
click at [1304, 239] on div "selsey" at bounding box center [1335, 240] width 285 height 32
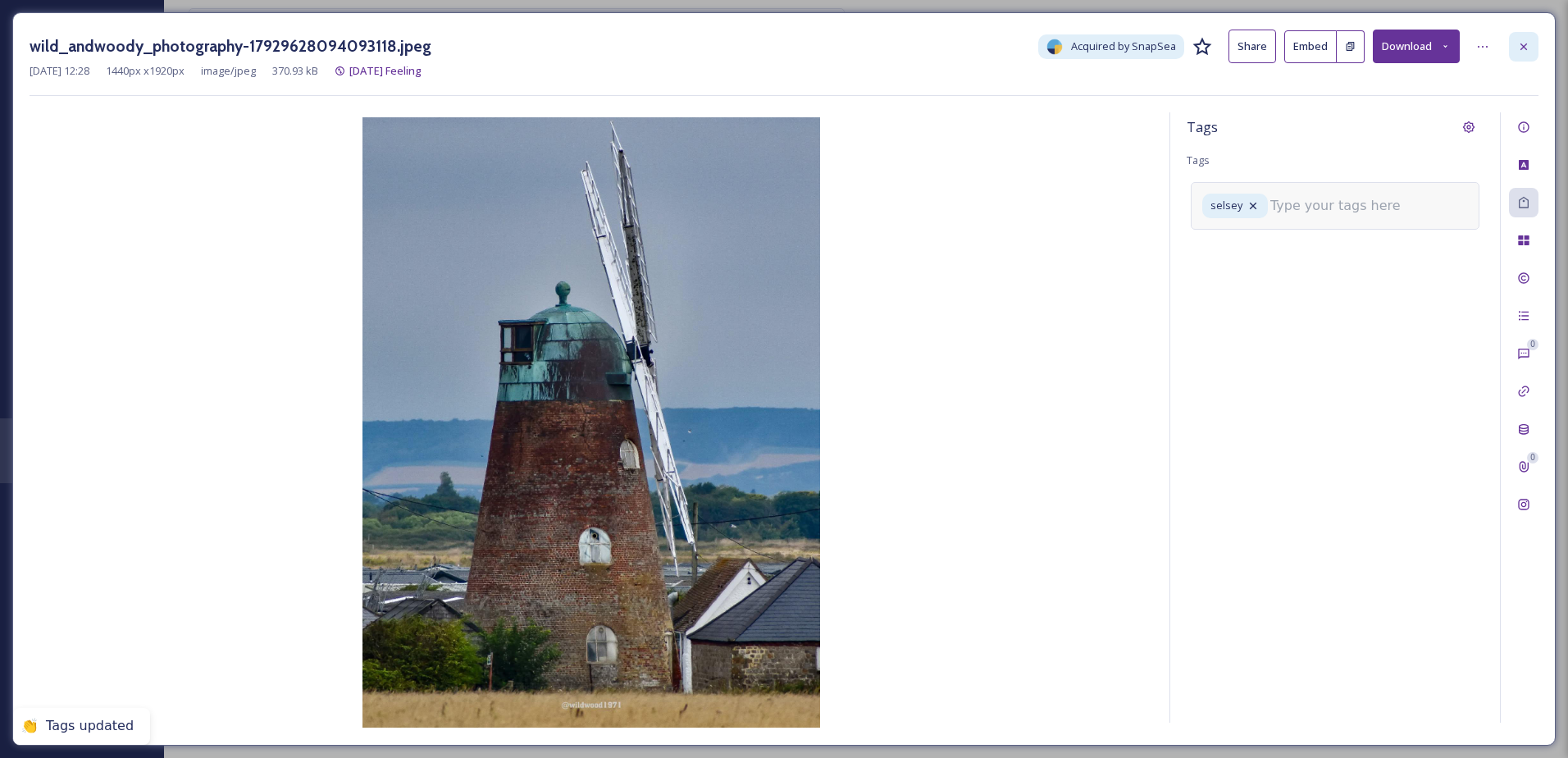
click at [1513, 52] on div at bounding box center [1524, 47] width 30 height 30
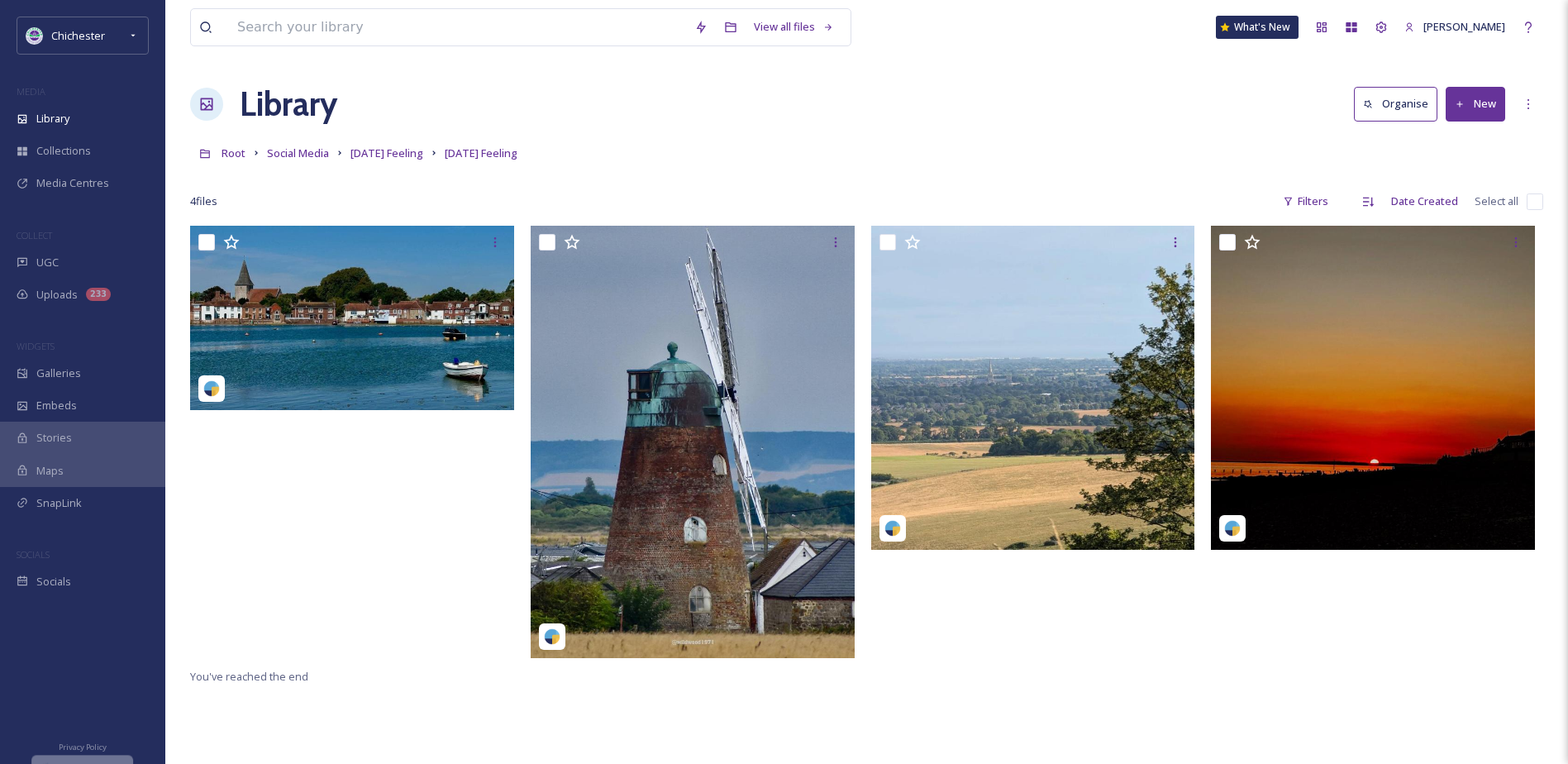
click at [1533, 202] on input "checkbox" at bounding box center [1535, 202] width 17 height 17
checkbox input "true"
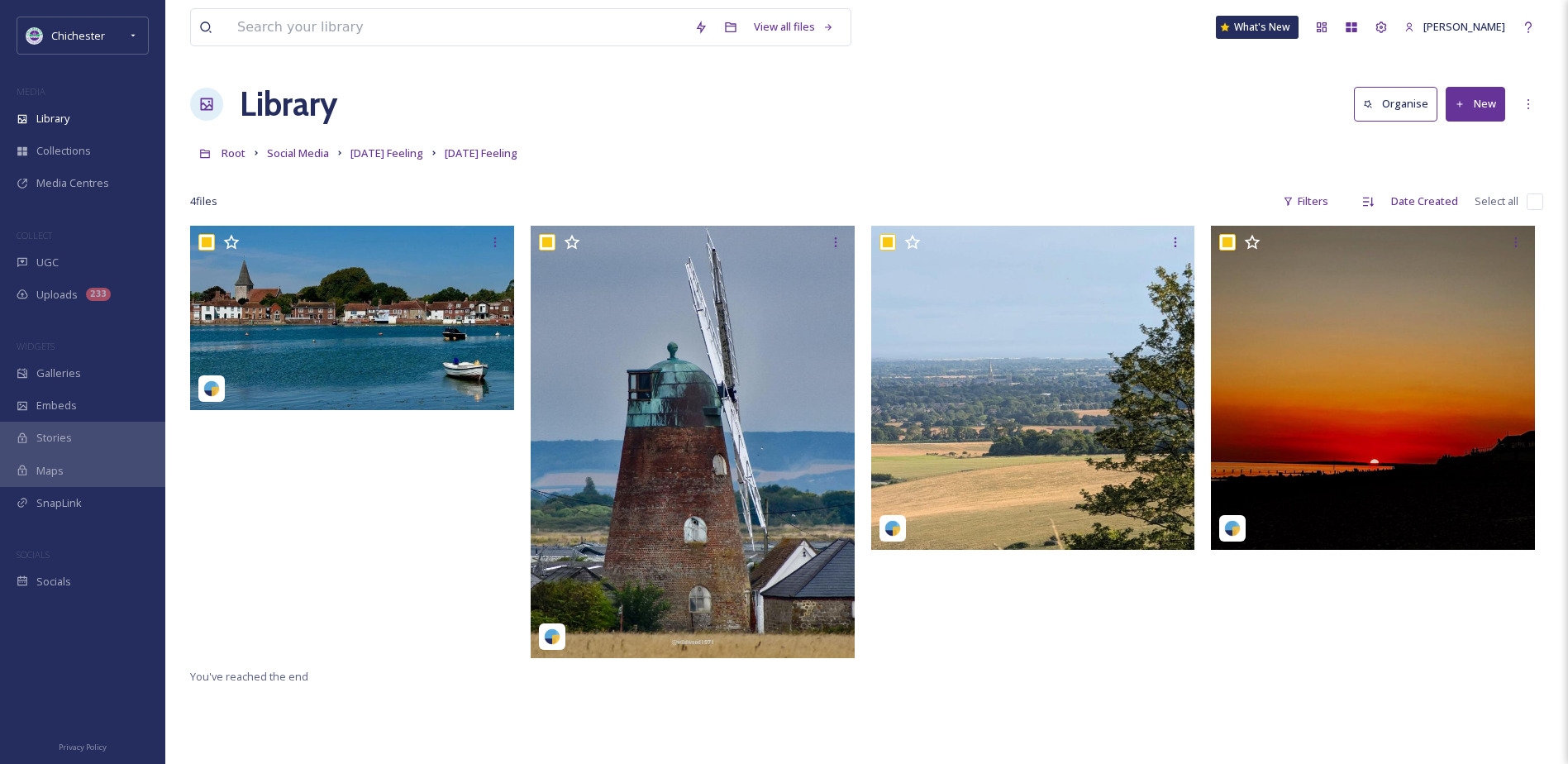
checkbox input "true"
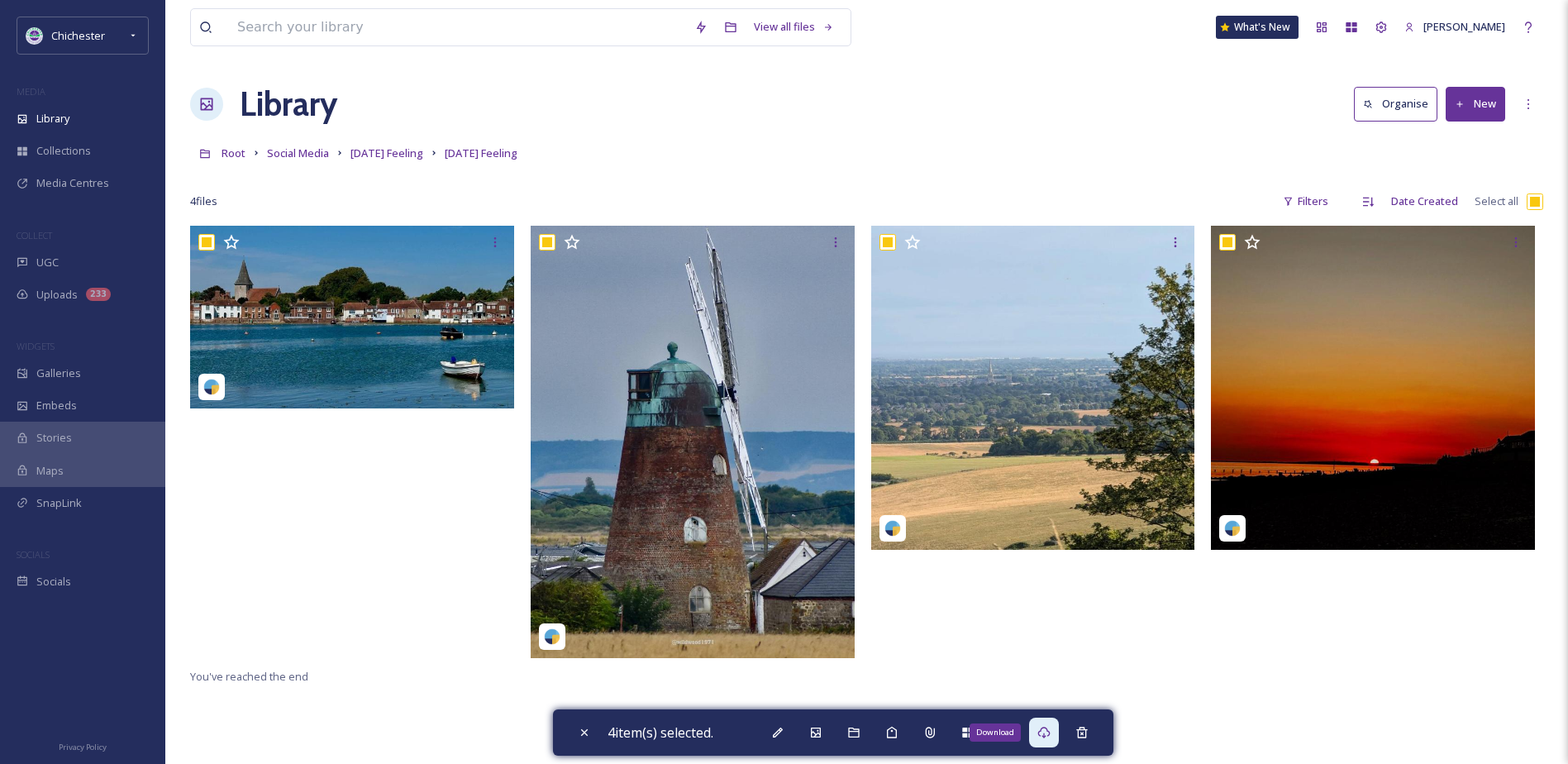
click at [1038, 733] on div "Download" at bounding box center [1044, 732] width 30 height 30
click at [576, 727] on div "Close" at bounding box center [585, 732] width 30 height 30
checkbox input "false"
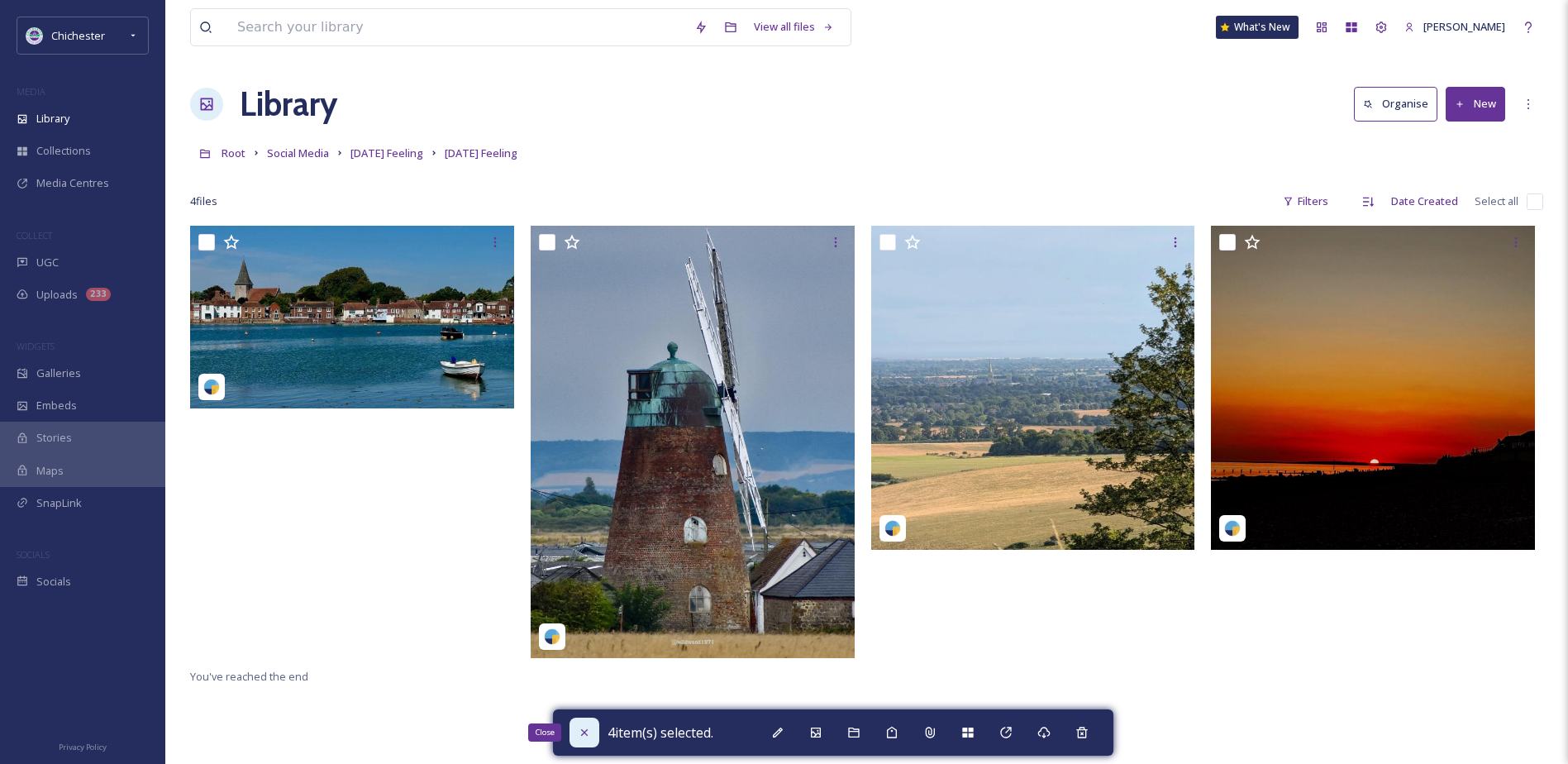
checkbox input "false"
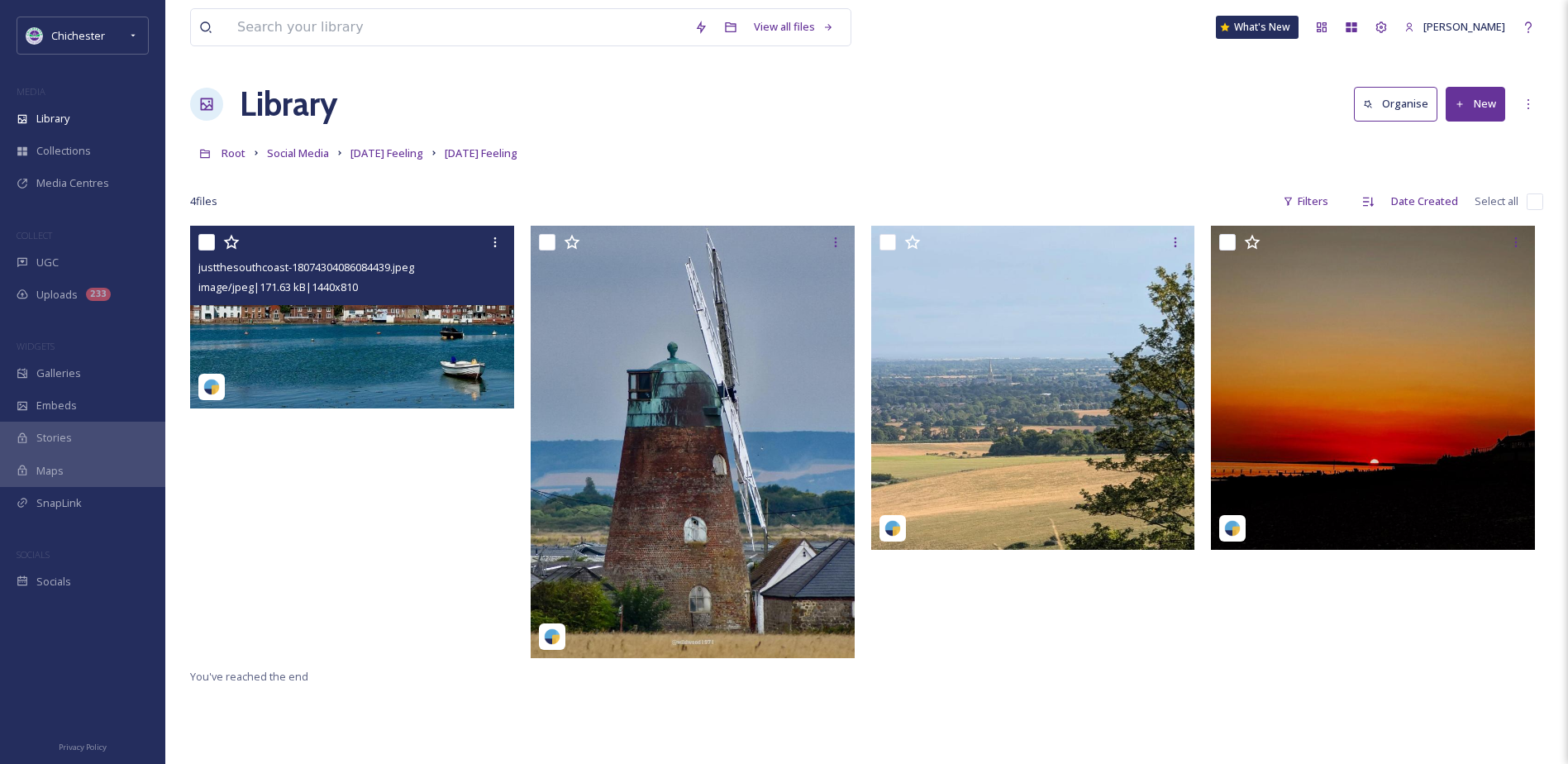
click at [320, 332] on img at bounding box center [352, 318] width 324 height 183
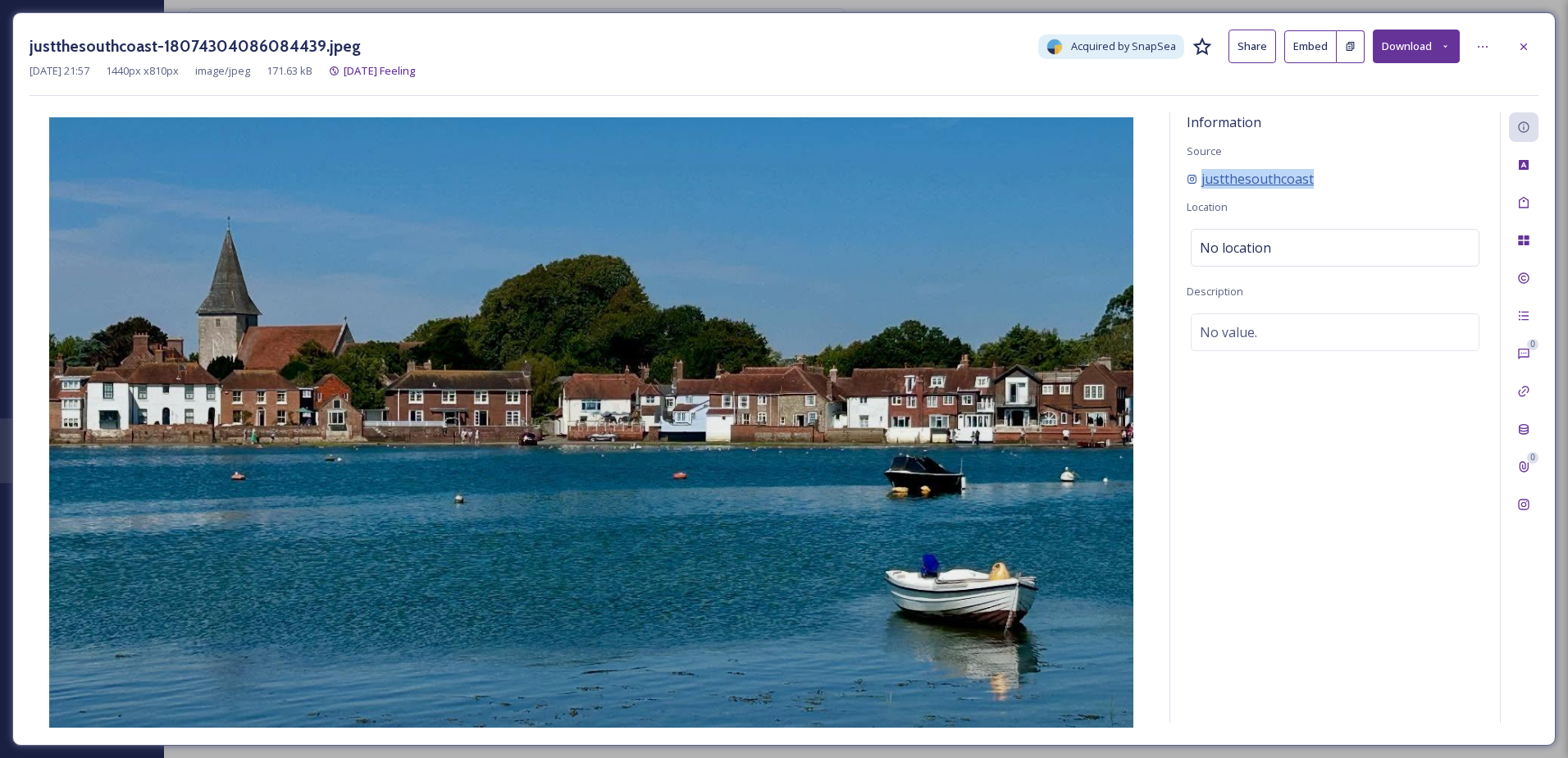
drag, startPoint x: 1339, startPoint y: 176, endPoint x: 1198, endPoint y: 174, distance: 141.0
click at [1198, 174] on div "justthesouthcoast" at bounding box center [1335, 178] width 296 height 19
copy span "justthesouthcoast"
click at [1530, 55] on div at bounding box center [1524, 47] width 30 height 30
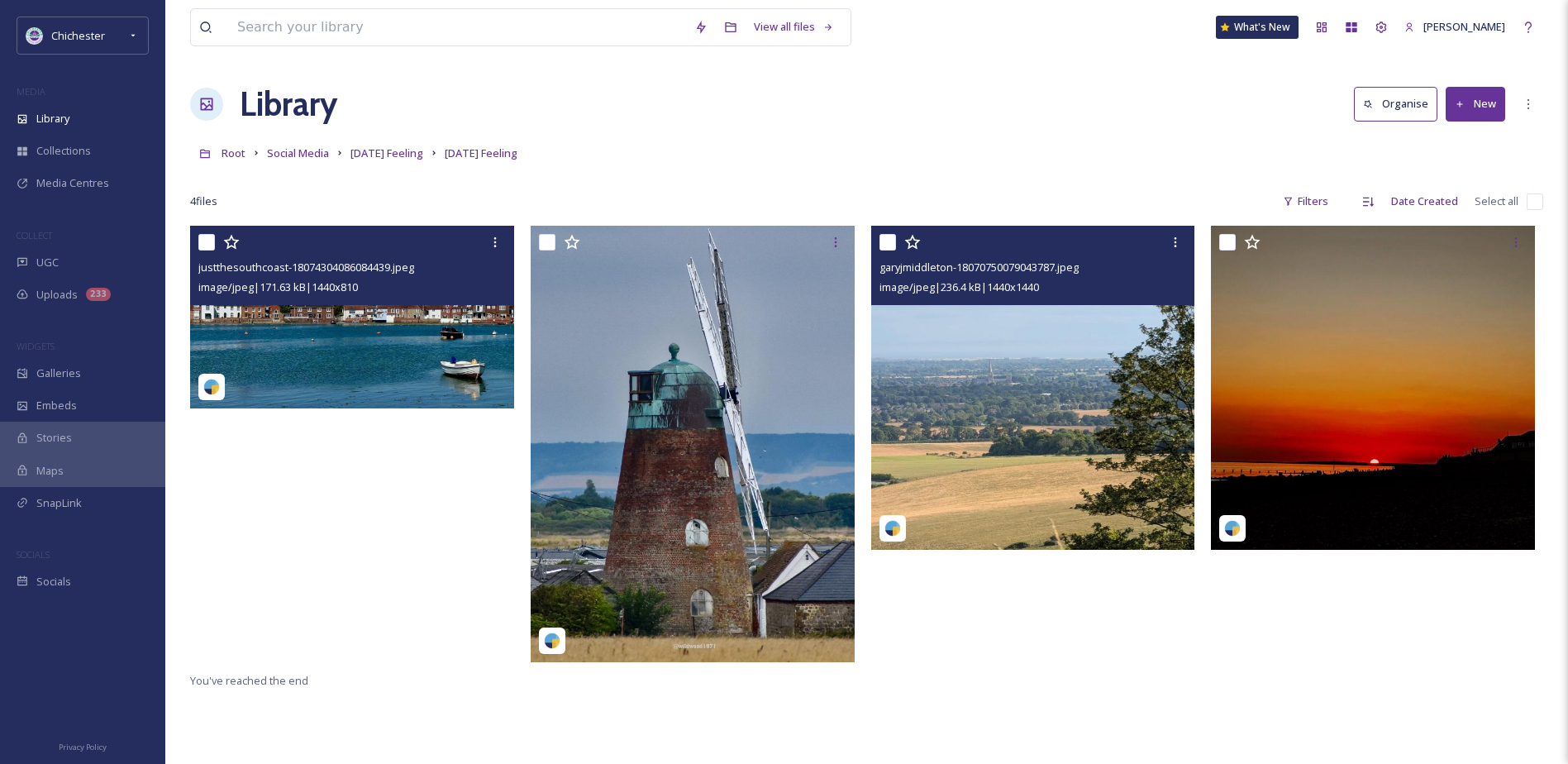
click at [1056, 434] on img at bounding box center [1033, 388] width 324 height 324
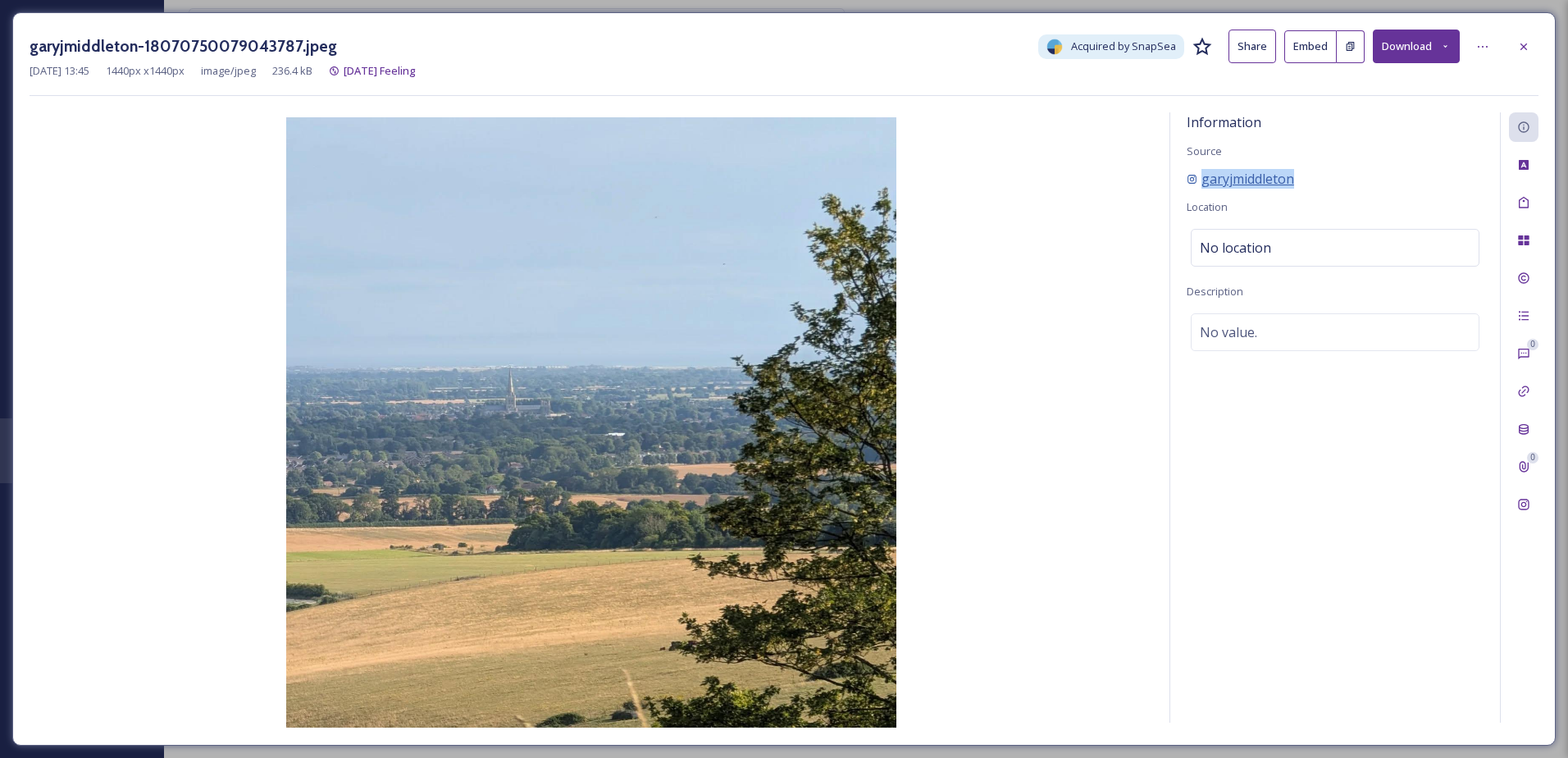
drag, startPoint x: 1326, startPoint y: 171, endPoint x: 1196, endPoint y: 169, distance: 130.0
click at [1196, 169] on div "garyjmiddleton" at bounding box center [1335, 178] width 296 height 19
copy span "garyjmiddleton"
click at [1537, 32] on div "garyjmiddleton-18070750079043787.jpeg Acquired by SnapSea Share Embed Download" at bounding box center [784, 46] width 1509 height 33
click at [1537, 33] on div "garyjmiddleton-18070750079043787.jpeg Acquired by SnapSea Share Embed Download" at bounding box center [784, 46] width 1509 height 33
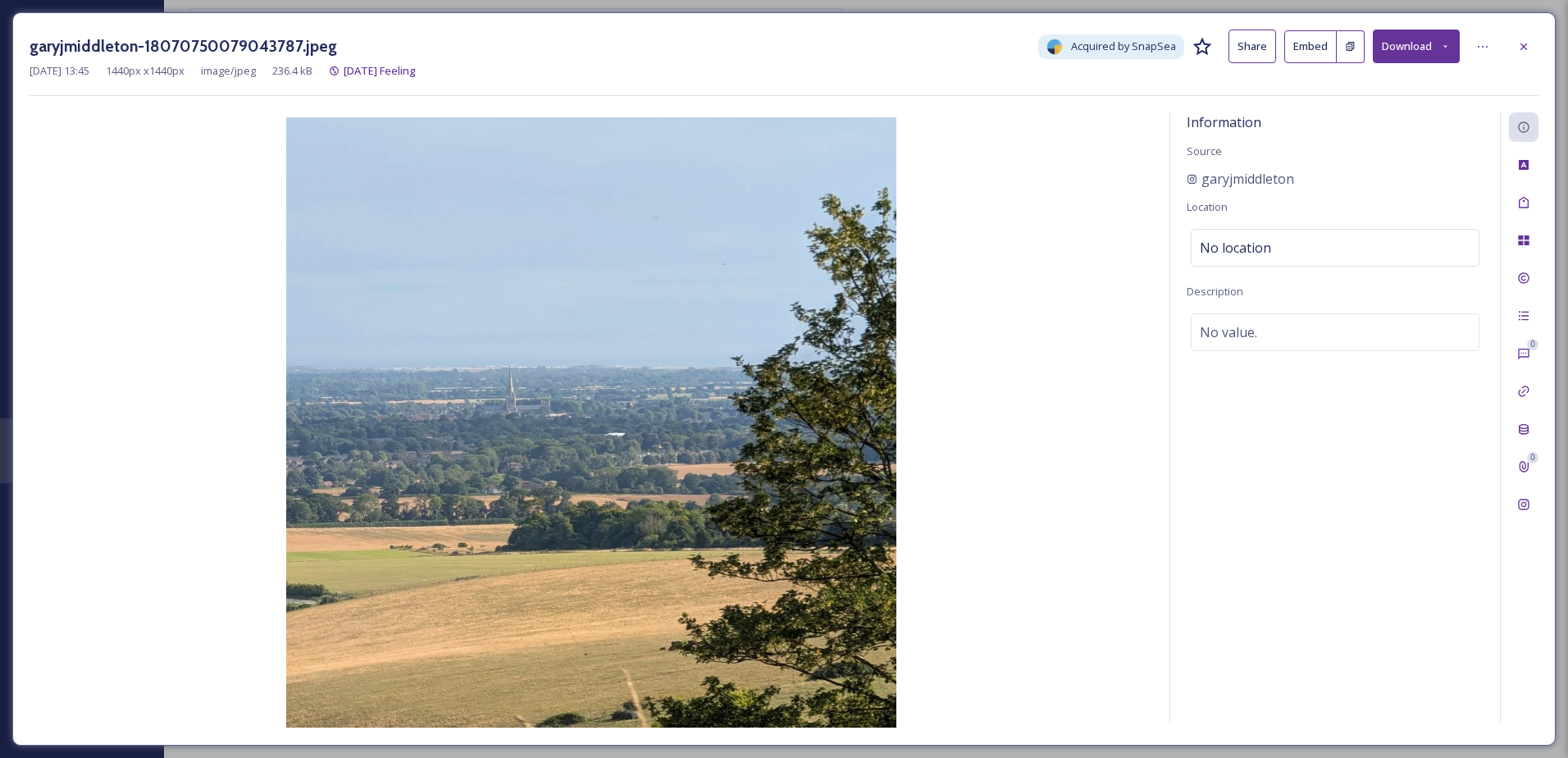
drag, startPoint x: 1537, startPoint y: 33, endPoint x: 1517, endPoint y: 25, distance: 21.5
click at [1514, 25] on div "garyjmiddleton-18070750079043787.jpeg Acquired by SnapSea Share Embed Download …" at bounding box center [784, 378] width 1543 height 733
click at [1524, 40] on icon at bounding box center [1524, 46] width 13 height 13
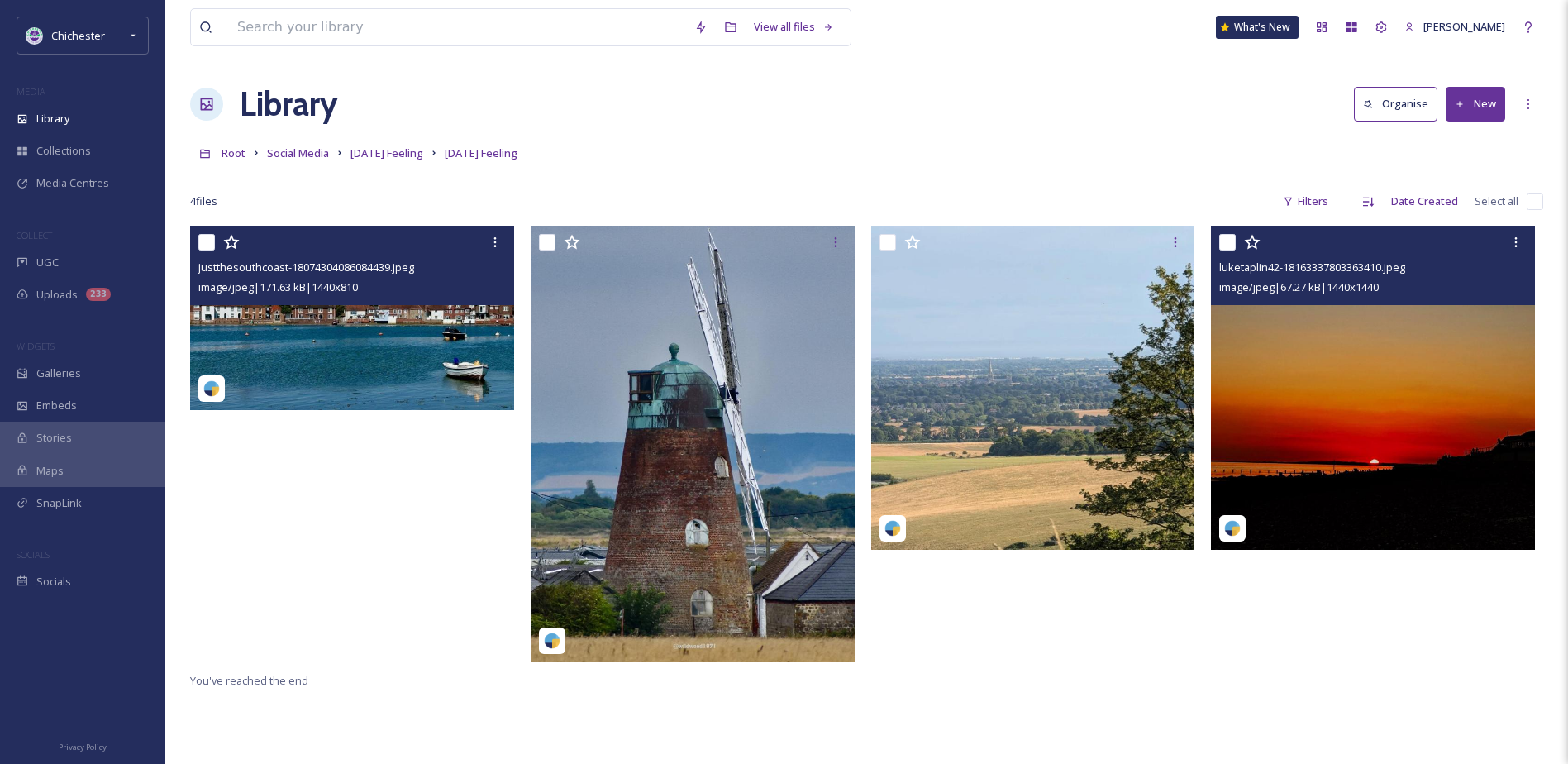
click at [1355, 378] on img at bounding box center [1373, 388] width 324 height 324
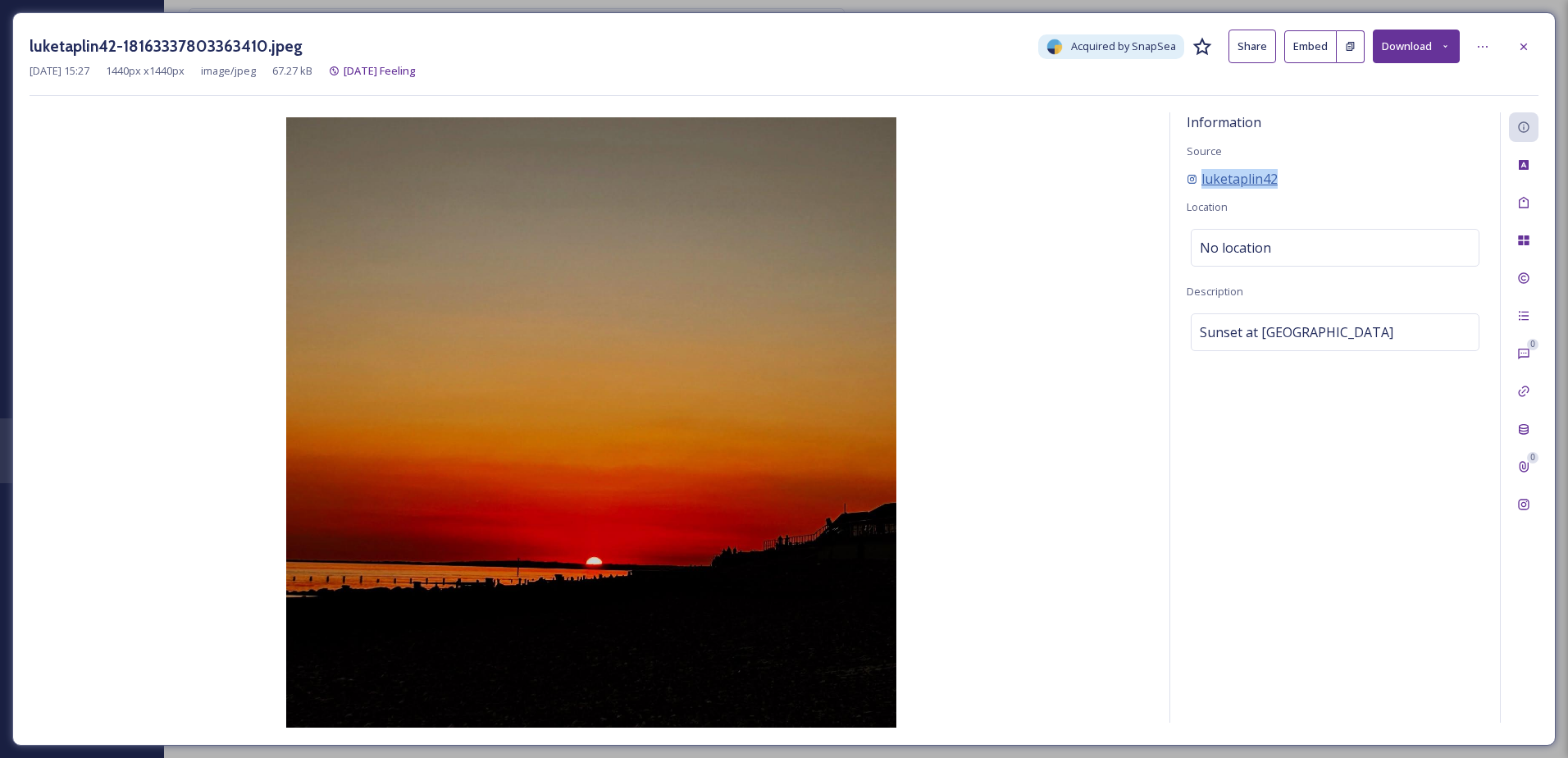
drag, startPoint x: 1214, startPoint y: 175, endPoint x: 1189, endPoint y: 175, distance: 25.0
click at [1189, 175] on div "luketaplin42" at bounding box center [1335, 178] width 296 height 19
copy span "luketaplin42"
click at [1543, 44] on div "luketaplin42-18163337803363410.jpeg Acquired by SnapSea Share Embed Download Ju…" at bounding box center [784, 378] width 1543 height 733
click at [1532, 43] on div at bounding box center [1524, 47] width 30 height 30
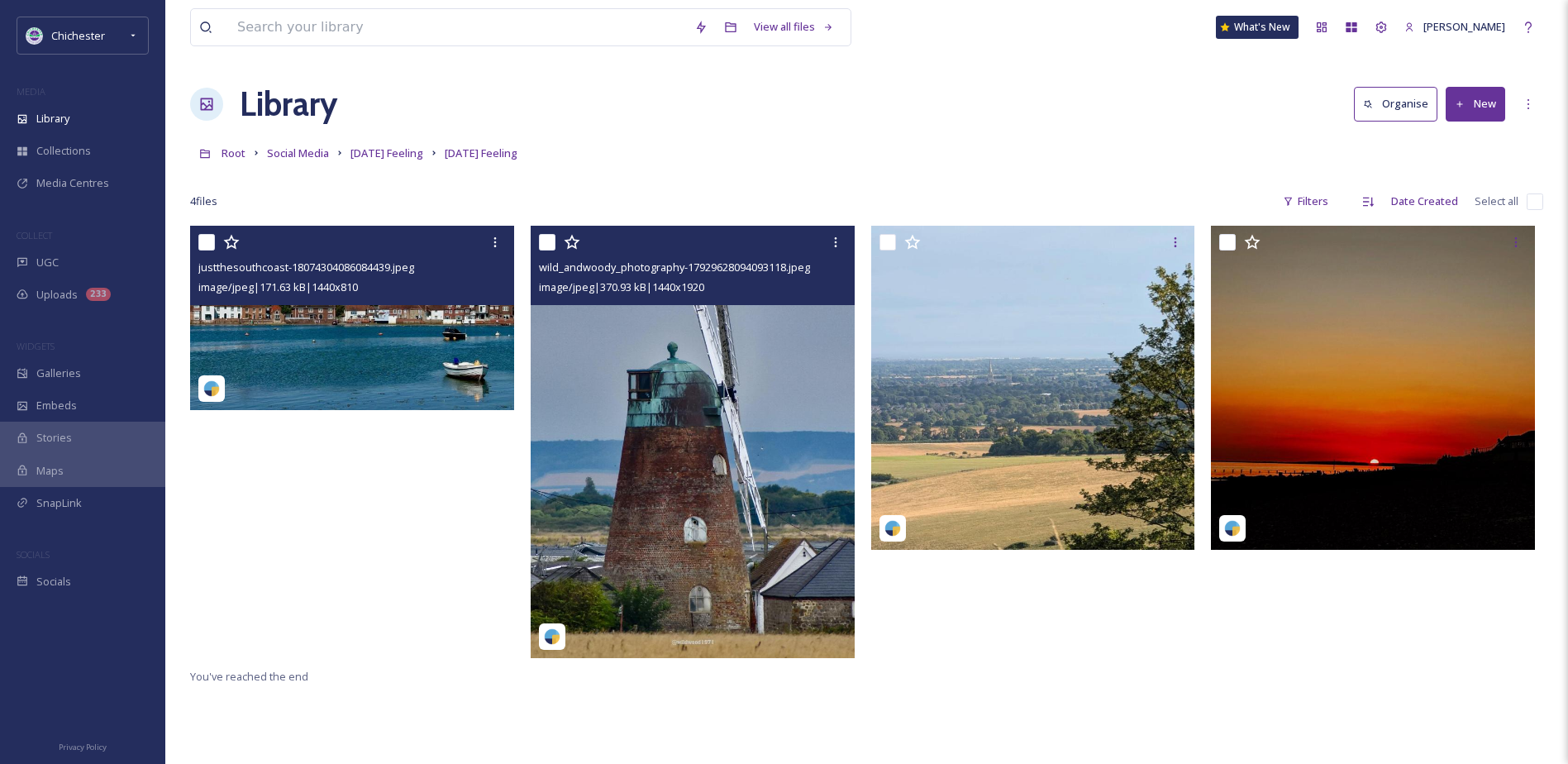
click at [677, 470] on img at bounding box center [692, 442] width 324 height 432
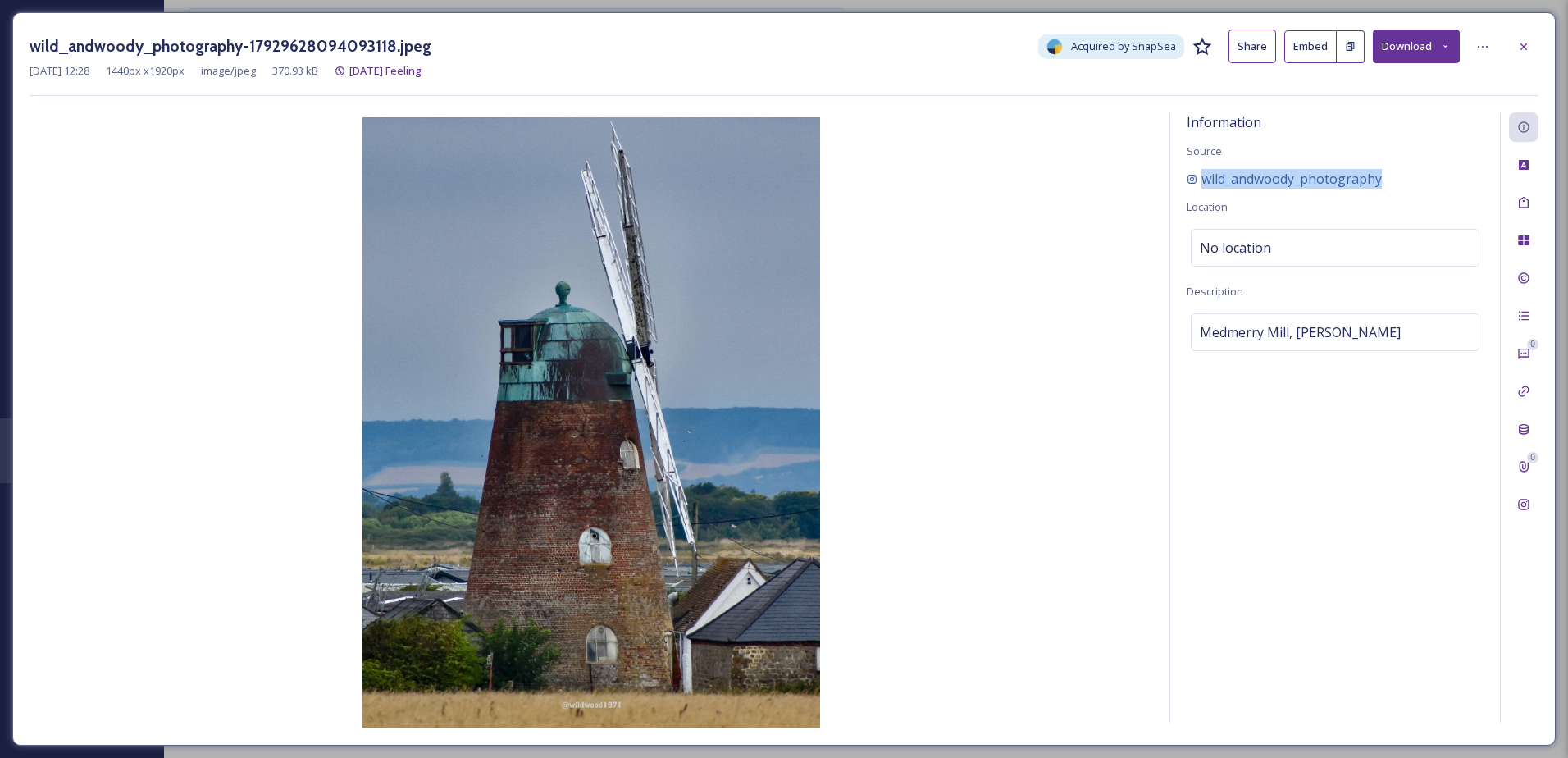
drag, startPoint x: 1396, startPoint y: 183, endPoint x: 1197, endPoint y: 178, distance: 199.1
click at [1197, 178] on div "wild_andwoody_photography" at bounding box center [1335, 178] width 296 height 19
copy span "wild_andwoody_photography"
drag, startPoint x: 1529, startPoint y: 46, endPoint x: 1518, endPoint y: 48, distance: 11.2
click at [1529, 46] on icon at bounding box center [1524, 46] width 13 height 13
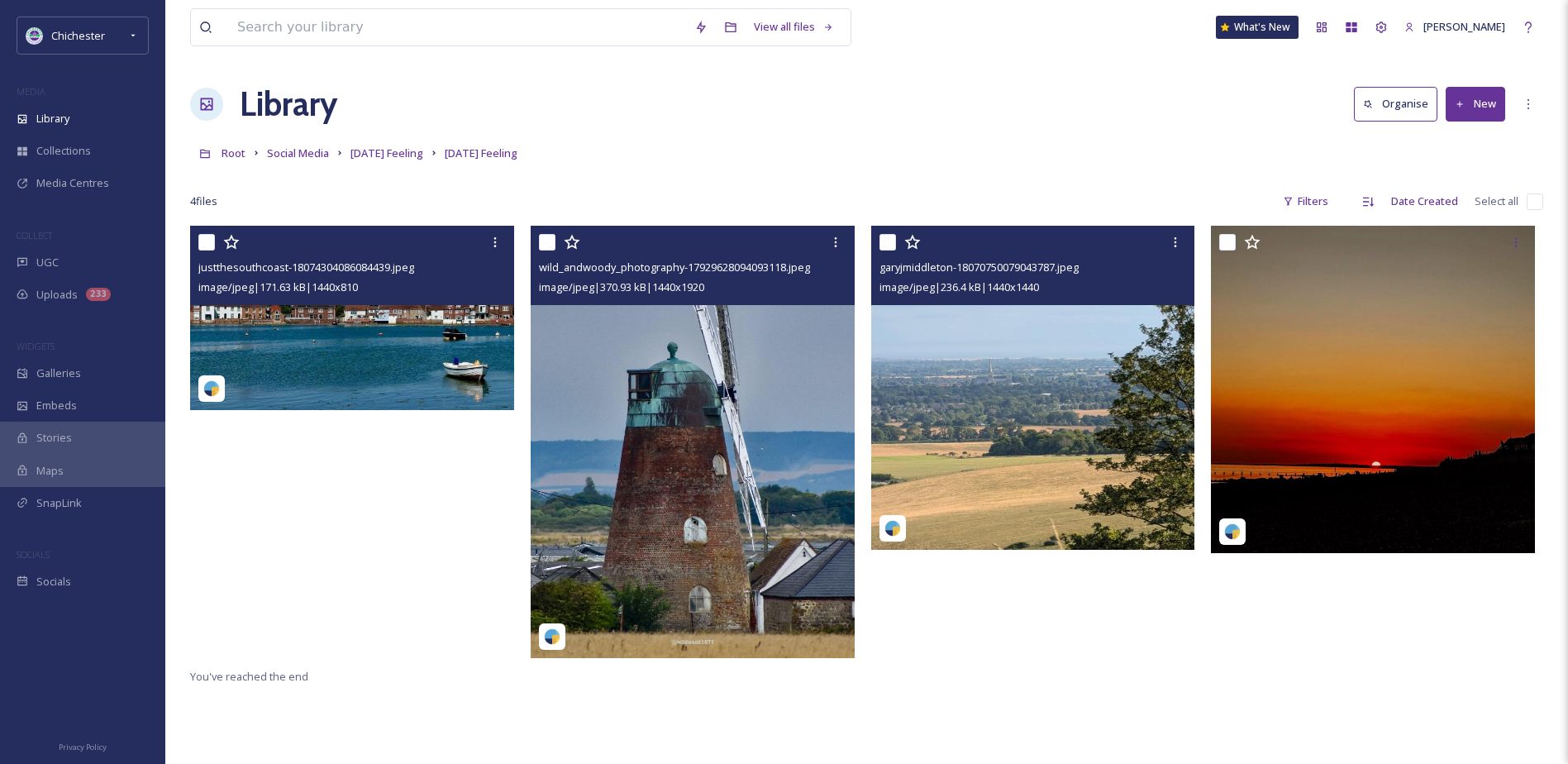
click at [1278, 450] on img at bounding box center [1375, 389] width 328 height 328
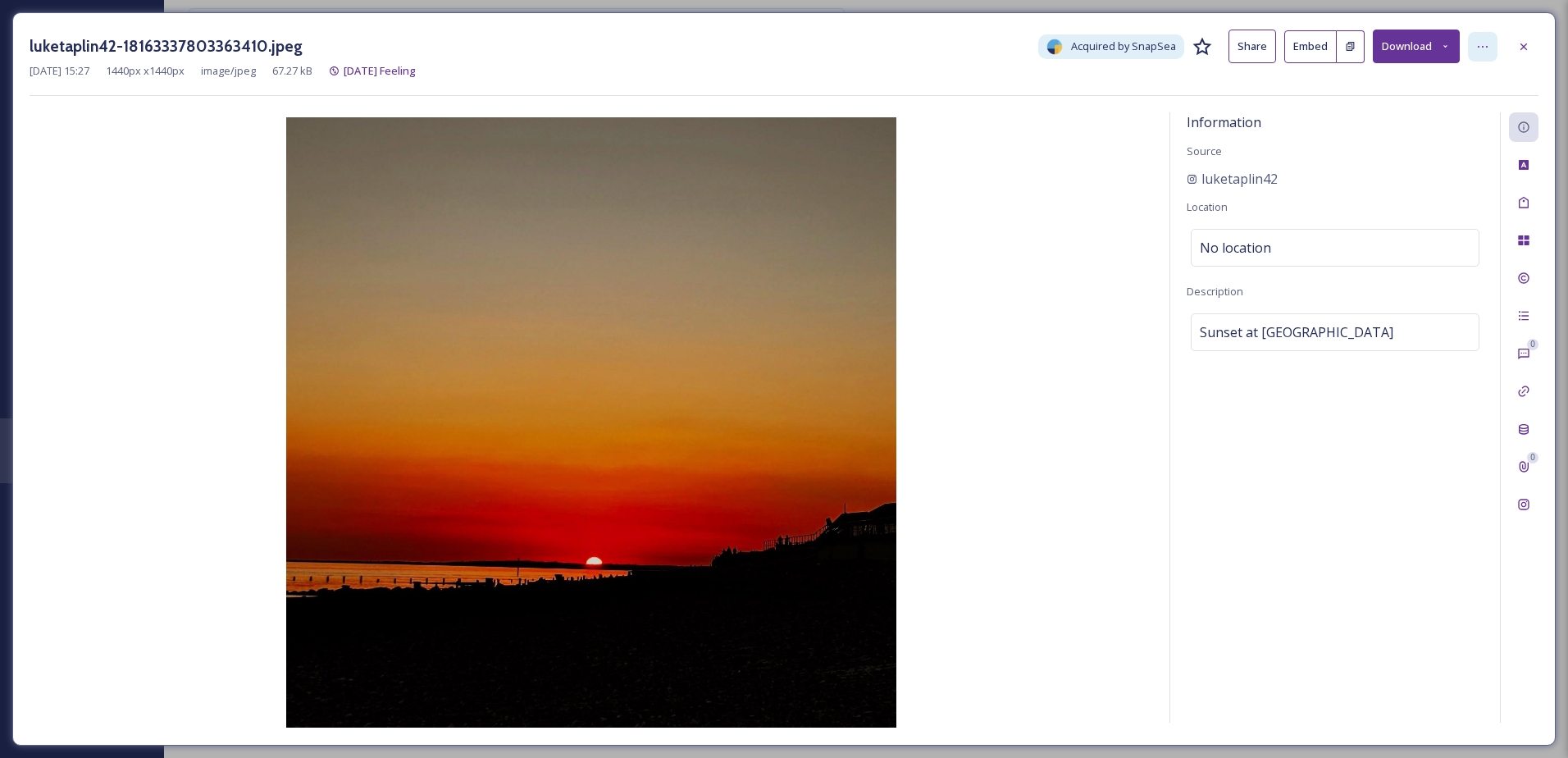
click at [1489, 46] on div at bounding box center [1483, 47] width 30 height 30
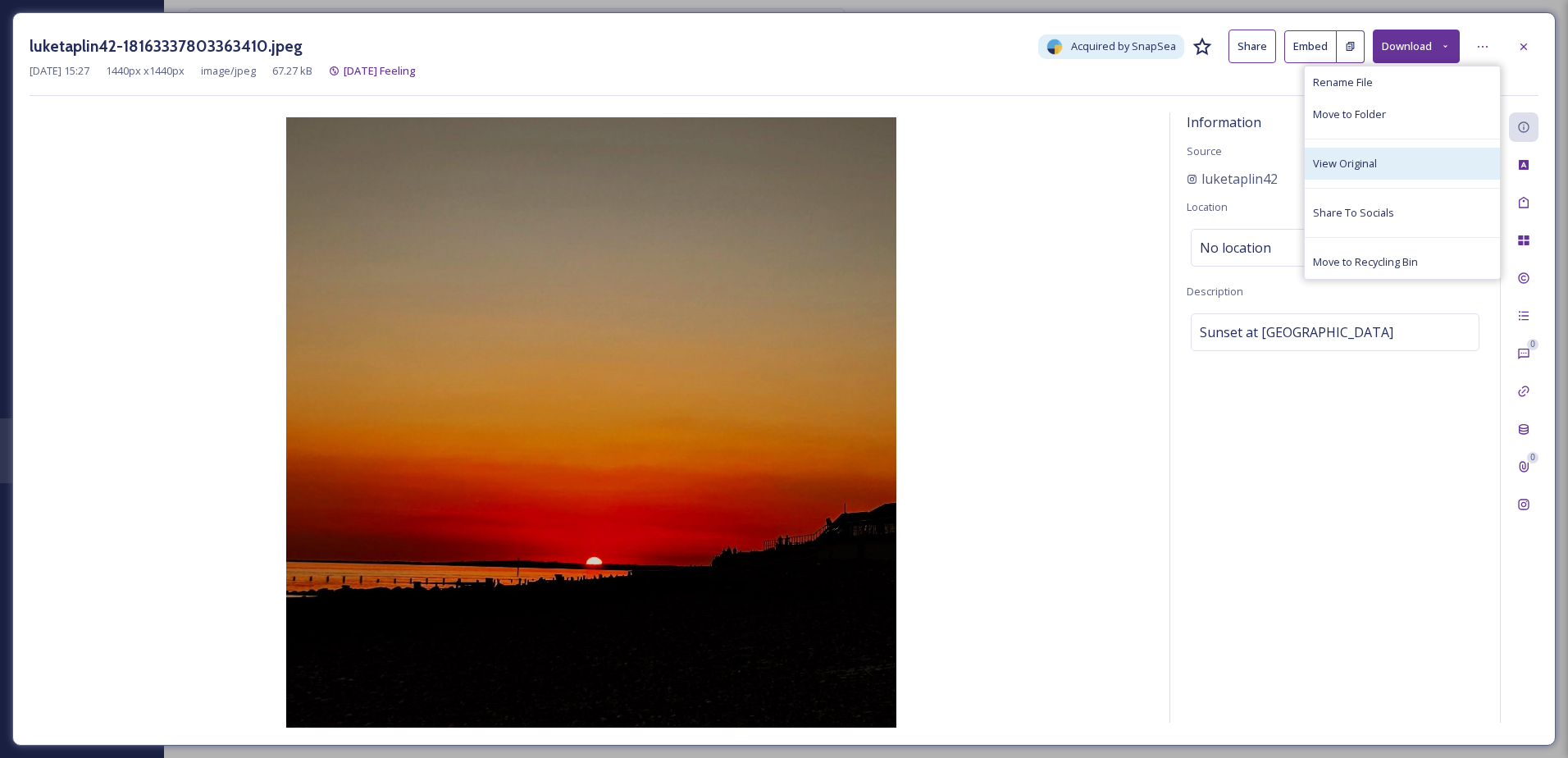
click at [1355, 156] on span "View Original" at bounding box center [1344, 163] width 64 height 16
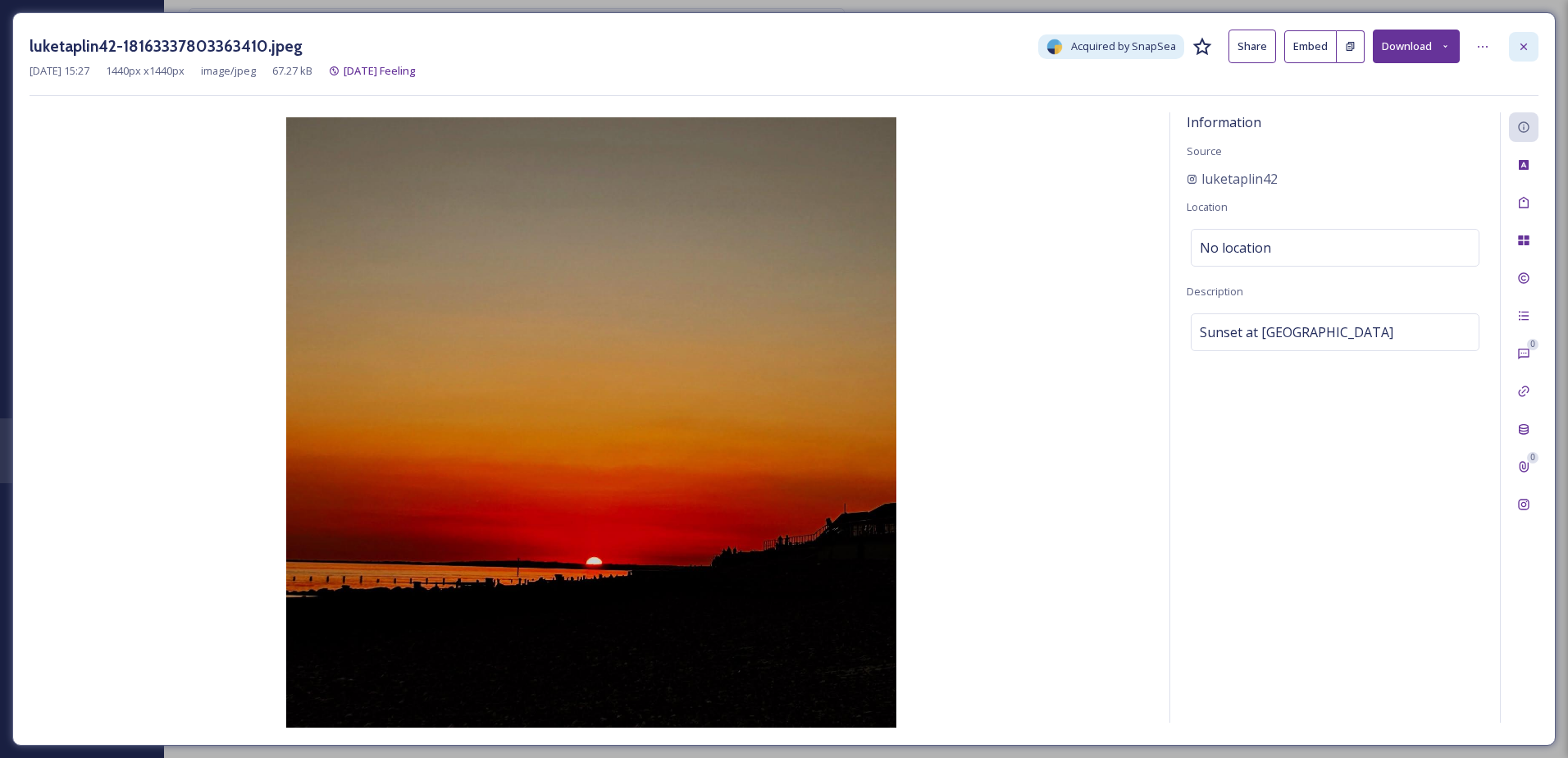
click at [1522, 52] on icon at bounding box center [1524, 46] width 13 height 13
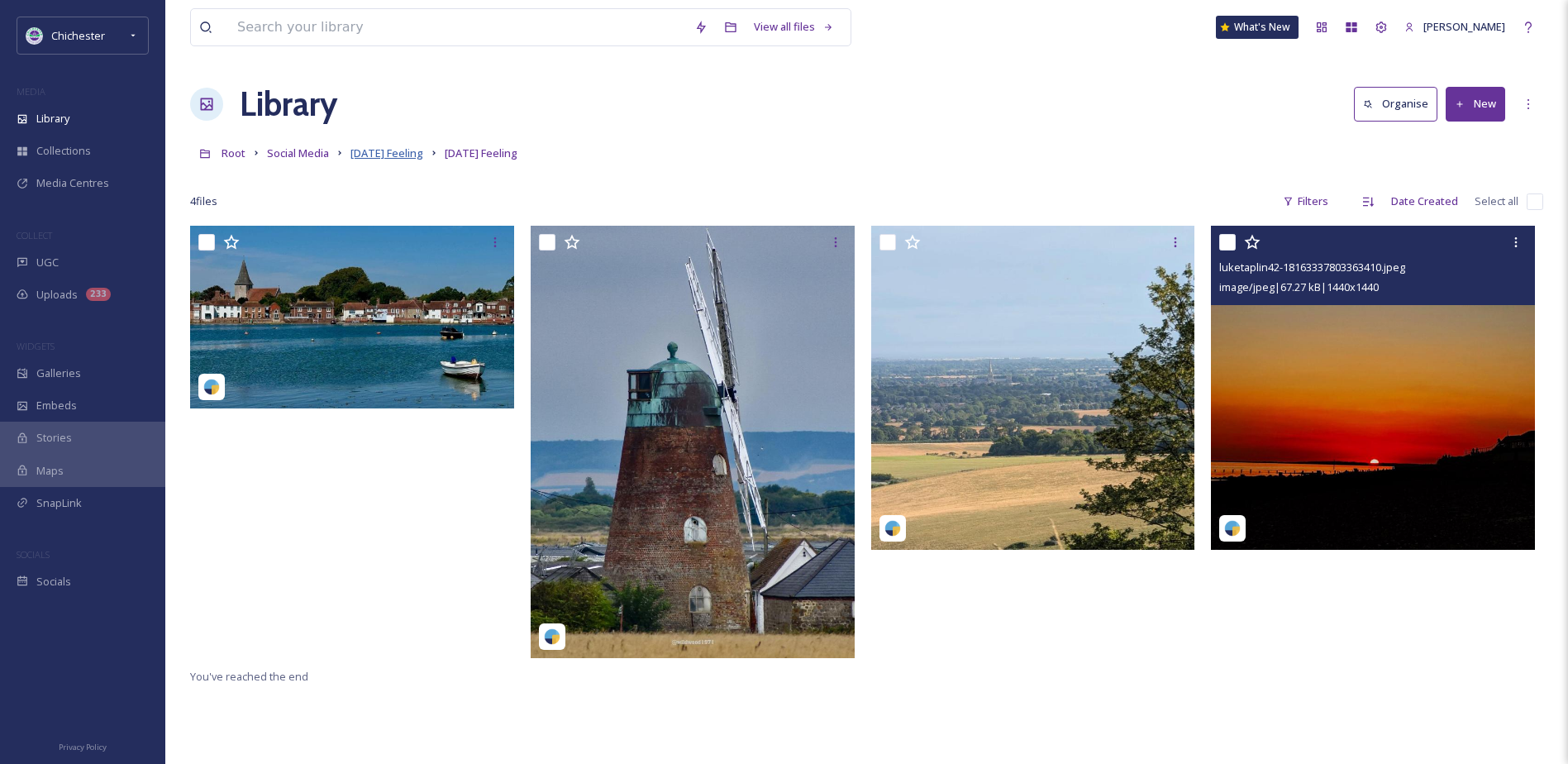
click at [401, 149] on span "Friday Feeling" at bounding box center [387, 153] width 73 height 15
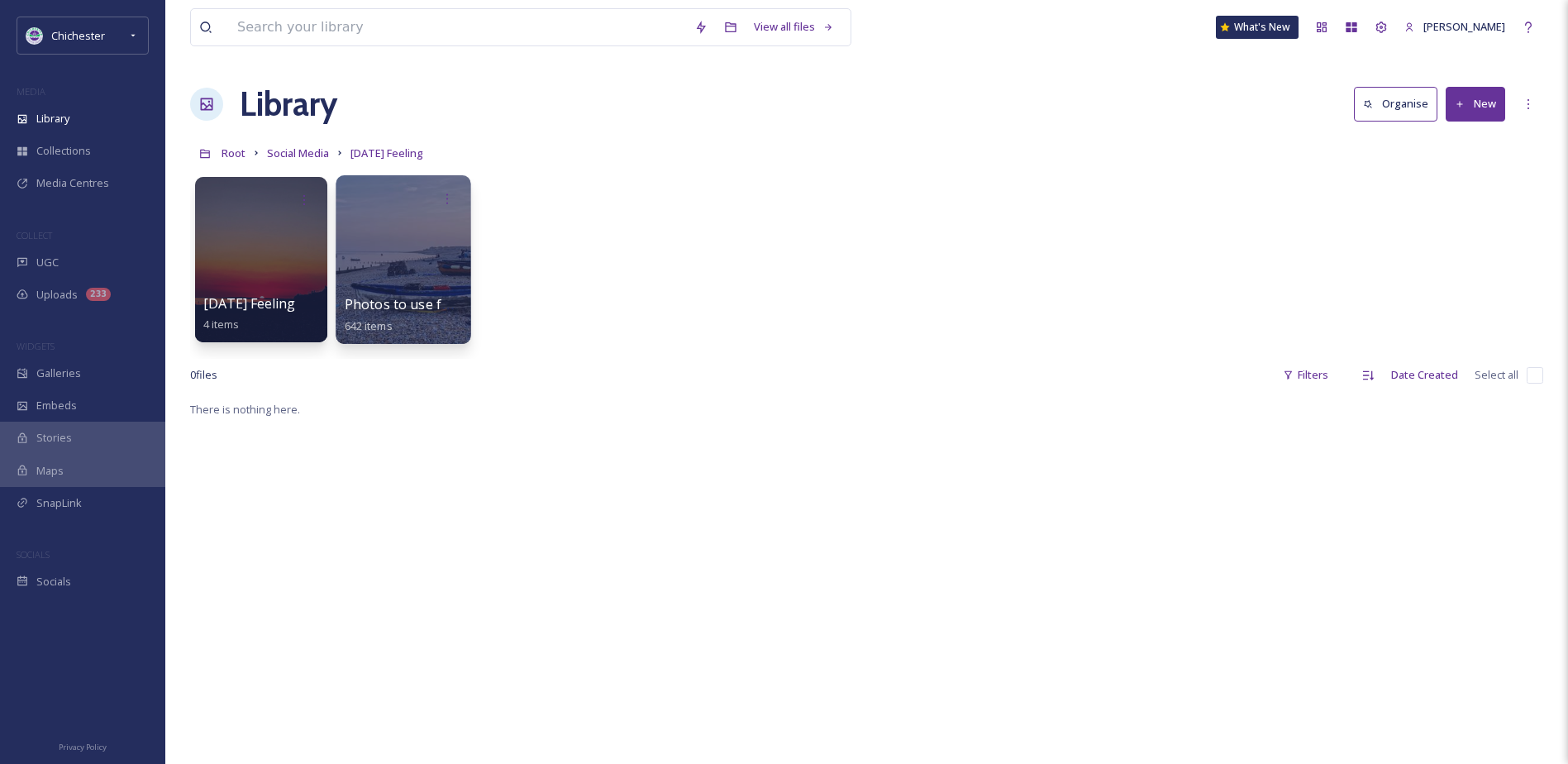
click at [364, 318] on span "642 items" at bounding box center [368, 325] width 48 height 15
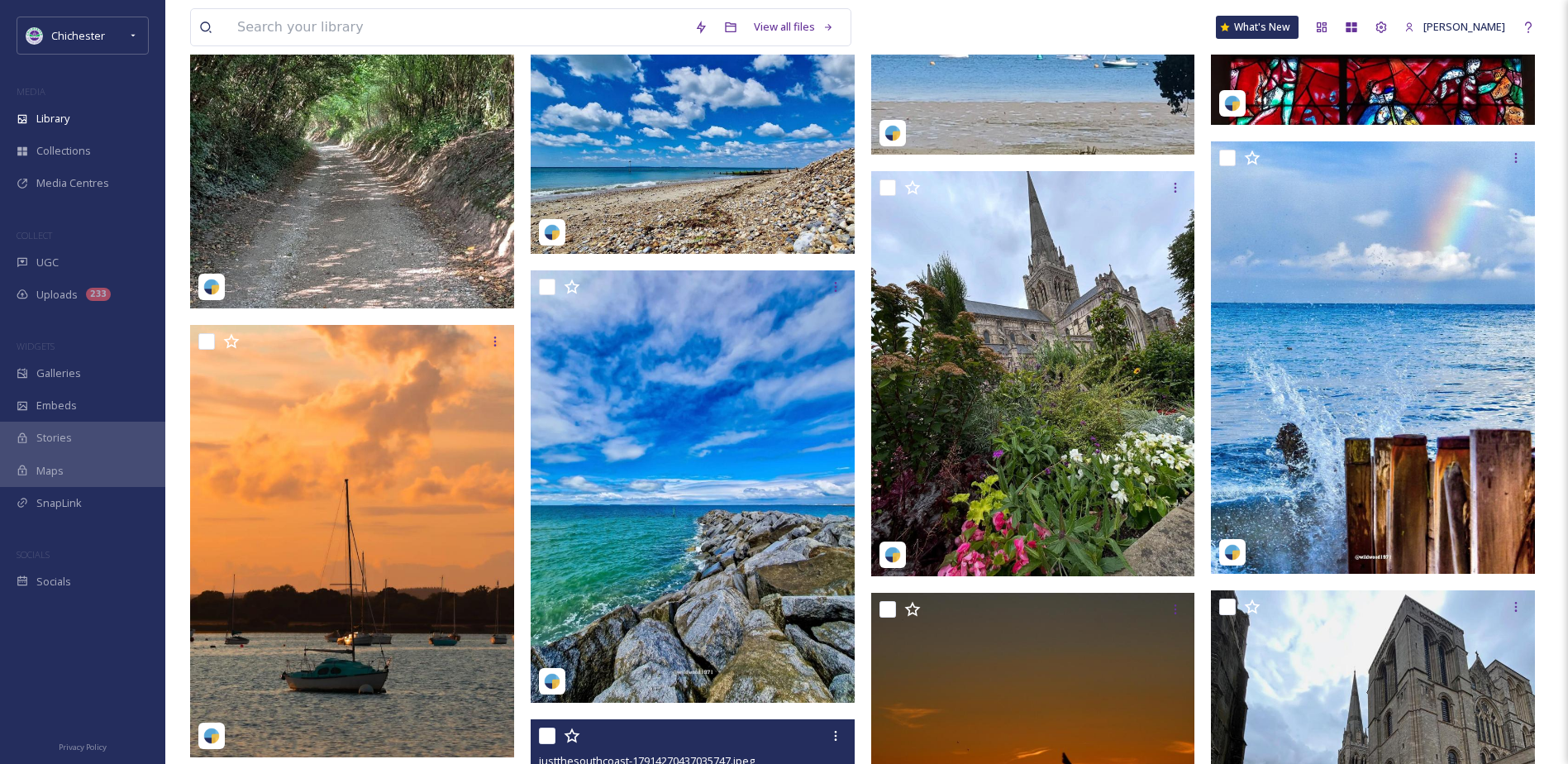
scroll to position [6038, 0]
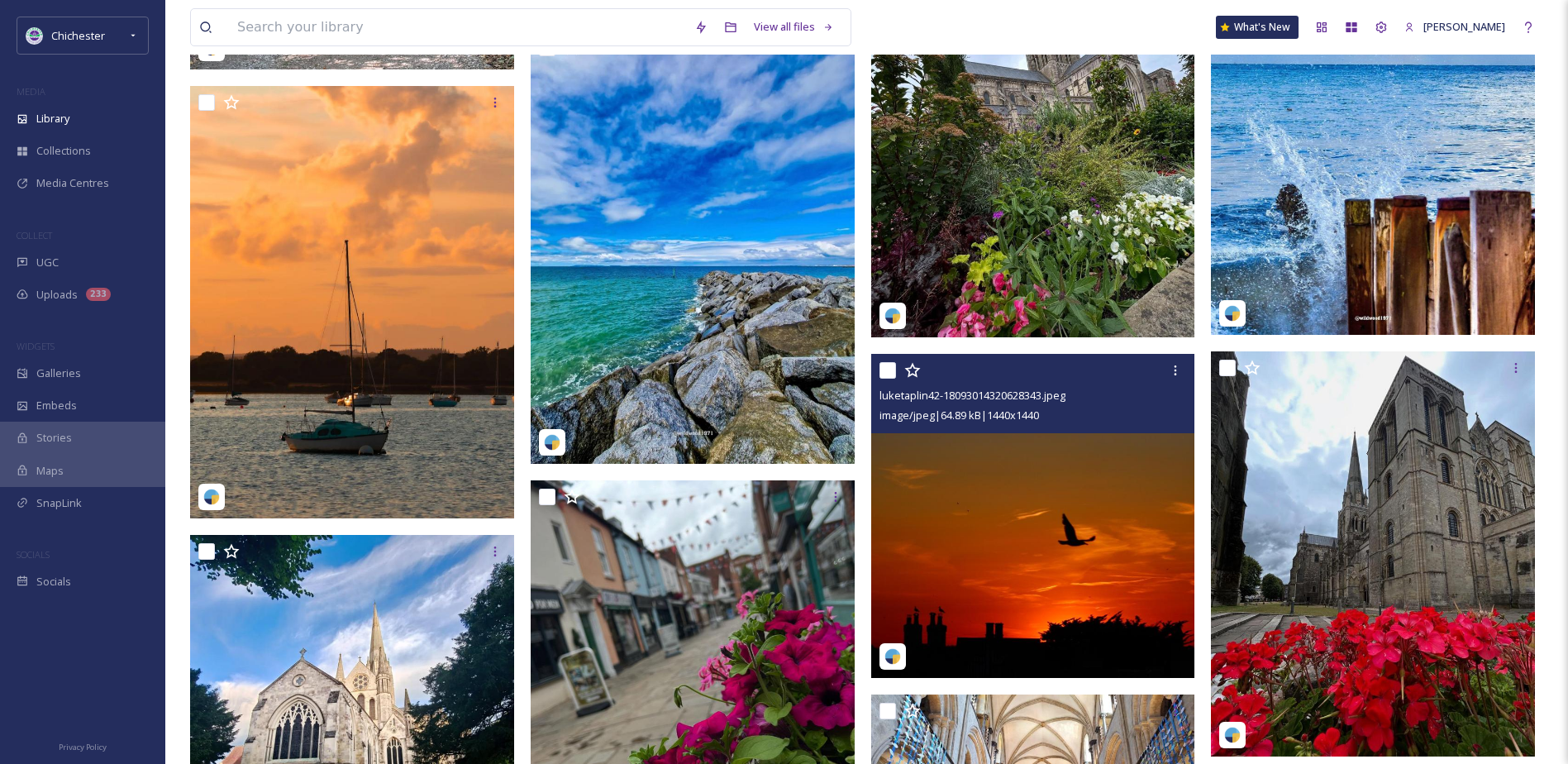
click at [921, 553] on img at bounding box center [1033, 516] width 324 height 324
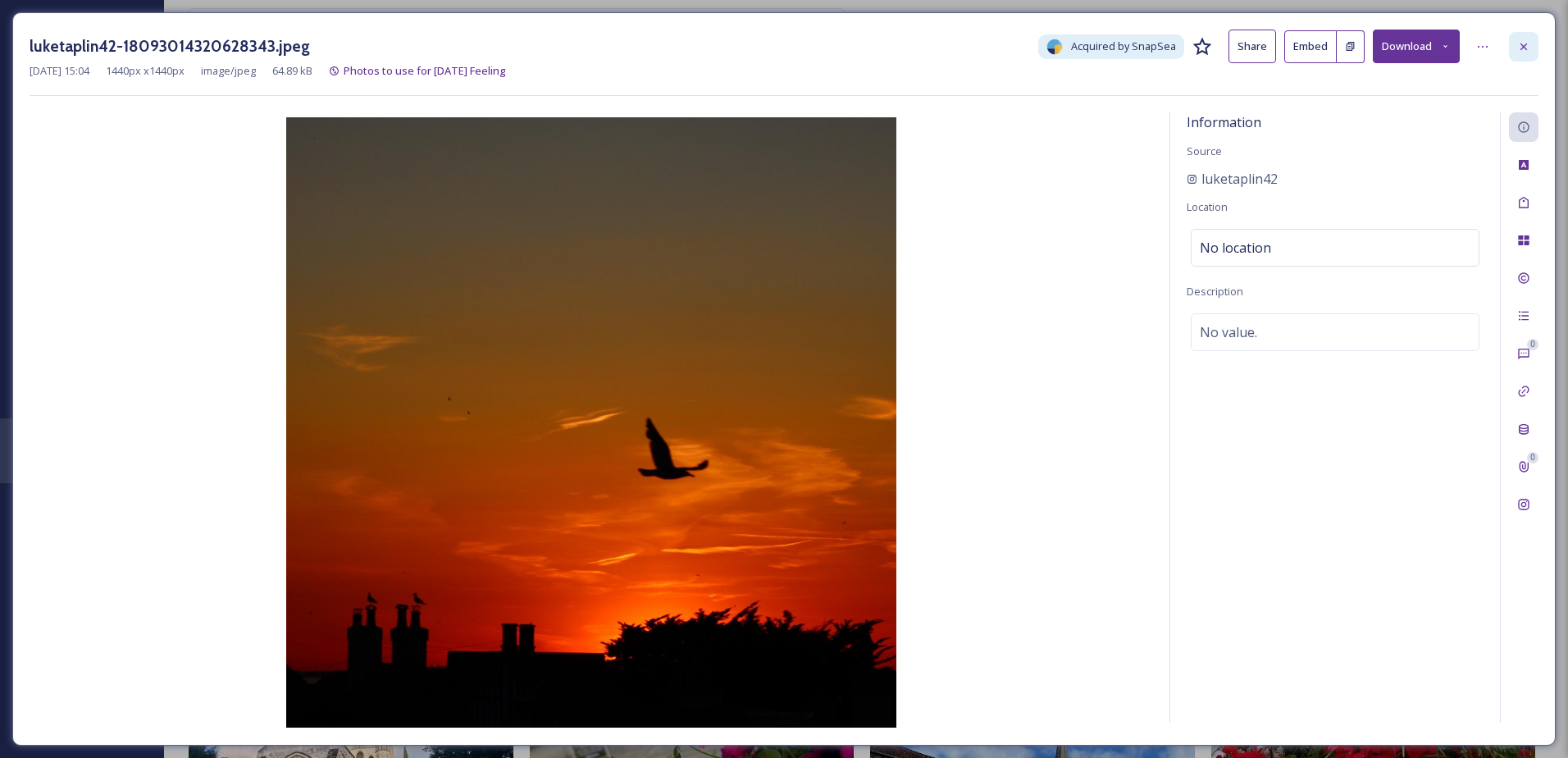
click at [1524, 44] on icon at bounding box center [1524, 46] width 13 height 13
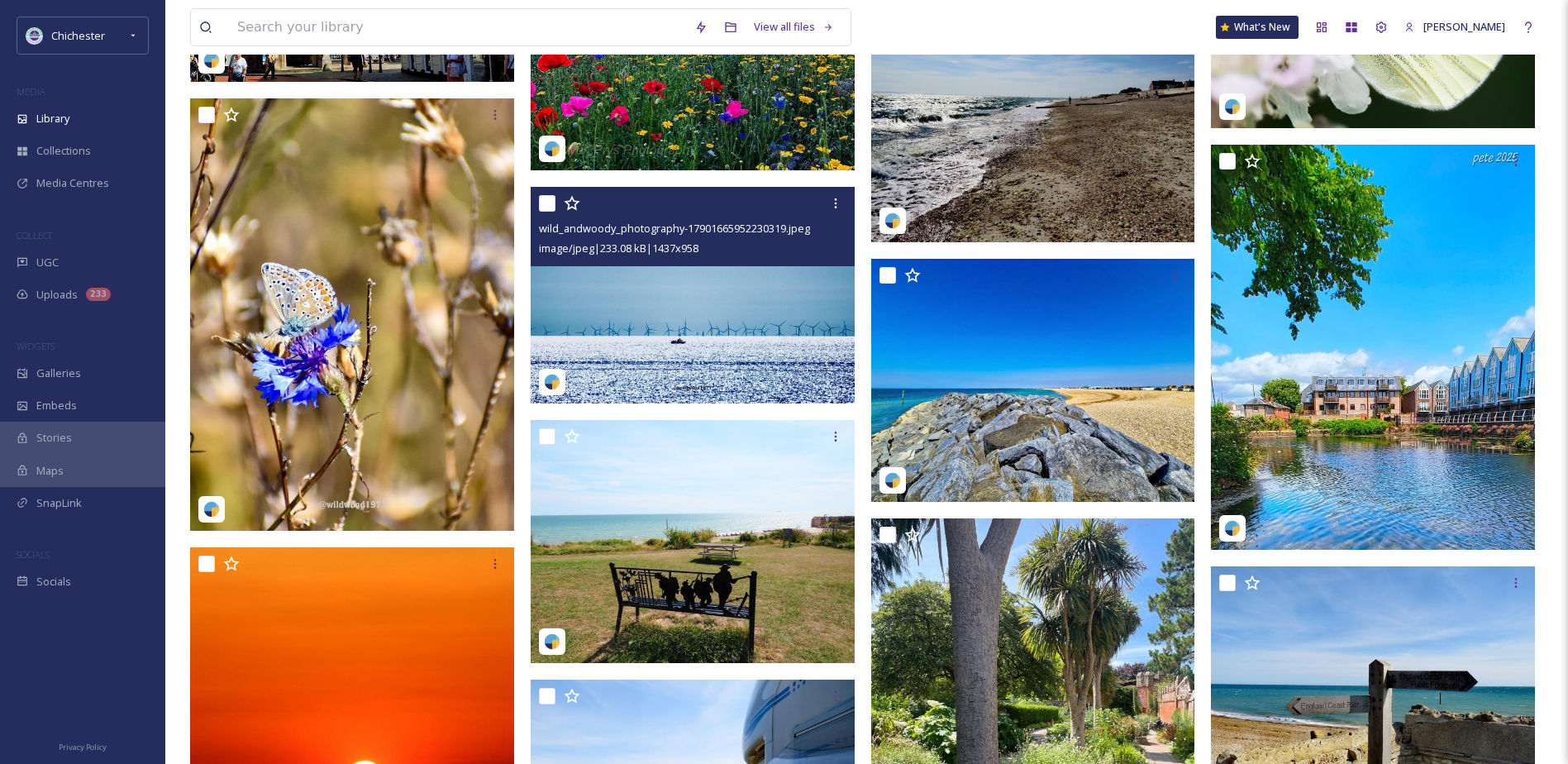
scroll to position [7940, 0]
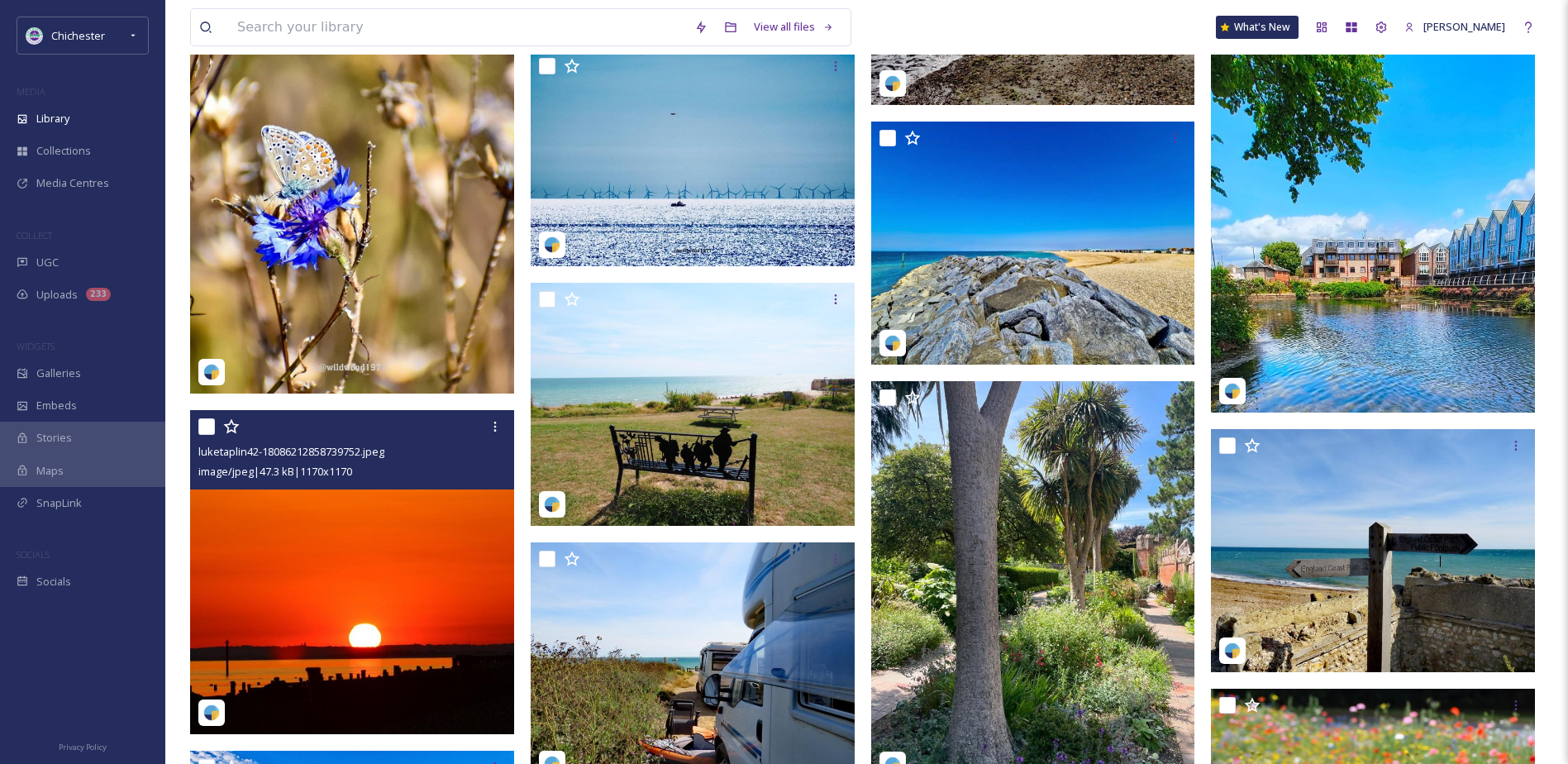
click at [342, 591] on img at bounding box center [352, 572] width 324 height 324
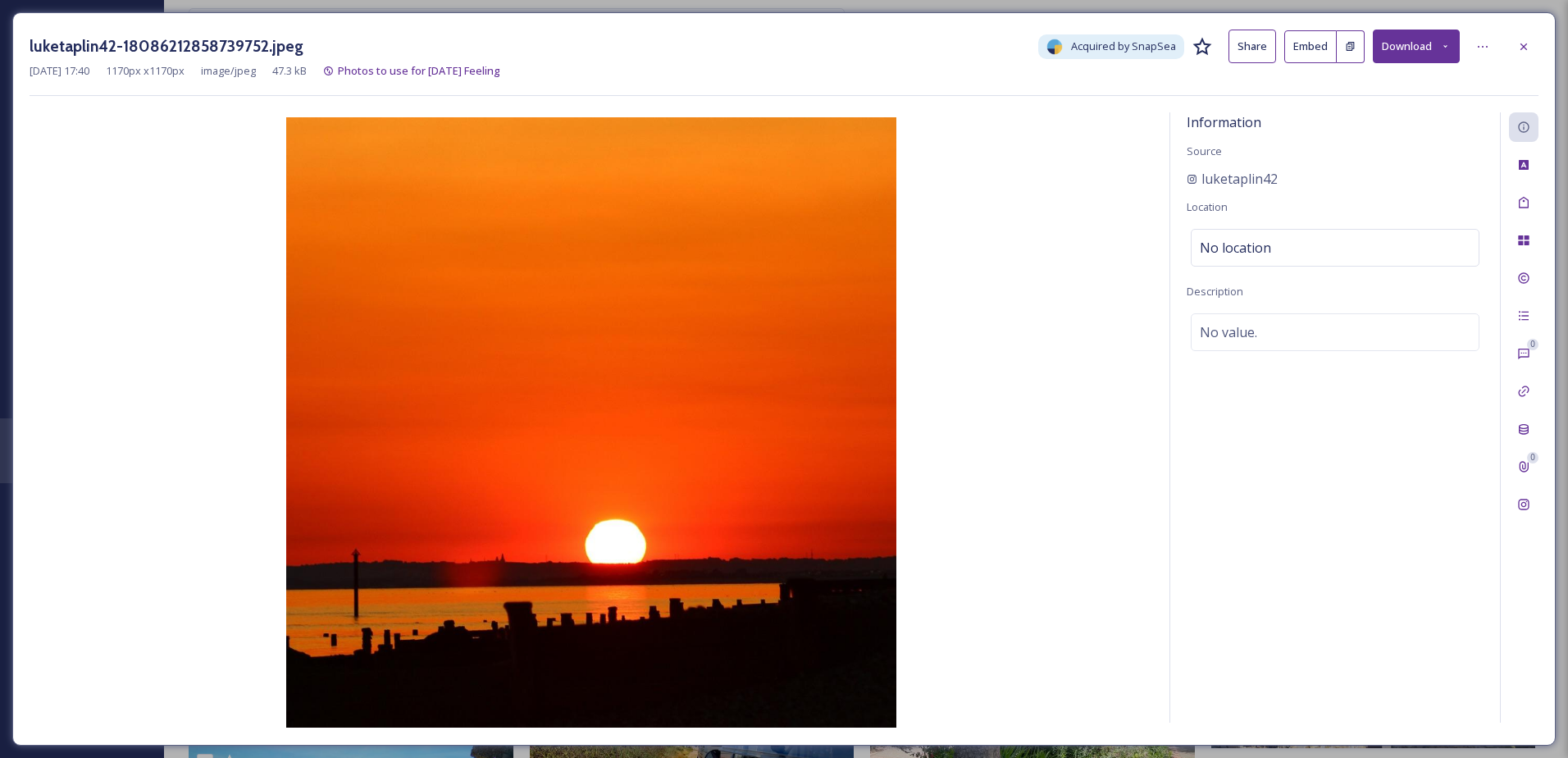
drag, startPoint x: 1512, startPoint y: 41, endPoint x: 1399, endPoint y: 77, distance: 118.6
click at [1513, 41] on div at bounding box center [1524, 47] width 30 height 30
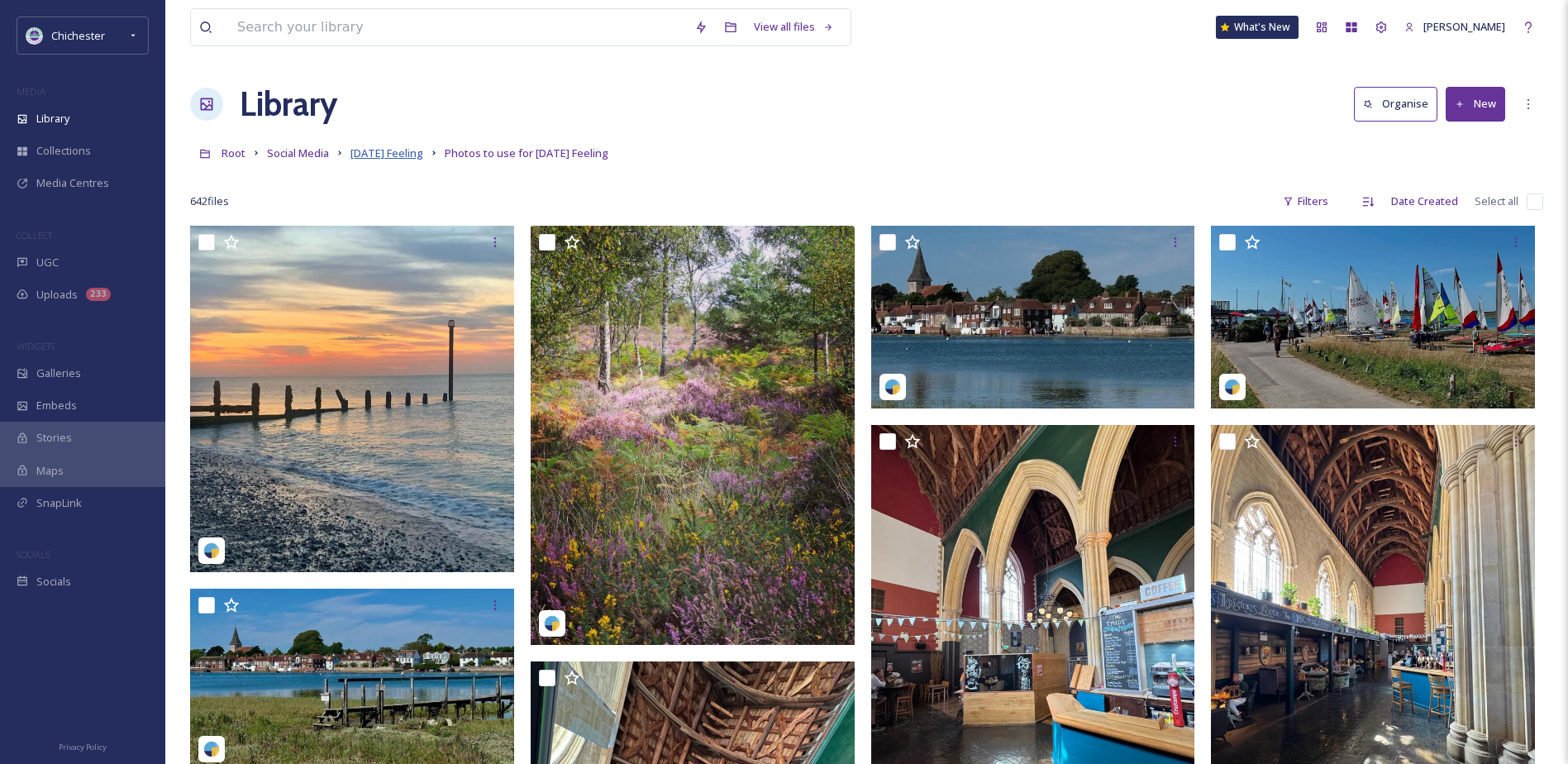
click at [383, 157] on span "Friday Feeling" at bounding box center [387, 153] width 73 height 15
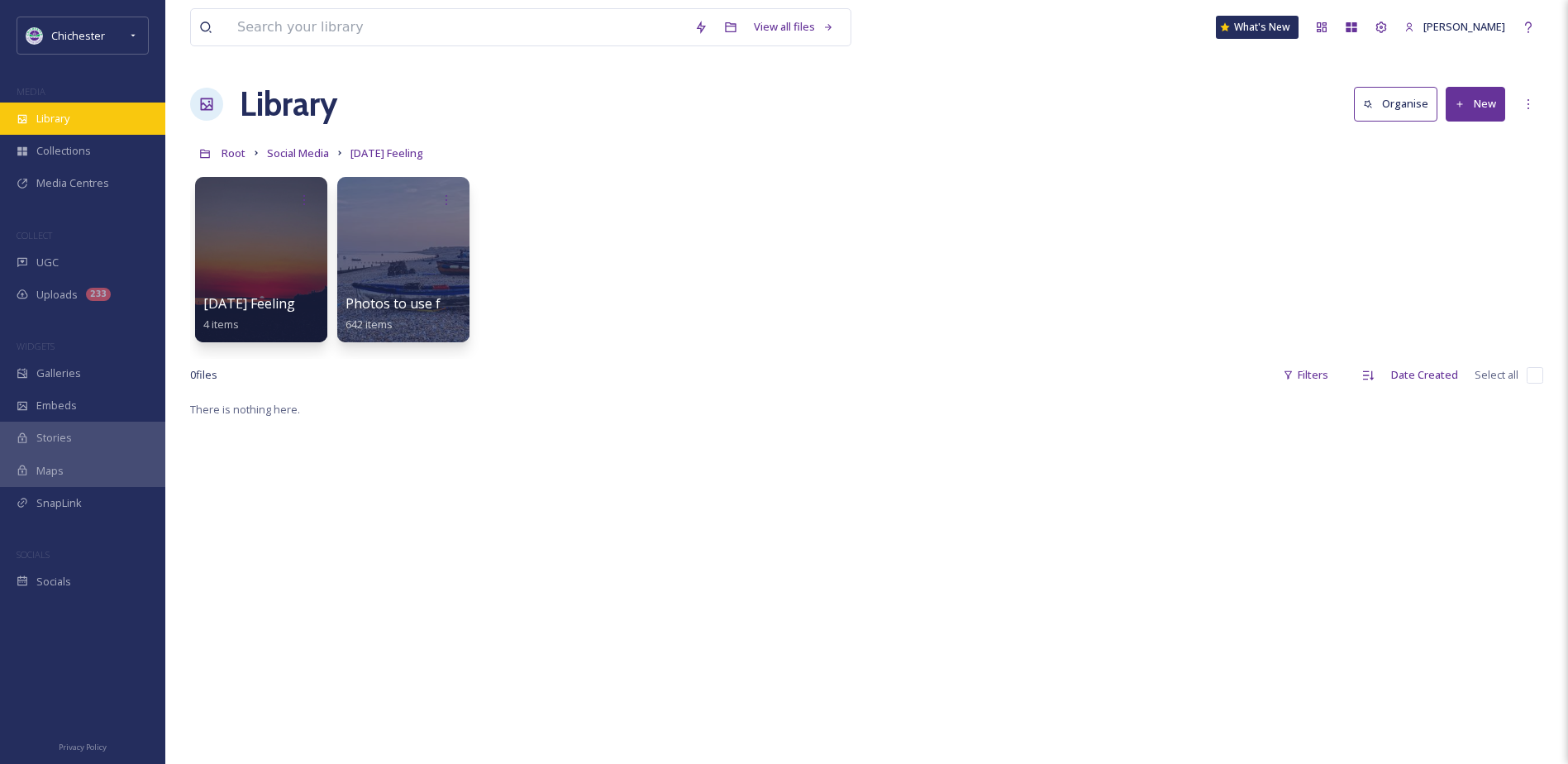
click at [104, 118] on div "Library" at bounding box center [82, 119] width 165 height 33
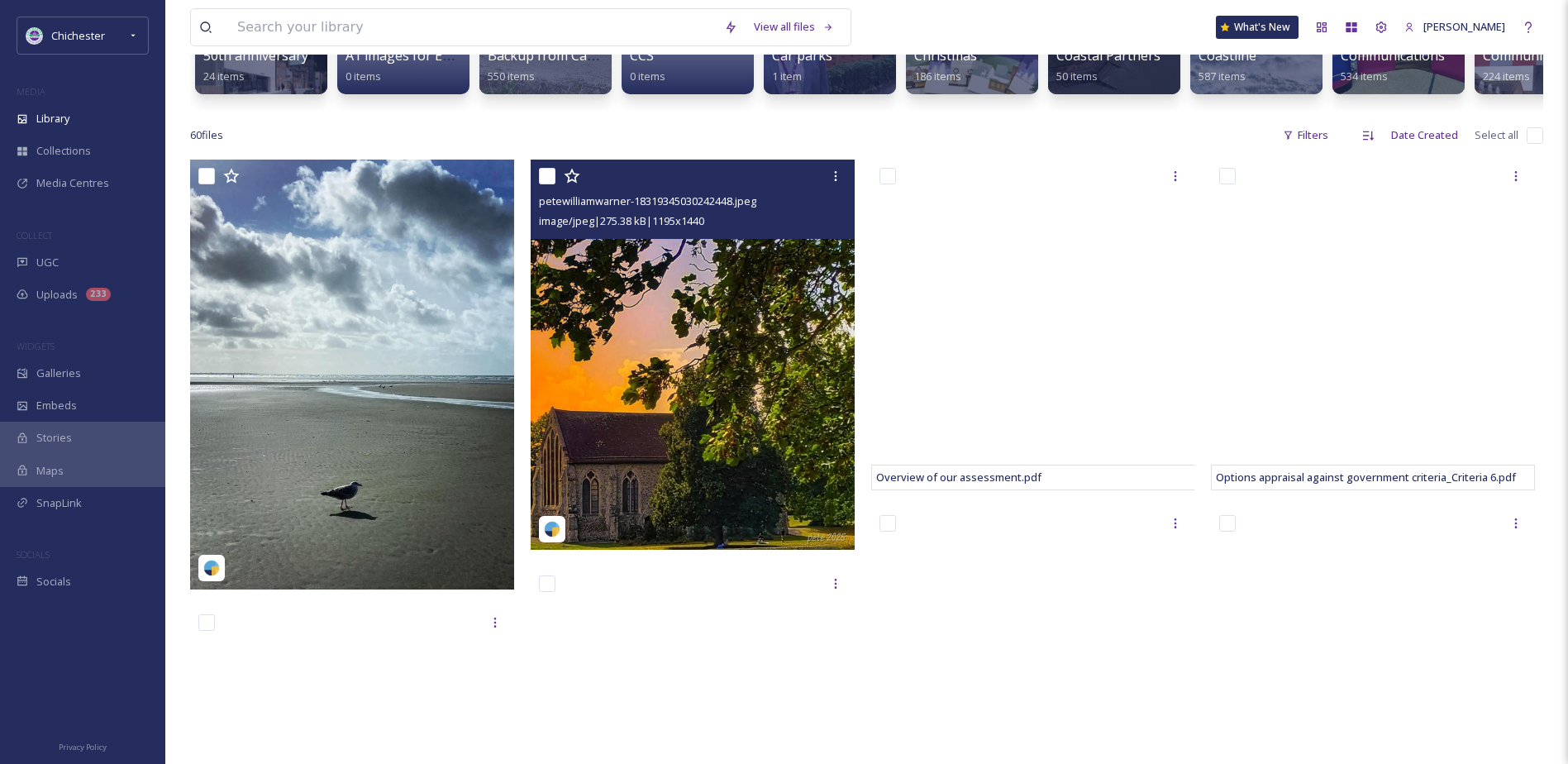
scroll to position [83, 0]
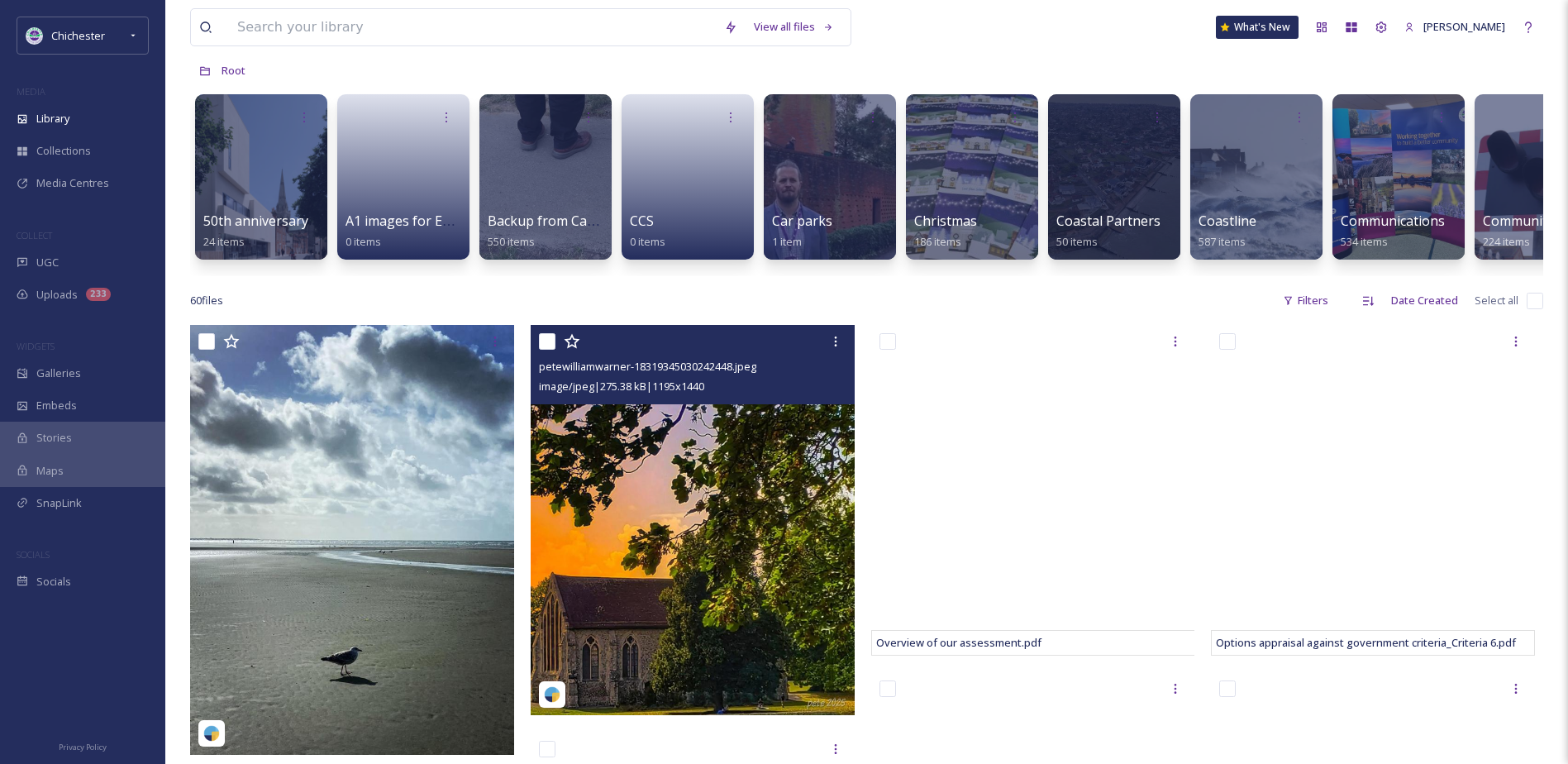
click at [549, 349] on input "checkbox" at bounding box center [547, 342] width 17 height 17
checkbox input "true"
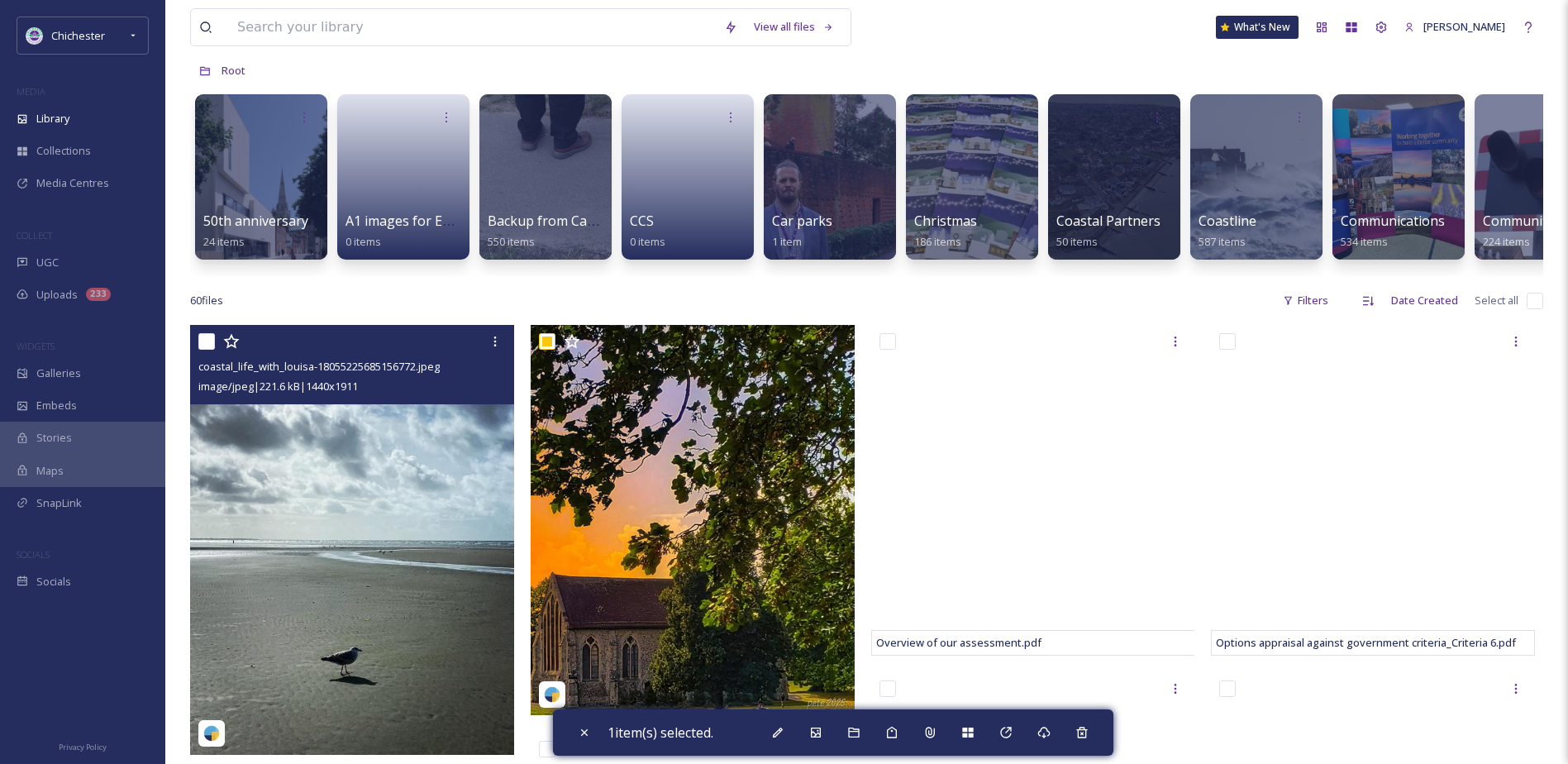
click at [207, 349] on input "checkbox" at bounding box center [206, 342] width 17 height 17
checkbox input "true"
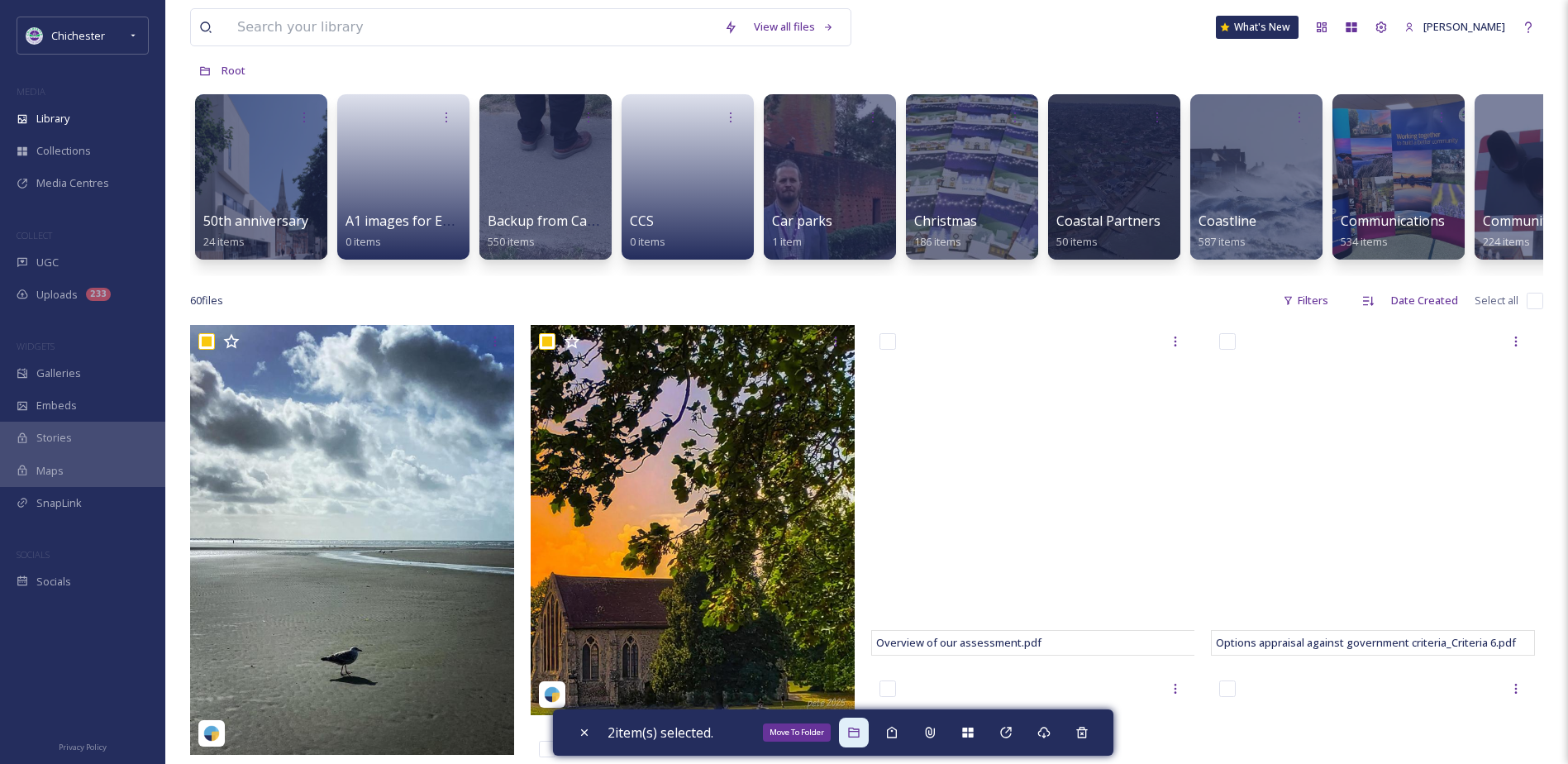
click at [868, 724] on div "Move To Folder" at bounding box center [854, 732] width 30 height 30
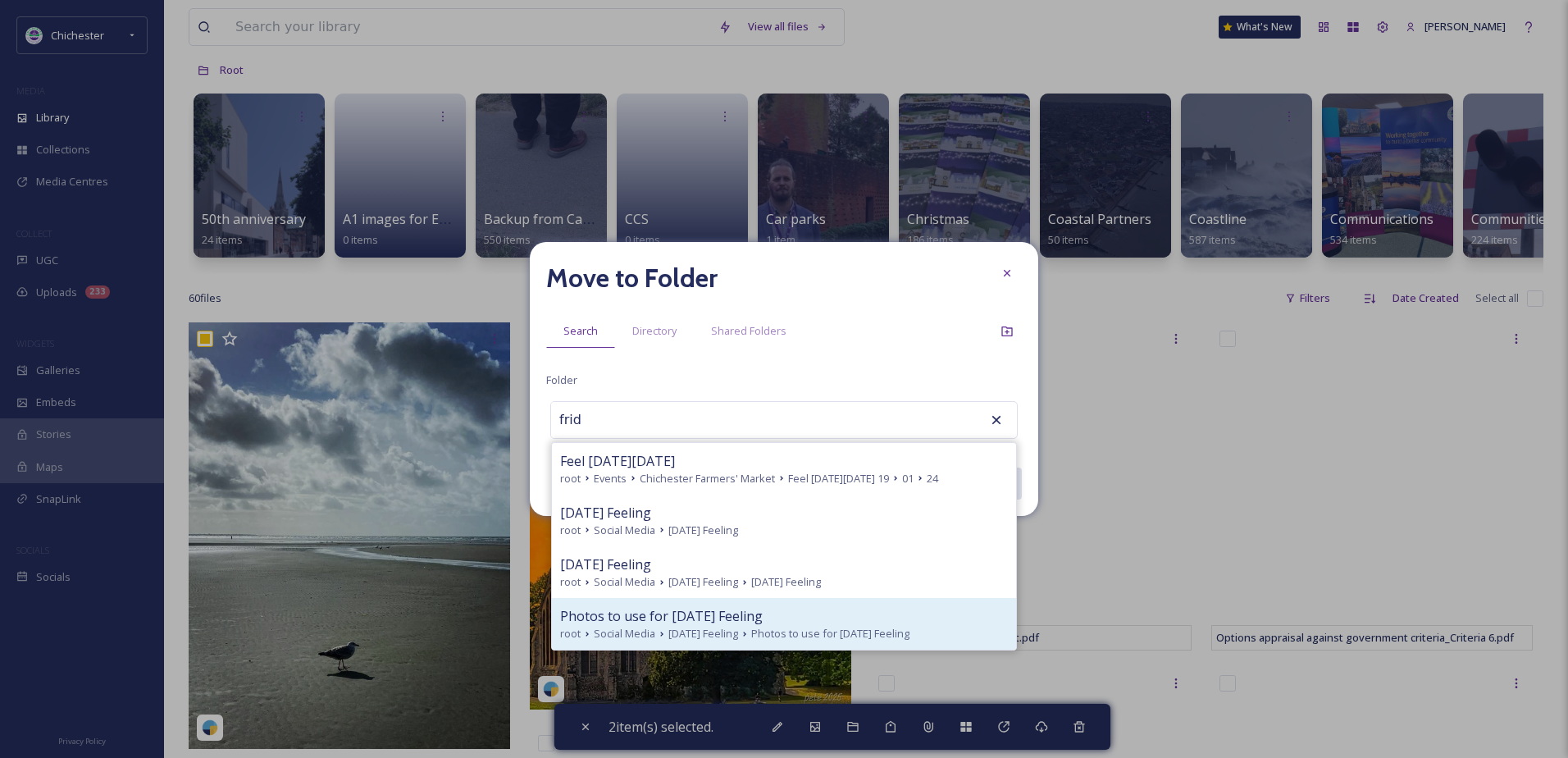
click at [740, 612] on span "Photos to use for Friday Feeling" at bounding box center [661, 615] width 203 height 19
type input "Photos to use for Friday Feeling"
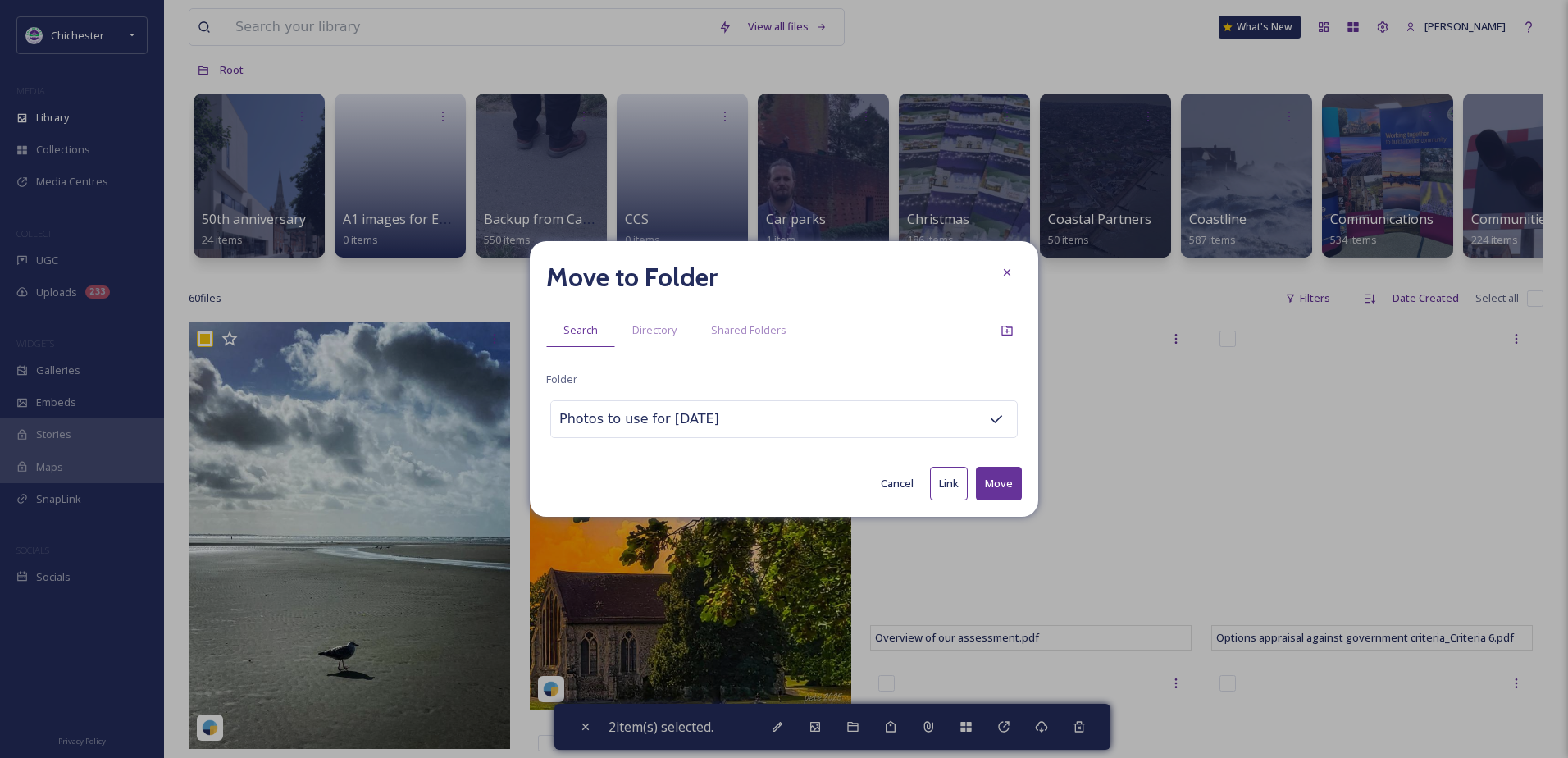
click at [1010, 489] on button "Move" at bounding box center [998, 484] width 46 height 33
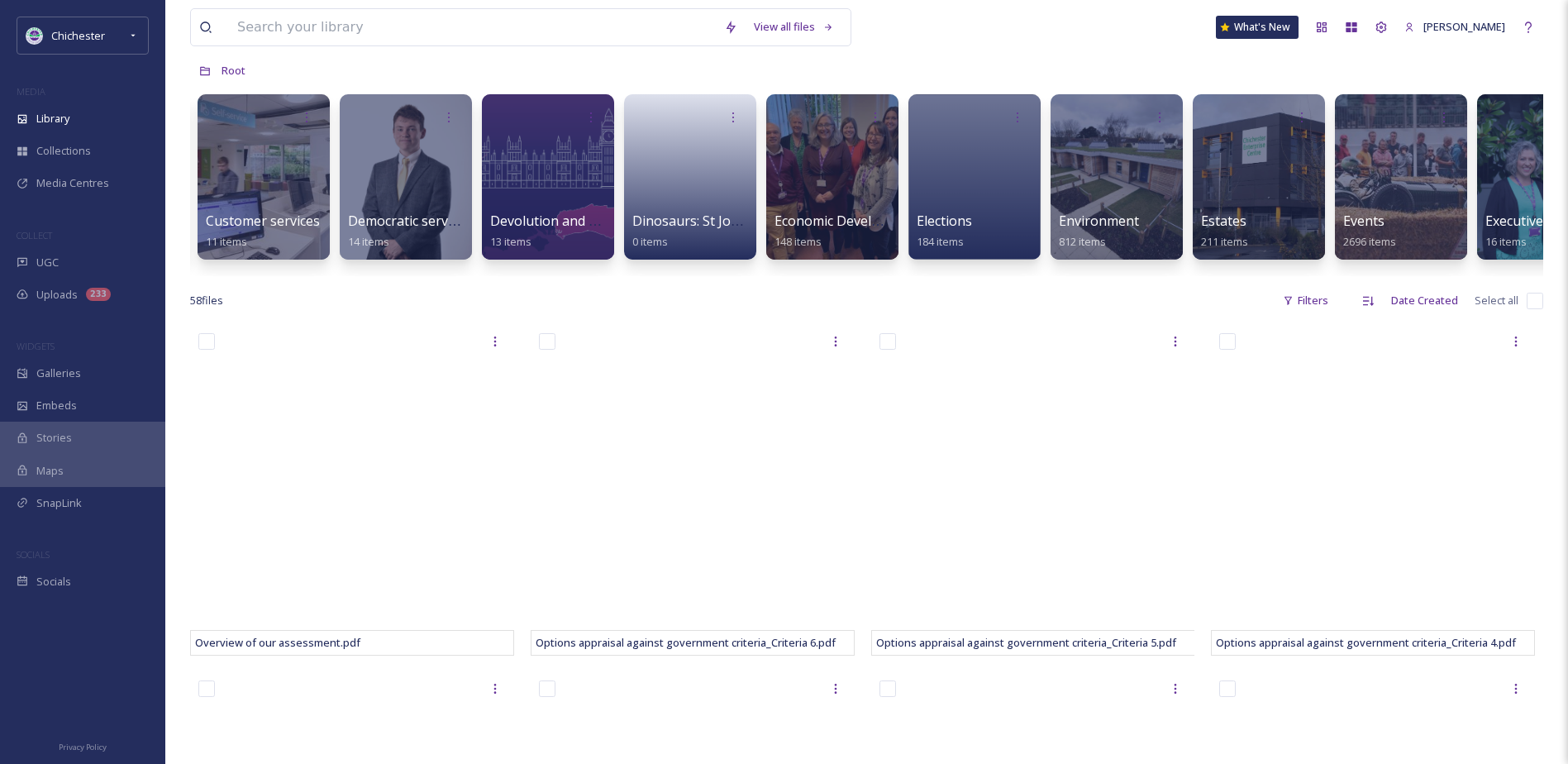
scroll to position [0, 2193]
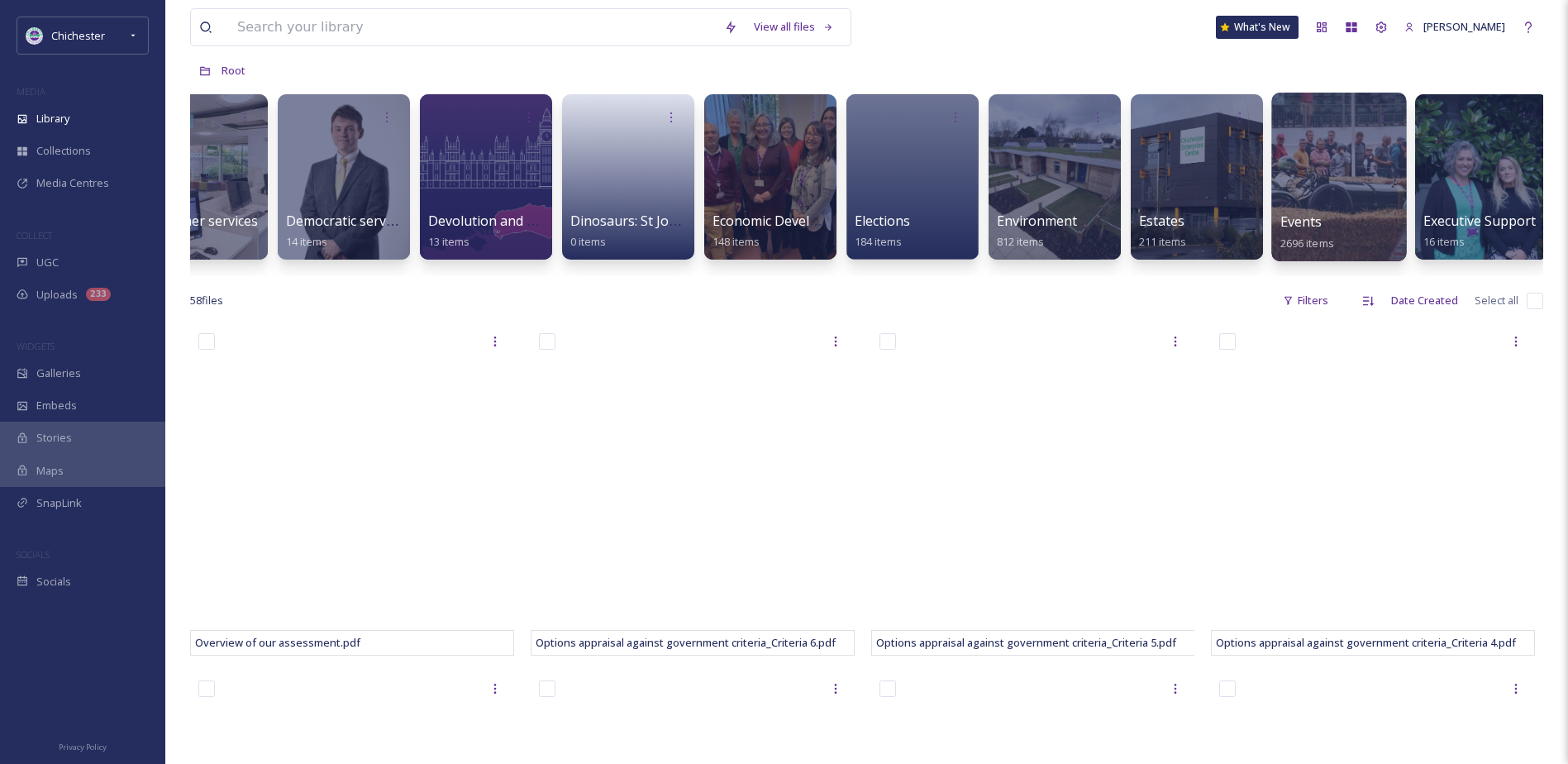
click at [1346, 205] on div at bounding box center [1338, 177] width 134 height 169
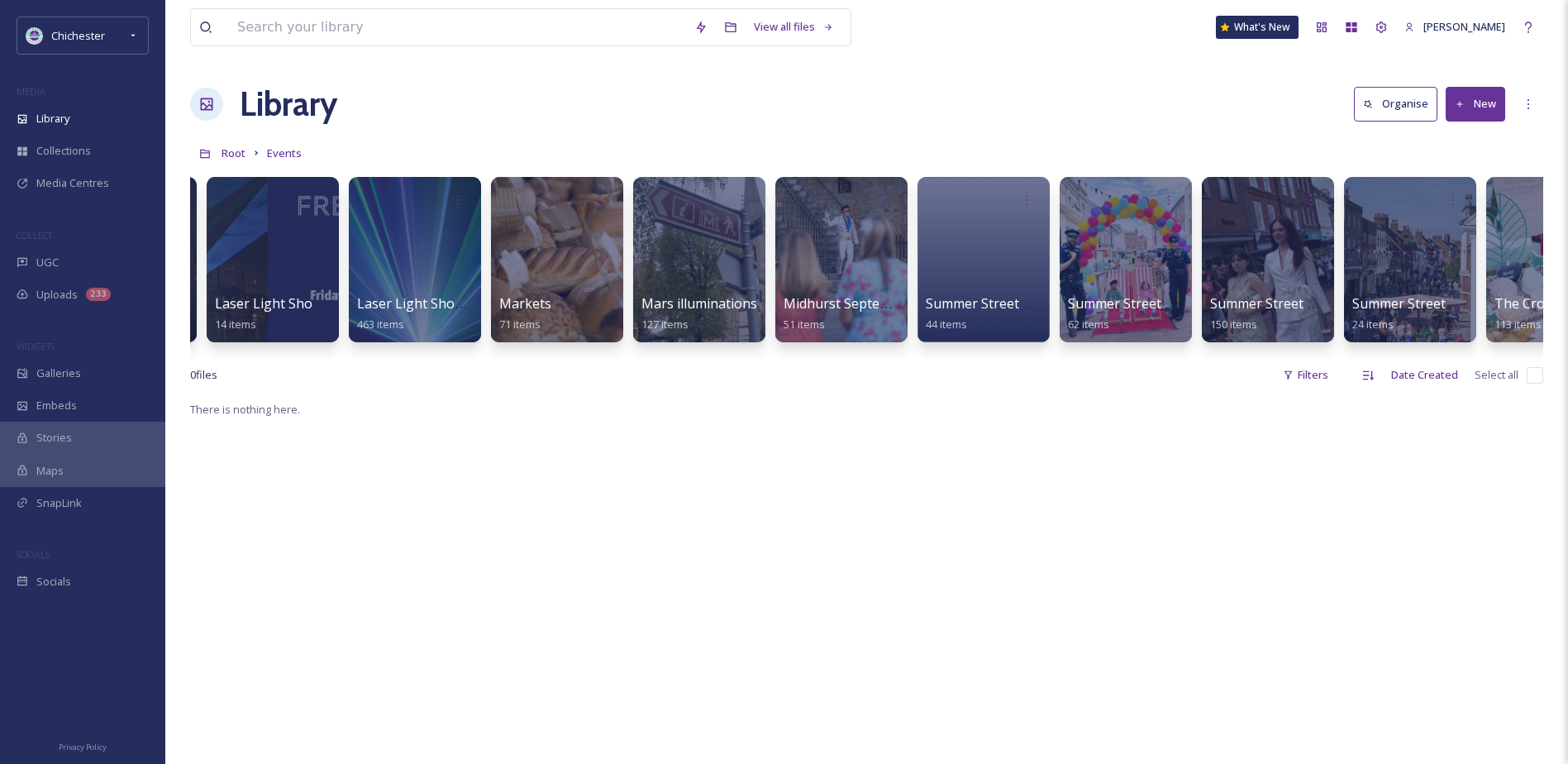
scroll to position [0, 2344]
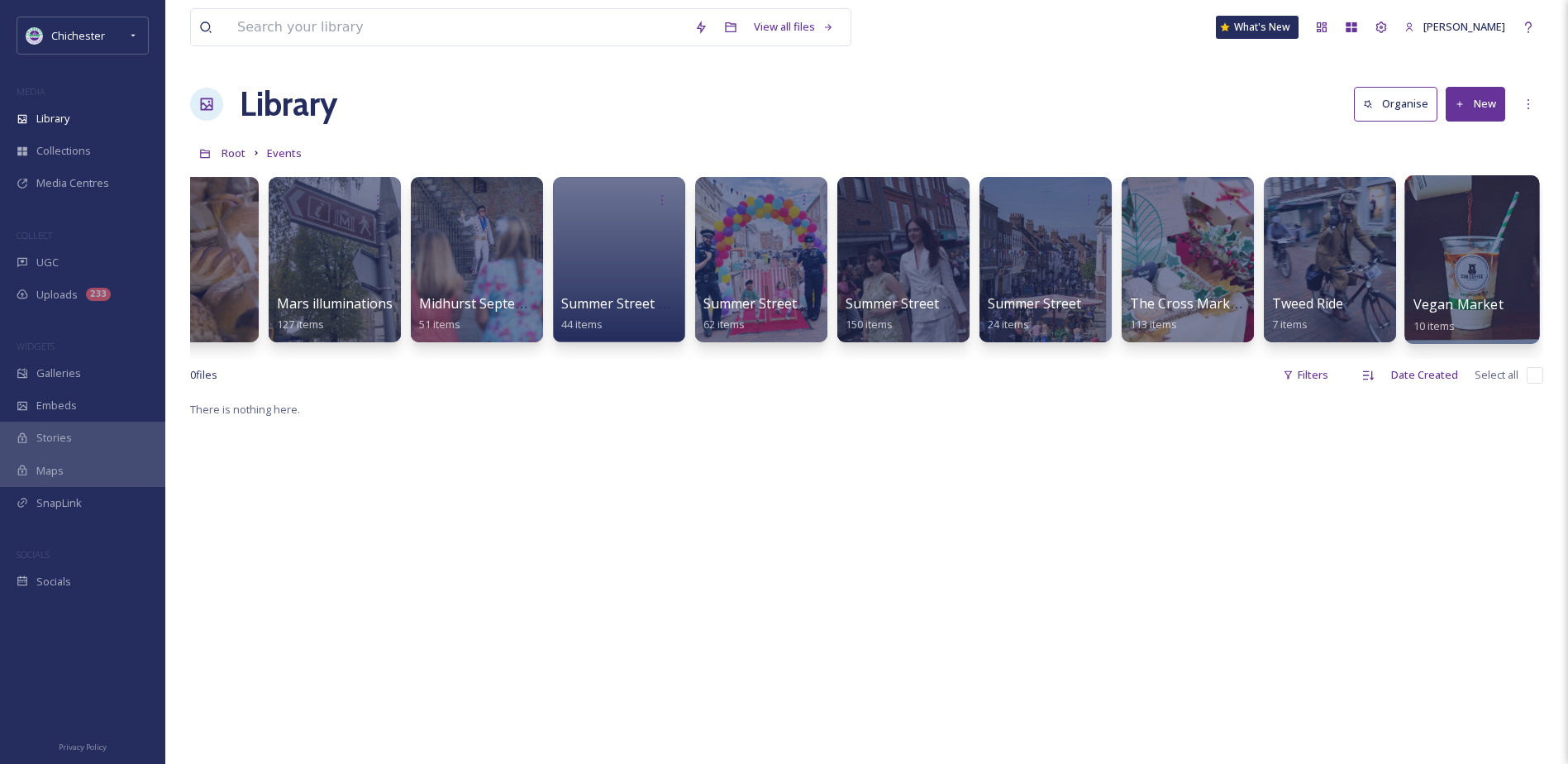
click at [1478, 262] on div at bounding box center [1472, 260] width 134 height 169
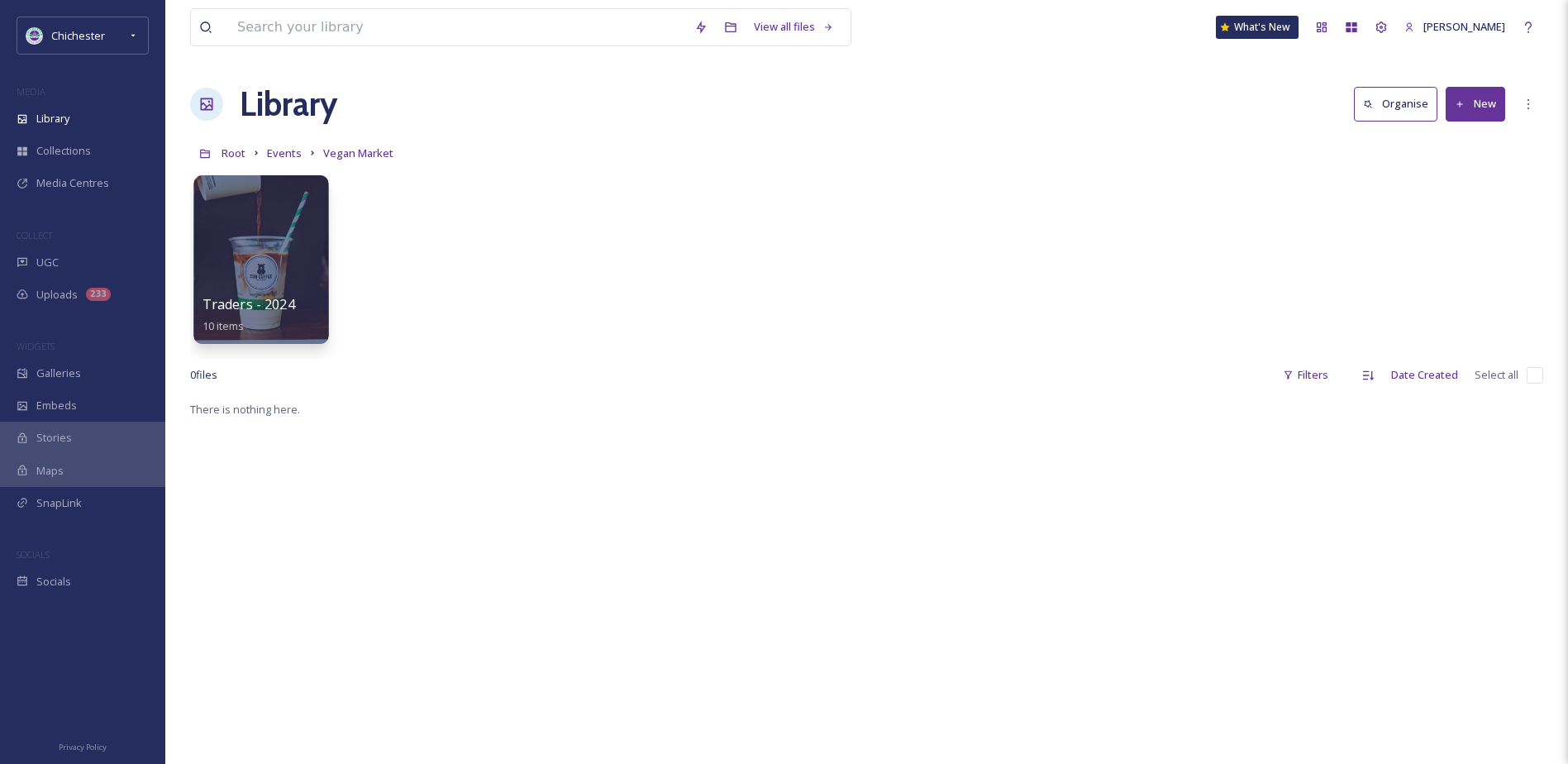
click at [272, 251] on div at bounding box center [261, 260] width 134 height 169
